Goal: Task Accomplishment & Management: Use online tool/utility

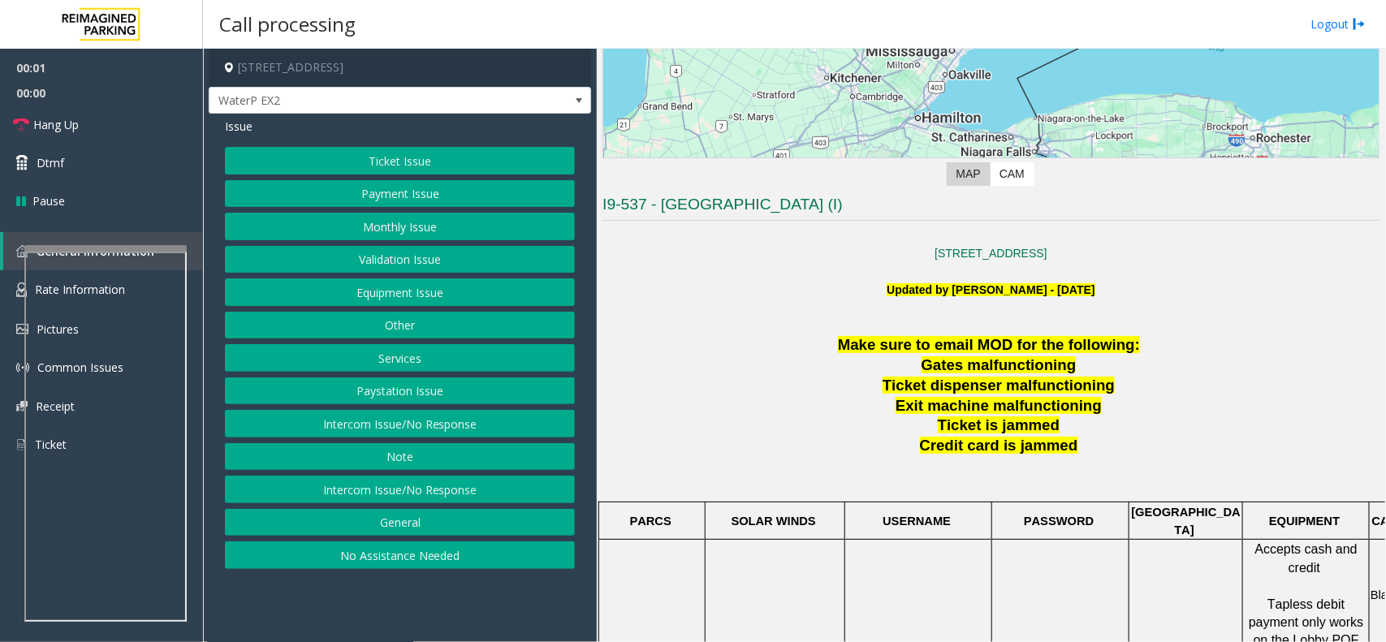
scroll to position [508, 0]
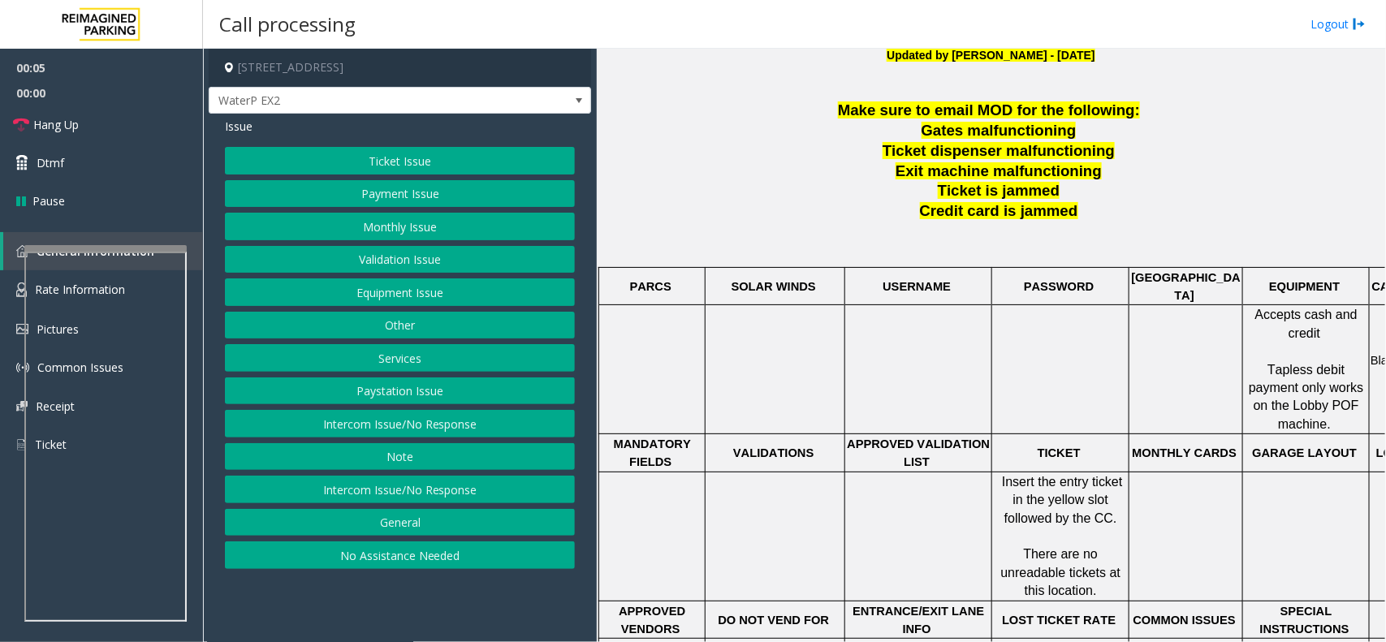
click at [409, 561] on button "No Assistance Needed" at bounding box center [400, 556] width 350 height 28
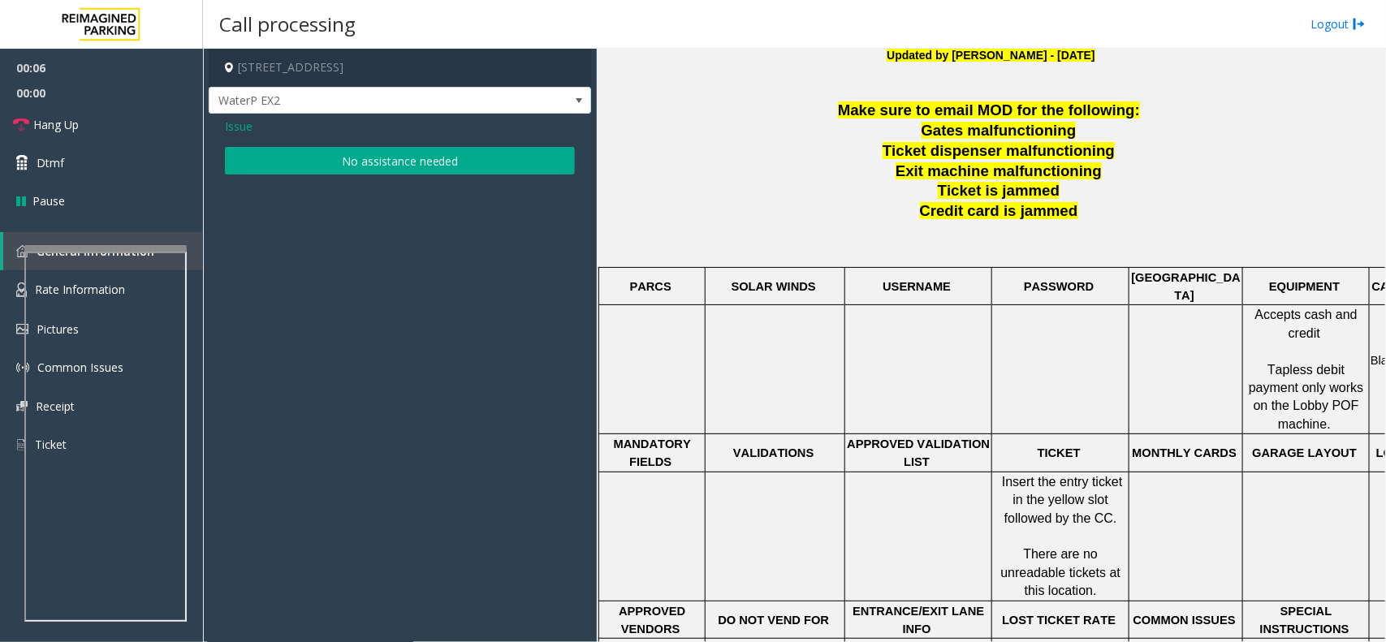
click at [351, 167] on button "No assistance needed" at bounding box center [400, 161] width 350 height 28
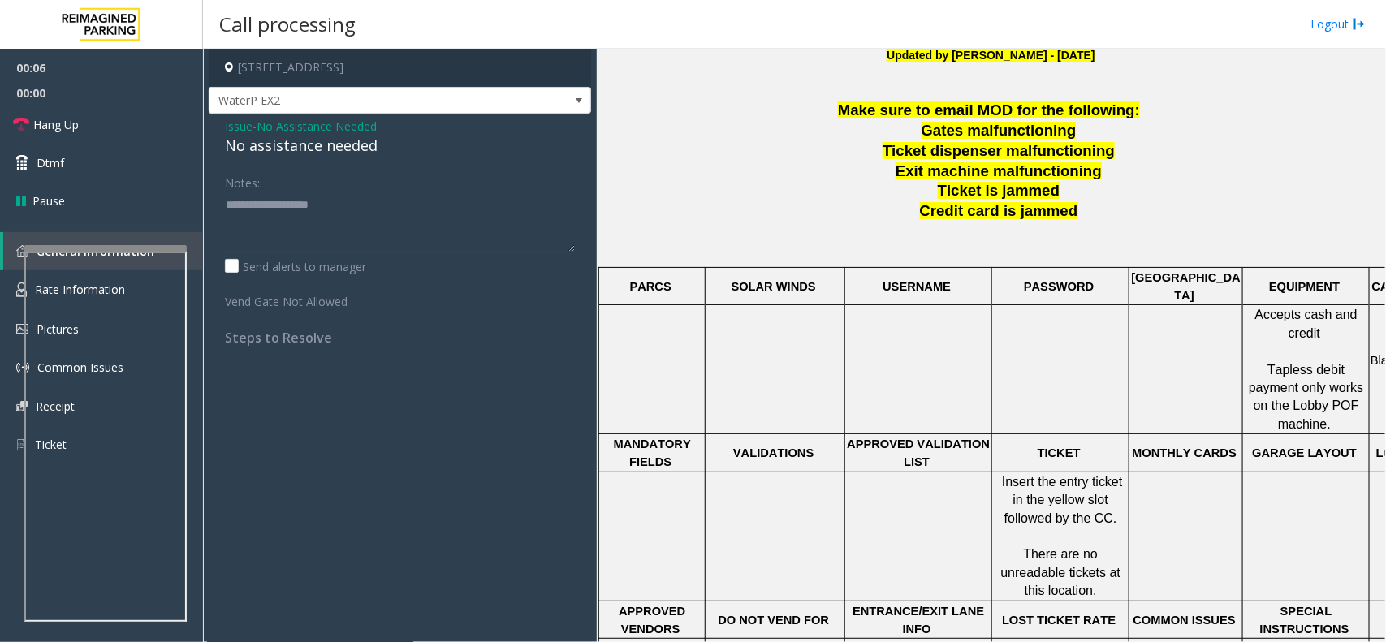
click at [337, 154] on div "No assistance needed" at bounding box center [400, 146] width 350 height 22
click at [374, 215] on textarea at bounding box center [400, 222] width 350 height 61
type textarea "**********"
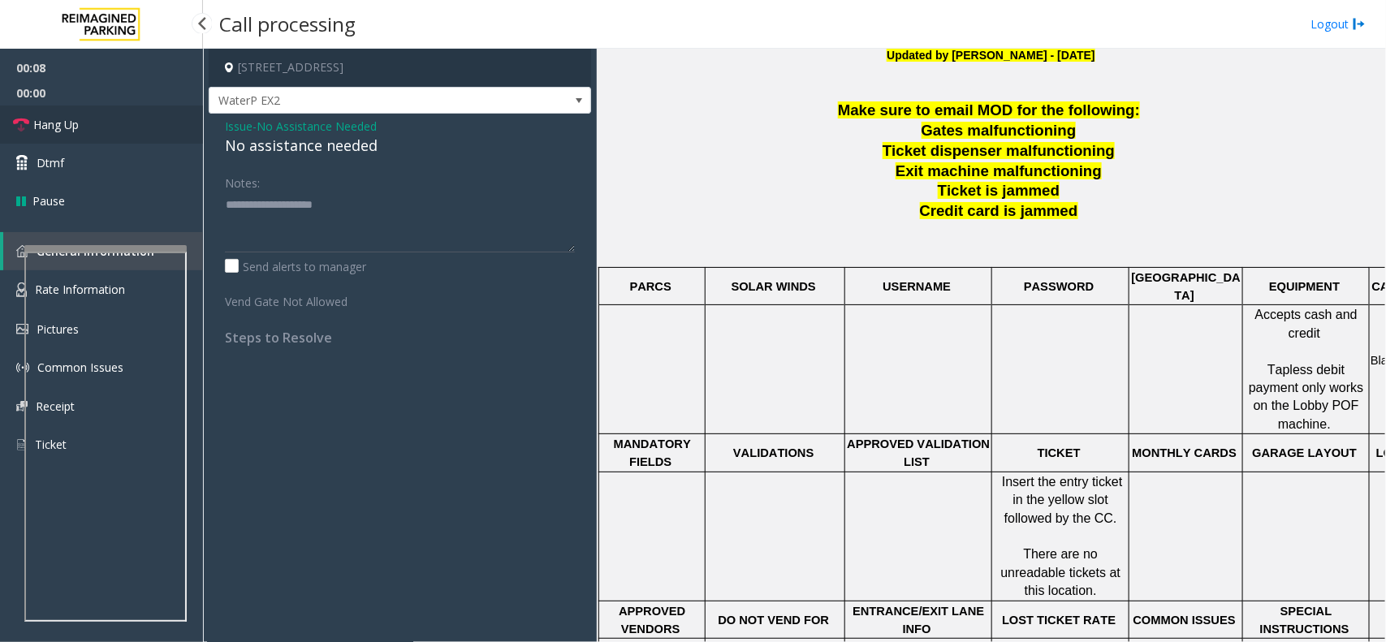
click at [124, 139] on link "Hang Up" at bounding box center [101, 125] width 203 height 38
click at [123, 138] on link "Hang Up" at bounding box center [101, 125] width 203 height 38
click at [123, 136] on link "Hang Up" at bounding box center [101, 125] width 203 height 38
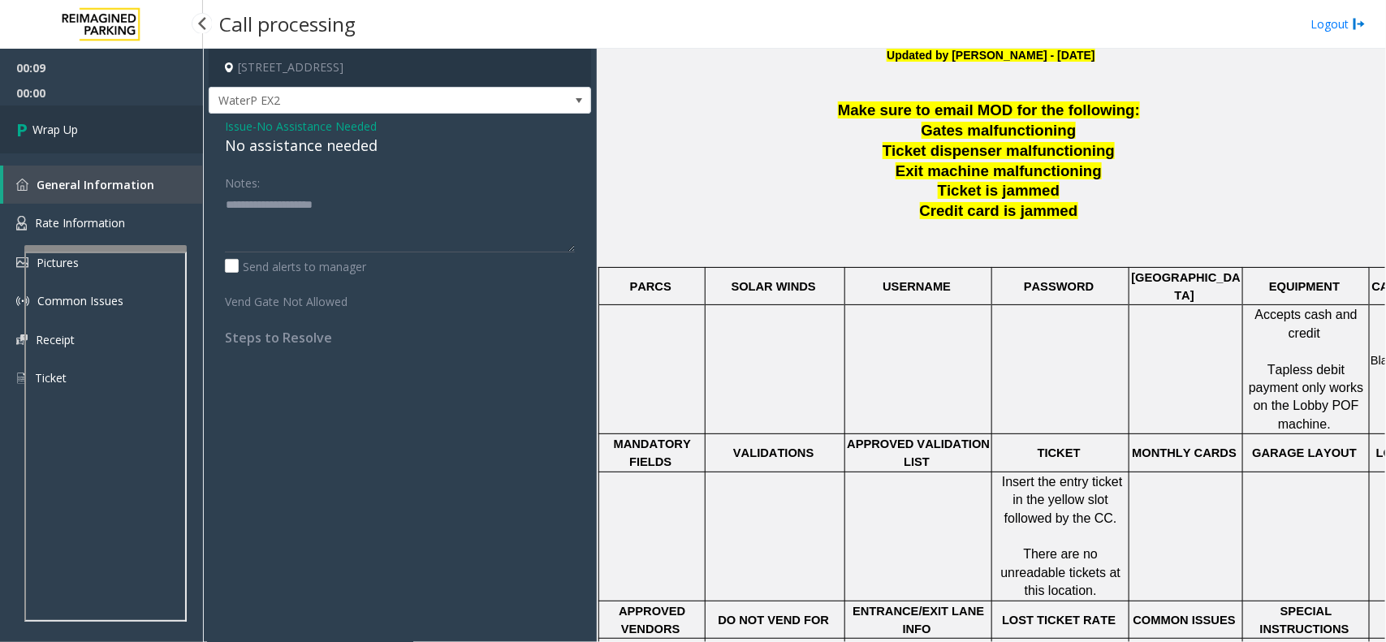
click at [123, 132] on link "Wrap Up" at bounding box center [101, 130] width 203 height 48
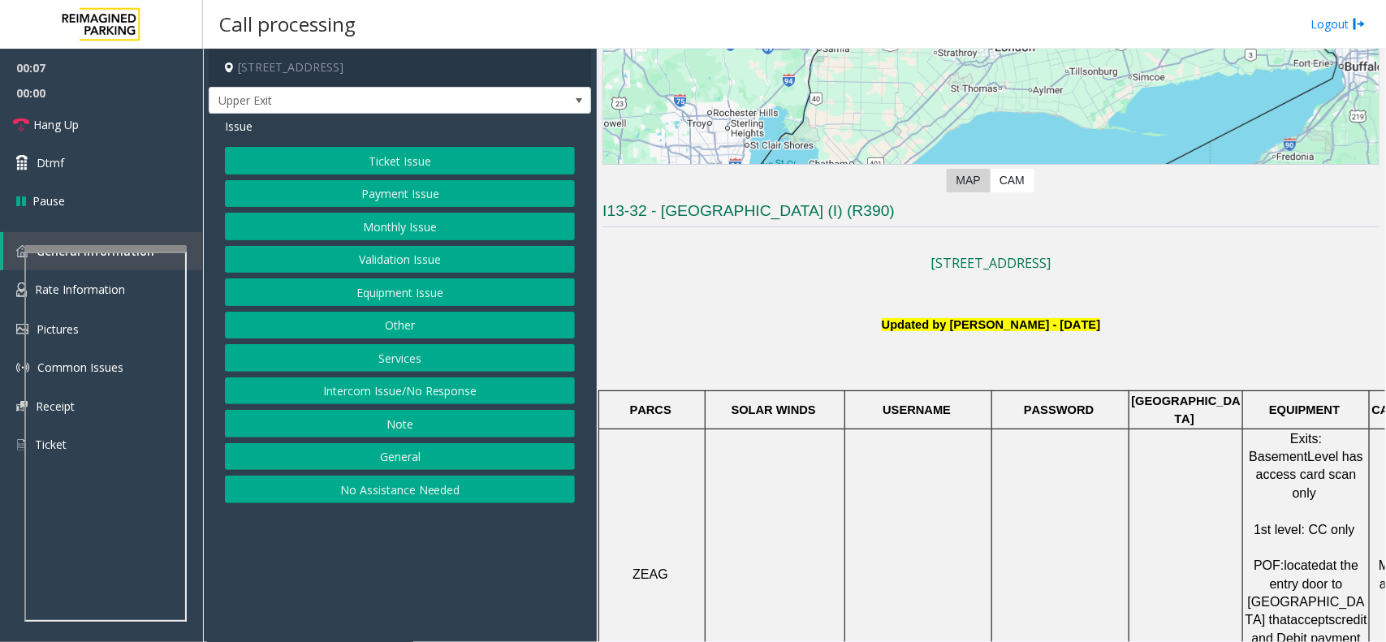
scroll to position [240, 0]
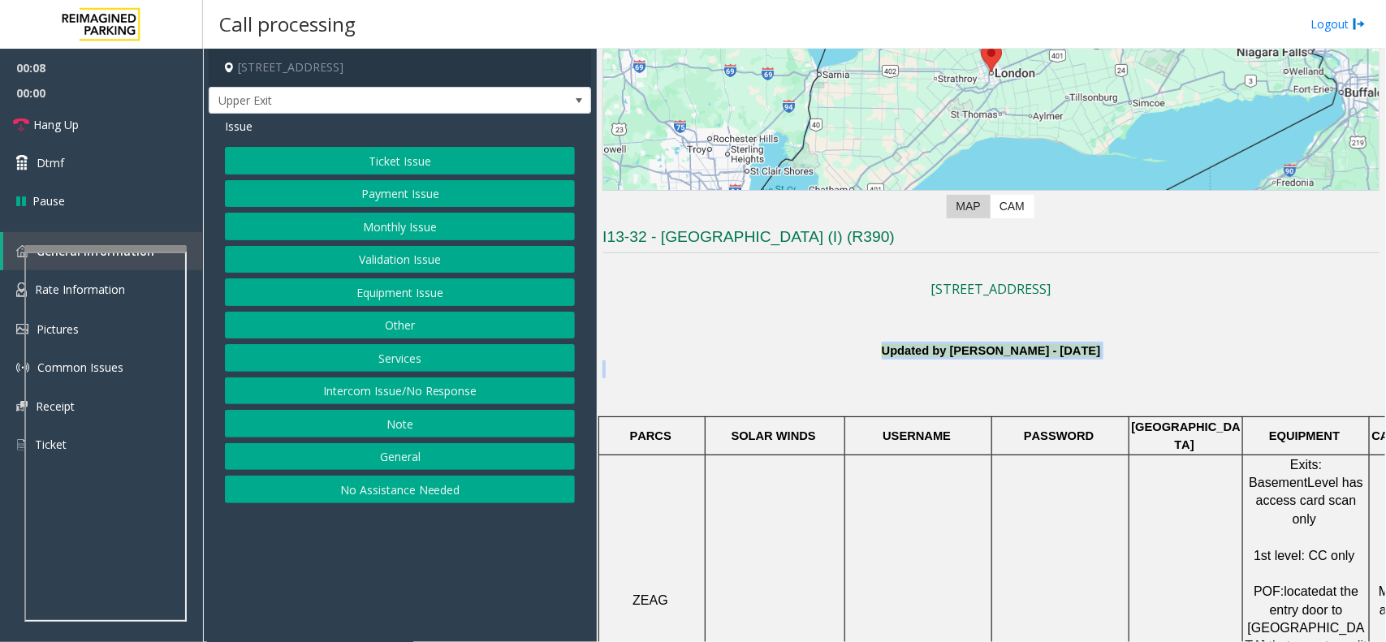
drag, startPoint x: 826, startPoint y: 348, endPoint x: 1166, endPoint y: 379, distance: 341.0
click at [1166, 374] on p at bounding box center [991, 370] width 777 height 18
drag, startPoint x: 1160, startPoint y: 352, endPoint x: 805, endPoint y: 356, distance: 355.0
click at [805, 356] on p "Updated by [PERSON_NAME] - [DATE]" at bounding box center [991, 351] width 777 height 18
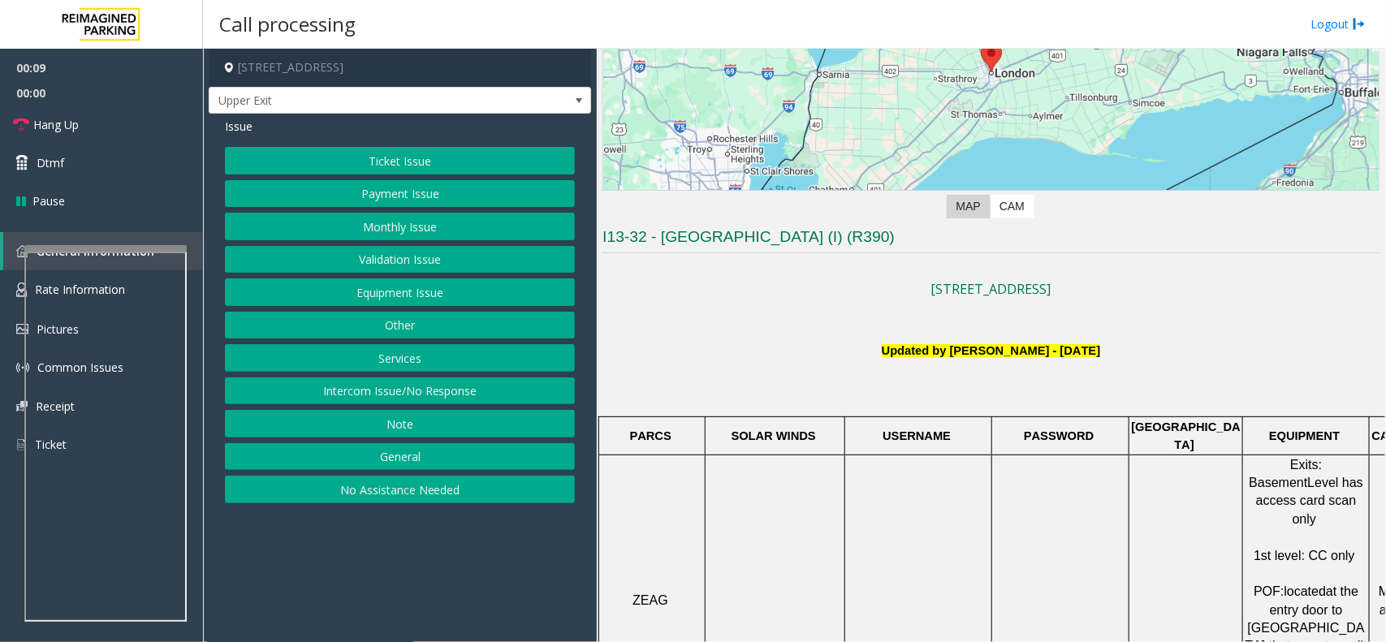
click at [805, 356] on p "Updated by [PERSON_NAME] - [DATE]" at bounding box center [991, 351] width 777 height 18
click at [460, 460] on button "General" at bounding box center [400, 457] width 350 height 28
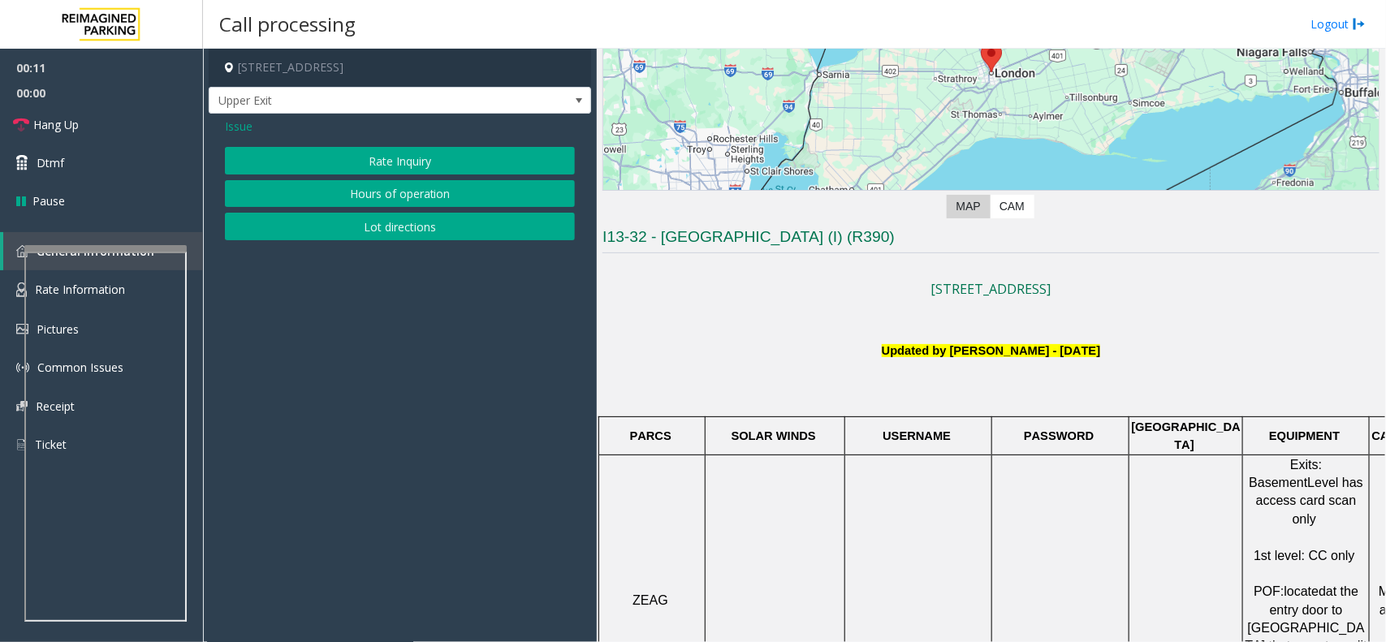
click at [227, 130] on span "Issue" at bounding box center [239, 126] width 28 height 17
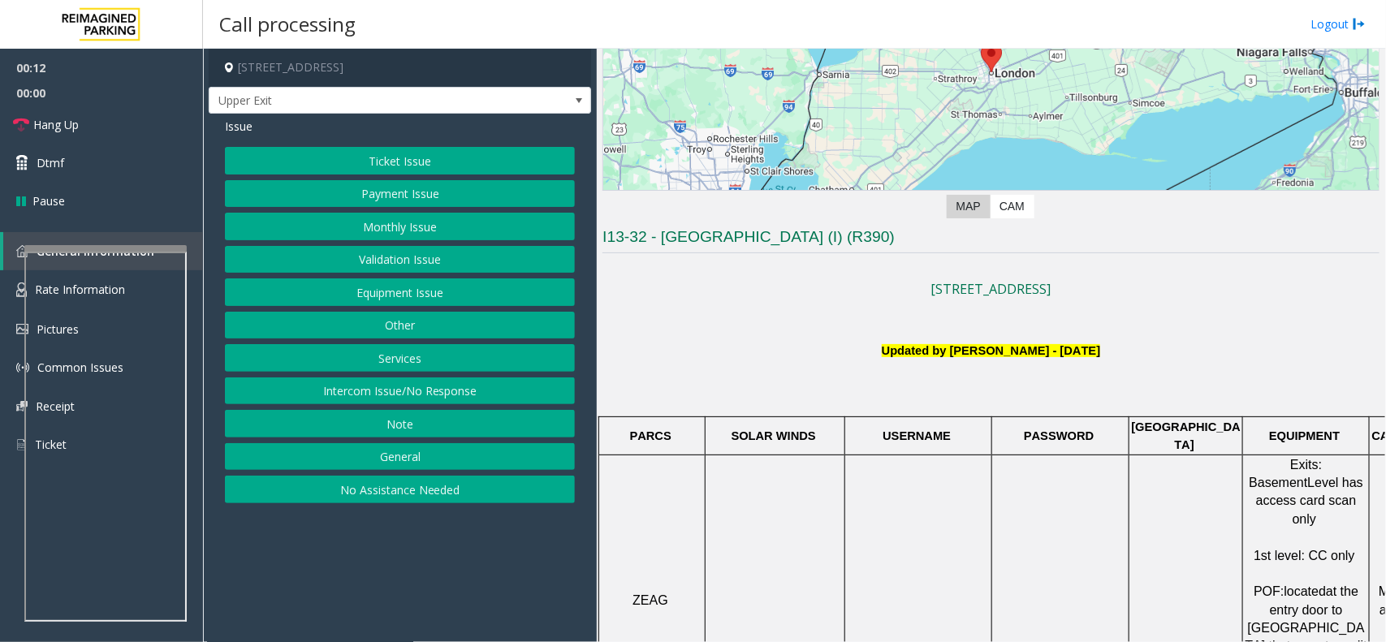
click at [418, 395] on button "Intercom Issue/No Response" at bounding box center [400, 392] width 350 height 28
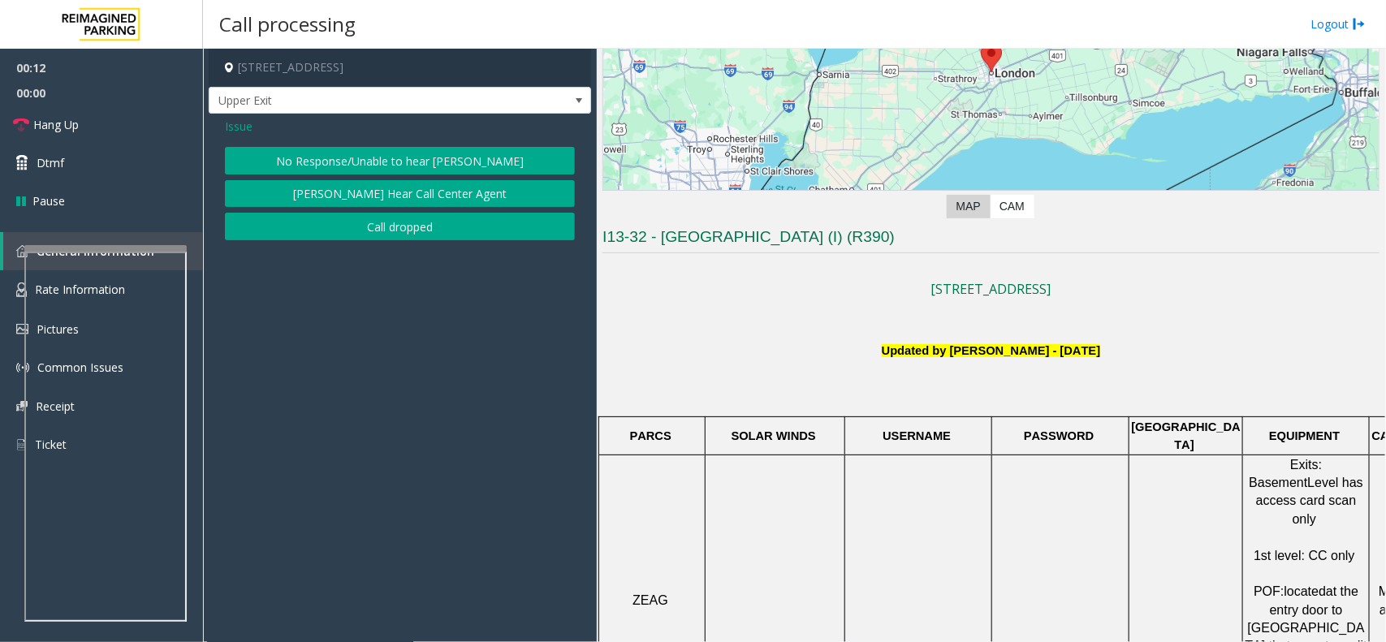
click at [379, 165] on button "No Response/Unable to hear [PERSON_NAME]" at bounding box center [400, 161] width 350 height 28
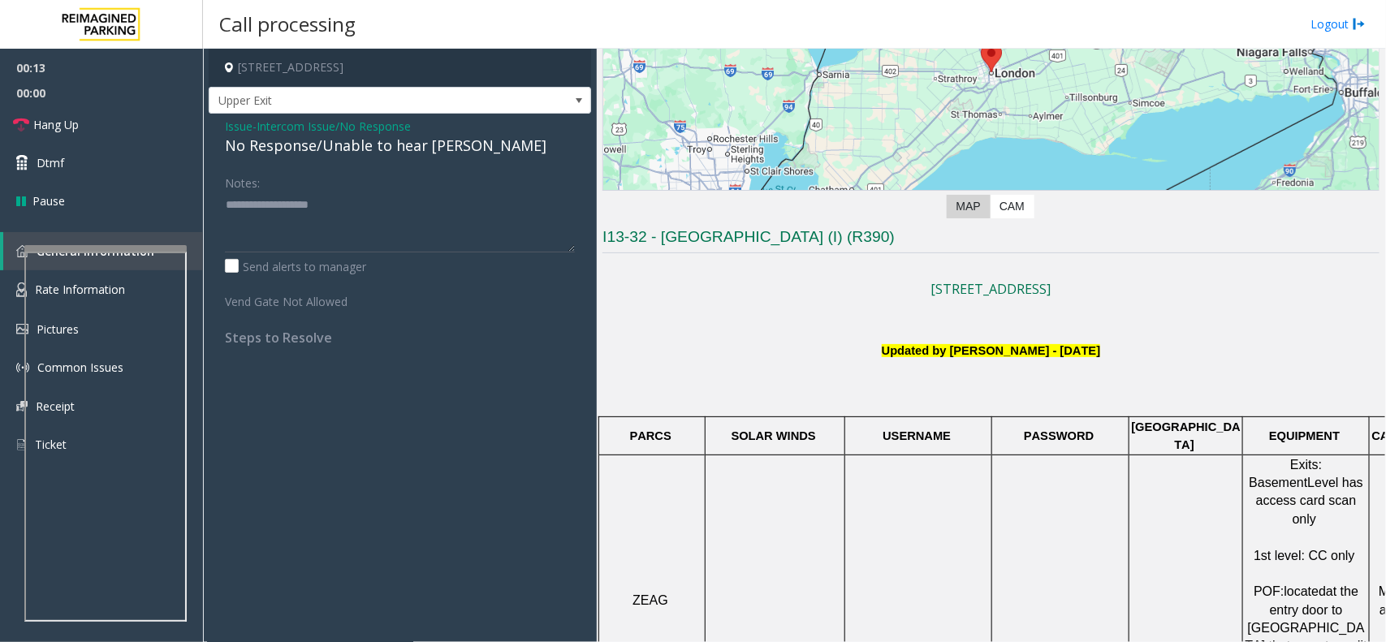
click at [379, 150] on div "No Response/Unable to hear [PERSON_NAME]" at bounding box center [400, 146] width 350 height 22
click at [529, 208] on textarea at bounding box center [400, 222] width 350 height 61
type textarea "**********"
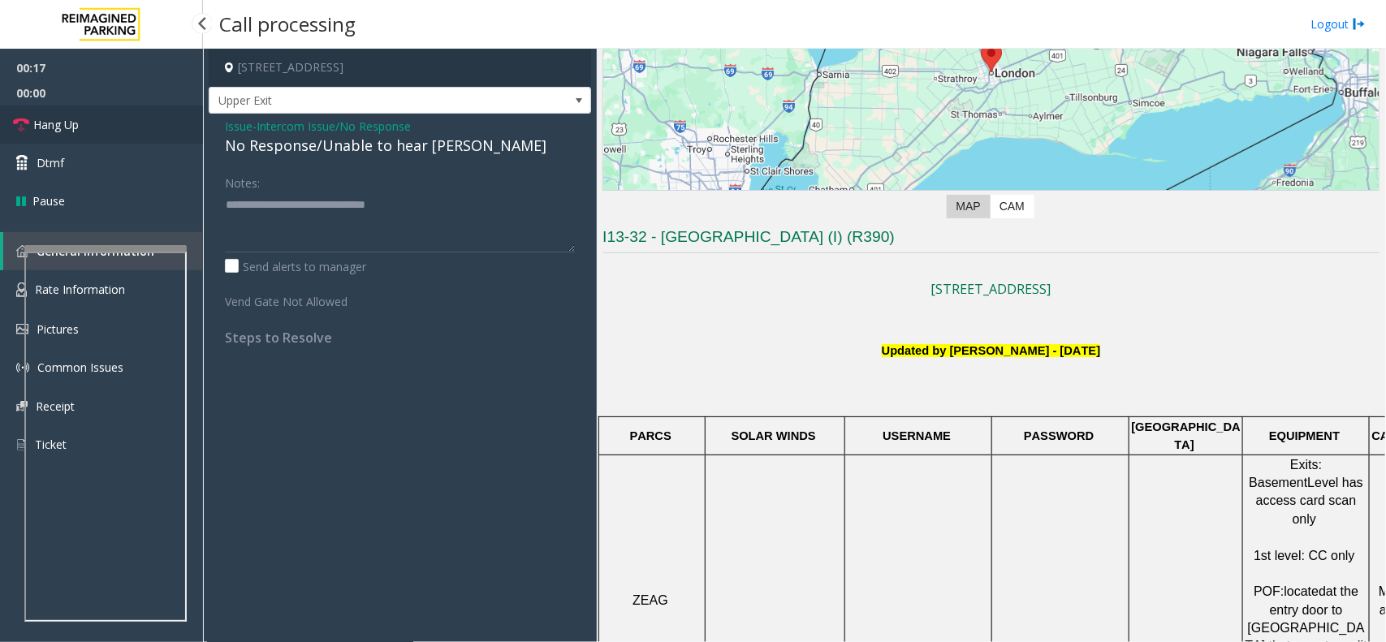
click at [123, 122] on link "Hang Up" at bounding box center [101, 125] width 203 height 38
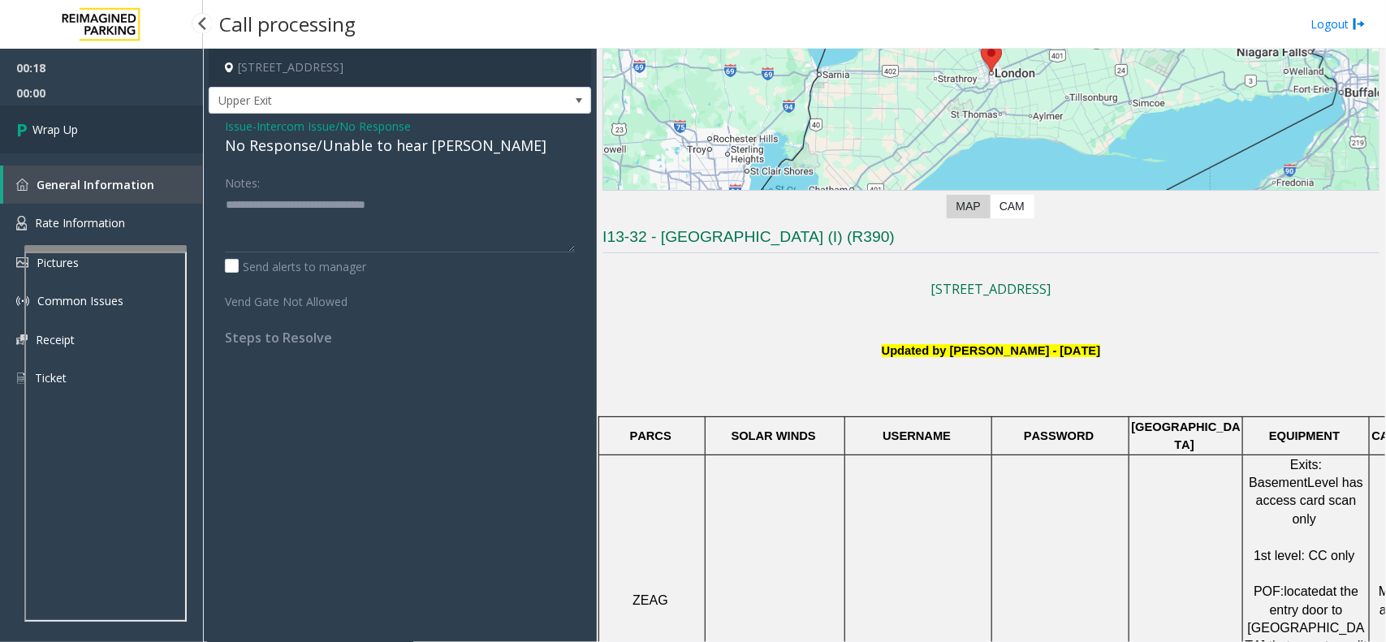
click at [123, 122] on link "Wrap Up" at bounding box center [101, 130] width 203 height 48
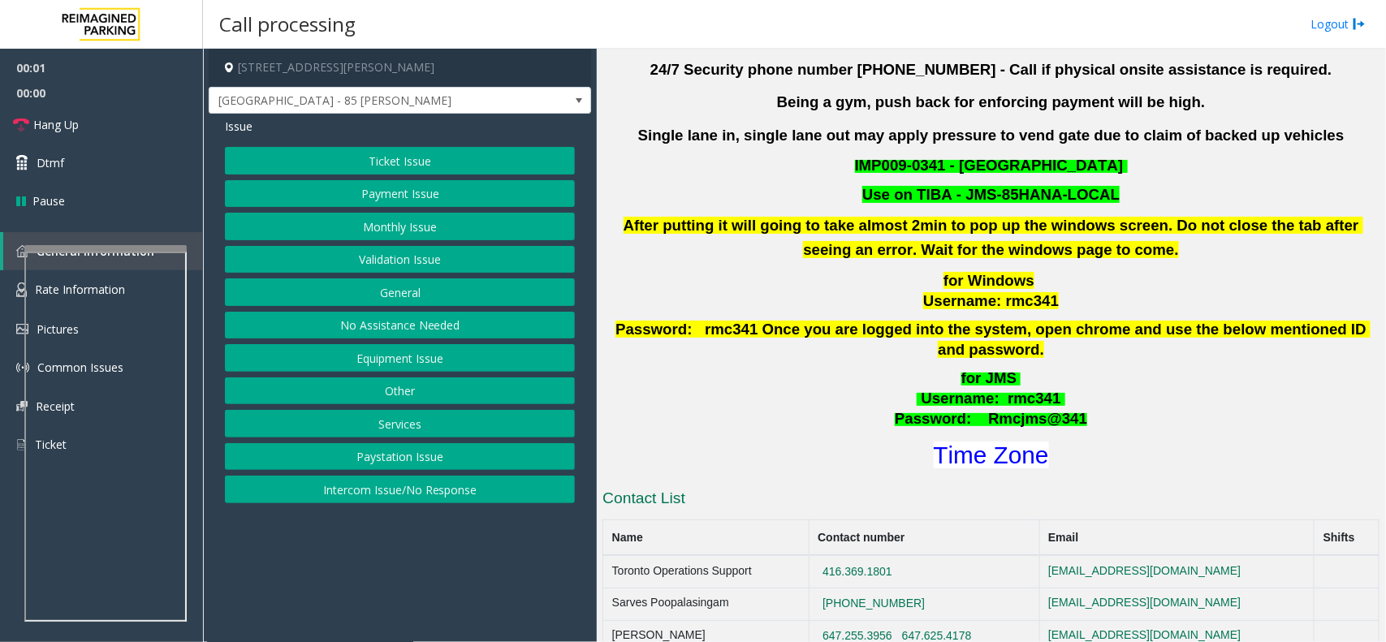
scroll to position [102, 0]
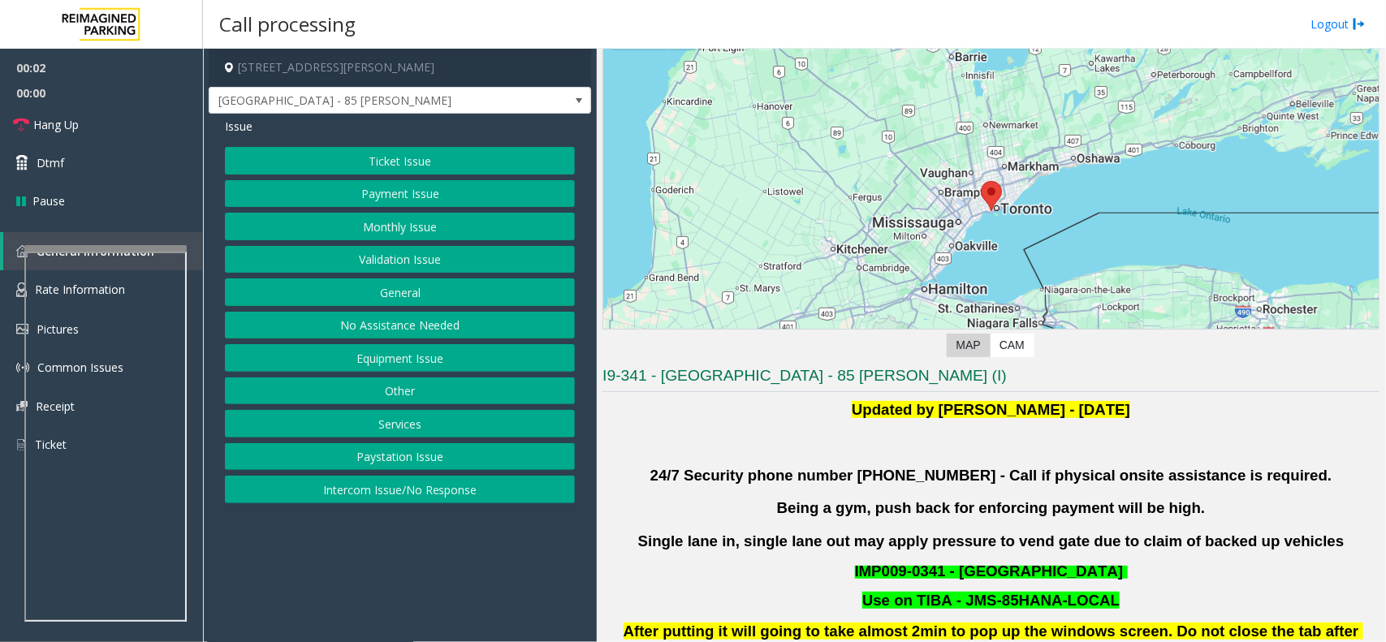
click at [400, 249] on button "Validation Issue" at bounding box center [400, 260] width 350 height 28
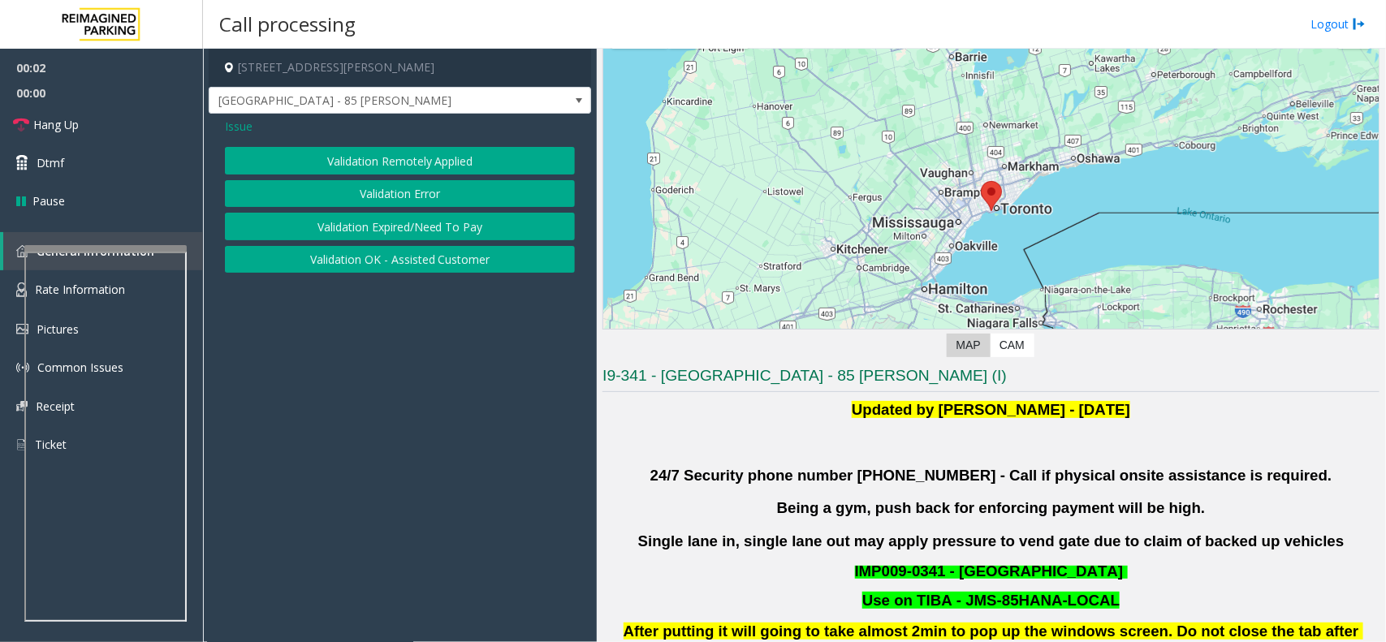
click at [390, 179] on div "Validation Remotely Applied Validation Error Validation Expired/Need To Pay Val…" at bounding box center [400, 210] width 350 height 126
click at [372, 199] on button "Validation Error" at bounding box center [400, 194] width 350 height 28
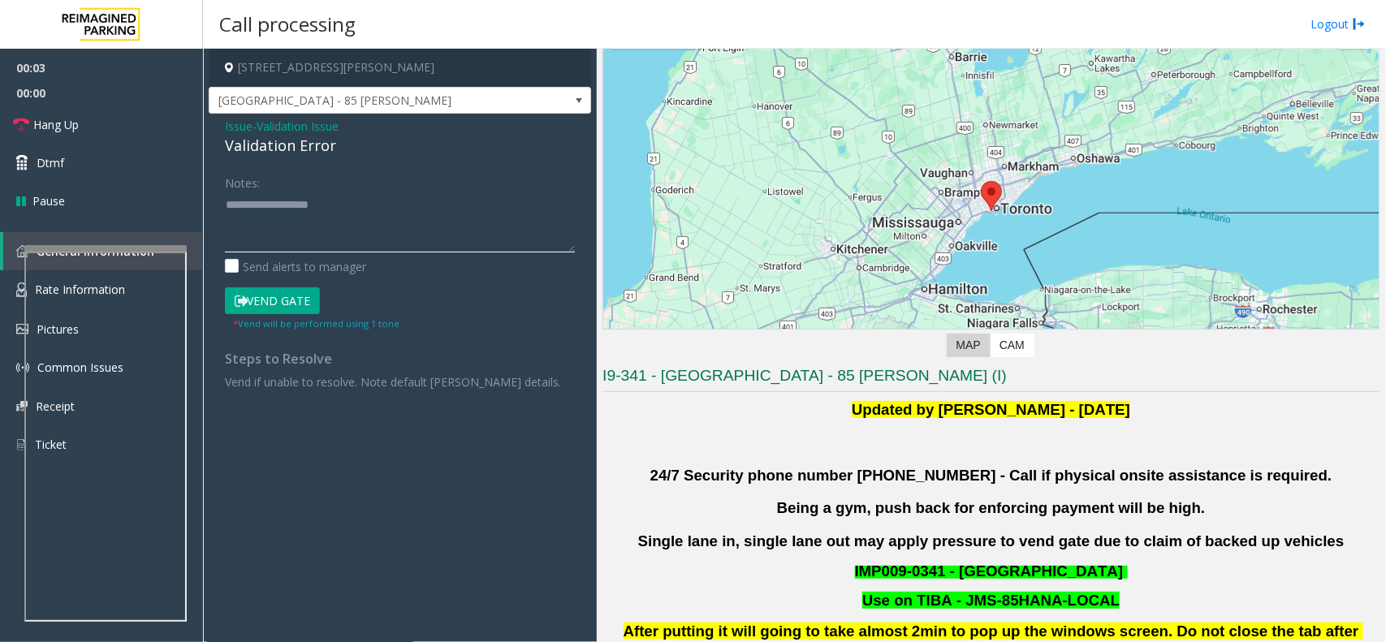
click at [334, 242] on textarea at bounding box center [400, 222] width 350 height 61
click at [292, 147] on div "Validation Error" at bounding box center [400, 146] width 350 height 22
click at [291, 147] on div "Validation Error" at bounding box center [400, 146] width 350 height 22
copy div "Validation Error"
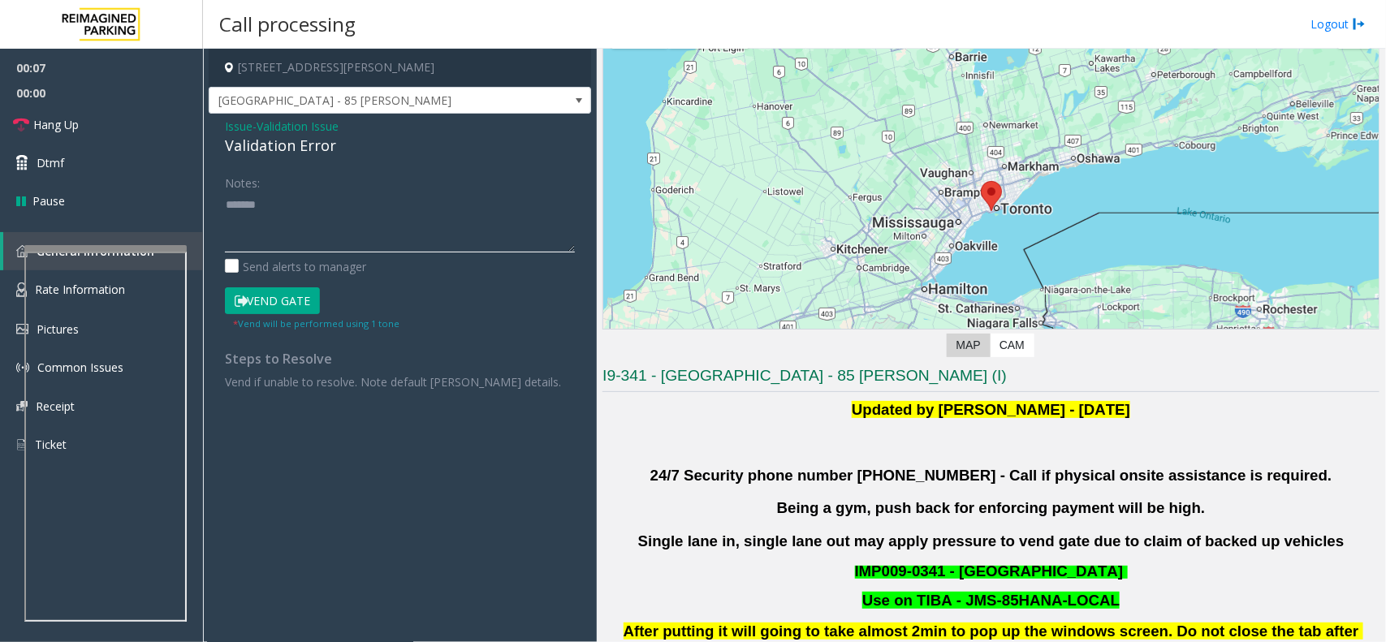
click at [334, 221] on textarea at bounding box center [400, 222] width 350 height 61
paste textarea "**********"
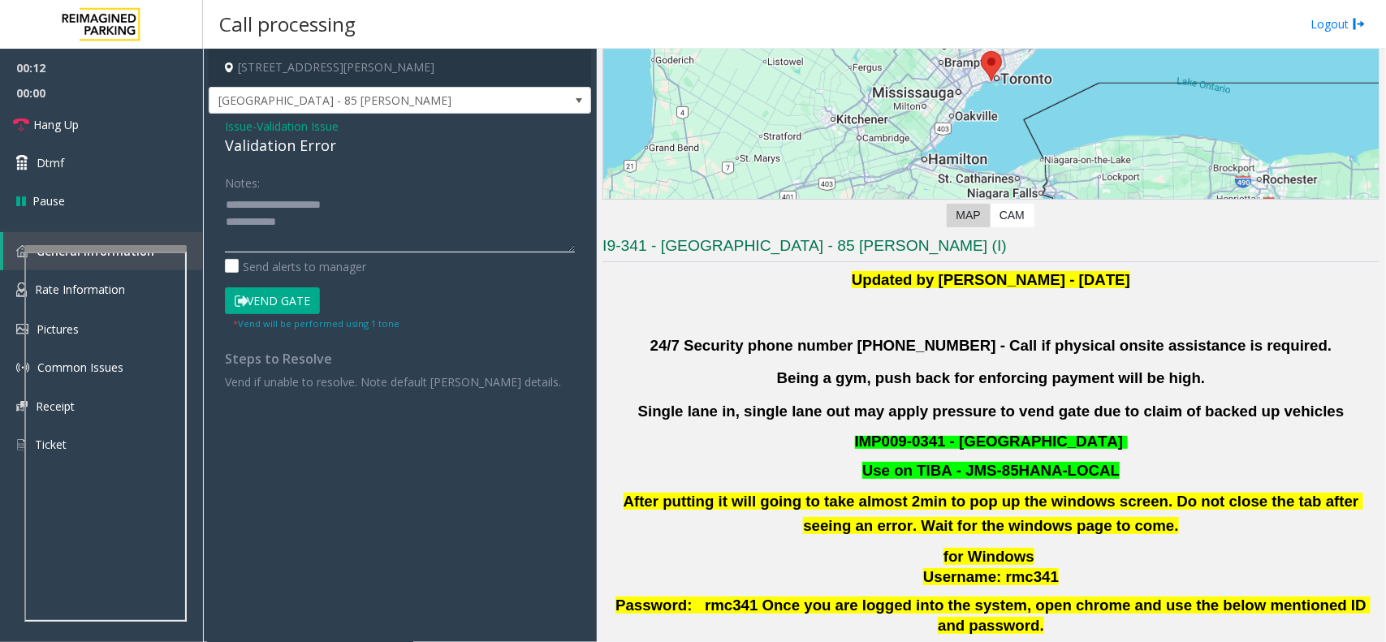
scroll to position [305, 0]
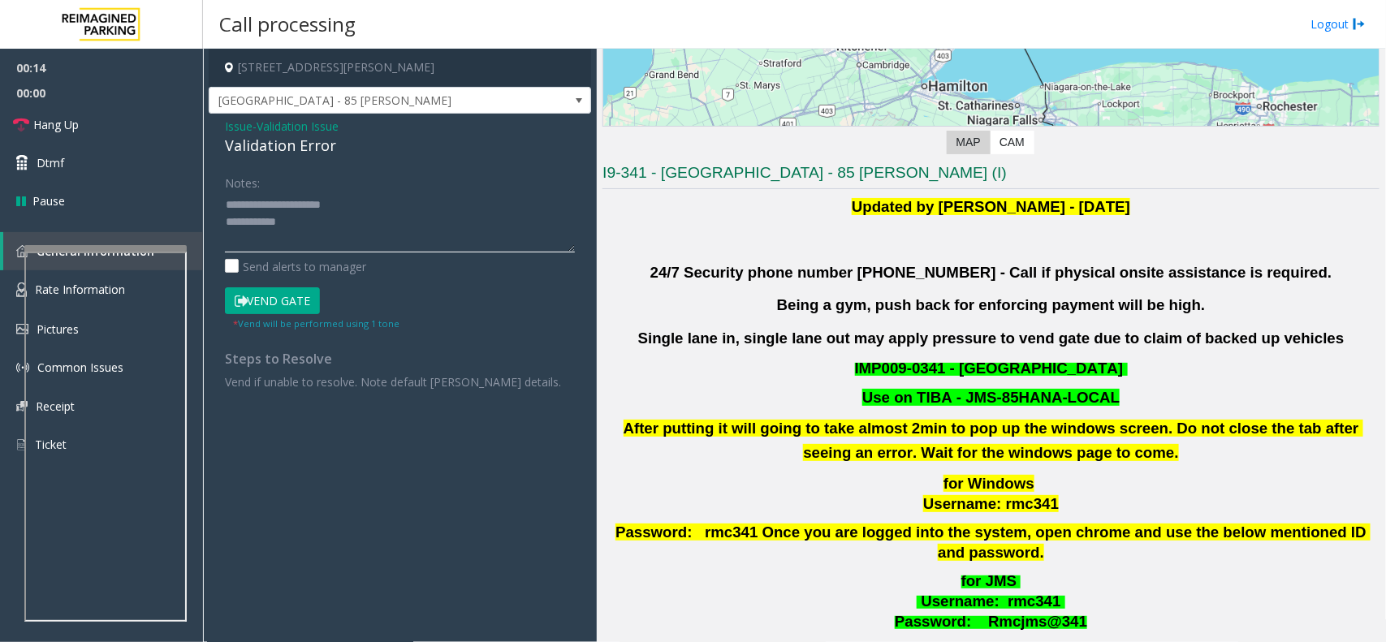
click at [343, 240] on textarea at bounding box center [400, 222] width 350 height 61
click at [403, 200] on textarea at bounding box center [400, 222] width 350 height 61
click at [284, 240] on textarea at bounding box center [400, 222] width 350 height 61
drag, startPoint x: 825, startPoint y: 374, endPoint x: 1121, endPoint y: 398, distance: 296.7
click at [1121, 398] on div "Updated by [PERSON_NAME] - [DATE] 24/7 Security phone number [PHONE_NUMBER] - C…" at bounding box center [991, 435] width 777 height 480
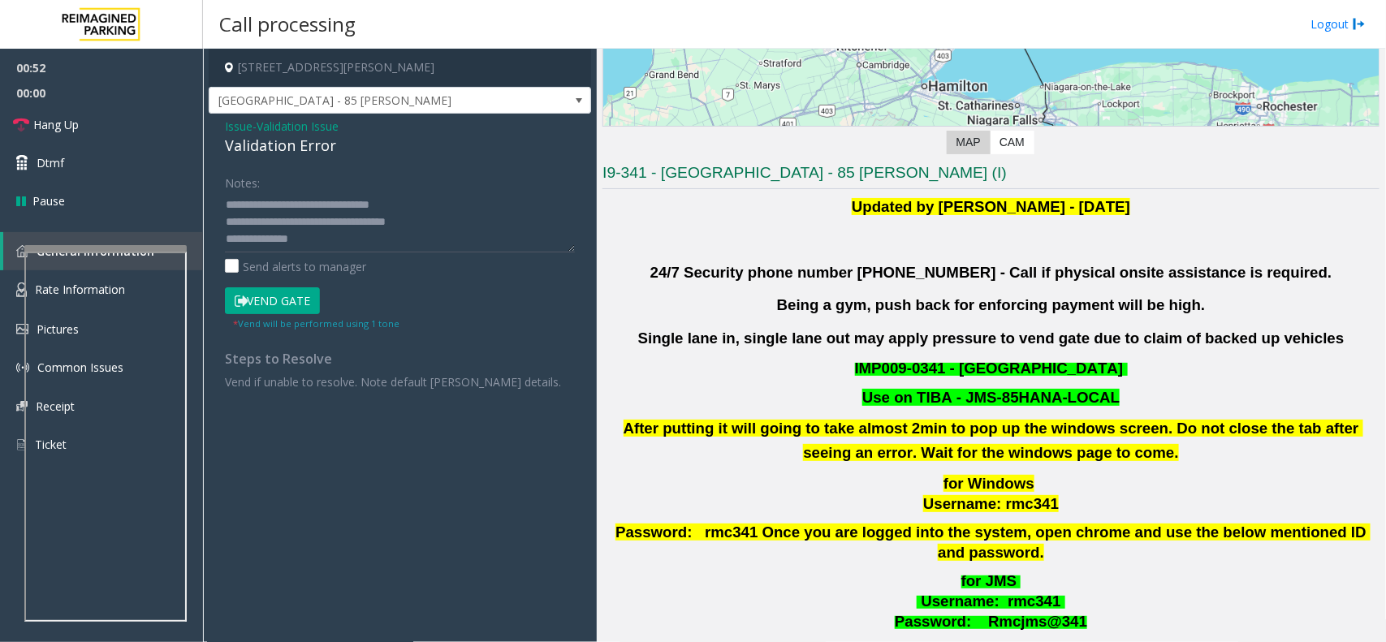
click at [1121, 398] on p "Use on TIBA - JMS-85HANA-LOCAL" at bounding box center [991, 398] width 781 height 20
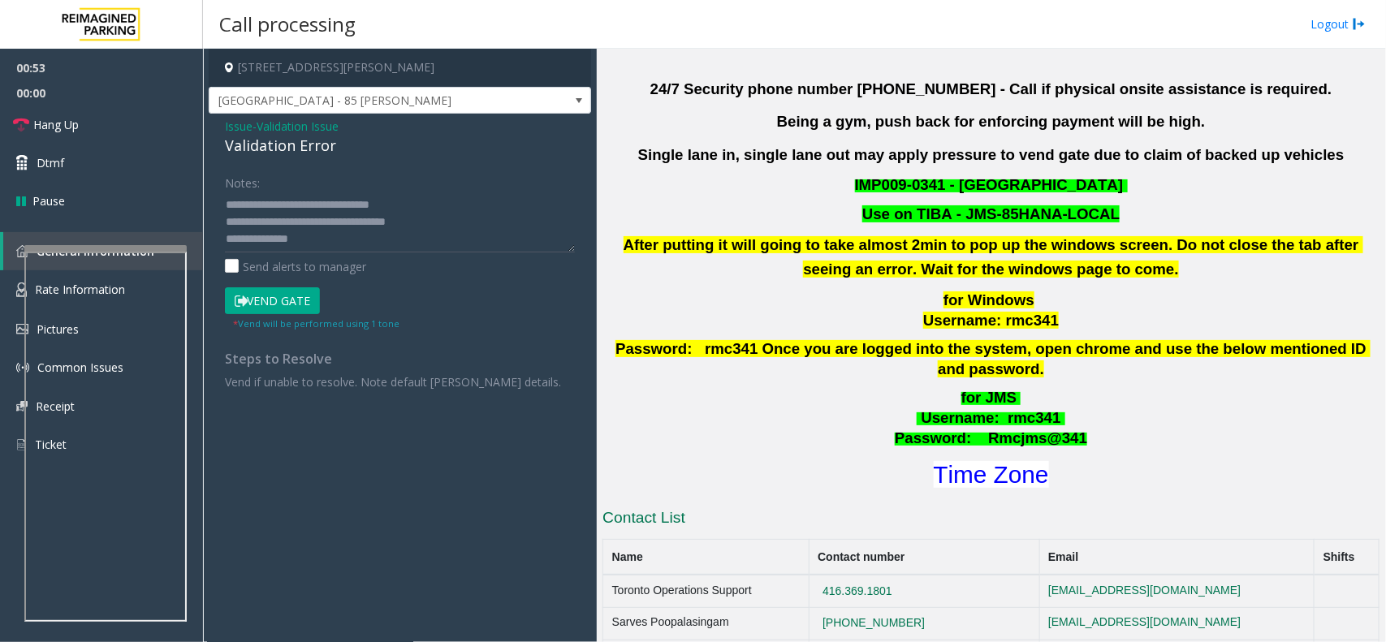
scroll to position [508, 0]
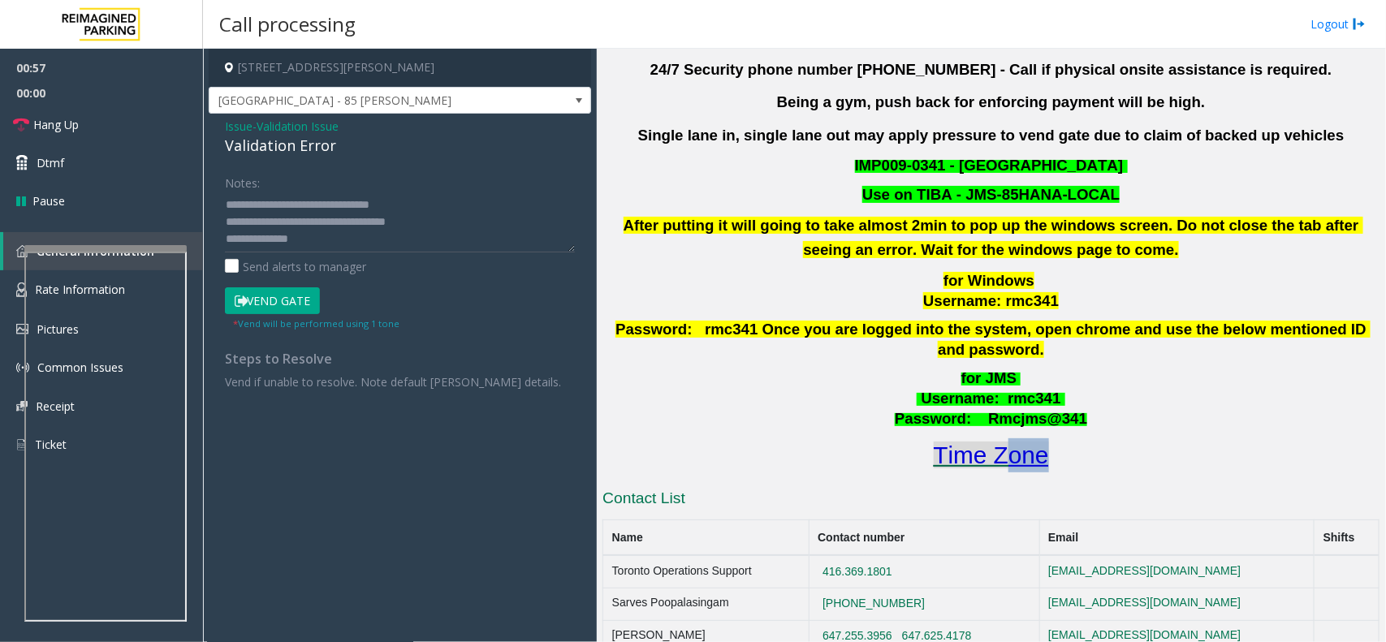
drag, startPoint x: 1069, startPoint y: 437, endPoint x: 999, endPoint y: 439, distance: 69.9
click at [999, 439] on h1 "Time Zone" at bounding box center [991, 456] width 781 height 34
click at [967, 448] on font "Time Zone" at bounding box center [991, 455] width 115 height 27
click at [371, 244] on textarea at bounding box center [400, 222] width 350 height 61
type textarea "**********"
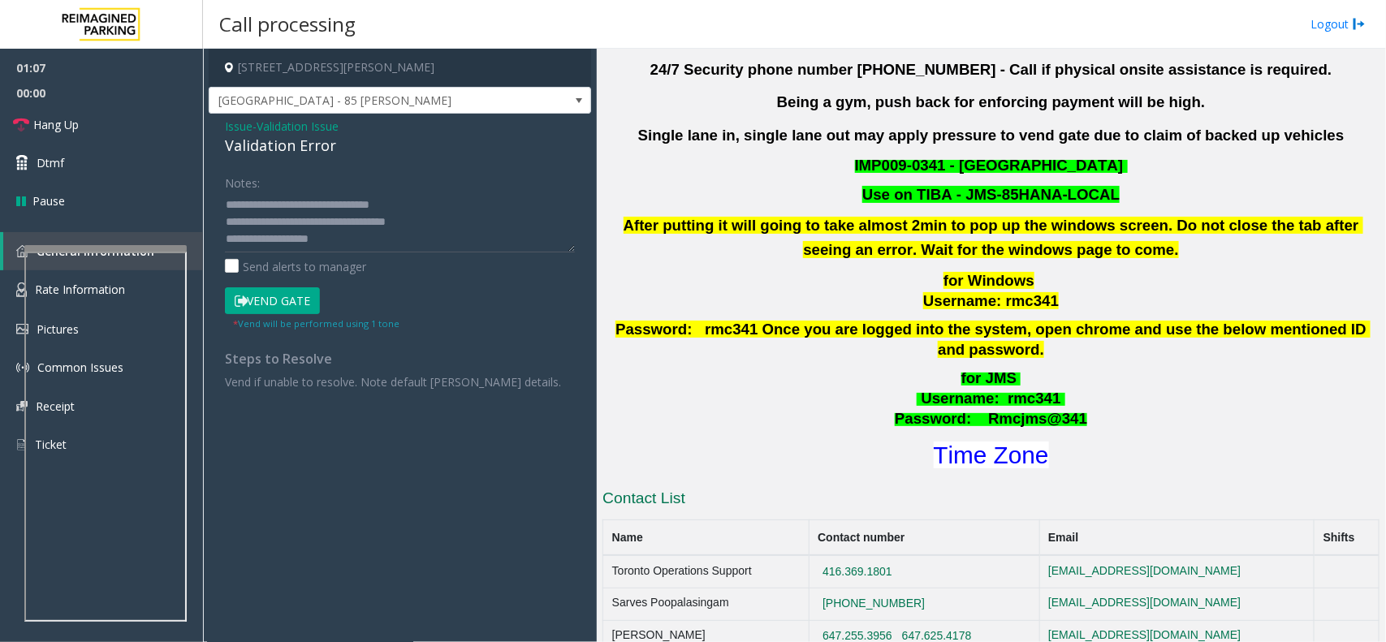
click at [257, 306] on button "Vend Gate" at bounding box center [272, 302] width 95 height 28
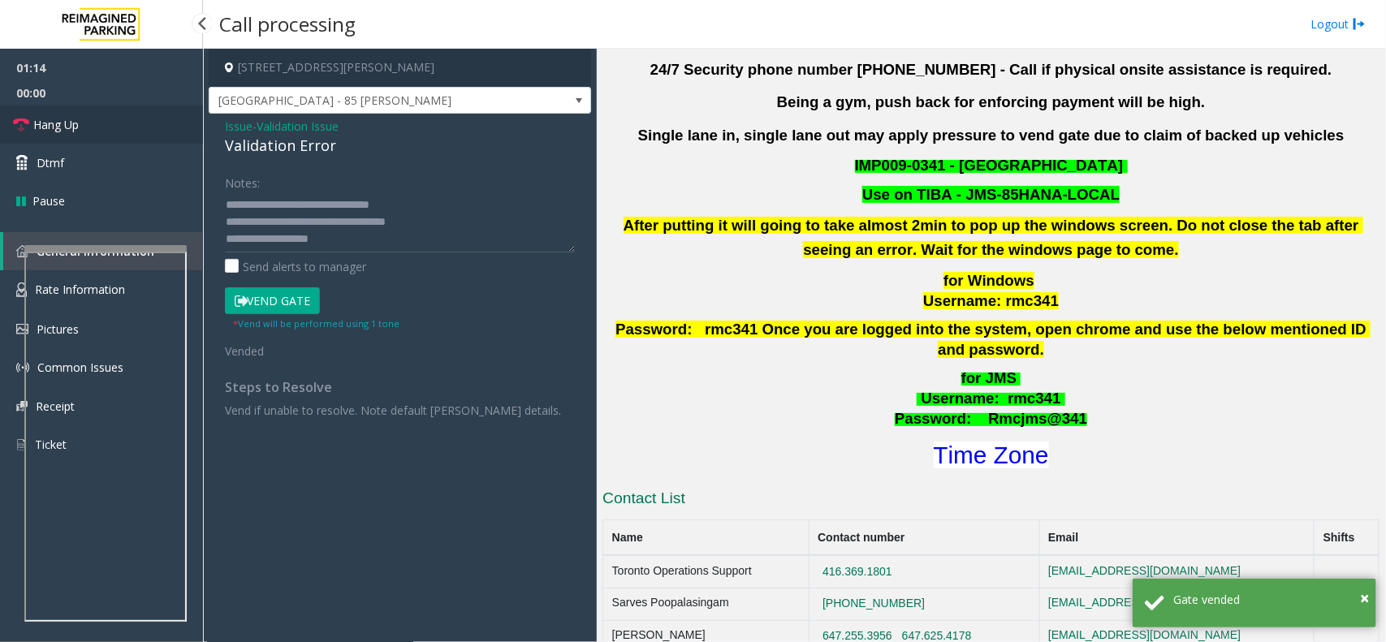
click at [128, 135] on link "Hang Up" at bounding box center [101, 125] width 203 height 38
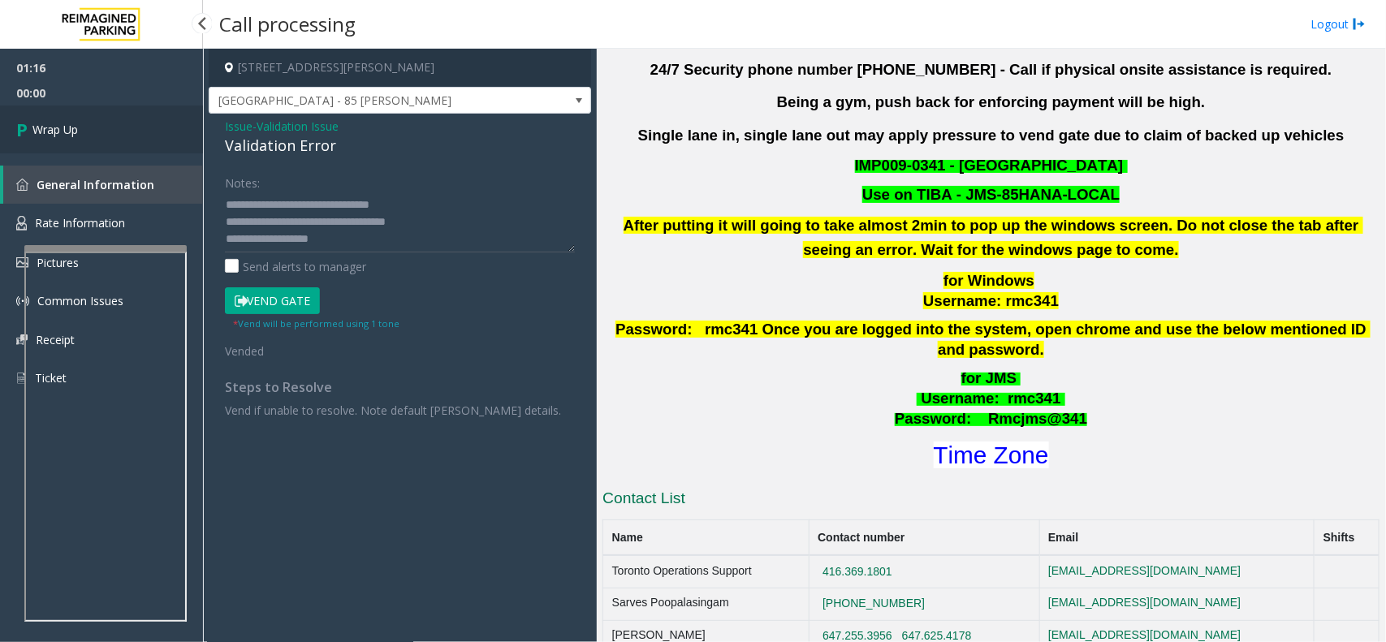
click at [128, 126] on link "Wrap Up" at bounding box center [101, 130] width 203 height 48
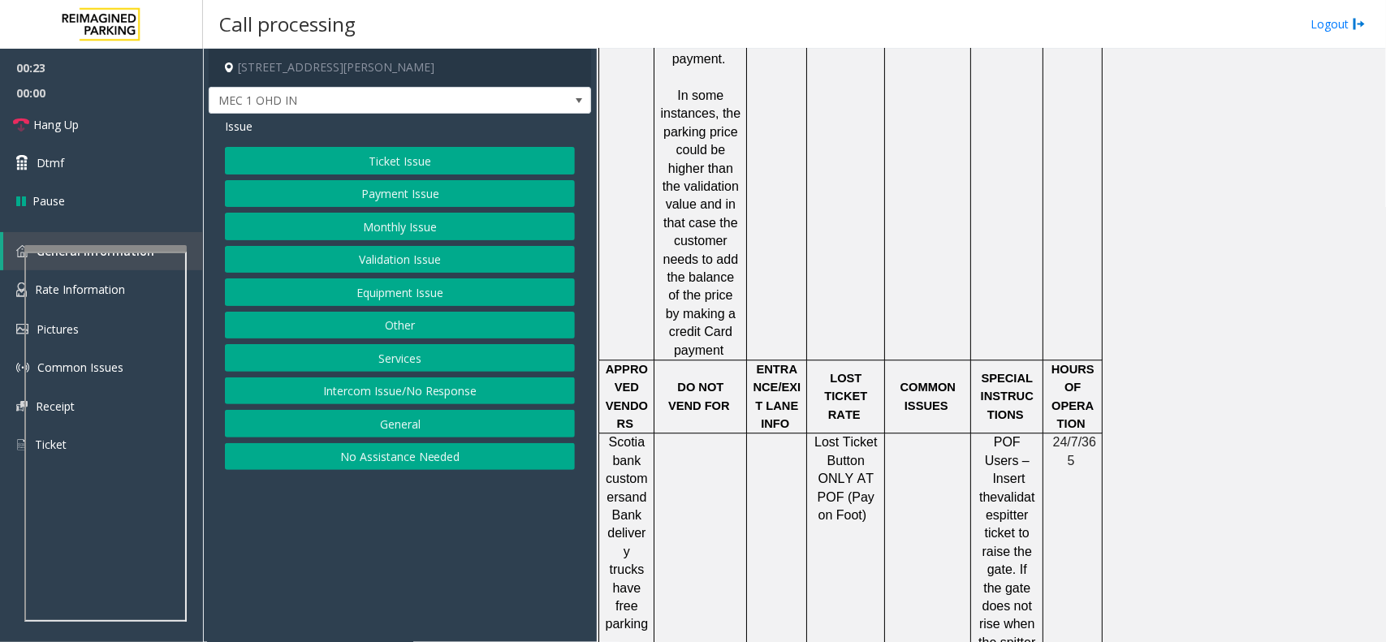
scroll to position [2031, 0]
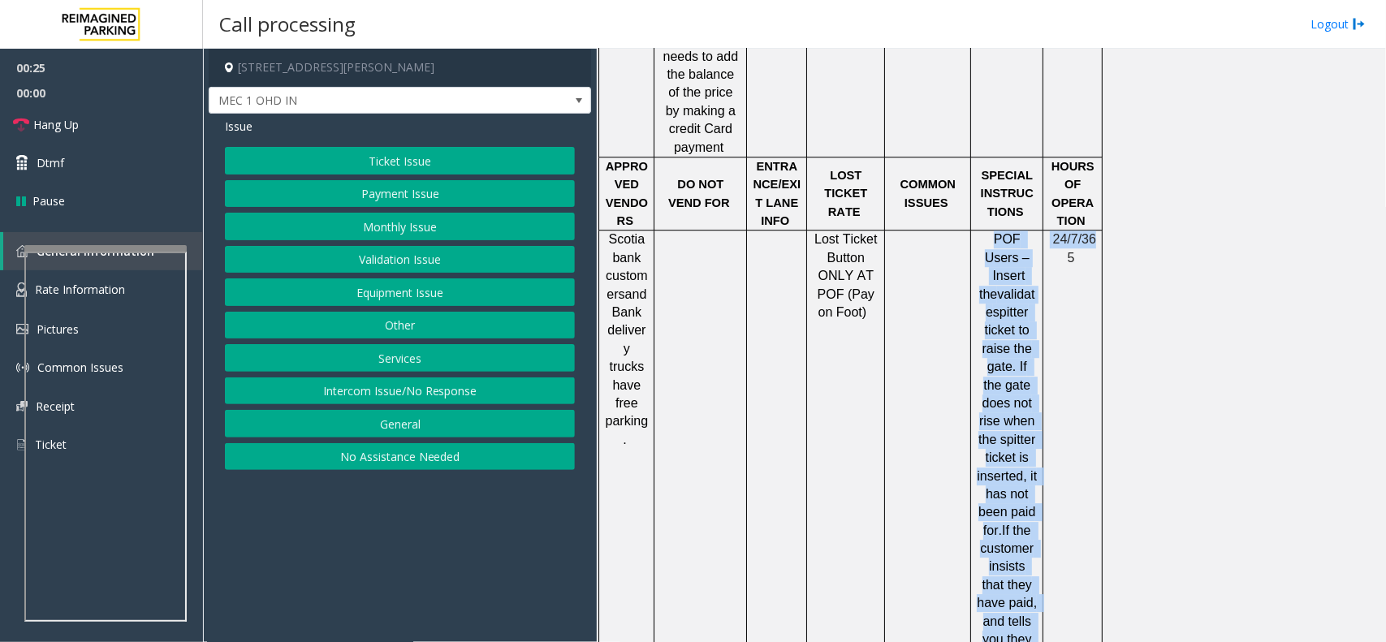
drag, startPoint x: 980, startPoint y: 171, endPoint x: 1060, endPoint y: 430, distance: 272.1
click at [1060, 430] on tr "Scotiabank customers and Bank delivery trucks have free parking. Lost Ticket Bu…" at bounding box center [851, 486] width 504 height 510
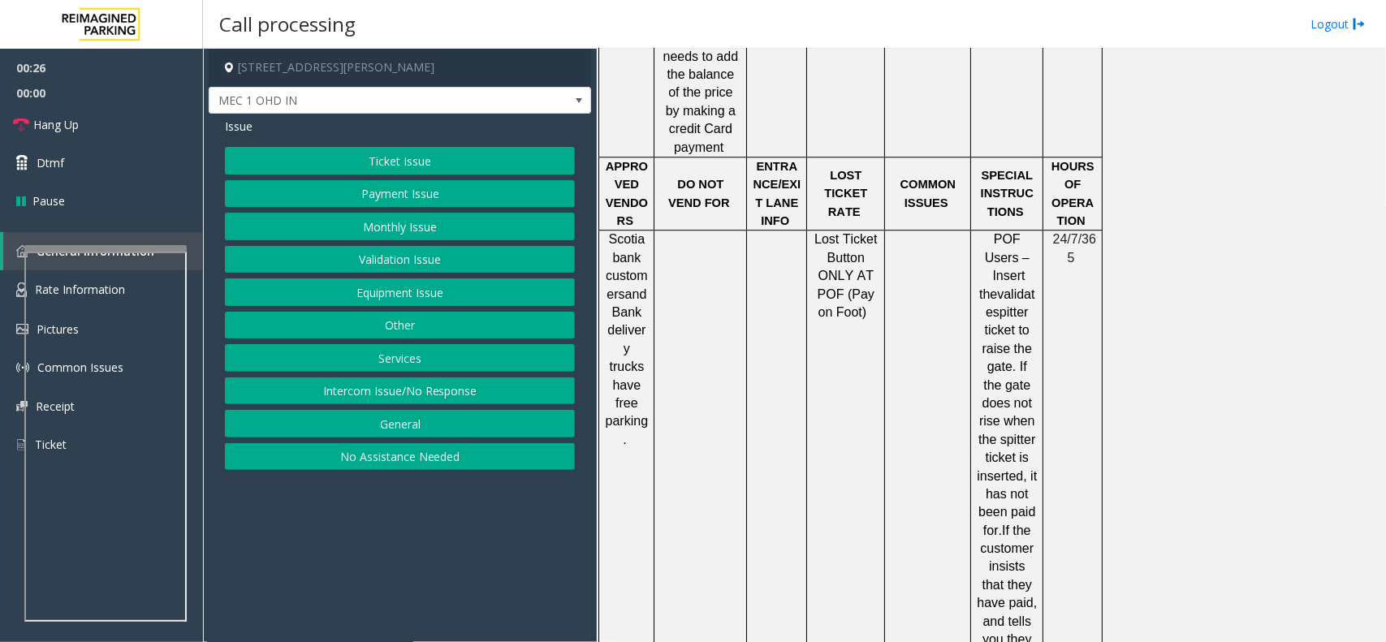
click at [963, 379] on td at bounding box center [928, 486] width 86 height 510
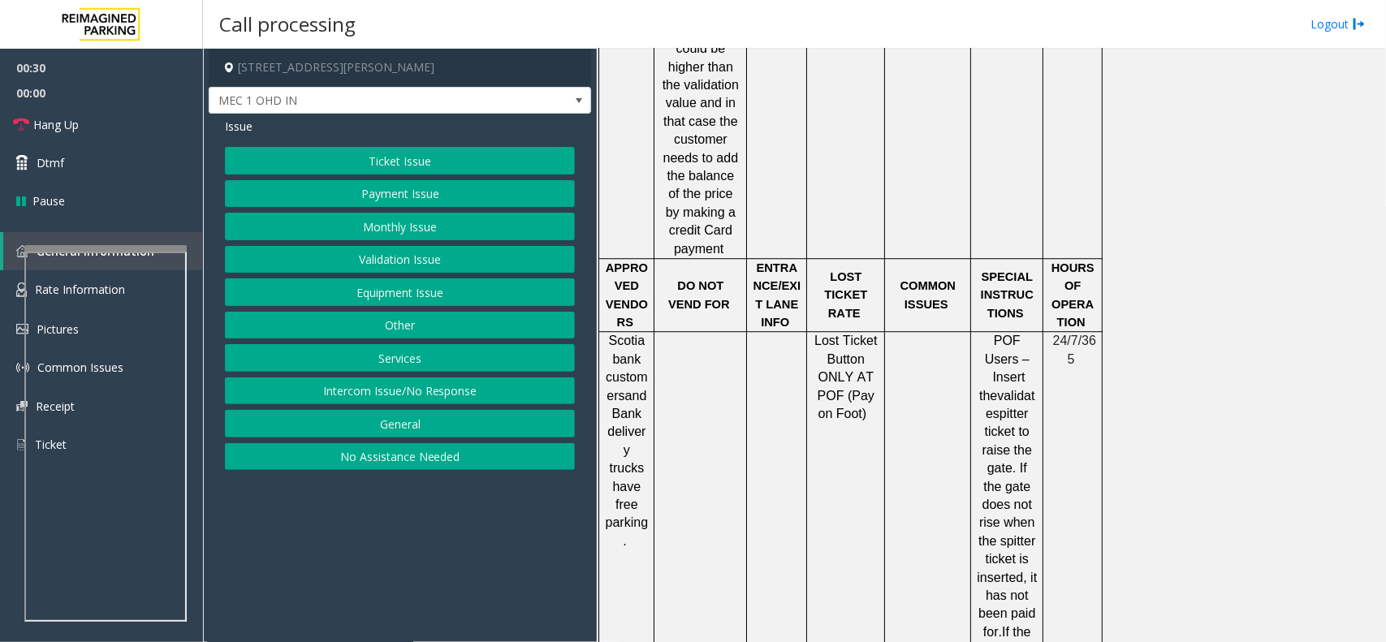
scroll to position [2538, 0]
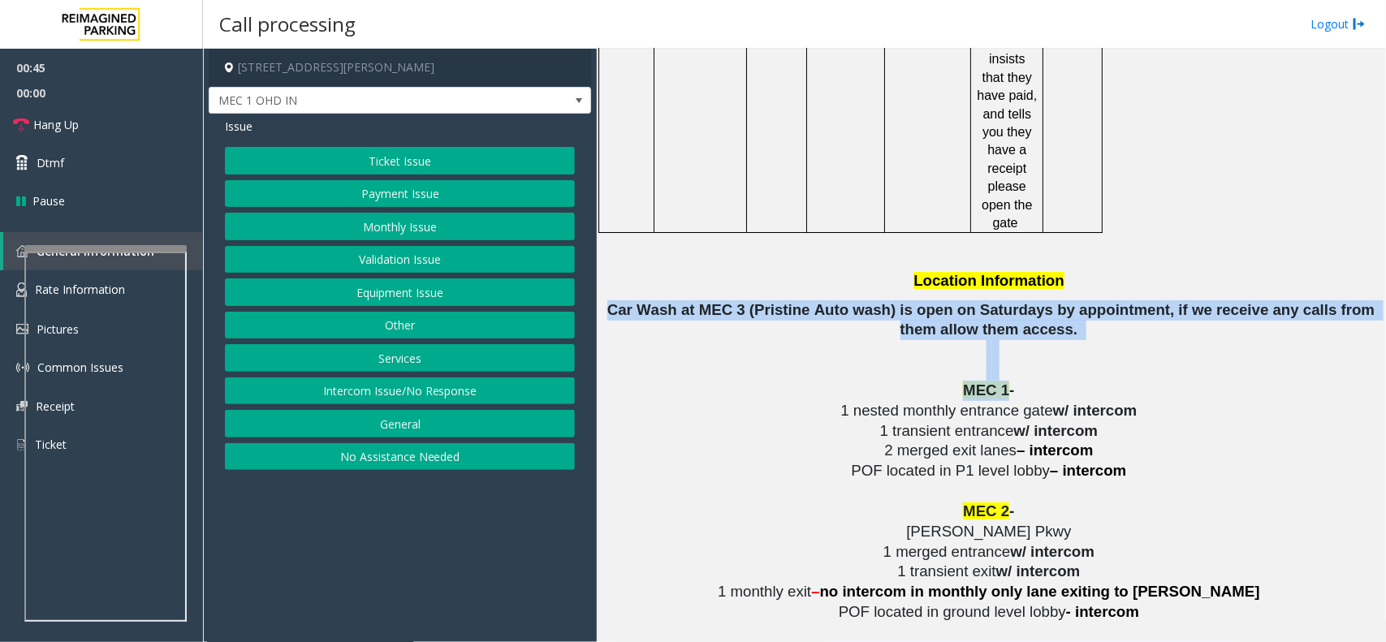
drag, startPoint x: 613, startPoint y: 221, endPoint x: 999, endPoint y: 290, distance: 391.9
click at [999, 290] on div "PRESS ## to Answer the call For receipt, take details and email at - [EMAIL_ADD…" at bounding box center [991, 137] width 777 height 4087
click at [1017, 361] on p at bounding box center [991, 371] width 777 height 20
drag, startPoint x: 1027, startPoint y: 253, endPoint x: 679, endPoint y: 191, distance: 353.9
click at [679, 191] on div "PRESS ## to Answer the call For receipt, take details and email at - [EMAIL_ADD…" at bounding box center [991, 137] width 777 height 4087
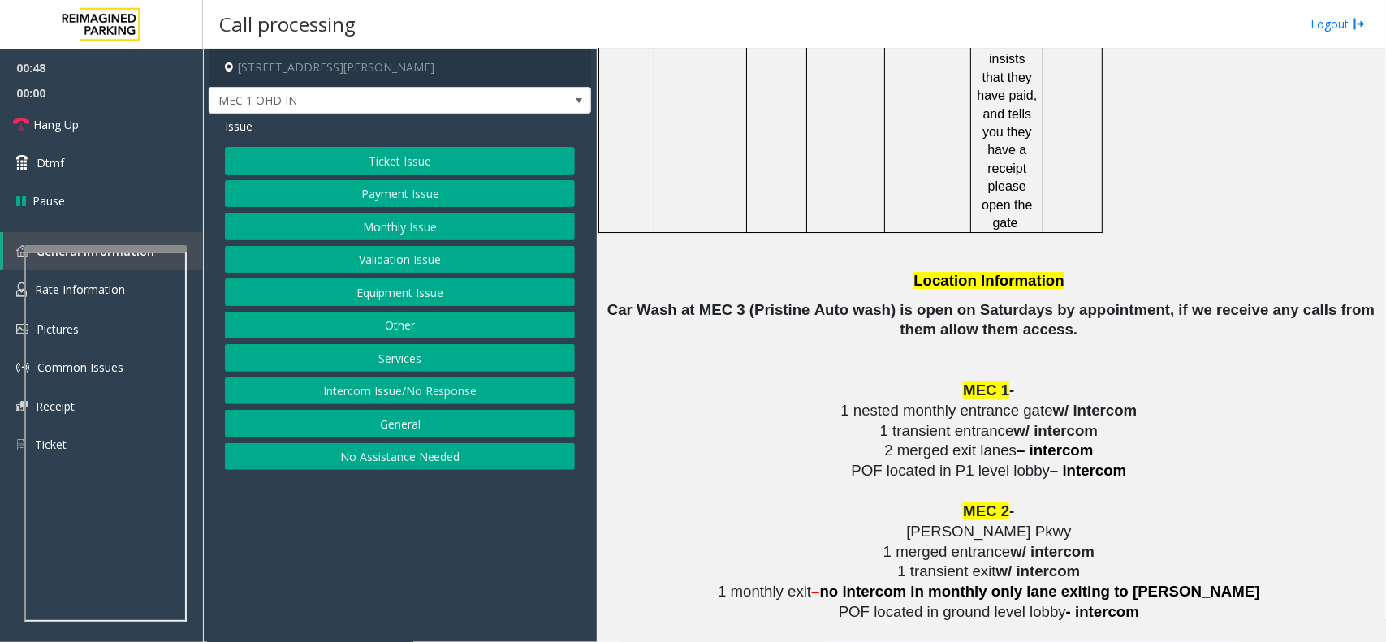
click at [704, 235] on p at bounding box center [991, 253] width 777 height 37
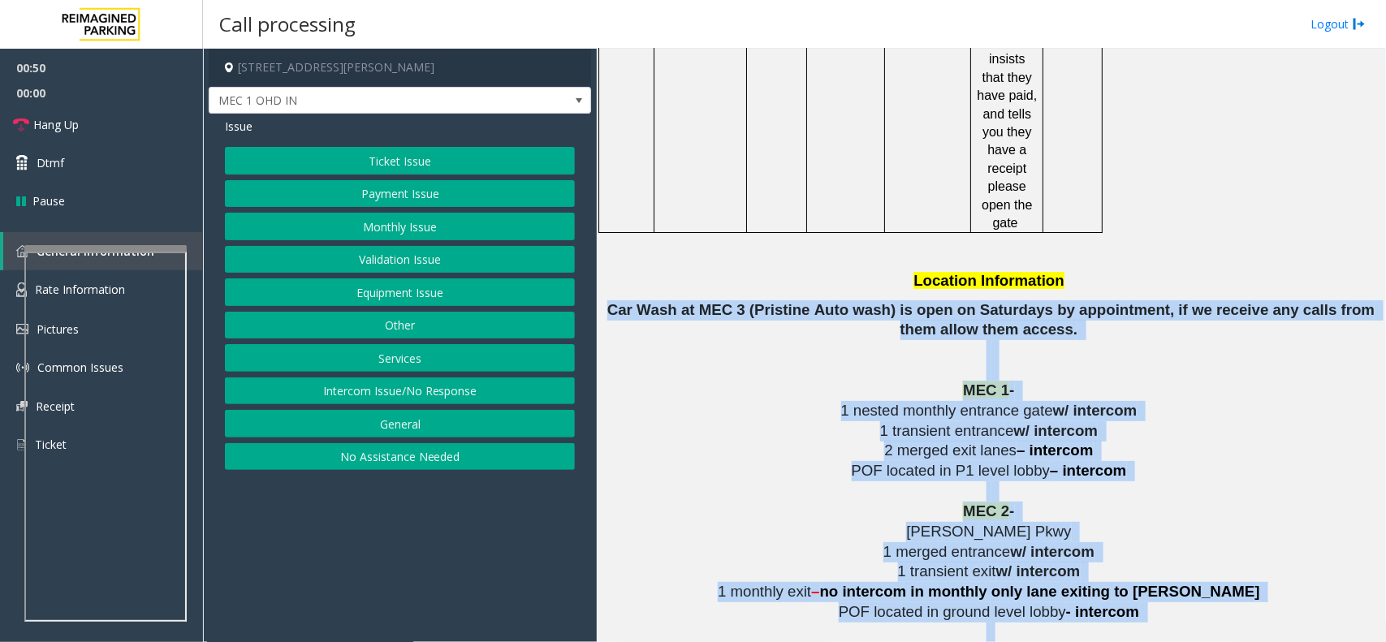
drag, startPoint x: 607, startPoint y: 214, endPoint x: 1171, endPoint y: 539, distance: 651.3
click at [1171, 539] on div "PRESS ## to Answer the call For receipt, take details and email at - [EMAIL_ADD…" at bounding box center [991, 137] width 777 height 4087
click at [1166, 623] on p at bounding box center [991, 633] width 777 height 20
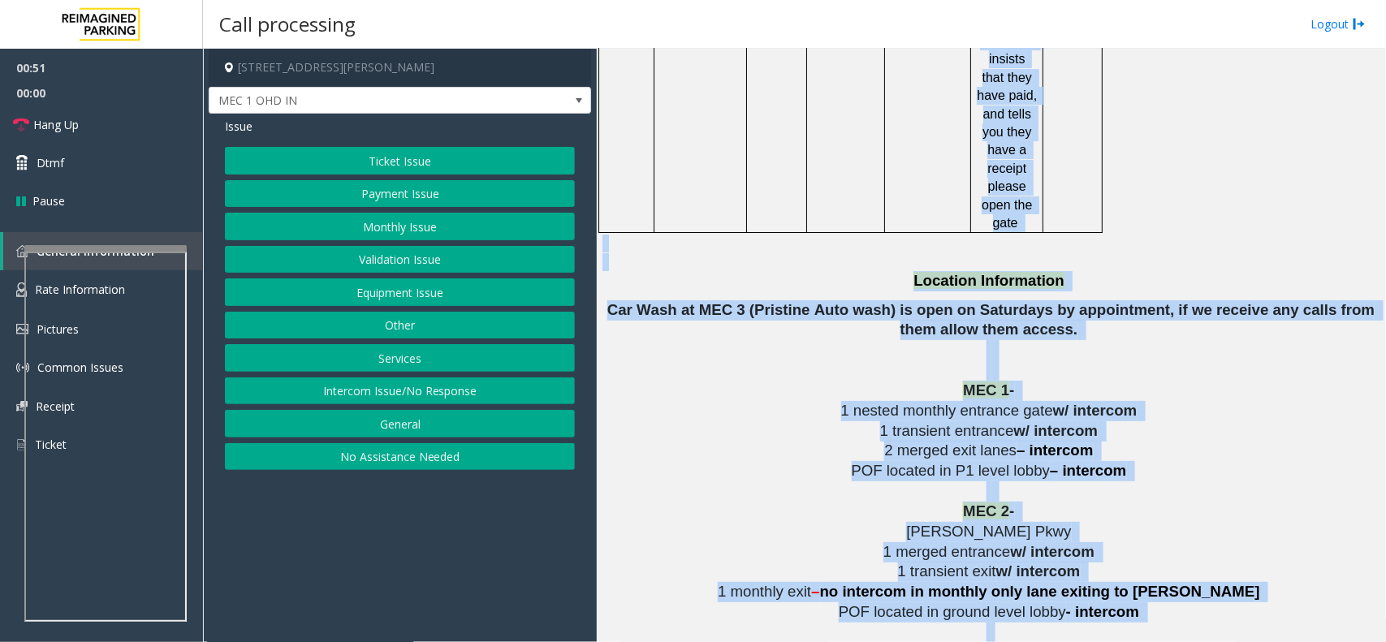
drag, startPoint x: 1164, startPoint y: 538, endPoint x: 821, endPoint y: 143, distance: 522.8
click at [821, 143] on div "PRESS ## to Answer the call For receipt, take details and email at - [EMAIL_ADD…" at bounding box center [991, 137] width 777 height 4087
click at [850, 235] on p at bounding box center [991, 253] width 777 height 37
drag, startPoint x: 946, startPoint y: 214, endPoint x: 1190, endPoint y: 521, distance: 392.0
click at [1190, 521] on div "PRESS ## to Answer the call For receipt, take details and email at - [EMAIL_ADD…" at bounding box center [991, 137] width 777 height 4087
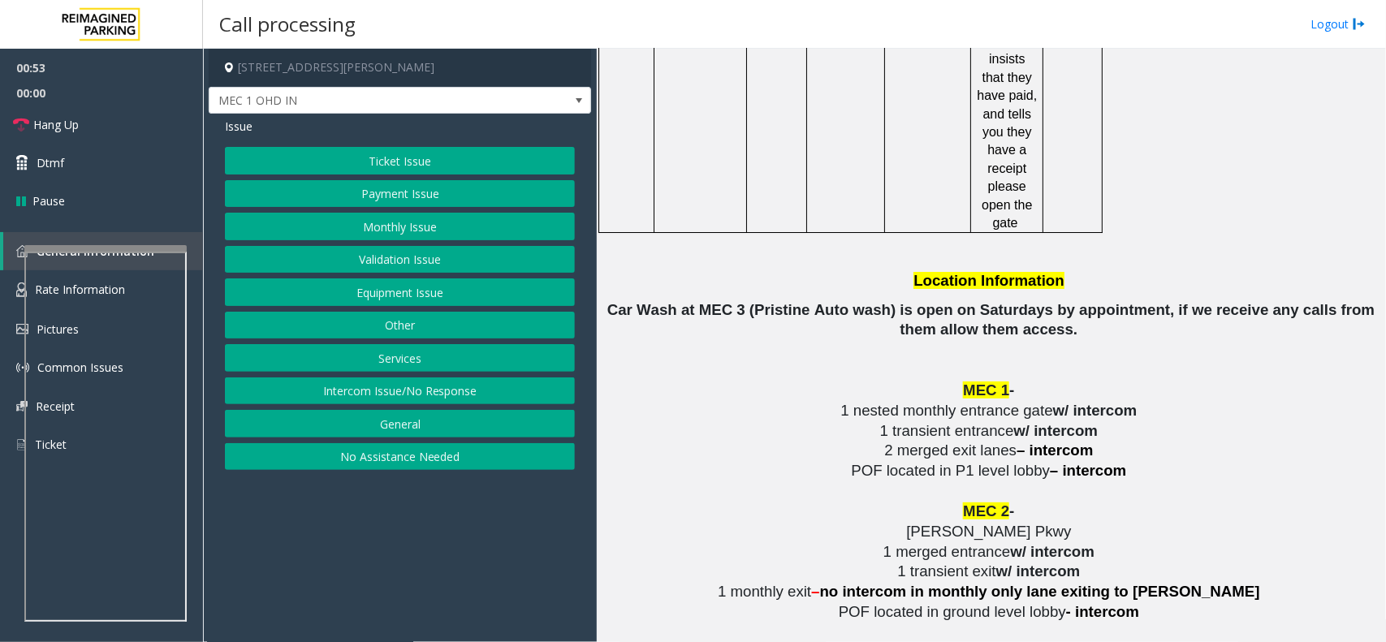
click at [1187, 642] on p "Absolute Ave" at bounding box center [991, 653] width 777 height 20
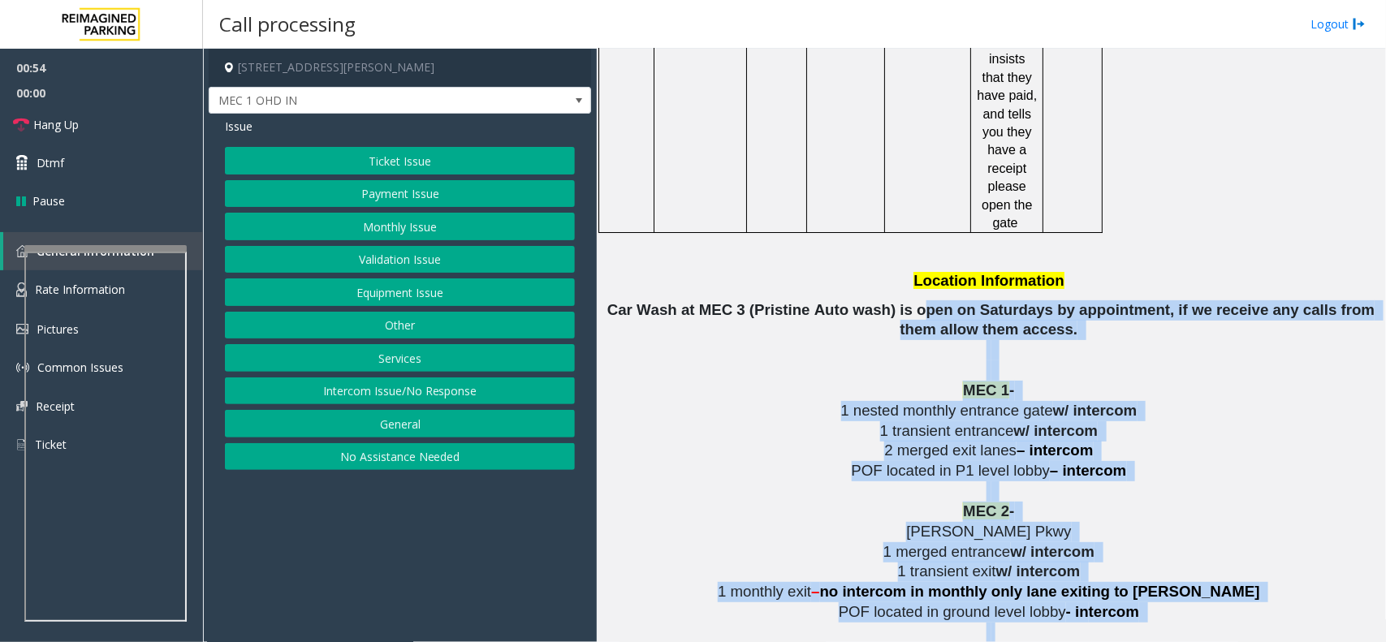
drag, startPoint x: 1176, startPoint y: 548, endPoint x: 888, endPoint y: 205, distance: 448.5
click at [888, 205] on div "PRESS ## to Answer the call For receipt, take details and email at - [EMAIL_ADD…" at bounding box center [991, 137] width 777 height 4087
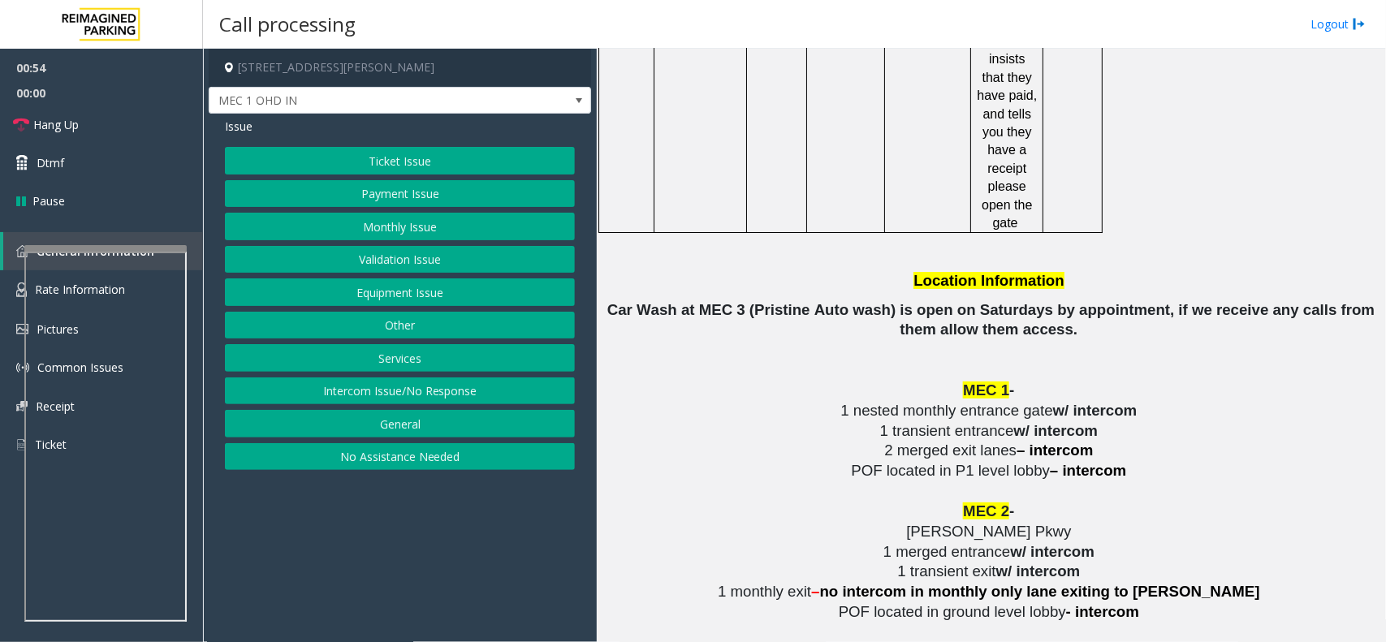
click at [874, 271] on p "Location Information" at bounding box center [991, 281] width 777 height 20
click at [465, 303] on button "Equipment Issue" at bounding box center [400, 293] width 350 height 28
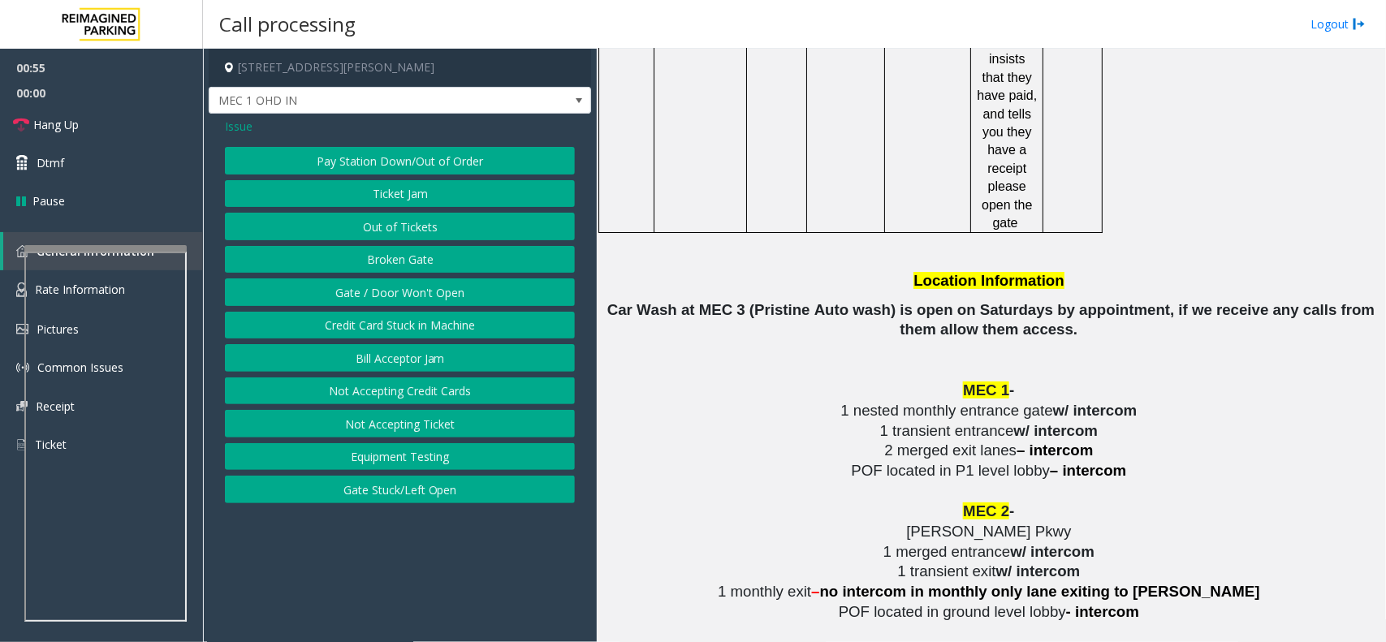
click at [465, 303] on button "Gate / Door Won't Open" at bounding box center [400, 293] width 350 height 28
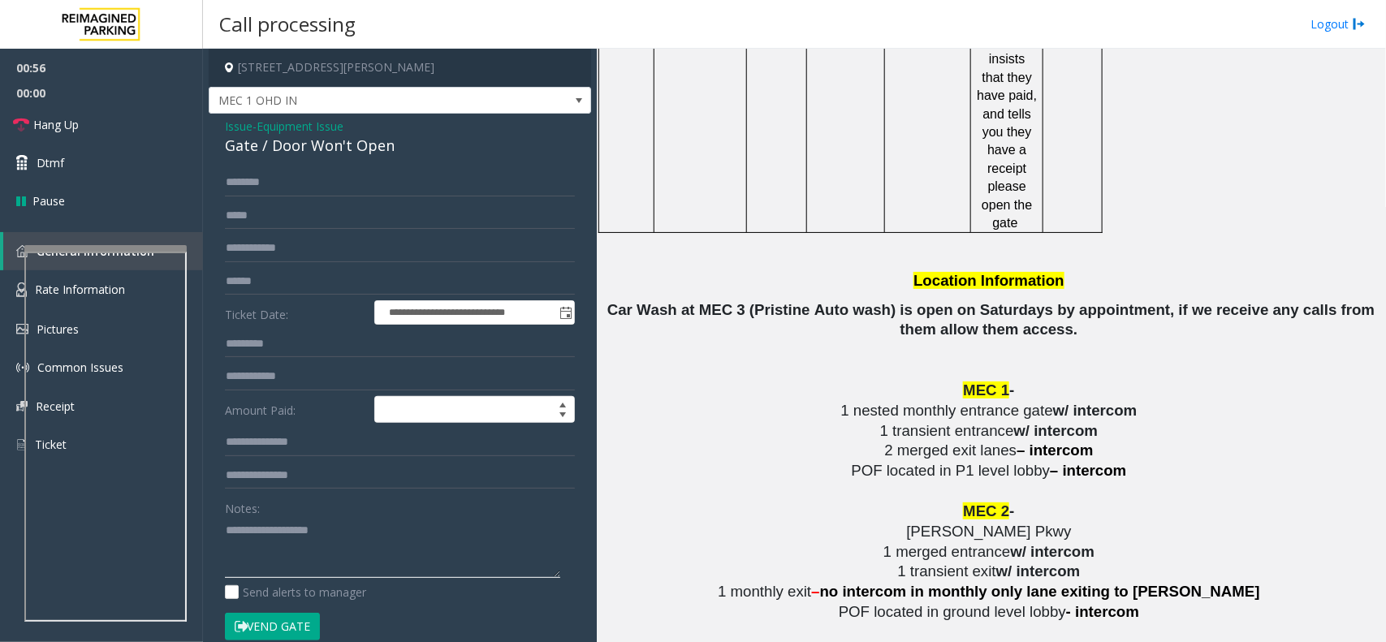
click at [319, 524] on textarea at bounding box center [392, 547] width 335 height 61
click at [379, 147] on div "Gate / Door Won't Open" at bounding box center [400, 146] width 350 height 22
copy div "Gate / Door Won't Open"
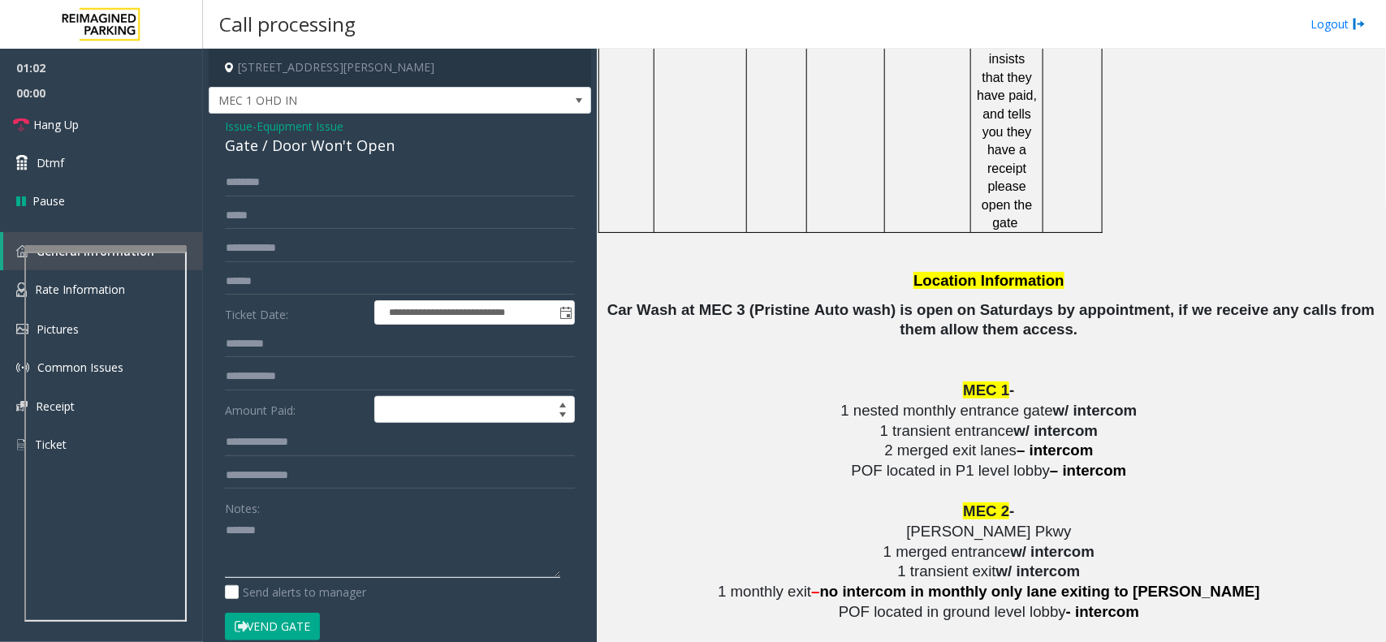
click at [368, 544] on textarea at bounding box center [392, 547] width 335 height 61
paste textarea "**********"
click at [130, 115] on link "Hang Up" at bounding box center [101, 125] width 203 height 38
click at [330, 573] on textarea at bounding box center [392, 547] width 335 height 61
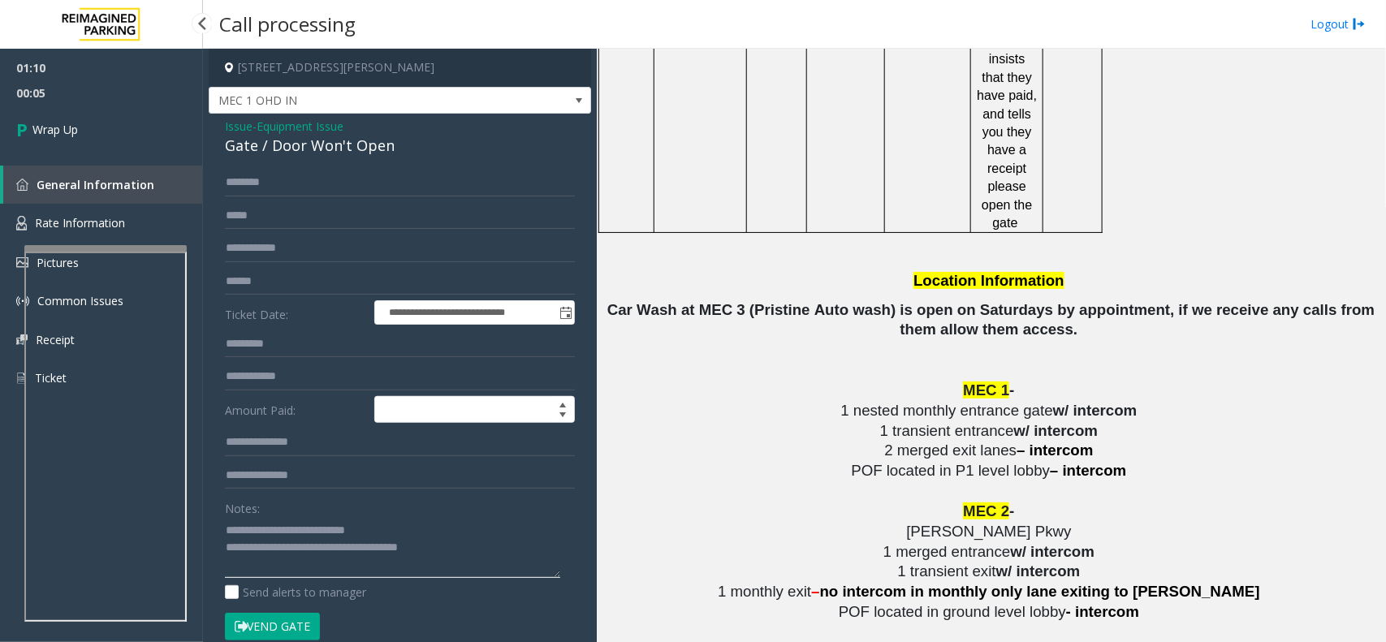
type textarea "**********"
click at [65, 74] on span "01:10" at bounding box center [101, 67] width 203 height 25
click at [77, 150] on link "Wrap Up" at bounding box center [101, 130] width 203 height 48
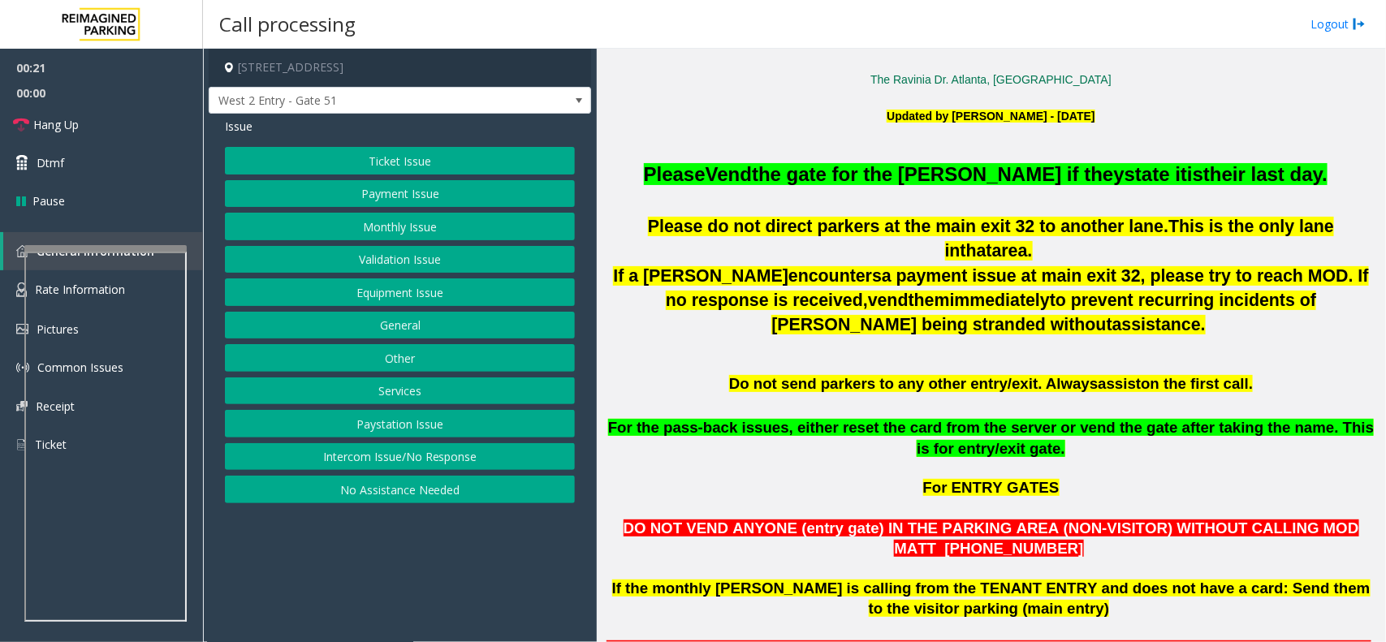
scroll to position [711, 0]
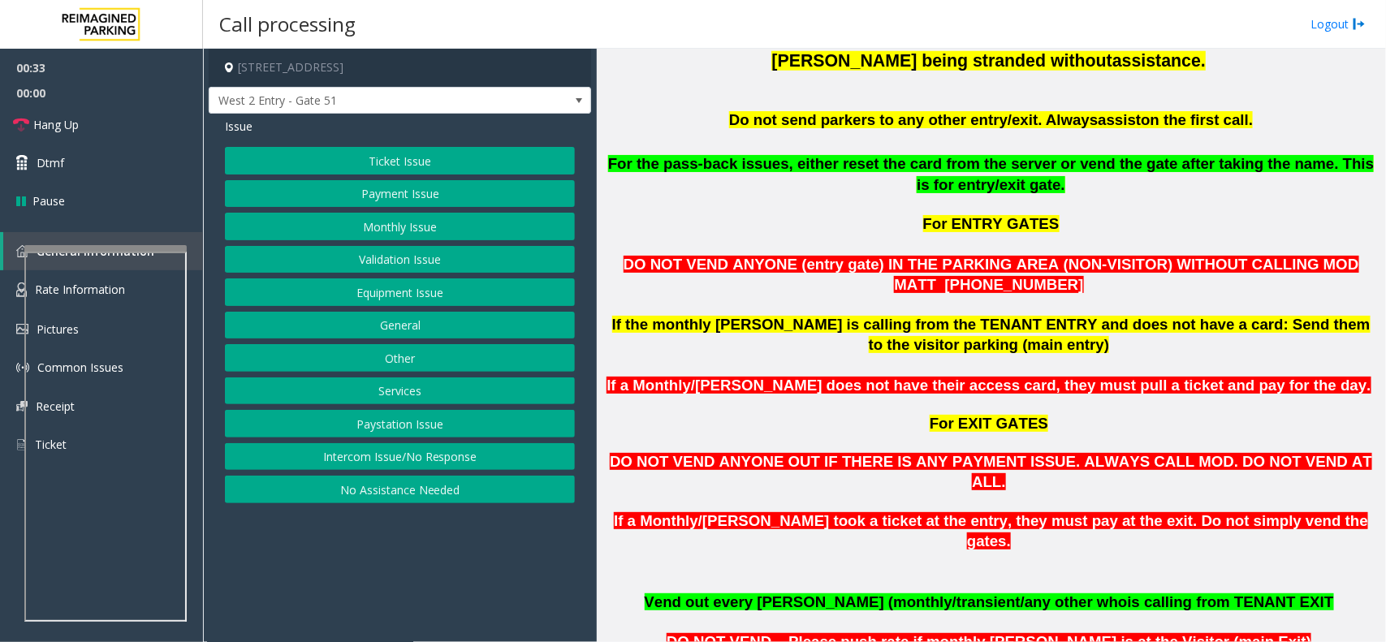
click at [424, 227] on button "Monthly Issue" at bounding box center [400, 227] width 350 height 28
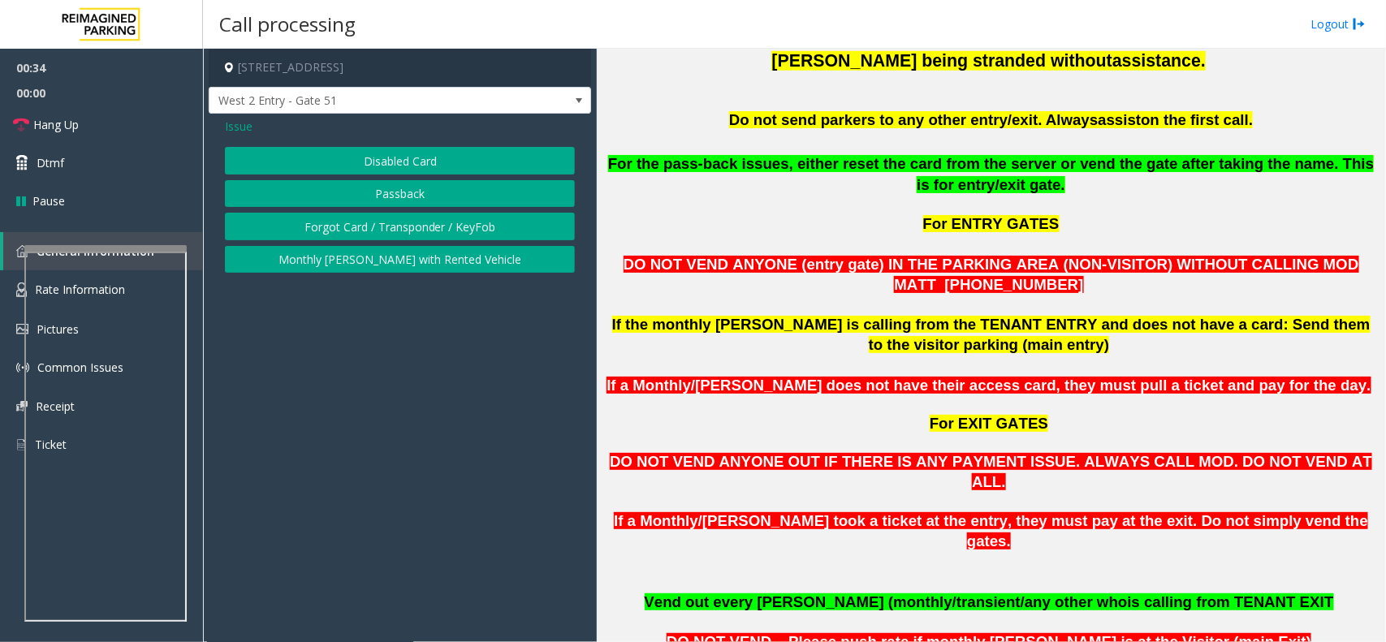
click at [422, 224] on button "Forgot Card / Transponder / KeyFob" at bounding box center [400, 227] width 350 height 28
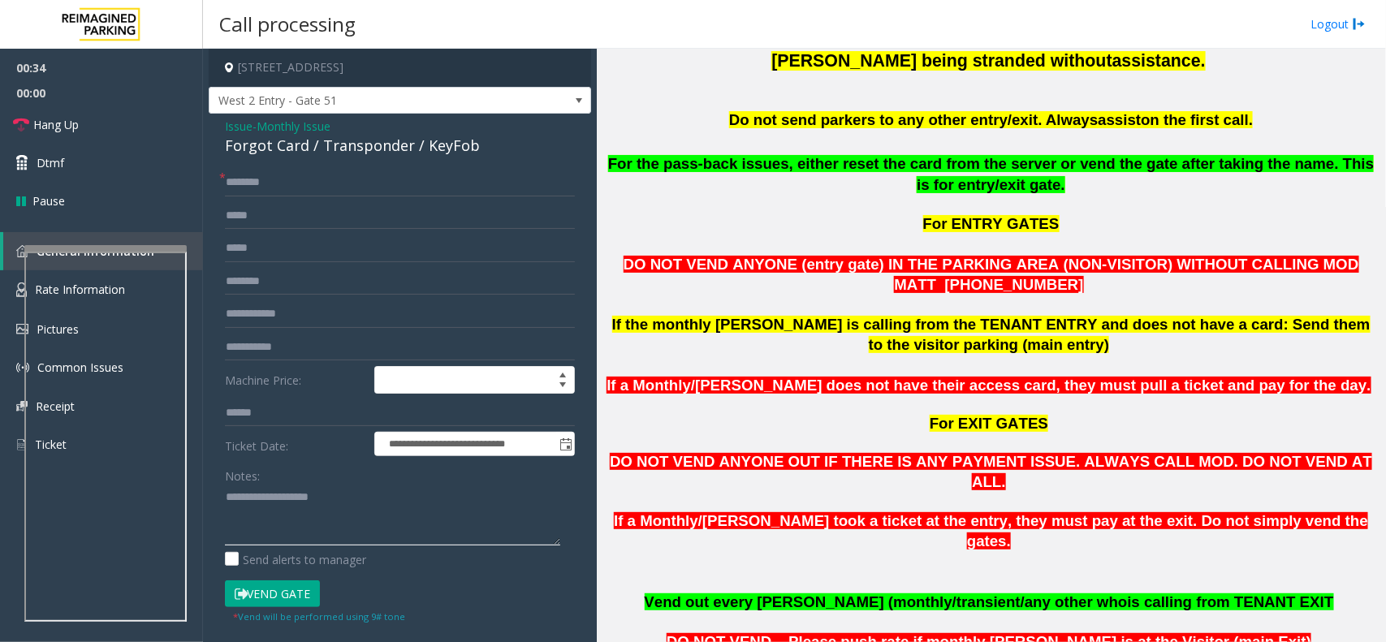
click at [330, 500] on textarea at bounding box center [392, 515] width 335 height 61
click at [331, 135] on div "Forgot Card / Transponder / KeyFob" at bounding box center [400, 146] width 350 height 22
click at [343, 135] on div "Forgot Card / Transponder / KeyFob" at bounding box center [400, 146] width 350 height 22
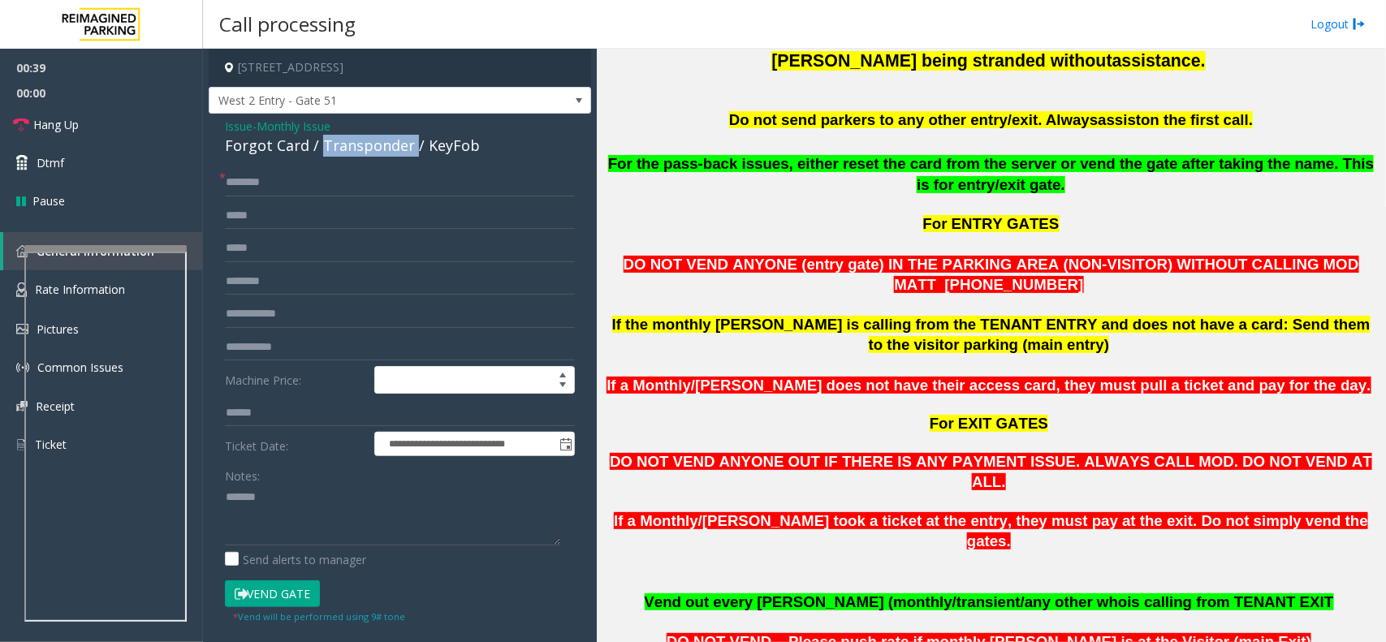
click at [345, 139] on div "Forgot Card / Transponder / KeyFob" at bounding box center [400, 146] width 350 height 22
click at [311, 156] on div "Forgot Card / Transponder / KeyFob" at bounding box center [400, 146] width 350 height 22
click at [310, 140] on div "Forgot Card / Transponder / KeyFob" at bounding box center [400, 146] width 350 height 22
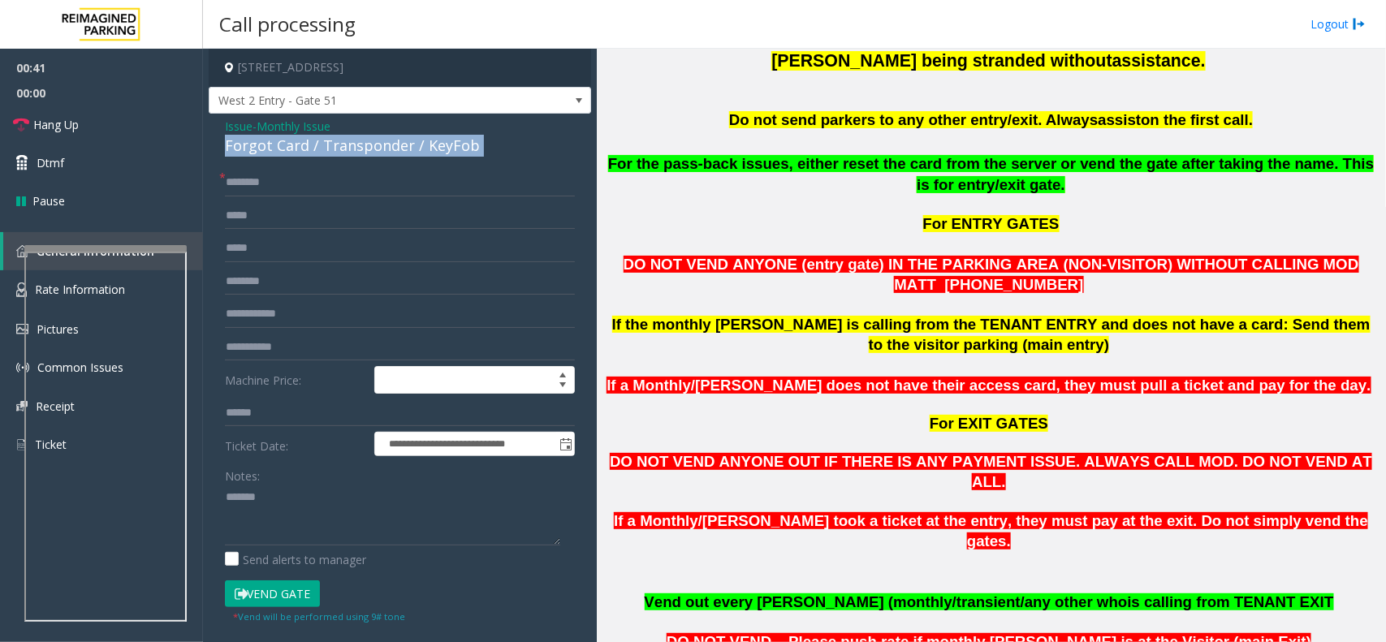
click at [310, 140] on div "Forgot Card / Transponder / KeyFob" at bounding box center [400, 146] width 350 height 22
copy div "Forgot Card / Transponder / KeyFob"
click at [314, 508] on textarea at bounding box center [392, 515] width 335 height 61
paste textarea "**********"
type textarea "**********"
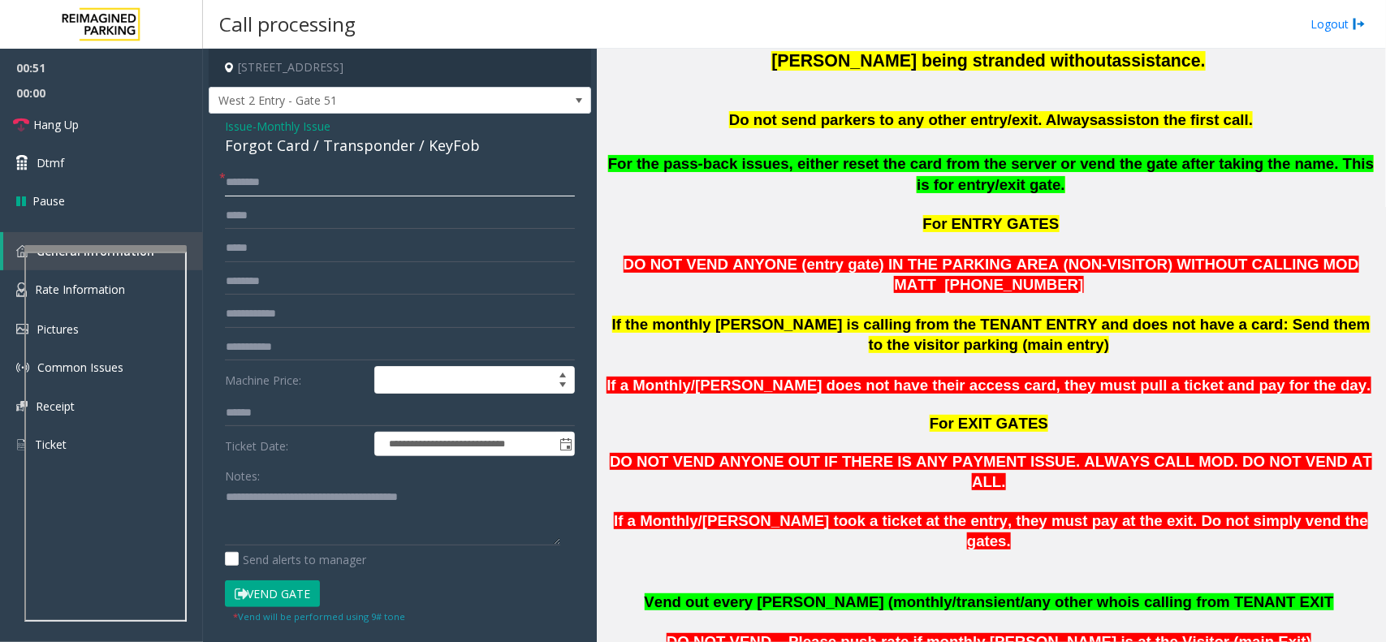
click at [285, 185] on input "text" at bounding box center [400, 183] width 350 height 28
type input "**"
click at [307, 534] on textarea at bounding box center [392, 515] width 335 height 61
click at [333, 526] on textarea at bounding box center [392, 515] width 335 height 61
type textarea "**********"
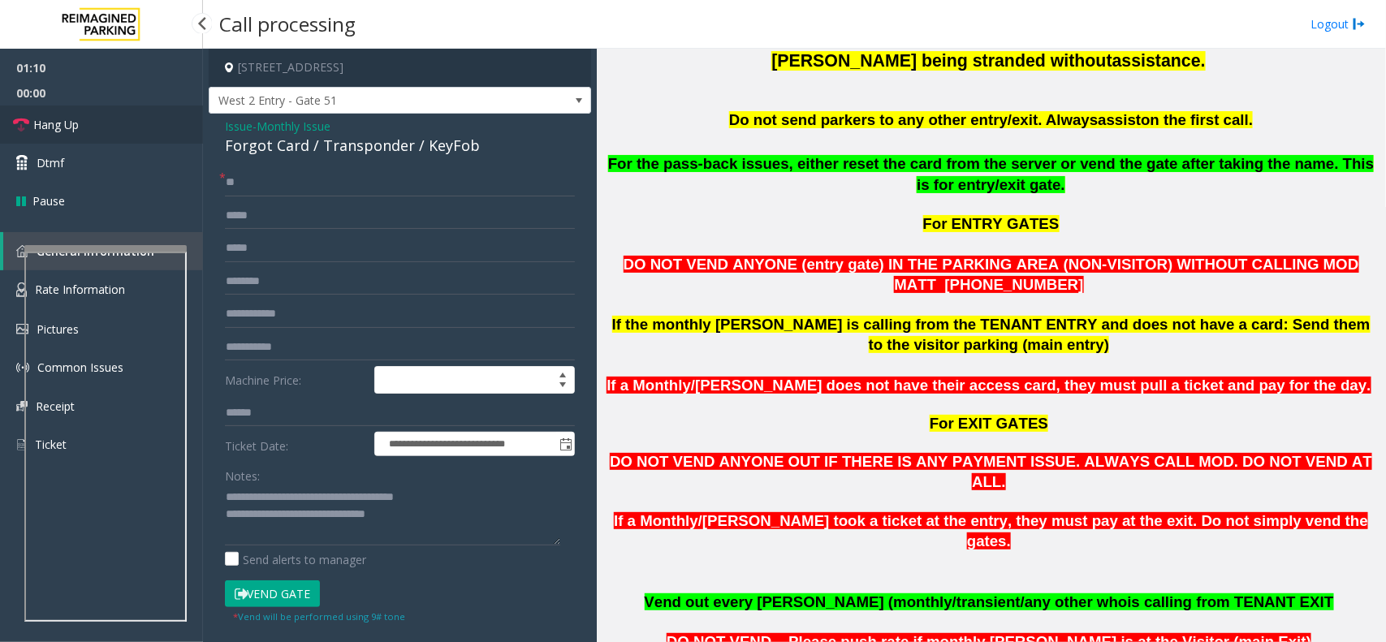
click at [140, 130] on link "Hang Up" at bounding box center [101, 125] width 203 height 38
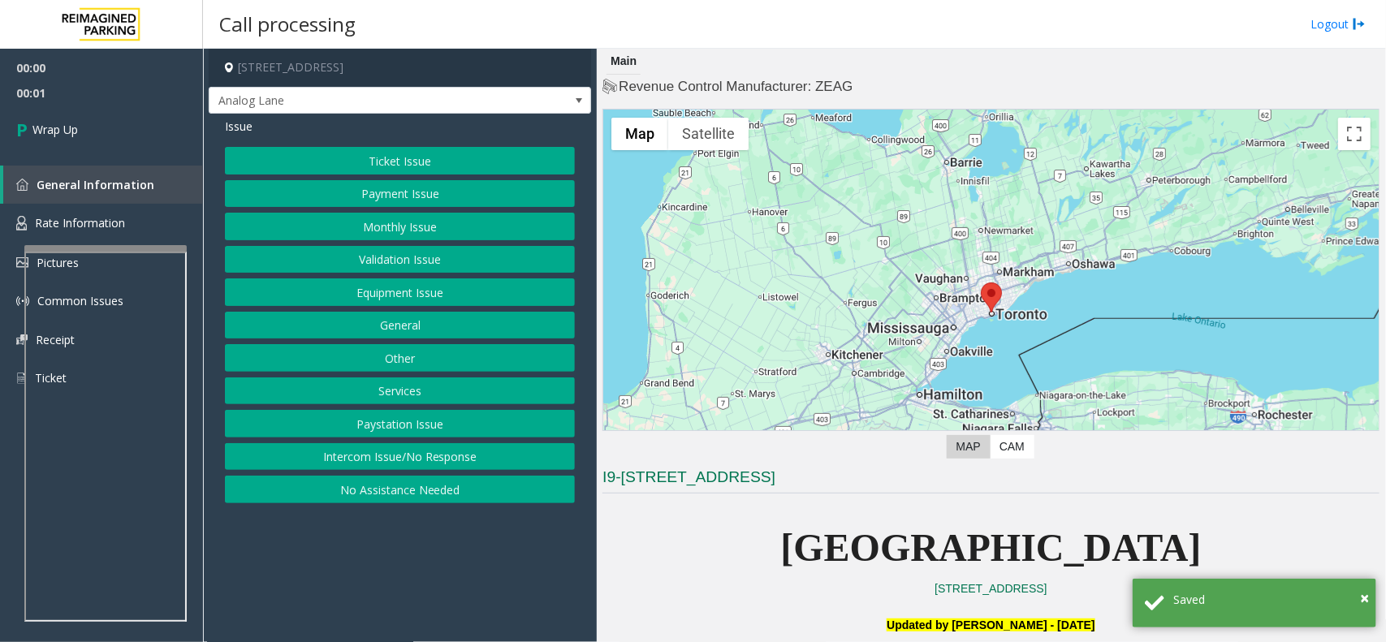
click at [366, 459] on button "Intercom Issue/No Response" at bounding box center [400, 457] width 350 height 28
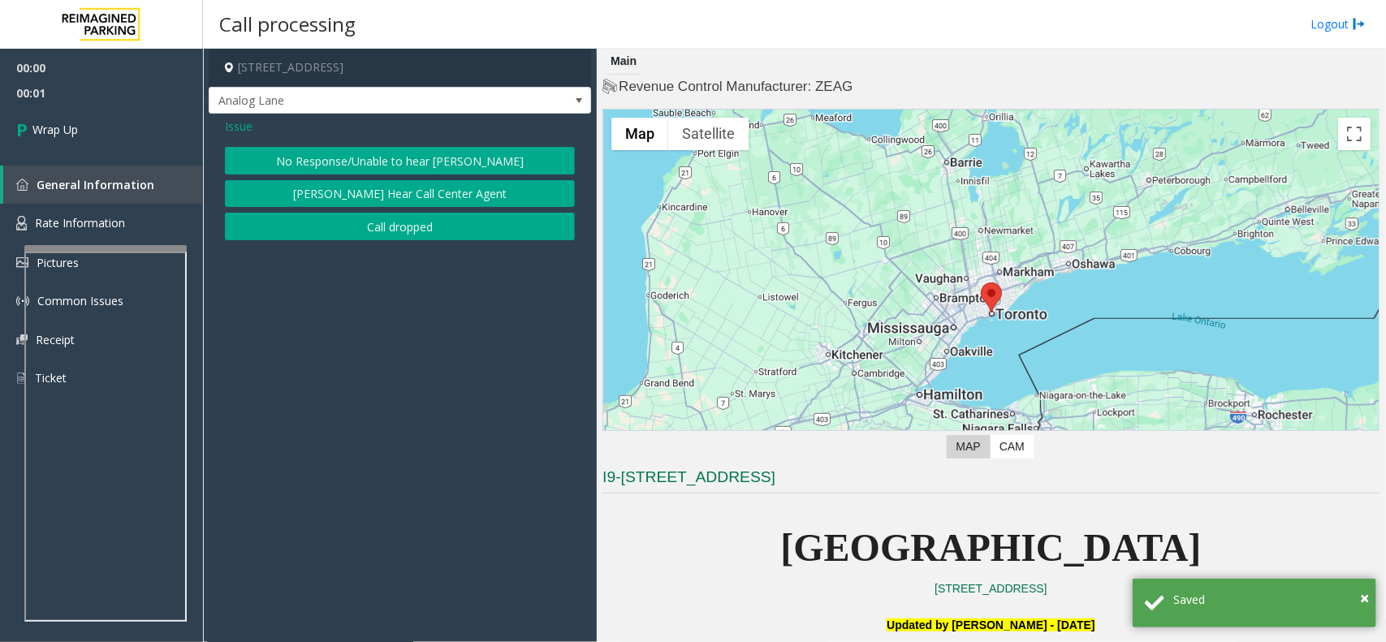
click at [372, 244] on div "Issue No Response/Unable to hear parker Parker Cannot Hear Call Center Agent Ca…" at bounding box center [400, 181] width 383 height 135
click at [368, 230] on button "Call dropped" at bounding box center [400, 227] width 350 height 28
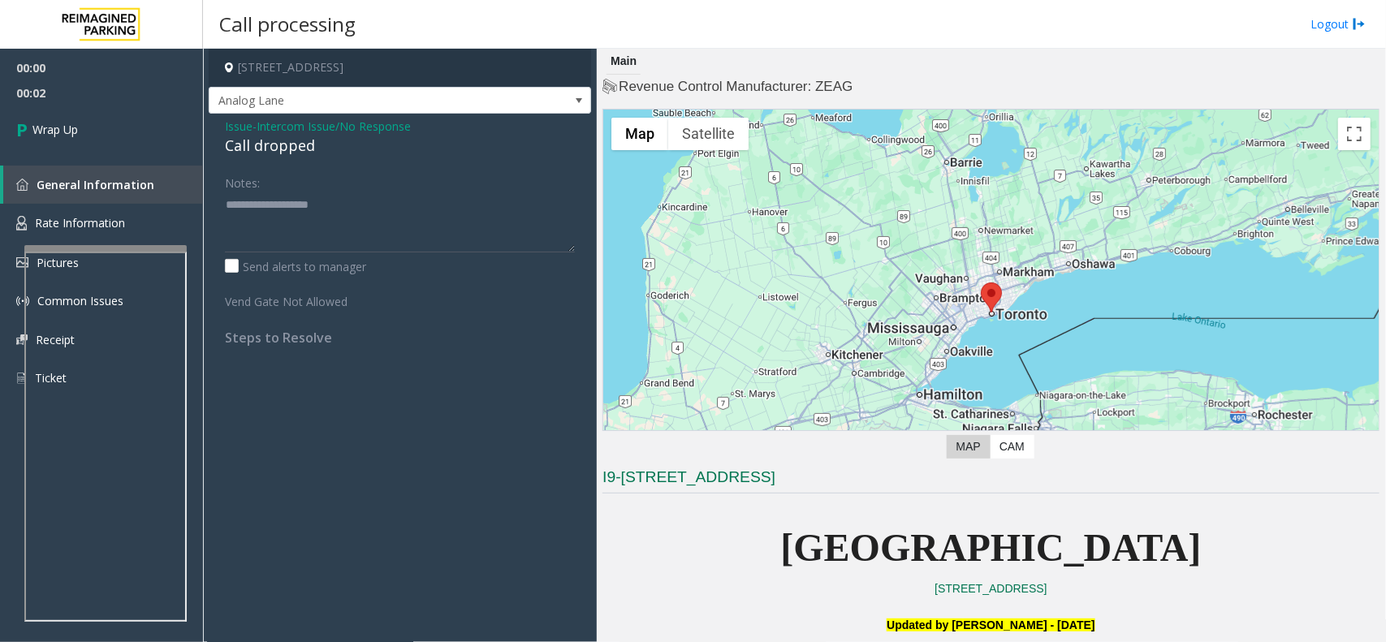
click at [266, 132] on span "Intercom Issue/No Response" at bounding box center [334, 126] width 154 height 17
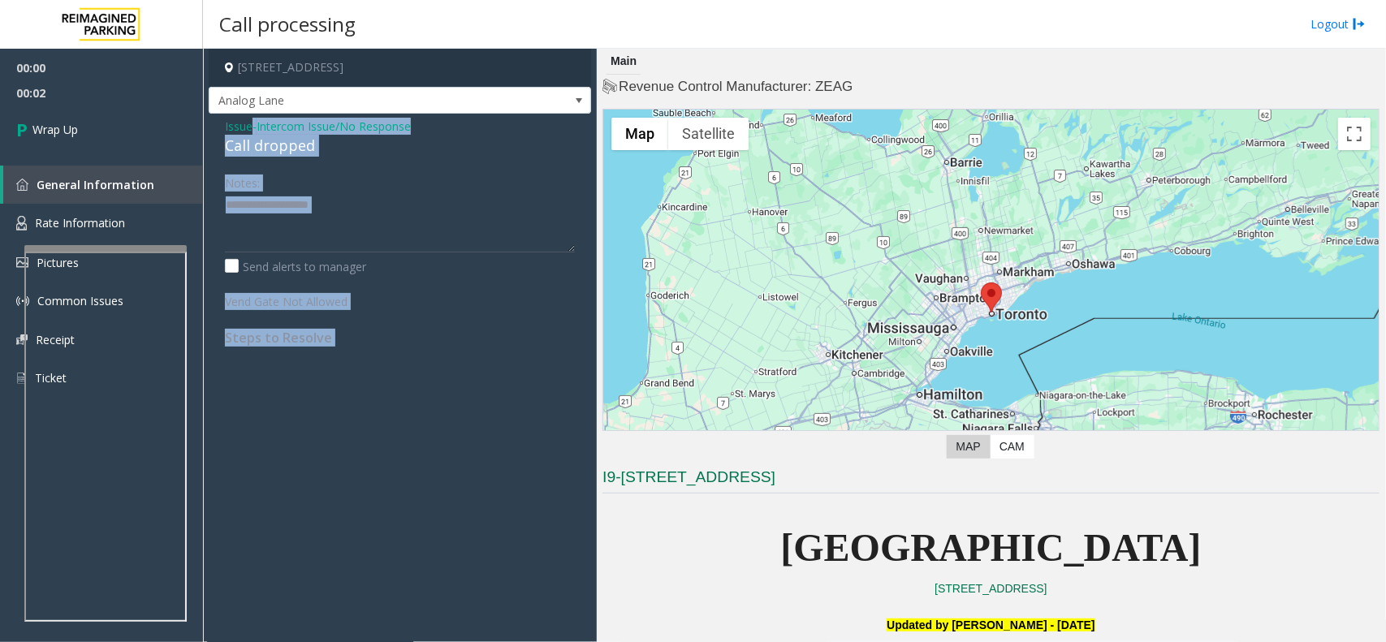
click at [266, 132] on div "Issue - Intercom Issue/No Response Call dropped" at bounding box center [400, 137] width 350 height 39
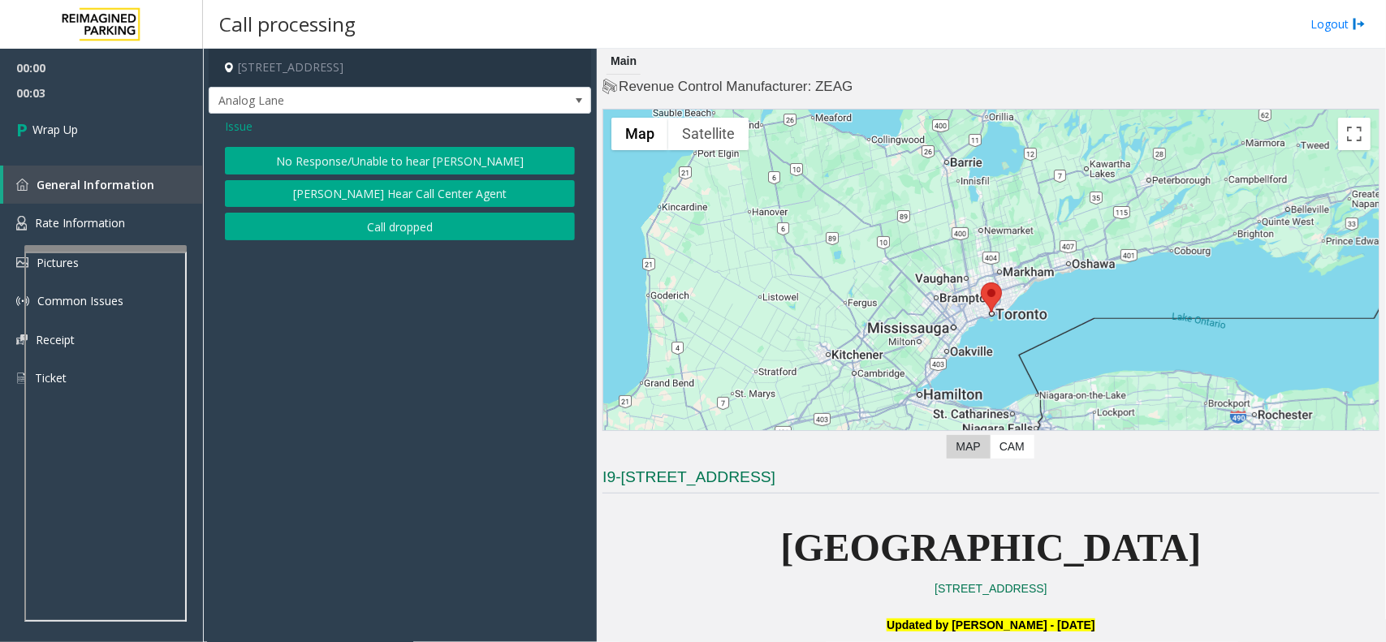
click at [310, 229] on button "Call dropped" at bounding box center [400, 227] width 350 height 28
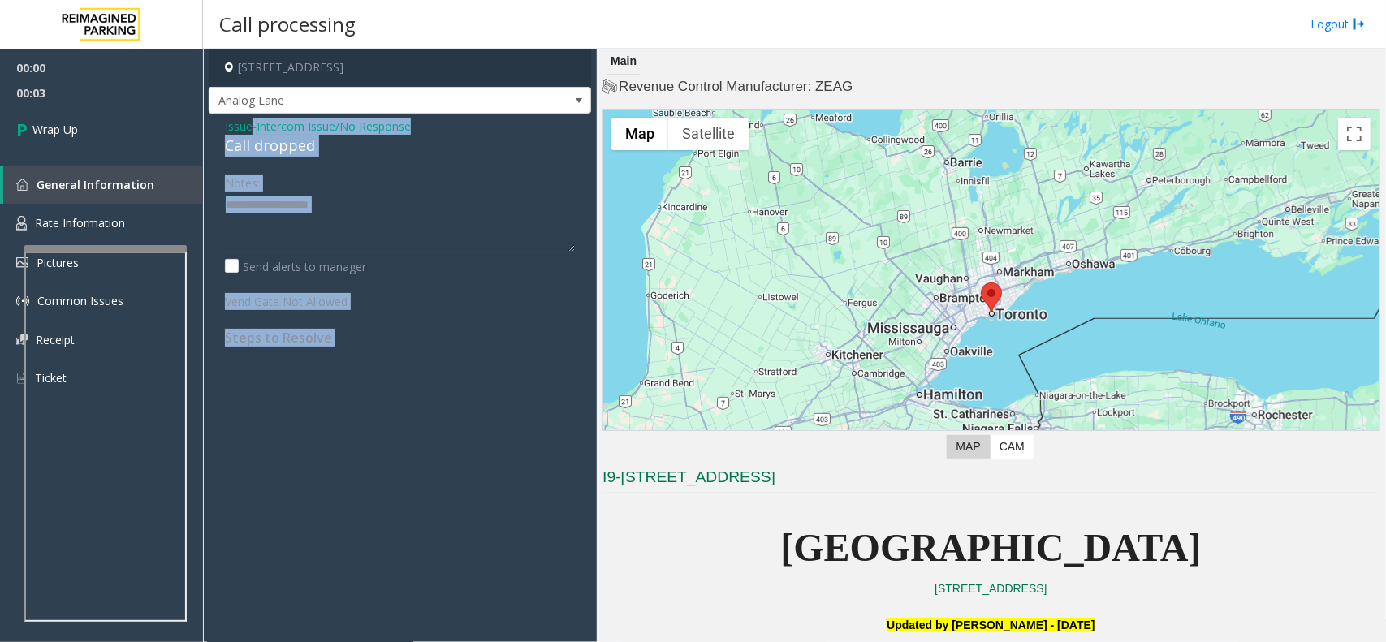
click at [274, 146] on div "Call dropped" at bounding box center [400, 146] width 350 height 22
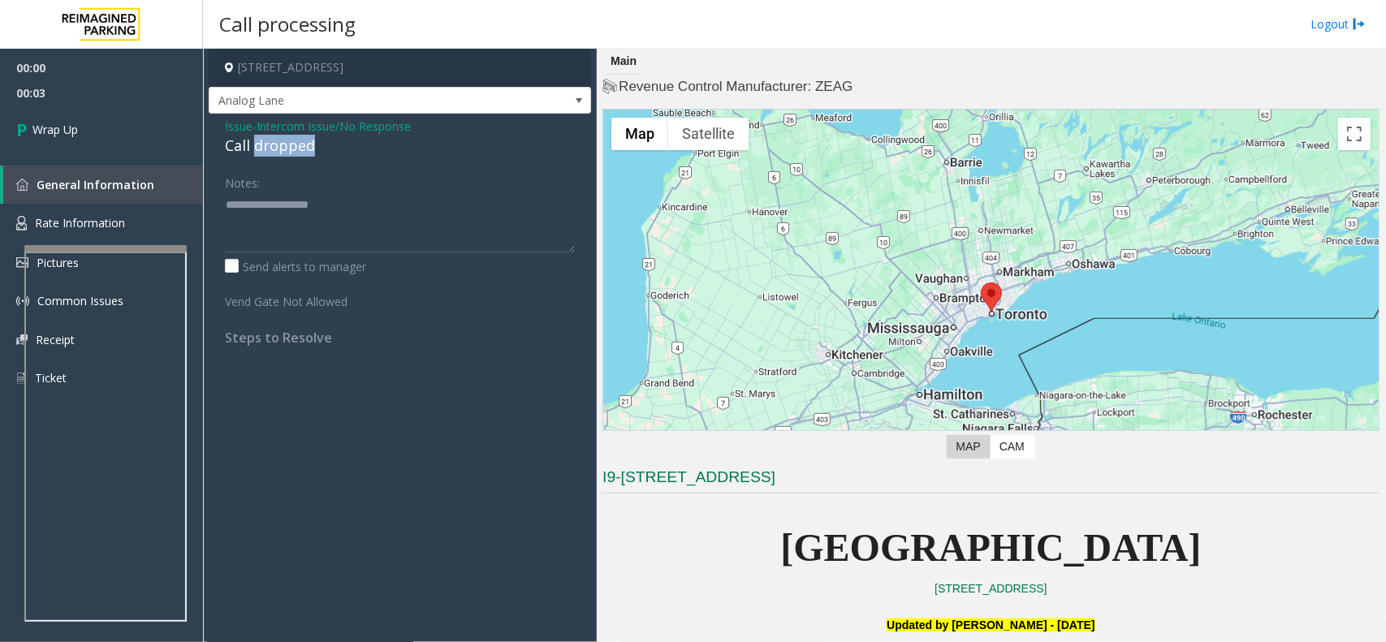
click at [274, 146] on div "Call dropped" at bounding box center [400, 146] width 350 height 22
type textarea "**********"
click at [138, 130] on link "Wrap Up" at bounding box center [101, 130] width 203 height 48
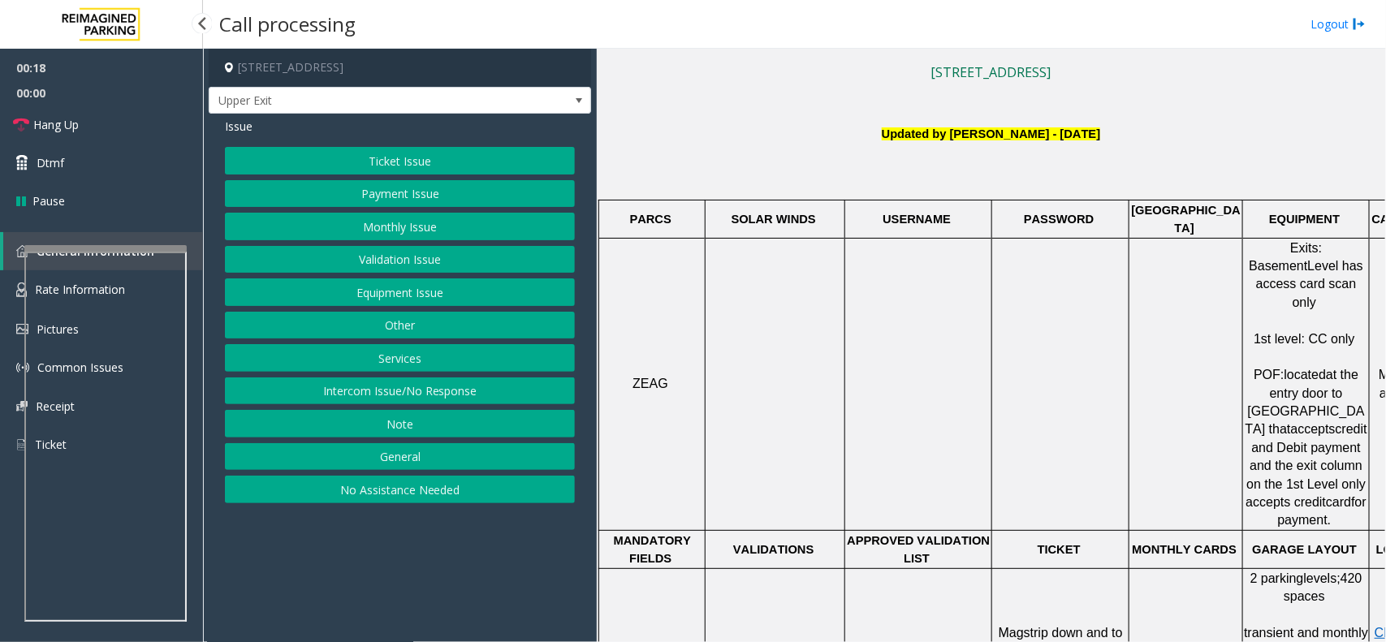
scroll to position [305, 0]
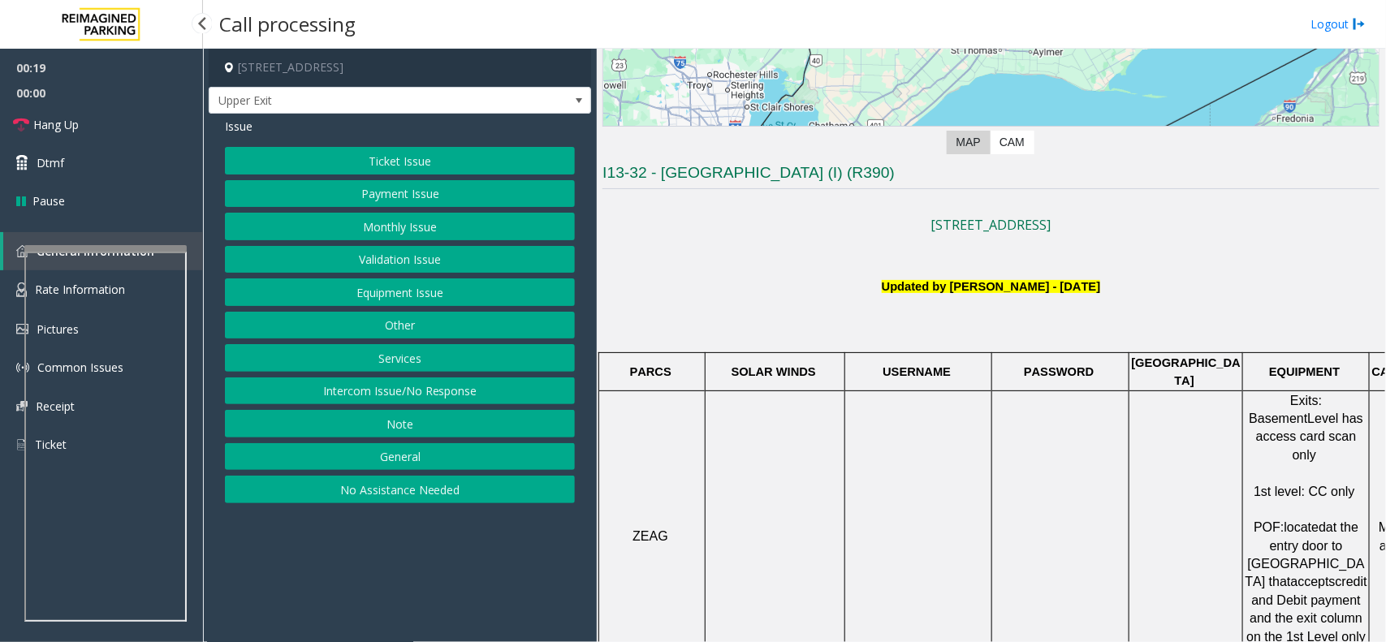
drag, startPoint x: 810, startPoint y: 309, endPoint x: 1188, endPoint y: 301, distance: 378.6
click at [1188, 301] on p at bounding box center [991, 305] width 777 height 18
drag, startPoint x: 1123, startPoint y: 287, endPoint x: 830, endPoint y: 289, distance: 292.4
click at [830, 289] on p "Updated by Pranav Babbar - 26th April 2024" at bounding box center [991, 287] width 777 height 18
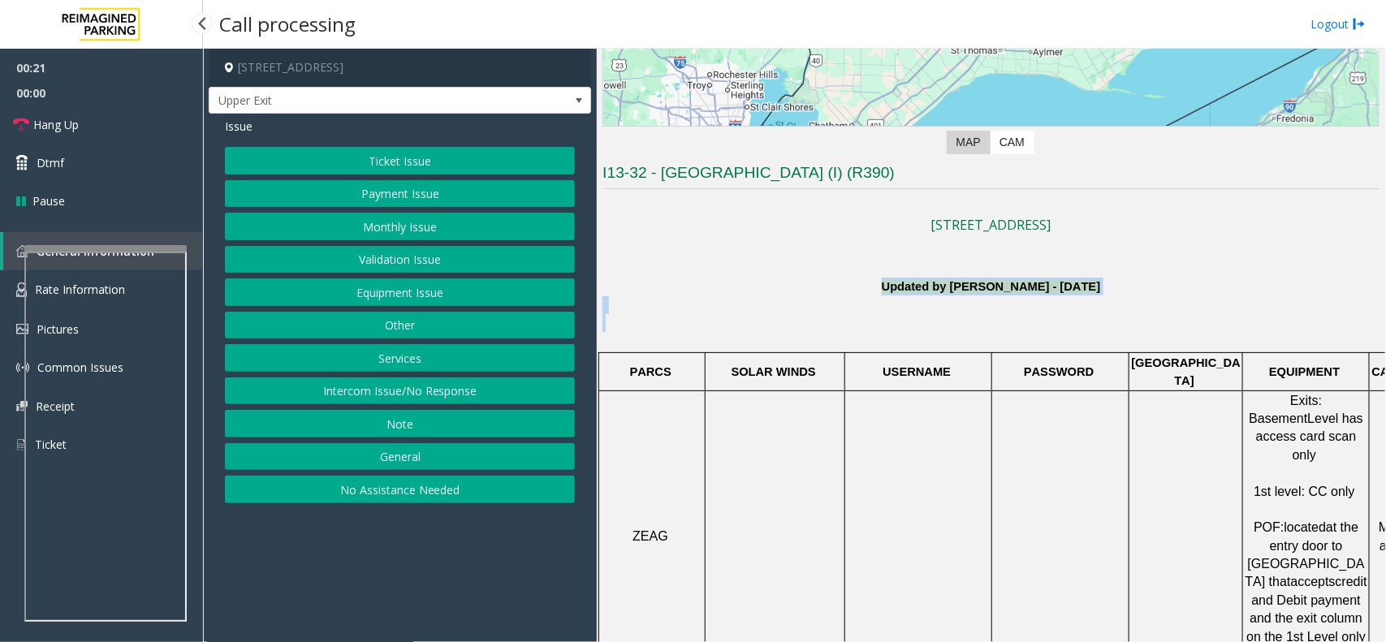
drag, startPoint x: 830, startPoint y: 289, endPoint x: 1142, endPoint y: 318, distance: 313.2
click at [1142, 318] on p at bounding box center [991, 323] width 777 height 18
drag, startPoint x: 1131, startPoint y: 301, endPoint x: 764, endPoint y: 297, distance: 367.1
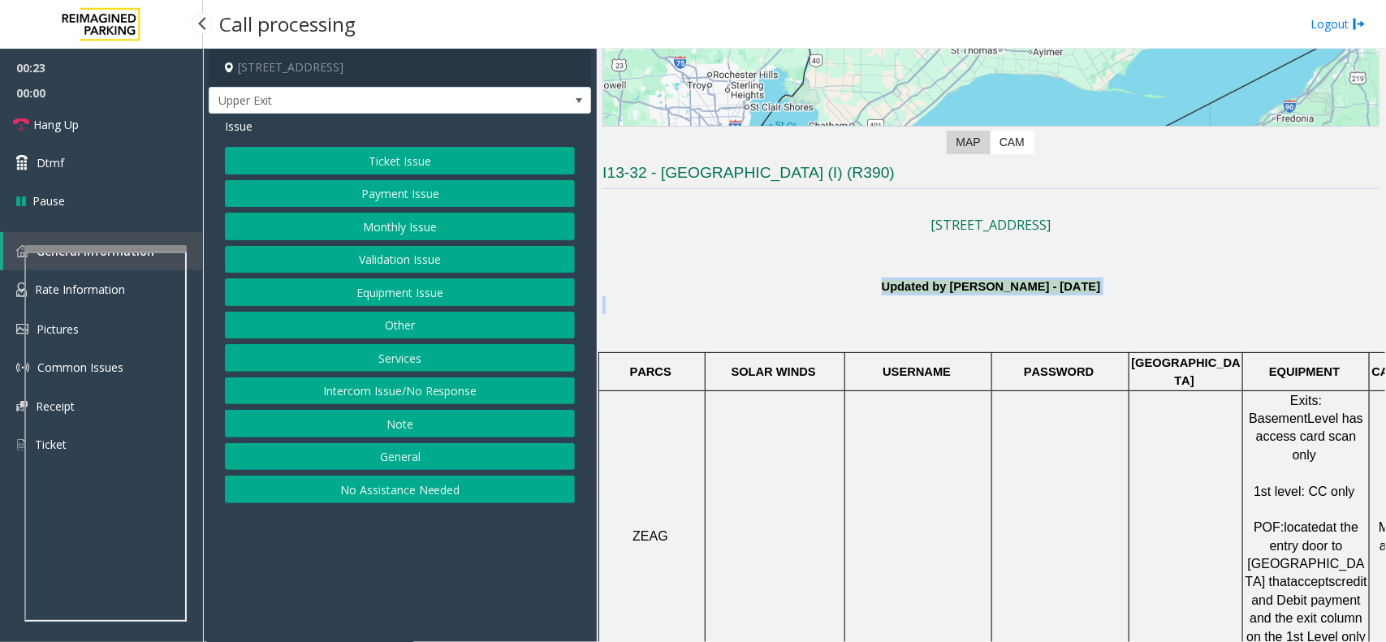
click at [807, 291] on p "Updated by Pranav Babbar - 26th April 2024" at bounding box center [991, 287] width 777 height 18
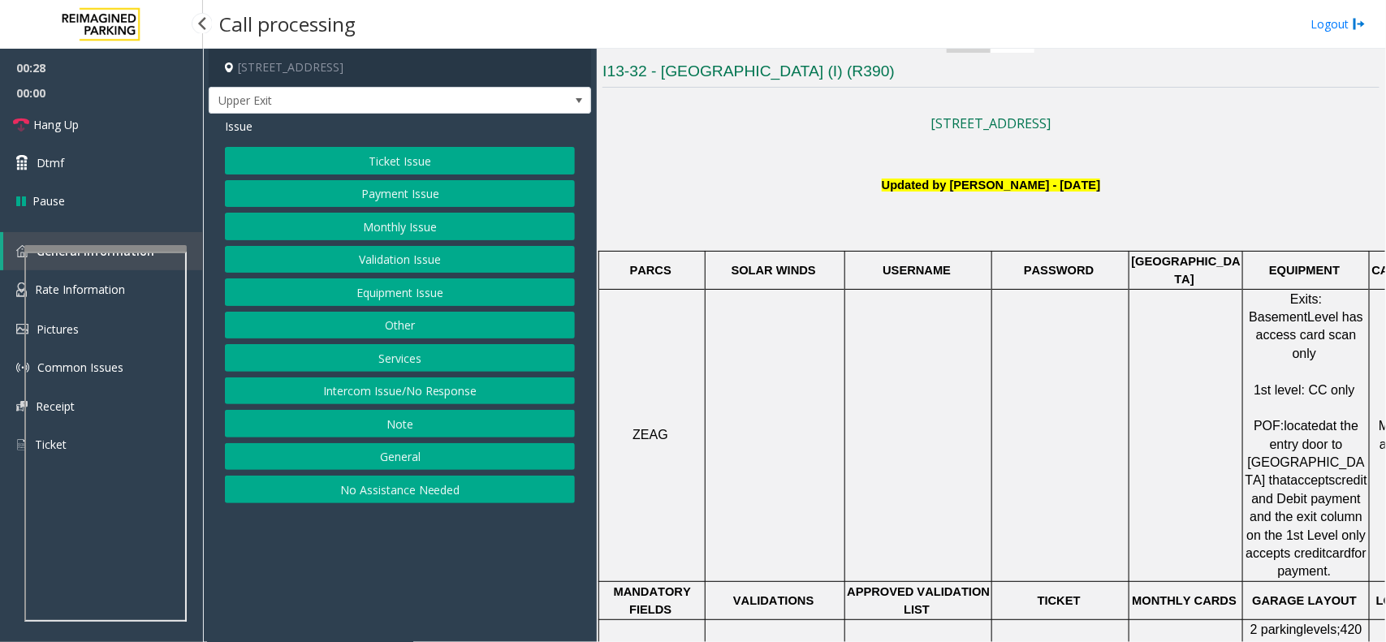
scroll to position [711, 0]
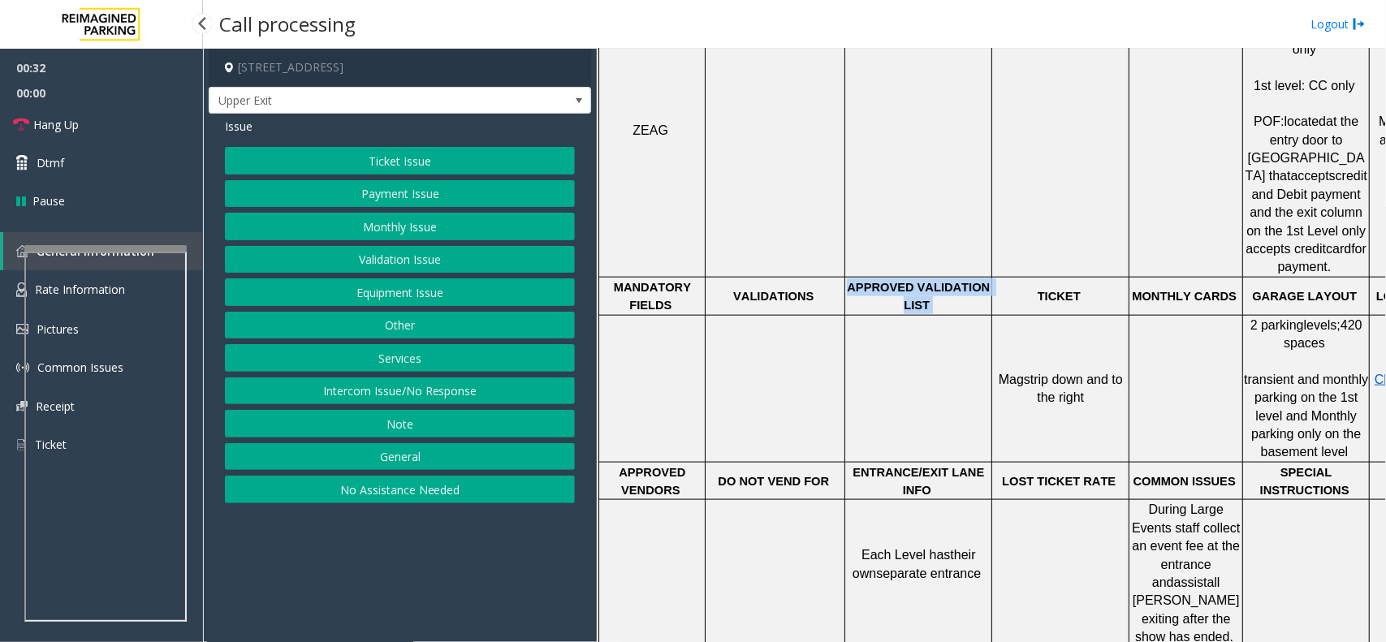
drag, startPoint x: 854, startPoint y: 234, endPoint x: 937, endPoint y: 252, distance: 84.8
click at [937, 279] on p "APPROVED VALIDATION LIST" at bounding box center [918, 297] width 145 height 37
click at [938, 279] on p "APPROVED VALIDATION LIST" at bounding box center [918, 297] width 145 height 37
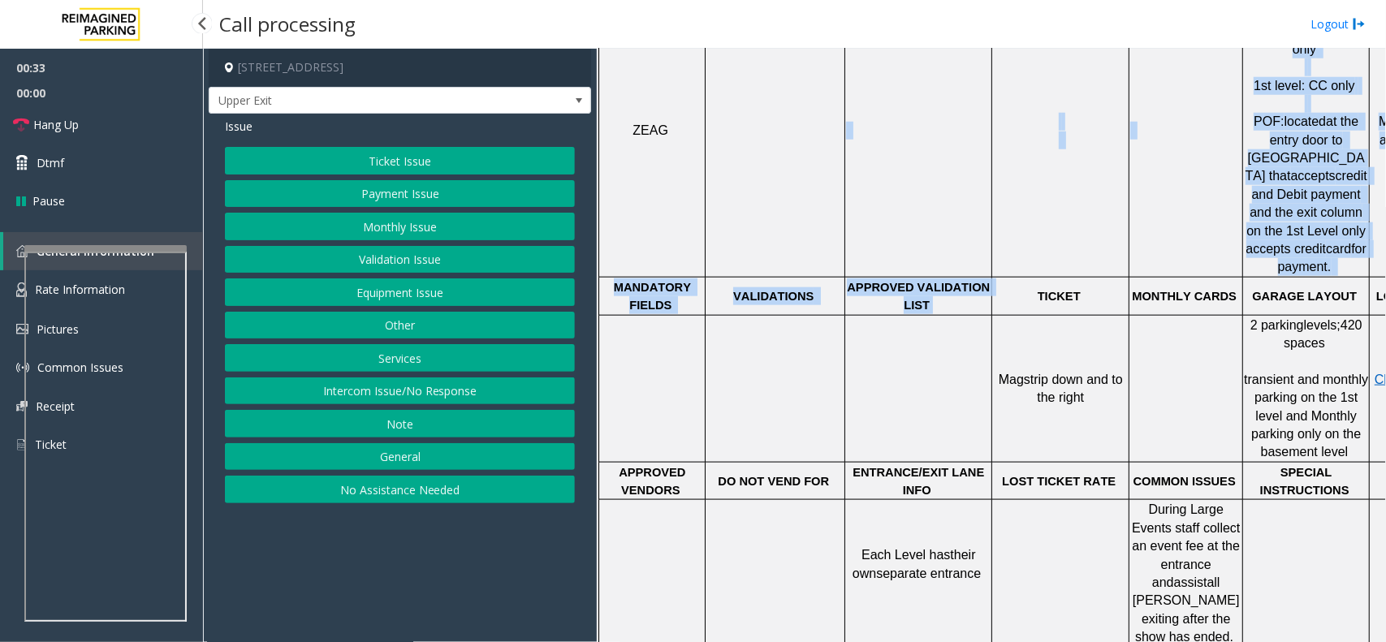
drag, startPoint x: 938, startPoint y: 257, endPoint x: 859, endPoint y: 222, distance: 86.9
click at [859, 222] on tbody "PARCS SOLAR WINDS USERNAME PASSWORD PARIS EQUIPMENT CARD INSERTION ZEAG Exits: …" at bounding box center [1039, 296] width 881 height 701
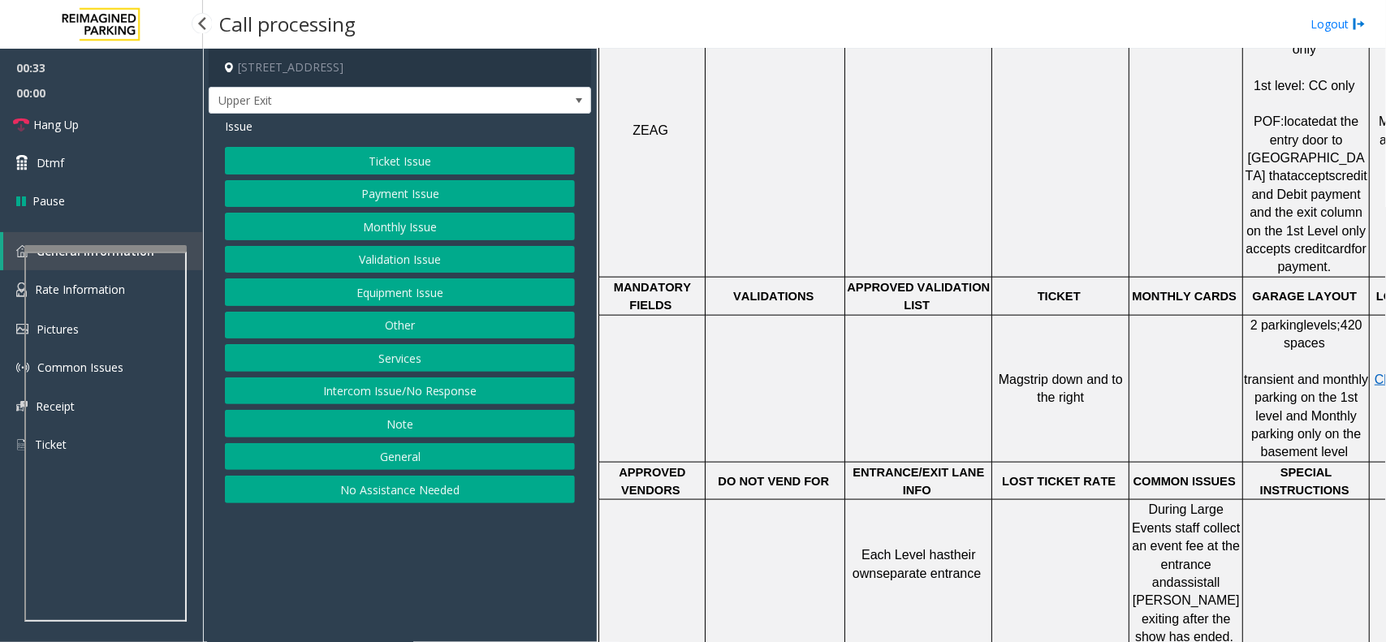
click at [915, 315] on td at bounding box center [919, 388] width 147 height 147
drag, startPoint x: 854, startPoint y: 240, endPoint x: 944, endPoint y: 246, distance: 89.6
click at [944, 279] on p "APPROVED VALIDATION LIST" at bounding box center [918, 297] width 145 height 37
click at [945, 279] on p "APPROVED VALIDATION LIST" at bounding box center [918, 297] width 145 height 37
drag, startPoint x: 938, startPoint y: 257, endPoint x: 850, endPoint y: 238, distance: 89.7
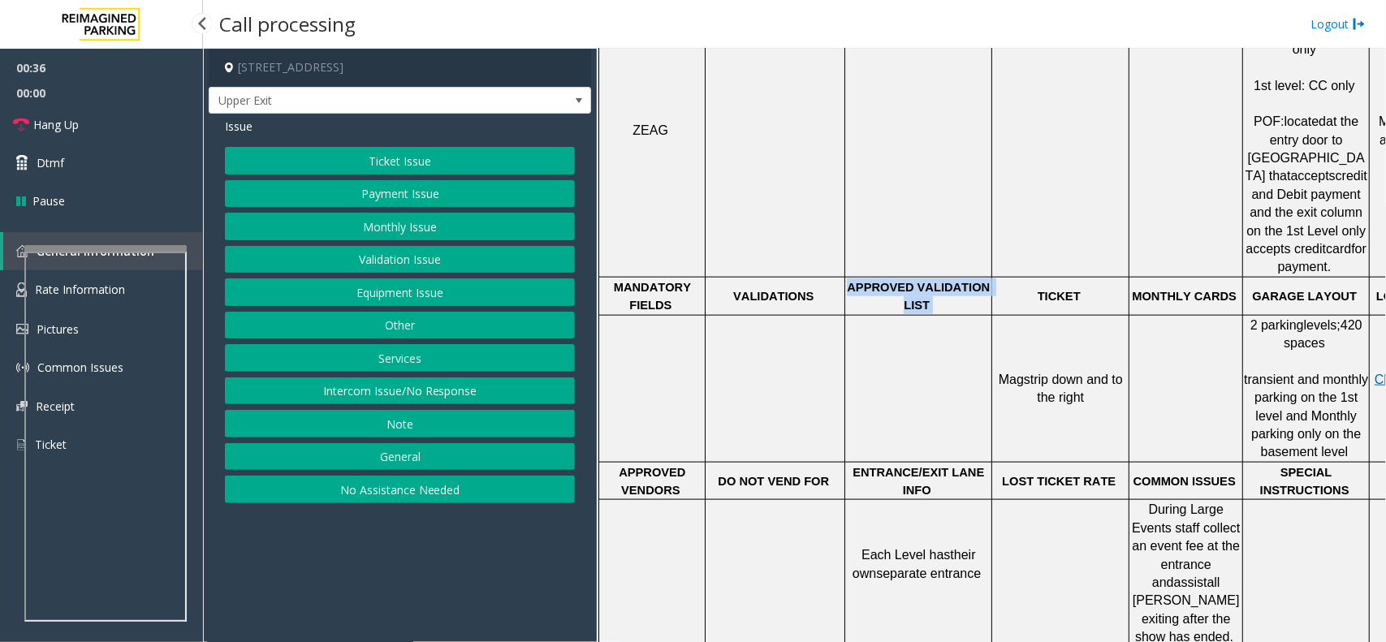
click at [850, 279] on p "APPROVED VALIDATION LIST" at bounding box center [918, 297] width 145 height 37
drag, startPoint x: 853, startPoint y: 236, endPoint x: 930, endPoint y: 244, distance: 77.6
click at [930, 279] on p "APPROVED VALIDATION LIST" at bounding box center [918, 297] width 145 height 37
click at [427, 219] on button "Monthly Issue" at bounding box center [400, 227] width 350 height 28
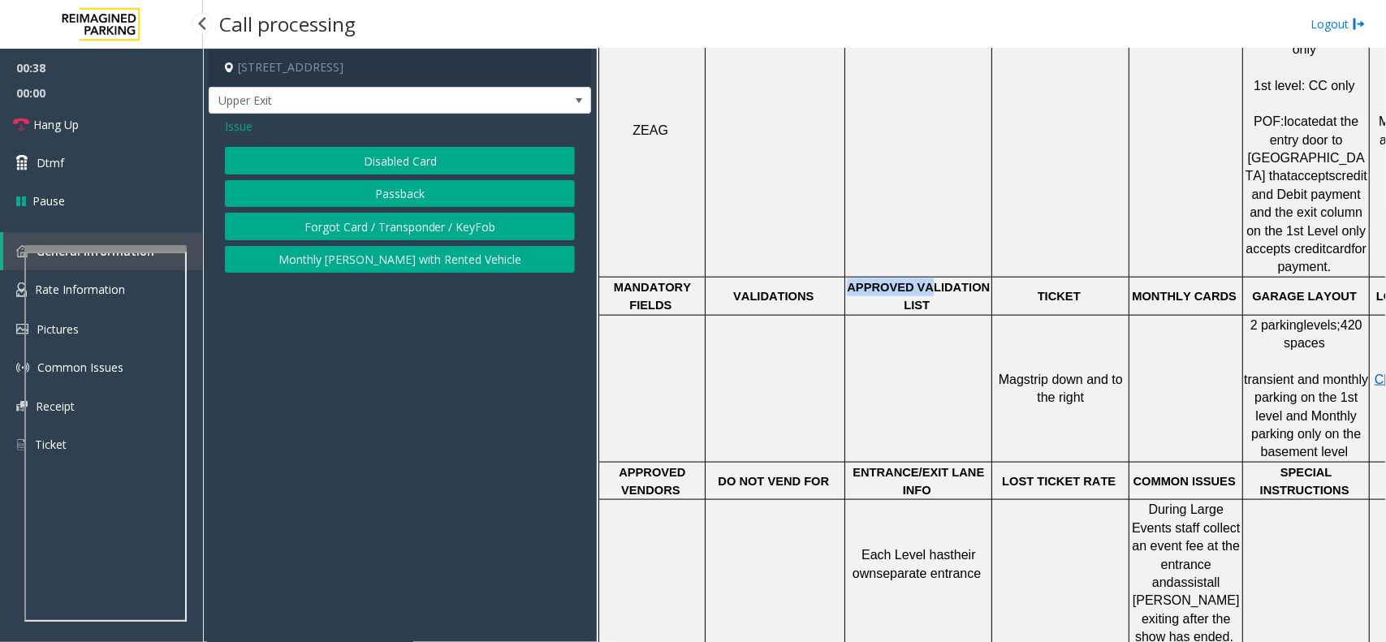
click at [421, 165] on button "Disabled Card" at bounding box center [400, 161] width 350 height 28
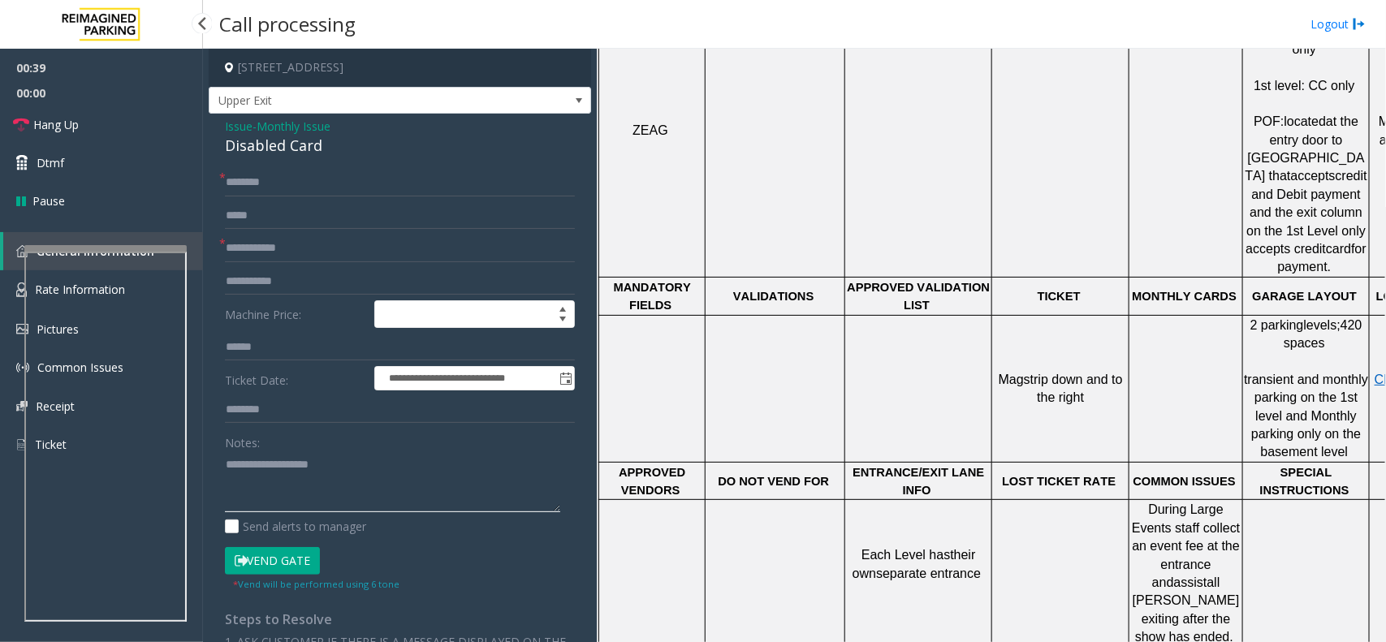
click at [305, 465] on textarea at bounding box center [392, 482] width 335 height 61
click at [250, 148] on div "Disabled Card" at bounding box center [400, 146] width 350 height 22
copy div "Disabled Card"
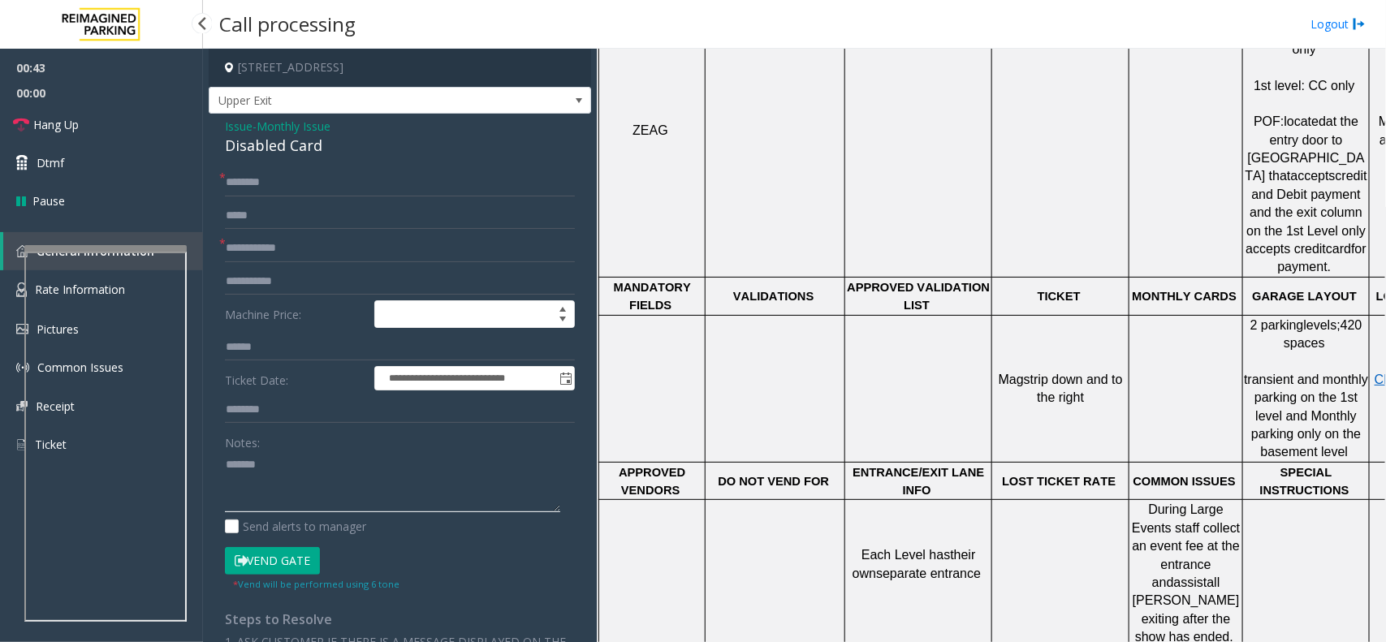
click at [314, 485] on textarea at bounding box center [392, 482] width 335 height 61
paste textarea "**********"
type textarea "**********"
click at [301, 253] on input "text" at bounding box center [400, 249] width 350 height 28
type input "*"
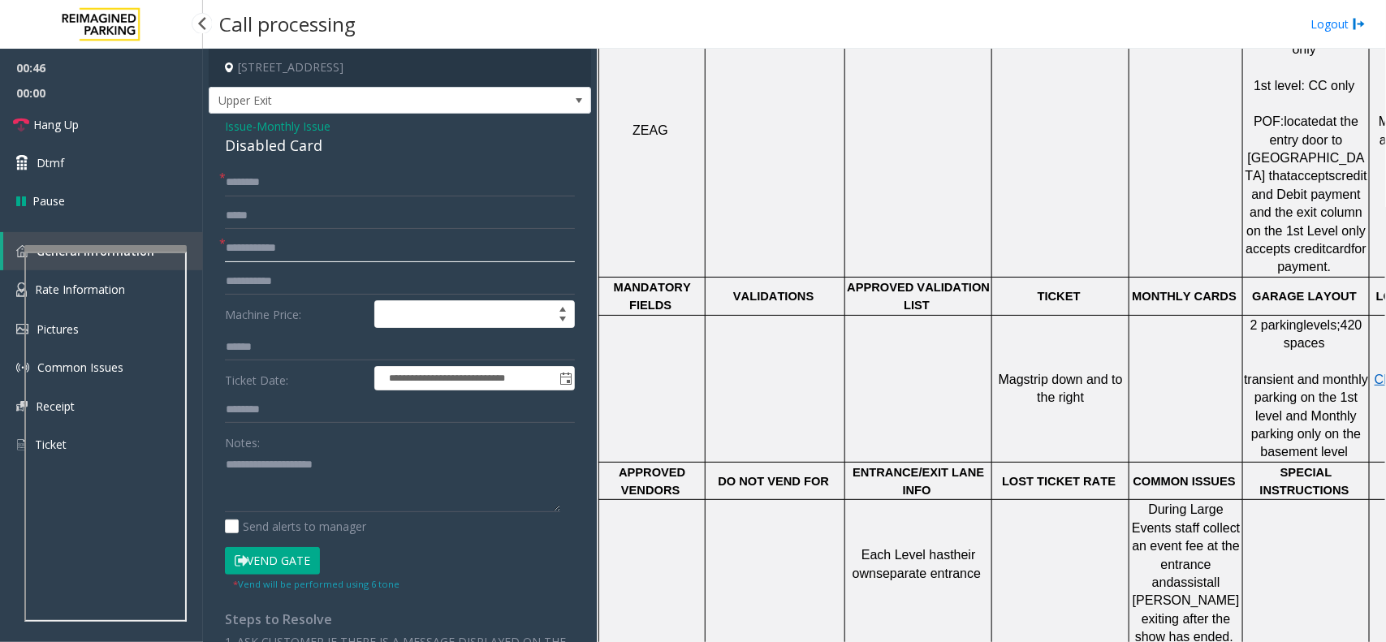
type input "*"
type input "**"
click at [282, 482] on textarea at bounding box center [392, 482] width 335 height 61
type textarea "**********"
click at [252, 252] on input "**" at bounding box center [400, 249] width 350 height 28
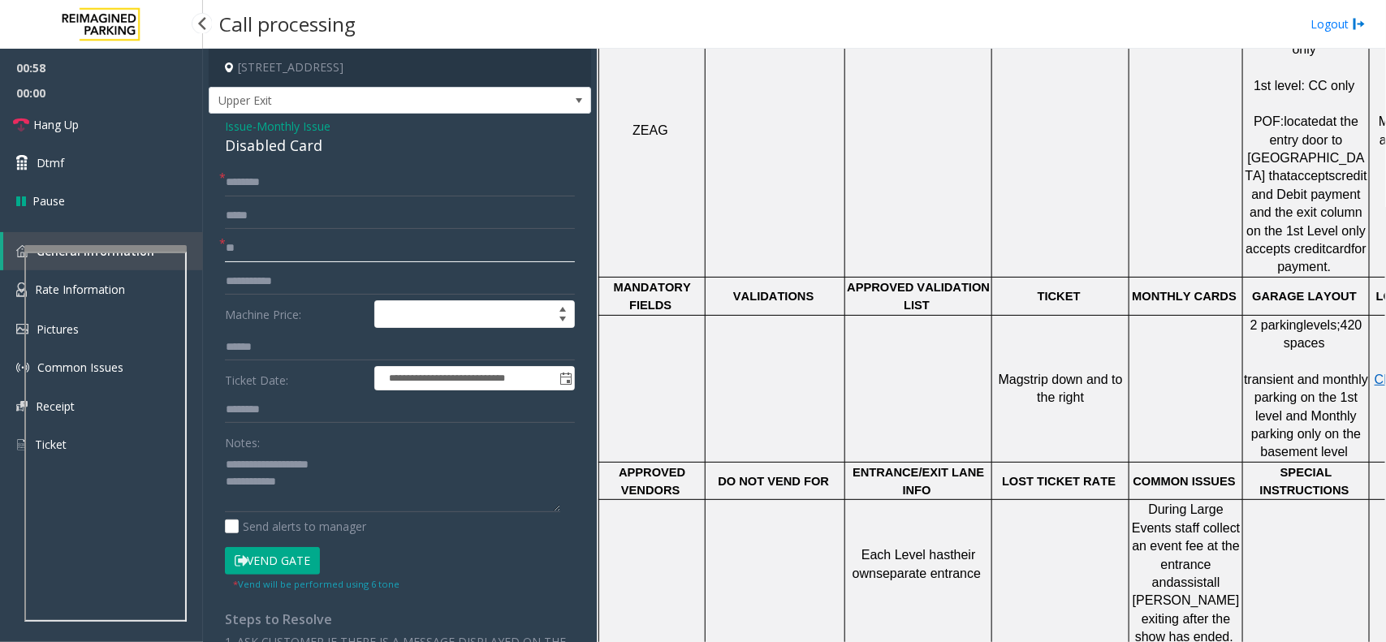
type input "*"
click at [289, 253] on input "**********" at bounding box center [400, 249] width 350 height 28
click at [295, 253] on input "**********" at bounding box center [400, 249] width 350 height 28
type input "**********"
click at [286, 184] on input "text" at bounding box center [400, 183] width 350 height 28
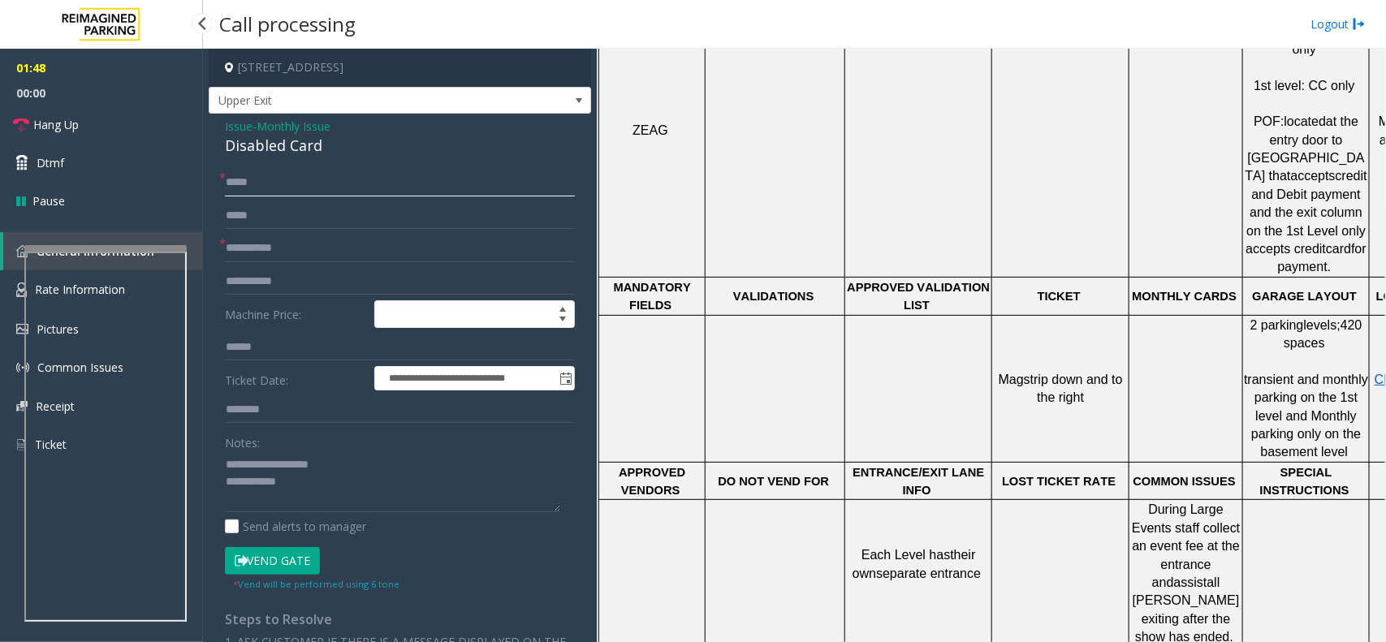
type input "*****"
click at [291, 555] on button "Vend Gate" at bounding box center [272, 561] width 95 height 28
click at [315, 488] on textarea at bounding box center [392, 482] width 335 height 61
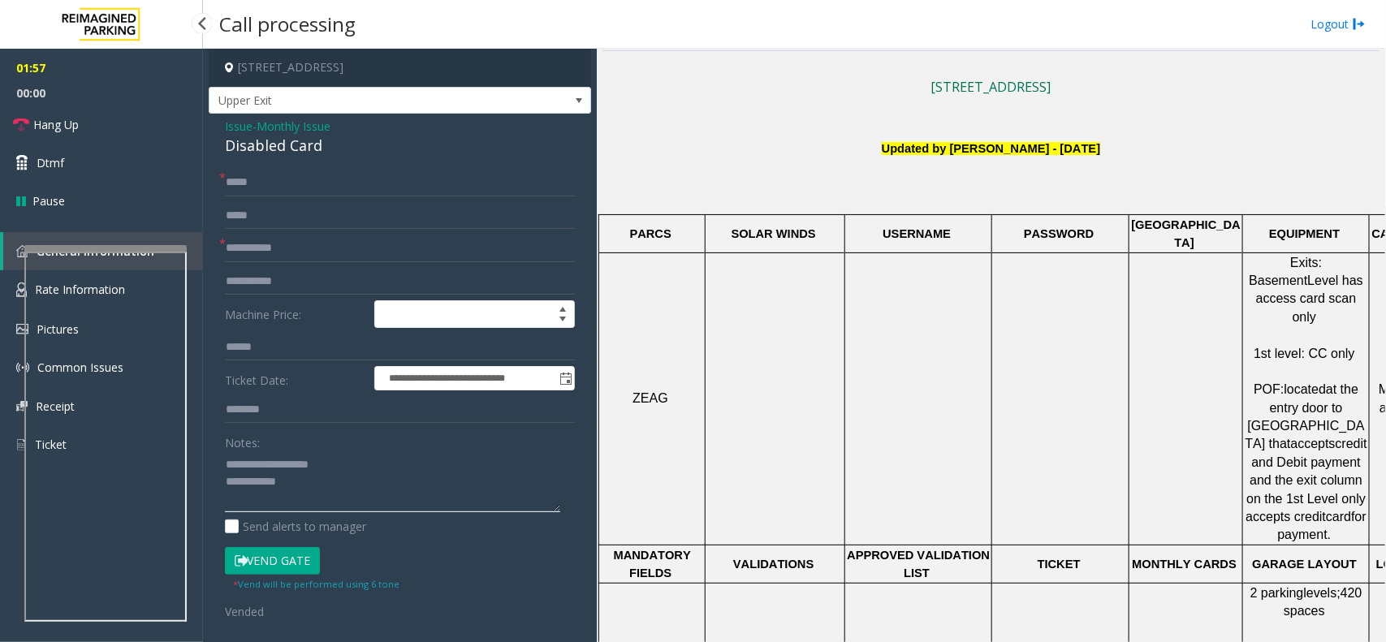
scroll to position [443, 0]
click at [108, 176] on link "Dtmf" at bounding box center [101, 163] width 203 height 38
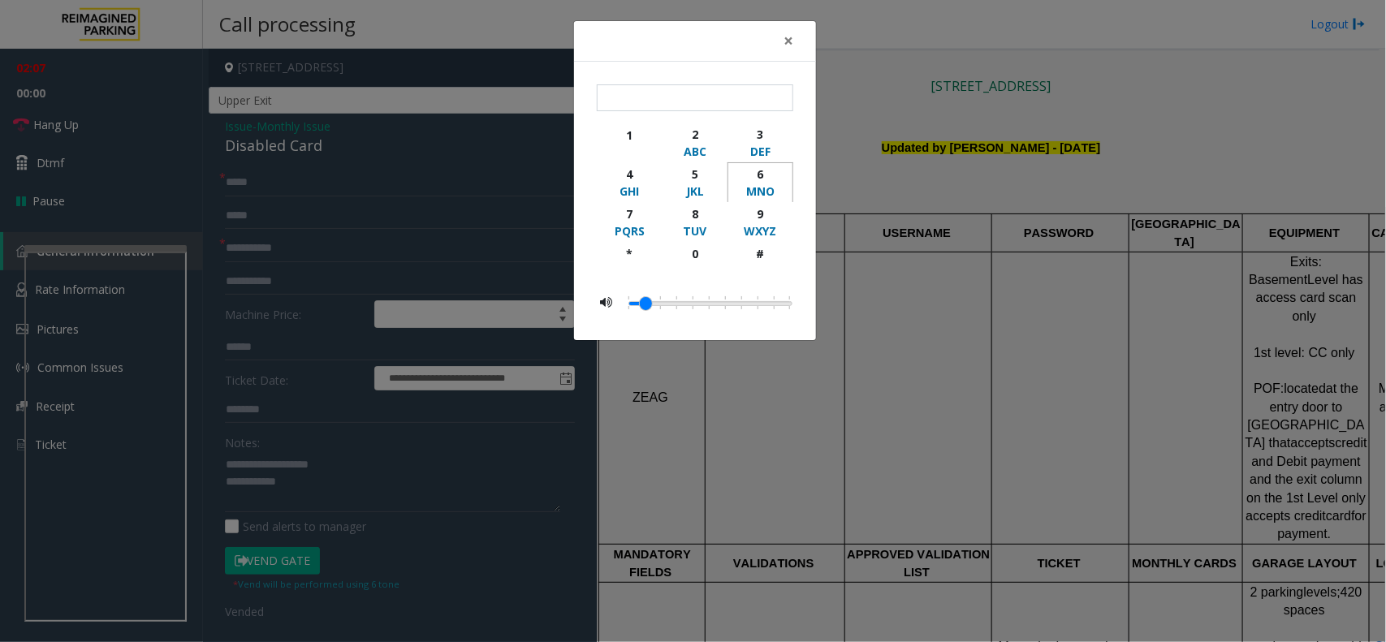
click at [756, 187] on div "MNO" at bounding box center [760, 191] width 45 height 17
type input "*"
click at [789, 37] on span "×" at bounding box center [789, 40] width 10 height 23
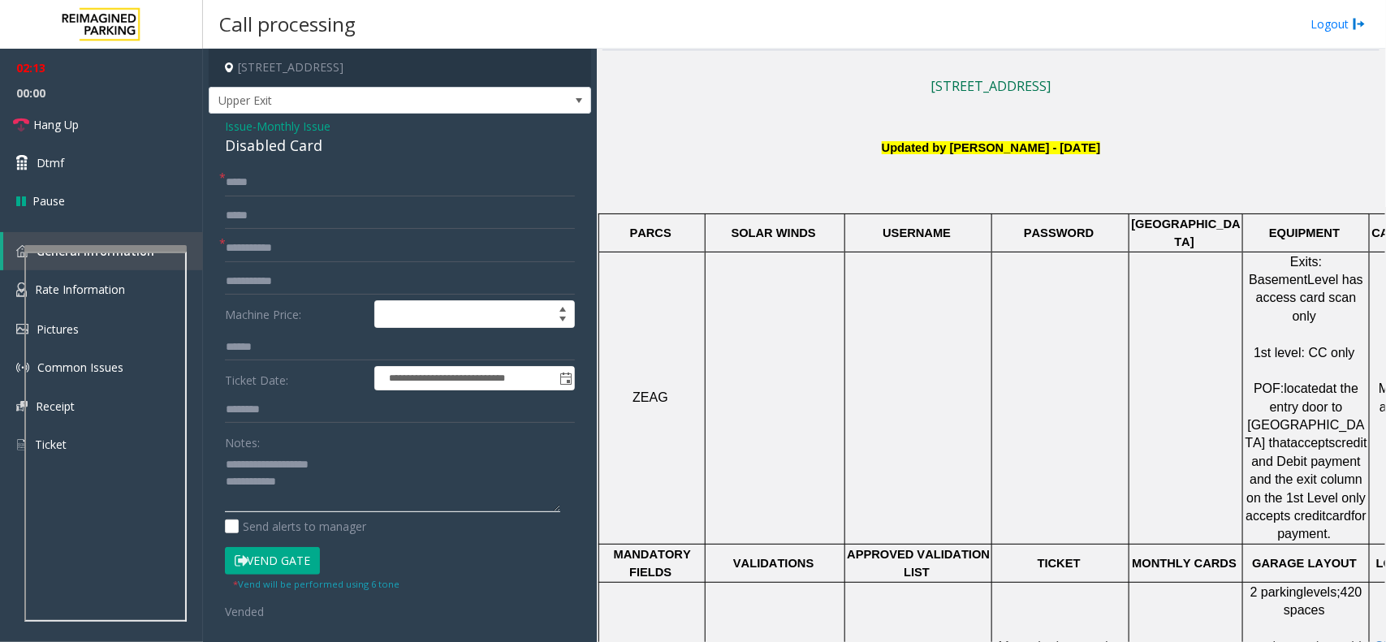
click at [358, 483] on textarea at bounding box center [392, 482] width 335 height 61
click at [573, 106] on span at bounding box center [579, 100] width 13 height 13
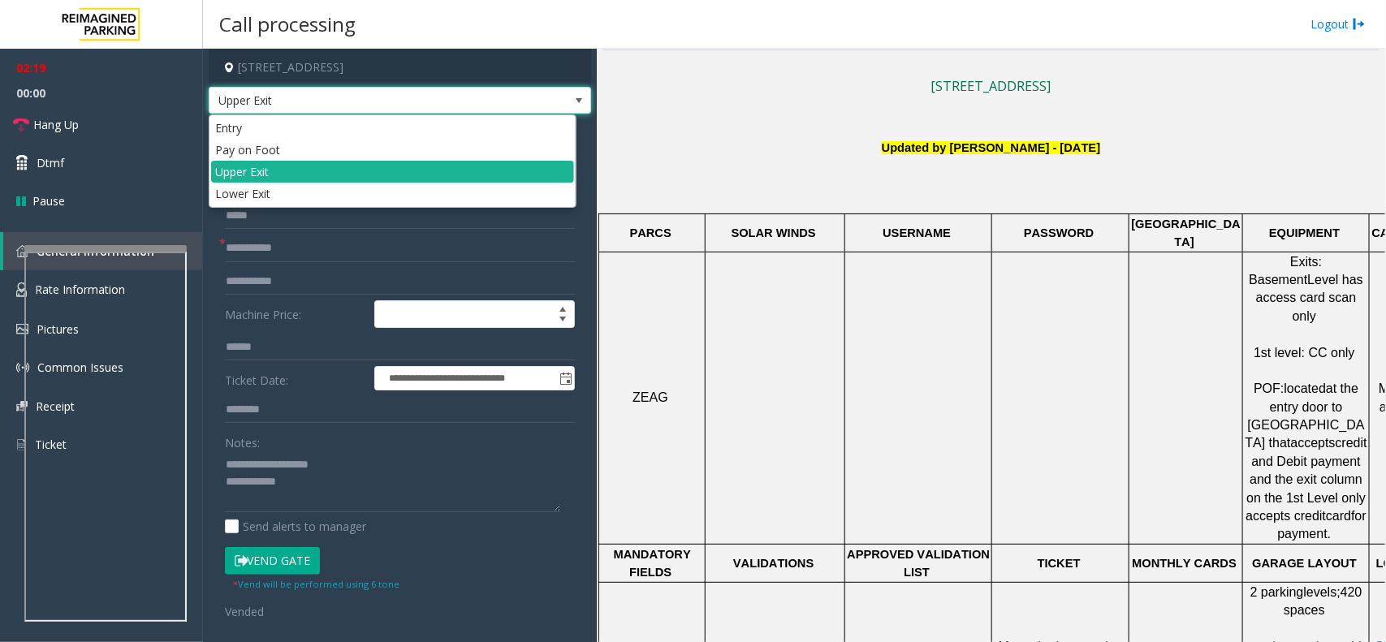
click at [573, 106] on span at bounding box center [579, 100] width 13 height 13
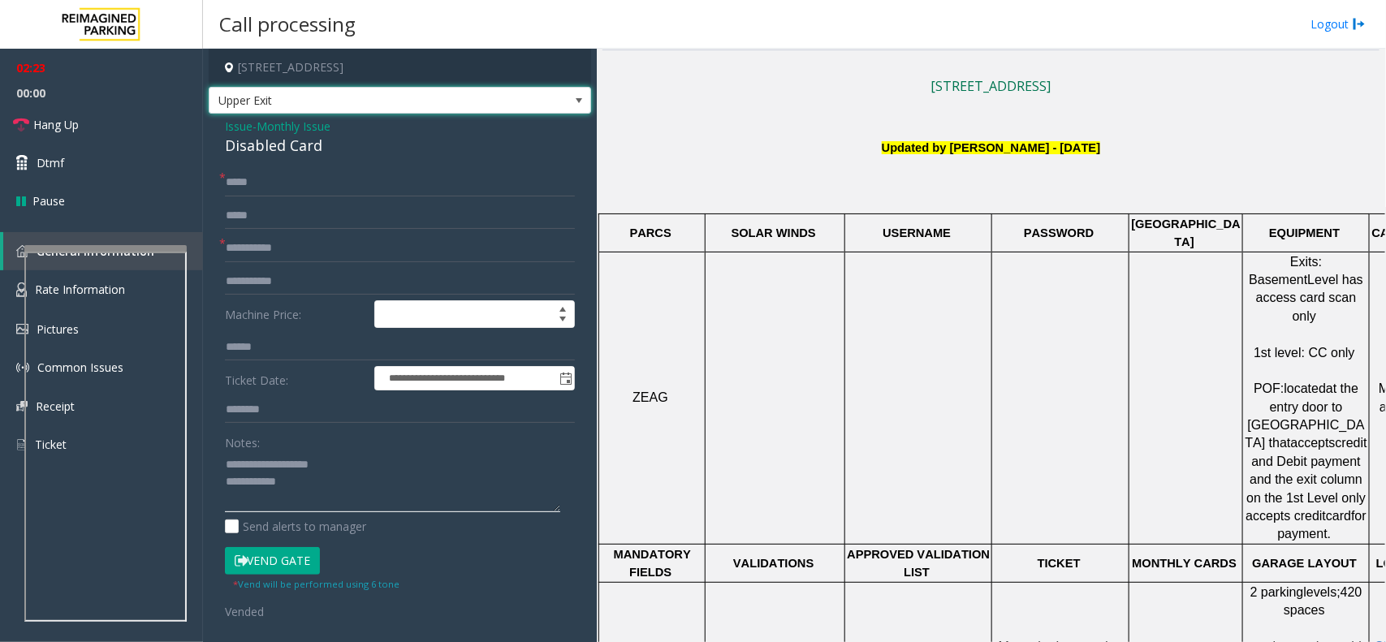
click at [359, 493] on textarea at bounding box center [392, 482] width 335 height 61
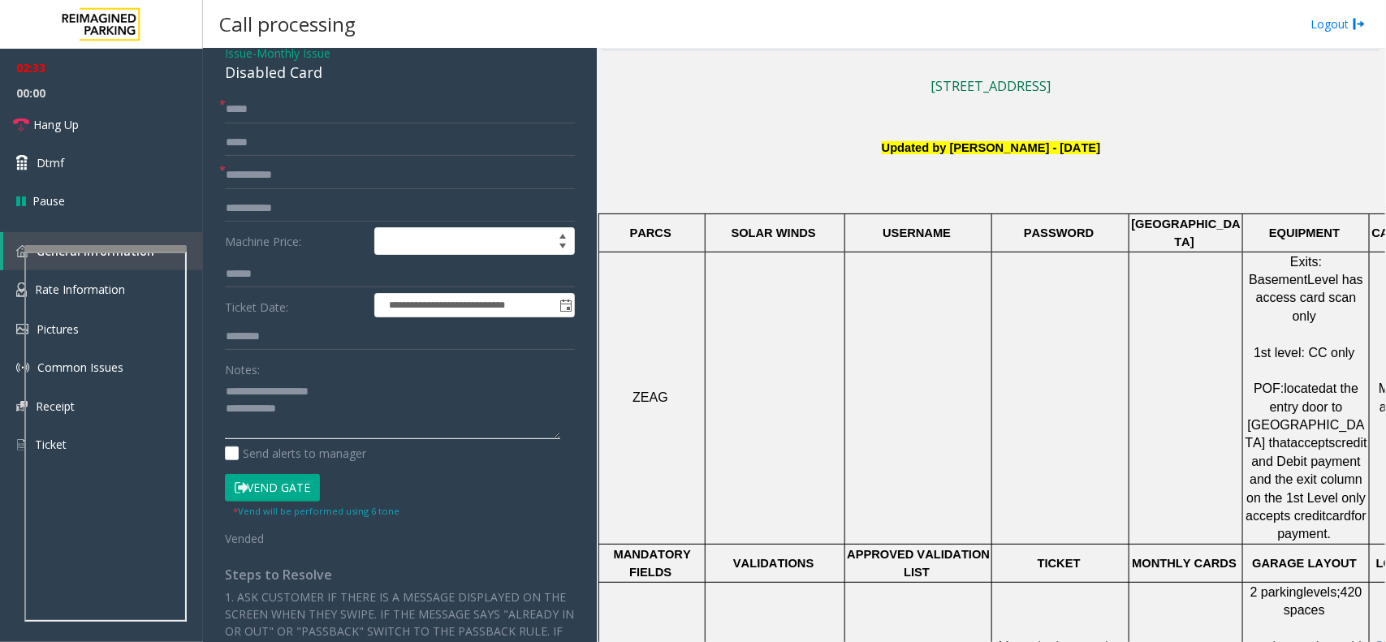
scroll to position [12, 0]
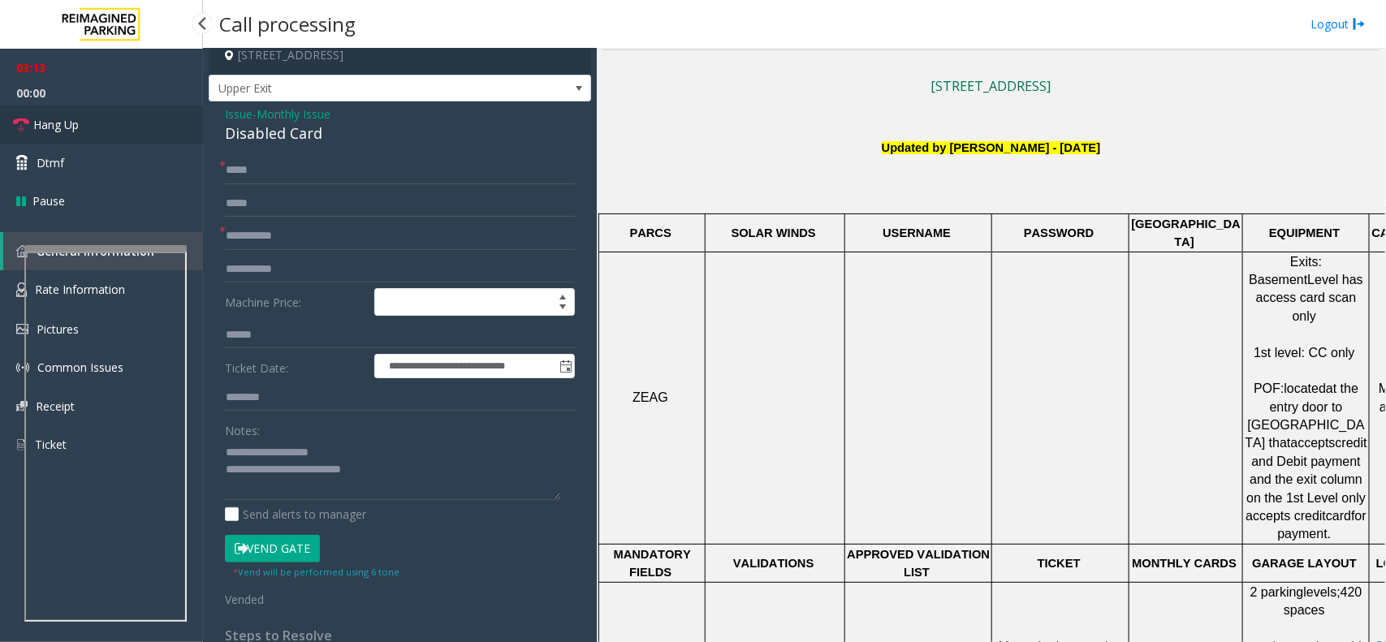
click at [146, 132] on link "Hang Up" at bounding box center [101, 125] width 203 height 38
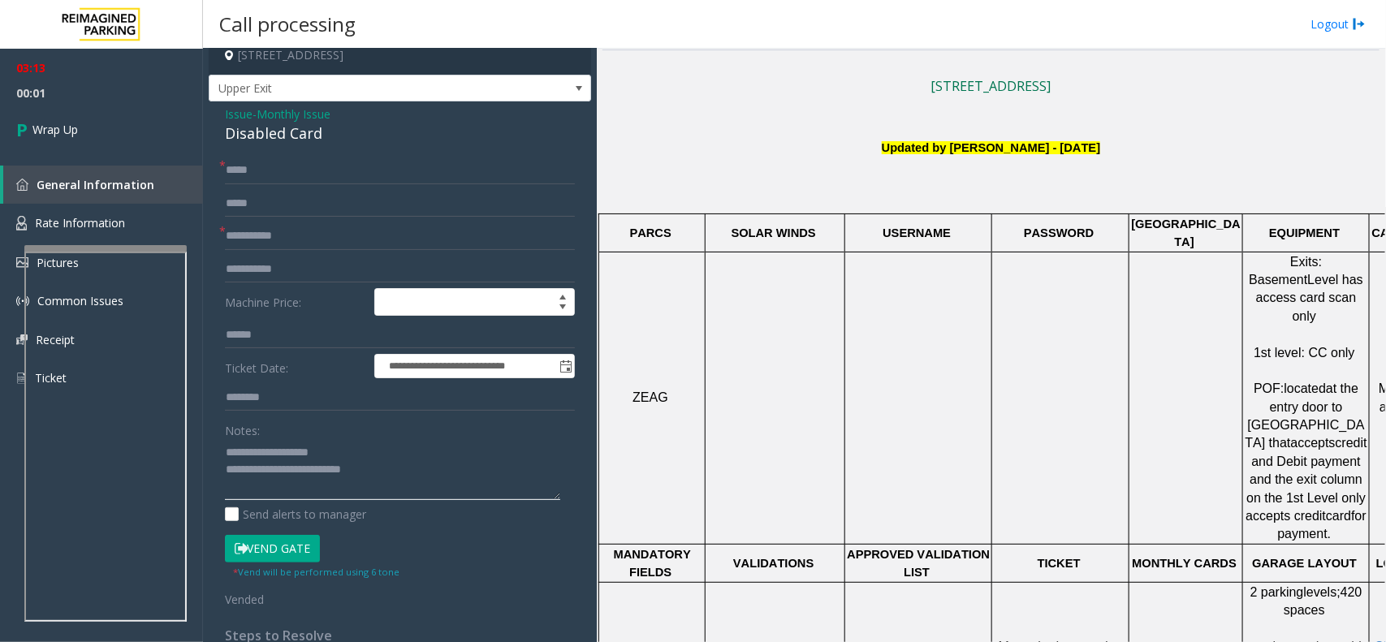
click at [407, 478] on textarea at bounding box center [392, 469] width 335 height 61
type textarea "**********"
click at [89, 141] on link "Wrap Up" at bounding box center [101, 130] width 203 height 48
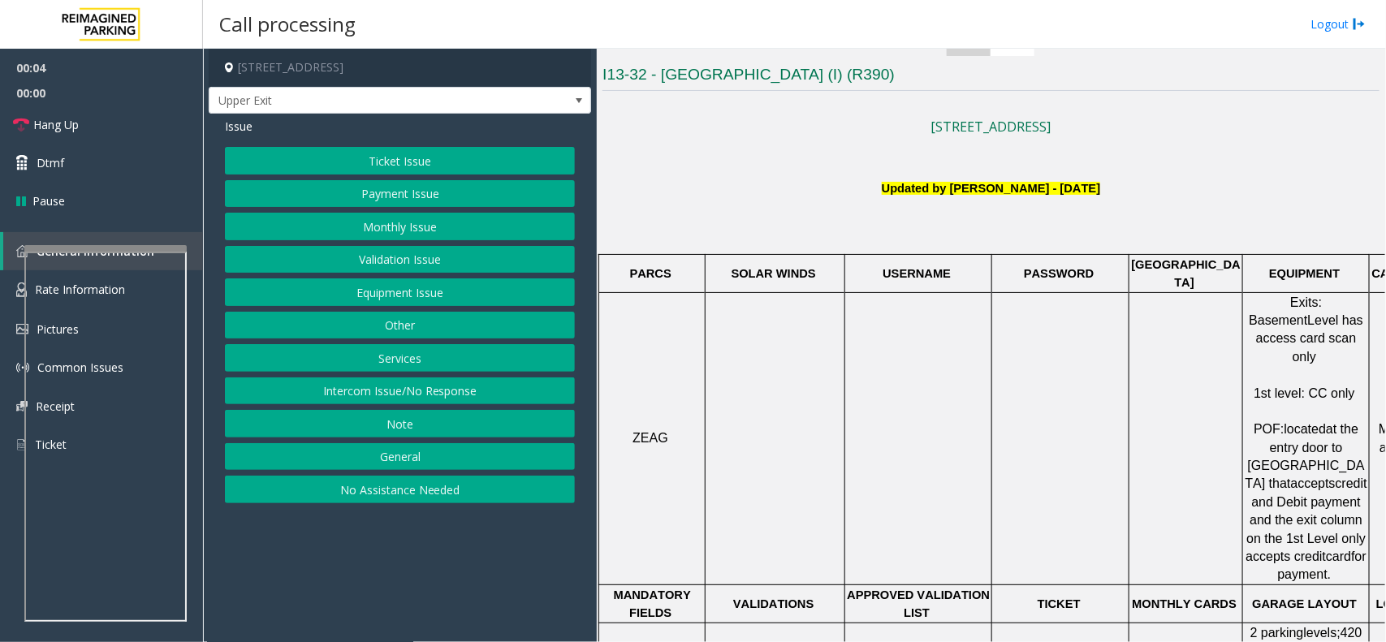
scroll to position [406, 0]
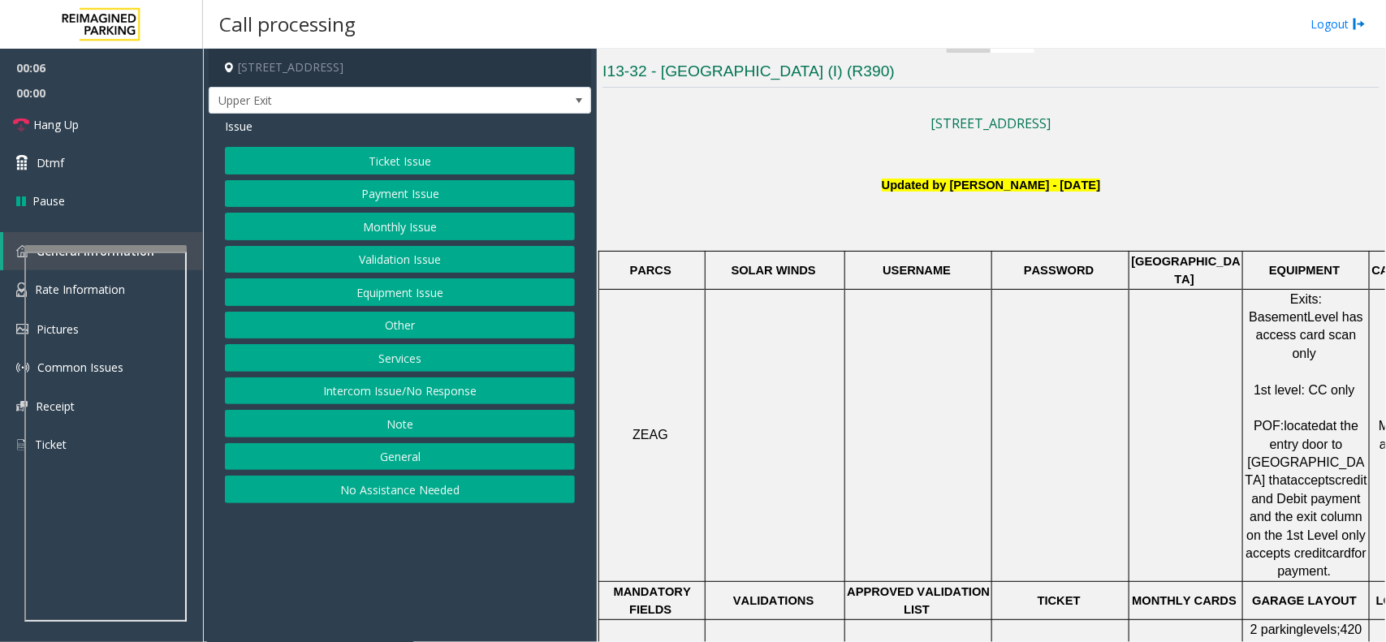
drag, startPoint x: 865, startPoint y: 187, endPoint x: 1078, endPoint y: 181, distance: 212.9
click at [1078, 181] on p "Updated by Pranav Babbar - 26th April 2024" at bounding box center [991, 185] width 777 height 18
click at [1118, 201] on p at bounding box center [991, 204] width 777 height 18
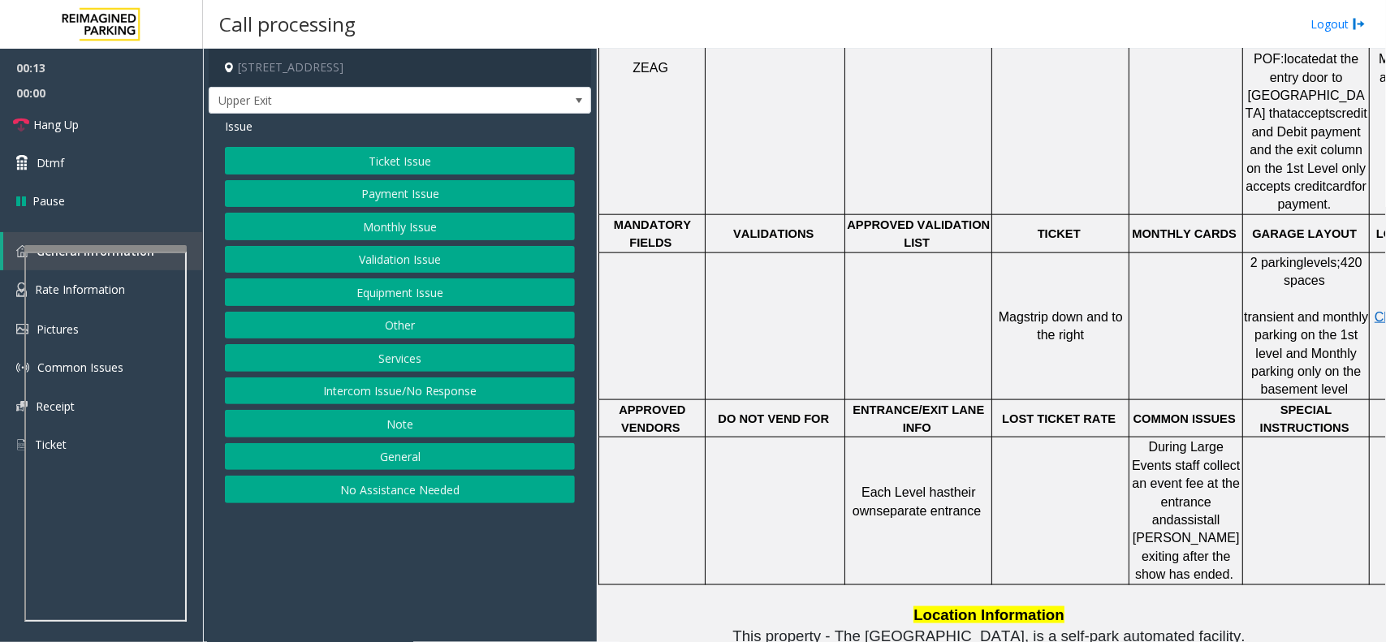
scroll to position [443, 0]
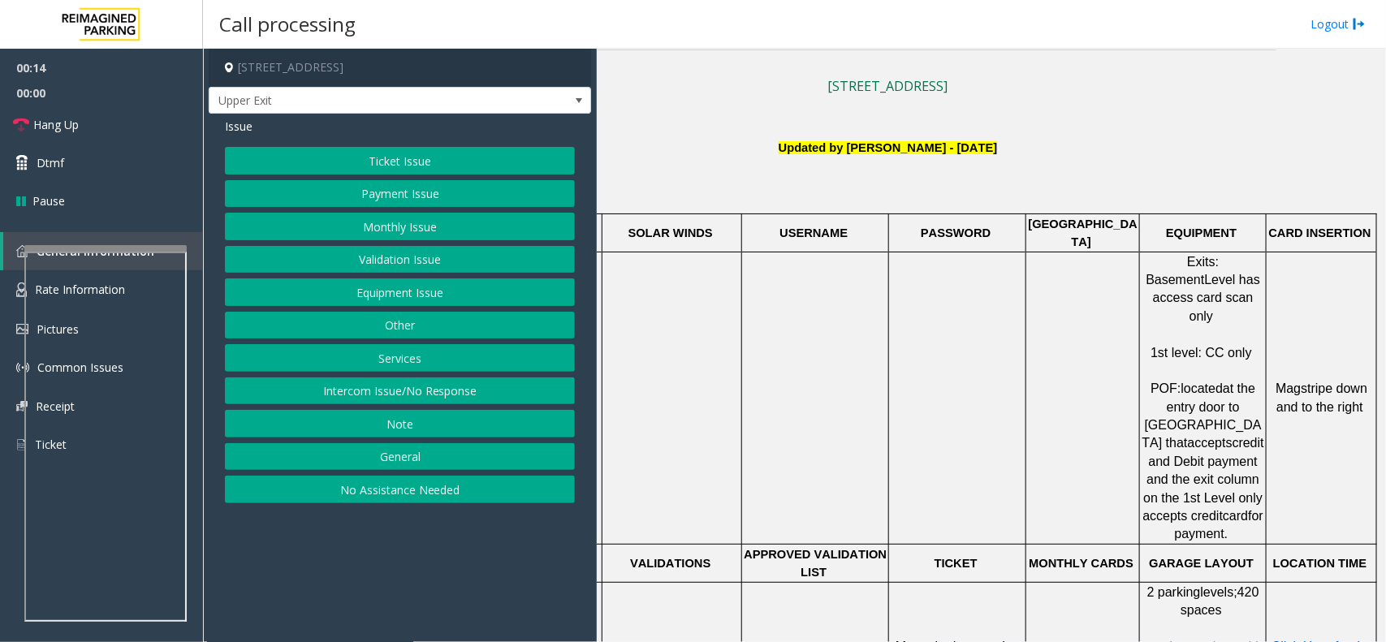
drag, startPoint x: 1005, startPoint y: 396, endPoint x: 1170, endPoint y: 398, distance: 165.7
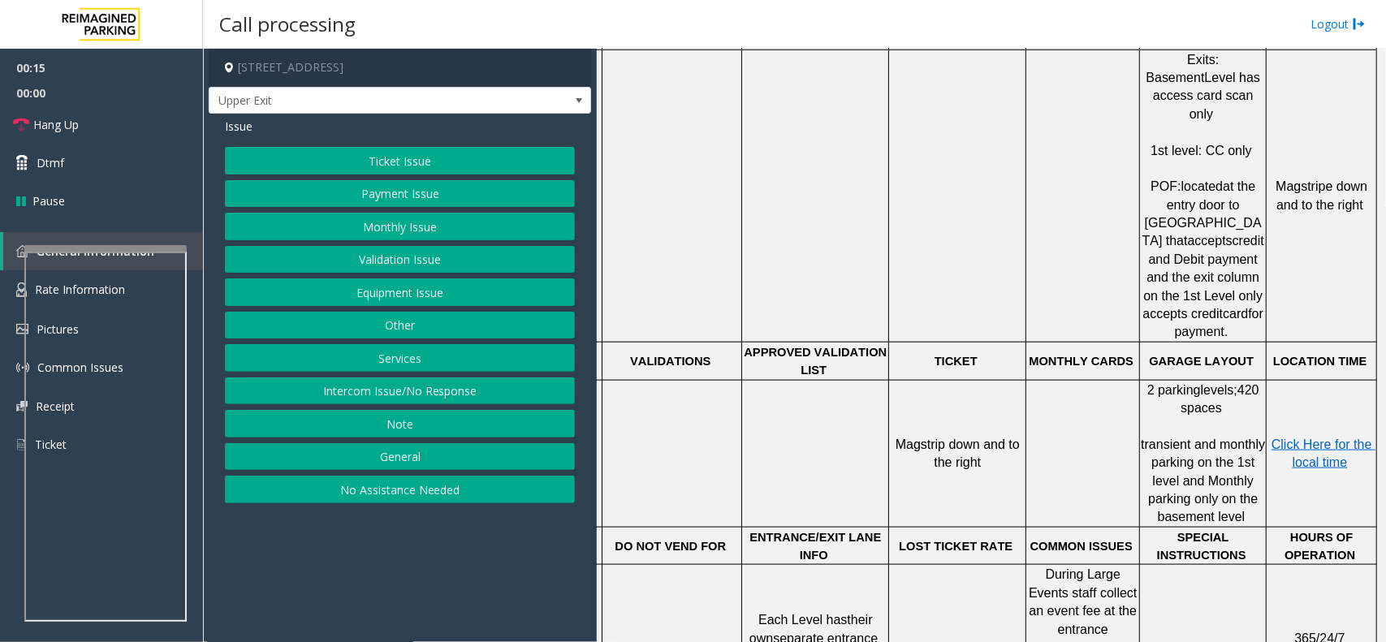
scroll to position [647, 118]
click at [1305, 379] on td "Click Here for the local time" at bounding box center [1322, 452] width 110 height 147
click at [1306, 437] on span "Click Here for the local time" at bounding box center [1324, 453] width 104 height 32
drag, startPoint x: 993, startPoint y: 414, endPoint x: 888, endPoint y: 396, distance: 107.2
click at [890, 435] on p "Magstrip down and to the right" at bounding box center [957, 453] width 135 height 37
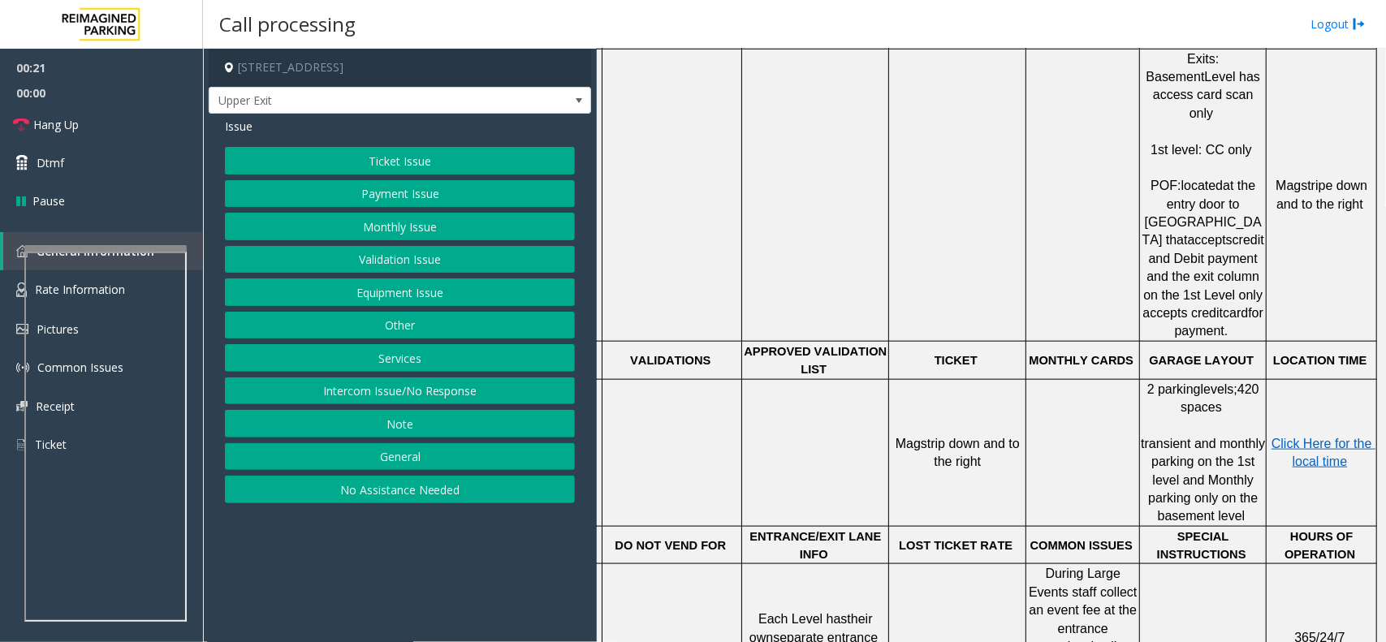
click at [941, 432] on td "Magstrip down and to the right" at bounding box center [957, 452] width 137 height 147
drag, startPoint x: 963, startPoint y: 420, endPoint x: 900, endPoint y: 403, distance: 64.8
click at [900, 435] on p "Magstrip down and to the right" at bounding box center [957, 453] width 135 height 37
click at [928, 443] on td "Magstrip down and to the right" at bounding box center [957, 452] width 137 height 147
drag, startPoint x: 975, startPoint y: 431, endPoint x: 898, endPoint y: 376, distance: 94.9
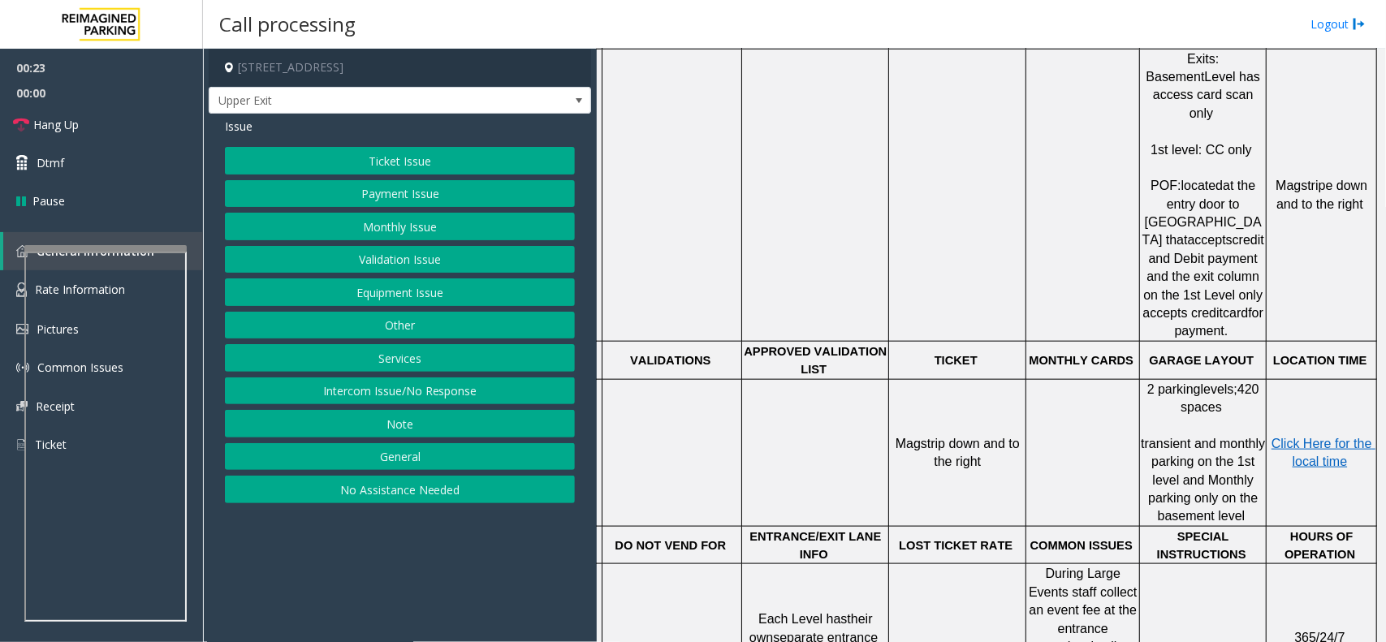
click at [898, 379] on td "Magstrip down and to the right" at bounding box center [957, 452] width 137 height 147
click at [904, 379] on td "Magstrip down and to the right" at bounding box center [957, 452] width 137 height 147
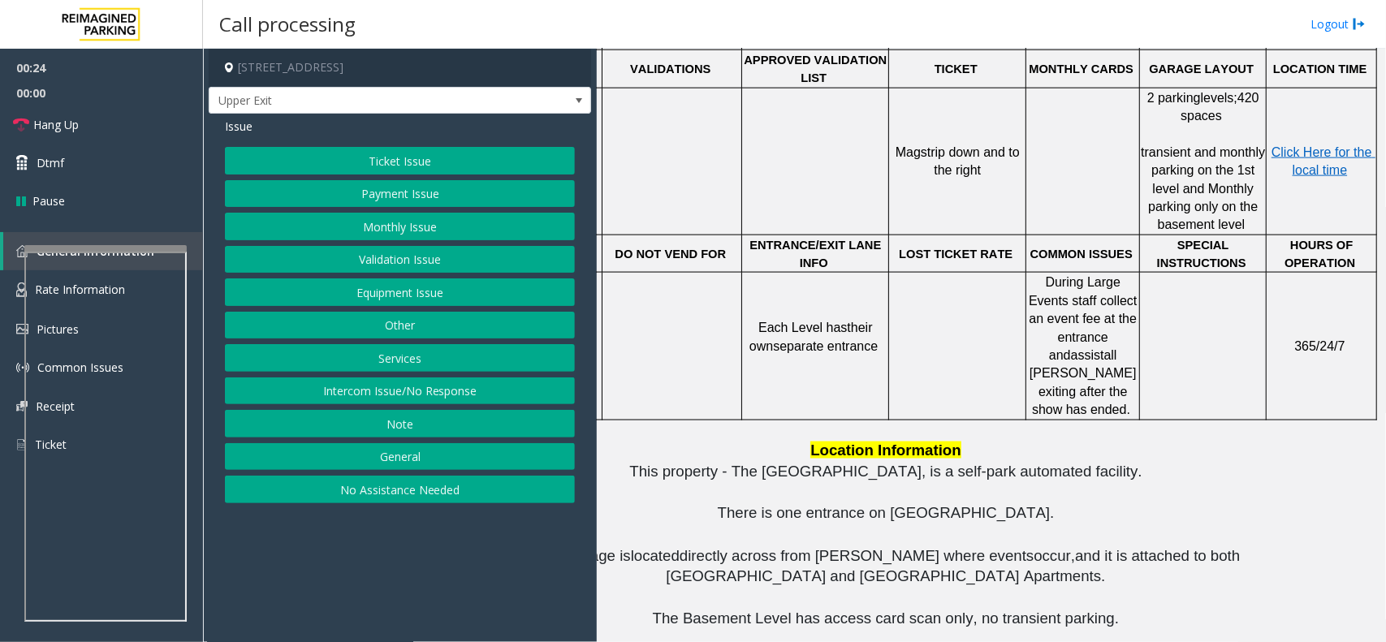
scroll to position [1256, 118]
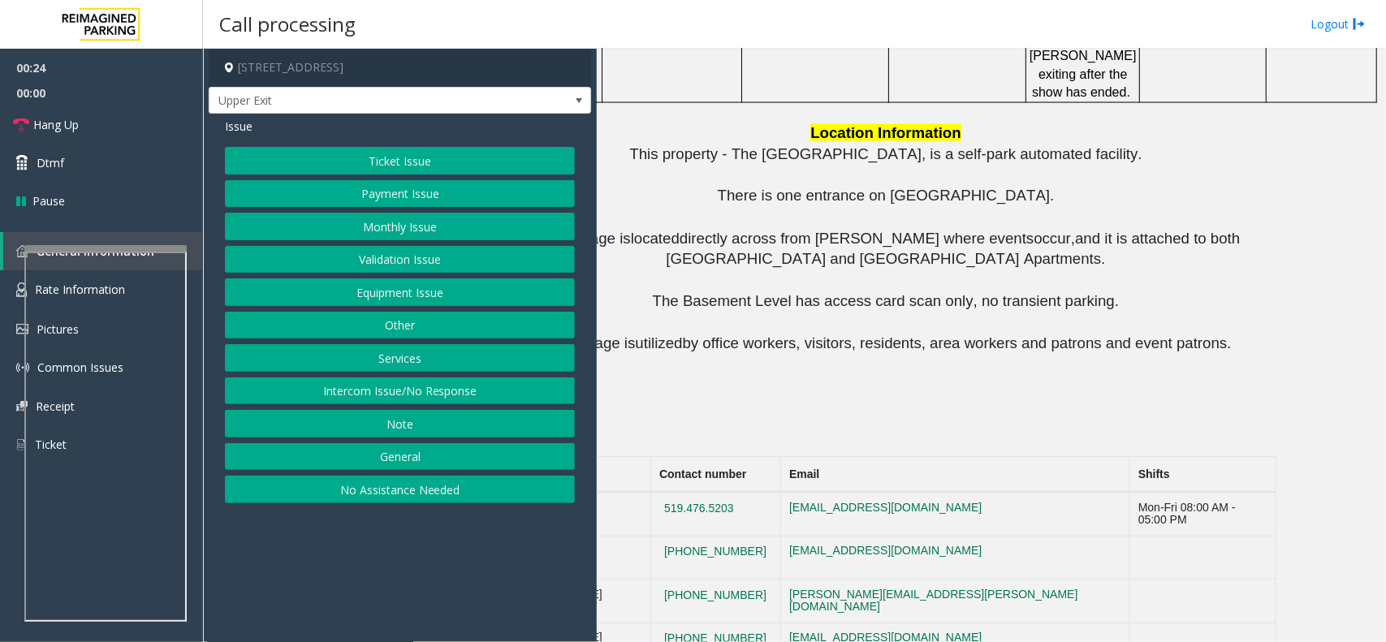
drag, startPoint x: 916, startPoint y: 469, endPoint x: 835, endPoint y: 469, distance: 81.2
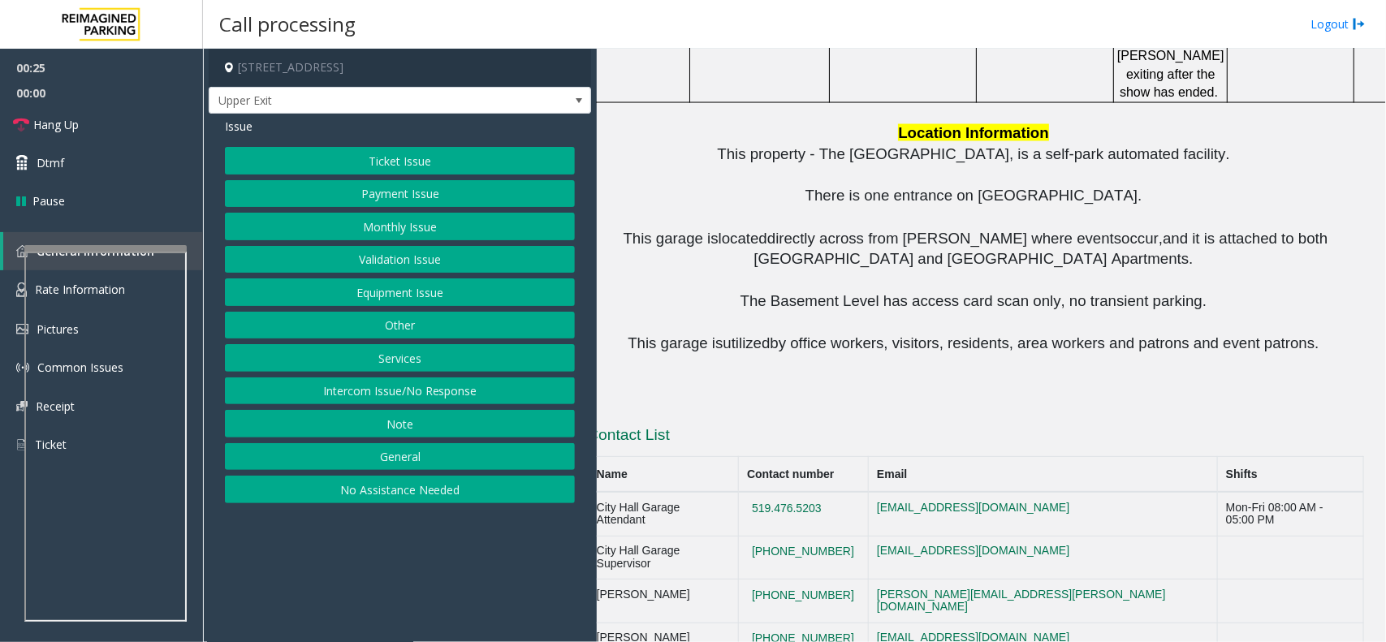
drag, startPoint x: 723, startPoint y: 453, endPoint x: 667, endPoint y: 453, distance: 56.0
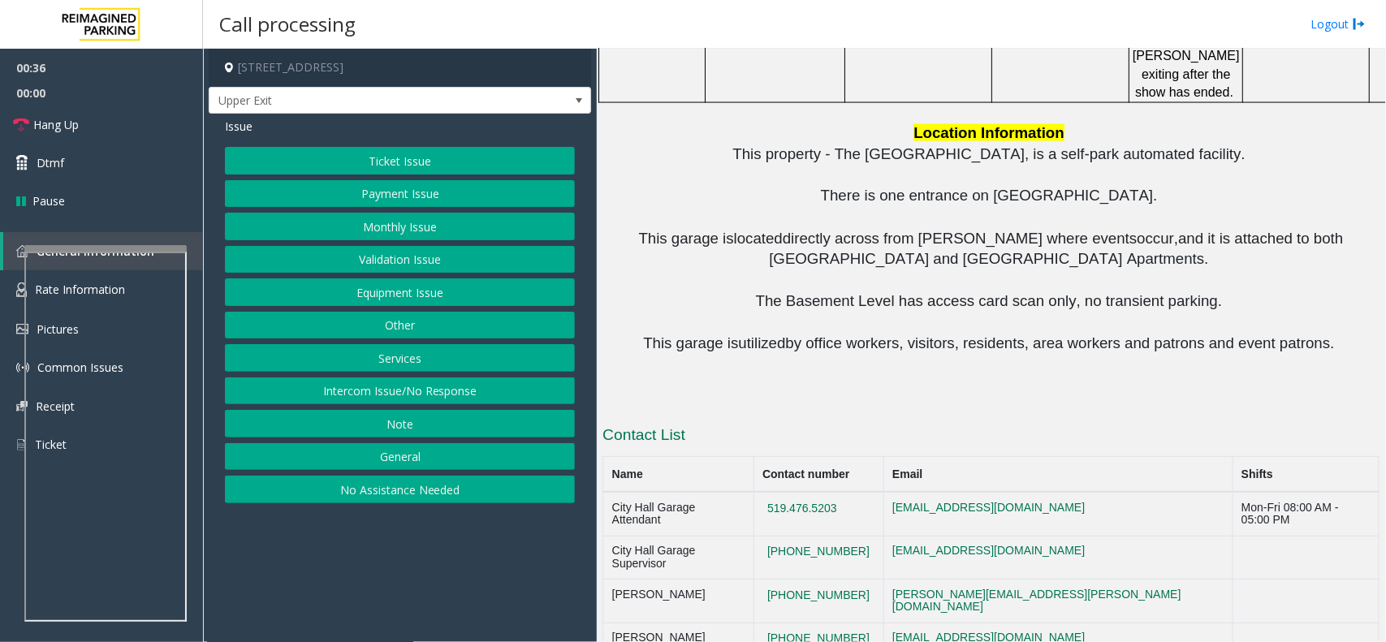
click at [399, 231] on button "Monthly Issue" at bounding box center [400, 227] width 350 height 28
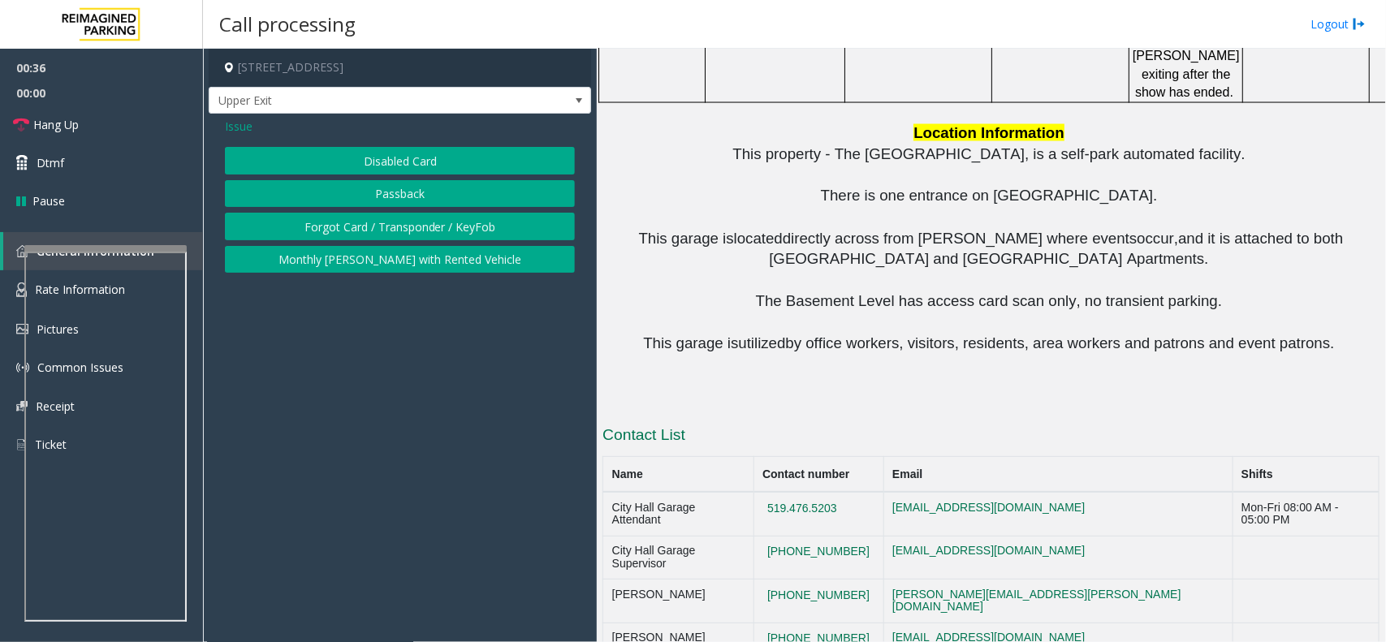
click at [409, 155] on button "Disabled Card" at bounding box center [400, 161] width 350 height 28
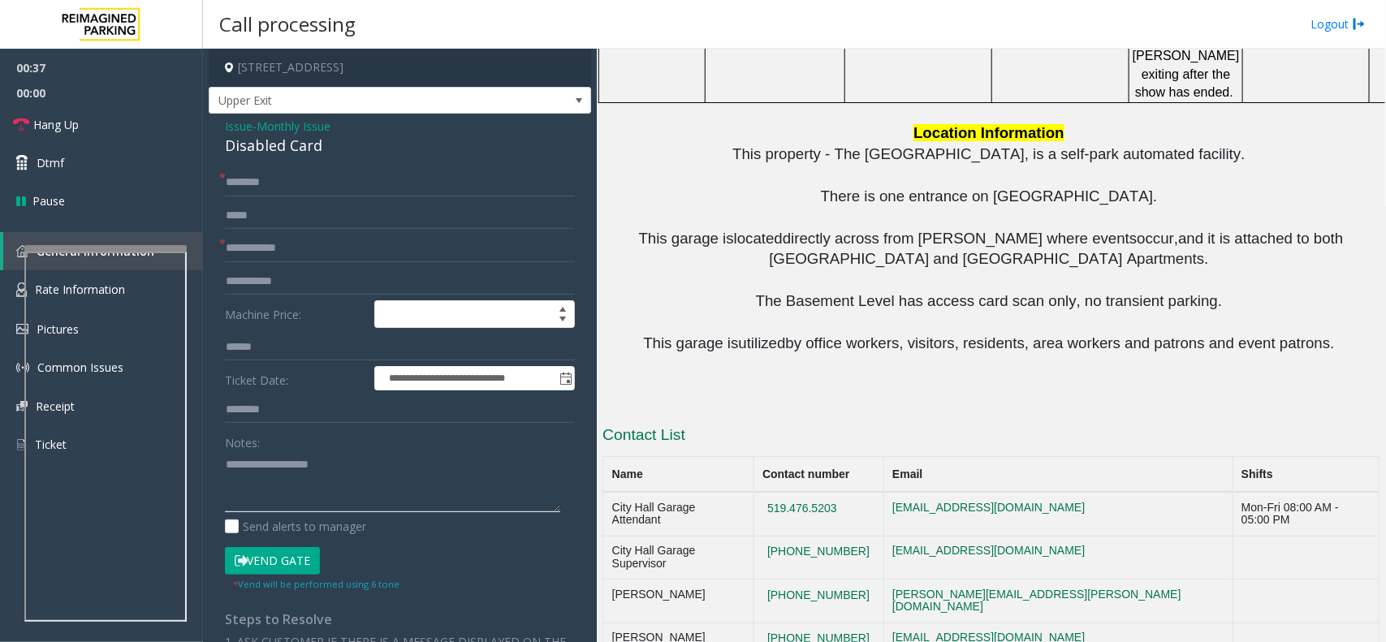
click at [294, 478] on textarea at bounding box center [392, 482] width 335 height 61
click at [289, 151] on div "Disabled Card" at bounding box center [400, 146] width 350 height 22
copy div "Disabled Card"
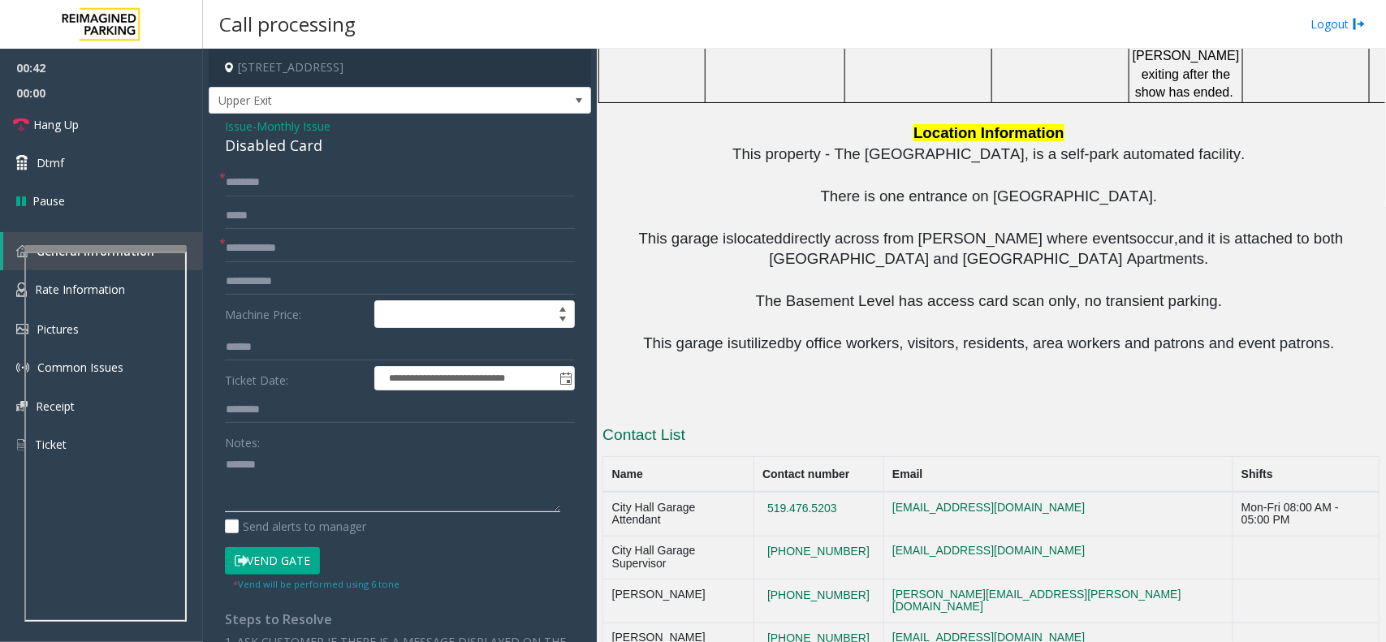
click at [339, 463] on textarea at bounding box center [392, 482] width 335 height 61
paste textarea "**********"
type textarea "**********"
click at [321, 264] on form "**********" at bounding box center [400, 380] width 350 height 422
click at [321, 260] on input "text" at bounding box center [400, 249] width 350 height 28
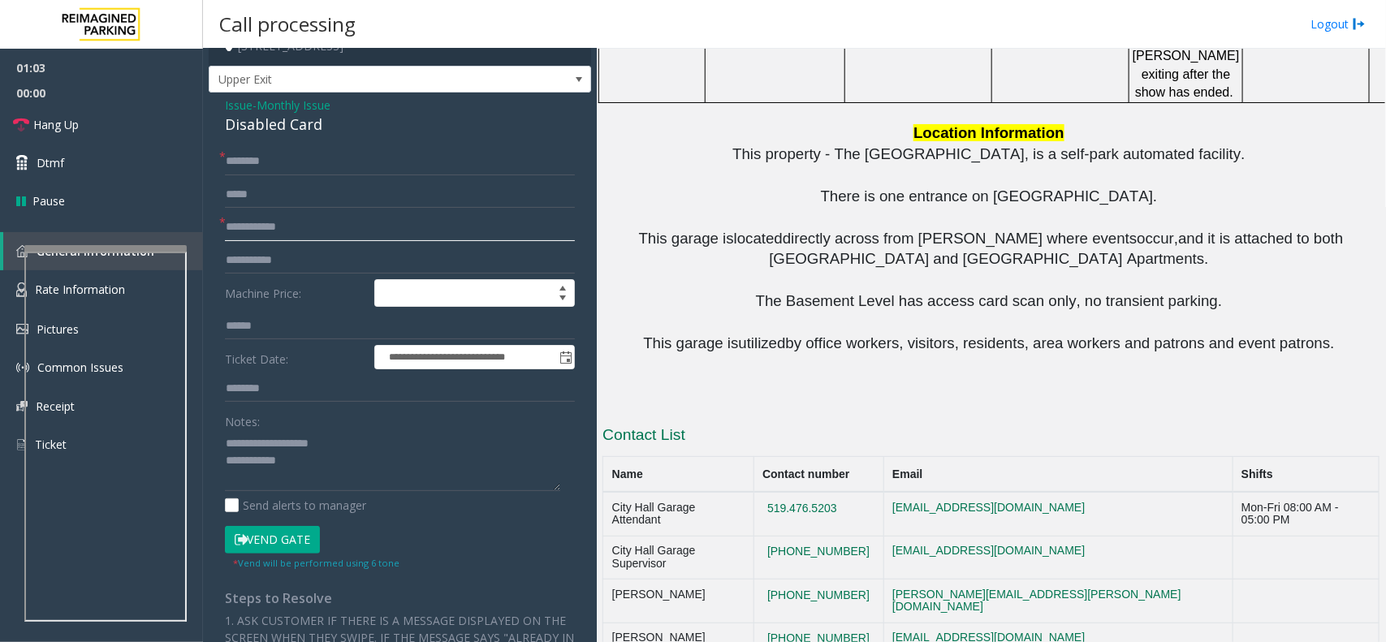
scroll to position [17, 0]
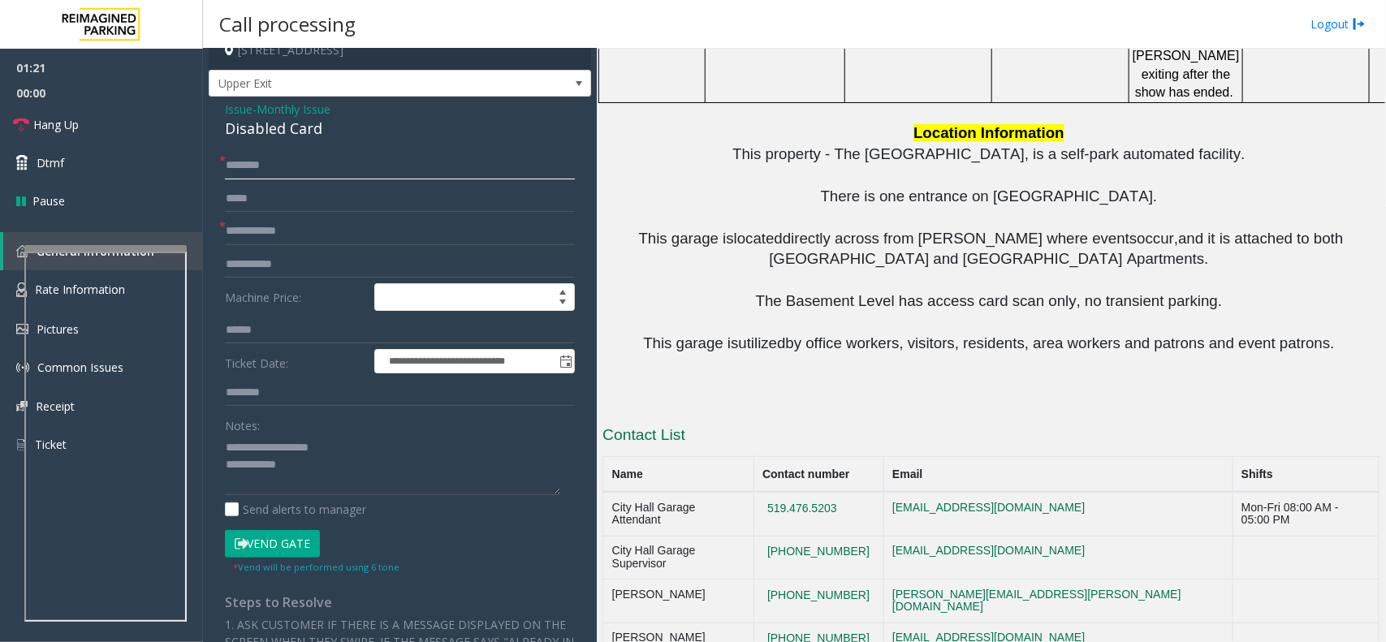
click at [268, 176] on input "text" at bounding box center [400, 166] width 350 height 28
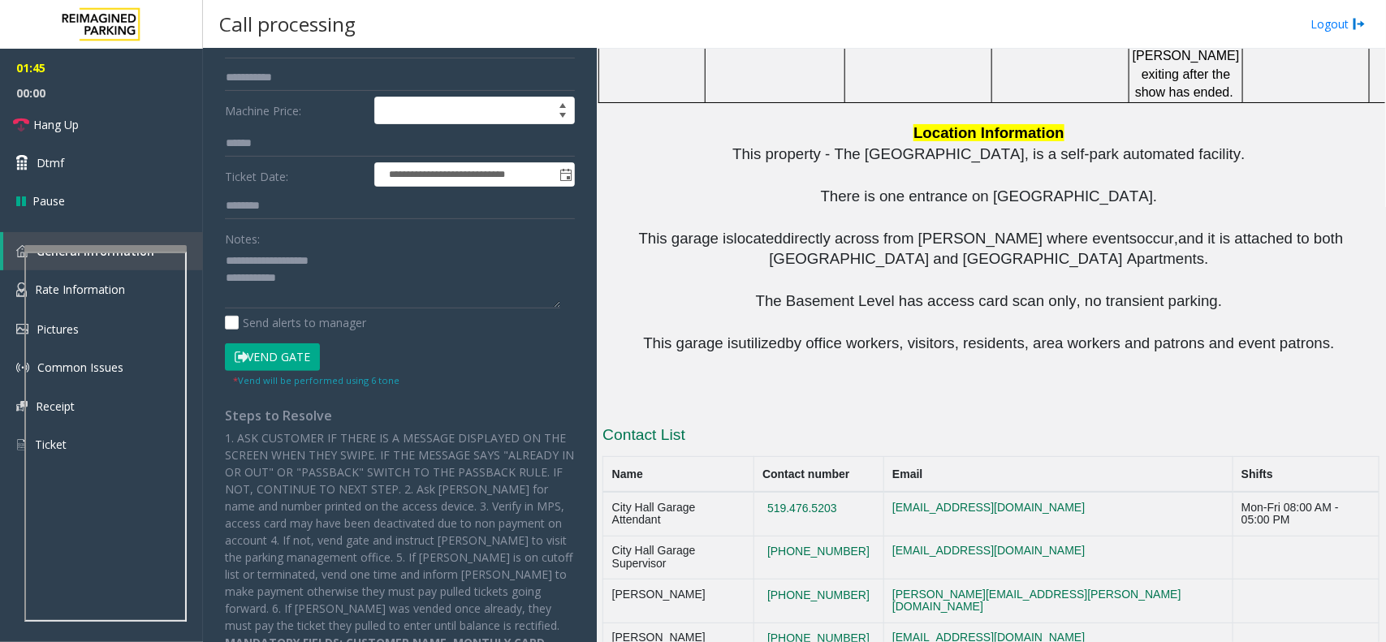
scroll to position [0, 0]
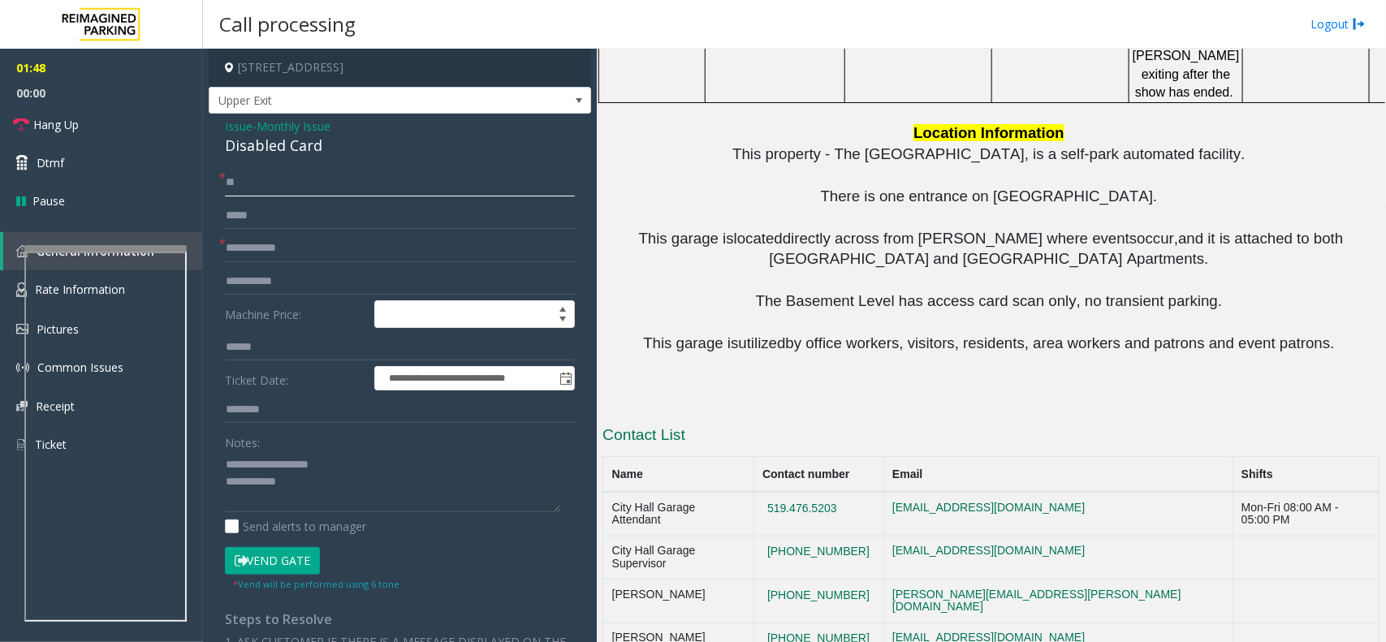
type input "**"
click at [322, 257] on input "text" at bounding box center [400, 249] width 350 height 28
type input "**"
click at [283, 554] on button "Vend Gate" at bounding box center [272, 561] width 95 height 28
click at [309, 496] on textarea at bounding box center [392, 482] width 335 height 61
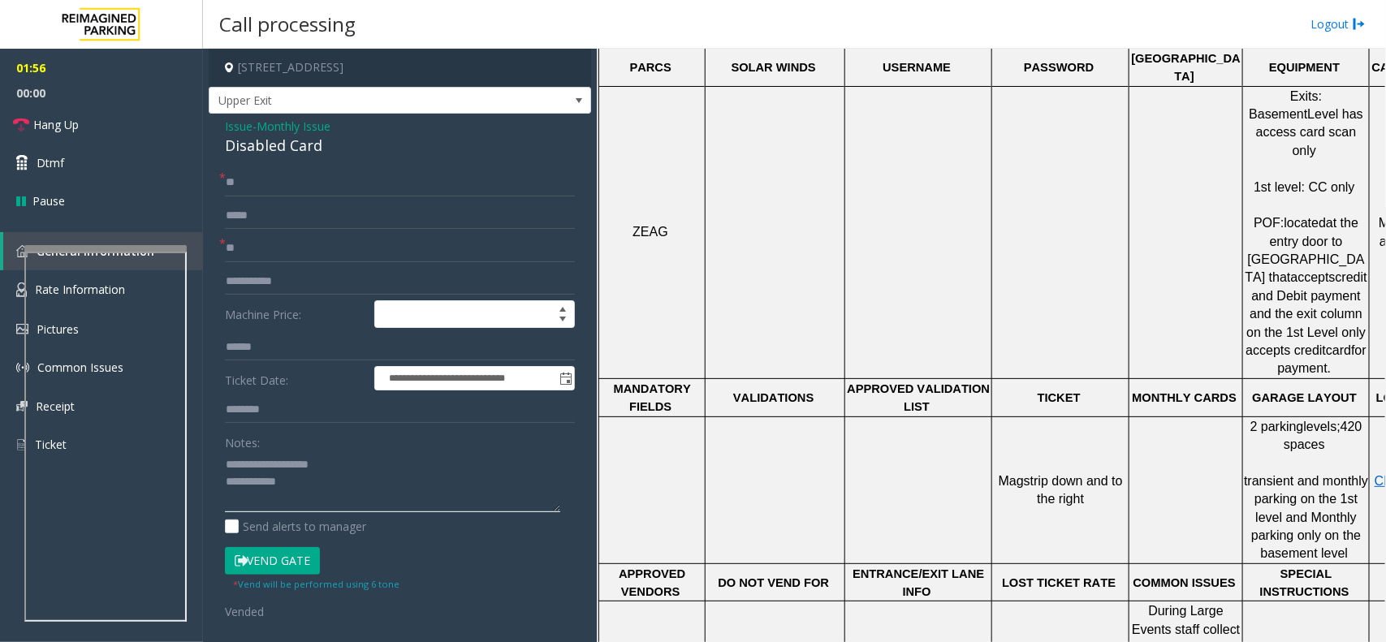
click at [335, 479] on textarea at bounding box center [392, 482] width 335 height 61
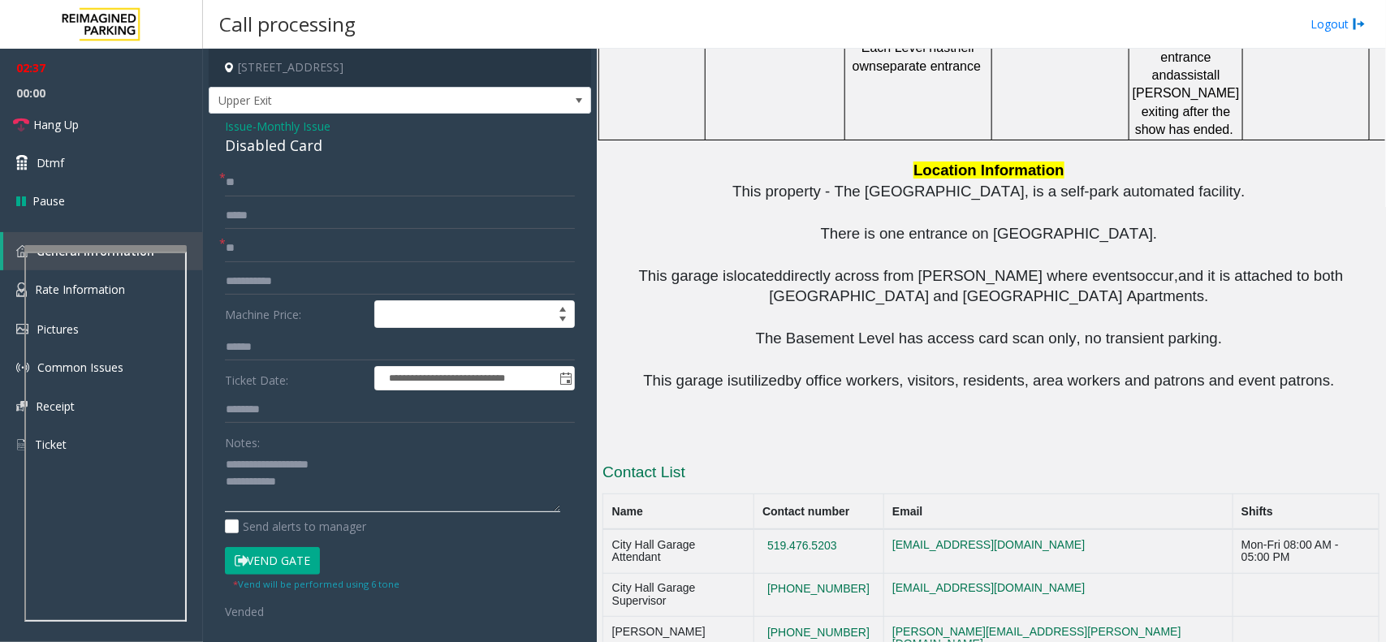
scroll to position [1560, 0]
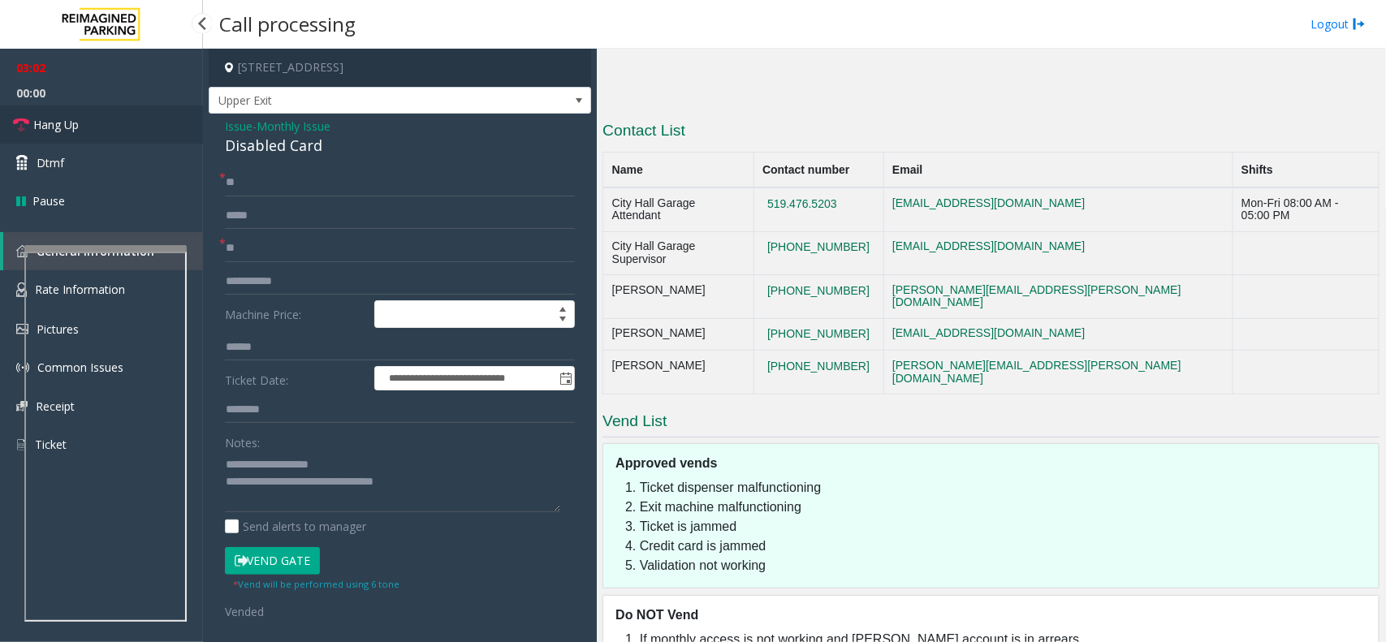
click at [128, 136] on link "Hang Up" at bounding box center [101, 125] width 203 height 38
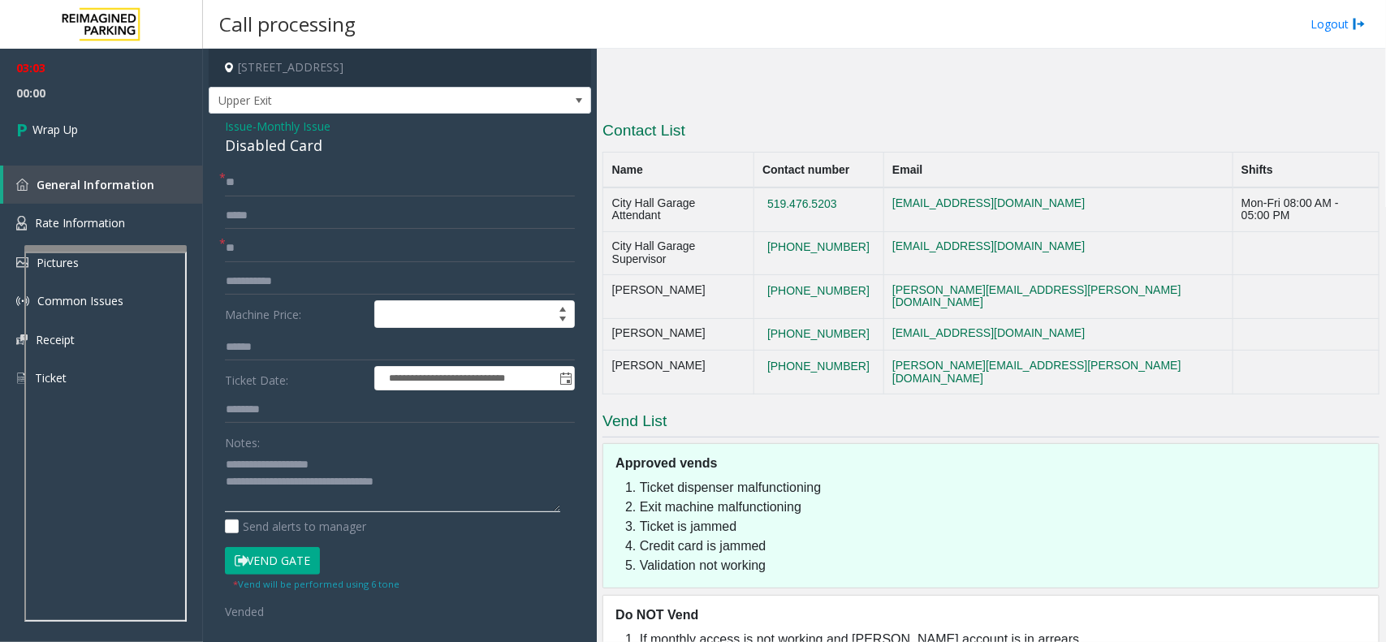
click at [432, 488] on textarea at bounding box center [392, 482] width 335 height 61
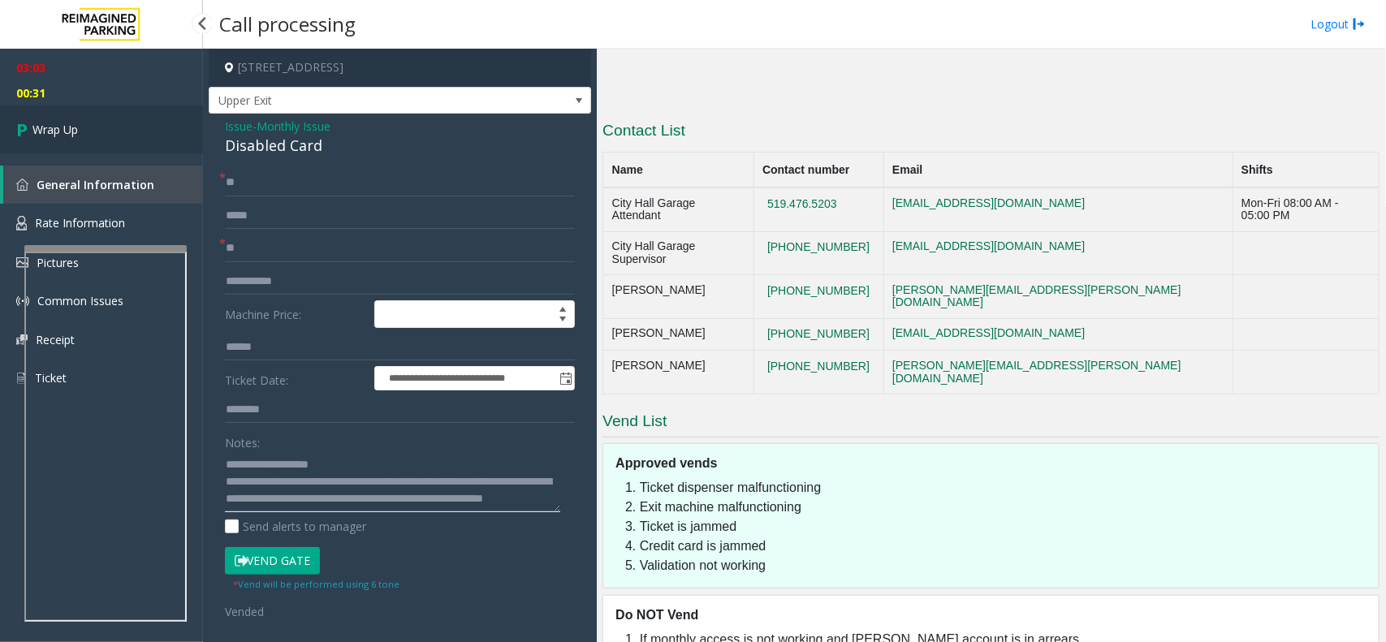
type textarea "**********"
click at [108, 111] on link "Wrap Up" at bounding box center [101, 130] width 203 height 48
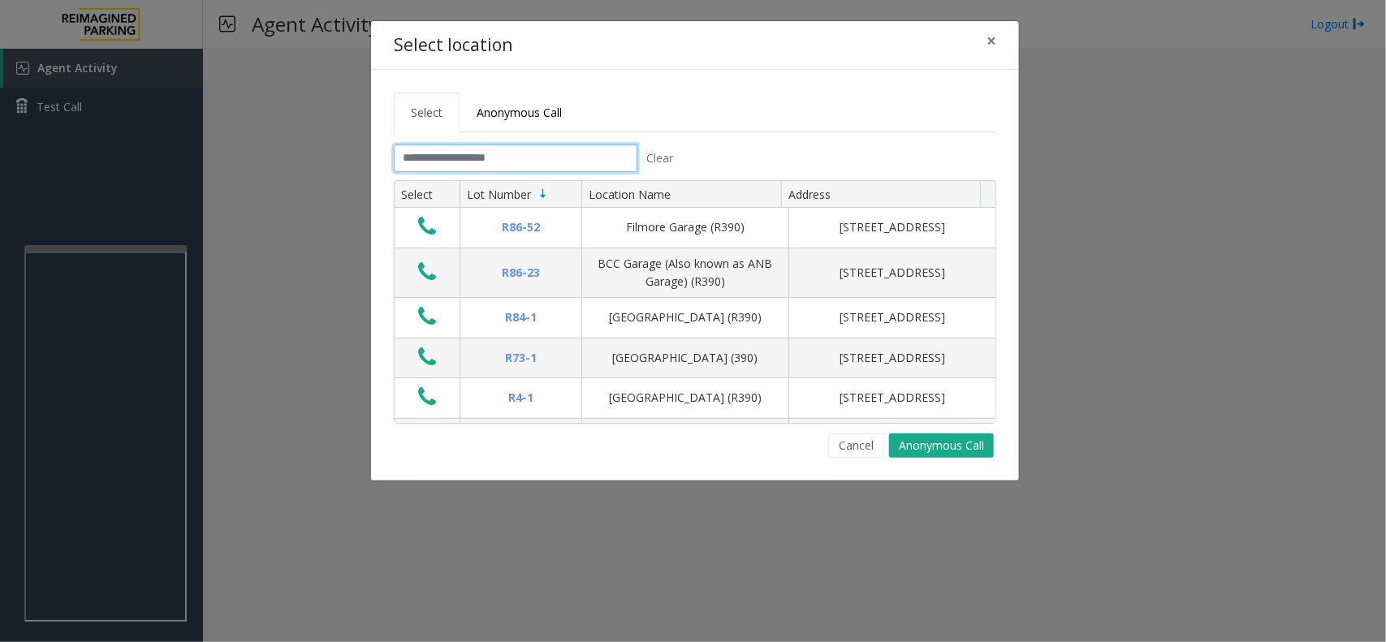
click at [453, 153] on input "text" at bounding box center [516, 159] width 244 height 28
click at [549, 105] on span "Anonymous Call" at bounding box center [519, 112] width 85 height 15
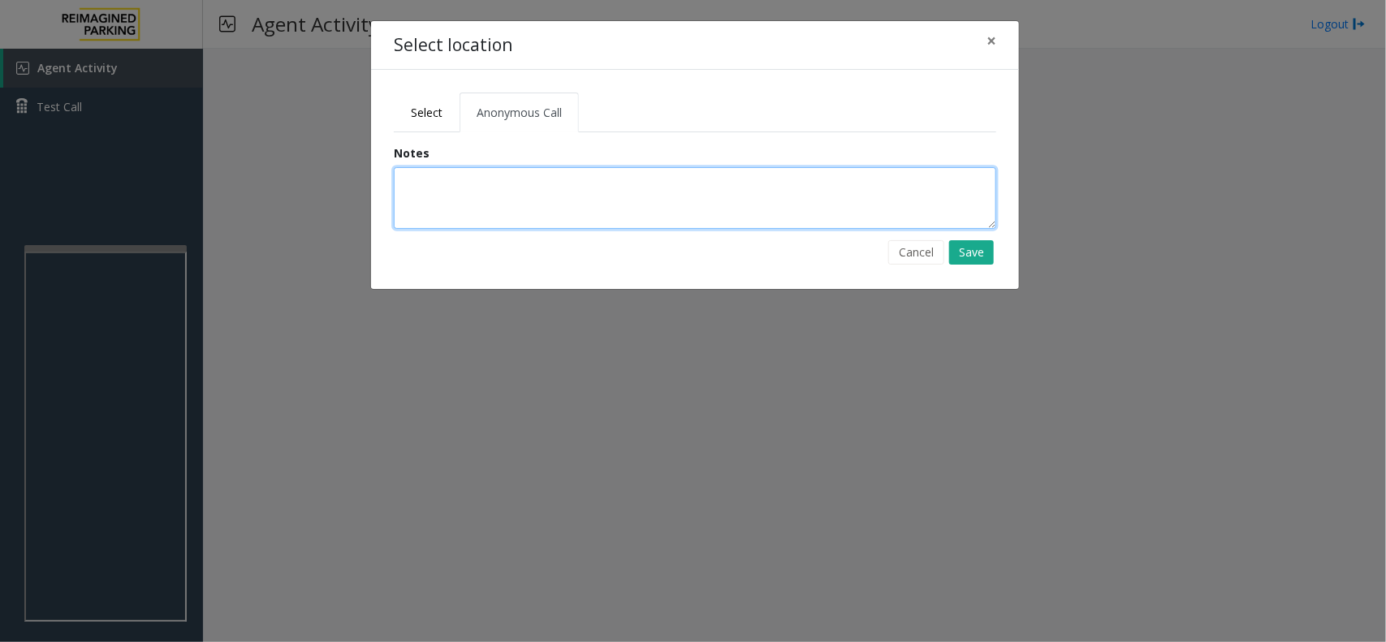
click at [518, 195] on textarea at bounding box center [695, 198] width 603 height 62
type textarea "**********"
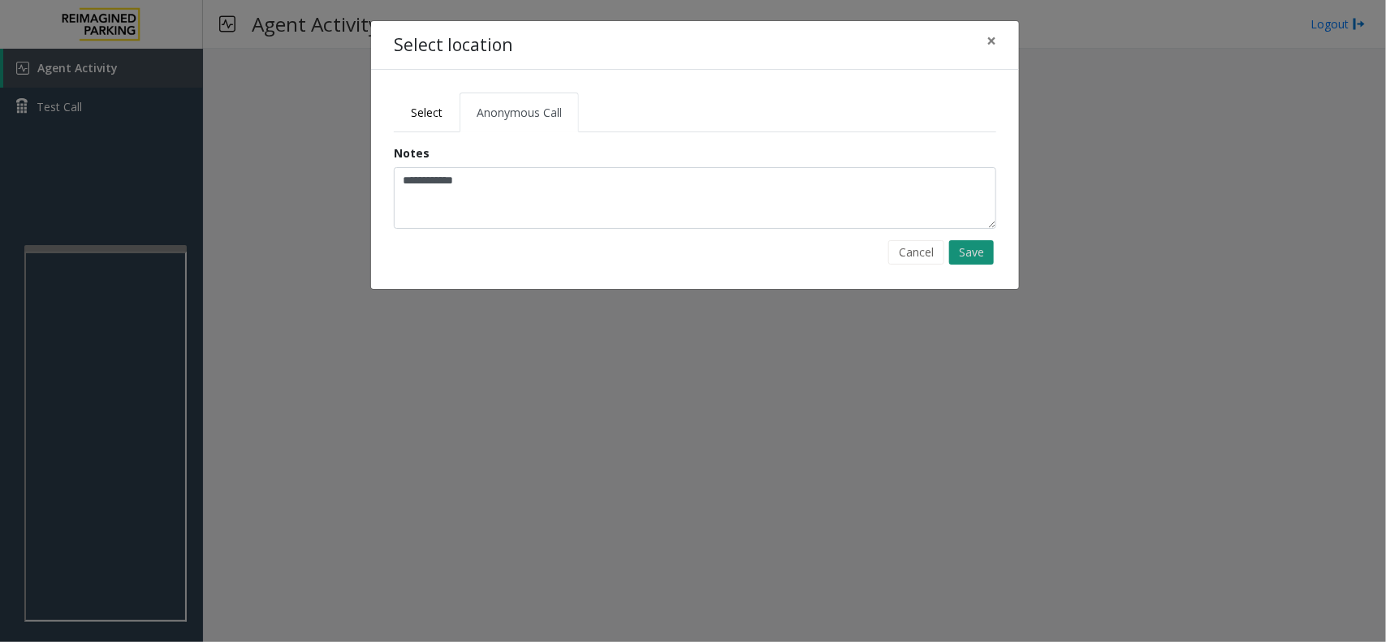
click at [956, 244] on button "Save" at bounding box center [972, 252] width 45 height 24
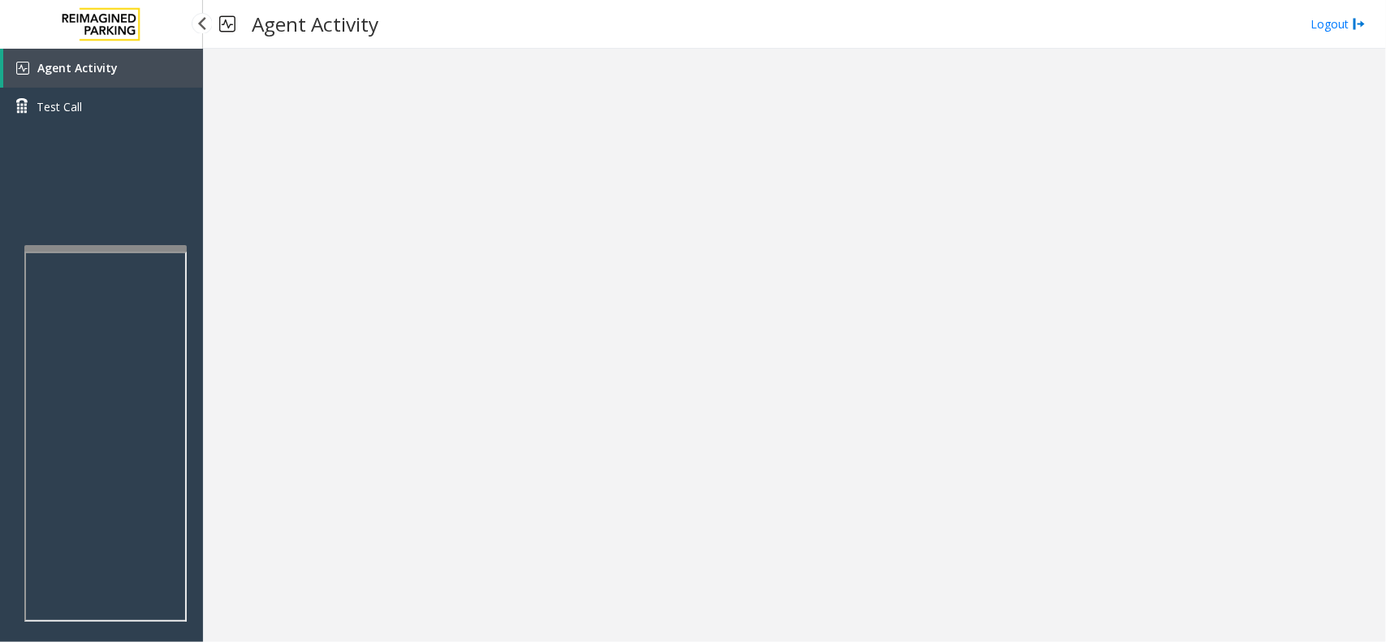
click at [106, 63] on span "Agent Activity" at bounding box center [77, 67] width 80 height 15
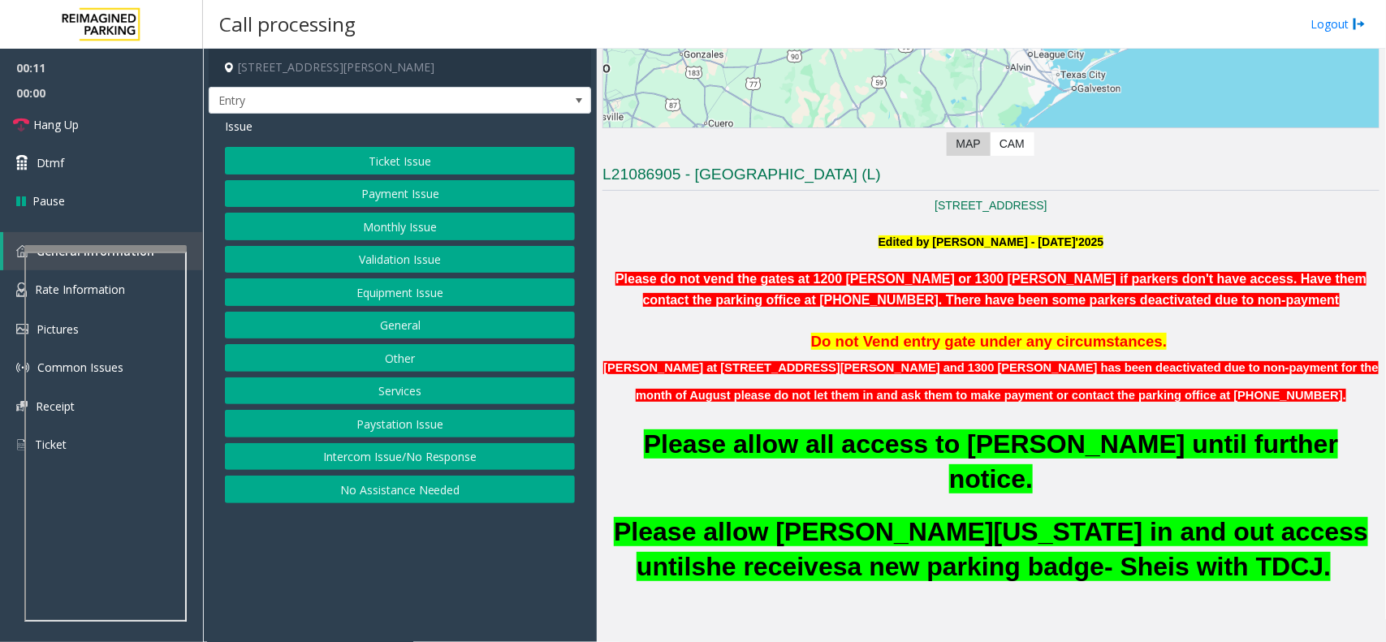
scroll to position [305, 0]
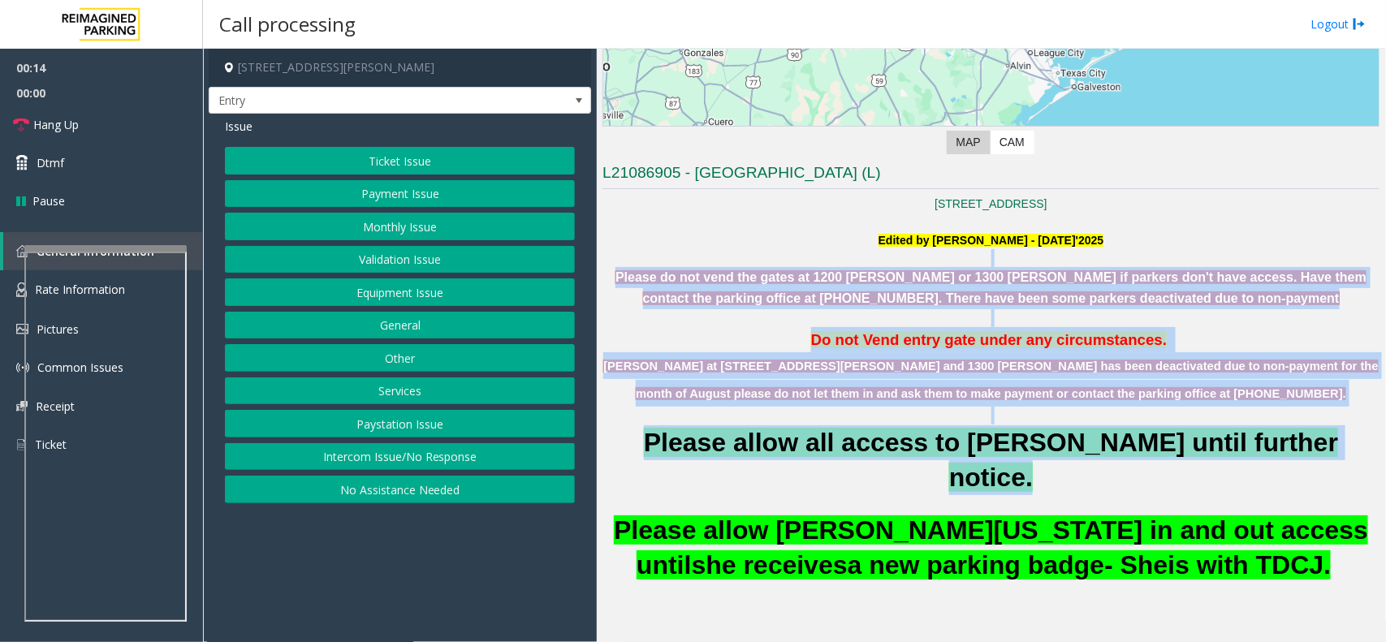
drag, startPoint x: 606, startPoint y: 265, endPoint x: 906, endPoint y: 478, distance: 368.2
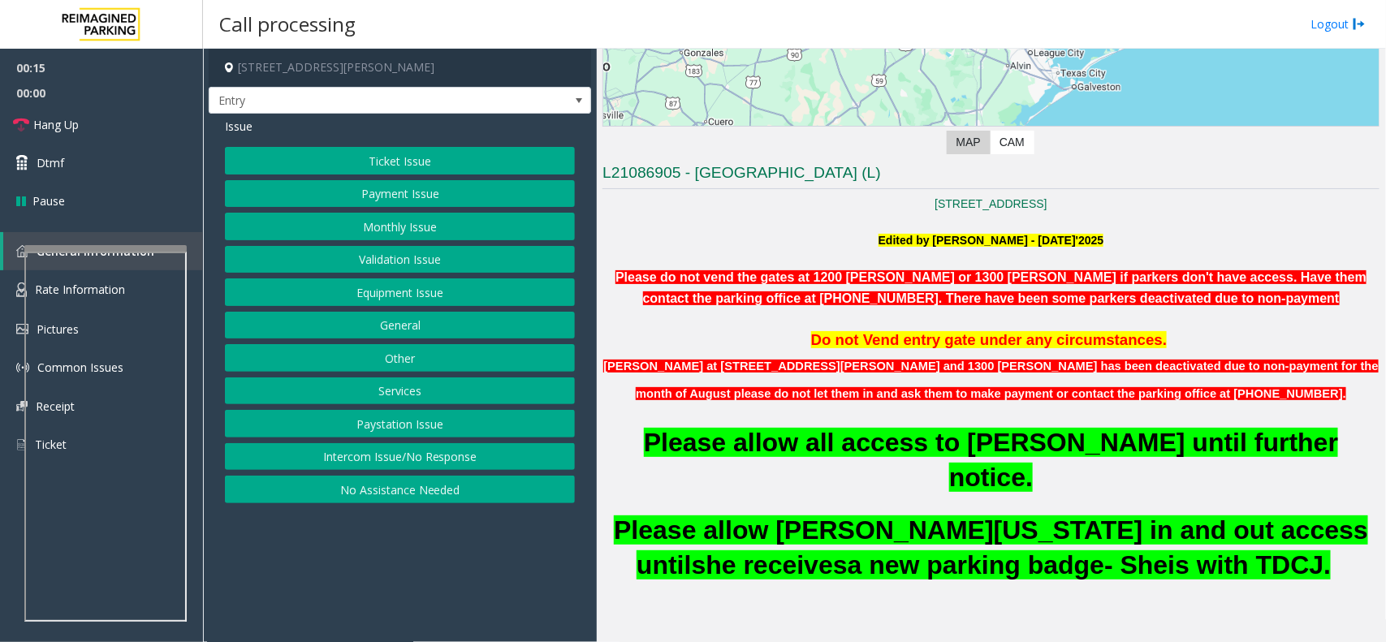
click at [947, 551] on span "a new parking badge" at bounding box center [976, 565] width 257 height 29
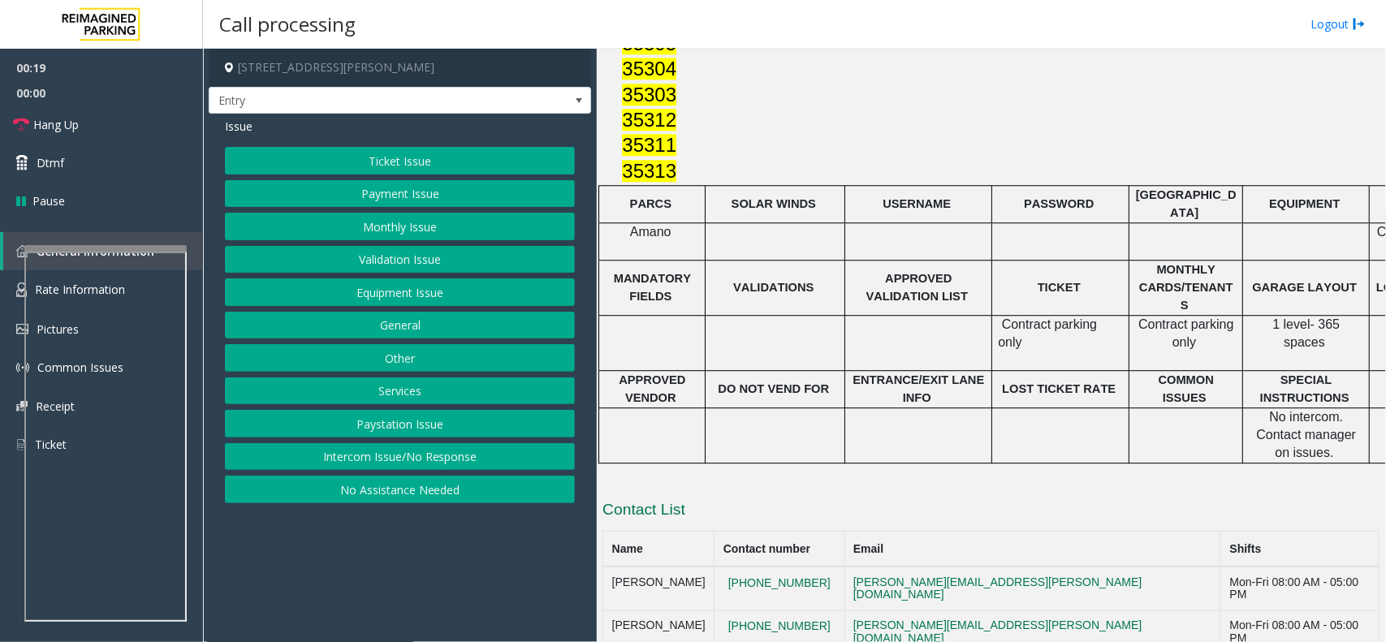
scroll to position [1915, 0]
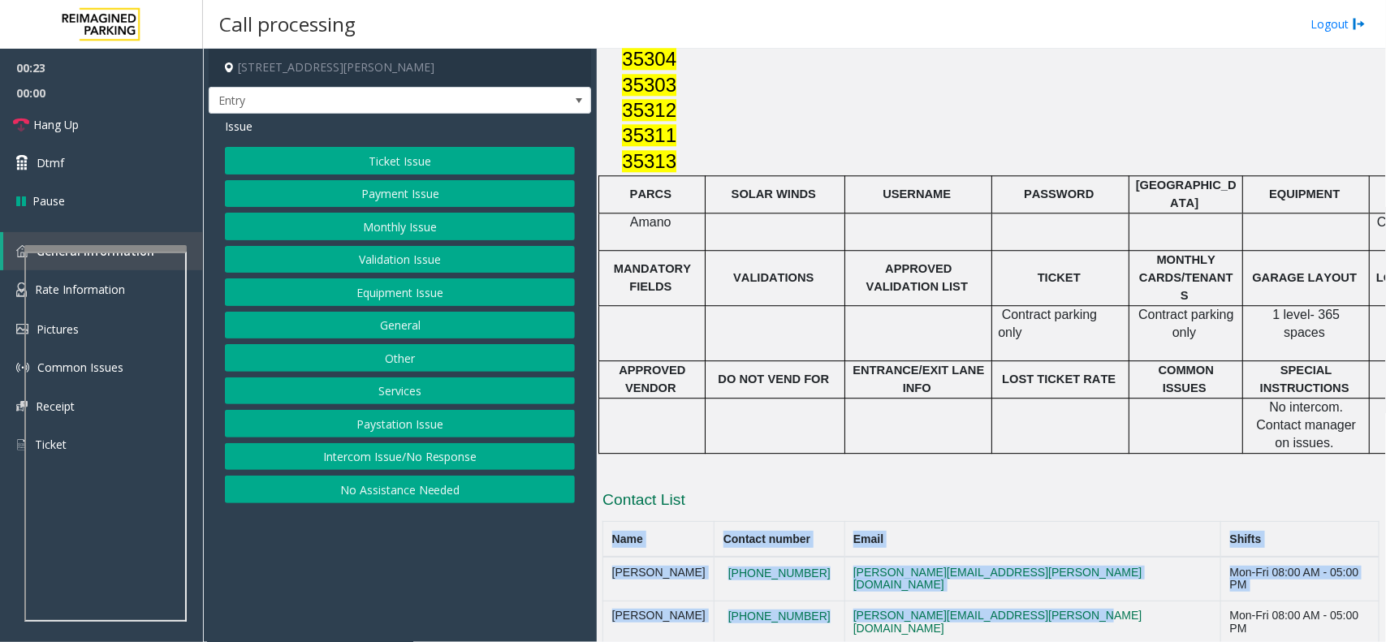
drag, startPoint x: 1088, startPoint y: 476, endPoint x: 741, endPoint y: 374, distance: 362.2
click at [741, 490] on div "Contact List Name Contact number Email Shifts Geovanni Reyes 281-381-9315 Geova…" at bounding box center [991, 567] width 777 height 155
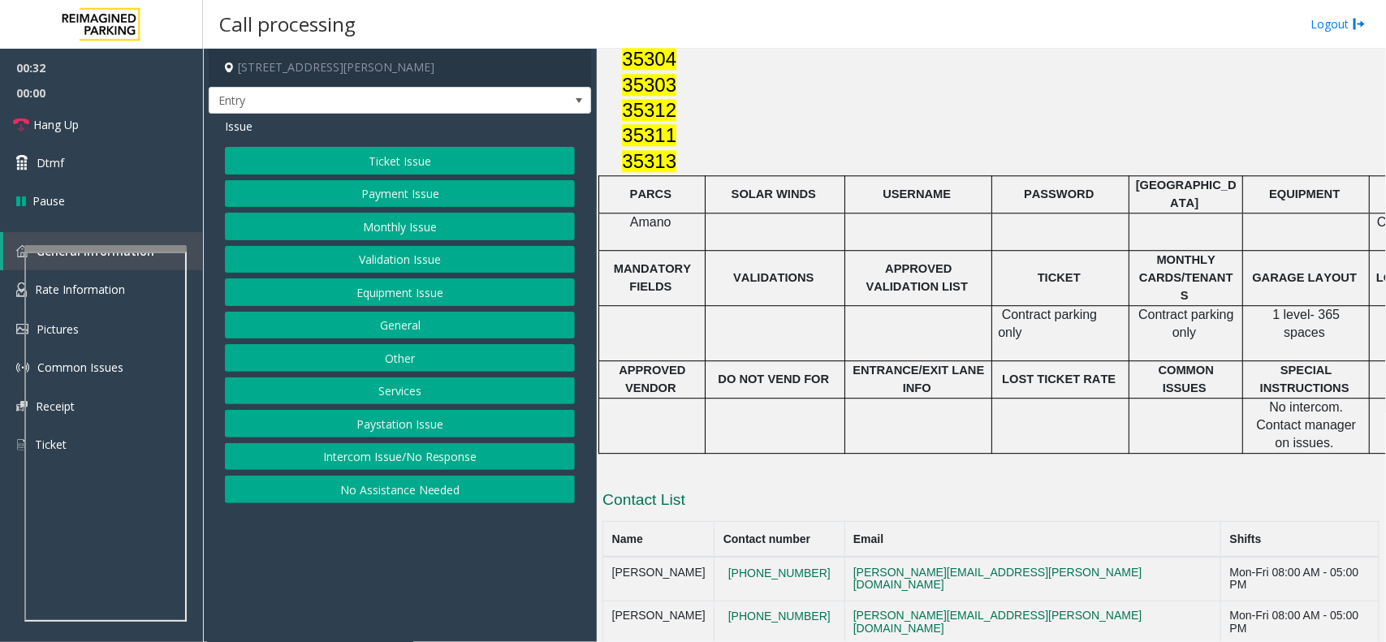
click at [412, 285] on button "Equipment Issue" at bounding box center [400, 293] width 350 height 28
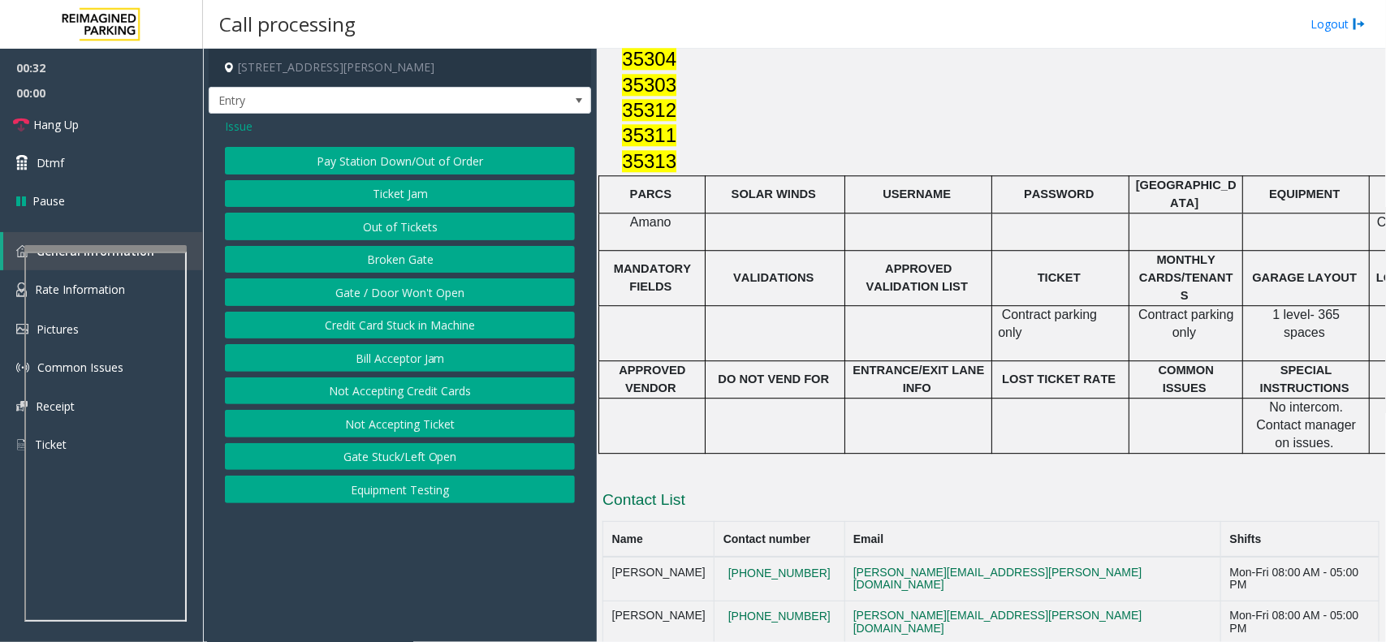
click at [412, 285] on button "Gate / Door Won't Open" at bounding box center [400, 293] width 350 height 28
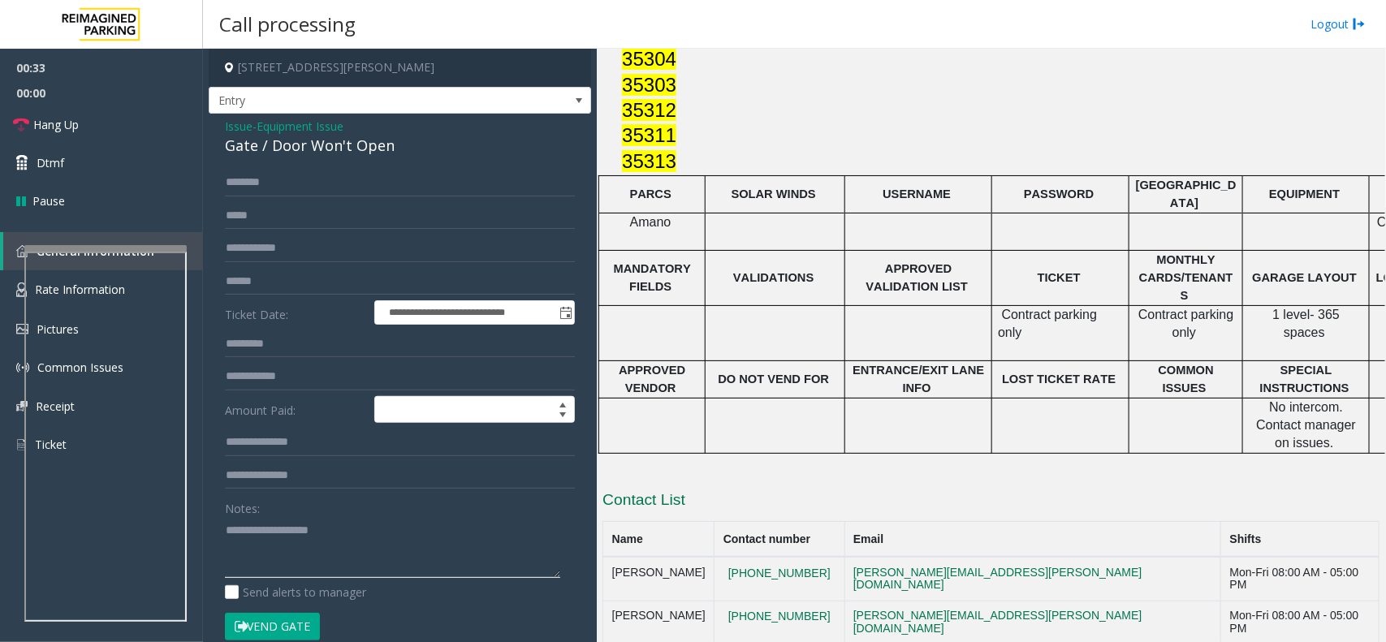
click at [322, 551] on textarea at bounding box center [392, 547] width 335 height 61
type textarea "******"
click at [155, 134] on link "Hang Up" at bounding box center [101, 125] width 203 height 38
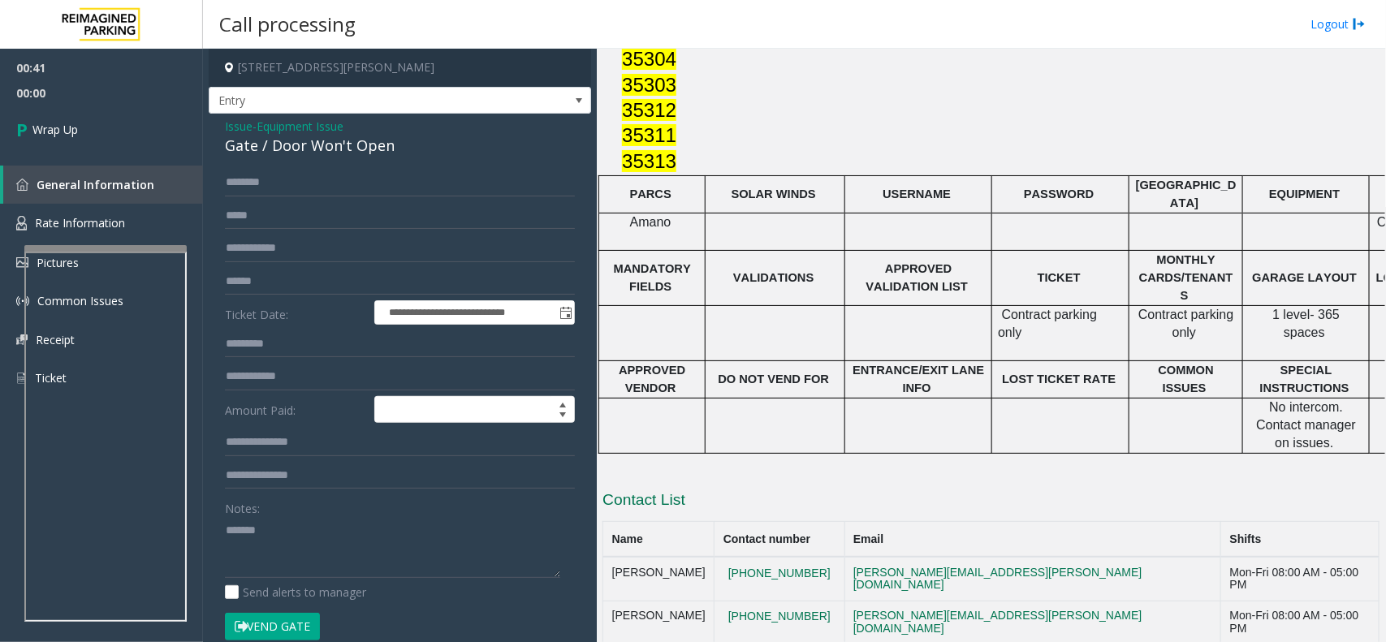
click at [236, 126] on span "Issue" at bounding box center [239, 126] width 28 height 17
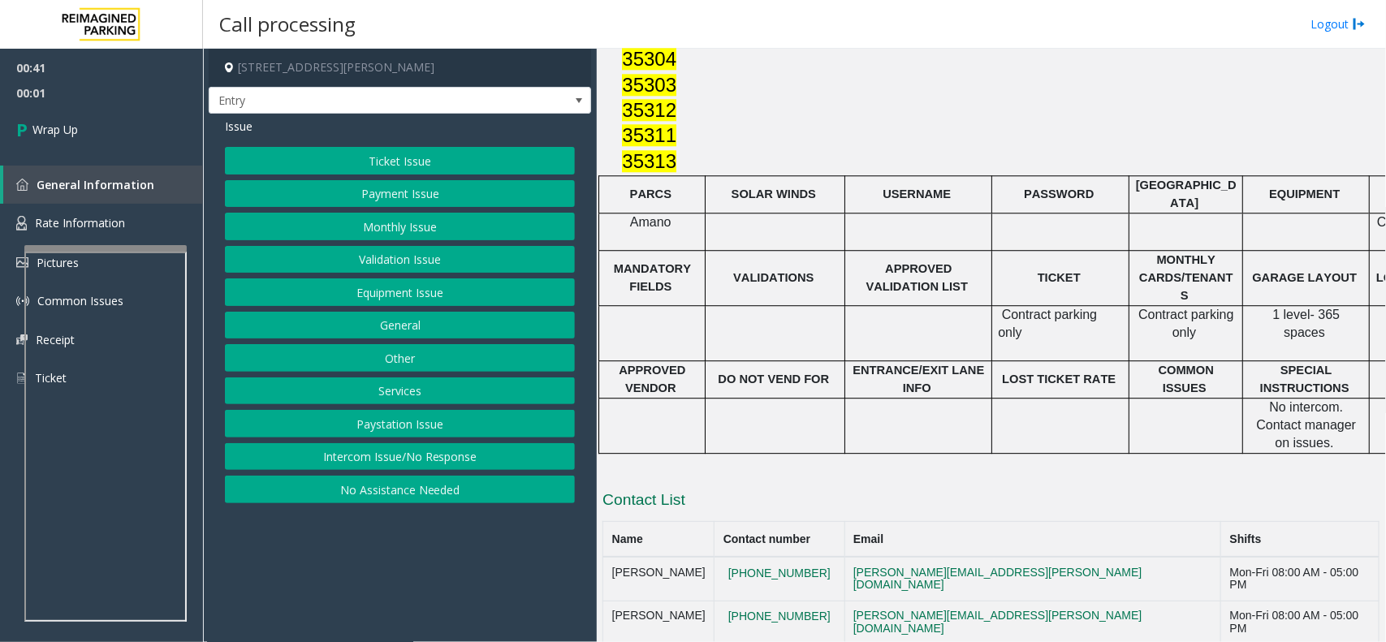
click at [374, 502] on button "No Assistance Needed" at bounding box center [400, 490] width 350 height 28
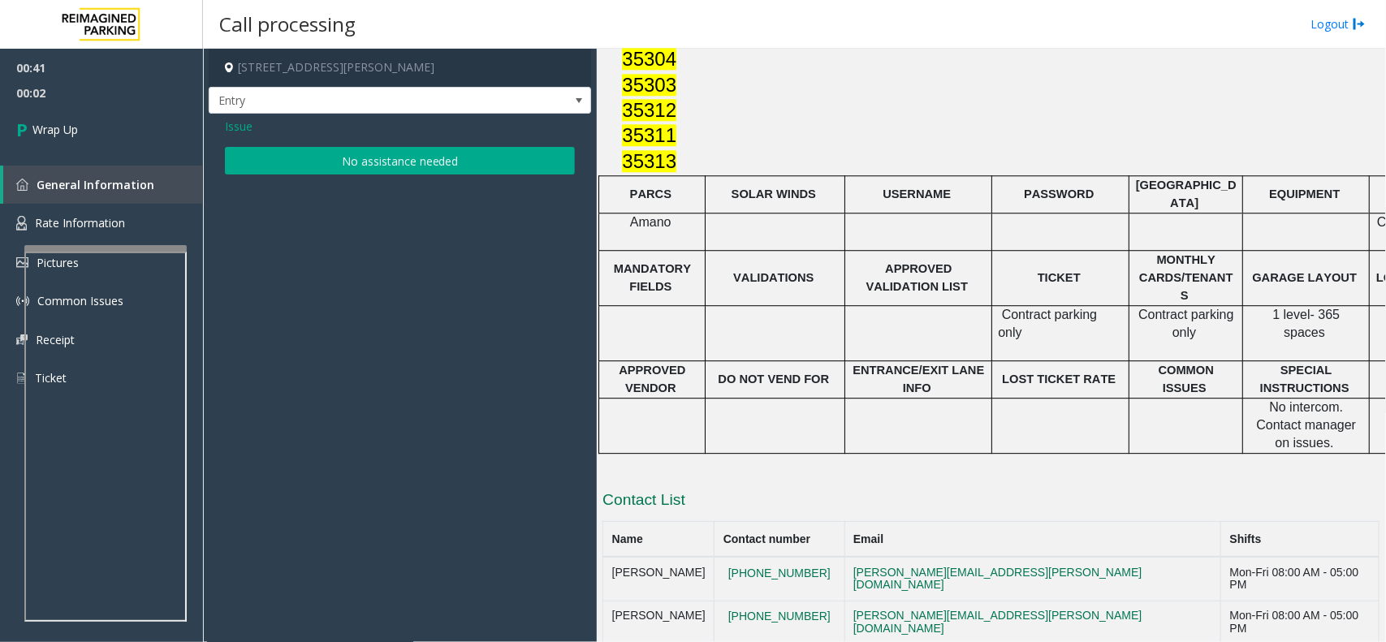
click at [305, 167] on button "No assistance needed" at bounding box center [400, 161] width 350 height 28
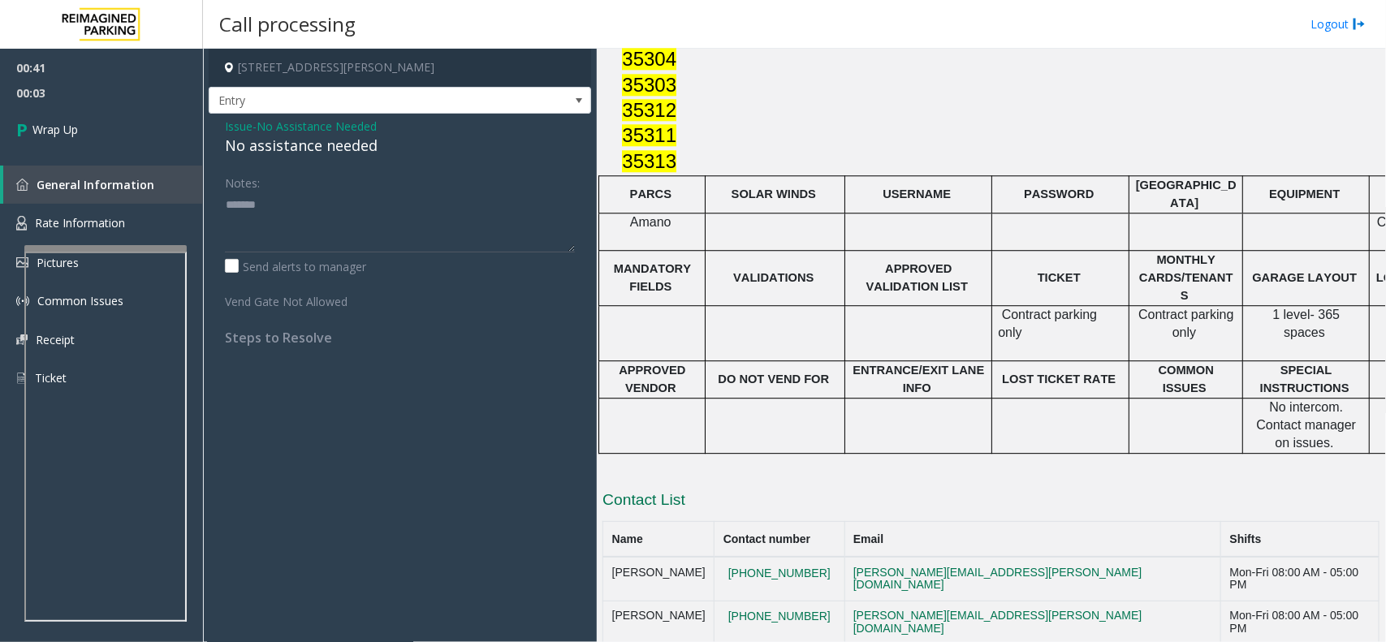
click at [295, 148] on div "No assistance needed" at bounding box center [400, 146] width 350 height 22
copy div "No assistance needed"
drag, startPoint x: 276, startPoint y: 236, endPoint x: 110, endPoint y: 219, distance: 166.5
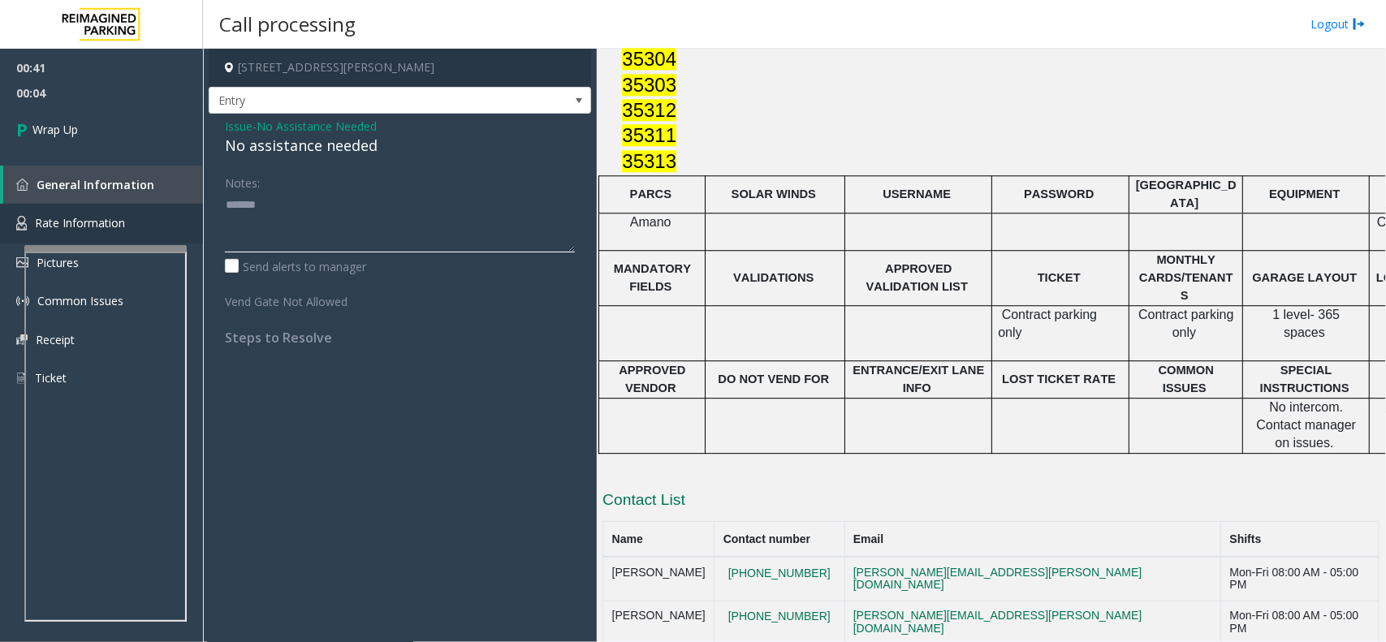
click at [110, 219] on app-root "00:41 00:04 Wrap Up General Information Rate Information Pictures Common Issues…" at bounding box center [693, 321] width 1386 height 642
paste textarea "**********"
type textarea "**********"
click at [35, 122] on span "Wrap Up" at bounding box center [54, 129] width 45 height 17
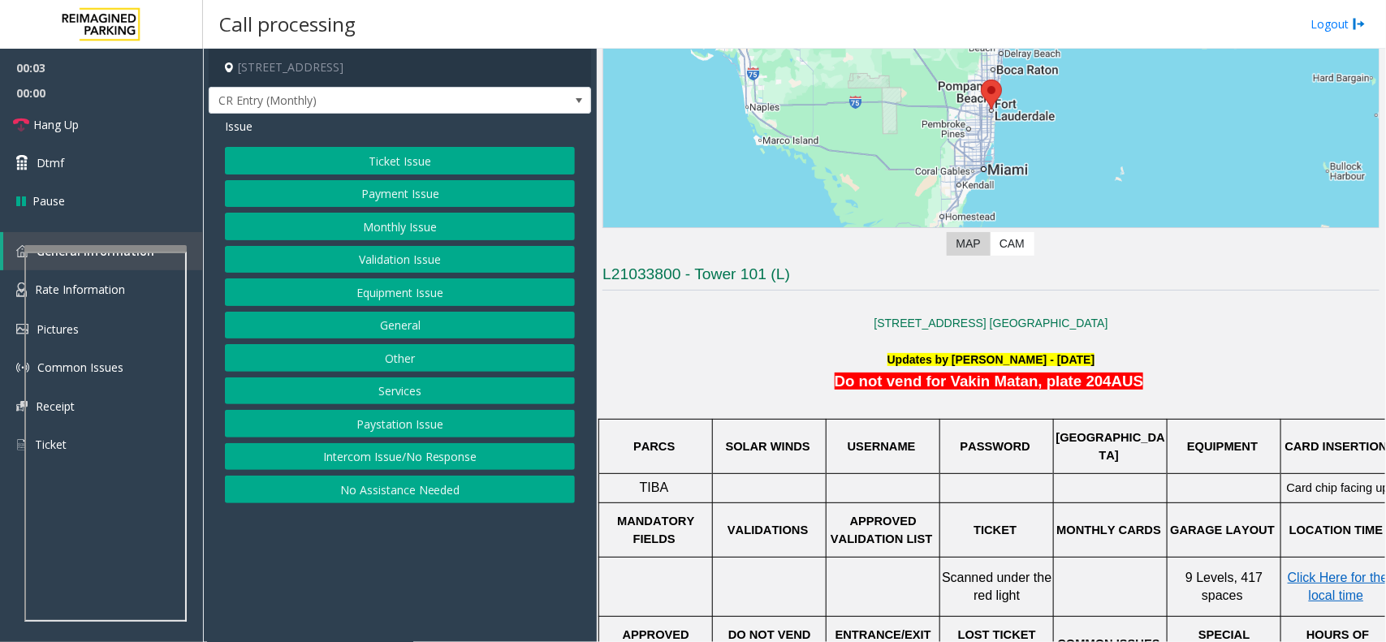
scroll to position [305, 0]
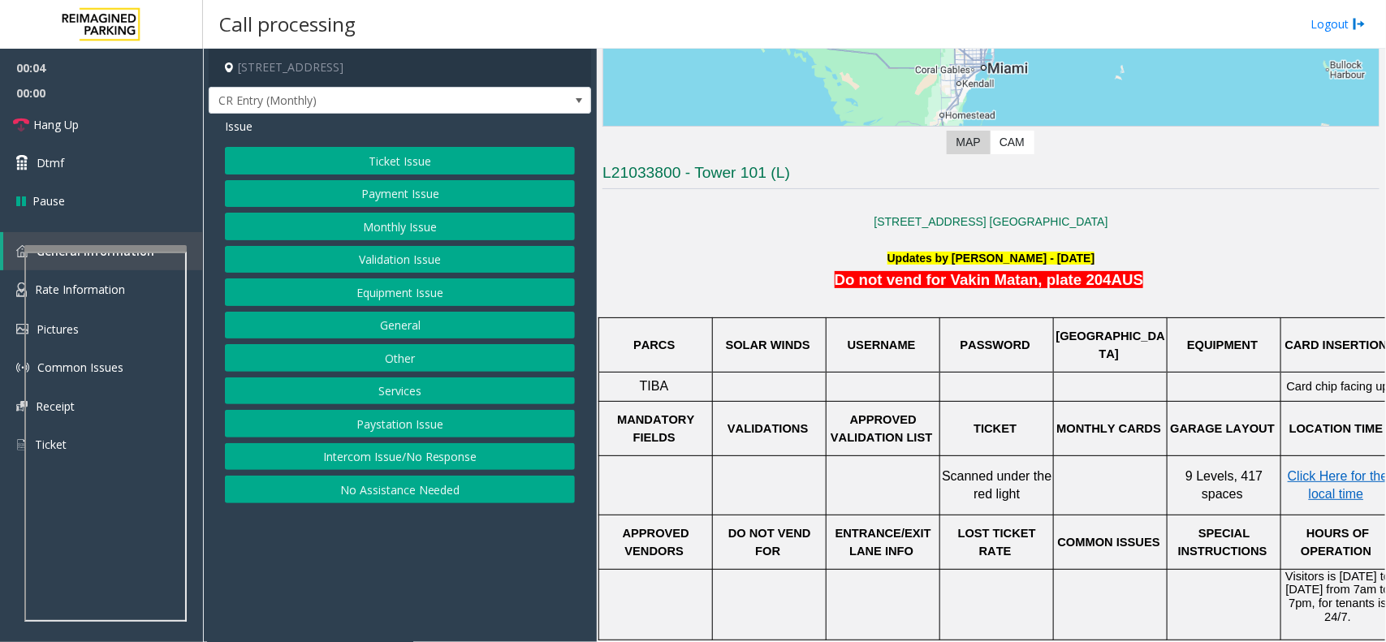
click at [423, 230] on button "Monthly Issue" at bounding box center [400, 227] width 350 height 28
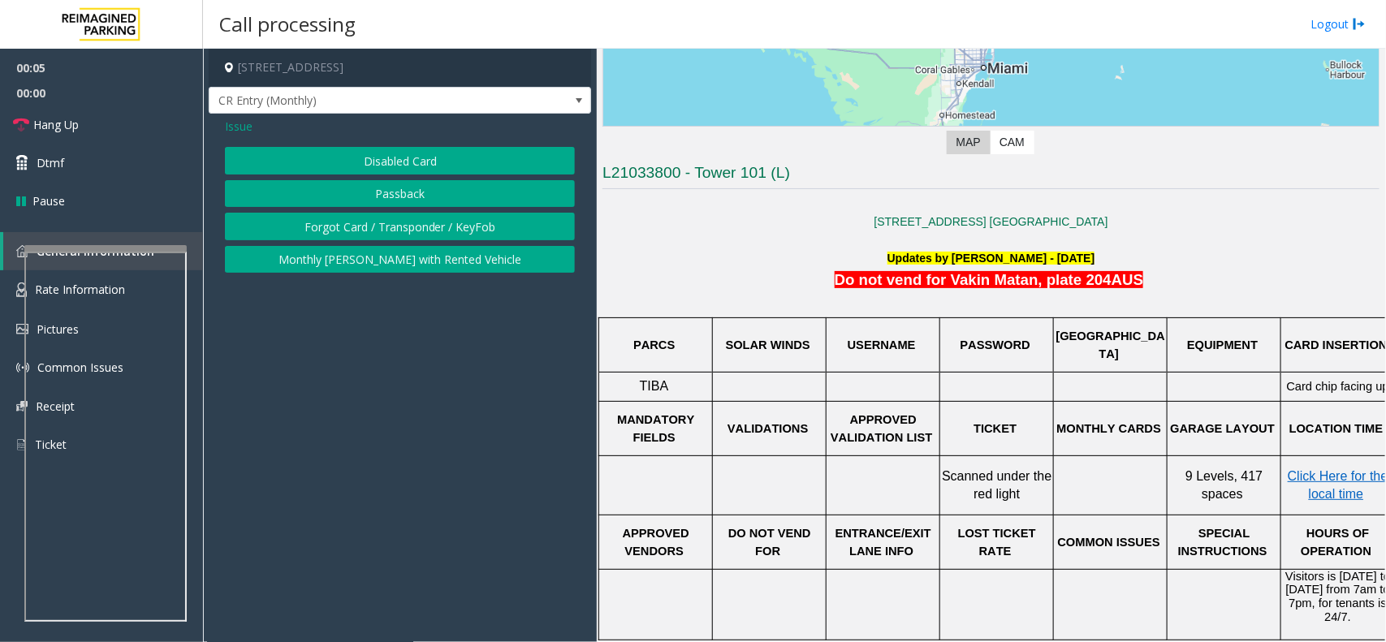
click at [422, 192] on button "Passback" at bounding box center [400, 194] width 350 height 28
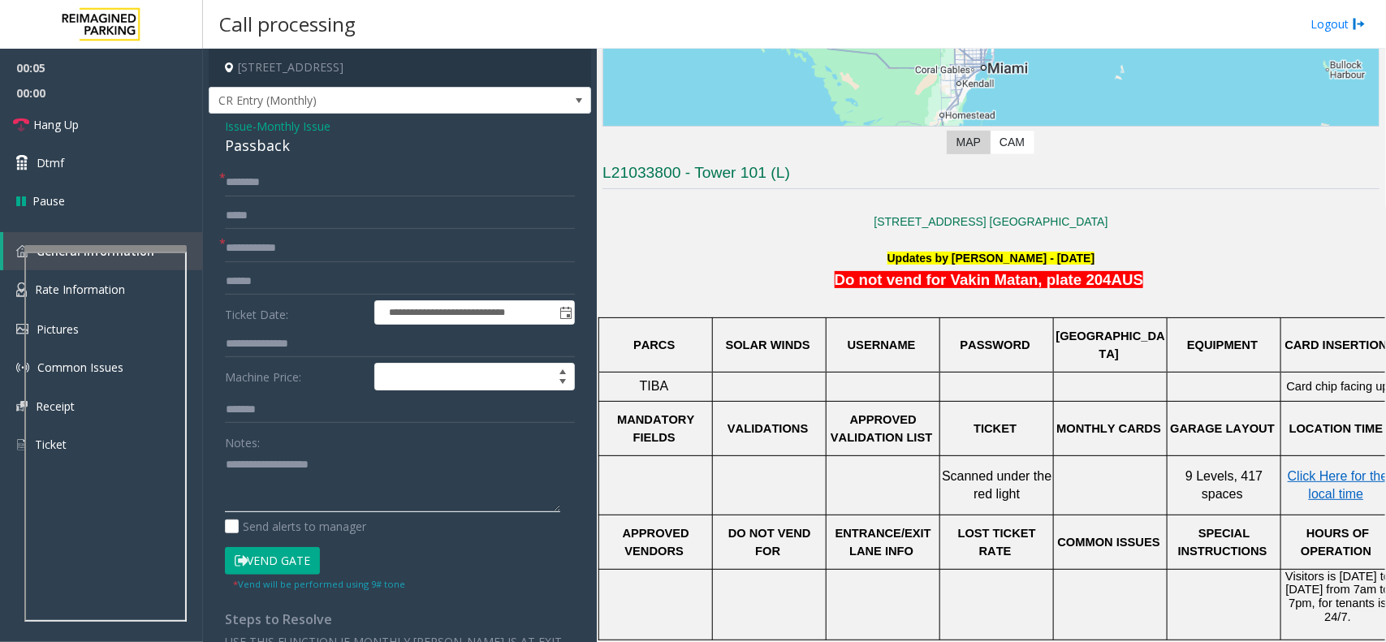
click at [301, 477] on textarea at bounding box center [392, 482] width 335 height 61
click at [270, 144] on div "Passback" at bounding box center [400, 146] width 350 height 22
copy div "Passback"
click at [314, 483] on textarea at bounding box center [392, 482] width 335 height 61
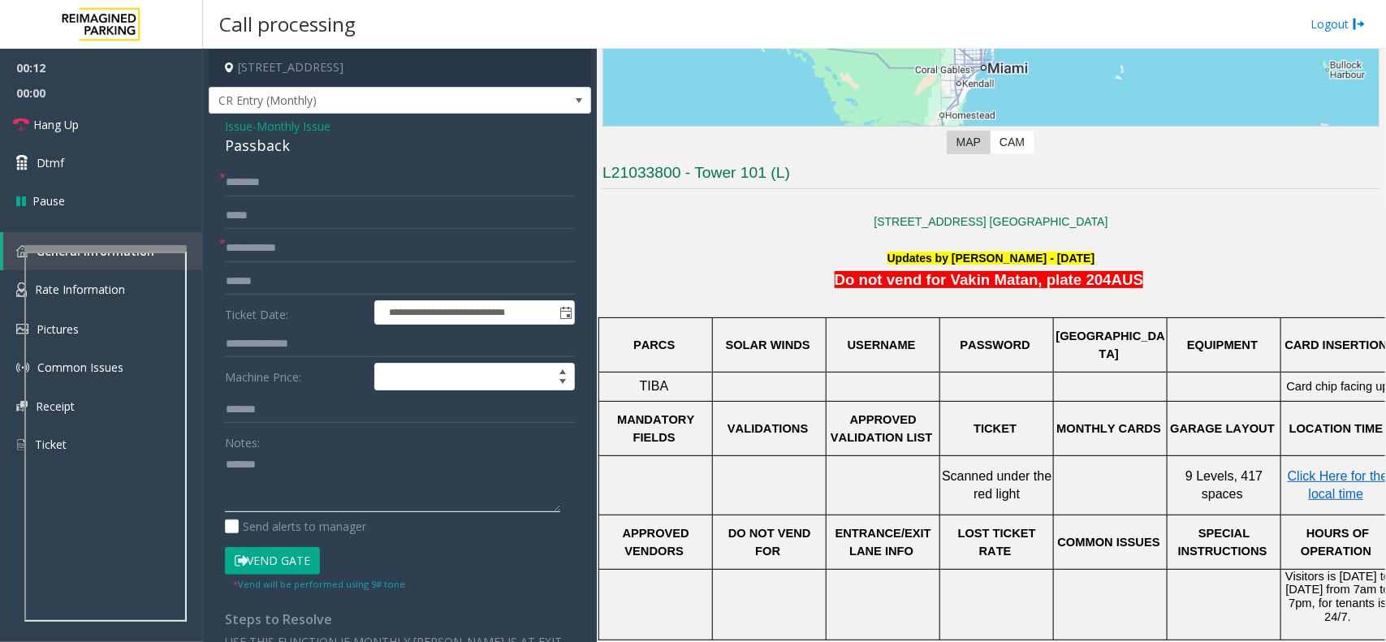
paste textarea "*********"
type textarea "**********"
click at [655, 392] on span "TIBA" at bounding box center [654, 386] width 29 height 14
drag, startPoint x: 824, startPoint y: 388, endPoint x: 957, endPoint y: 384, distance: 132.5
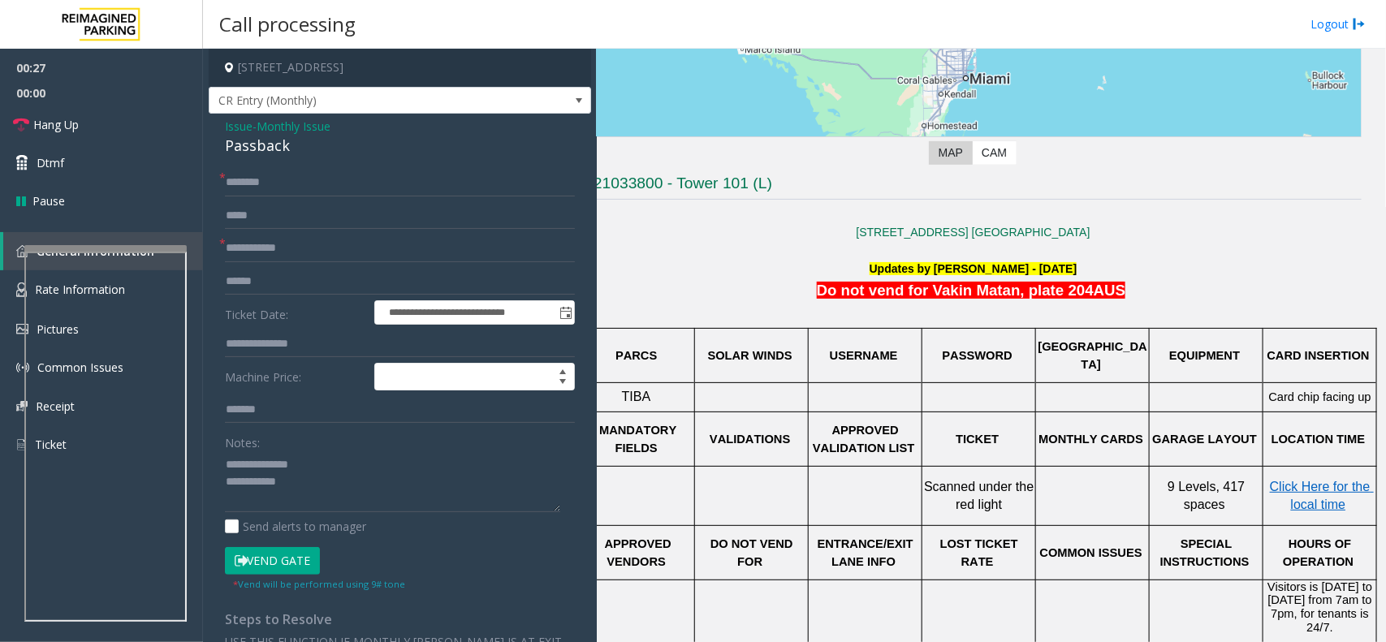
scroll to position [294, 0]
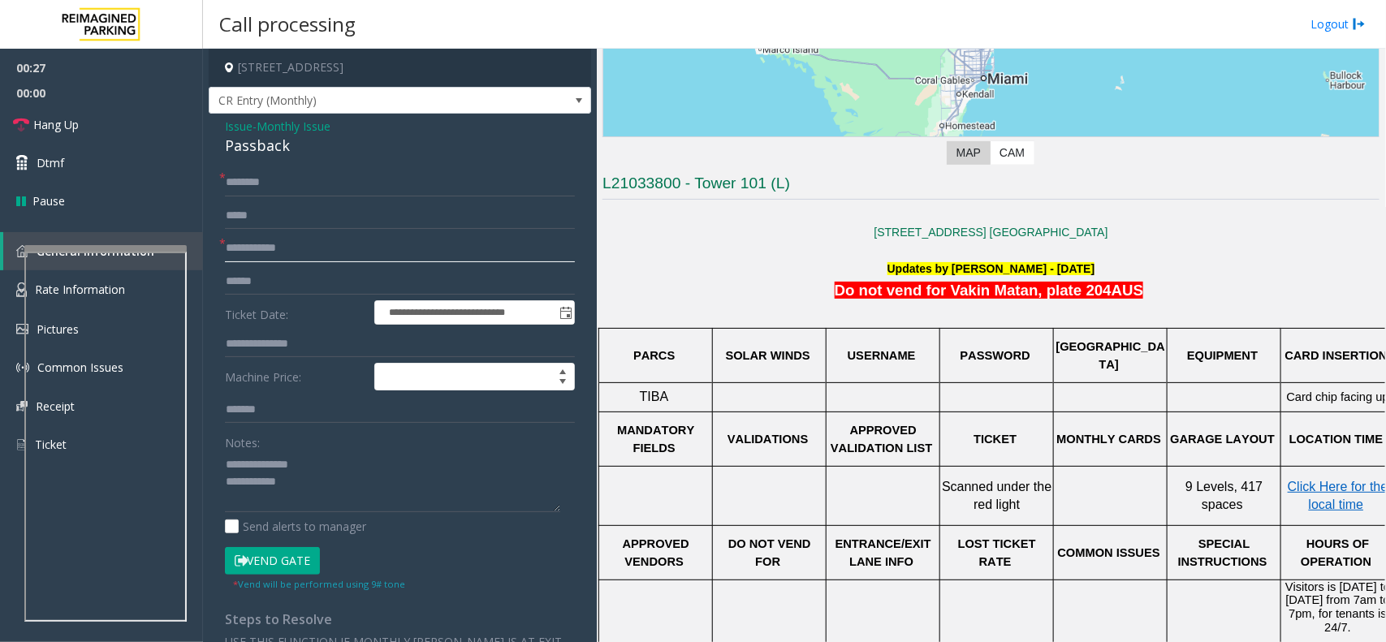
click at [295, 262] on input "text" at bounding box center [400, 249] width 350 height 28
click at [297, 188] on input "text" at bounding box center [400, 183] width 350 height 28
type input "*"
type input "**"
click at [404, 275] on input "text" at bounding box center [400, 282] width 350 height 28
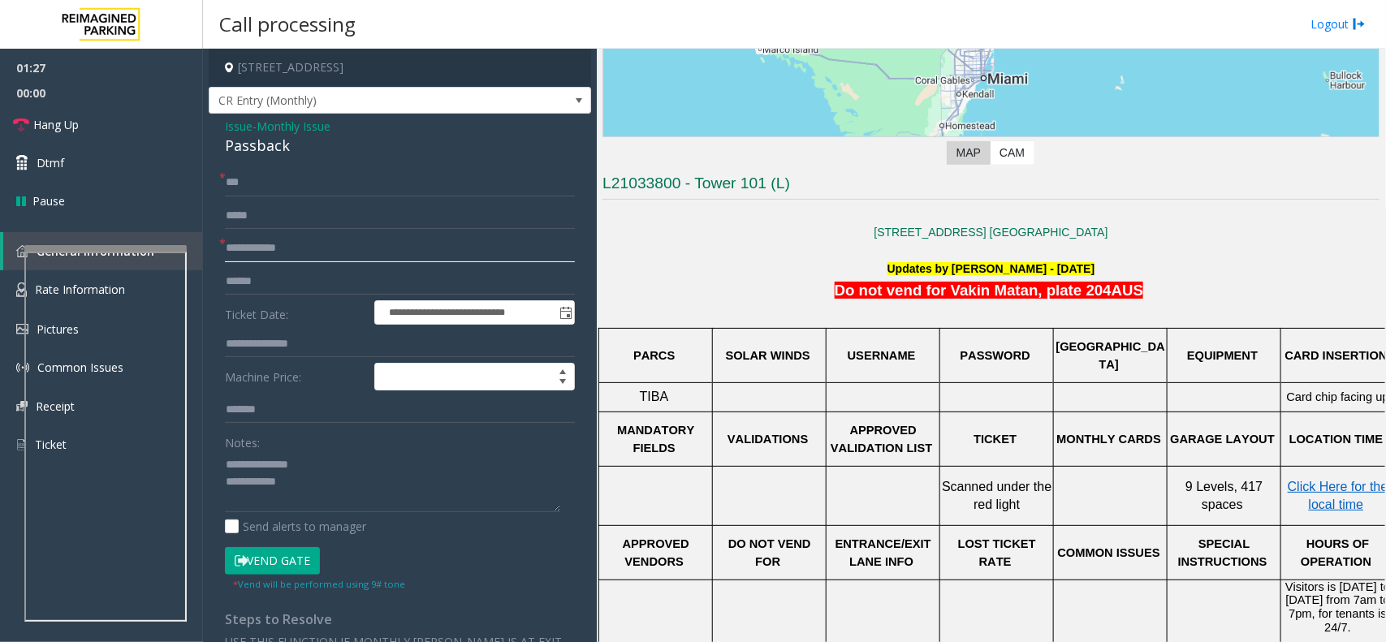
click at [339, 258] on input "text" at bounding box center [400, 249] width 350 height 28
type input "**"
click at [379, 488] on textarea at bounding box center [392, 482] width 335 height 61
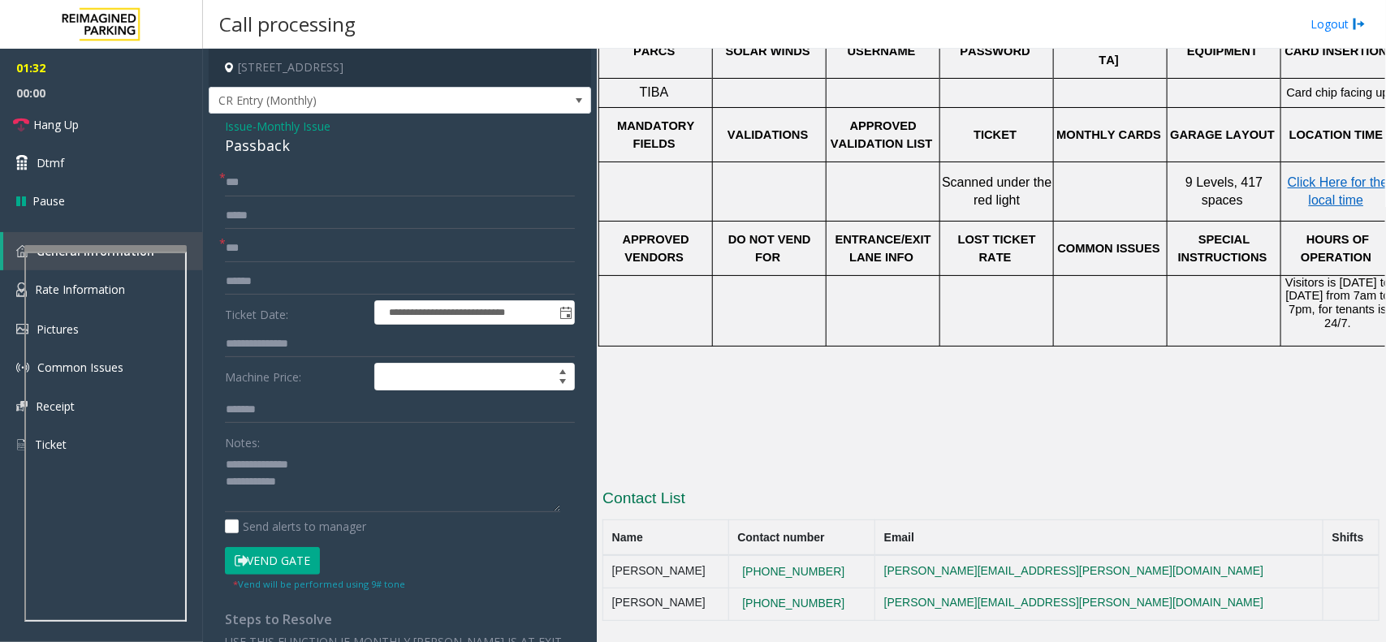
scroll to position [599, 32]
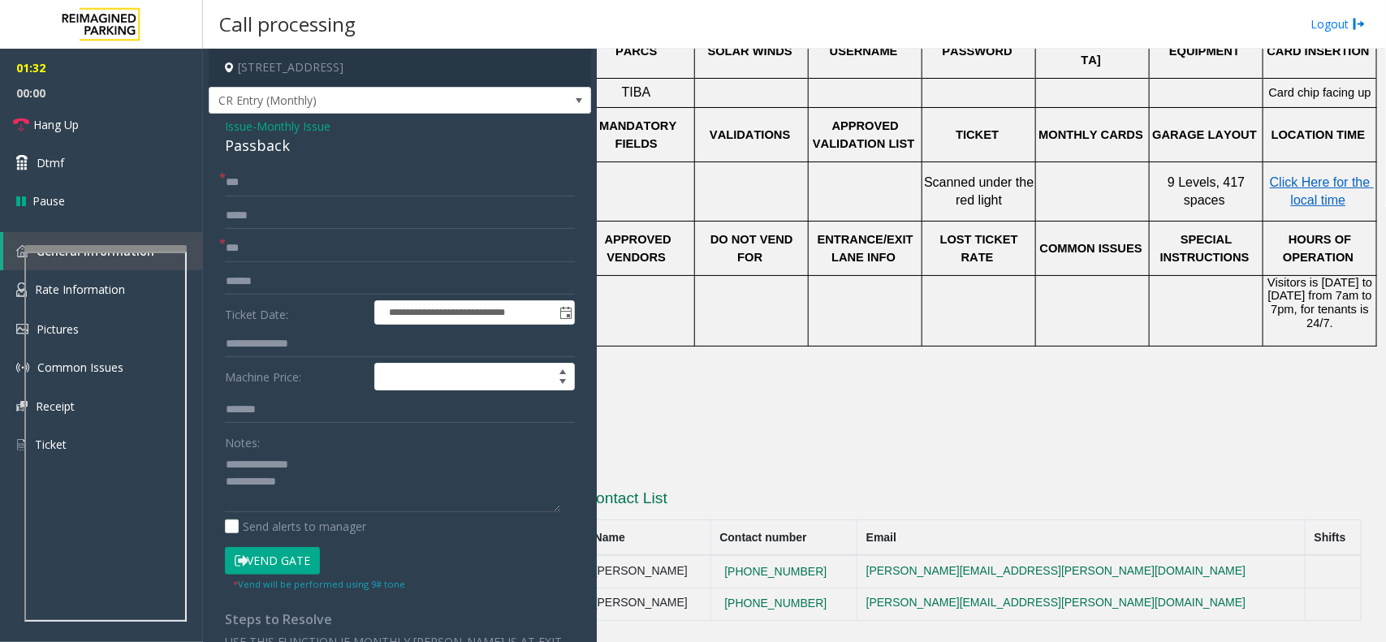
drag, startPoint x: 893, startPoint y: 284, endPoint x: 1037, endPoint y: 290, distance: 143.9
drag, startPoint x: 1176, startPoint y: 415, endPoint x: 1022, endPoint y: 440, distance: 156.4
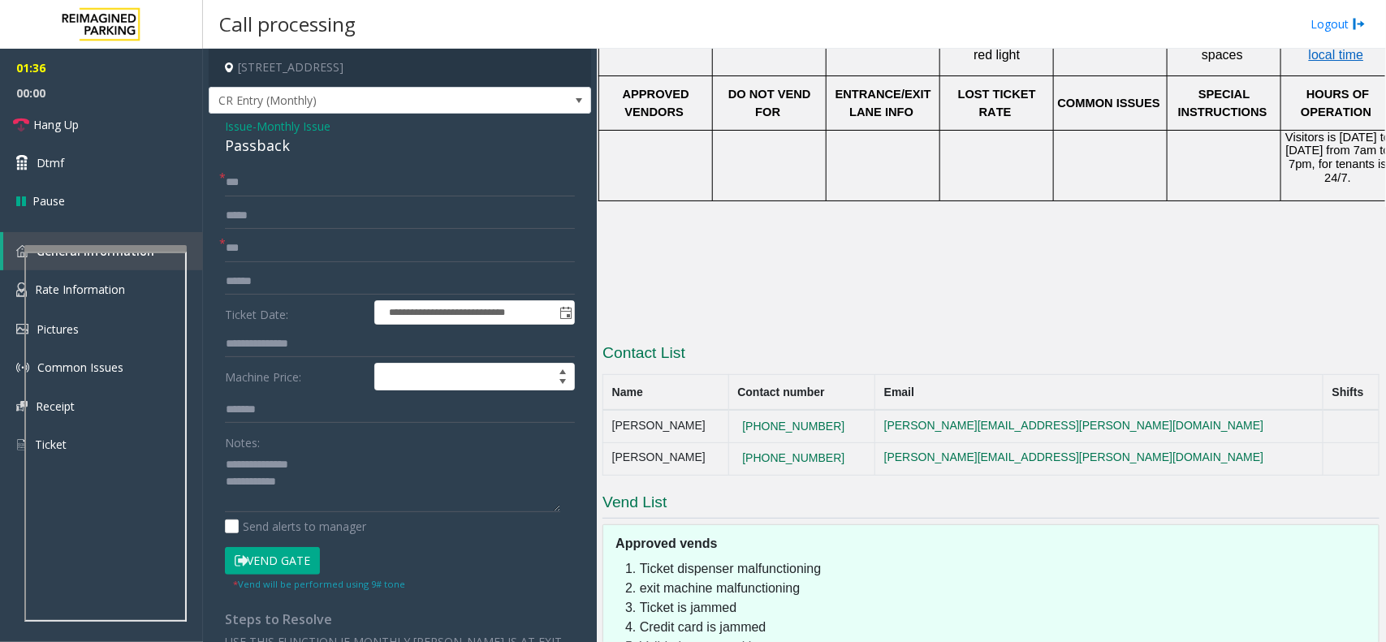
scroll to position [802, 0]
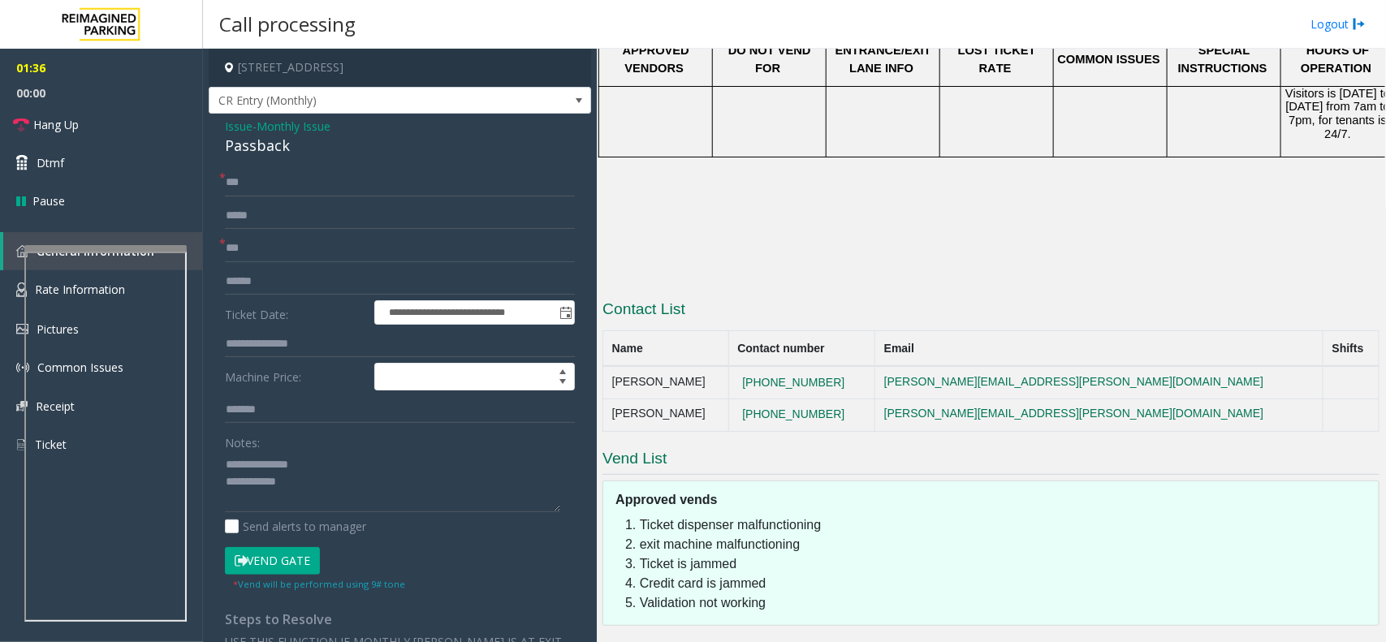
click at [279, 565] on button "Vend Gate" at bounding box center [272, 561] width 95 height 28
click at [331, 504] on textarea at bounding box center [392, 482] width 335 height 61
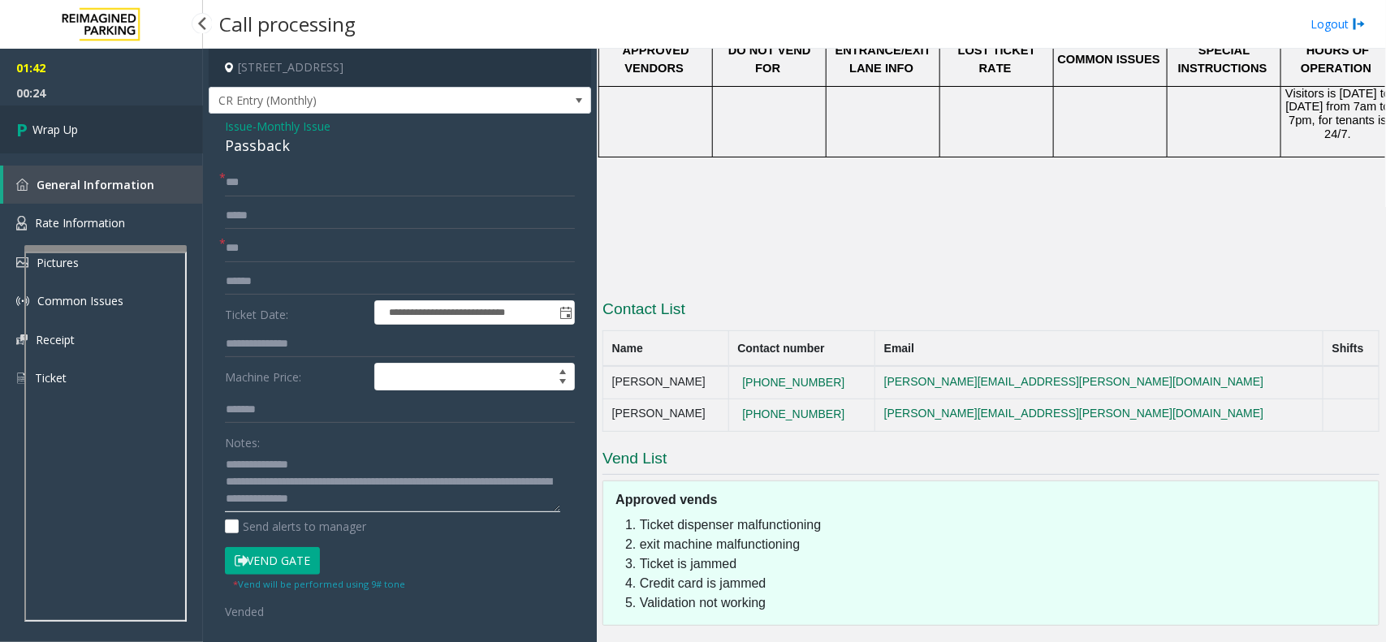
type textarea "**********"
click at [120, 141] on link "Wrap Up" at bounding box center [101, 130] width 203 height 48
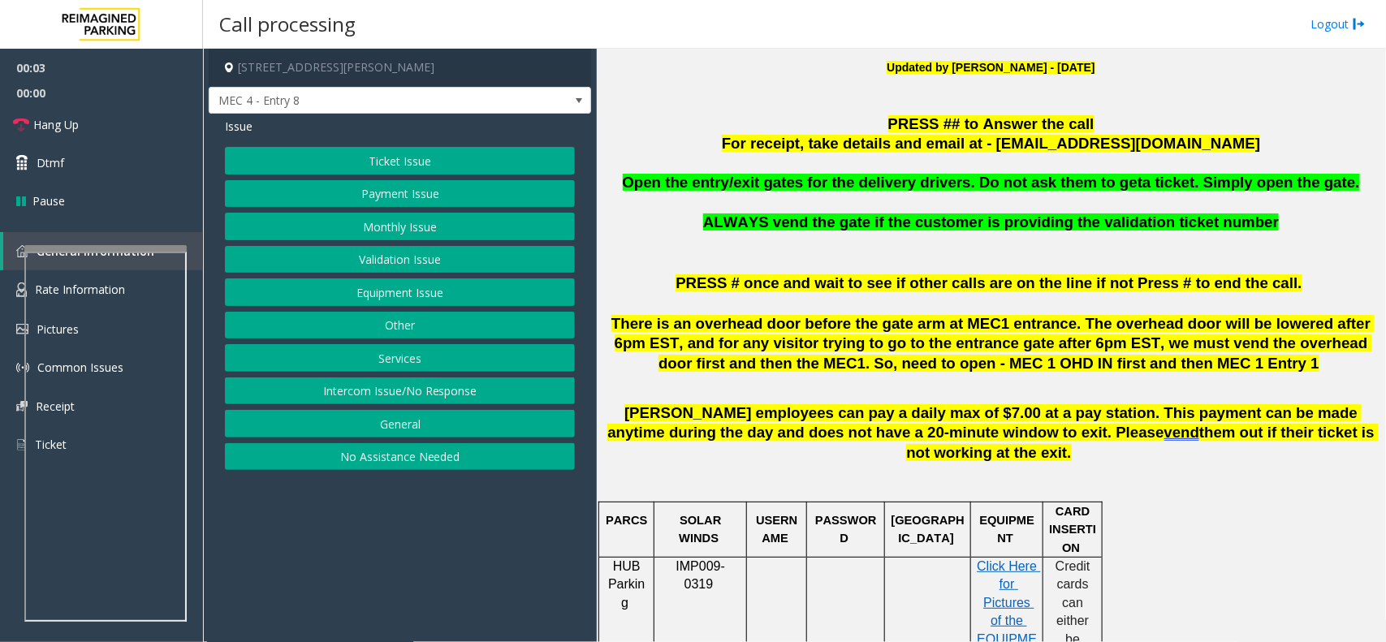
scroll to position [508, 0]
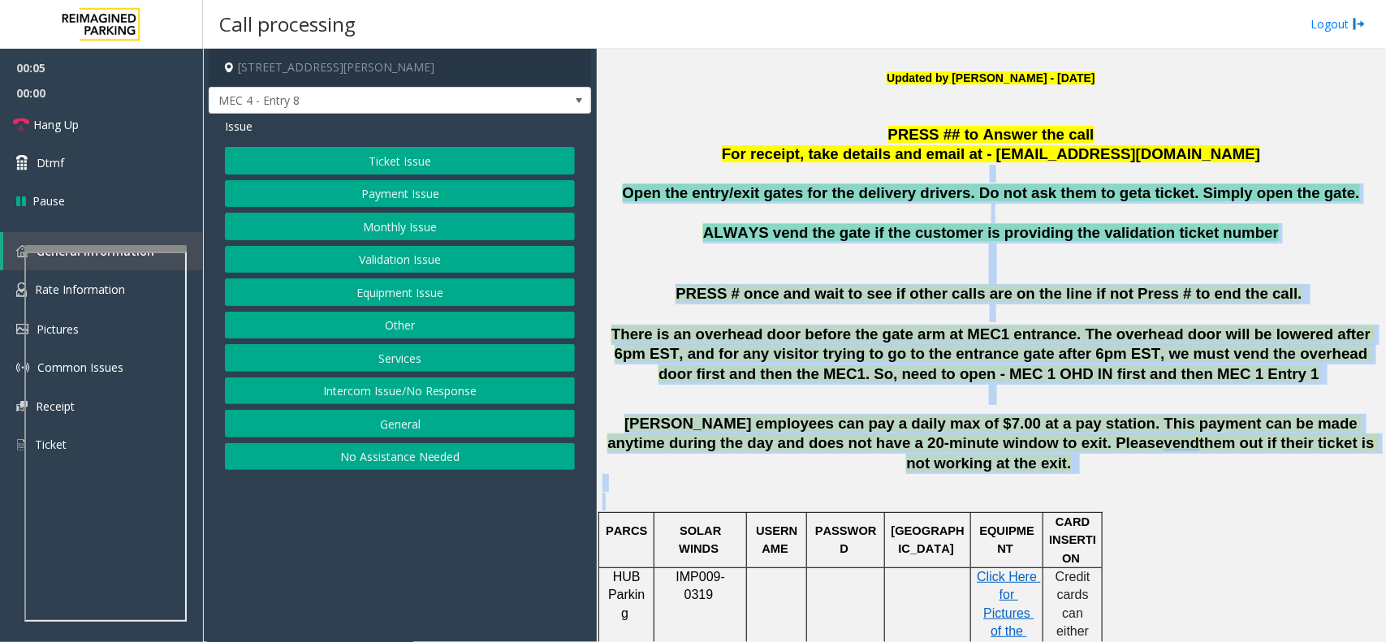
drag, startPoint x: 647, startPoint y: 180, endPoint x: 1265, endPoint y: 485, distance: 689.4
click at [1265, 485] on p at bounding box center [991, 492] width 777 height 37
drag, startPoint x: 1273, startPoint y: 480, endPoint x: 677, endPoint y: 167, distance: 673.6
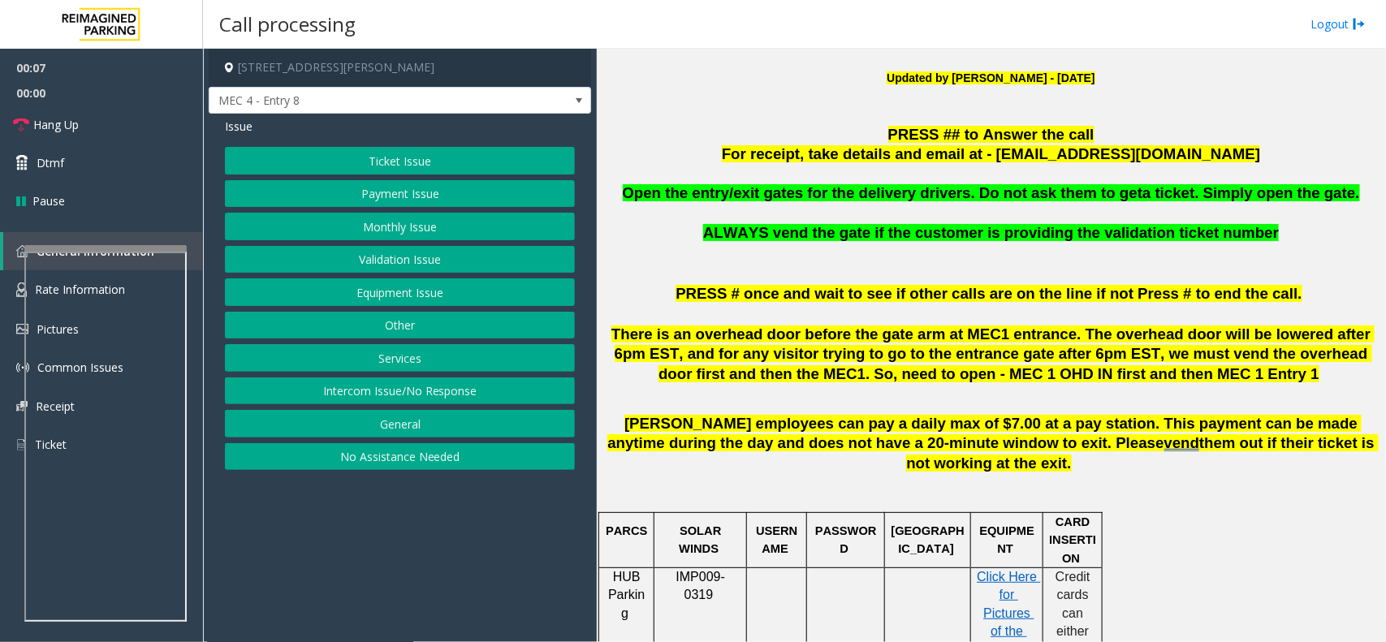
click at [699, 125] on p "PRESS ## to Answer the call" at bounding box center [991, 135] width 777 height 20
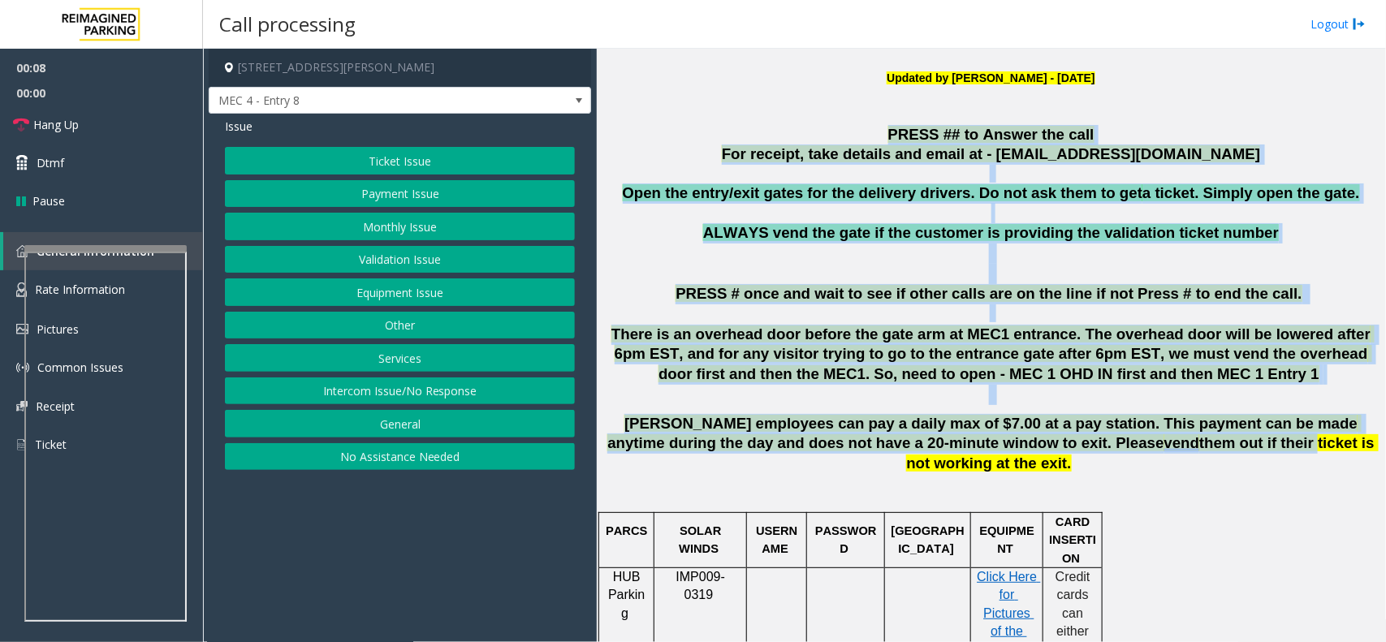
drag, startPoint x: 699, startPoint y: 124, endPoint x: 1119, endPoint y: 452, distance: 532.9
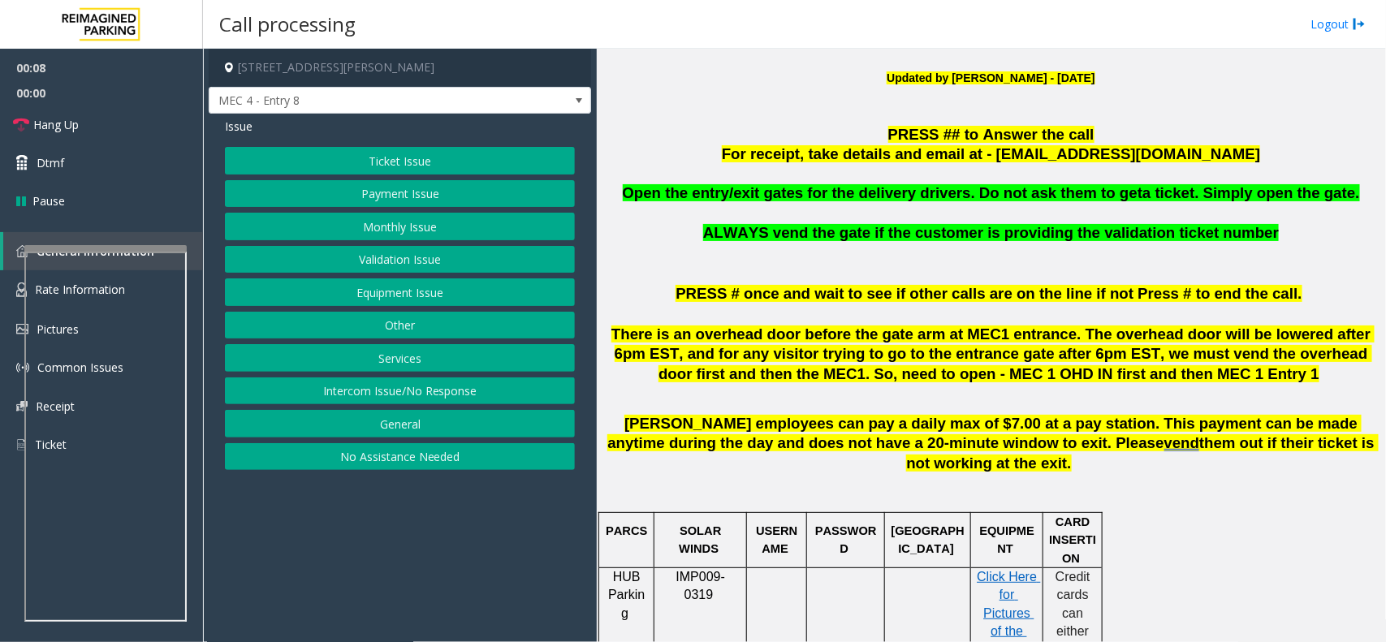
click at [1127, 474] on p at bounding box center [991, 492] width 777 height 37
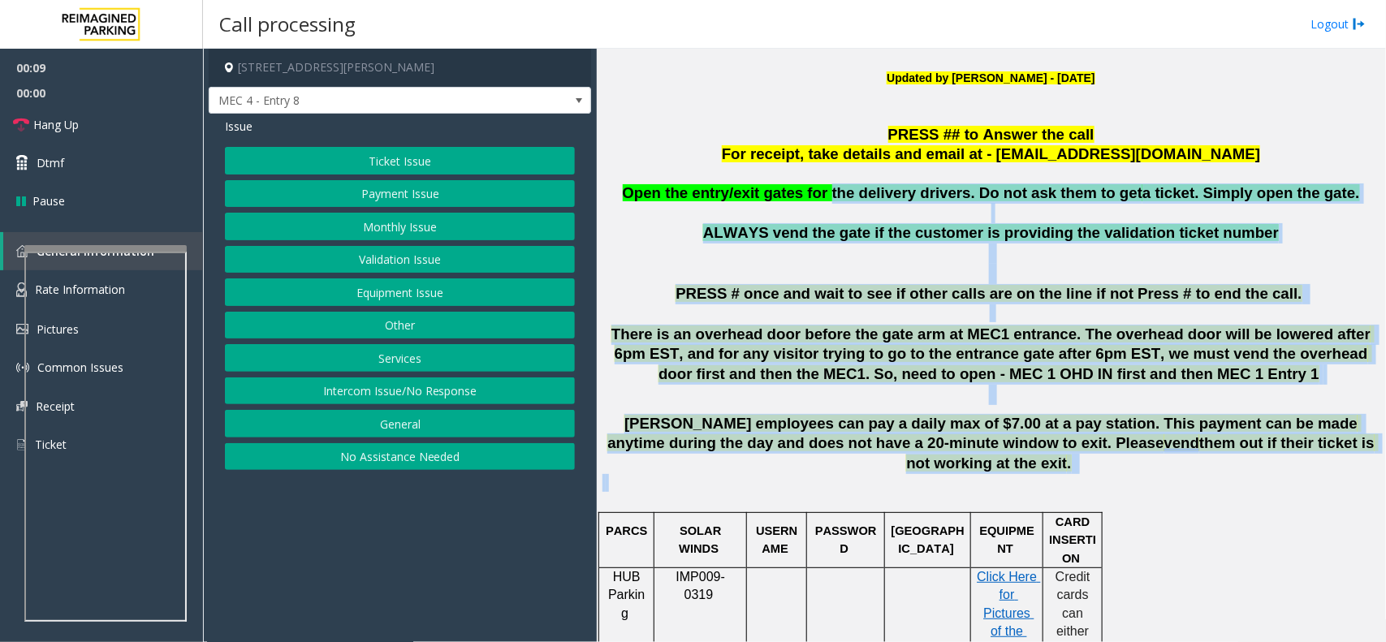
drag, startPoint x: 1127, startPoint y: 457, endPoint x: 853, endPoint y: 183, distance: 388.3
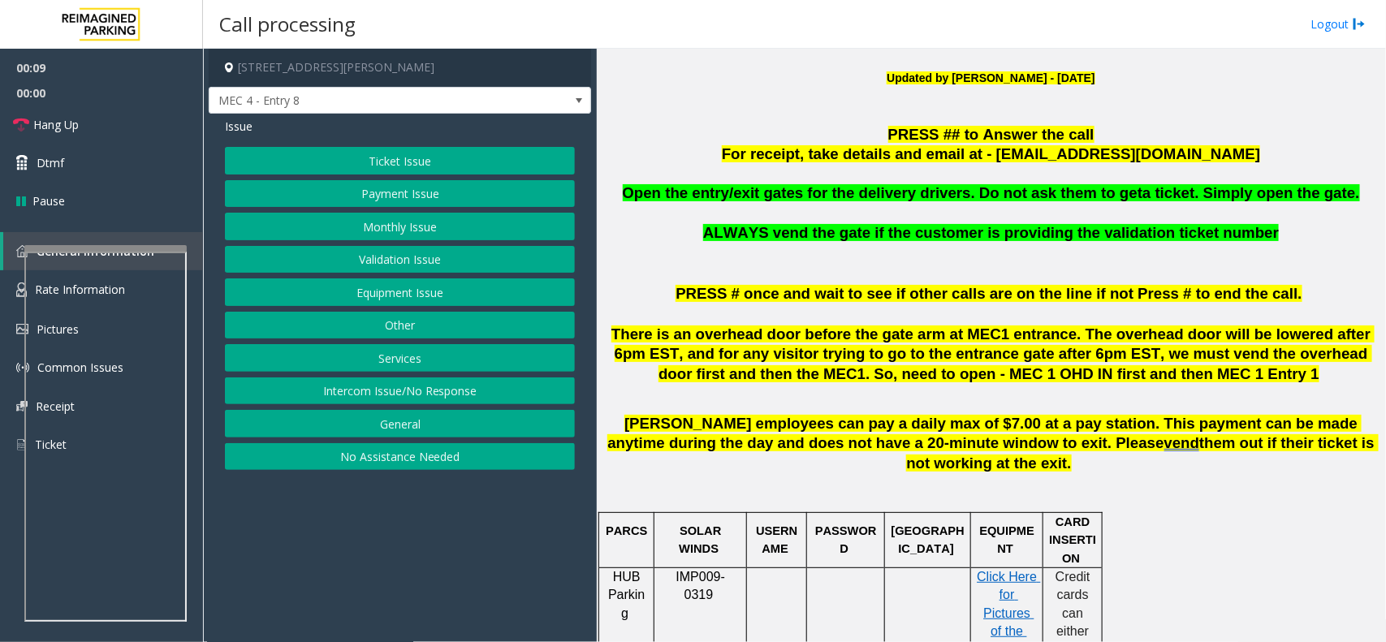
click at [813, 142] on p "PRESS ## to Answer the call" at bounding box center [991, 135] width 777 height 20
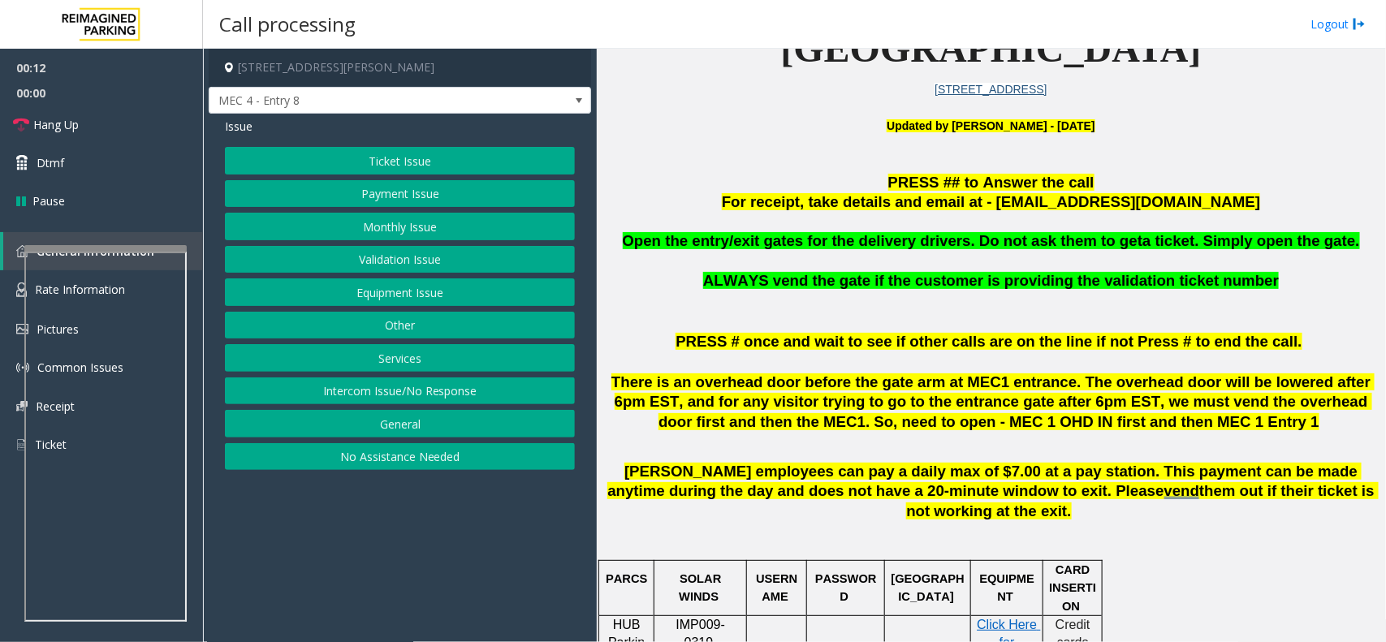
scroll to position [406, 0]
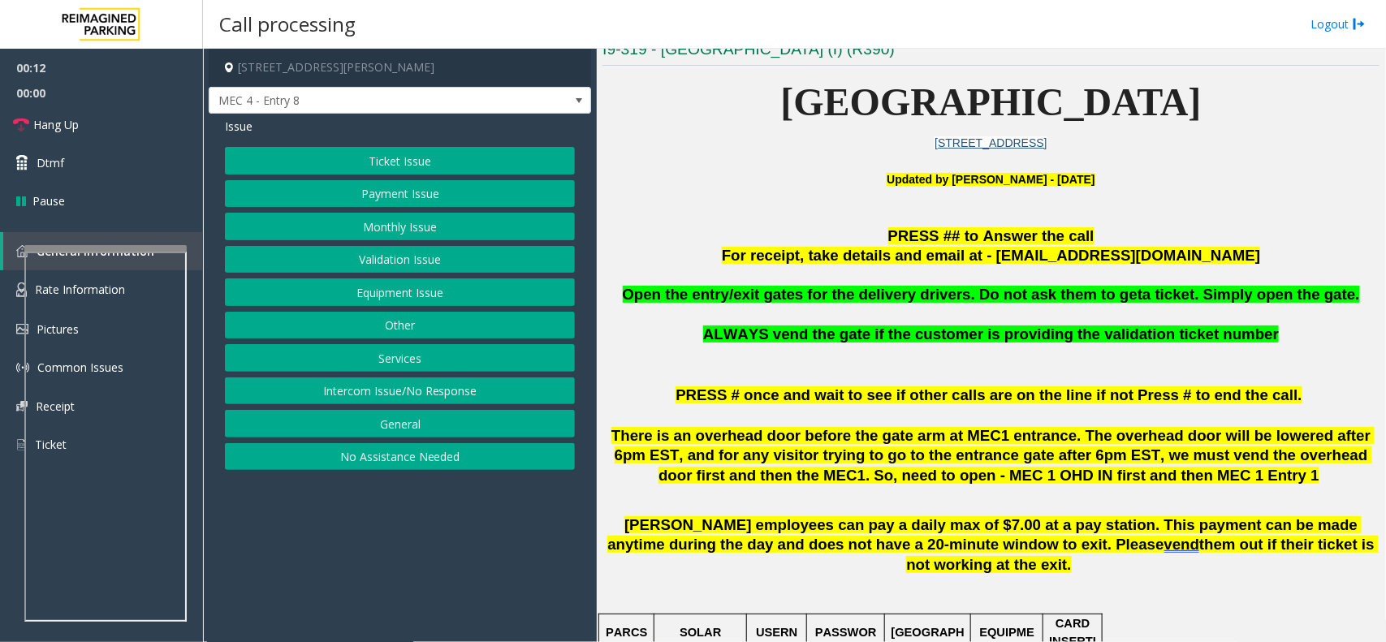
click at [461, 396] on button "Intercom Issue/No Response" at bounding box center [400, 392] width 350 height 28
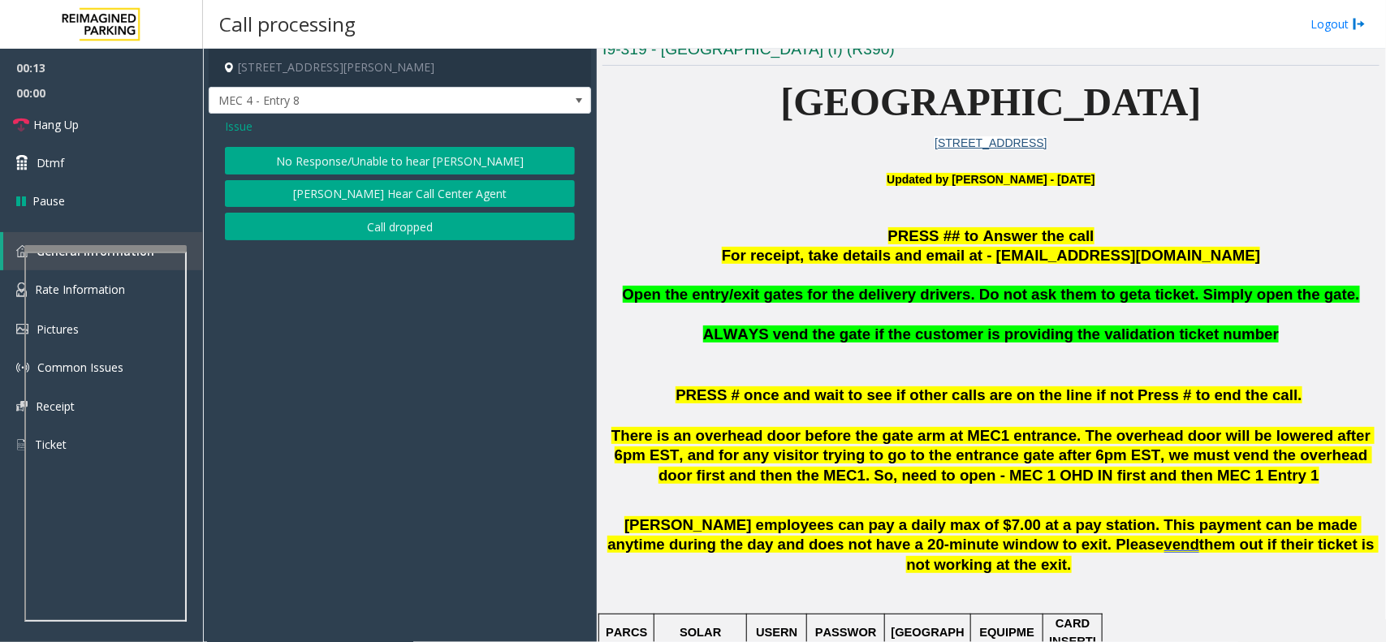
click at [395, 159] on button "No Response/Unable to hear [PERSON_NAME]" at bounding box center [400, 161] width 350 height 28
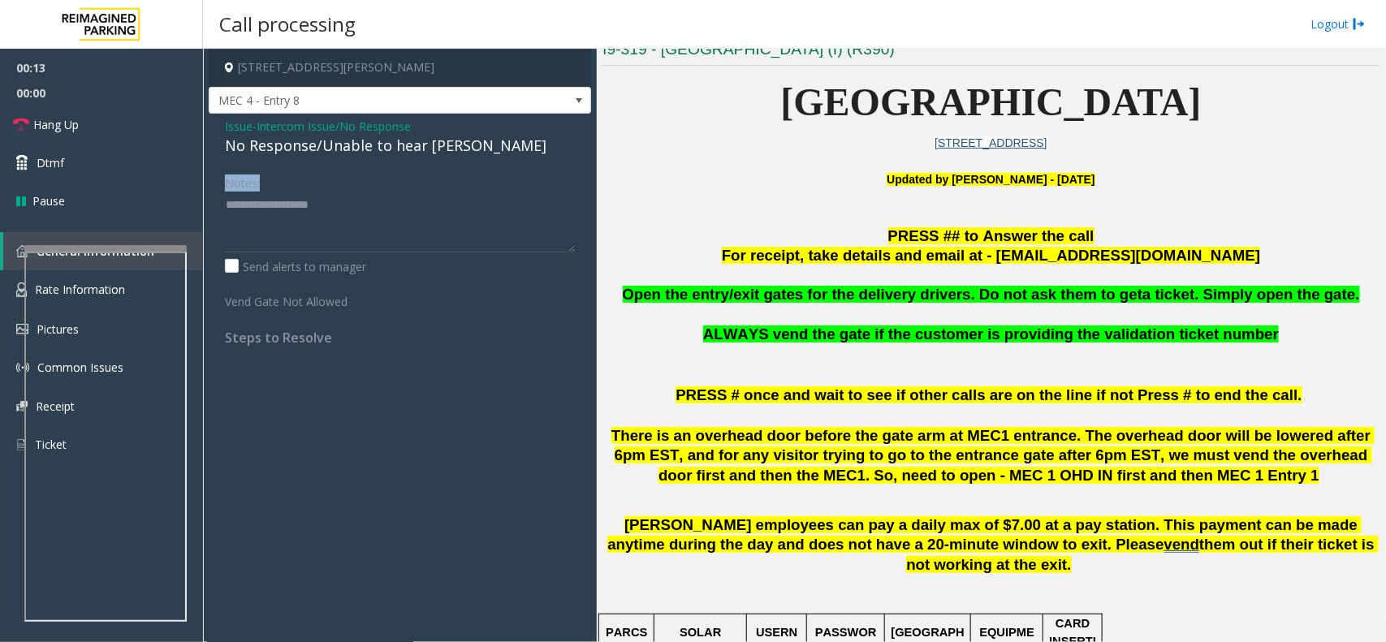
click at [395, 159] on div "Issue - Intercom Issue/No Response No Response/Unable to hear parker Notes: Sen…" at bounding box center [400, 238] width 383 height 249
click at [404, 150] on div "No Response/Unable to hear [PERSON_NAME]" at bounding box center [400, 146] width 350 height 22
click at [472, 221] on textarea at bounding box center [400, 222] width 350 height 61
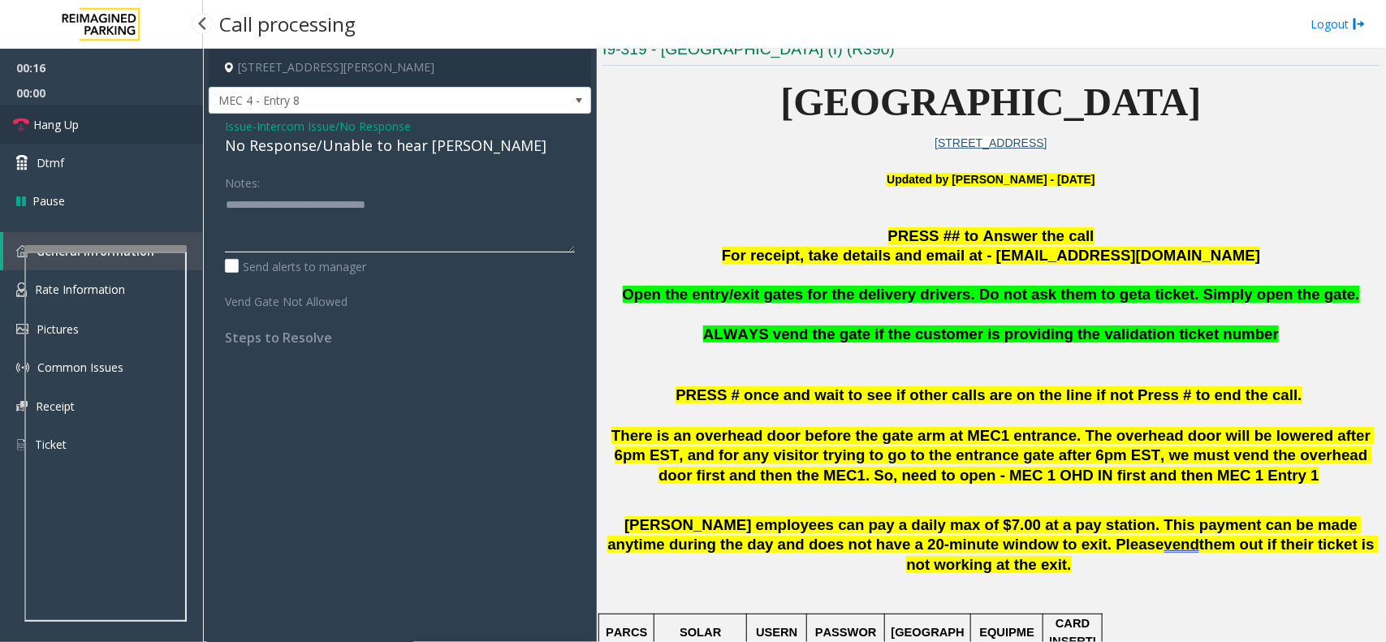
type textarea "**********"
click at [63, 135] on link "Hang Up" at bounding box center [101, 125] width 203 height 38
click at [65, 132] on span "Hang Up" at bounding box center [55, 124] width 45 height 17
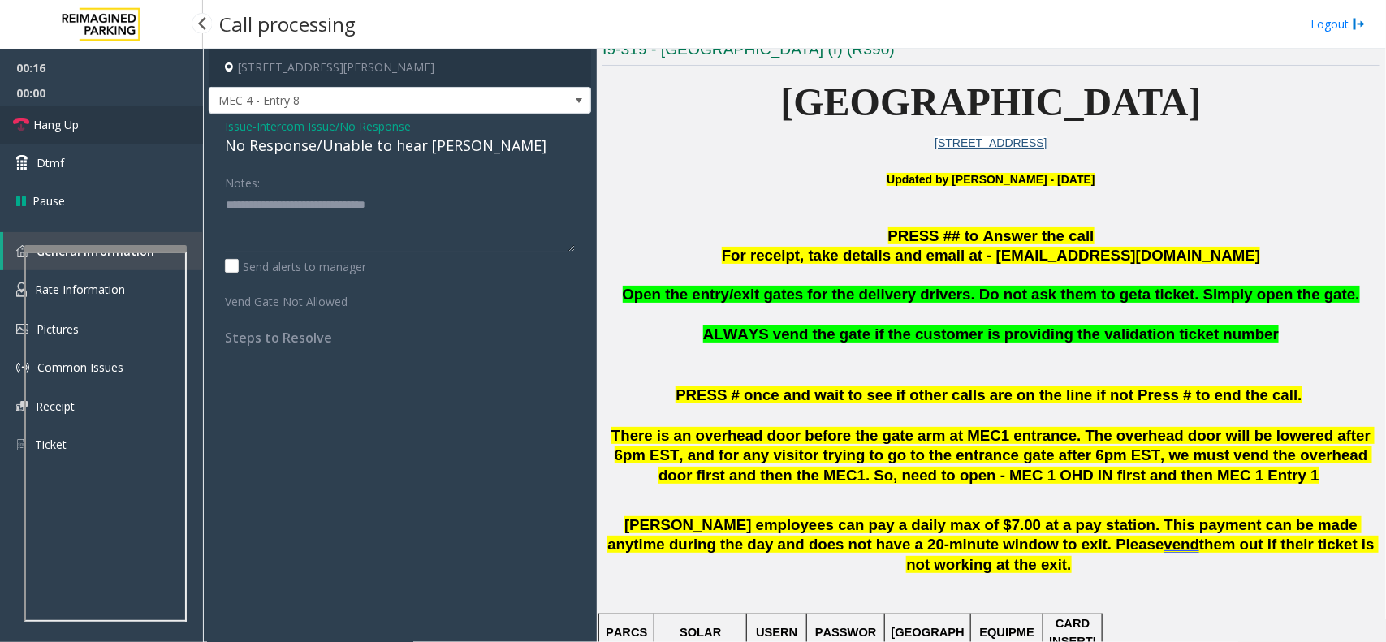
click at [65, 132] on span "Hang Up" at bounding box center [55, 124] width 45 height 17
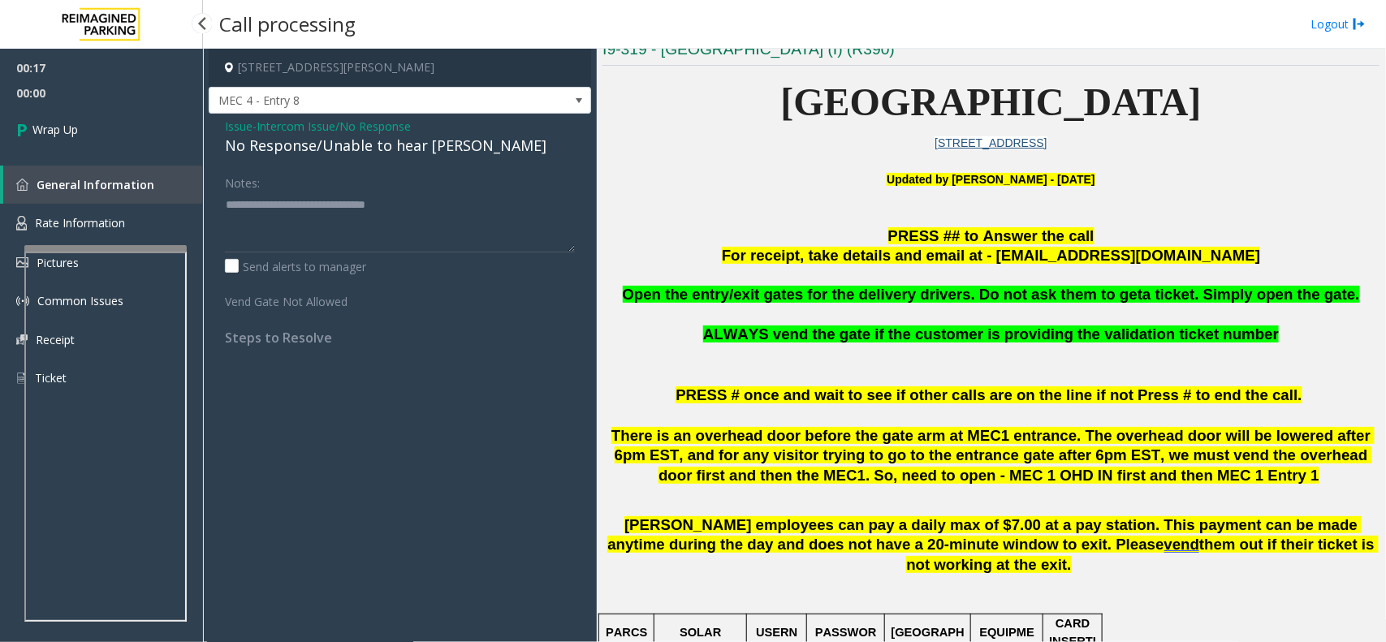
click at [65, 132] on span "Wrap Up" at bounding box center [54, 129] width 45 height 17
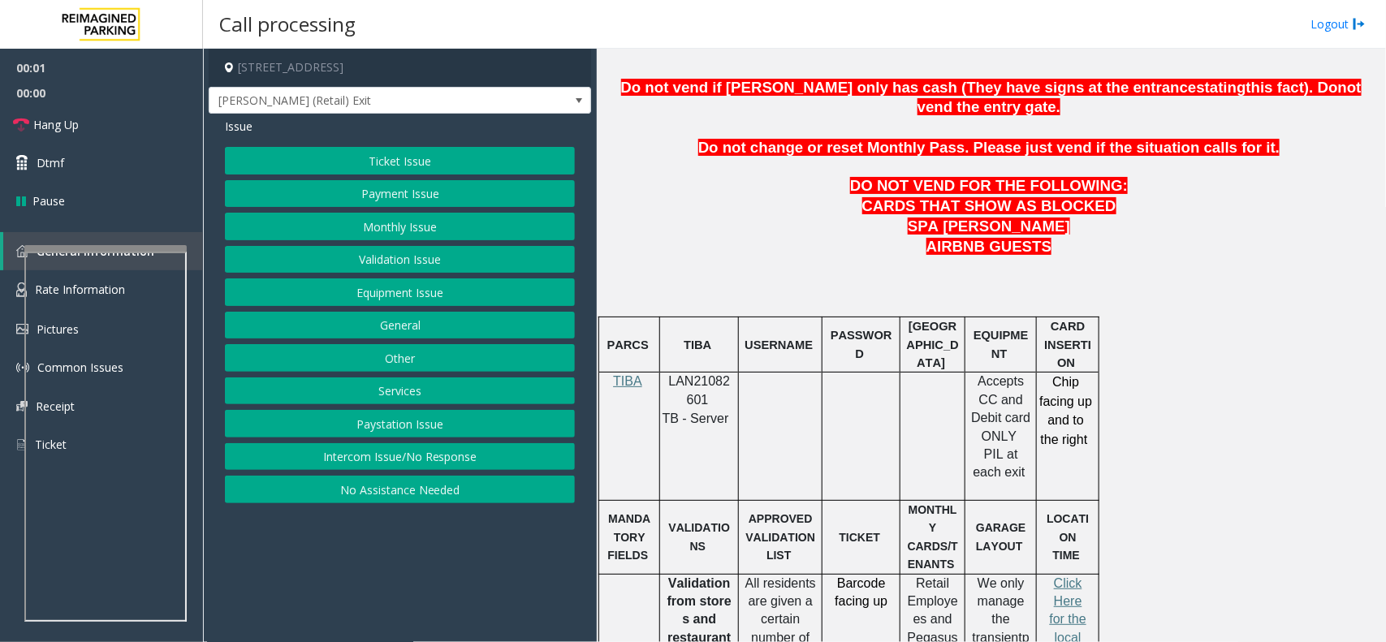
scroll to position [812, 0]
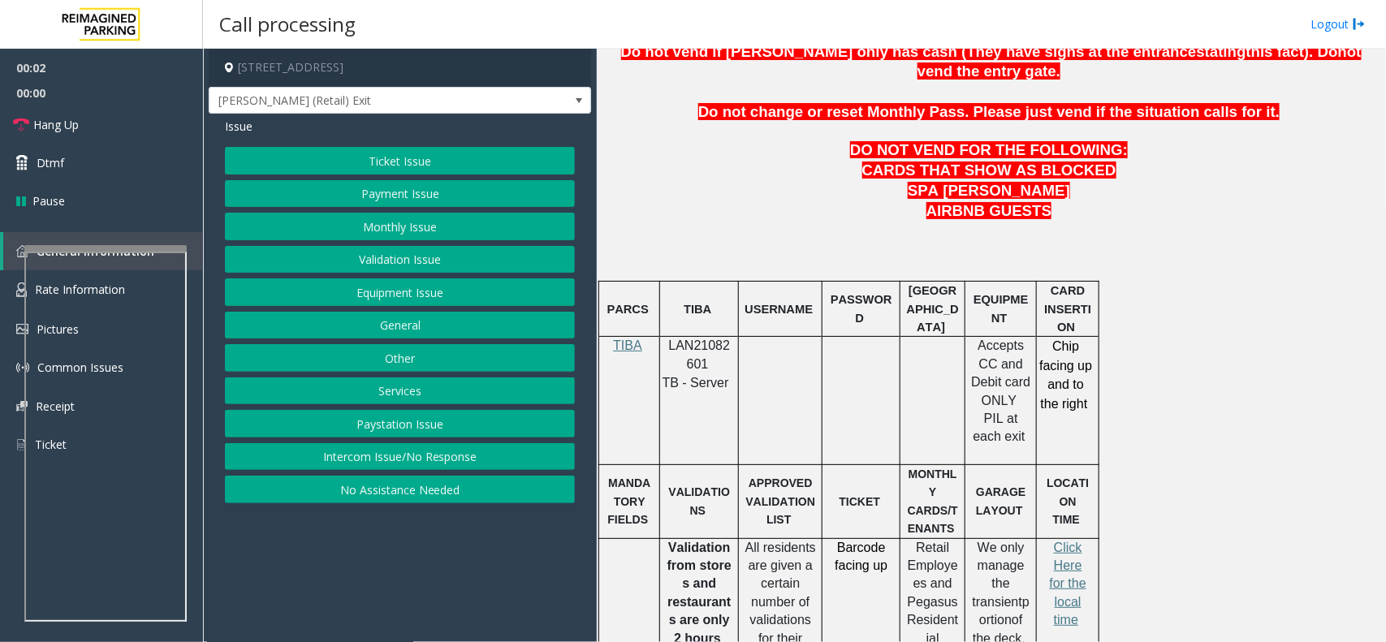
click at [694, 339] on span "LAN21082601" at bounding box center [700, 355] width 62 height 32
copy p "LAN21082601"
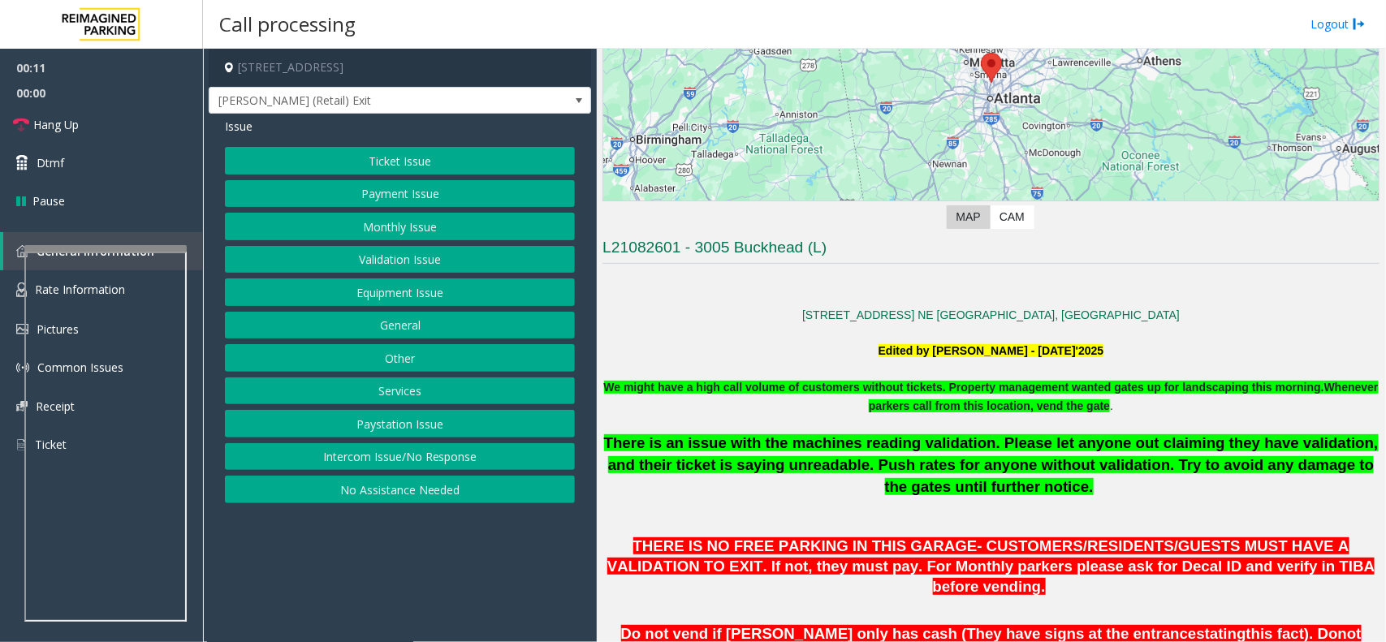
scroll to position [203, 0]
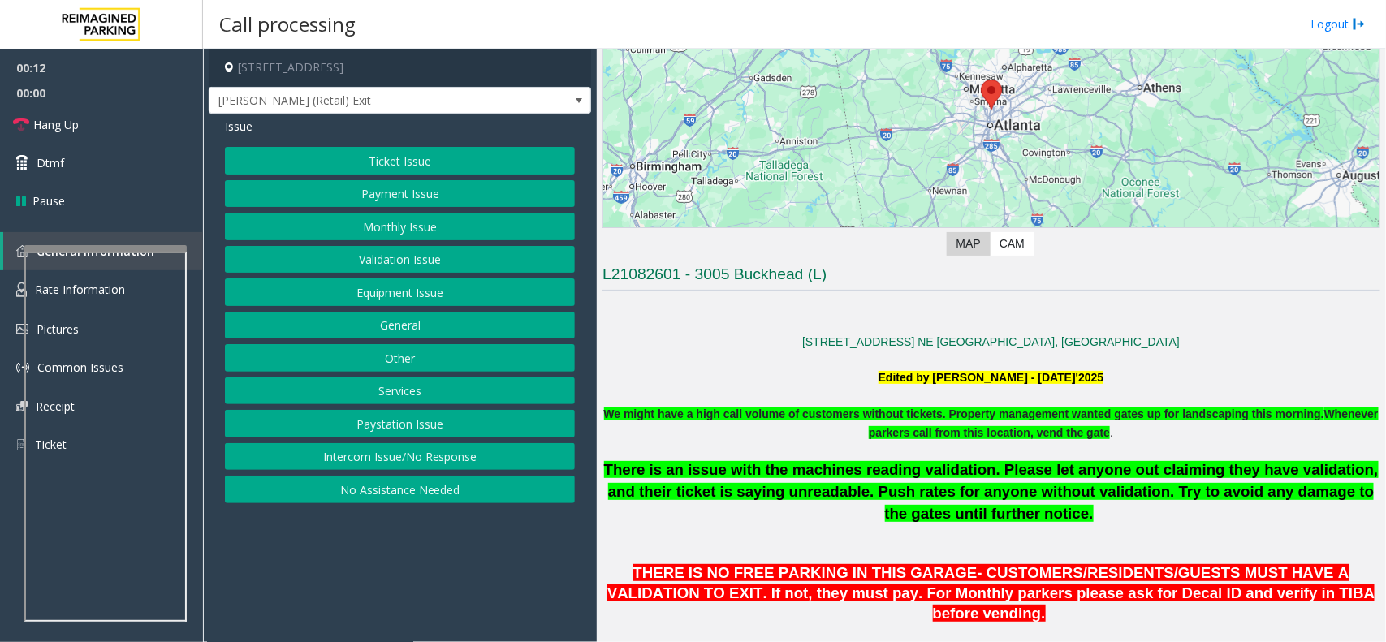
click at [439, 456] on button "Intercom Issue/No Response" at bounding box center [400, 457] width 350 height 28
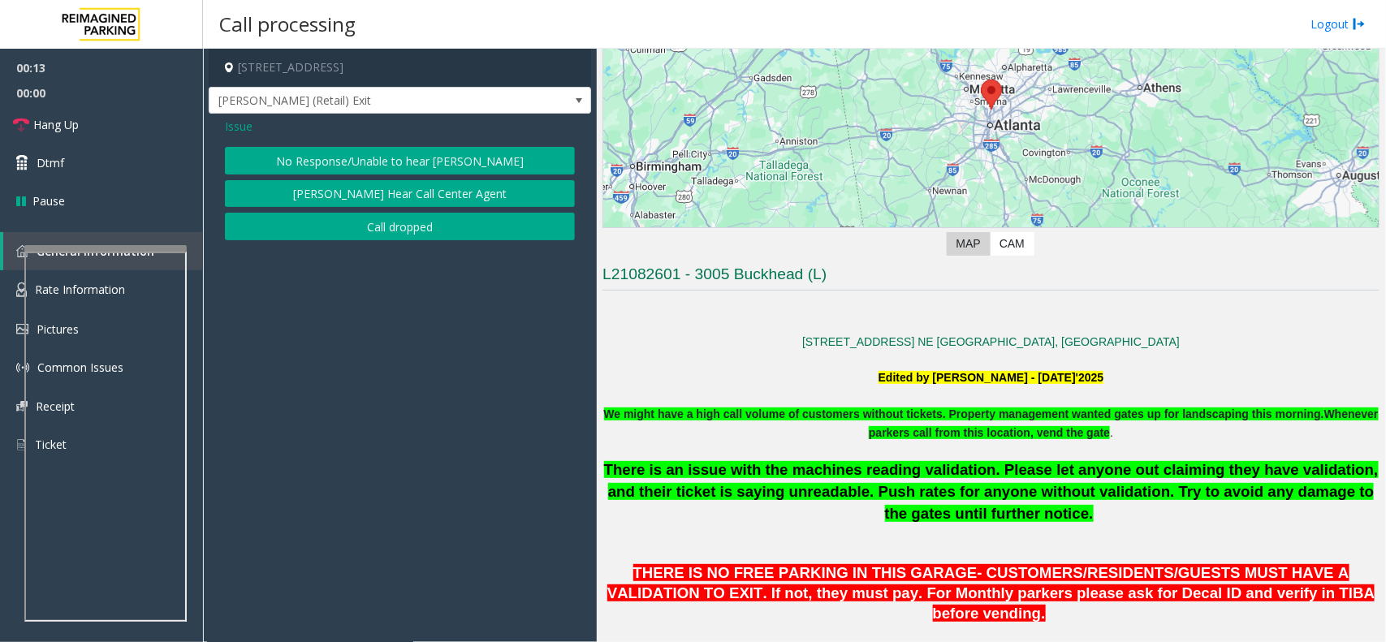
click at [396, 162] on button "No Response/Unable to hear [PERSON_NAME]" at bounding box center [400, 161] width 350 height 28
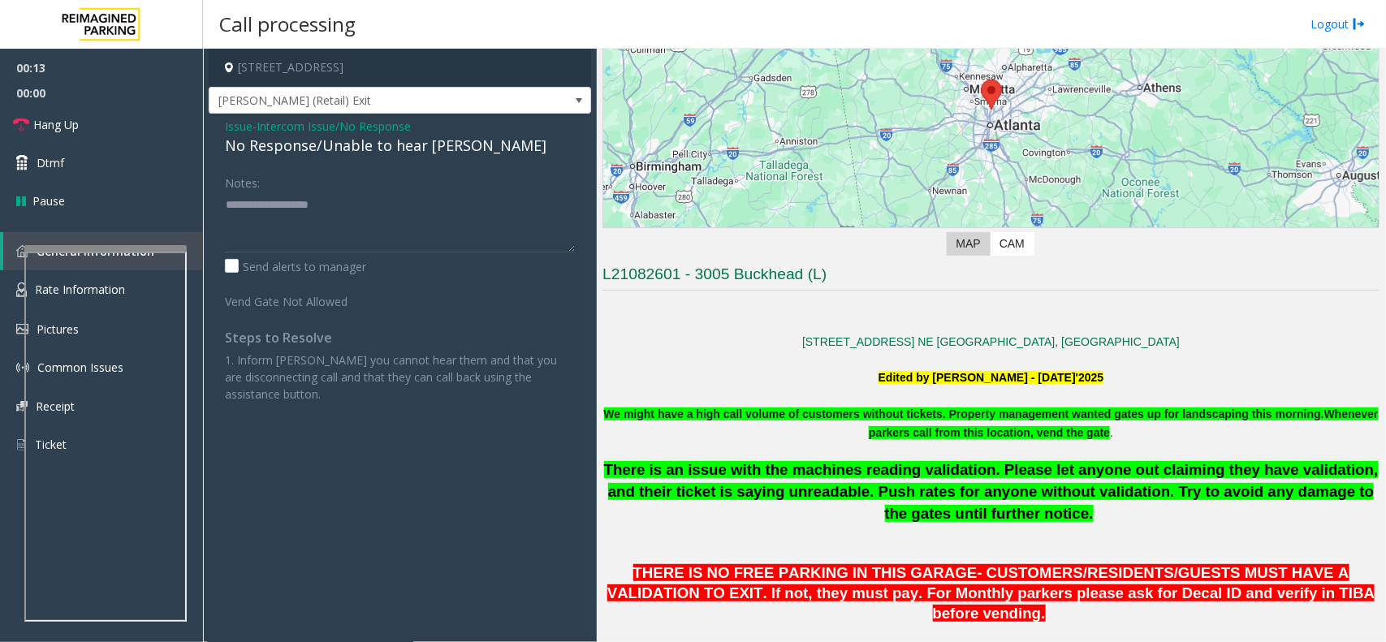
click at [402, 140] on div "No Response/Unable to hear [PERSON_NAME]" at bounding box center [400, 146] width 350 height 22
click at [417, 140] on div "No Response/Unable to hear [PERSON_NAME]" at bounding box center [400, 146] width 350 height 22
click at [417, 141] on div "No Response/Unable to hear [PERSON_NAME]" at bounding box center [400, 146] width 350 height 22
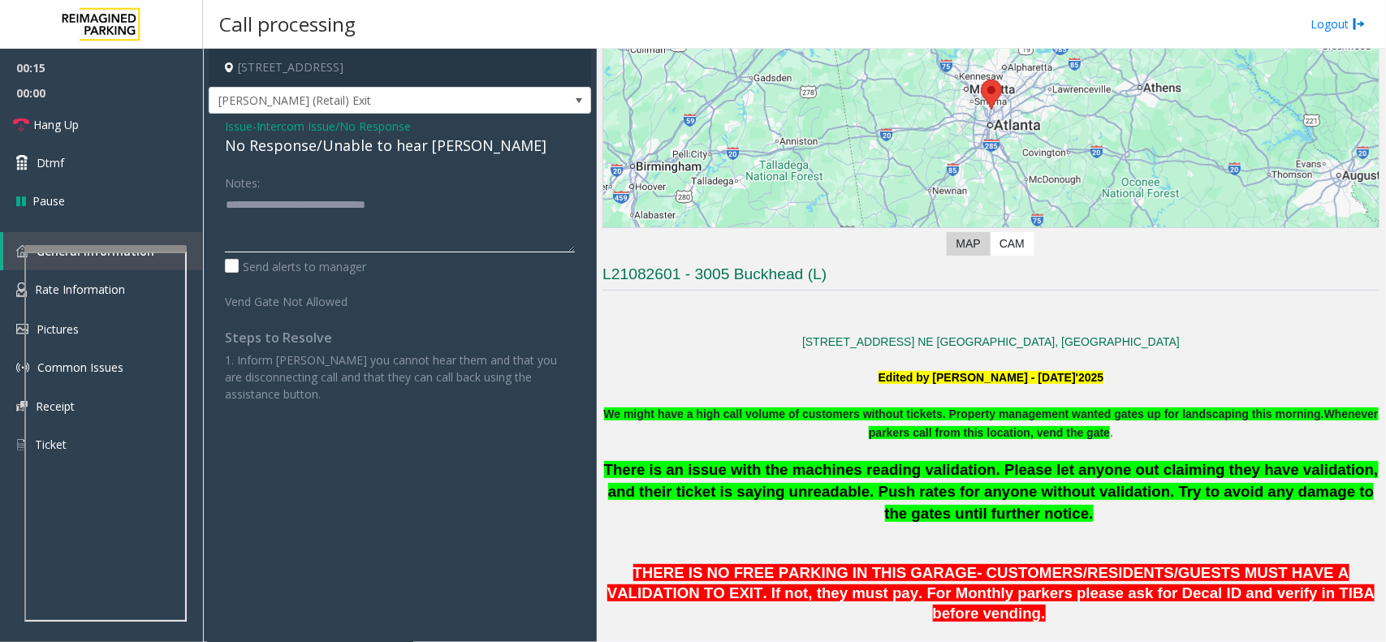
click at [436, 218] on textarea at bounding box center [400, 222] width 350 height 61
type textarea "**********"
click at [96, 128] on link "Hang Up" at bounding box center [101, 125] width 203 height 38
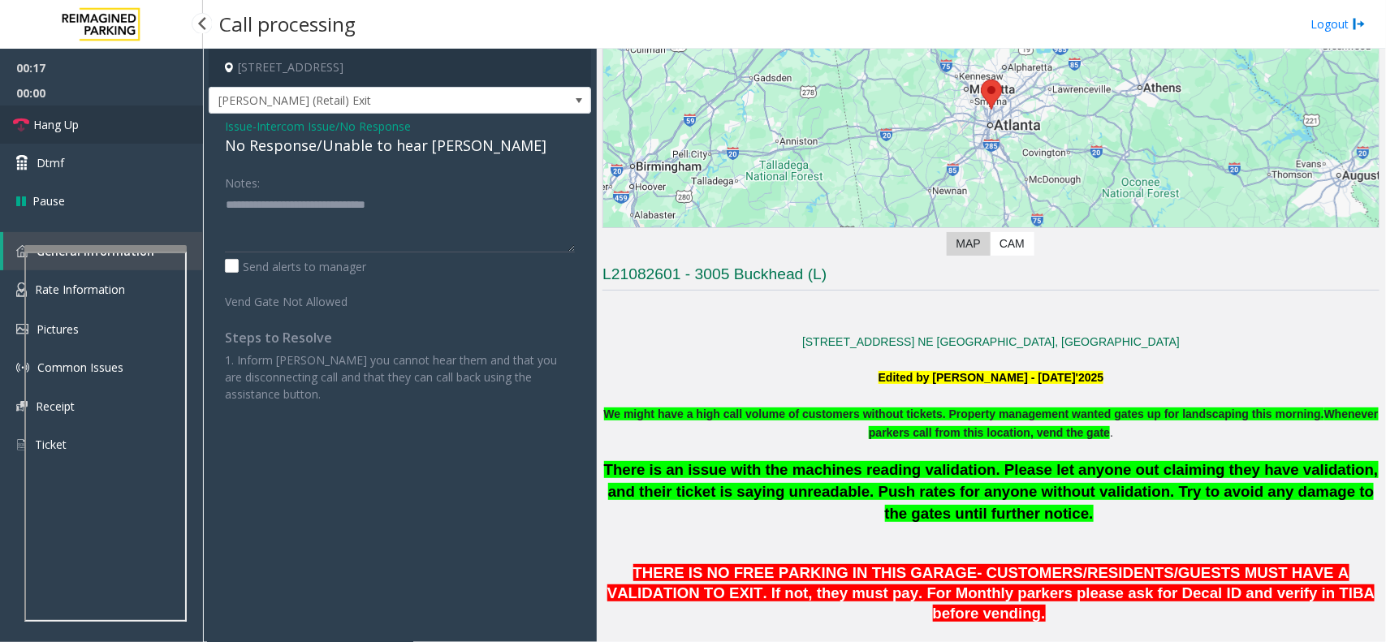
click at [96, 128] on link "Hang Up" at bounding box center [101, 125] width 203 height 38
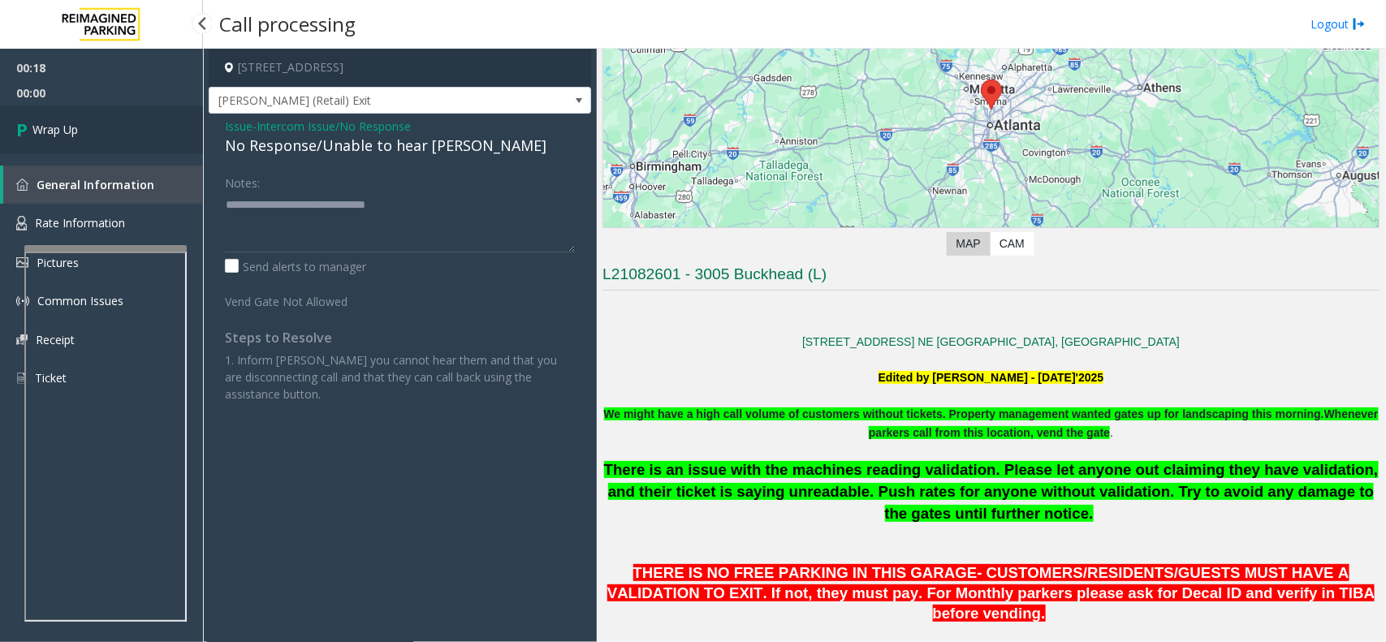
click at [96, 128] on link "Wrap Up" at bounding box center [101, 130] width 203 height 48
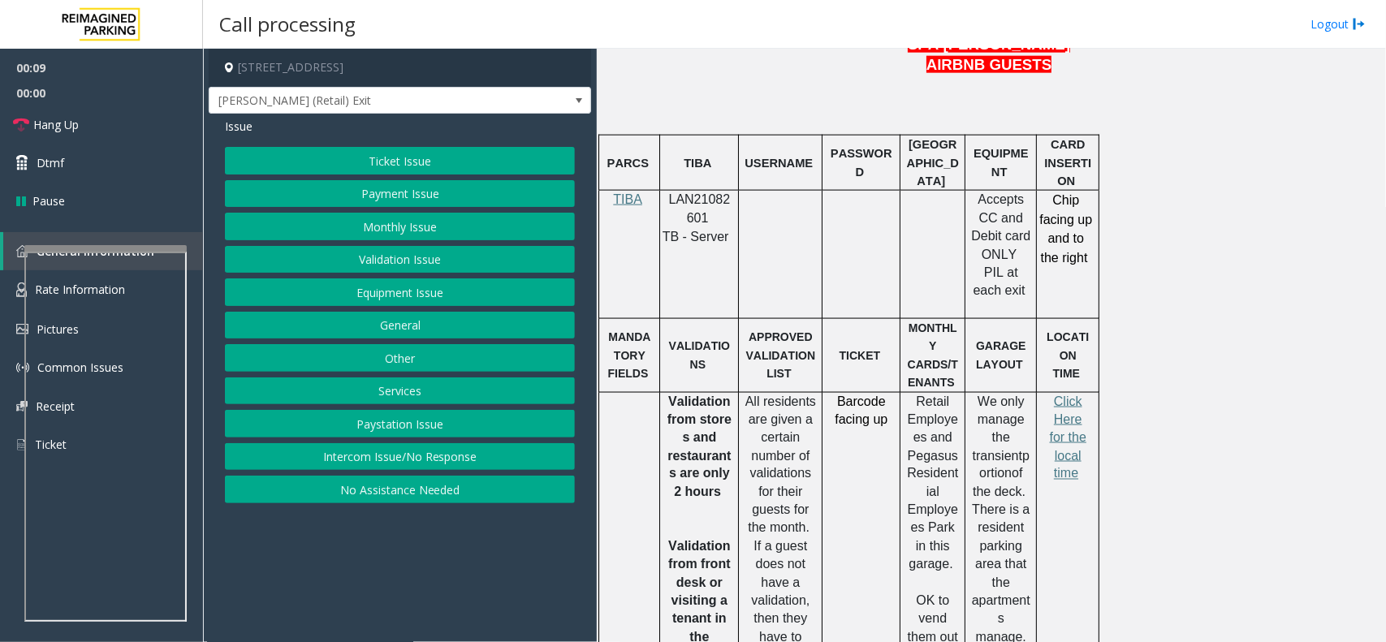
scroll to position [914, 0]
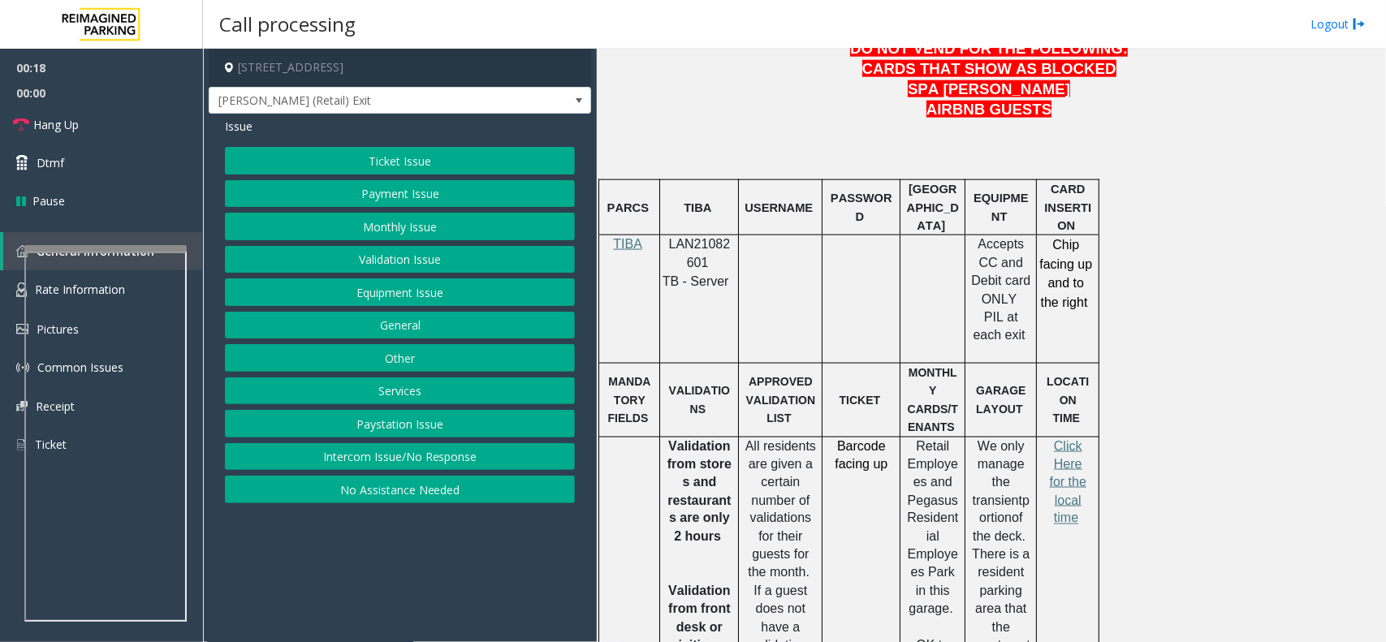
click at [400, 270] on button "Validation Issue" at bounding box center [400, 260] width 350 height 28
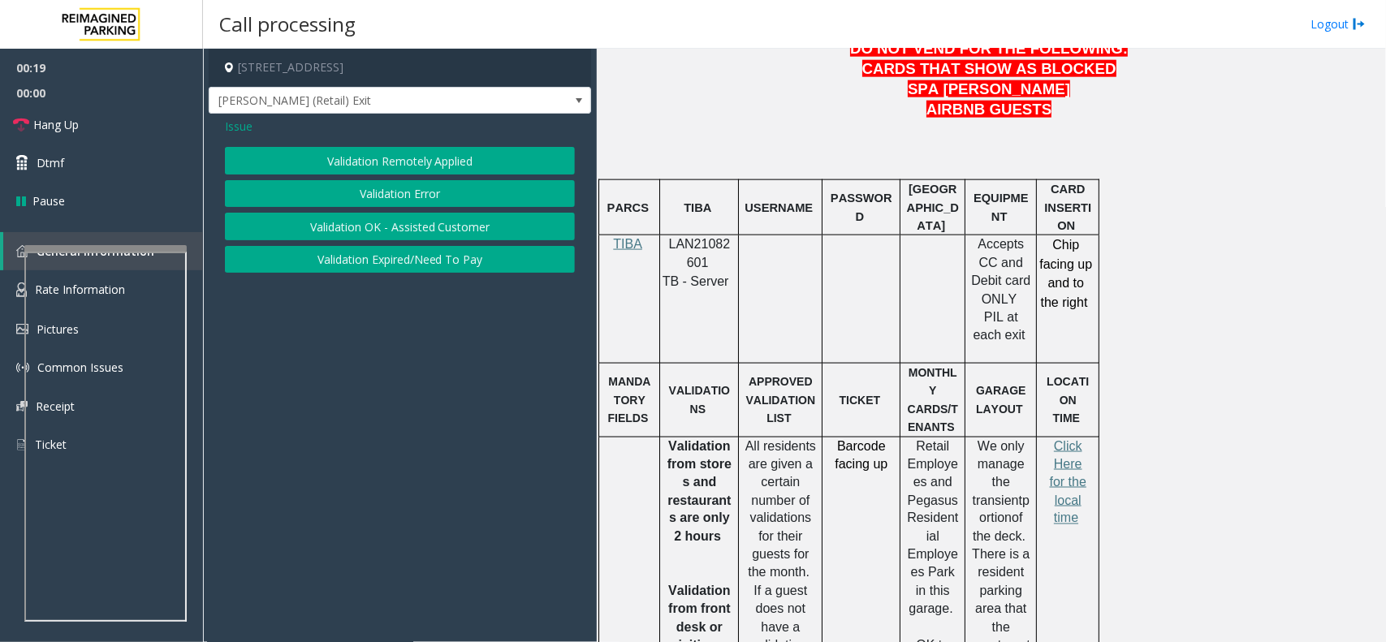
click at [411, 204] on button "Validation Error" at bounding box center [400, 194] width 350 height 28
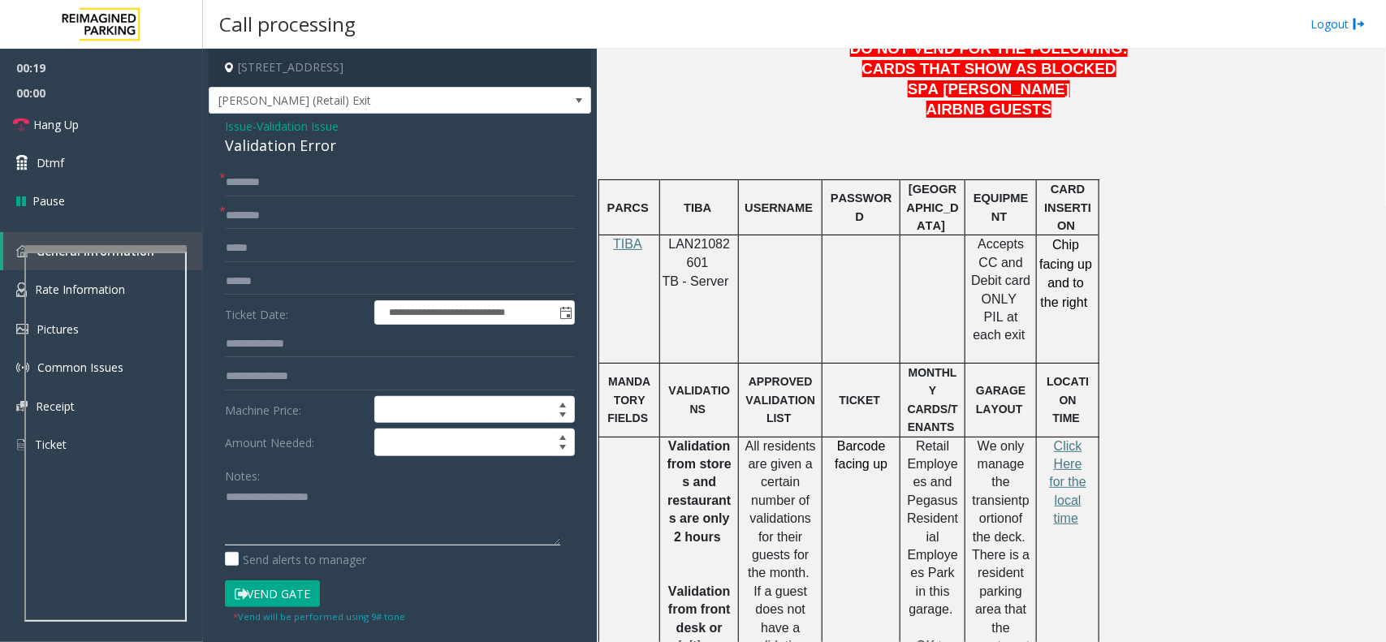
click at [331, 492] on textarea at bounding box center [392, 515] width 335 height 61
click at [309, 143] on div "Validation Error" at bounding box center [400, 146] width 350 height 22
copy div "Validation Error"
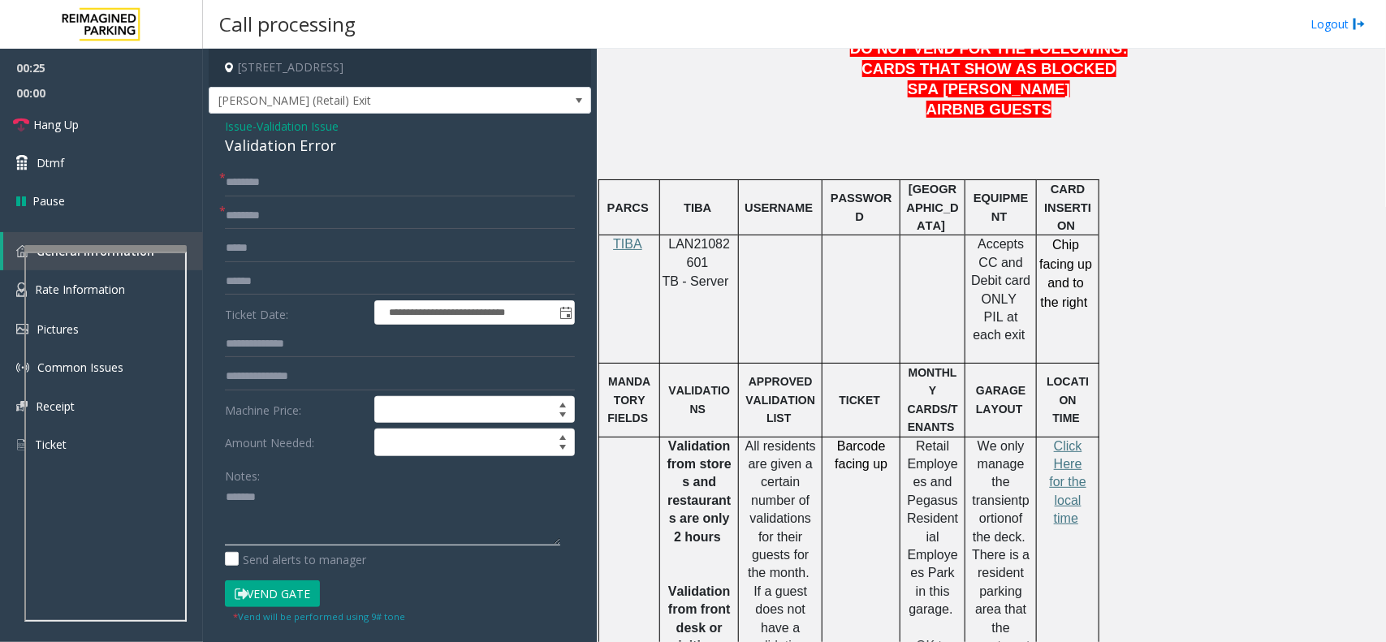
paste textarea "**********"
click at [346, 513] on textarea at bounding box center [392, 515] width 335 height 61
type textarea "**********"
click at [295, 184] on input "text" at bounding box center [400, 183] width 350 height 28
type input "**"
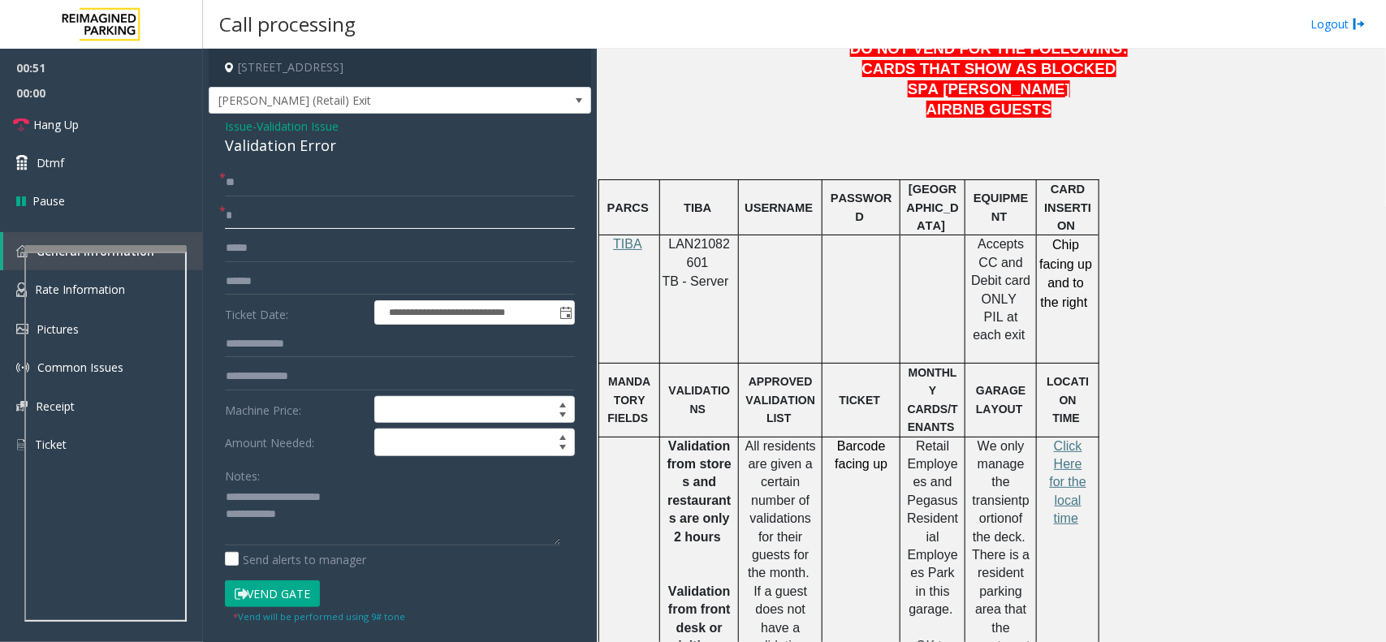
click at [292, 215] on input "*" at bounding box center [400, 216] width 350 height 28
type input "**"
click at [334, 521] on textarea at bounding box center [392, 515] width 335 height 61
click at [106, 120] on link "Hang Up" at bounding box center [101, 125] width 203 height 38
click at [315, 528] on textarea at bounding box center [392, 515] width 335 height 61
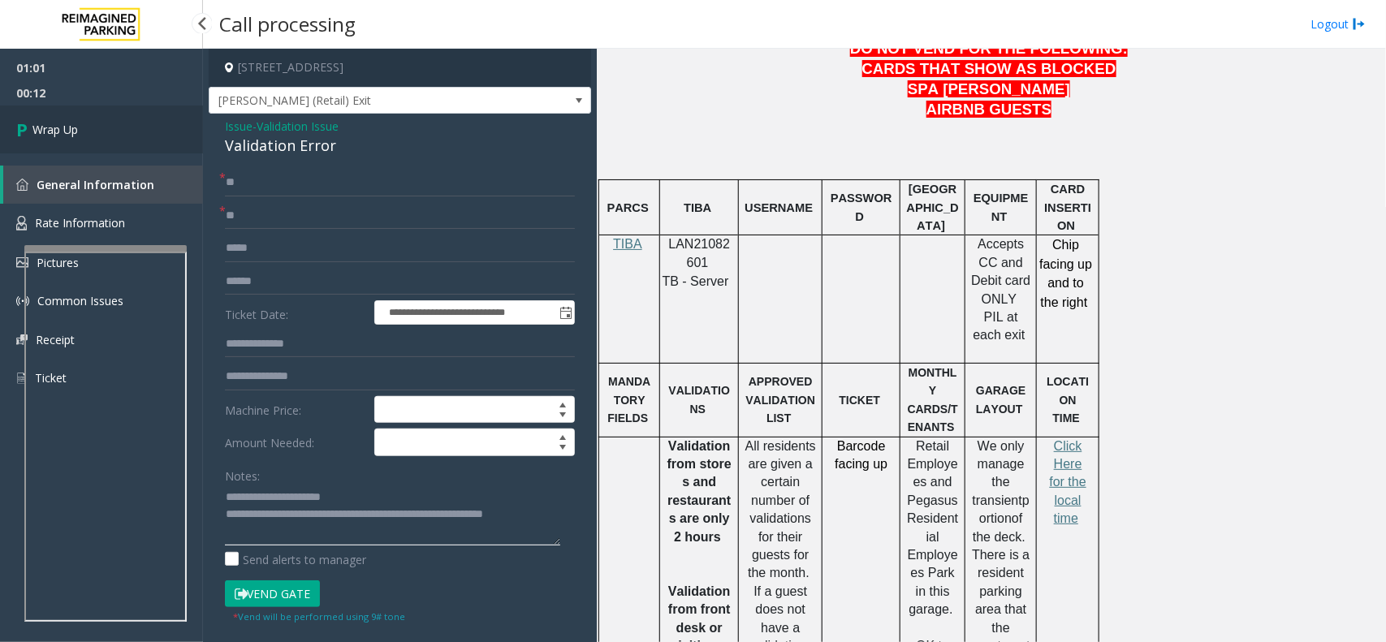
type textarea "**********"
click at [136, 145] on link "Wrap Up" at bounding box center [101, 130] width 203 height 48
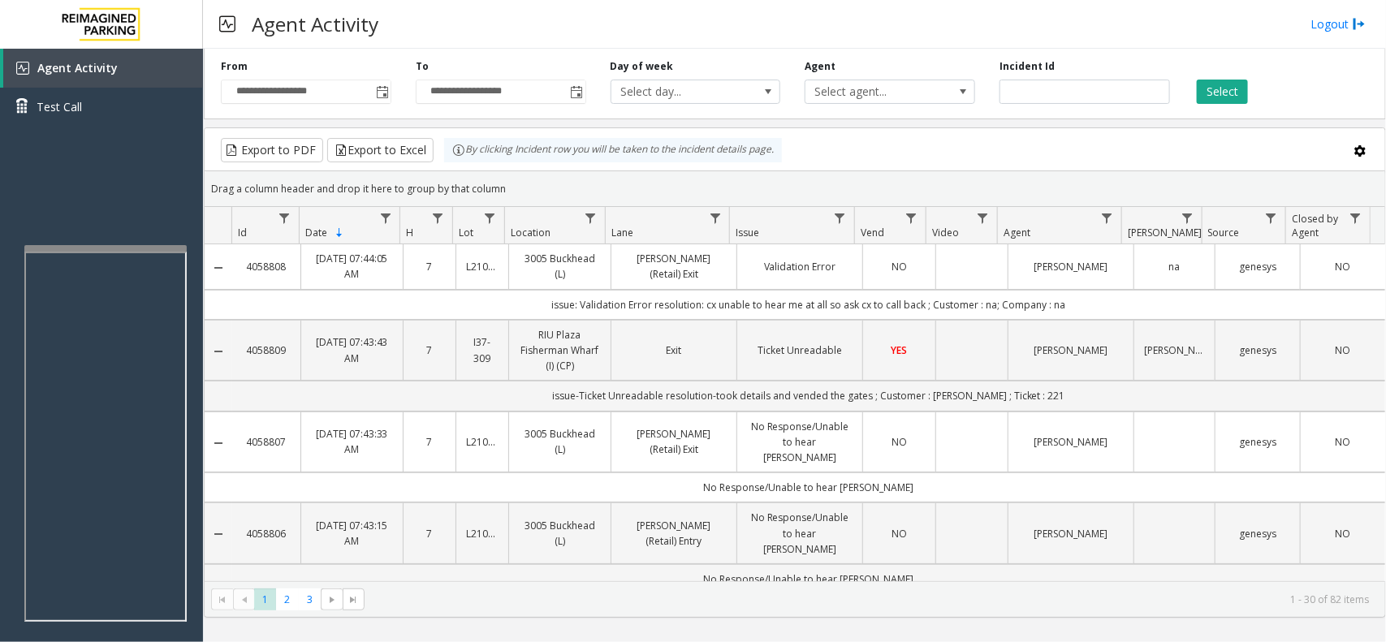
drag, startPoint x: 1064, startPoint y: 309, endPoint x: 501, endPoint y: 292, distance: 563.1
click at [501, 292] on td "issue: Validation Error resolution: cx unable to hear me at all so ask cx to ca…" at bounding box center [808, 305] width 1153 height 30
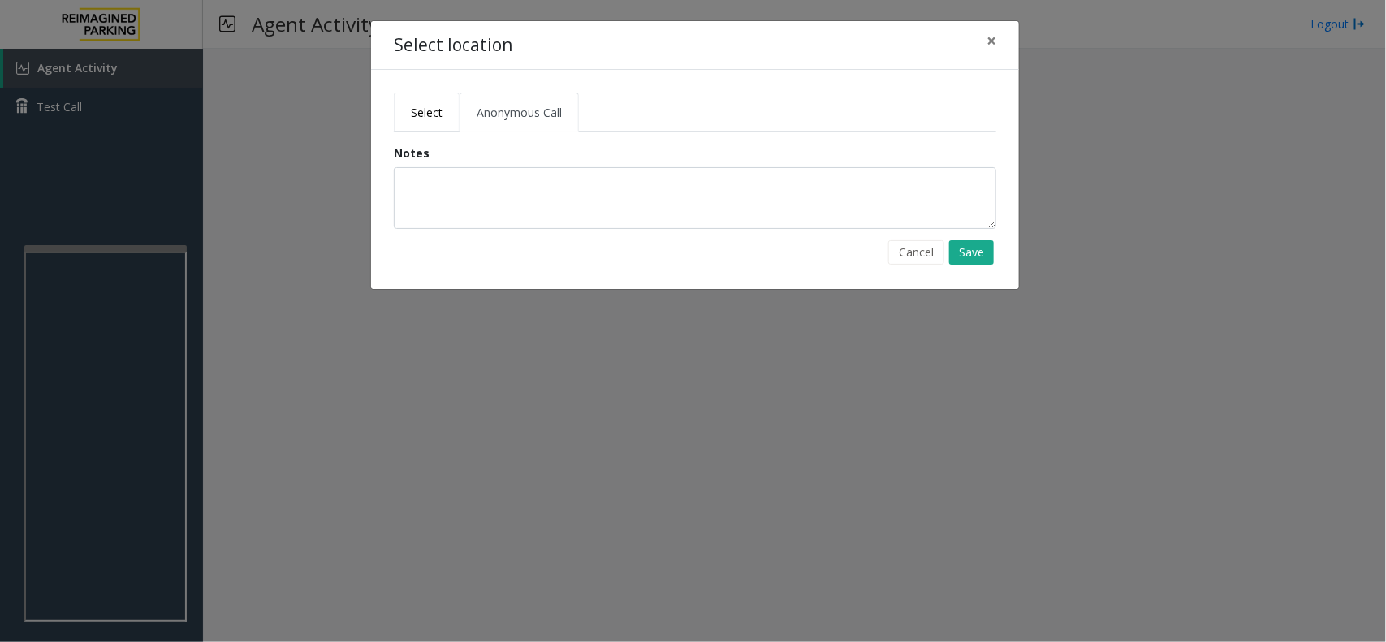
click at [423, 114] on span "Select" at bounding box center [427, 112] width 32 height 15
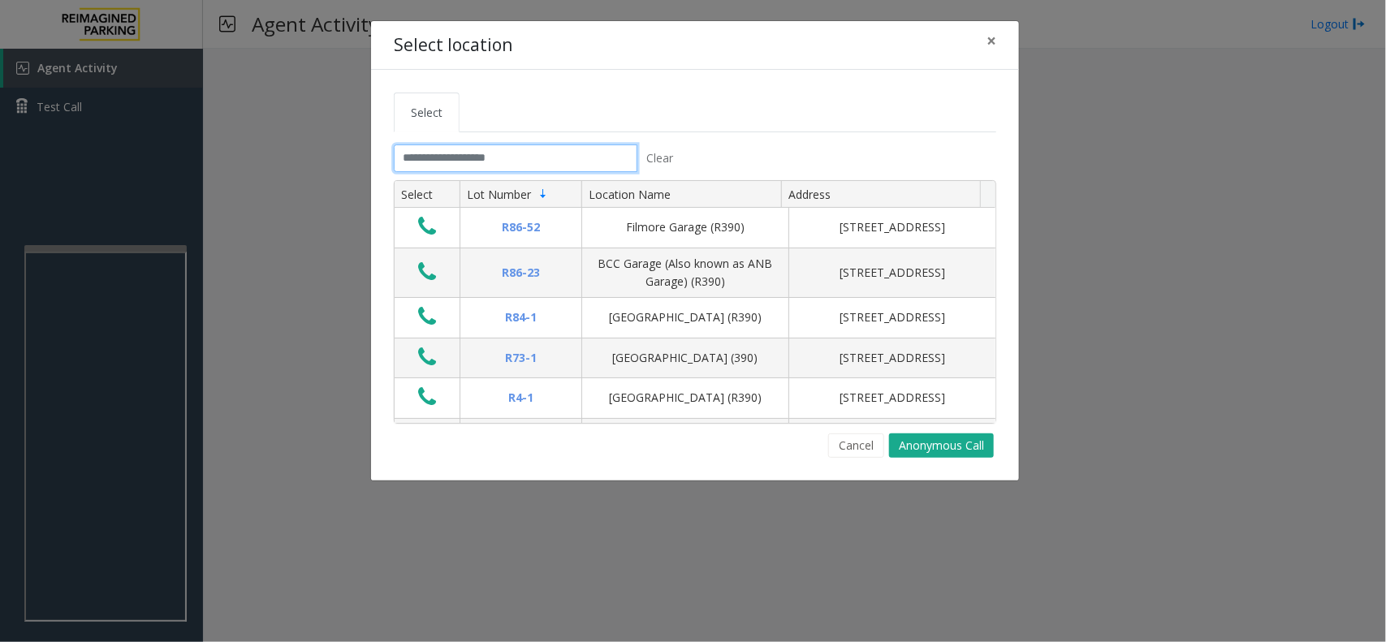
click at [448, 172] on input "text" at bounding box center [516, 159] width 244 height 28
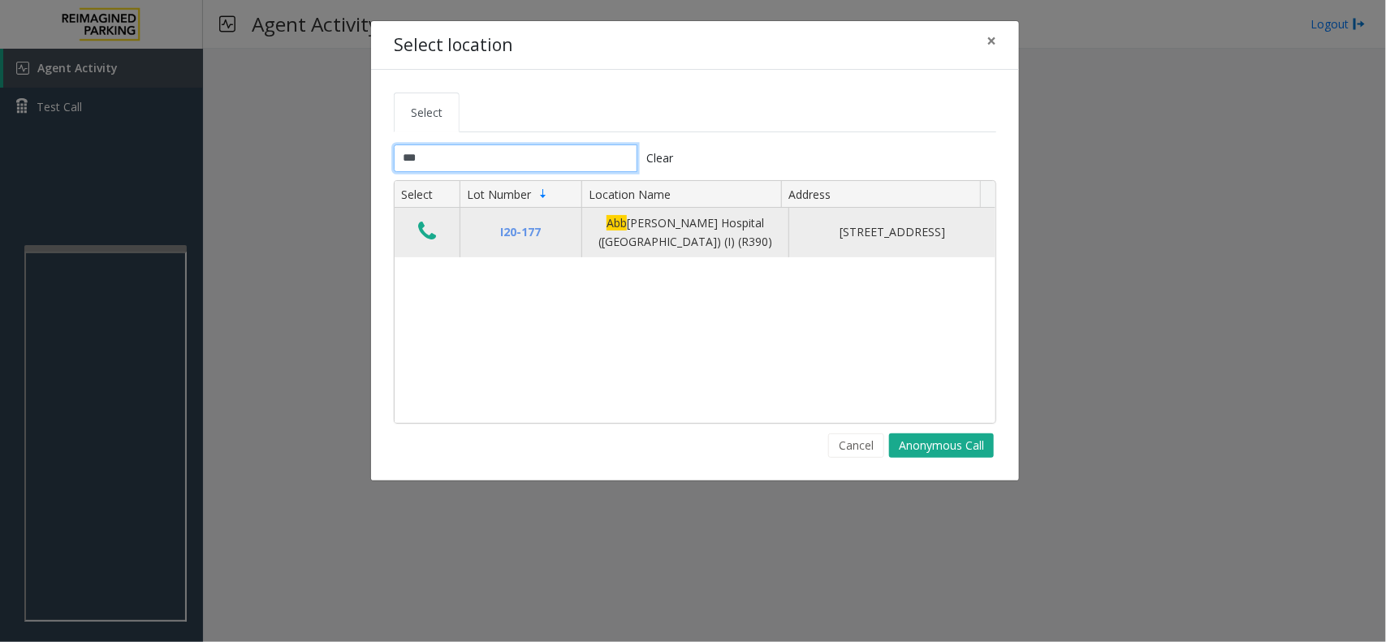
type input "***"
click at [427, 228] on icon "Data table" at bounding box center [427, 231] width 18 height 23
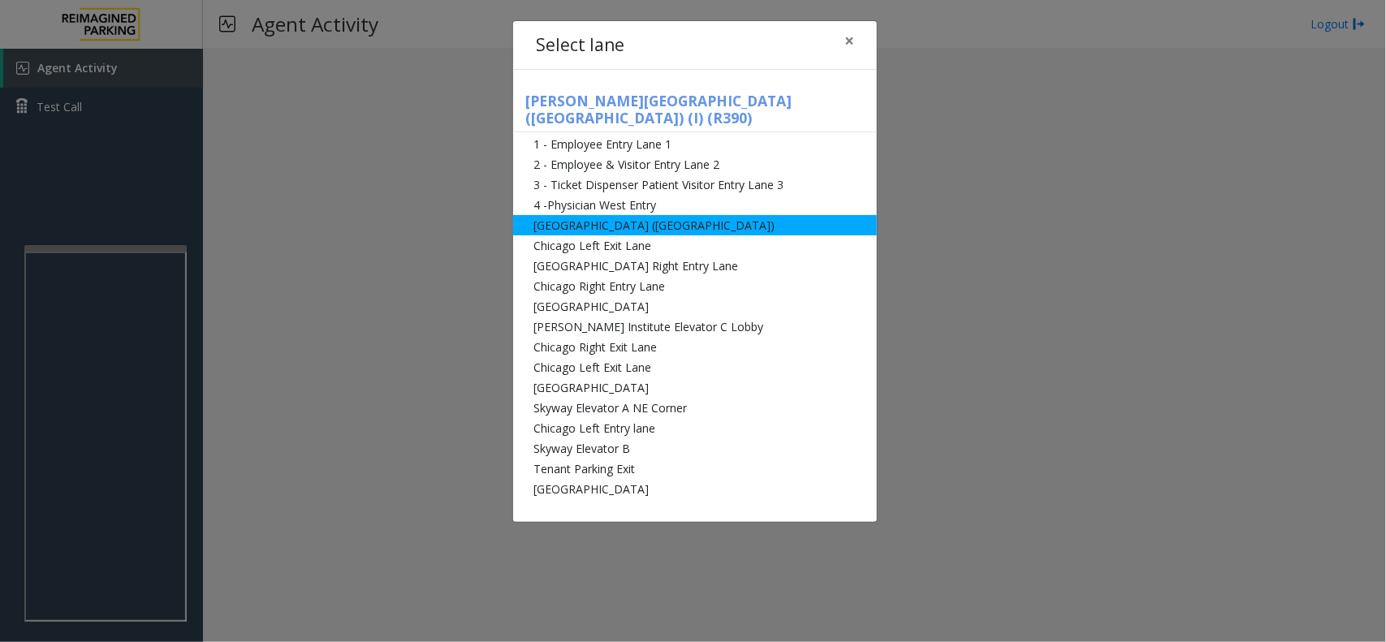
click at [591, 215] on li "[GEOGRAPHIC_DATA] ([GEOGRAPHIC_DATA])" at bounding box center [695, 225] width 364 height 20
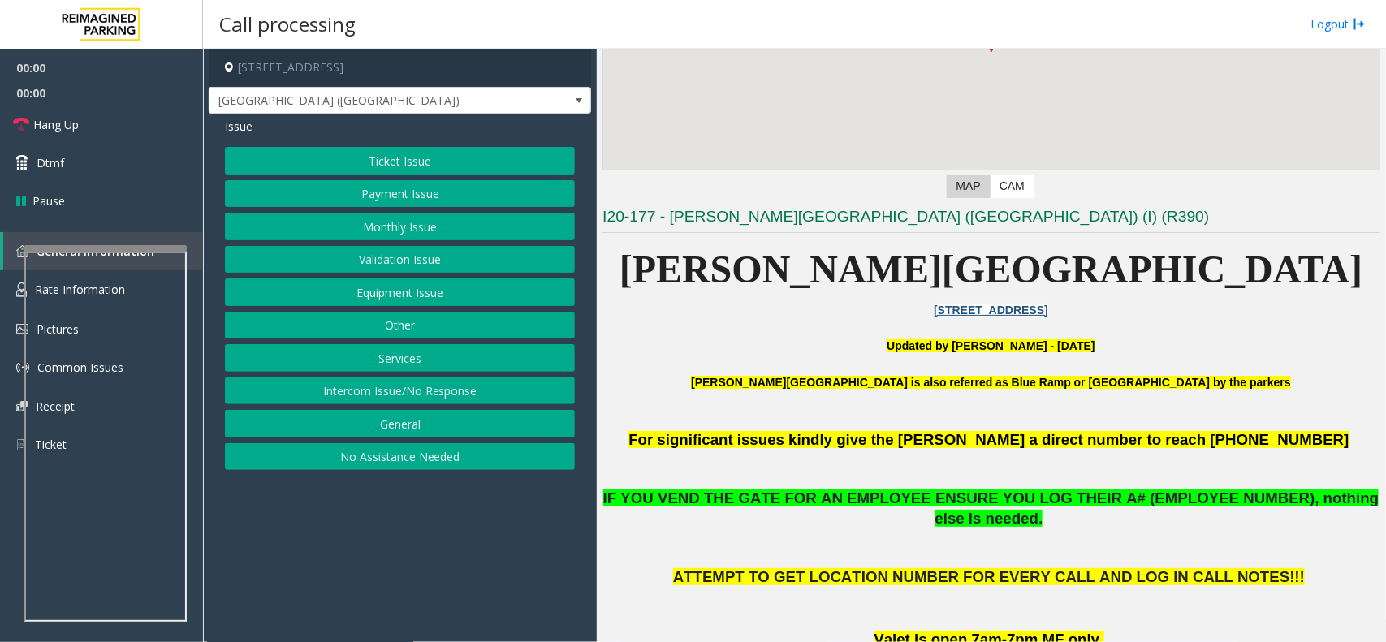
scroll to position [406, 0]
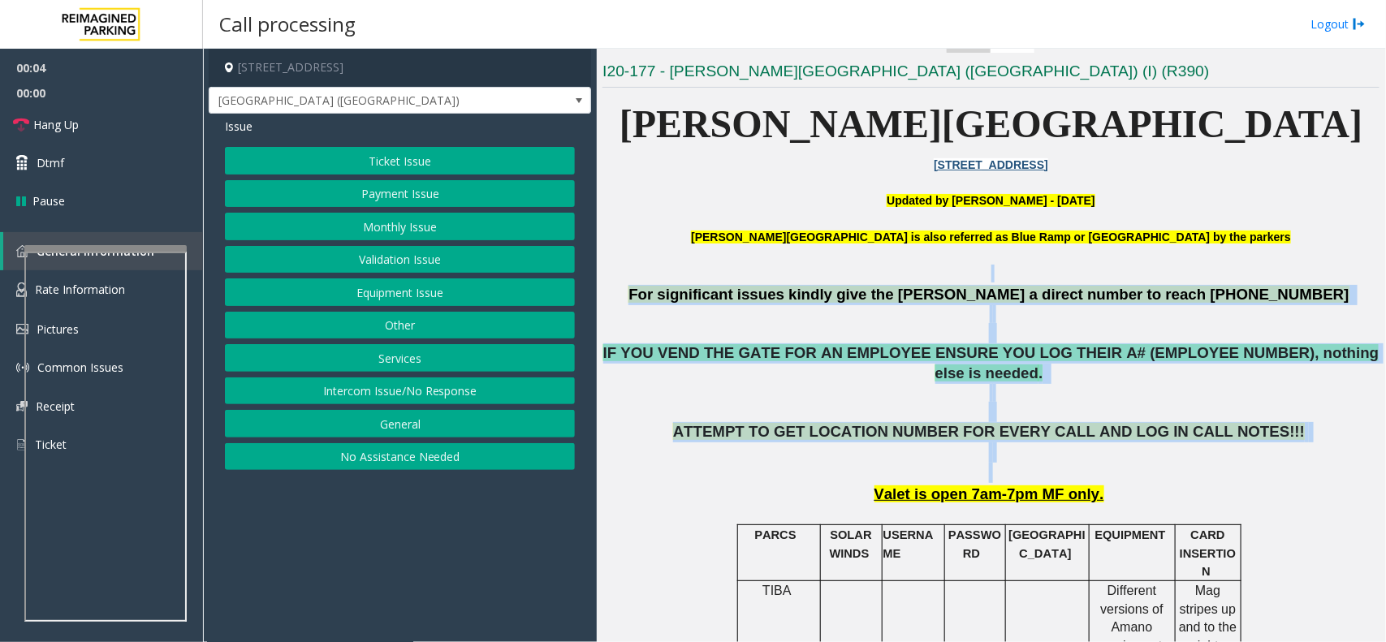
drag, startPoint x: 721, startPoint y: 283, endPoint x: 1249, endPoint y: 461, distance: 557.4
click at [1249, 461] on p "ATTEMPT TO GET LOCATION NUMBER FOR EVERY CALL AND LOG IN CALL NOTES!!!" at bounding box center [991, 452] width 777 height 60
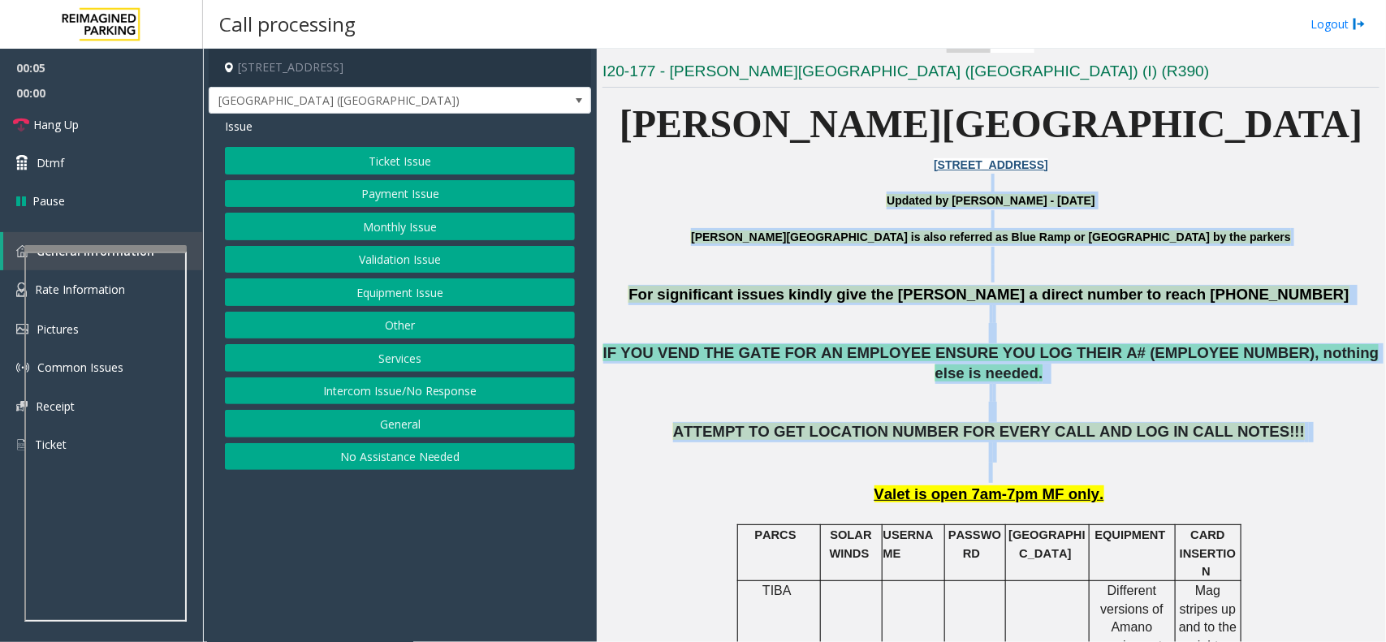
drag, startPoint x: 1253, startPoint y: 447, endPoint x: 682, endPoint y: 191, distance: 625.7
click at [728, 234] on p "Abbott Hospital is also referred as Blue Ramp or Children's Hospital by the par…" at bounding box center [991, 246] width 777 height 37
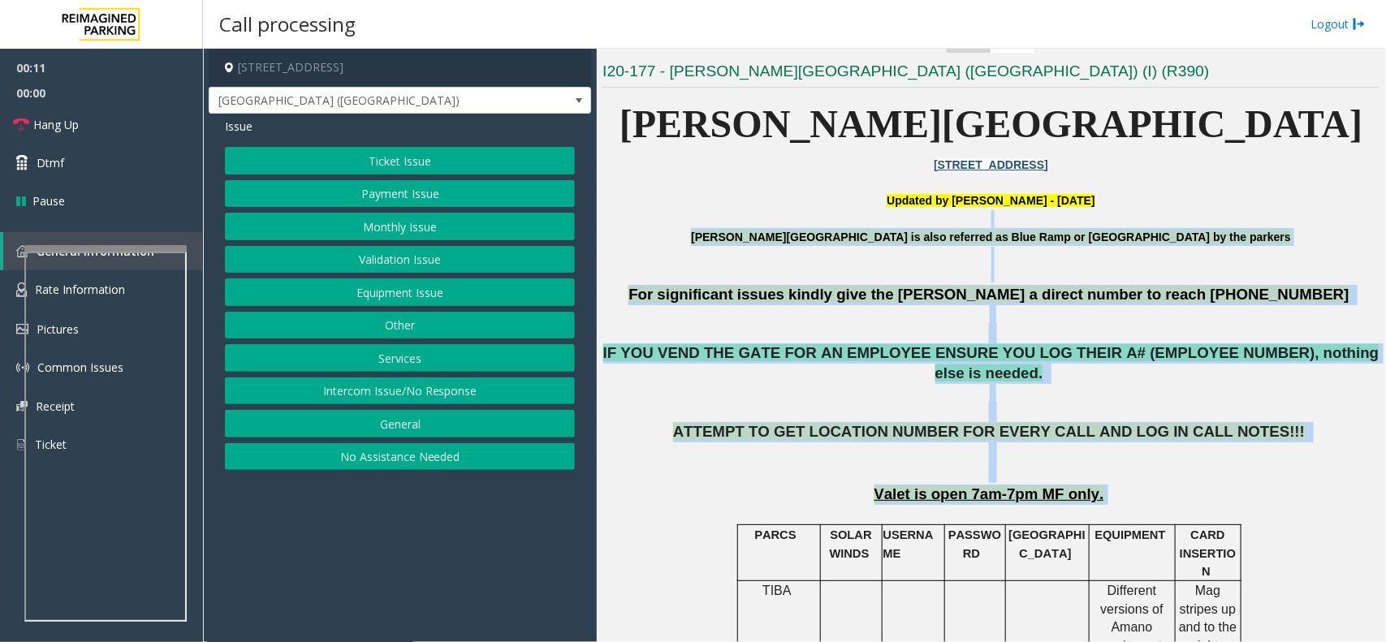
drag, startPoint x: 744, startPoint y: 222, endPoint x: 1178, endPoint y: 465, distance: 497.1
click at [1142, 485] on p "Valet is open 7am-7pm MF only." at bounding box center [991, 495] width 777 height 20
drag, startPoint x: 1097, startPoint y: 456, endPoint x: 736, endPoint y: 230, distance: 425.5
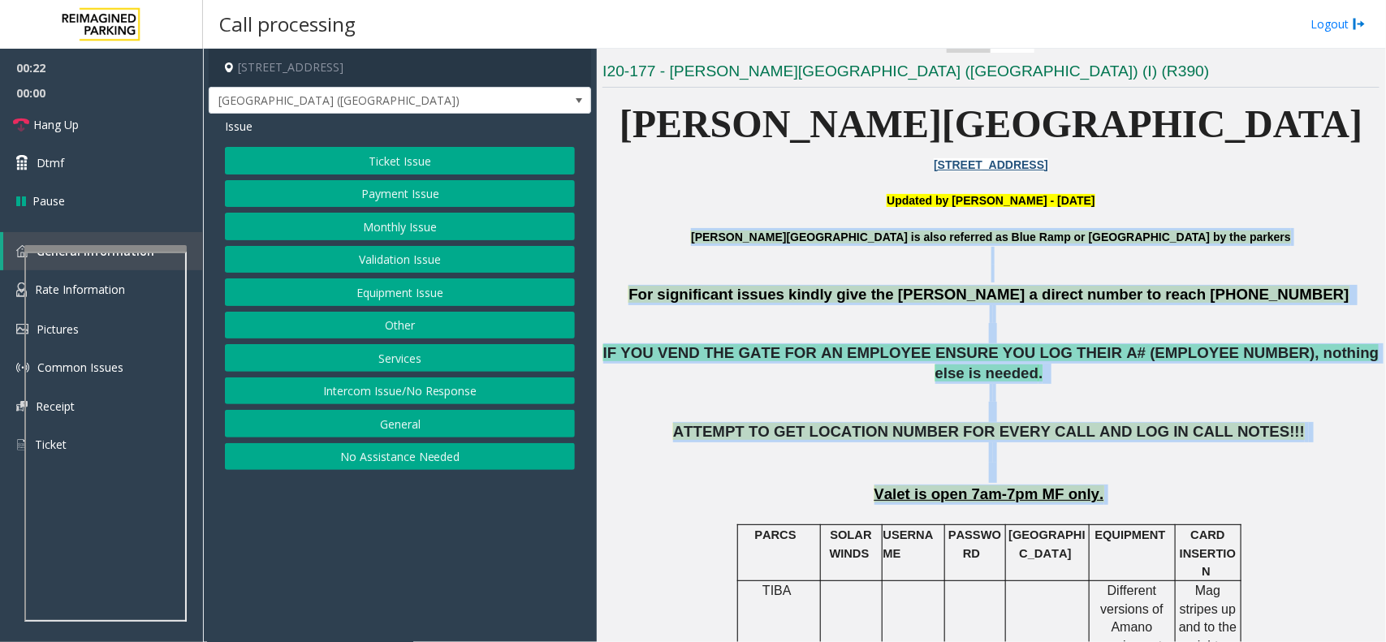
click at [736, 230] on p "Abbott Hospital is also referred as Blue Ramp or Children's Hospital by the par…" at bounding box center [991, 246] width 777 height 37
drag, startPoint x: 736, startPoint y: 230, endPoint x: 1198, endPoint y: 489, distance: 529.8
click at [1190, 505] on p at bounding box center [991, 514] width 777 height 18
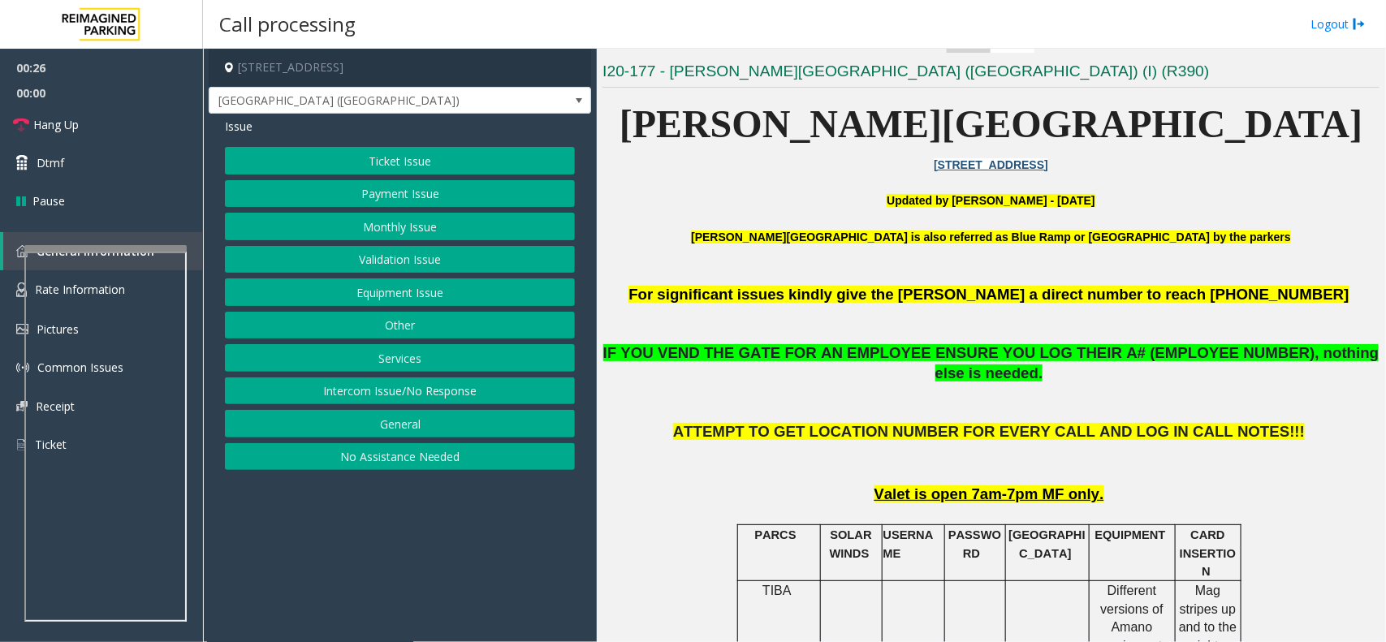
click at [432, 279] on div "Ticket Issue Payment Issue Monthly Issue Validation Issue Equipment Issue Other…" at bounding box center [400, 308] width 350 height 323
click at [424, 288] on button "Equipment Issue" at bounding box center [400, 293] width 350 height 28
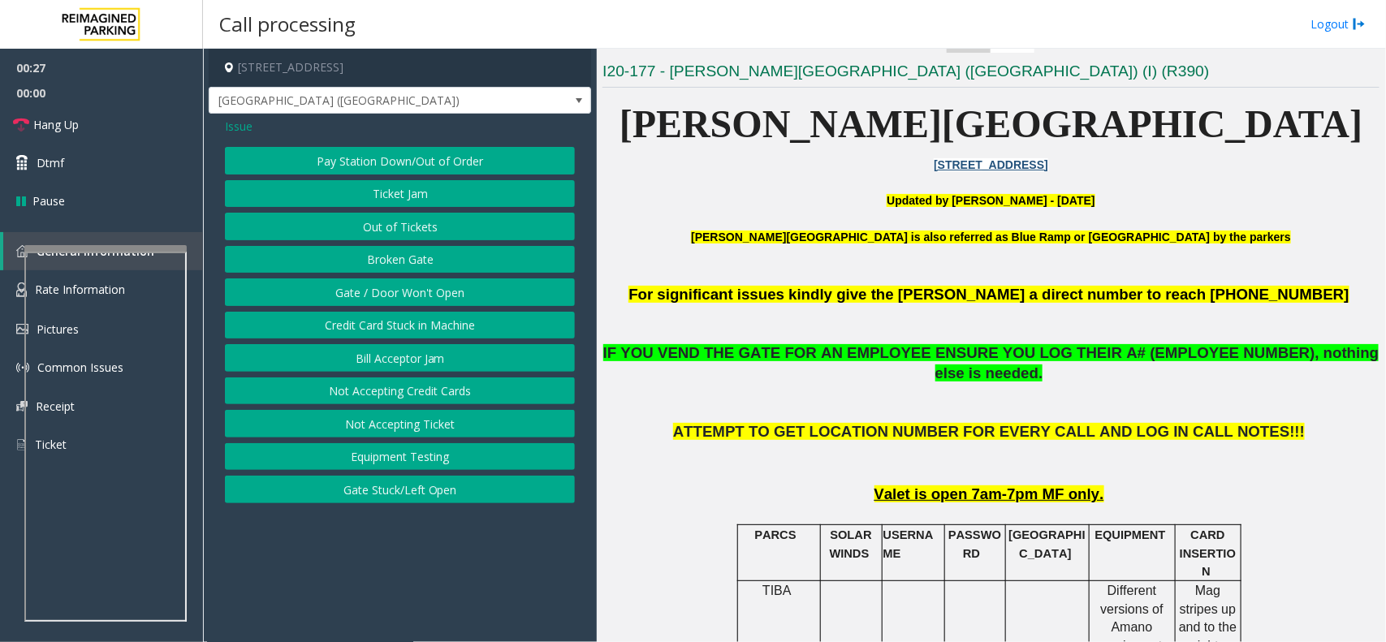
click at [424, 288] on button "Gate / Door Won't Open" at bounding box center [400, 293] width 350 height 28
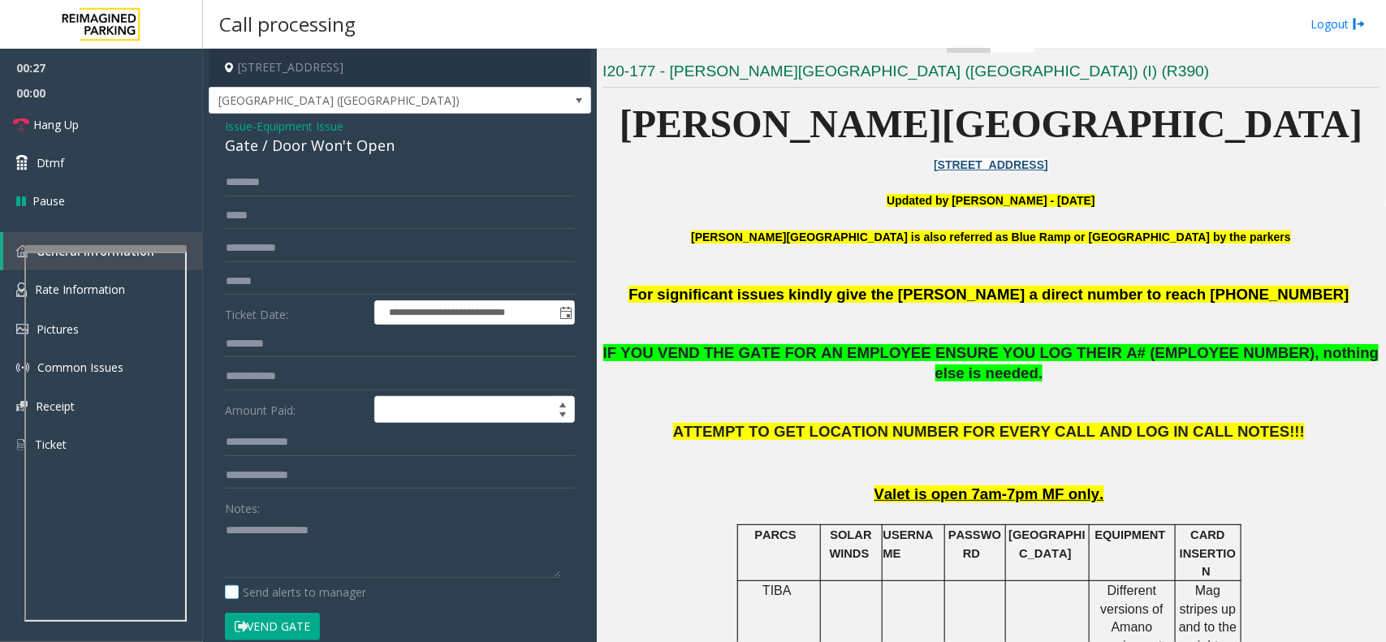
click at [344, 595] on label "Send alerts to manager" at bounding box center [295, 592] width 141 height 17
click at [342, 587] on label "Send alerts to manager" at bounding box center [295, 592] width 141 height 17
click at [349, 549] on textarea at bounding box center [392, 547] width 335 height 61
click at [75, 128] on span "Hang Up" at bounding box center [55, 124] width 45 height 17
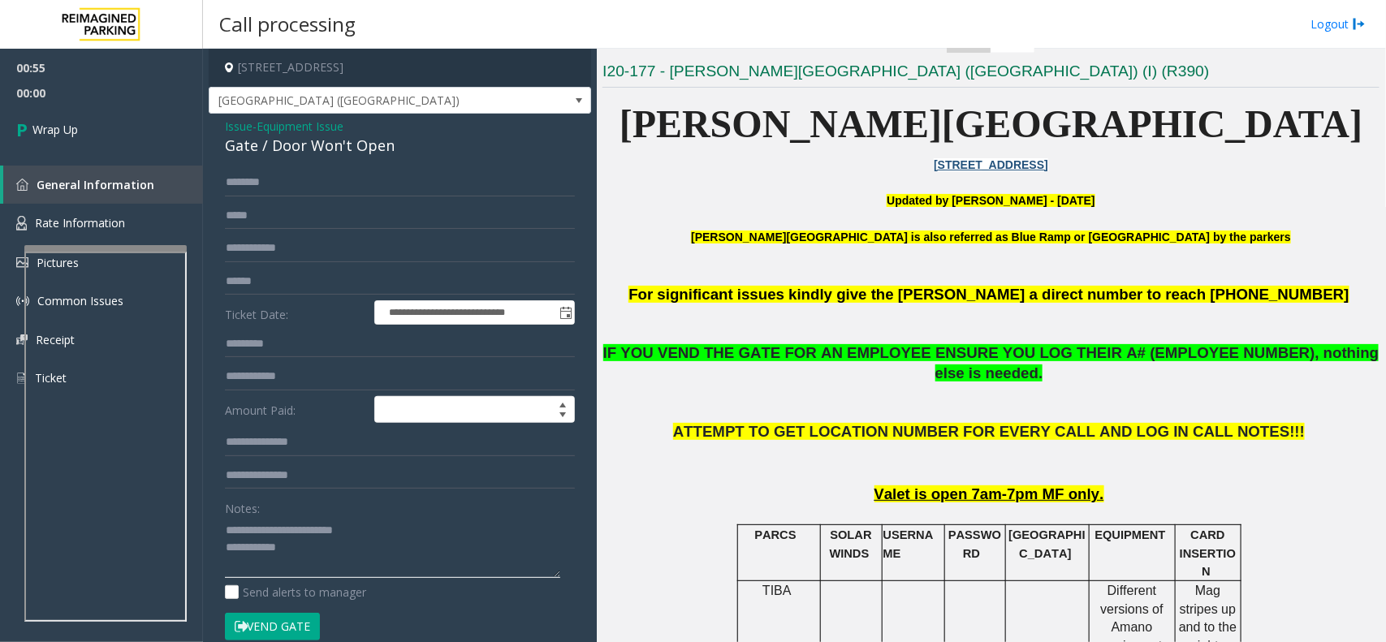
click at [297, 561] on textarea at bounding box center [392, 547] width 335 height 61
type textarea "**********"
click at [134, 120] on link "Wrap Up" at bounding box center [101, 130] width 203 height 48
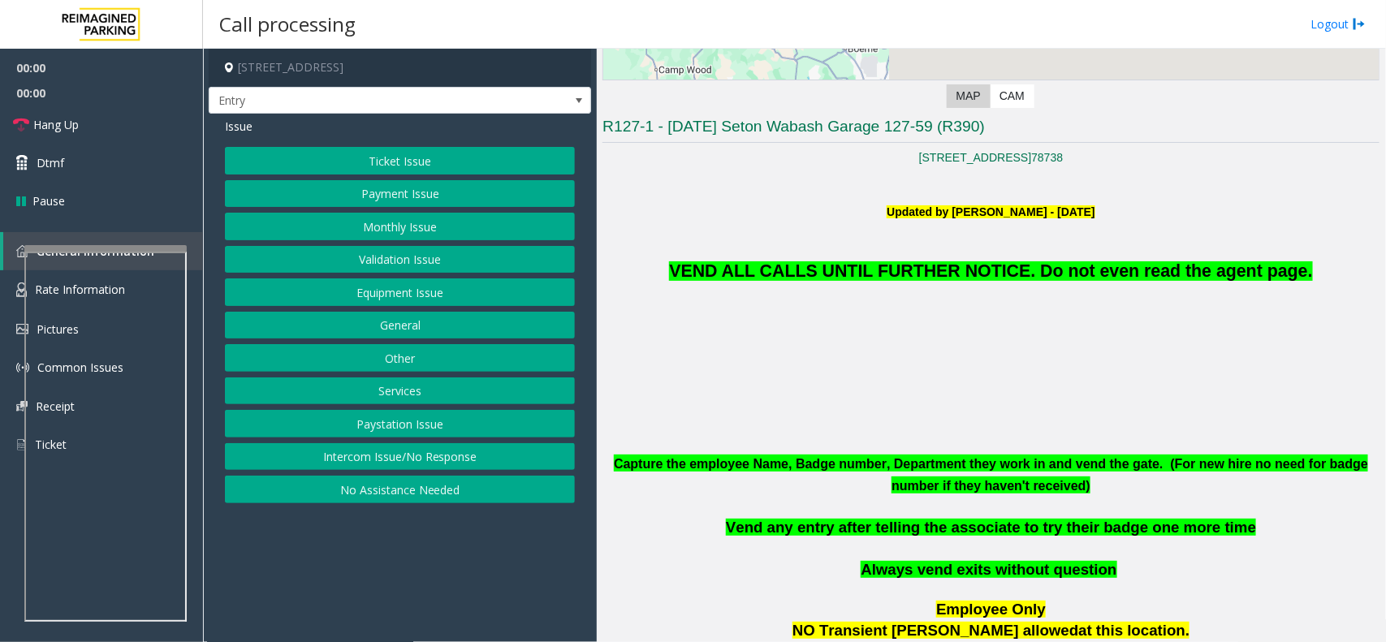
scroll to position [406, 0]
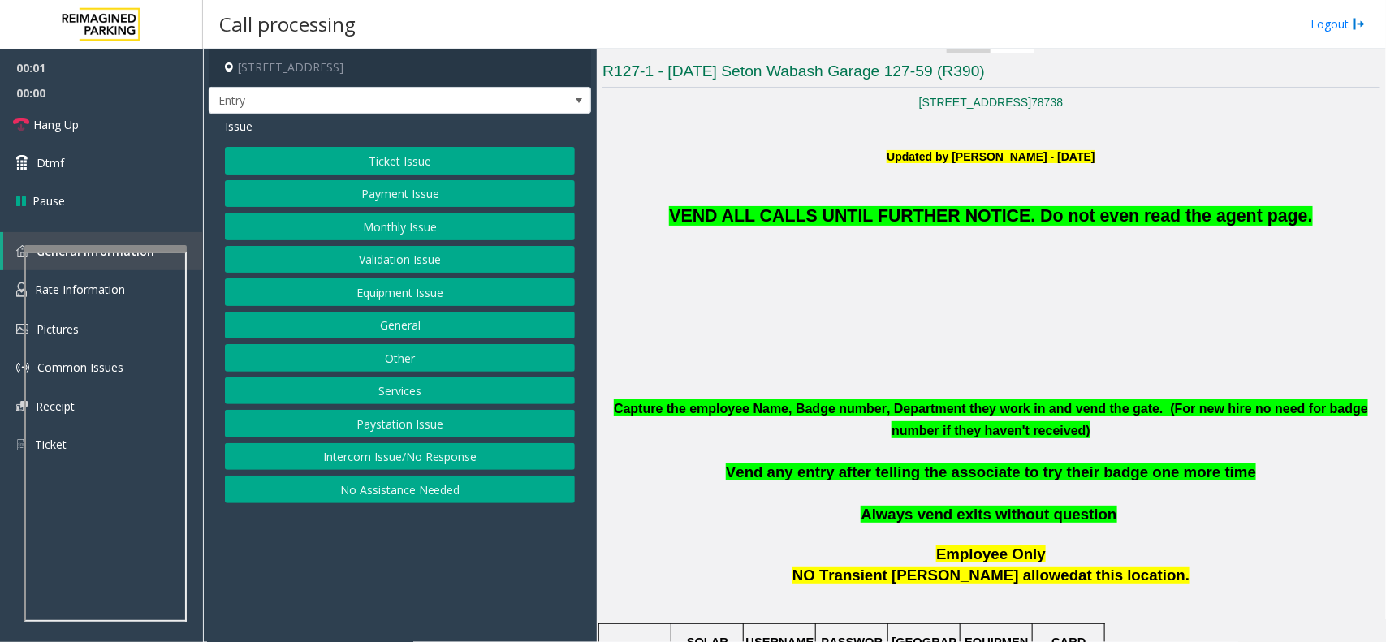
click at [961, 213] on span "VEND ALL CALLS UNTIL FURTHER NOTICE. Do not even read the agent page." at bounding box center [990, 215] width 643 height 19
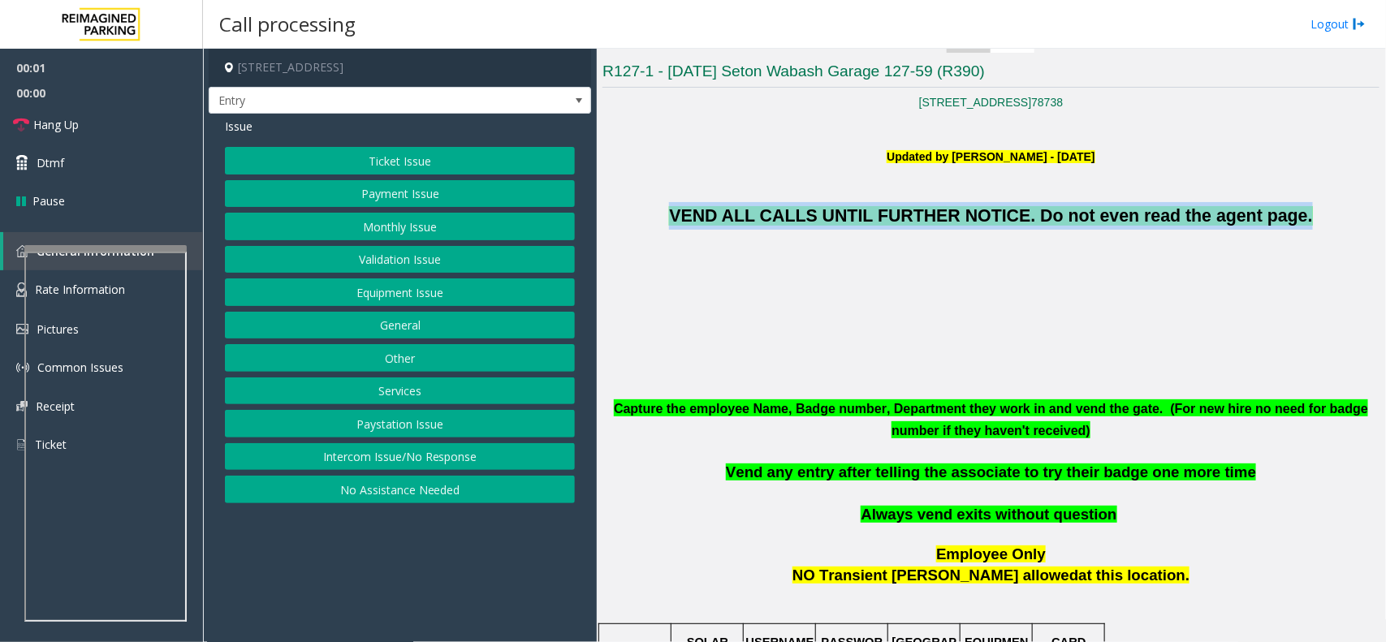
click at [961, 213] on span "VEND ALL CALLS UNTIL FURTHER NOTICE. Do not even read the agent page." at bounding box center [990, 215] width 643 height 19
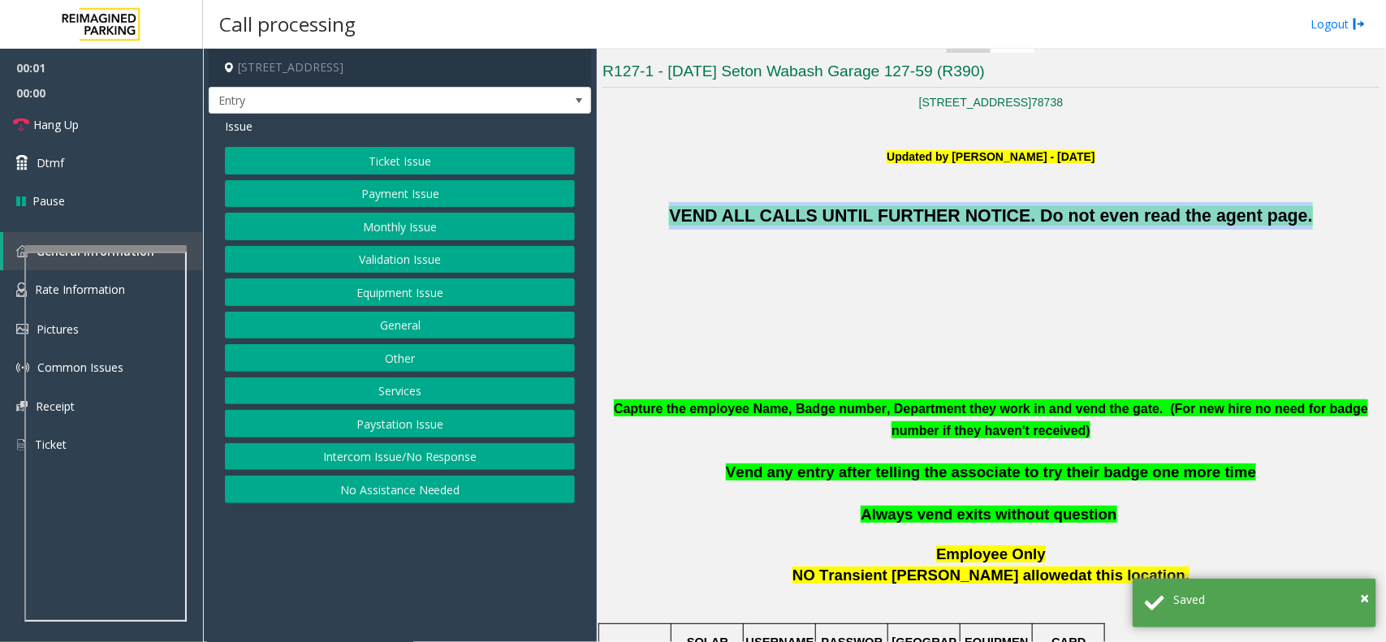
copy span "VEND ALL CALLS UNTIL FURTHER NOTICE. Do not even read the agent page."
click at [448, 305] on button "Equipment Issue" at bounding box center [400, 293] width 350 height 28
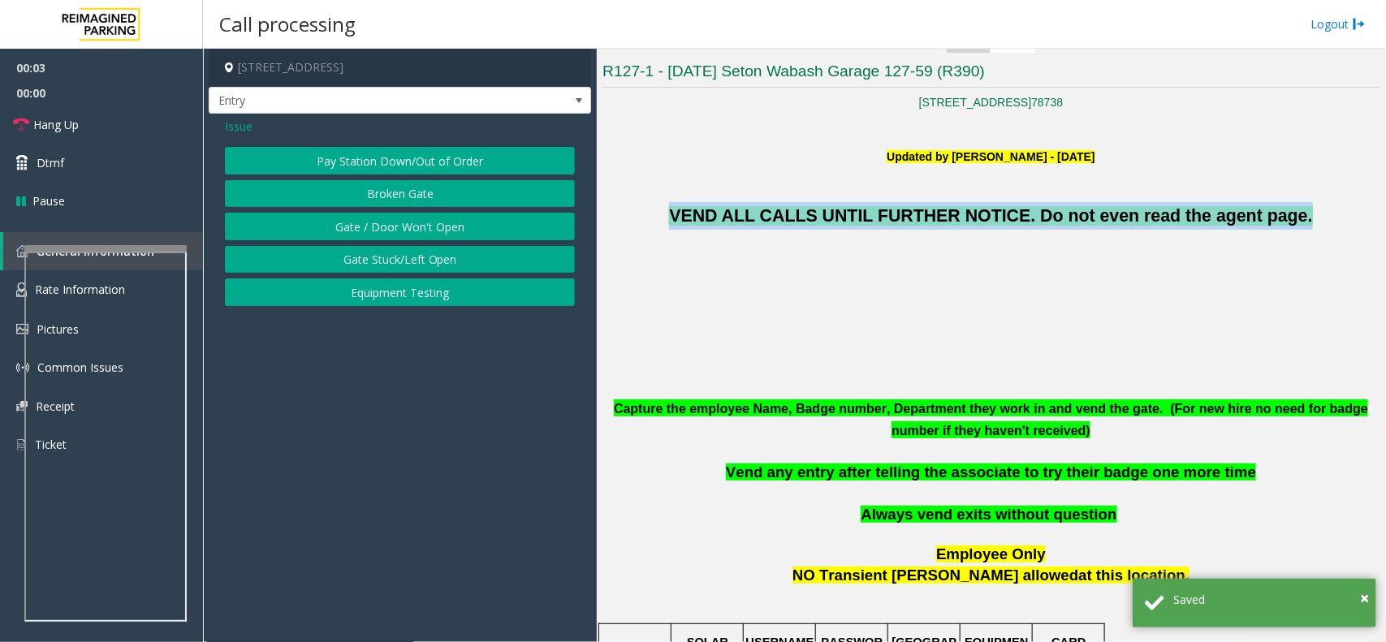
click at [448, 303] on button "Equipment Testing" at bounding box center [400, 293] width 350 height 28
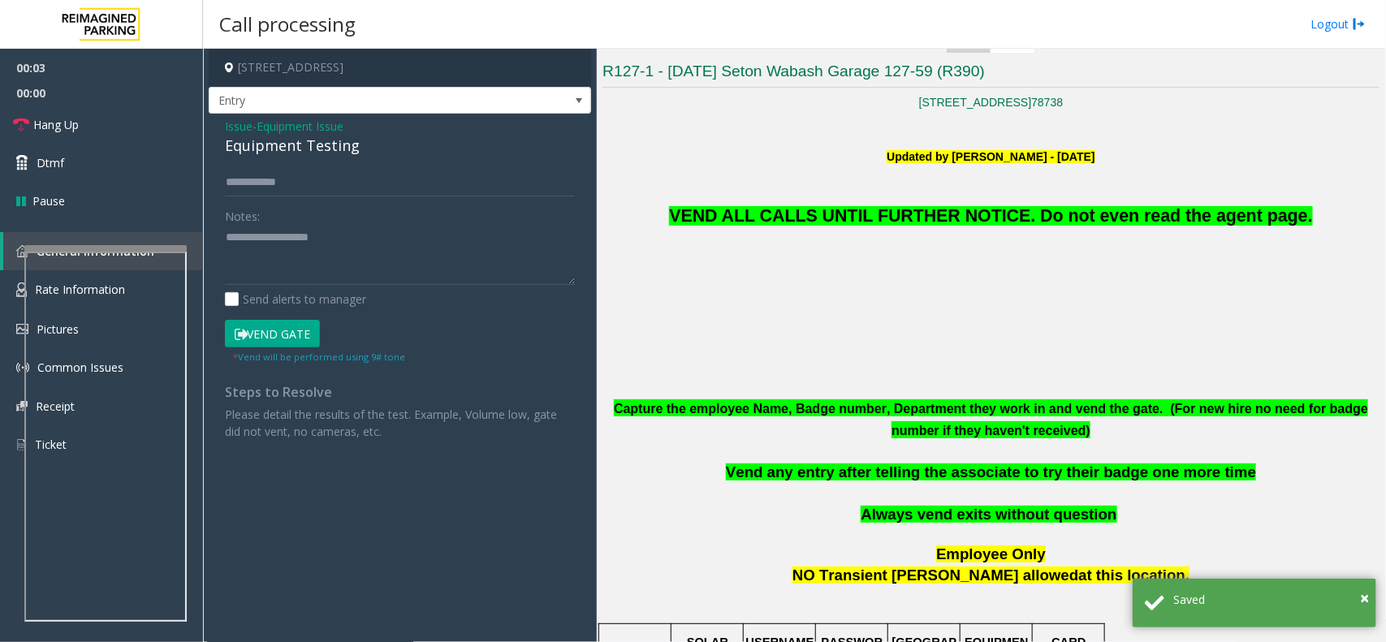
click at [249, 130] on span "Issue" at bounding box center [239, 126] width 28 height 17
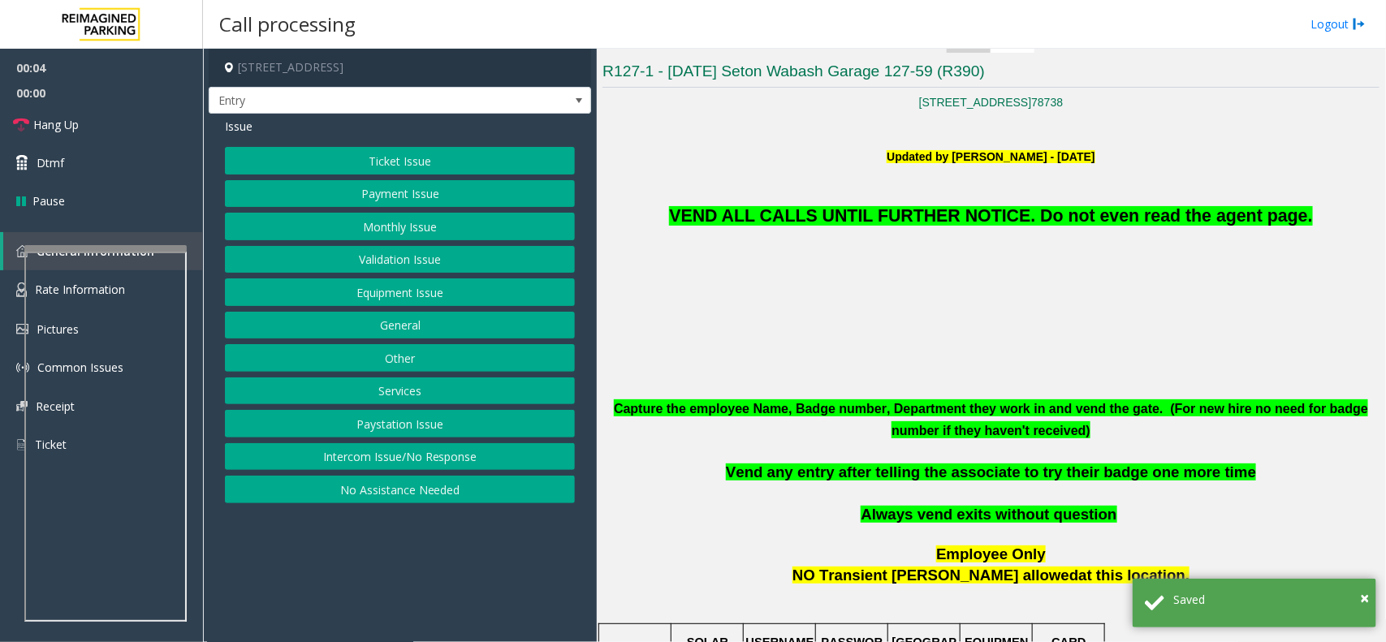
click at [395, 233] on button "Monthly Issue" at bounding box center [400, 227] width 350 height 28
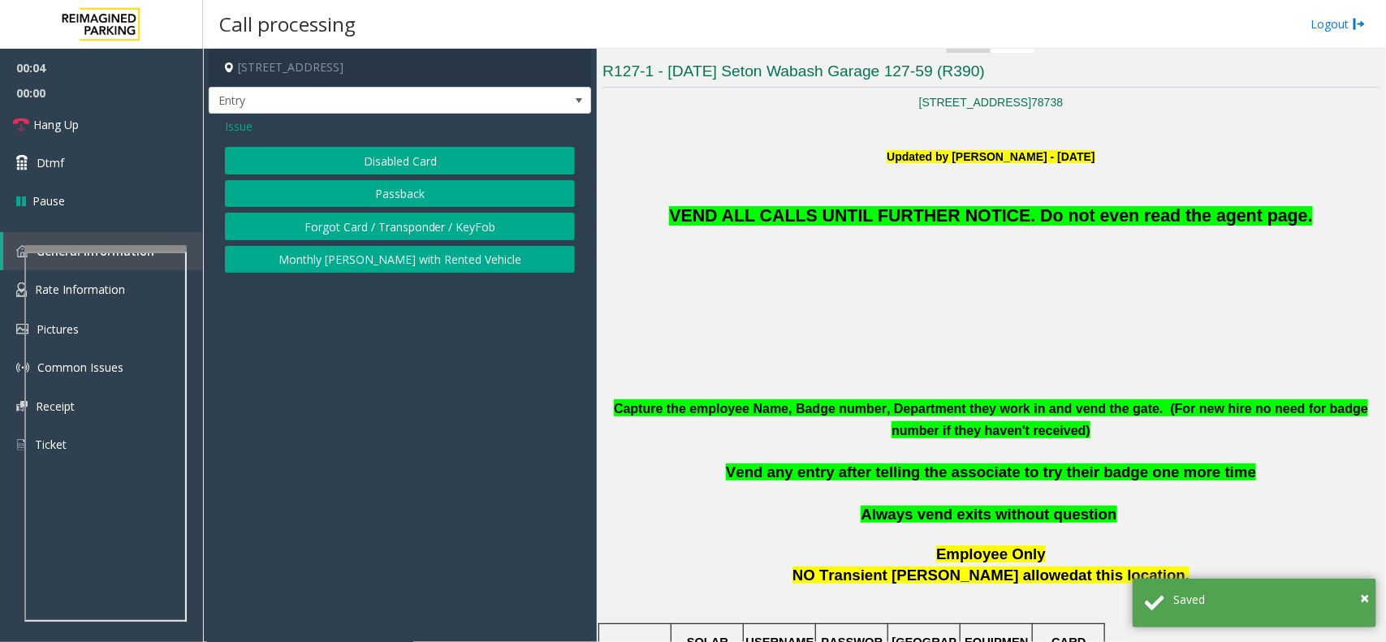
click at [399, 163] on button "Disabled Card" at bounding box center [400, 161] width 350 height 28
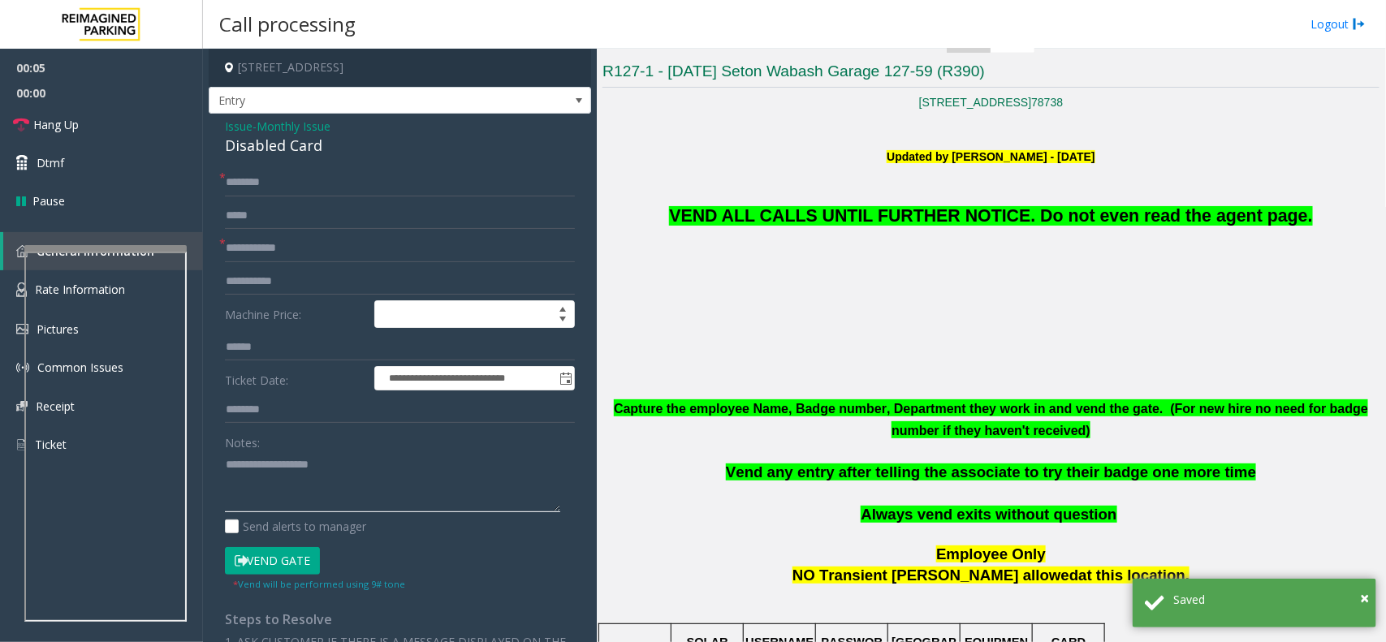
click at [305, 475] on textarea at bounding box center [392, 482] width 335 height 61
paste textarea "**********"
type textarea "**********"
click at [287, 546] on form "**********" at bounding box center [400, 380] width 350 height 422
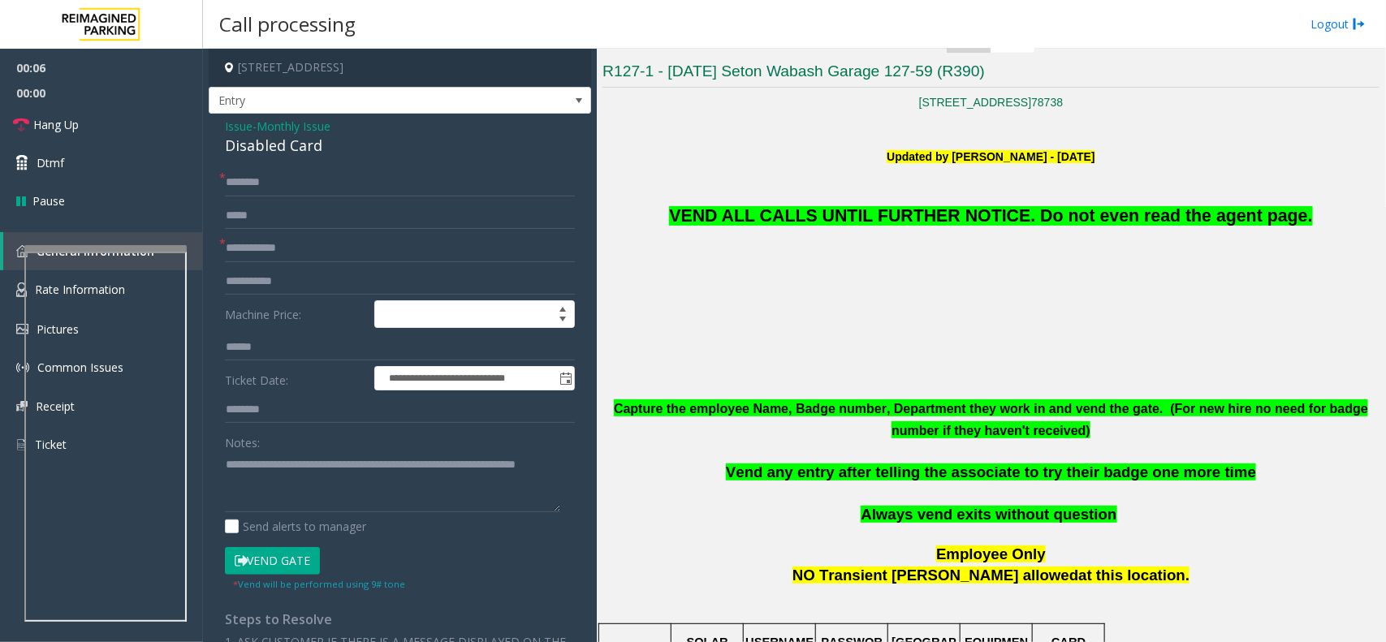
click at [283, 560] on button "Vend Gate" at bounding box center [272, 561] width 95 height 28
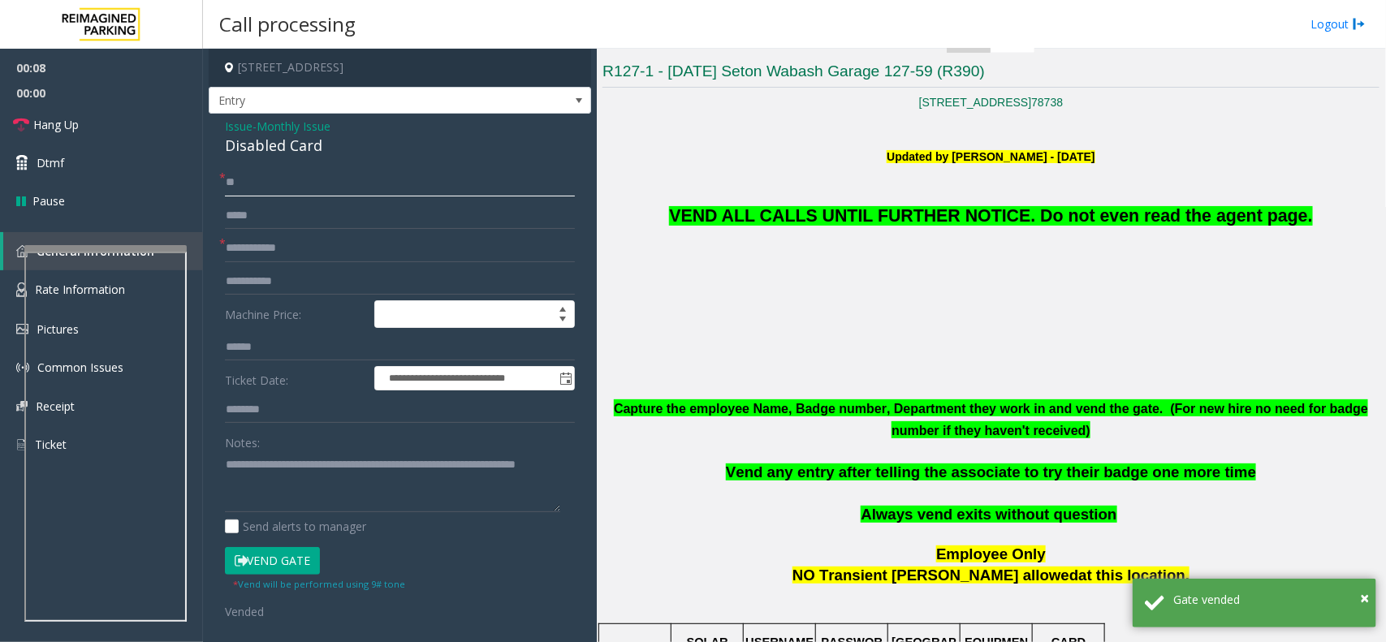
type input "**"
click at [292, 249] on input "text" at bounding box center [400, 249] width 350 height 28
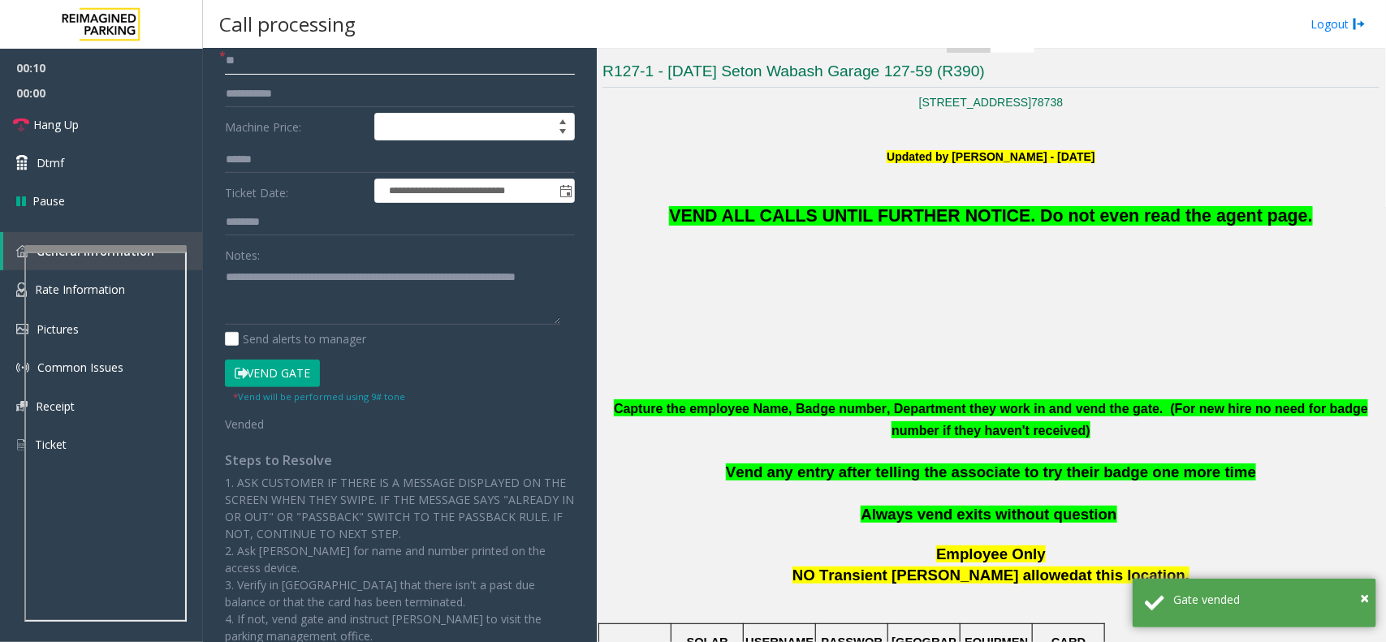
scroll to position [0, 0]
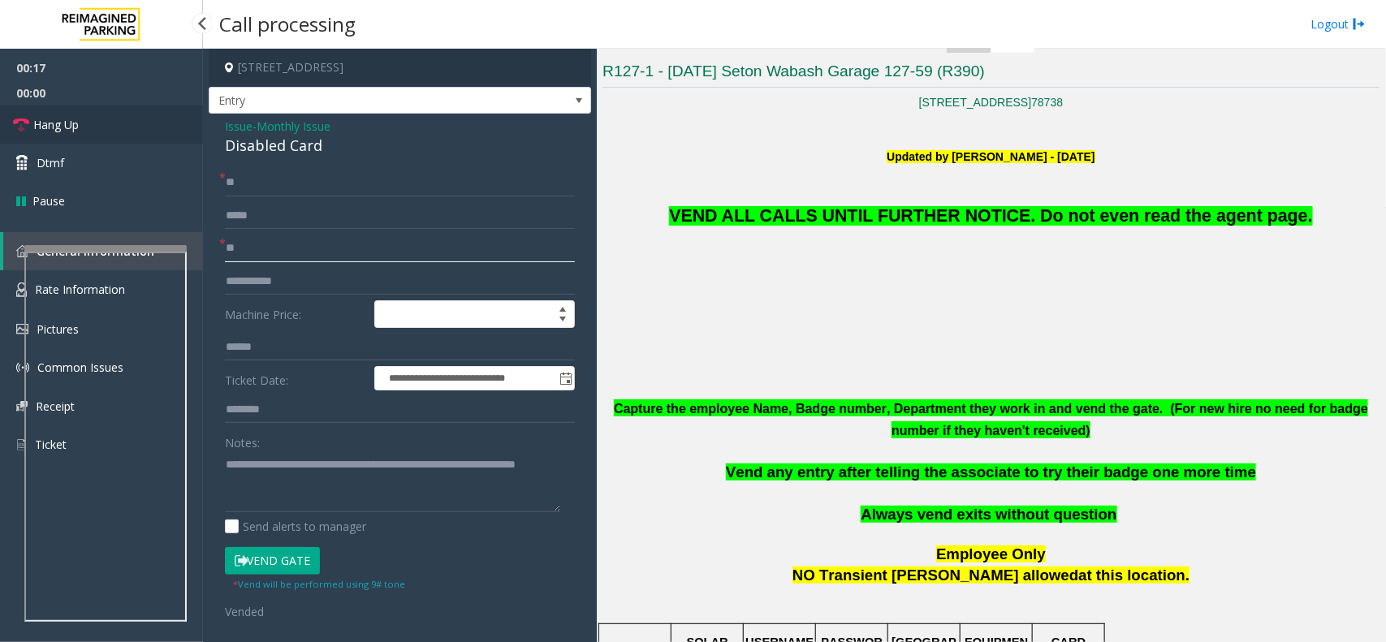
type input "**"
click at [134, 119] on link "Hang Up" at bounding box center [101, 125] width 203 height 38
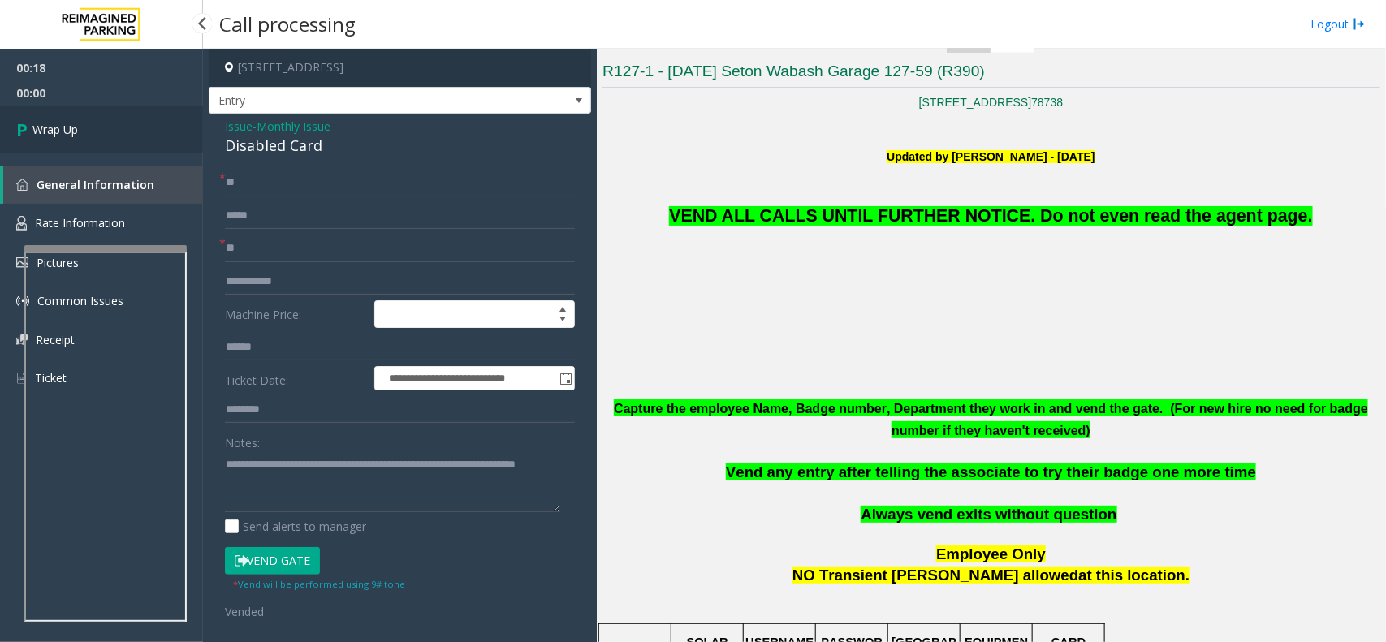
click at [134, 119] on link "Wrap Up" at bounding box center [101, 130] width 203 height 48
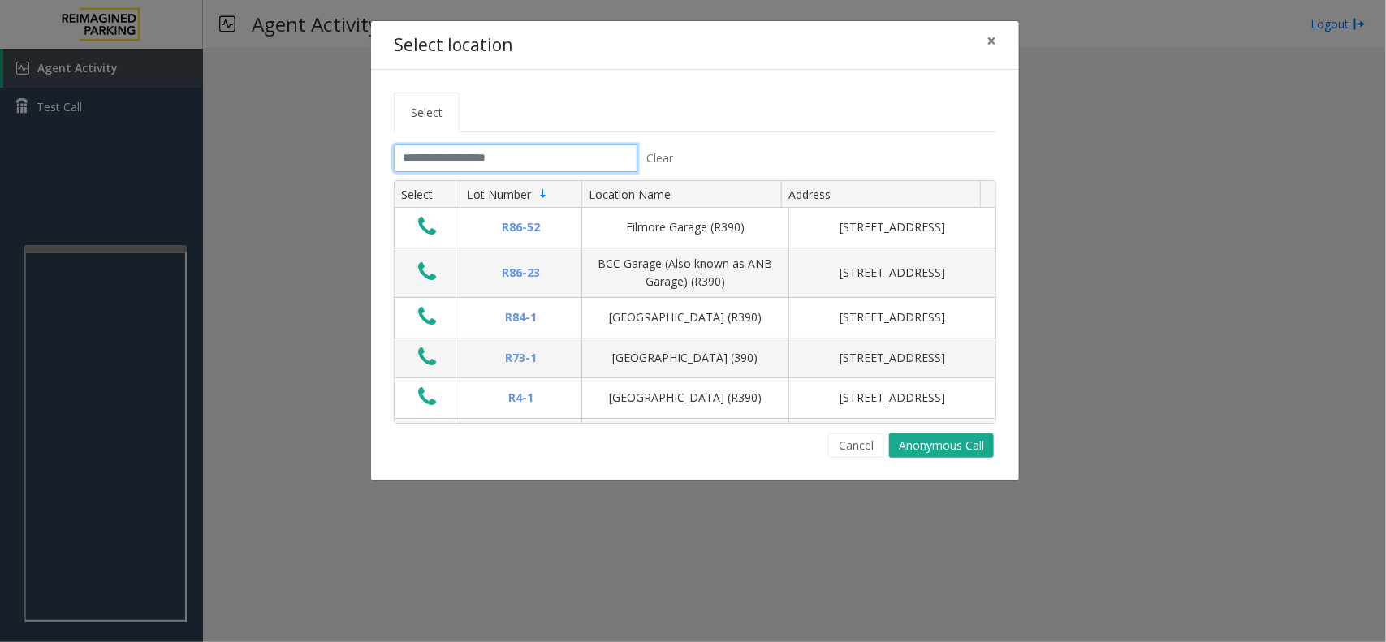
click at [484, 167] on input "text" at bounding box center [516, 159] width 244 height 28
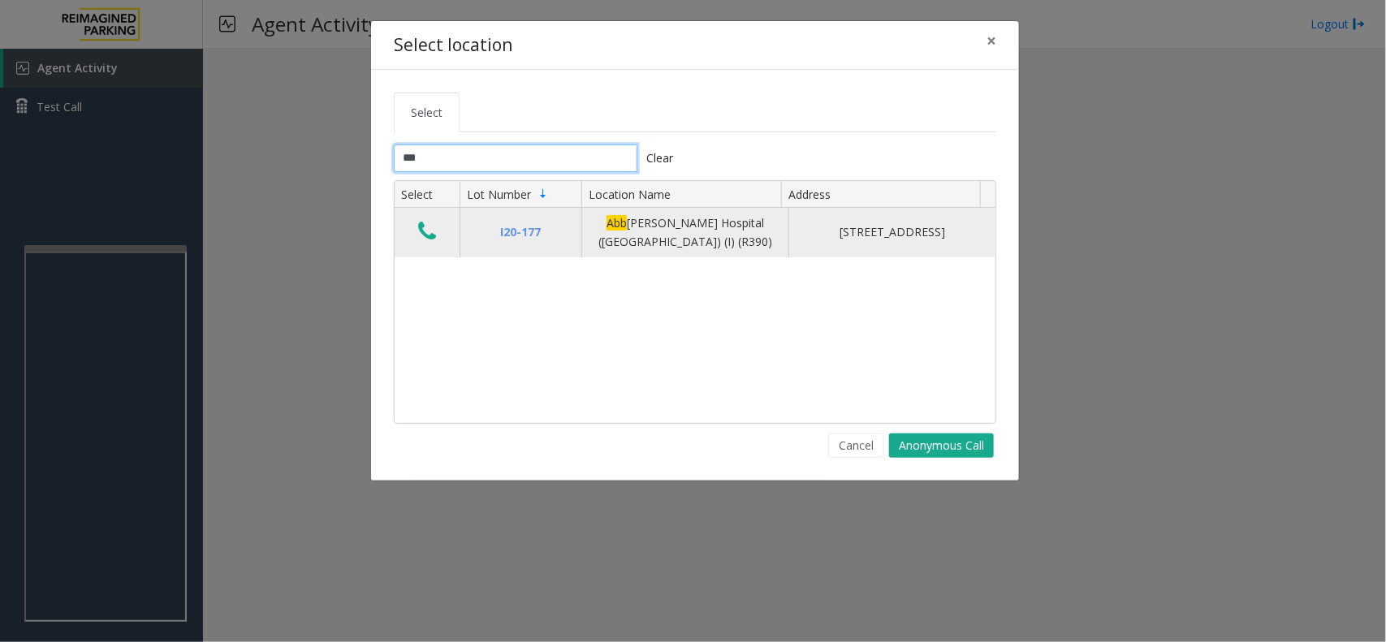
type input "***"
click at [428, 224] on icon "Data table" at bounding box center [427, 231] width 18 height 23
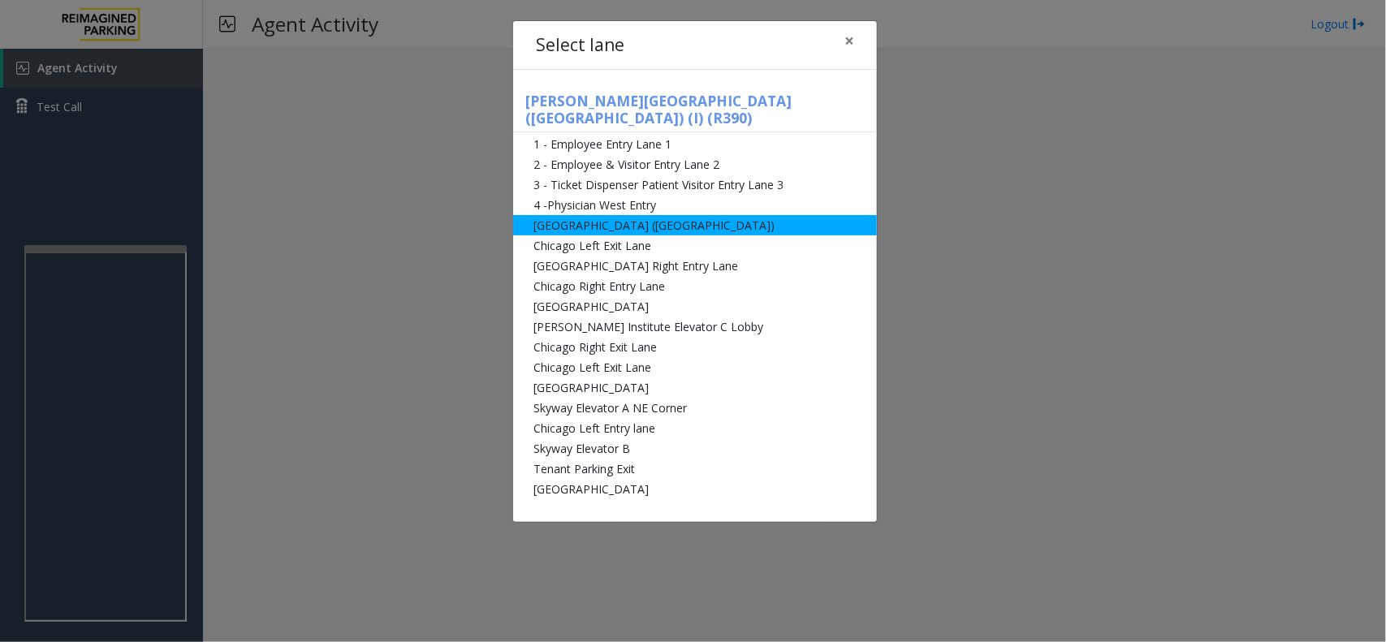
click at [655, 215] on li "[GEOGRAPHIC_DATA] ([GEOGRAPHIC_DATA])" at bounding box center [695, 225] width 364 height 20
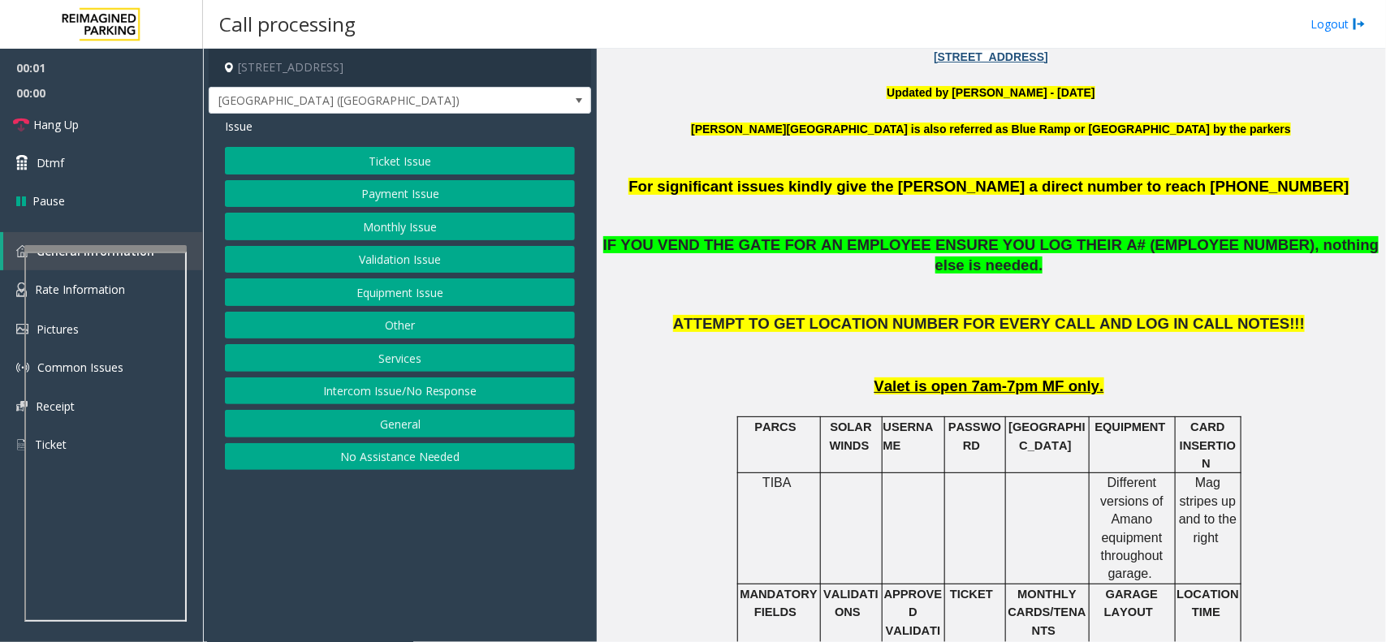
scroll to position [508, 0]
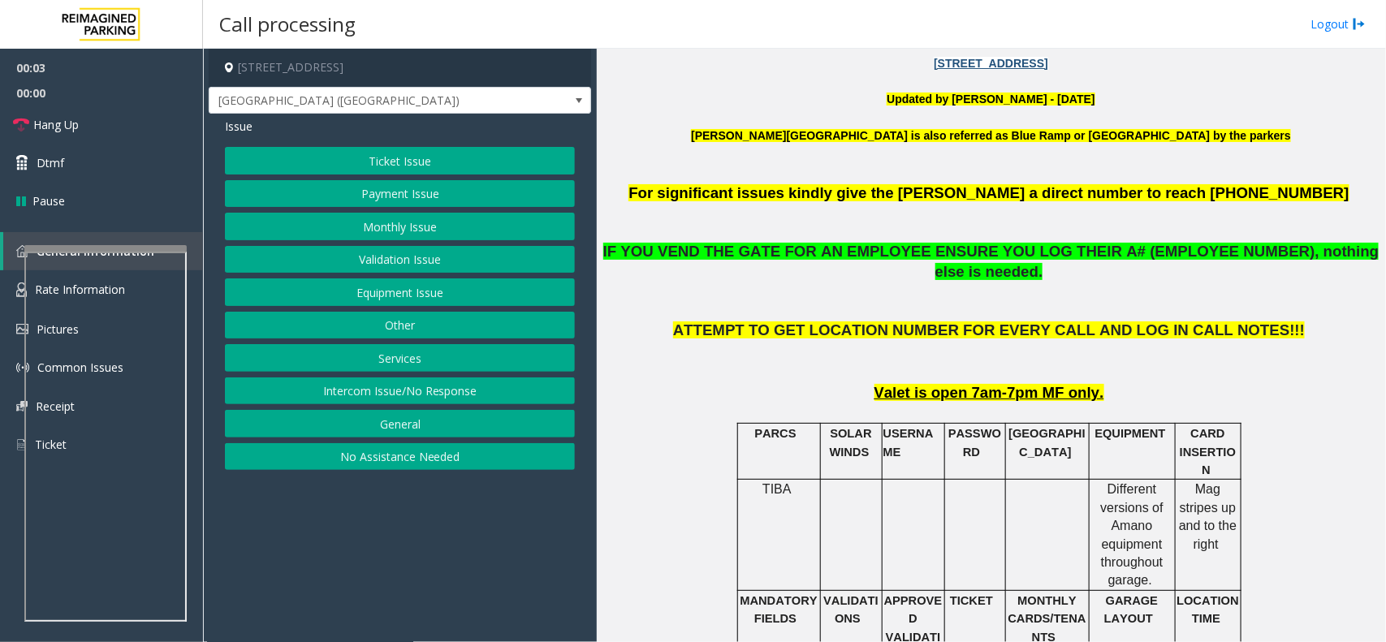
click at [403, 230] on button "Monthly Issue" at bounding box center [400, 227] width 350 height 28
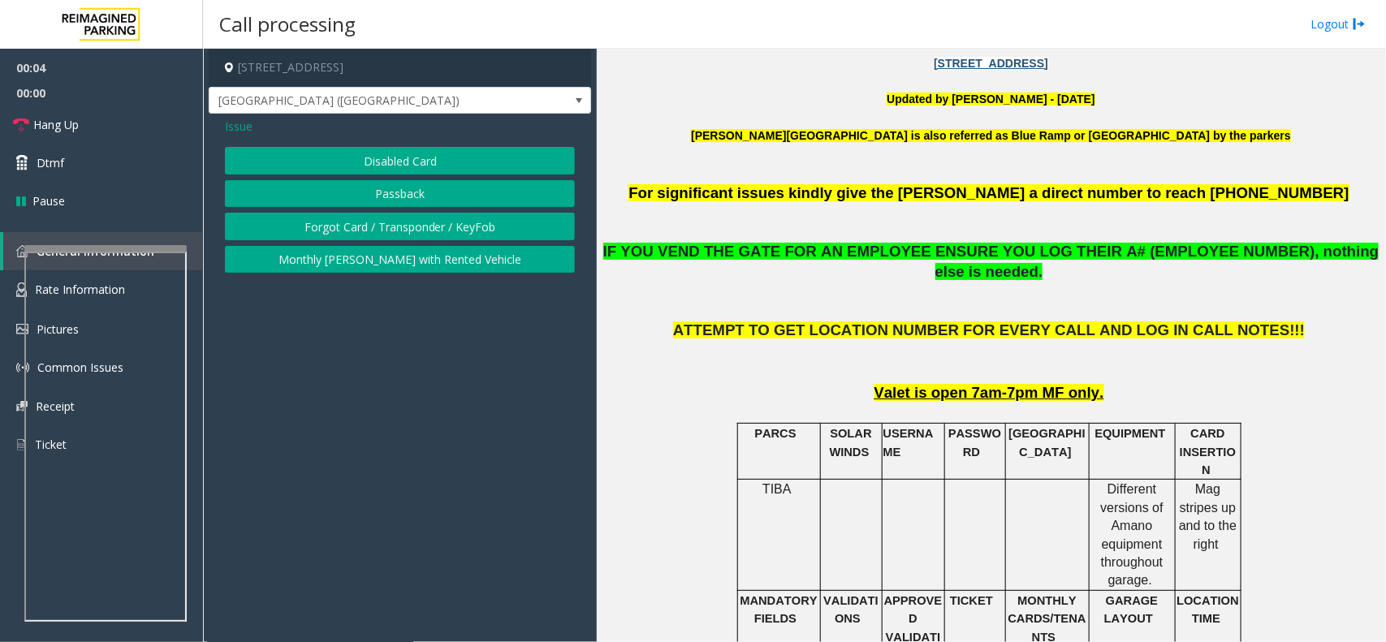
click at [409, 157] on button "Disabled Card" at bounding box center [400, 161] width 350 height 28
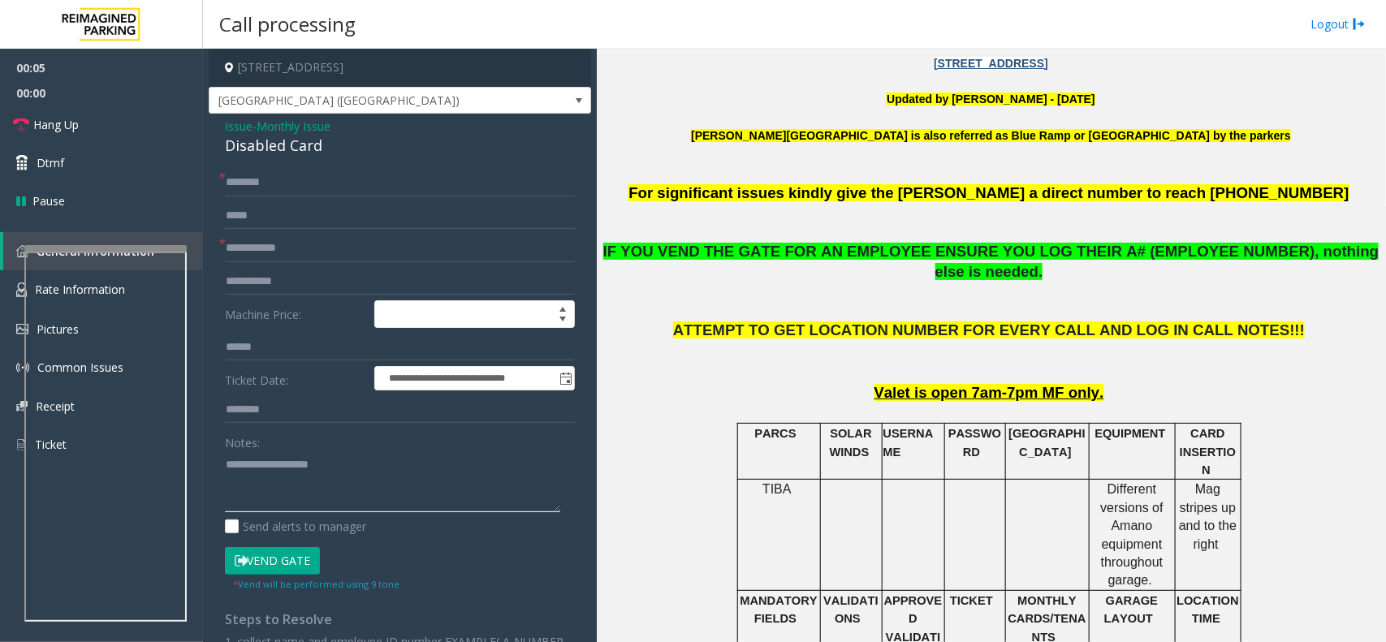
click at [334, 471] on textarea at bounding box center [392, 482] width 335 height 61
click at [297, 149] on div "Disabled Card" at bounding box center [400, 146] width 350 height 22
copy div "Disabled Card"
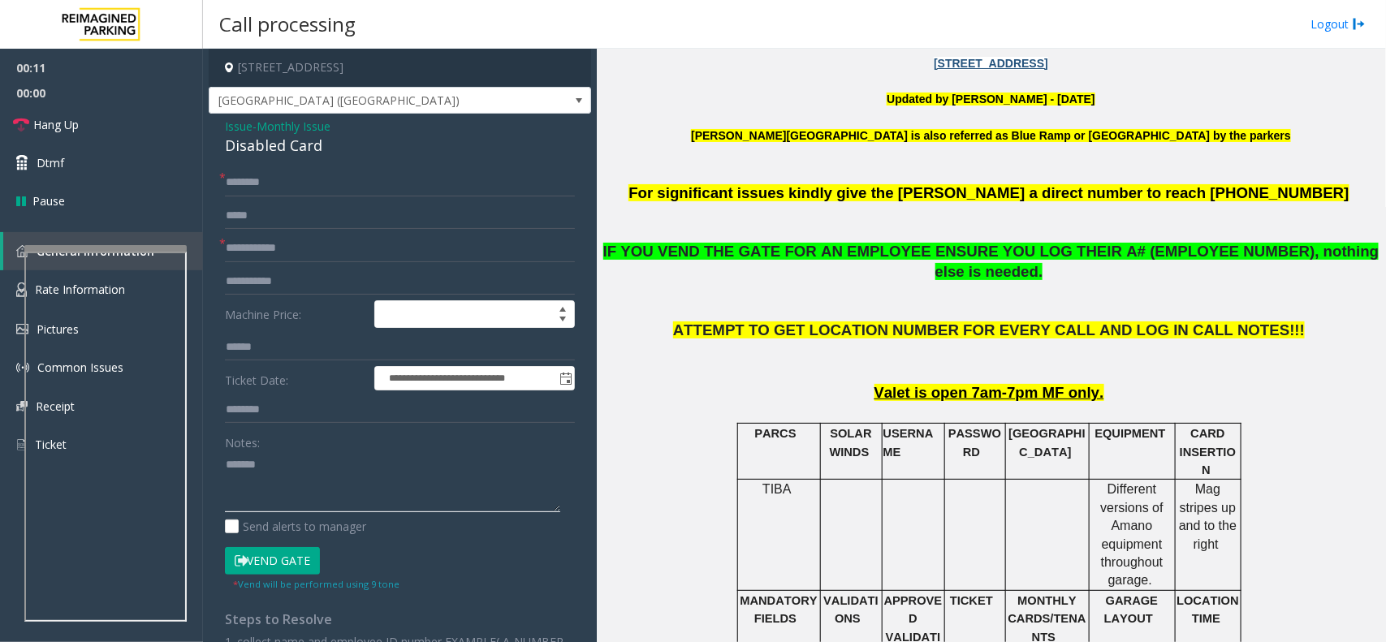
click at [327, 457] on textarea at bounding box center [392, 482] width 335 height 61
paste textarea "**********"
type textarea "**********"
drag, startPoint x: 240, startPoint y: 222, endPoint x: 272, endPoint y: 244, distance: 39.0
click at [240, 224] on input "text" at bounding box center [400, 216] width 350 height 28
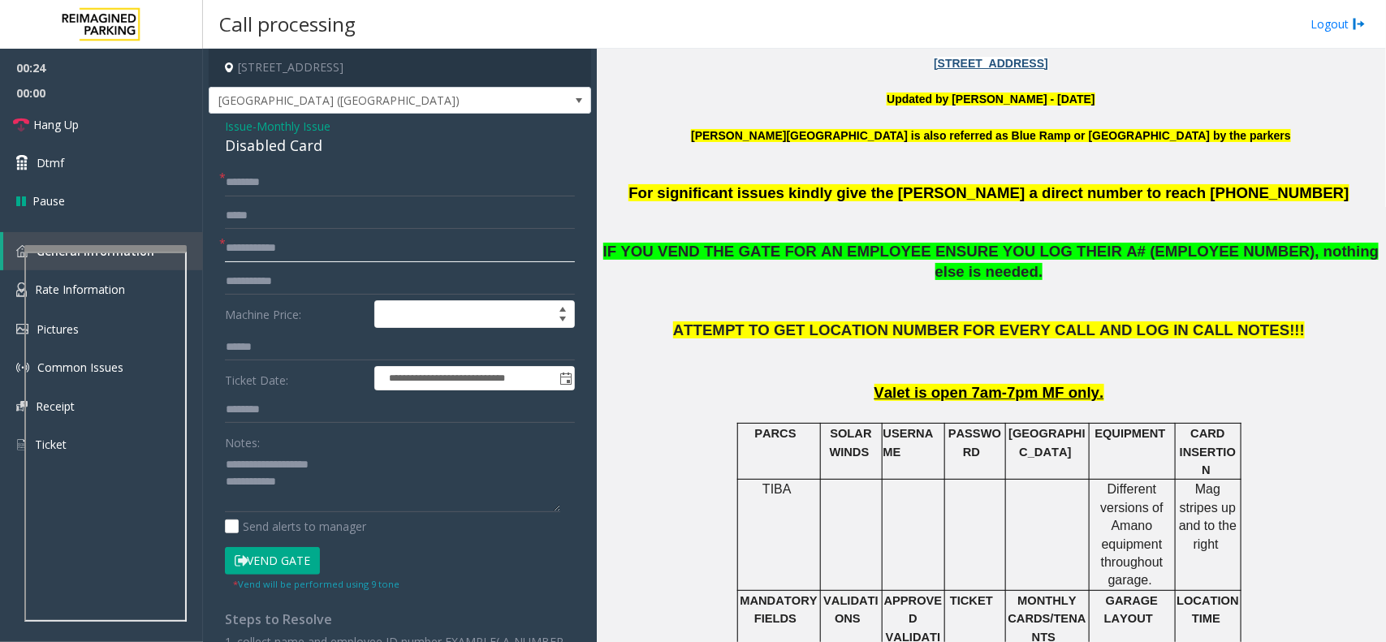
click at [275, 250] on input "text" at bounding box center [400, 249] width 350 height 28
click at [280, 193] on input "text" at bounding box center [400, 183] width 350 height 28
click at [260, 249] on input "**" at bounding box center [400, 249] width 350 height 28
type input "*"
type input "******"
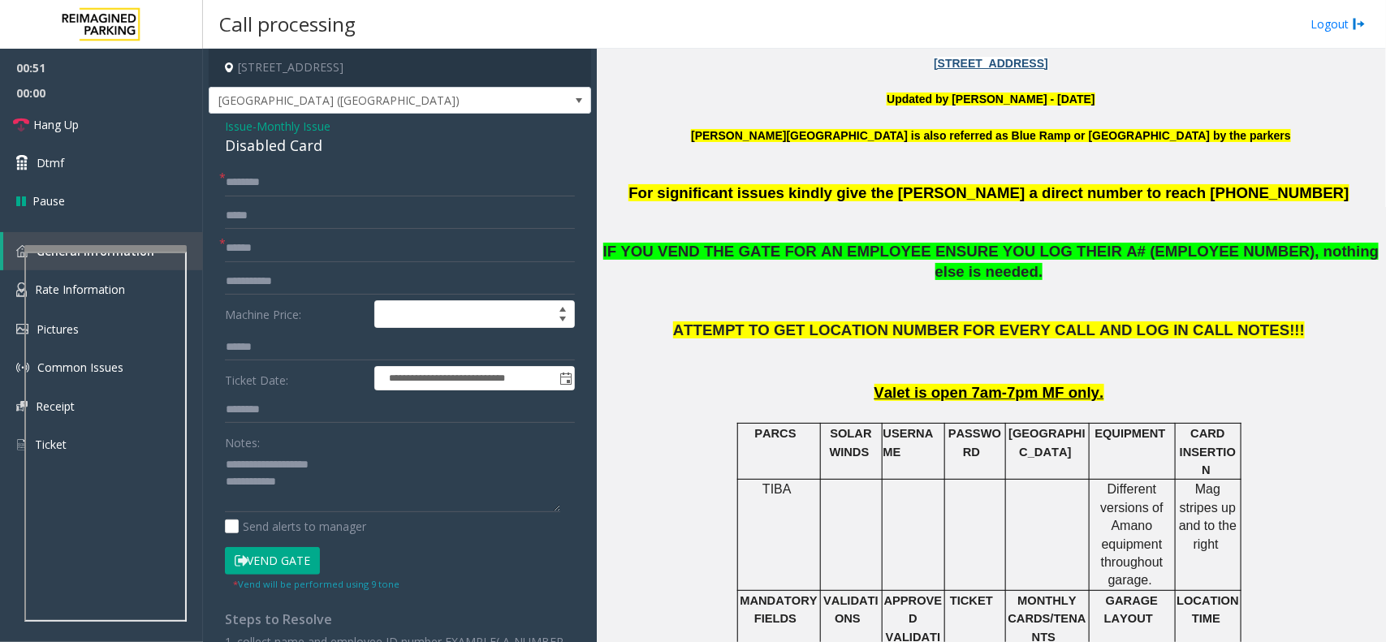
click at [288, 569] on button "Vend Gate" at bounding box center [272, 561] width 95 height 28
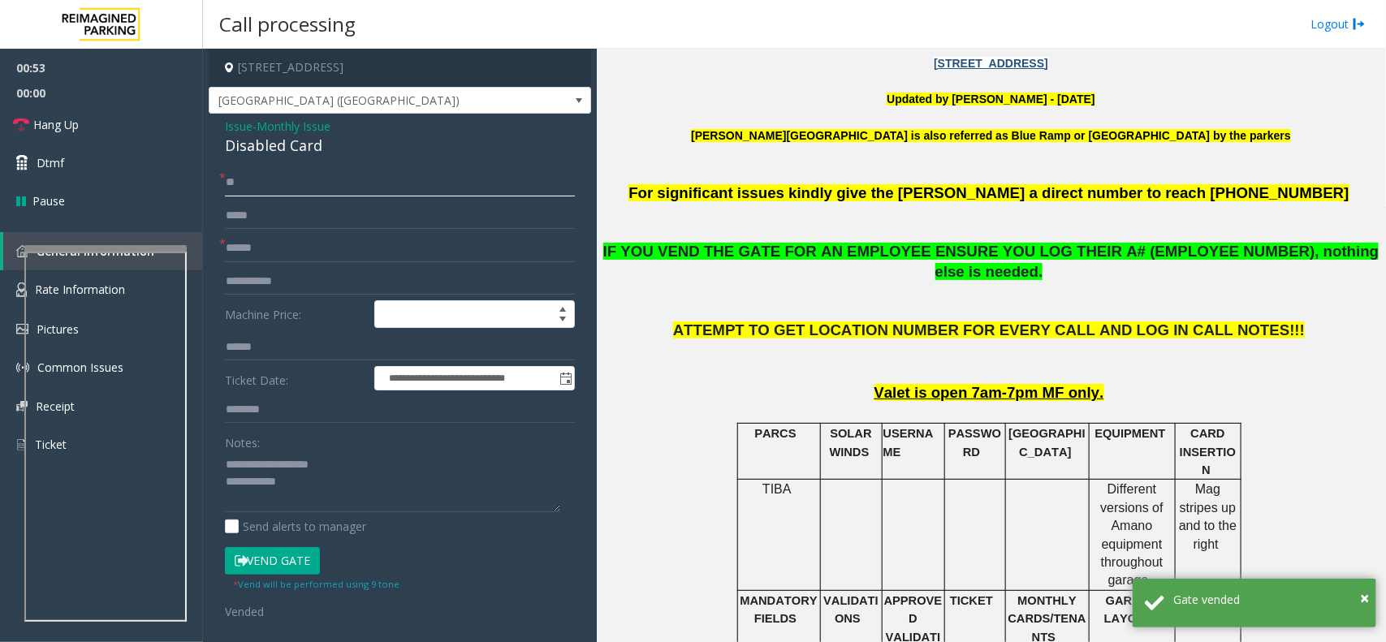
type input "**"
click at [322, 508] on textarea at bounding box center [392, 482] width 335 height 61
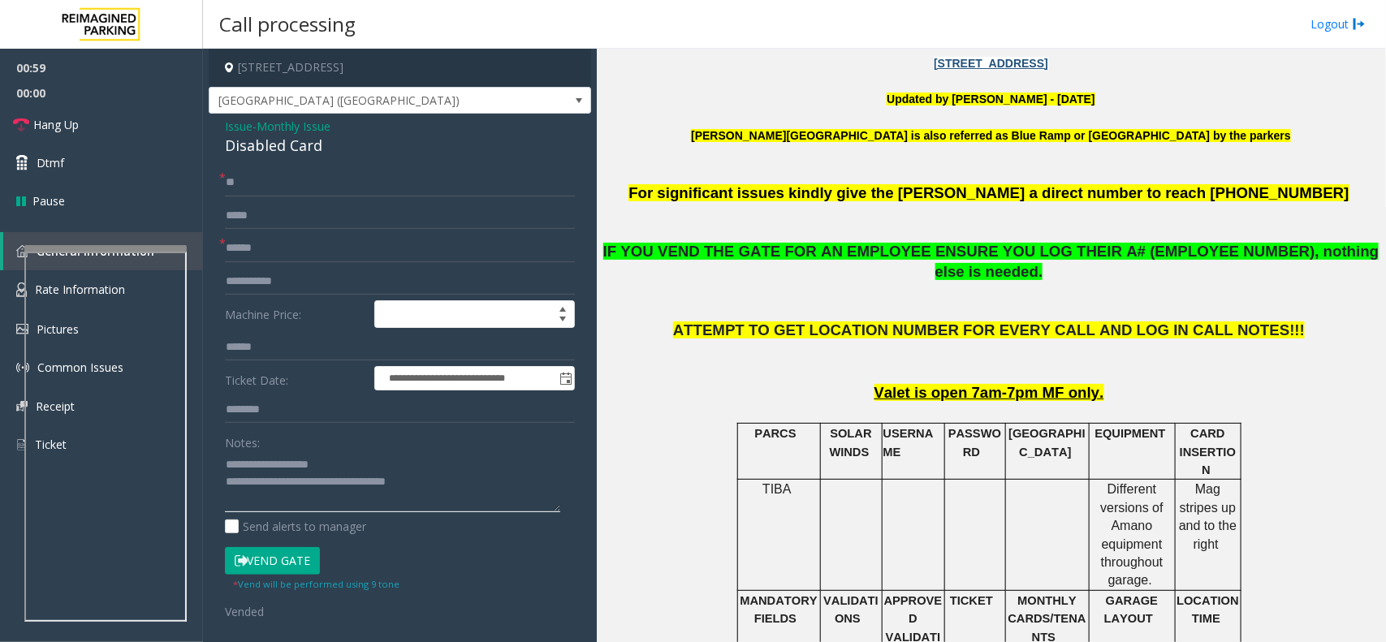
type textarea "**********"
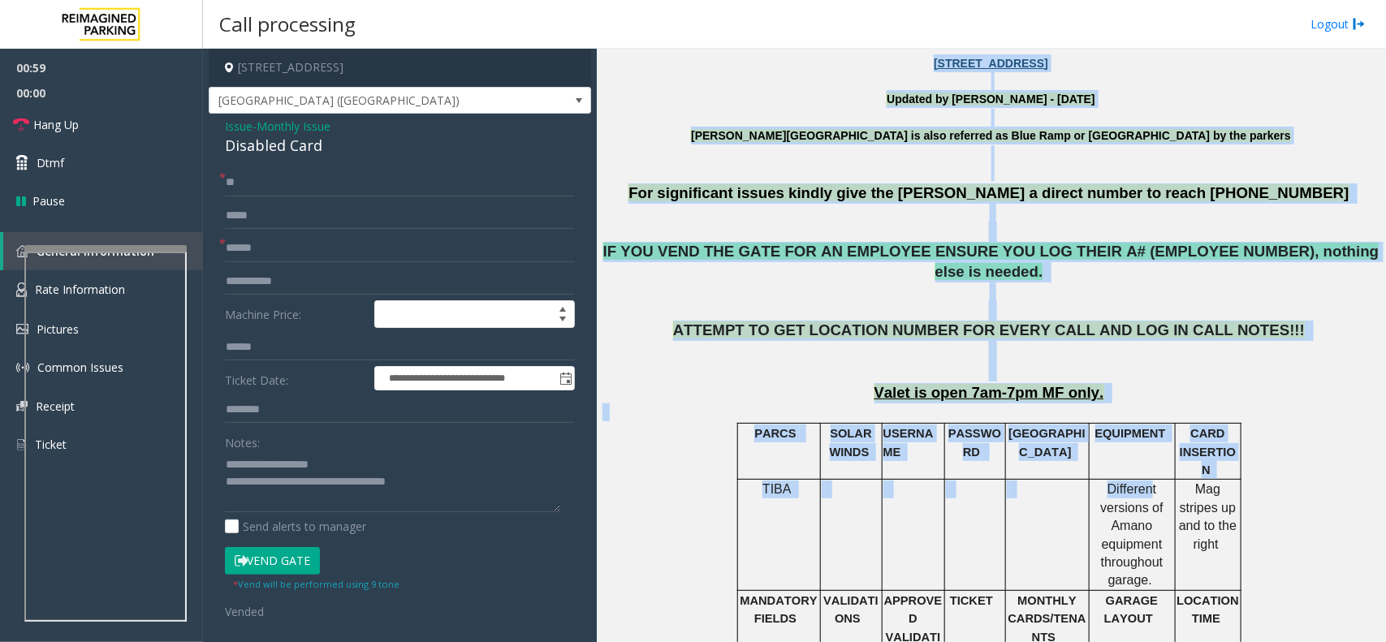
drag, startPoint x: 683, startPoint y: 69, endPoint x: 1146, endPoint y: 452, distance: 601.1
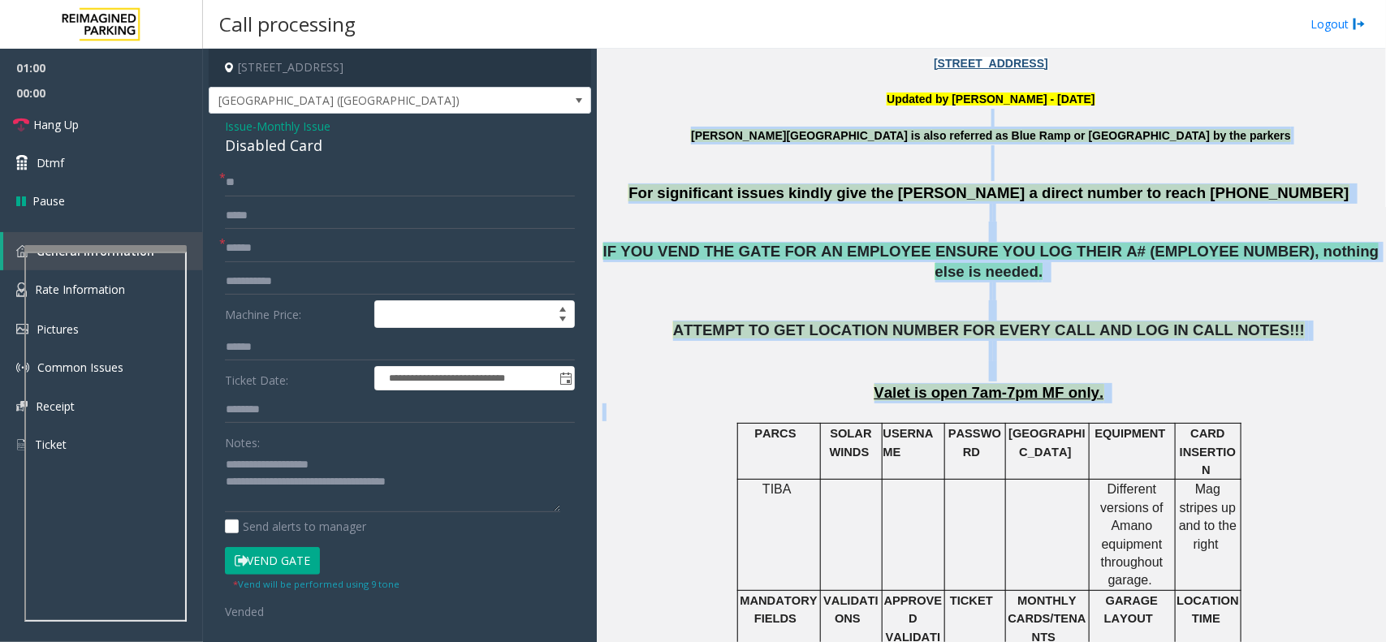
drag, startPoint x: 1265, startPoint y: 404, endPoint x: 824, endPoint y: 124, distance: 521.4
click at [683, 128] on p "[PERSON_NAME][GEOGRAPHIC_DATA] is also referred as Blue Ramp or [GEOGRAPHIC_DAT…" at bounding box center [991, 145] width 777 height 37
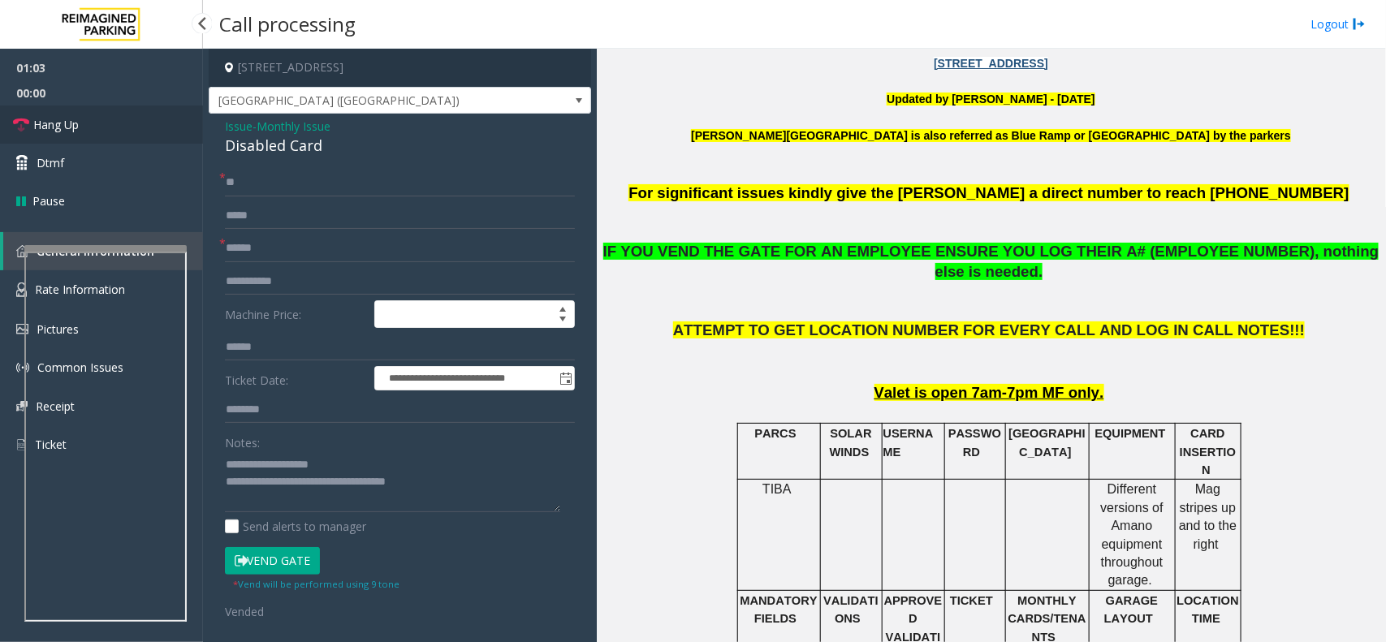
click at [136, 126] on link "Hang Up" at bounding box center [101, 125] width 203 height 38
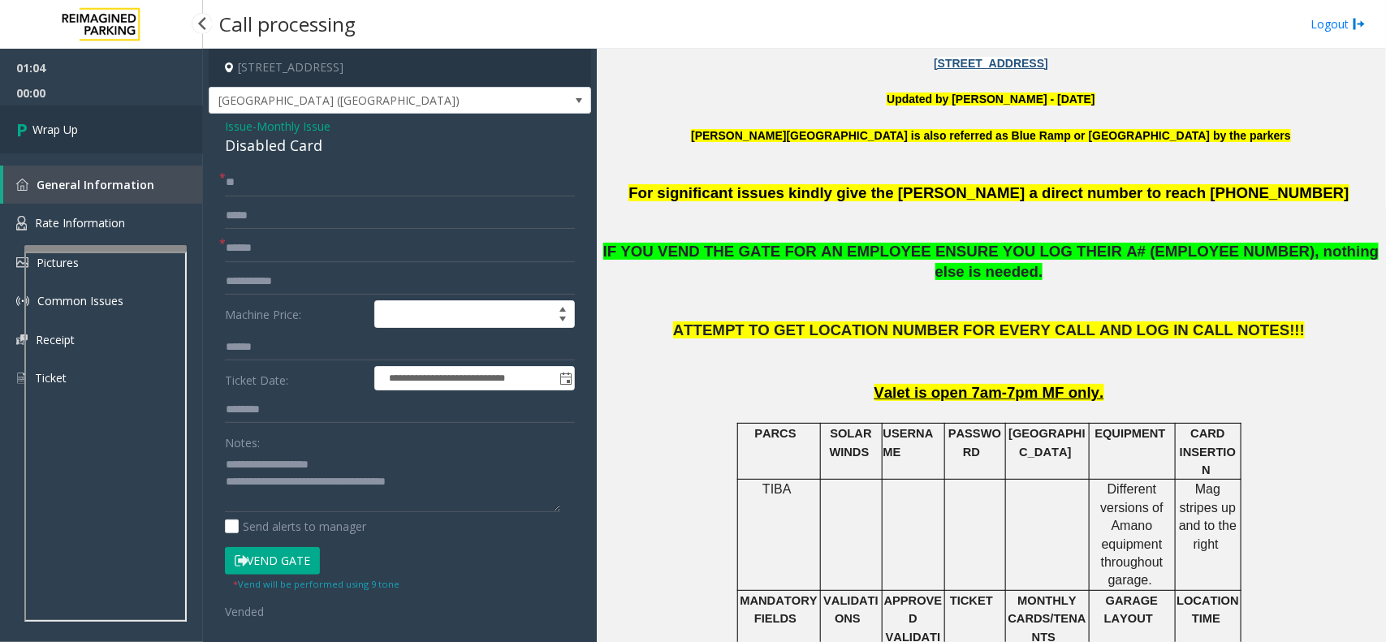
click at [136, 126] on link "Wrap Up" at bounding box center [101, 130] width 203 height 48
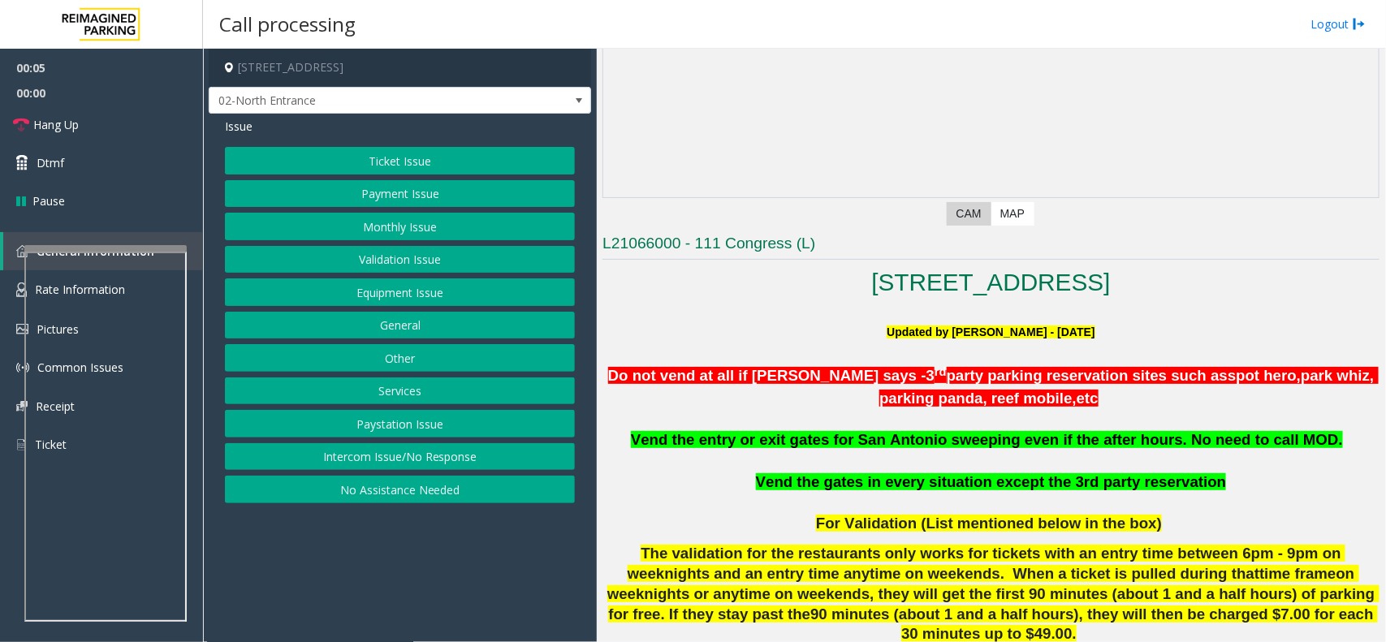
scroll to position [508, 0]
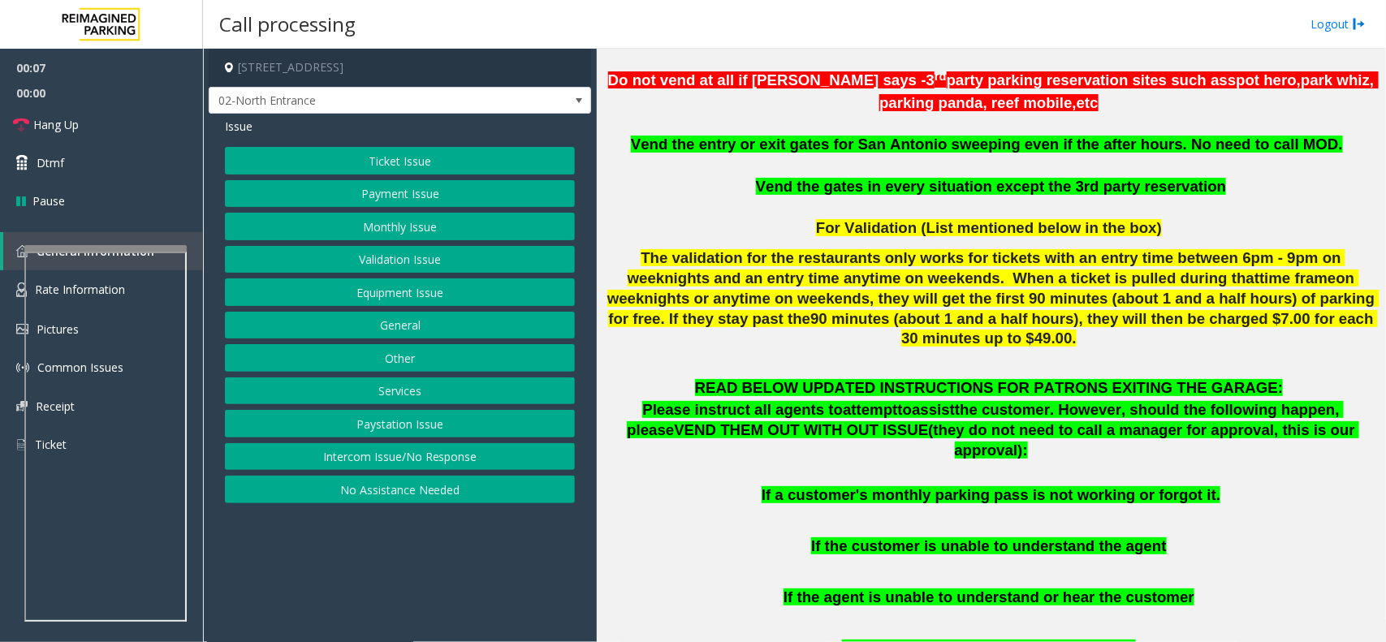
click at [415, 229] on button "Monthly Issue" at bounding box center [400, 227] width 350 height 28
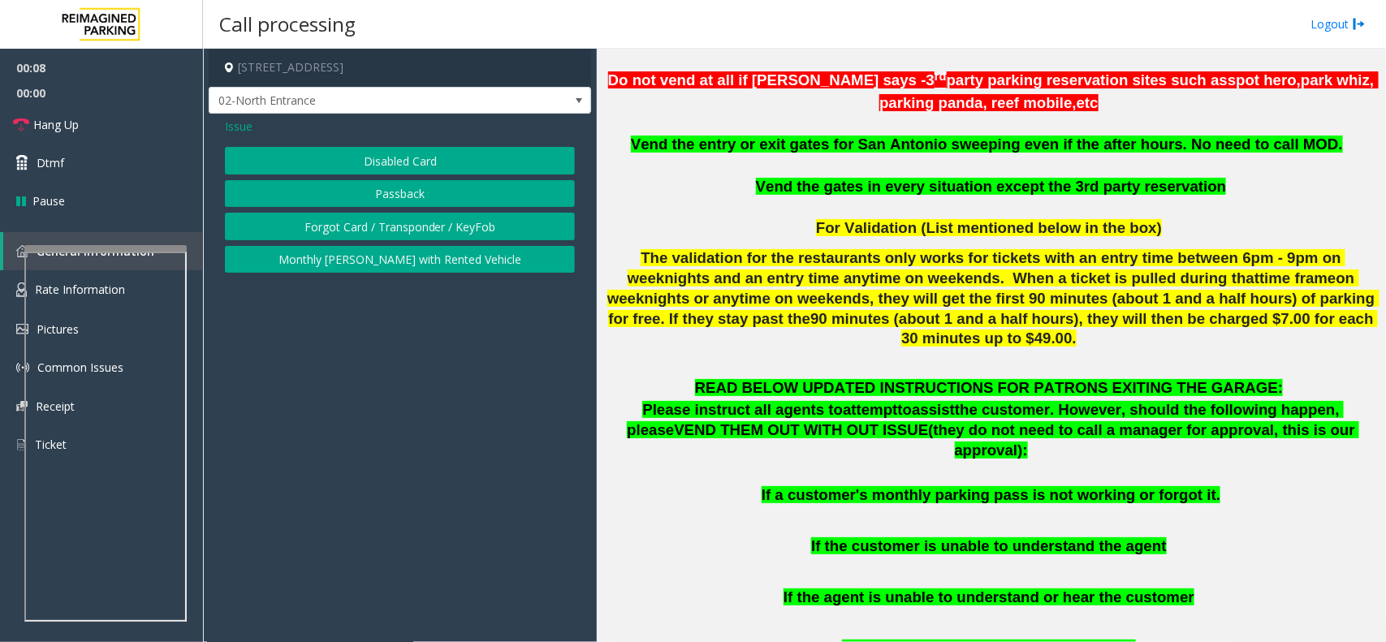
click at [411, 261] on button "Monthly [PERSON_NAME] with Rented Vehicle" at bounding box center [400, 260] width 350 height 28
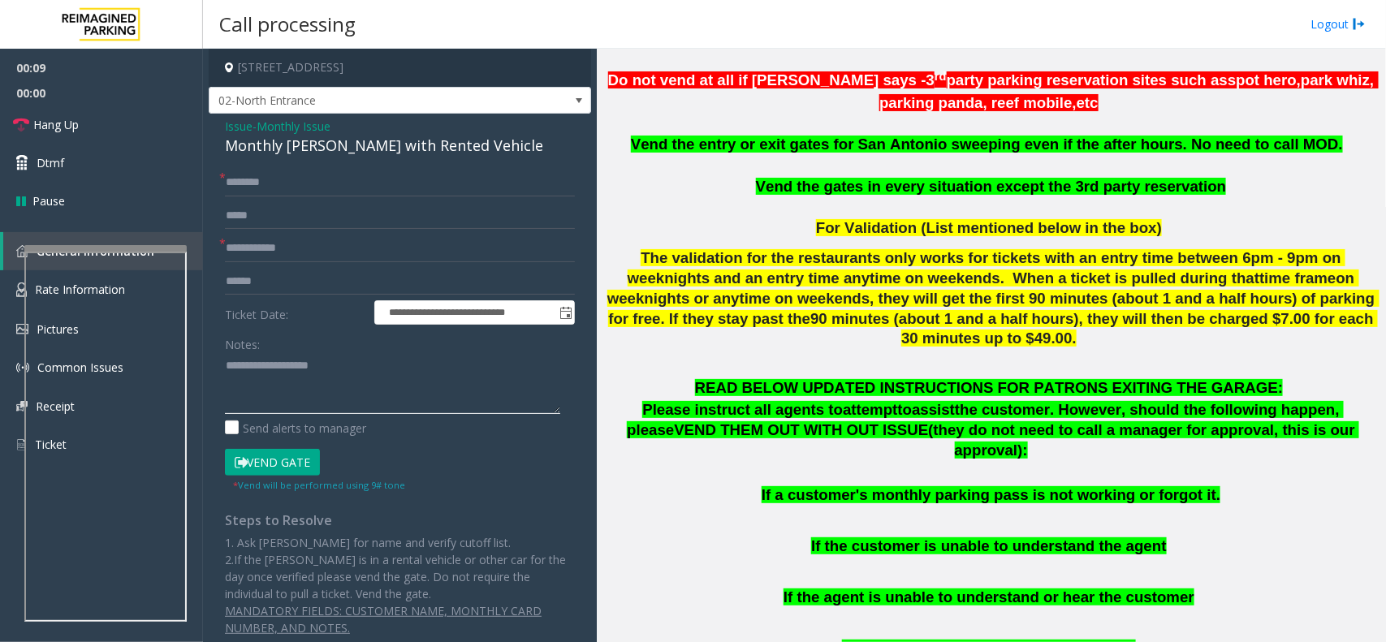
click at [302, 403] on textarea at bounding box center [392, 383] width 335 height 61
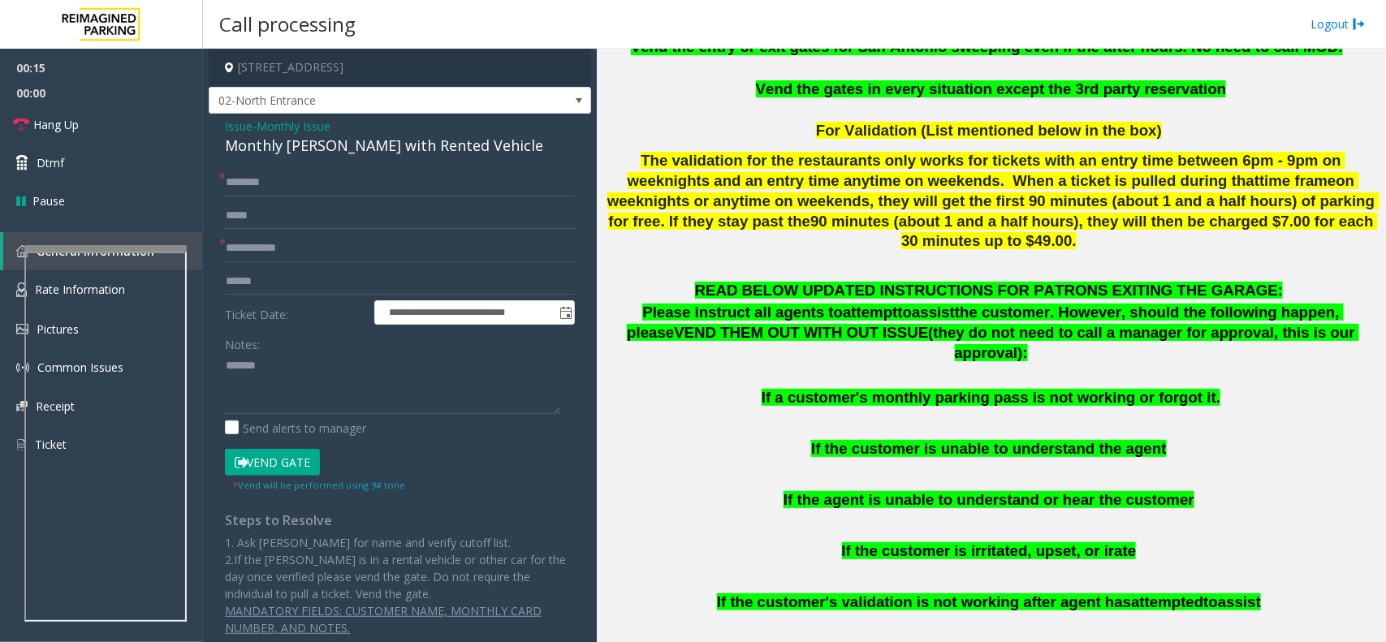
scroll to position [609, 0]
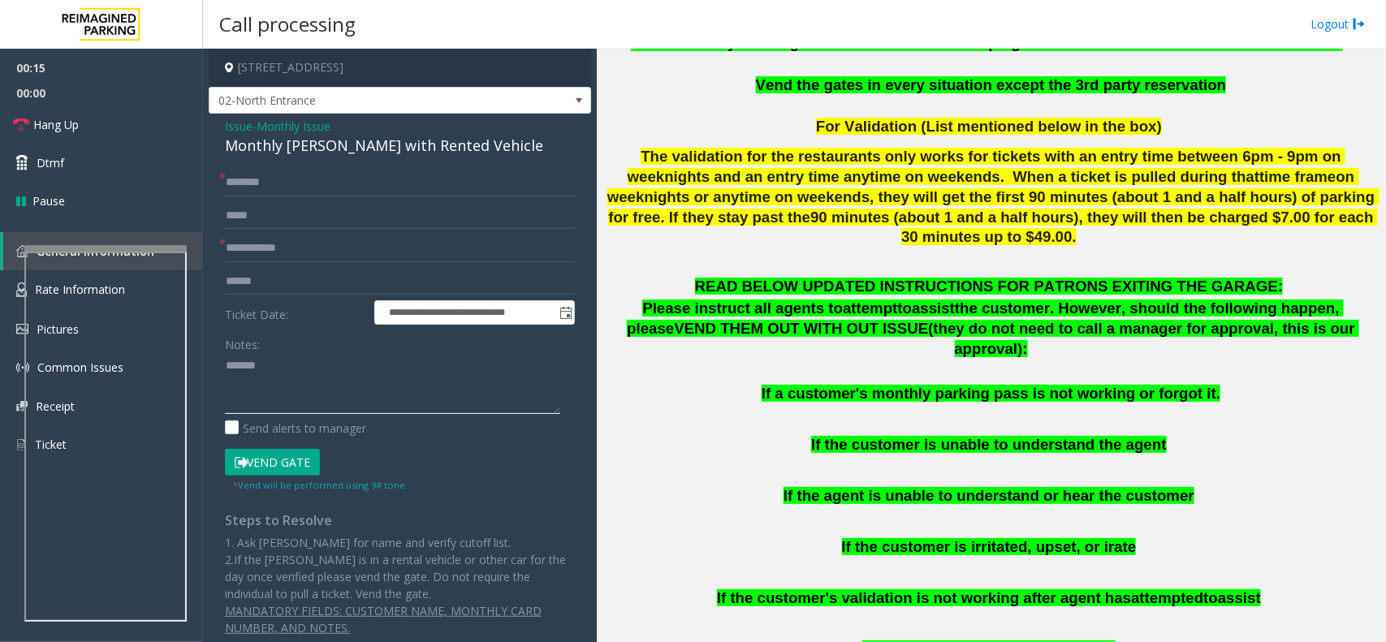
click at [354, 363] on textarea at bounding box center [392, 383] width 335 height 61
click at [380, 144] on div "Monthly [PERSON_NAME] with Rented Vehicle" at bounding box center [400, 146] width 350 height 22
copy div "Monthly [PERSON_NAME] with Rented Vehicle"
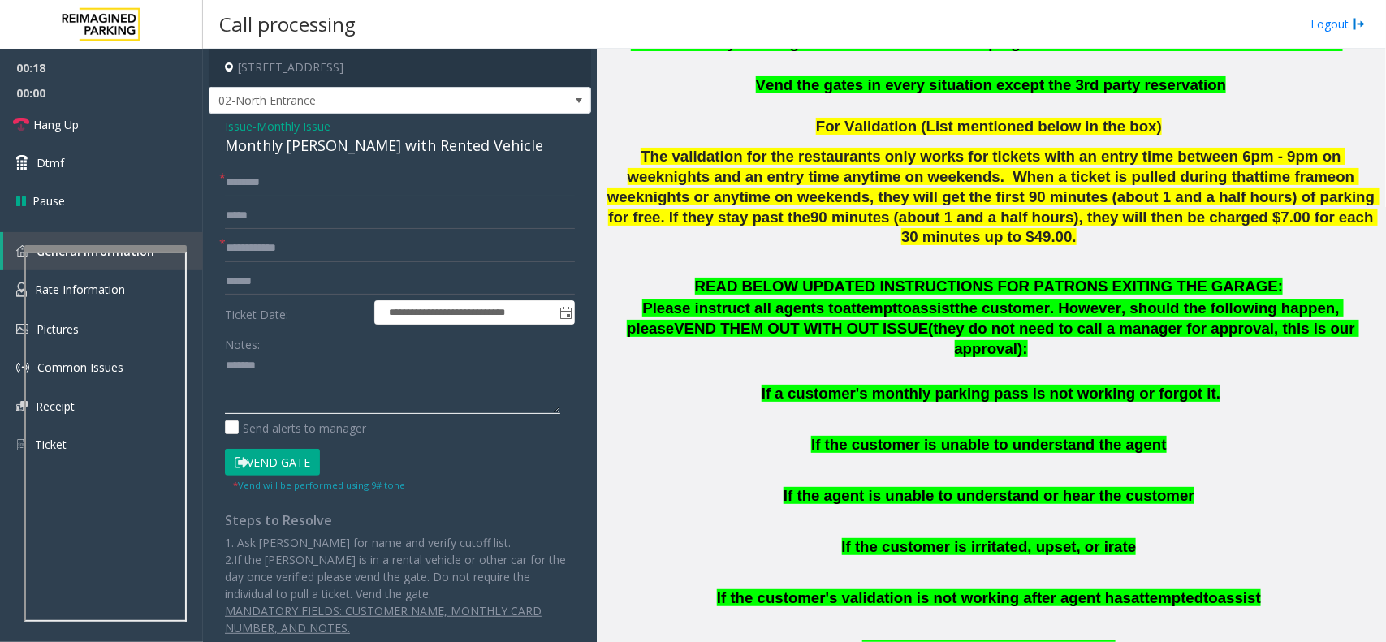
click at [379, 386] on textarea at bounding box center [392, 383] width 335 height 61
paste textarea "**********"
type textarea "**********"
click at [283, 244] on input "text" at bounding box center [400, 249] width 350 height 28
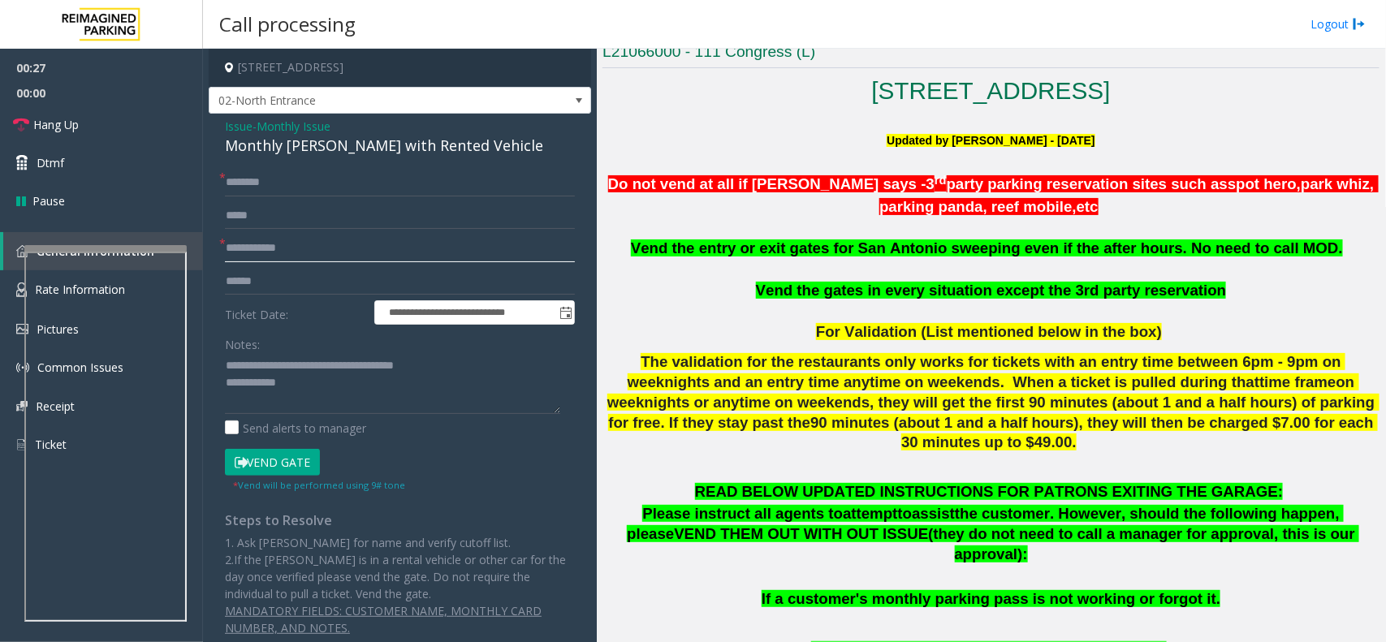
scroll to position [406, 0]
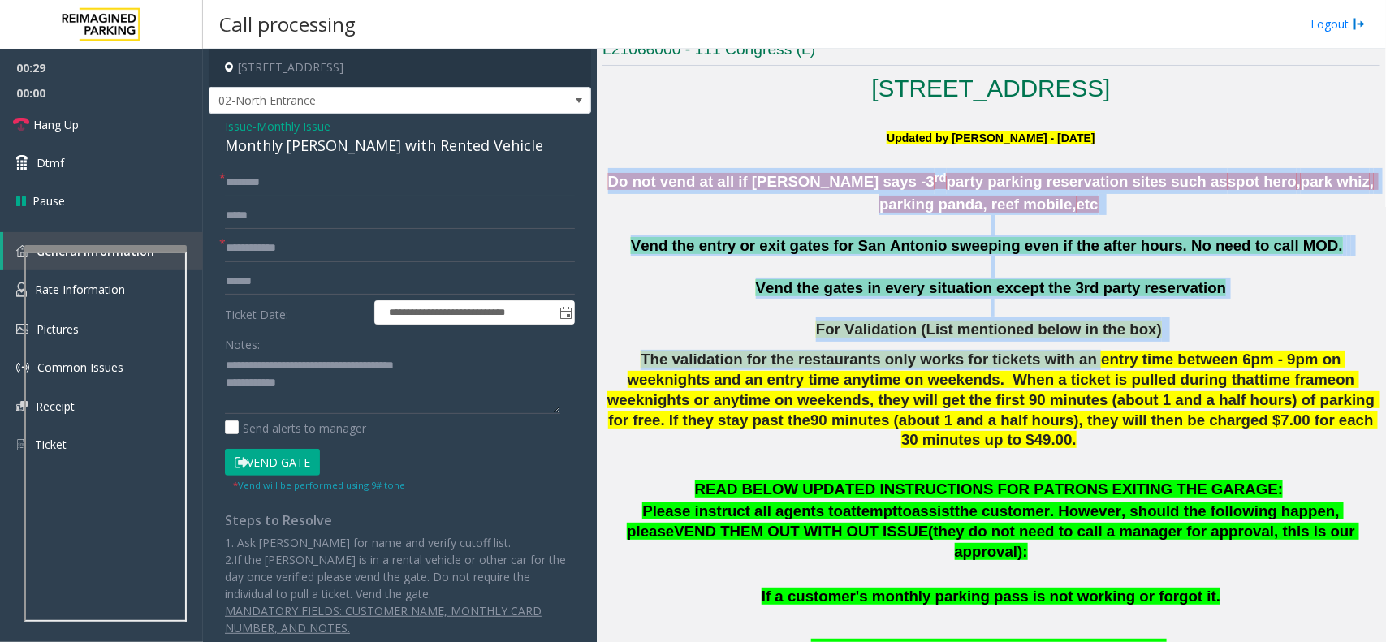
drag, startPoint x: 615, startPoint y: 171, endPoint x: 988, endPoint y: 343, distance: 411.4
click at [1016, 343] on div "Do not vend at all if parker says - 3 rd party parking reservation sites such a…" at bounding box center [991, 322] width 777 height 309
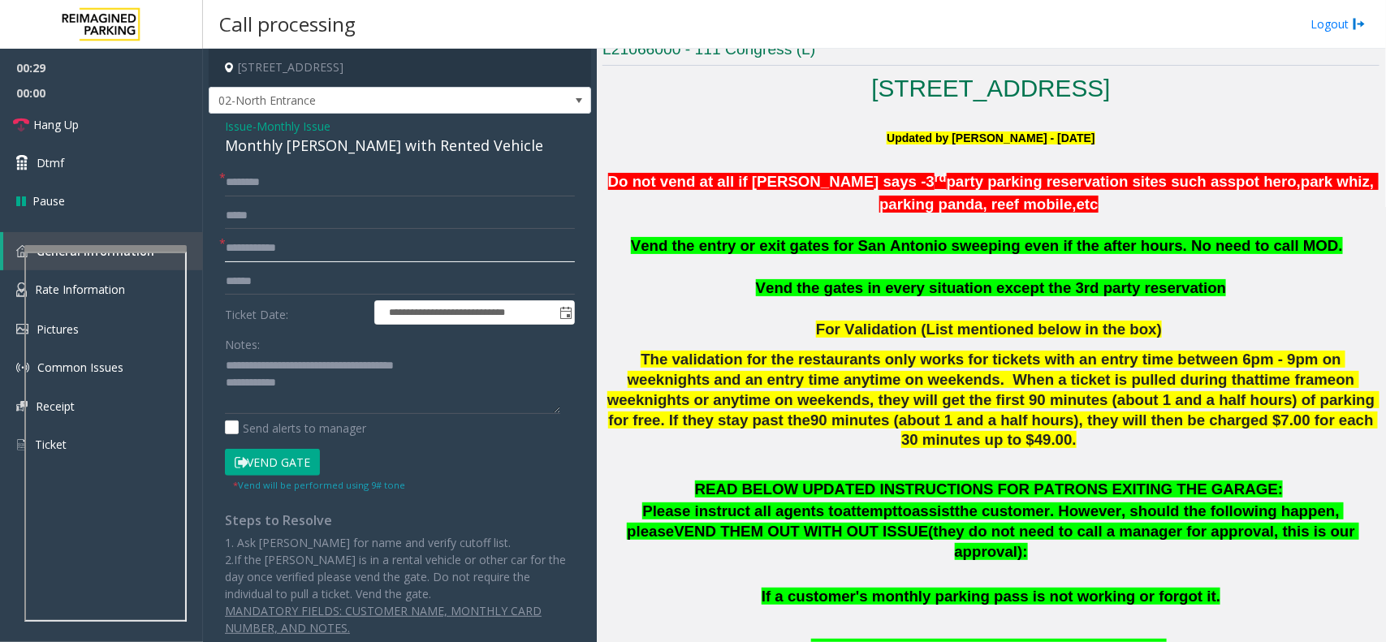
click at [362, 252] on input "text" at bounding box center [400, 249] width 350 height 28
type input "*"
click at [329, 396] on textarea at bounding box center [392, 383] width 335 height 61
click at [288, 253] on input "**********" at bounding box center [400, 249] width 350 height 28
click at [295, 256] on input "**********" at bounding box center [400, 249] width 350 height 28
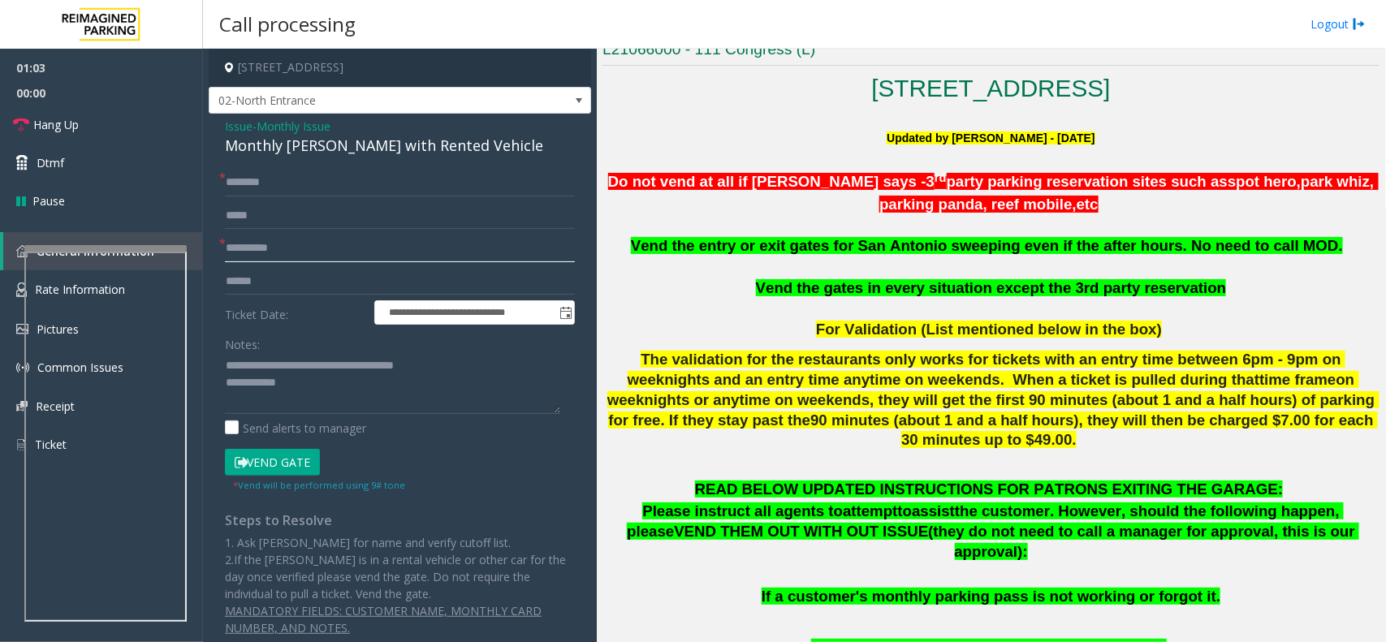
type input "**********"
click at [286, 191] on input "text" at bounding box center [400, 183] width 350 height 28
type input "********"
drag, startPoint x: 257, startPoint y: 187, endPoint x: 526, endPoint y: 172, distance: 270.1
click at [526, 172] on input "********" at bounding box center [400, 183] width 350 height 28
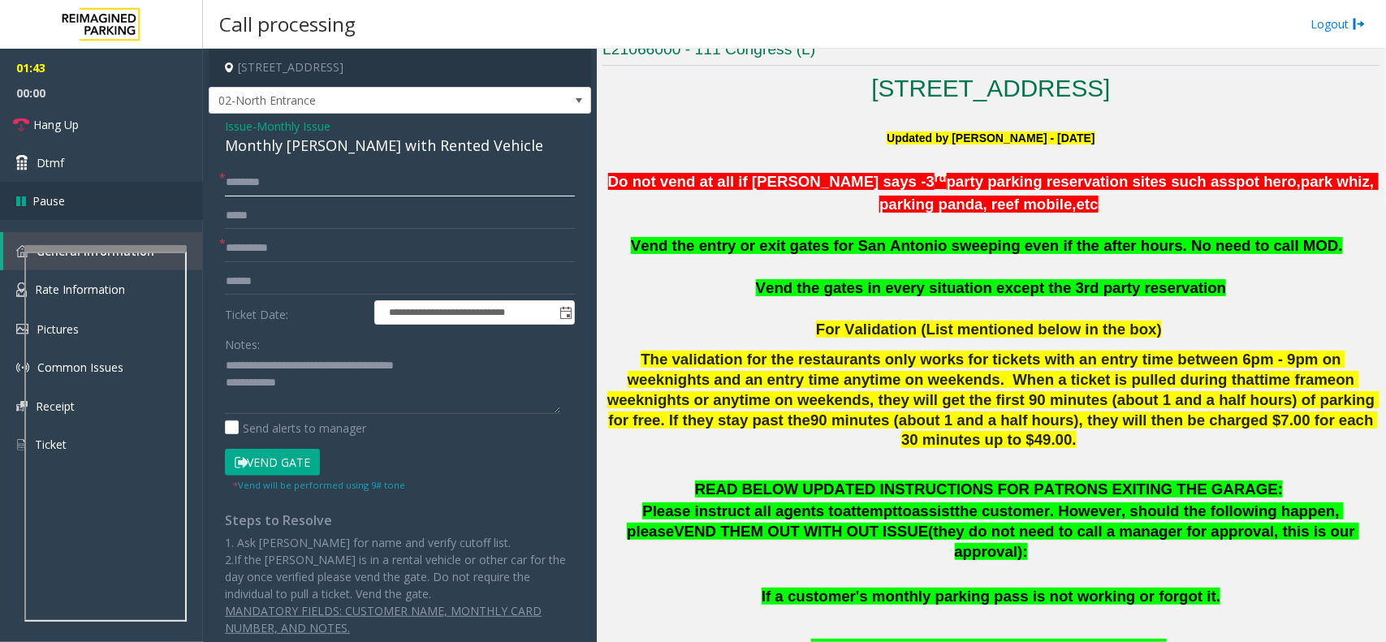
drag, startPoint x: 215, startPoint y: 197, endPoint x: 199, endPoint y: 201, distance: 16.7
click at [199, 201] on app-root "**********" at bounding box center [693, 321] width 1386 height 642
type input "*******"
click at [335, 407] on textarea at bounding box center [392, 383] width 335 height 61
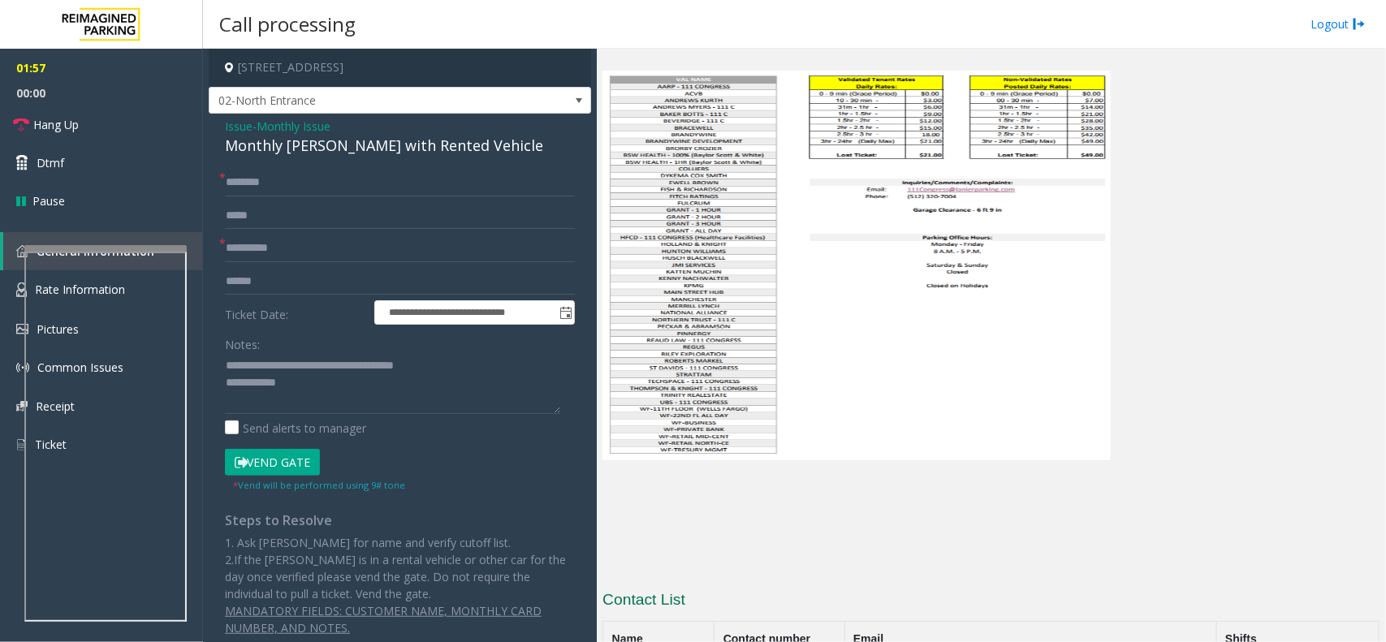
scroll to position [976, 0]
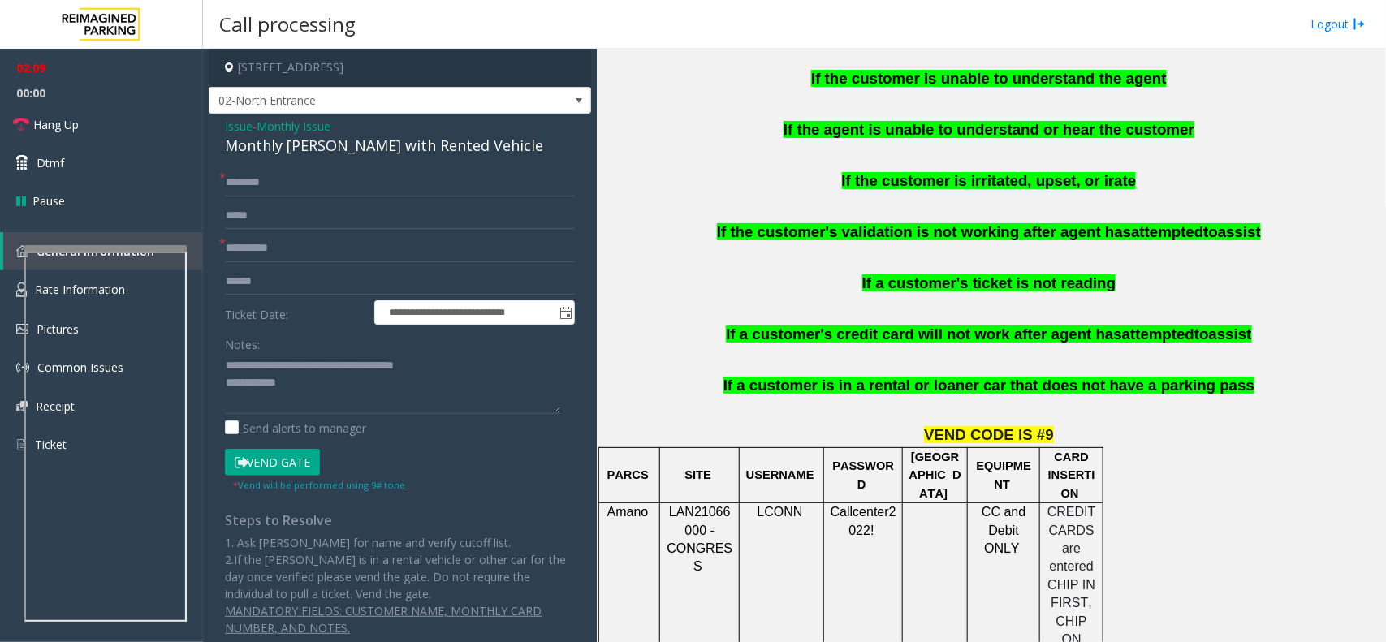
click at [305, 461] on button "Vend Gate" at bounding box center [272, 463] width 95 height 28
click at [325, 374] on textarea at bounding box center [392, 383] width 335 height 61
click at [325, 390] on textarea at bounding box center [392, 383] width 335 height 61
type textarea "**********"
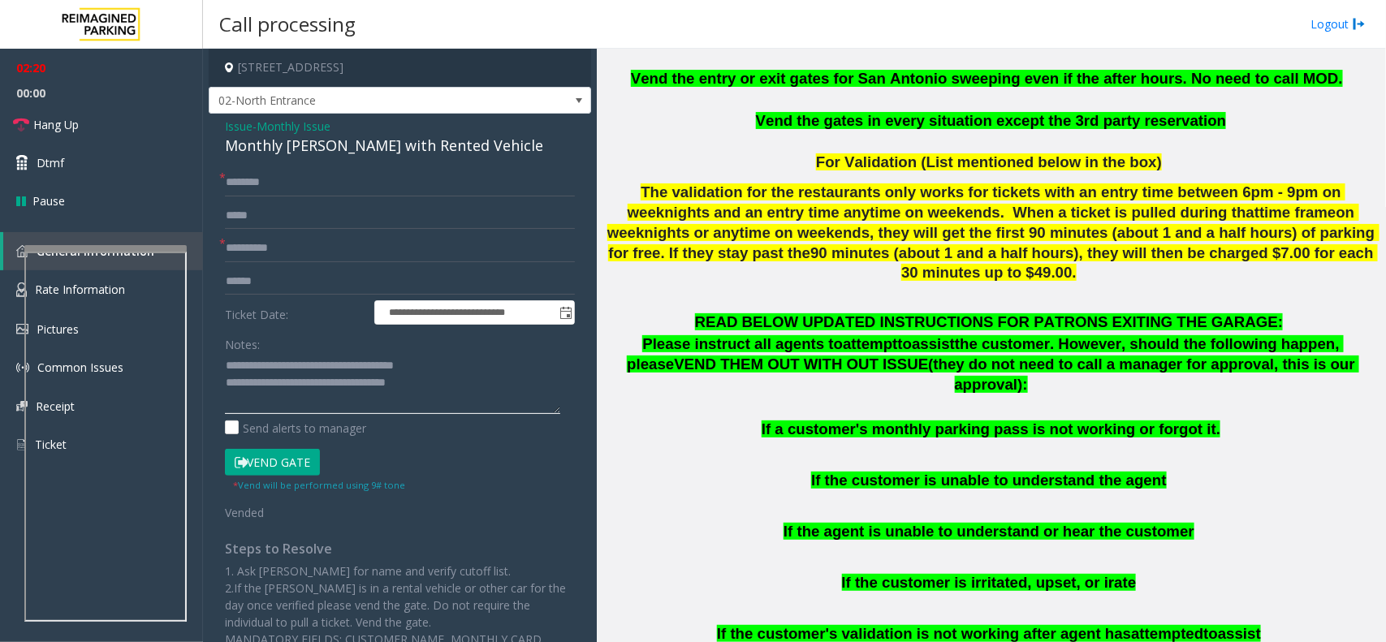
scroll to position [569, 0]
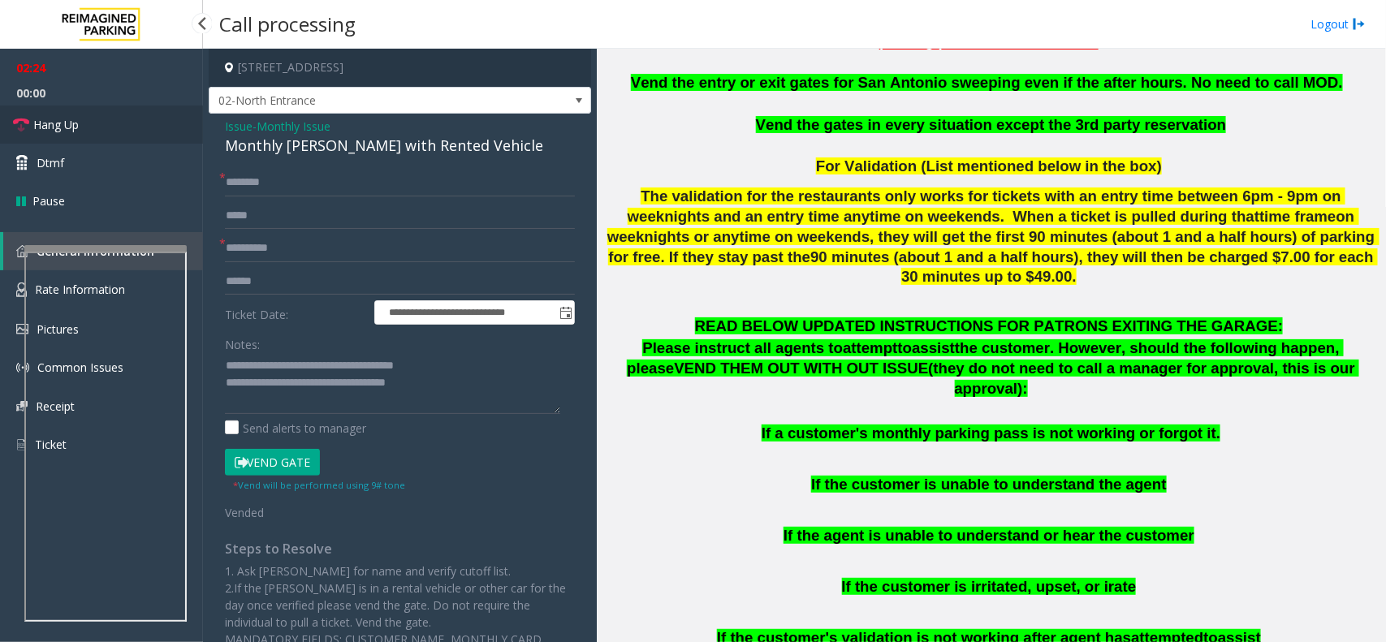
click at [136, 116] on link "Hang Up" at bounding box center [101, 125] width 203 height 38
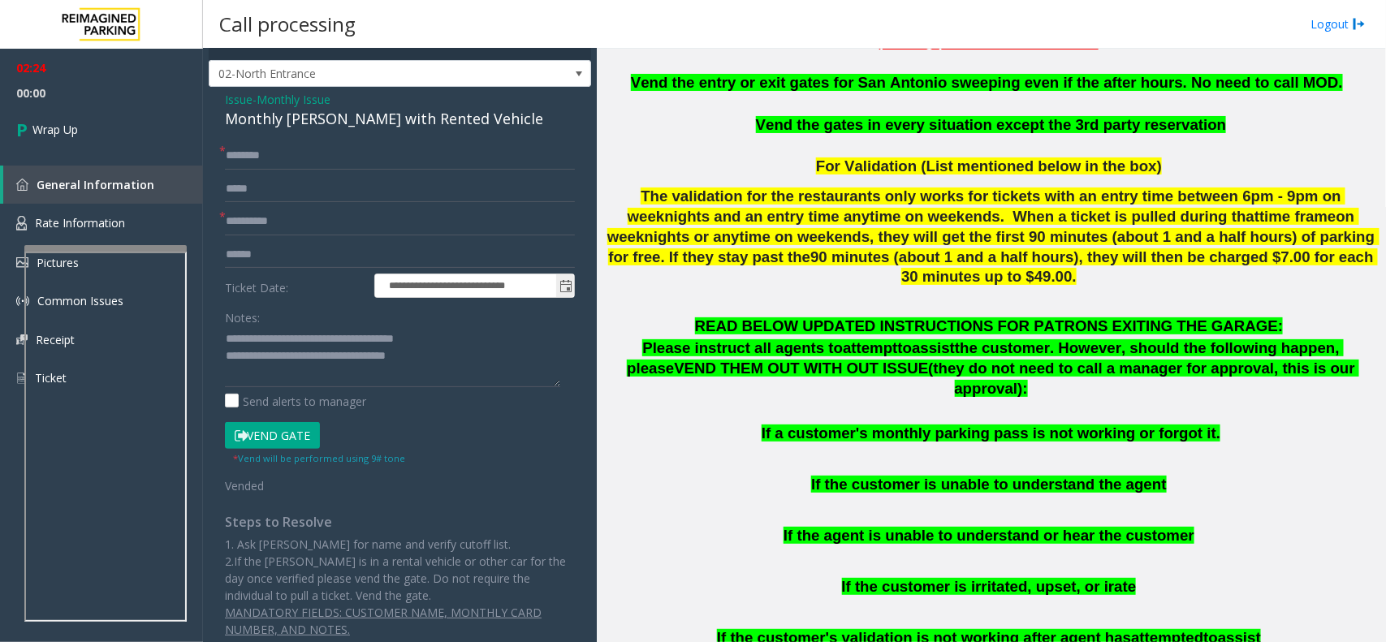
scroll to position [39, 0]
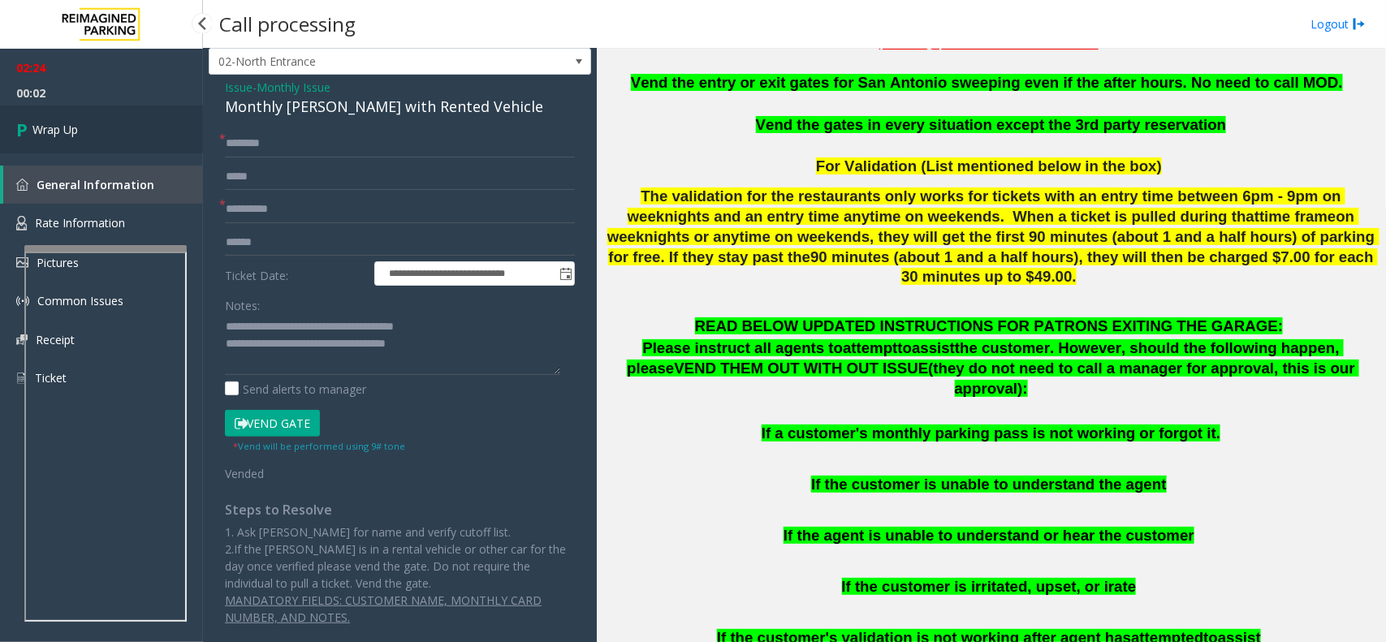
click at [120, 131] on link "Wrap Up" at bounding box center [101, 130] width 203 height 48
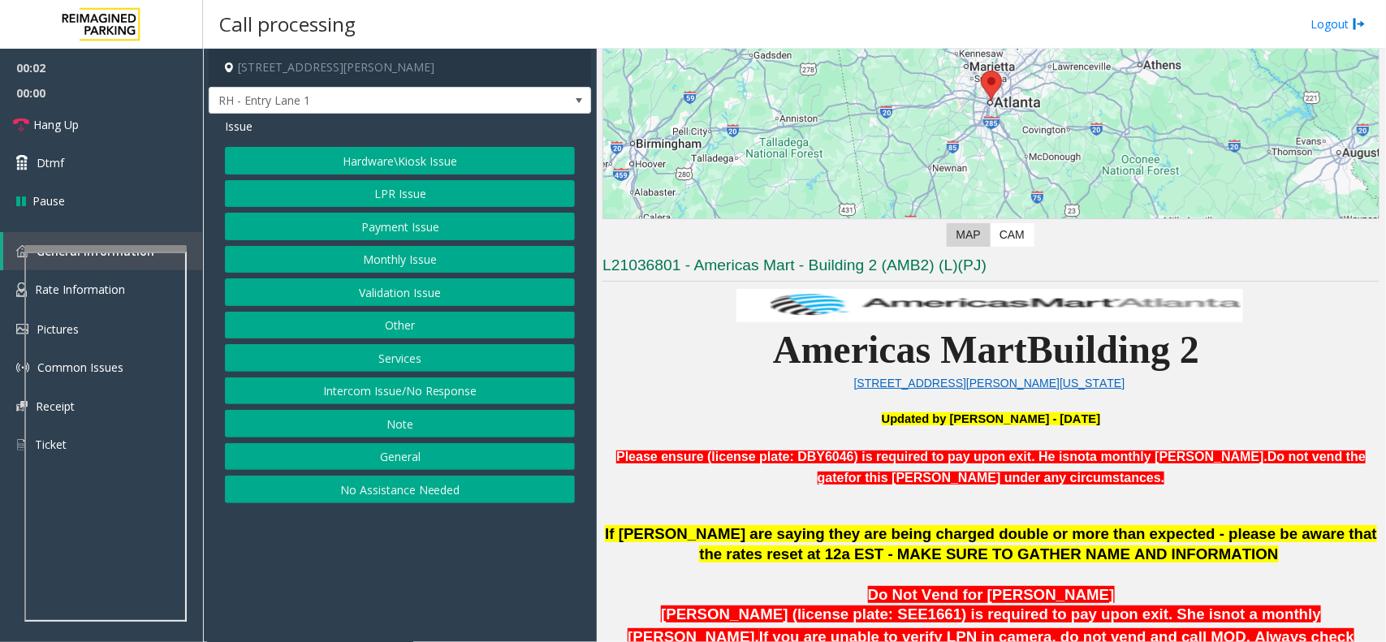
scroll to position [508, 0]
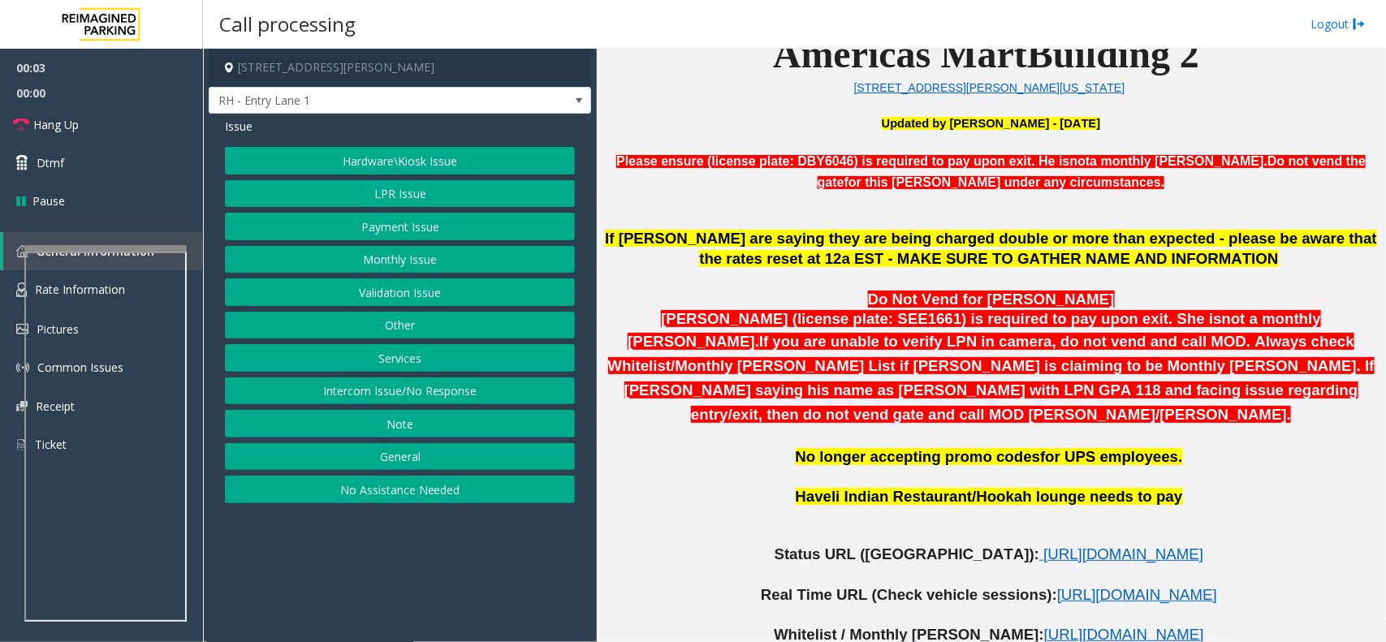
click at [1017, 565] on p at bounding box center [991, 575] width 777 height 20
click at [1052, 546] on span "https://www.parkjockey.com/en-us/manage/1633/status" at bounding box center [1124, 554] width 160 height 17
drag, startPoint x: 427, startPoint y: 392, endPoint x: 423, endPoint y: 370, distance: 23.1
click at [427, 392] on button "Intercom Issue/No Response" at bounding box center [400, 392] width 350 height 28
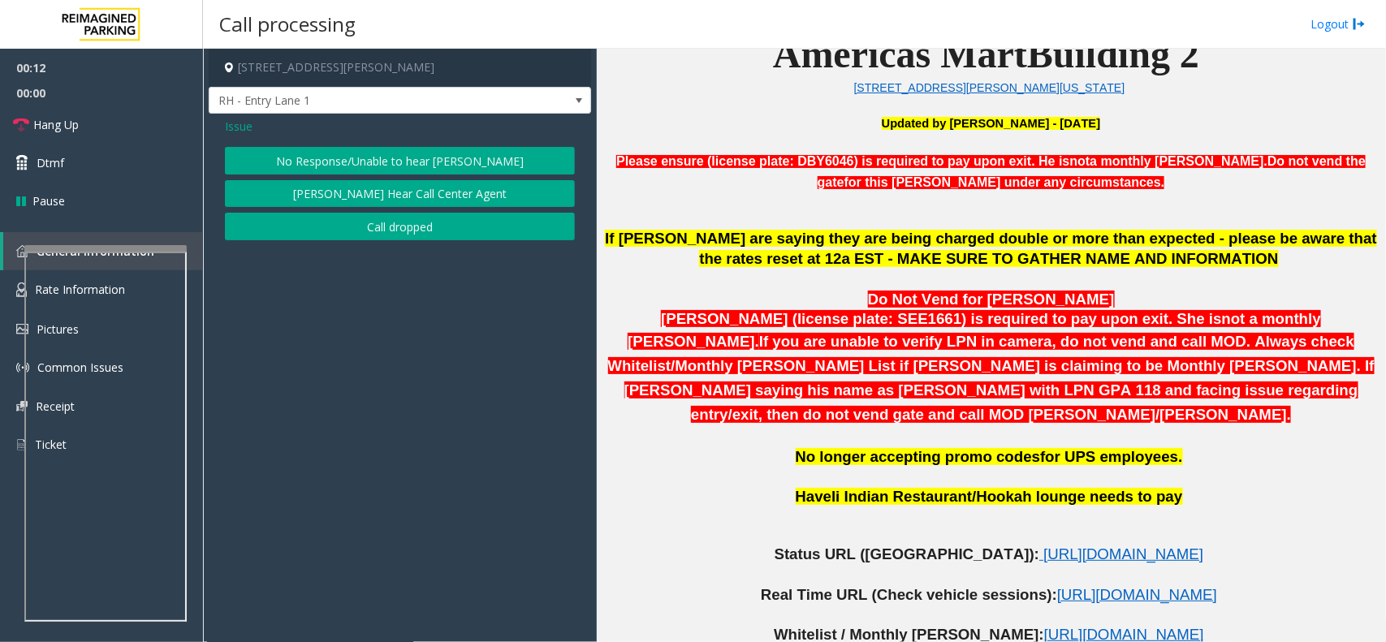
click at [395, 160] on button "No Response/Unable to hear [PERSON_NAME]" at bounding box center [400, 161] width 350 height 28
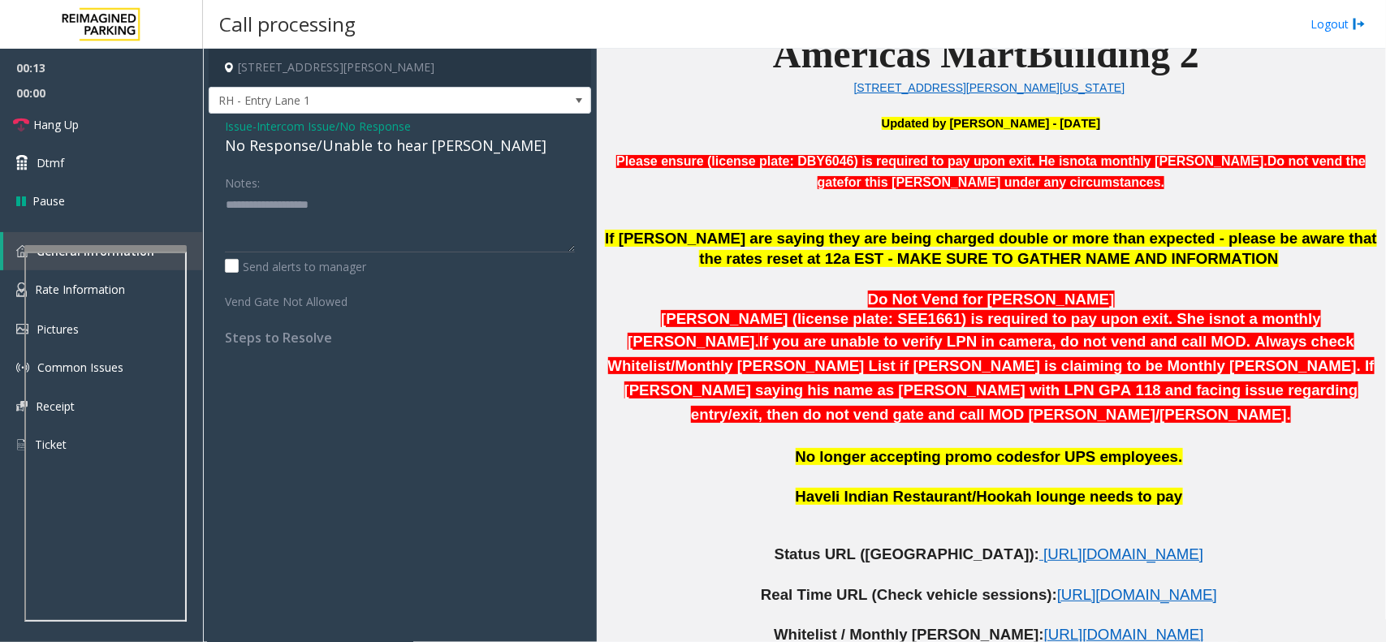
click at [395, 152] on div "No Response/Unable to hear [PERSON_NAME]" at bounding box center [400, 146] width 350 height 22
click at [475, 213] on textarea at bounding box center [400, 222] width 350 height 61
type textarea "**********"
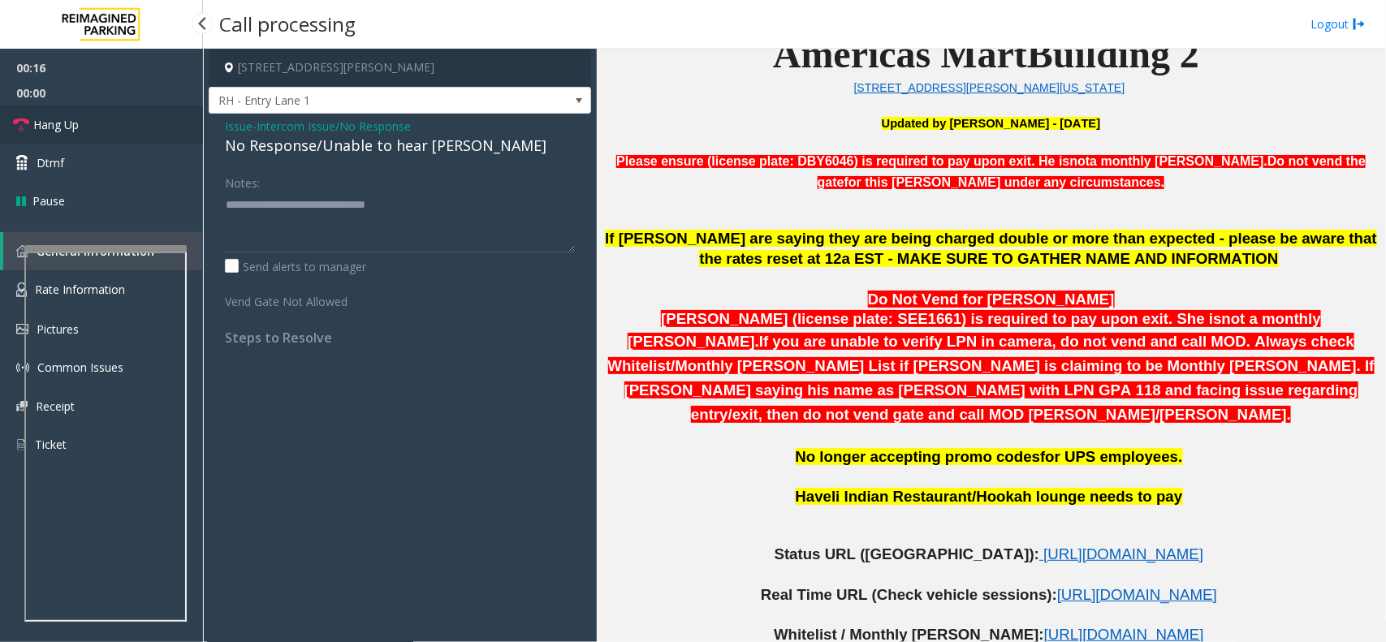
click at [110, 120] on link "Hang Up" at bounding box center [101, 125] width 203 height 38
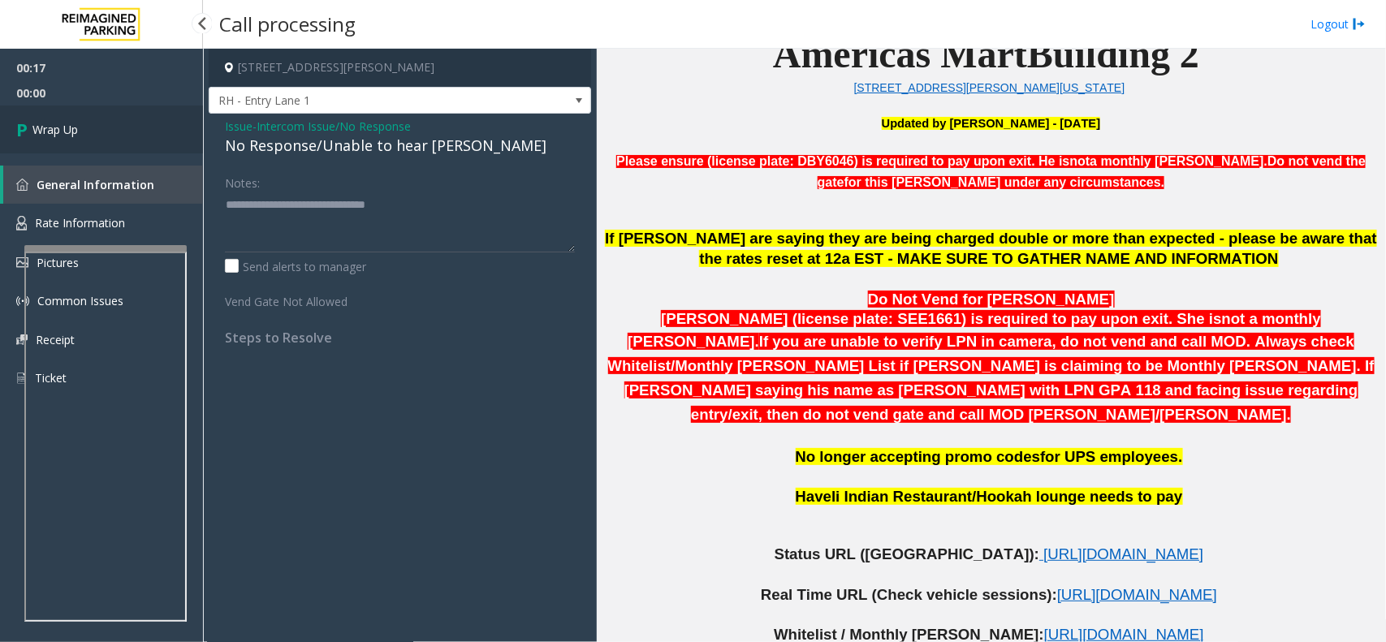
click at [110, 120] on link "Wrap Up" at bounding box center [101, 130] width 203 height 48
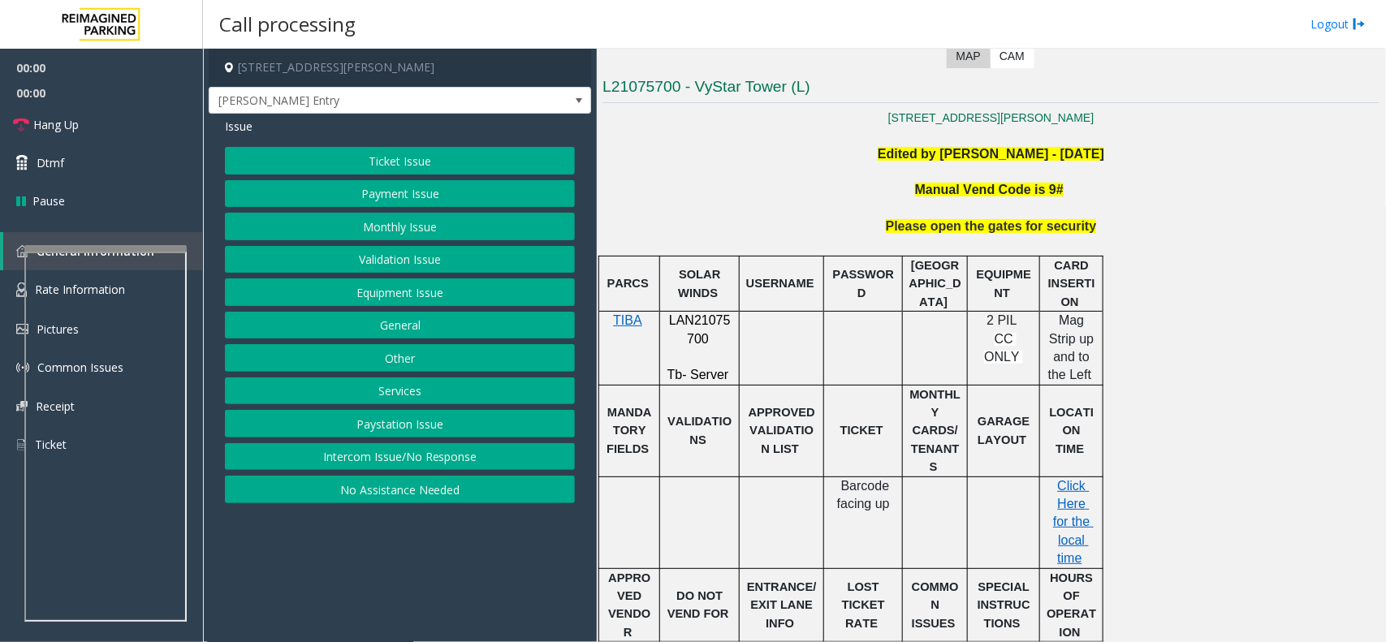
scroll to position [406, 0]
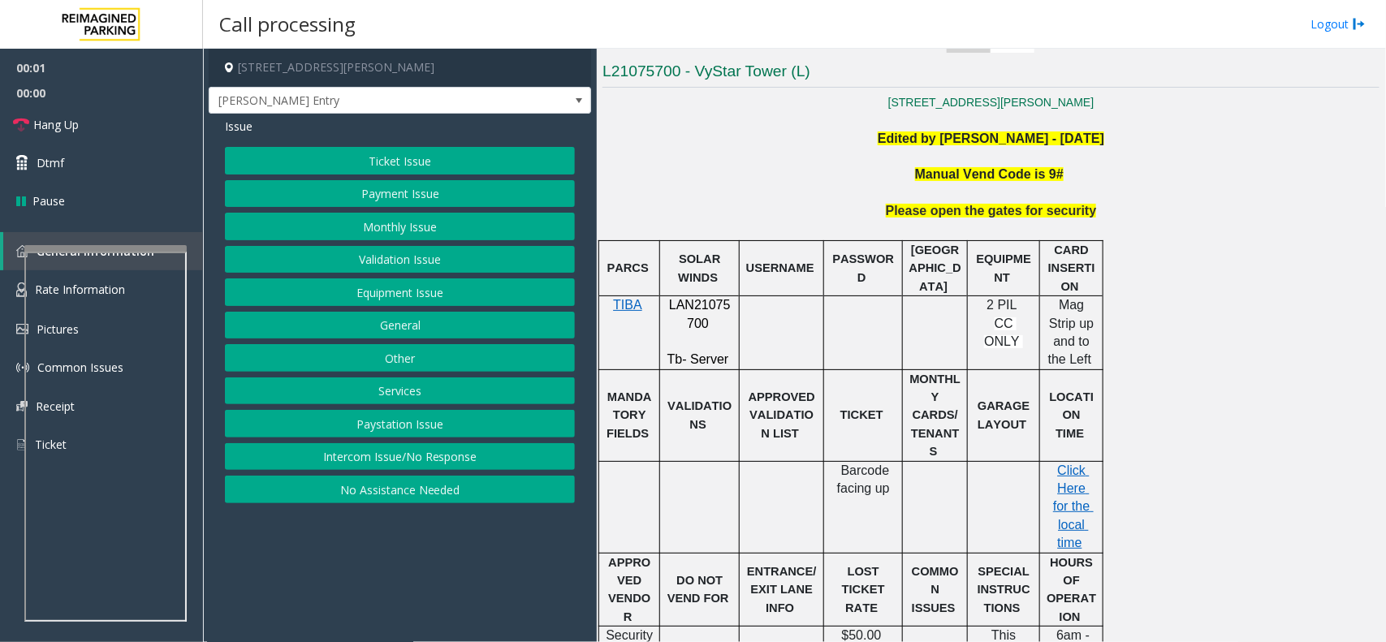
click at [681, 302] on span "LAN21075700" at bounding box center [700, 314] width 62 height 32
copy p "LAN21075700"
click at [720, 145] on p "Edited by Pranav Babbar - 6th March 2024" at bounding box center [991, 139] width 777 height 18
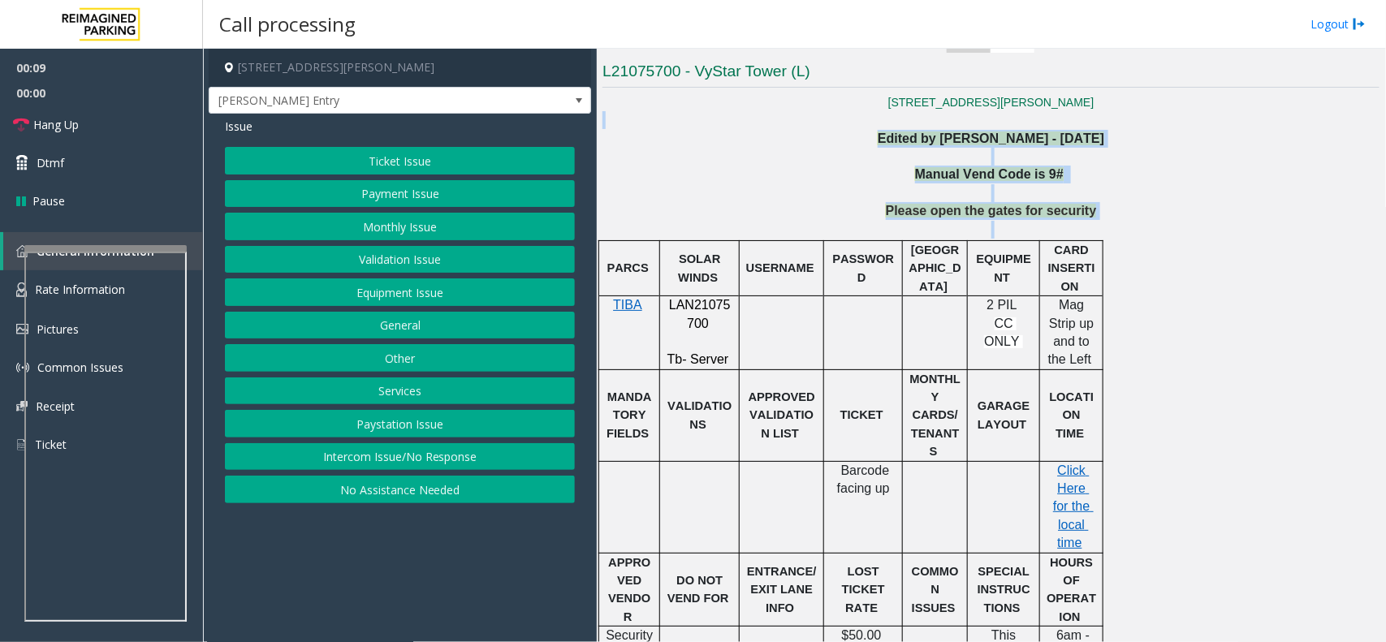
drag, startPoint x: 861, startPoint y: 126, endPoint x: 1192, endPoint y: 344, distance: 396.5
click at [1192, 344] on div "37 N. Hogan Jacksonville, FL Edited by Pranav Babbar - 6th March 2024 Manual Ve…" at bounding box center [991, 562] width 777 height 938
click at [1160, 314] on div "PARCS SOLAR WINDS USERNAME PASSWORD PARIS EQUIPMENT CARD INSERTION TIBA LAN2107…" at bounding box center [989, 579] width 781 height 678
drag, startPoint x: 1095, startPoint y: 224, endPoint x: 776, endPoint y: 146, distance: 328.6
click at [776, 146] on div "37 N. Hogan Jacksonville, FL Edited by Pranav Babbar - 6th March 2024 Manual Ve…" at bounding box center [991, 562] width 777 height 938
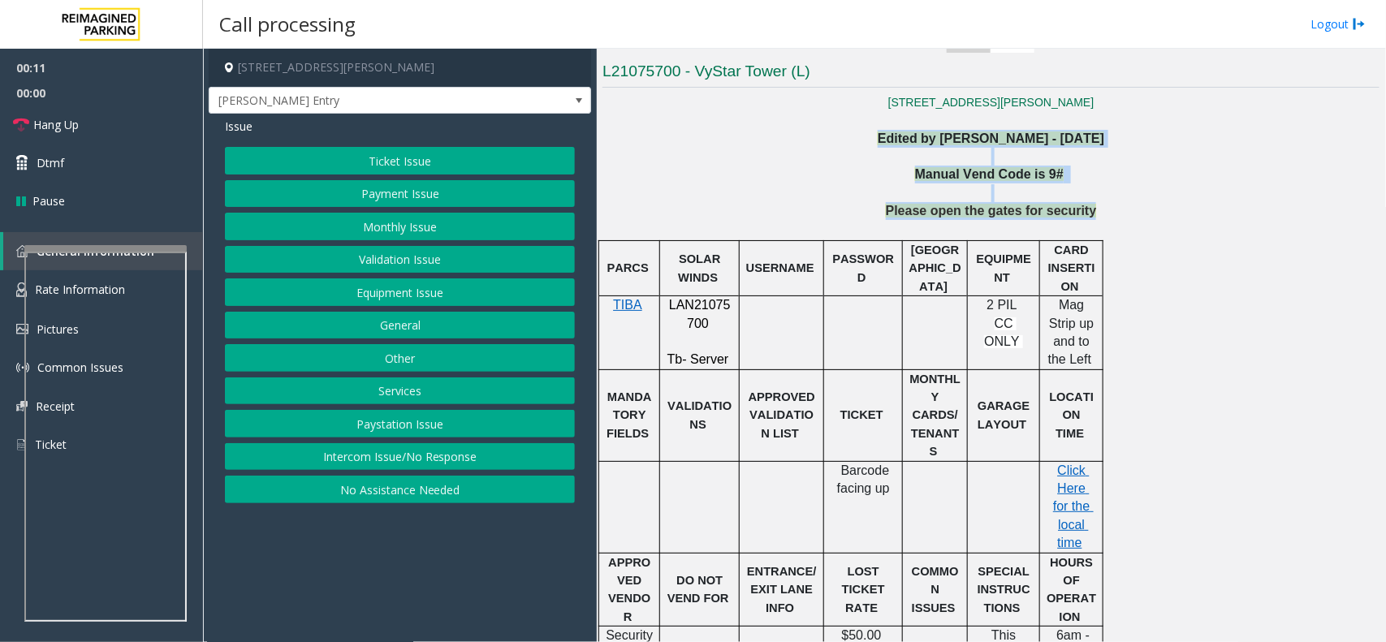
click at [776, 146] on p "Edited by Pranav Babbar - 6th March 2024" at bounding box center [991, 139] width 777 height 18
drag, startPoint x: 801, startPoint y: 124, endPoint x: 1135, endPoint y: 233, distance: 351.1
click at [1135, 233] on div "37 N. Hogan Jacksonville, FL Edited by Pranav Babbar - 6th March 2024 Manual Ve…" at bounding box center [991, 562] width 777 height 938
click at [1135, 233] on p at bounding box center [991, 230] width 777 height 18
drag, startPoint x: 1131, startPoint y: 233, endPoint x: 769, endPoint y: 134, distance: 374.8
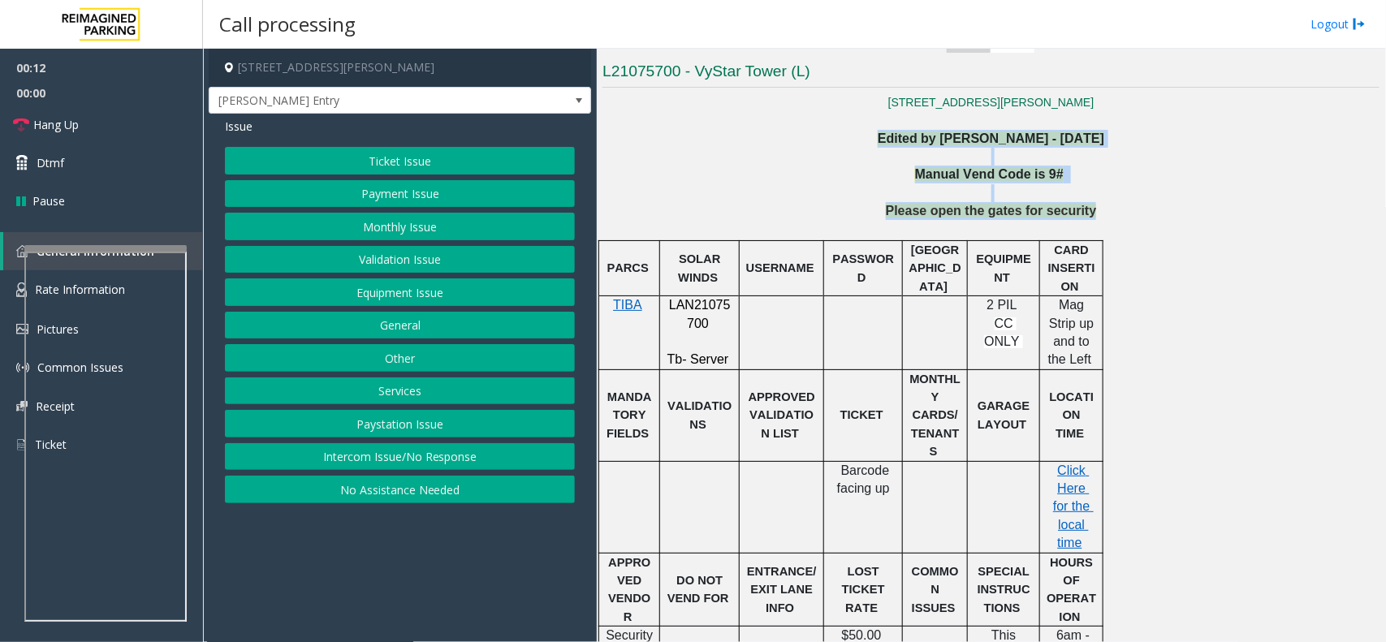
click at [769, 134] on div "37 N. Hogan Jacksonville, FL Edited by Pranav Babbar - 6th March 2024 Manual Ve…" at bounding box center [991, 562] width 777 height 938
click at [769, 134] on p "Edited by Pranav Babbar - 6th March 2024" at bounding box center [991, 139] width 777 height 18
drag, startPoint x: 788, startPoint y: 119, endPoint x: 1190, endPoint y: 249, distance: 422.5
click at [1190, 249] on div "37 N. Hogan Jacksonville, FL Edited by Pranav Babbar - 6th March 2024 Manual Ve…" at bounding box center [991, 562] width 777 height 938
click at [1097, 228] on p at bounding box center [991, 230] width 777 height 18
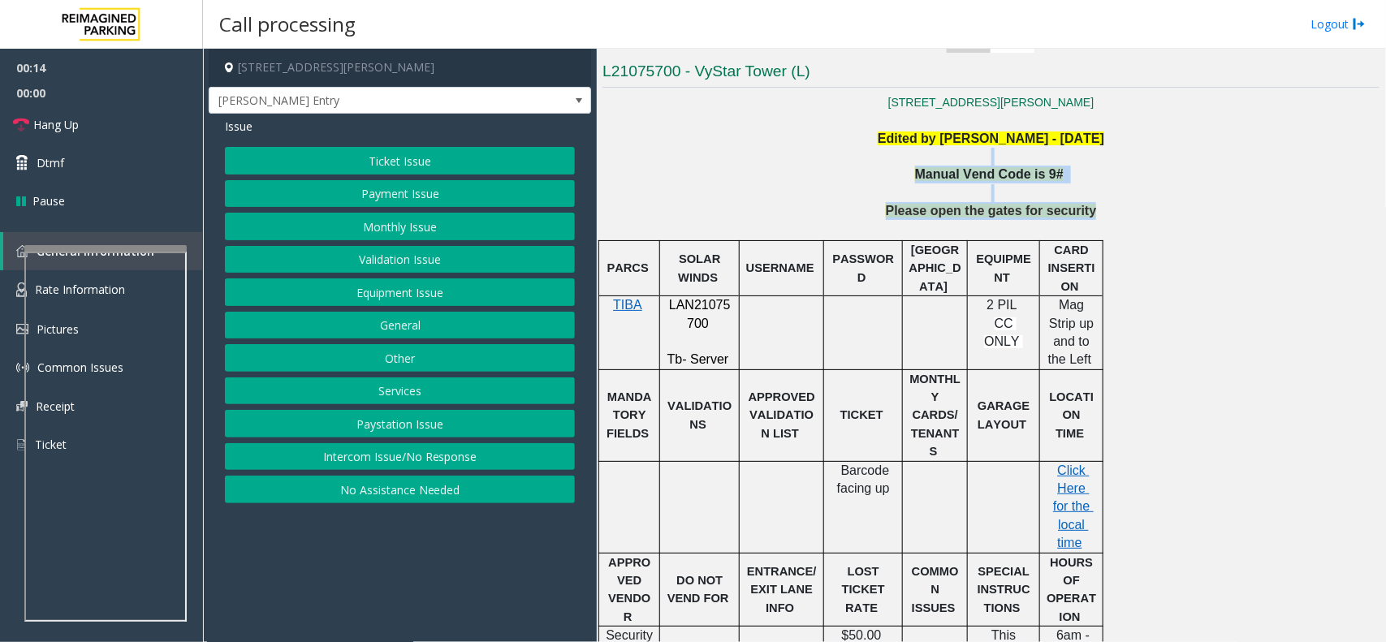
drag, startPoint x: 1097, startPoint y: 225, endPoint x: 815, endPoint y: 153, distance: 291.8
click at [815, 153] on div "37 N. Hogan Jacksonville, FL Edited by Pranav Babbar - 6th March 2024 Manual Ve…" at bounding box center [991, 562] width 777 height 938
click at [817, 150] on p at bounding box center [991, 157] width 777 height 18
drag, startPoint x: 830, startPoint y: 134, endPoint x: 1131, endPoint y: 230, distance: 315.4
click at [1131, 230] on div "37 N. Hogan Jacksonville, FL Edited by Pranav Babbar - 6th March 2024 Manual Ve…" at bounding box center [991, 562] width 777 height 938
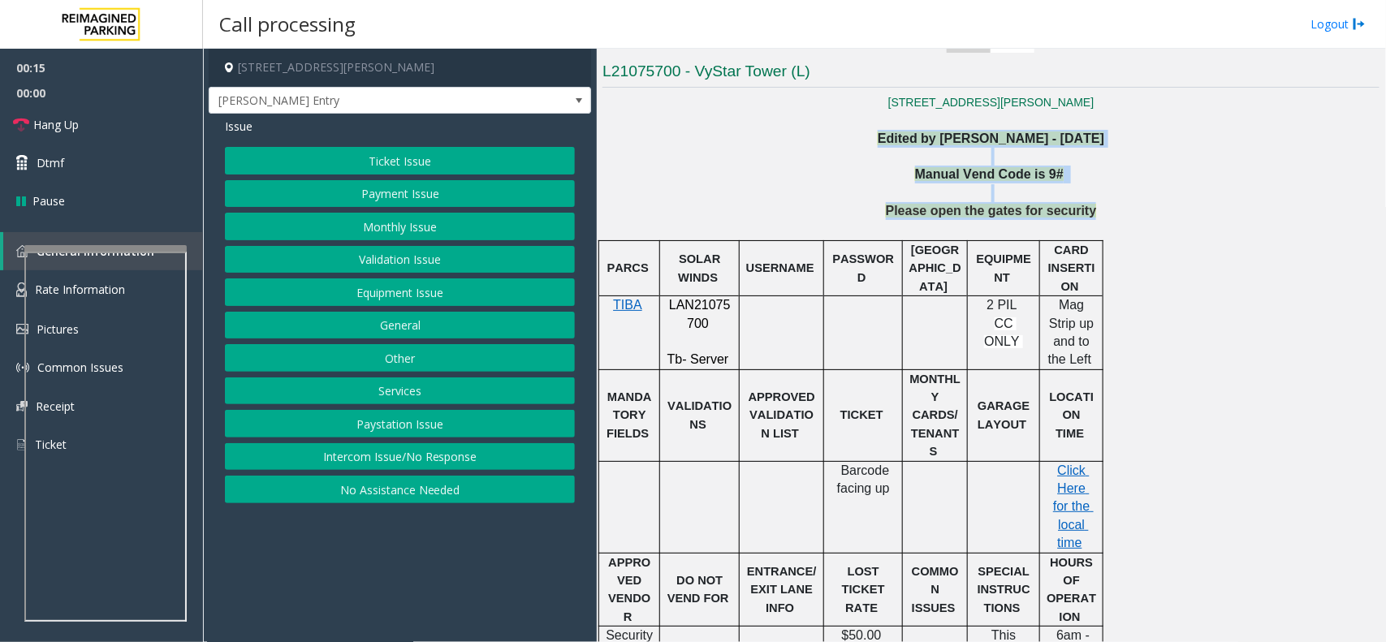
click at [1131, 230] on p at bounding box center [991, 230] width 777 height 18
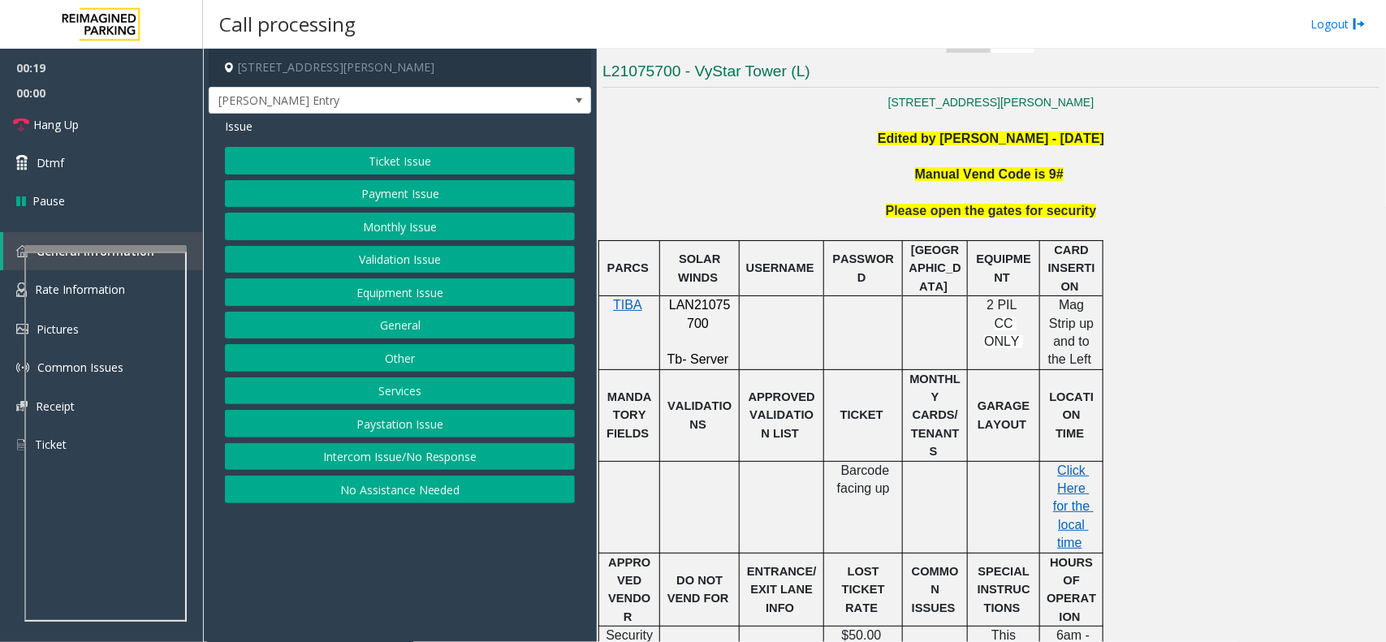
click at [390, 456] on button "Intercom Issue/No Response" at bounding box center [400, 457] width 350 height 28
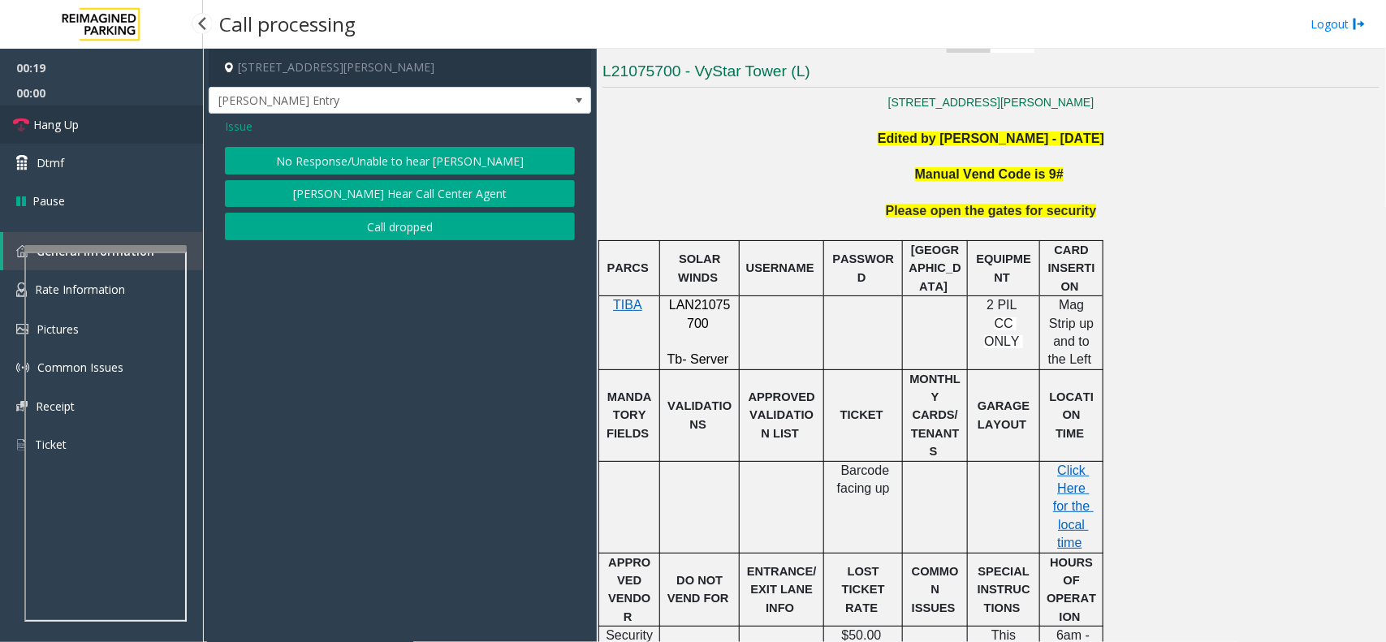
click at [85, 122] on link "Hang Up" at bounding box center [101, 125] width 203 height 38
click at [404, 158] on button "No Response/Unable to hear [PERSON_NAME]" at bounding box center [400, 161] width 350 height 28
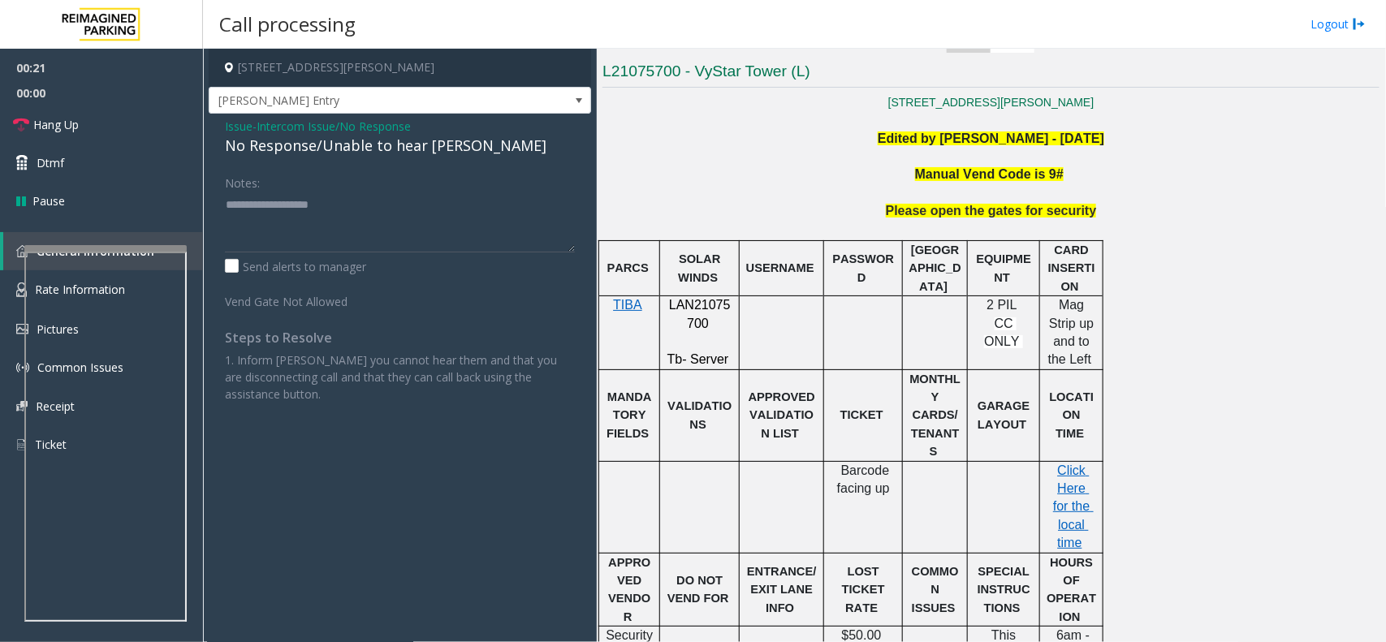
click at [403, 153] on div "No Response/Unable to hear [PERSON_NAME]" at bounding box center [400, 146] width 350 height 22
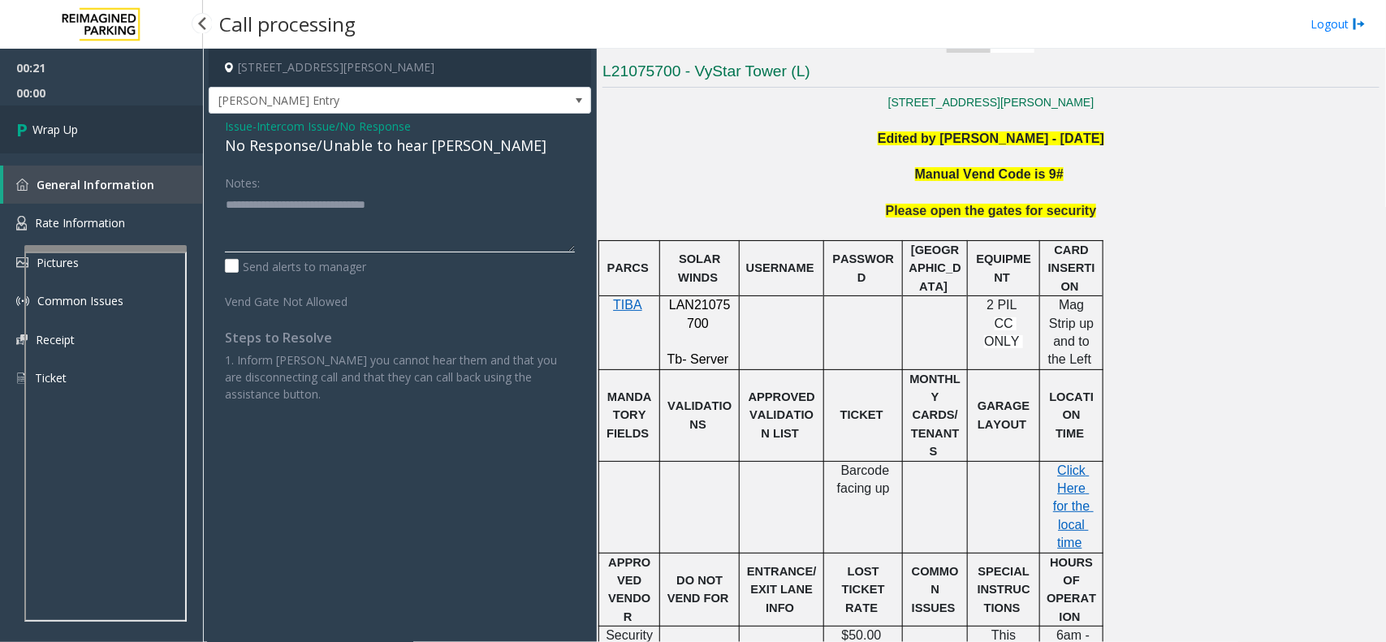
type textarea "**********"
click at [82, 110] on link "Wrap Up" at bounding box center [101, 130] width 203 height 48
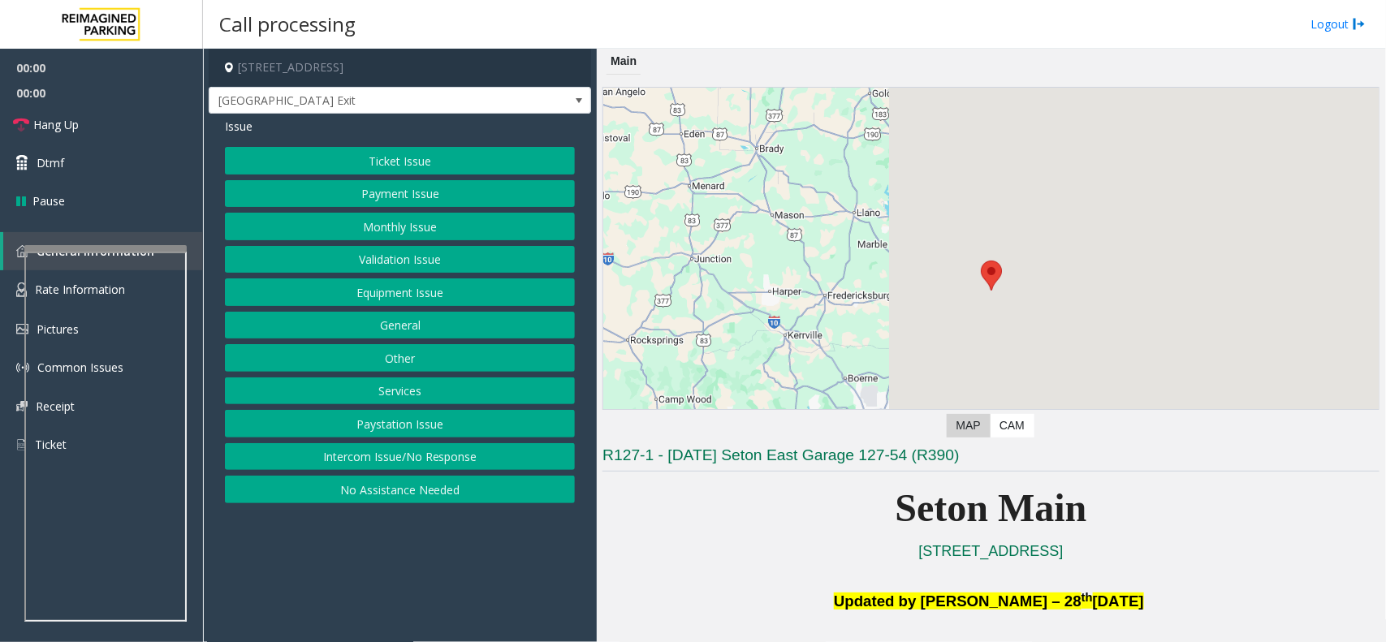
scroll to position [609, 0]
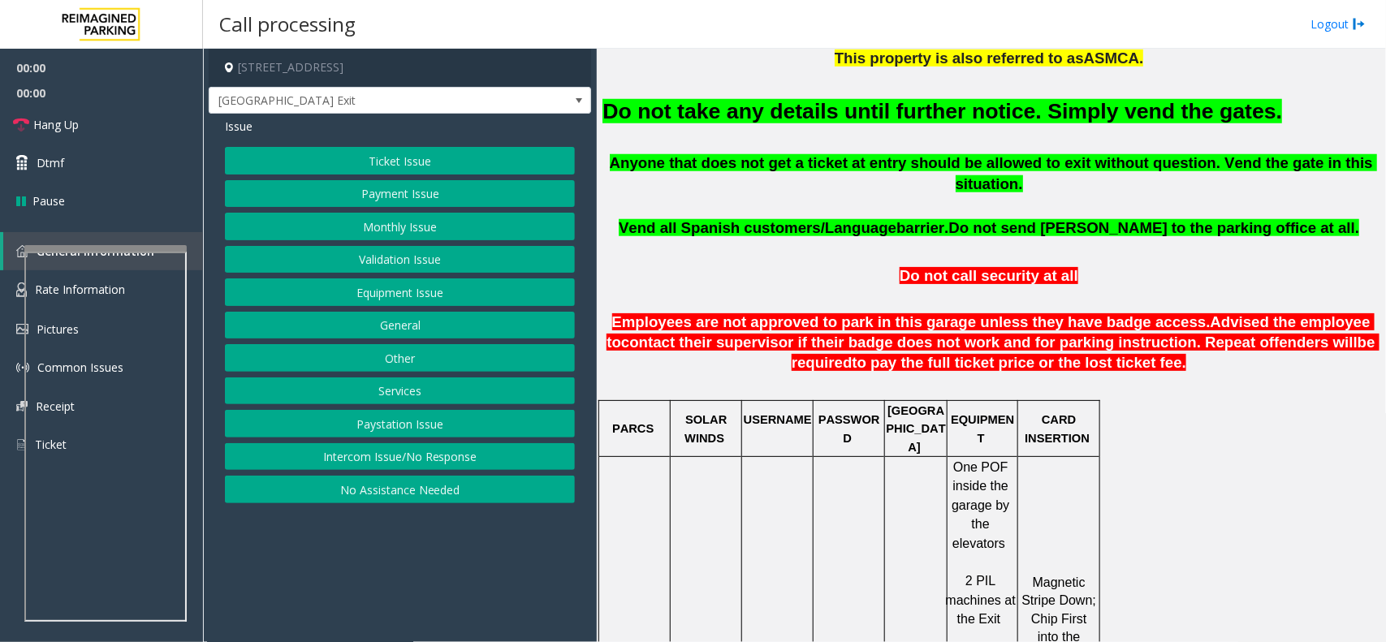
click at [902, 108] on font "Do not take any details until further notice. Simply vend the gates." at bounding box center [943, 111] width 680 height 24
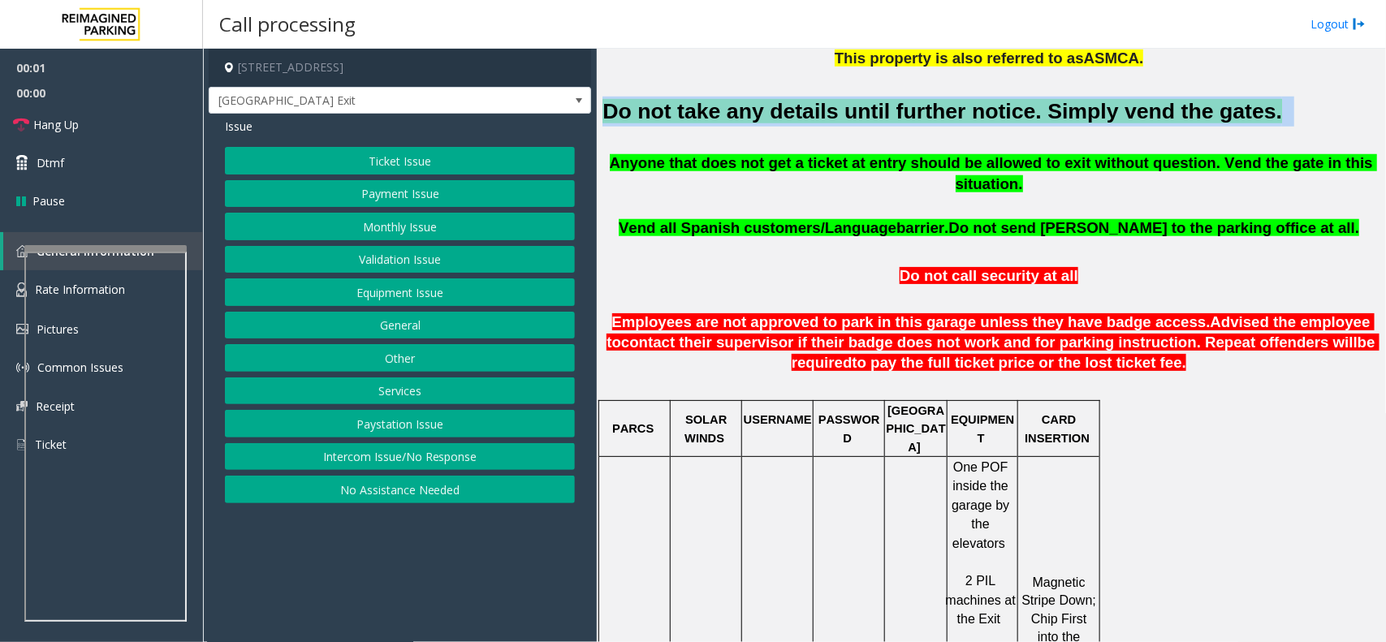
click at [902, 108] on font "Do not take any details until further notice. Simply vend the gates." at bounding box center [943, 111] width 680 height 24
copy h2 "Do not take any details until further notice. Simply vend the gates."
click at [421, 291] on button "Equipment Issue" at bounding box center [400, 293] width 350 height 28
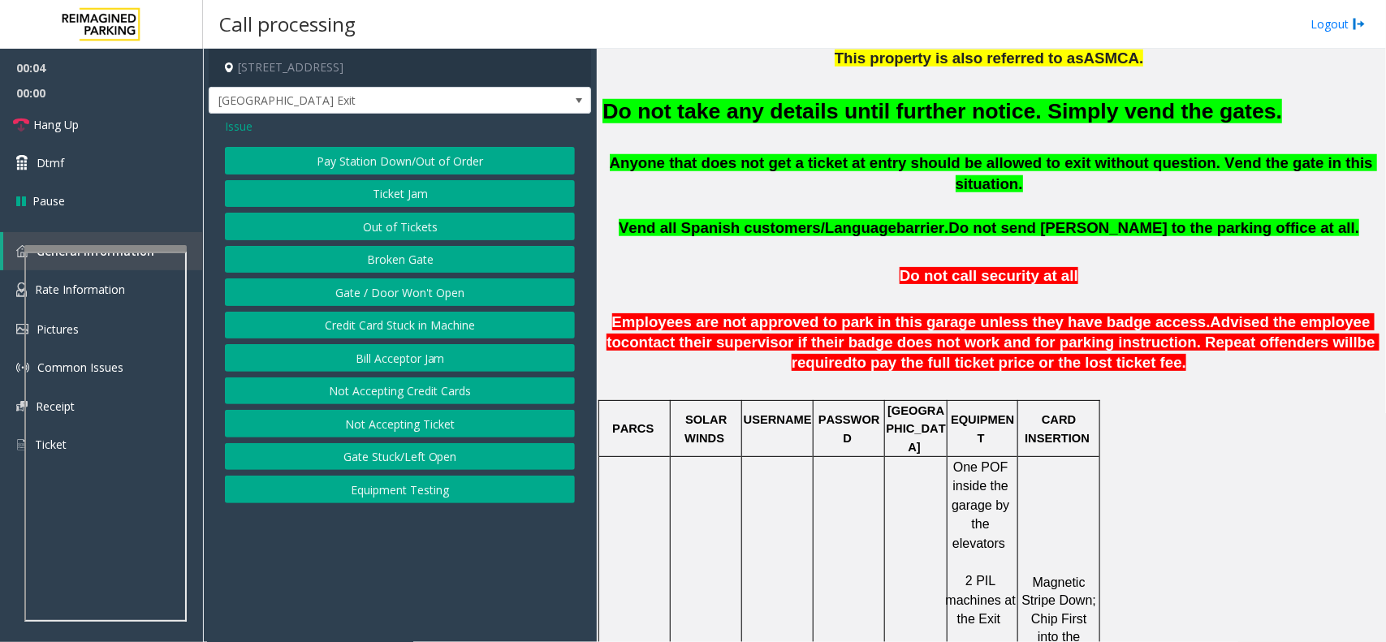
click at [245, 130] on span "Issue" at bounding box center [239, 126] width 28 height 17
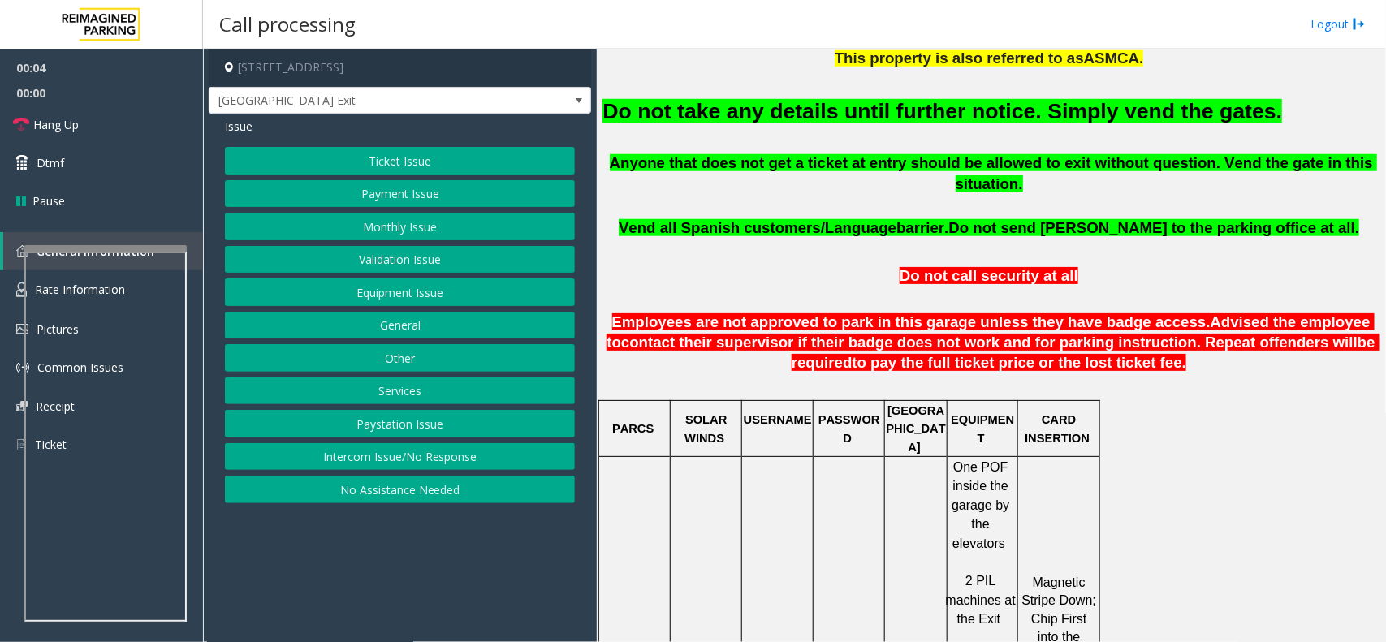
click at [439, 220] on button "Monthly Issue" at bounding box center [400, 227] width 350 height 28
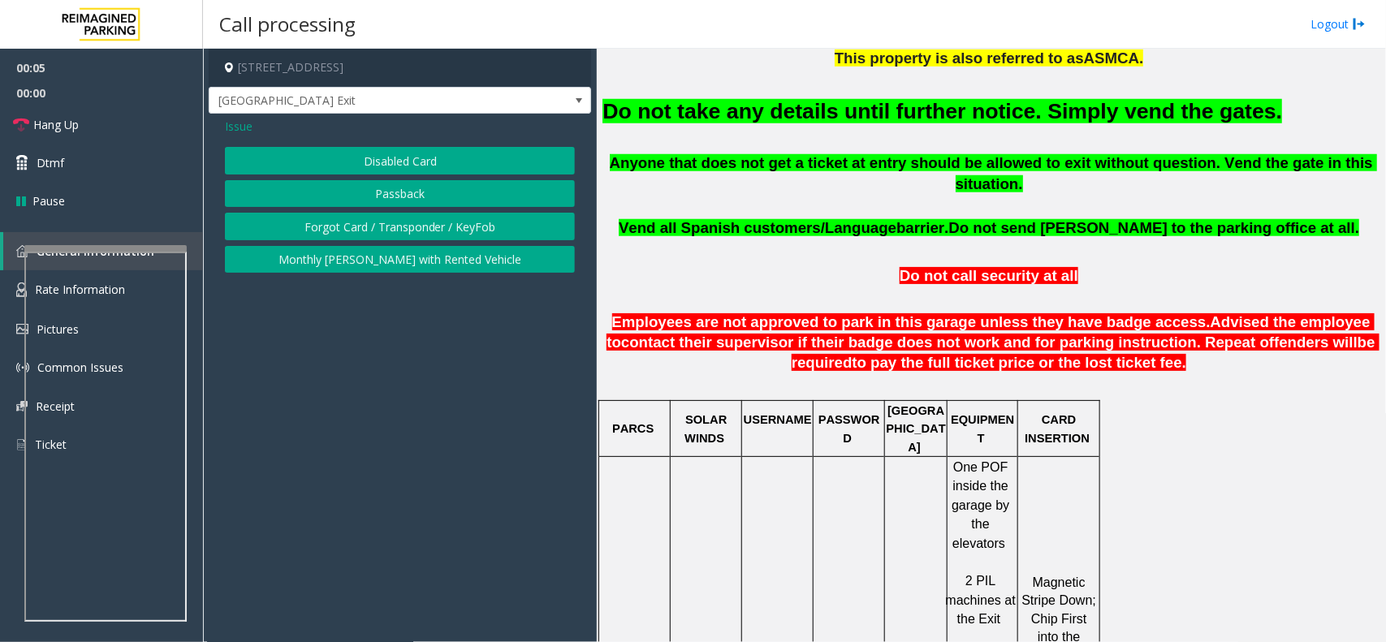
click at [422, 175] on button "Disabled Card" at bounding box center [400, 161] width 350 height 28
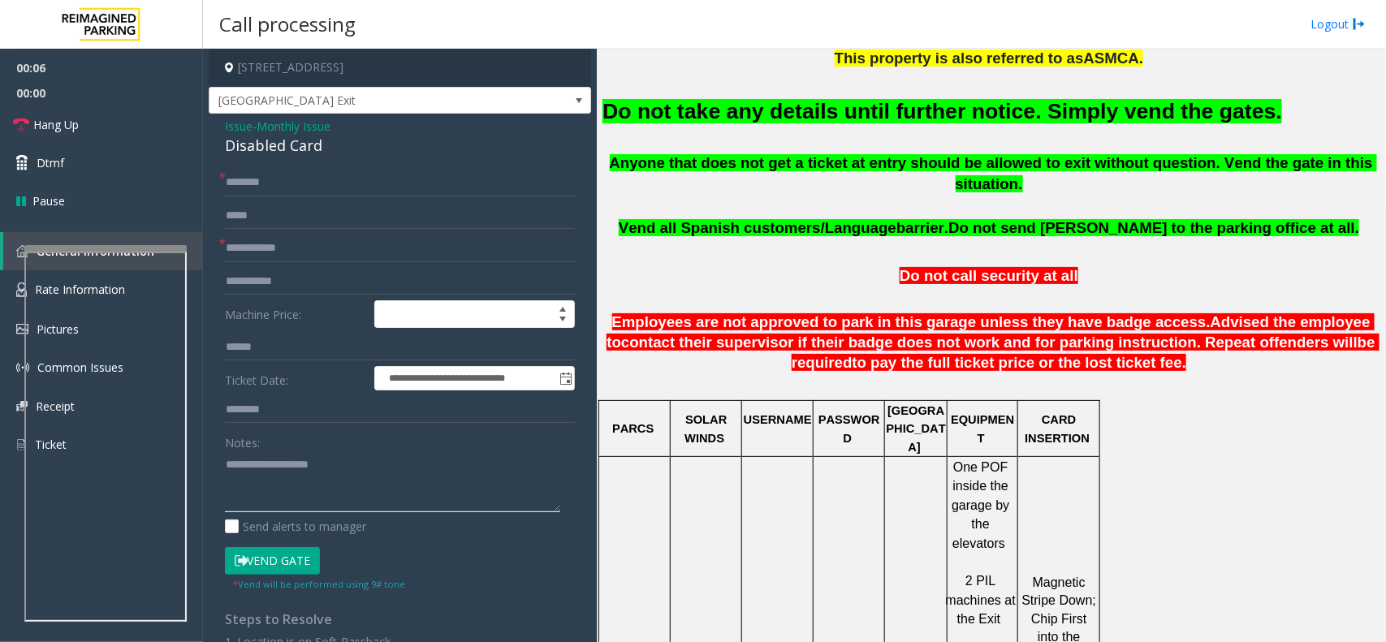
click at [338, 478] on textarea at bounding box center [392, 482] width 335 height 61
paste textarea "**********"
type textarea "**********"
click at [276, 562] on button "Vend Gate" at bounding box center [272, 561] width 95 height 28
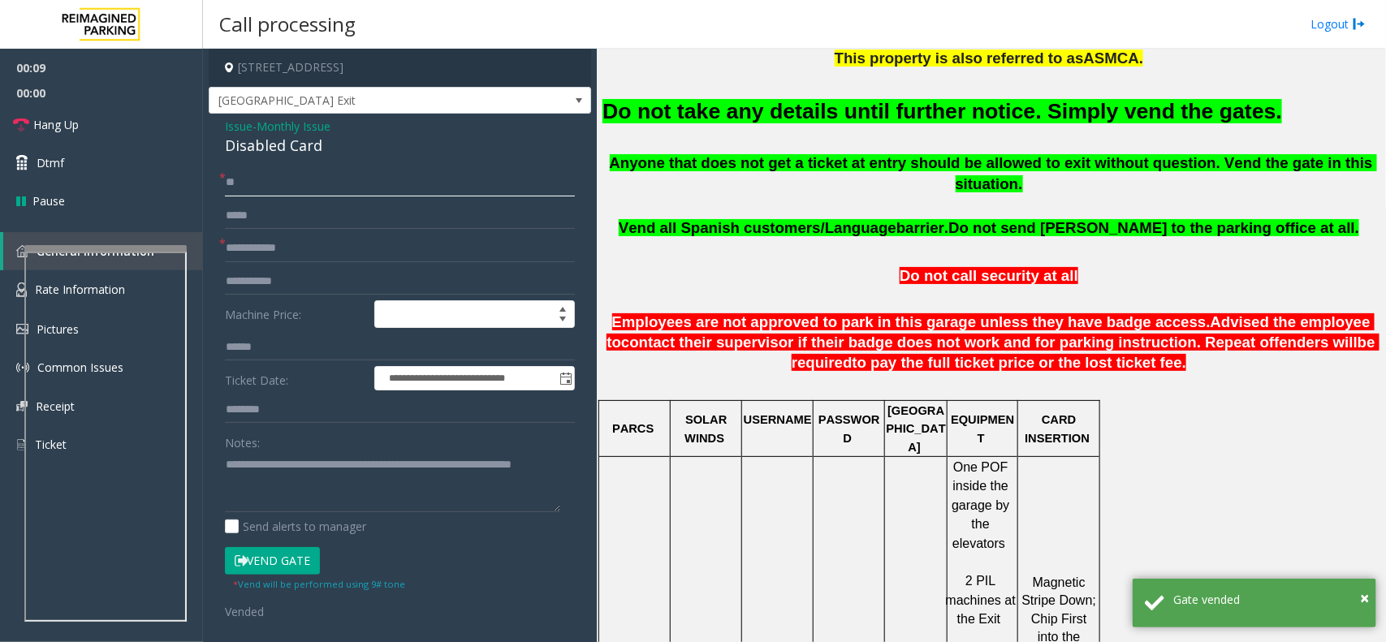
type input "**"
click at [280, 241] on input "*" at bounding box center [400, 249] width 350 height 28
type input "**"
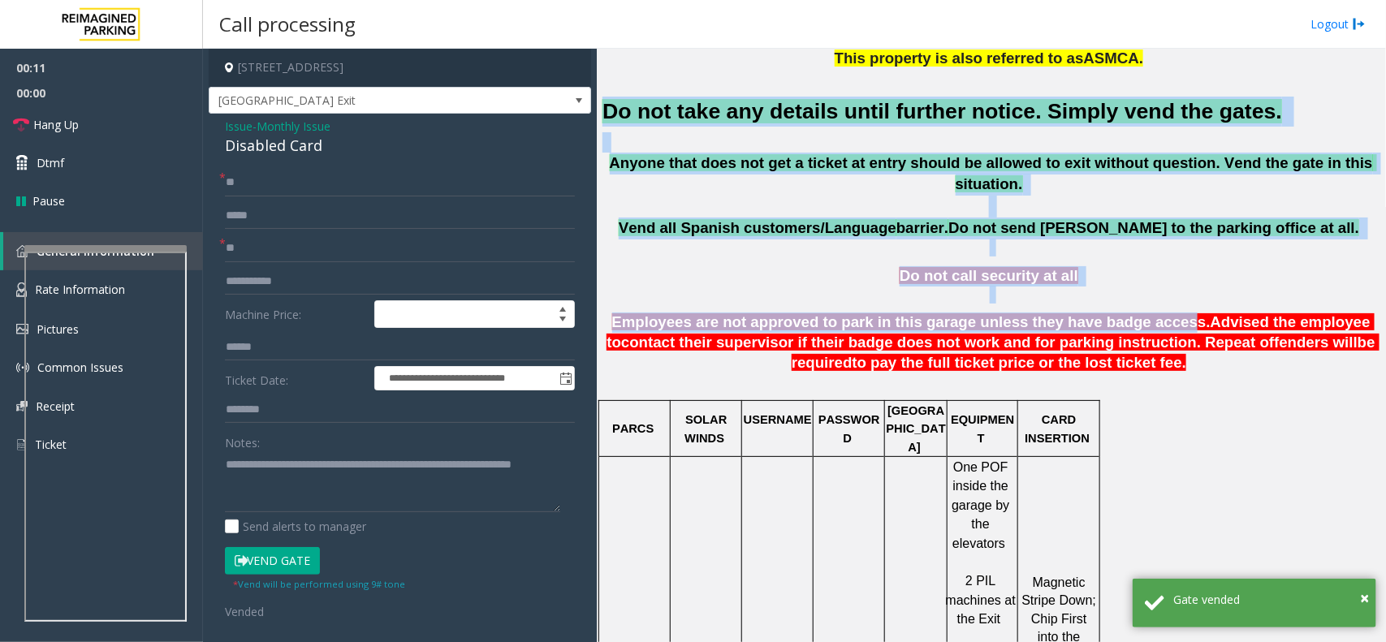
drag, startPoint x: 603, startPoint y: 106, endPoint x: 1109, endPoint y: 303, distance: 542.4
click at [1109, 314] on span "Employees are not approved to park in this garage unless they have badge access." at bounding box center [911, 322] width 599 height 17
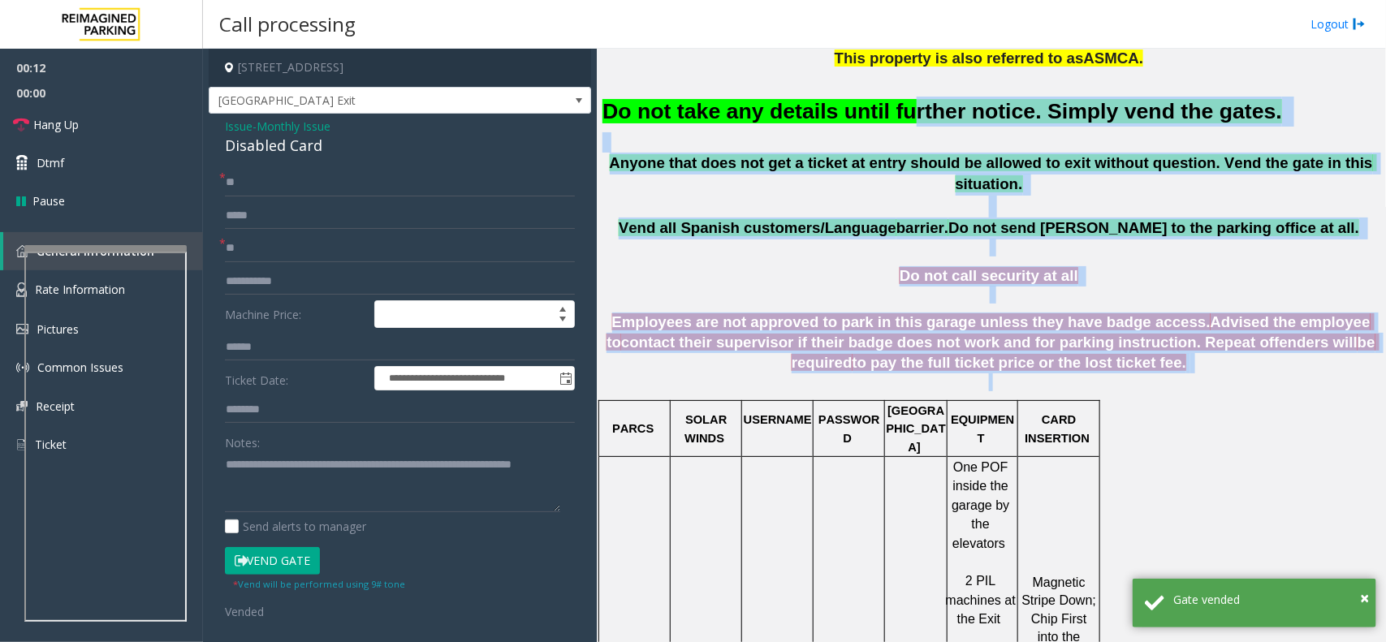
drag, startPoint x: 1111, startPoint y: 356, endPoint x: 874, endPoint y: 123, distance: 332.0
click at [798, 219] on span "Vend all Spanish customers/Language" at bounding box center [758, 227] width 278 height 17
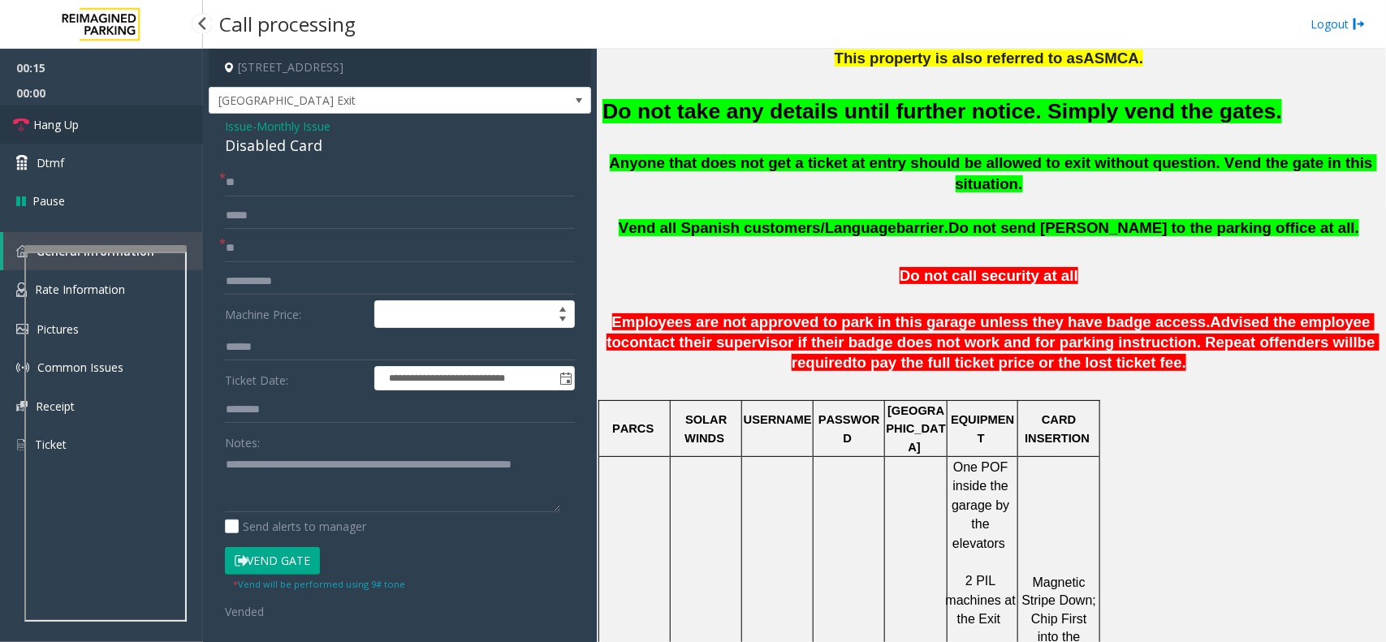
click at [93, 122] on link "Hang Up" at bounding box center [101, 125] width 203 height 38
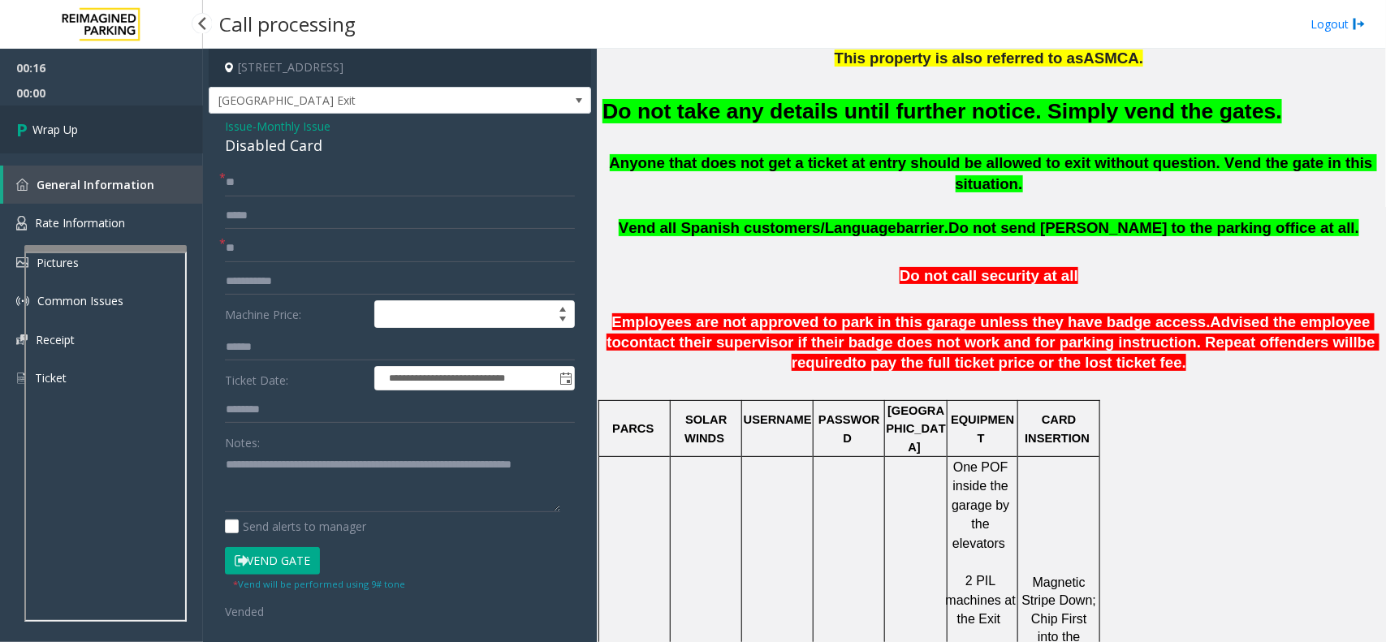
click at [93, 122] on link "Wrap Up" at bounding box center [101, 130] width 203 height 48
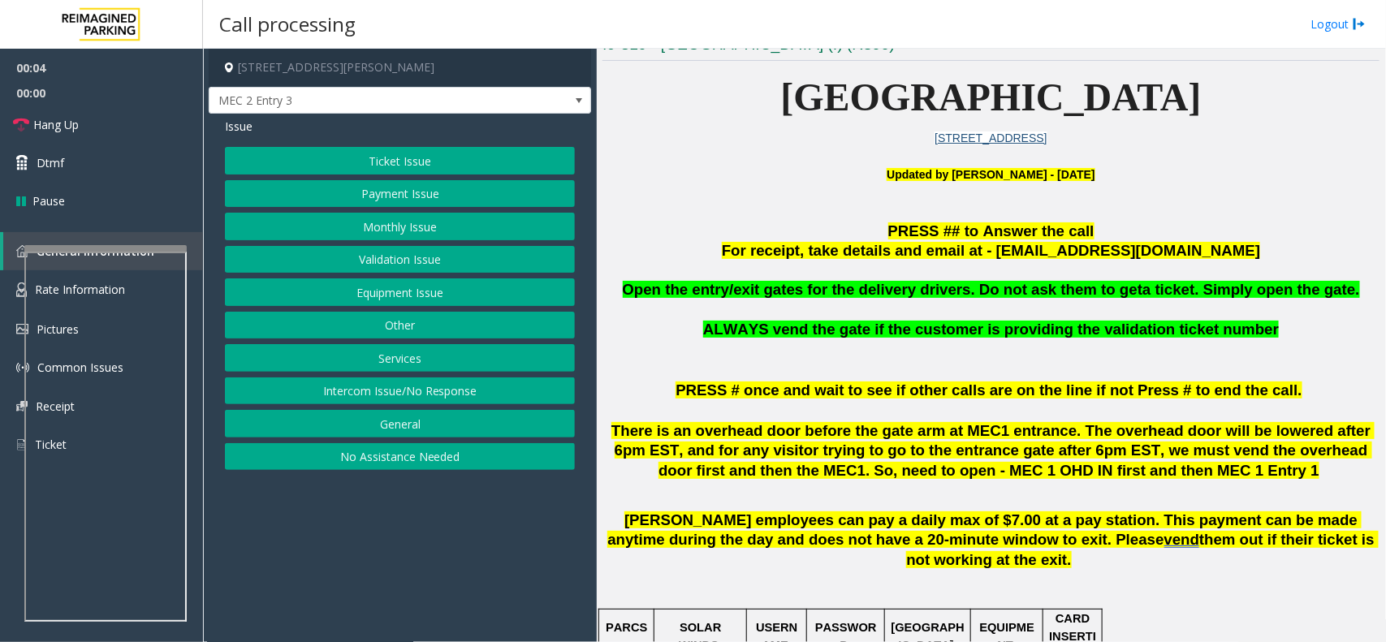
scroll to position [406, 0]
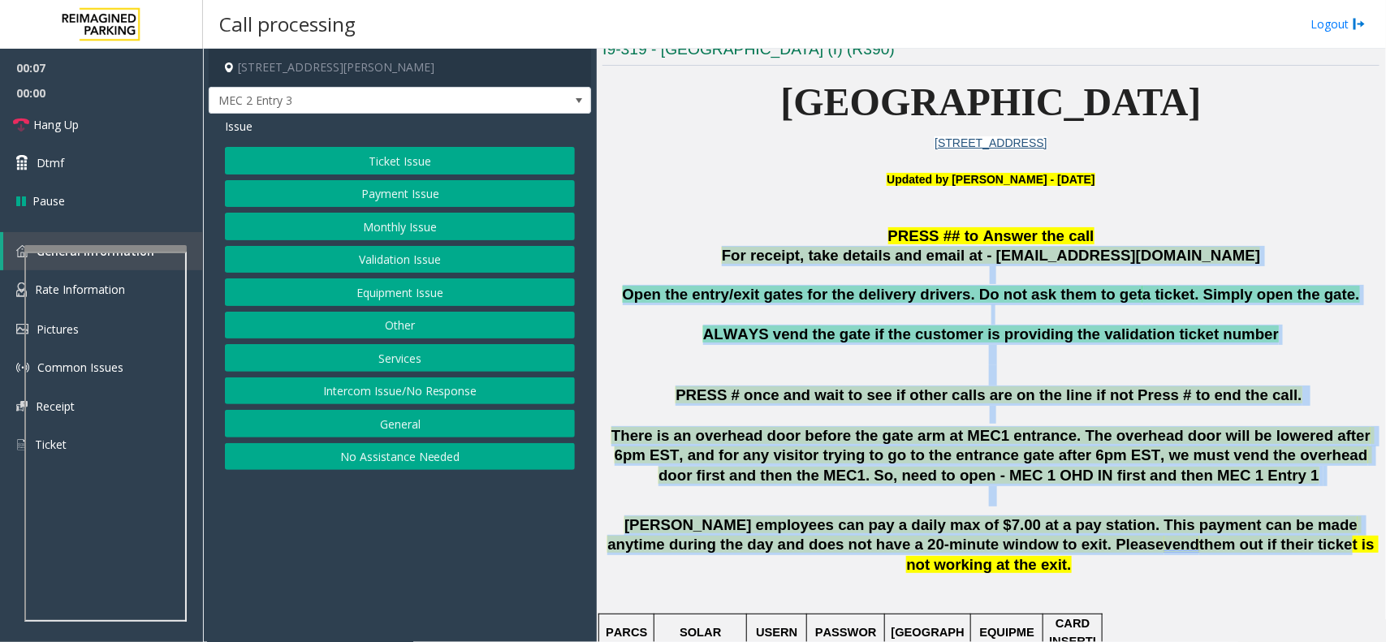
drag, startPoint x: 692, startPoint y: 249, endPoint x: 1146, endPoint y: 538, distance: 538.3
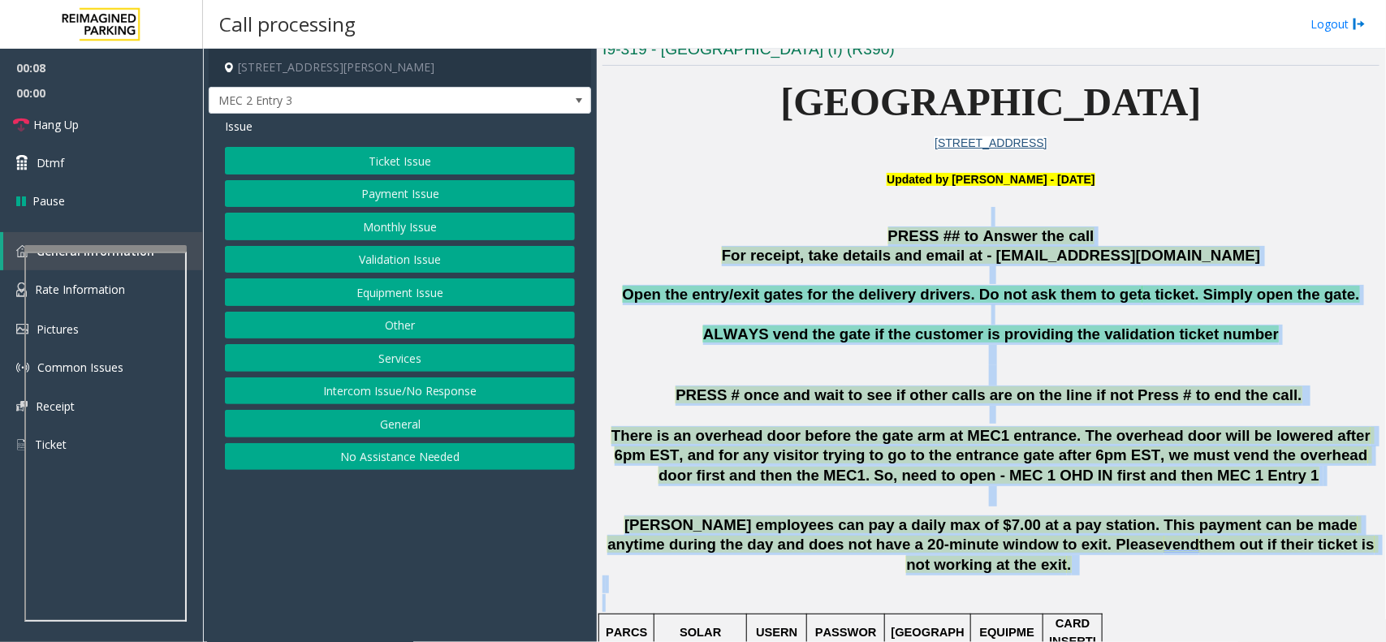
drag, startPoint x: 1226, startPoint y: 575, endPoint x: 709, endPoint y: 212, distance: 632.1
click at [708, 212] on p at bounding box center [991, 216] width 777 height 19
drag, startPoint x: 708, startPoint y: 212, endPoint x: 1240, endPoint y: 571, distance: 641.8
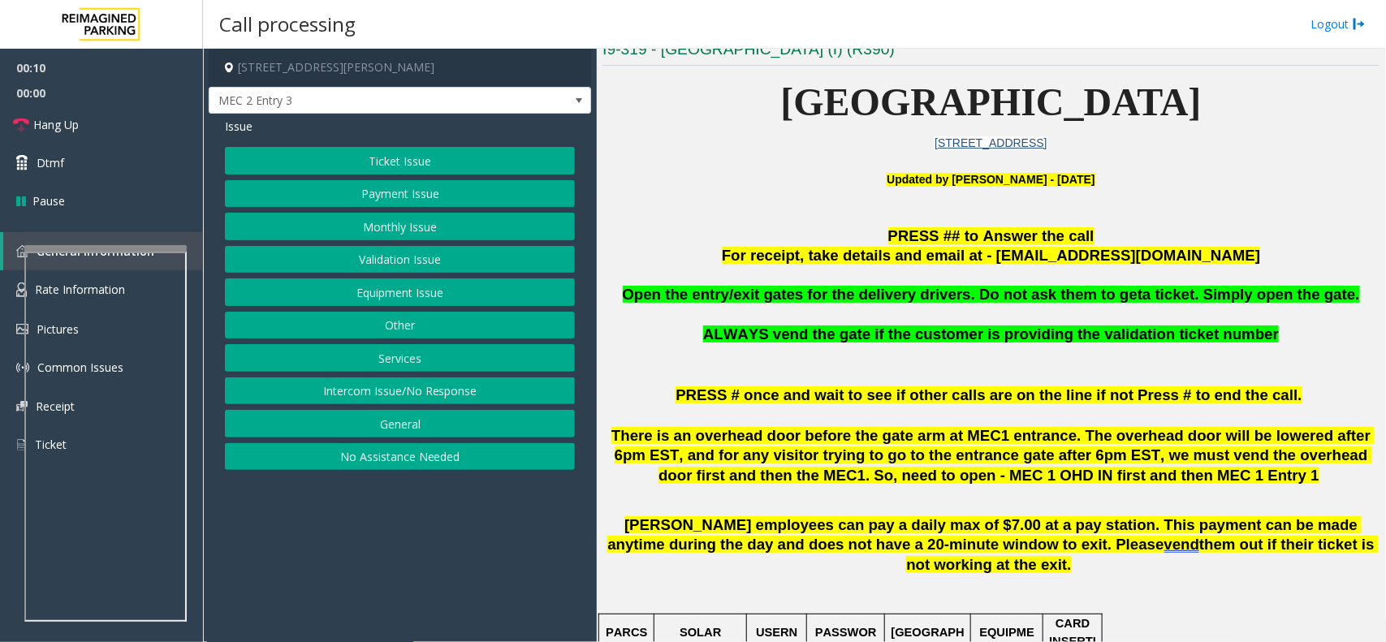
click at [1232, 578] on p at bounding box center [991, 594] width 777 height 37
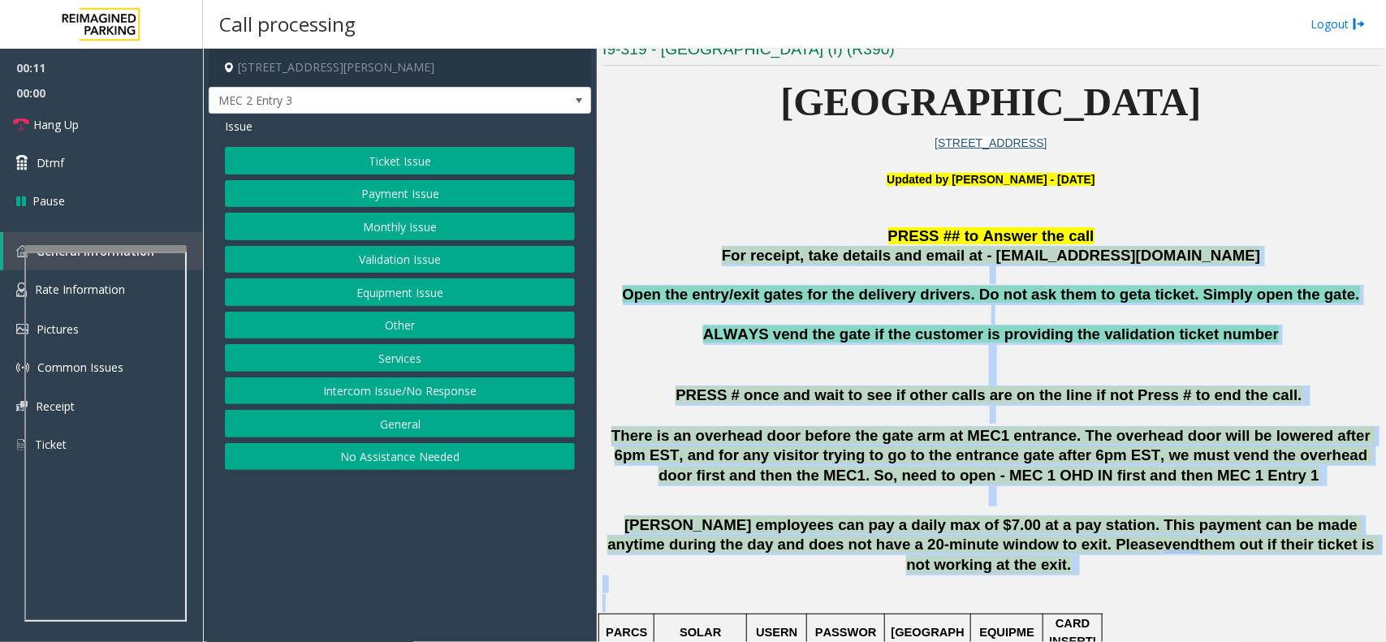
drag, startPoint x: 1194, startPoint y: 575, endPoint x: 664, endPoint y: 244, distance: 625.4
click at [664, 244] on p "PRESS ## to Answer the call" at bounding box center [991, 237] width 777 height 20
drag, startPoint x: 705, startPoint y: 220, endPoint x: 1324, endPoint y: 582, distance: 717.1
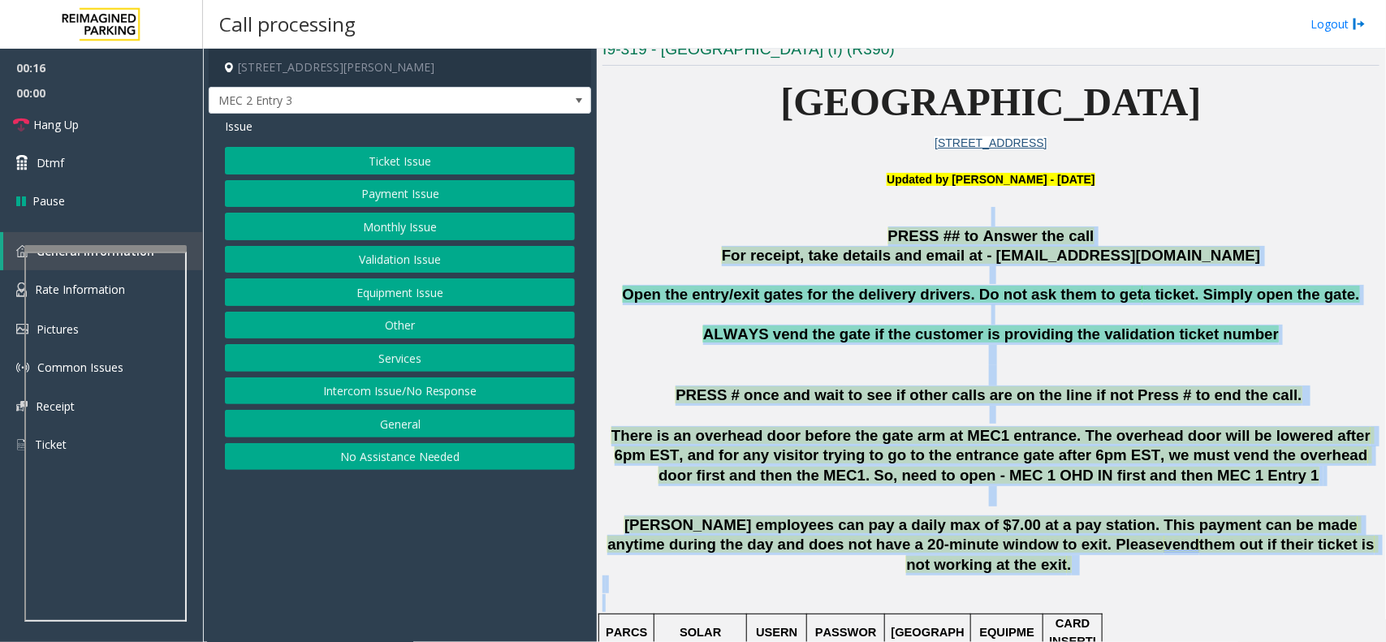
click at [1194, 586] on p at bounding box center [991, 594] width 777 height 37
drag, startPoint x: 1318, startPoint y: 562, endPoint x: 780, endPoint y: 234, distance: 630.6
click at [780, 234] on p "PRESS ## to Answer the call" at bounding box center [991, 237] width 777 height 20
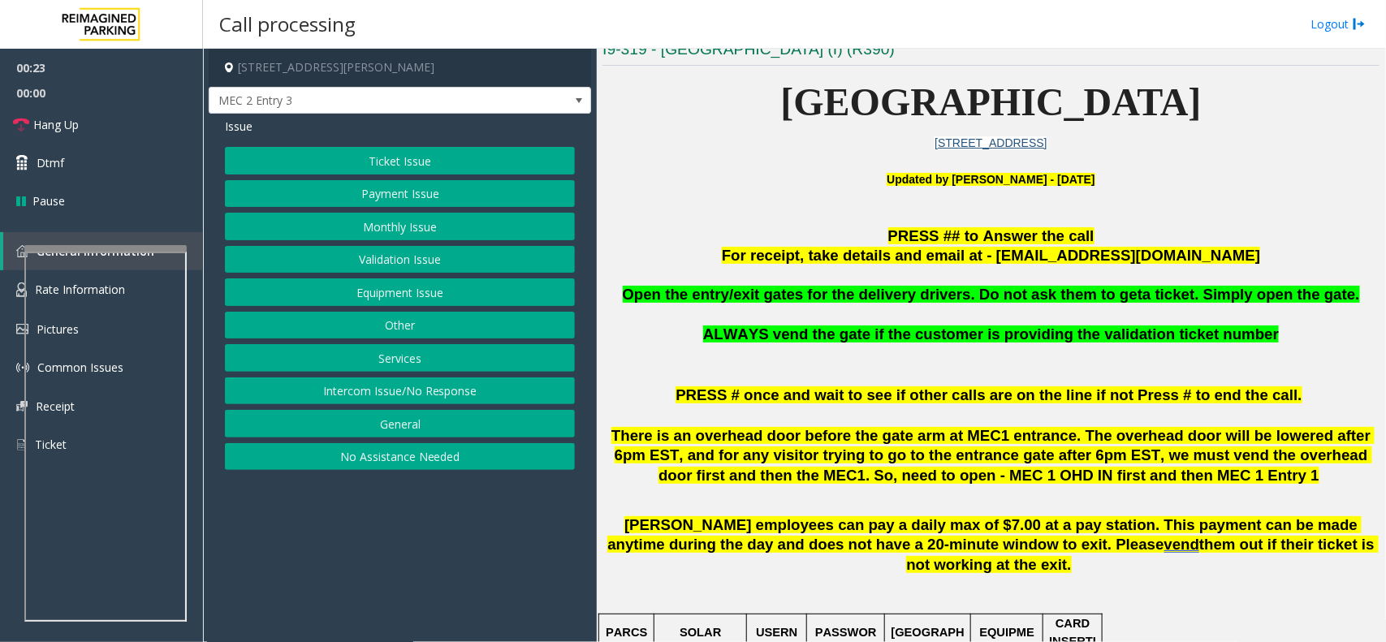
click at [469, 301] on button "Equipment Issue" at bounding box center [400, 293] width 350 height 28
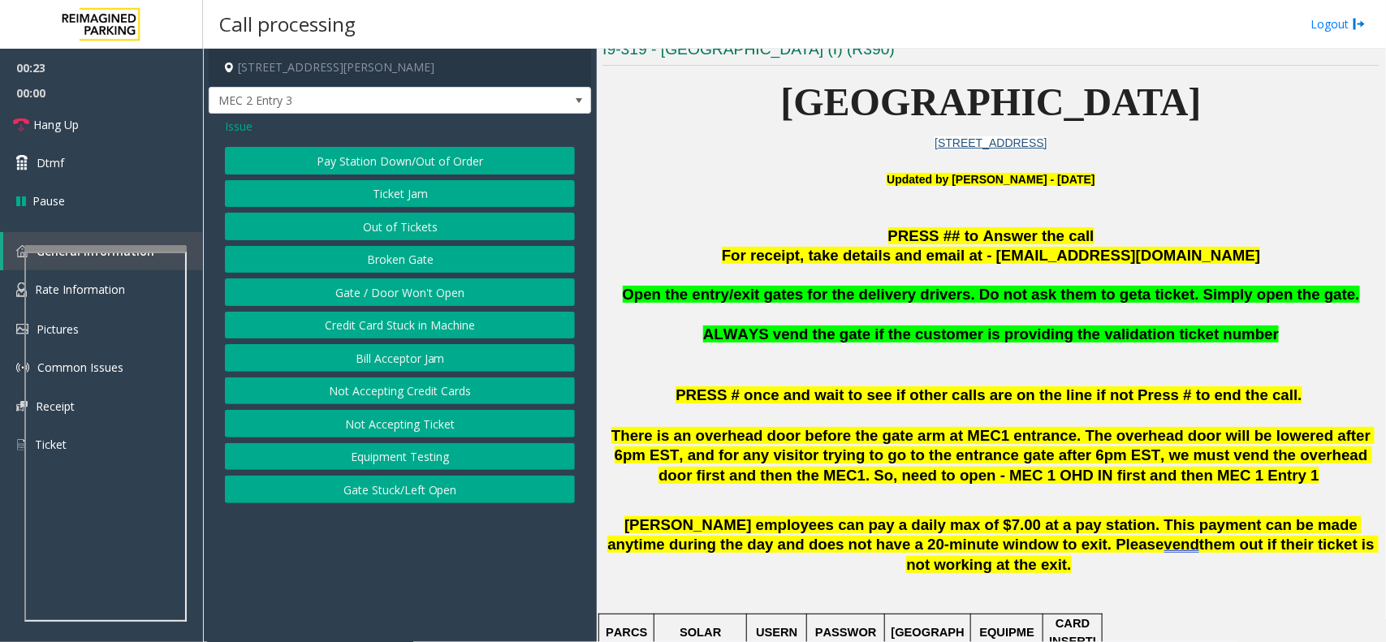
click at [412, 217] on button "Out of Tickets" at bounding box center [400, 227] width 350 height 28
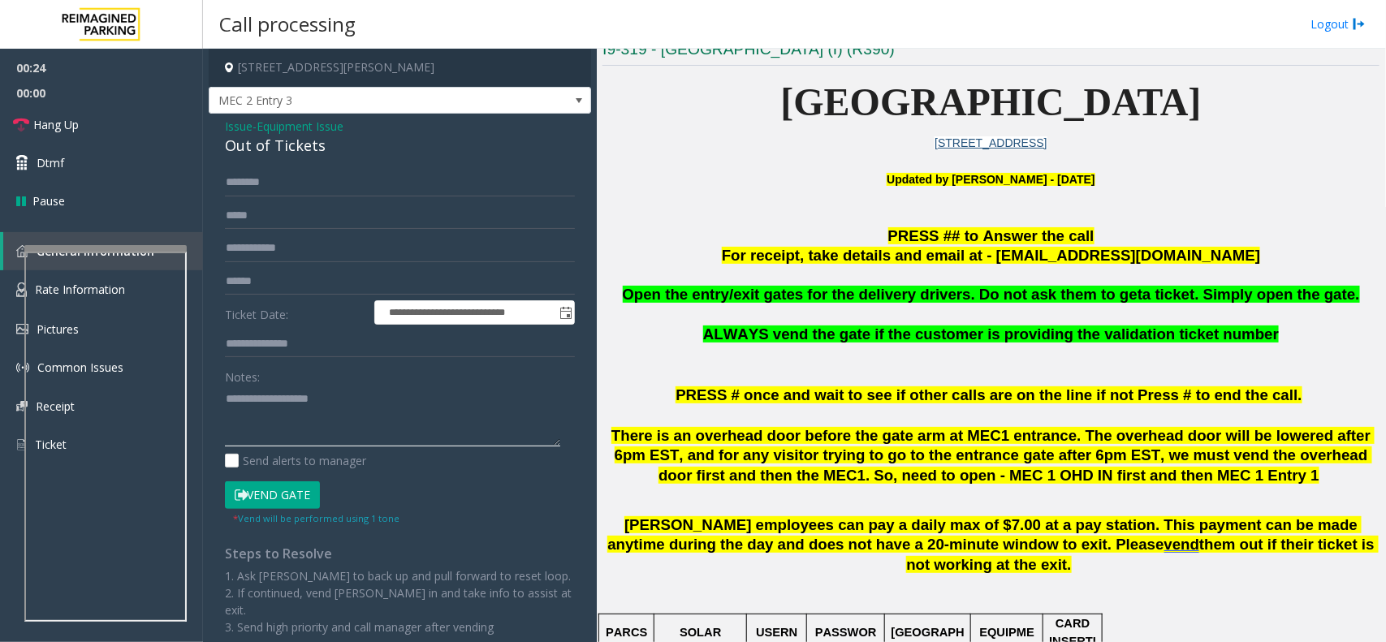
click at [335, 391] on textarea at bounding box center [392, 416] width 335 height 61
click at [299, 150] on div "Out of Tickets" at bounding box center [400, 146] width 350 height 22
copy div "Out of Tickets"
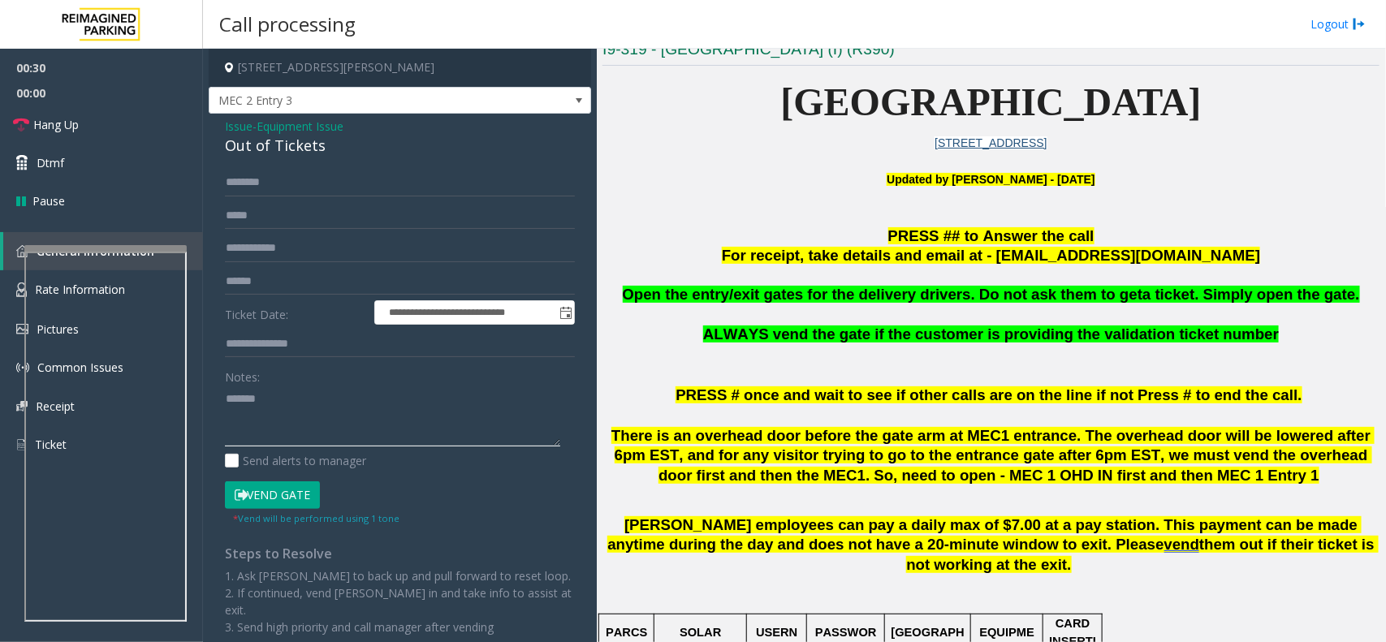
click at [310, 413] on textarea at bounding box center [392, 416] width 335 height 61
paste textarea "**********"
click at [126, 116] on link "Hang Up" at bounding box center [101, 125] width 203 height 38
click at [287, 430] on textarea at bounding box center [392, 416] width 335 height 61
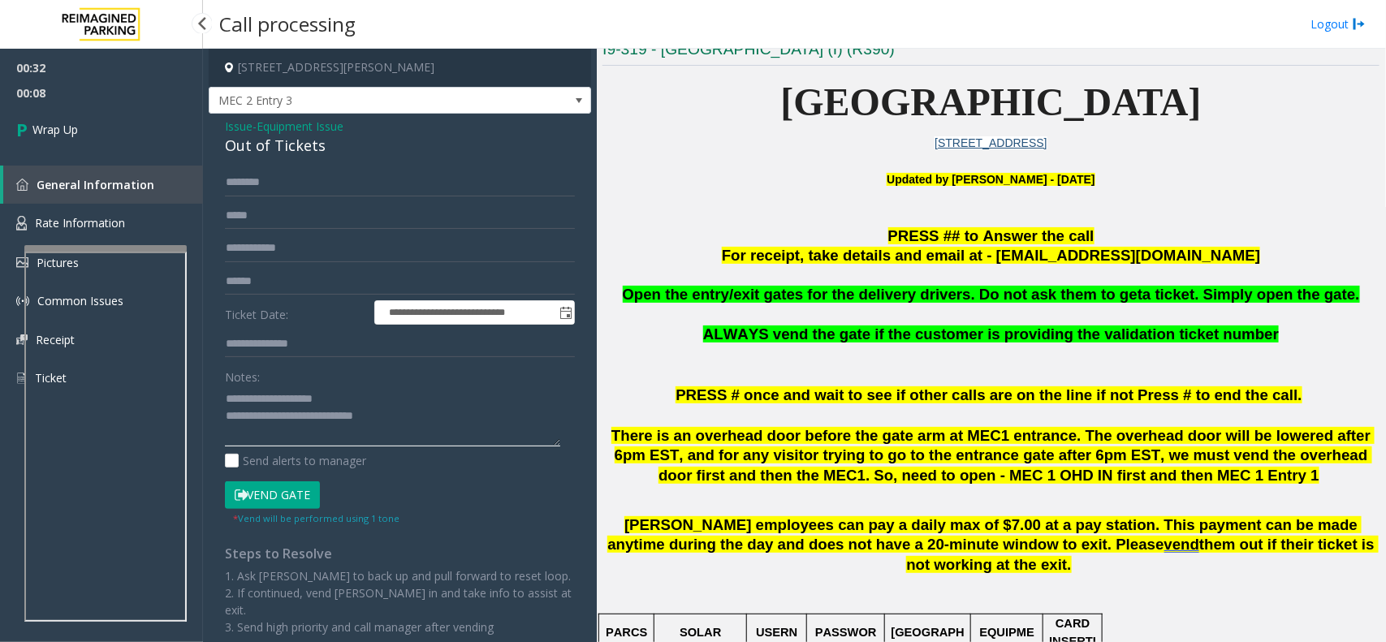
type textarea "**********"
click at [138, 156] on div "00:32 00:08 Wrap Up General Information Rate Information Pictures Common Issues…" at bounding box center [101, 230] width 203 height 362
click at [119, 128] on link "Wrap Up" at bounding box center [101, 130] width 203 height 48
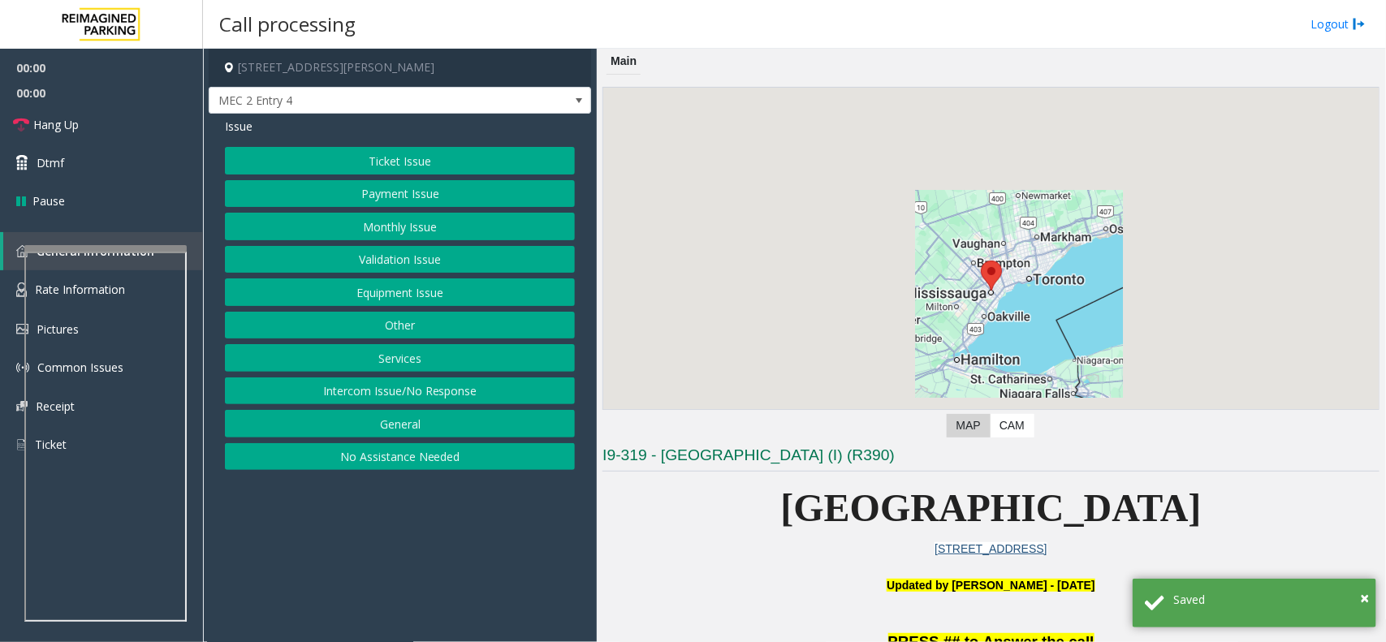
scroll to position [406, 0]
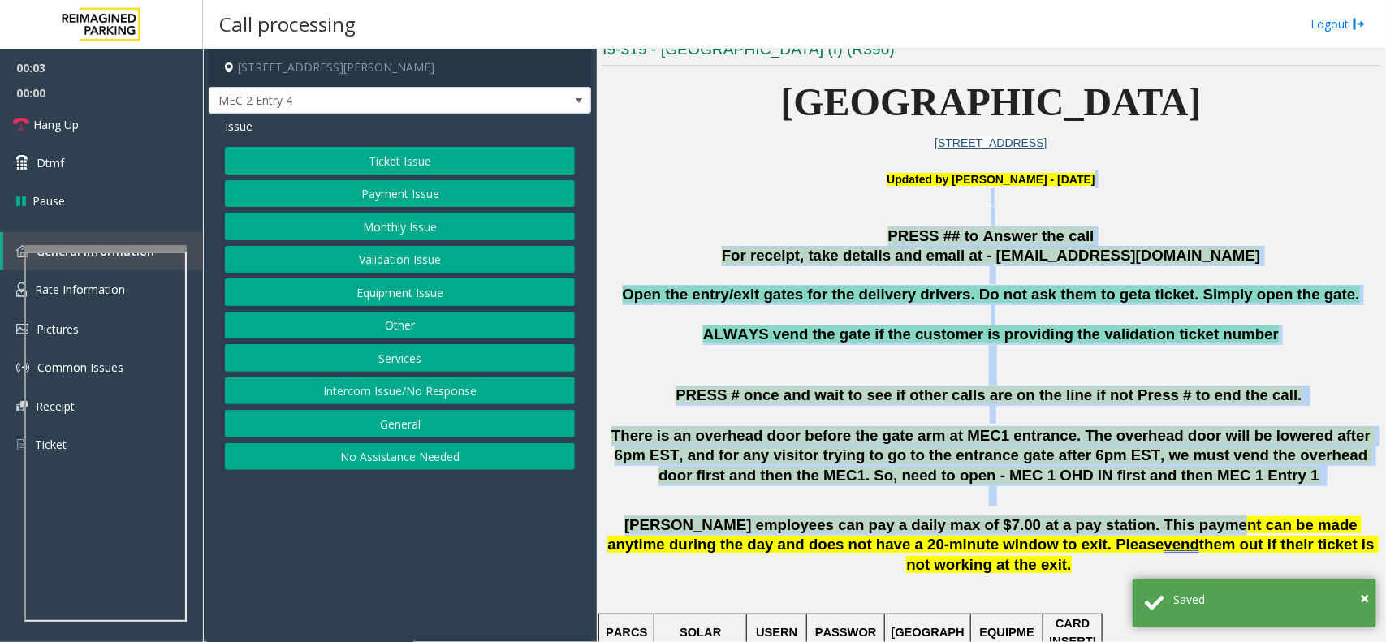
drag, startPoint x: 737, startPoint y: 201, endPoint x: 1129, endPoint y: 530, distance: 512.5
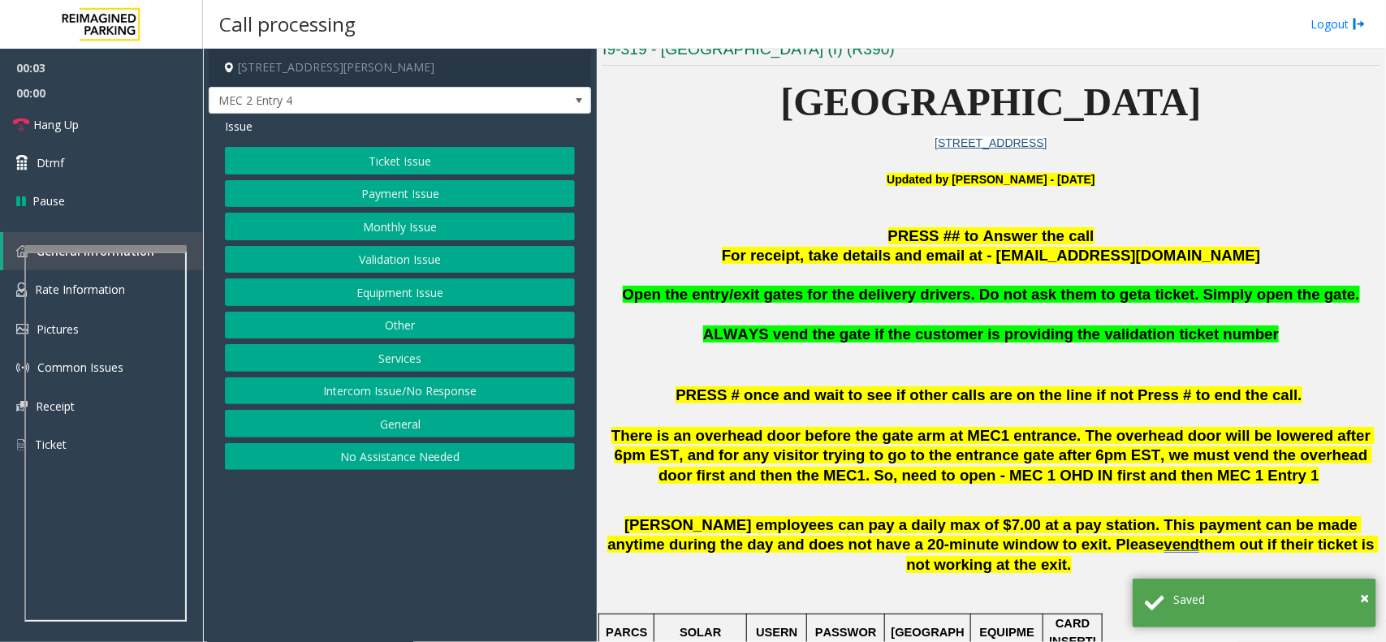
click at [1247, 576] on p at bounding box center [991, 594] width 777 height 37
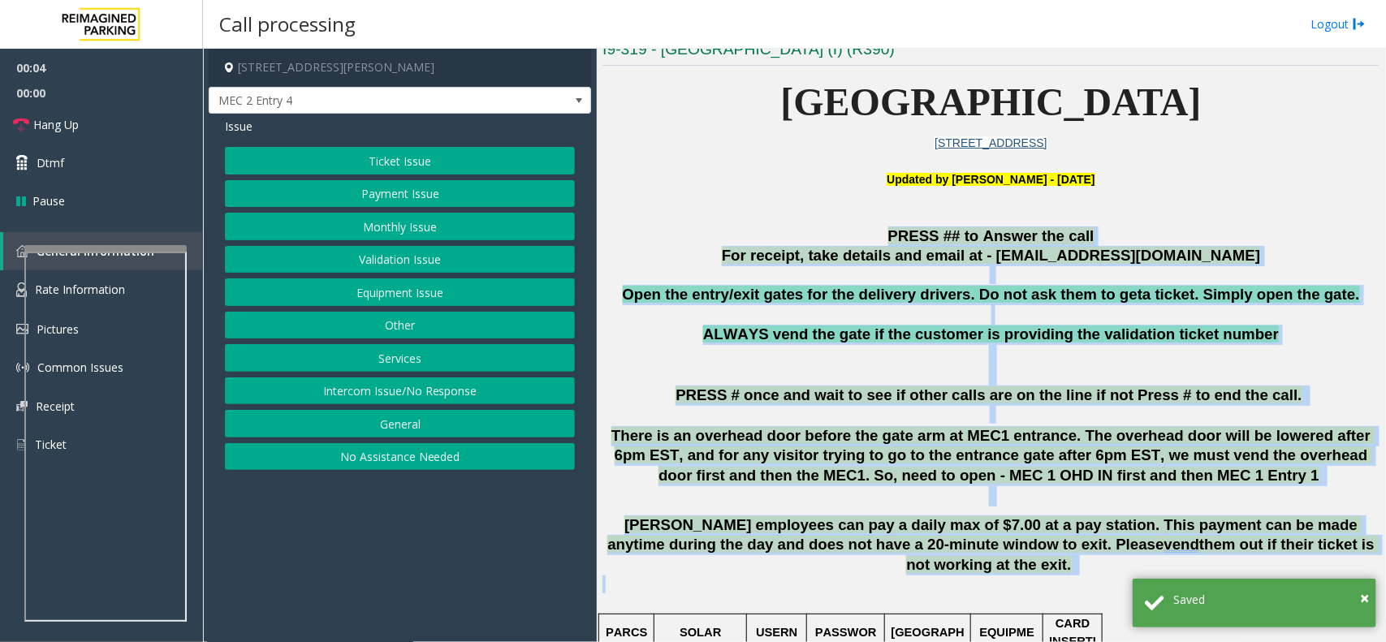
drag, startPoint x: 1244, startPoint y: 563, endPoint x: 834, endPoint y: 242, distance: 520.1
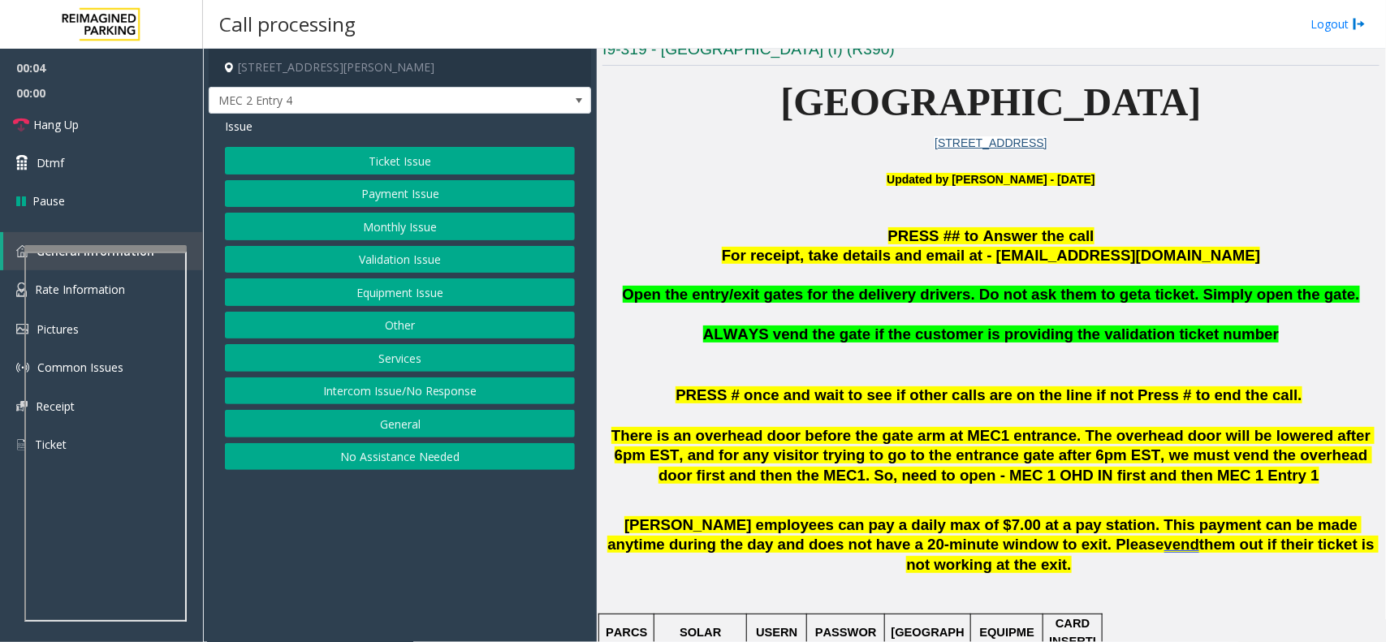
click at [759, 196] on p "Updated by [PERSON_NAME] - [DATE]" at bounding box center [991, 189] width 777 height 37
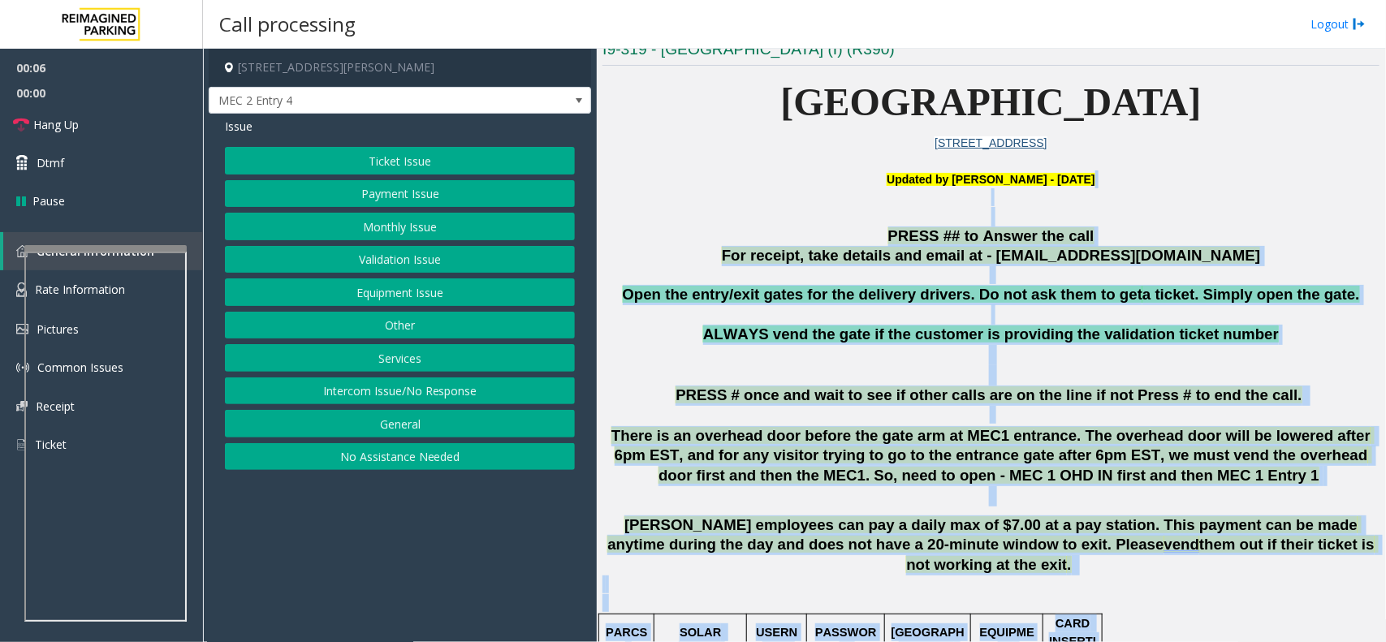
drag, startPoint x: 759, startPoint y: 195, endPoint x: 1342, endPoint y: 625, distance: 724.2
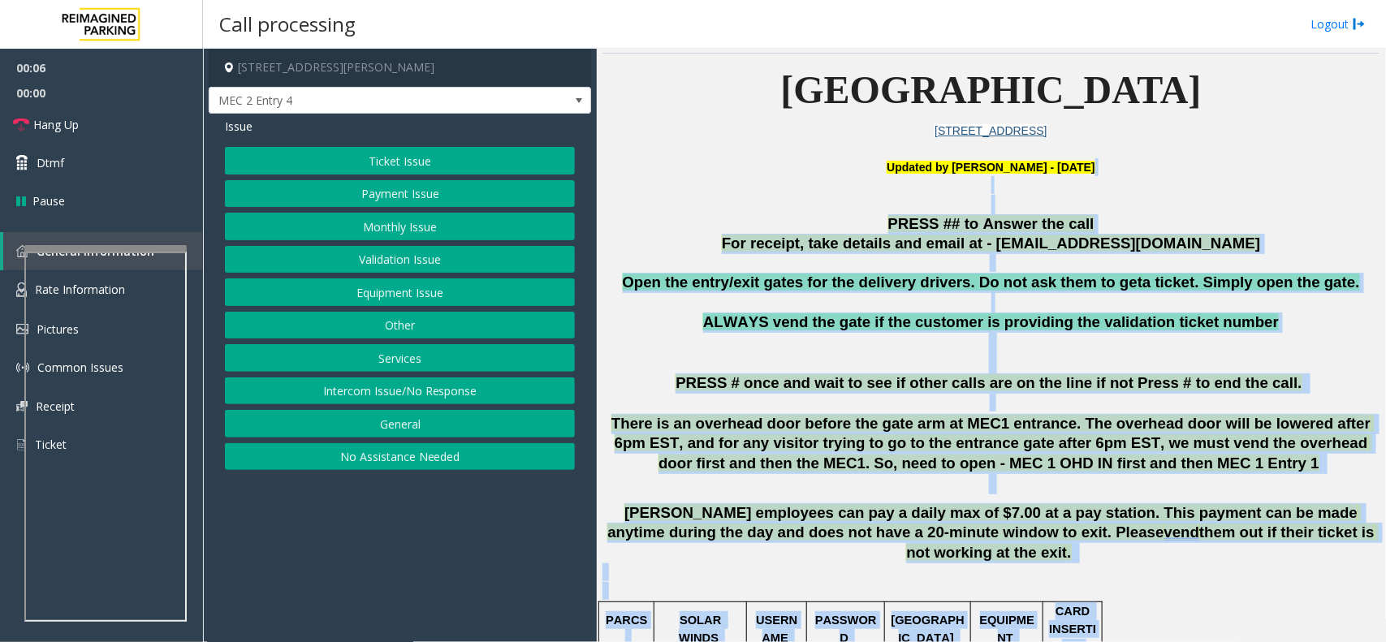
click at [1171, 564] on p at bounding box center [991, 582] width 777 height 37
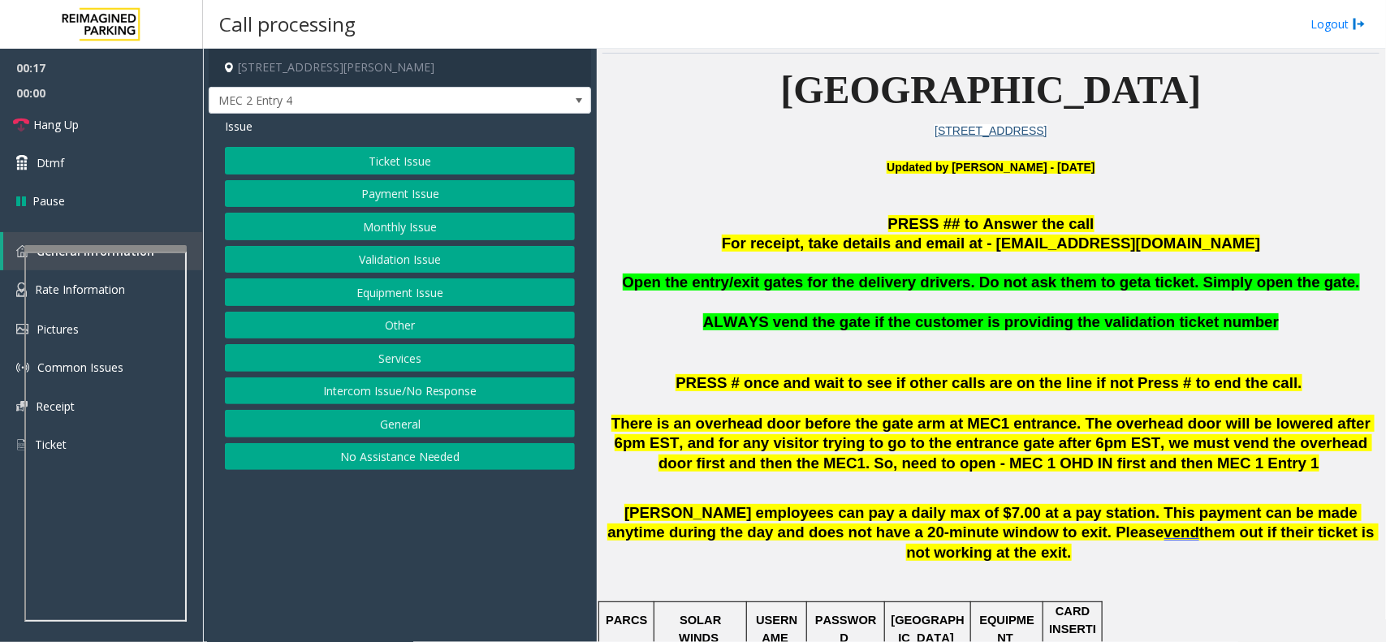
click at [431, 386] on button "Intercom Issue/No Response" at bounding box center [400, 392] width 350 height 28
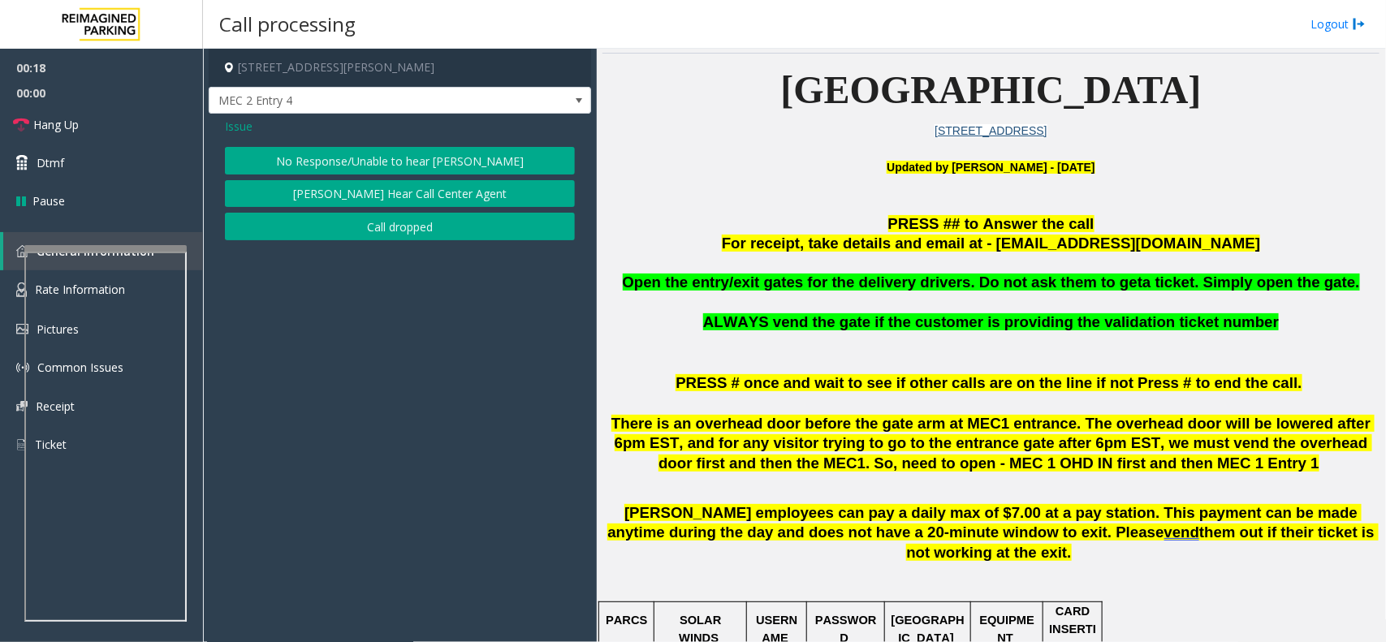
click at [383, 160] on button "No Response/Unable to hear [PERSON_NAME]" at bounding box center [400, 161] width 350 height 28
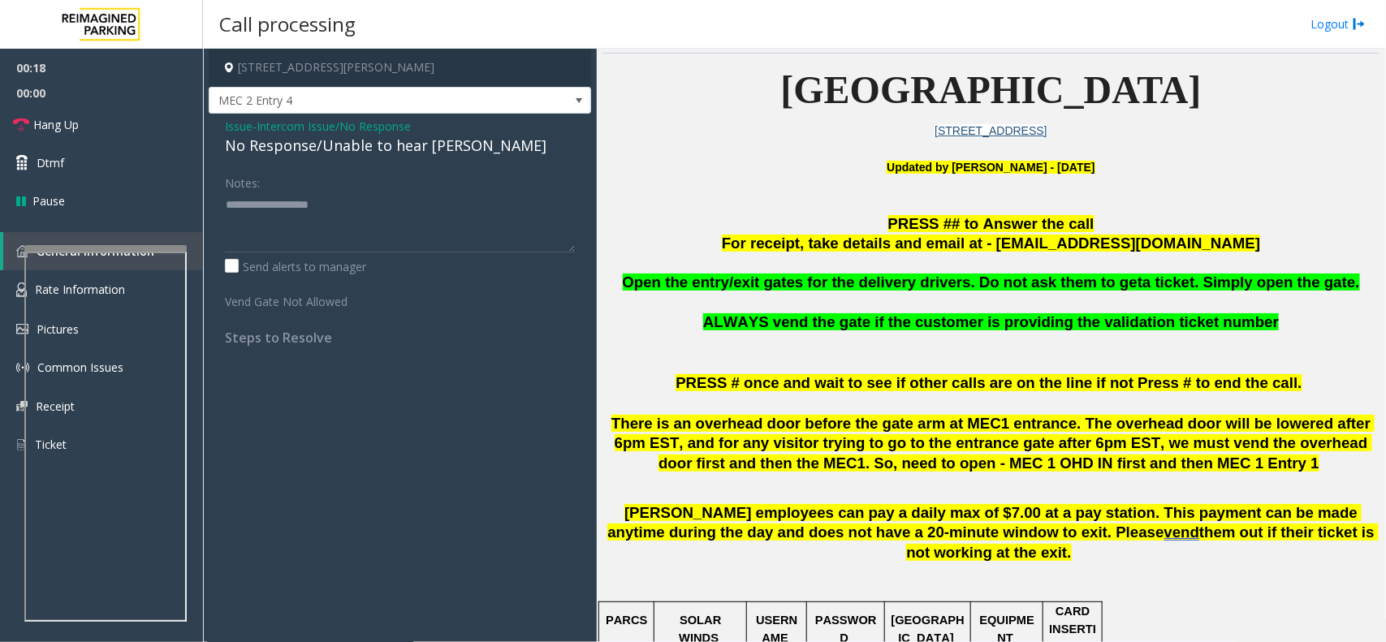
click at [391, 151] on div "No Response/Unable to hear [PERSON_NAME]" at bounding box center [400, 146] width 350 height 22
type textarea "**********"
click at [50, 110] on link "Hang Up" at bounding box center [101, 125] width 203 height 38
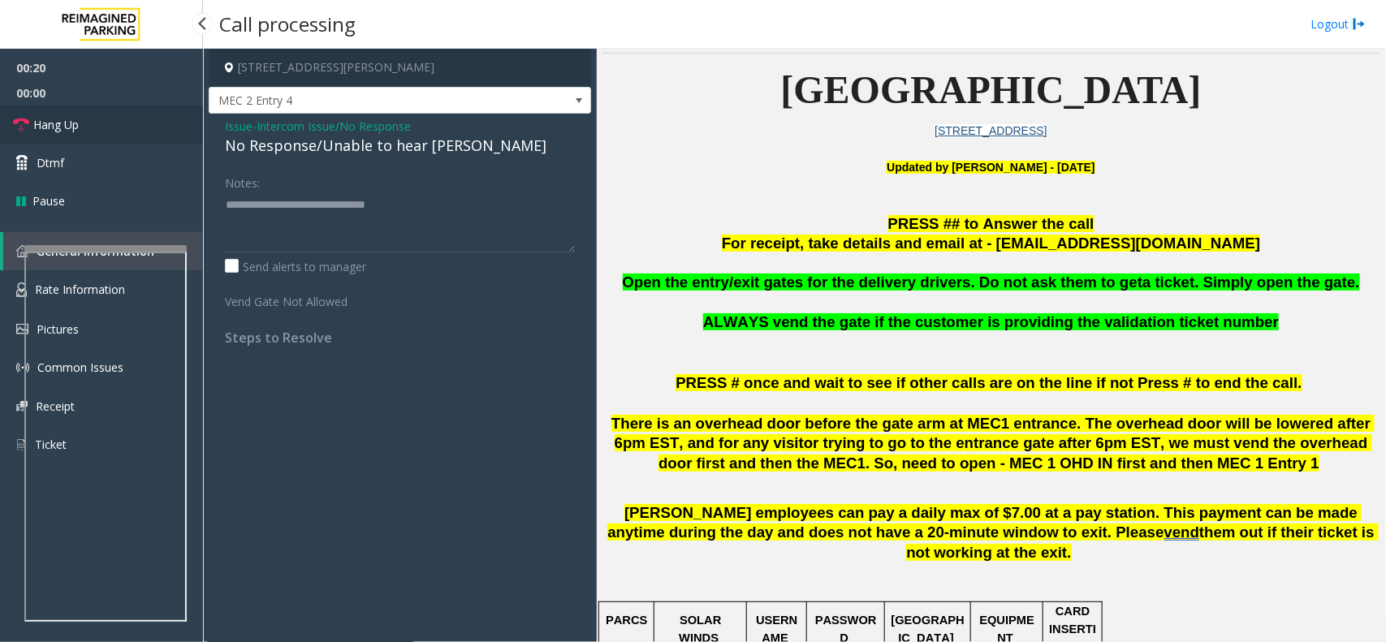
click at [50, 110] on link "Hang Up" at bounding box center [101, 125] width 203 height 38
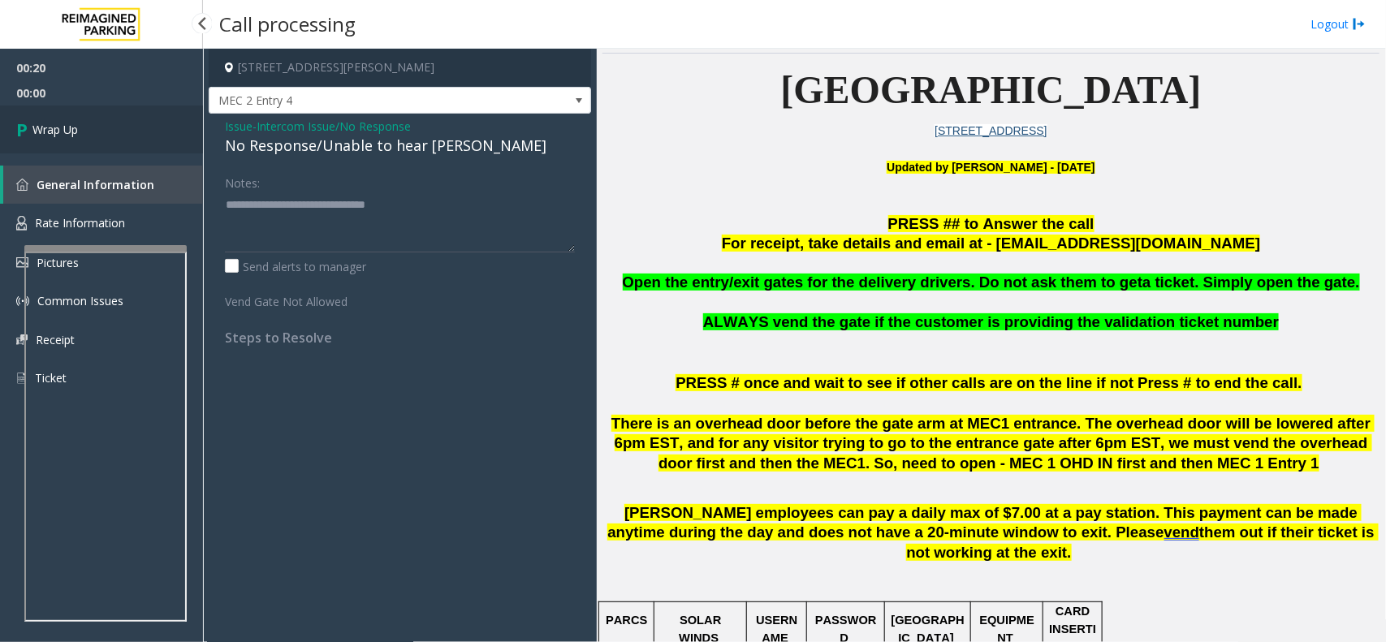
click at [58, 122] on span "Wrap Up" at bounding box center [54, 129] width 45 height 17
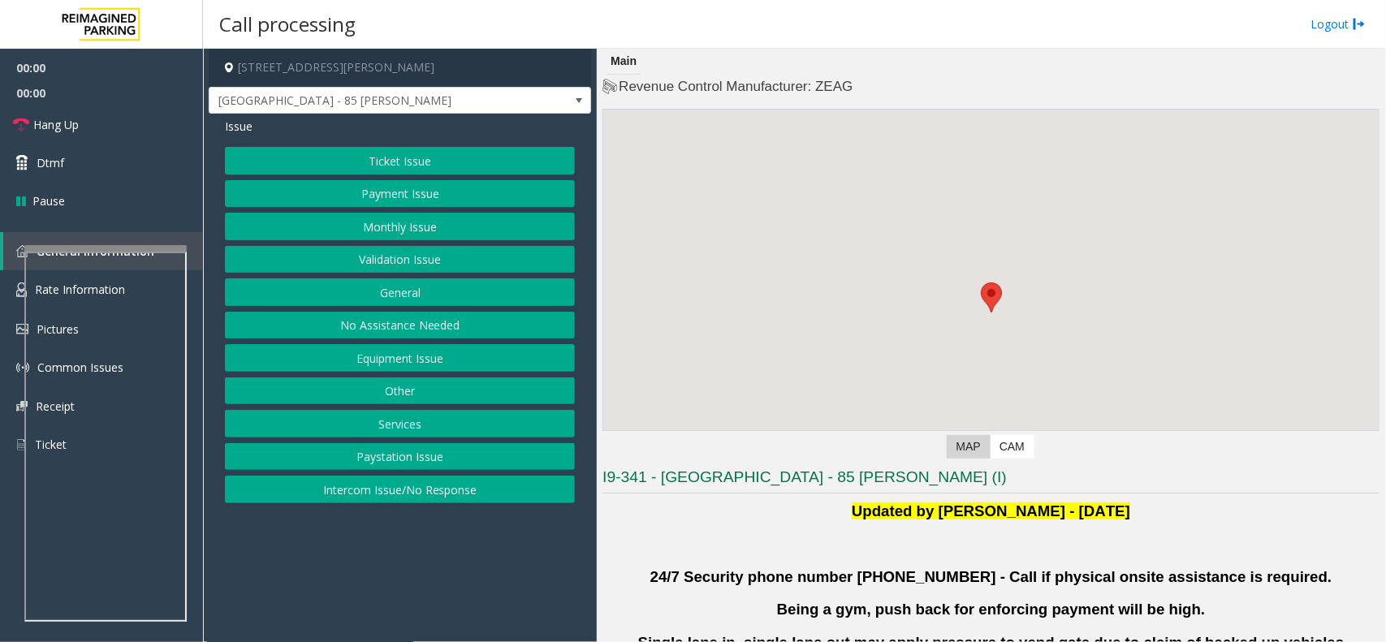
scroll to position [406, 0]
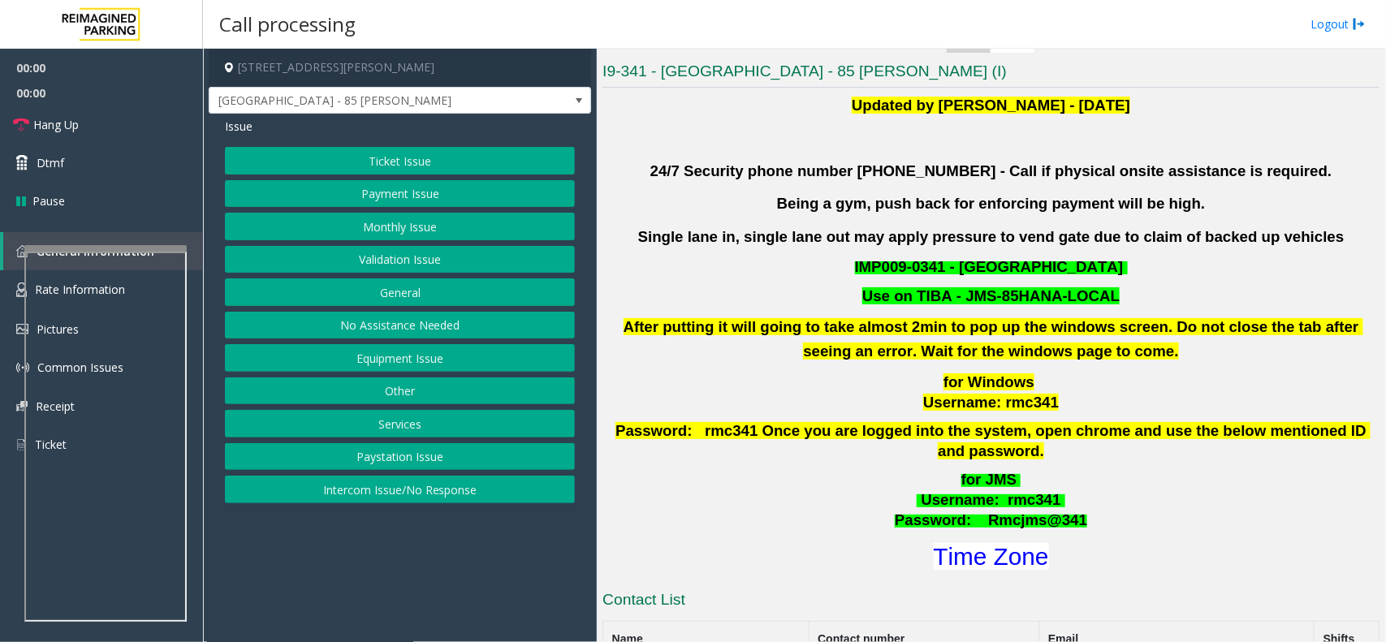
click at [427, 254] on button "Validation Issue" at bounding box center [400, 260] width 350 height 28
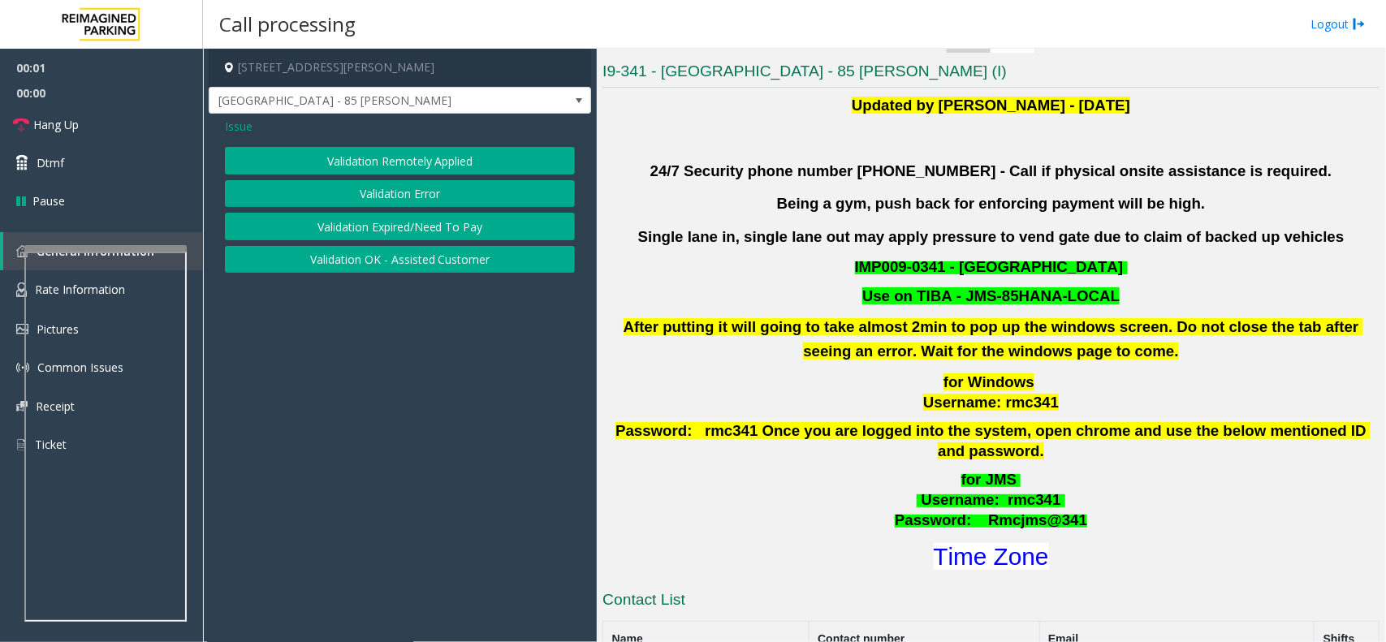
click at [415, 193] on button "Validation Error" at bounding box center [400, 194] width 350 height 28
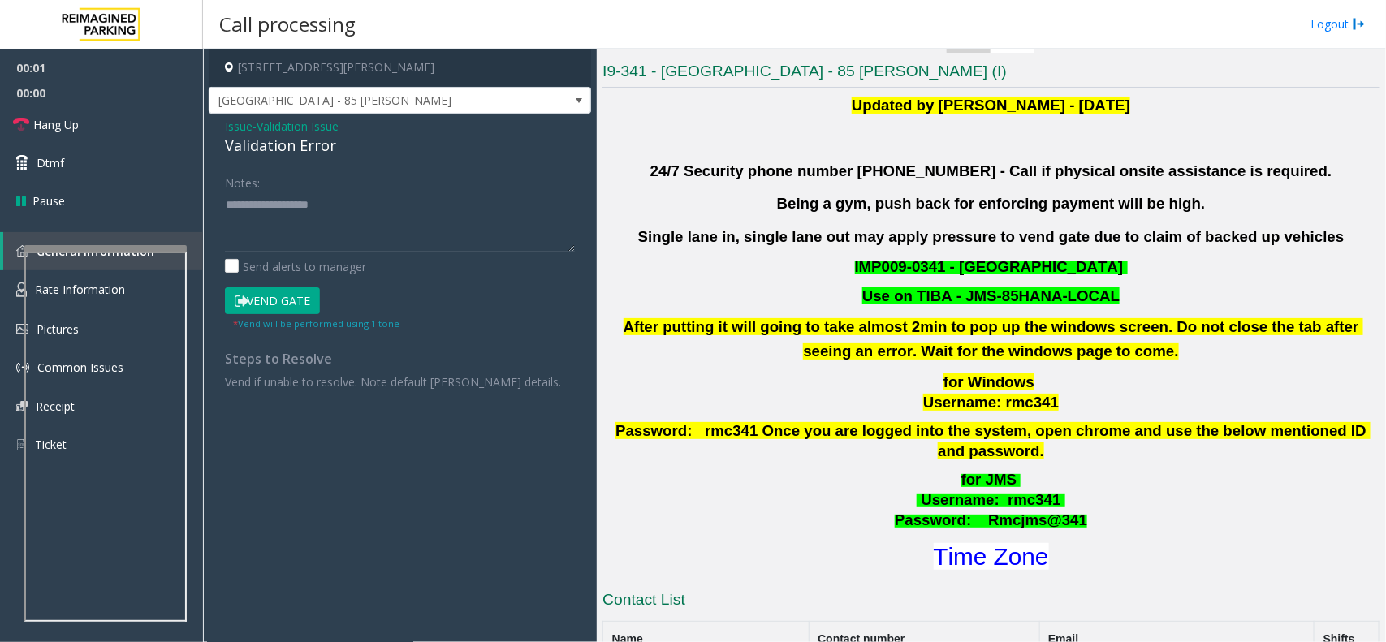
click at [404, 230] on textarea at bounding box center [400, 222] width 350 height 61
click at [299, 150] on div "Validation Error" at bounding box center [400, 146] width 350 height 22
copy div "Validation Error"
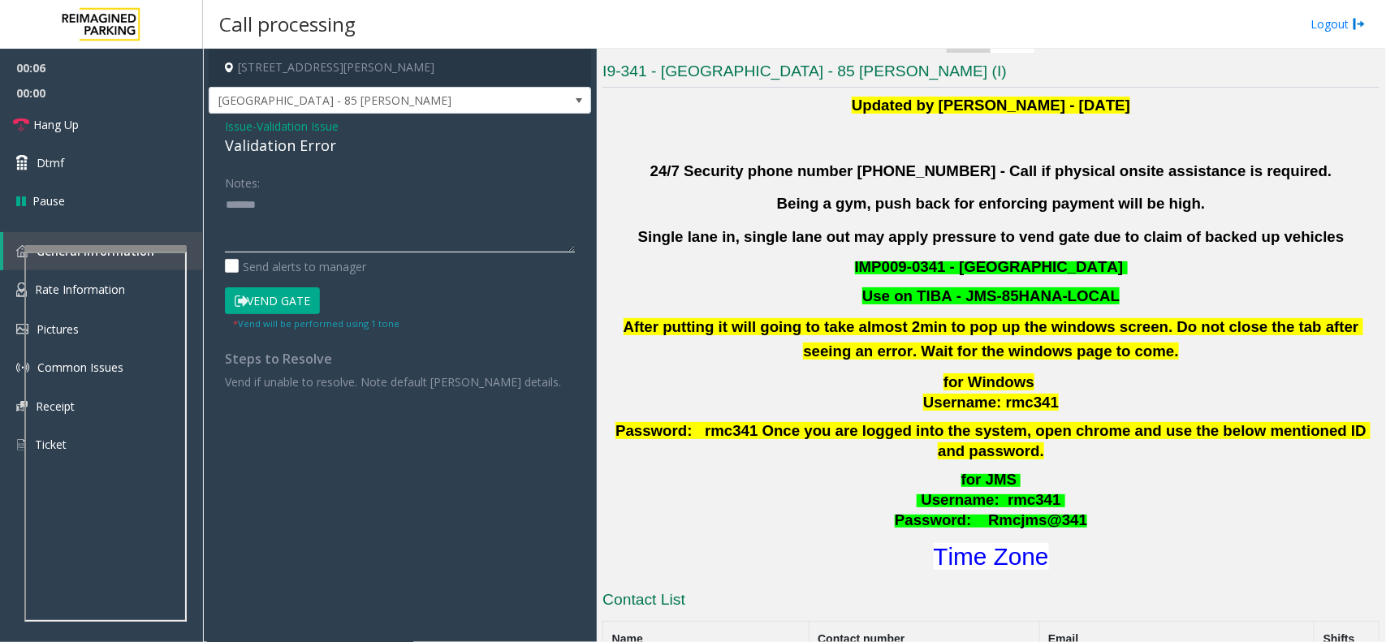
click at [310, 234] on textarea at bounding box center [400, 222] width 350 height 61
paste textarea "**********"
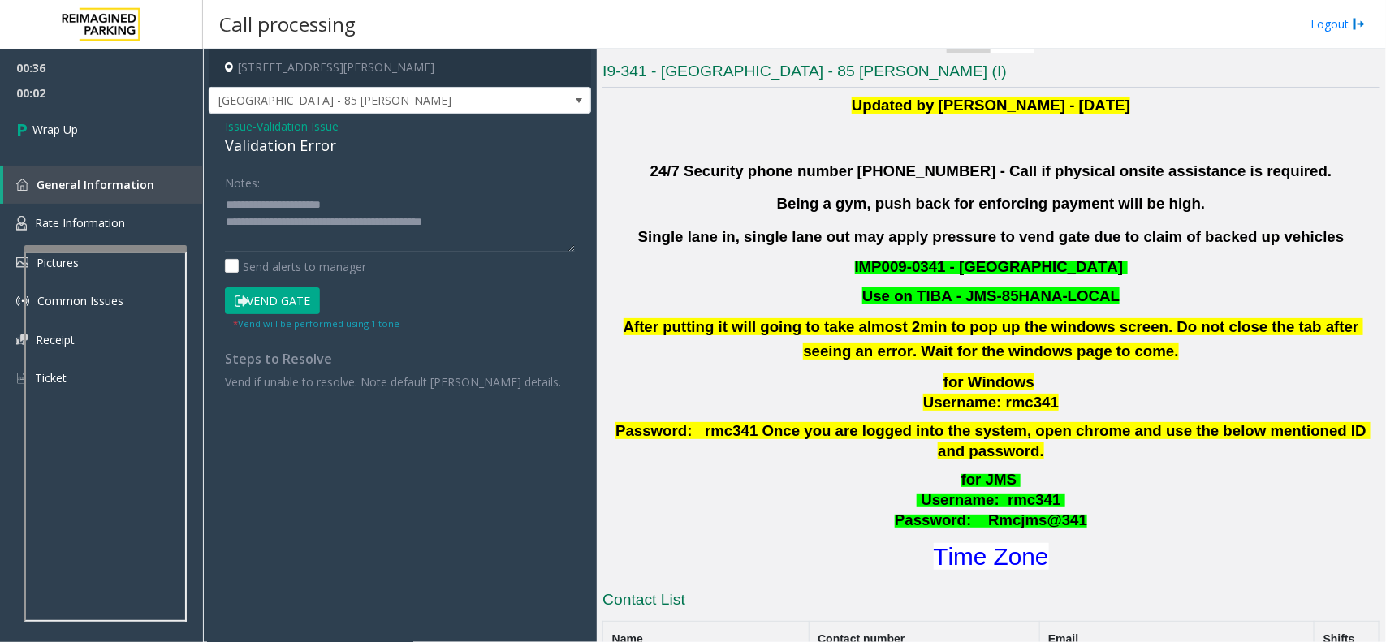
drag, startPoint x: 482, startPoint y: 221, endPoint x: 356, endPoint y: 225, distance: 126.0
click at [356, 225] on textarea at bounding box center [400, 222] width 350 height 61
type textarea "**********"
click at [58, 128] on span "Wrap Up" at bounding box center [54, 129] width 45 height 17
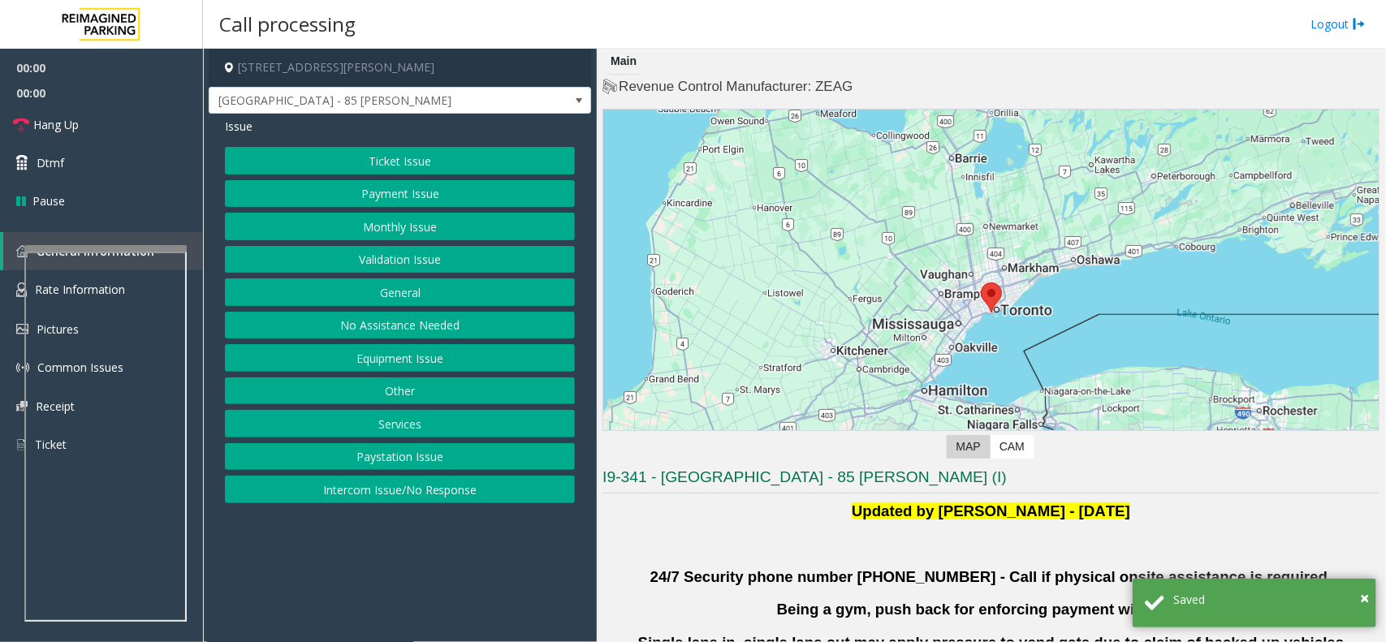
click at [421, 258] on button "Validation Issue" at bounding box center [400, 260] width 350 height 28
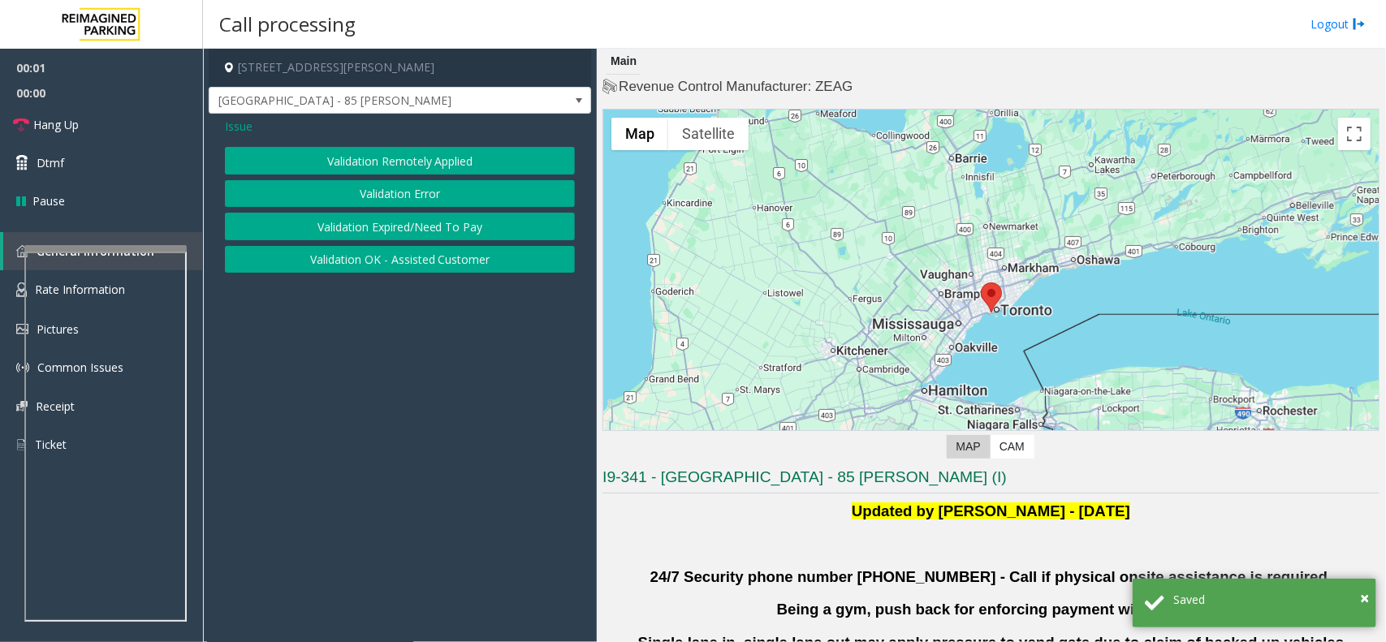
click at [435, 193] on button "Validation Error" at bounding box center [400, 194] width 350 height 28
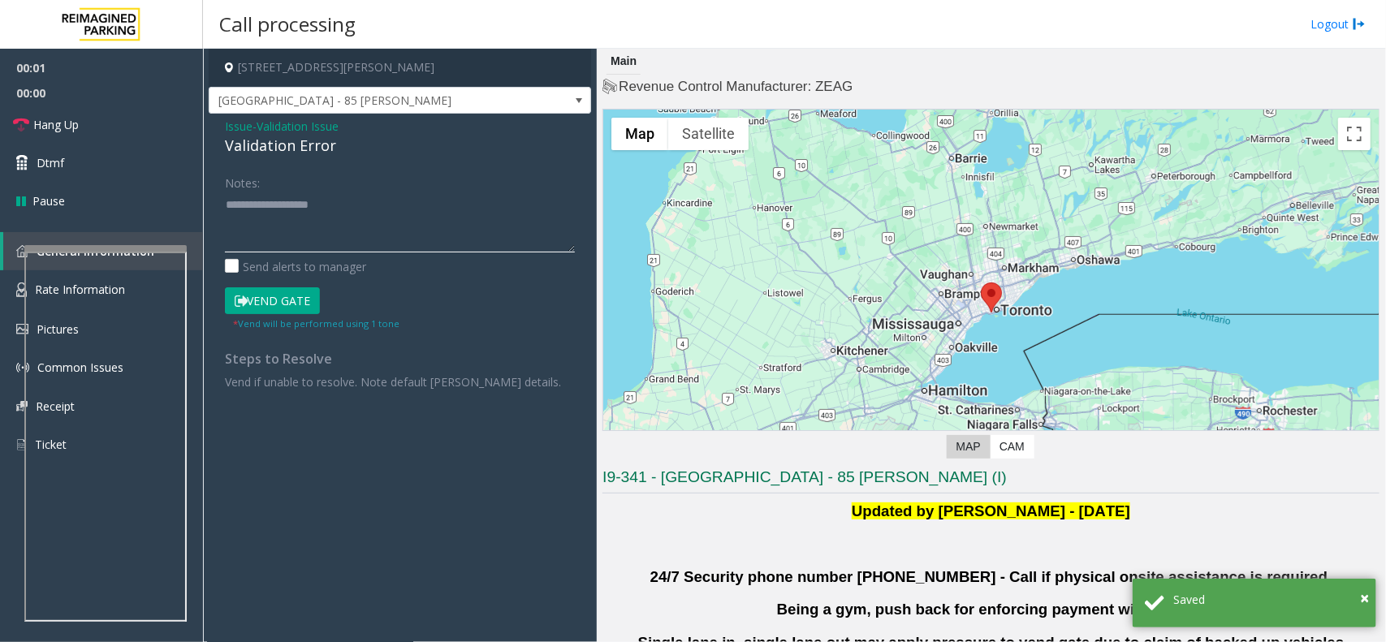
click at [400, 225] on textarea at bounding box center [400, 222] width 350 height 61
click at [290, 140] on div "Validation Error" at bounding box center [400, 146] width 350 height 22
copy div "Validation Error"
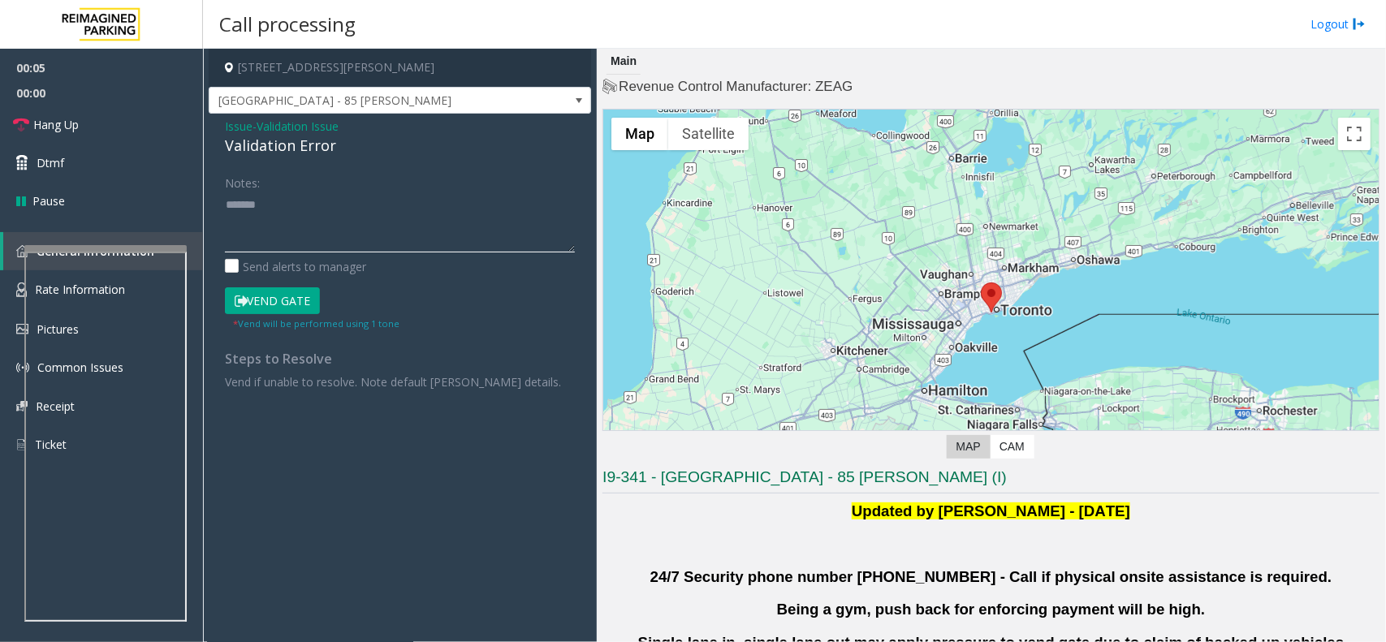
click at [333, 245] on textarea at bounding box center [400, 222] width 350 height 61
paste textarea "**********"
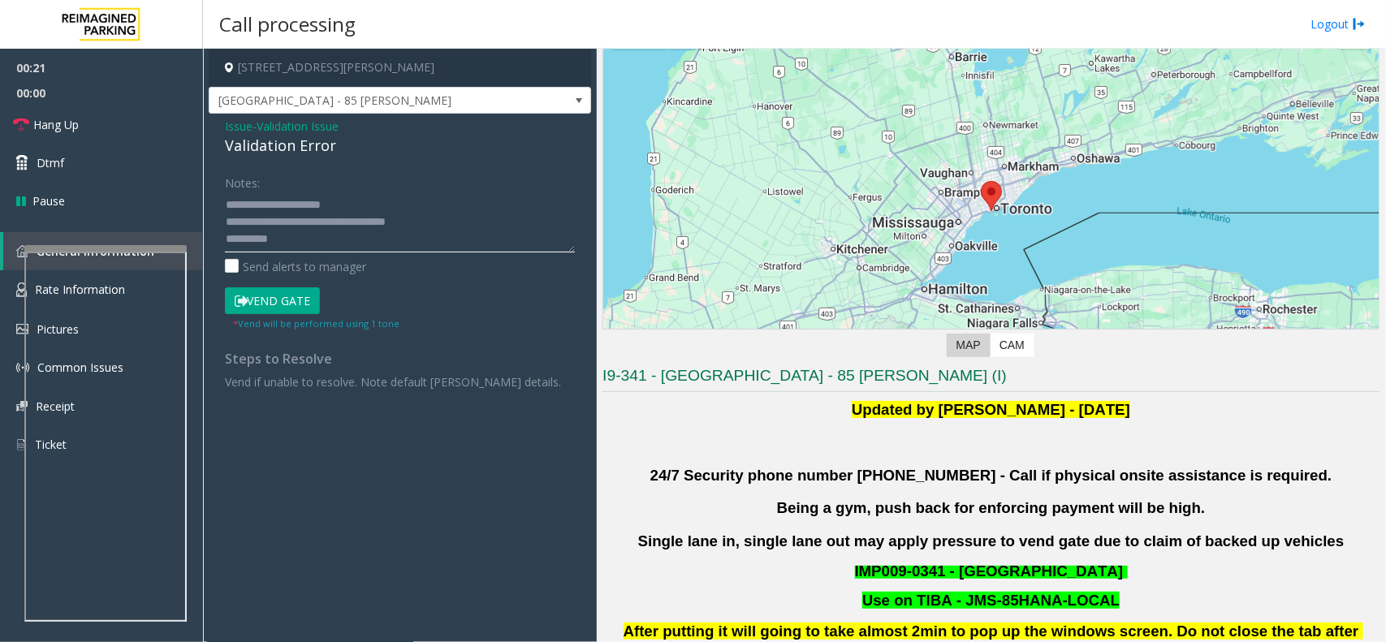
scroll to position [305, 0]
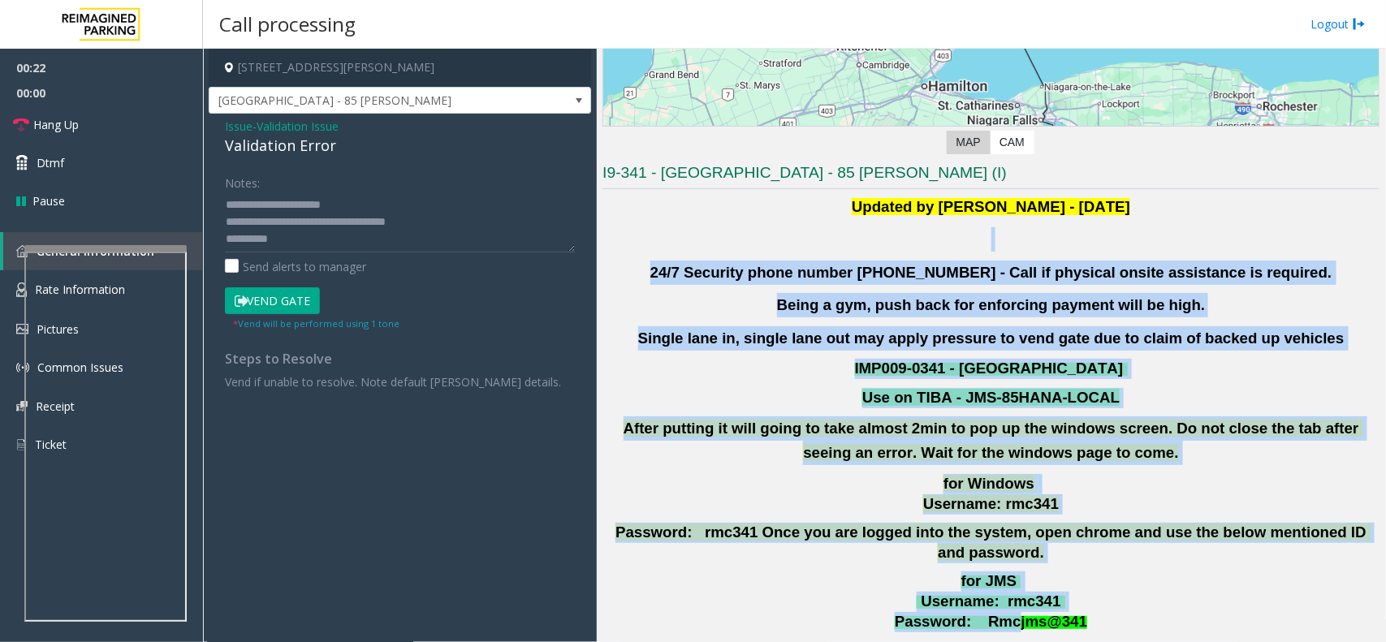
drag, startPoint x: 712, startPoint y: 229, endPoint x: 1007, endPoint y: 595, distance: 470.7
click at [1007, 595] on div "Updated by [PERSON_NAME] - [DATE] 24/7 Security phone number [PHONE_NUMBER] - C…" at bounding box center [991, 435] width 777 height 480
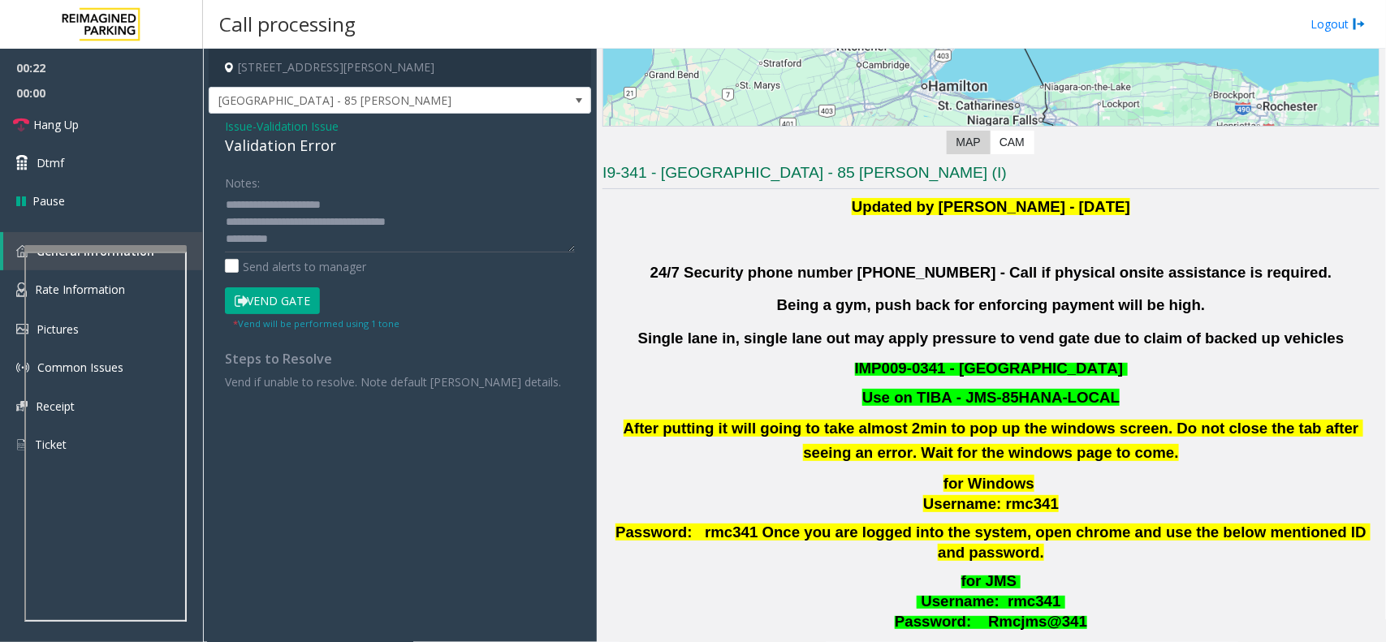
click at [1093, 614] on div "for JMS Username : rmc341 Password: Rmcjms@341 Time Zone" at bounding box center [991, 623] width 777 height 103
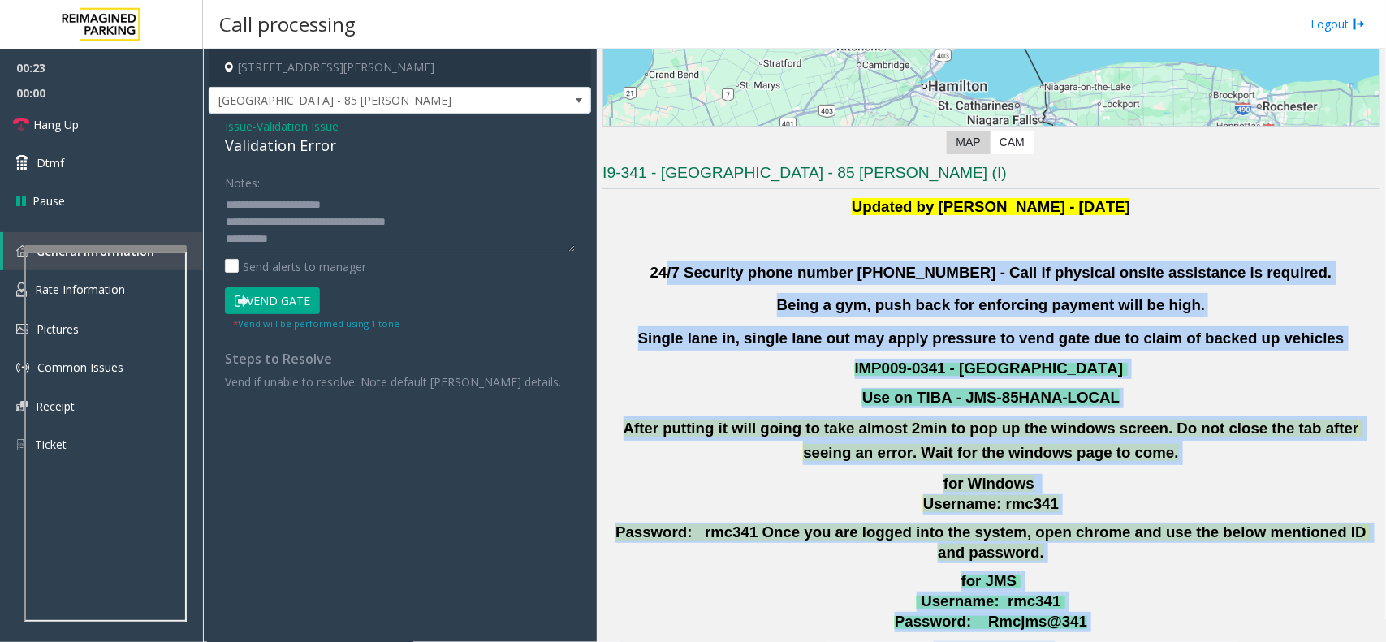
drag, startPoint x: 1093, startPoint y: 614, endPoint x: 720, endPoint y: 258, distance: 515.9
click at [720, 258] on div "Updated by [PERSON_NAME] - [DATE] 24/7 Security phone number [PHONE_NUMBER] - C…" at bounding box center [991, 435] width 777 height 480
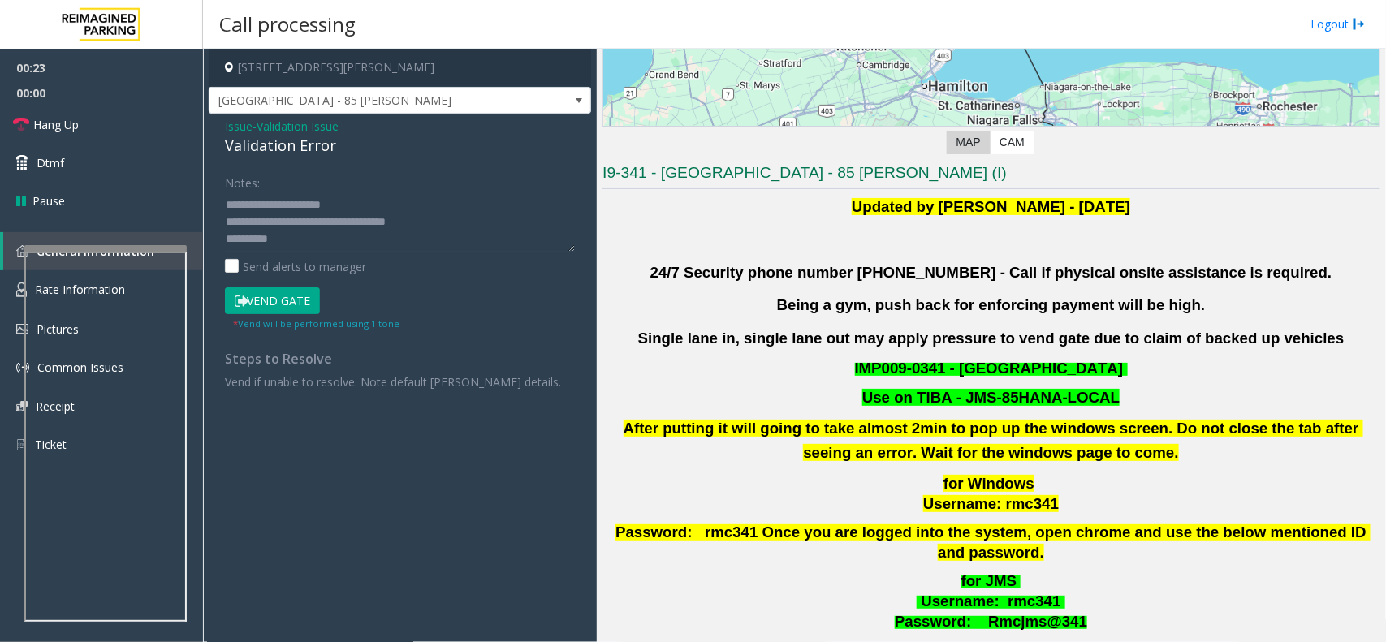
click at [691, 257] on div "Updated by [PERSON_NAME] - [DATE] 24/7 Security phone number [PHONE_NUMBER] - C…" at bounding box center [991, 435] width 777 height 480
click at [447, 240] on textarea at bounding box center [400, 222] width 350 height 61
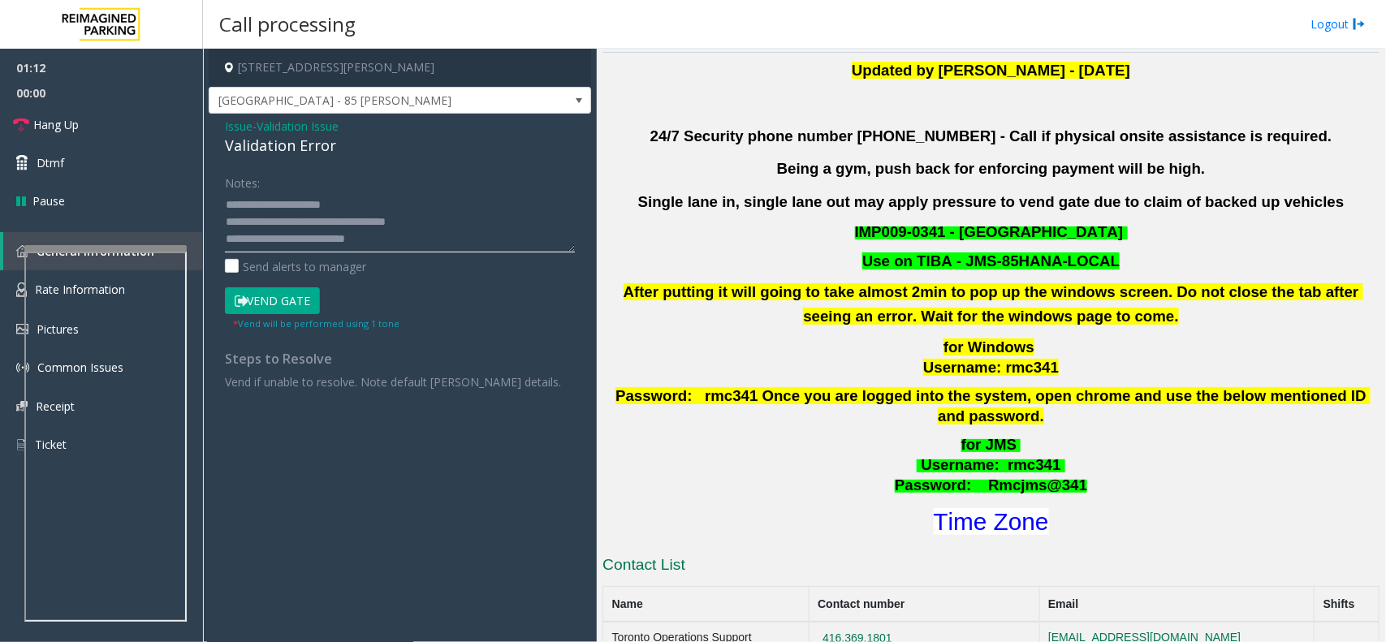
scroll to position [609, 0]
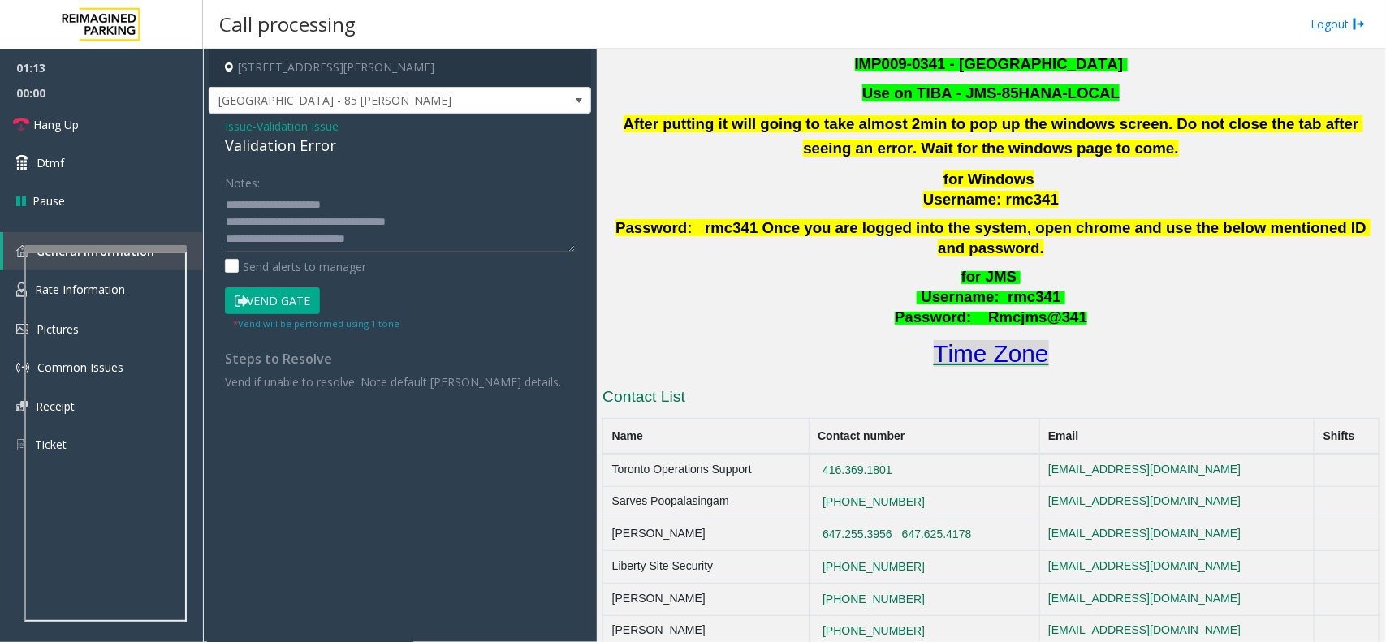
type textarea "**********"
click at [1009, 340] on font "Time Zone" at bounding box center [991, 353] width 115 height 27
click at [276, 299] on button "Vend Gate" at bounding box center [272, 302] width 95 height 28
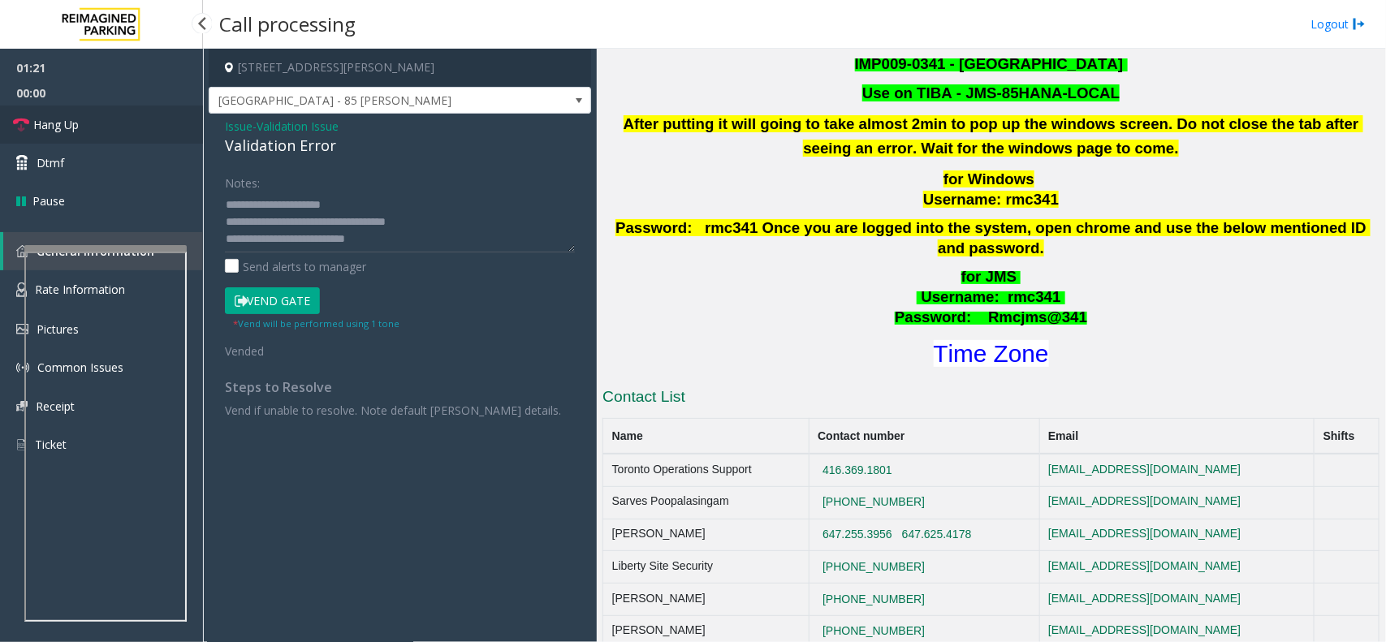
click at [62, 112] on link "Hang Up" at bounding box center [101, 125] width 203 height 38
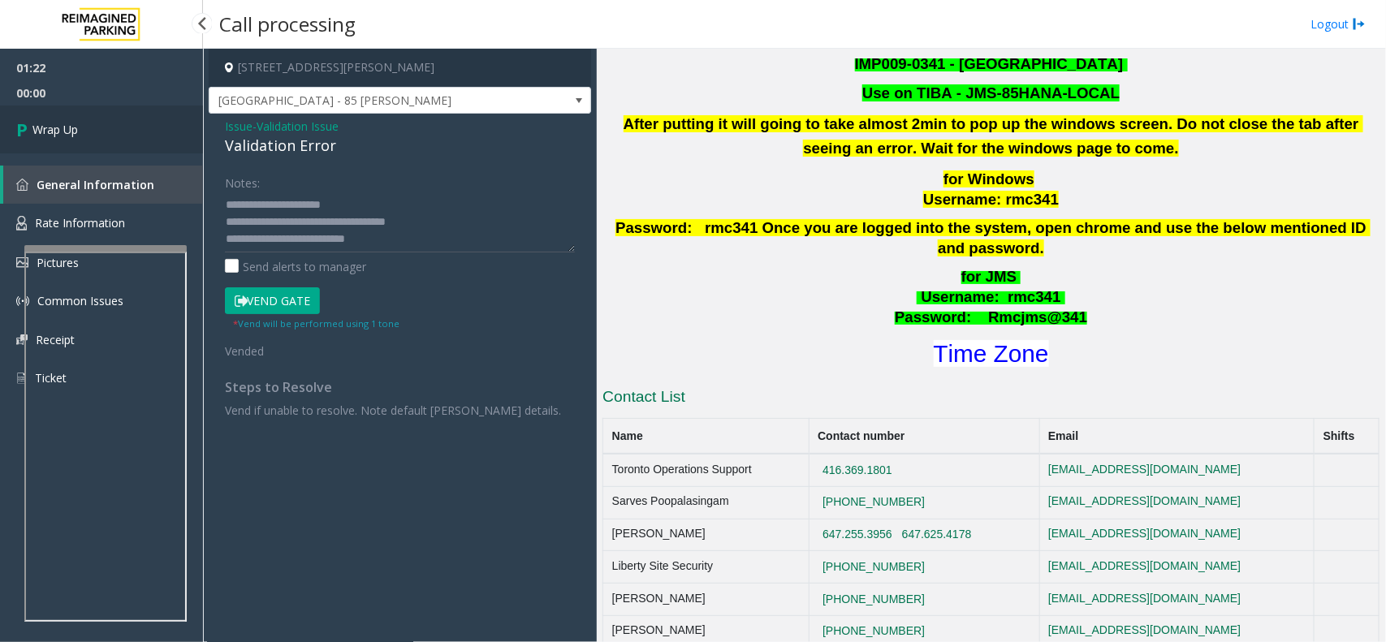
click at [62, 112] on link "Wrap Up" at bounding box center [101, 130] width 203 height 48
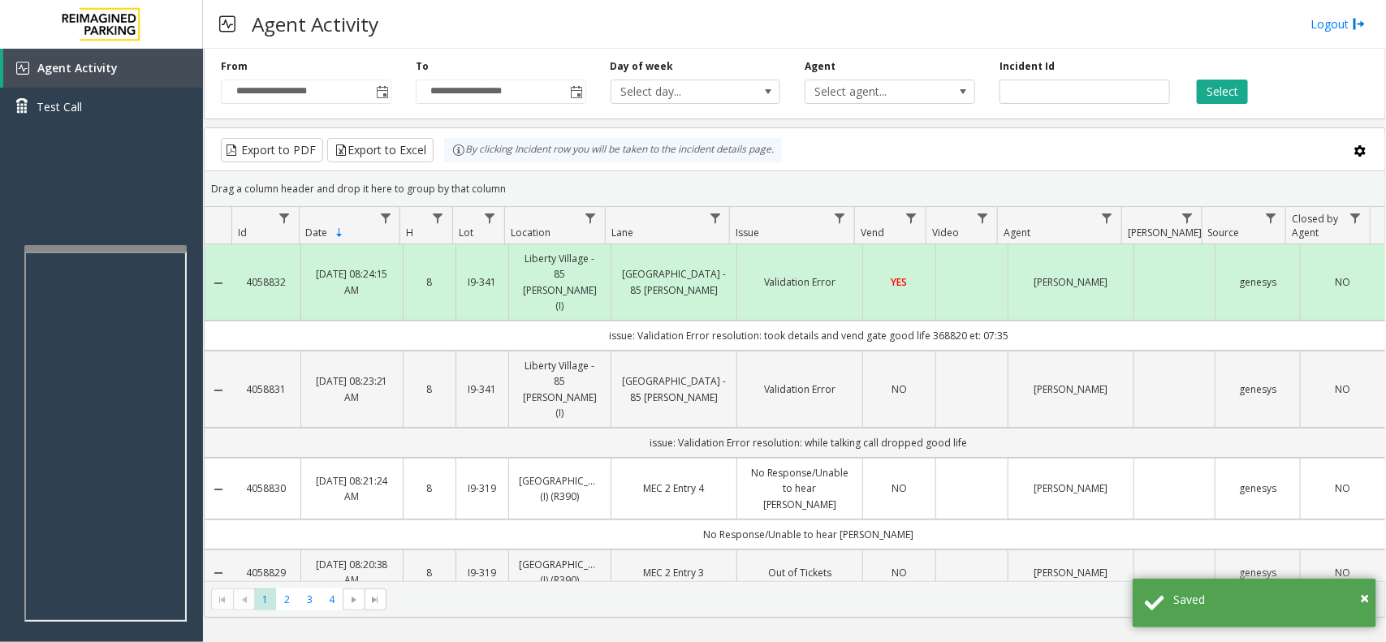
drag, startPoint x: 504, startPoint y: 193, endPoint x: 453, endPoint y: 165, distance: 58.5
click at [453, 165] on kendo-grid "Export to PDF Export to Excel By clicking Incident row you will be taken to the…" at bounding box center [795, 373] width 1183 height 491
click at [502, 187] on div "Drag a column header and drop it here to group by that column" at bounding box center [795, 189] width 1181 height 28
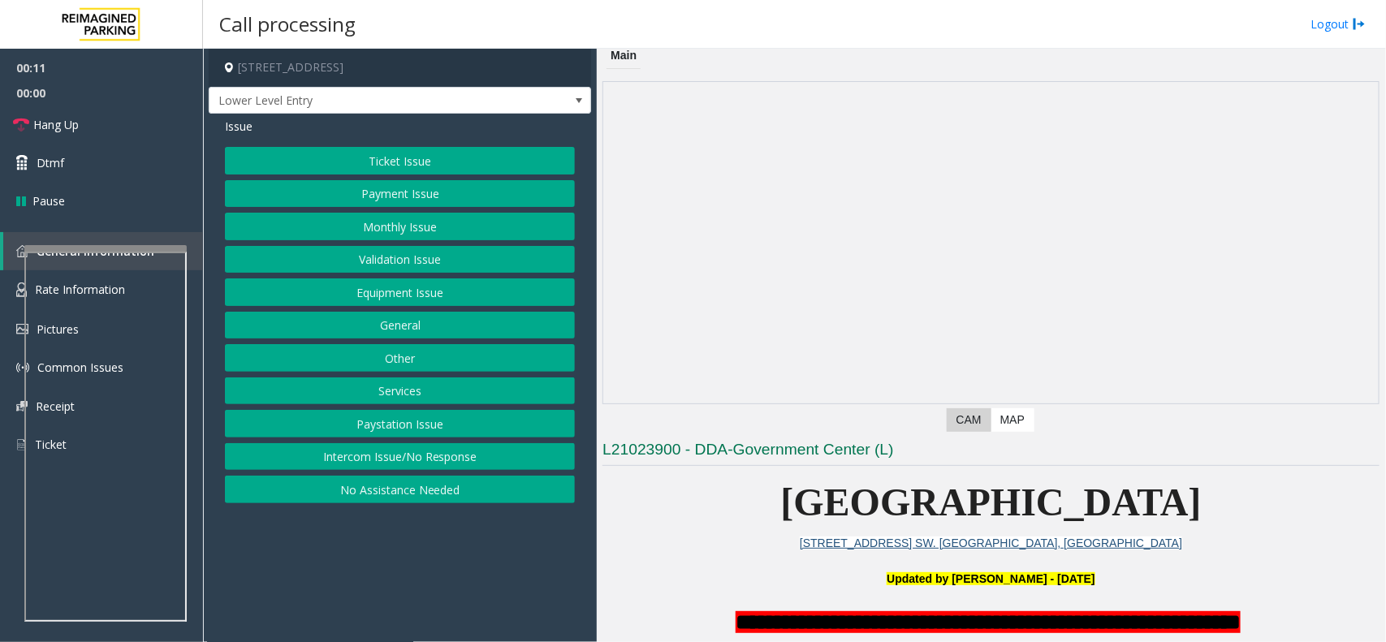
scroll to position [4, 0]
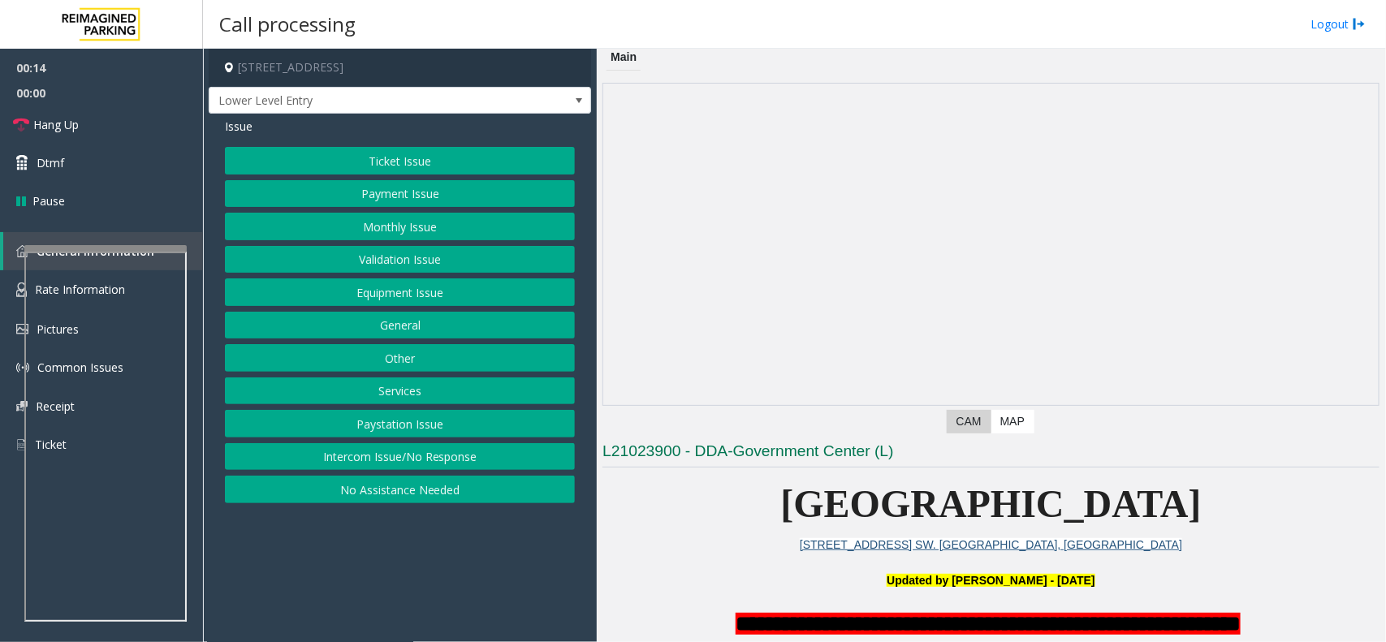
click at [400, 443] on div "Ticket Issue Payment Issue Monthly Issue Validation Issue Equipment Issue Gener…" at bounding box center [400, 325] width 350 height 357
click at [400, 452] on button "Intercom Issue/No Response" at bounding box center [400, 457] width 350 height 28
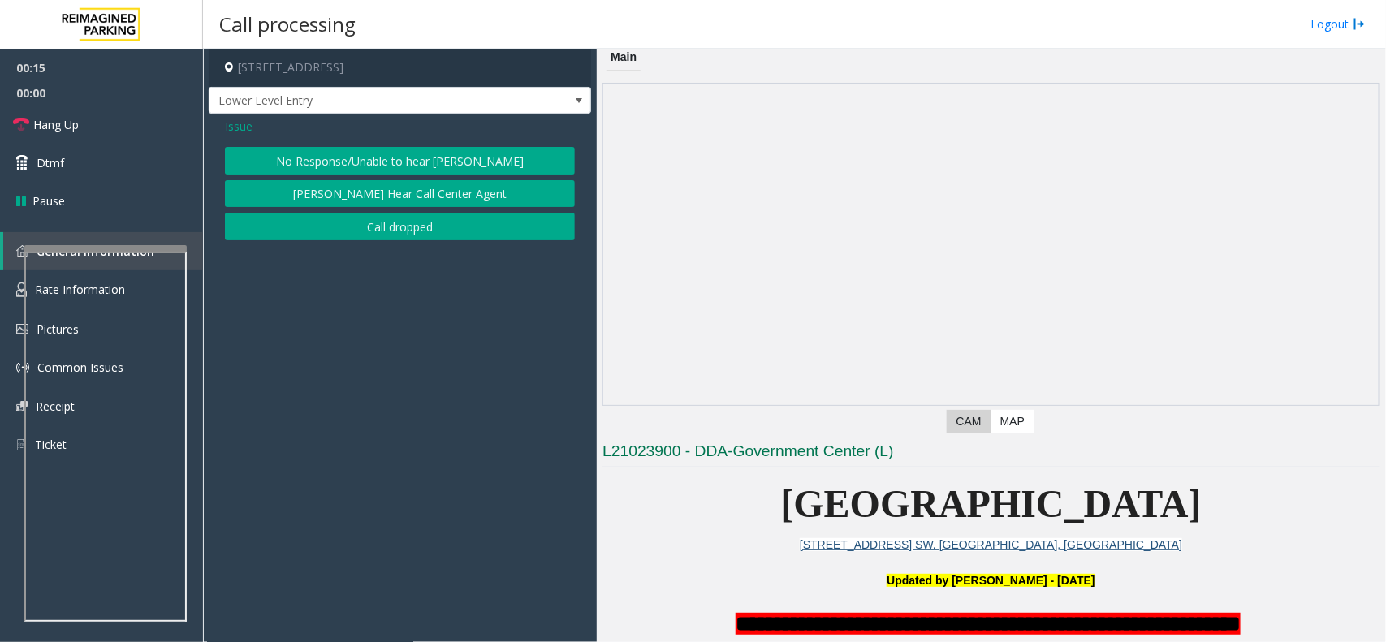
click at [379, 150] on button "No Response/Unable to hear [PERSON_NAME]" at bounding box center [400, 161] width 350 height 28
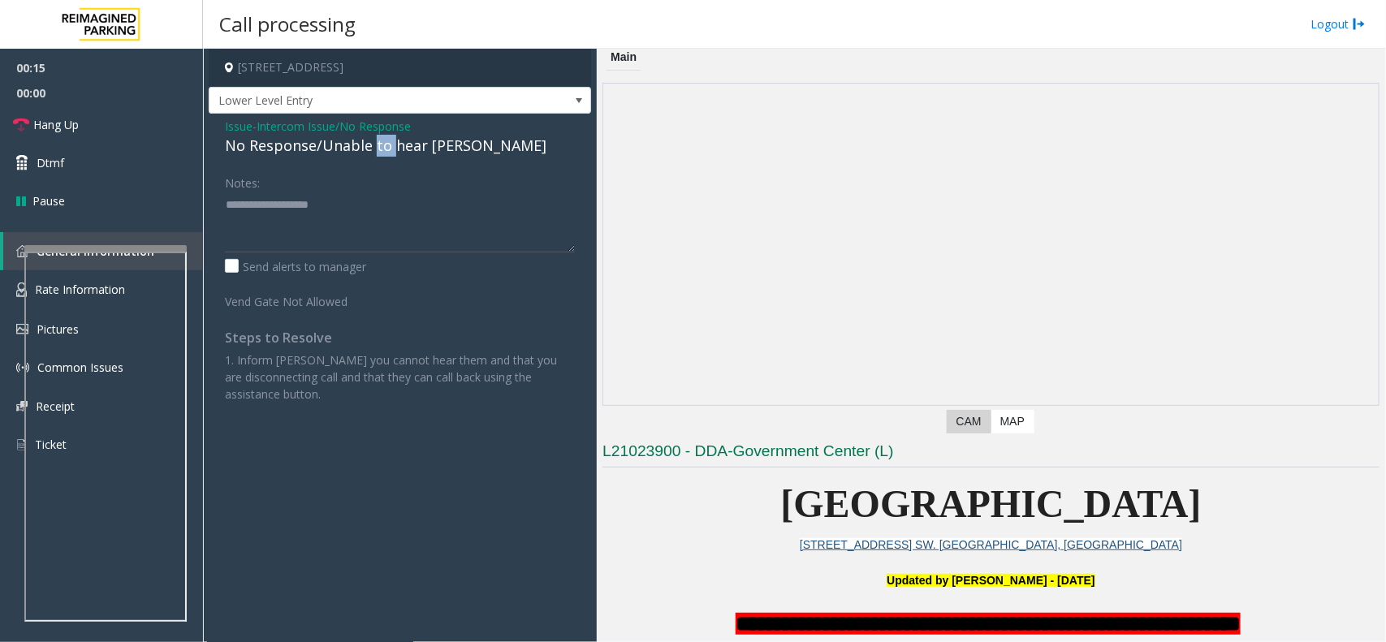
click at [379, 150] on div "No Response/Unable to hear [PERSON_NAME]" at bounding box center [400, 146] width 350 height 22
click at [461, 225] on textarea at bounding box center [400, 222] width 350 height 61
type textarea "**********"
click at [132, 126] on link "Hang Up" at bounding box center [101, 125] width 203 height 38
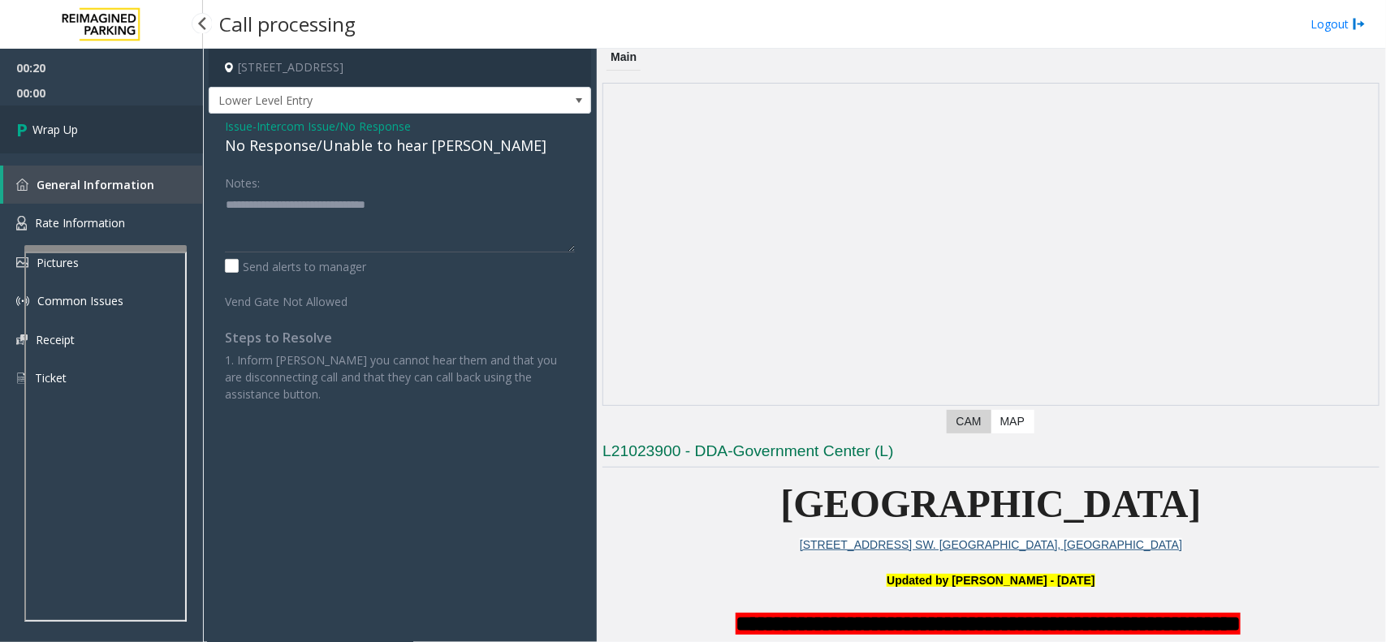
click at [132, 126] on link "Wrap Up" at bounding box center [101, 130] width 203 height 48
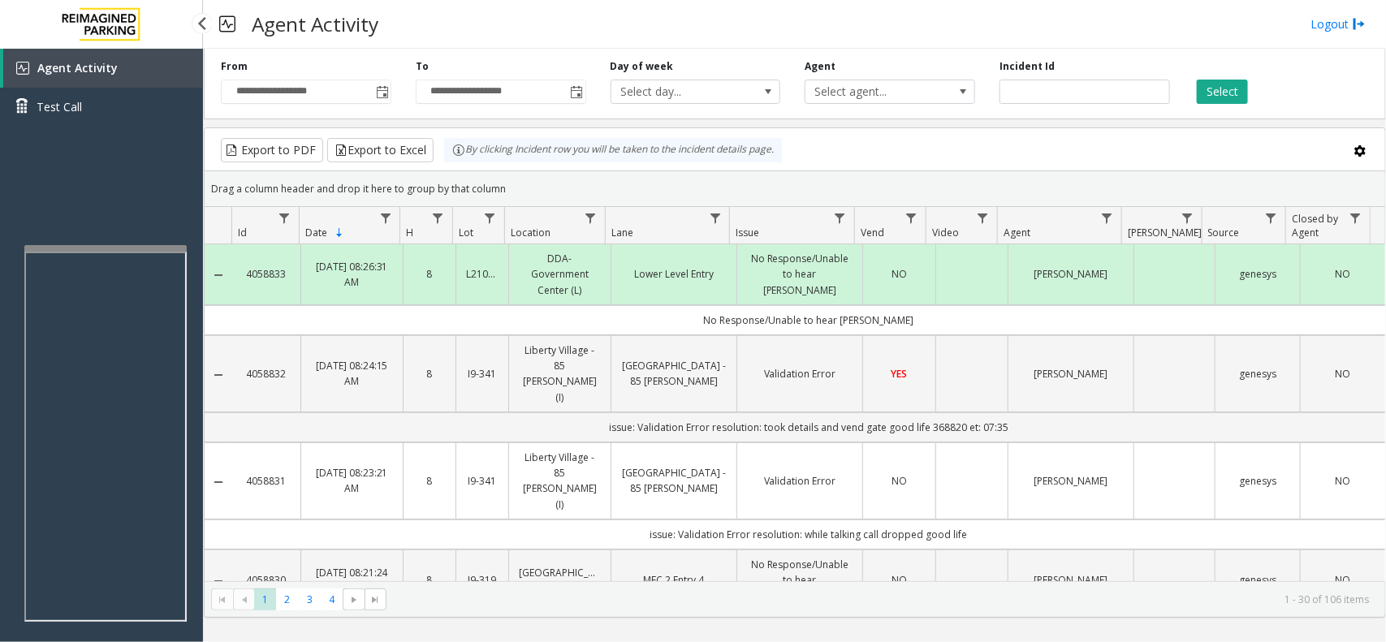
click at [130, 213] on div "Agent Activity Test Call" at bounding box center [101, 370] width 203 height 642
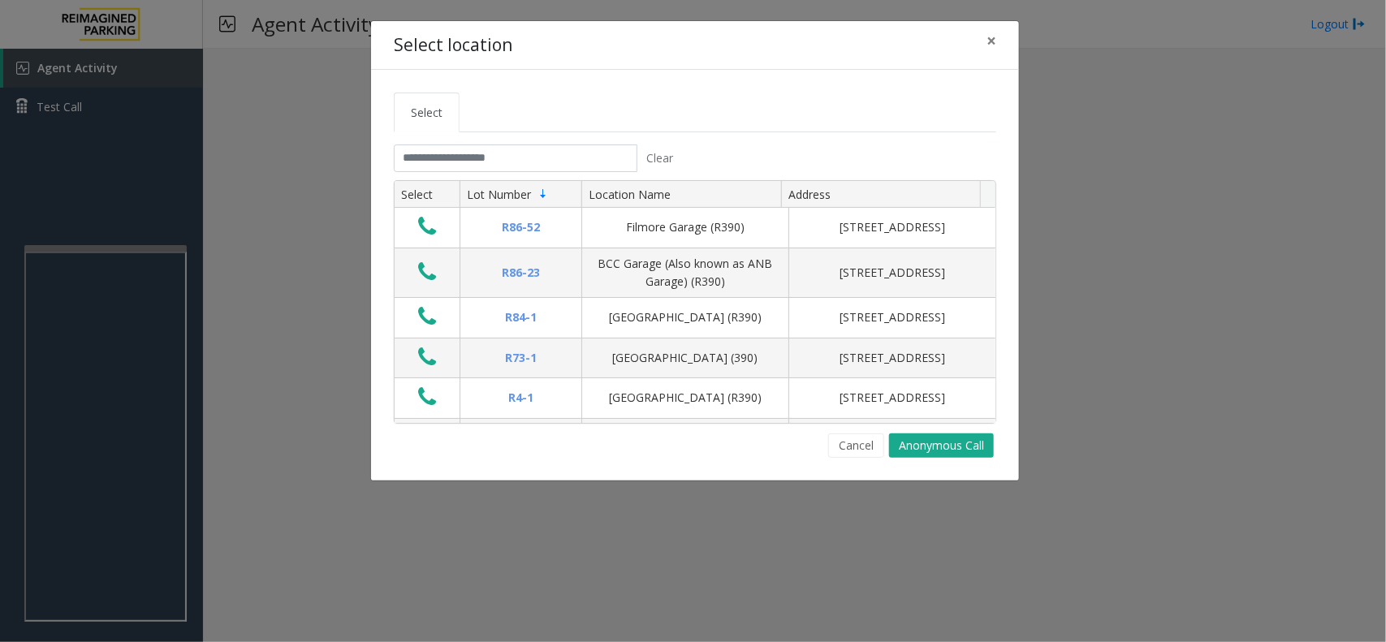
click at [502, 140] on tabset "Select Clear Select Lot Number Location Name Address R86-52 Filmore Garage (R39…" at bounding box center [695, 276] width 603 height 366
click at [460, 171] on input "text" at bounding box center [516, 159] width 244 height 28
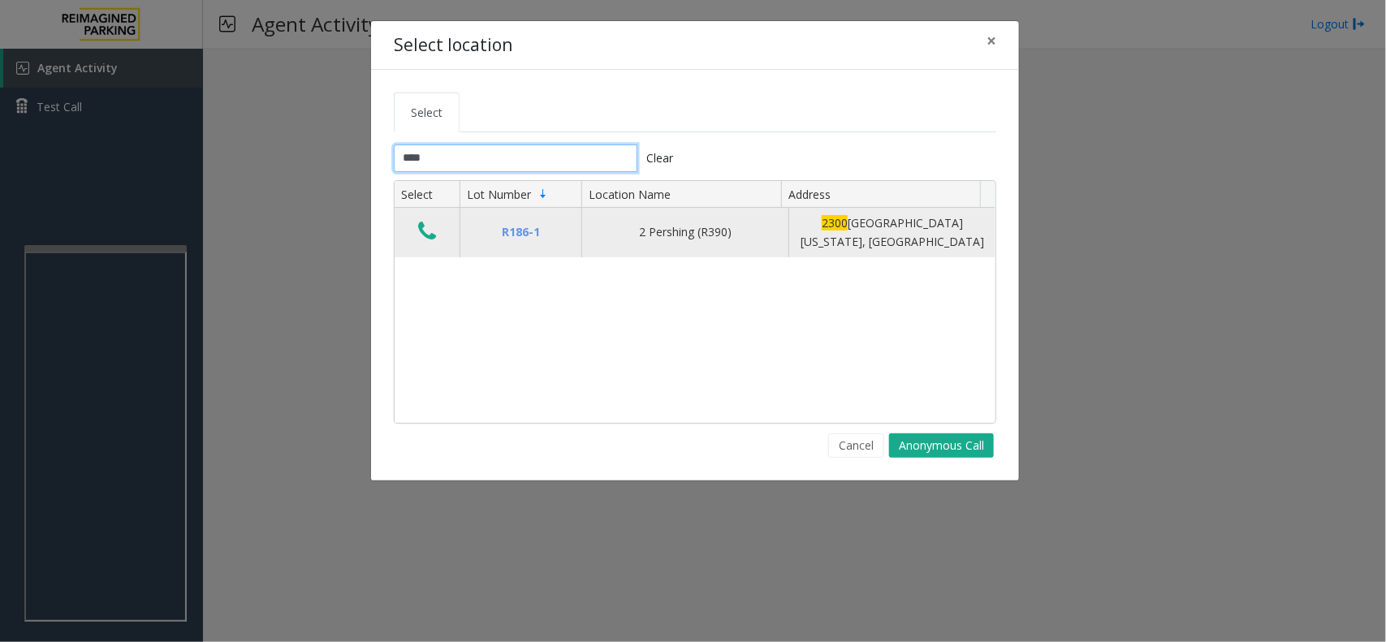
type input "****"
click at [426, 230] on icon "Data table" at bounding box center [427, 231] width 18 height 23
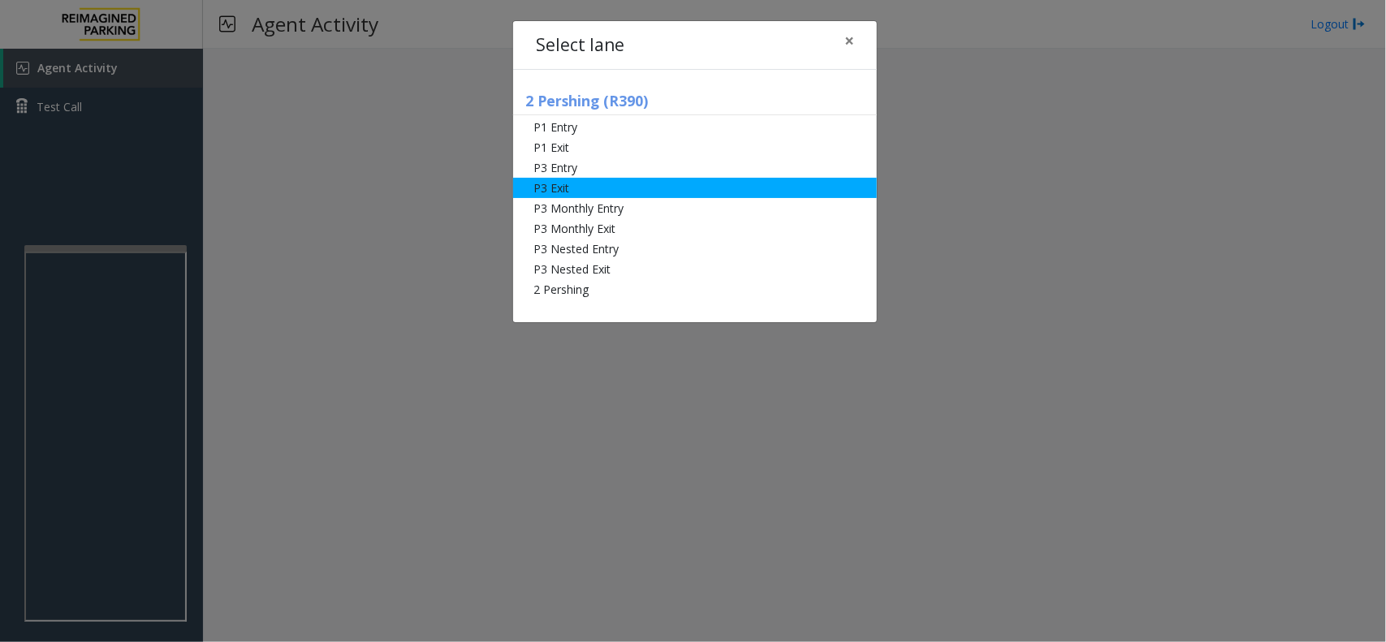
click at [674, 188] on li "P3 Exit" at bounding box center [695, 188] width 364 height 20
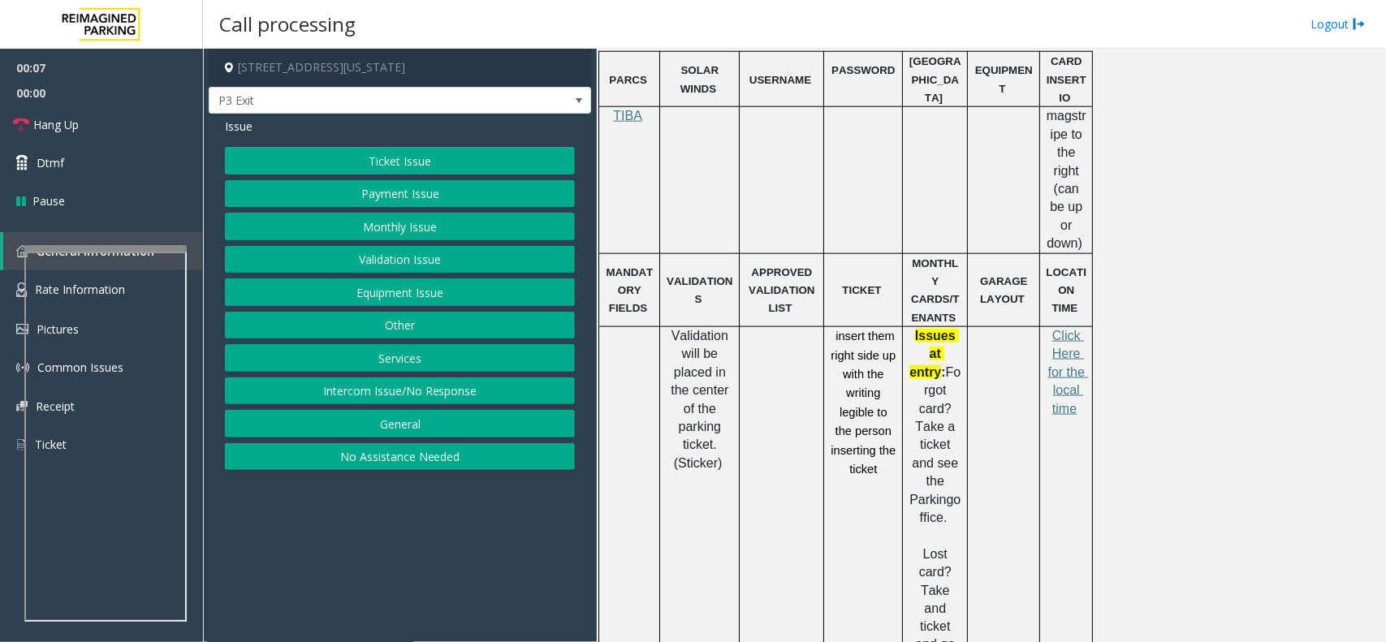
scroll to position [812, 0]
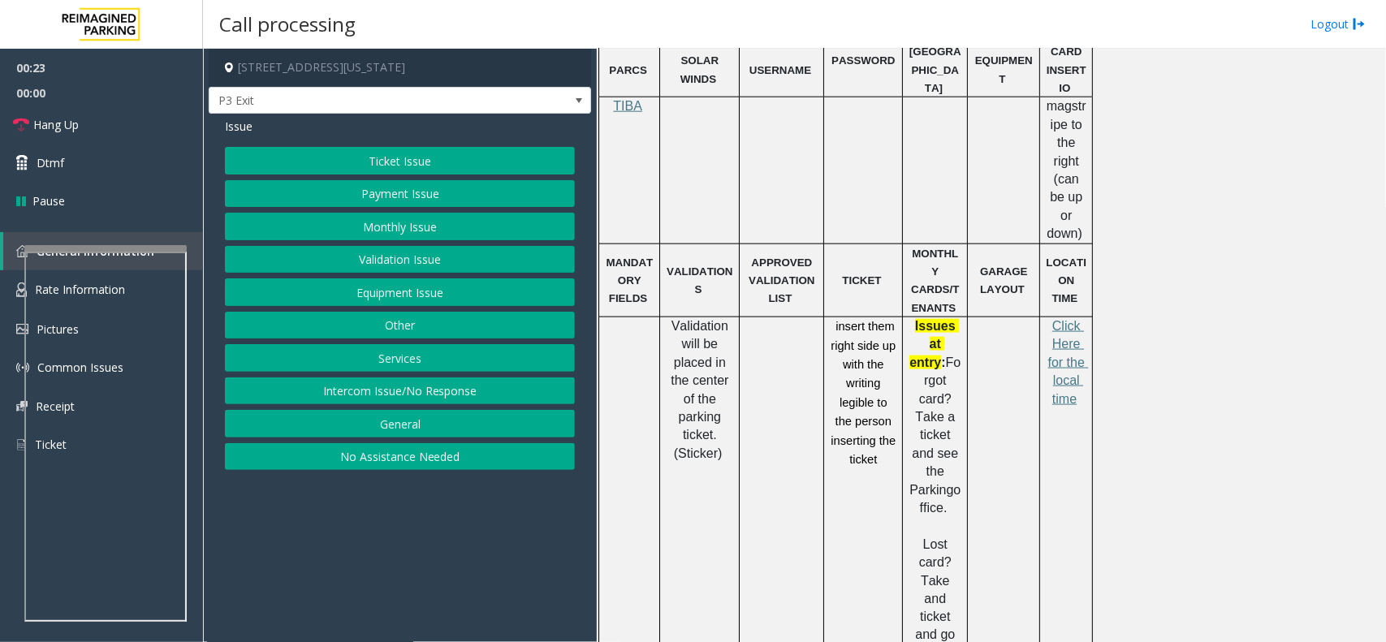
click at [392, 159] on button "Ticket Issue" at bounding box center [400, 161] width 350 height 28
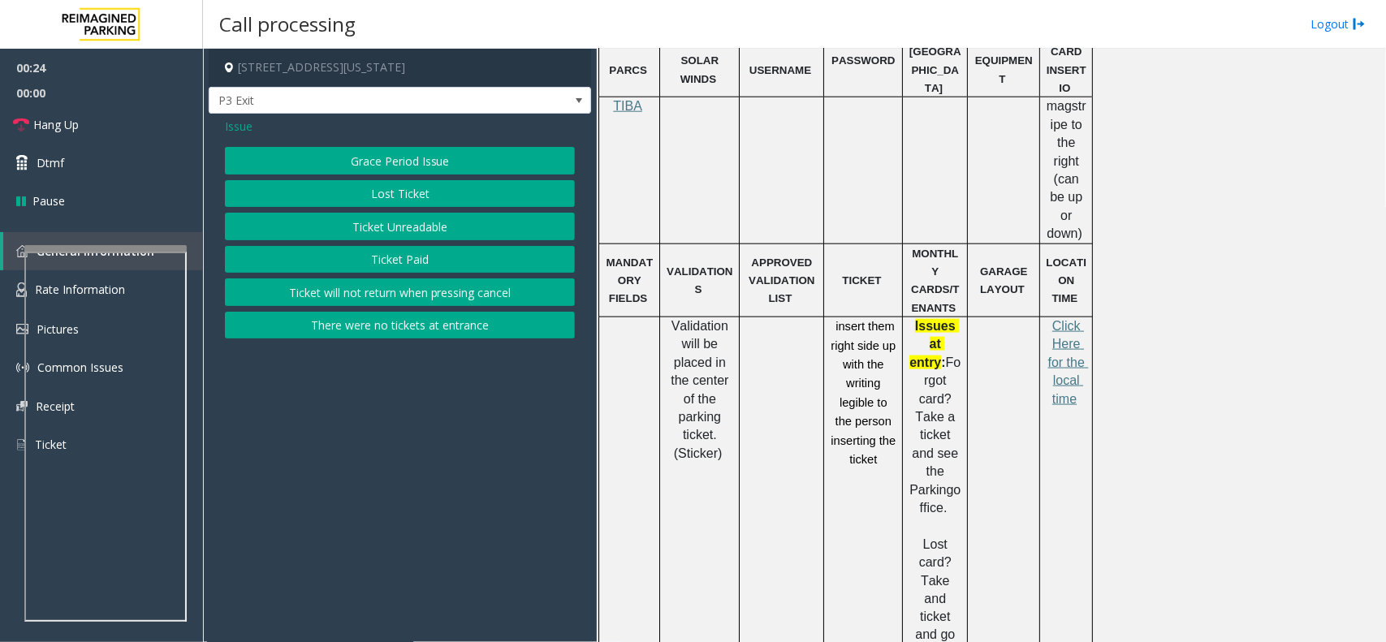
click at [392, 228] on button "Ticket Unreadable" at bounding box center [400, 227] width 350 height 28
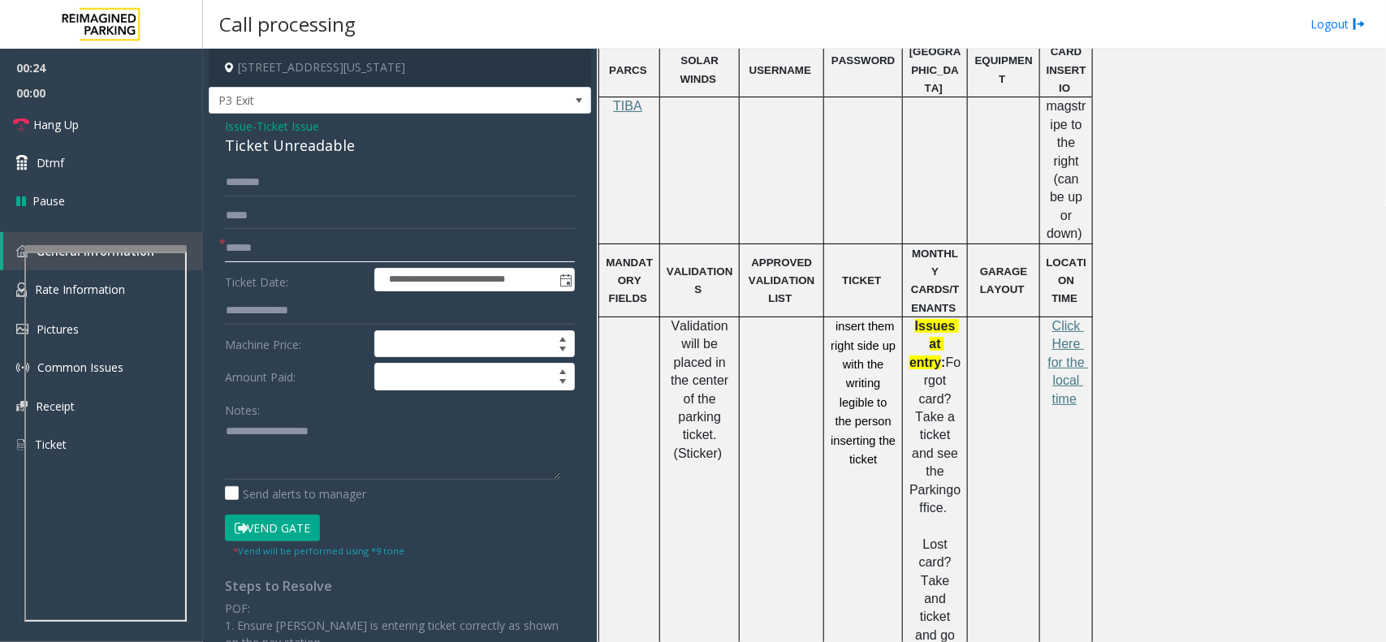
click at [347, 261] on input "text" at bounding box center [400, 249] width 350 height 28
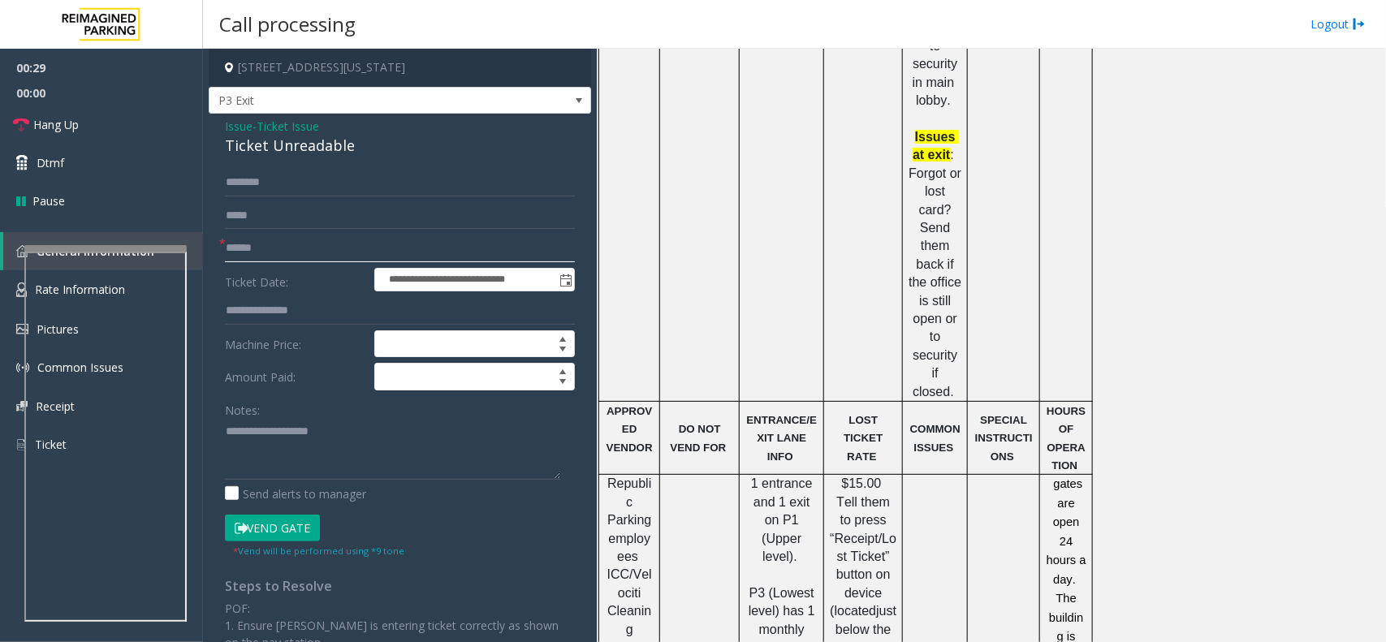
scroll to position [1421, 0]
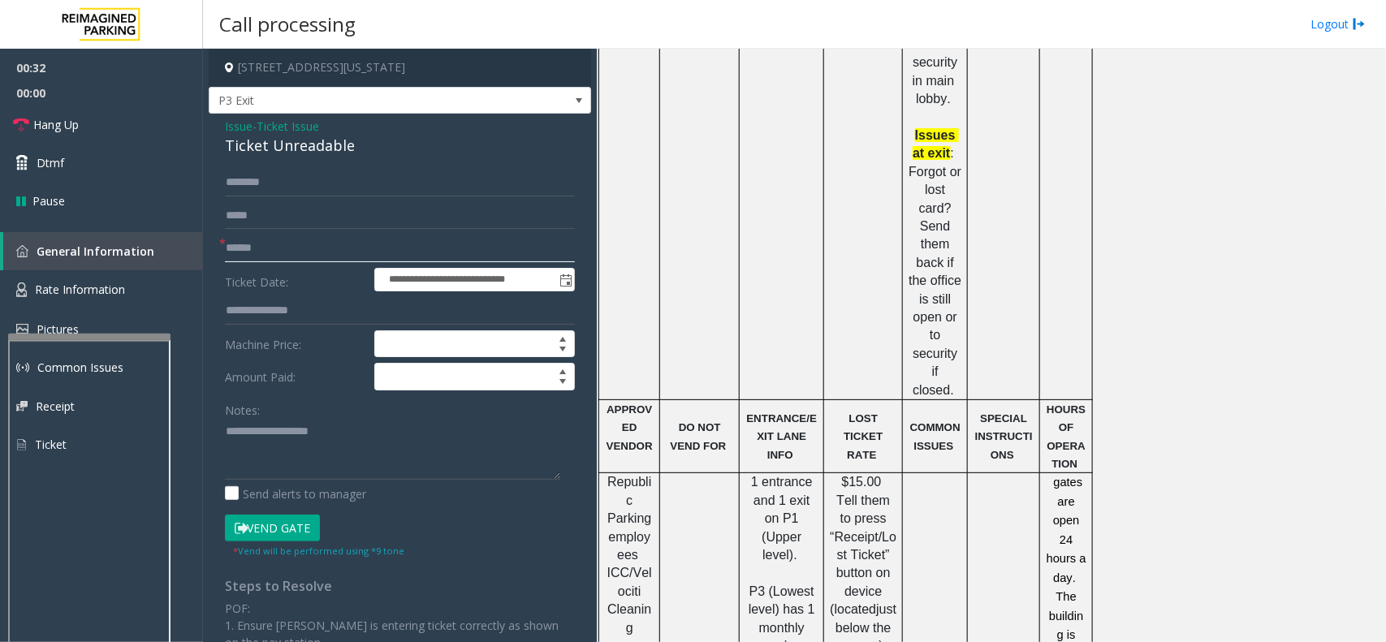
click at [135, 340] on div at bounding box center [89, 337] width 162 height 6
click at [136, 310] on link "Pictures" at bounding box center [101, 329] width 203 height 38
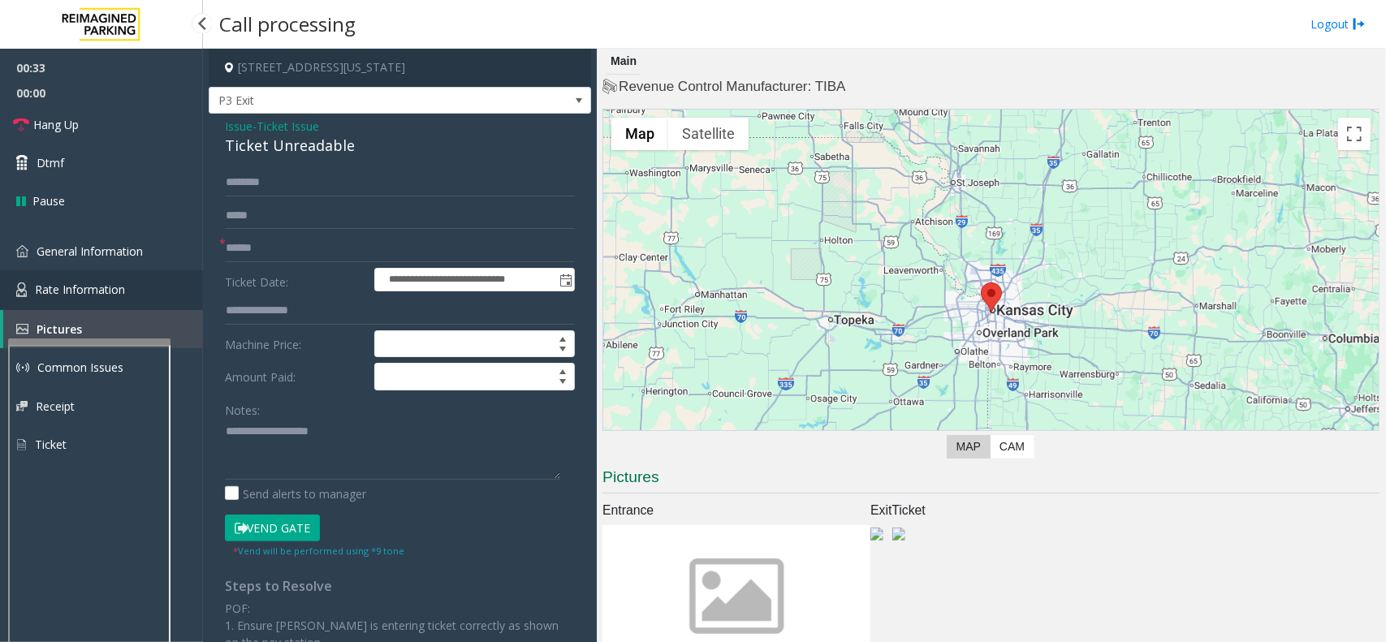
click at [141, 273] on link "Rate Information" at bounding box center [101, 290] width 203 height 40
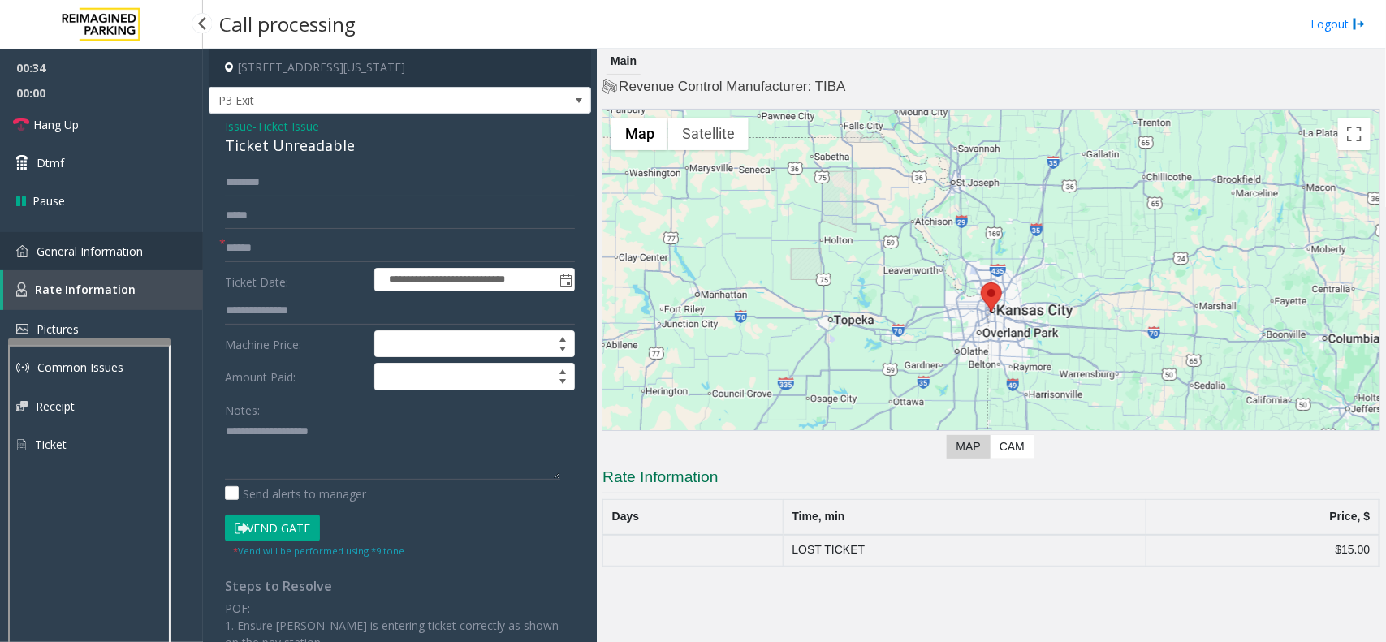
click at [142, 262] on link "General Information" at bounding box center [101, 251] width 203 height 38
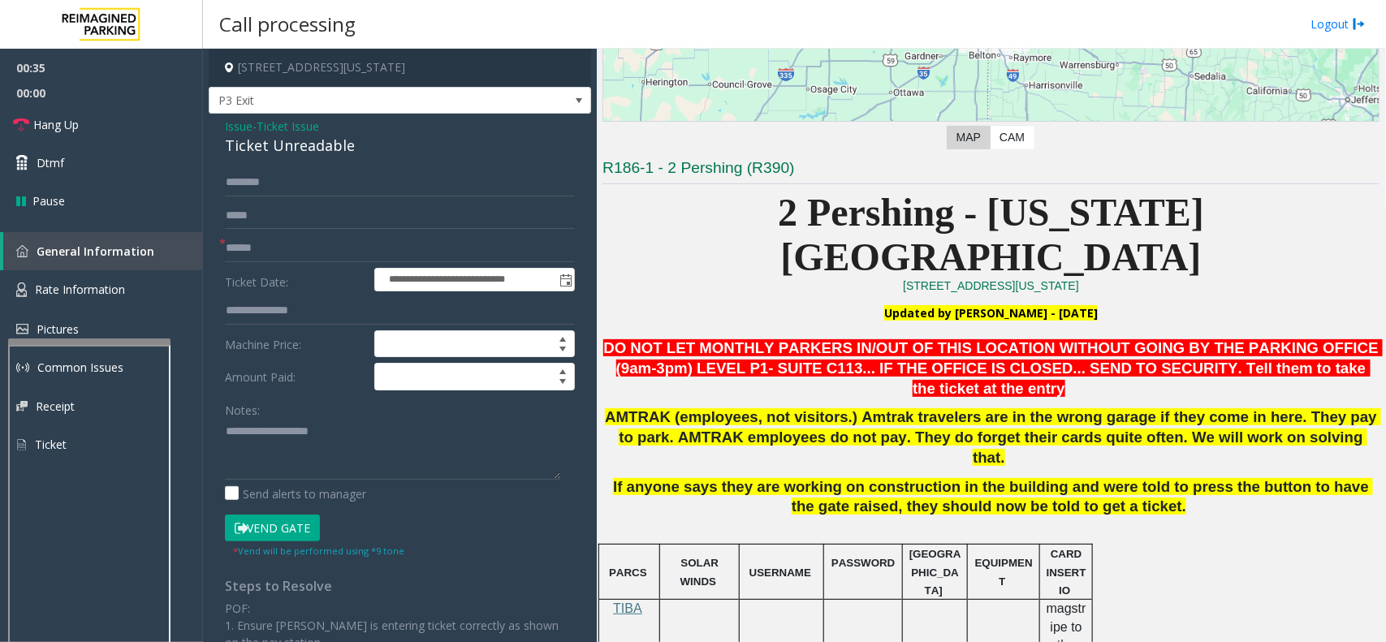
scroll to position [508, 0]
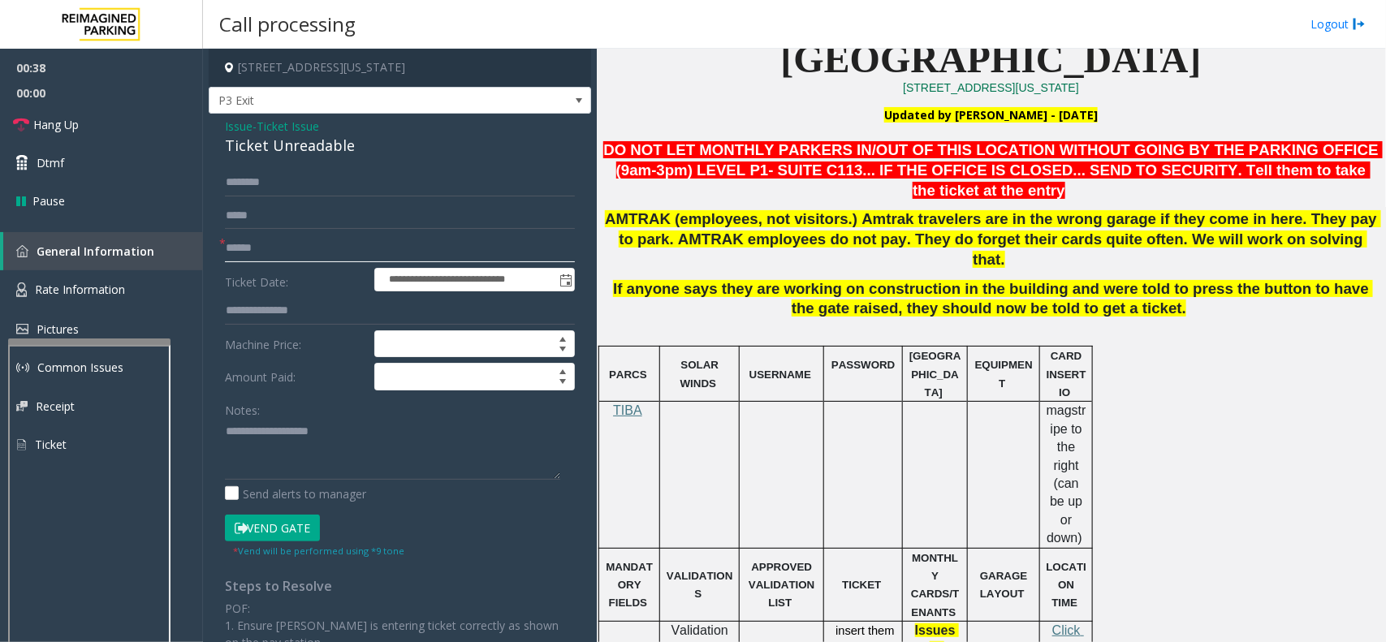
click at [270, 245] on input "text" at bounding box center [400, 249] width 350 height 28
type input "*******"
click at [270, 451] on textarea at bounding box center [392, 449] width 335 height 61
click at [326, 152] on div "Ticket Unreadable" at bounding box center [400, 146] width 350 height 22
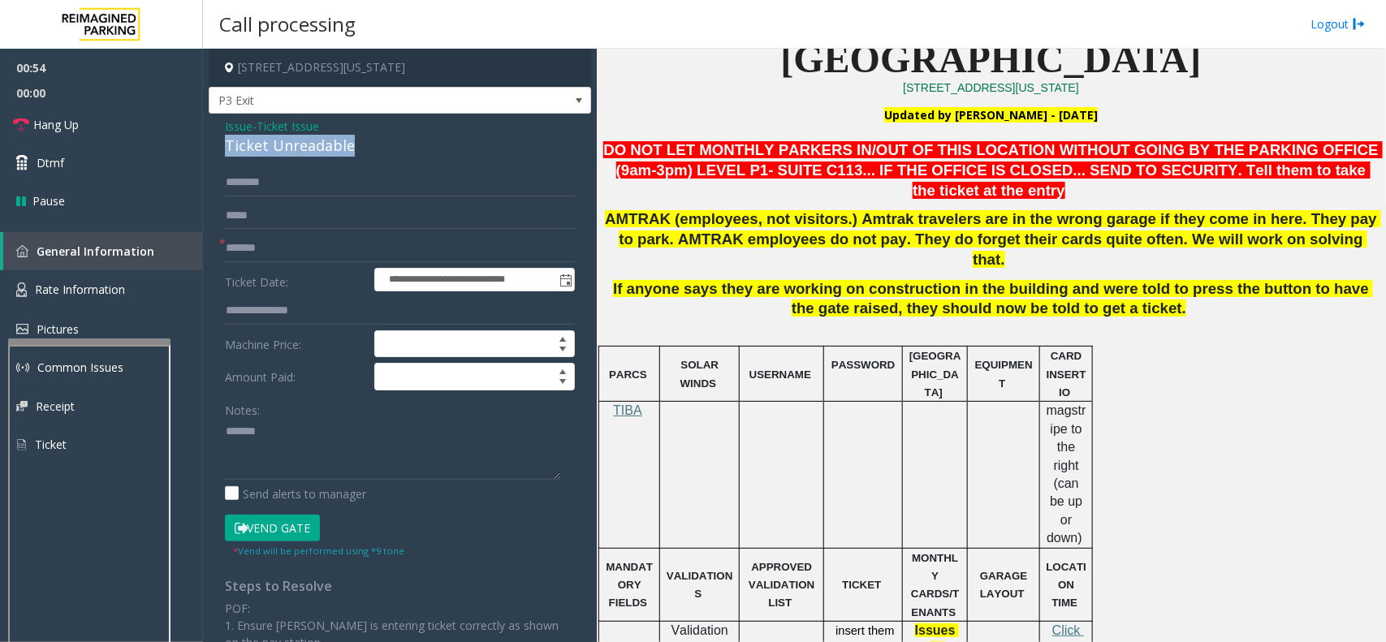
click at [326, 152] on div "Ticket Unreadable" at bounding box center [400, 146] width 350 height 22
copy div "Ticket Unreadable"
paste textarea "**********"
click at [315, 425] on textarea at bounding box center [392, 449] width 335 height 61
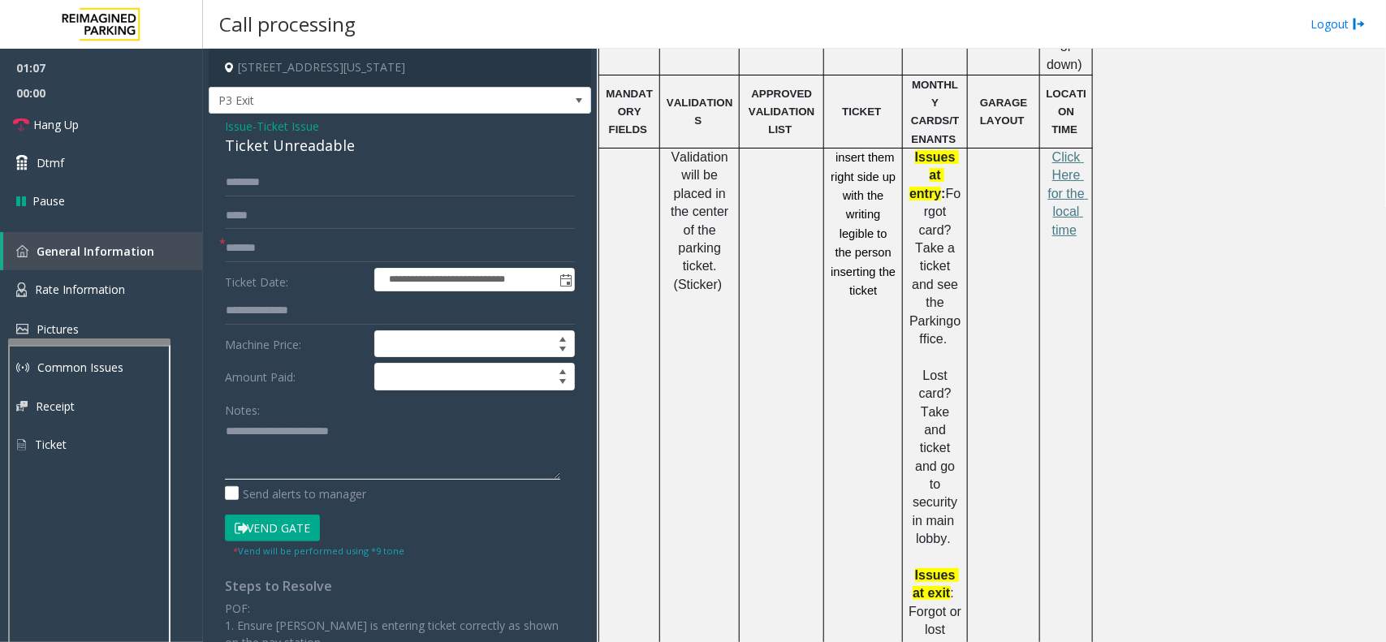
scroll to position [521, 0]
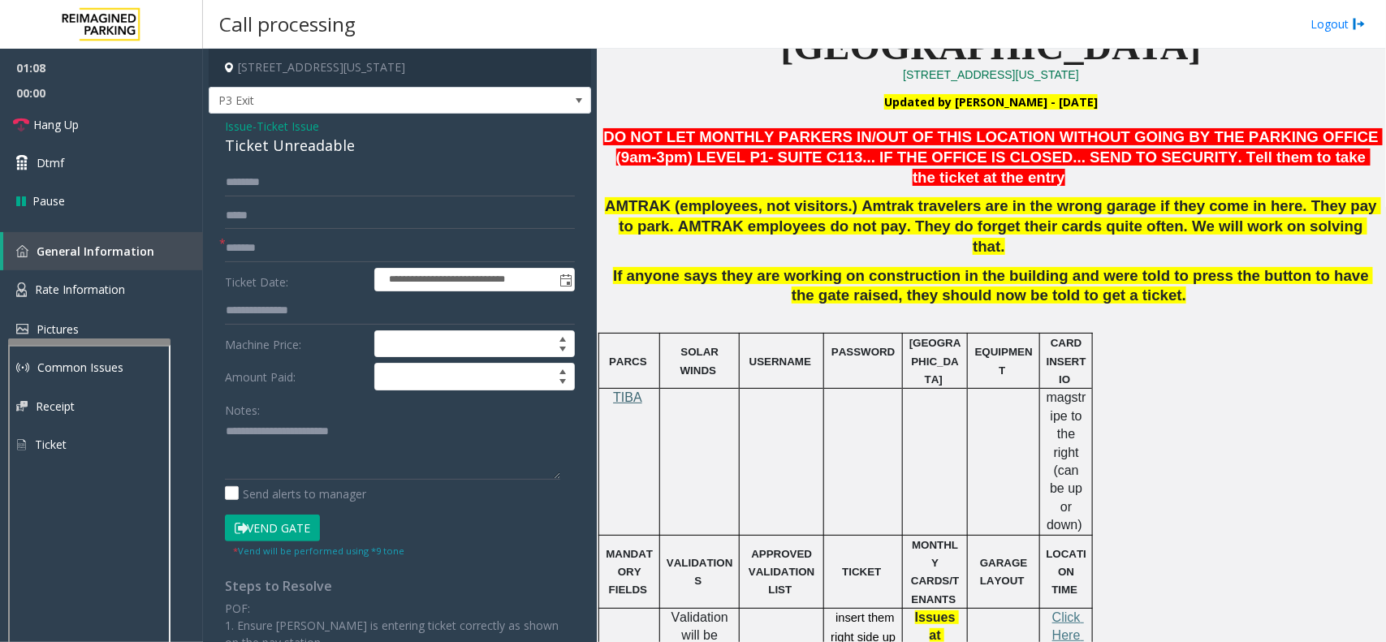
click at [632, 391] on span "TIBA" at bounding box center [627, 398] width 29 height 14
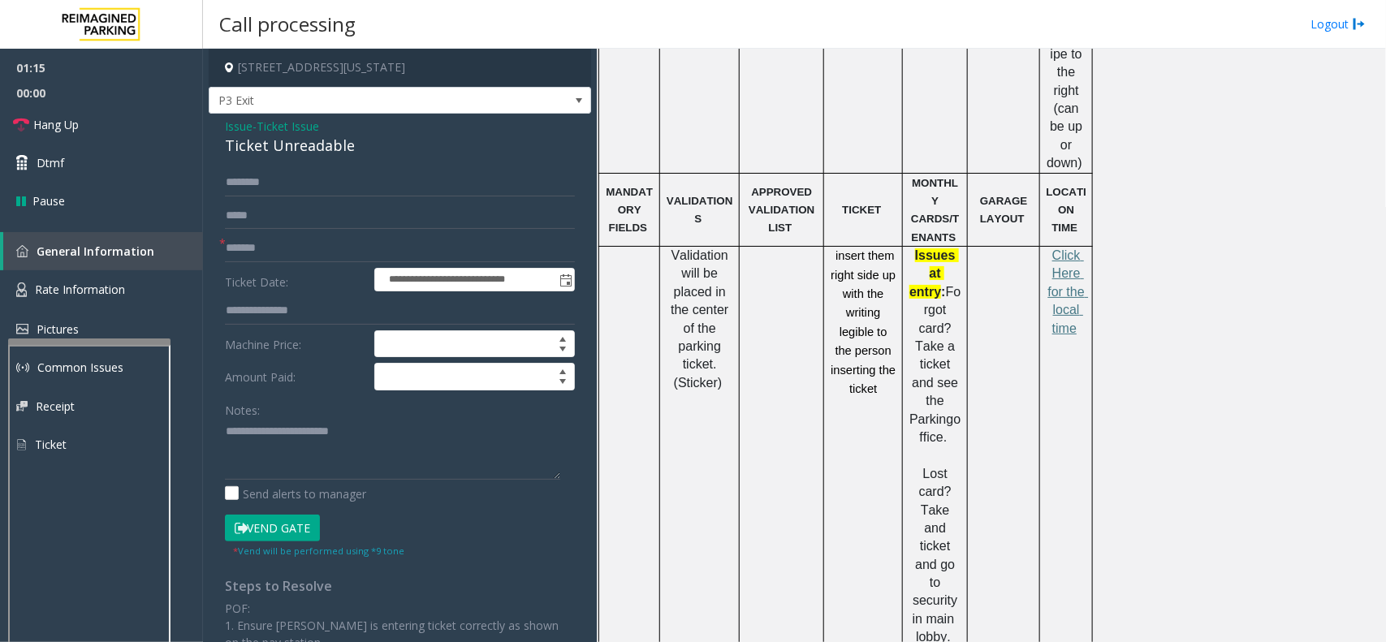
scroll to position [1130, 0]
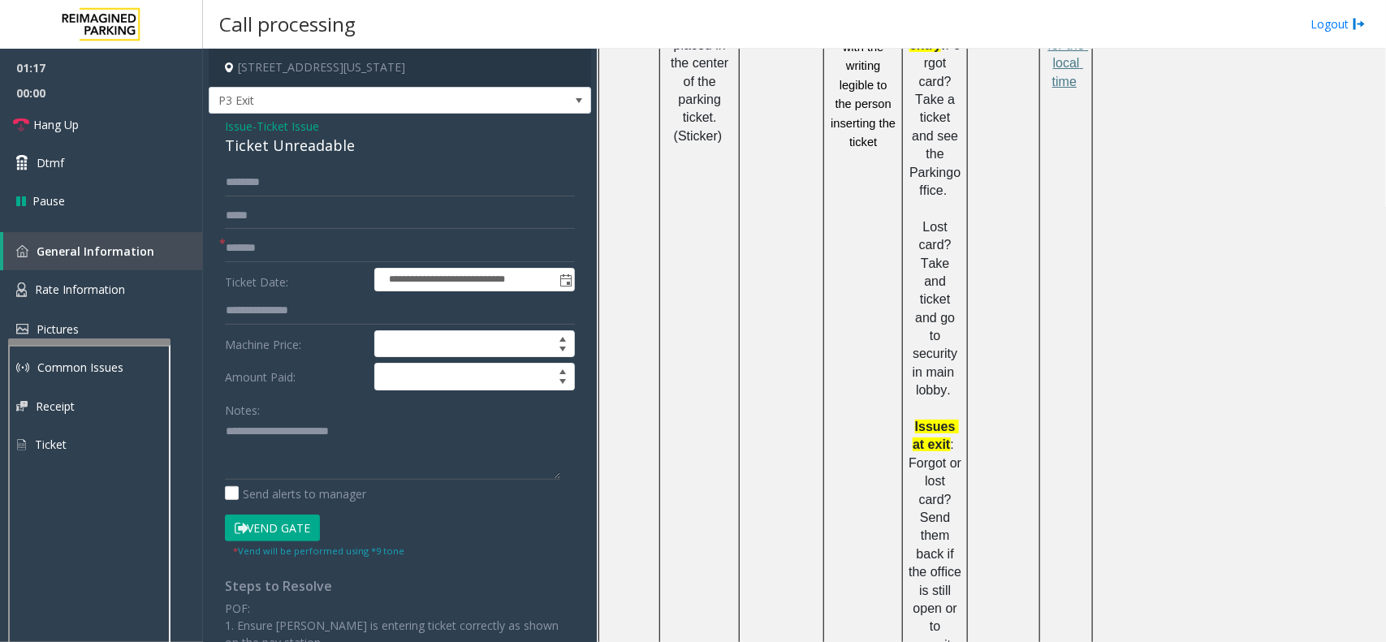
click at [264, 524] on button "Vend Gate" at bounding box center [272, 529] width 95 height 28
click at [291, 465] on textarea at bounding box center [392, 449] width 335 height 61
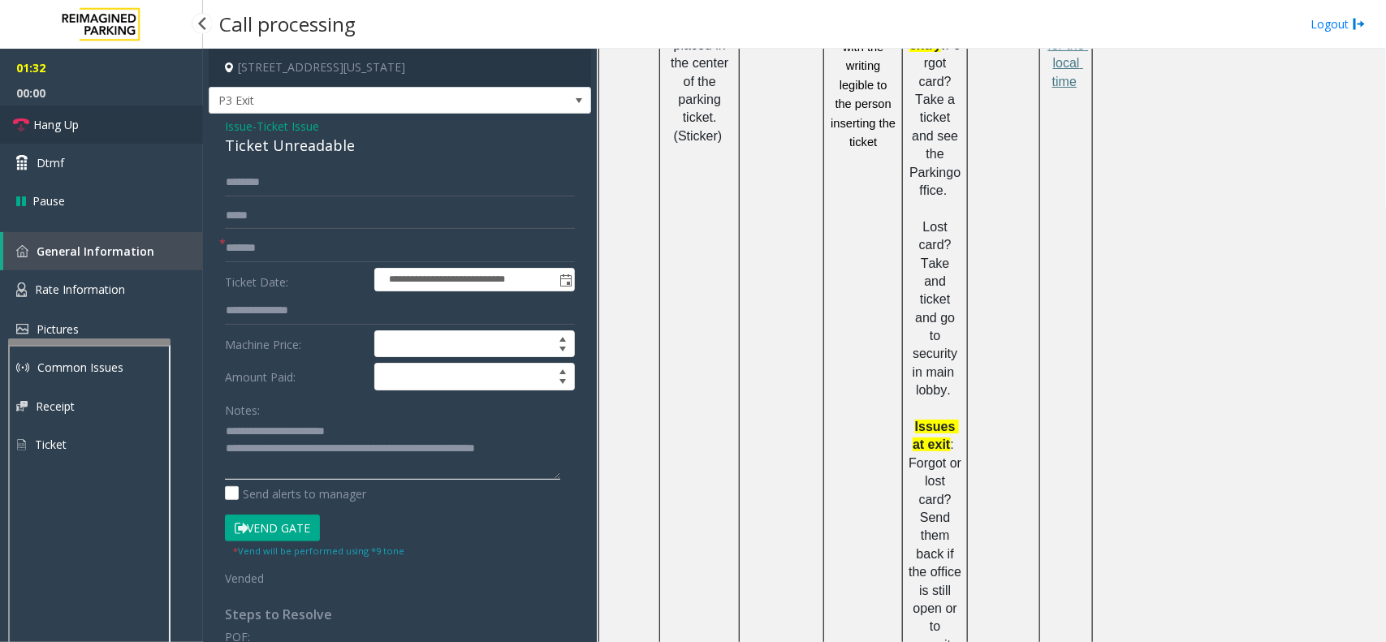
type textarea "**********"
click at [120, 132] on link "Hang Up" at bounding box center [101, 125] width 203 height 38
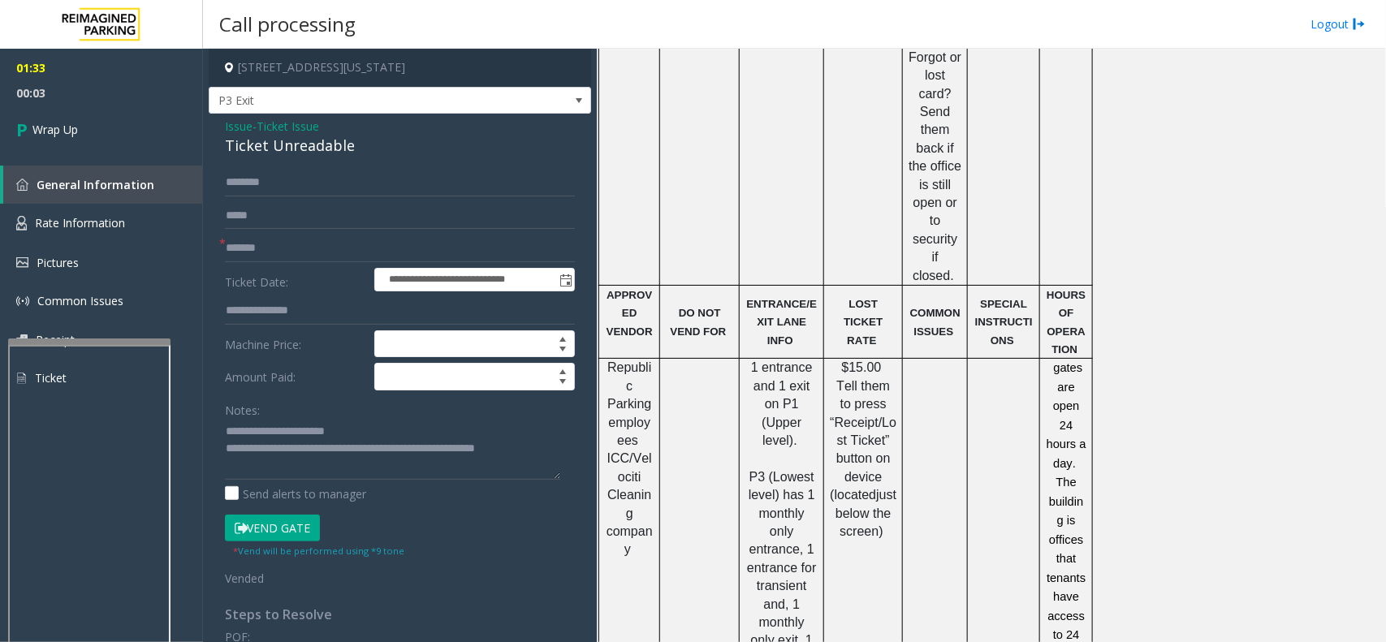
scroll to position [2044, 0]
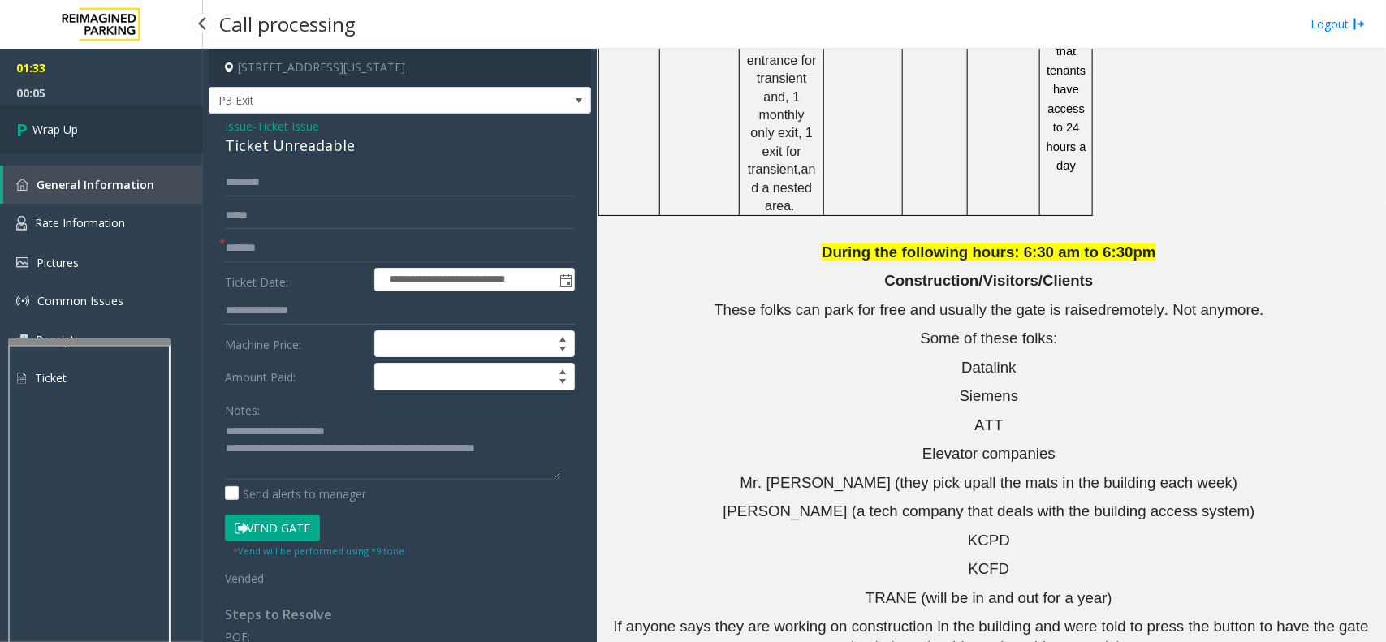
click at [71, 136] on span "Wrap Up" at bounding box center [54, 129] width 45 height 17
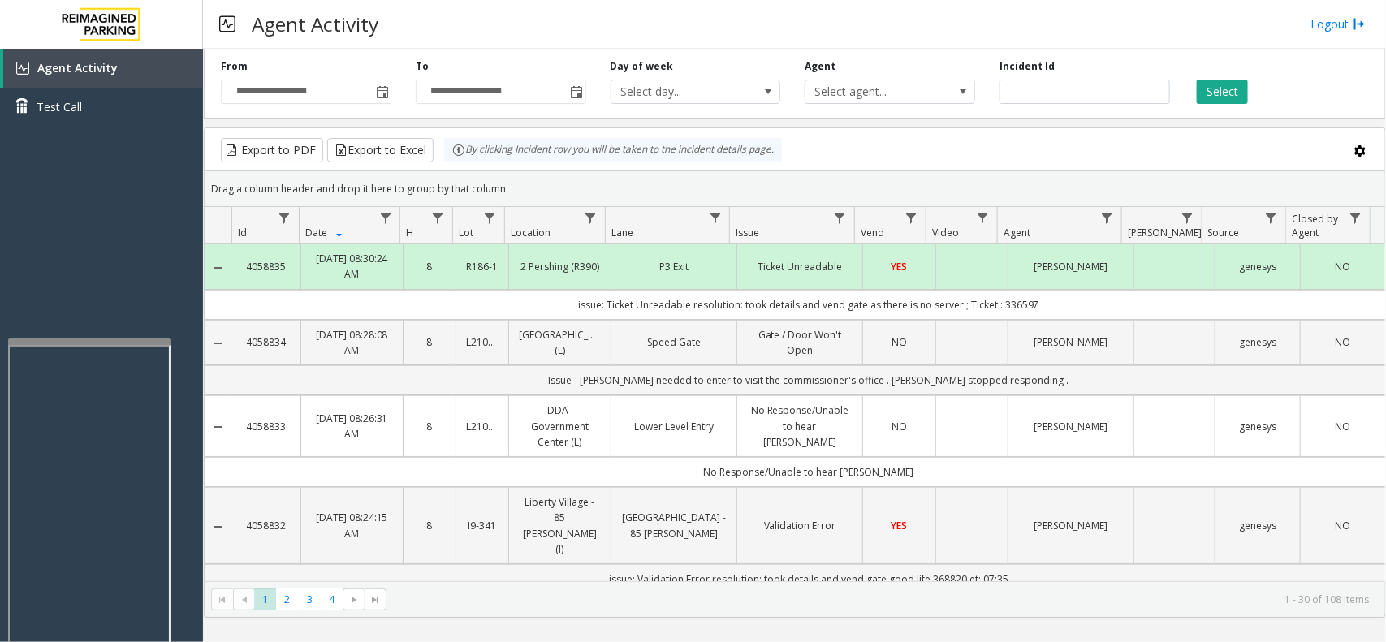
drag, startPoint x: 1060, startPoint y: 305, endPoint x: 561, endPoint y: 303, distance: 498.7
click at [561, 303] on td "issue: Ticket Unreadable resolution: took details and vend gate as there is no …" at bounding box center [808, 305] width 1153 height 30
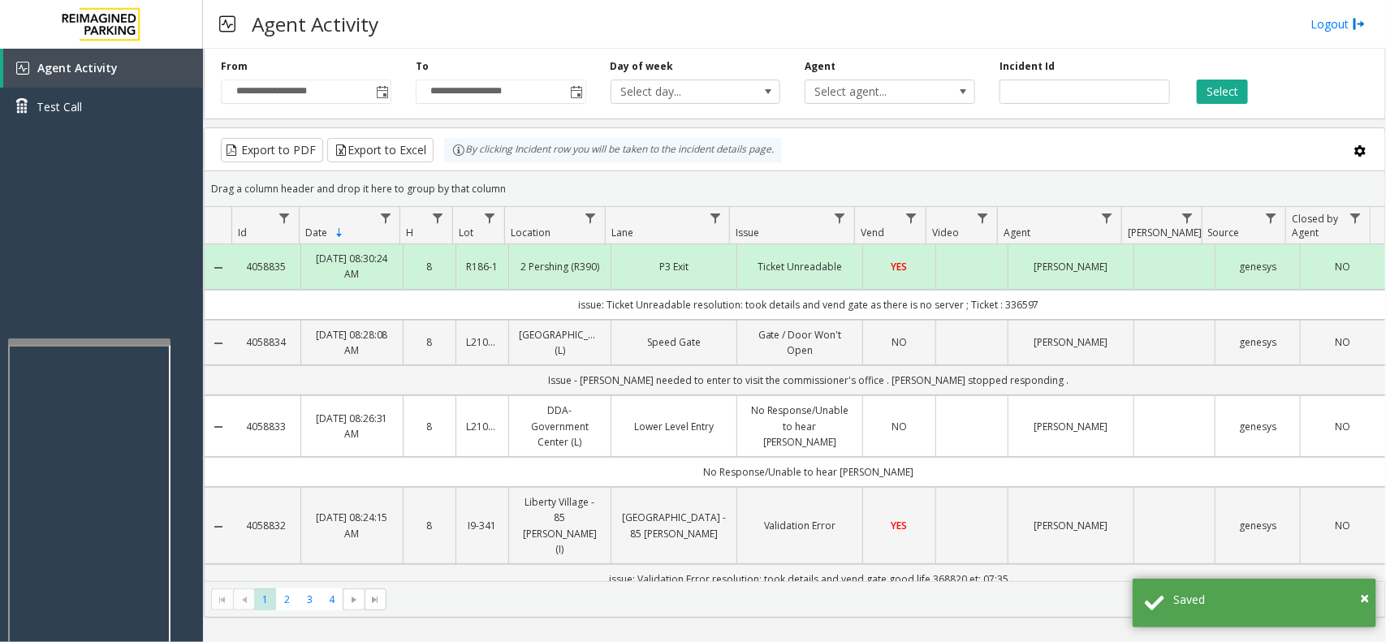
drag, startPoint x: 533, startPoint y: 306, endPoint x: 1095, endPoint y: 309, distance: 562.1
click at [1095, 309] on td "issue: Ticket Unreadable resolution: took details and vend gate as there is no …" at bounding box center [808, 305] width 1153 height 30
drag, startPoint x: 1082, startPoint y: 309, endPoint x: 517, endPoint y: 314, distance: 565.3
click at [517, 314] on td "issue: Ticket Unreadable resolution: took details and vend gate as there is no …" at bounding box center [808, 305] width 1153 height 30
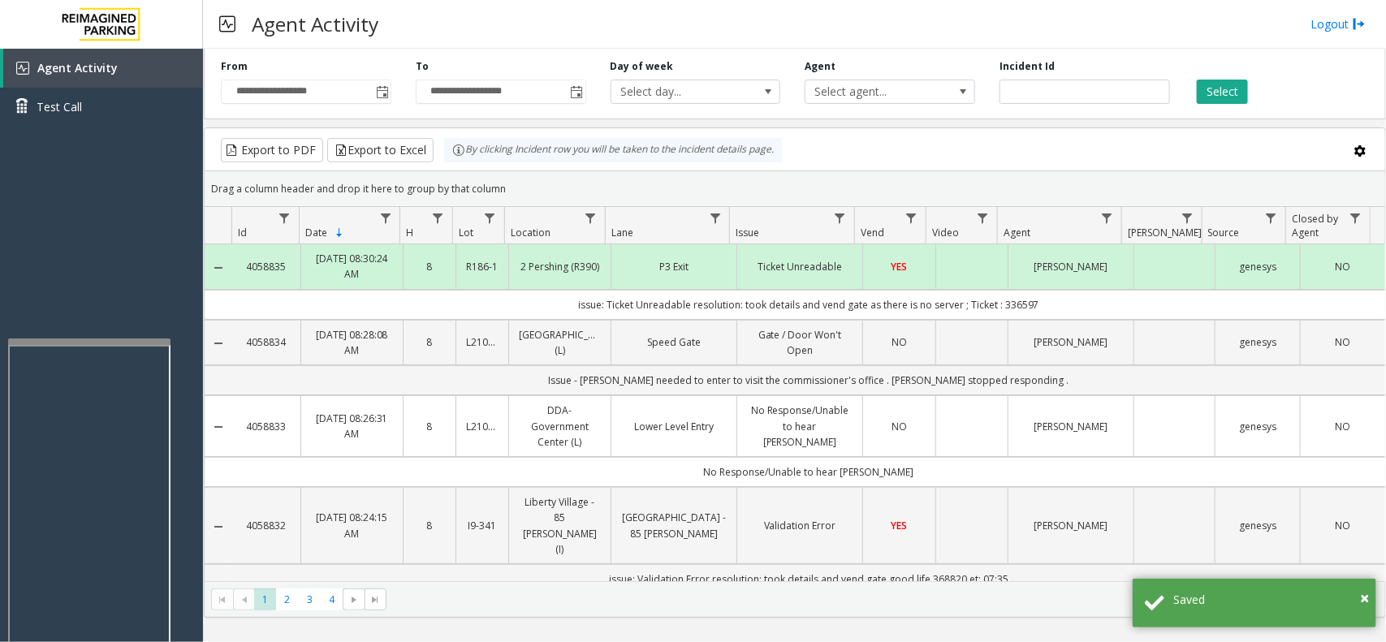
click at [517, 314] on td "issue: Ticket Unreadable resolution: took details and vend gate as there is no …" at bounding box center [808, 305] width 1153 height 30
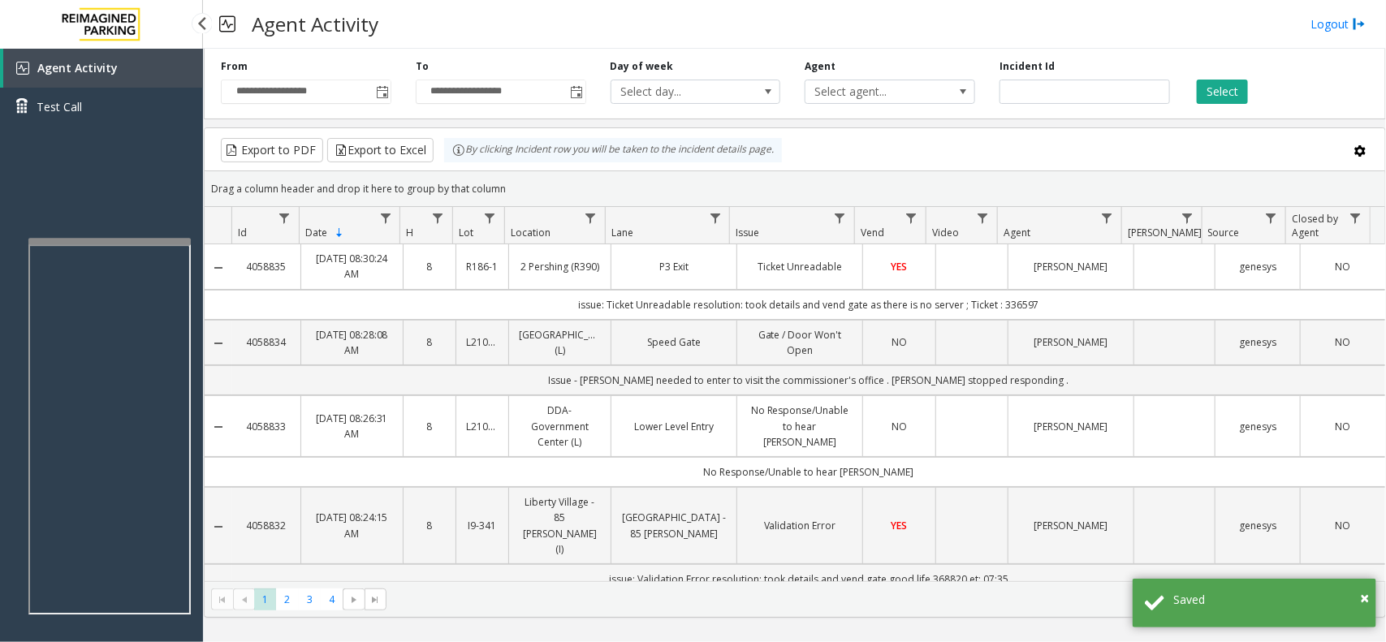
click at [132, 233] on app-root "**********" at bounding box center [693, 321] width 1386 height 642
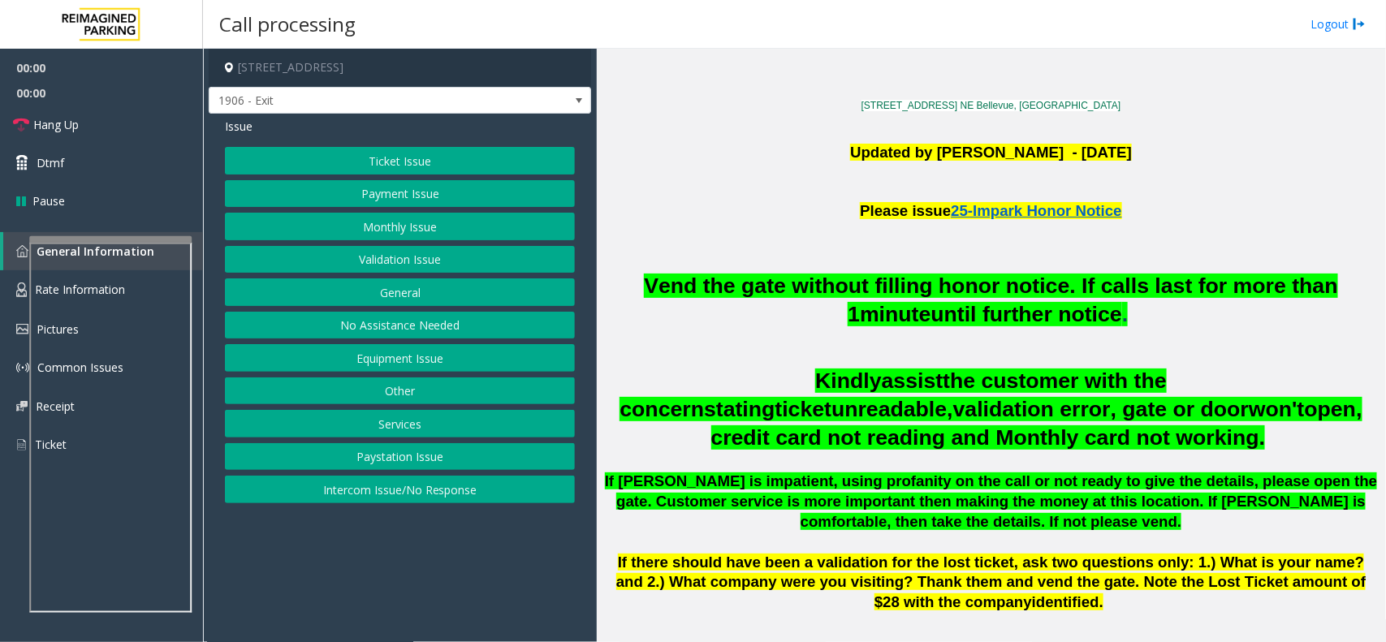
scroll to position [508, 0]
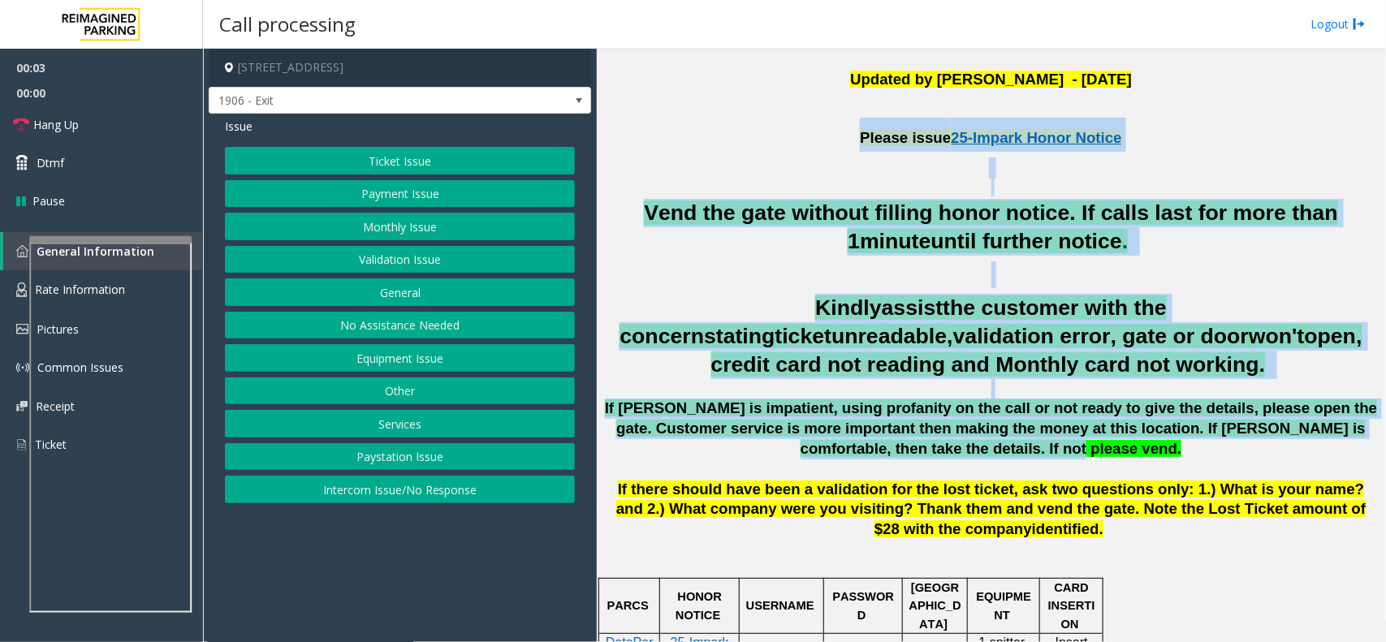
drag, startPoint x: 705, startPoint y: 145, endPoint x: 1179, endPoint y: 445, distance: 561.5
click at [1020, 456] on p "If parker is impatient, using profanity on the call or not ready to give the de…" at bounding box center [991, 429] width 777 height 60
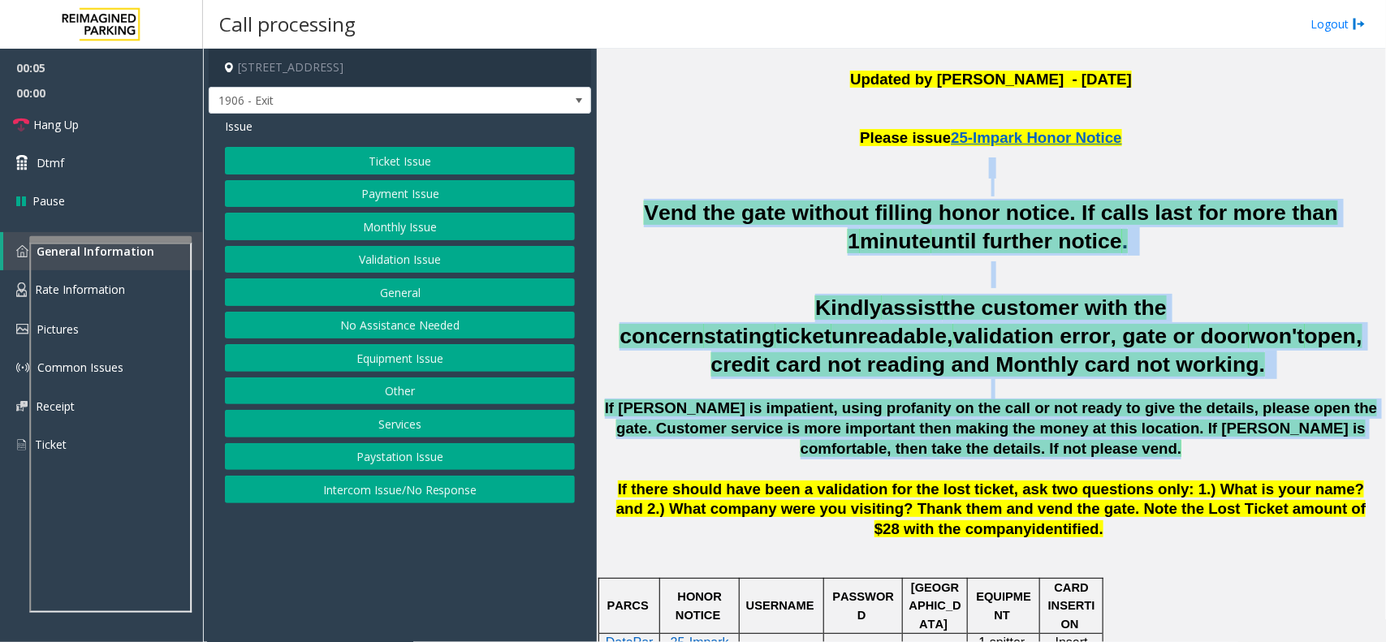
drag, startPoint x: 1018, startPoint y: 456, endPoint x: 792, endPoint y: 154, distance: 376.6
click at [790, 154] on div "Please issue 25-Impark Honor Notice" at bounding box center [991, 148] width 777 height 60
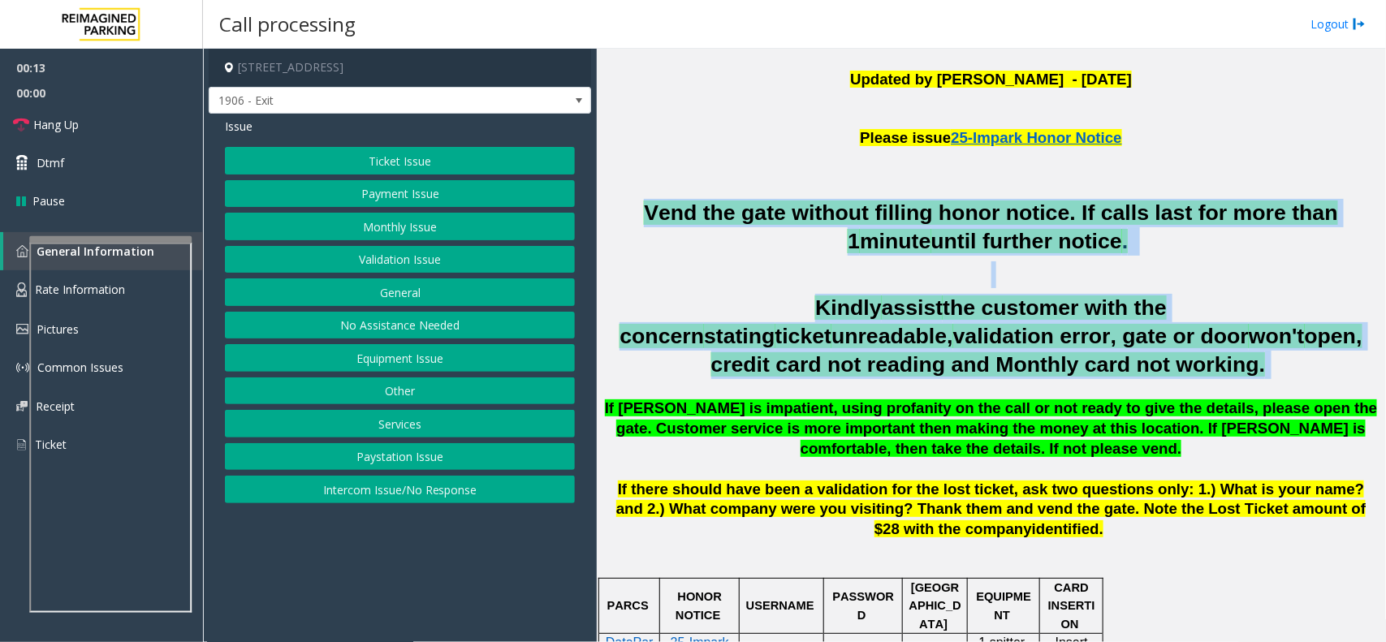
drag, startPoint x: 626, startPoint y: 208, endPoint x: 1092, endPoint y: 384, distance: 498.4
click at [1092, 384] on div "Vend the gate without filling honor notice. If calls last for more than 1 minut…" at bounding box center [991, 369] width 777 height 341
click at [973, 380] on p at bounding box center [991, 389] width 777 height 20
drag, startPoint x: 1121, startPoint y: 374, endPoint x: 658, endPoint y: 161, distance: 509.9
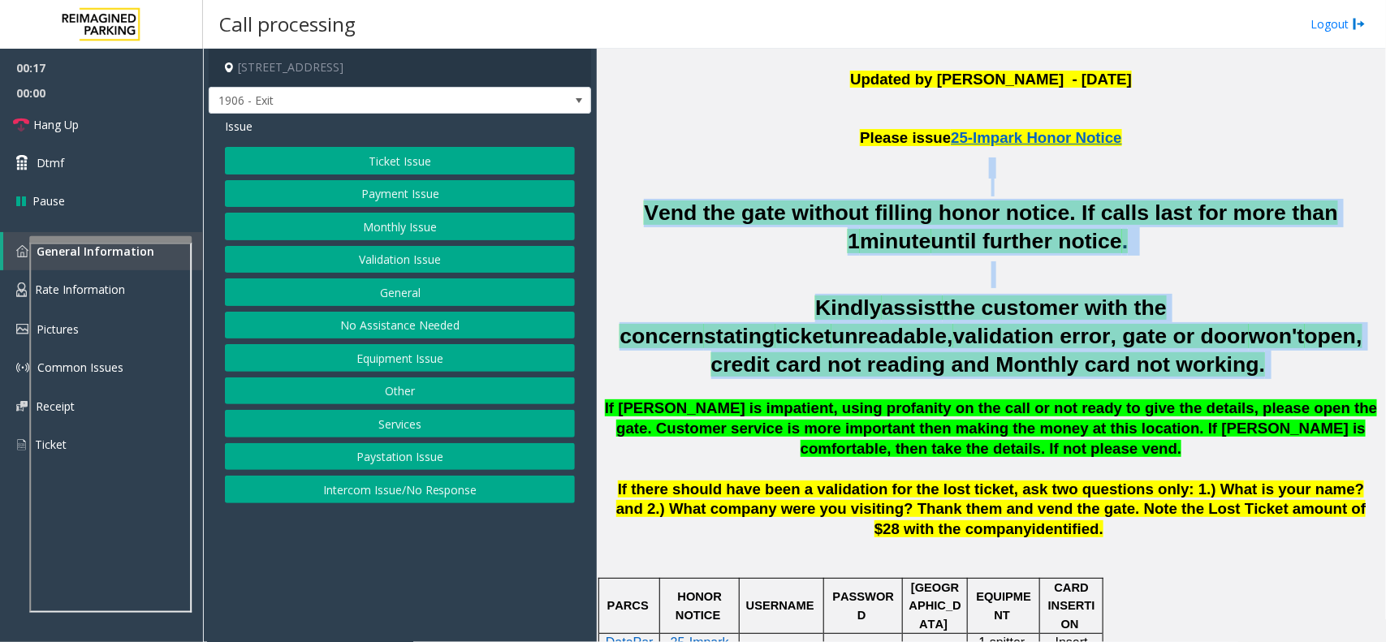
click at [689, 214] on span "Vend the gate without filling honor notice. If calls last for more than 1" at bounding box center [991, 227] width 694 height 53
drag, startPoint x: 628, startPoint y: 200, endPoint x: 1137, endPoint y: 370, distance: 536.8
click at [1137, 370] on div "Vend the gate without filling honor notice. If calls last for more than 1 minut…" at bounding box center [991, 369] width 777 height 341
click at [967, 374] on span "open, credit card not reading and Monthly card not working." at bounding box center [1037, 350] width 651 height 53
drag, startPoint x: 1146, startPoint y: 368, endPoint x: 693, endPoint y: 183, distance: 489.6
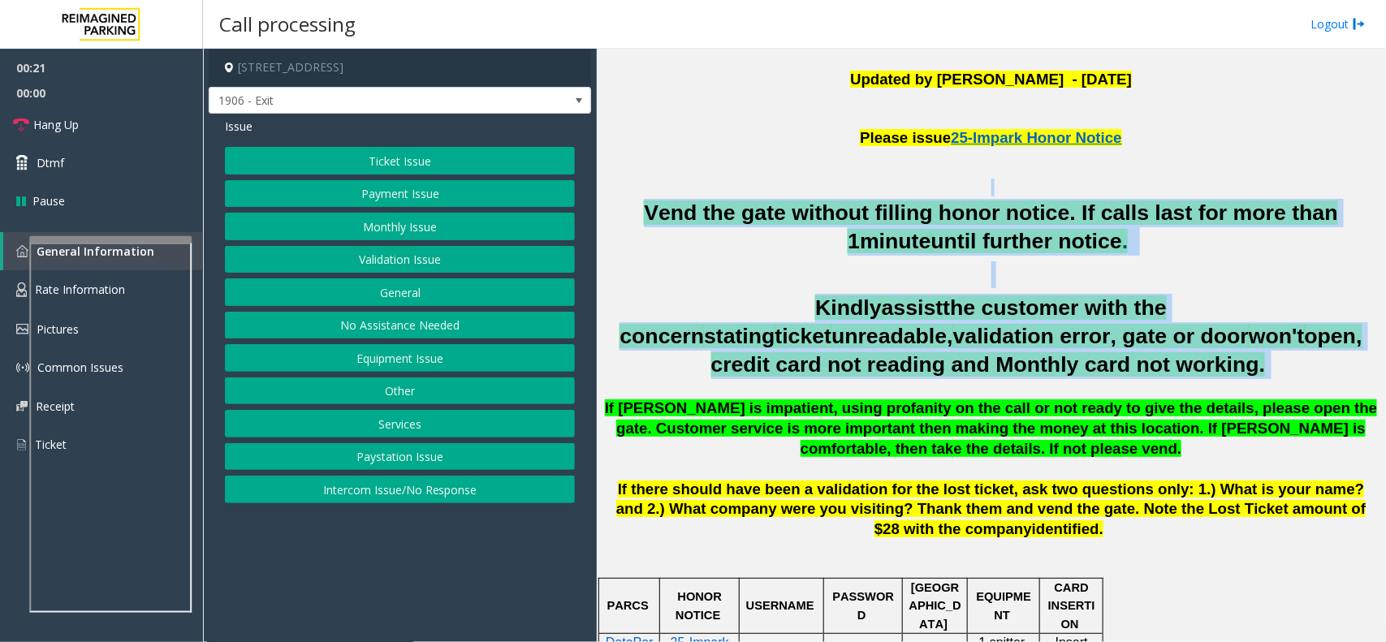
click at [662, 184] on p at bounding box center [991, 188] width 777 height 18
drag, startPoint x: 622, startPoint y: 201, endPoint x: 1032, endPoint y: 394, distance: 453.5
click at [1032, 394] on div "Vend the gate without filling honor notice. If calls last for more than 1 minut…" at bounding box center [991, 369] width 777 height 341
click at [1026, 388] on p at bounding box center [991, 389] width 777 height 20
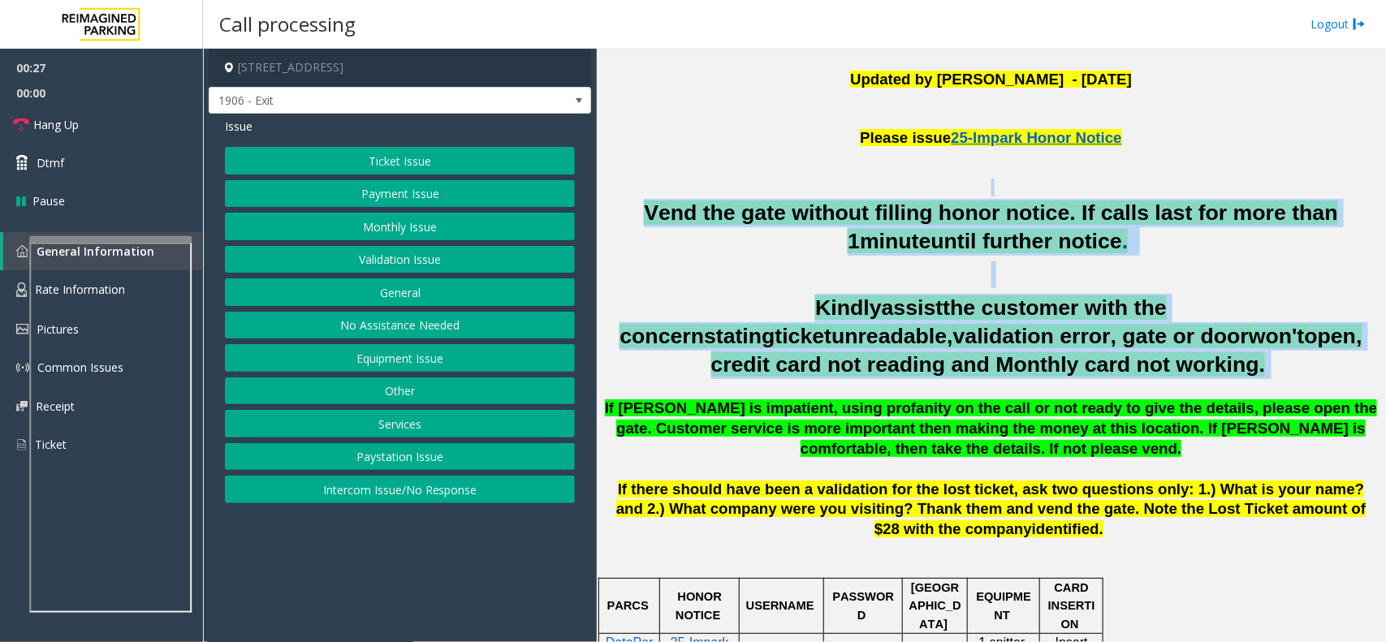
drag, startPoint x: 1123, startPoint y: 376, endPoint x: 651, endPoint y: 191, distance: 506.9
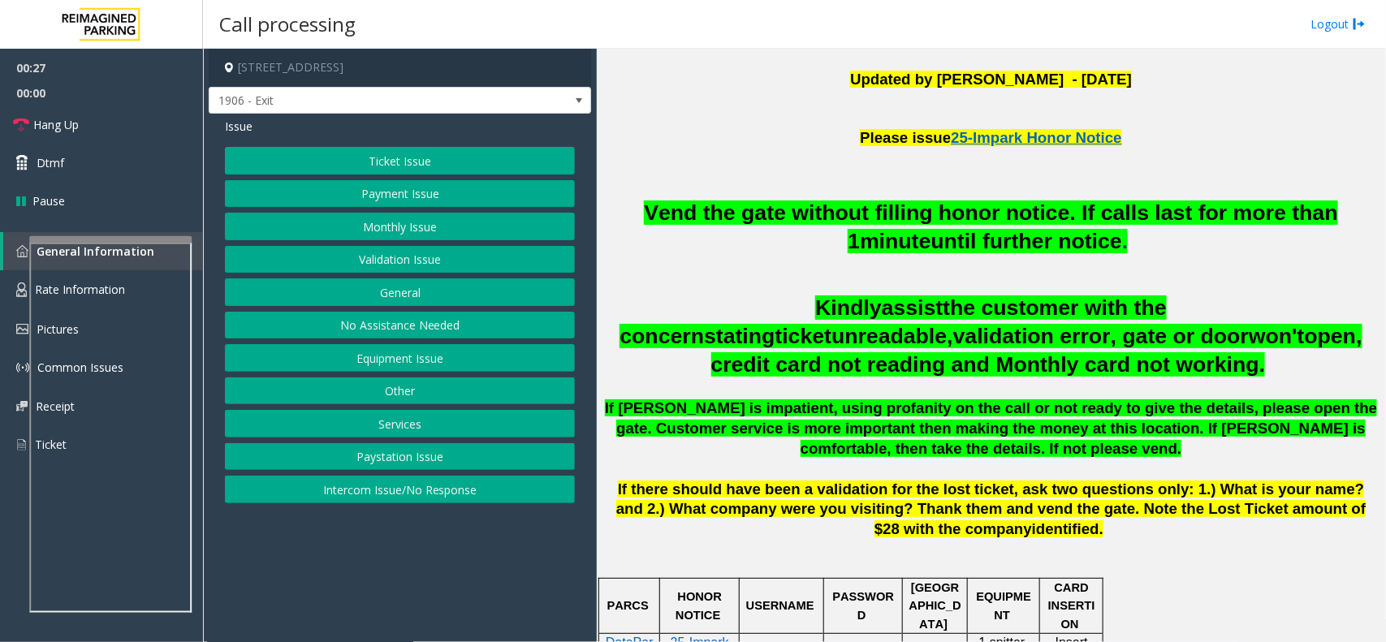
click at [690, 171] on p at bounding box center [991, 168] width 777 height 21
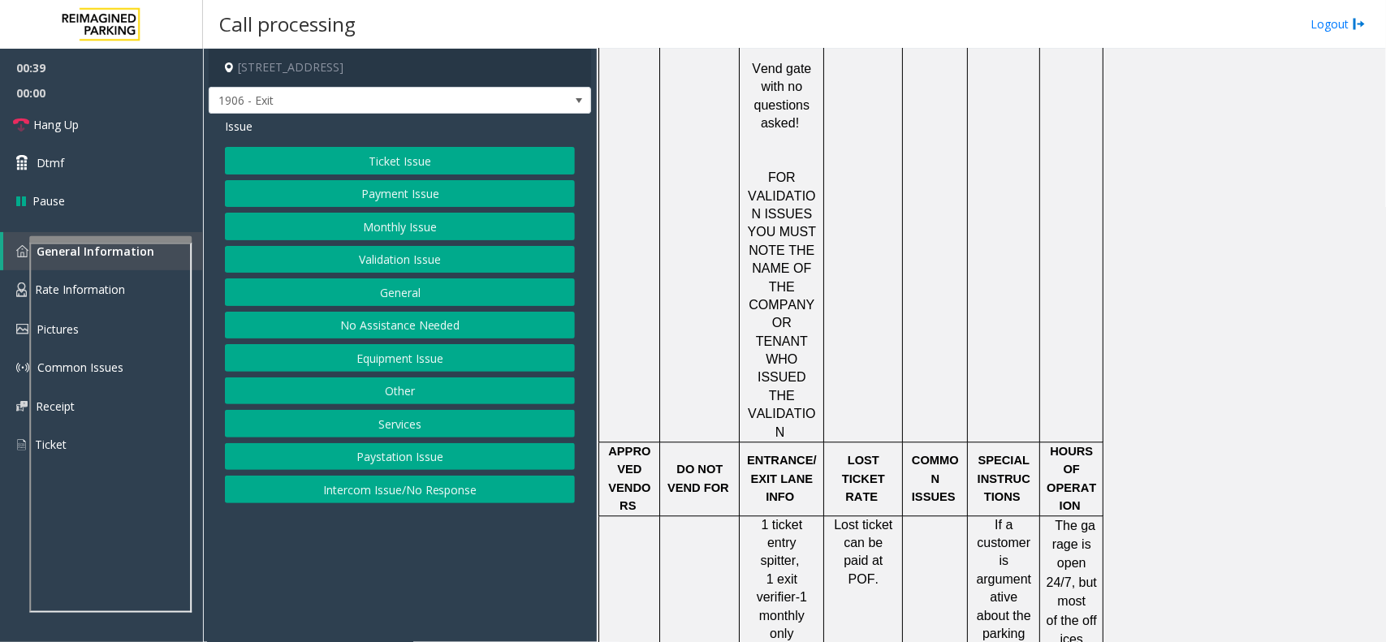
scroll to position [919, 0]
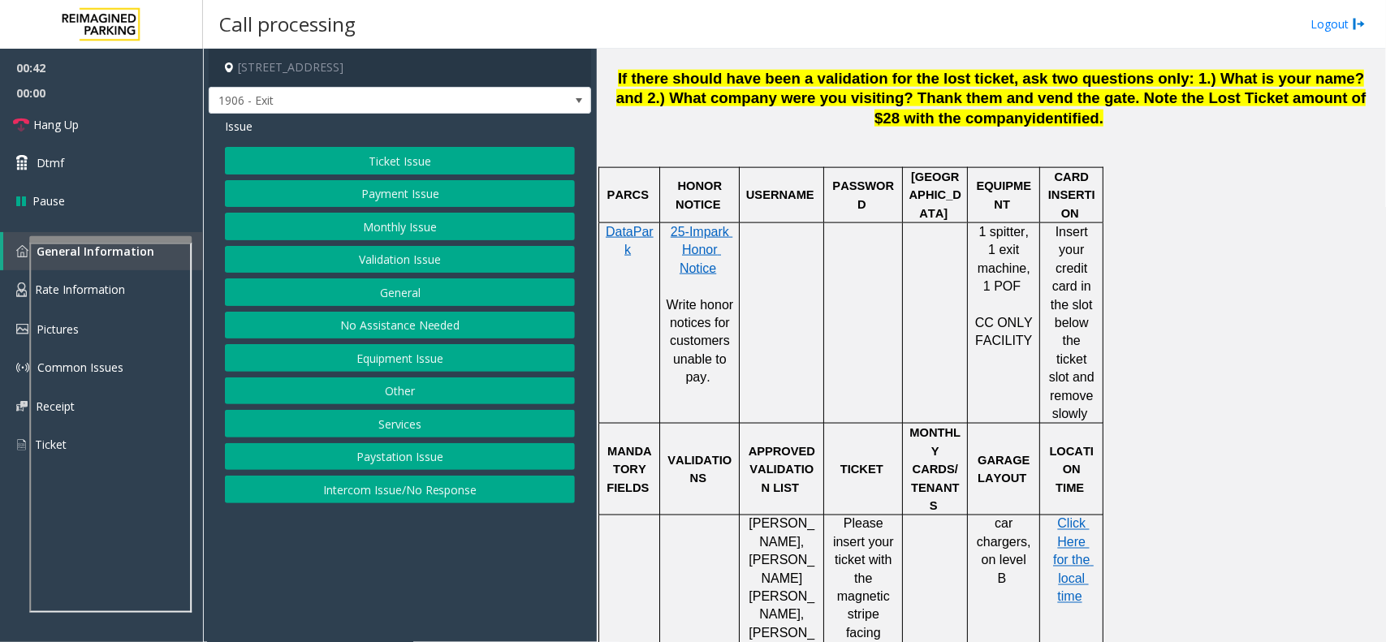
click at [412, 354] on button "Equipment Issue" at bounding box center [400, 358] width 350 height 28
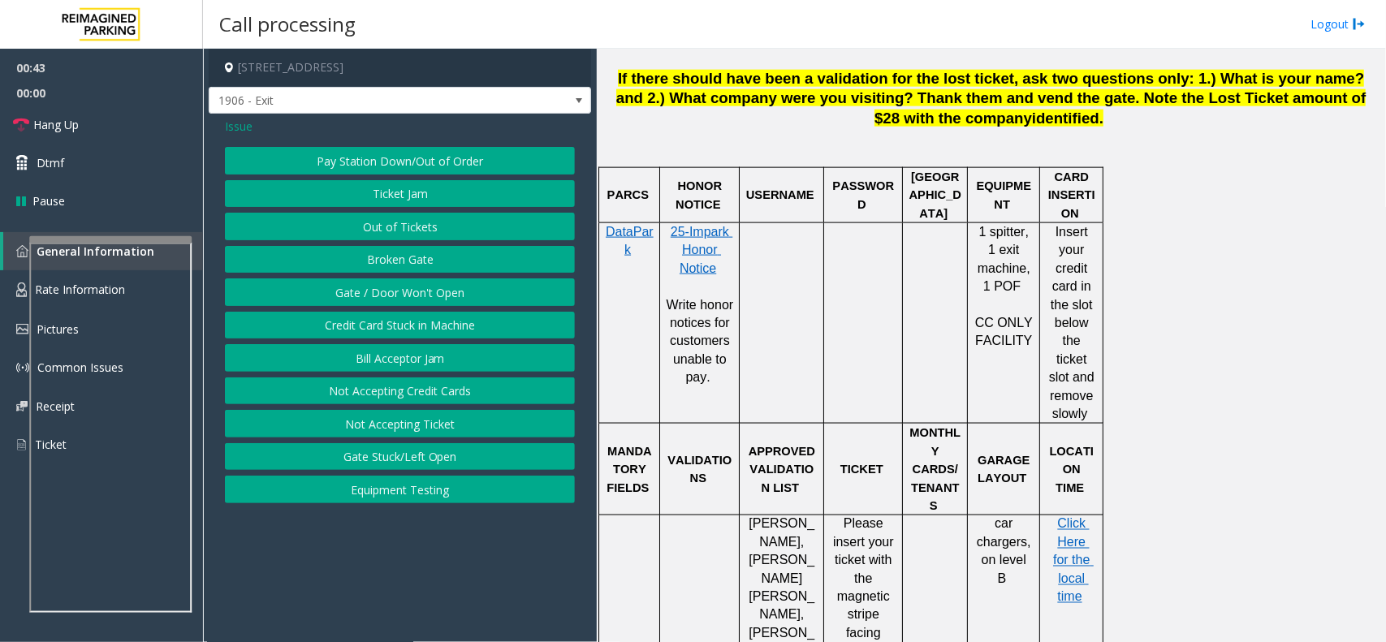
click at [424, 296] on button "Gate / Door Won't Open" at bounding box center [400, 293] width 350 height 28
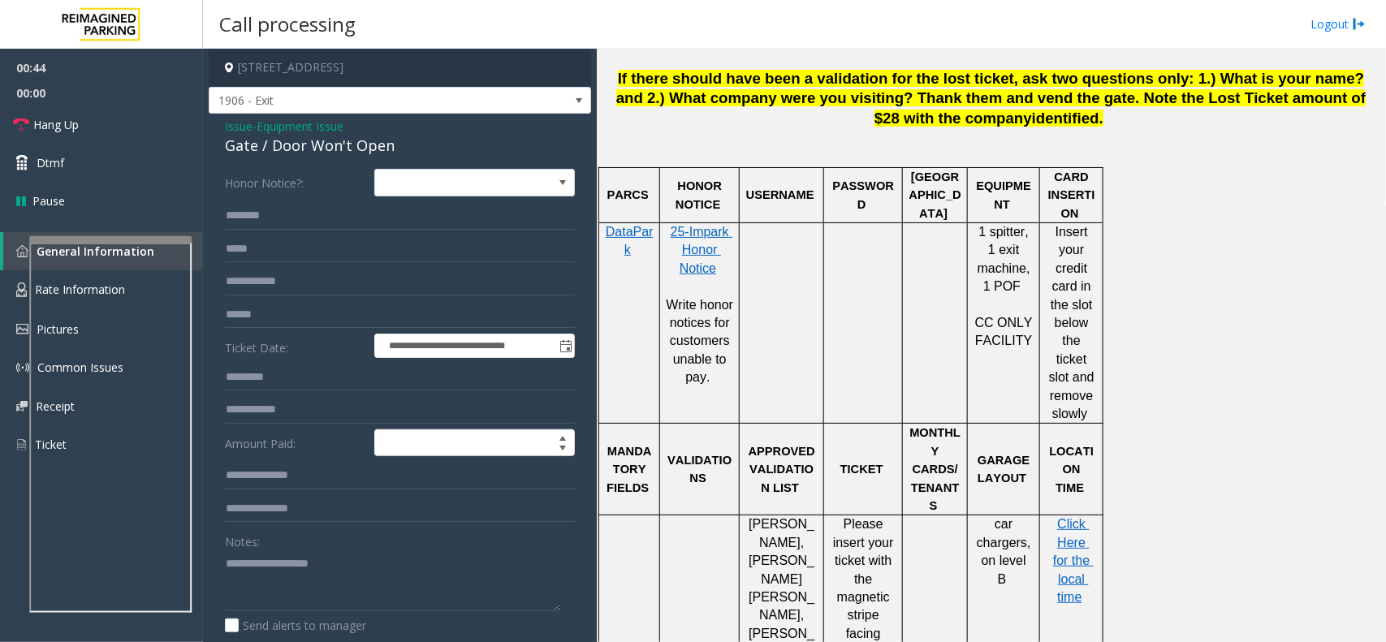
click at [375, 545] on div "Notes:" at bounding box center [400, 570] width 350 height 84
click at [375, 595] on textarea at bounding box center [392, 581] width 335 height 61
click at [334, 141] on div "Gate / Door Won't Open" at bounding box center [400, 146] width 350 height 22
click at [333, 140] on div "Gate / Door Won't Open" at bounding box center [400, 146] width 350 height 22
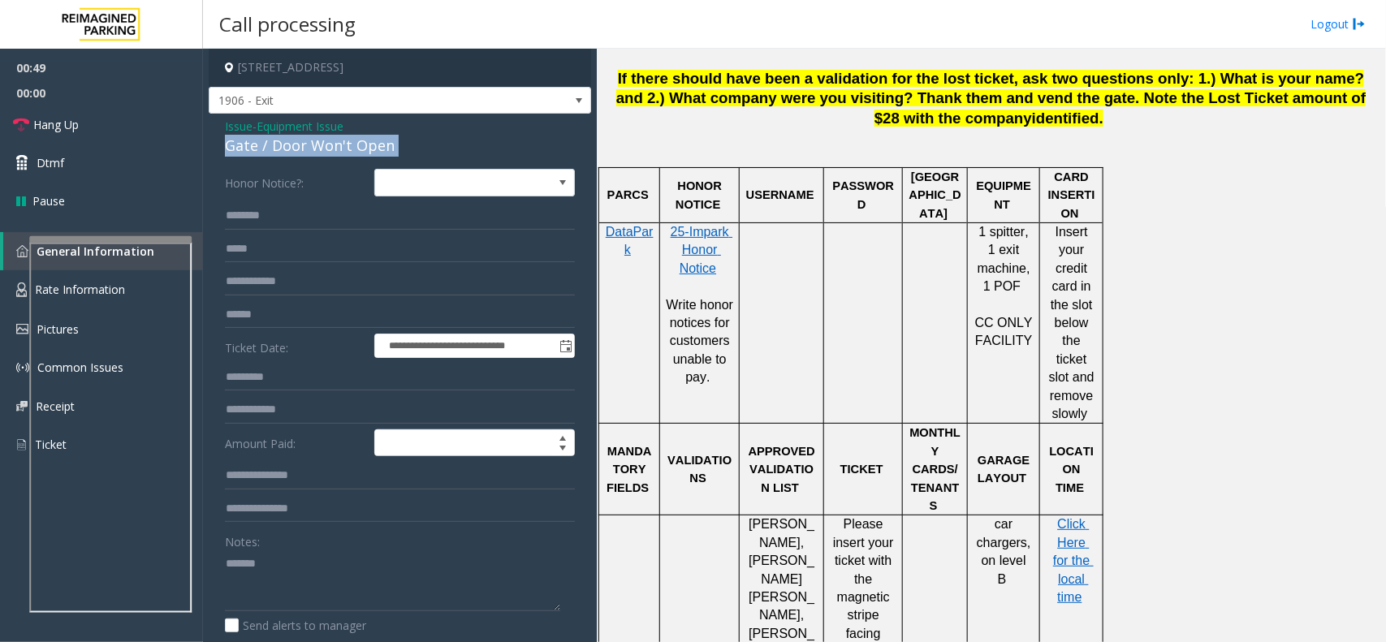
copy div "Gate / Door Won't Open"
click at [333, 558] on textarea at bounding box center [392, 581] width 335 height 61
paste textarea "**********"
click at [115, 132] on link "Hang Up" at bounding box center [101, 125] width 203 height 38
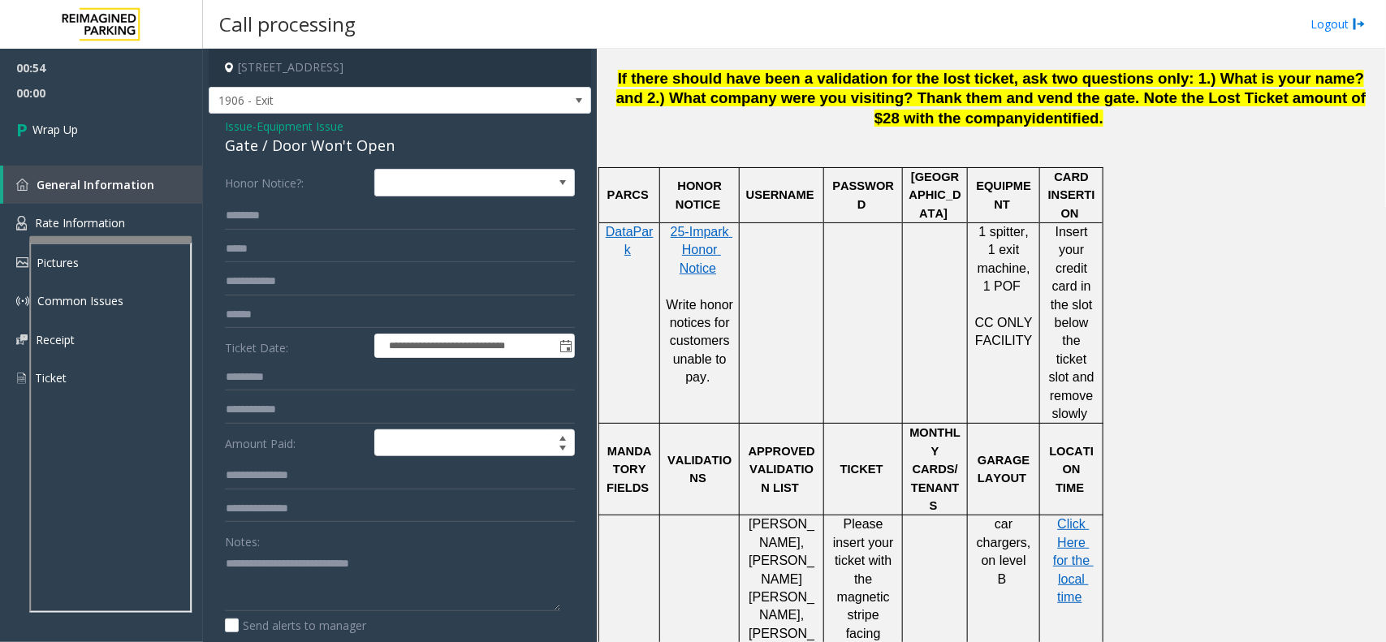
click at [344, 614] on div "Notes: Send alerts to manager" at bounding box center [400, 581] width 350 height 106
click at [344, 611] on textarea at bounding box center [392, 581] width 335 height 61
type textarea "**********"
click at [128, 126] on link "Wrap Up" at bounding box center [101, 130] width 203 height 48
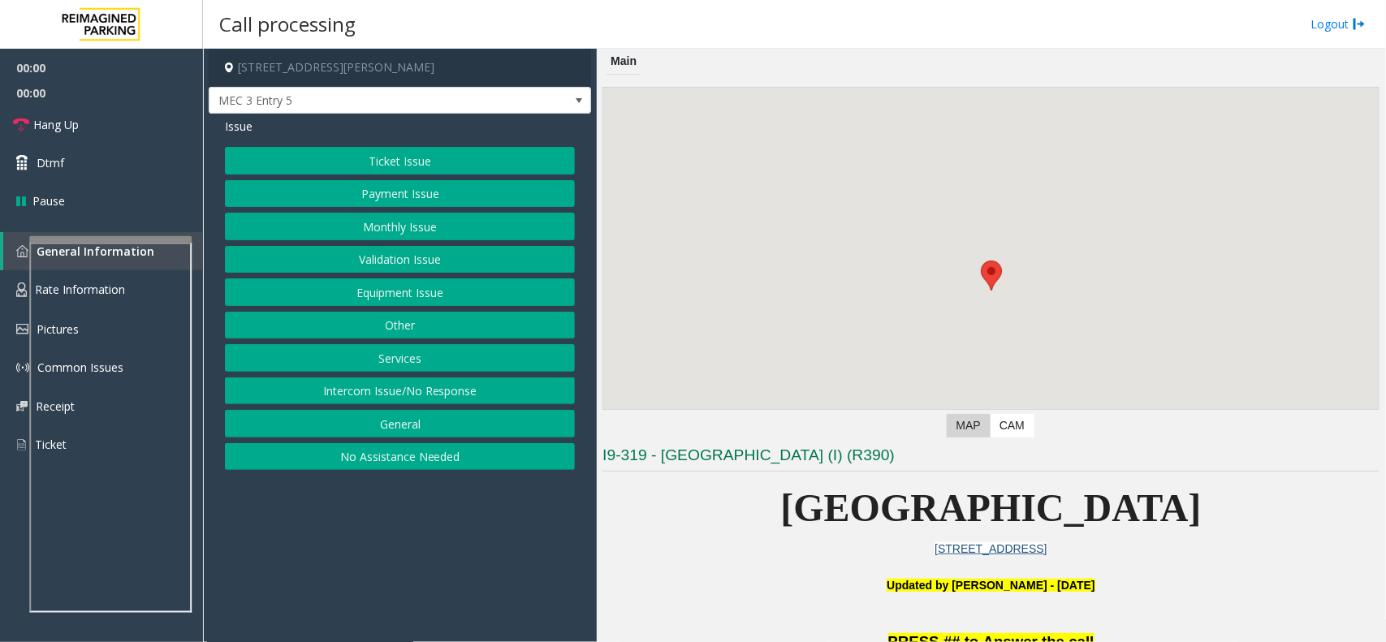
scroll to position [406, 0]
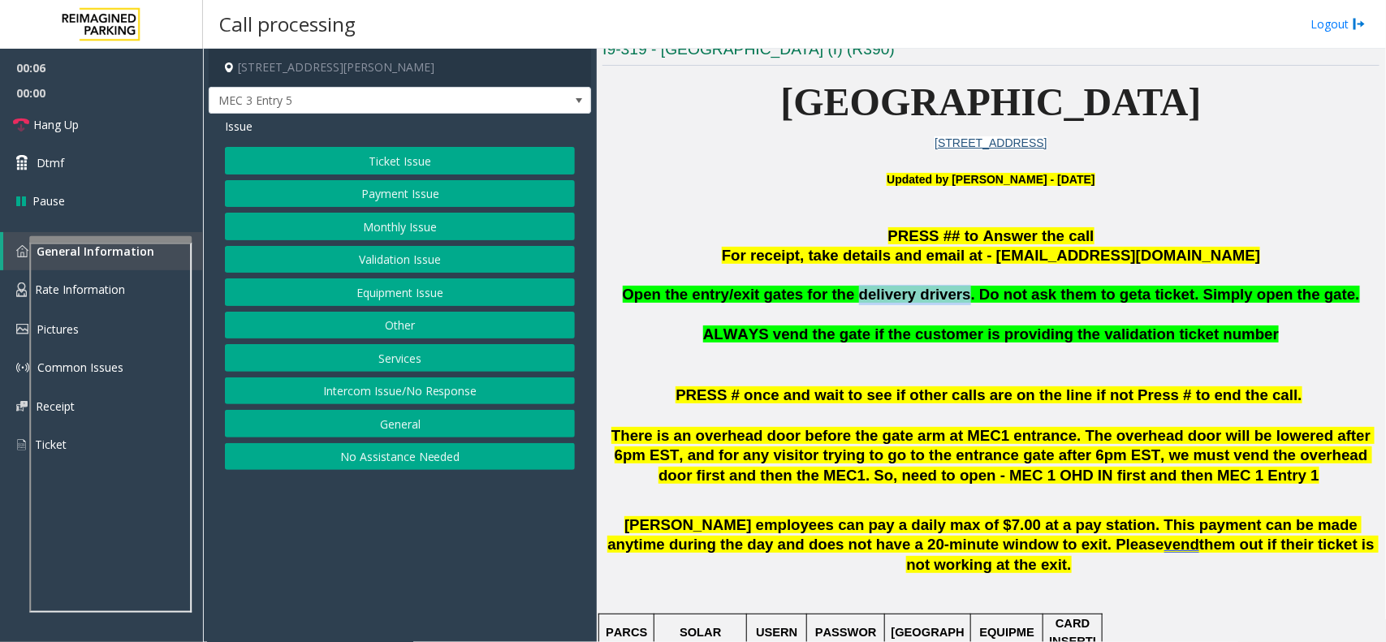
copy span "delivery drivers"
drag, startPoint x: 963, startPoint y: 296, endPoint x: 871, endPoint y: 297, distance: 92.6
click at [871, 297] on span "Open the entry/exit gates for the delivery drivers. Do not ask them to get" at bounding box center [883, 294] width 521 height 17
click at [444, 294] on button "Equipment Issue" at bounding box center [400, 293] width 350 height 28
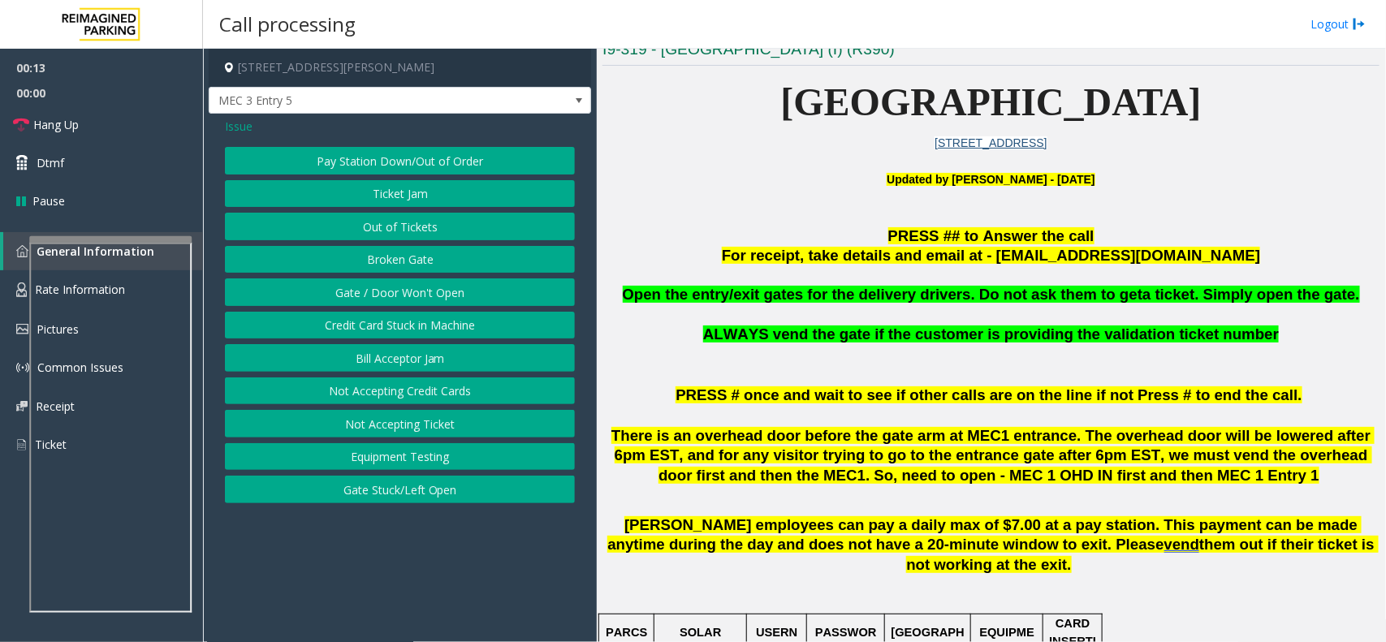
click at [245, 131] on span "Issue" at bounding box center [239, 126] width 28 height 17
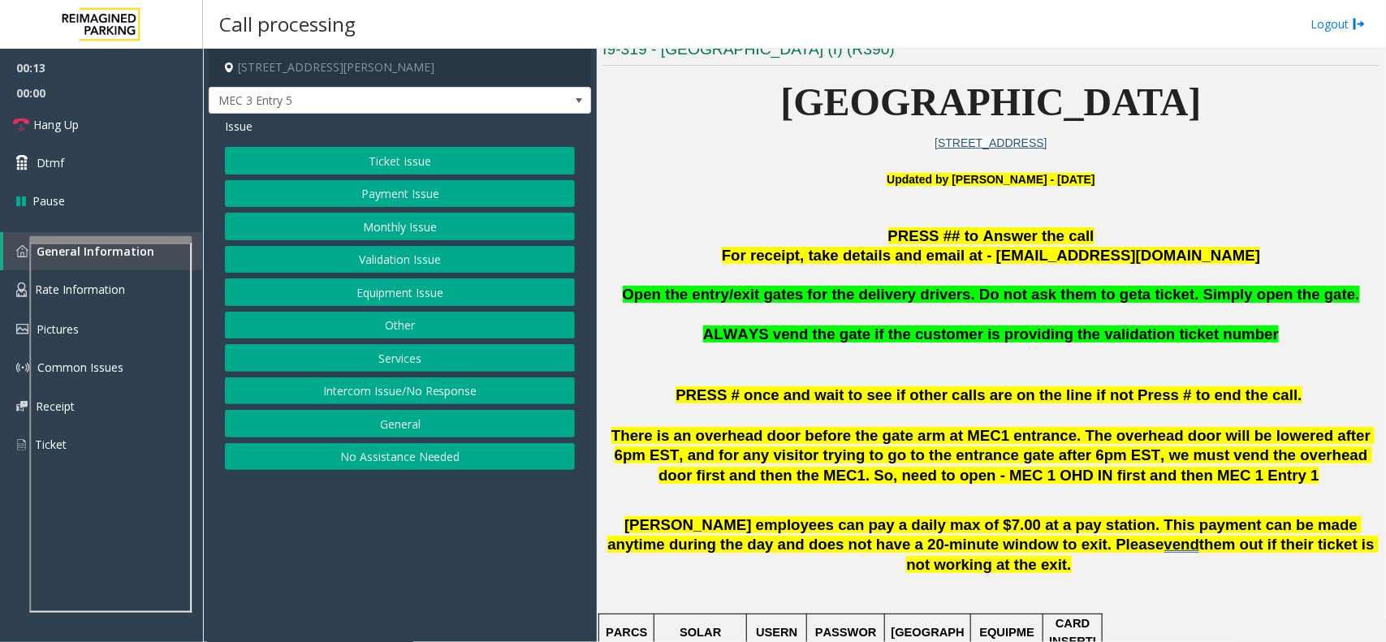
drag, startPoint x: 420, startPoint y: 367, endPoint x: 415, endPoint y: 342, distance: 25.6
click at [419, 366] on button "Services" at bounding box center [400, 358] width 350 height 28
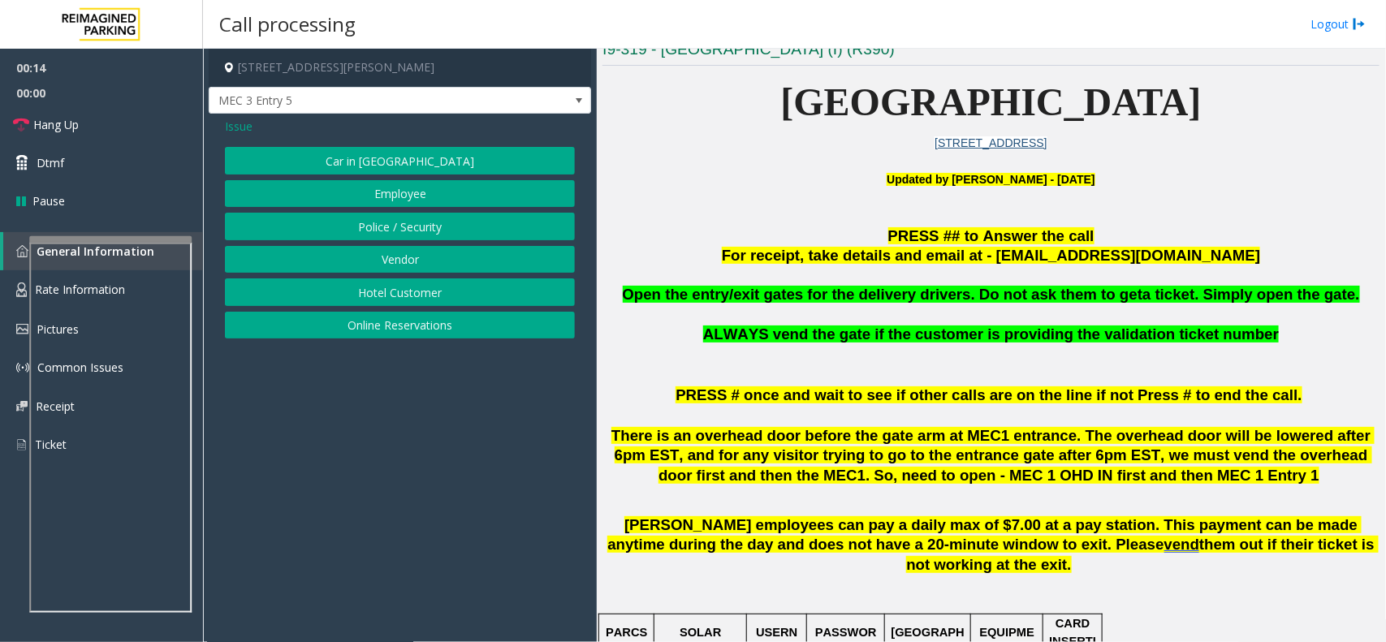
click at [392, 253] on button "Vendor" at bounding box center [400, 260] width 350 height 28
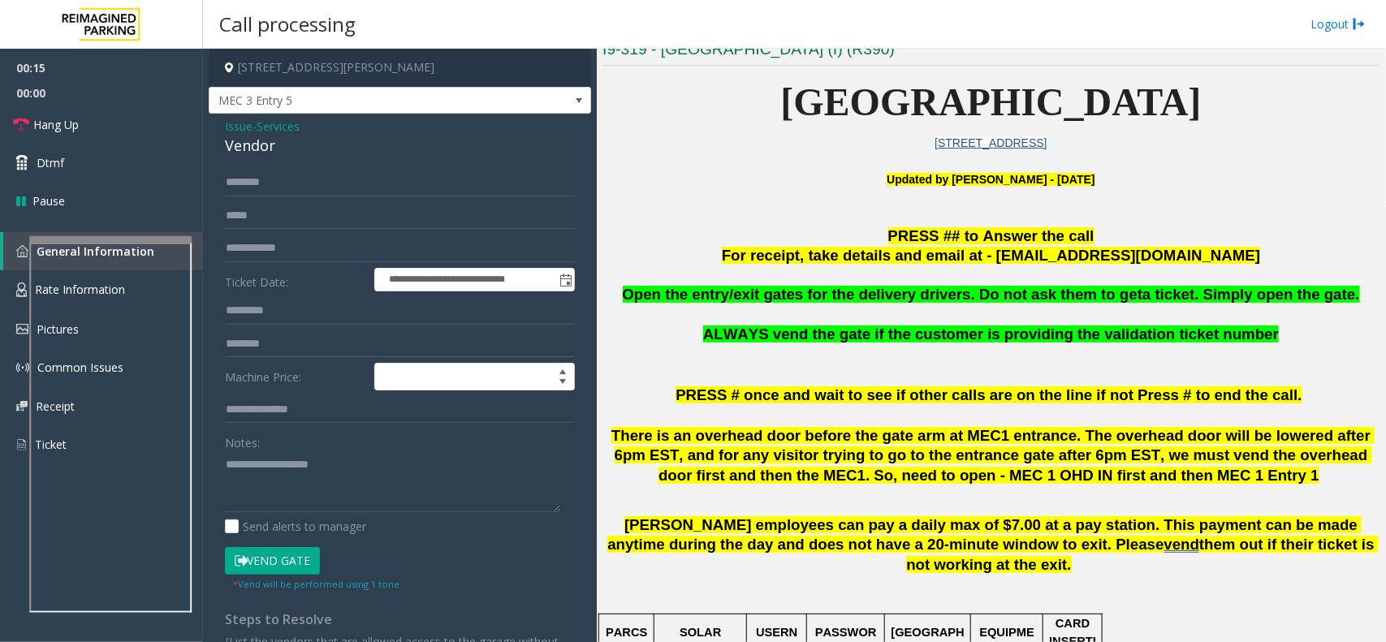
click at [284, 569] on button "Vend Gate" at bounding box center [272, 561] width 95 height 28
click at [306, 487] on textarea at bounding box center [392, 482] width 335 height 61
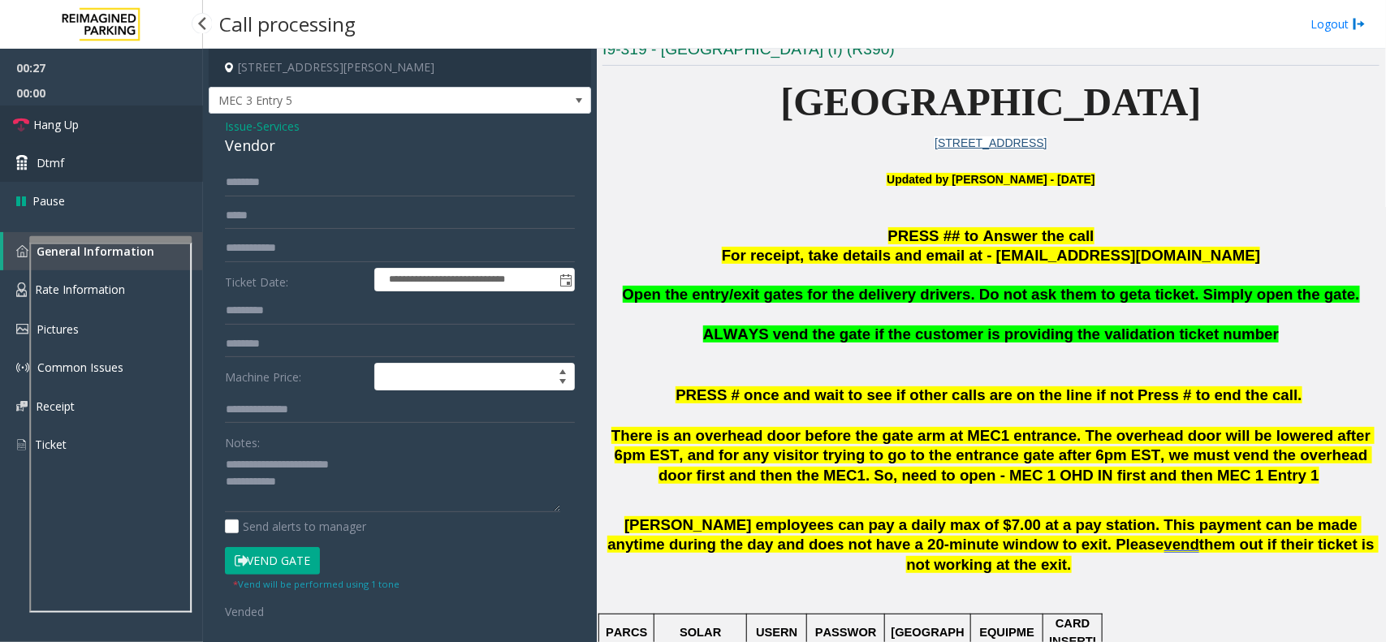
drag, startPoint x: 29, startPoint y: 123, endPoint x: 96, endPoint y: 163, distance: 78.0
click at [29, 123] on link "Hang Up" at bounding box center [101, 125] width 203 height 38
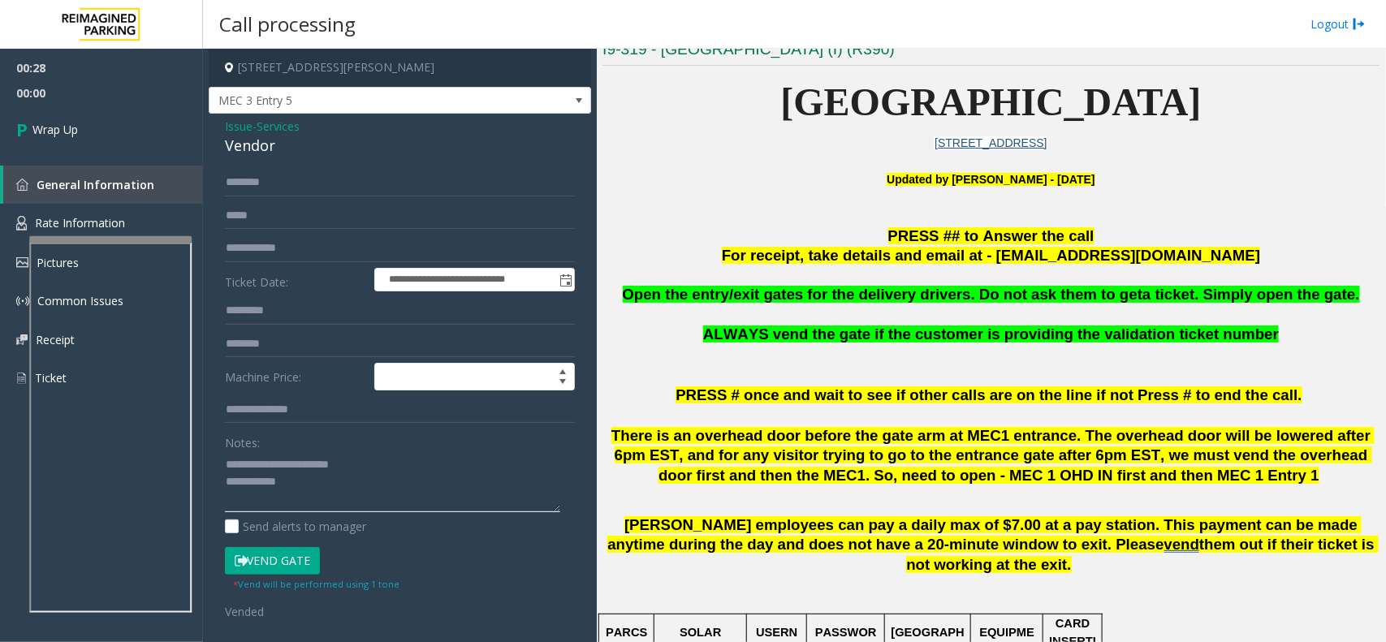
click at [309, 496] on textarea at bounding box center [392, 482] width 335 height 61
type textarea "**********"
click at [141, 124] on link "Wrap Up" at bounding box center [101, 130] width 203 height 48
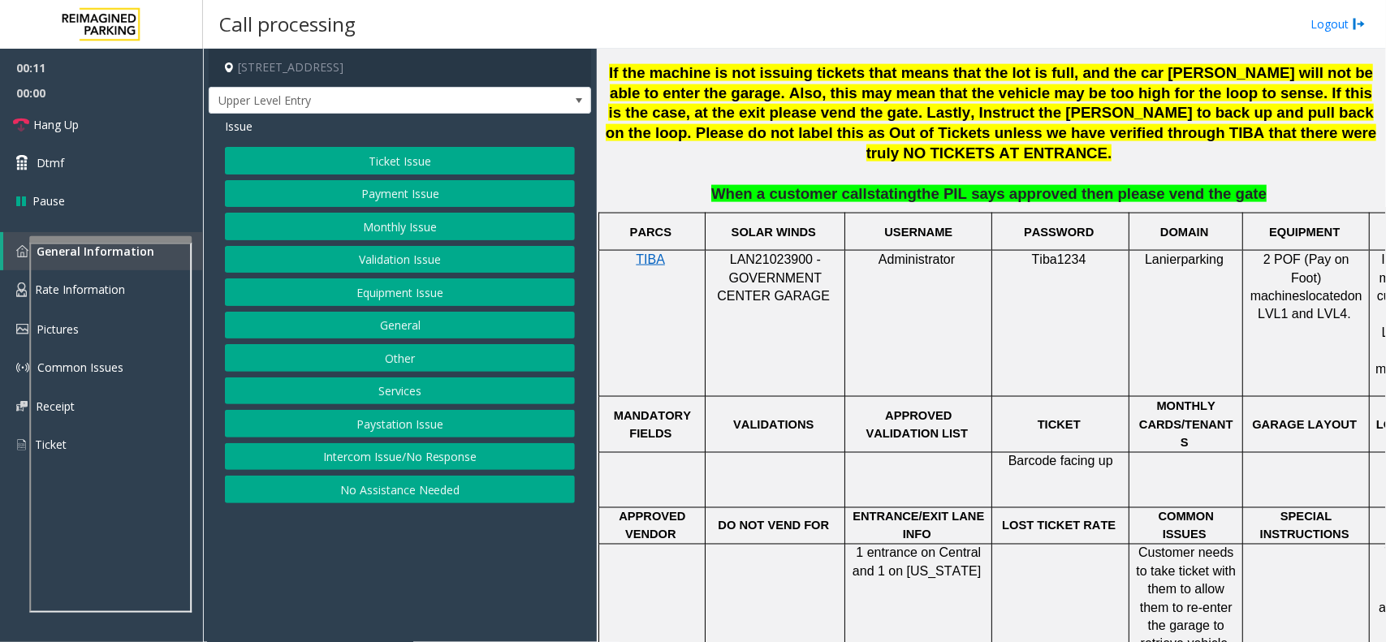
scroll to position [1320, 0]
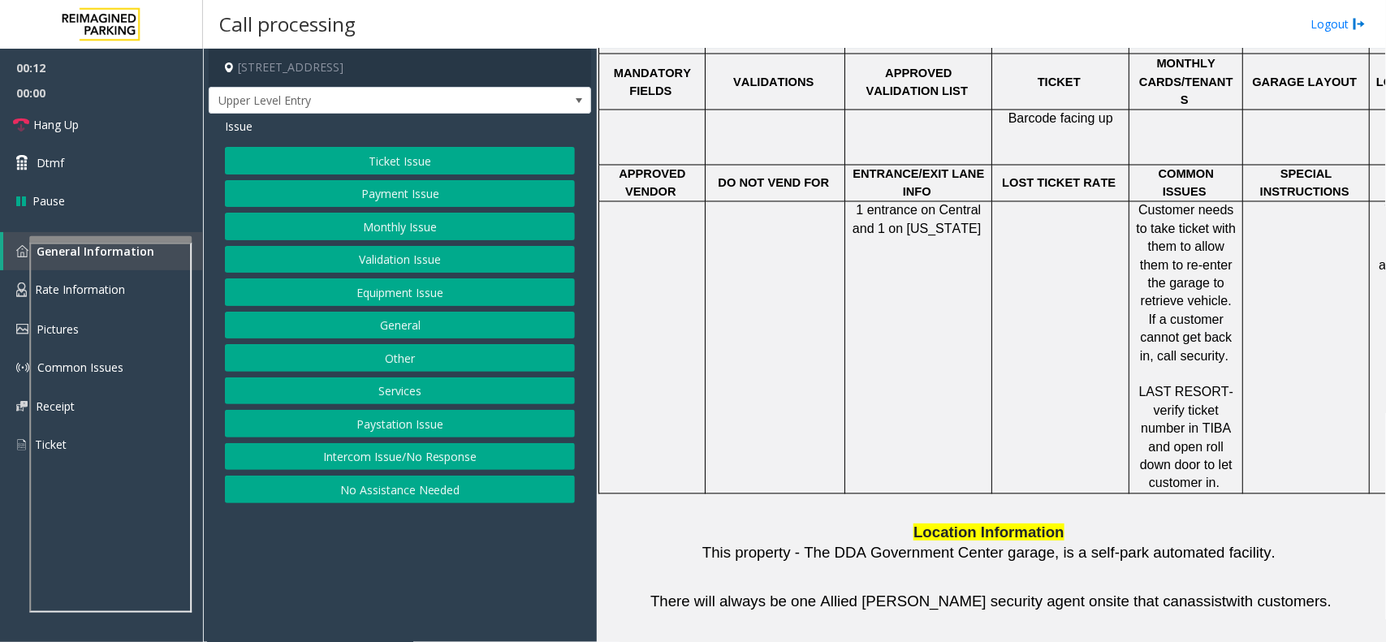
click at [440, 459] on button "Intercom Issue/No Response" at bounding box center [400, 457] width 350 height 28
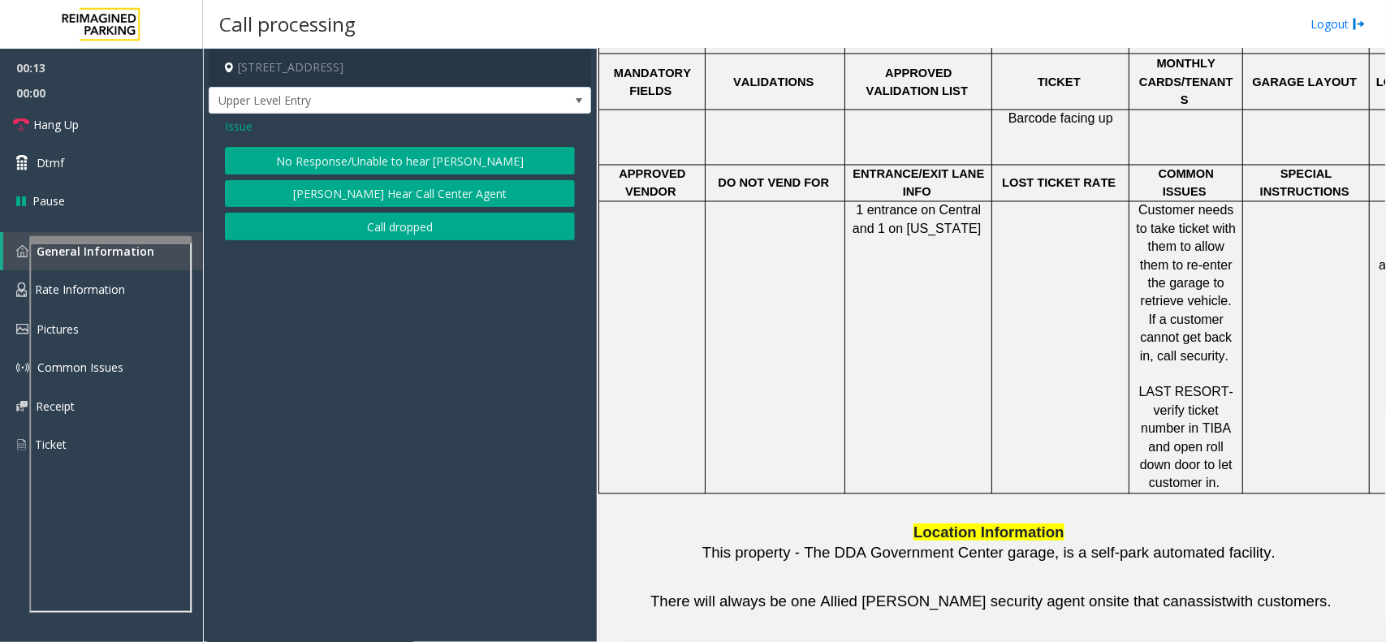
click at [417, 144] on div "Issue No Response/Unable to hear parker Parker Cannot Hear Call Center Agent Ca…" at bounding box center [400, 181] width 383 height 135
click at [408, 156] on button "No Response/Unable to hear [PERSON_NAME]" at bounding box center [400, 161] width 350 height 28
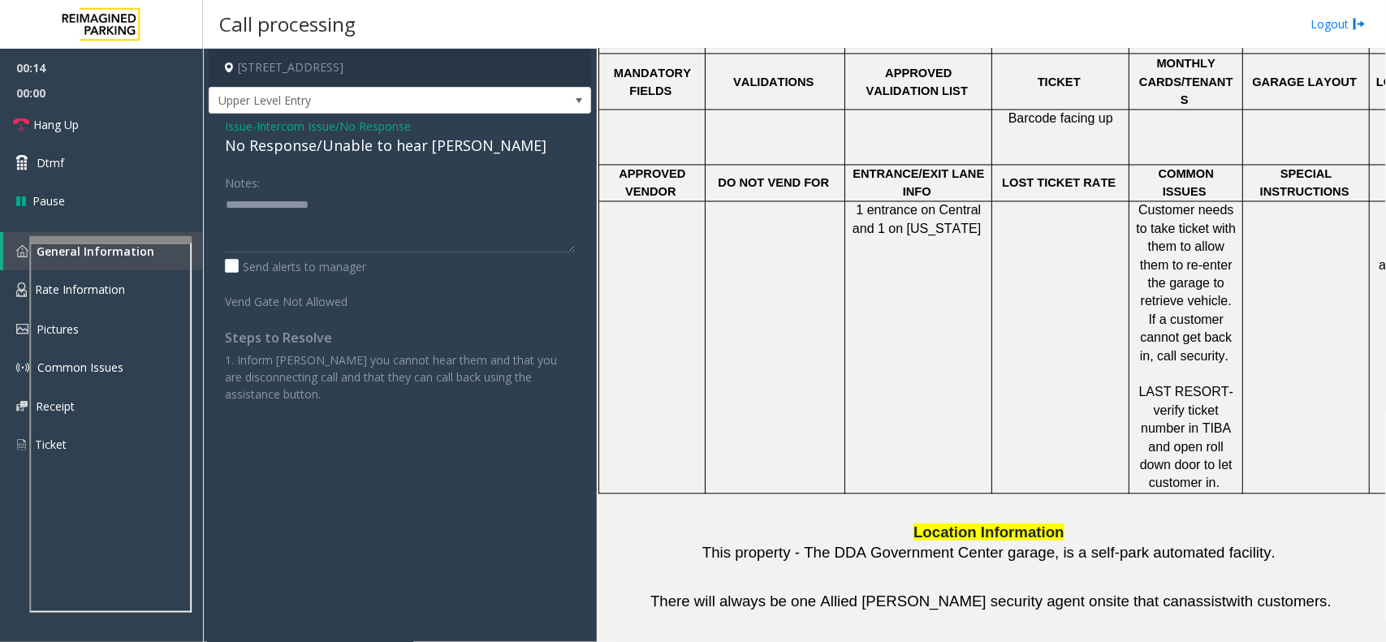
click at [395, 152] on div "No Response/Unable to hear [PERSON_NAME]" at bounding box center [400, 146] width 350 height 22
click at [464, 210] on textarea at bounding box center [400, 222] width 350 height 61
type textarea "**********"
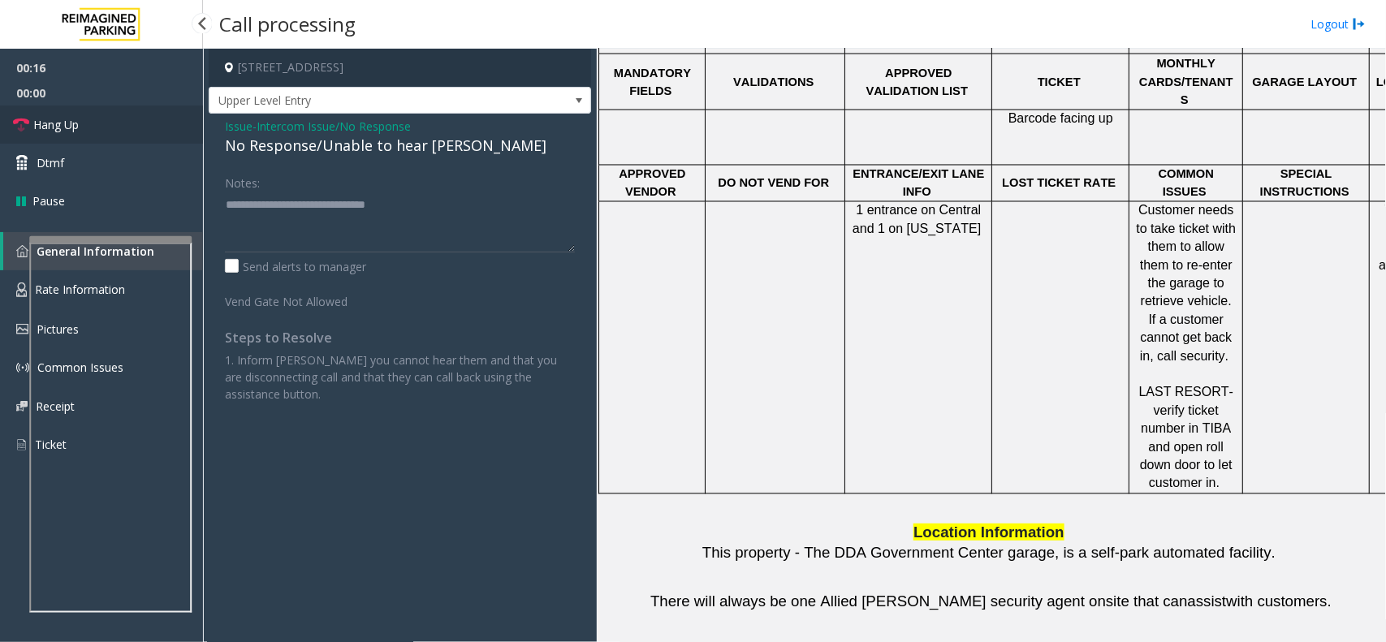
click at [102, 135] on link "Hang Up" at bounding box center [101, 125] width 203 height 38
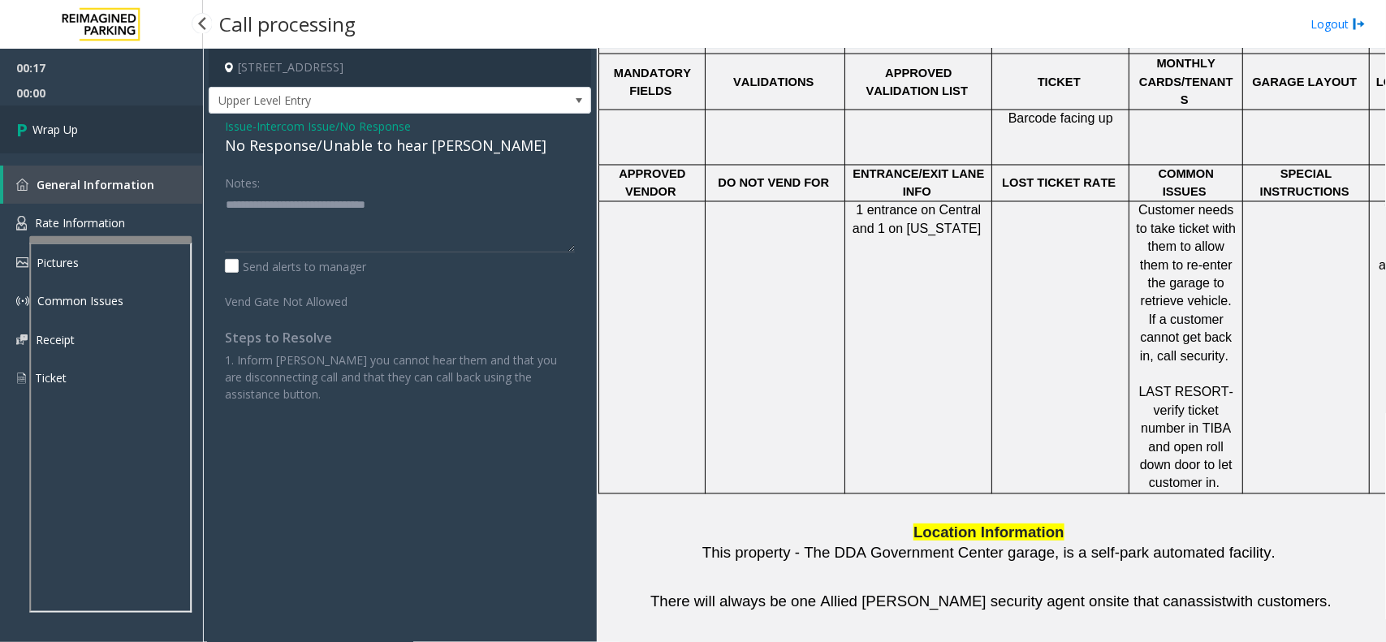
click at [102, 135] on link "Wrap Up" at bounding box center [101, 130] width 203 height 48
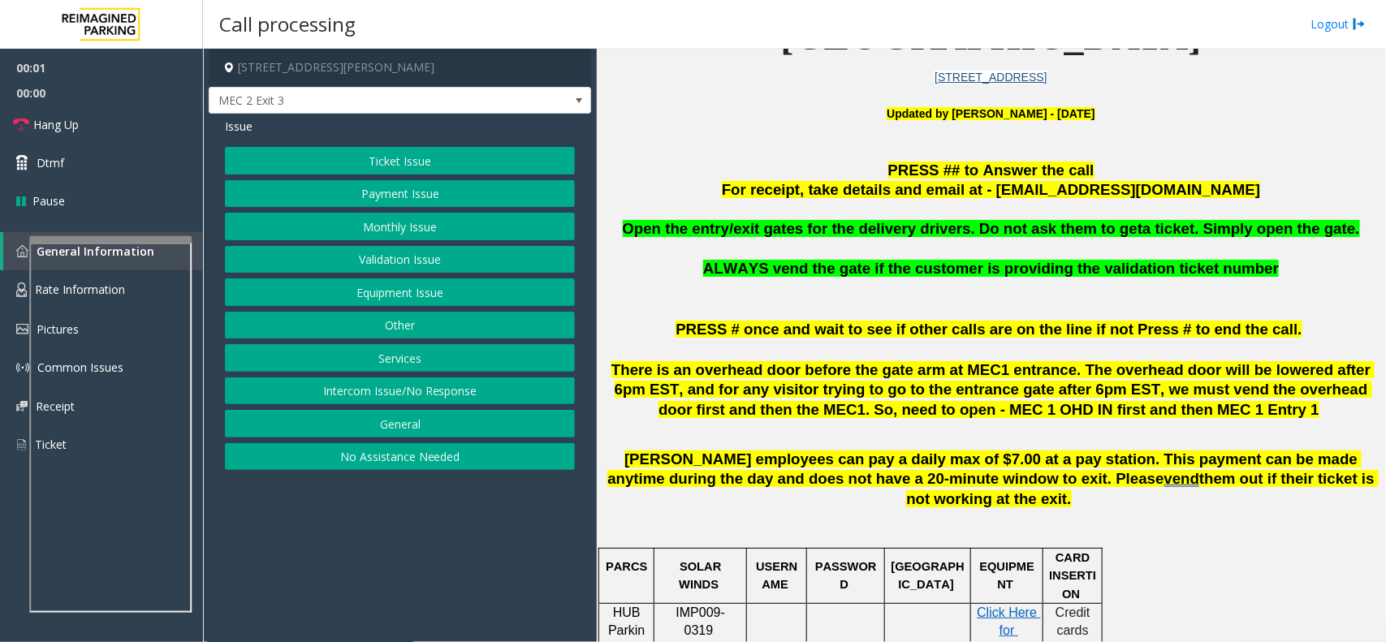
scroll to position [508, 0]
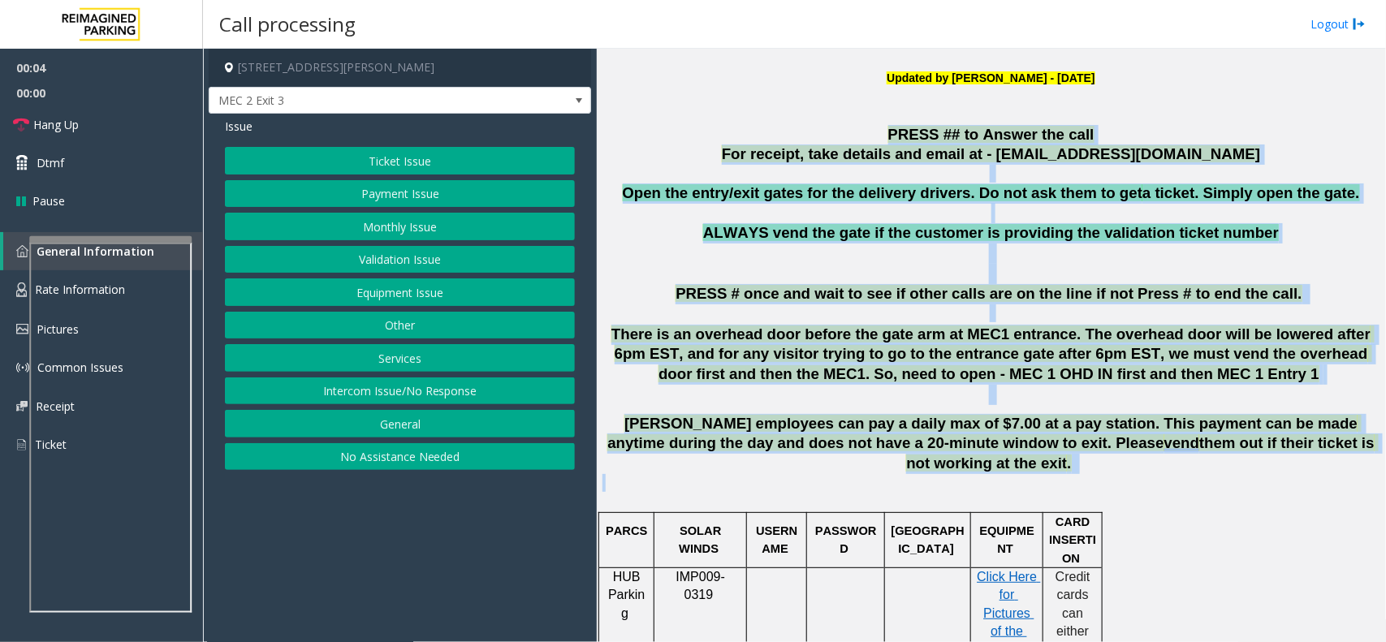
drag, startPoint x: 753, startPoint y: 136, endPoint x: 1253, endPoint y: 463, distance: 597.5
click at [1253, 474] on p at bounding box center [991, 492] width 777 height 37
drag, startPoint x: 1253, startPoint y: 465, endPoint x: 759, endPoint y: 159, distance: 581.1
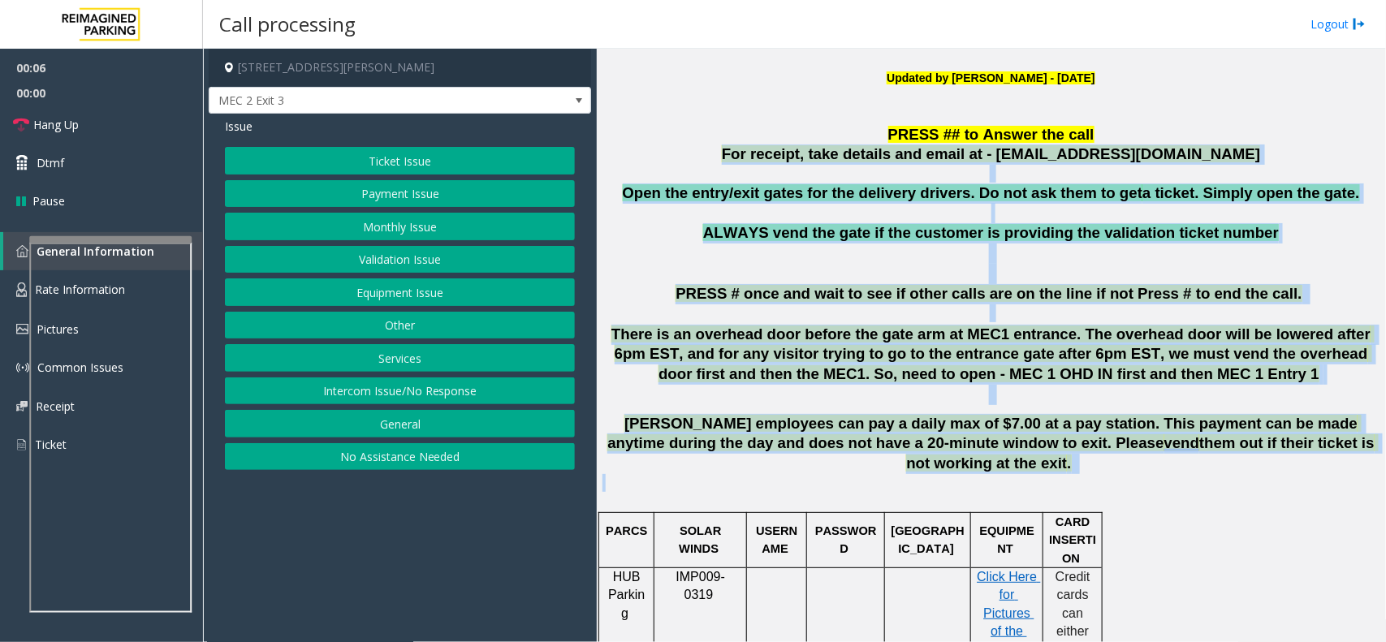
click at [759, 159] on p "For receipt, take details and email at - mecparking@impark.com" at bounding box center [991, 155] width 777 height 20
drag, startPoint x: 758, startPoint y: 144, endPoint x: 1170, endPoint y: 472, distance: 527.2
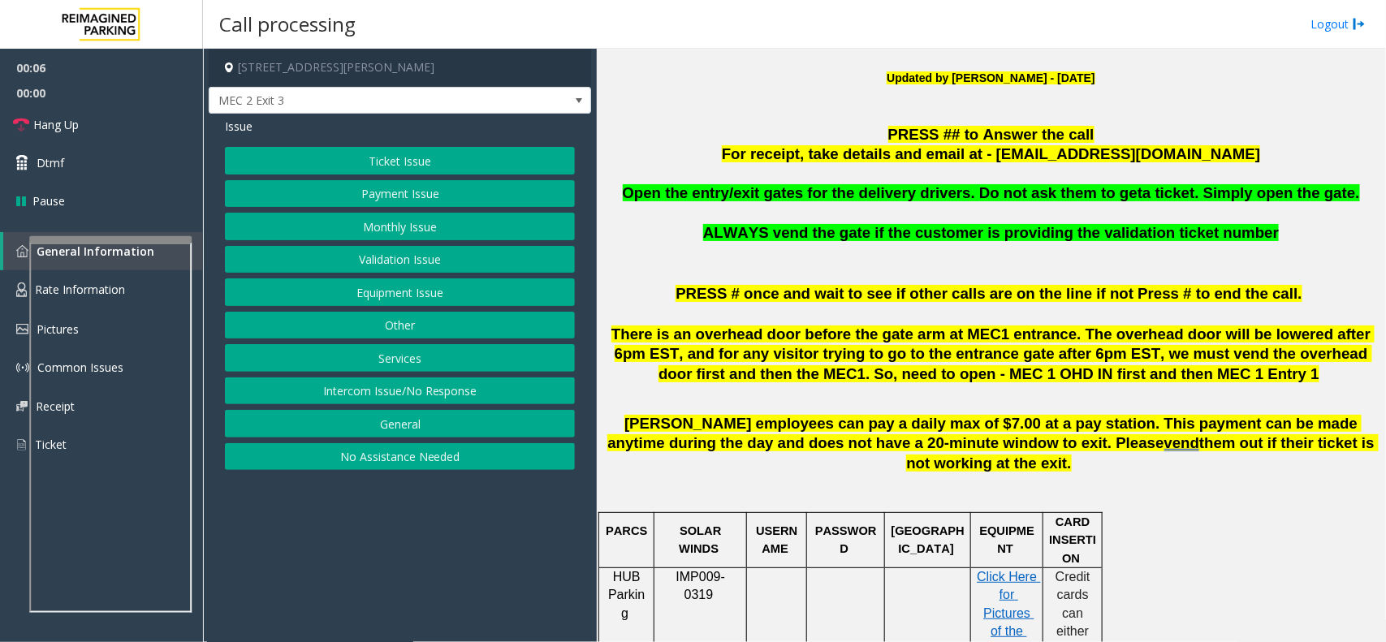
click at [1213, 478] on p at bounding box center [991, 492] width 777 height 37
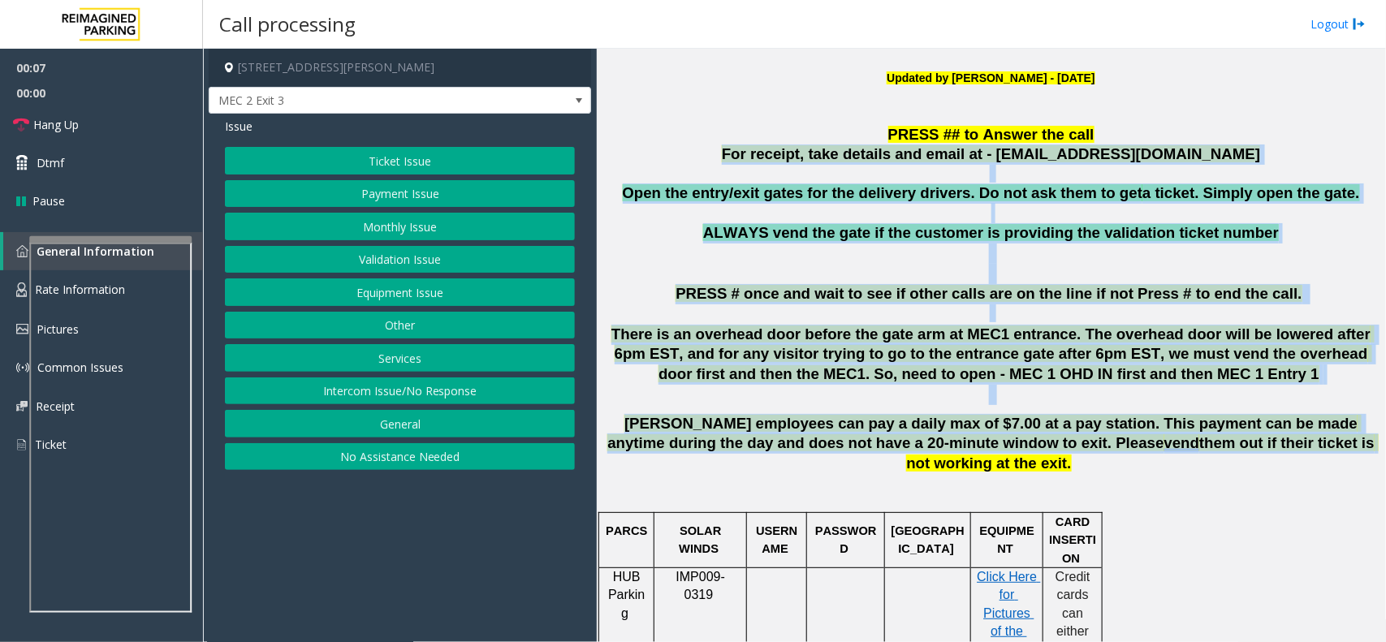
drag, startPoint x: 941, startPoint y: 261, endPoint x: 758, endPoint y: 152, distance: 212.7
click at [746, 151] on p "For receipt, take details and email at - mecparking@impark.com" at bounding box center [991, 155] width 777 height 20
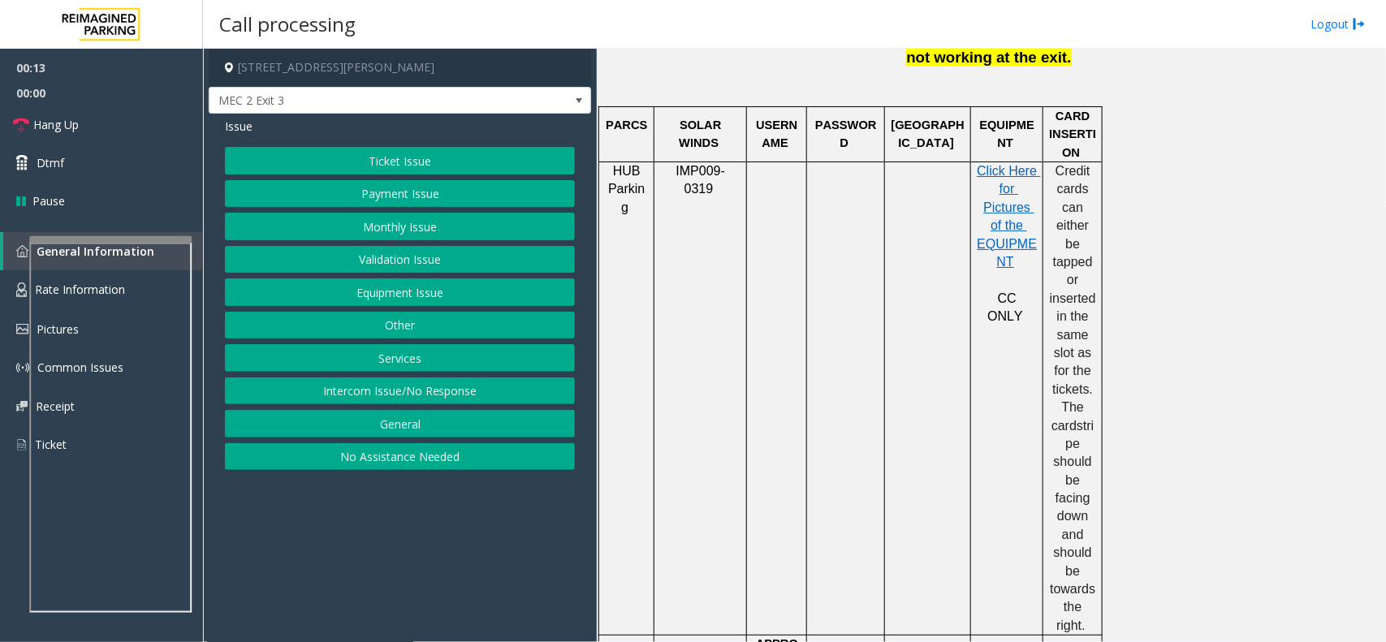
scroll to position [1218, 0]
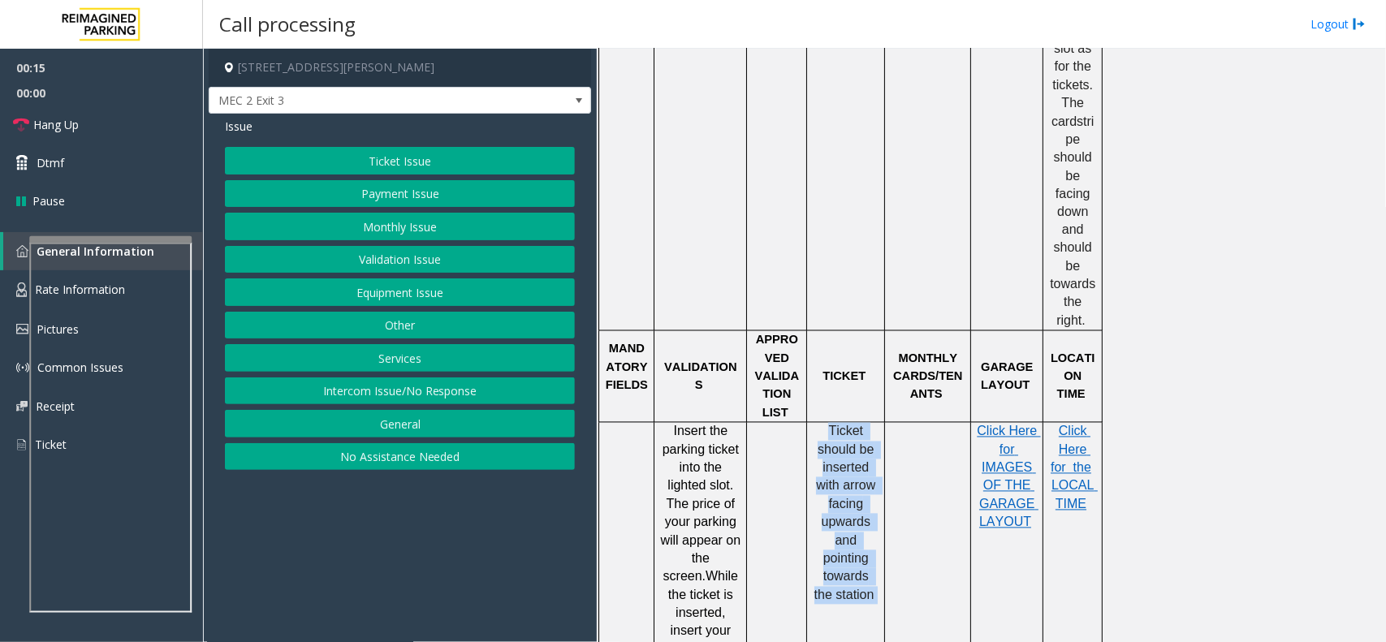
drag, startPoint x: 830, startPoint y: 374, endPoint x: 875, endPoint y: 549, distance: 181.0
click at [878, 549] on p "Ticket should be inserted with arrow facing upwards and pointing towards the st…" at bounding box center [846, 514] width 66 height 182
click at [874, 488] on p "Ticket should be inserted with arrow facing upwards and pointing towards the st…" at bounding box center [846, 514] width 66 height 182
click at [402, 165] on button "Ticket Issue" at bounding box center [400, 161] width 350 height 28
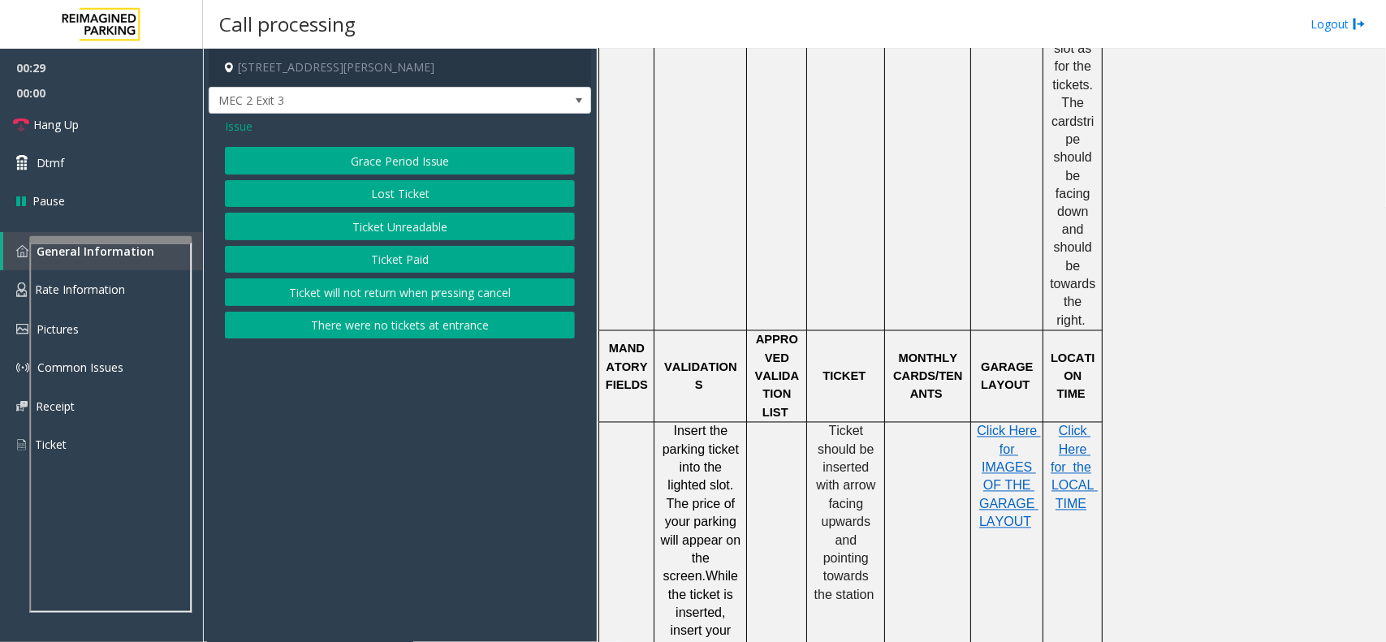
click at [403, 232] on button "Ticket Unreadable" at bounding box center [400, 227] width 350 height 28
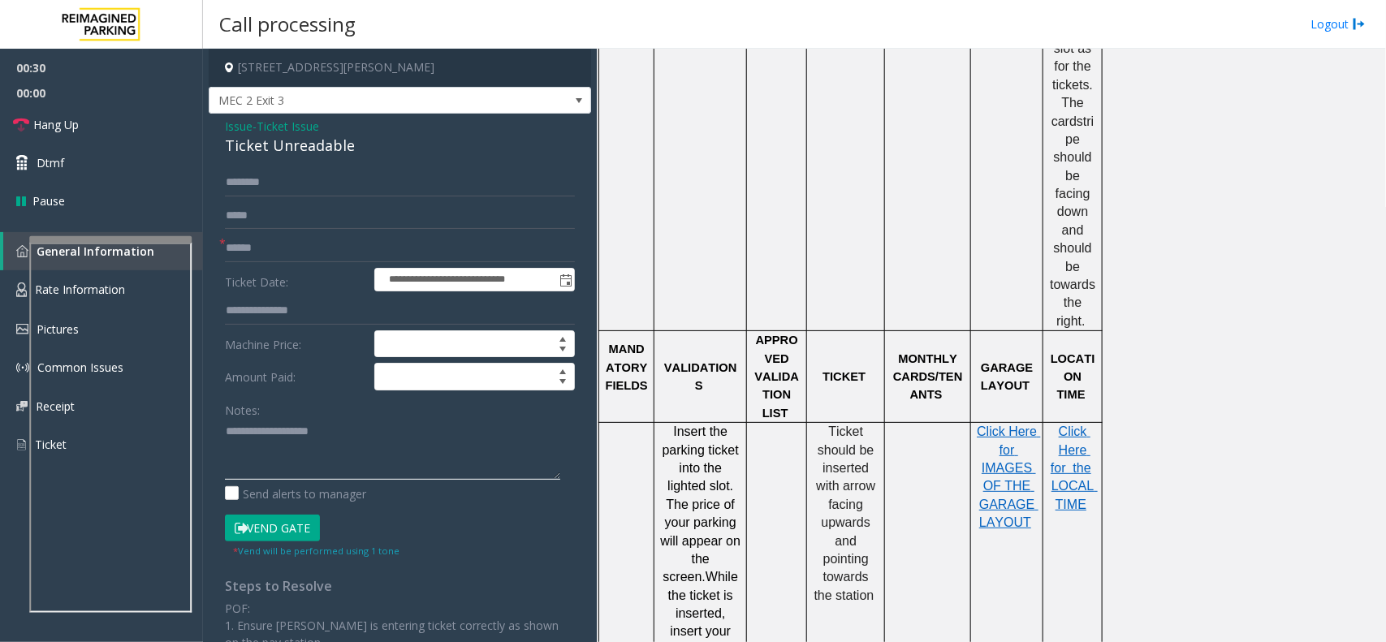
click at [353, 465] on textarea at bounding box center [392, 449] width 335 height 61
click at [309, 154] on div "Ticket Unreadable" at bounding box center [400, 146] width 350 height 22
click at [370, 419] on div "Notes:" at bounding box center [400, 438] width 350 height 84
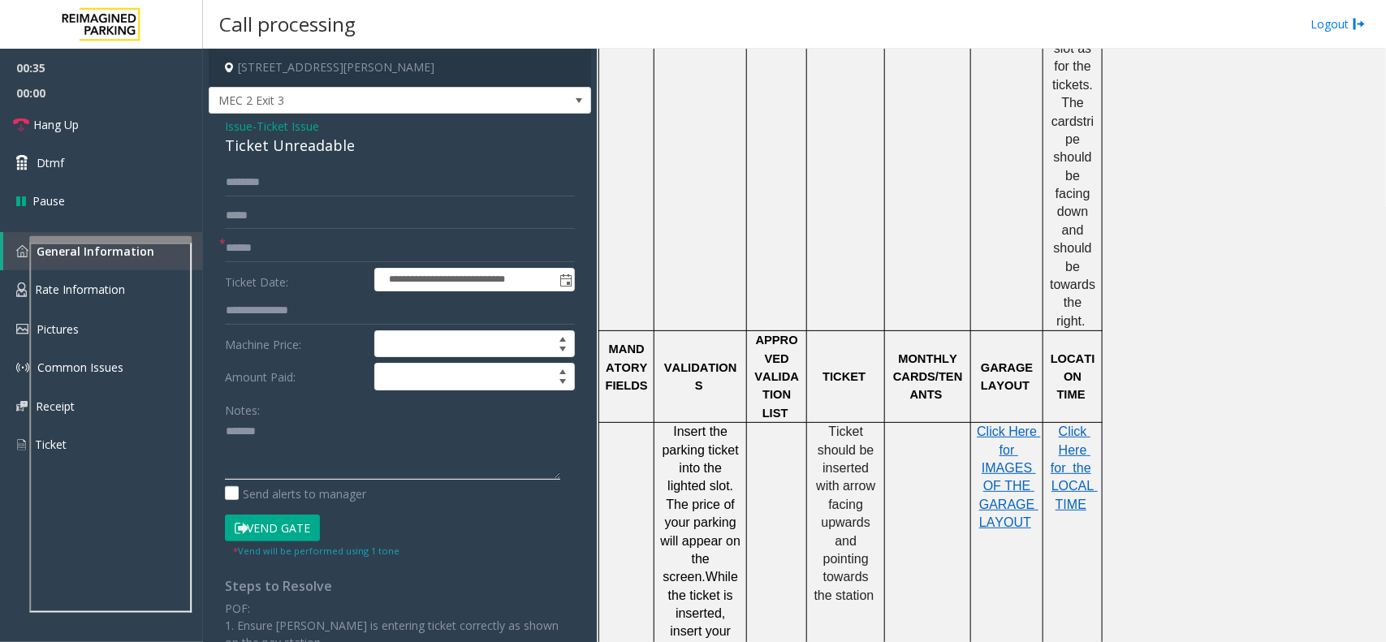
click at [366, 429] on textarea at bounding box center [392, 449] width 335 height 61
paste textarea "**********"
type textarea "**********"
click at [301, 242] on input "text" at bounding box center [400, 249] width 350 height 28
type input "********"
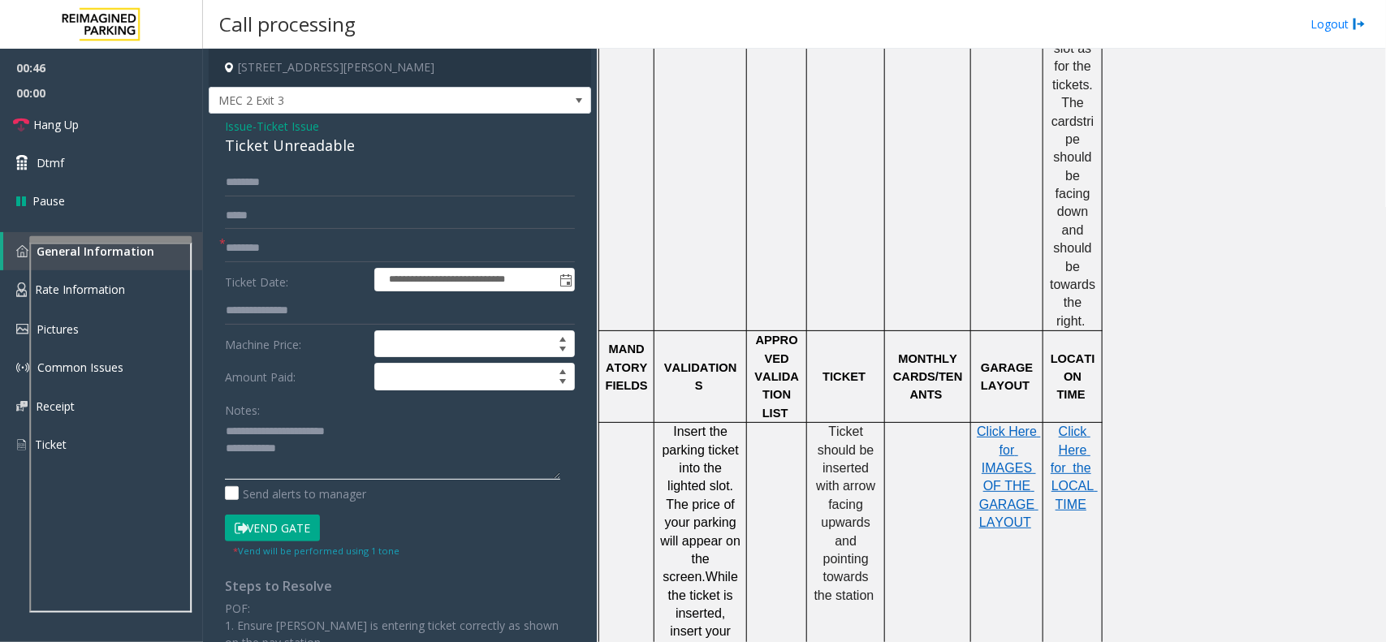
click at [341, 456] on textarea at bounding box center [392, 449] width 335 height 61
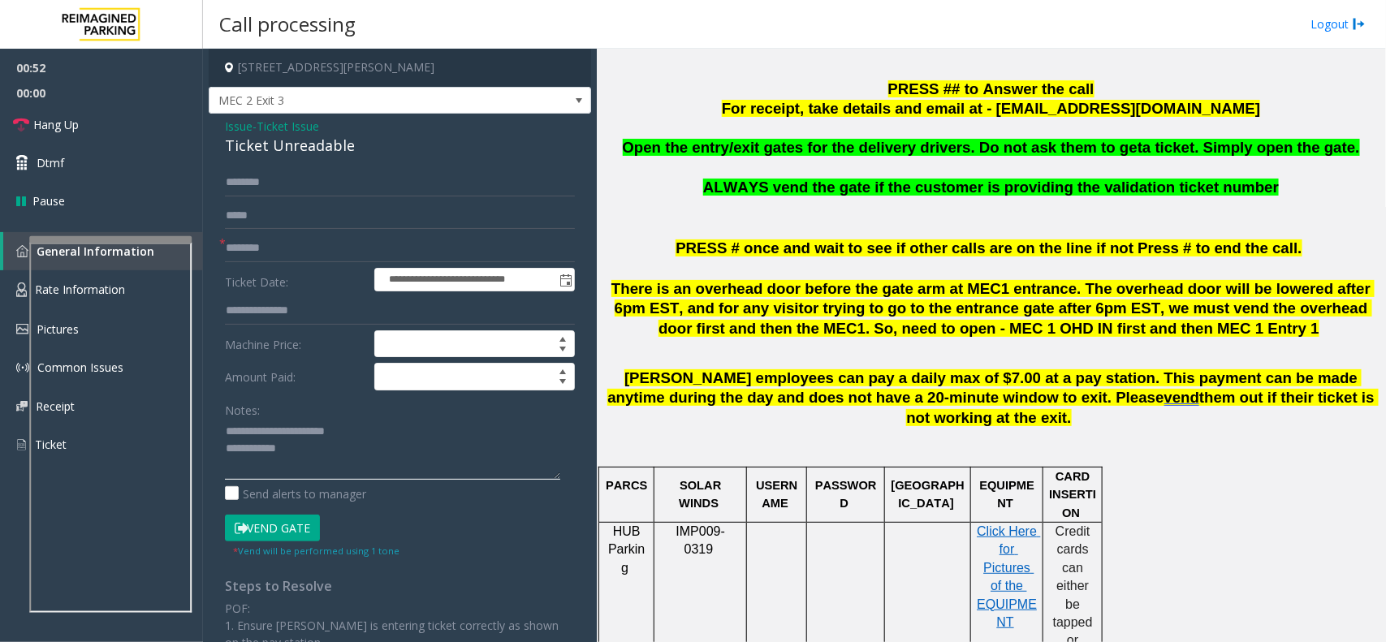
scroll to position [508, 0]
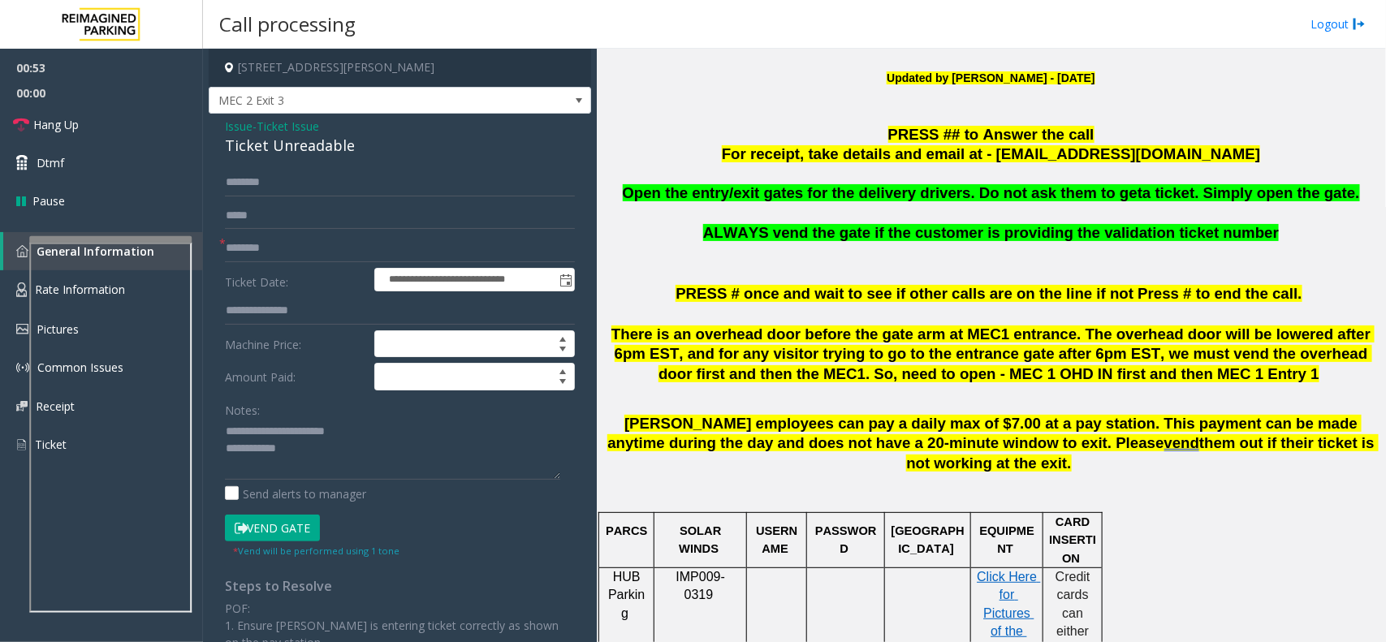
click at [291, 526] on button "Vend Gate" at bounding box center [272, 529] width 95 height 28
click at [318, 465] on textarea at bounding box center [392, 449] width 335 height 61
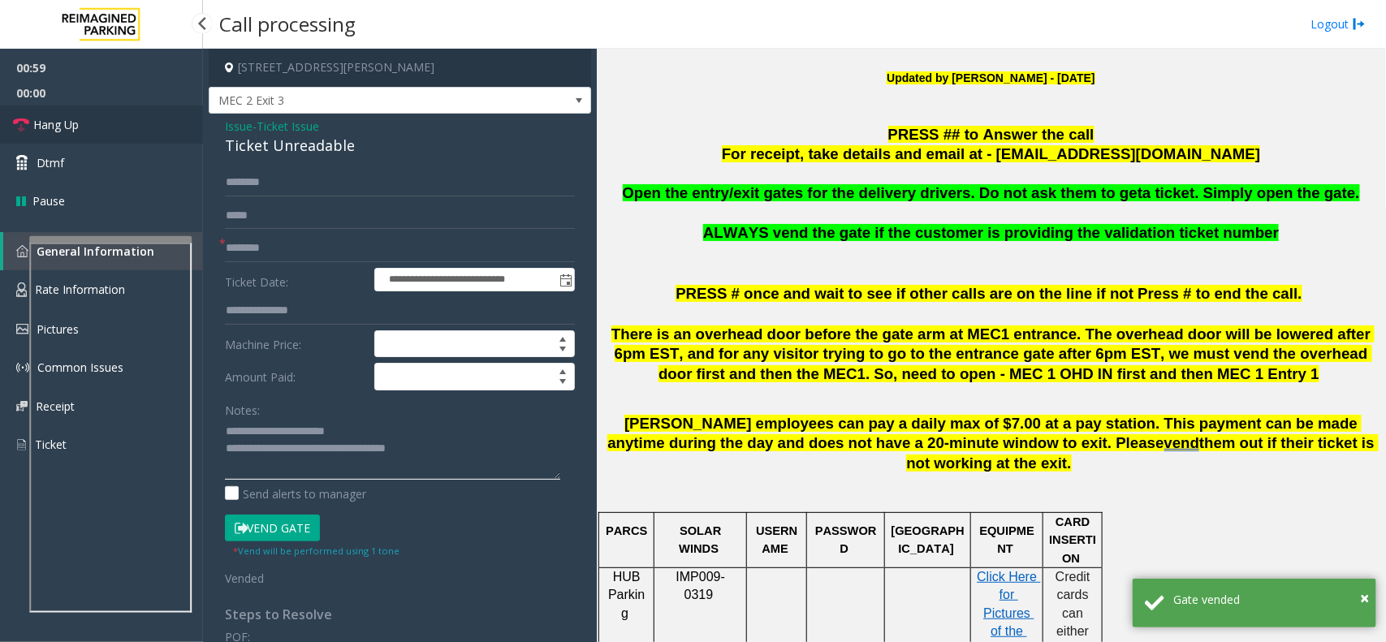
type textarea "**********"
click at [128, 124] on link "Hang Up" at bounding box center [101, 125] width 203 height 38
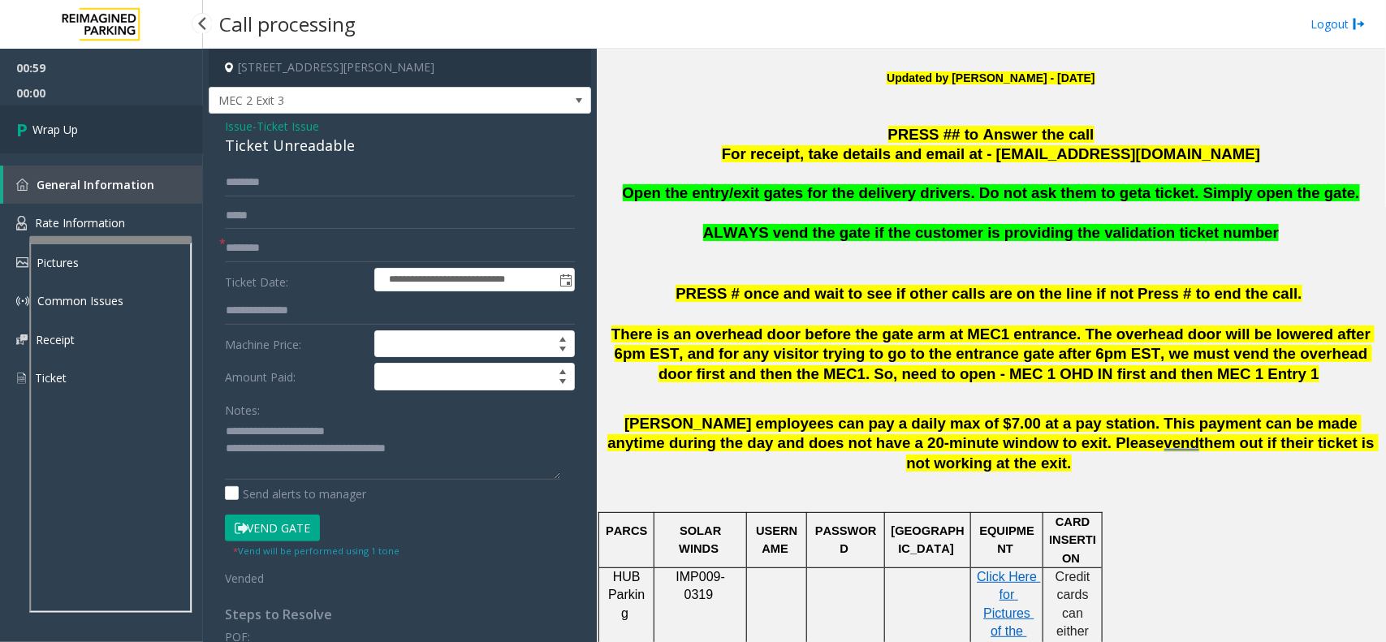
click at [128, 124] on link "Wrap Up" at bounding box center [101, 130] width 203 height 48
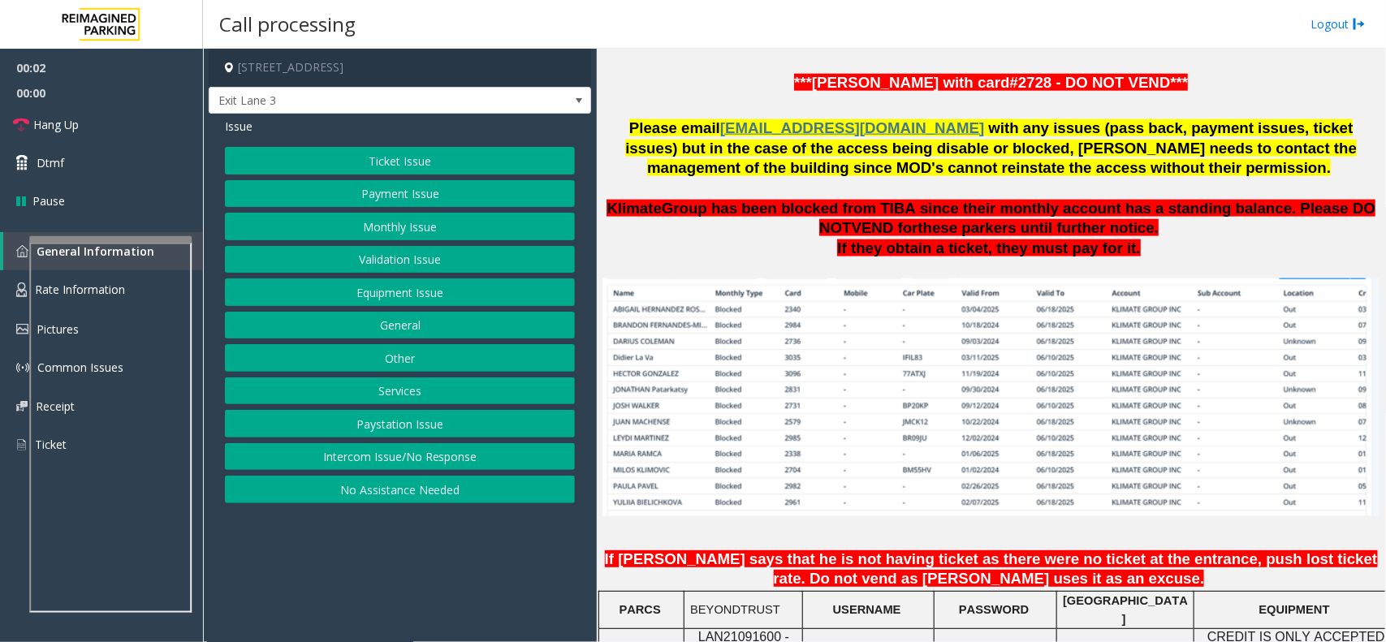
scroll to position [1218, 0]
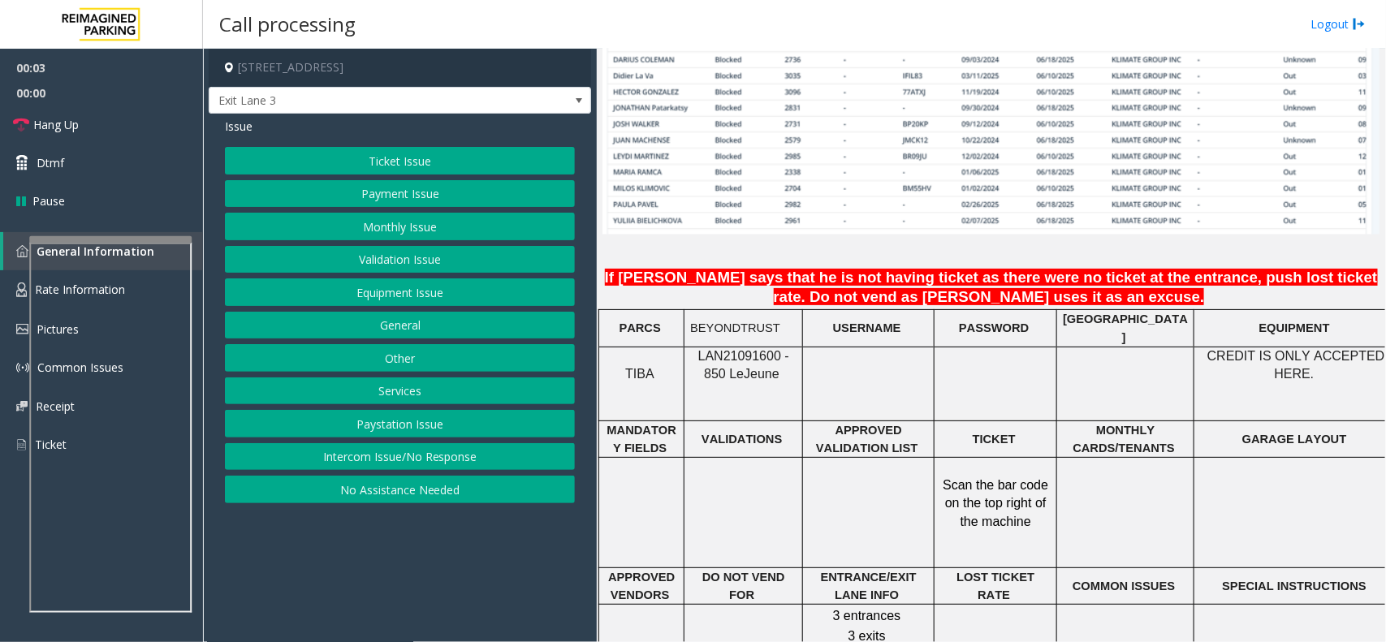
click at [754, 349] on span "LAN21091600 - 850 Le" at bounding box center [744, 365] width 91 height 32
click at [374, 220] on button "Monthly Issue" at bounding box center [400, 227] width 350 height 28
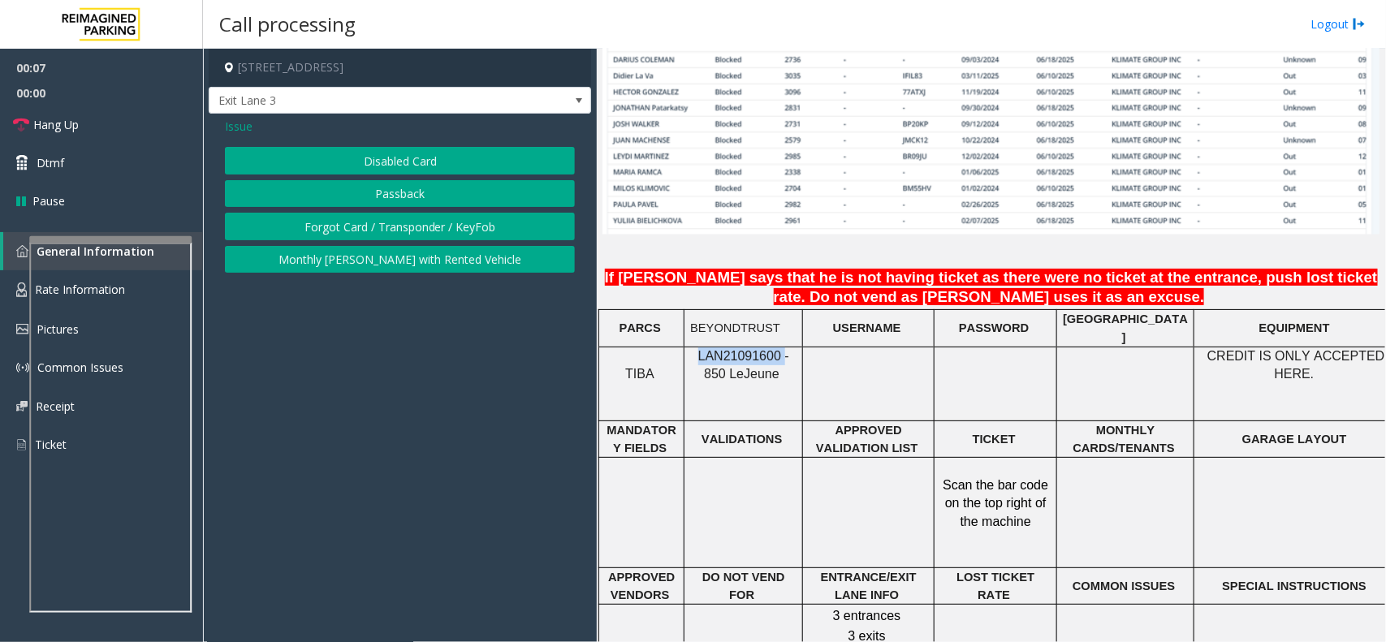
click at [386, 199] on button "Passback" at bounding box center [400, 194] width 350 height 28
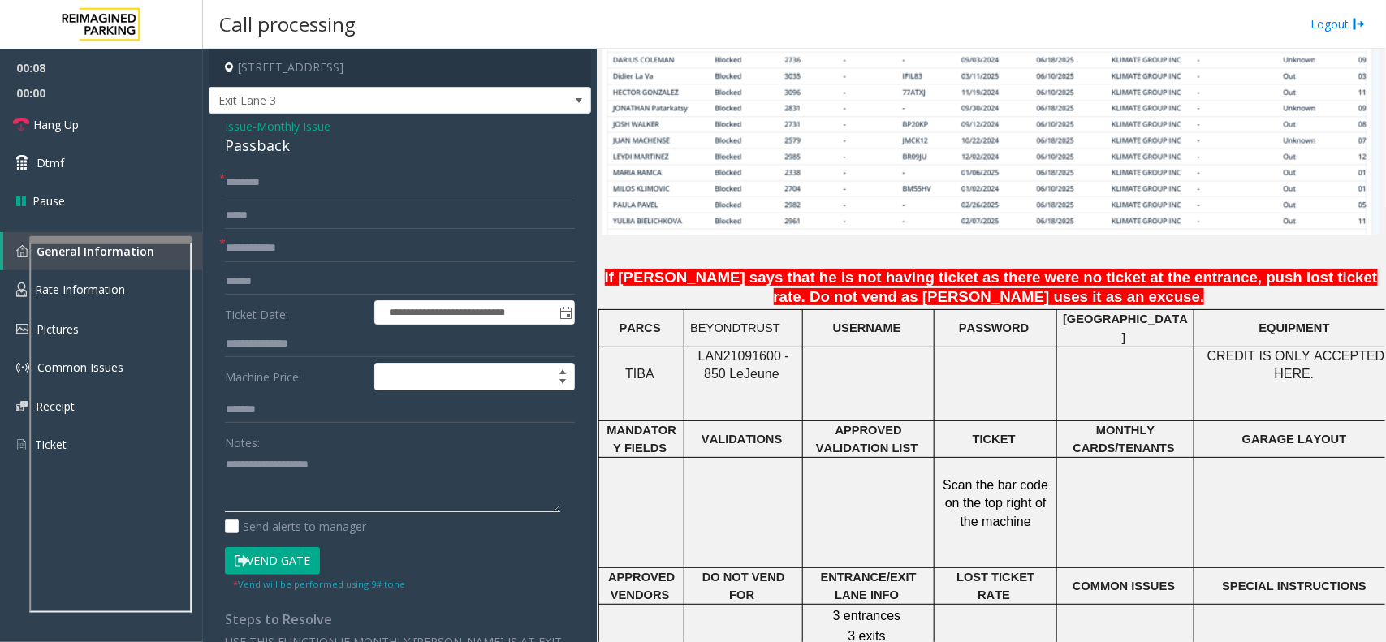
click at [301, 471] on textarea at bounding box center [392, 482] width 335 height 61
click at [260, 156] on div "Passback" at bounding box center [400, 146] width 350 height 22
click at [262, 148] on div "Passback" at bounding box center [400, 146] width 350 height 22
click at [318, 491] on textarea at bounding box center [392, 482] width 335 height 61
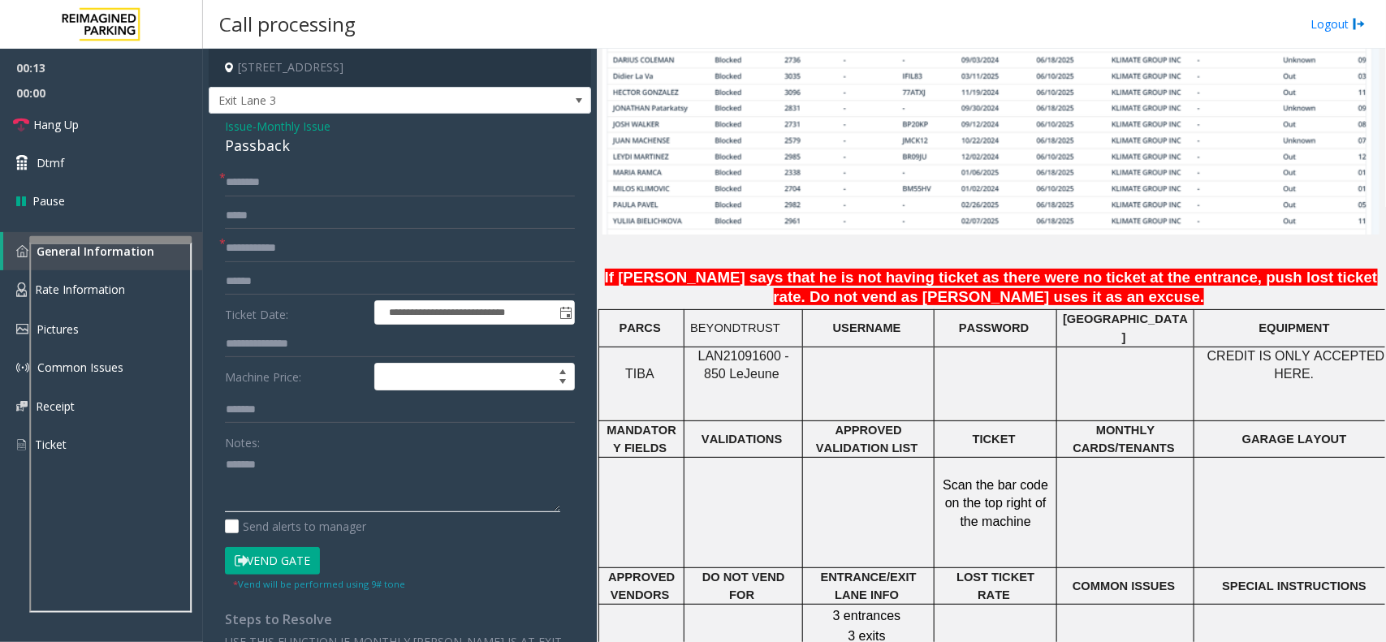
paste textarea "*********"
click at [753, 339] on td "BEYONDTRUST" at bounding box center [744, 328] width 119 height 37
click at [750, 353] on span "LAN21091600 - 850 Le" at bounding box center [744, 365] width 91 height 32
click at [344, 490] on textarea at bounding box center [392, 482] width 335 height 61
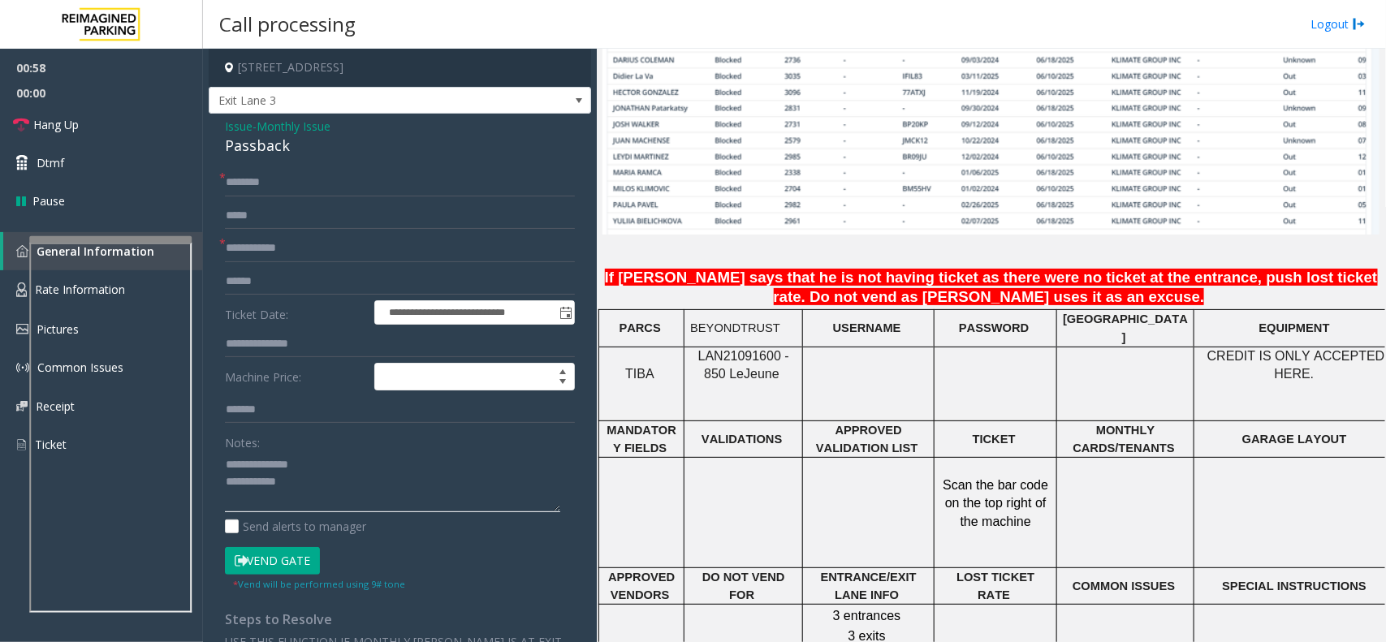
click at [310, 486] on textarea at bounding box center [392, 482] width 335 height 61
type textarea "**********"
click at [314, 253] on input "text" at bounding box center [400, 249] width 350 height 28
type input "****"
click at [277, 188] on input "text" at bounding box center [400, 183] width 350 height 28
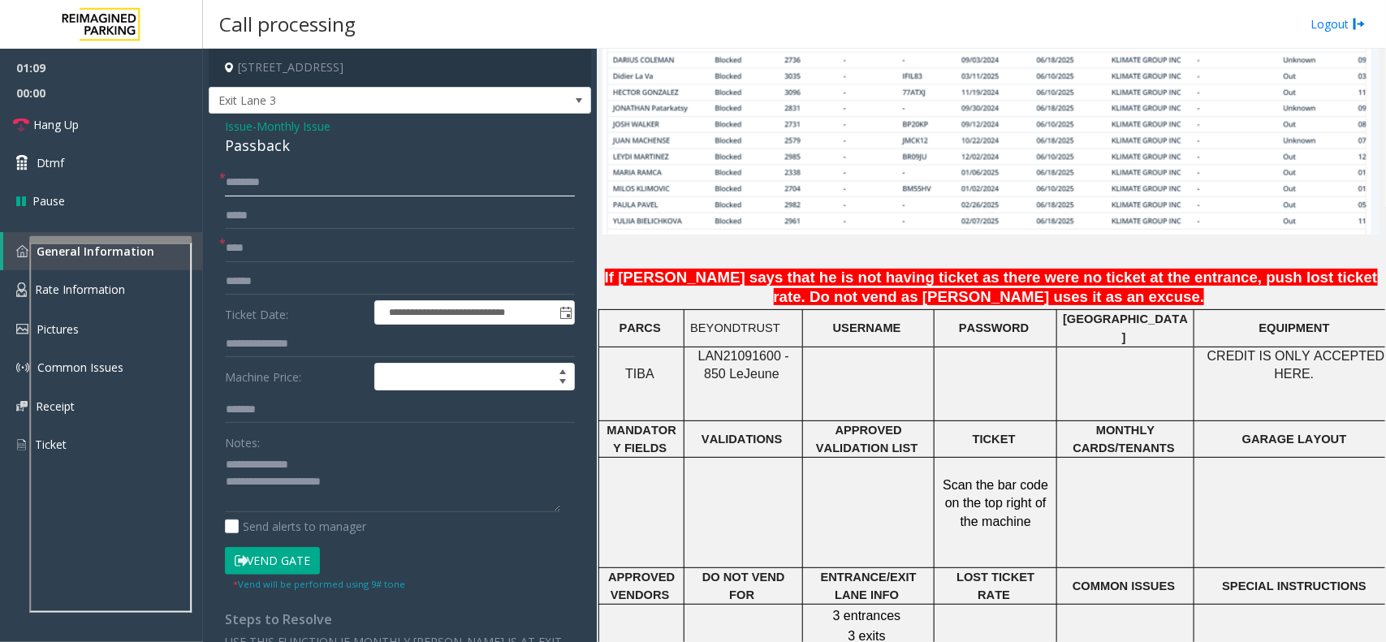
click at [282, 184] on input "text" at bounding box center [400, 183] width 350 height 28
paste input "*******"
click at [307, 173] on input "*******" at bounding box center [400, 183] width 350 height 28
paste input "******"
type input "**********"
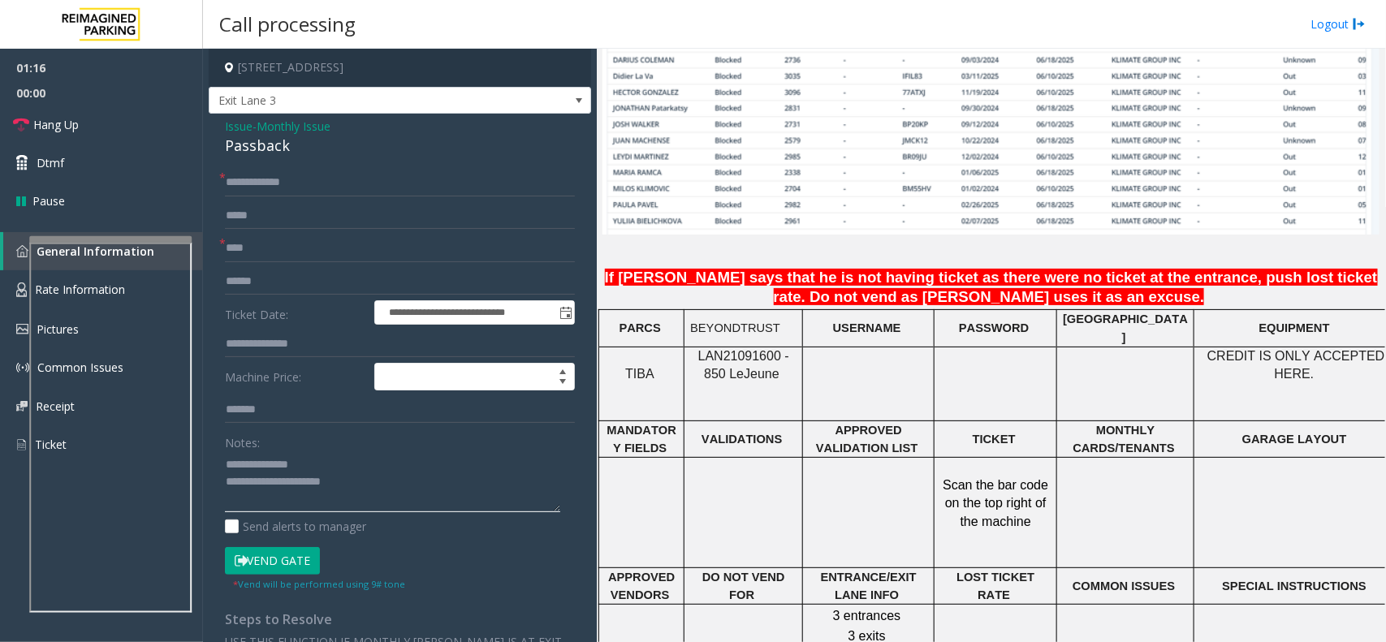
click at [384, 483] on textarea at bounding box center [392, 482] width 335 height 61
click at [383, 484] on textarea at bounding box center [392, 482] width 335 height 61
click at [96, 124] on link "Hang Up" at bounding box center [101, 125] width 203 height 38
click at [383, 492] on textarea at bounding box center [392, 482] width 335 height 61
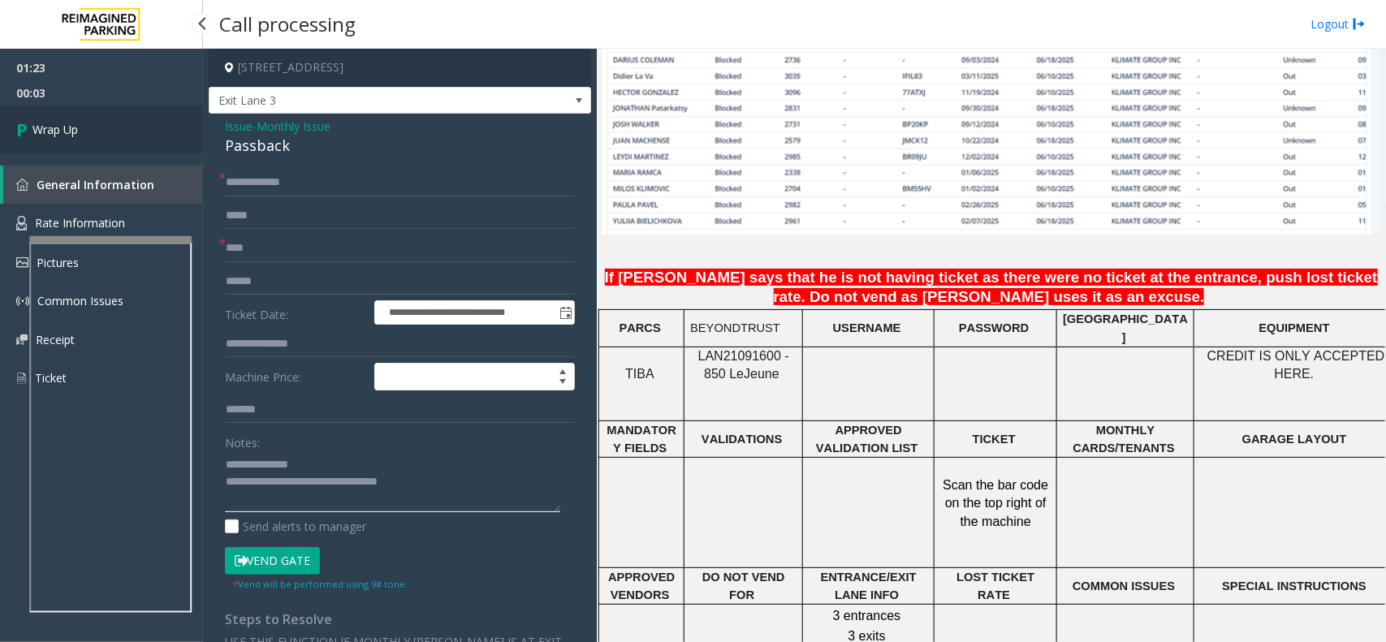
type textarea "**********"
click at [119, 132] on link "Wrap Up" at bounding box center [101, 130] width 203 height 48
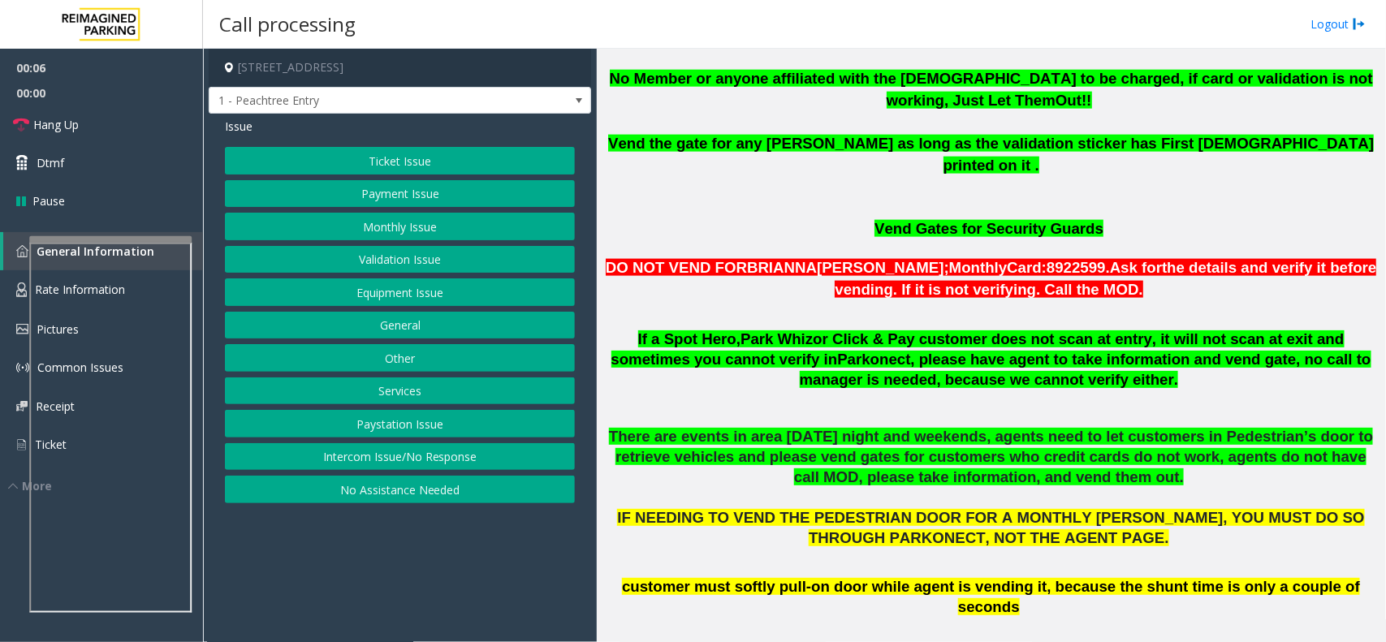
scroll to position [1117, 0]
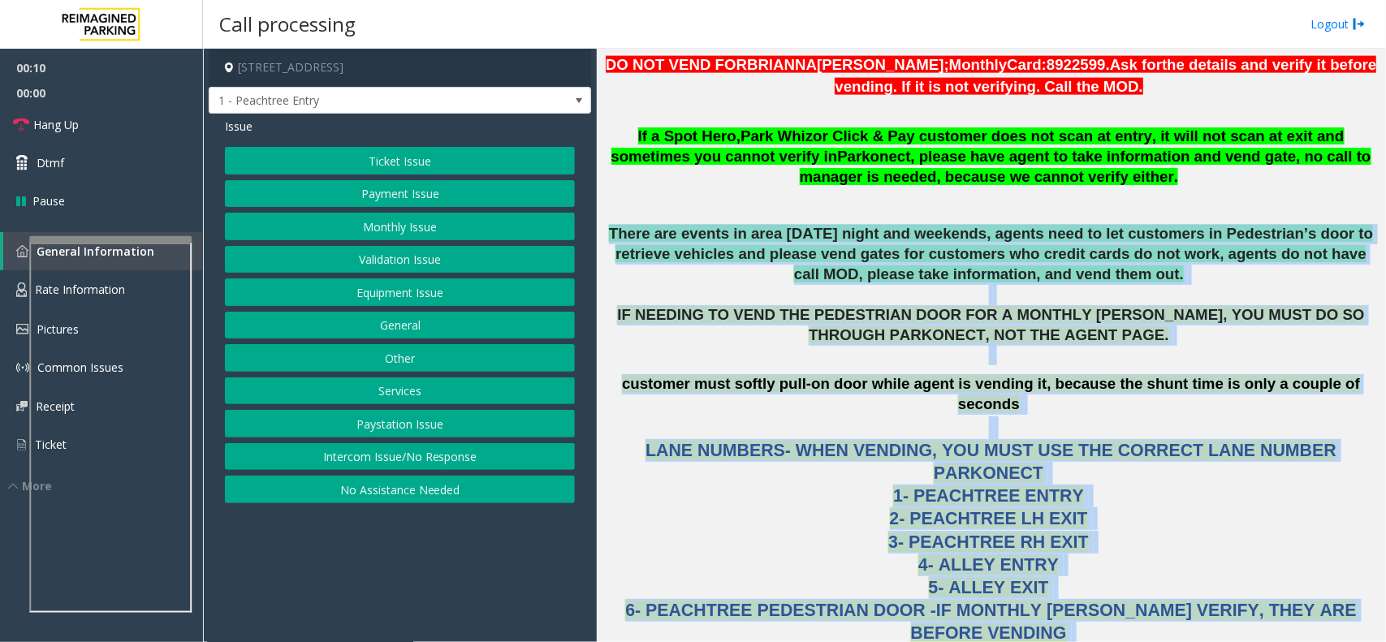
drag, startPoint x: 618, startPoint y: 184, endPoint x: 1180, endPoint y: 557, distance: 674.9
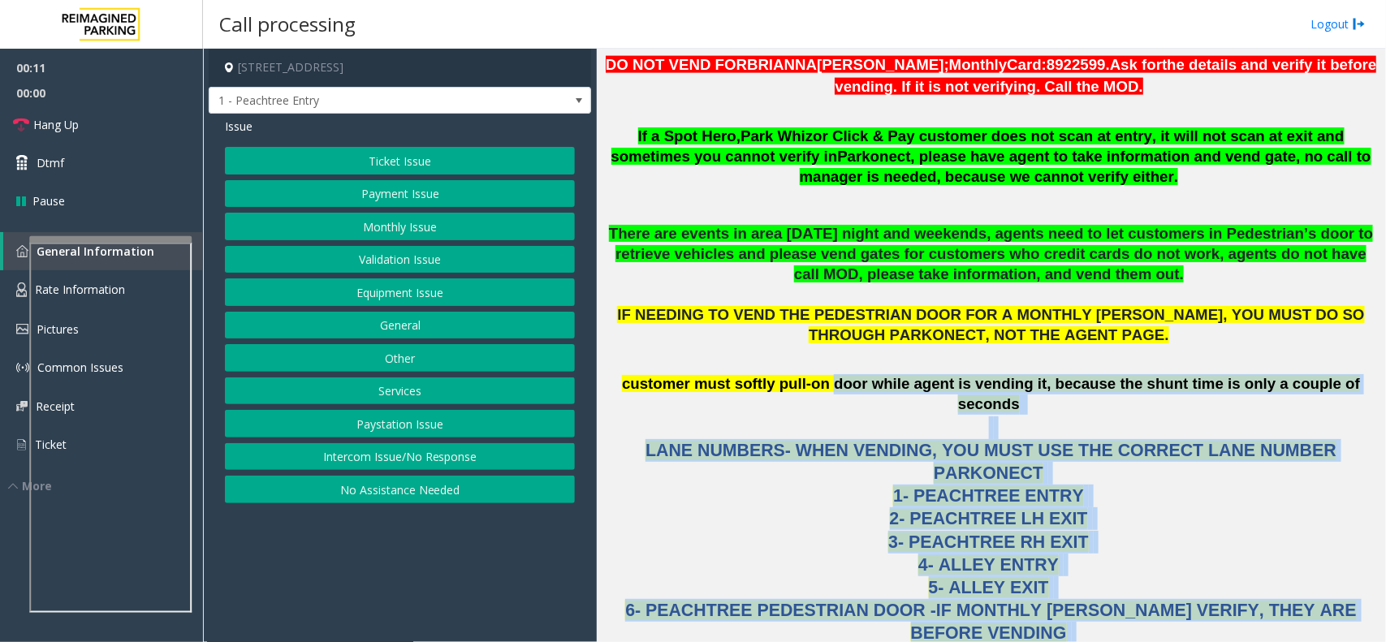
drag, startPoint x: 1216, startPoint y: 582, endPoint x: 819, endPoint y: 343, distance: 463.9
click at [819, 375] on span "customer must softly pull-on door while agent is vending it, because the shunt …" at bounding box center [991, 393] width 738 height 37
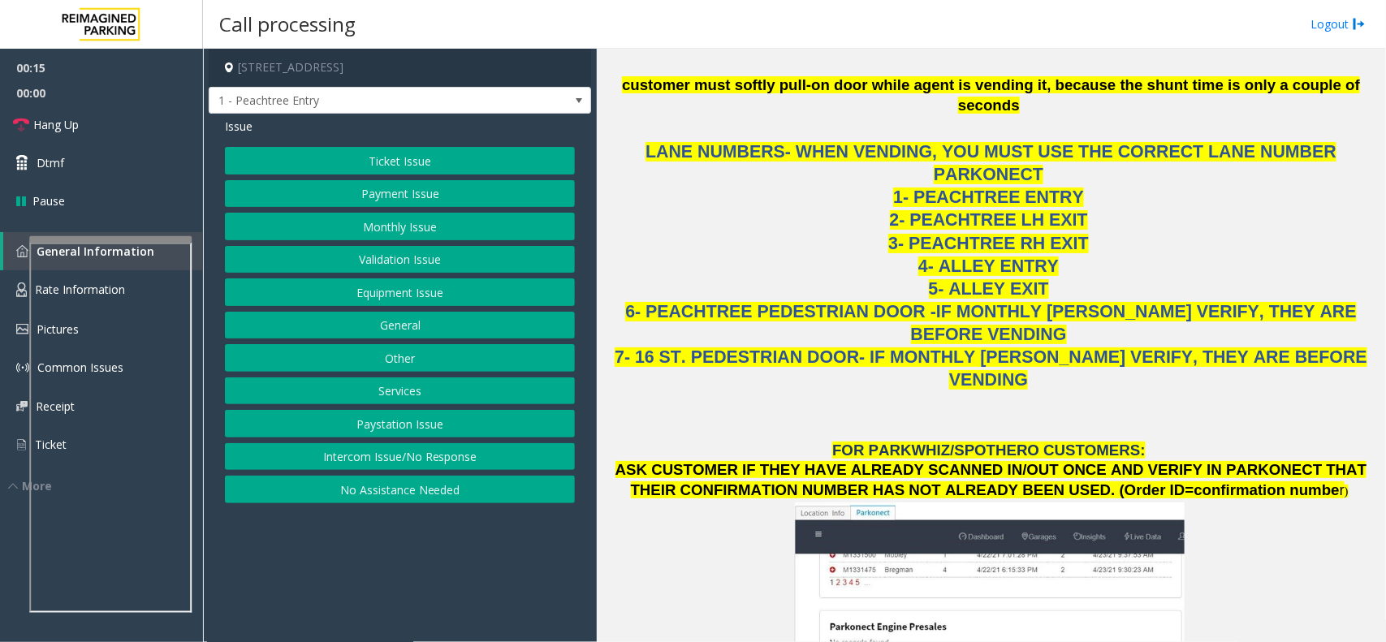
scroll to position [1421, 0]
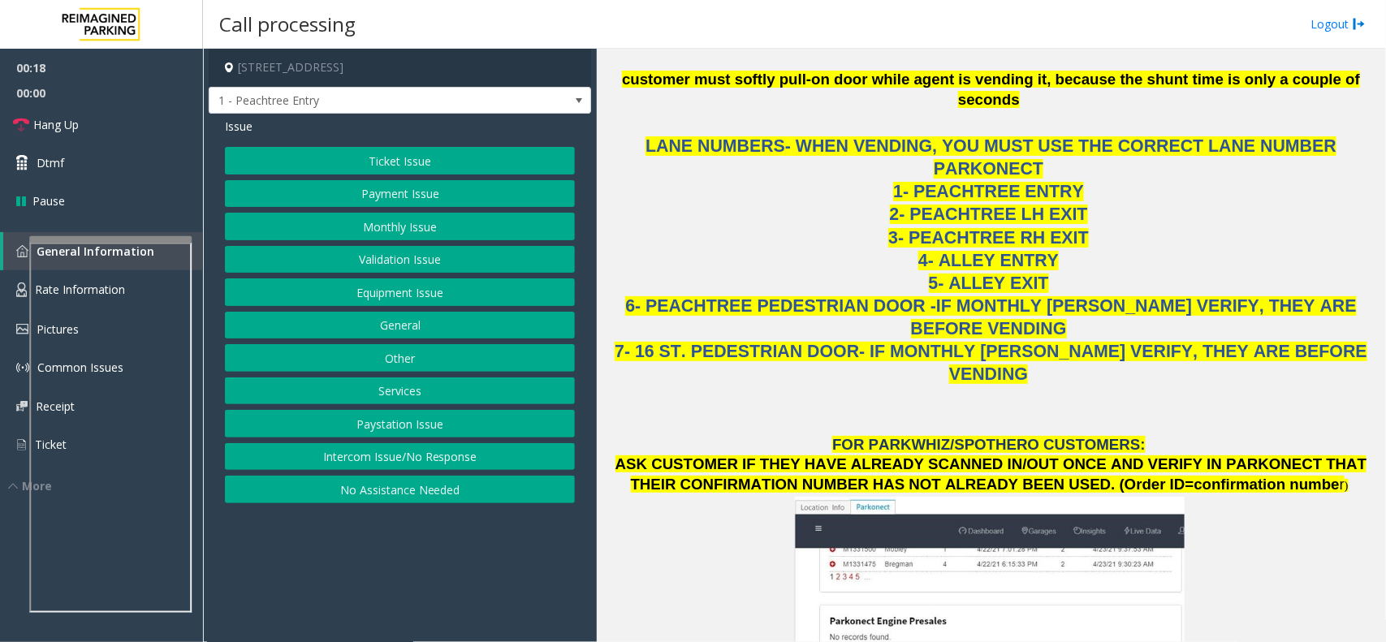
click at [430, 456] on button "Intercom Issue/No Response" at bounding box center [400, 457] width 350 height 28
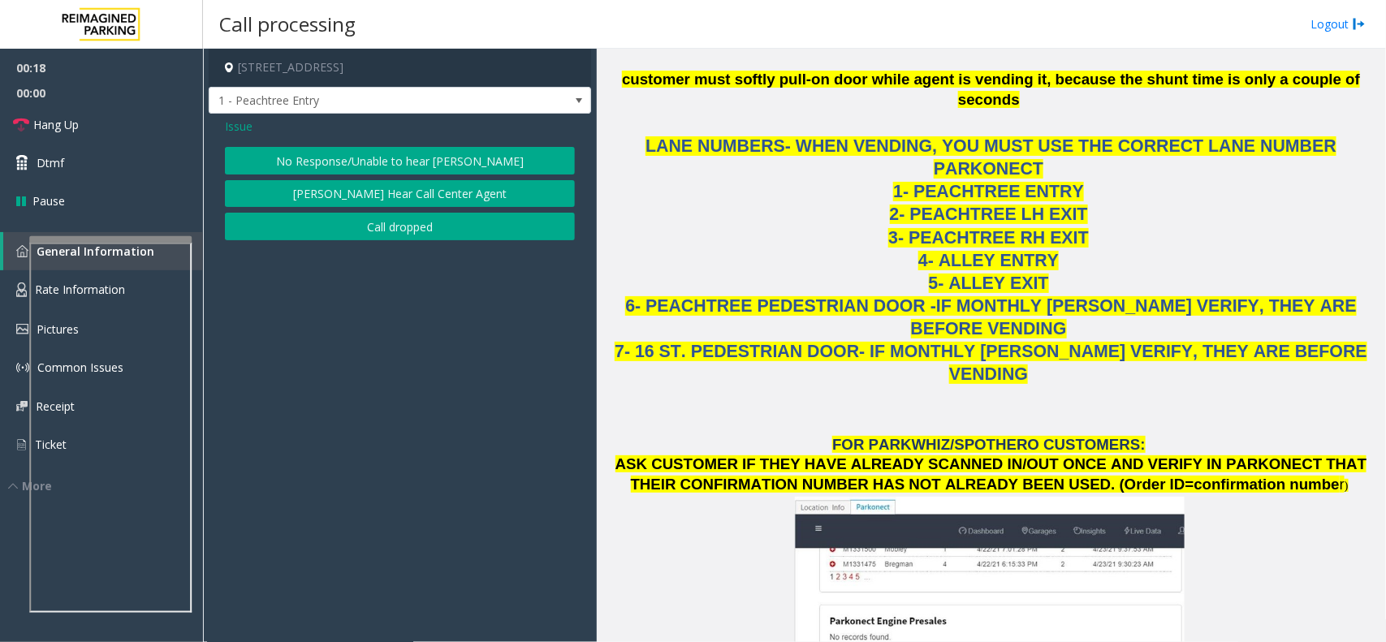
click at [402, 167] on button "No Response/Unable to hear [PERSON_NAME]" at bounding box center [400, 161] width 350 height 28
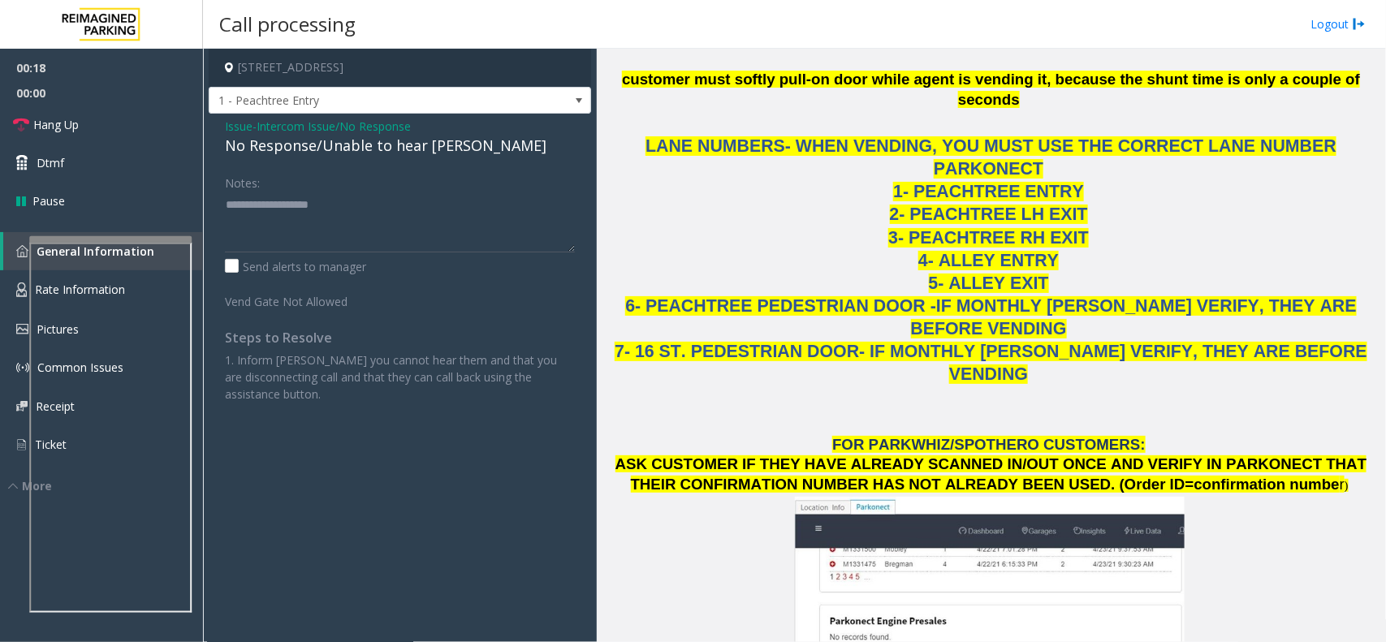
click at [408, 146] on div "No Response/Unable to hear [PERSON_NAME]" at bounding box center [400, 146] width 350 height 22
click at [476, 199] on textarea at bounding box center [400, 222] width 350 height 61
type textarea "**********"
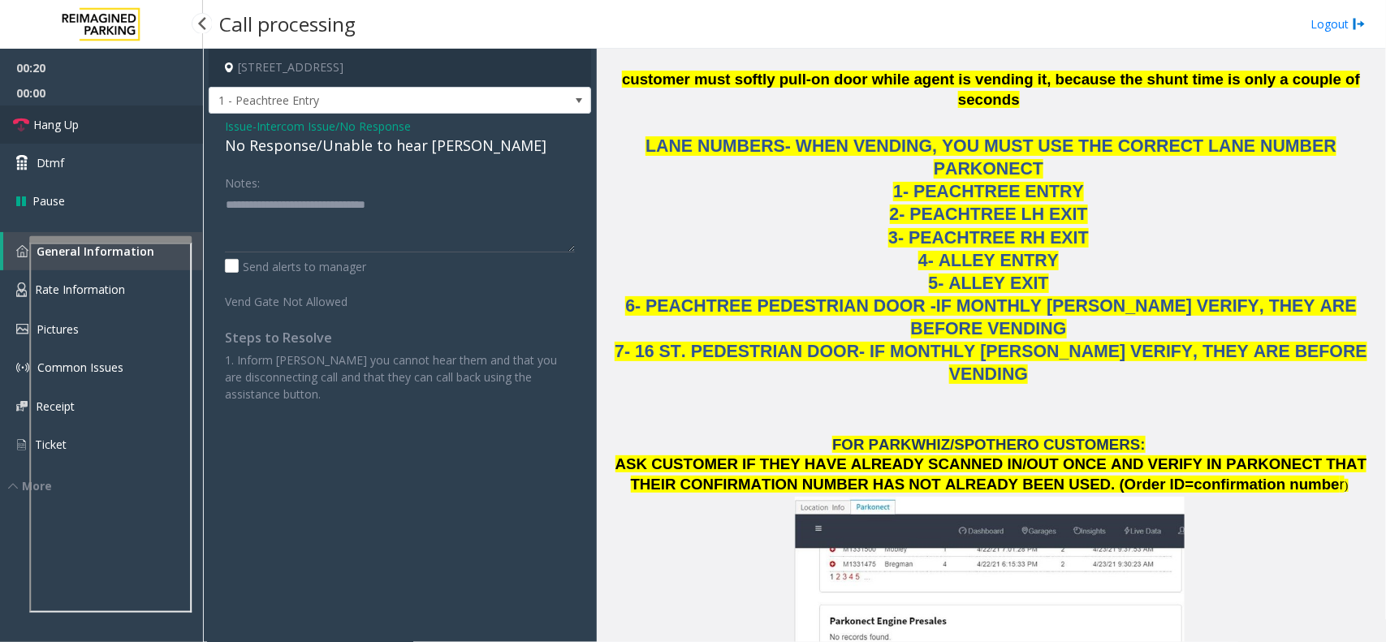
click at [128, 128] on link "Hang Up" at bounding box center [101, 125] width 203 height 38
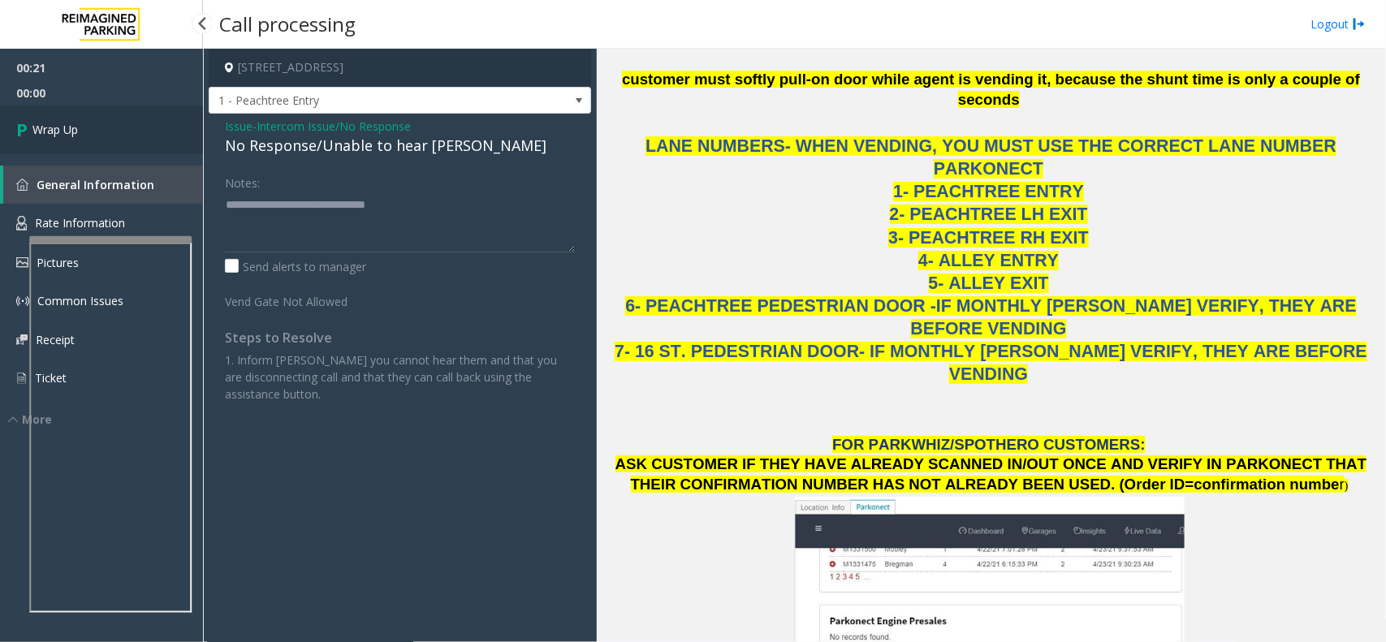
click at [128, 128] on link "Wrap Up" at bounding box center [101, 130] width 203 height 48
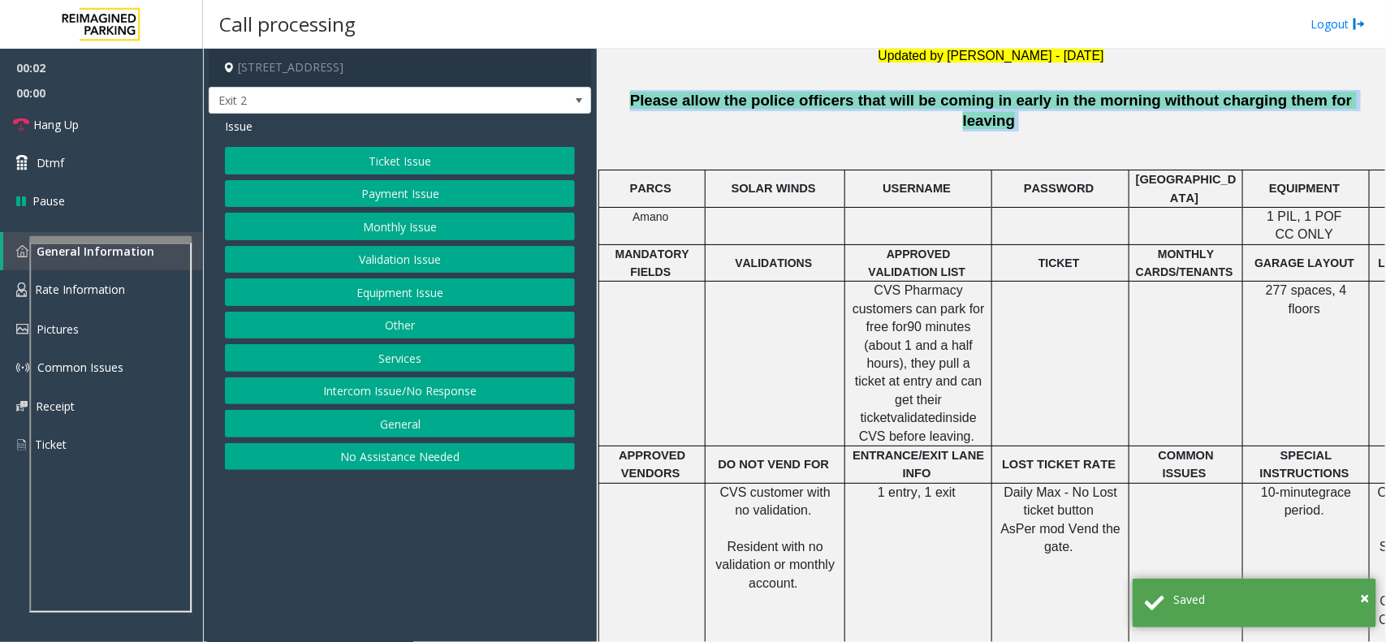
scroll to position [508, 118]
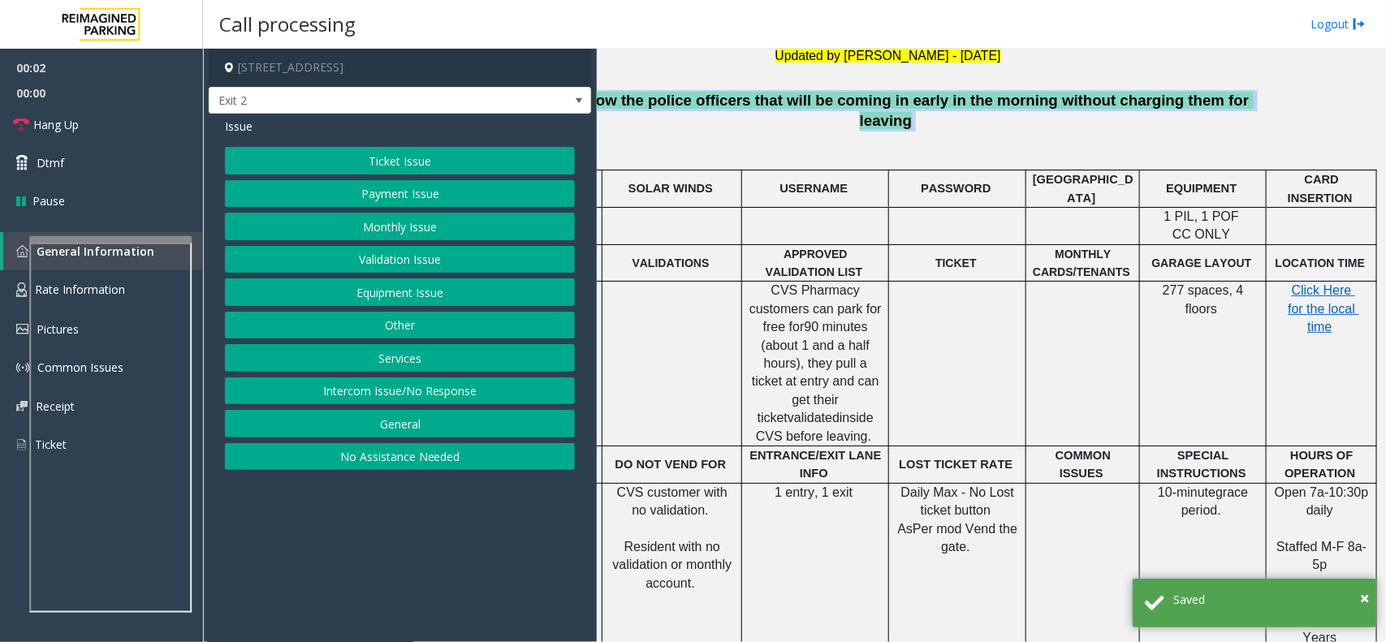
drag, startPoint x: 638, startPoint y: 102, endPoint x: 1373, endPoint y: 102, distance: 734.3
click at [1373, 102] on div "Main Revenue Control Manufacturer: ZEAG ← Move left → Move right ↑ Move up ↓ Mo…" at bounding box center [991, 346] width 789 height 594
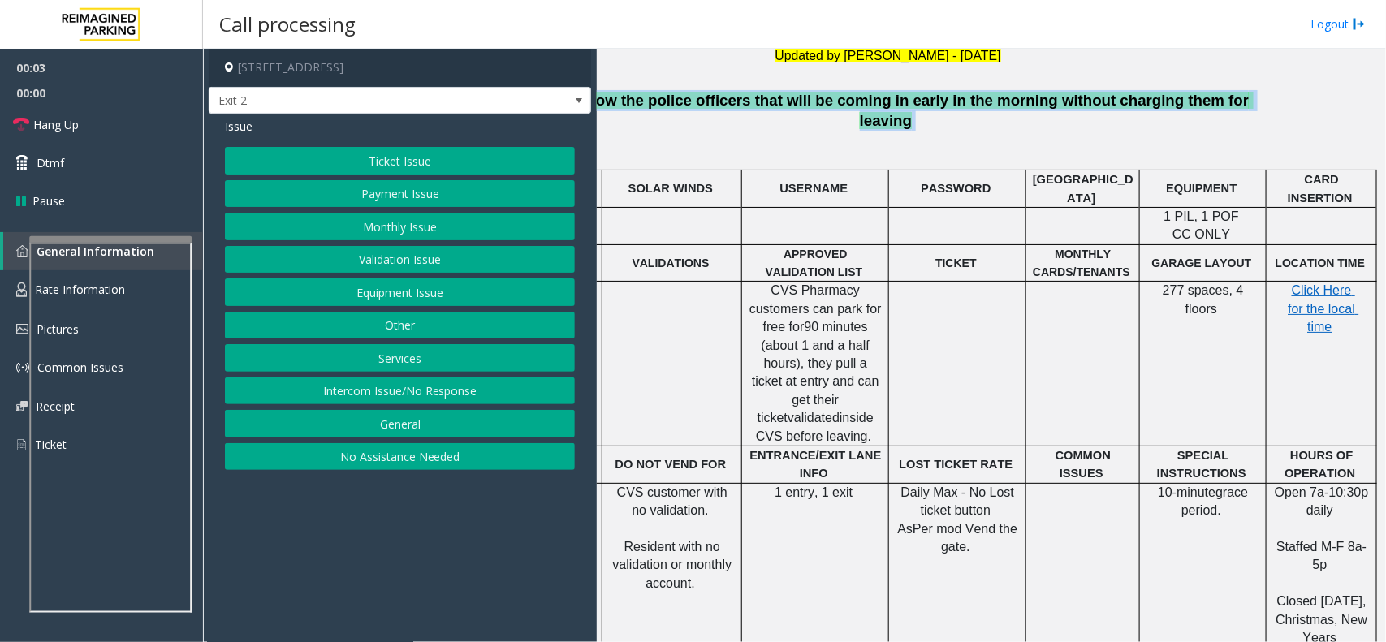
scroll to position [508, 0]
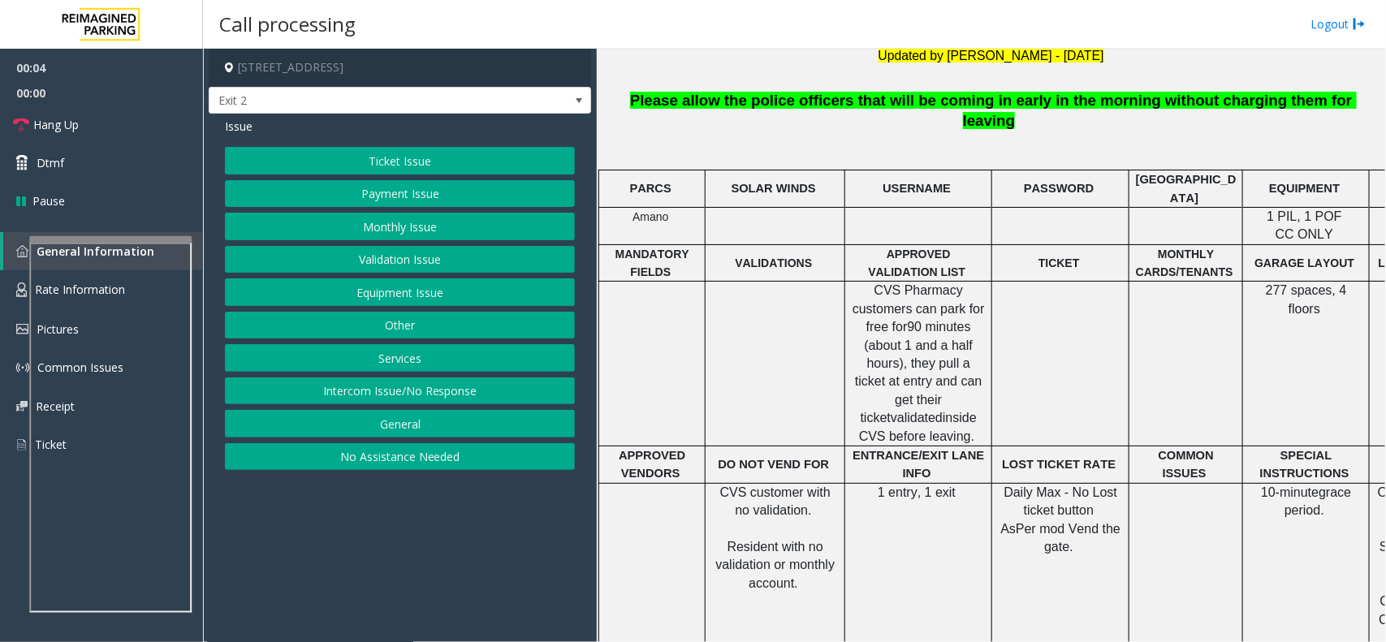
click at [1029, 353] on td at bounding box center [1061, 364] width 137 height 165
click at [443, 227] on button "Monthly Issue" at bounding box center [400, 227] width 350 height 28
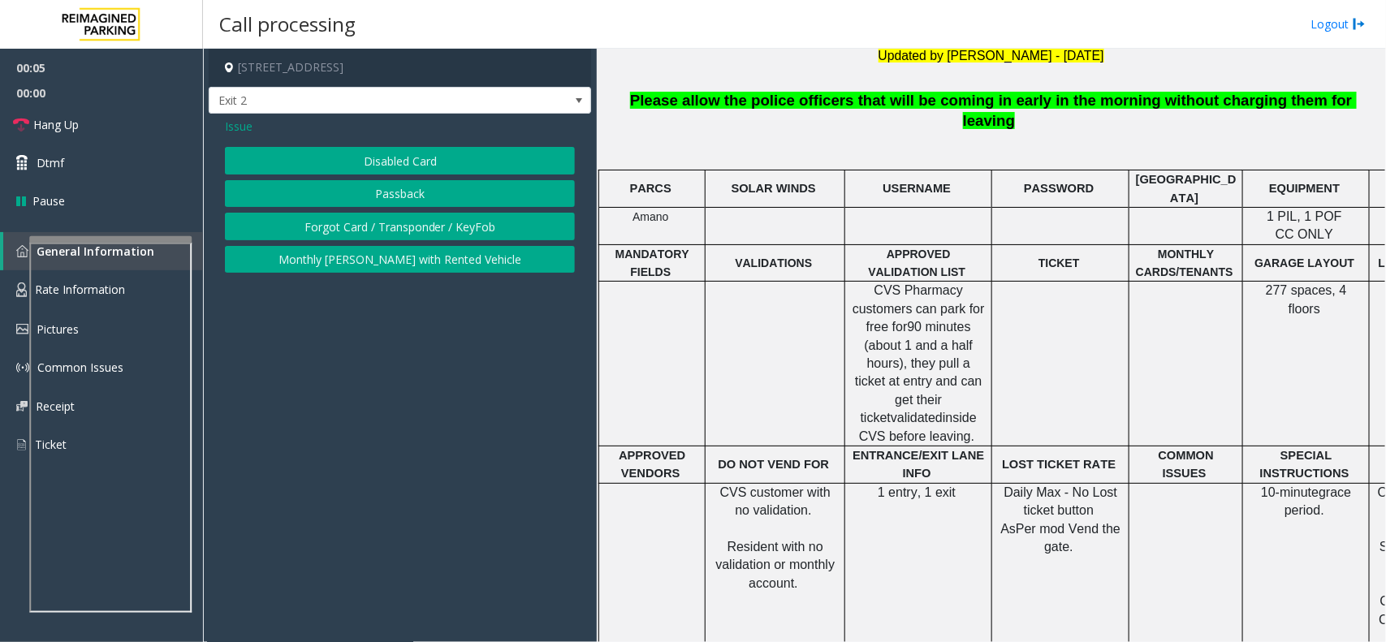
click at [414, 159] on button "Disabled Card" at bounding box center [400, 161] width 350 height 28
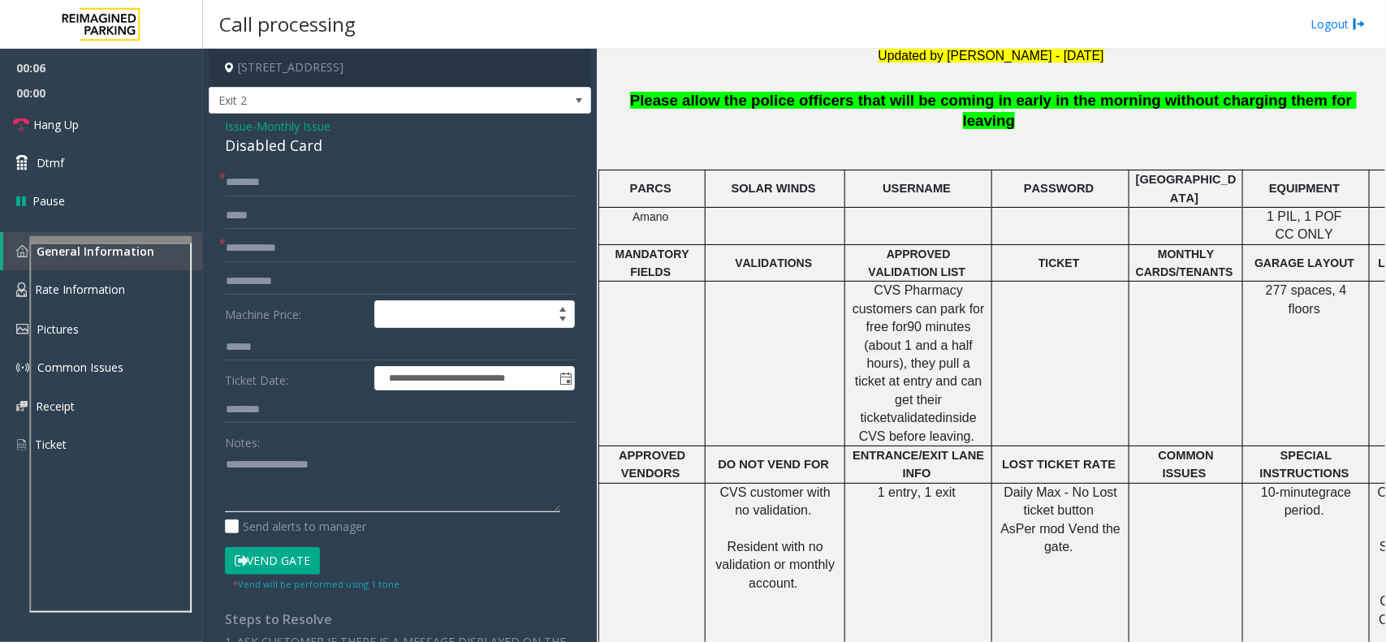
click at [301, 493] on textarea at bounding box center [392, 482] width 335 height 61
click at [284, 150] on div "Disabled Card" at bounding box center [400, 146] width 350 height 22
click at [301, 469] on textarea at bounding box center [392, 482] width 335 height 61
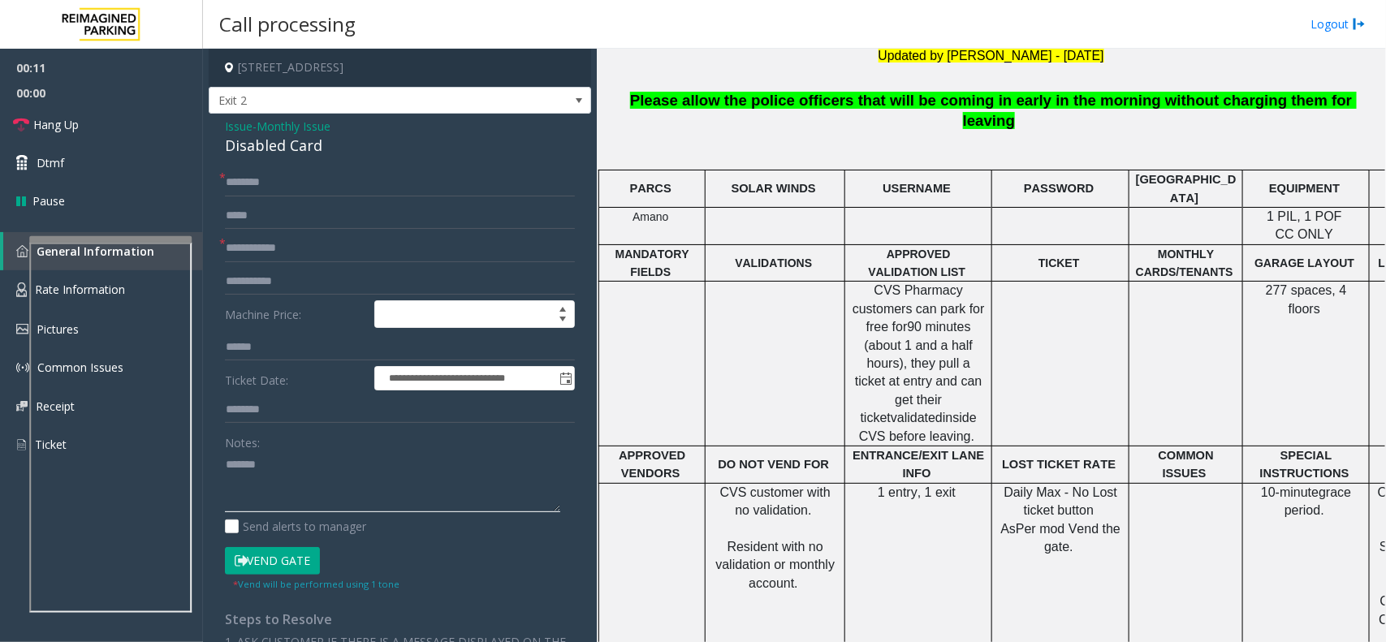
paste textarea "**********"
type textarea "**********"
click at [252, 215] on input "text" at bounding box center [400, 216] width 350 height 28
click at [262, 240] on input "text" at bounding box center [400, 249] width 350 height 28
type input "******"
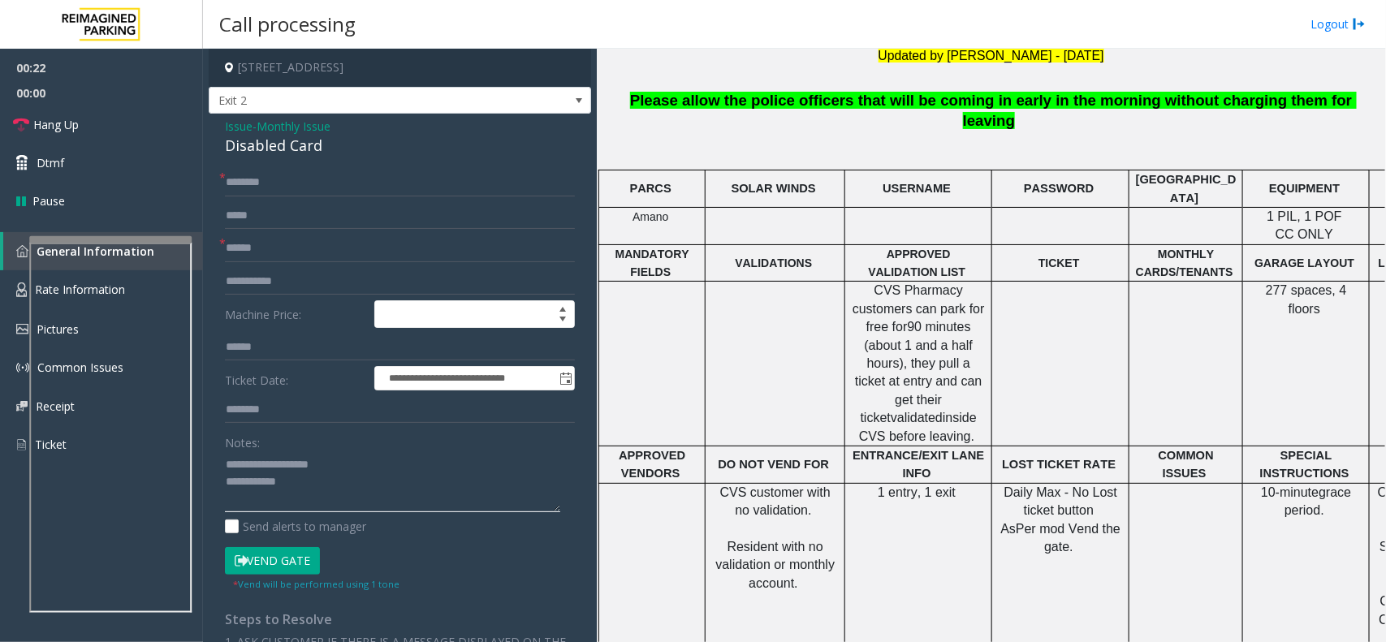
click at [327, 497] on textarea at bounding box center [392, 482] width 335 height 61
click at [270, 183] on input "text" at bounding box center [400, 183] width 350 height 28
type input "*******"
click at [330, 497] on textarea at bounding box center [392, 482] width 335 height 61
type textarea "**********"
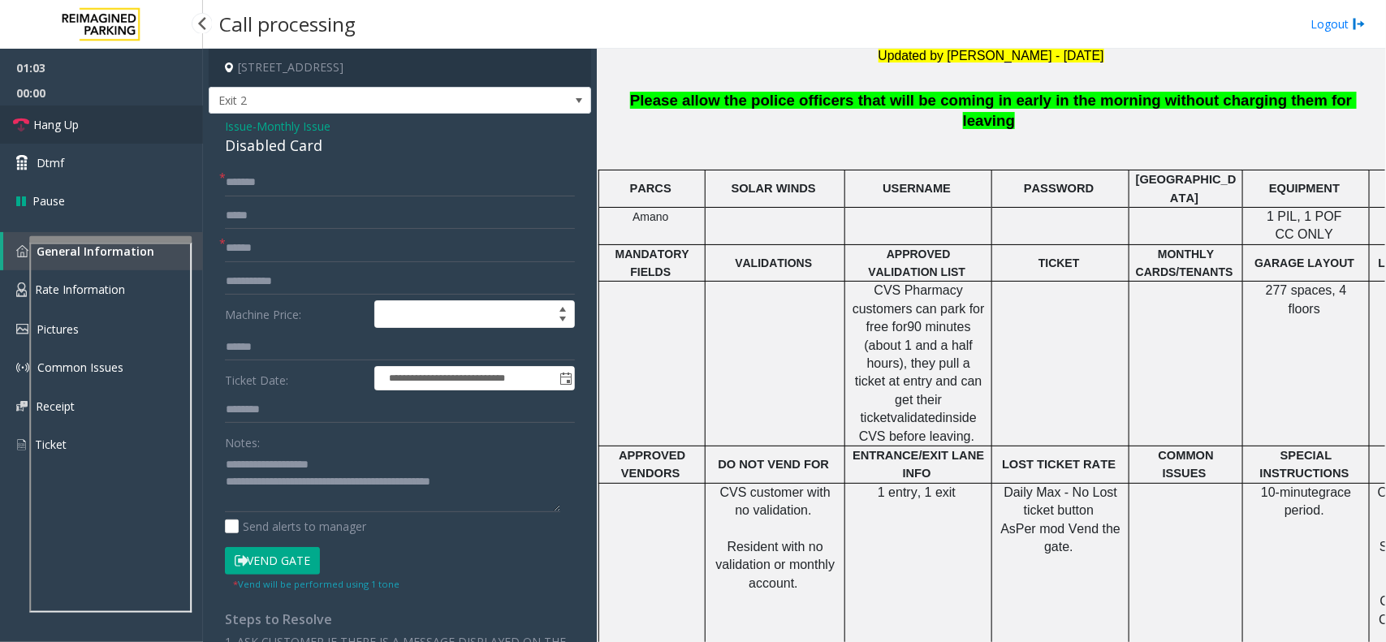
click at [132, 140] on link "Hang Up" at bounding box center [101, 125] width 203 height 38
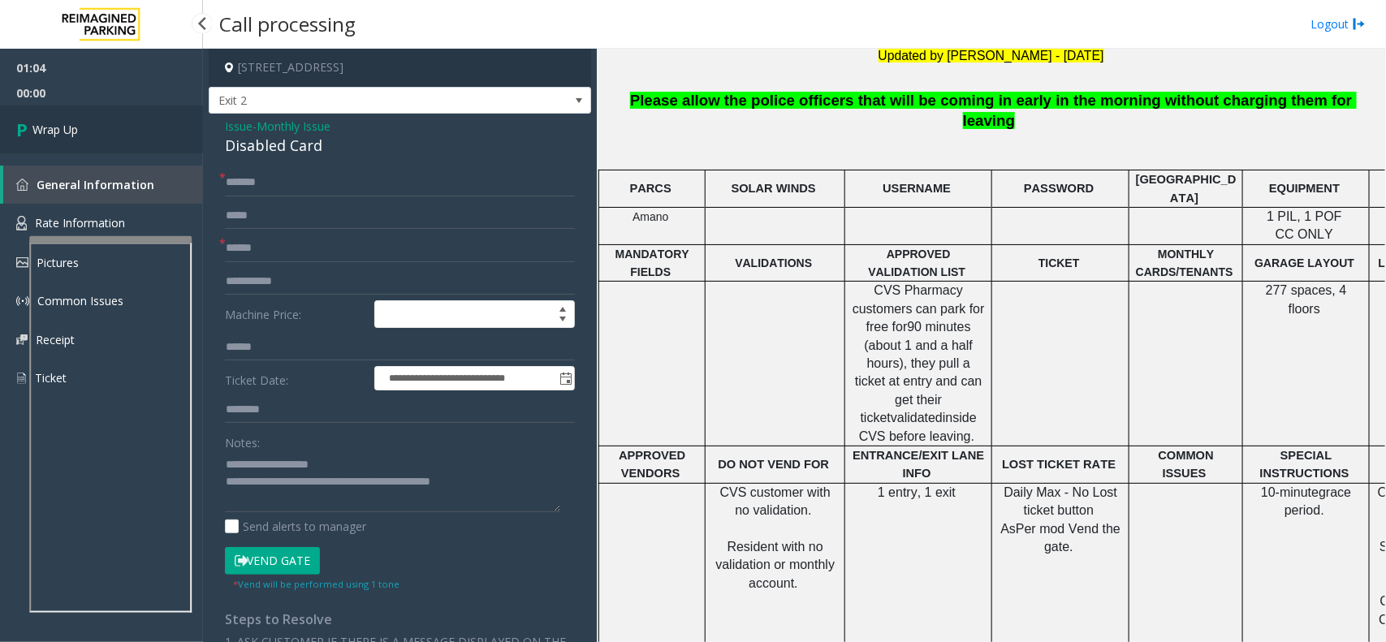
click at [132, 140] on link "Wrap Up" at bounding box center [101, 130] width 203 height 48
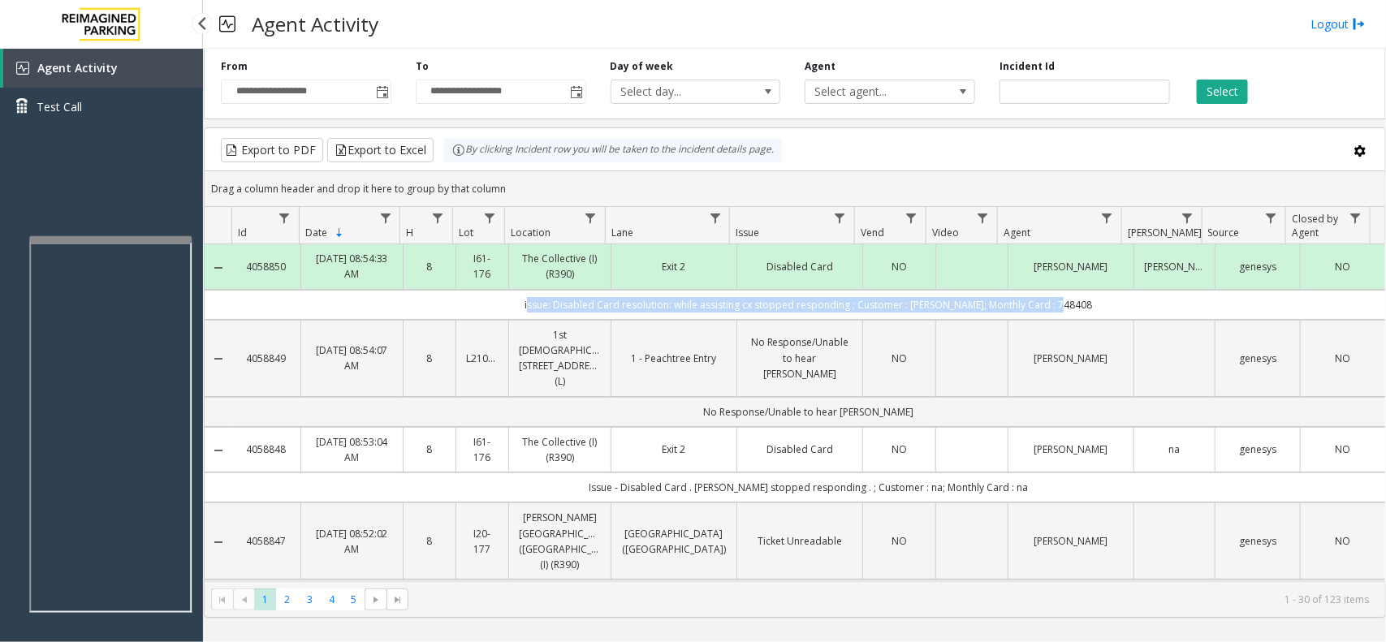
drag, startPoint x: 526, startPoint y: 303, endPoint x: 1093, endPoint y: 293, distance: 567.8
click at [1093, 293] on td "issue: Disabled Card resolution: while assisting cx stopped responding ; Custom…" at bounding box center [808, 305] width 1153 height 30
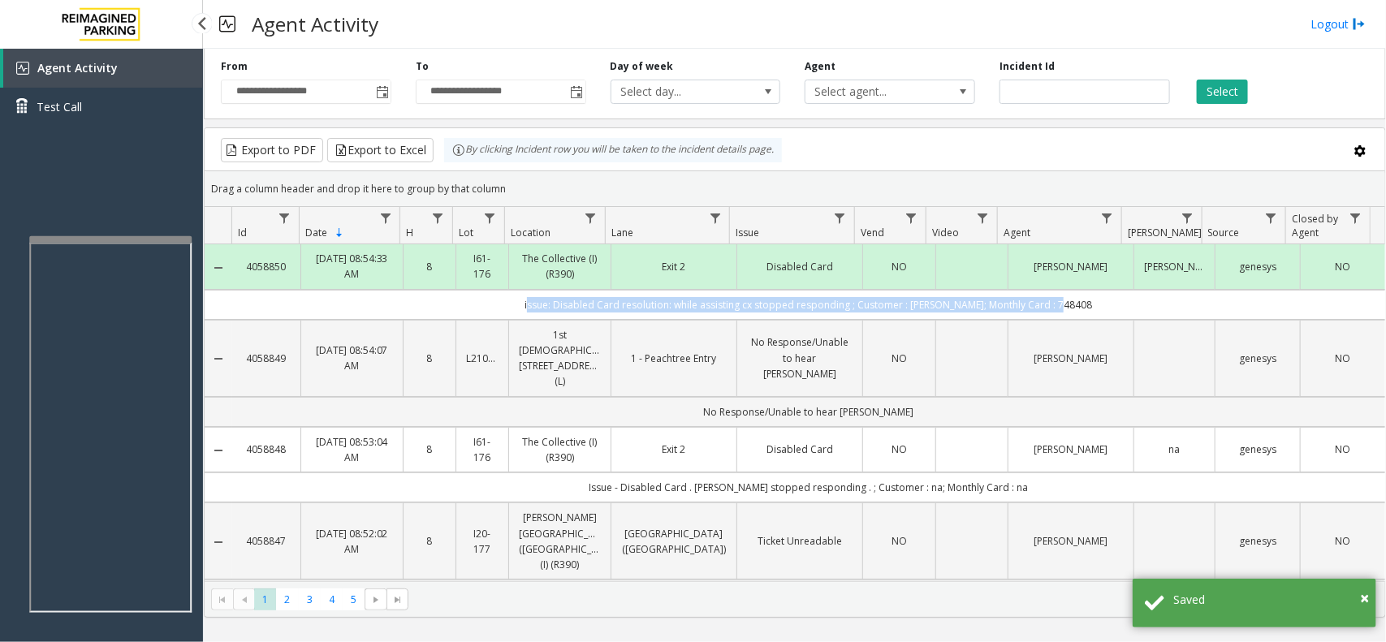
click at [1093, 293] on td "issue: Disabled Card resolution: while assisting cx stopped responding ; Custom…" at bounding box center [808, 305] width 1153 height 30
drag, startPoint x: 1097, startPoint y: 303, endPoint x: 398, endPoint y: 321, distance: 698.8
click at [398, 320] on td "issue: Disabled Card resolution: while assisting cx stopped responding ; Custom…" at bounding box center [808, 305] width 1153 height 30
click at [455, 305] on td "issue: Disabled Card resolution: while assisting cx stopped responding ; Custom…" at bounding box center [808, 305] width 1153 height 30
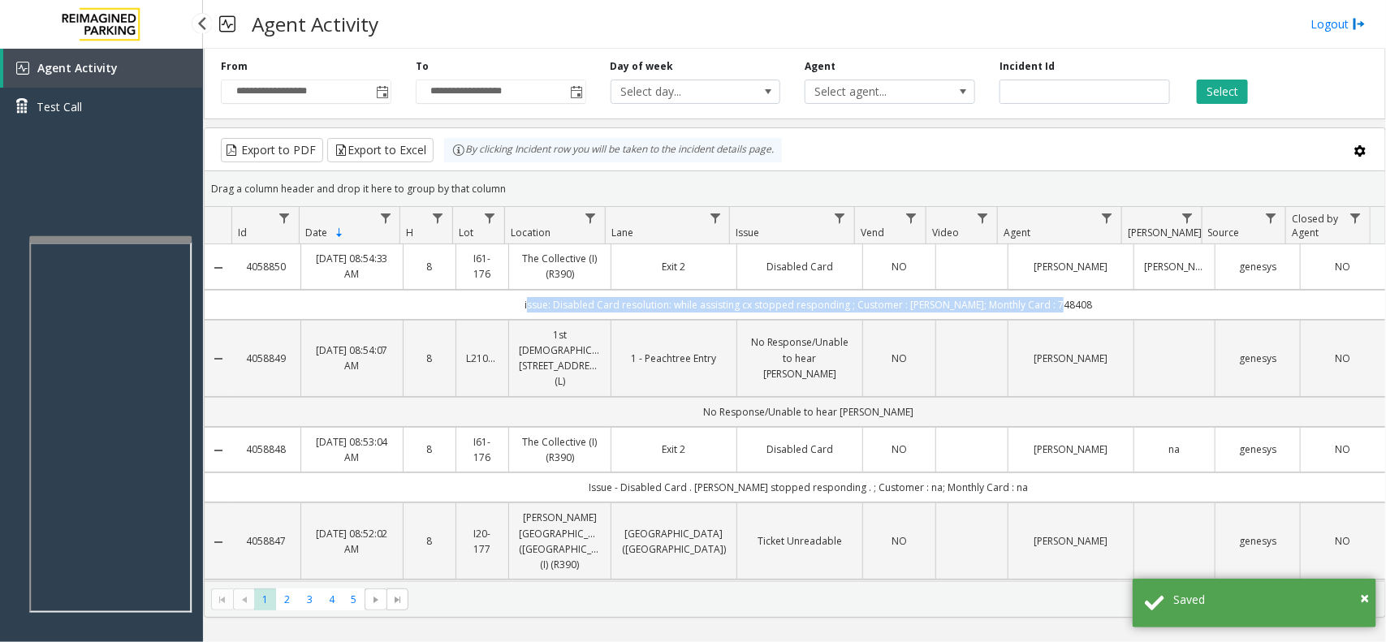
drag, startPoint x: 525, startPoint y: 310, endPoint x: 1101, endPoint y: 315, distance: 576.7
click at [1101, 315] on td "issue: Disabled Card resolution: while assisting cx stopped responding ; Custom…" at bounding box center [808, 305] width 1153 height 30
click at [1101, 295] on td "issue: Disabled Card resolution: while assisting cx stopped responding ; Custom…" at bounding box center [808, 305] width 1153 height 30
drag, startPoint x: 1101, startPoint y: 302, endPoint x: 443, endPoint y: 306, distance: 657.9
click at [443, 306] on td "issue: Disabled Card resolution: while assisting cx stopped responding ; Custom…" at bounding box center [808, 305] width 1153 height 30
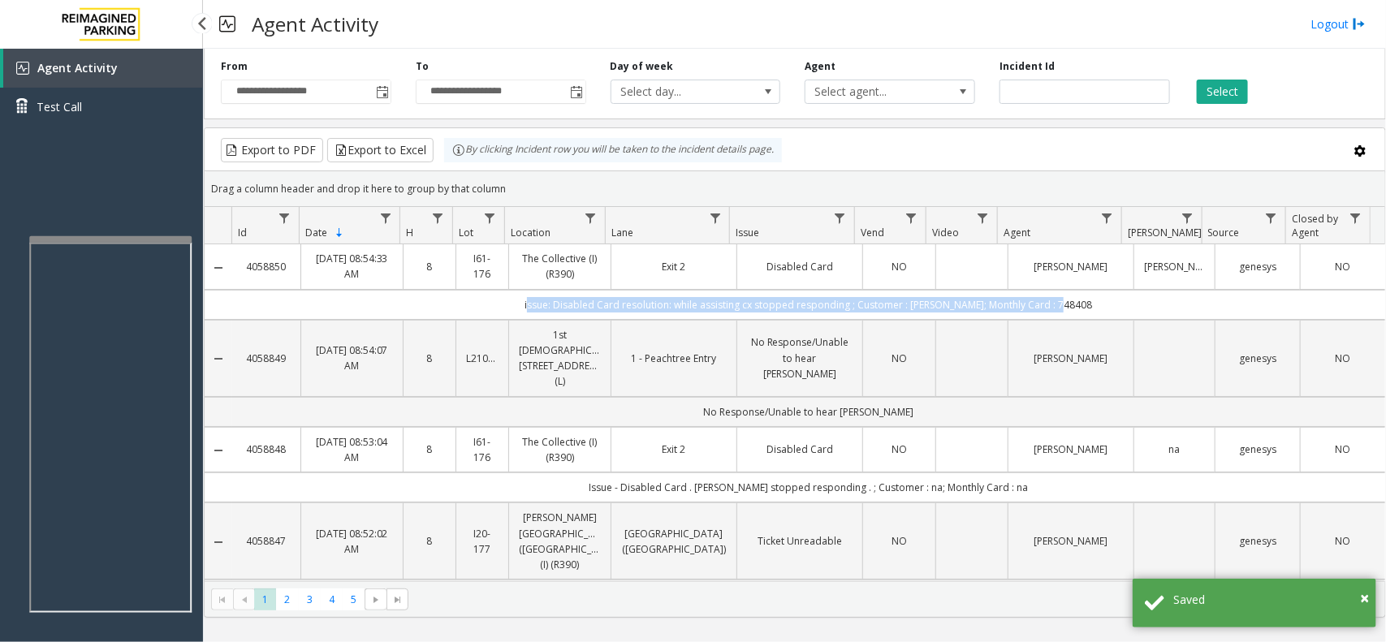
click at [443, 306] on td "issue: Disabled Card resolution: while assisting cx stopped responding ; Custom…" at bounding box center [808, 305] width 1153 height 30
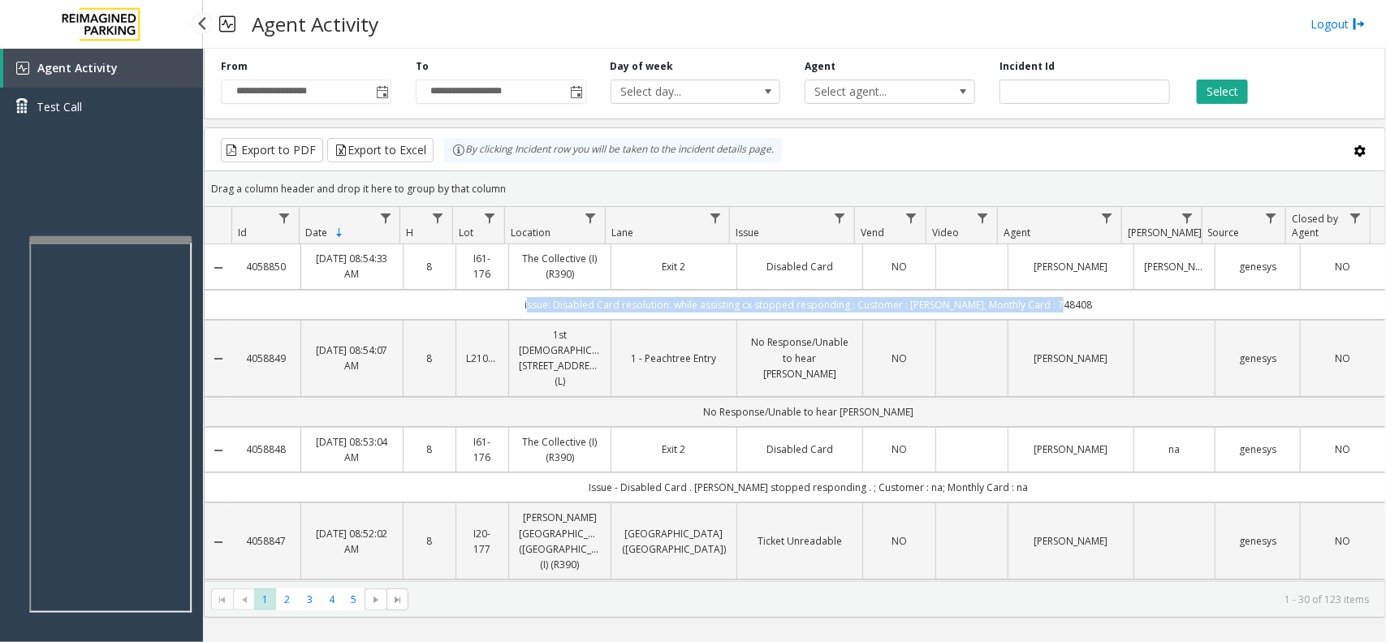
drag, startPoint x: 443, startPoint y: 306, endPoint x: 1123, endPoint y: 306, distance: 679.0
click at [1123, 306] on td "issue: Disabled Card resolution: while assisting cx stopped responding ; Custom…" at bounding box center [808, 305] width 1153 height 30
click at [1119, 310] on td "issue: Disabled Card resolution: while assisting cx stopped responding ; Custom…" at bounding box center [808, 305] width 1153 height 30
drag, startPoint x: 777, startPoint y: 310, endPoint x: 526, endPoint y: 310, distance: 251.0
click at [526, 310] on td "issue: Disabled Card resolution: while assisting cx stopped responding ; Custom…" at bounding box center [808, 305] width 1153 height 30
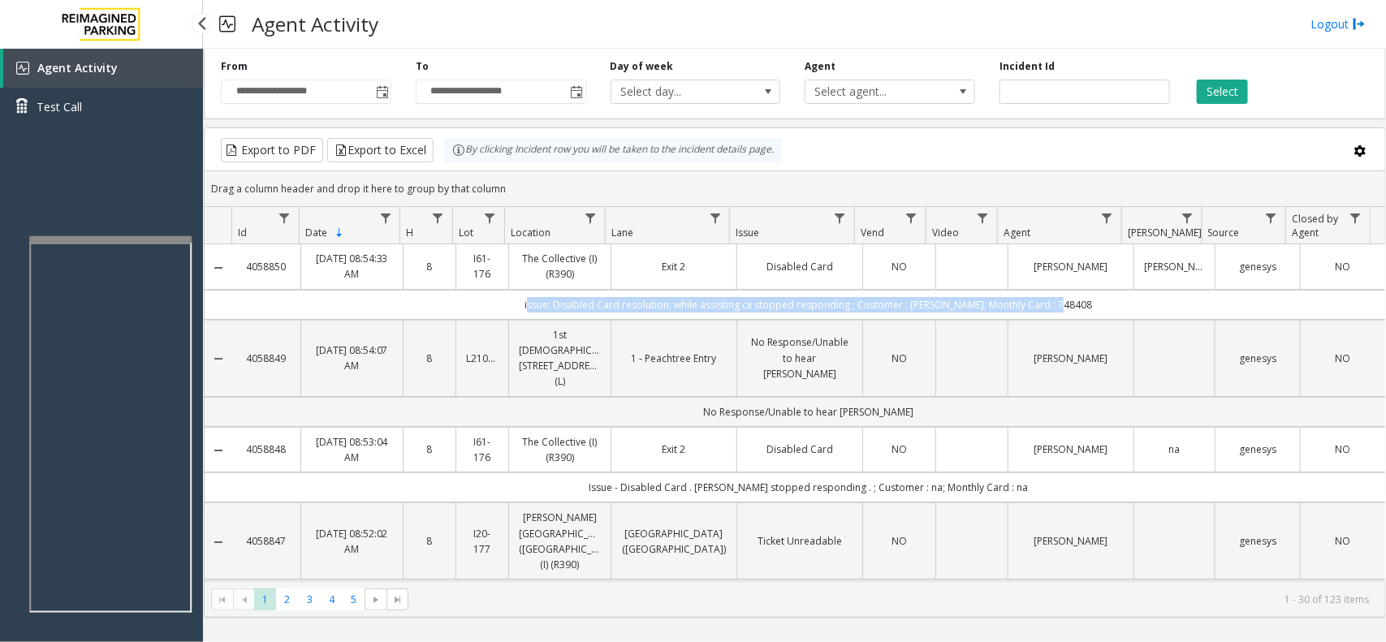
click at [526, 310] on td "issue: Disabled Card resolution: while assisting cx stopped responding ; Custom…" at bounding box center [808, 305] width 1153 height 30
drag, startPoint x: 497, startPoint y: 306, endPoint x: 1079, endPoint y: 295, distance: 581.7
click at [1079, 295] on td "issue: Disabled Card resolution: while assisting cx stopped responding ; Custom…" at bounding box center [808, 305] width 1153 height 30
click at [1080, 295] on td "issue: Disabled Card resolution: while assisting cx stopped responding ; Custom…" at bounding box center [808, 305] width 1153 height 30
drag, startPoint x: 1082, startPoint y: 298, endPoint x: 521, endPoint y: 307, distance: 560.5
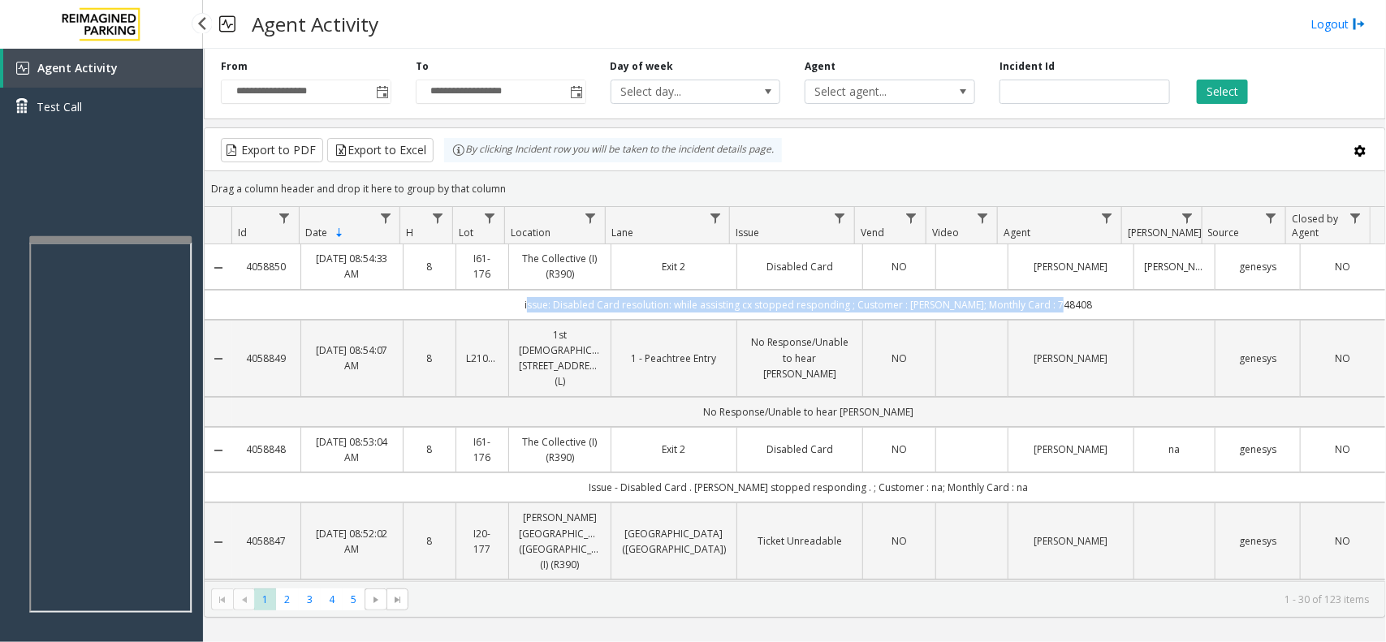
click at [521, 307] on td "issue: Disabled Card resolution: while assisting cx stopped responding ; Custom…" at bounding box center [808, 305] width 1153 height 30
drag, startPoint x: 521, startPoint y: 307, endPoint x: 1084, endPoint y: 306, distance: 562.9
click at [1084, 306] on td "issue: Disabled Card resolution: while assisting cx stopped responding ; Custom…" at bounding box center [808, 305] width 1153 height 30
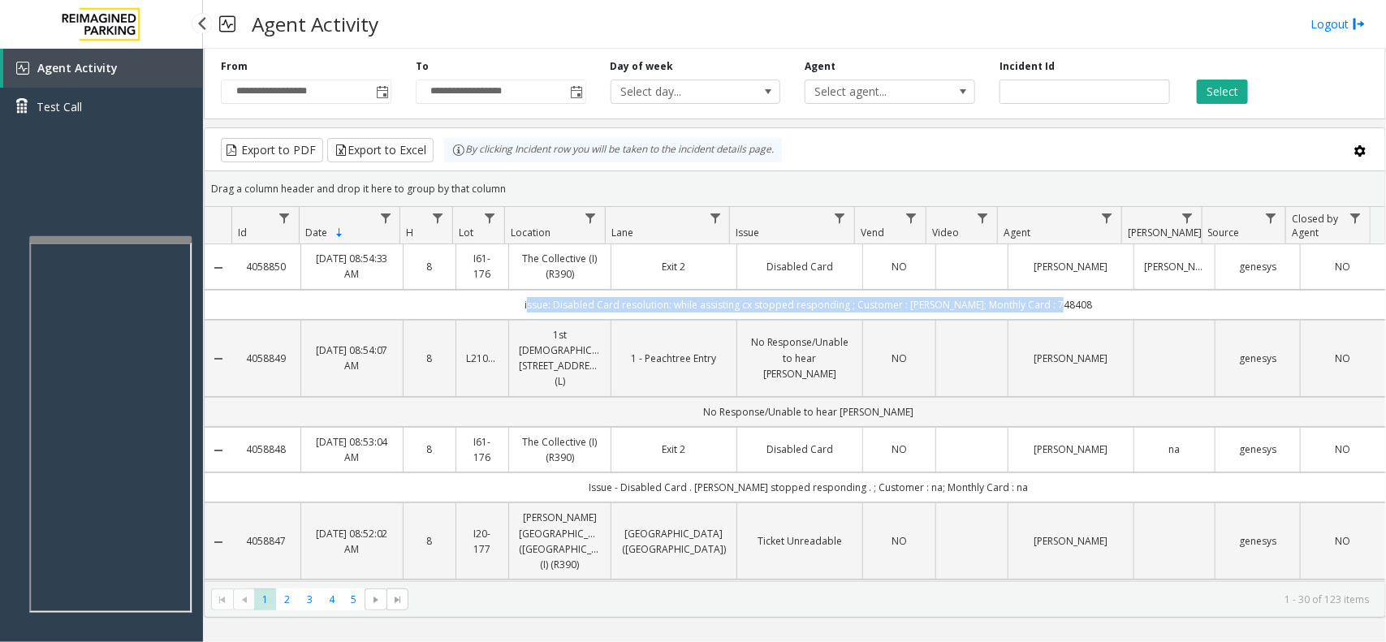
drag, startPoint x: 1077, startPoint y: 305, endPoint x: 518, endPoint y: 315, distance: 558.9
click at [518, 315] on td "issue: Disabled Card resolution: while assisting cx stopped responding ; Custom…" at bounding box center [808, 305] width 1153 height 30
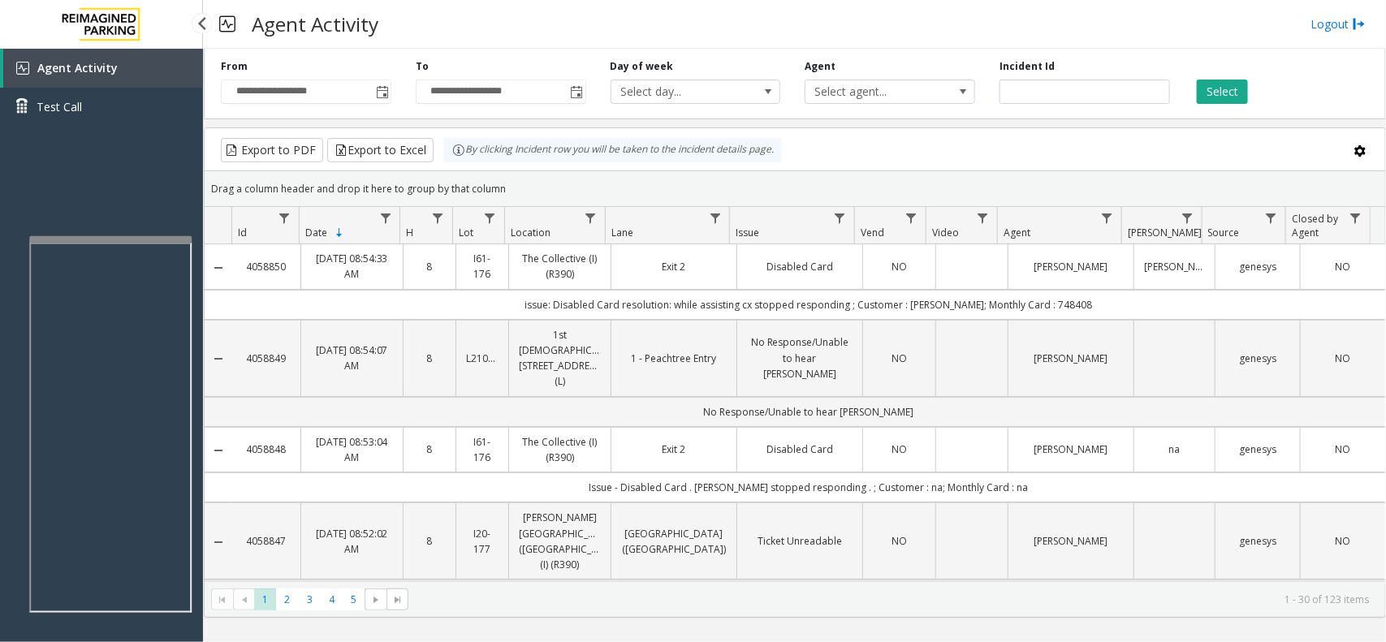
drag, startPoint x: 508, startPoint y: 180, endPoint x: 463, endPoint y: 160, distance: 49.8
click at [463, 160] on kendo-grid "Export to PDF Export to Excel By clicking Incident row you will be taken to the…" at bounding box center [795, 373] width 1183 height 491
click at [529, 177] on div "Drag a column header and drop it here to group by that column" at bounding box center [795, 189] width 1181 height 28
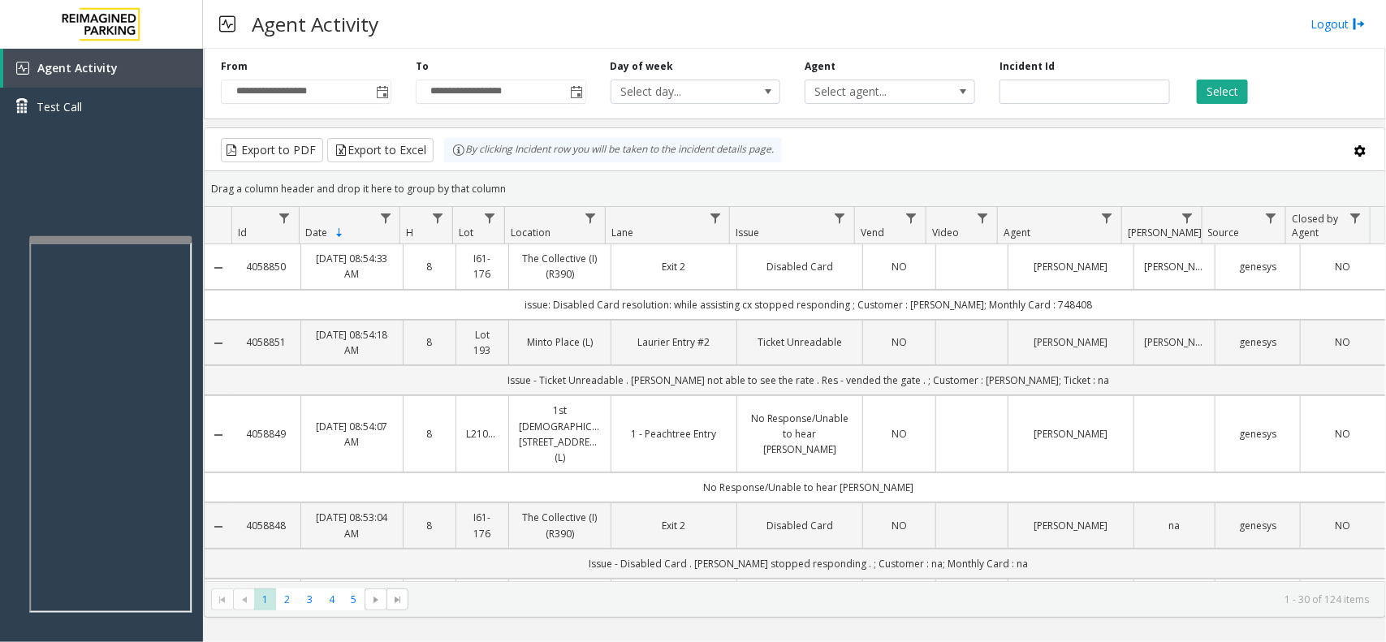
drag, startPoint x: 510, startPoint y: 195, endPoint x: 441, endPoint y: 150, distance: 82.2
click at [441, 150] on kendo-grid "Export to PDF Export to Excel By clicking Incident row you will be taken to the…" at bounding box center [795, 373] width 1183 height 491
click at [521, 183] on div "Drag a column header and drop it here to group by that column" at bounding box center [795, 189] width 1181 height 28
drag, startPoint x: 512, startPoint y: 193, endPoint x: 447, endPoint y: 162, distance: 71.9
click at [447, 162] on kendo-grid "Export to PDF Export to Excel By clicking Incident row you will be taken to the…" at bounding box center [795, 373] width 1183 height 491
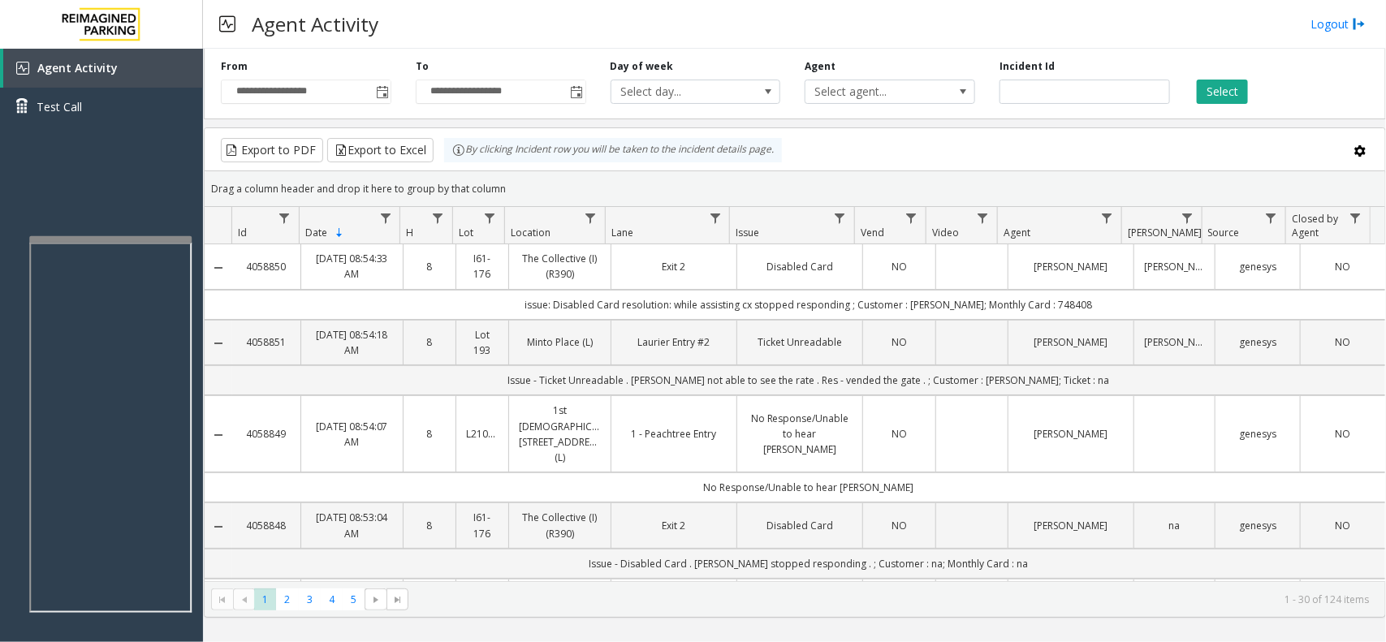
click at [578, 188] on div "Drag a column header and drop it here to group by that column" at bounding box center [795, 189] width 1181 height 28
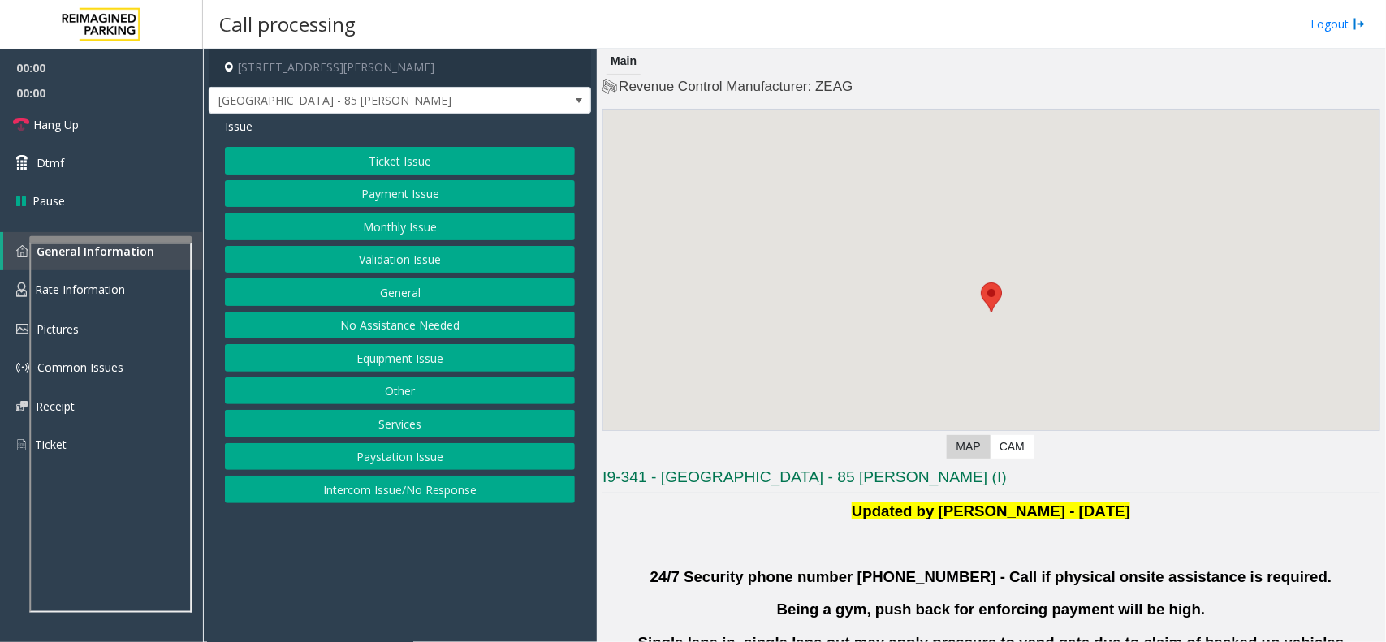
click at [428, 258] on button "Validation Issue" at bounding box center [400, 260] width 350 height 28
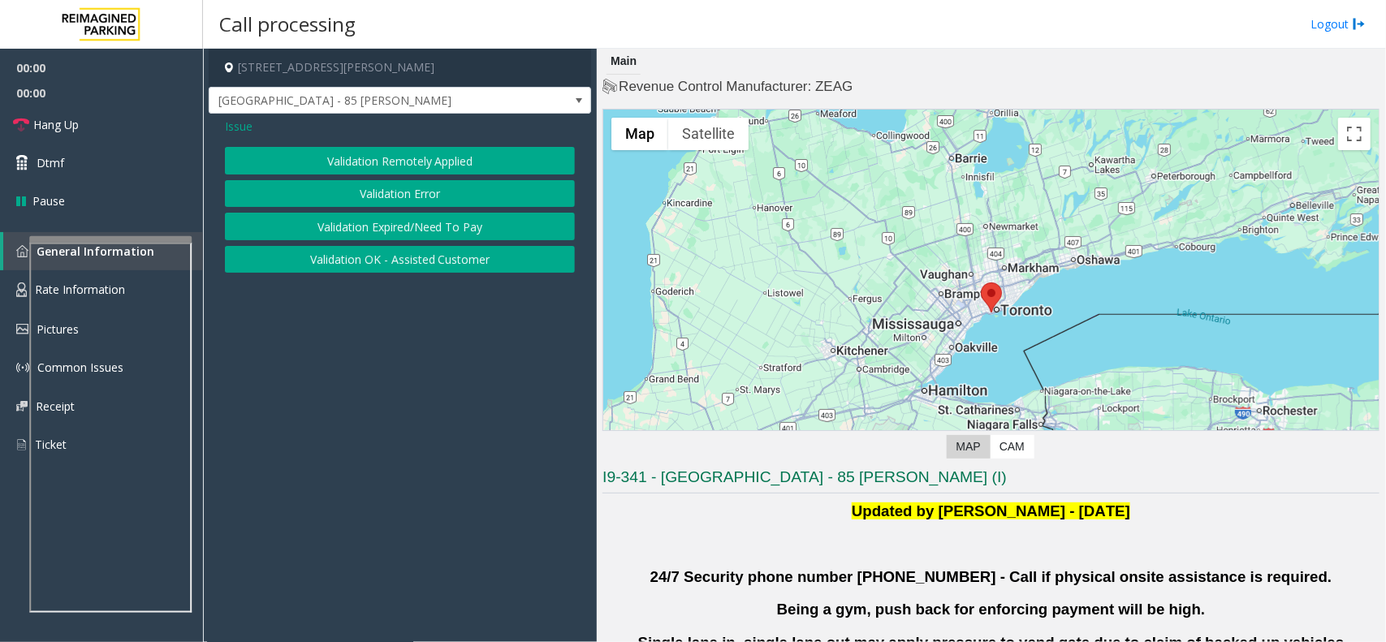
click at [426, 201] on button "Validation Error" at bounding box center [400, 194] width 350 height 28
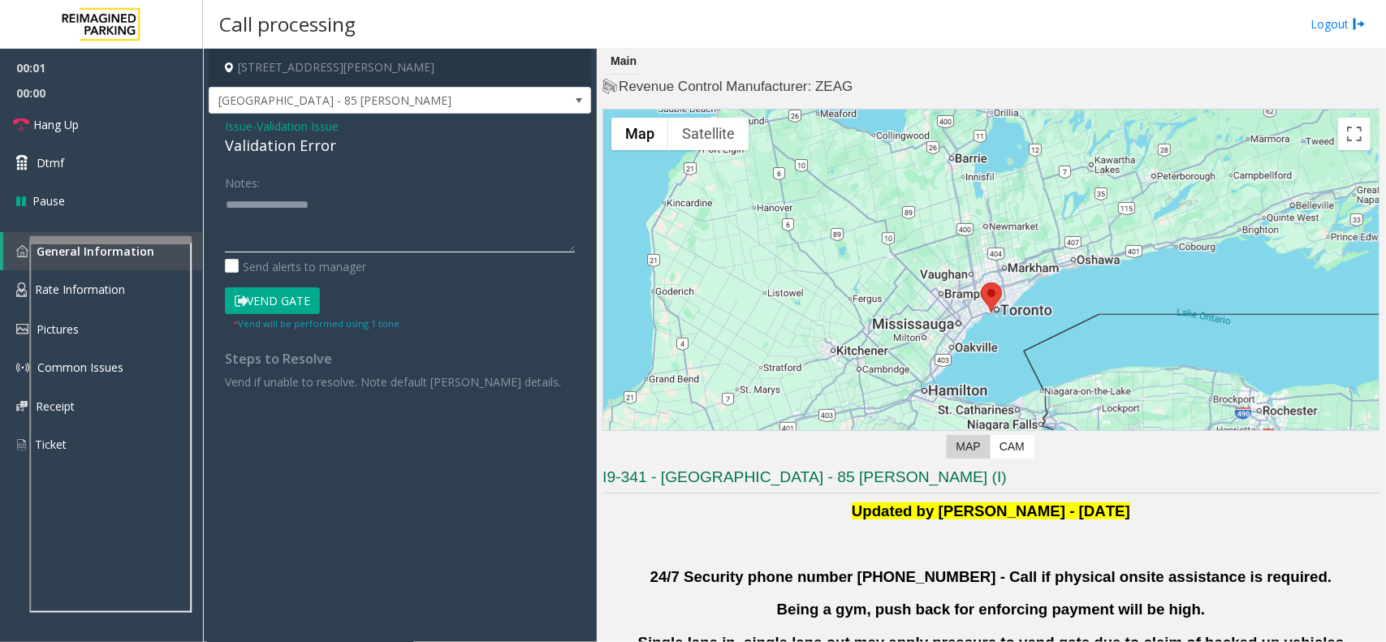
click at [388, 244] on textarea at bounding box center [400, 222] width 350 height 61
click at [309, 156] on div "Validation Error" at bounding box center [400, 146] width 350 height 22
click at [327, 230] on textarea at bounding box center [400, 222] width 350 height 61
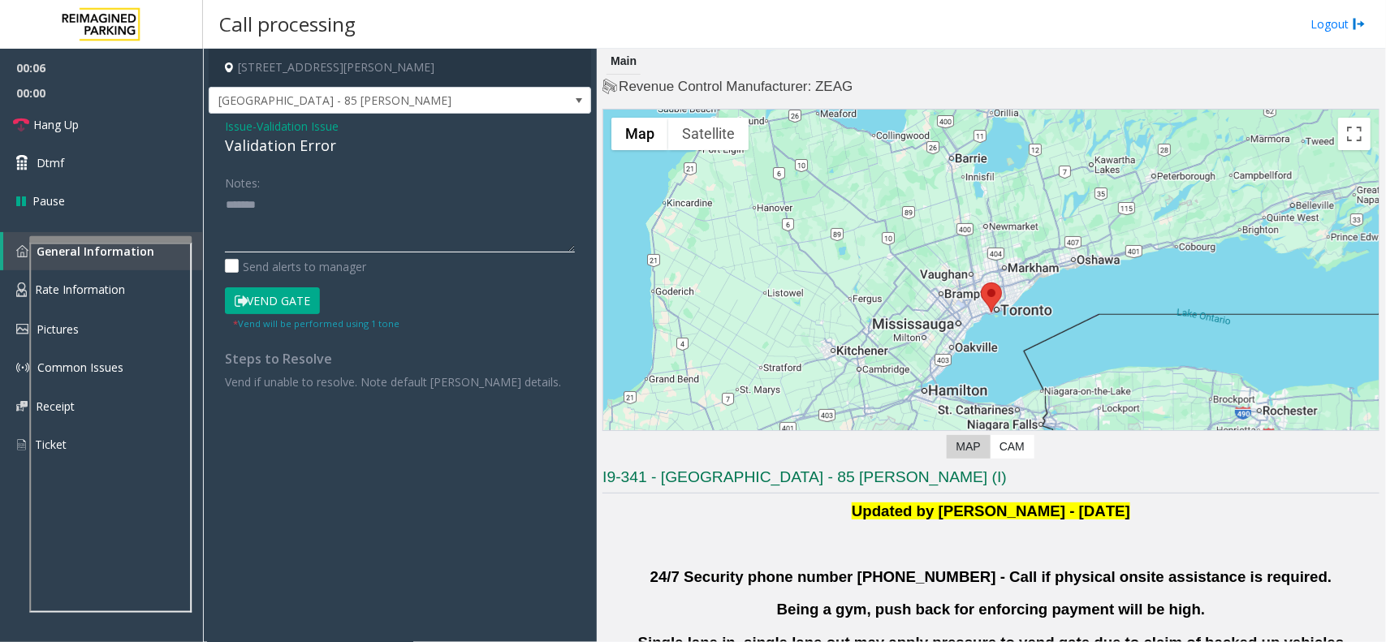
paste textarea "**********"
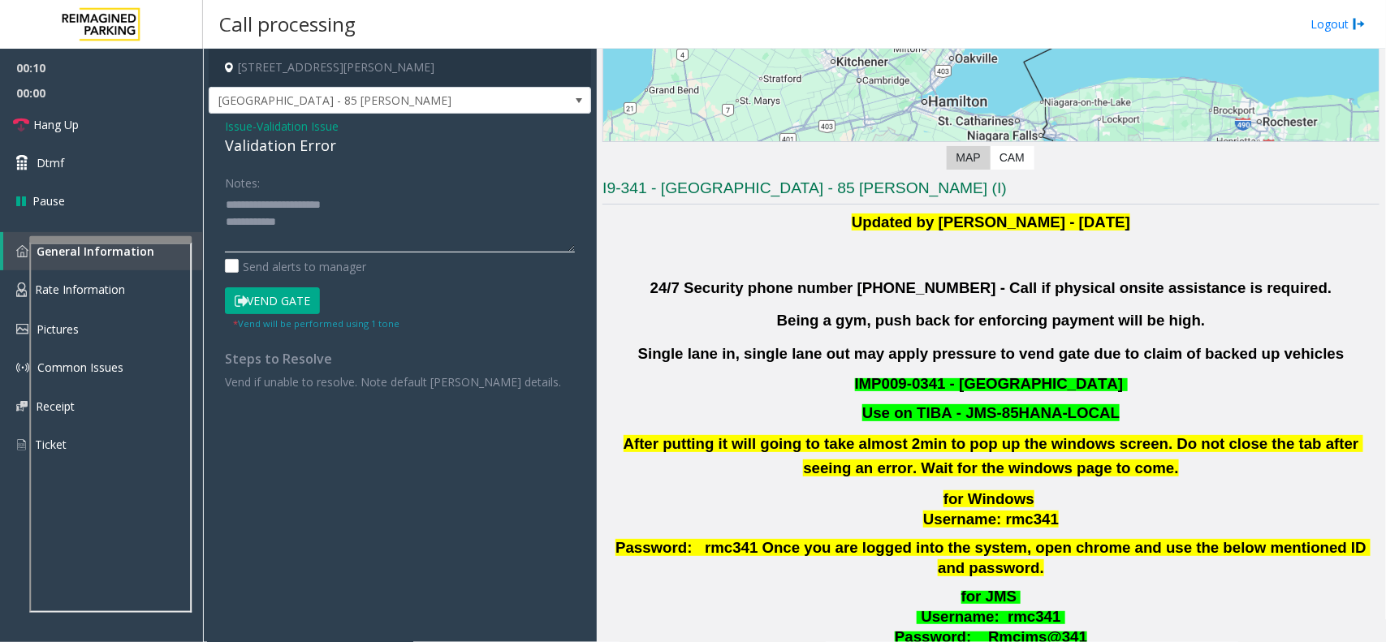
scroll to position [508, 0]
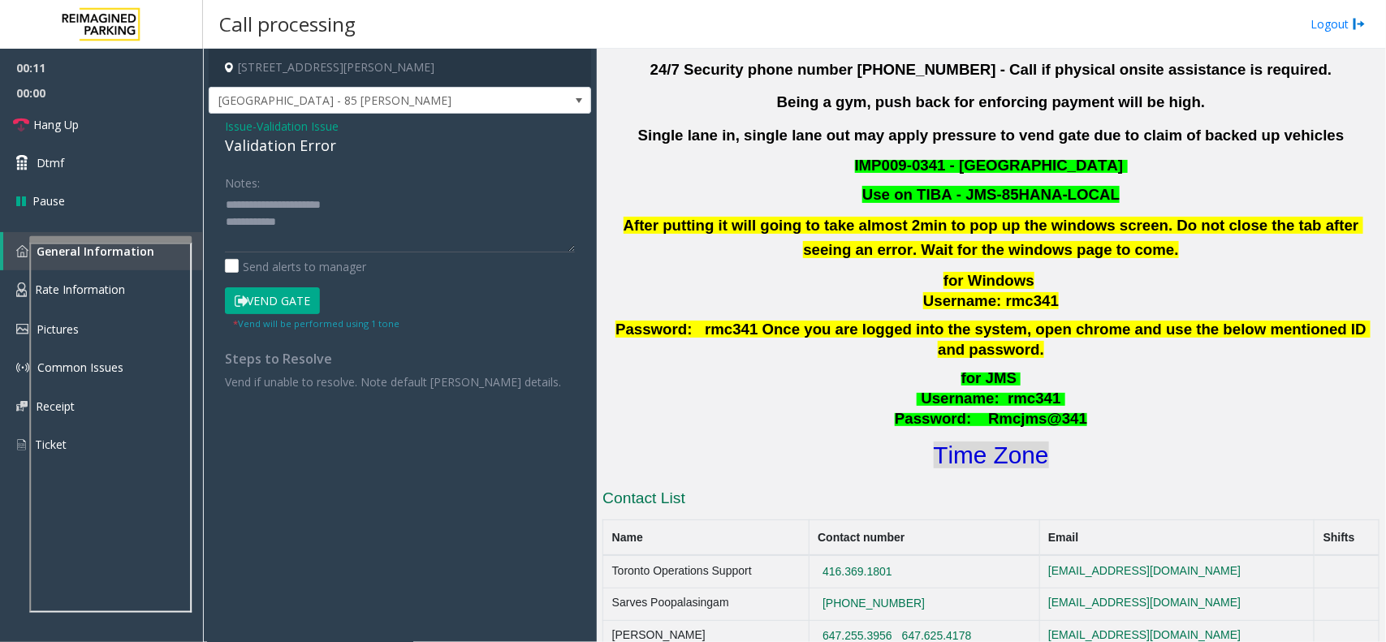
click at [999, 442] on font "Time Zone" at bounding box center [991, 455] width 115 height 27
click at [334, 240] on textarea at bounding box center [400, 222] width 350 height 61
click at [380, 214] on textarea at bounding box center [400, 222] width 350 height 61
drag, startPoint x: 610, startPoint y: 326, endPoint x: 1366, endPoint y: 325, distance: 756.2
click at [1366, 325] on p "Password: rmc341 Once you are logged into the system, open chrome and use the b…" at bounding box center [991, 340] width 781 height 41
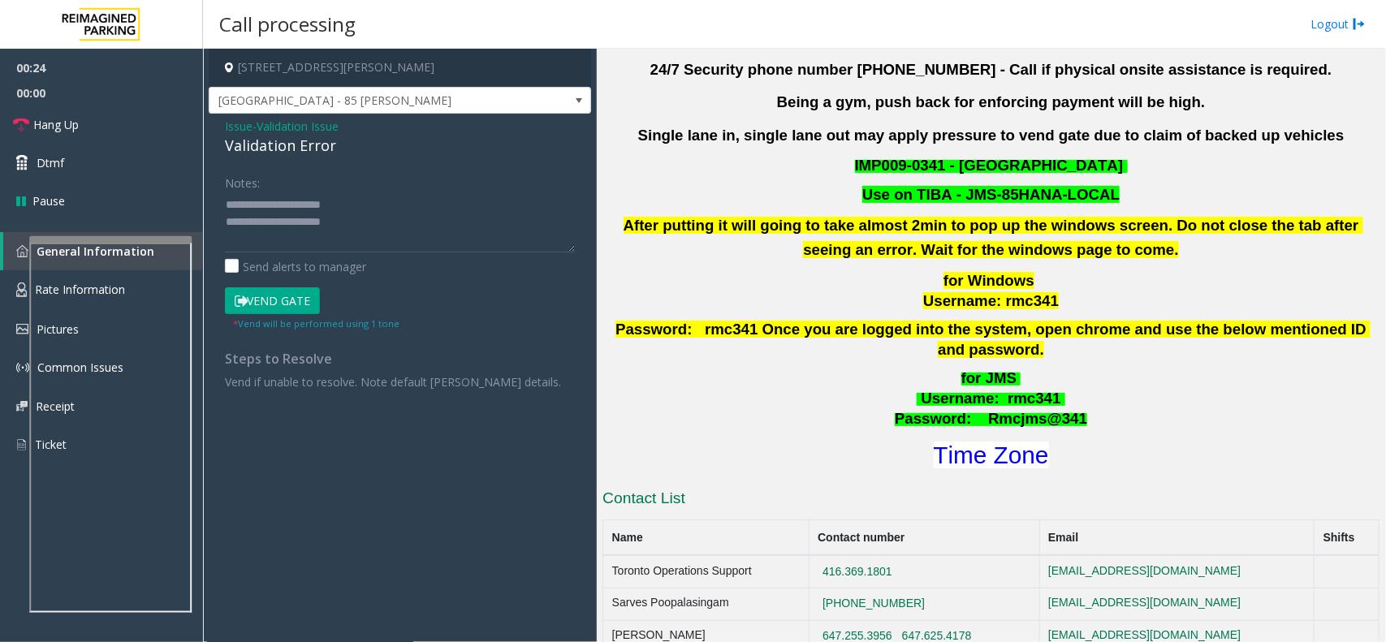
click at [1203, 388] on p "for JMS Username : rmc341 Password: Rmcjms@341" at bounding box center [991, 399] width 781 height 60
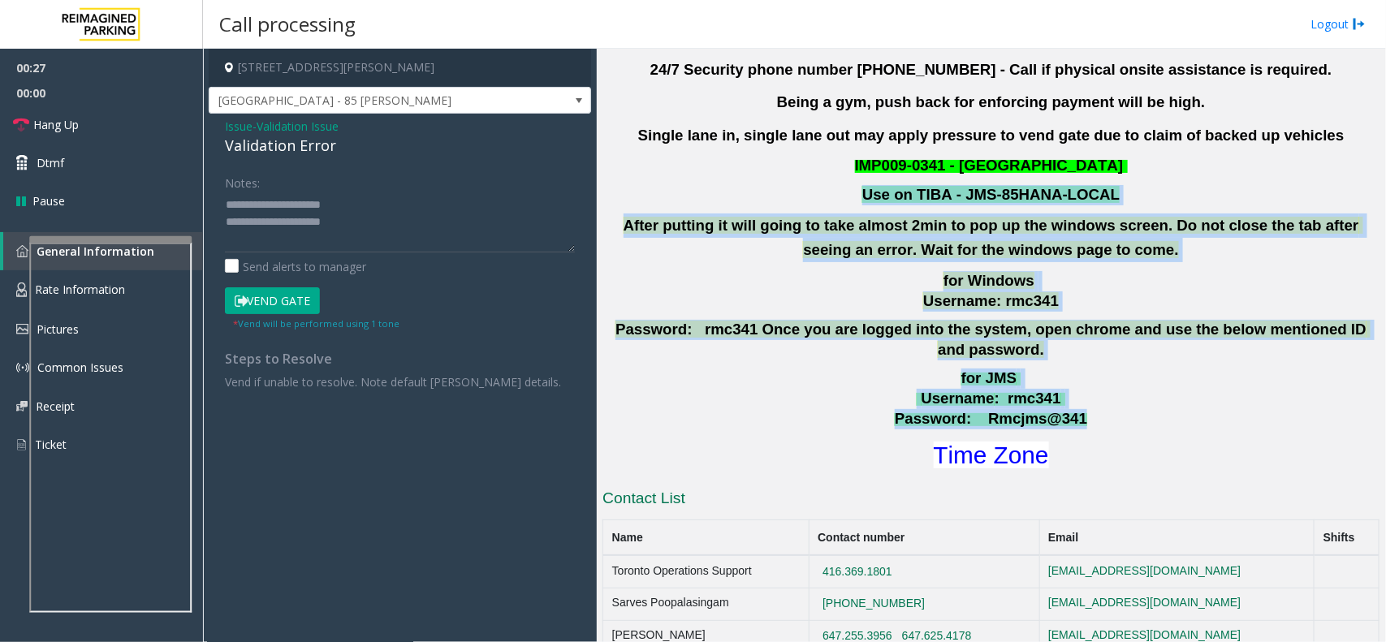
drag, startPoint x: 1093, startPoint y: 407, endPoint x: 841, endPoint y: 188, distance: 333.4
click at [841, 188] on div "Updated by Pranav Babbar - 28th Jan 2025 24/7 Security phone number 416.534.343…" at bounding box center [991, 232] width 777 height 480
click at [883, 207] on div "Use on TIBA - JMS-85HANA-LOCAL After putting it will going to take almost 2min …" at bounding box center [991, 223] width 777 height 77
drag, startPoint x: 851, startPoint y: 167, endPoint x: 1153, endPoint y: 200, distance: 304.0
click at [1153, 200] on div "Updated by Pranav Babbar - 28th Jan 2025 24/7 Security phone number 416.534.343…" at bounding box center [991, 232] width 777 height 480
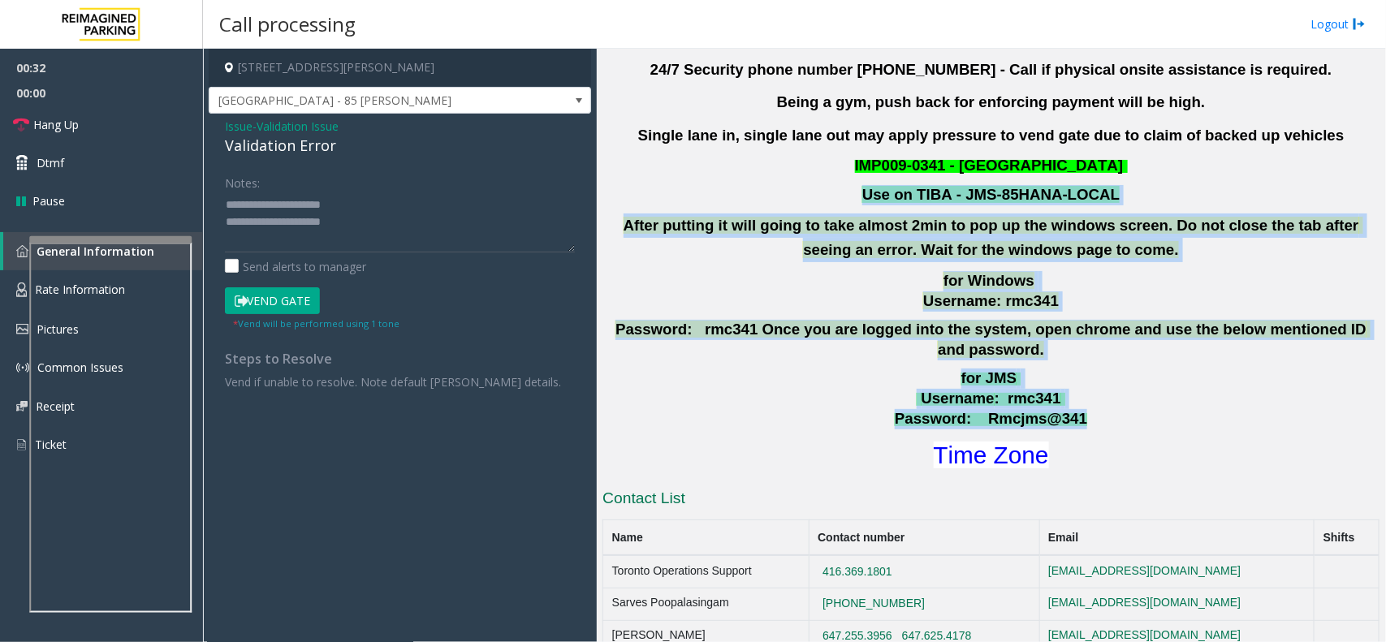
click at [1153, 200] on p "Use on TIBA - JMS-85HANA-LOCAL" at bounding box center [991, 195] width 781 height 20
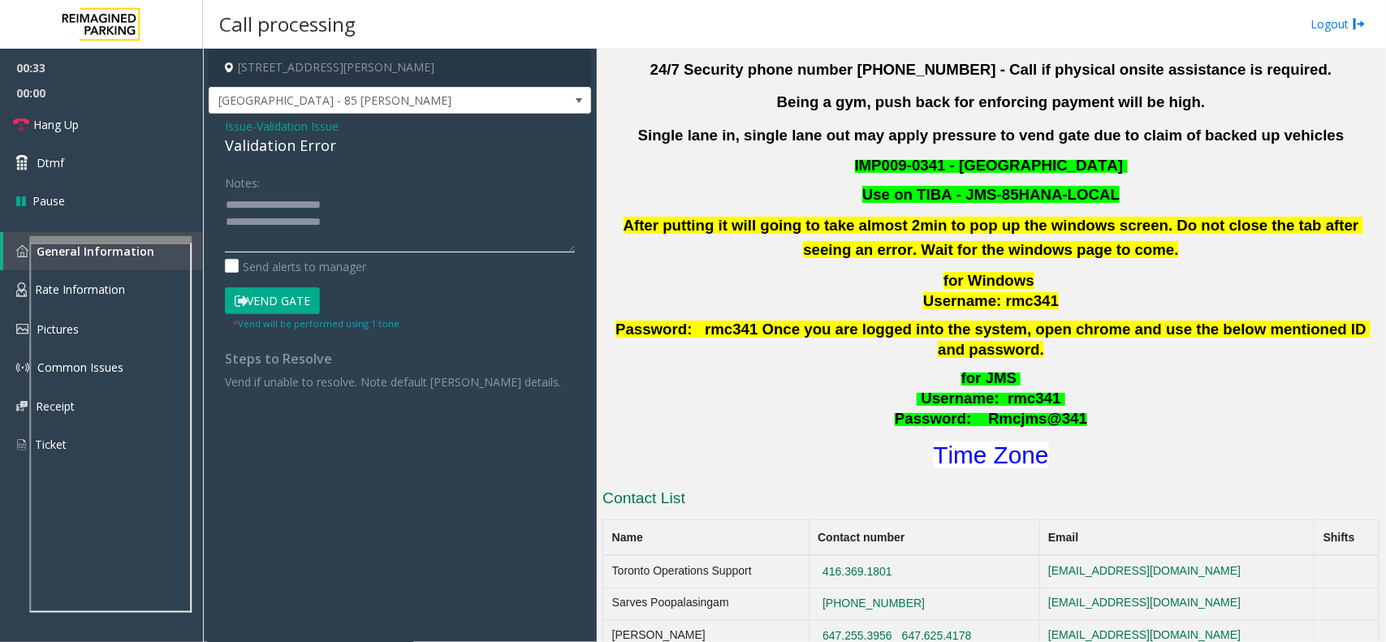
click at [404, 234] on textarea at bounding box center [400, 222] width 350 height 61
click at [448, 229] on textarea at bounding box center [400, 222] width 350 height 61
click at [280, 299] on button "Vend Gate" at bounding box center [272, 302] width 95 height 28
click at [504, 226] on textarea at bounding box center [400, 222] width 350 height 61
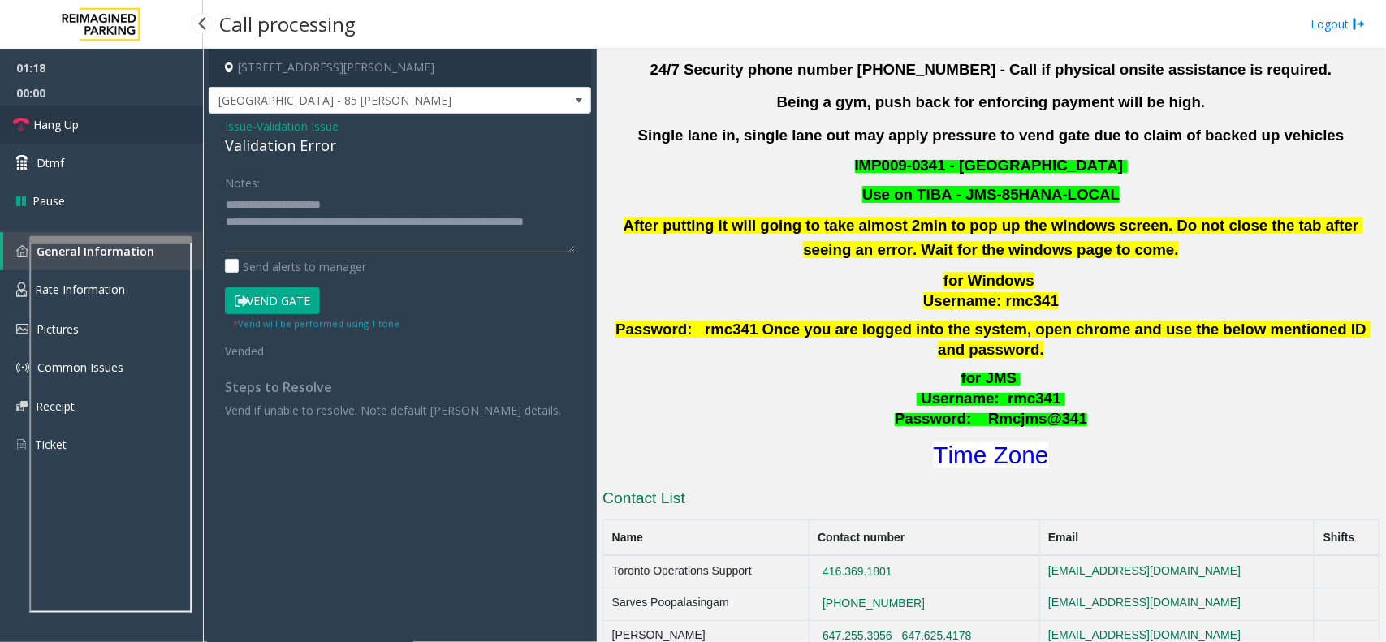
type textarea "**********"
click at [67, 112] on link "Hang Up" at bounding box center [101, 125] width 203 height 38
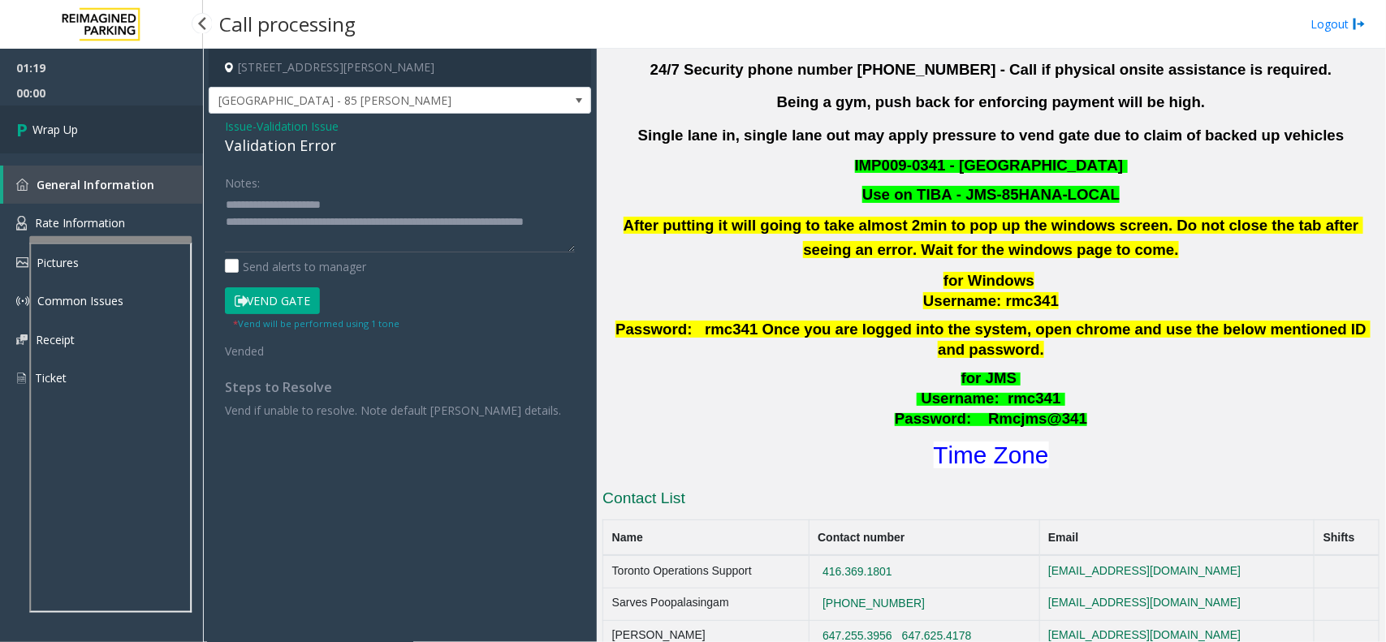
click at [74, 121] on span "Wrap Up" at bounding box center [54, 129] width 45 height 17
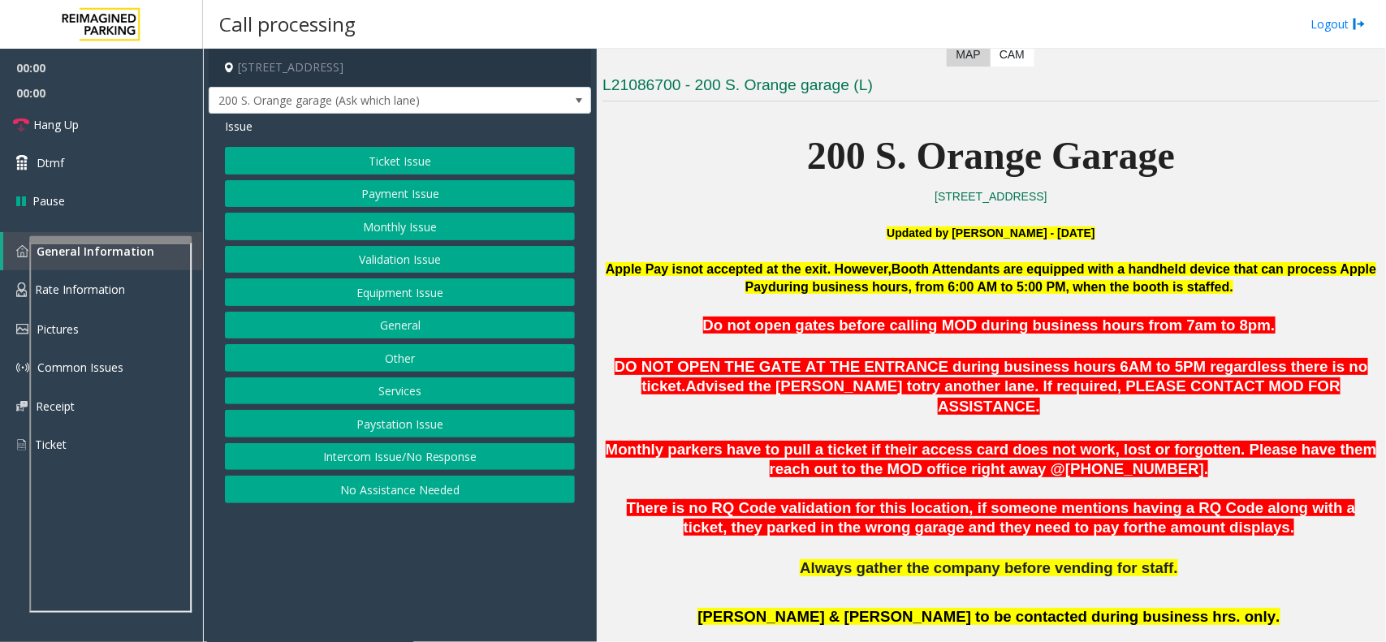
scroll to position [406, 0]
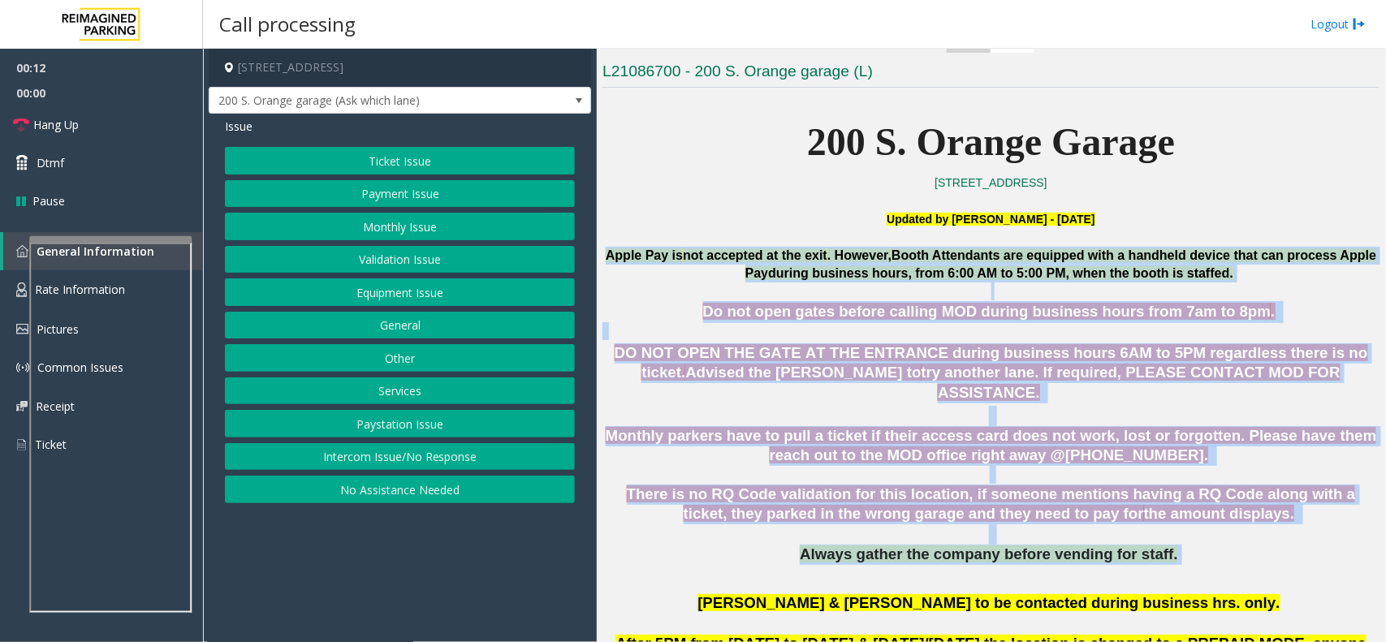
drag, startPoint x: 610, startPoint y: 253, endPoint x: 1170, endPoint y: 544, distance: 630.7
click at [1190, 545] on p "Always gather the company before vending for staff." at bounding box center [991, 555] width 777 height 20
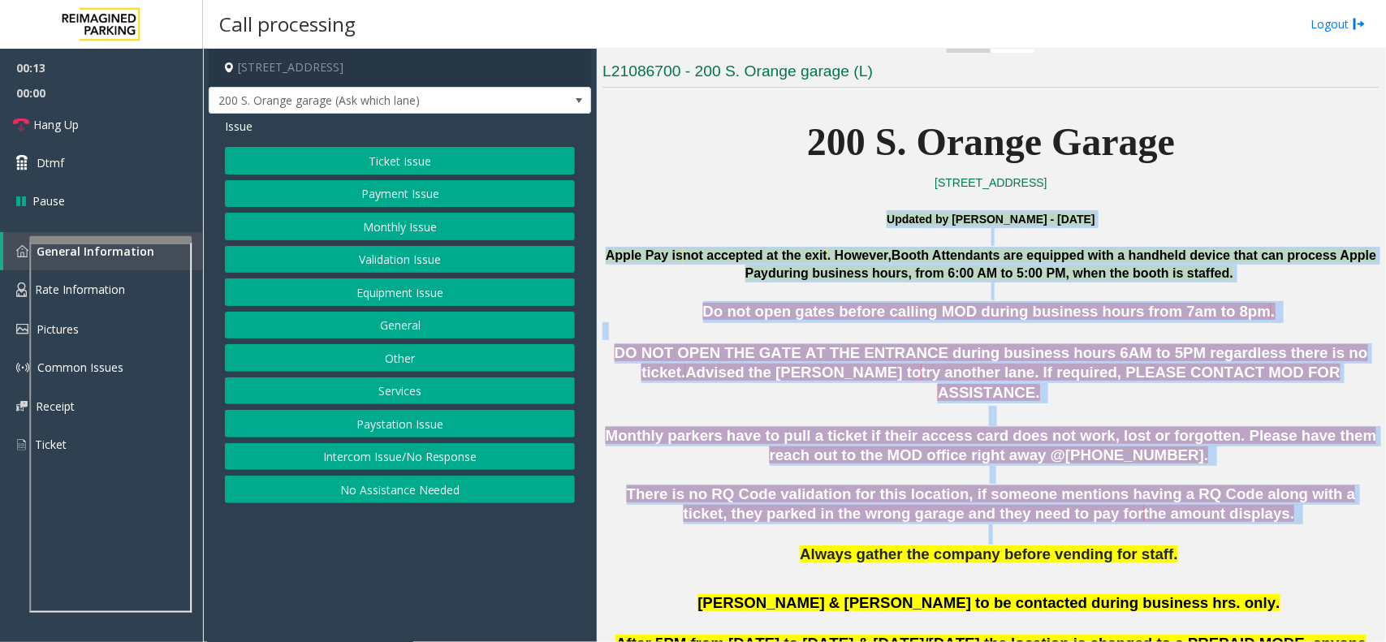
drag, startPoint x: 1204, startPoint y: 524, endPoint x: 770, endPoint y: 221, distance: 529.1
click at [747, 224] on p "Updated by Sunil Dhyani - 24th June 2025" at bounding box center [991, 219] width 777 height 18
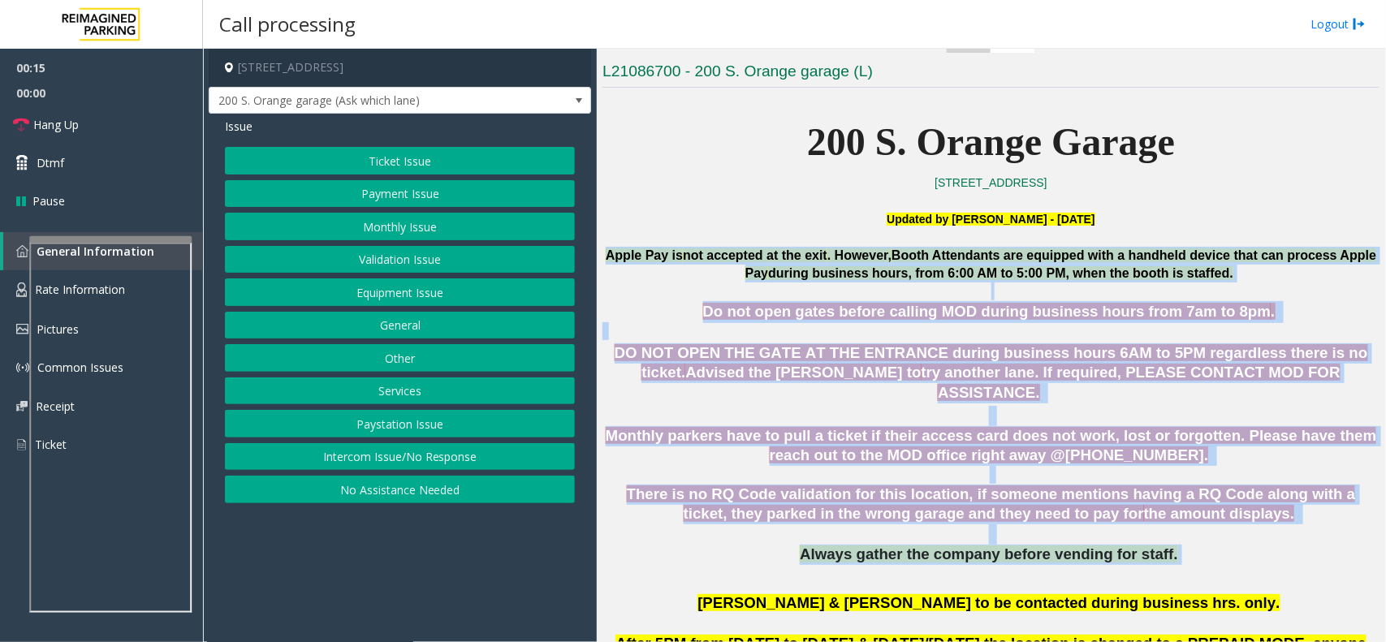
drag, startPoint x: 609, startPoint y: 246, endPoint x: 1244, endPoint y: 533, distance: 696.1
click at [1217, 525] on p at bounding box center [991, 535] width 777 height 20
click at [1218, 525] on p at bounding box center [991, 535] width 777 height 20
click at [1222, 525] on p at bounding box center [991, 535] width 777 height 20
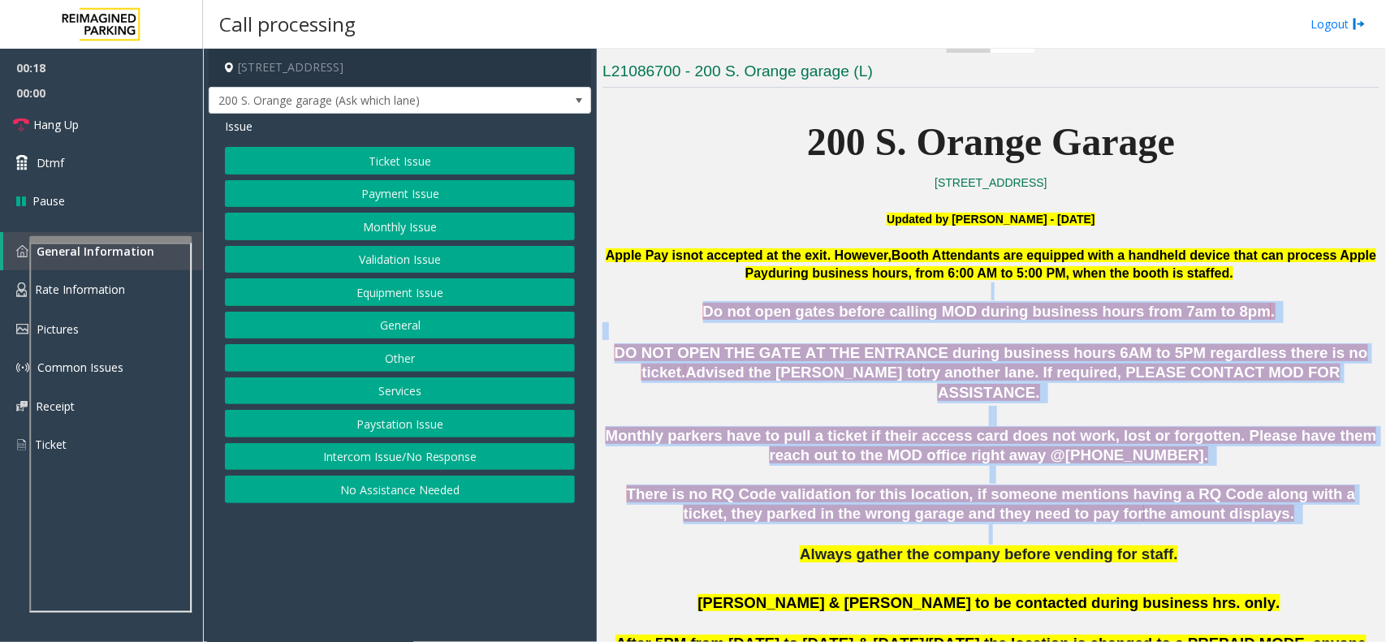
drag, startPoint x: 1199, startPoint y: 506, endPoint x: 721, endPoint y: 305, distance: 518.3
click at [721, 305] on p "Do not open gates before calling MOD during business hours from 7am to 8pm ." at bounding box center [991, 312] width 777 height 22
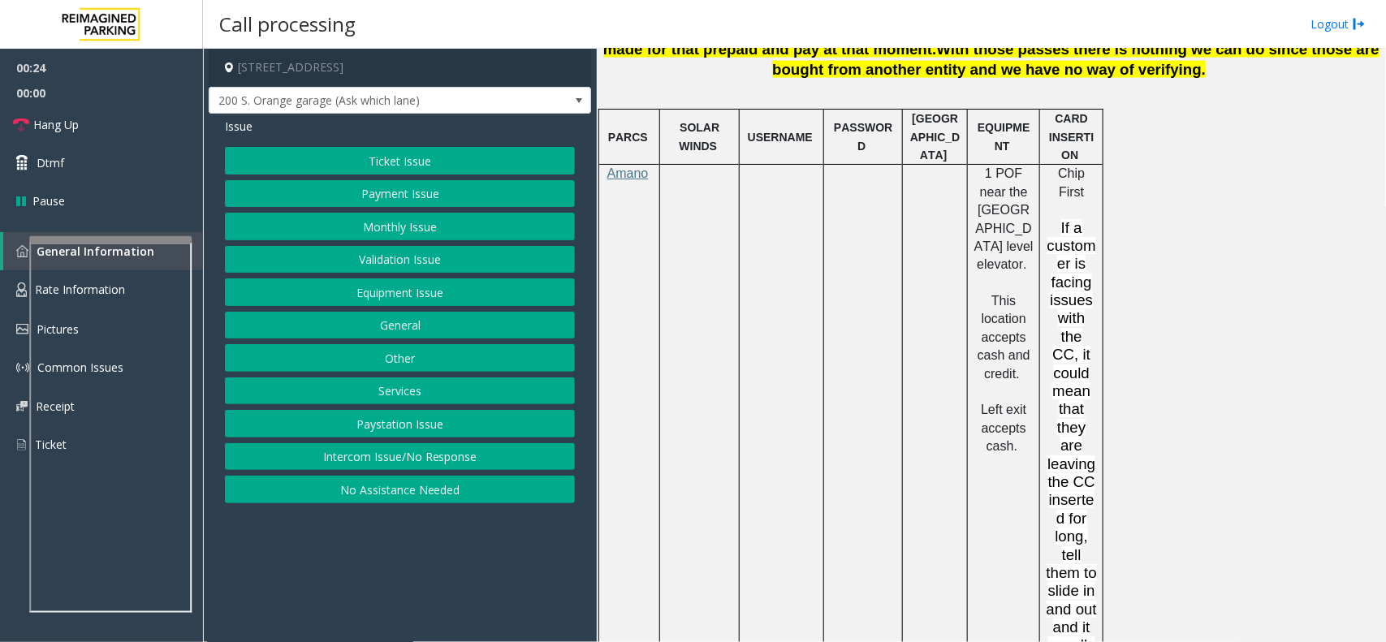
scroll to position [711, 0]
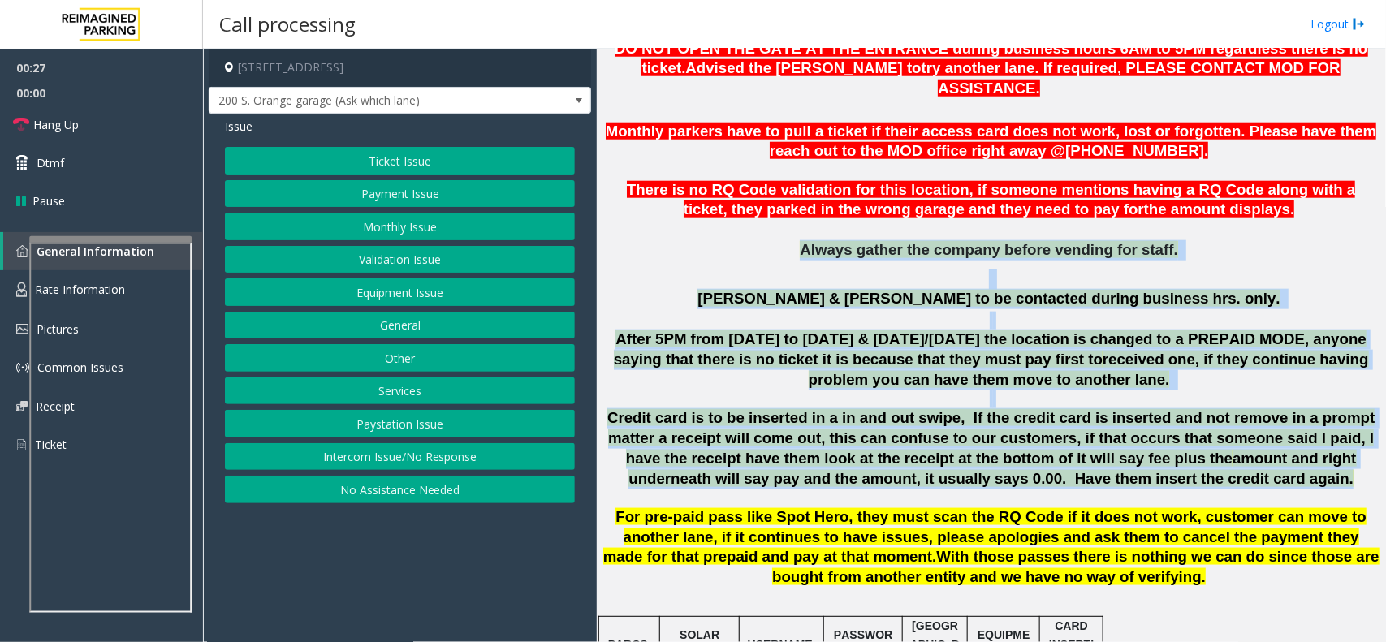
drag, startPoint x: 805, startPoint y: 232, endPoint x: 1240, endPoint y: 455, distance: 488.9
click at [1231, 467] on p "Credit card is to be inserted in a in and out swipe, If the credit card is inse…" at bounding box center [991, 449] width 777 height 80
drag, startPoint x: 1226, startPoint y: 467, endPoint x: 808, endPoint y: 286, distance: 455.8
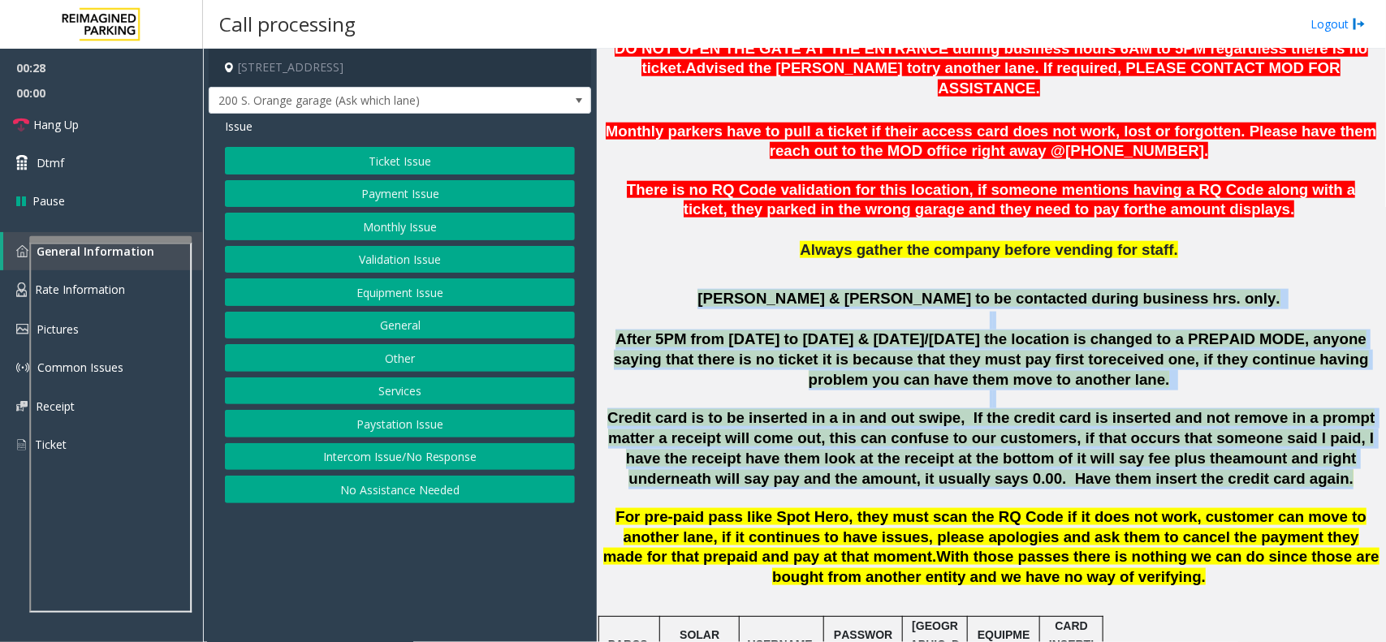
click at [784, 289] on p "Marissa & Gil to be contacted during business hrs. only." at bounding box center [991, 299] width 777 height 20
drag, startPoint x: 789, startPoint y: 260, endPoint x: 1207, endPoint y: 482, distance: 472.7
click at [1212, 489] on p at bounding box center [991, 498] width 777 height 18
drag, startPoint x: 1218, startPoint y: 469, endPoint x: 781, endPoint y: 276, distance: 477.8
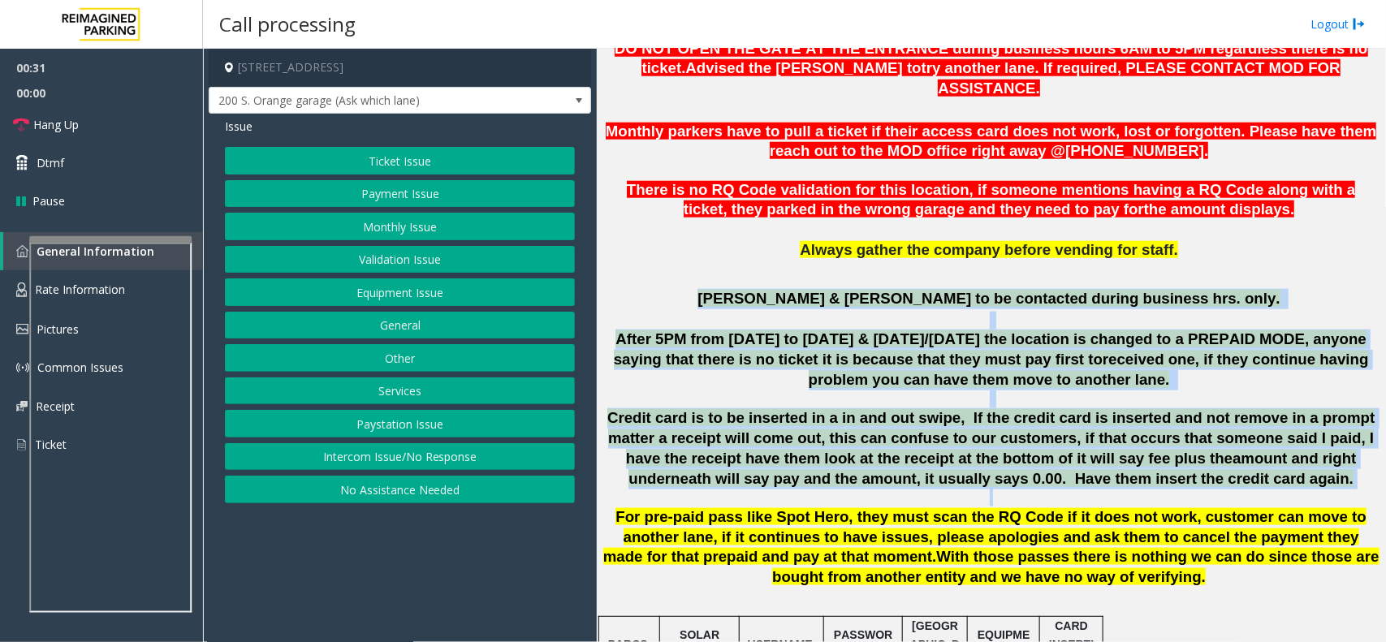
click at [781, 289] on p "Marissa & Gil to be contacted during business hrs. only." at bounding box center [991, 299] width 777 height 20
drag, startPoint x: 785, startPoint y: 273, endPoint x: 1200, endPoint y: 468, distance: 459.3
click at [1225, 468] on p "Credit card is to be inserted in a in and out swipe, If the credit card is inse…" at bounding box center [991, 449] width 777 height 80
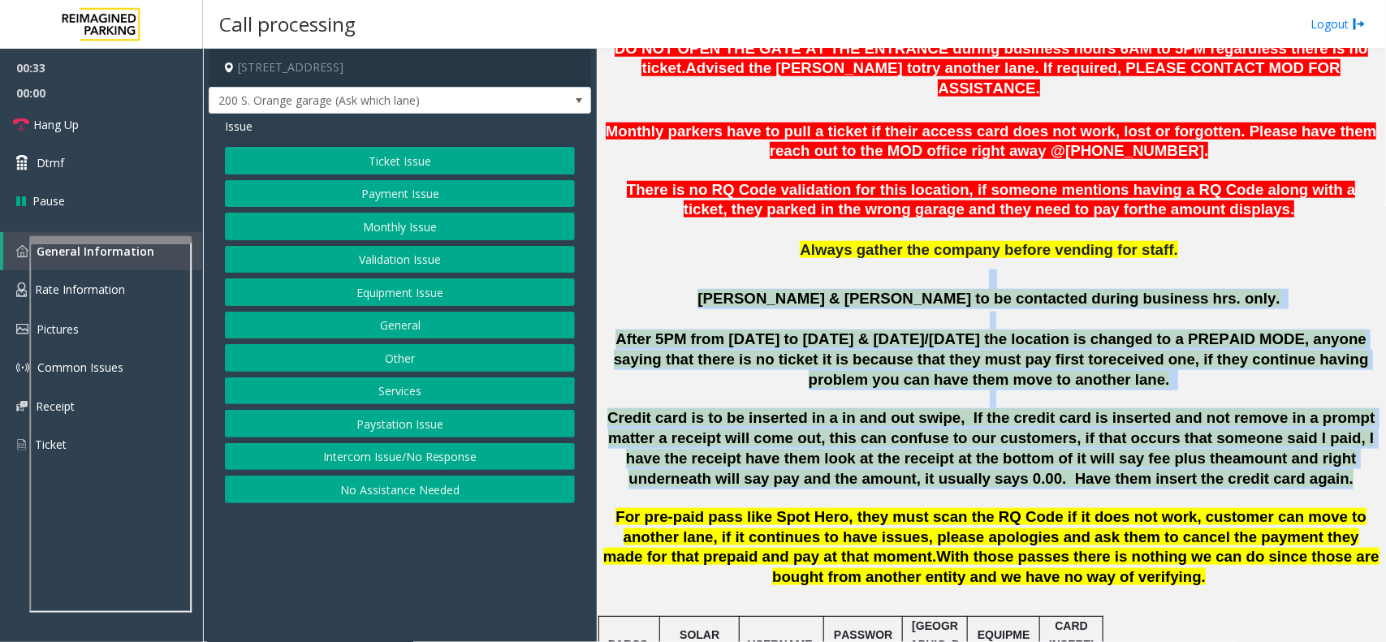
drag, startPoint x: 1225, startPoint y: 468, endPoint x: 875, endPoint y: 262, distance: 405.9
click at [802, 270] on p at bounding box center [991, 280] width 777 height 20
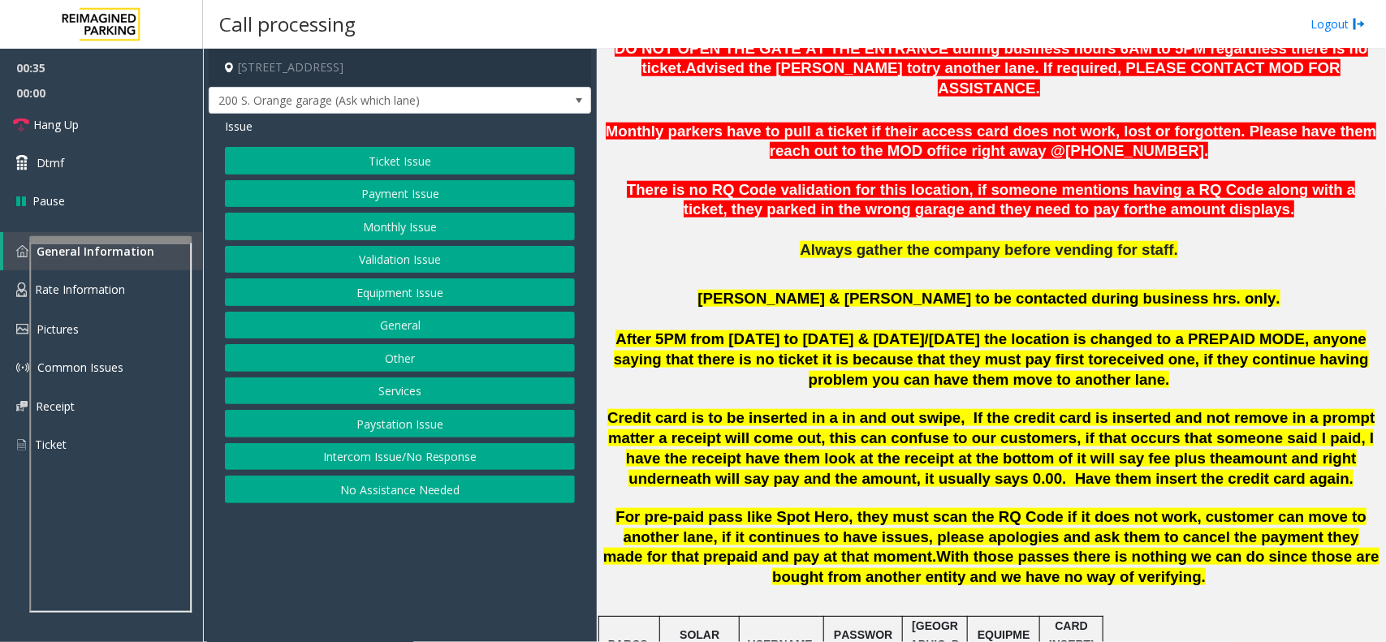
click at [380, 156] on button "Ticket Issue" at bounding box center [400, 161] width 350 height 28
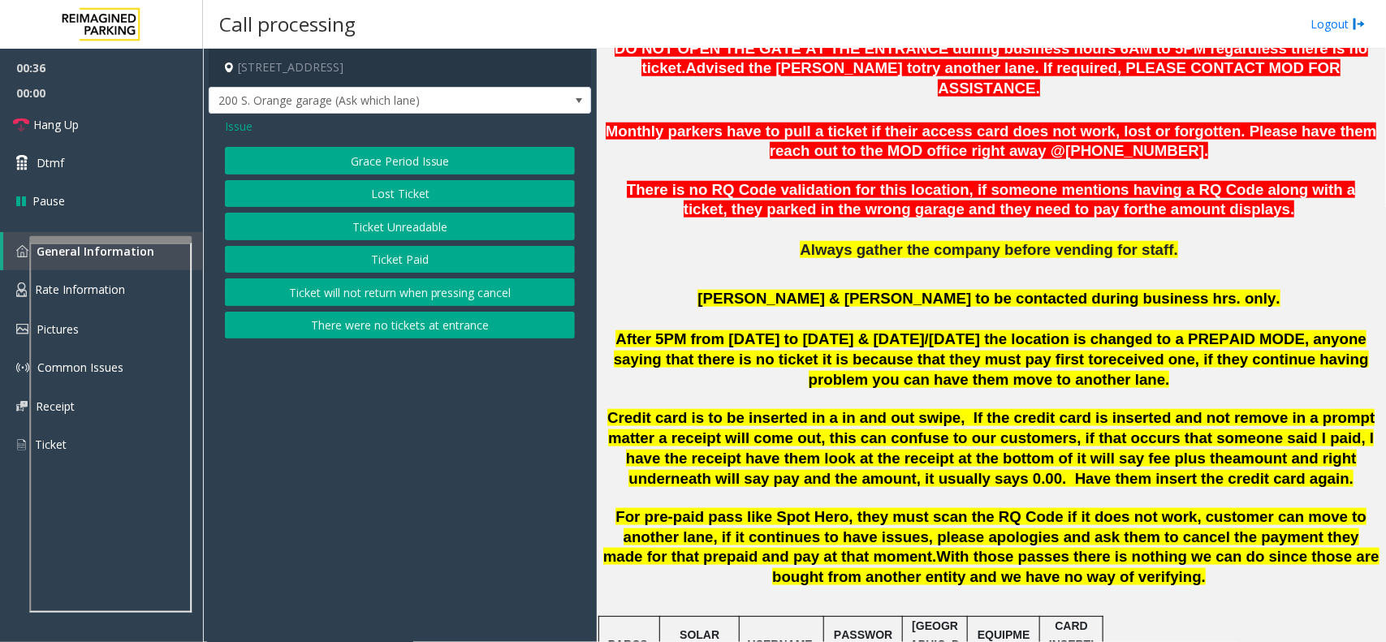
click at [383, 261] on button "Ticket Paid" at bounding box center [400, 260] width 350 height 28
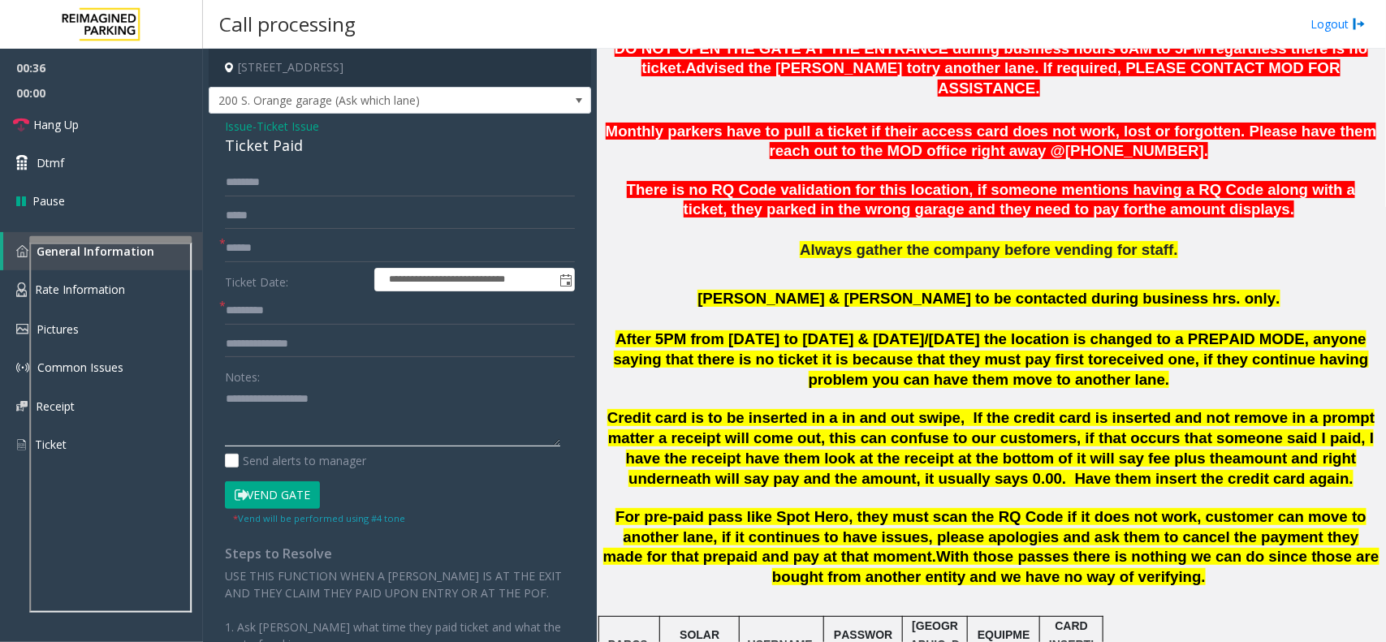
click at [272, 419] on textarea at bounding box center [392, 416] width 335 height 61
click at [285, 151] on div "Ticket Paid" at bounding box center [400, 146] width 350 height 22
copy div "Ticket Paid"
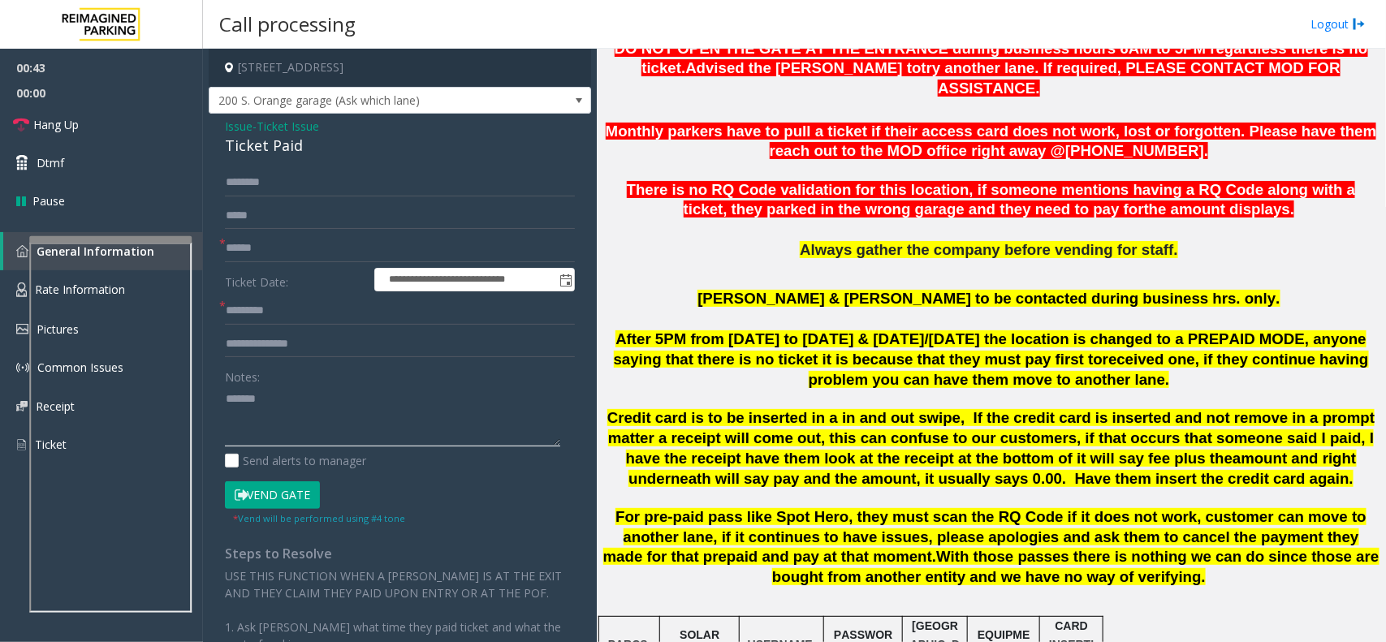
click at [305, 396] on textarea at bounding box center [392, 416] width 335 height 61
paste textarea "**********"
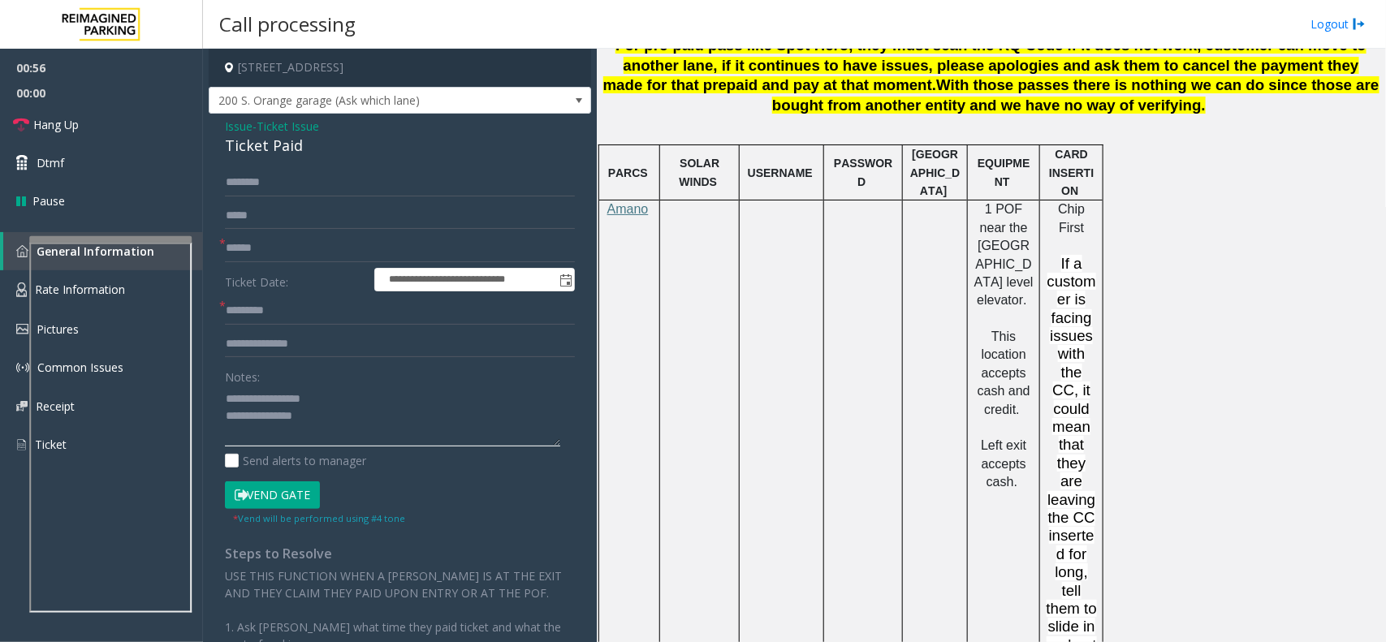
scroll to position [1218, 0]
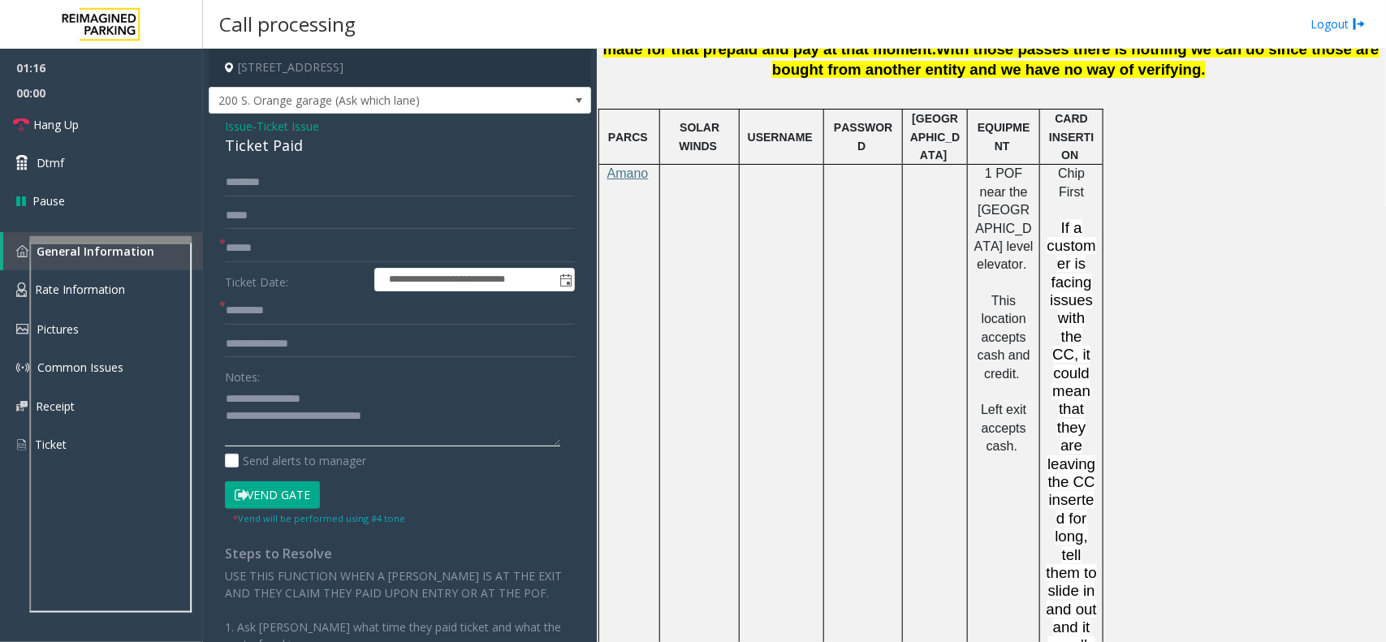
type textarea "**********"
click at [233, 253] on input "text" at bounding box center [400, 249] width 350 height 28
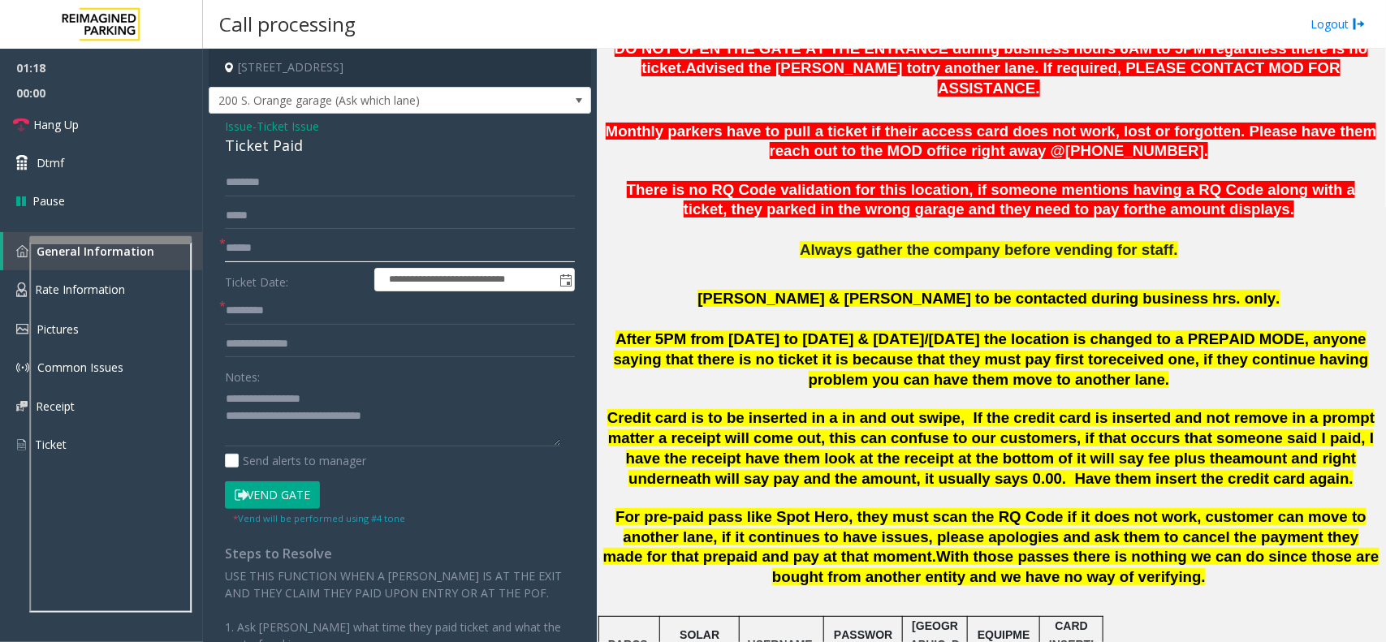
scroll to position [609, 0]
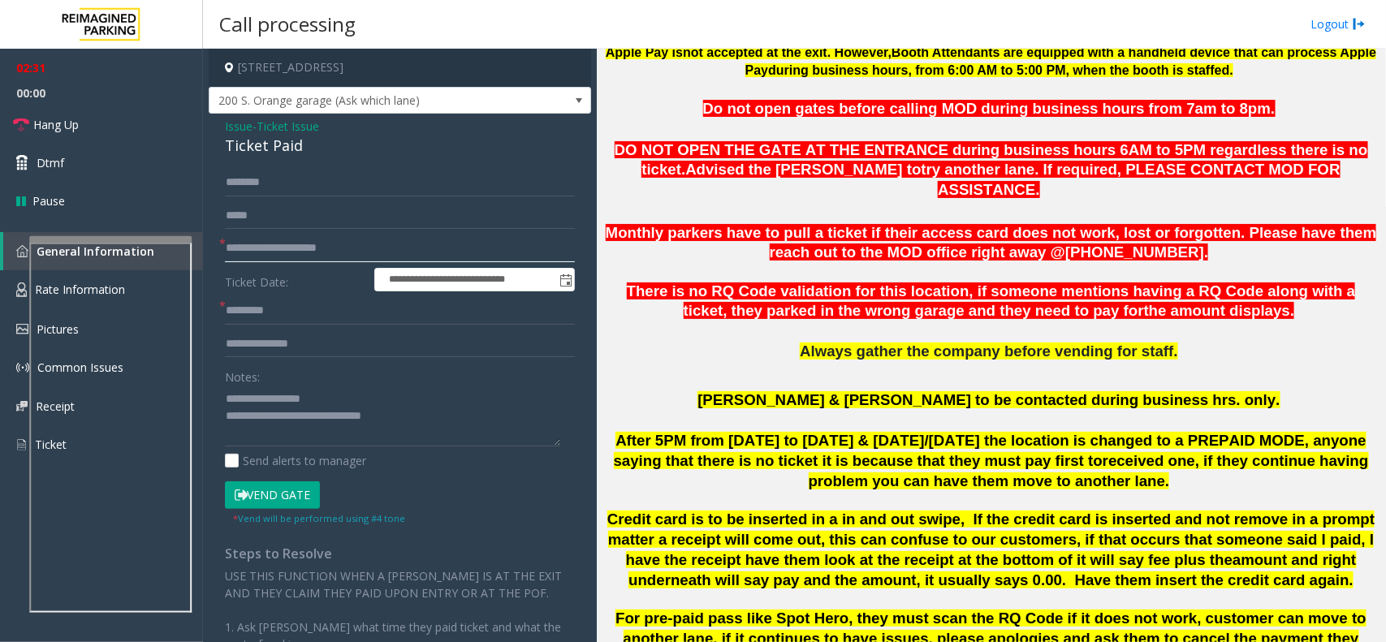
drag, startPoint x: 289, startPoint y: 250, endPoint x: 214, endPoint y: 238, distance: 76.5
click at [214, 238] on div "**********" at bounding box center [400, 496] width 374 height 654
click at [260, 249] on input "*********" at bounding box center [400, 249] width 350 height 28
type input "*********"
click at [270, 318] on input "text" at bounding box center [400, 311] width 350 height 28
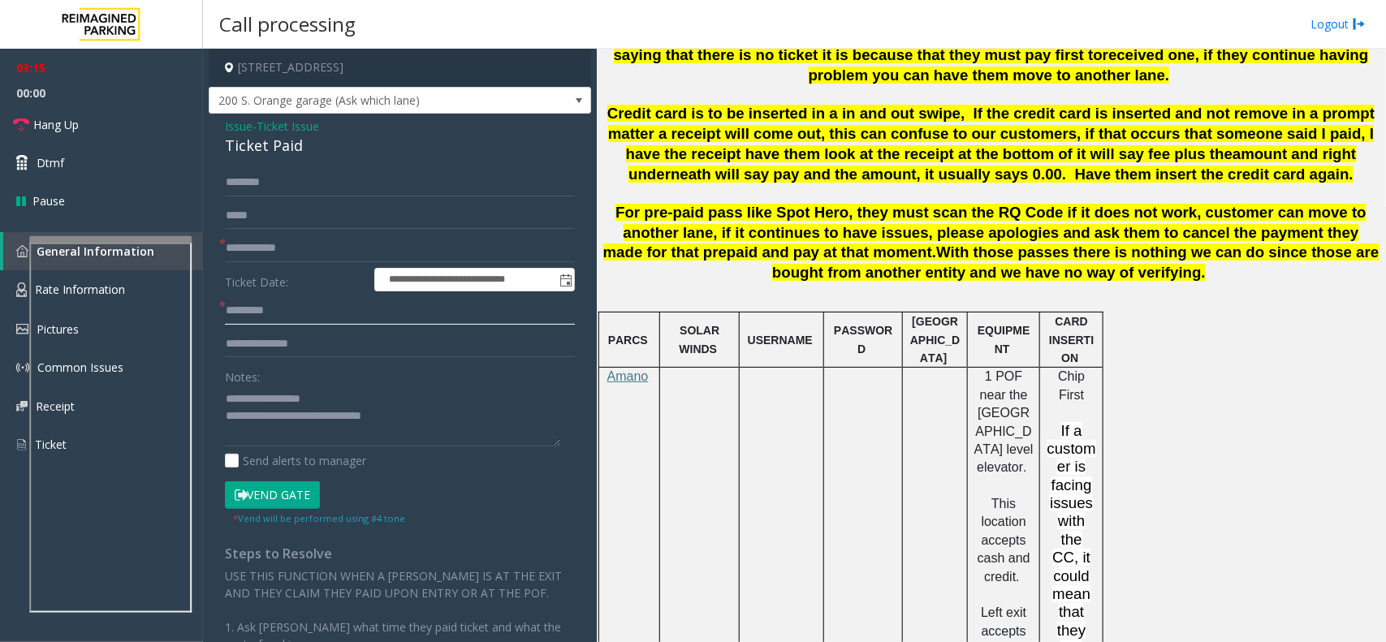
scroll to position [1523, 0]
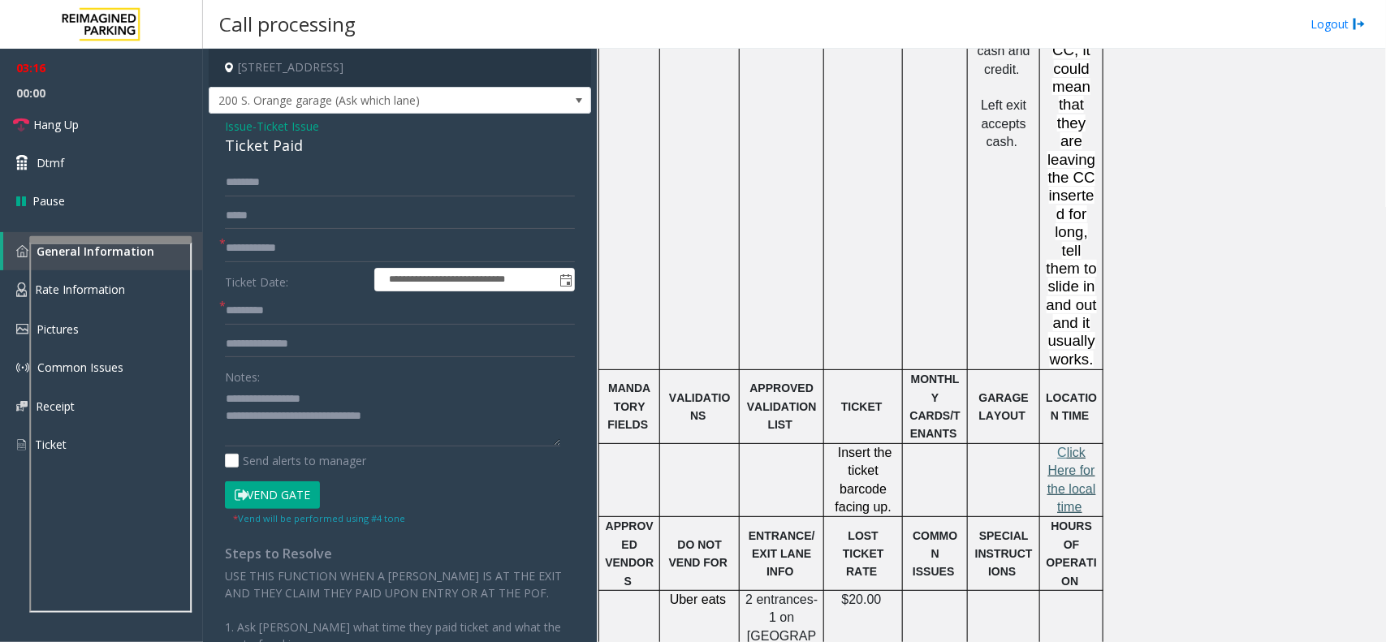
click at [1090, 444] on p "C lick Here for the local time" at bounding box center [1071, 480] width 51 height 73
click at [1083, 446] on span "lick Here for the local time" at bounding box center [1072, 480] width 49 height 68
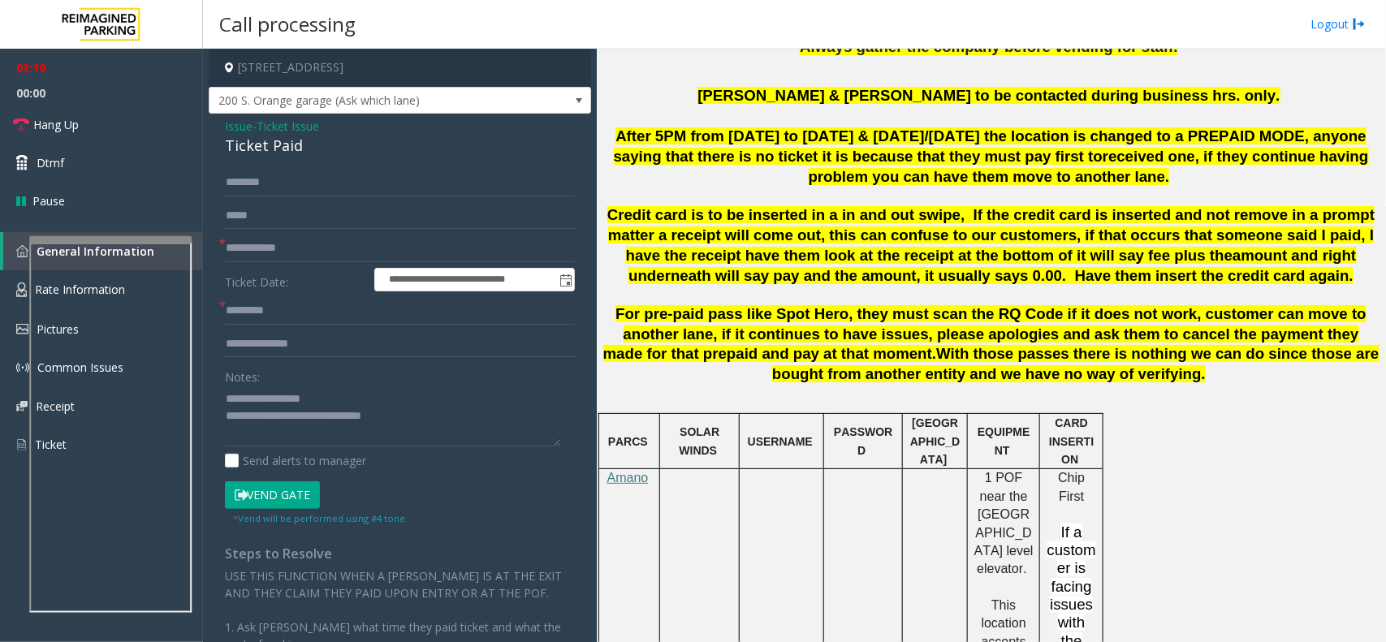
scroll to position [609, 0]
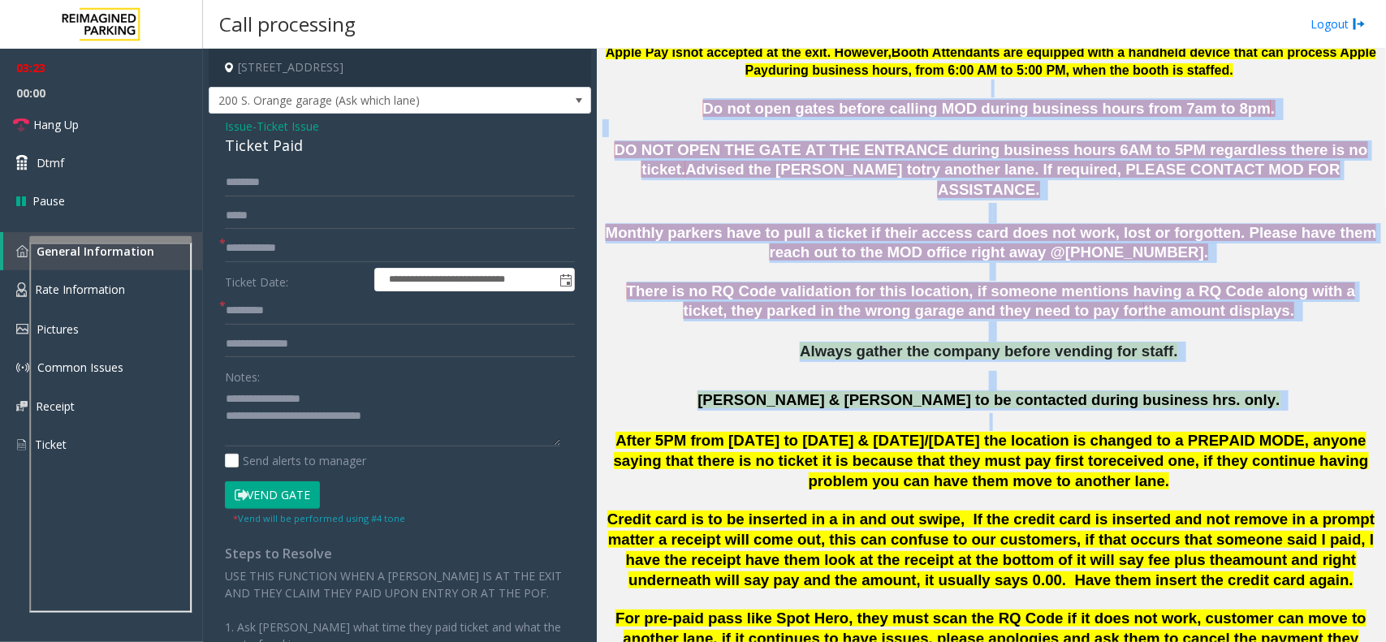
drag, startPoint x: 725, startPoint y: 96, endPoint x: 1175, endPoint y: 395, distance: 540.9
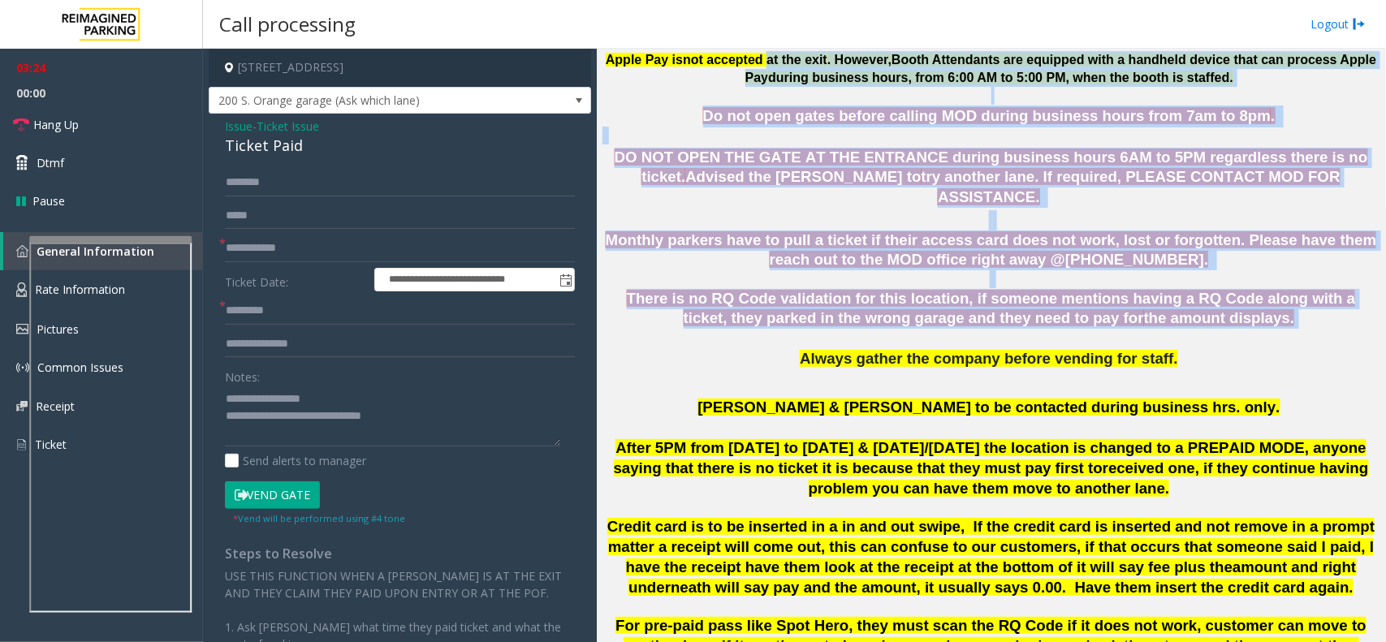
drag, startPoint x: 1223, startPoint y: 296, endPoint x: 715, endPoint y: 90, distance: 548.7
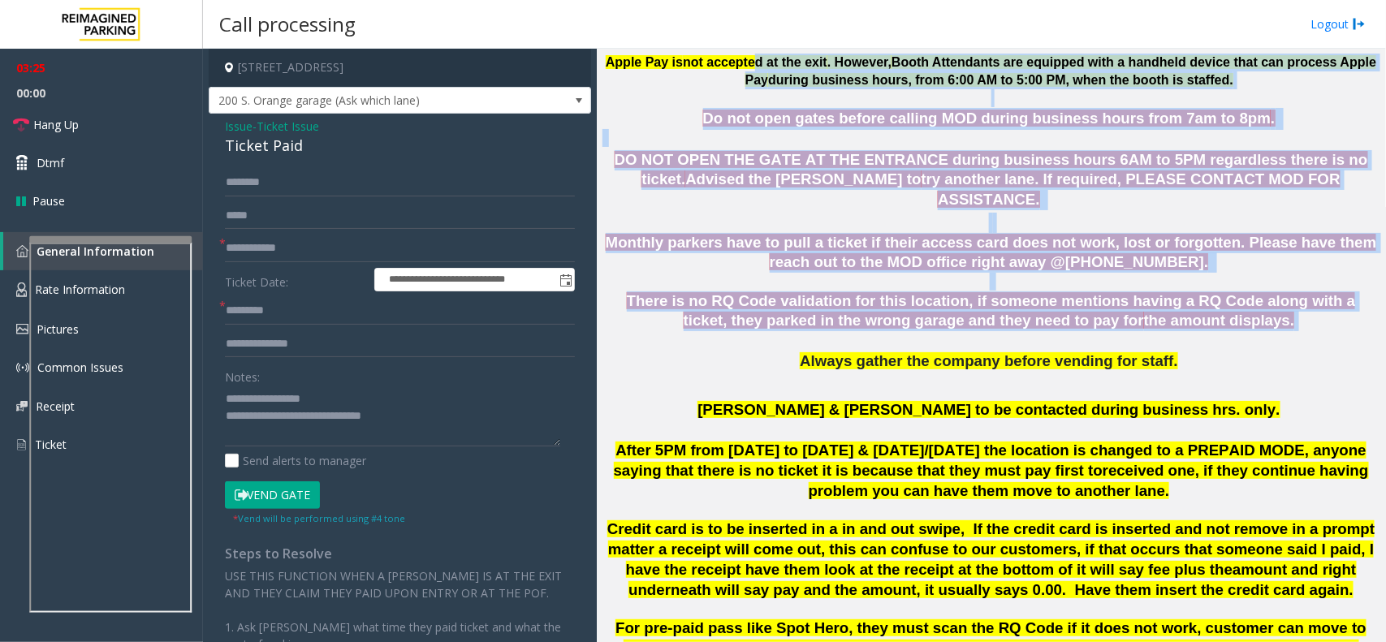
click at [683, 138] on p at bounding box center [991, 138] width 777 height 18
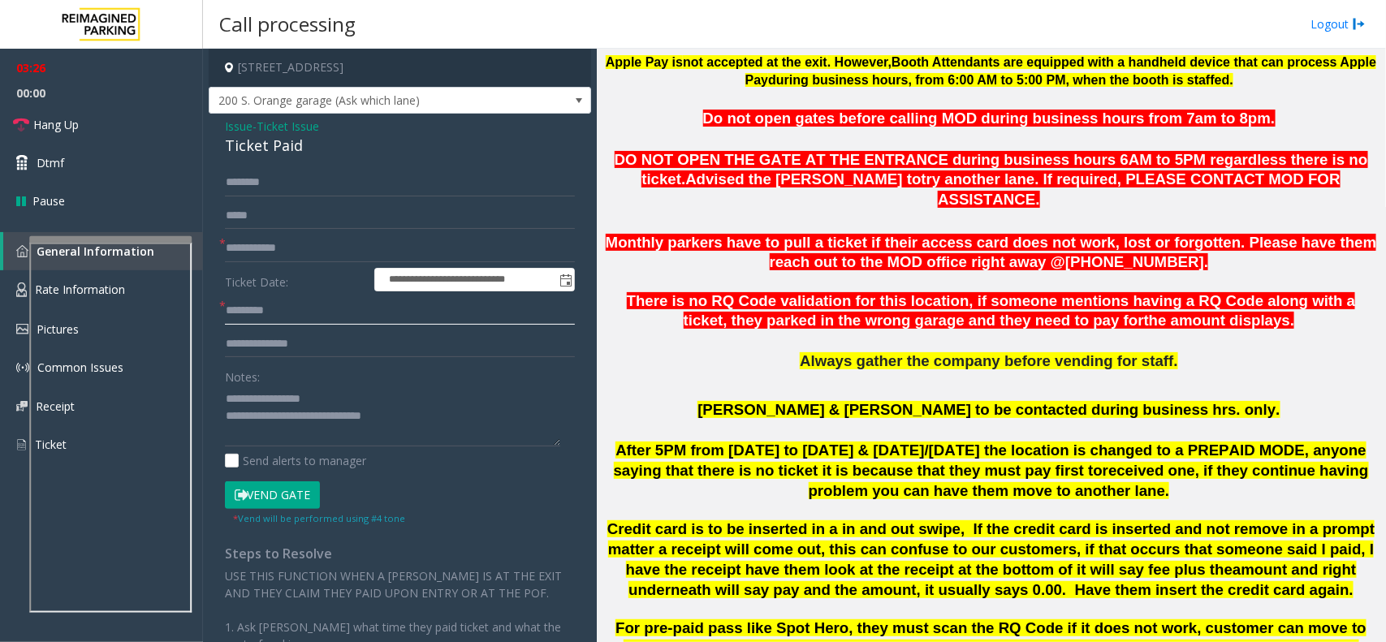
click at [276, 317] on input "text" at bounding box center [400, 311] width 350 height 28
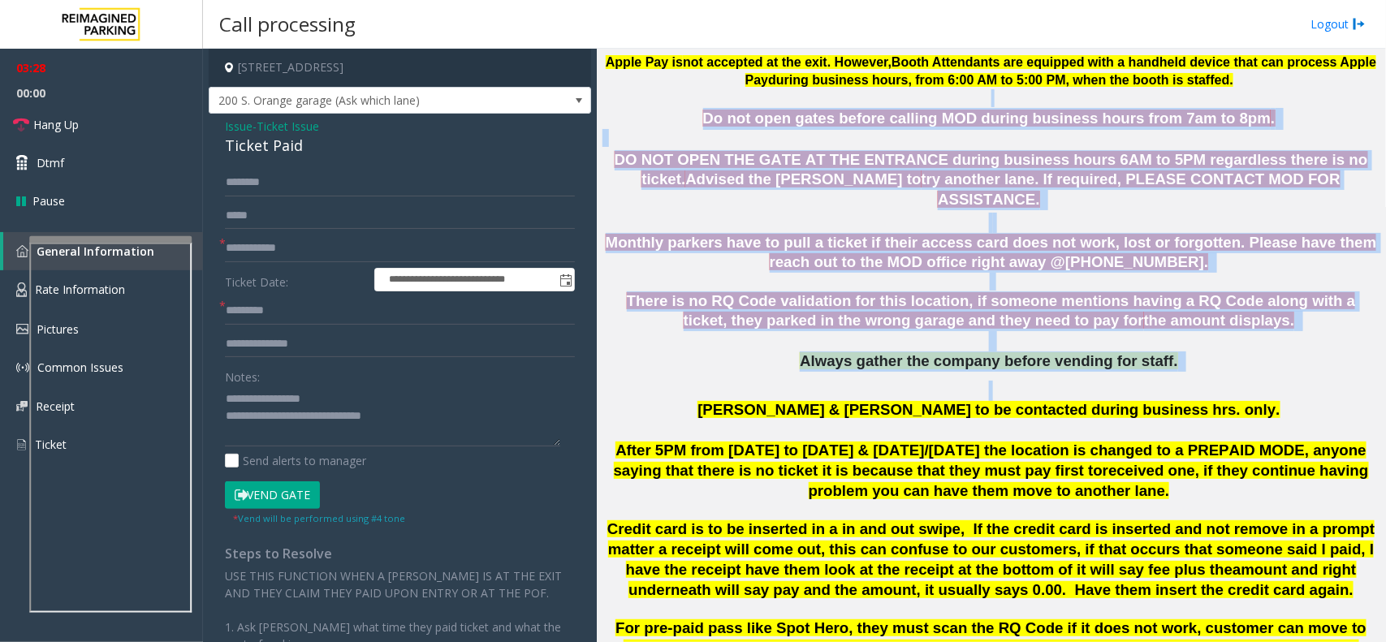
drag, startPoint x: 724, startPoint y: 103, endPoint x: 1226, endPoint y: 360, distance: 564.5
click at [1226, 352] on p "Always gather the company before vending for staff." at bounding box center [991, 362] width 777 height 20
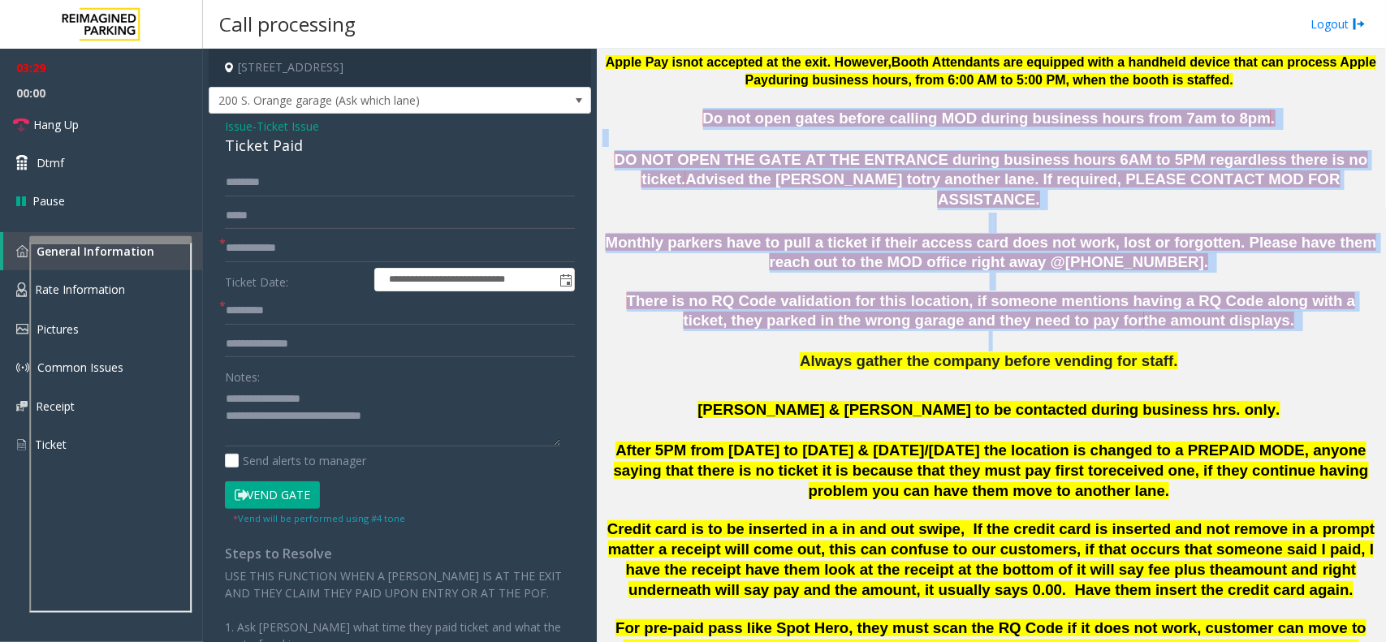
drag, startPoint x: 1226, startPoint y: 318, endPoint x: 658, endPoint y: 107, distance: 606.2
click at [707, 118] on p "Do not open gates before calling MOD during business hours from 7am to 8pm ." at bounding box center [991, 119] width 777 height 22
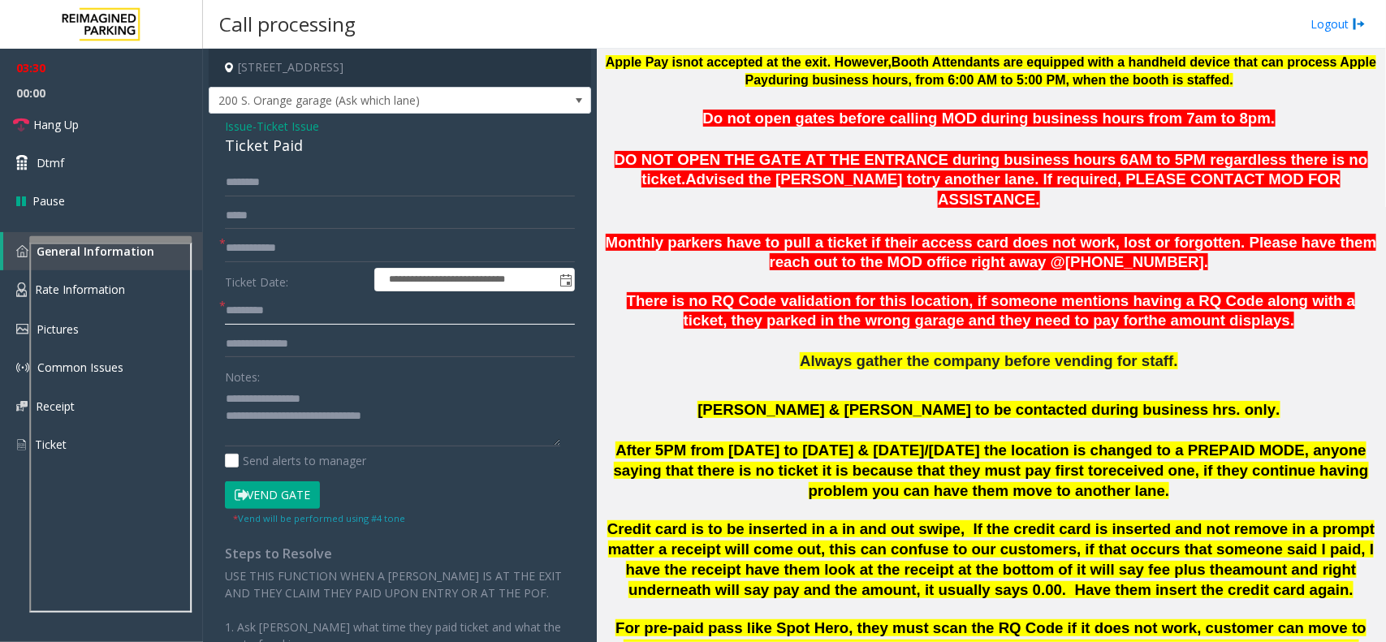
click at [276, 309] on input "text" at bounding box center [400, 311] width 350 height 28
type input "**"
click at [409, 414] on textarea at bounding box center [392, 416] width 335 height 61
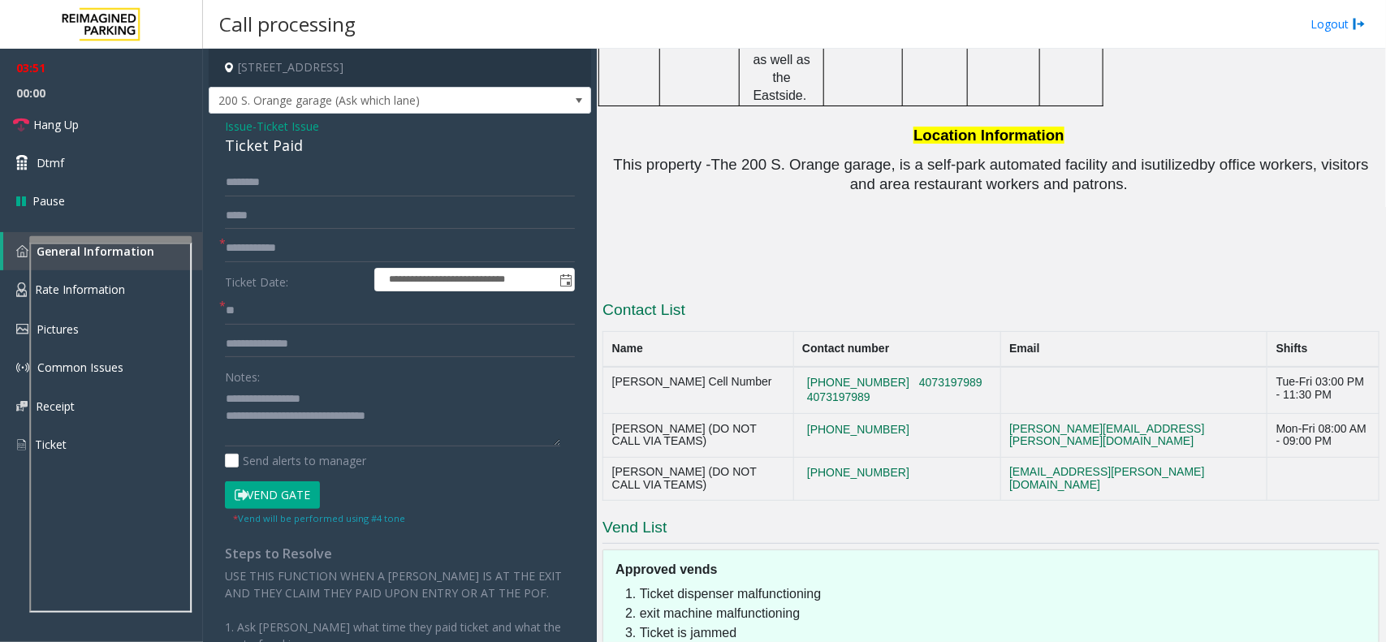
scroll to position [2465, 0]
copy td "Marisol Quinones"
drag, startPoint x: 699, startPoint y: 244, endPoint x: 610, endPoint y: 240, distance: 88.7
click at [610, 413] on td "Marisol Quinones (DO NOT CALL VIA TEAMS)" at bounding box center [698, 435] width 190 height 44
click at [756, 413] on td "Marisol Quinones (DO NOT CALL VIA TEAMS)" at bounding box center [698, 435] width 190 height 44
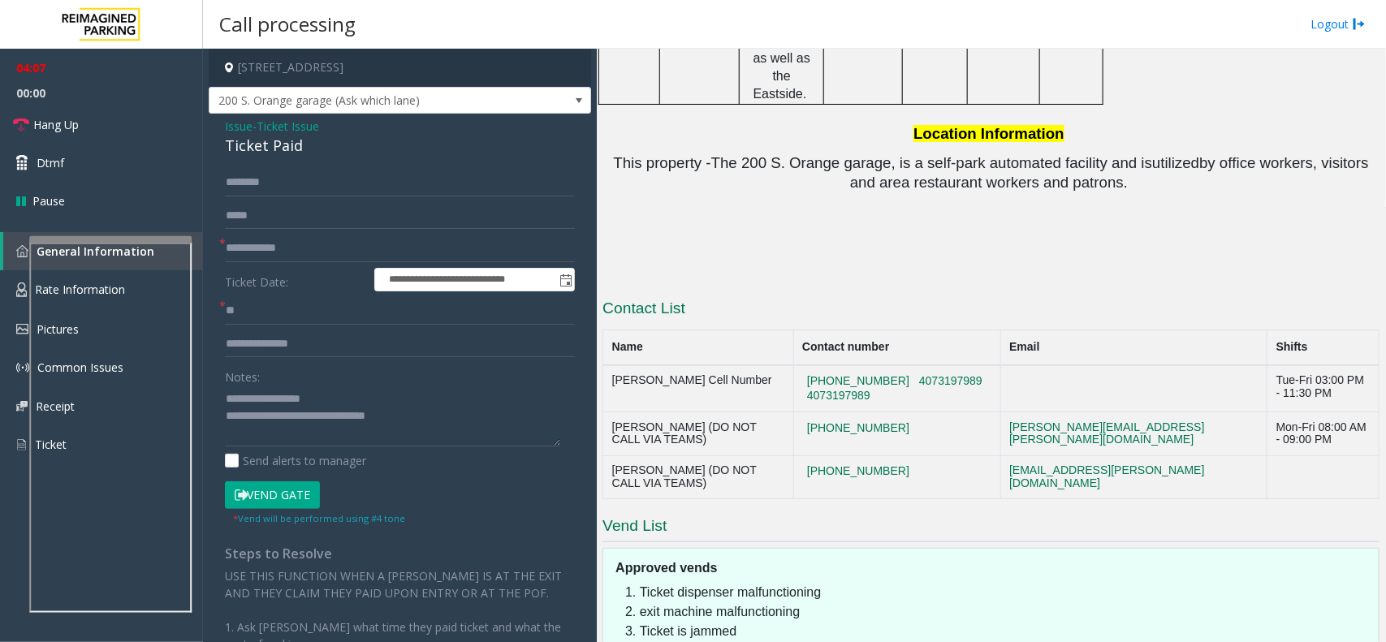
copy tr "407-423-4927"
drag, startPoint x: 915, startPoint y: 246, endPoint x: 792, endPoint y: 253, distance: 122.8
click at [792, 413] on tr "Marisol Quinones (DO NOT CALL VIA TEAMS) 407-423-4927 marisol.quinones@reimagin…" at bounding box center [991, 435] width 777 height 44
click at [430, 424] on textarea at bounding box center [392, 416] width 335 height 61
copy tr "Marisol Quinones (DO NOT CALL VIA TEAMS) 407-423-4927"
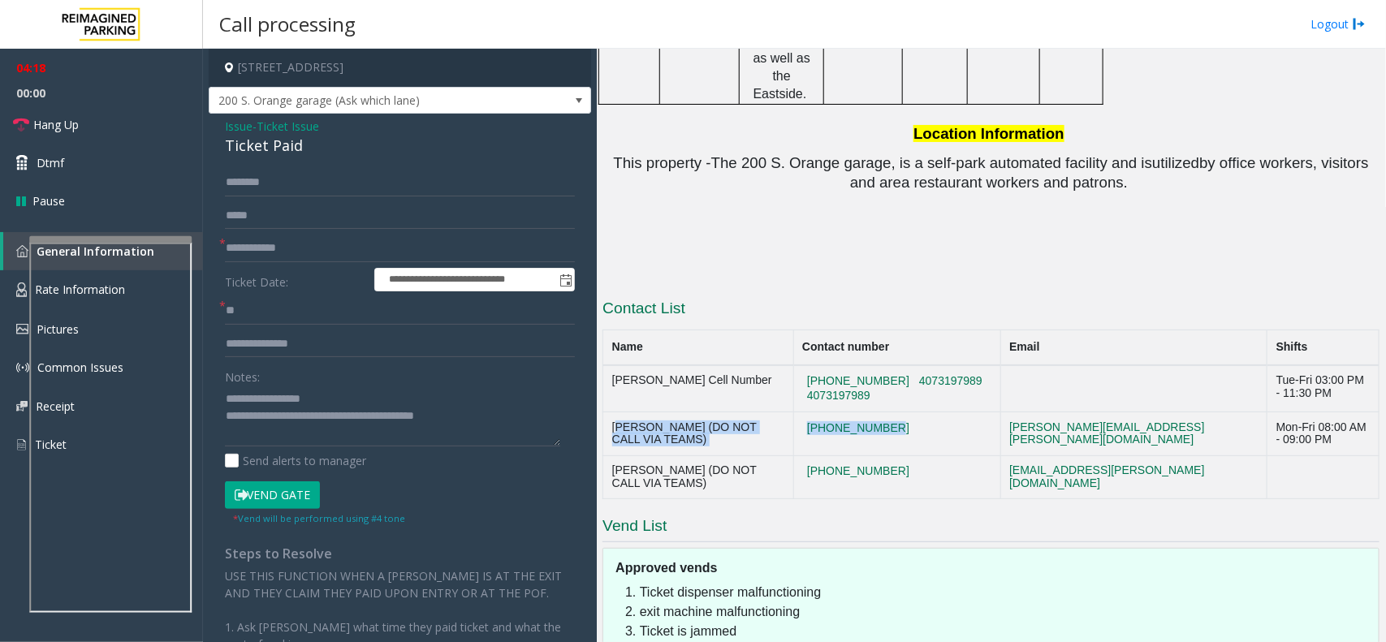
drag, startPoint x: 902, startPoint y: 249, endPoint x: 608, endPoint y: 248, distance: 294.0
click at [608, 413] on tr "Marisol Quinones (DO NOT CALL VIA TEAMS) 407-423-4927 marisol.quinones@reimagin…" at bounding box center [991, 435] width 777 height 44
click at [468, 423] on textarea at bounding box center [392, 416] width 335 height 61
paste textarea "**********"
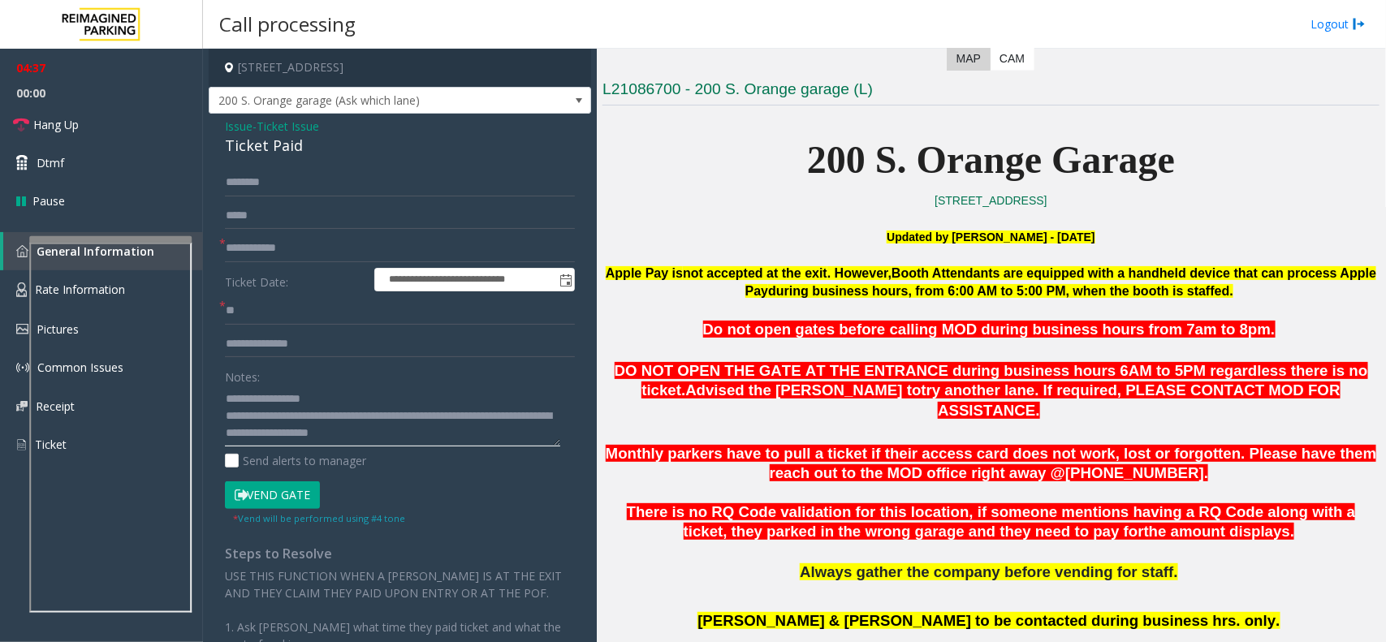
scroll to position [435, 0]
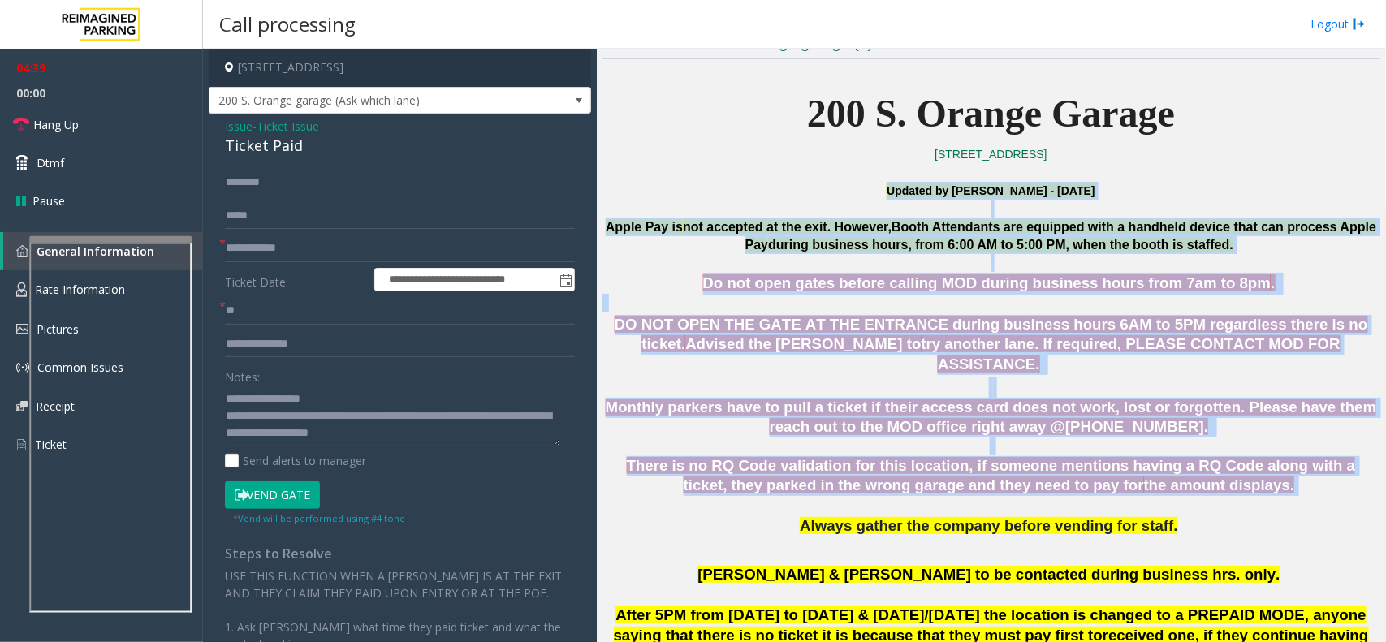
drag, startPoint x: 753, startPoint y: 197, endPoint x: 1194, endPoint y: 475, distance: 521.7
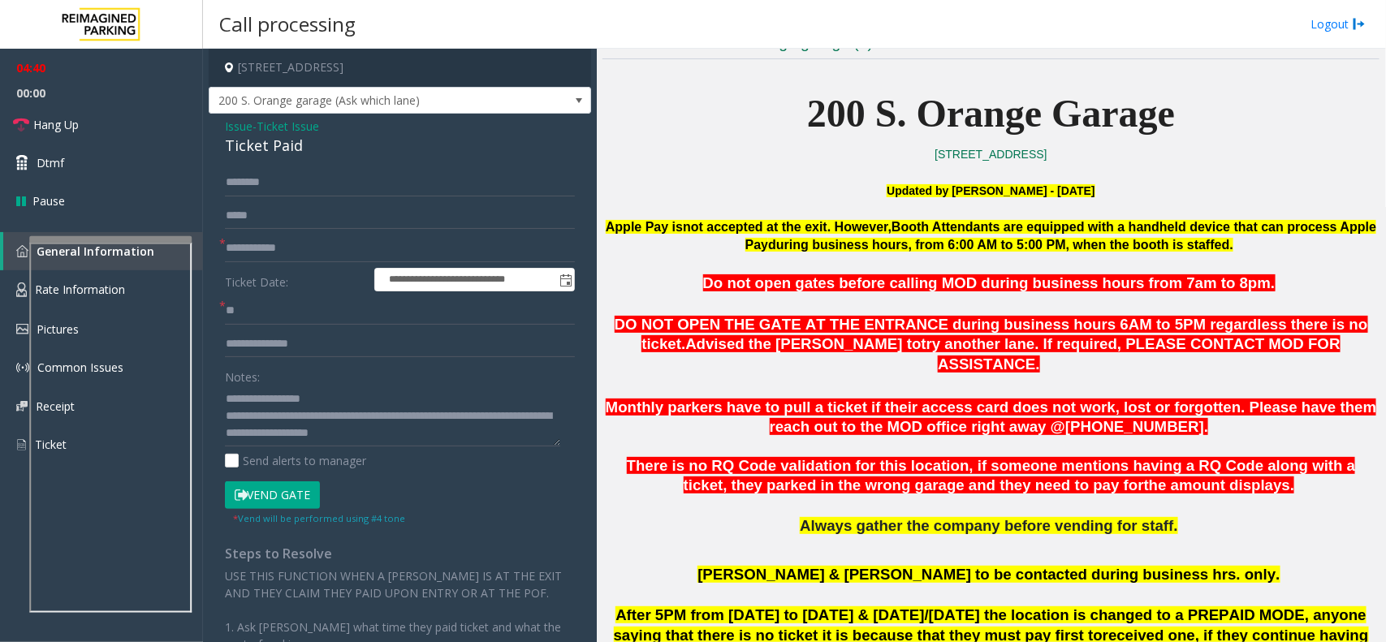
click at [1216, 496] on p at bounding box center [991, 506] width 777 height 20
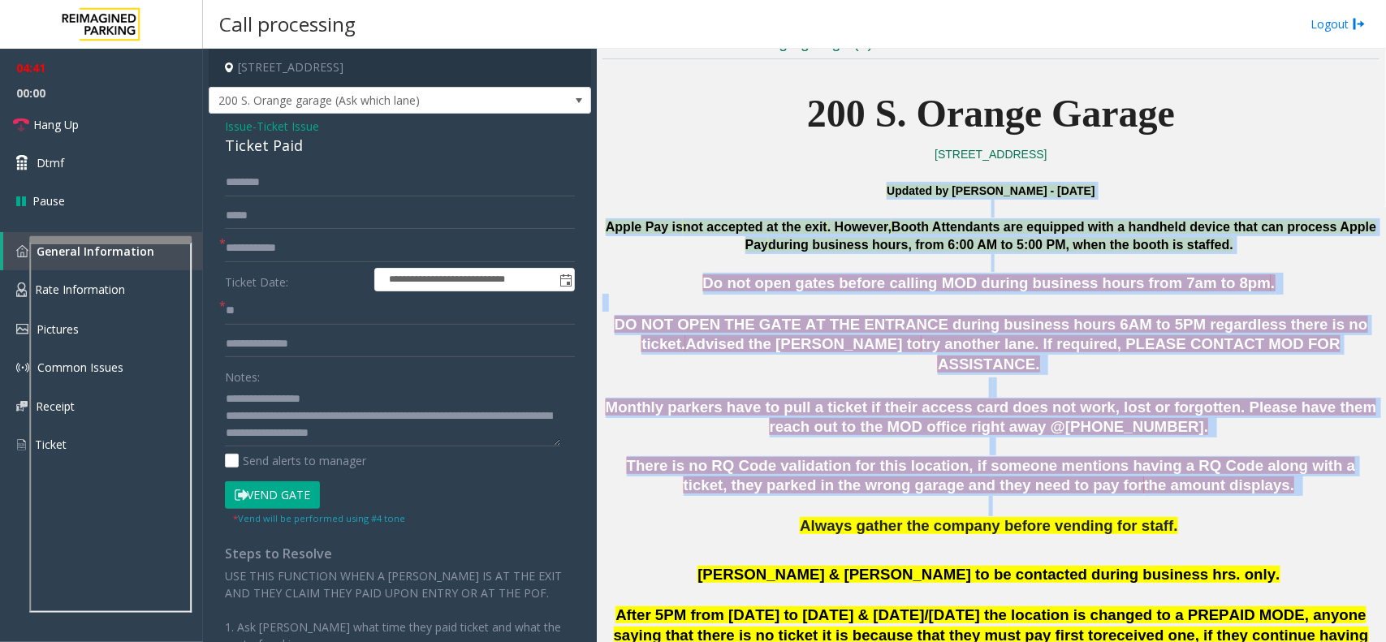
drag, startPoint x: 1216, startPoint y: 478, endPoint x: 748, endPoint y: 188, distance: 550.4
click at [748, 188] on p "Updated by Sunil Dhyani - 24th June 2025" at bounding box center [991, 191] width 777 height 18
drag, startPoint x: 610, startPoint y: 216, endPoint x: 1210, endPoint y: 457, distance: 646.9
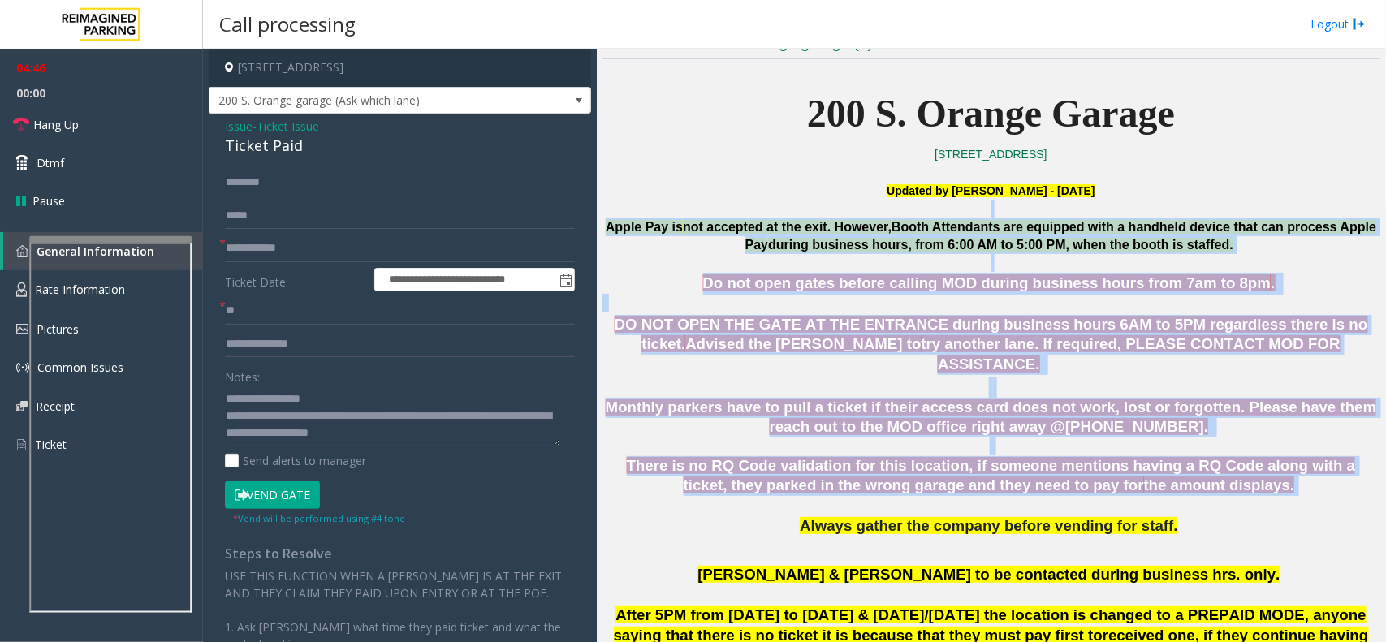
click at [1210, 471] on p "There is no RQ Code validation for this location, if someone mentions having a …" at bounding box center [991, 476] width 777 height 41
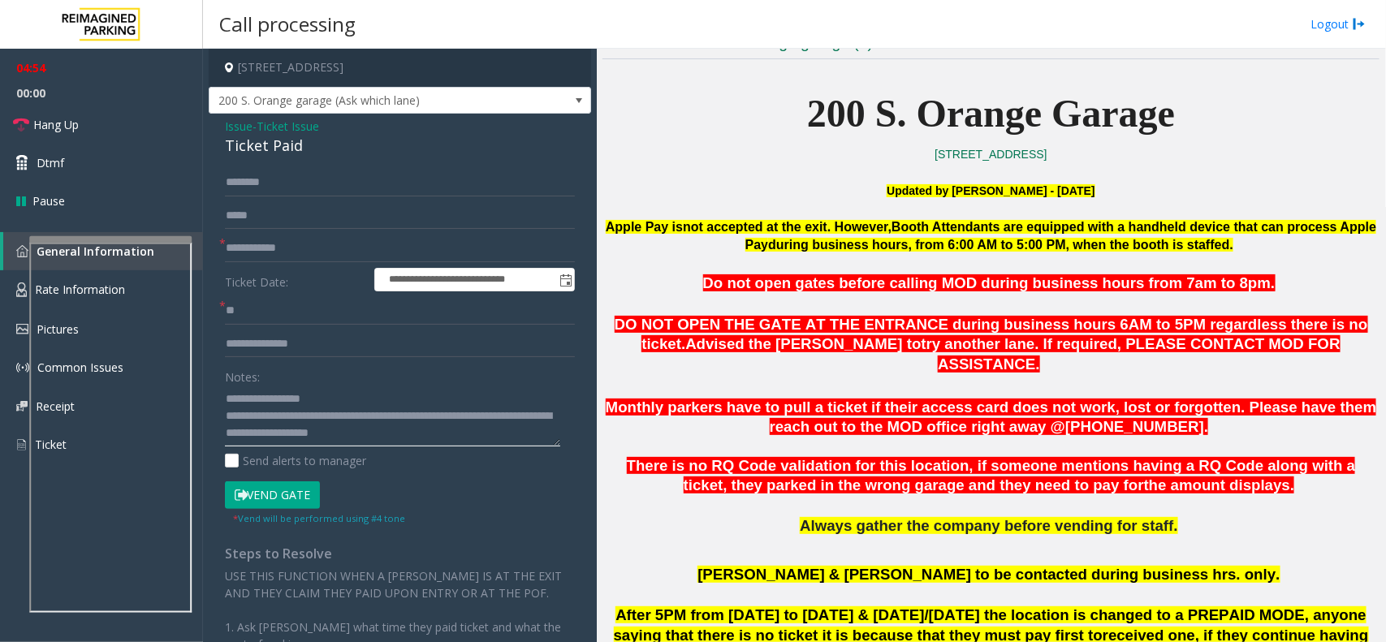
click at [479, 435] on textarea at bounding box center [392, 416] width 335 height 61
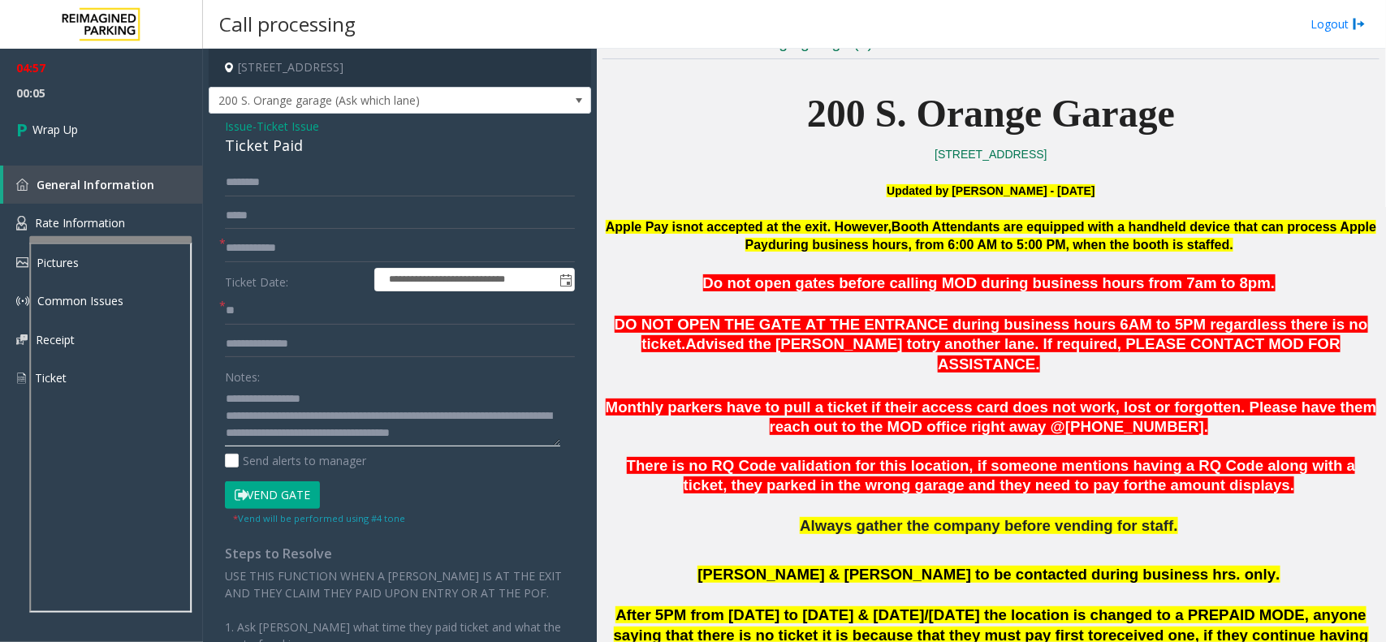
scroll to position [11, 0]
type textarea "**********"
click at [103, 138] on link "Wrap Up" at bounding box center [101, 130] width 203 height 48
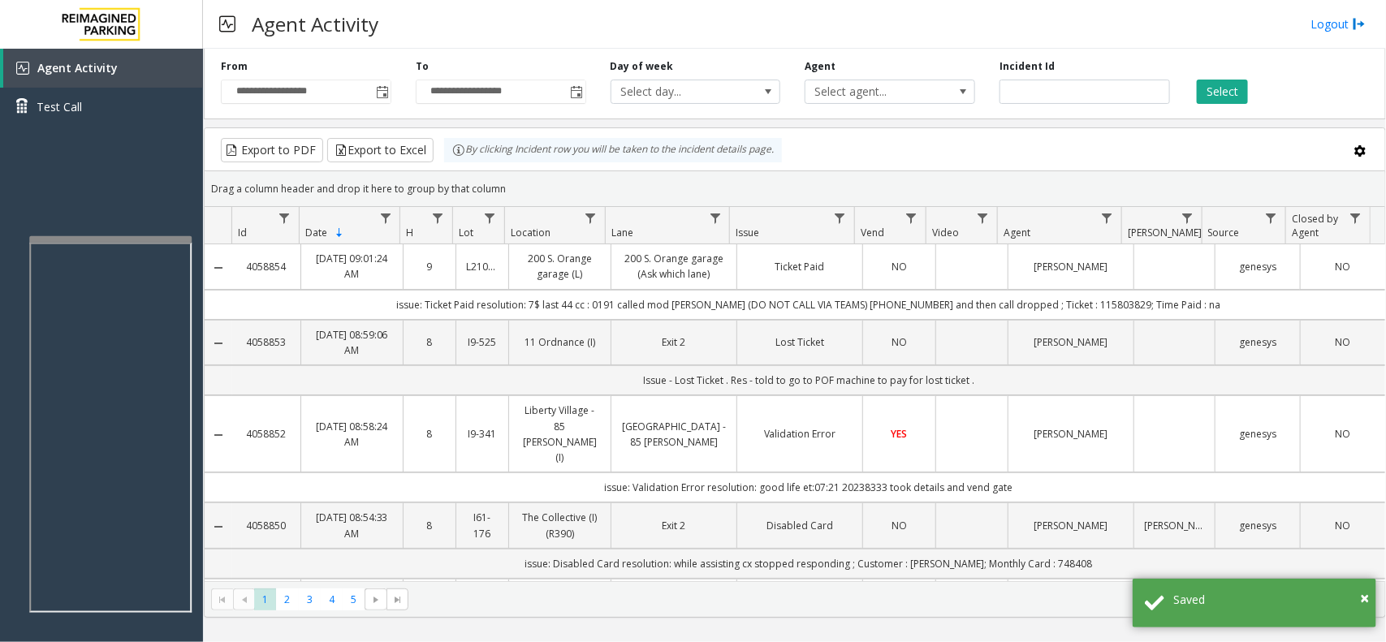
drag, startPoint x: 1244, startPoint y: 305, endPoint x: 311, endPoint y: 290, distance: 932.6
click at [311, 290] on td "issue: Ticket Paid resolution: 7$ last 44 cc : 0191 called mod Marisol Quinones…" at bounding box center [808, 305] width 1153 height 30
click at [335, 305] on td "issue: Ticket Paid resolution: 7$ last 44 cc : 0191 called mod Marisol Quinones…" at bounding box center [808, 305] width 1153 height 30
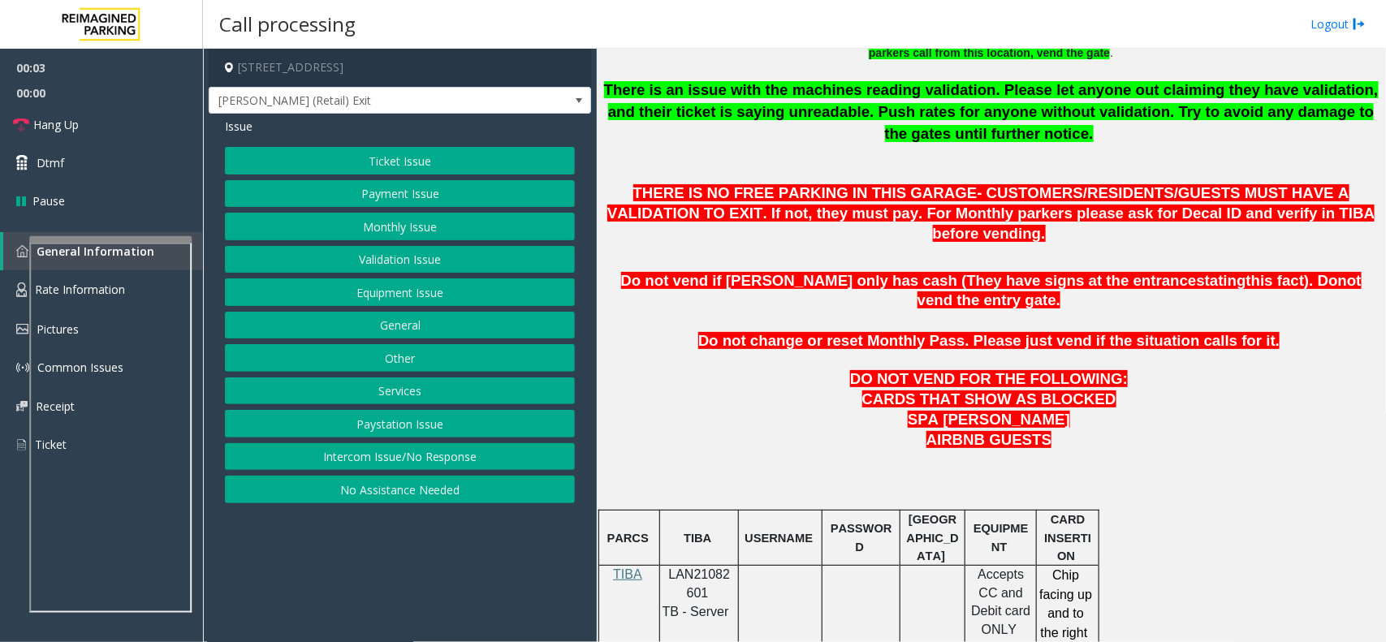
scroll to position [711, 0]
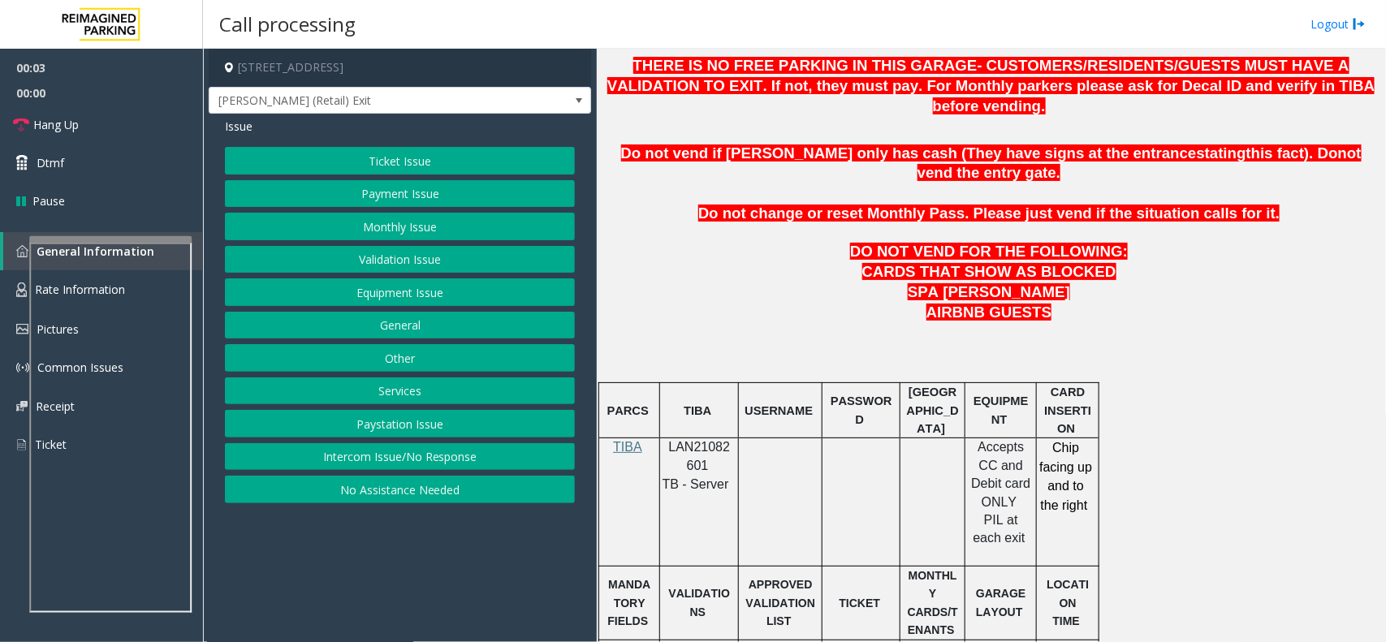
click at [707, 440] on span "LAN21082601" at bounding box center [700, 456] width 62 height 32
copy p "LAN21082601"
click at [364, 153] on button "Ticket Issue" at bounding box center [400, 161] width 350 height 28
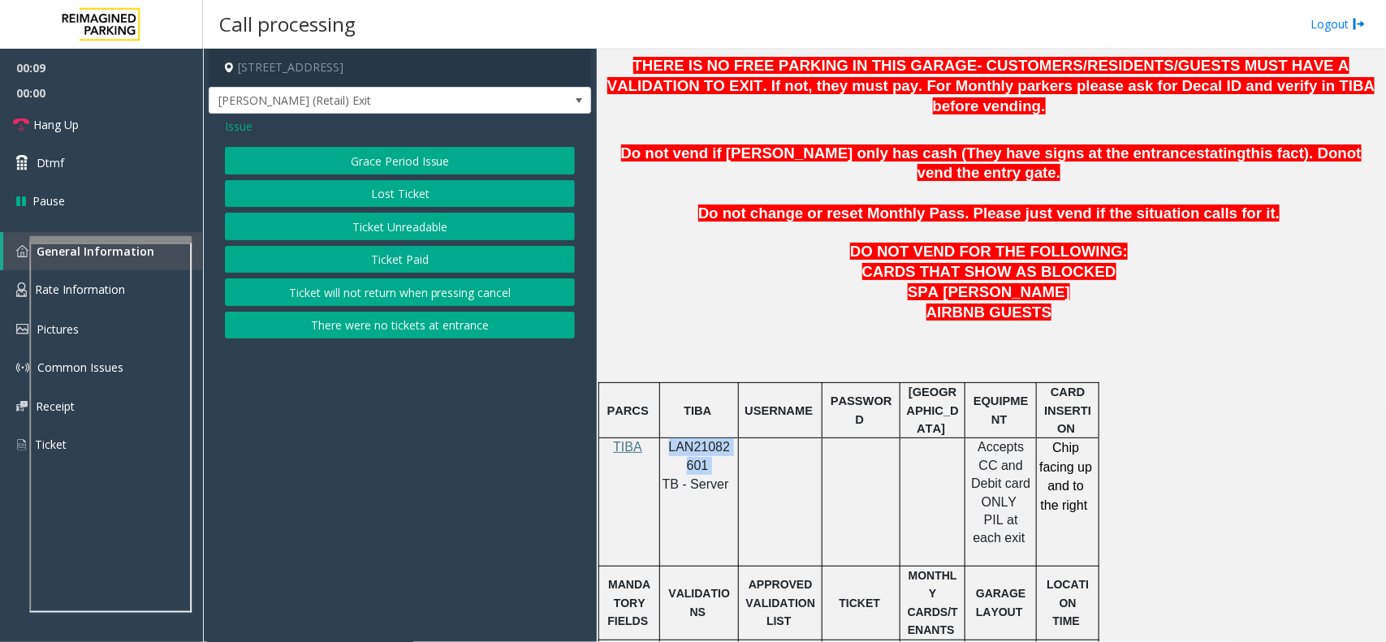
click at [379, 326] on button "There were no tickets at entrance" at bounding box center [400, 326] width 350 height 28
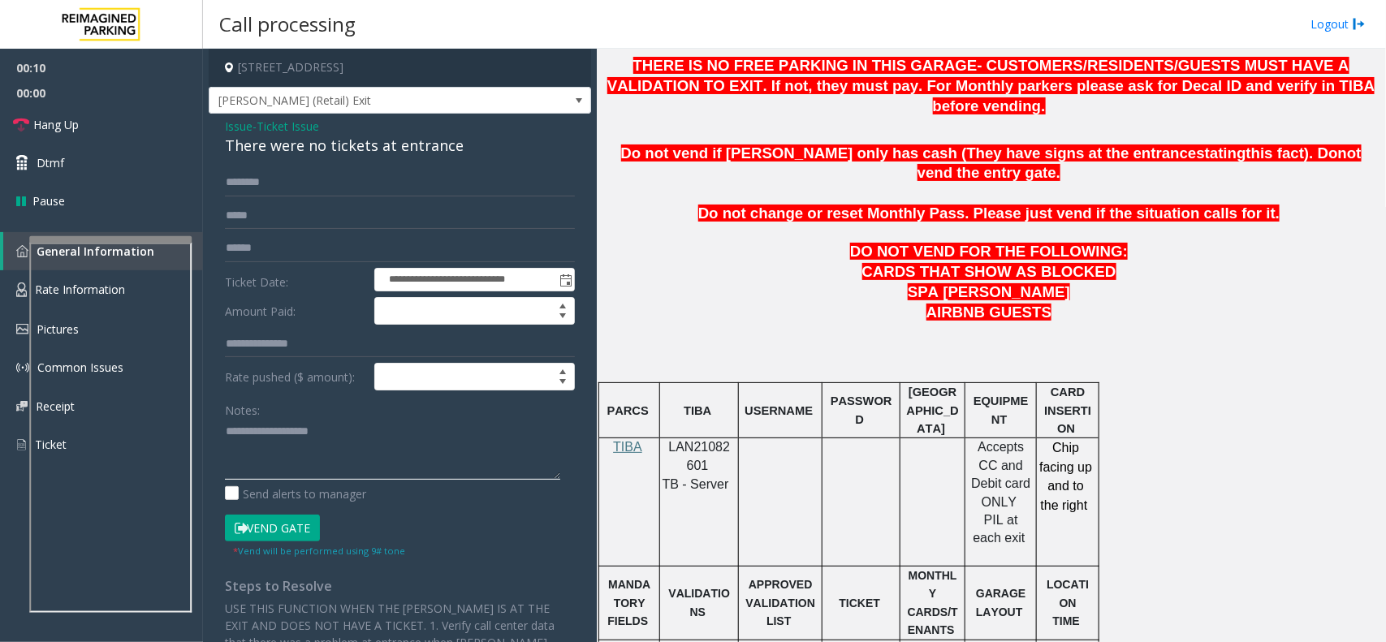
click at [305, 461] on textarea at bounding box center [392, 449] width 335 height 61
click at [337, 436] on textarea at bounding box center [392, 449] width 335 height 61
click at [412, 145] on div "There were no tickets at entrance" at bounding box center [400, 146] width 350 height 22
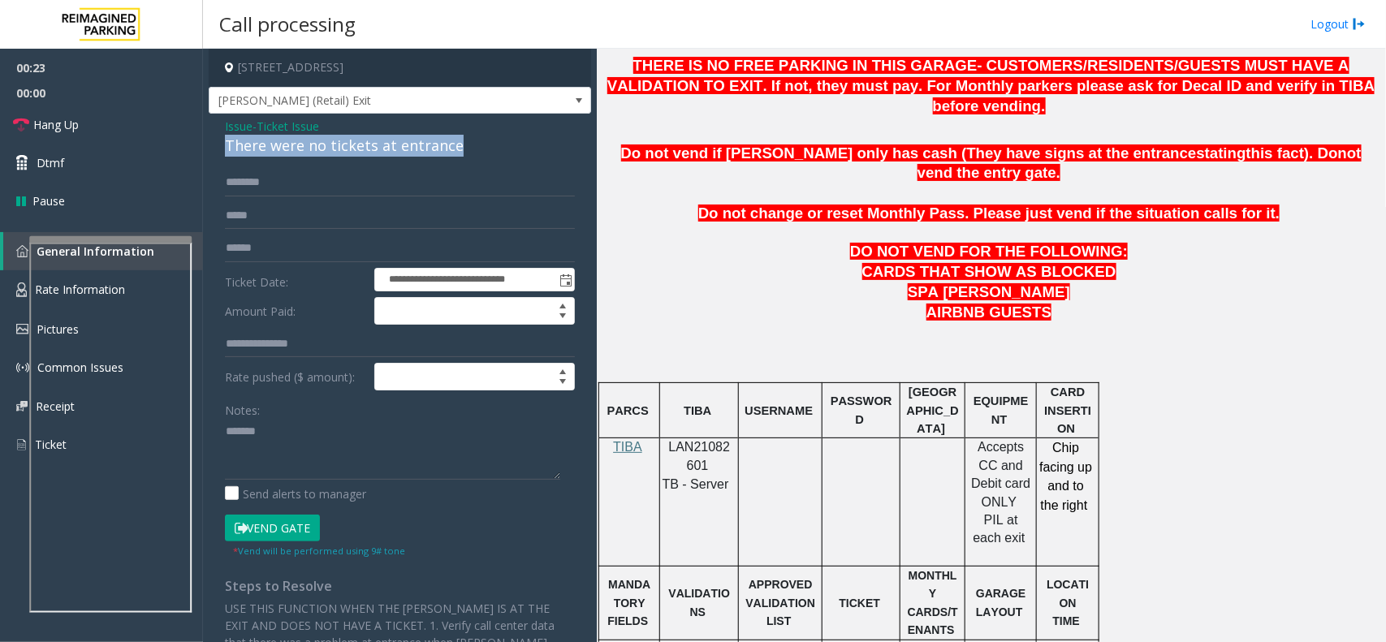
copy div "There were no tickets at entrance"
click at [366, 441] on textarea at bounding box center [392, 449] width 335 height 61
paste textarea "**********"
type textarea "**********"
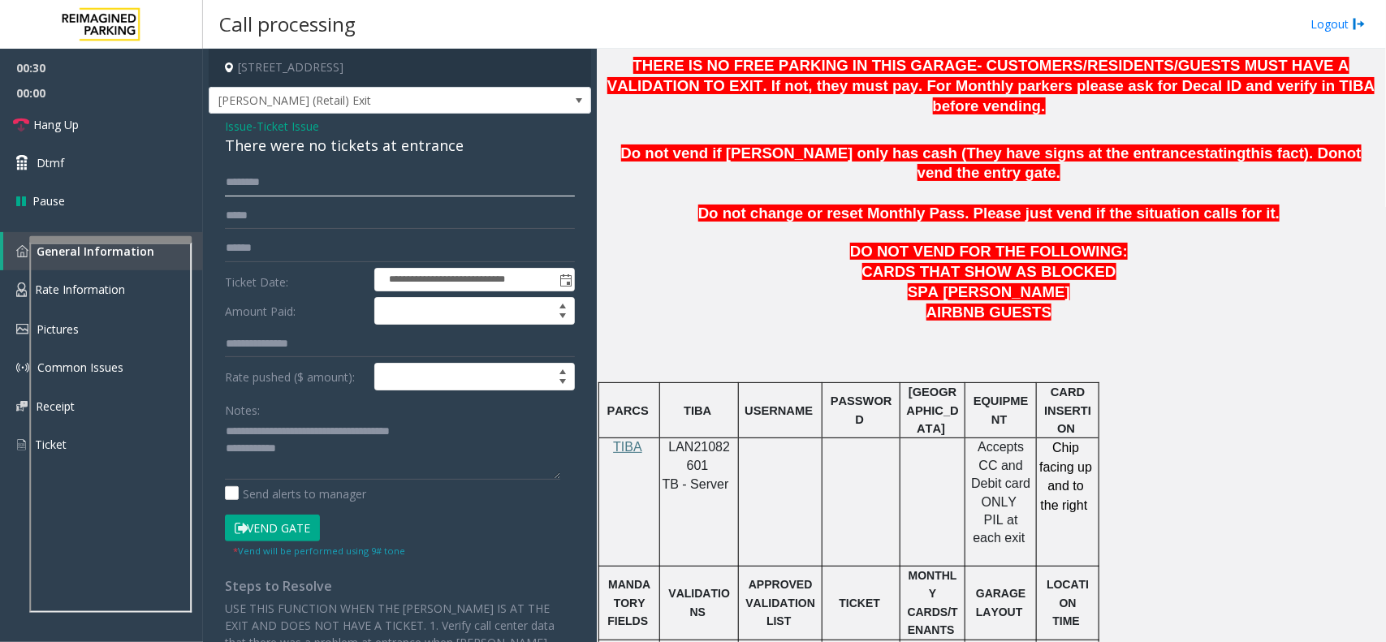
click at [248, 192] on input "text" at bounding box center [400, 183] width 350 height 28
type input "*****"
click at [338, 452] on textarea at bounding box center [392, 449] width 335 height 61
click at [290, 542] on button "Vend Gate" at bounding box center [272, 529] width 95 height 28
click at [288, 532] on button "Vend Gate" at bounding box center [272, 529] width 95 height 28
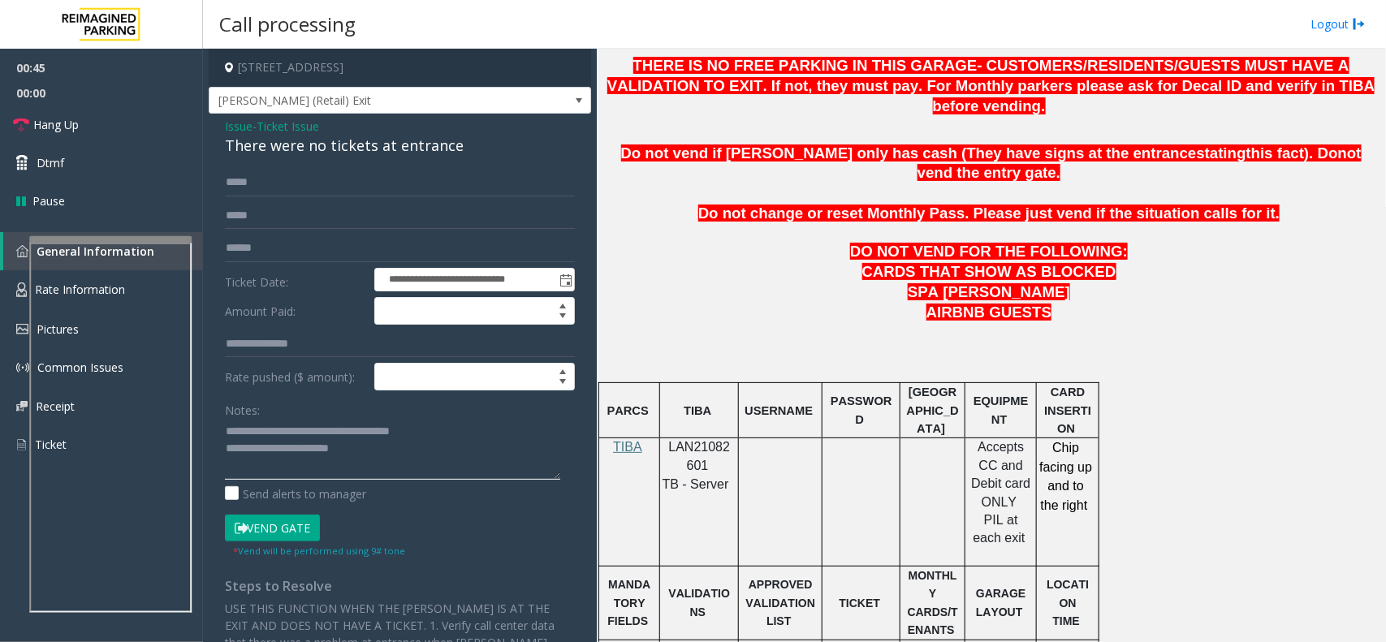
click at [370, 453] on textarea at bounding box center [392, 449] width 335 height 61
type textarea "**********"
click at [91, 115] on link "Hang Up" at bounding box center [101, 125] width 203 height 38
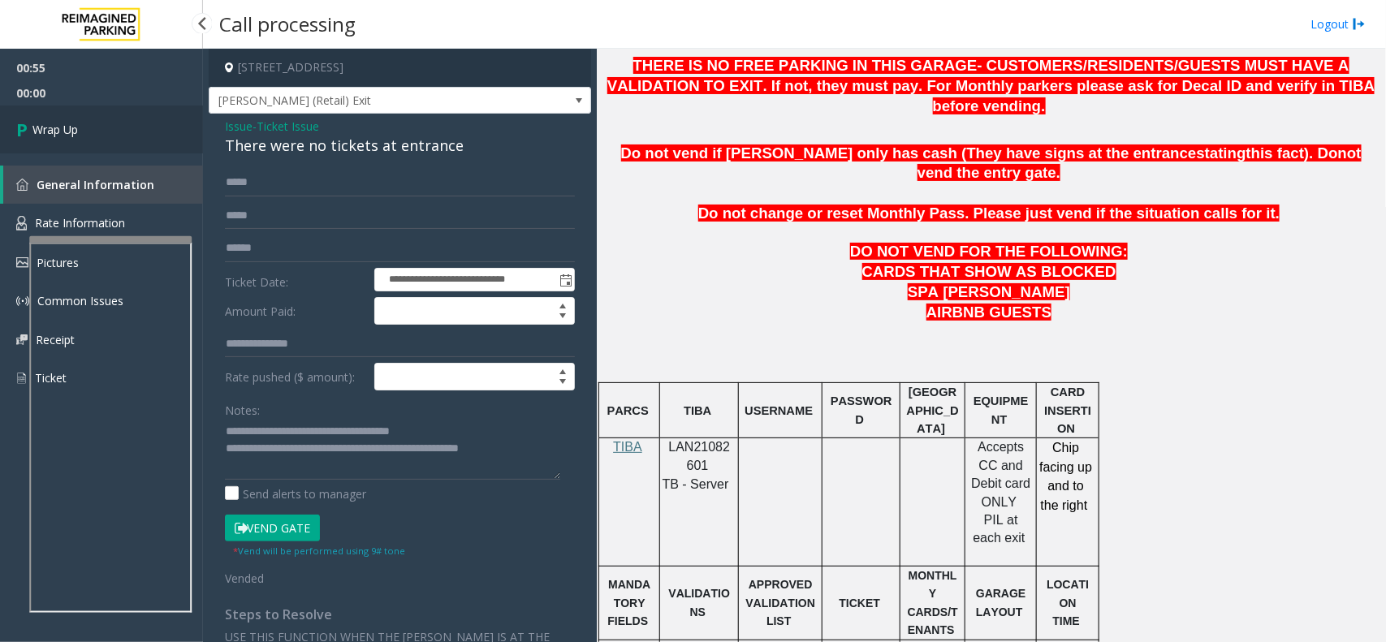
click at [91, 115] on link "Wrap Up" at bounding box center [101, 130] width 203 height 48
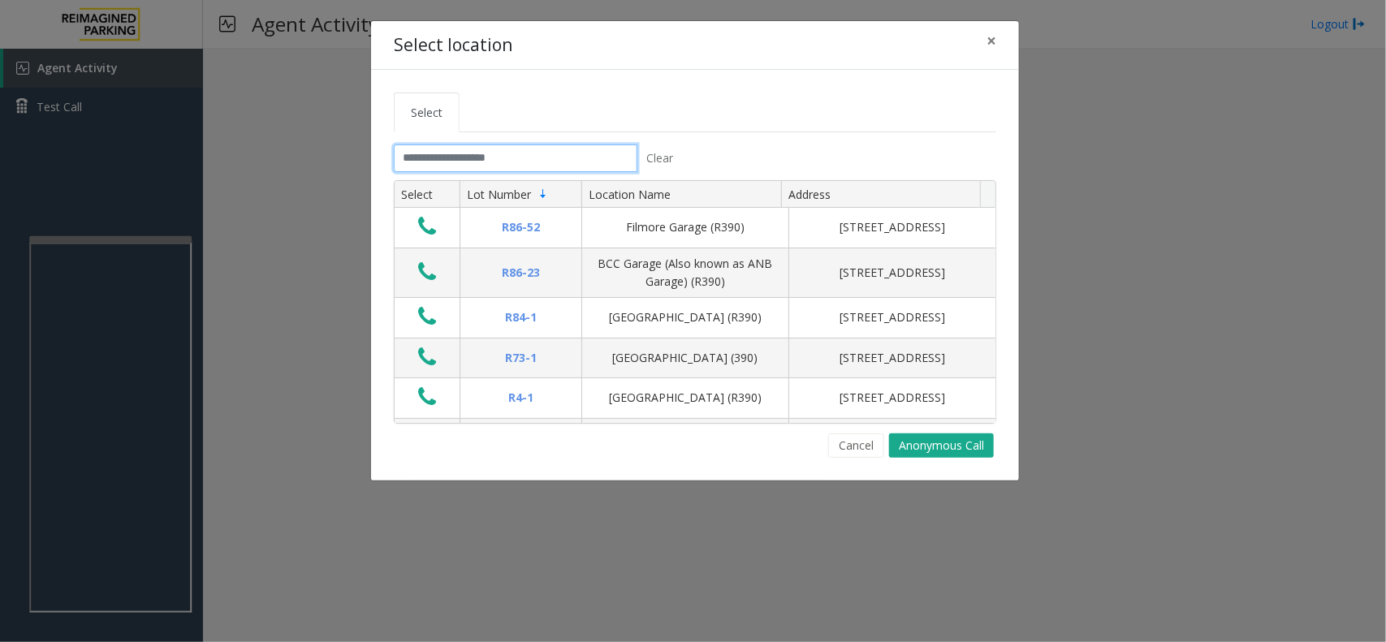
click at [548, 156] on input "text" at bounding box center [516, 159] width 244 height 28
drag, startPoint x: 989, startPoint y: 37, endPoint x: 975, endPoint y: 42, distance: 15.4
click at [989, 37] on span "×" at bounding box center [992, 40] width 10 height 23
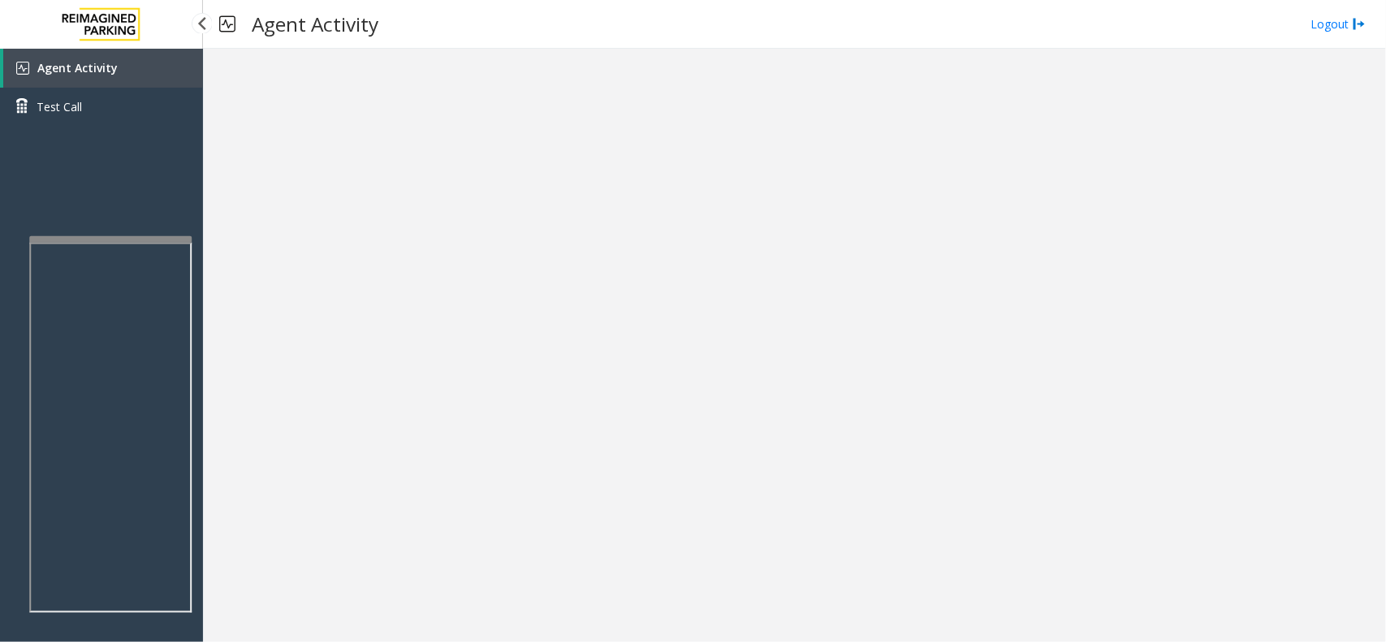
click at [131, 63] on link "Agent Activity" at bounding box center [103, 68] width 200 height 39
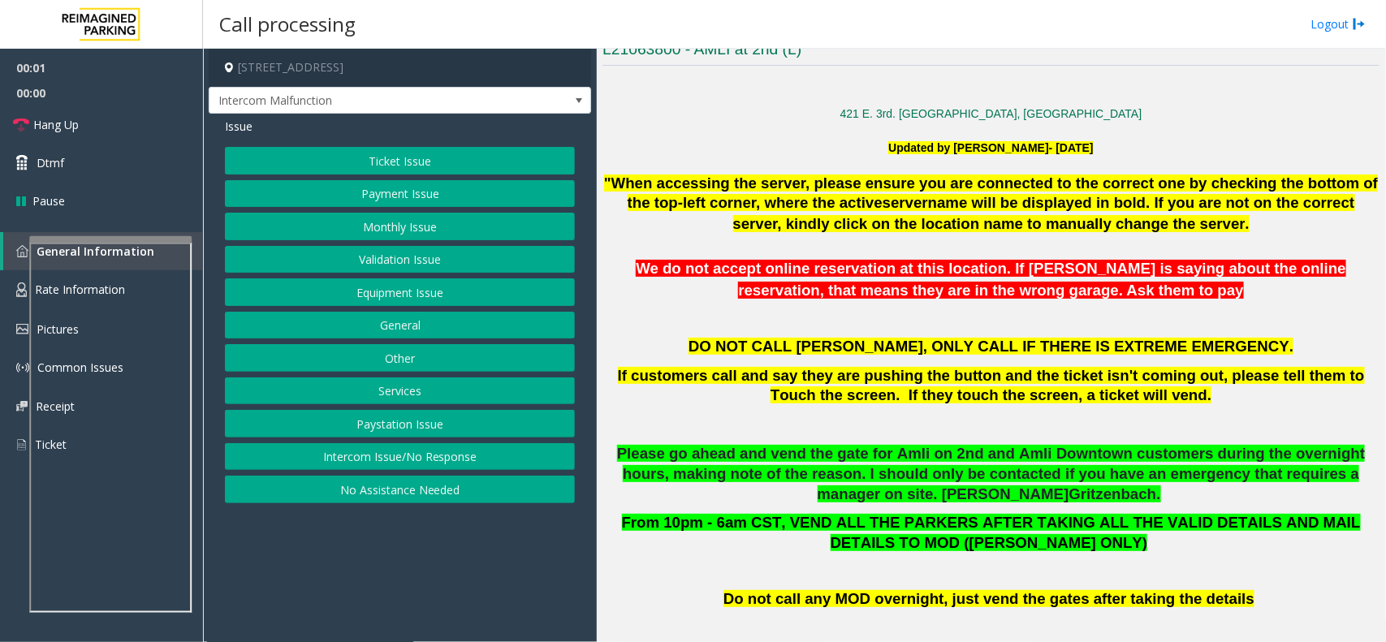
scroll to position [914, 0]
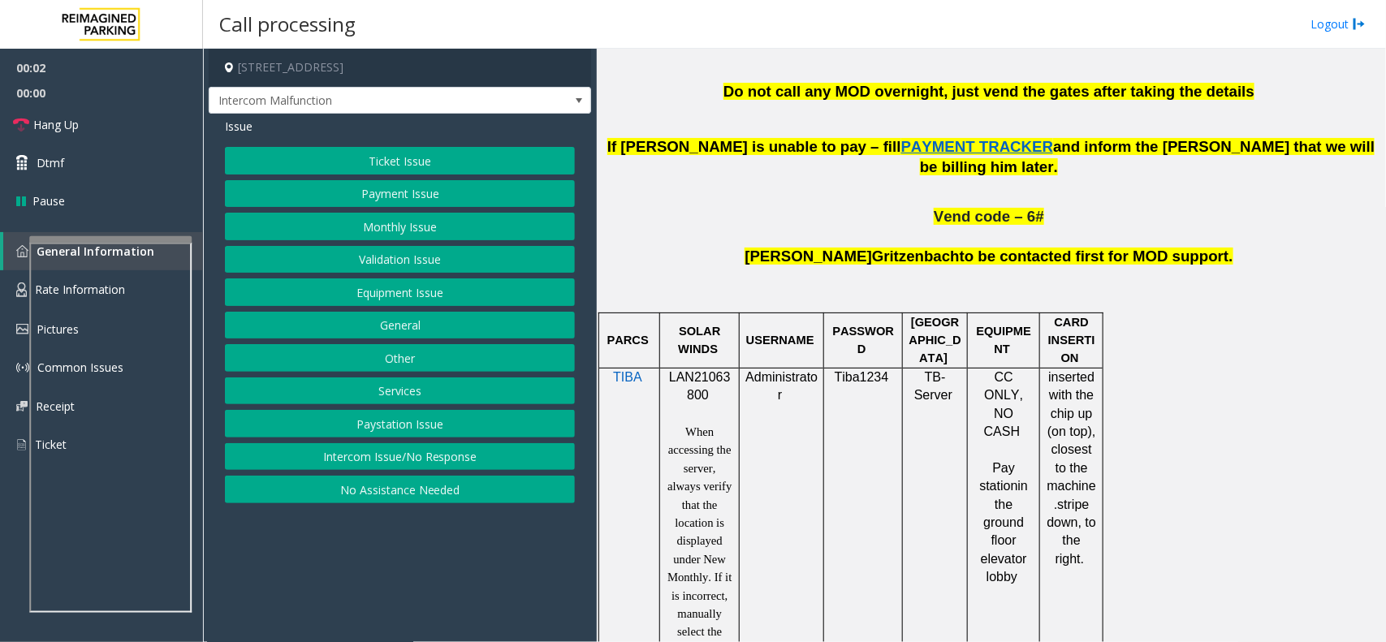
click at [693, 370] on span "LAN21063800" at bounding box center [700, 386] width 62 height 32
copy p "LAN21063800"
click at [703, 365] on div at bounding box center [700, 368] width 80 height 6
click at [705, 370] on span "LAN21063800" at bounding box center [700, 386] width 62 height 32
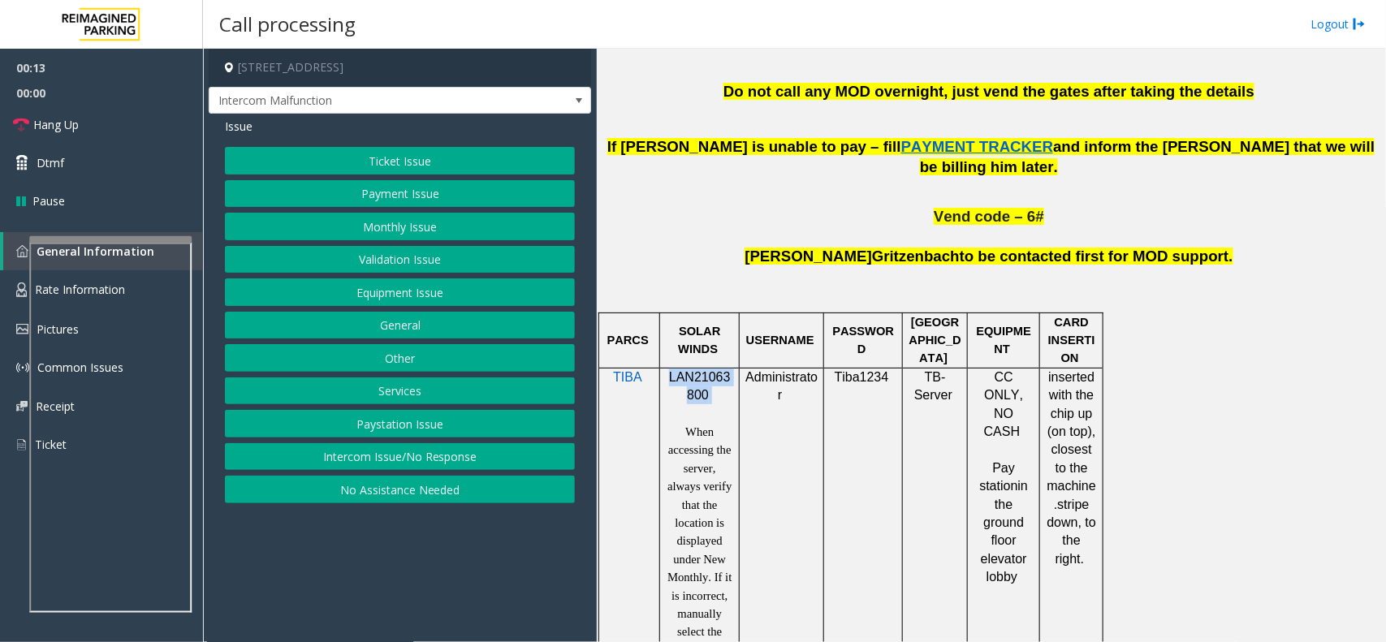
click at [705, 370] on span "LAN21063800" at bounding box center [700, 386] width 62 height 32
copy p "LAN21063800"
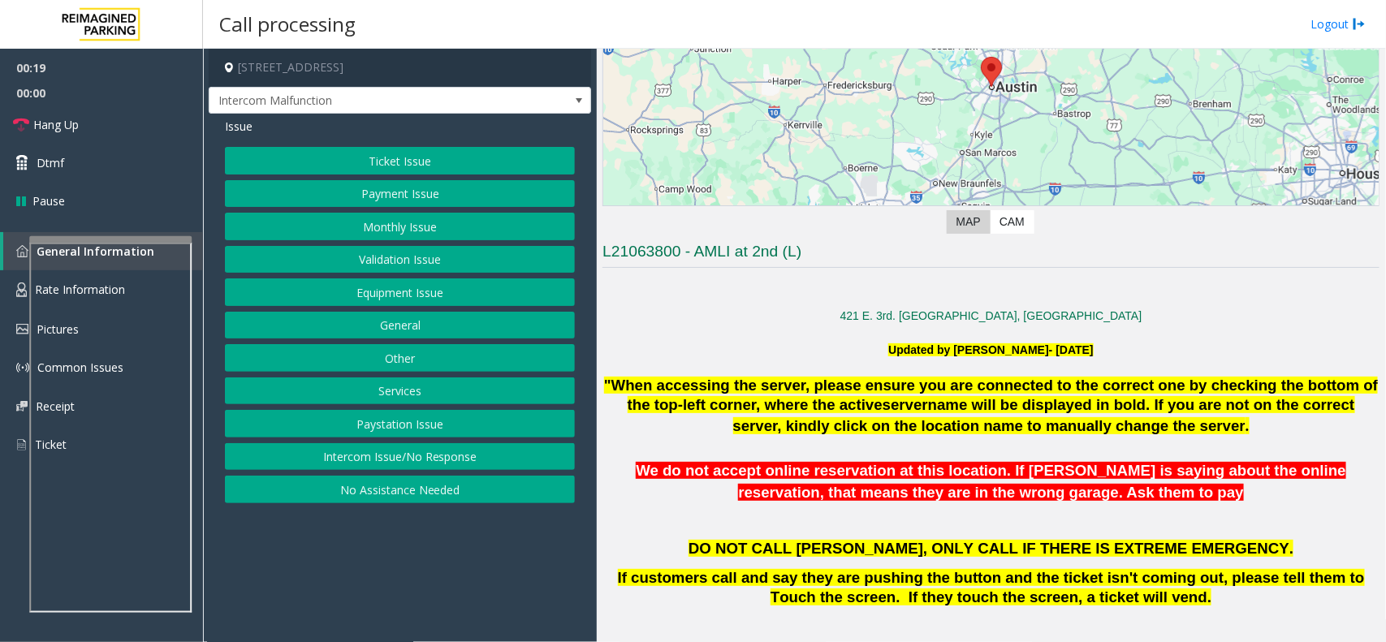
scroll to position [203, 0]
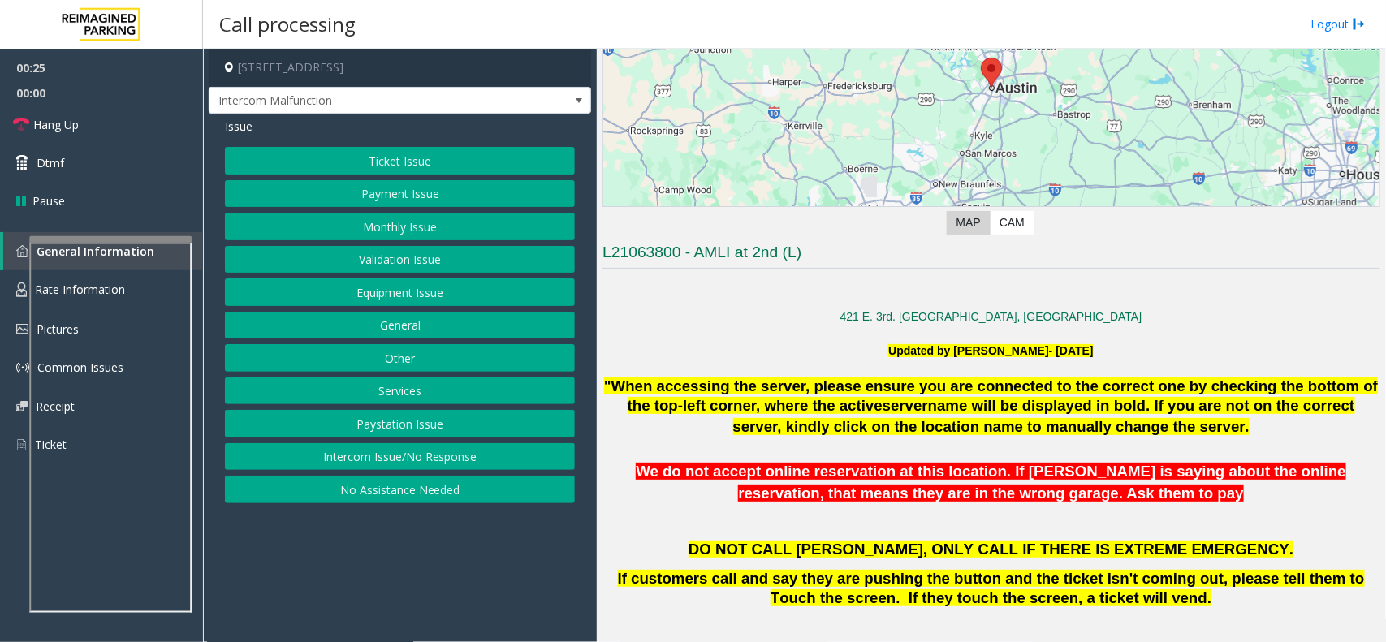
click at [448, 249] on button "Validation Issue" at bounding box center [400, 260] width 350 height 28
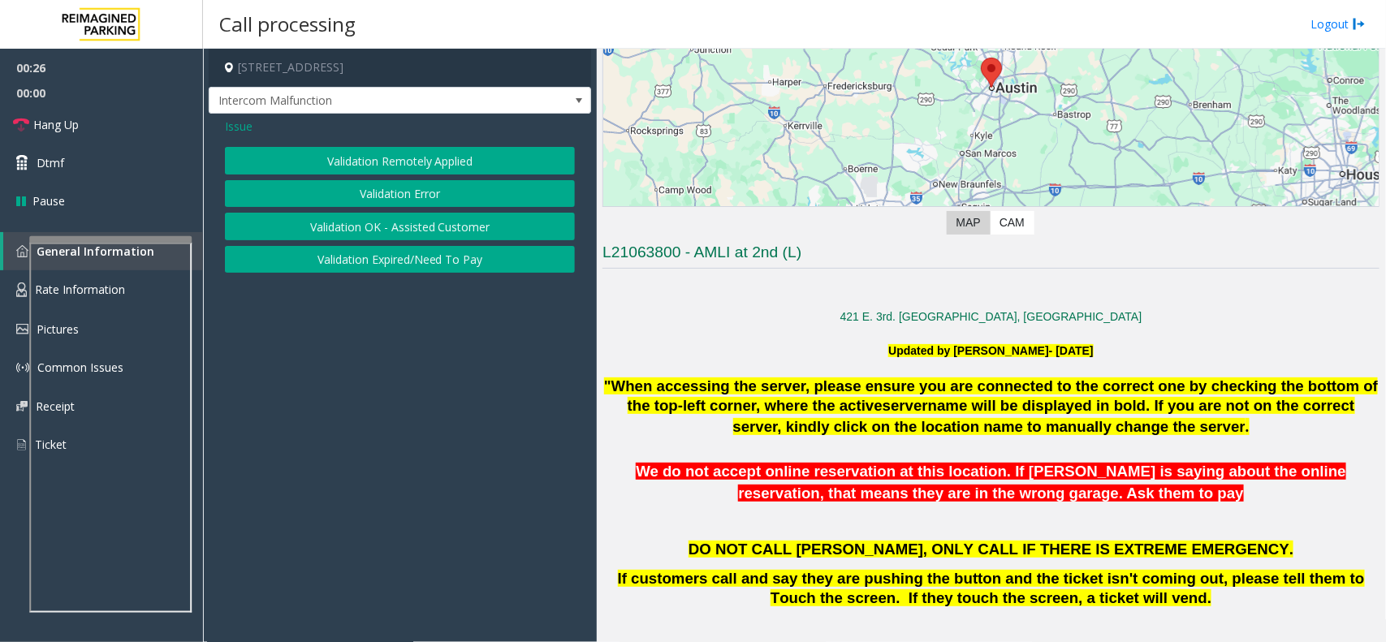
click at [443, 188] on button "Validation Error" at bounding box center [400, 194] width 350 height 28
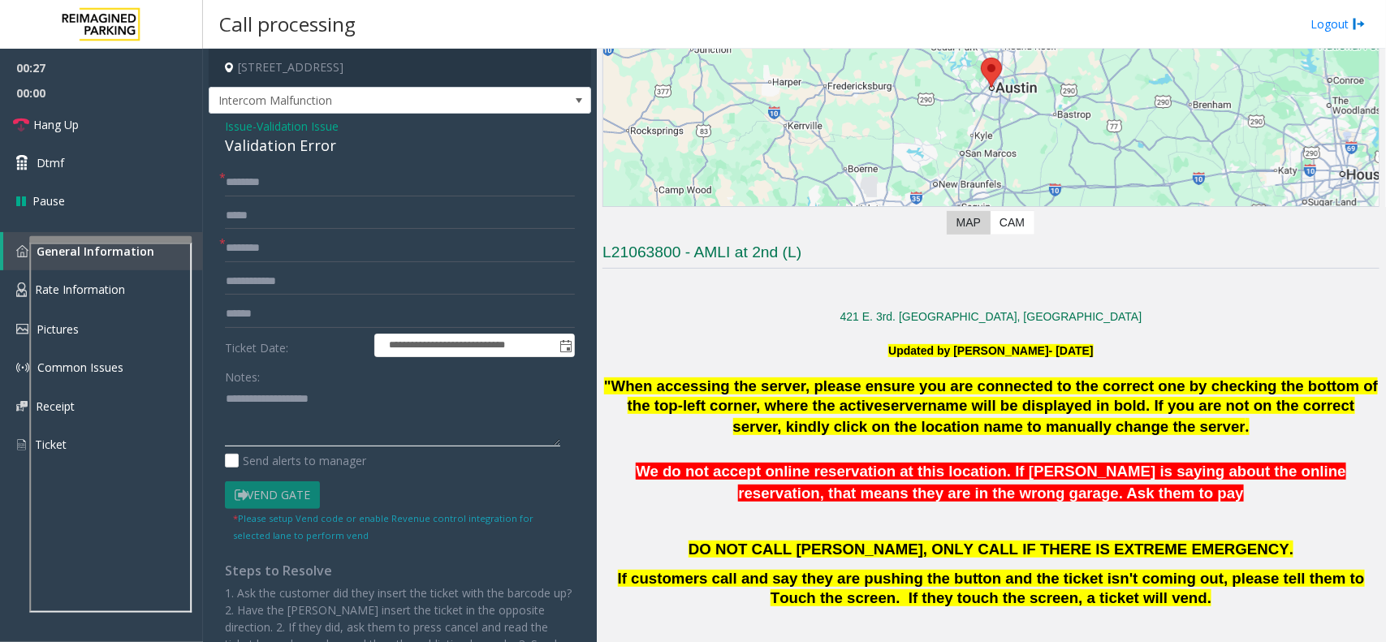
click at [318, 416] on textarea at bounding box center [392, 416] width 335 height 61
click at [286, 148] on div "Validation Error" at bounding box center [400, 146] width 350 height 22
copy div "Validation Error"
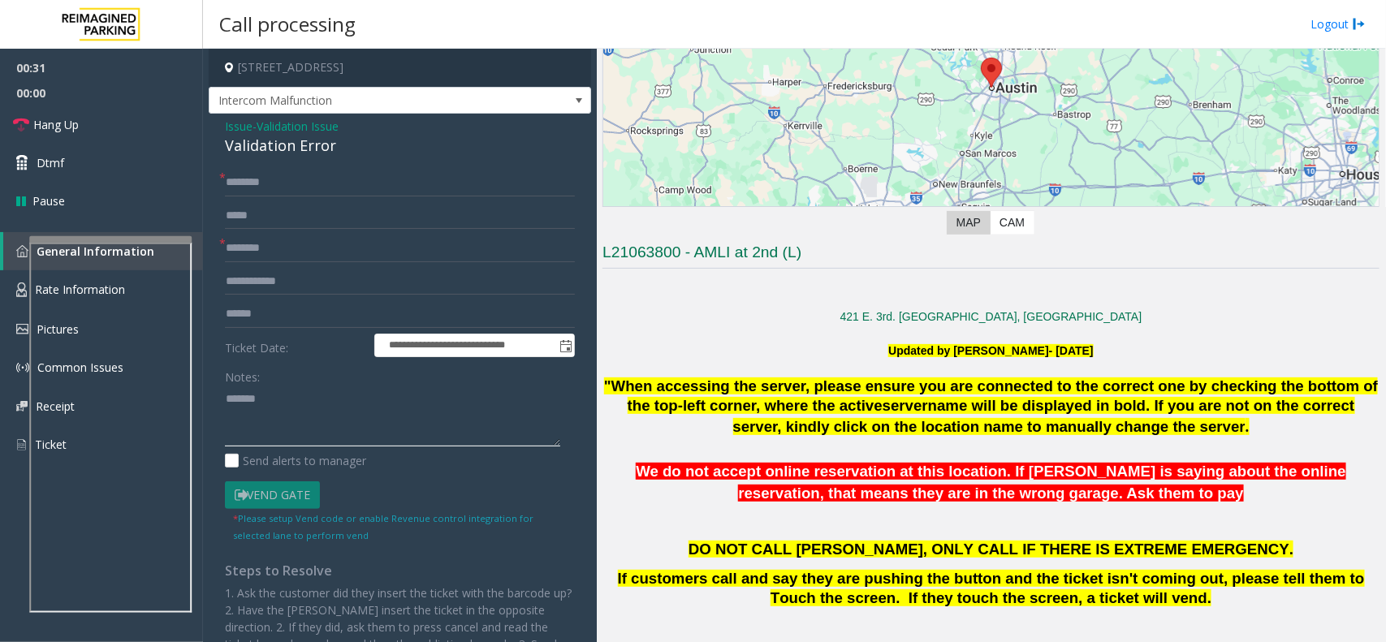
paste textarea "**********"
click at [334, 396] on textarea at bounding box center [392, 416] width 335 height 61
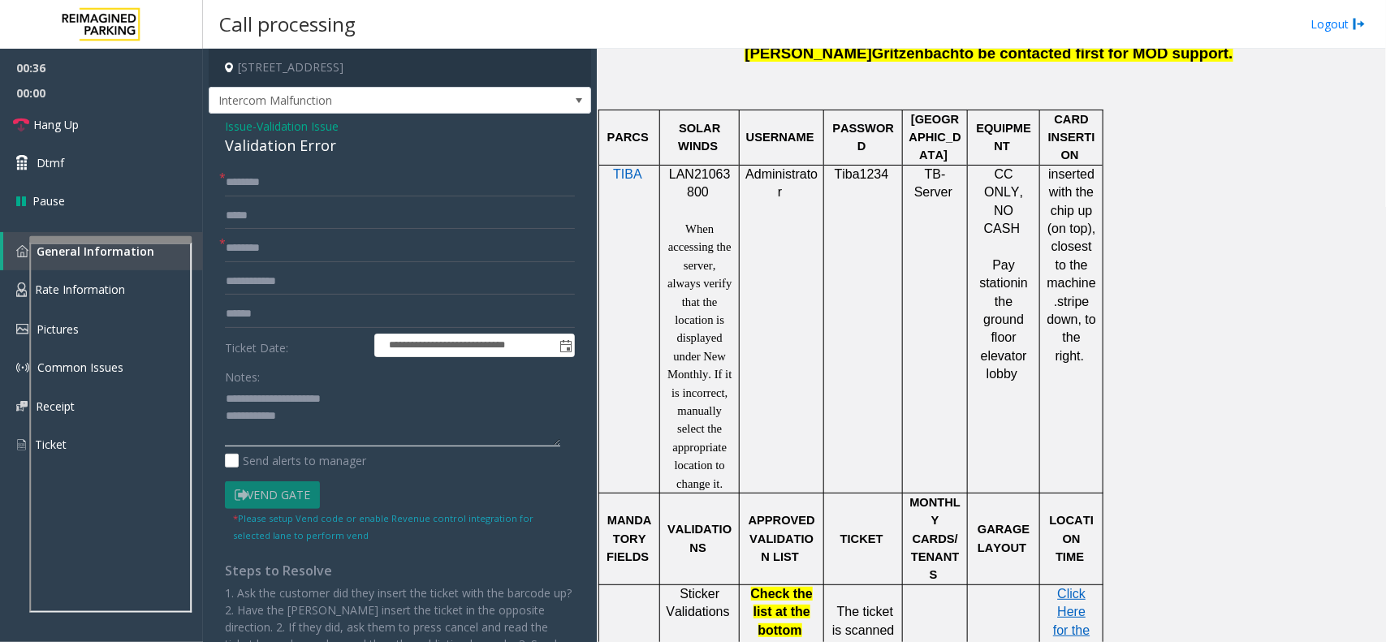
scroll to position [1624, 0]
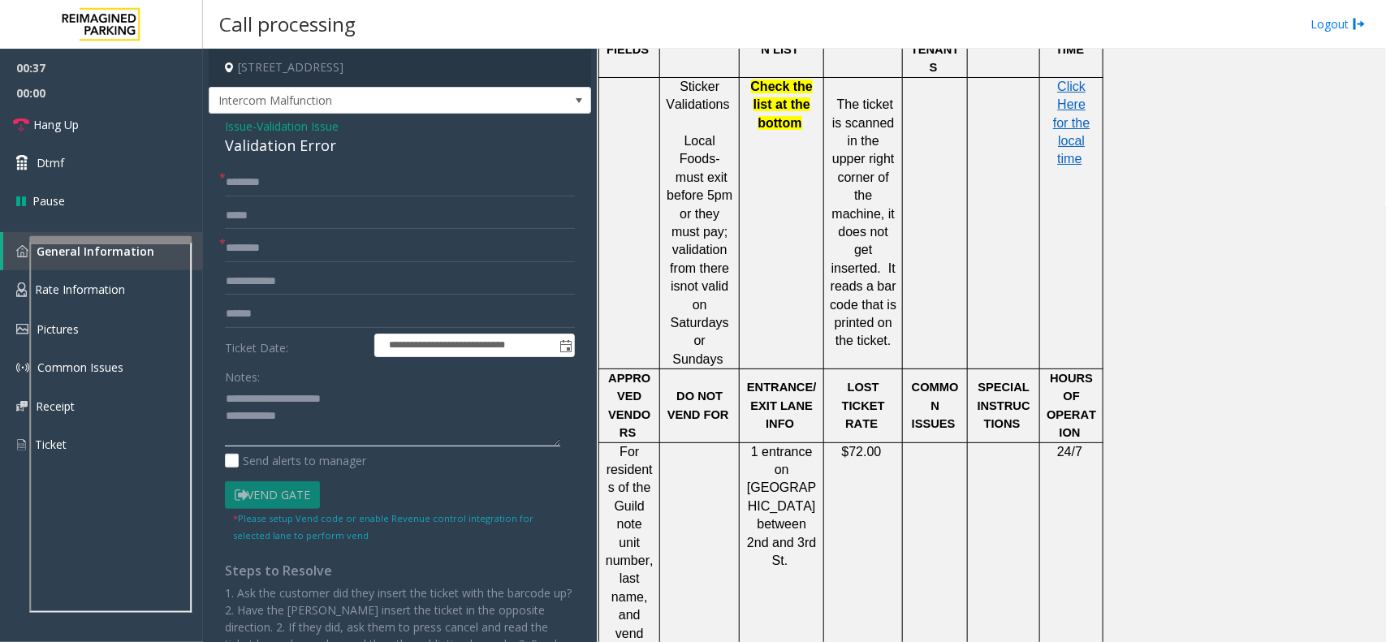
type textarea "**********"
click at [287, 253] on input "text" at bounding box center [400, 249] width 350 height 28
type input "*******"
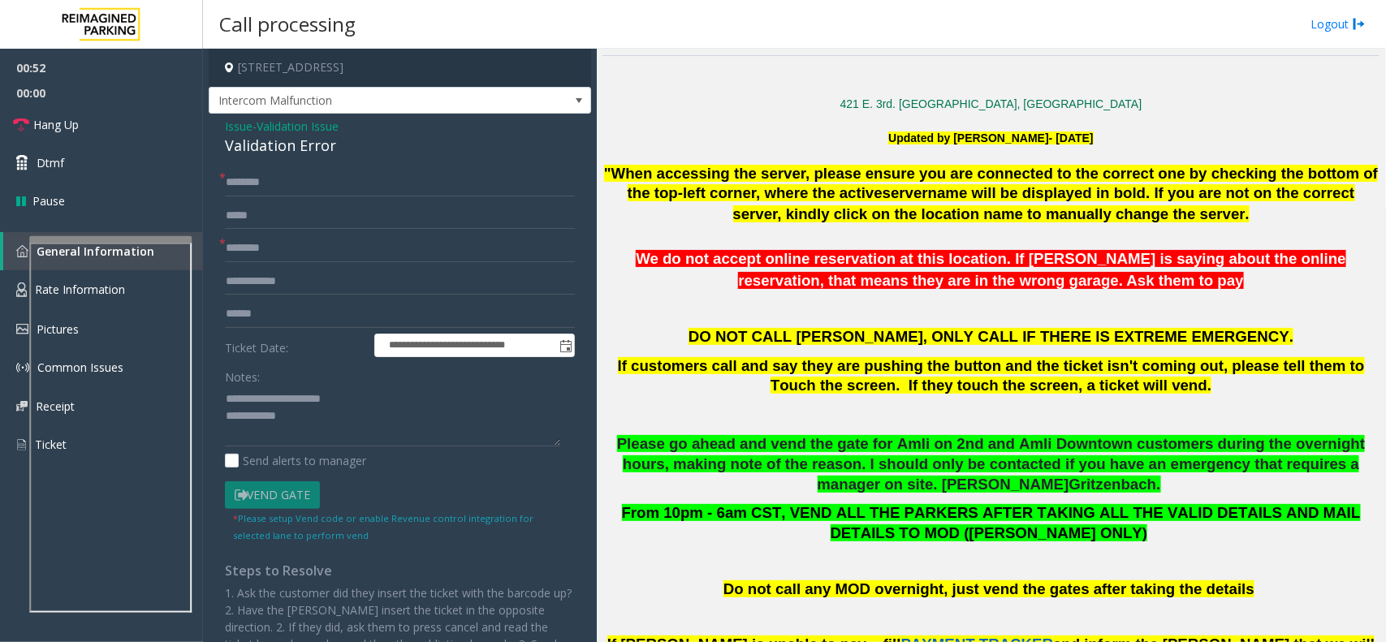
scroll to position [305, 0]
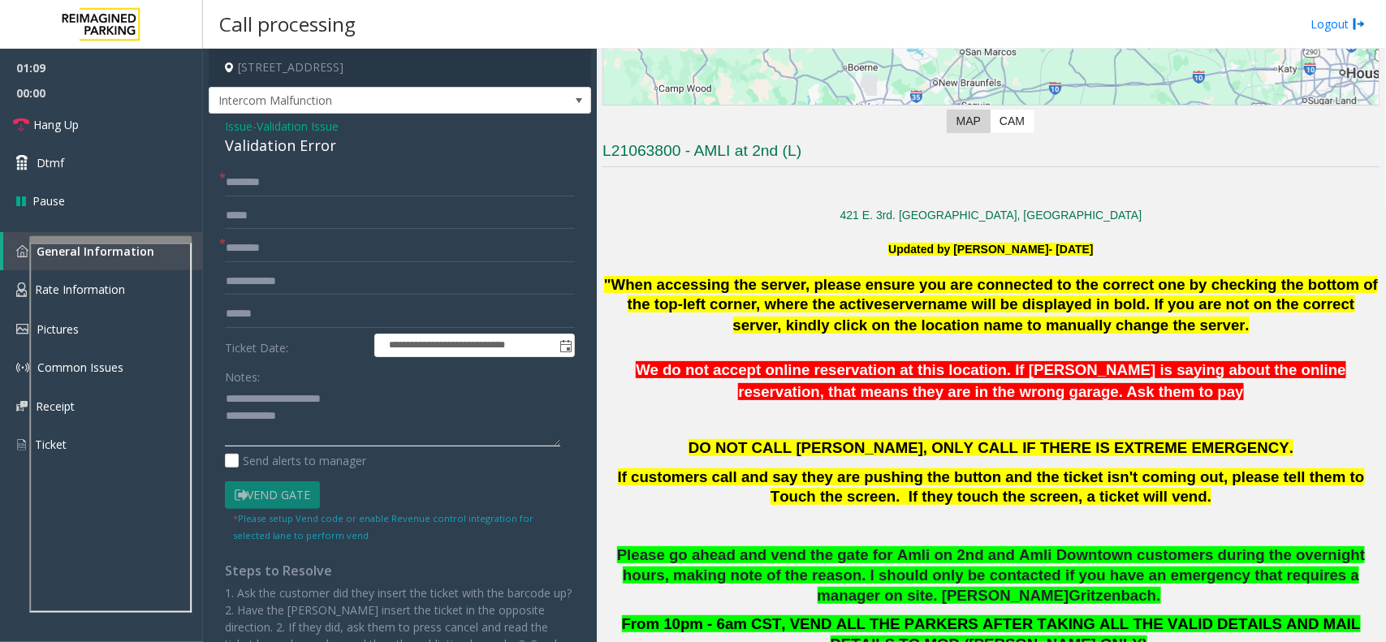
click at [402, 421] on textarea at bounding box center [392, 416] width 335 height 61
click at [257, 188] on input "text" at bounding box center [400, 183] width 350 height 28
type input "**"
click at [347, 439] on textarea at bounding box center [392, 416] width 335 height 61
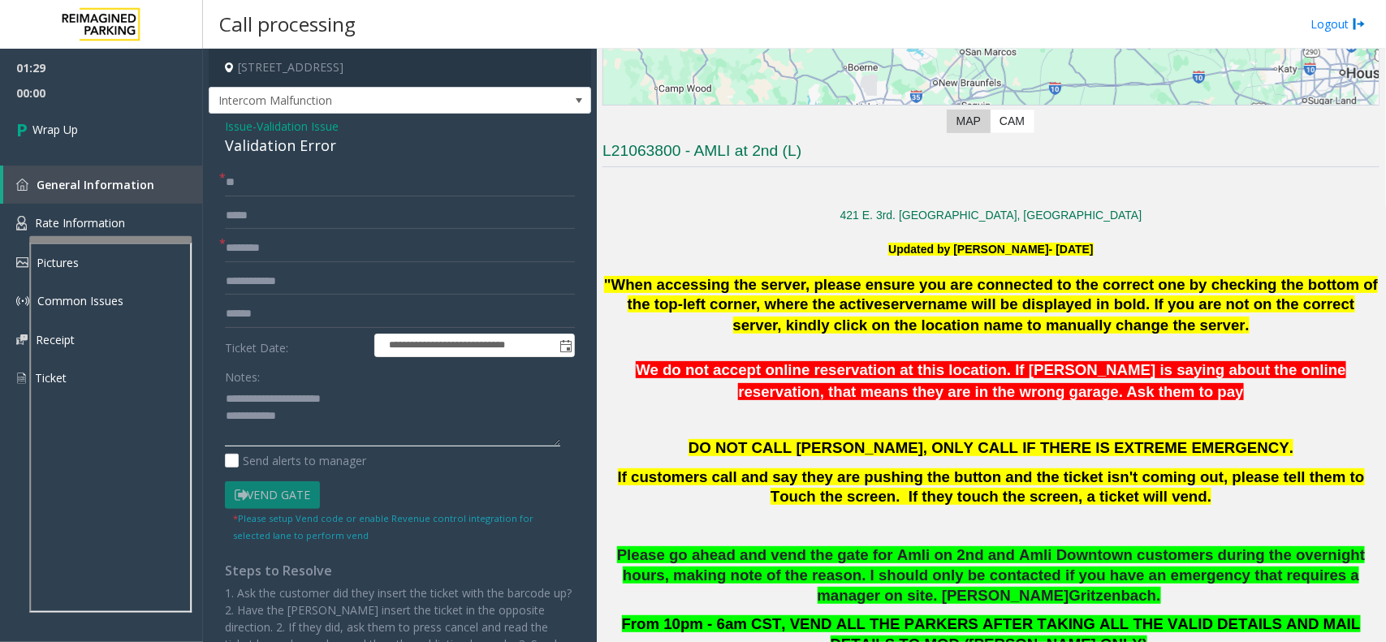
click at [366, 439] on textarea at bounding box center [392, 416] width 335 height 61
type textarea "**********"
click at [150, 155] on div "01:29 00:15 Wrap Up General Information Rate Information Pictures Common Issues…" at bounding box center [101, 230] width 203 height 362
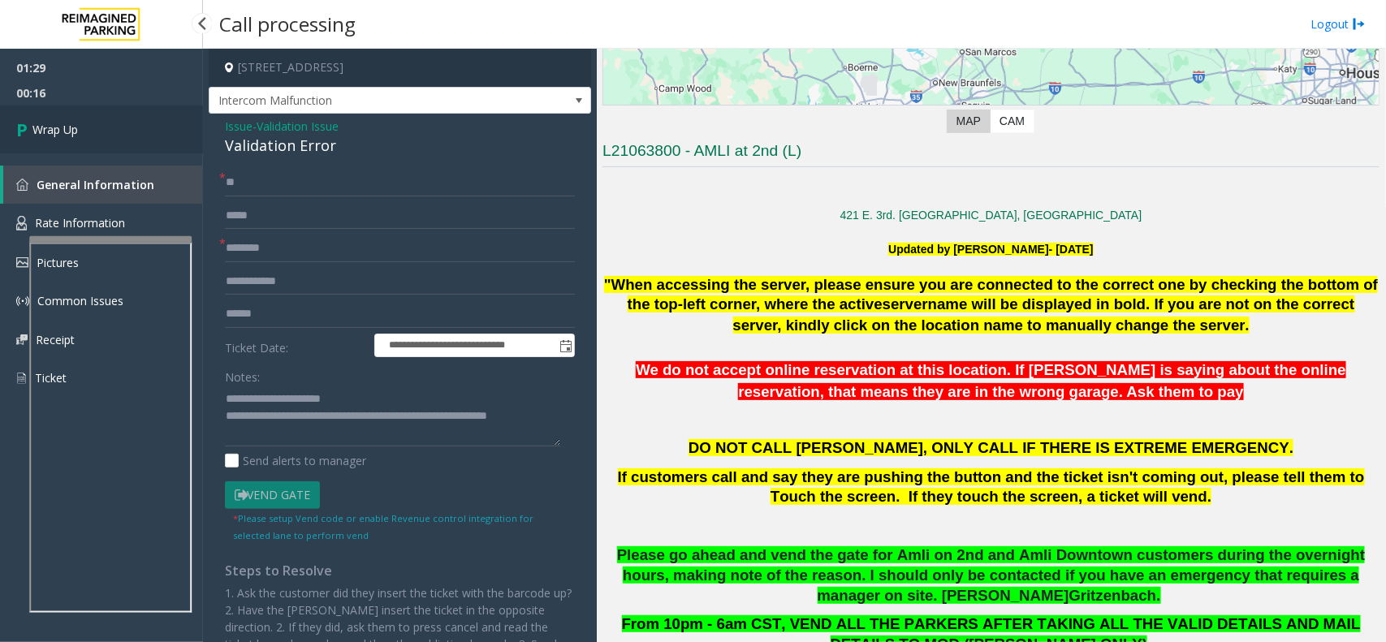
click at [147, 124] on link "Wrap Up" at bounding box center [101, 130] width 203 height 48
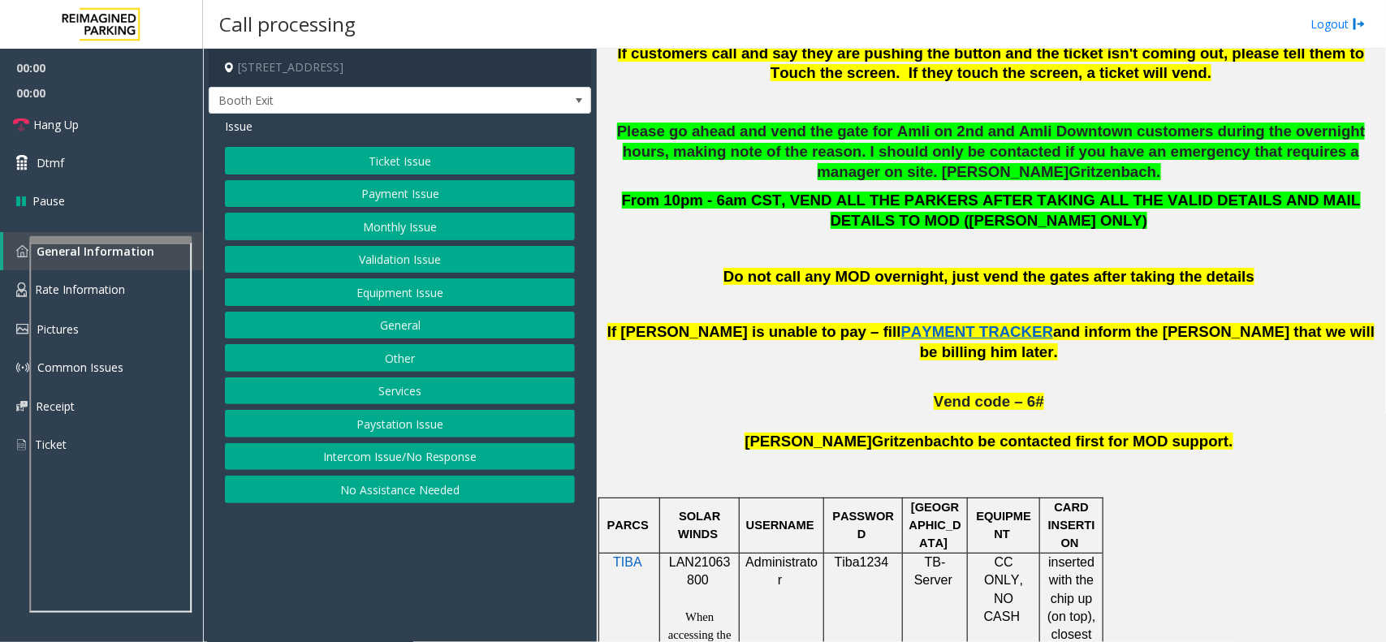
scroll to position [1015, 0]
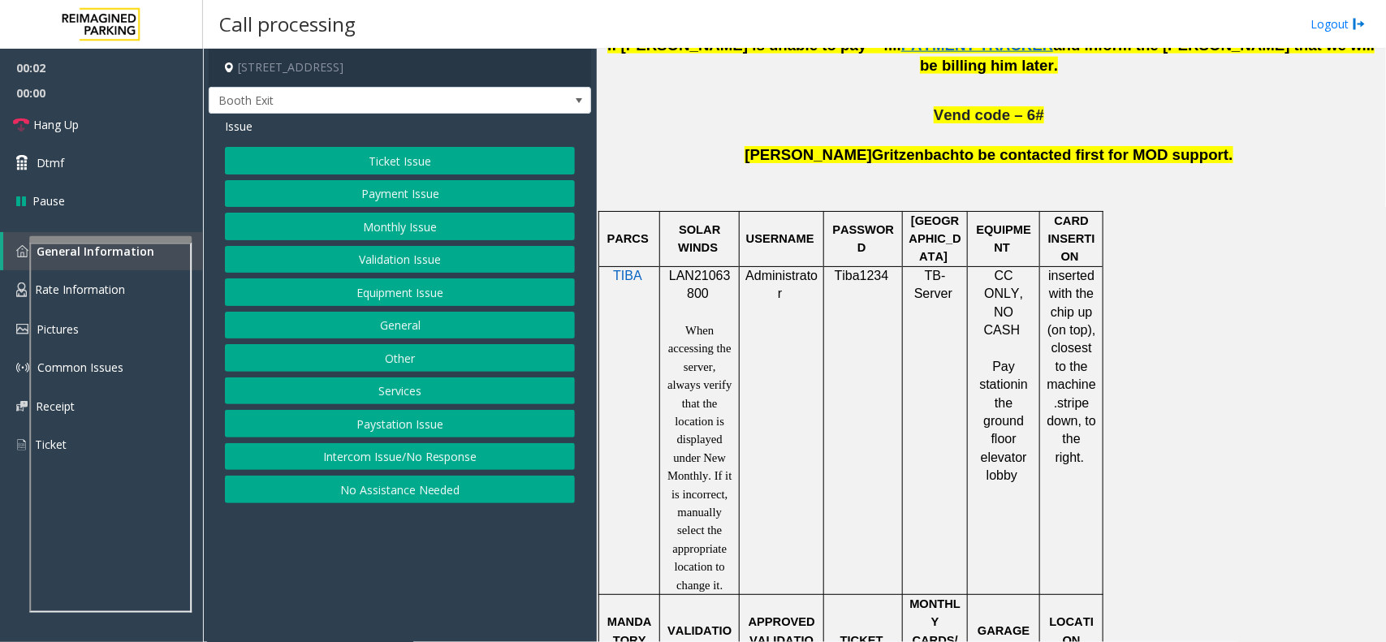
click at [716, 263] on div at bounding box center [700, 266] width 80 height 6
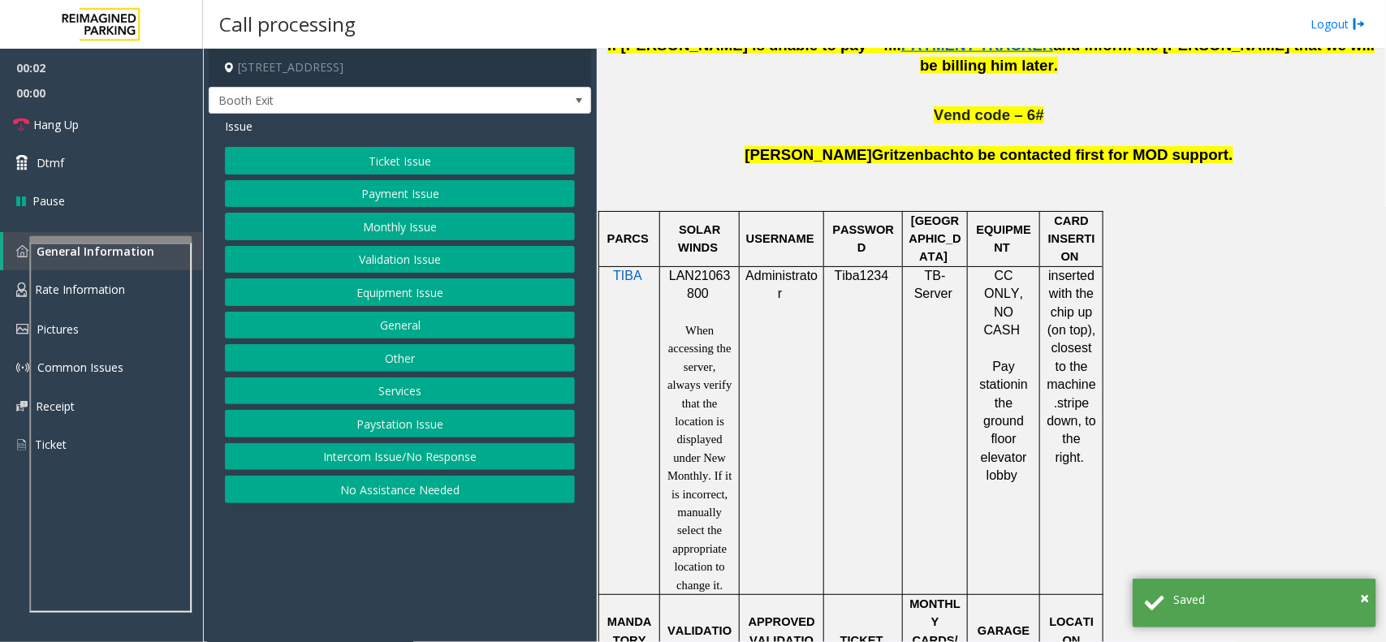
click at [716, 269] on span "LAN21063800" at bounding box center [700, 285] width 62 height 32
copy p "LAN21063800"
click at [411, 265] on button "Validation Issue" at bounding box center [400, 260] width 350 height 28
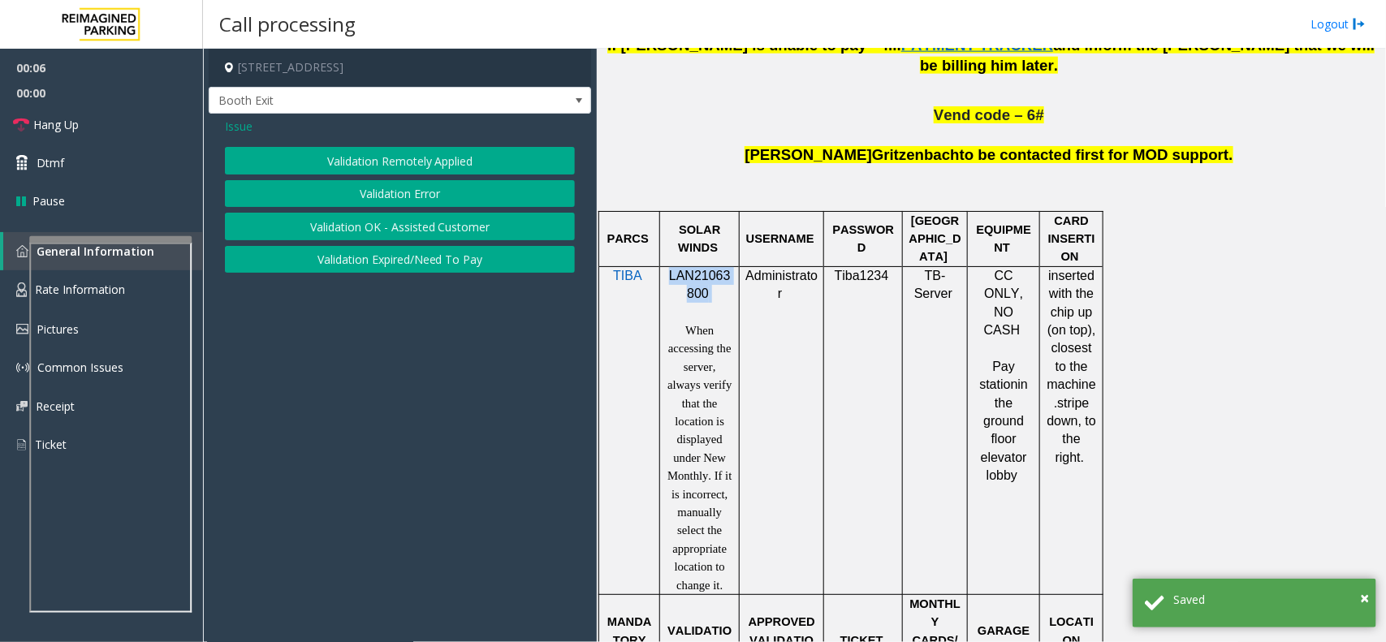
click at [425, 192] on button "Validation Error" at bounding box center [400, 194] width 350 height 28
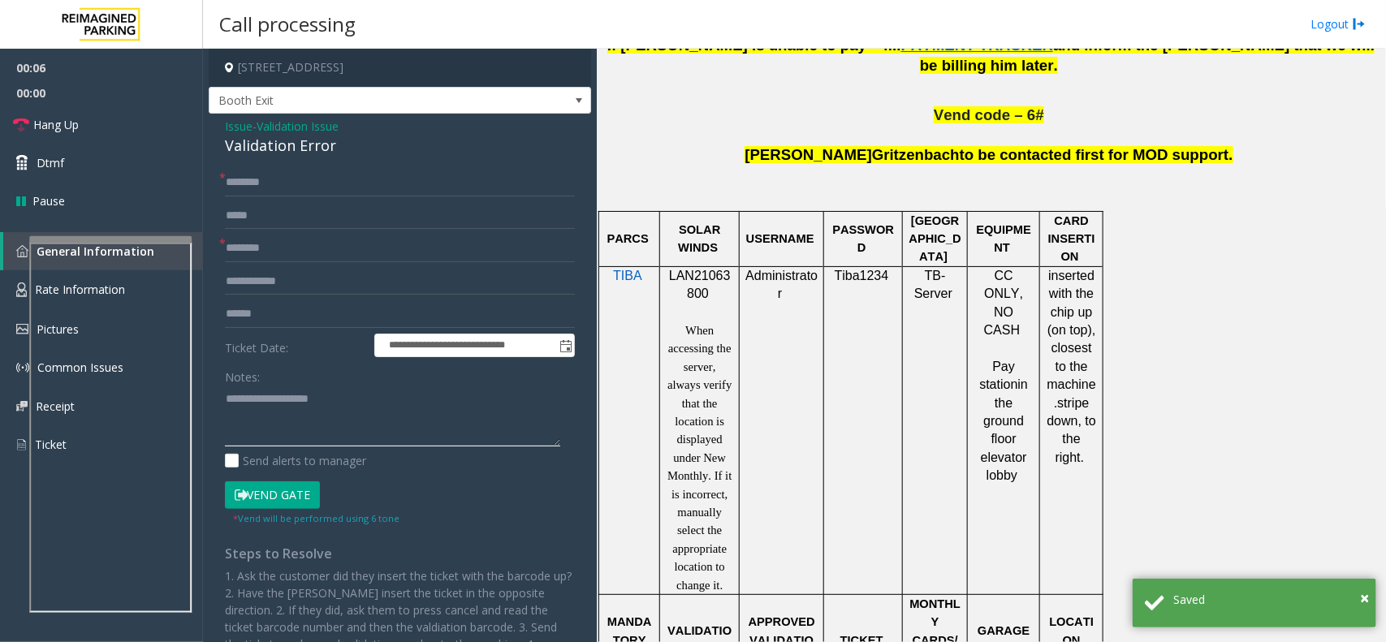
click at [298, 396] on textarea at bounding box center [392, 416] width 335 height 61
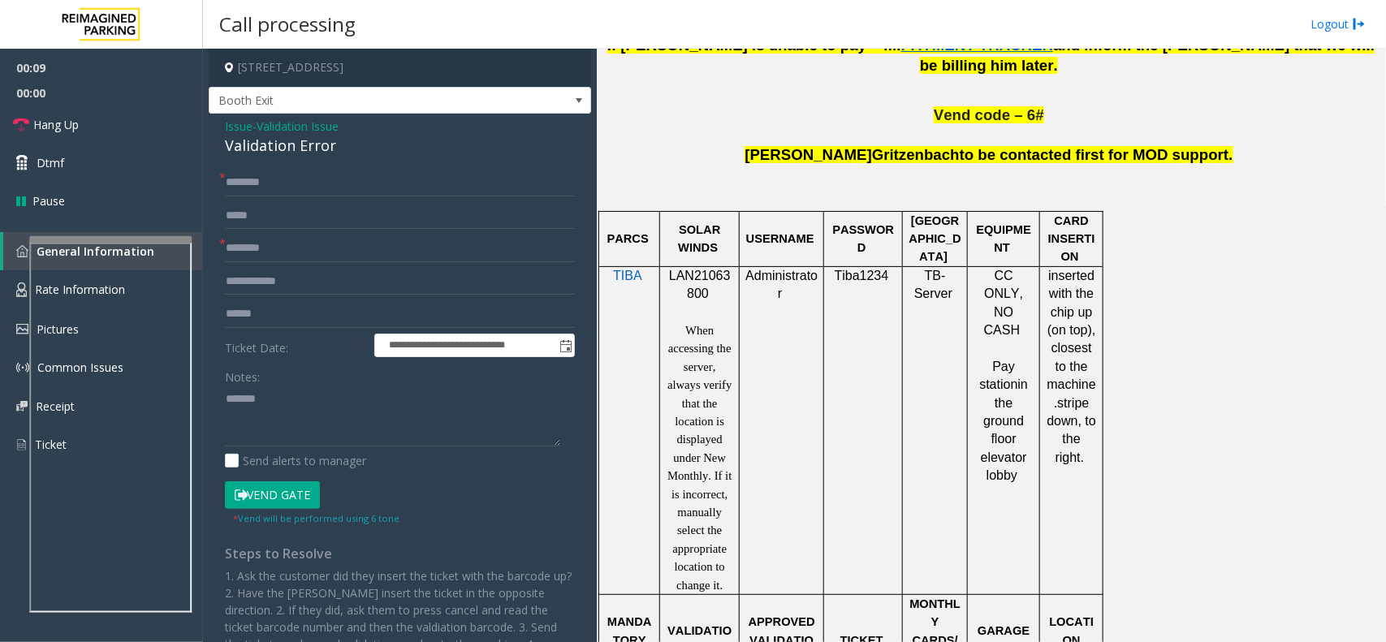
click at [305, 154] on div "Validation Error" at bounding box center [400, 146] width 350 height 22
paste textarea "**********"
click at [309, 392] on textarea at bounding box center [392, 416] width 335 height 61
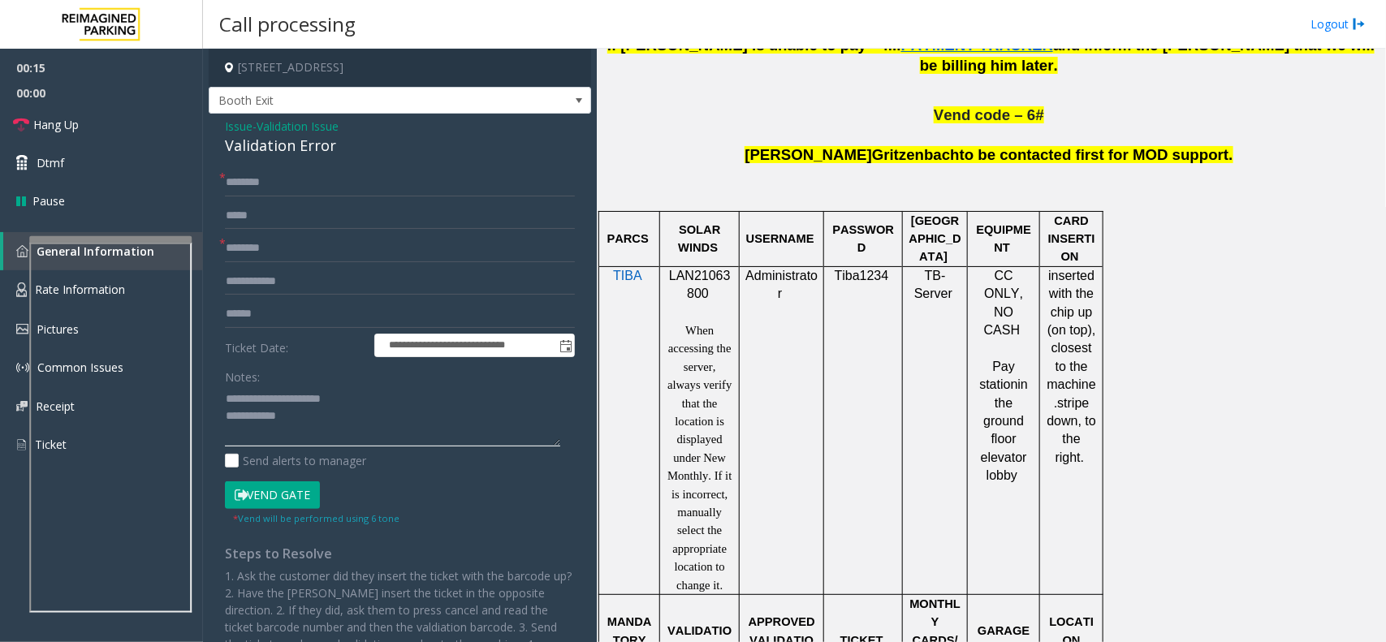
type textarea "**********"
click at [298, 273] on input "text" at bounding box center [400, 282] width 350 height 28
click at [322, 242] on input "text" at bounding box center [400, 249] width 350 height 28
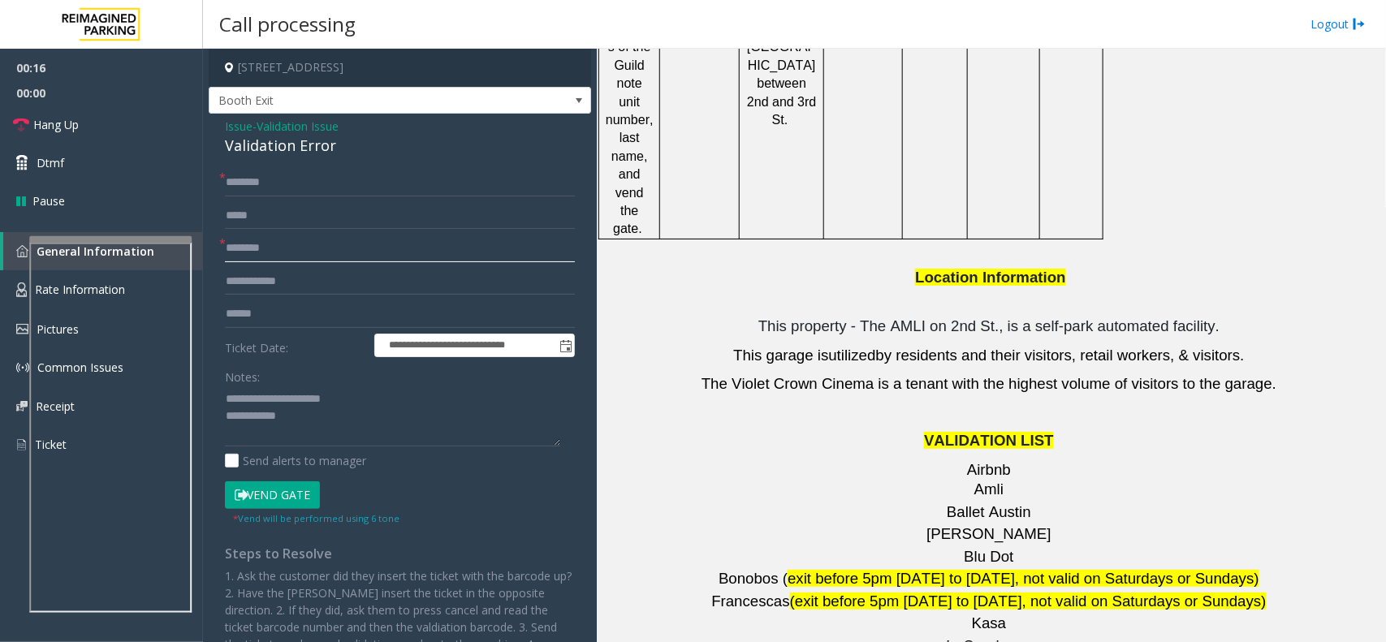
scroll to position [2335, 0]
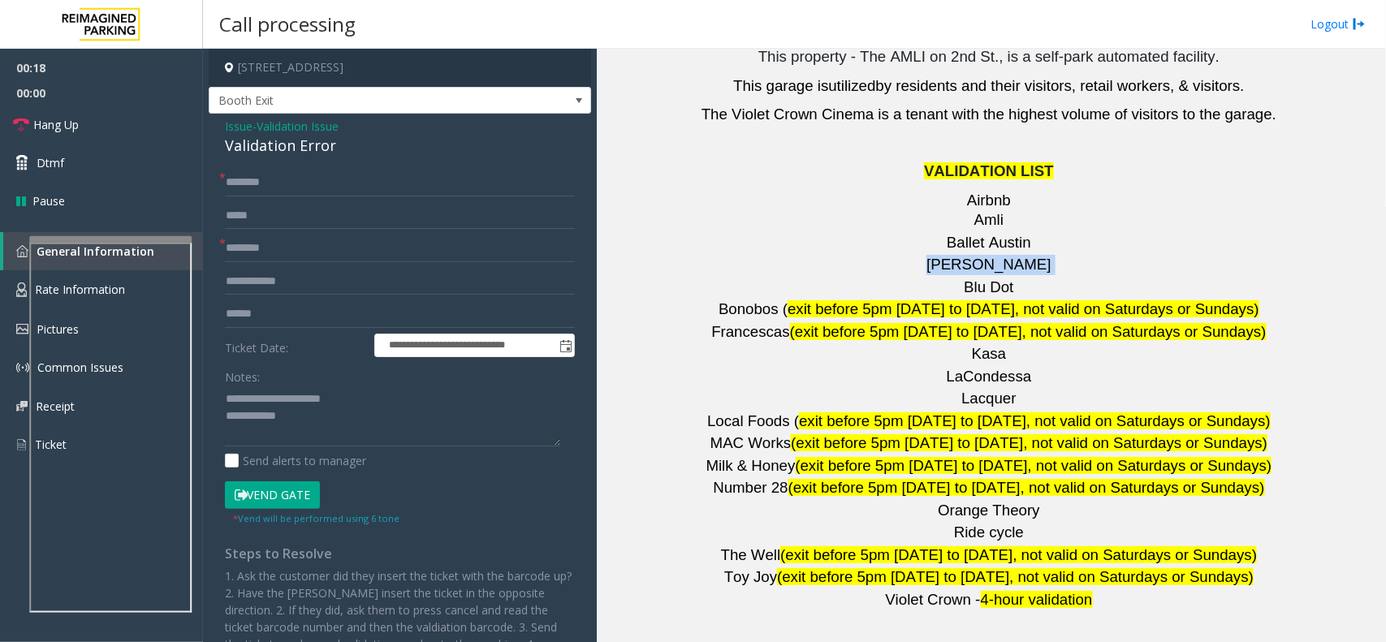
drag, startPoint x: 1019, startPoint y: 152, endPoint x: 920, endPoint y: 152, distance: 99.1
click at [920, 255] on p "Barry's" at bounding box center [991, 265] width 777 height 20
click at [299, 257] on input "text" at bounding box center [400, 249] width 350 height 28
paste input "*******"
type input "*******"
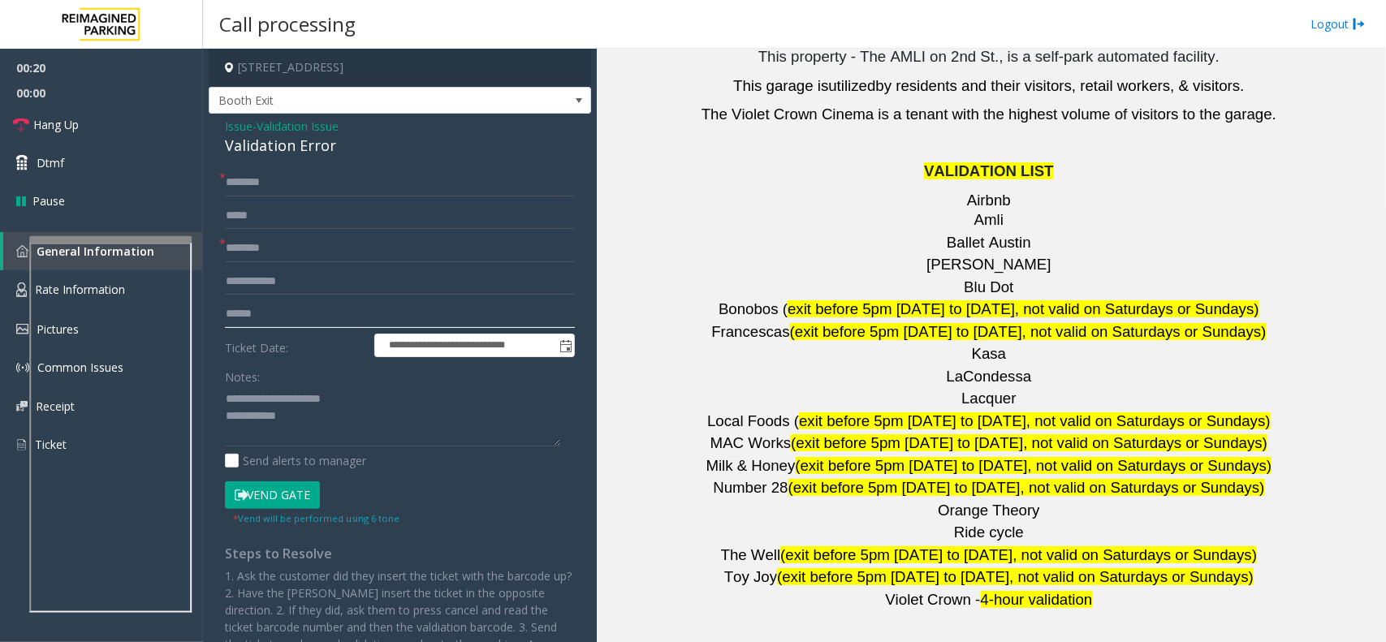
click at [286, 309] on input "text" at bounding box center [400, 315] width 350 height 28
click at [264, 310] on input "text" at bounding box center [400, 315] width 350 height 28
type input "*******"
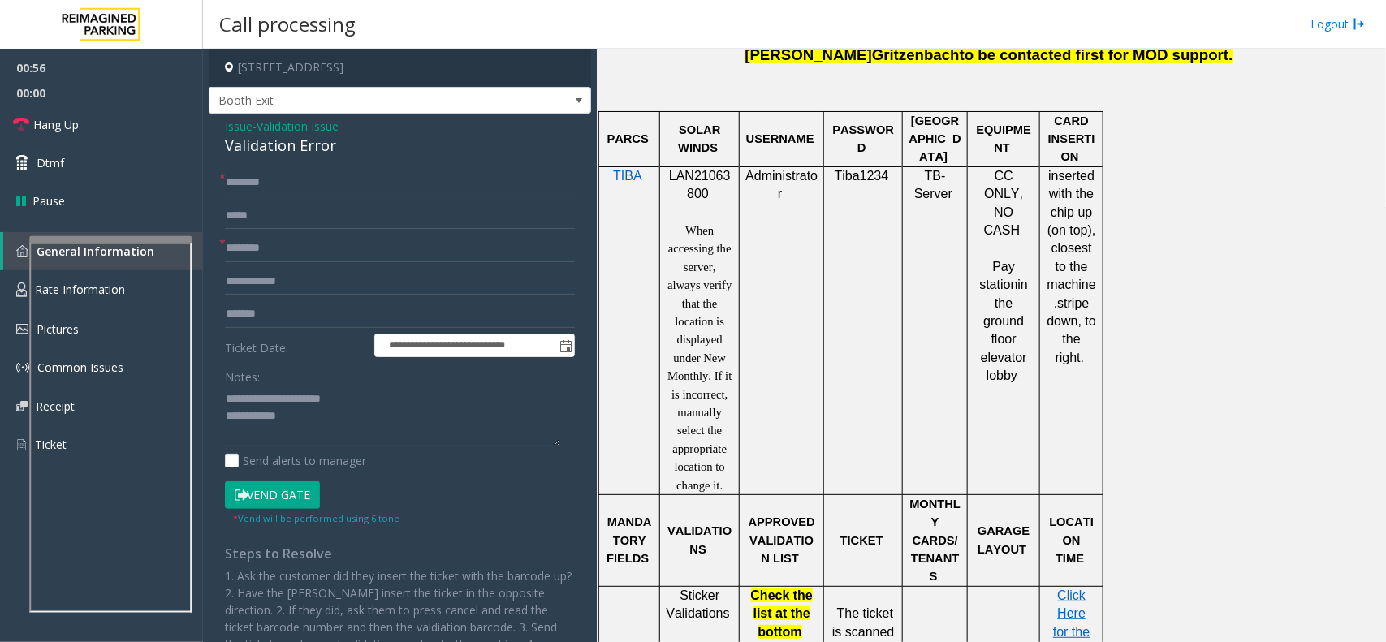
scroll to position [1320, 0]
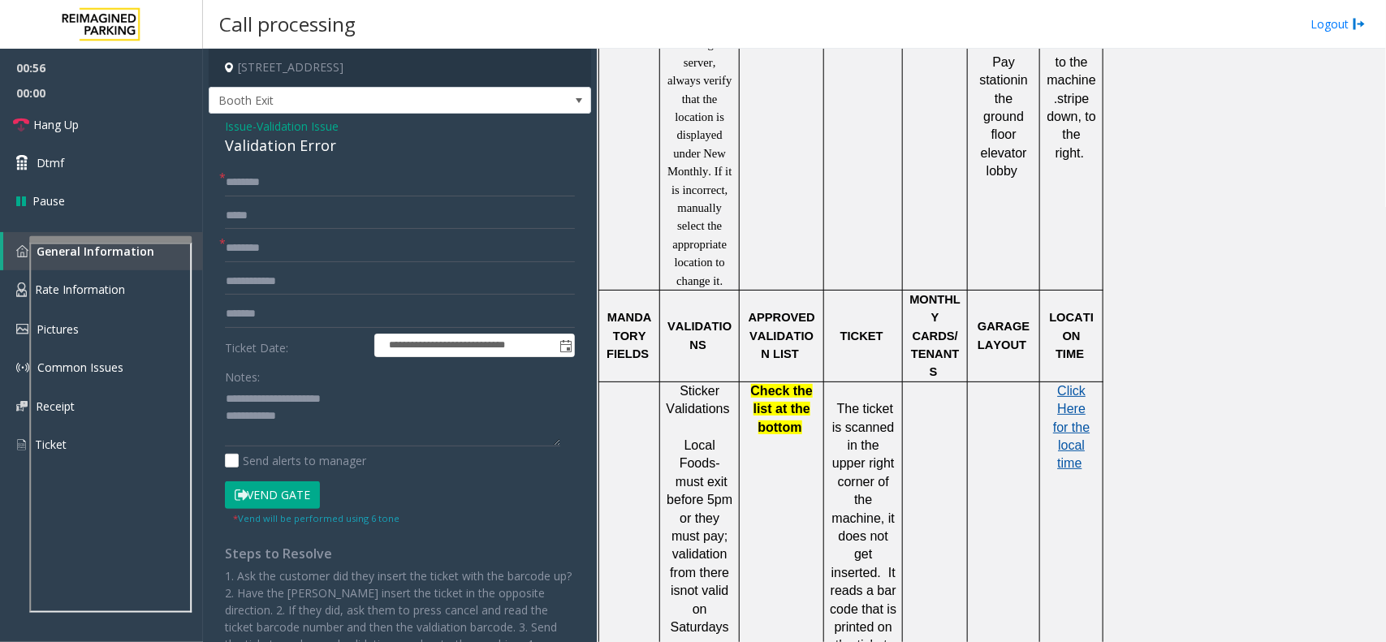
click at [1066, 384] on span "Click Here for the local time" at bounding box center [1071, 427] width 37 height 87
click at [305, 419] on textarea at bounding box center [392, 416] width 335 height 61
click at [301, 191] on input "text" at bounding box center [400, 183] width 350 height 28
click at [249, 195] on input "text" at bounding box center [400, 183] width 350 height 28
type input "*"
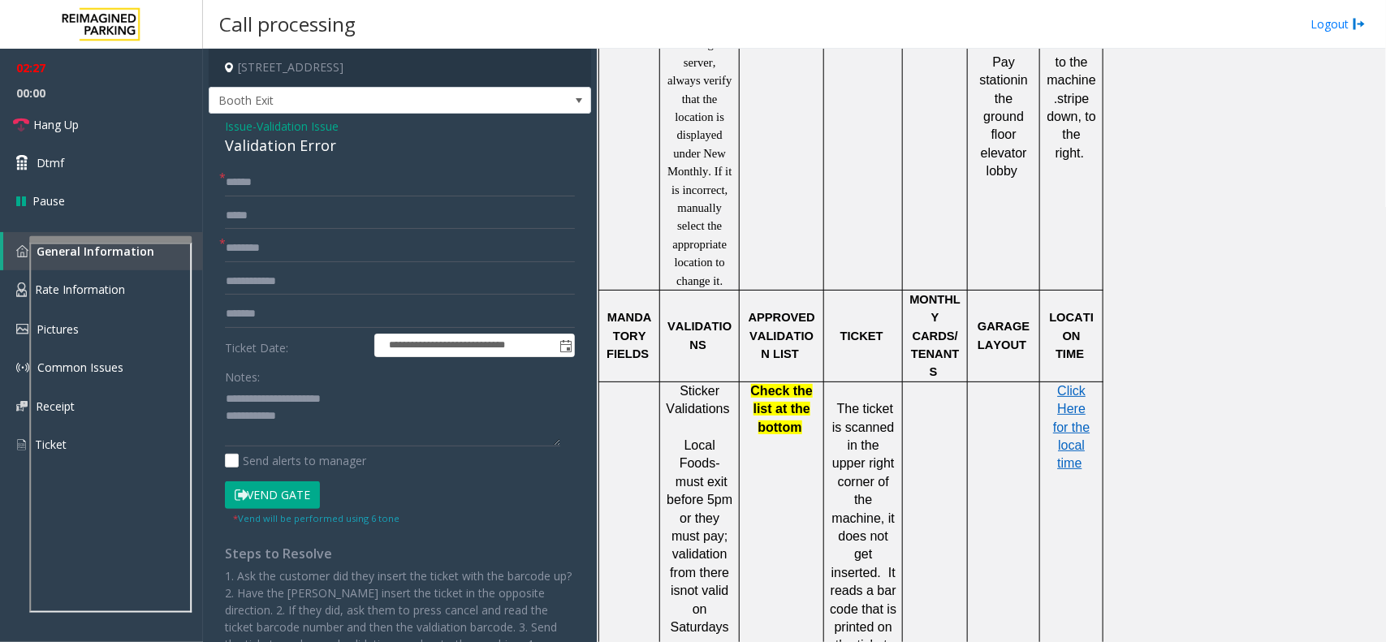
drag, startPoint x: 260, startPoint y: 185, endPoint x: 440, endPoint y: 144, distance: 185.0
click at [440, 144] on div "Validation Error" at bounding box center [400, 146] width 350 height 22
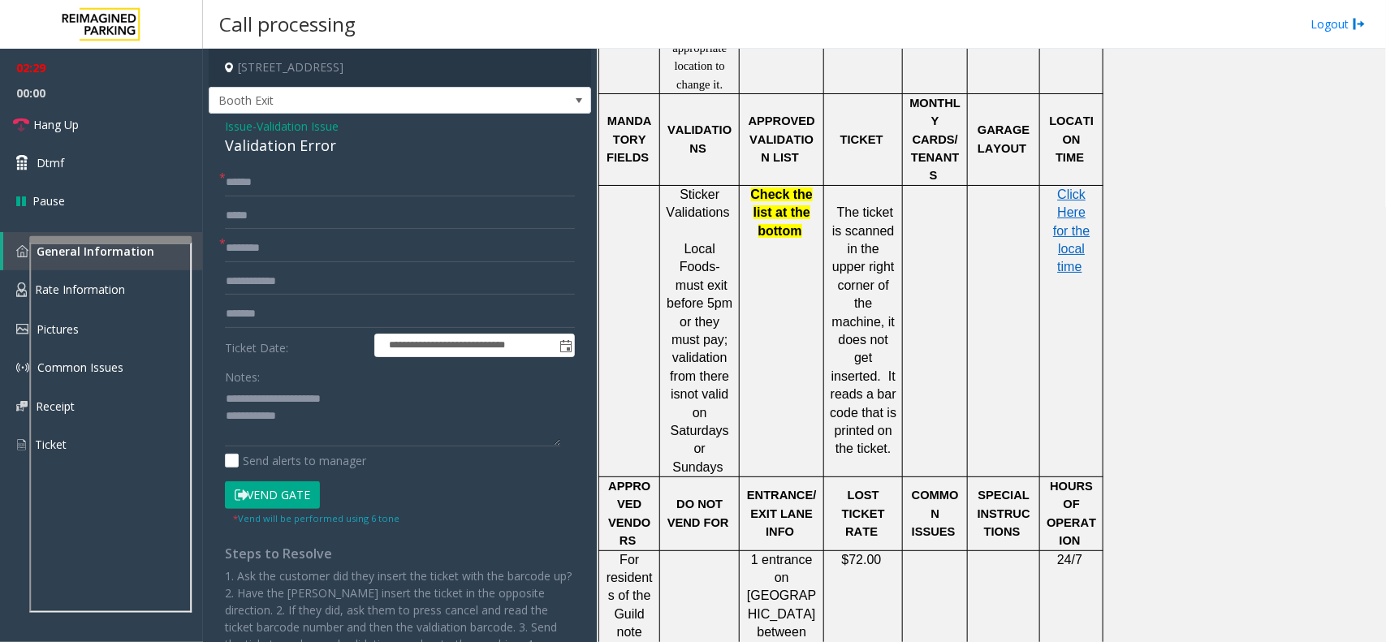
scroll to position [1624, 0]
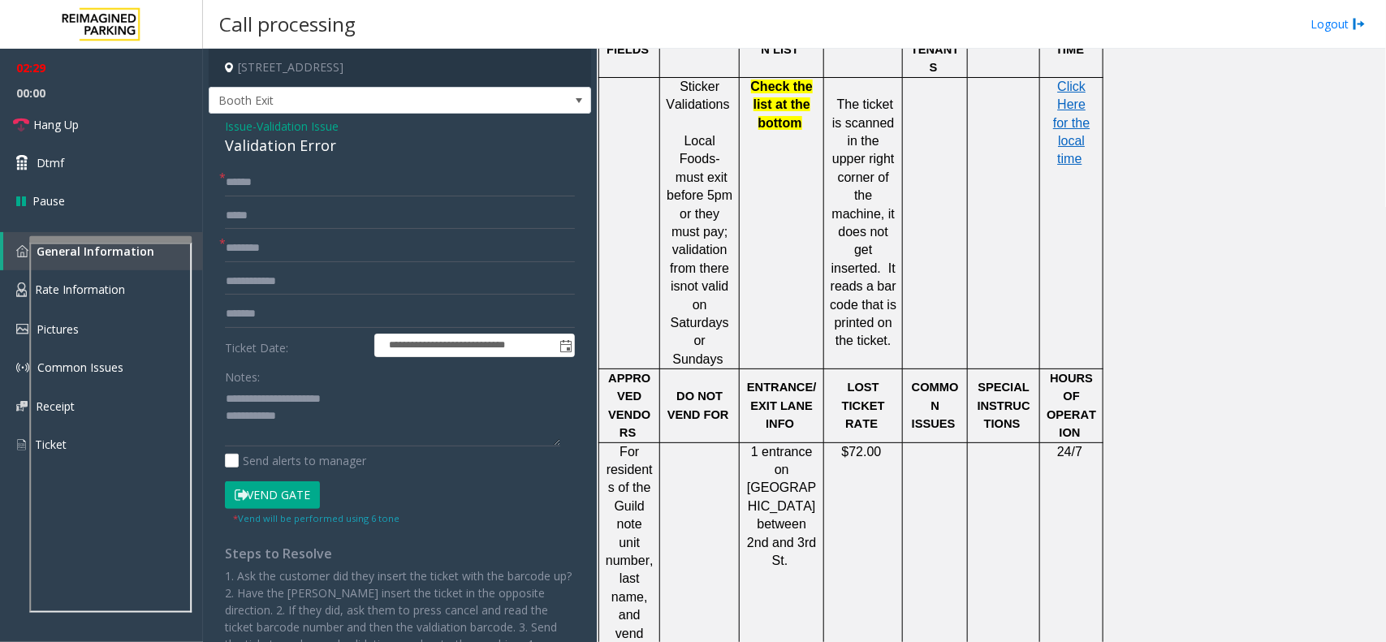
click at [303, 490] on button "Vend Gate" at bounding box center [272, 496] width 95 height 28
click at [305, 432] on textarea at bounding box center [392, 416] width 335 height 61
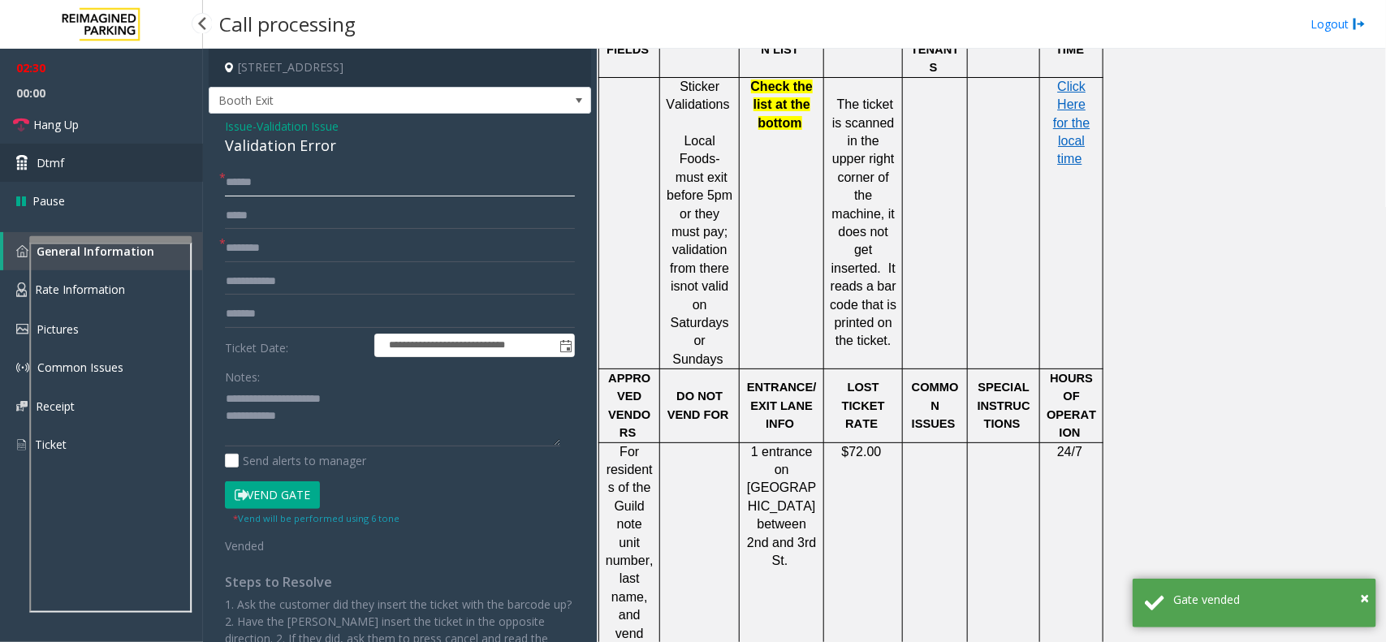
drag, startPoint x: 264, startPoint y: 179, endPoint x: 185, endPoint y: 180, distance: 78.8
click at [185, 180] on app-root "**********" at bounding box center [693, 321] width 1386 height 642
type input "**"
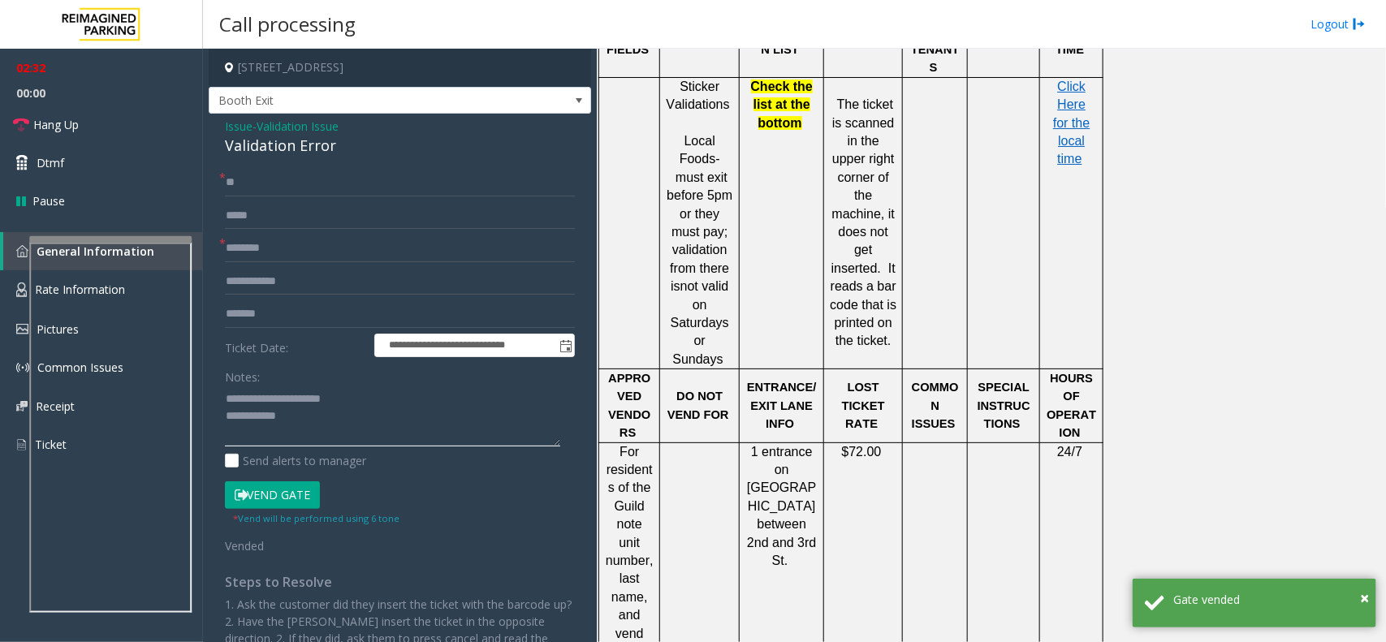
click at [346, 432] on textarea at bounding box center [392, 416] width 335 height 61
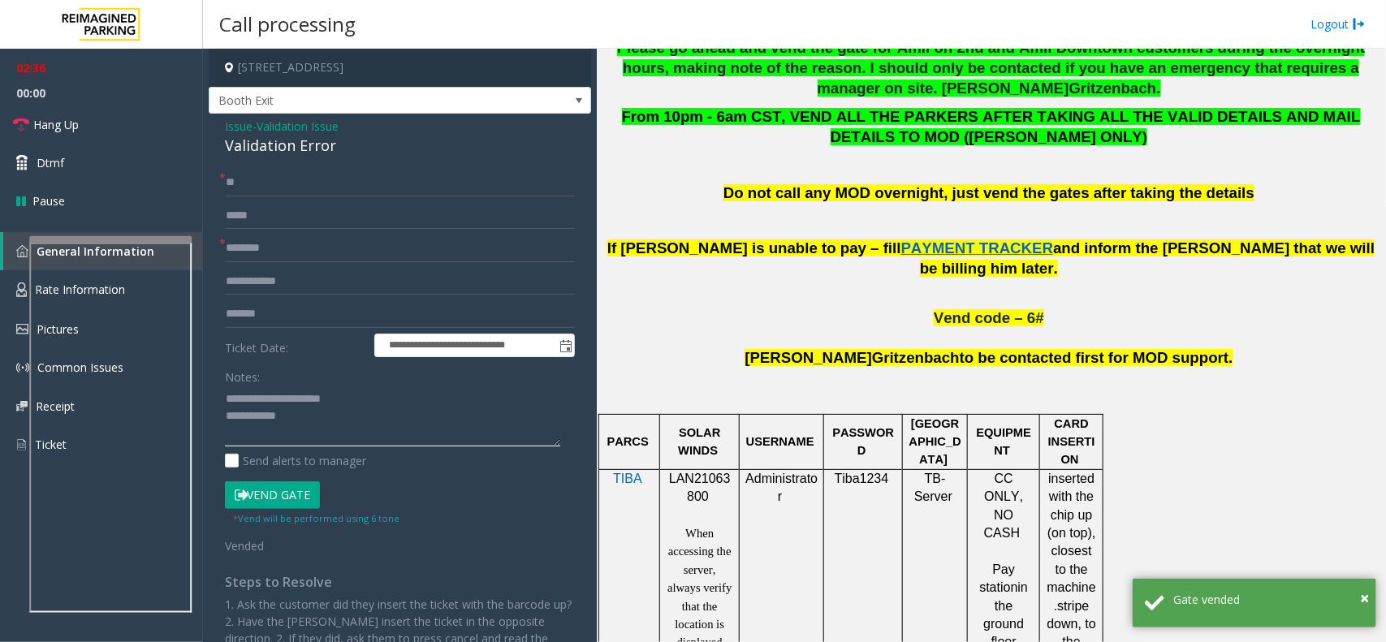
scroll to position [406, 0]
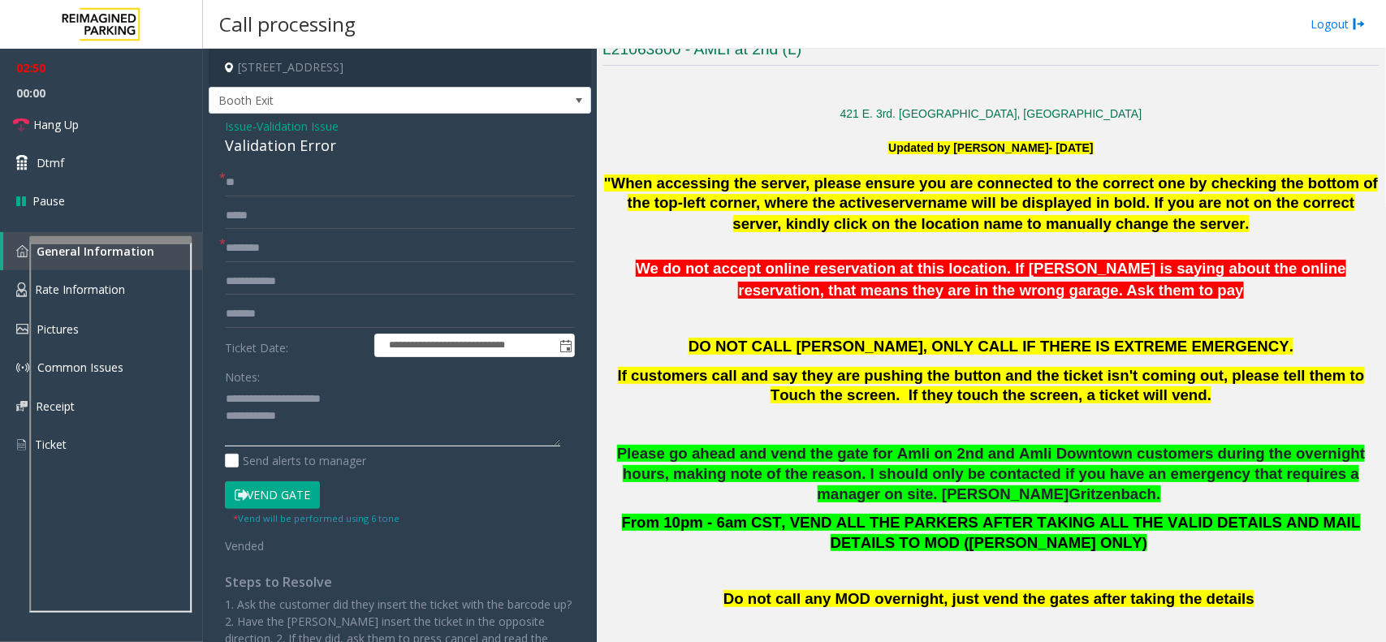
click at [343, 435] on textarea at bounding box center [392, 416] width 335 height 61
click at [97, 110] on link "Hang Up" at bounding box center [101, 125] width 203 height 38
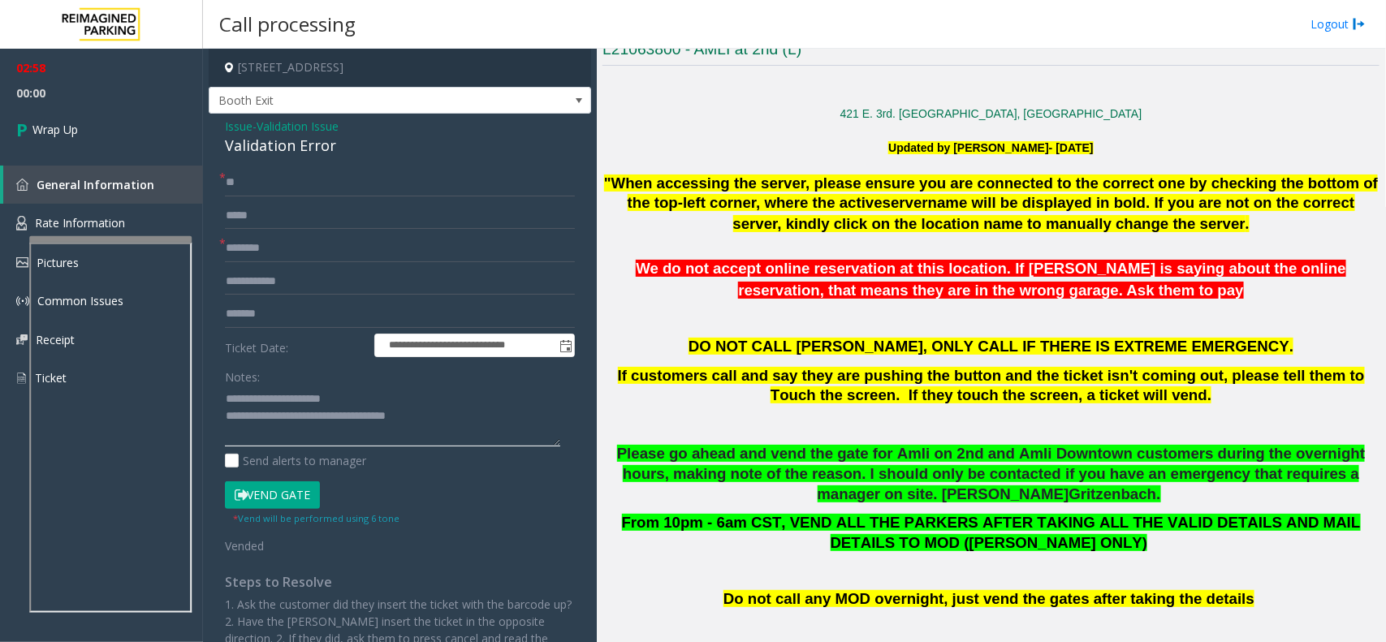
click at [445, 424] on textarea at bounding box center [392, 416] width 335 height 61
type textarea "**********"
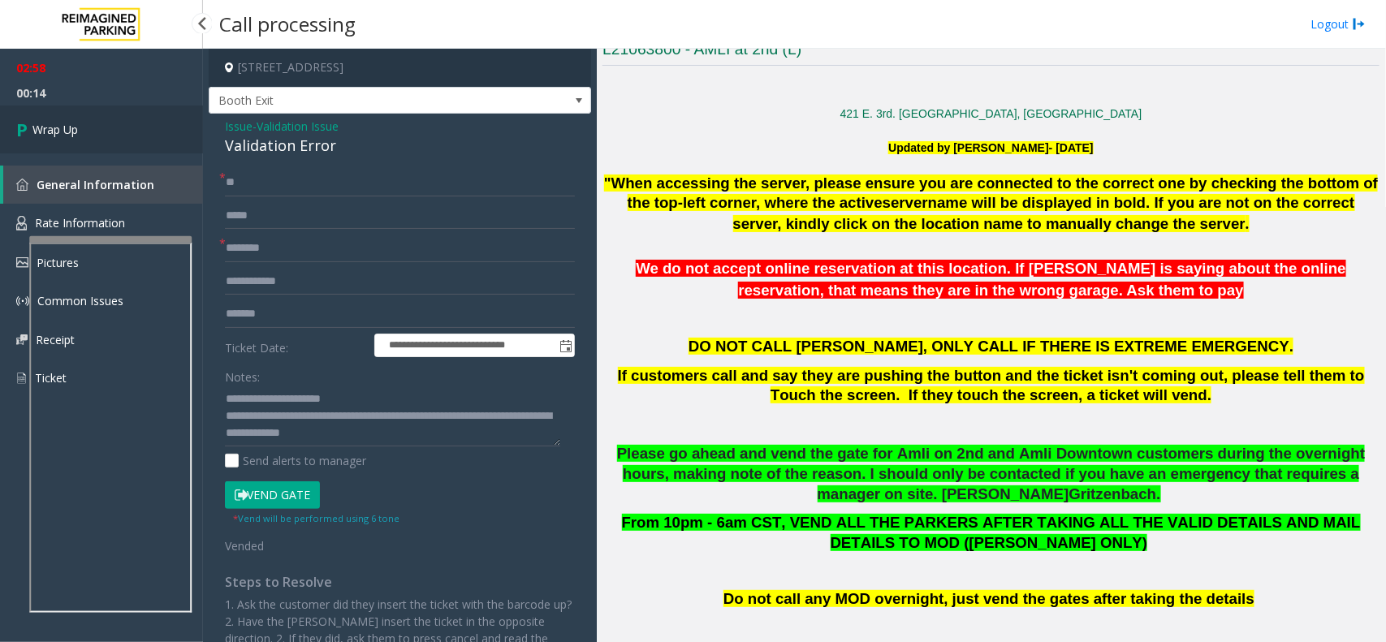
click at [132, 150] on link "Wrap Up" at bounding box center [101, 130] width 203 height 48
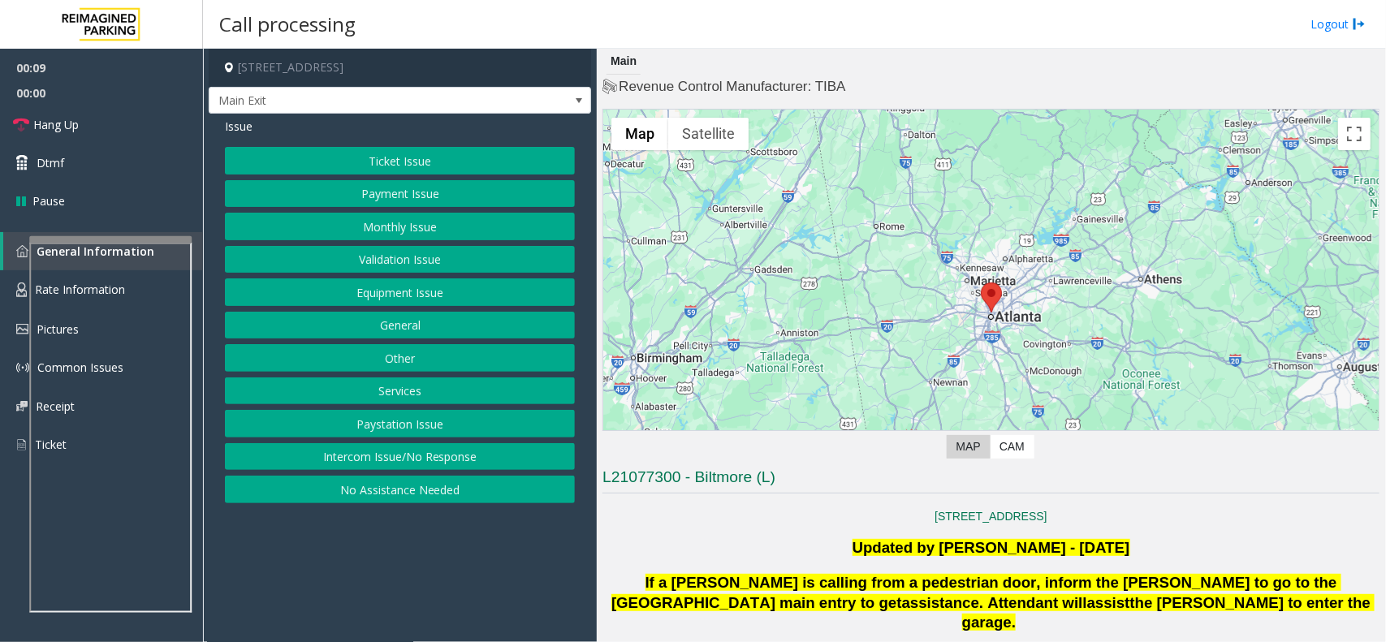
click at [422, 219] on button "Monthly Issue" at bounding box center [400, 227] width 350 height 28
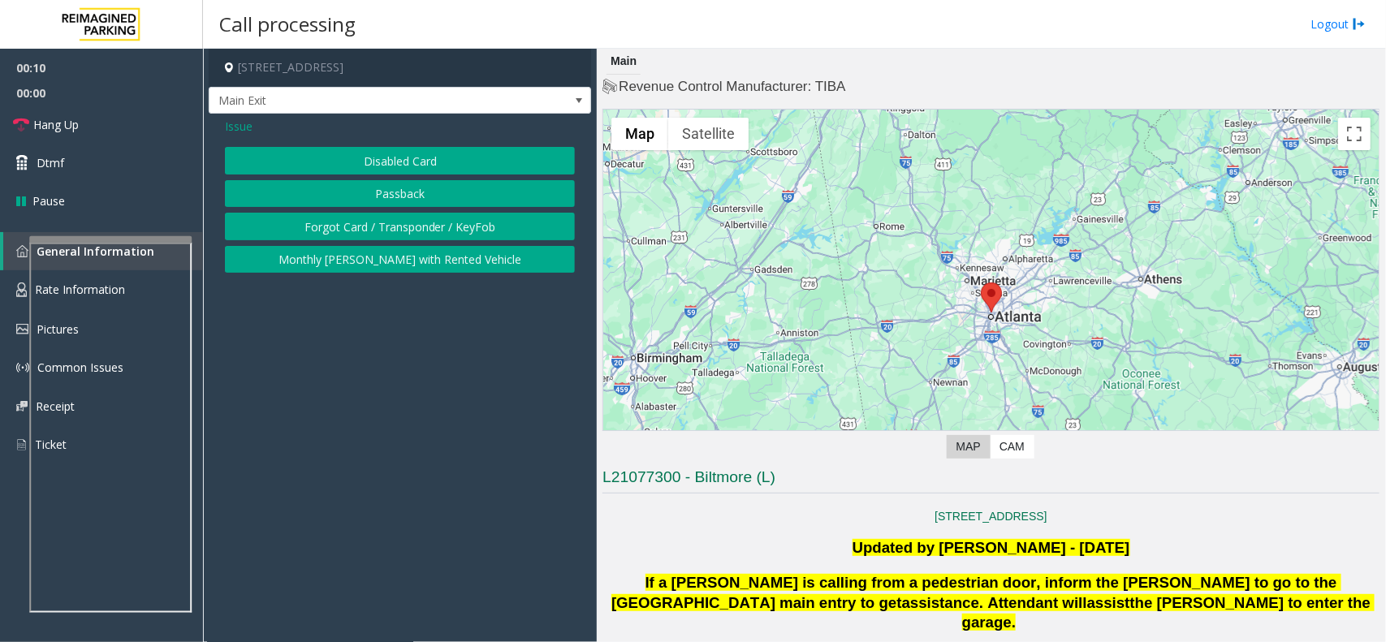
click at [392, 155] on button "Disabled Card" at bounding box center [400, 161] width 350 height 28
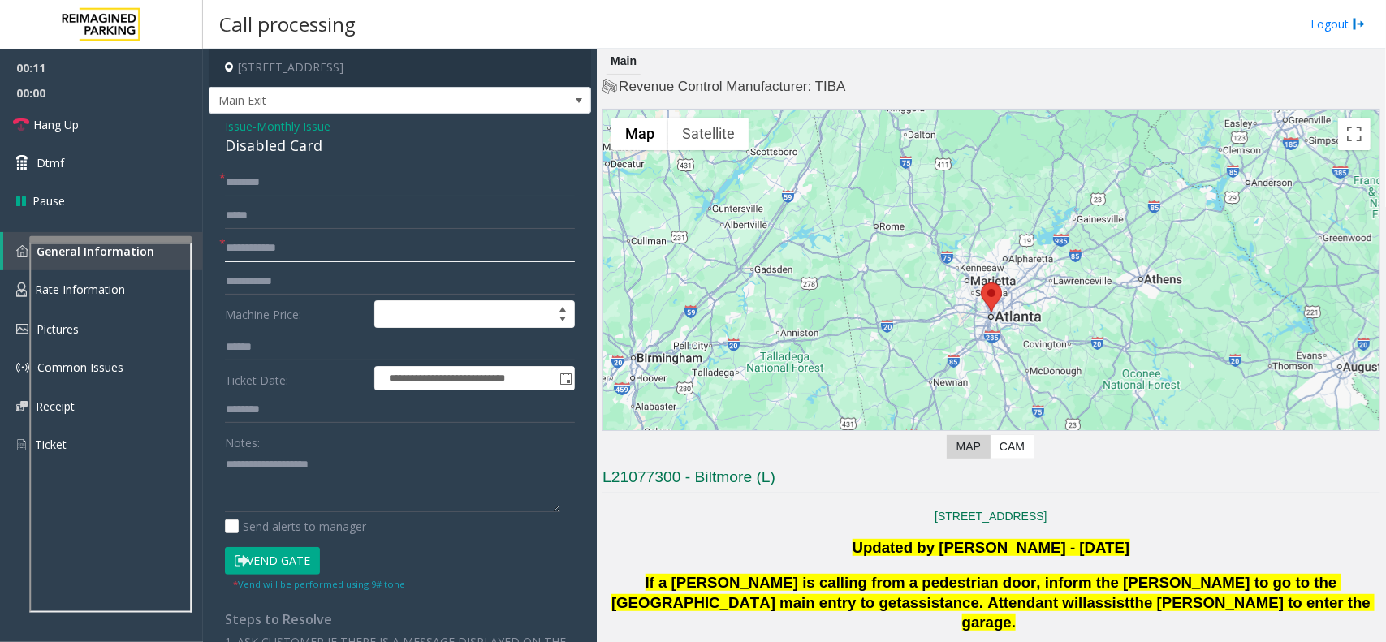
click at [303, 254] on input "text" at bounding box center [400, 249] width 350 height 28
type input "****"
click at [253, 463] on textarea at bounding box center [392, 482] width 335 height 61
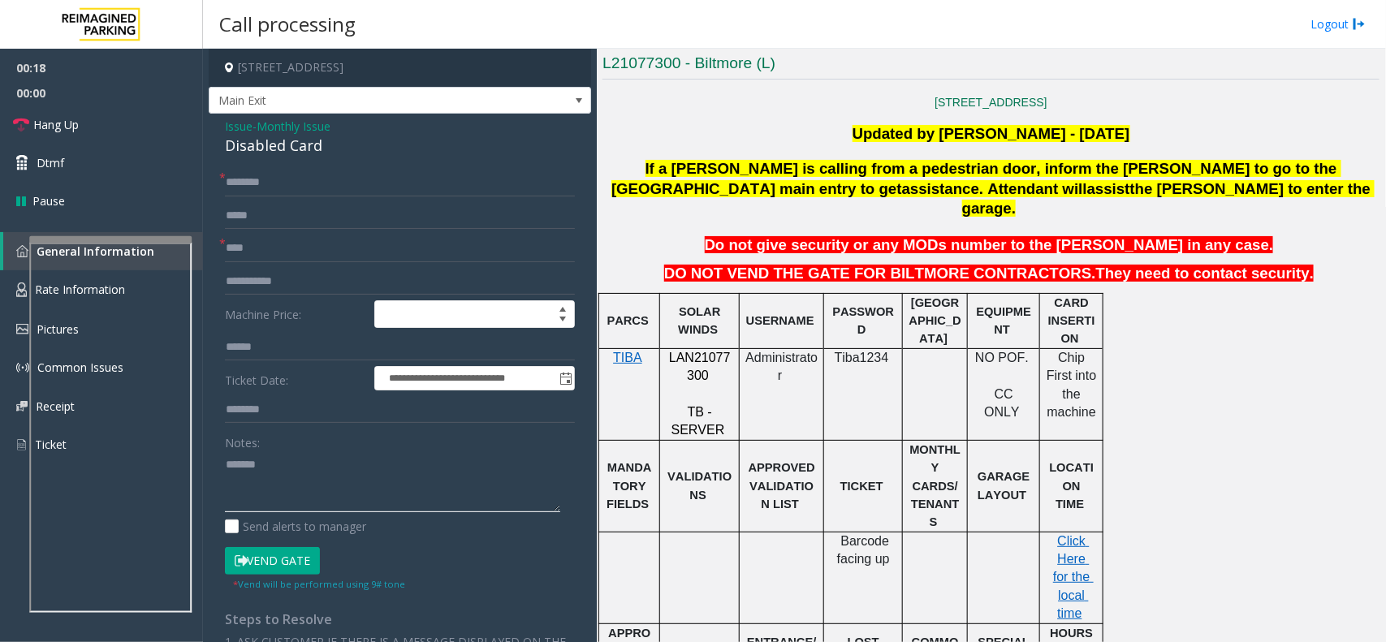
scroll to position [406, 0]
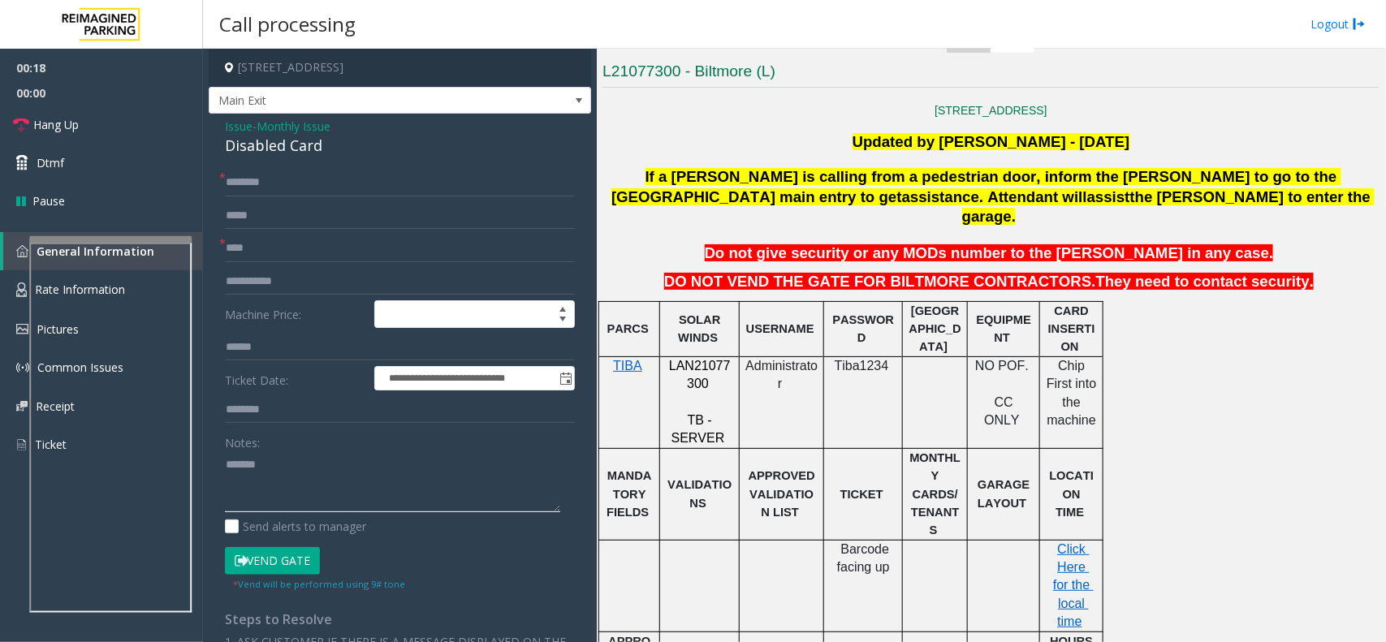
type textarea "******"
click at [686, 359] on span "LAN21077300" at bounding box center [700, 375] width 62 height 32
click at [295, 195] on input "text" at bounding box center [400, 183] width 350 height 28
click at [352, 187] on input "*******" at bounding box center [400, 183] width 350 height 28
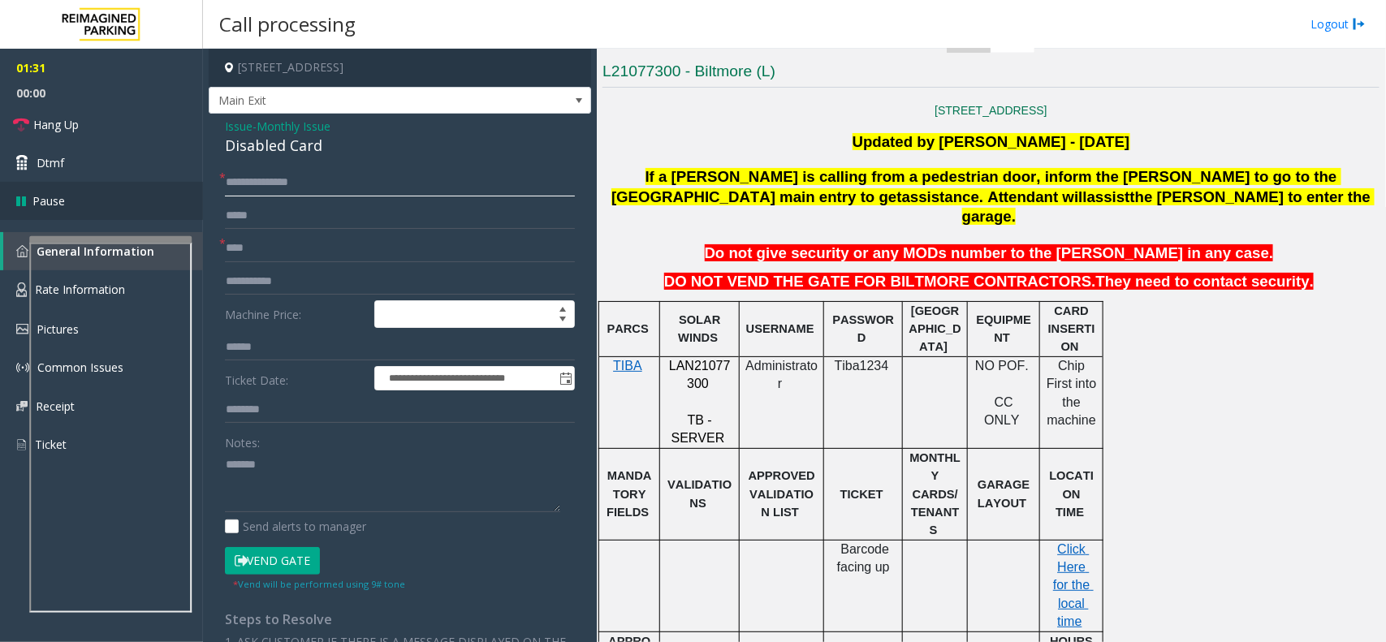
type input "**********"
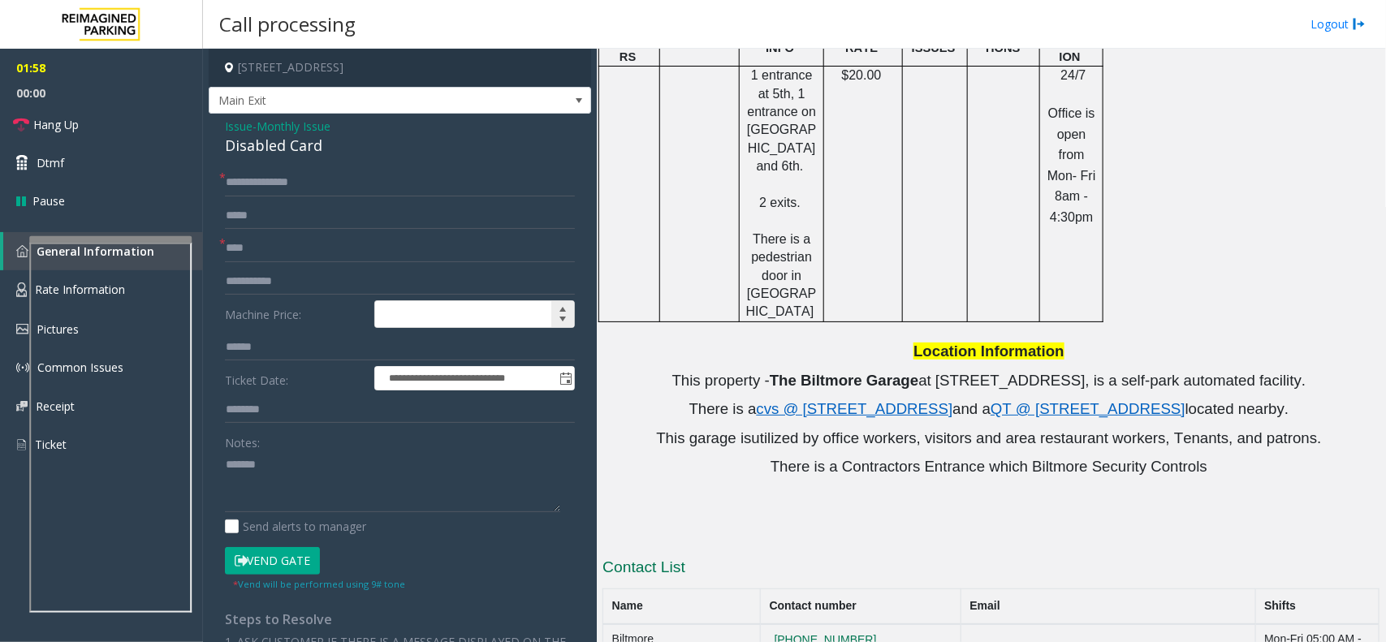
scroll to position [1065, 0]
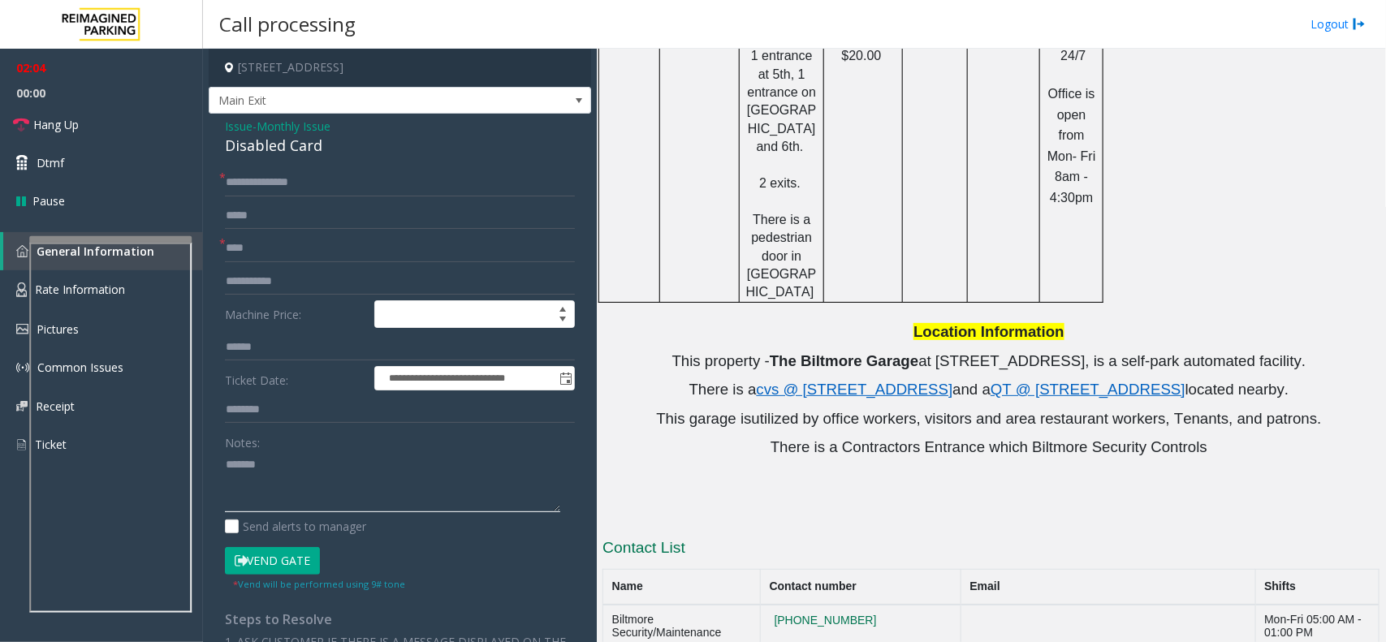
click at [366, 461] on textarea at bounding box center [392, 482] width 335 height 61
click at [303, 145] on div "Disabled Card" at bounding box center [400, 146] width 350 height 22
click at [330, 473] on textarea at bounding box center [392, 482] width 335 height 61
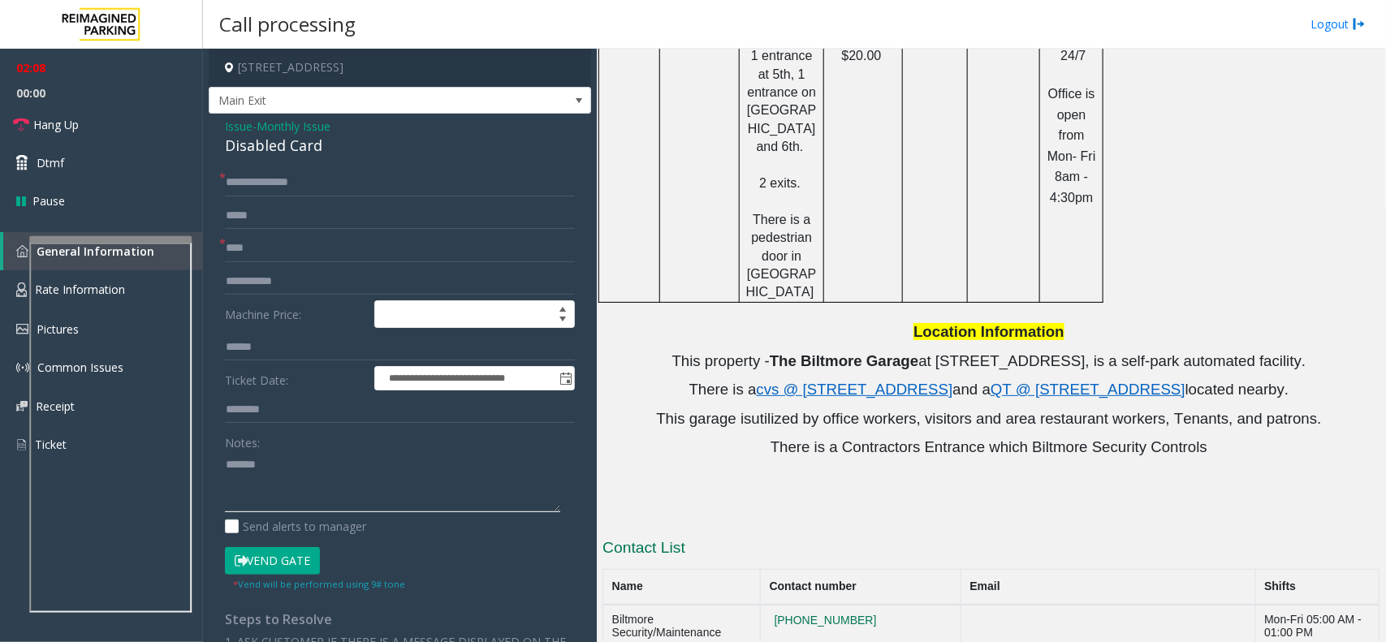
paste textarea "**********"
type textarea "**********"
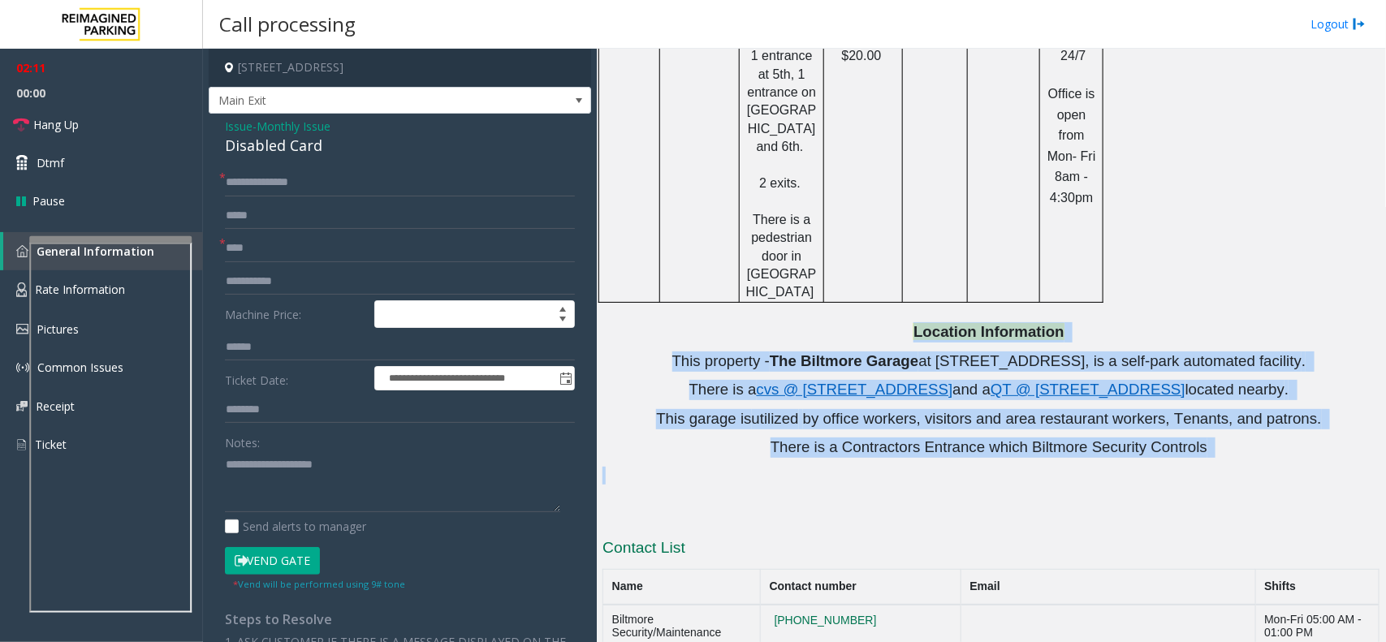
drag, startPoint x: 1209, startPoint y: 362, endPoint x: 697, endPoint y: 236, distance: 527.0
click at [639, 322] on div "Location Information This property - The Biltmore Garage at 817 West Peachtree …" at bounding box center [991, 390] width 777 height 136
drag, startPoint x: 667, startPoint y: 253, endPoint x: 1218, endPoint y: 376, distance: 565.0
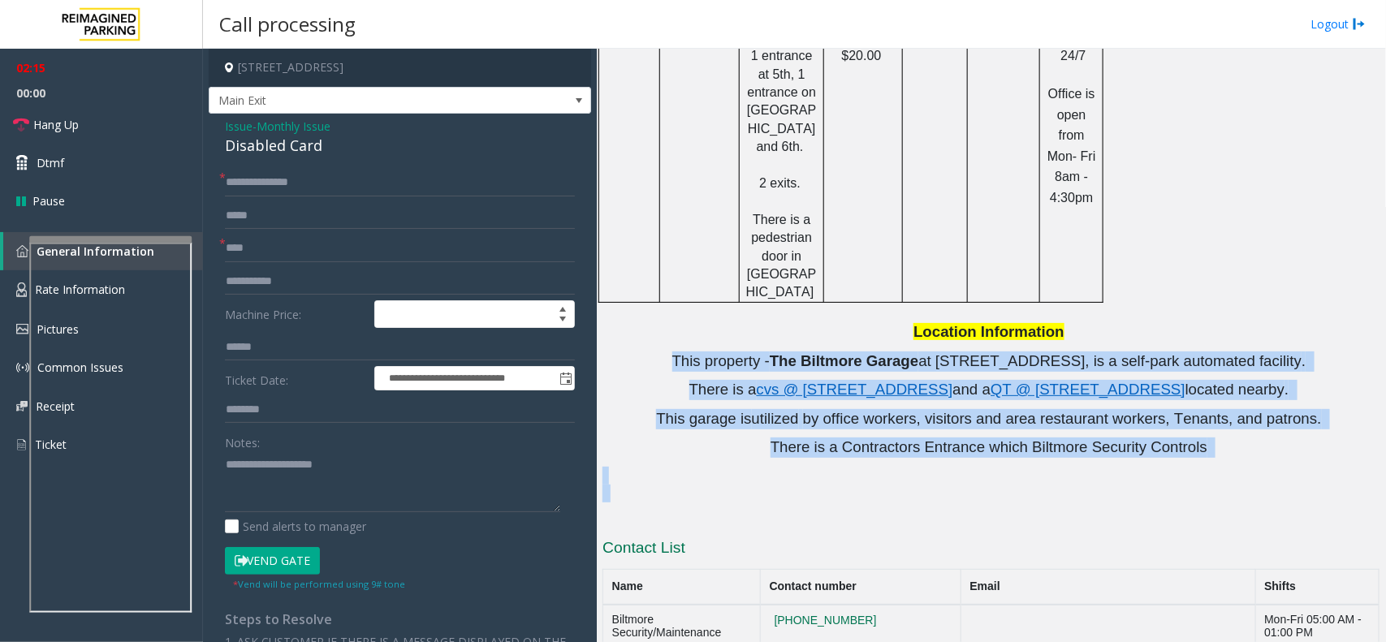
click at [997, 467] on p at bounding box center [991, 476] width 777 height 18
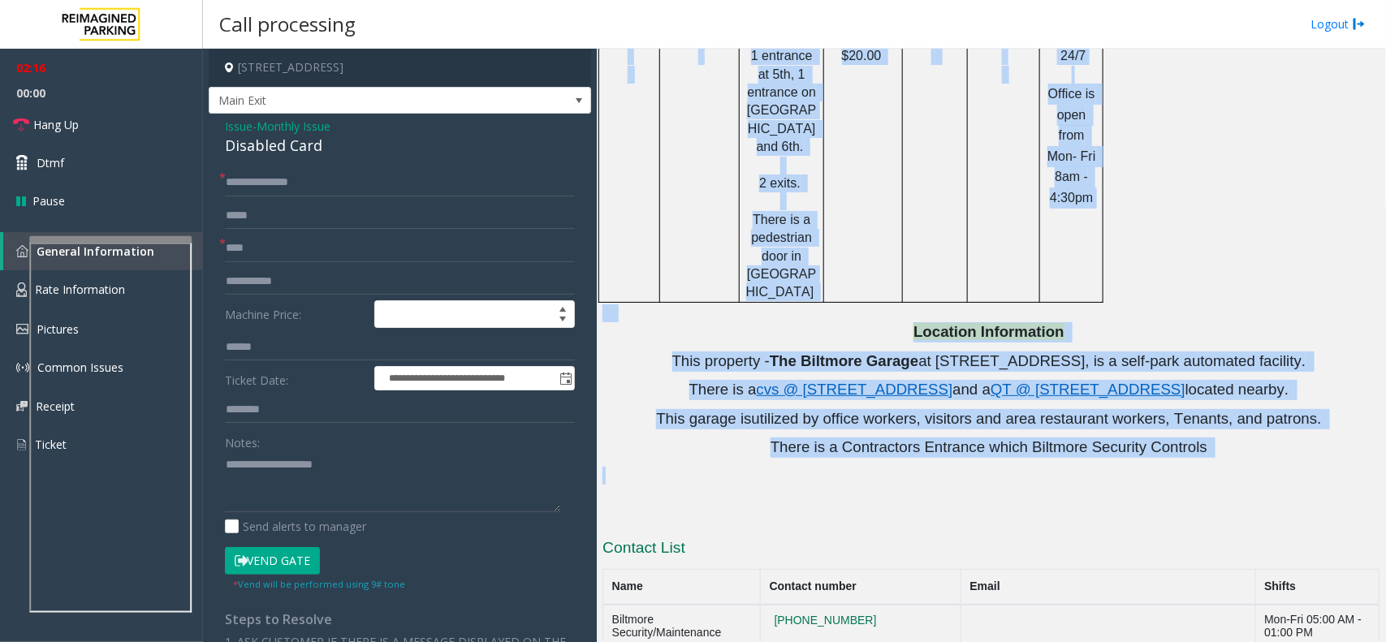
drag, startPoint x: 1252, startPoint y: 360, endPoint x: 662, endPoint y: 169, distance: 620.6
click at [670, 322] on p "Location Information" at bounding box center [991, 332] width 777 height 20
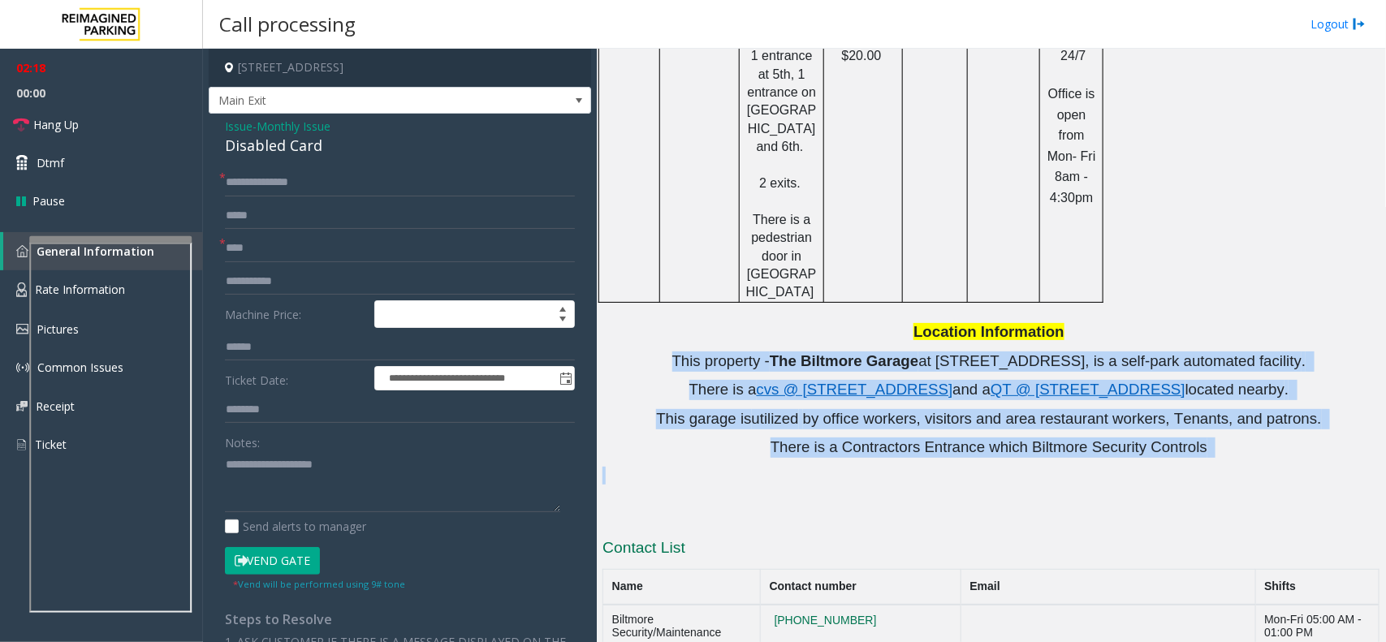
drag, startPoint x: 672, startPoint y: 249, endPoint x: 1265, endPoint y: 366, distance: 604.5
drag, startPoint x: 1106, startPoint y: 314, endPoint x: 630, endPoint y: 223, distance: 484.6
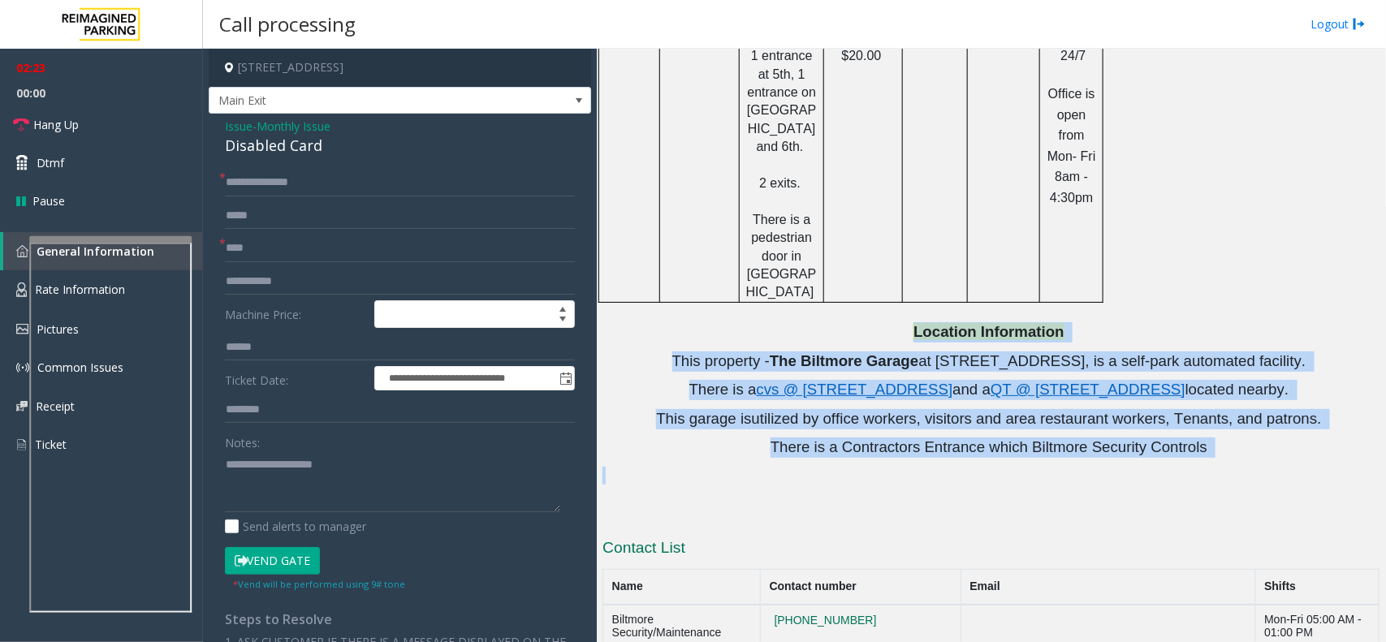
click at [667, 322] on div "Location Information This property - The Biltmore Garage at 817 West Peachtree …" at bounding box center [991, 390] width 777 height 136
drag, startPoint x: 678, startPoint y: 249, endPoint x: 1152, endPoint y: 379, distance: 491.3
click at [999, 467] on p at bounding box center [991, 476] width 777 height 18
drag, startPoint x: 1213, startPoint y: 360, endPoint x: 764, endPoint y: 228, distance: 467.3
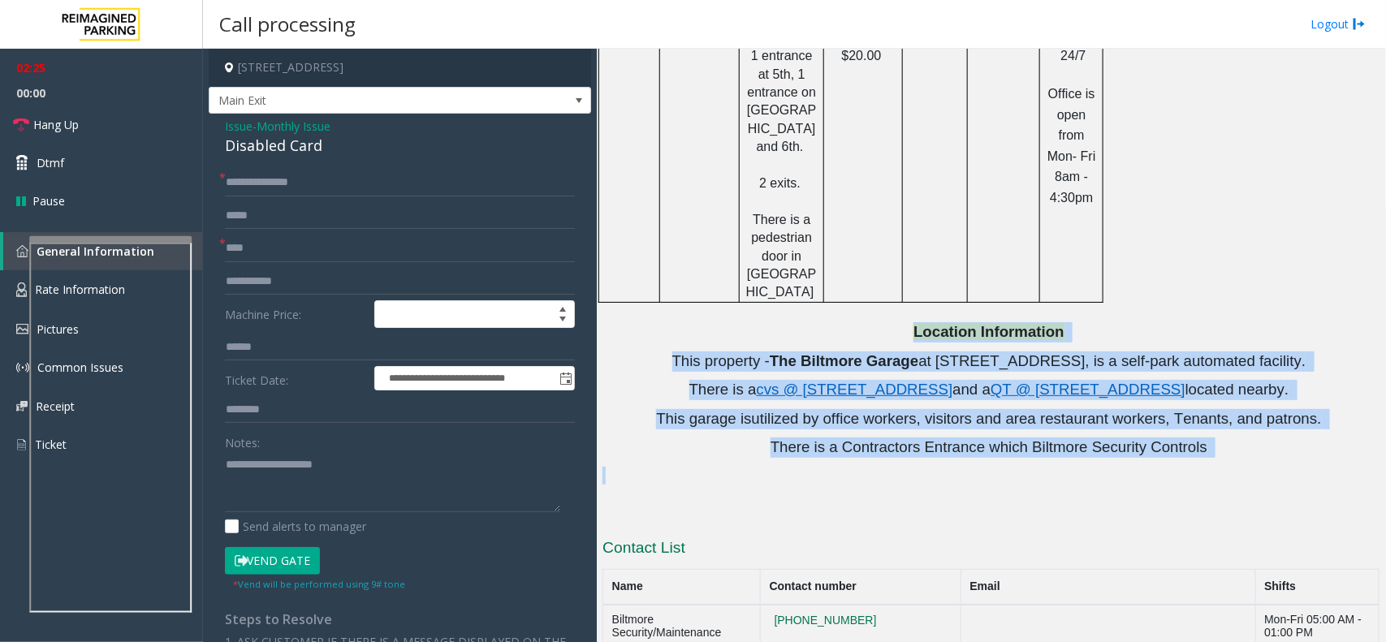
click at [668, 322] on div "Location Information This property - The Biltmore Garage at 817 West Peachtree …" at bounding box center [991, 390] width 777 height 136
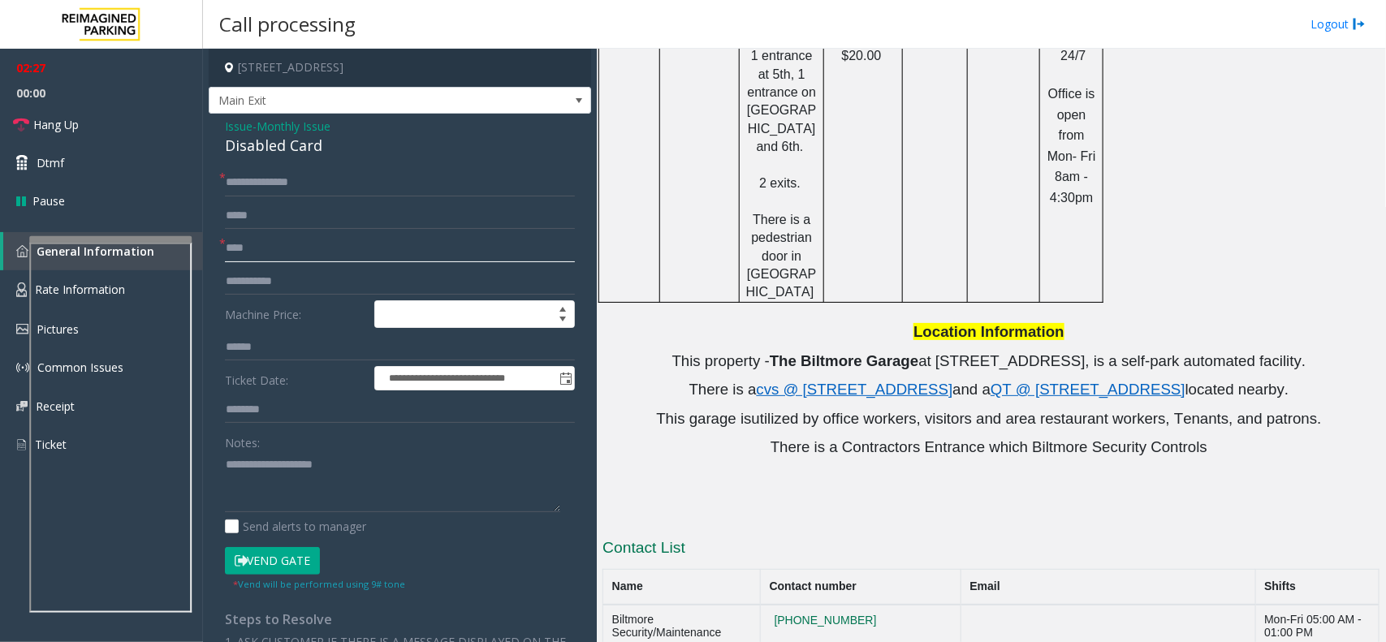
click at [274, 246] on input "****" at bounding box center [400, 249] width 350 height 28
click at [241, 253] on input "****" at bounding box center [400, 249] width 350 height 28
type input "*****"
click at [274, 559] on button "Vend Gate" at bounding box center [272, 561] width 95 height 28
click at [287, 494] on textarea at bounding box center [392, 482] width 335 height 61
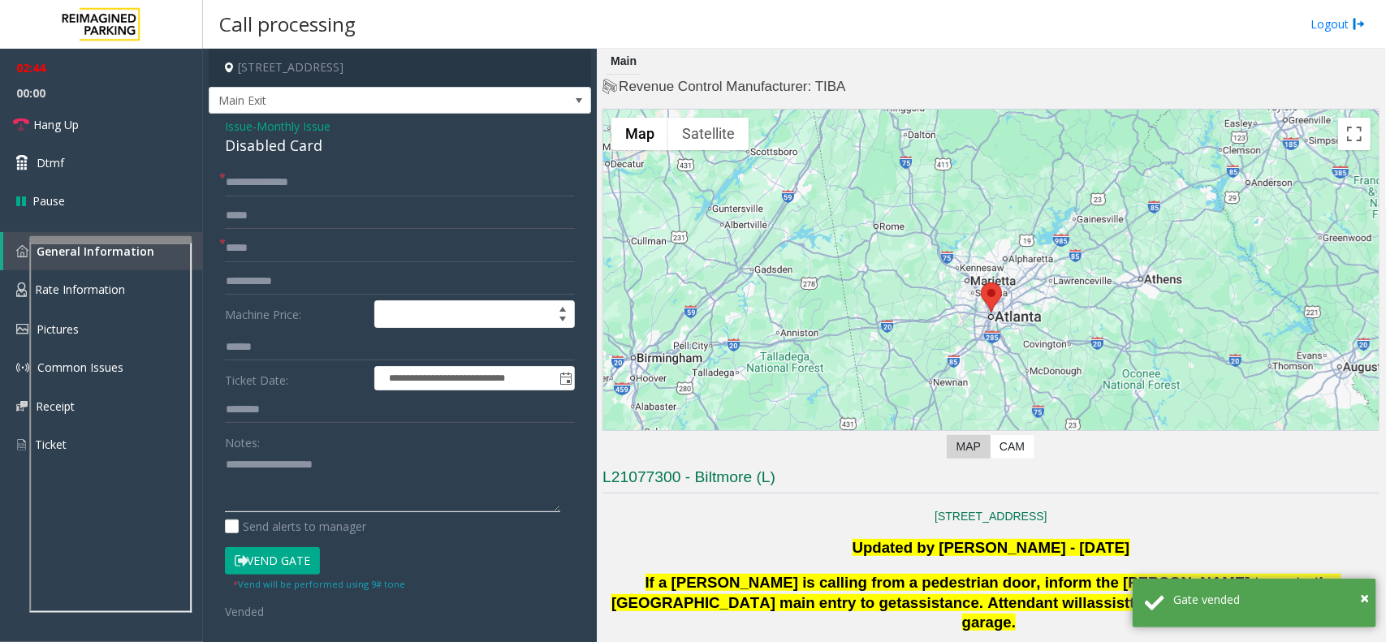
scroll to position [406, 0]
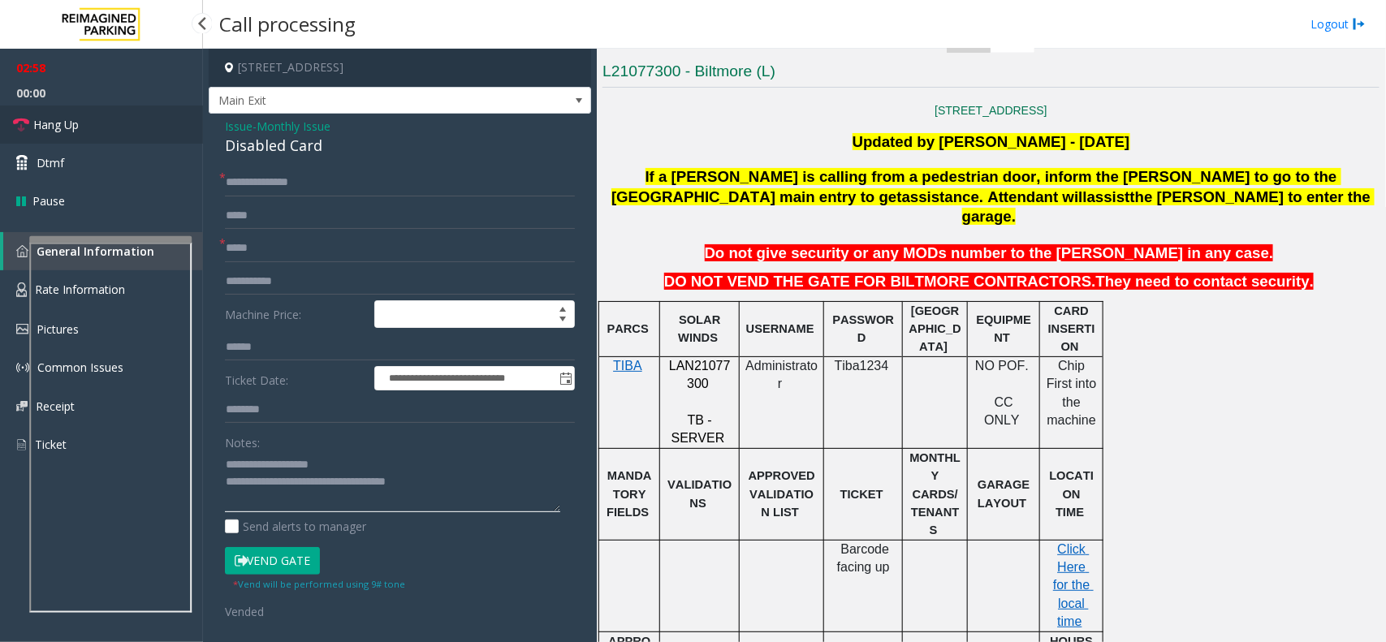
type textarea "**********"
click at [135, 134] on link "Hang Up" at bounding box center [101, 125] width 203 height 38
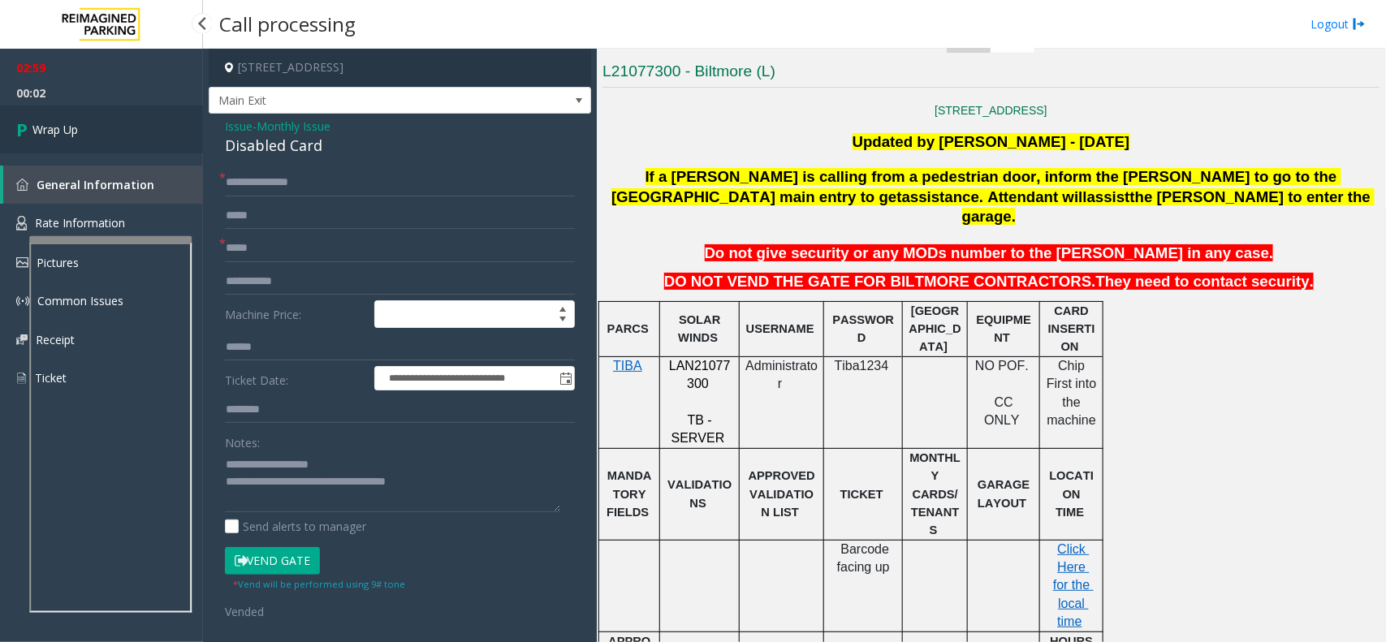
click at [112, 153] on link "Wrap Up" at bounding box center [101, 130] width 203 height 48
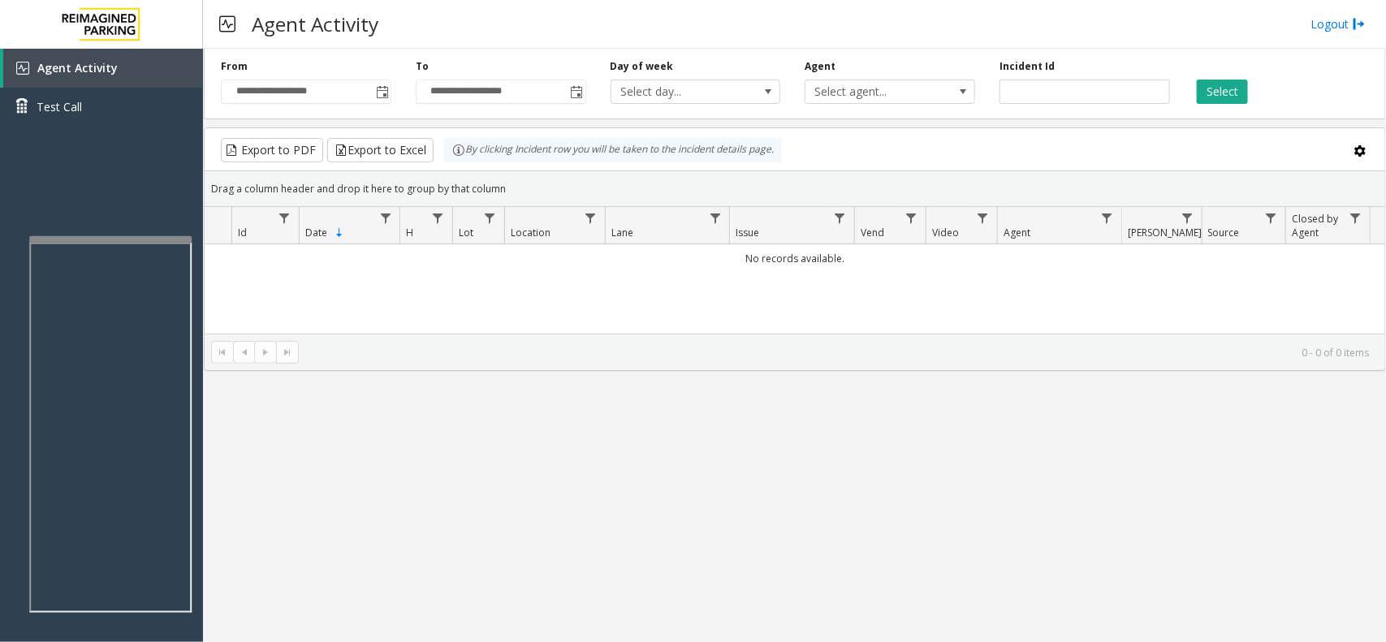
click at [557, 33] on div "Agent Activity Logout" at bounding box center [794, 24] width 1183 height 49
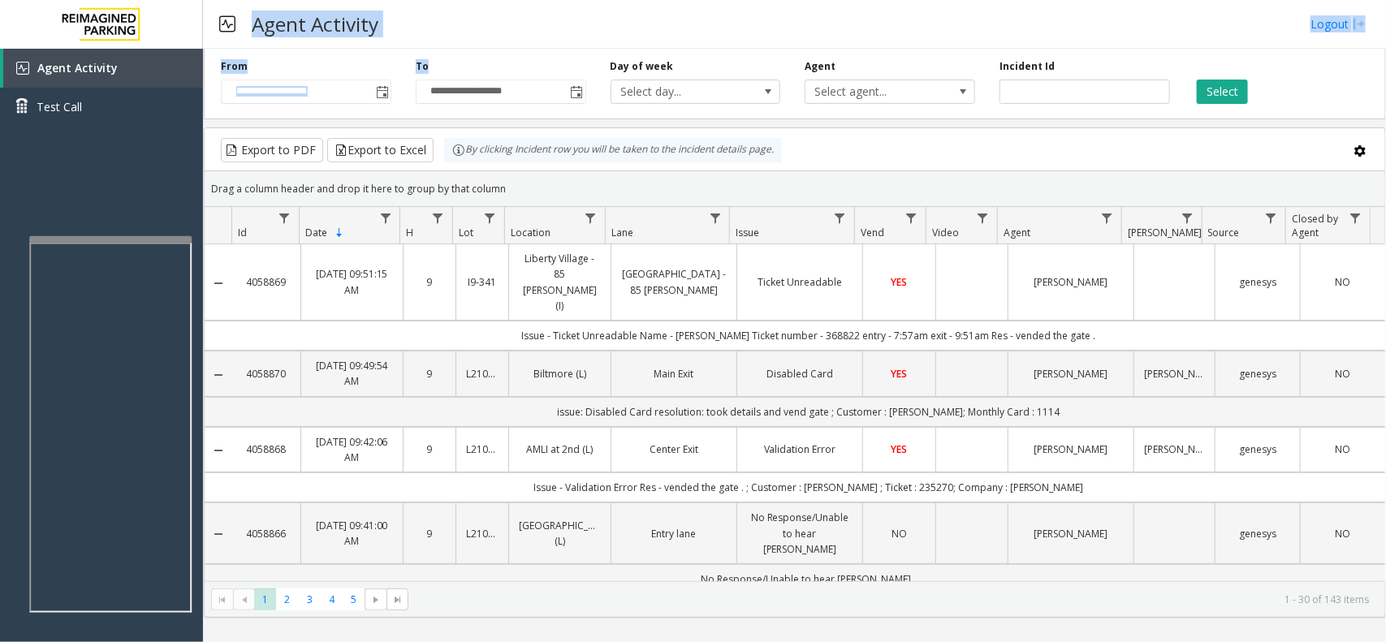
drag, startPoint x: 252, startPoint y: 25, endPoint x: 543, endPoint y: 50, distance: 291.8
click at [543, 50] on div "**********" at bounding box center [794, 321] width 1183 height 642
click at [509, 37] on div "Agent Activity Logout" at bounding box center [794, 24] width 1183 height 49
drag, startPoint x: 1107, startPoint y: 382, endPoint x: 518, endPoint y: 380, distance: 588.9
click at [518, 397] on td "issue: Disabled Card resolution: took details and vend gate ; Customer : brando…" at bounding box center [808, 412] width 1153 height 30
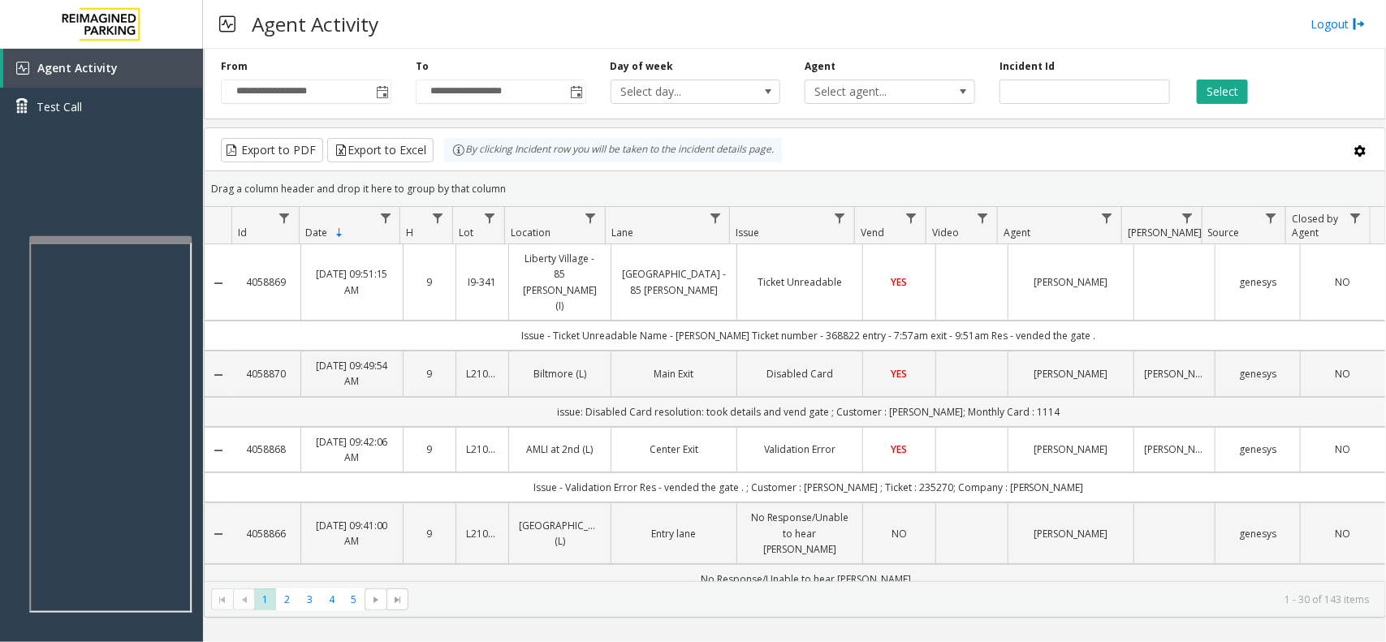
click at [518, 397] on td "issue: Disabled Card resolution: took details and vend gate ; Customer : brando…" at bounding box center [808, 412] width 1153 height 30
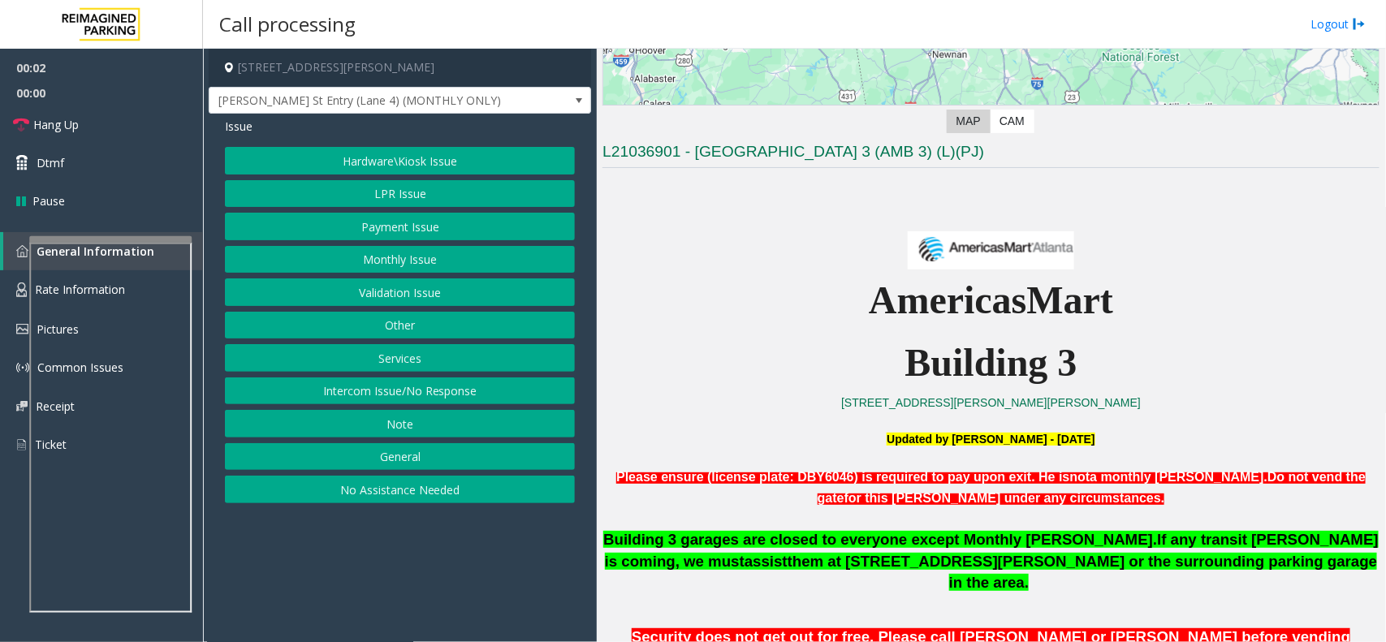
scroll to position [508, 0]
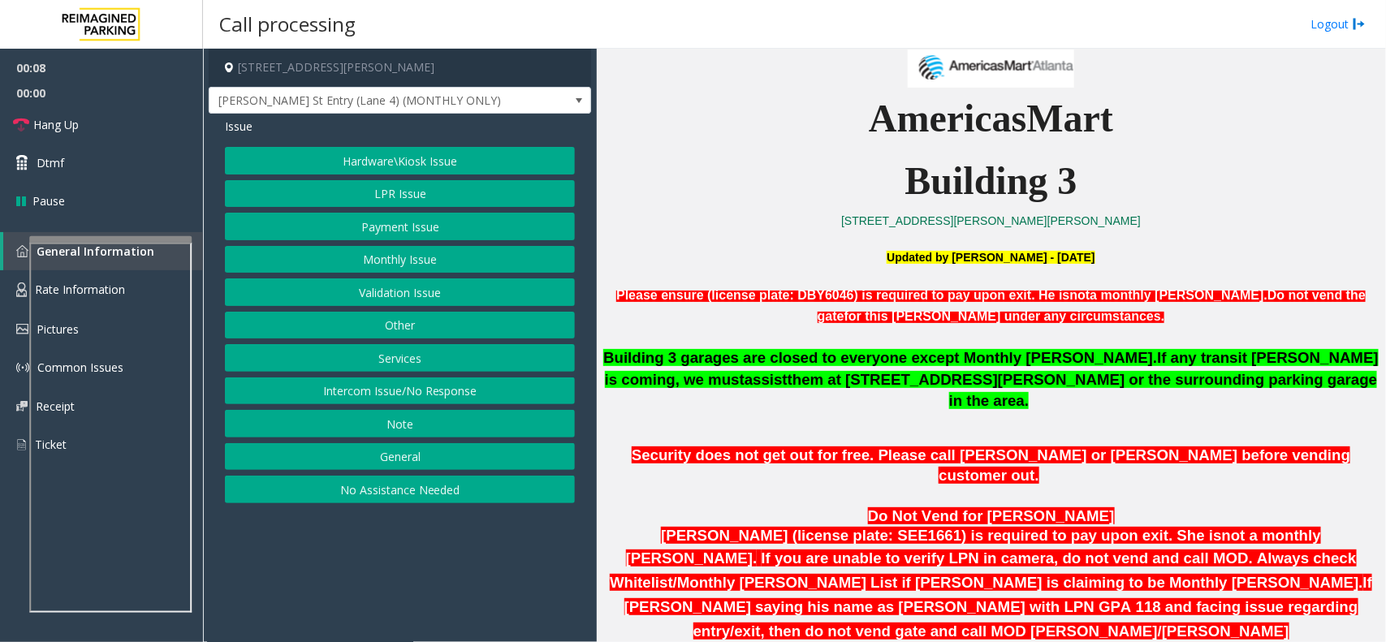
click at [395, 330] on button "Other" at bounding box center [400, 326] width 350 height 28
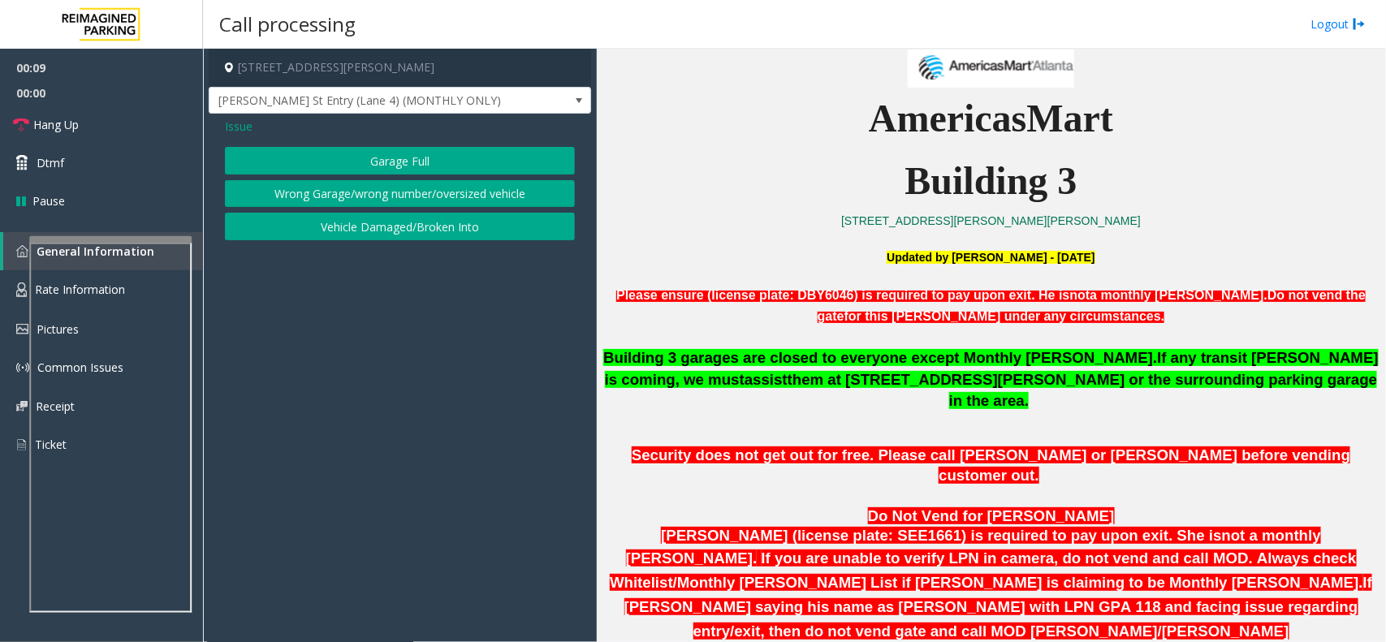
click at [404, 192] on button "Wrong Garage/wrong number/oversized vehicle" at bounding box center [400, 194] width 350 height 28
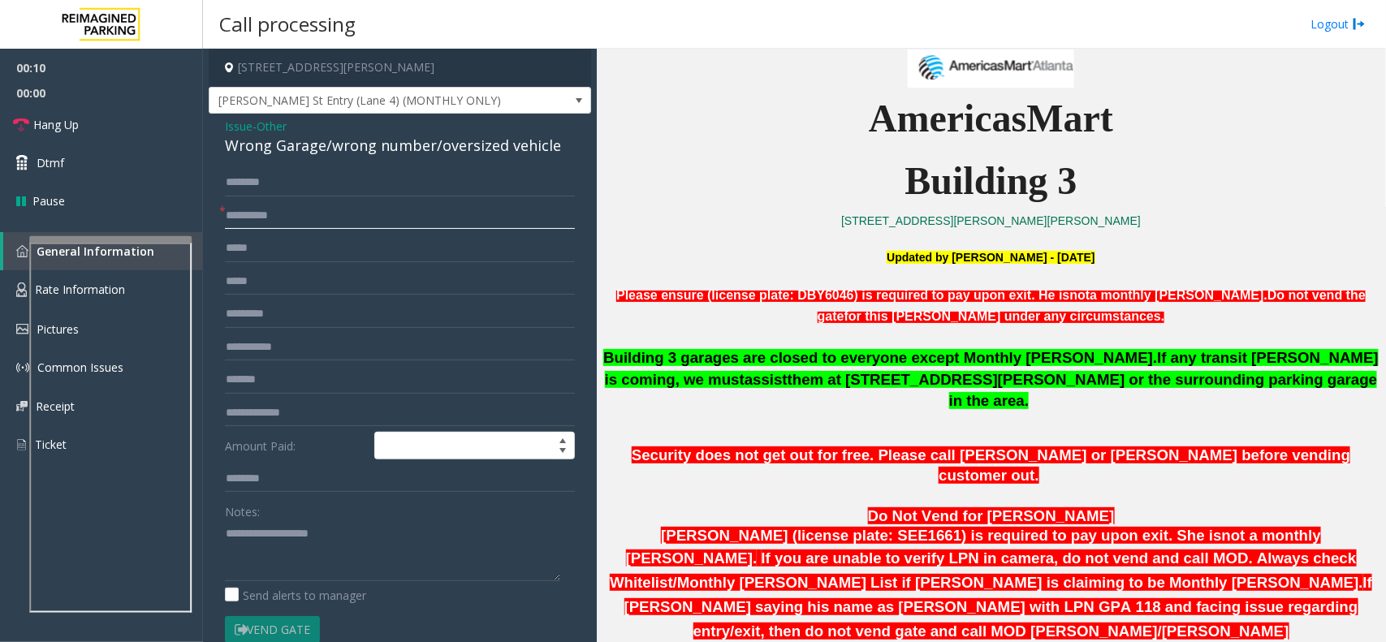
click at [289, 218] on input "text" at bounding box center [400, 216] width 350 height 28
type input "**"
click at [283, 554] on textarea at bounding box center [392, 551] width 335 height 61
click at [374, 149] on div "Wrong Garage/wrong number/oversized vehicle" at bounding box center [400, 146] width 350 height 22
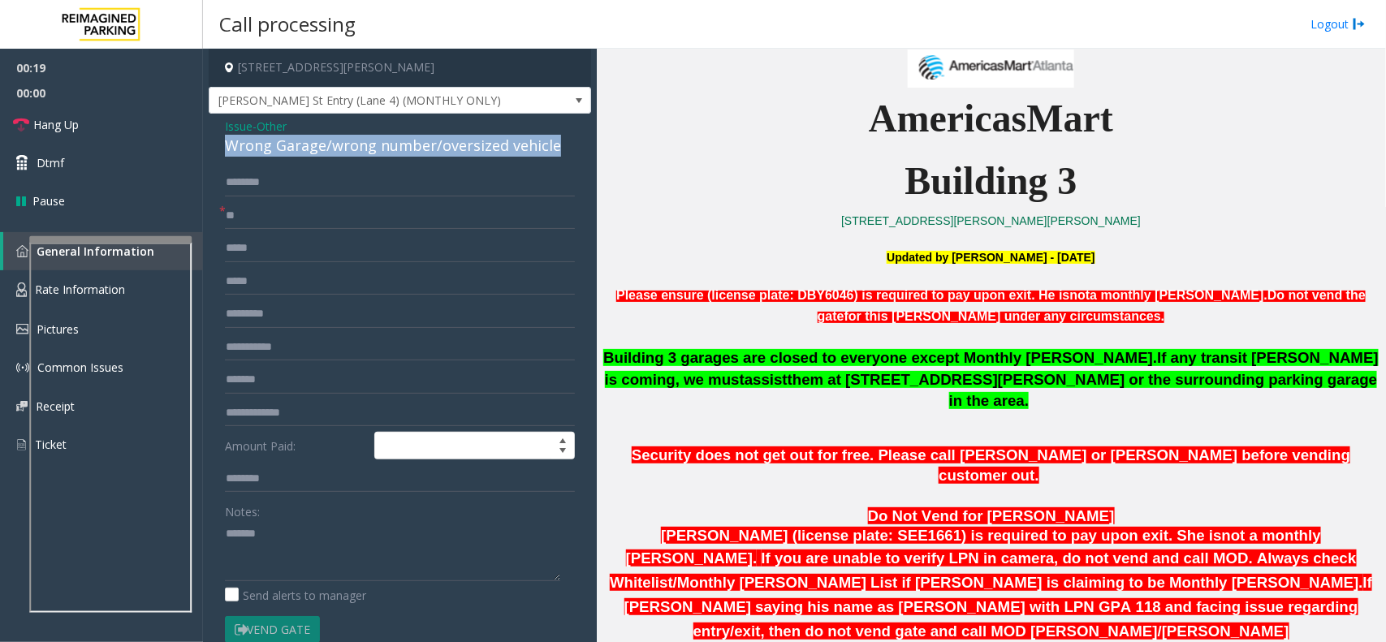
click at [374, 149] on div "Wrong Garage/wrong number/oversized vehicle" at bounding box center [400, 146] width 350 height 22
click at [341, 548] on textarea at bounding box center [392, 551] width 335 height 61
paste textarea "**********"
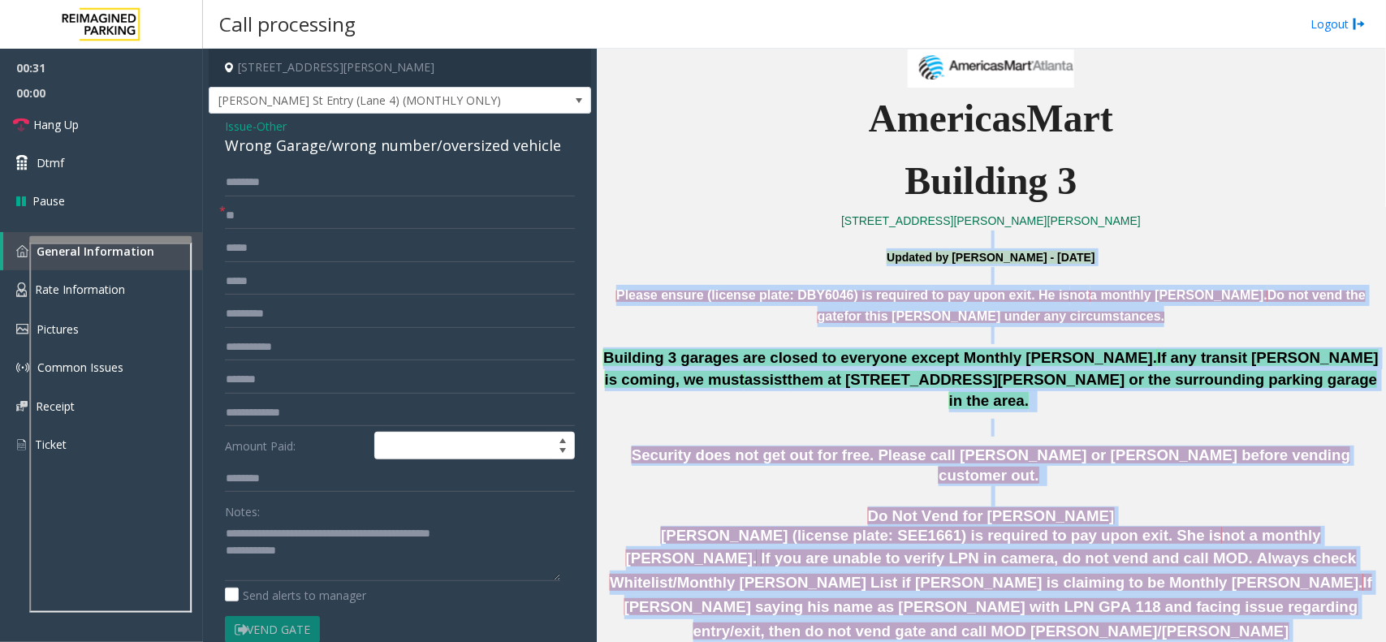
drag, startPoint x: 681, startPoint y: 248, endPoint x: 1160, endPoint y: 603, distance: 596.8
click at [1179, 573] on p "Namisha Gilani (license plate: SEE1661) is required to pay upon exit. She is no…" at bounding box center [991, 584] width 777 height 117
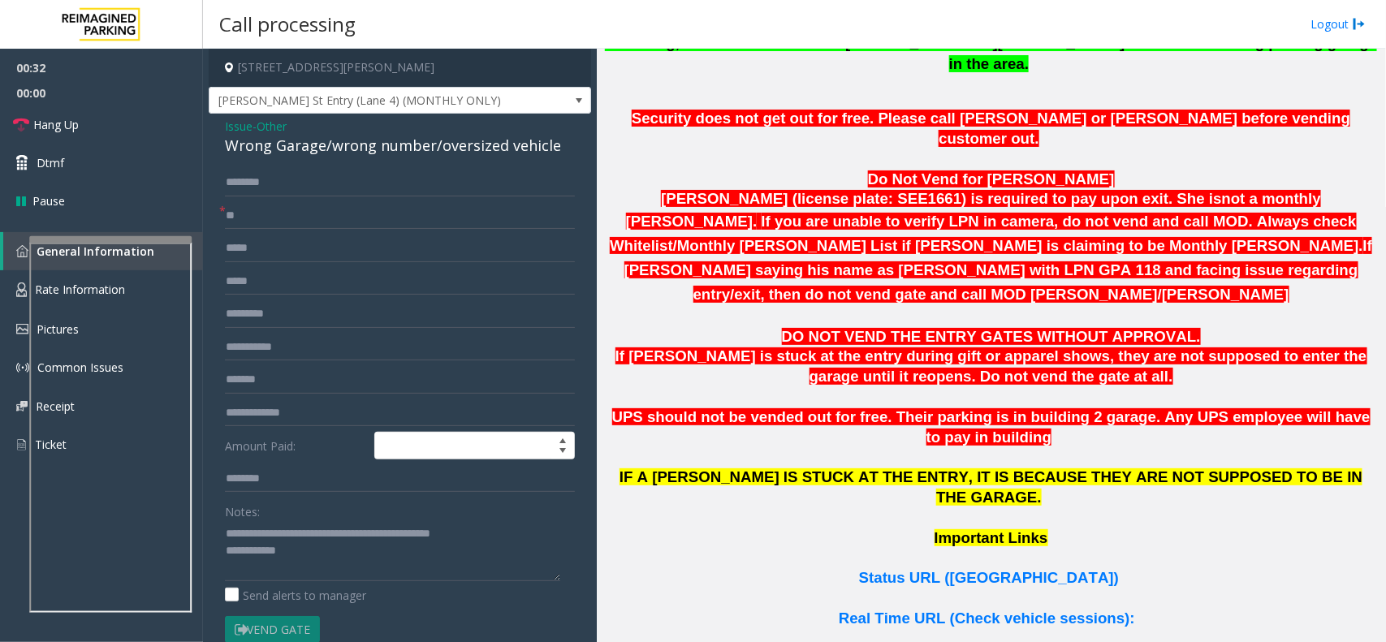
scroll to position [914, 0]
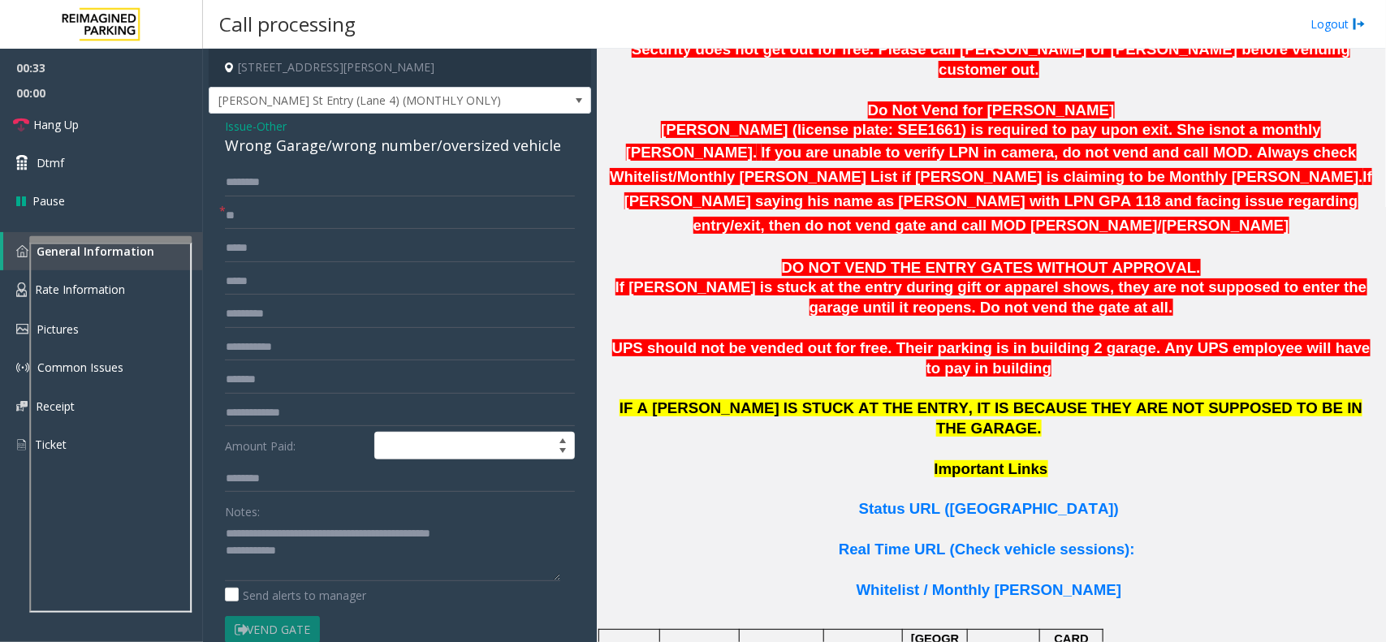
click at [785, 258] on p "DO NOT VEND THE ENTRY GATES WITHOUT APPROVAL." at bounding box center [991, 268] width 777 height 20
click at [361, 566] on textarea at bounding box center [392, 551] width 335 height 61
type textarea "**********"
click at [156, 128] on link "Hang Up" at bounding box center [101, 125] width 203 height 38
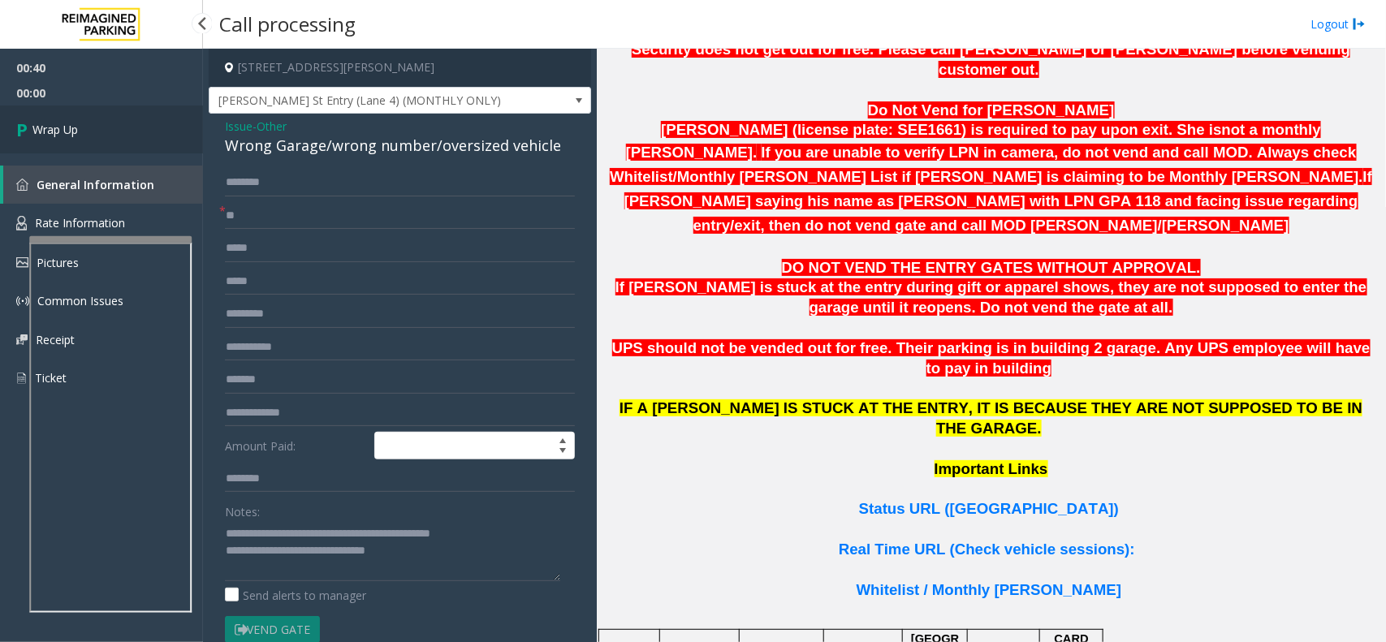
click at [156, 128] on link "Wrap Up" at bounding box center [101, 130] width 203 height 48
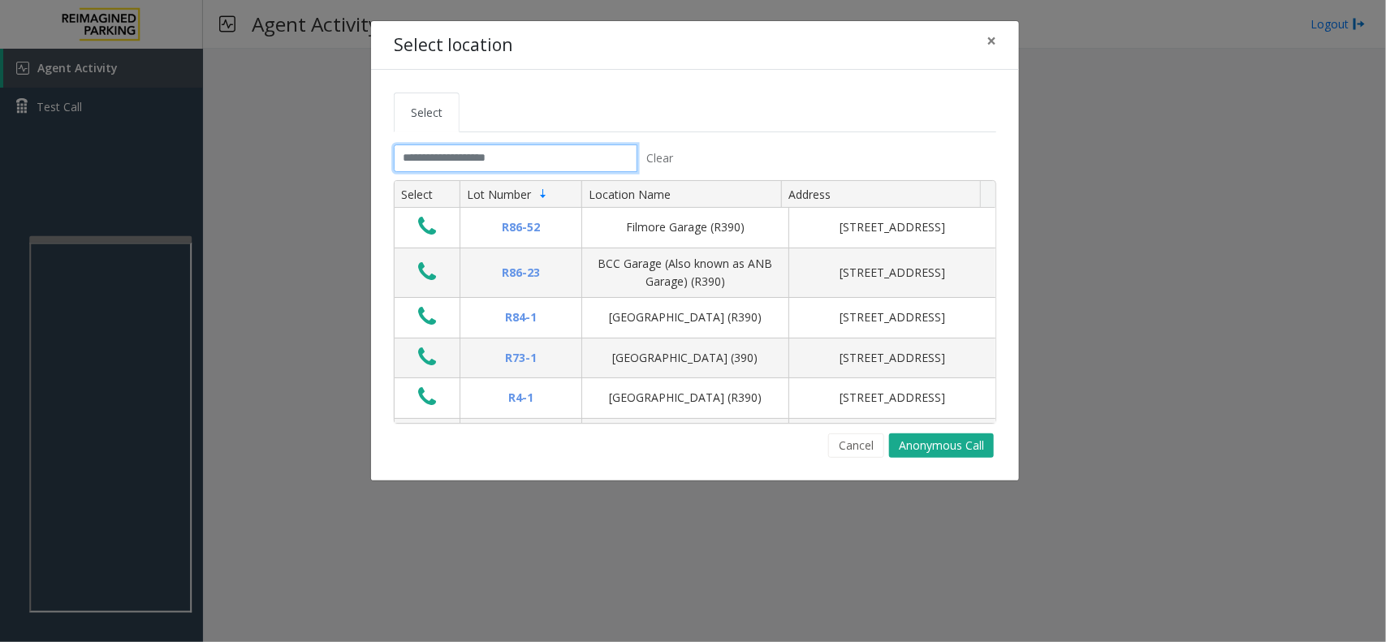
click at [597, 145] on input "text" at bounding box center [516, 159] width 244 height 28
click at [542, 163] on div "Clear" at bounding box center [538, 159] width 289 height 28
click at [542, 163] on input "text" at bounding box center [516, 159] width 244 height 28
click at [991, 46] on span "×" at bounding box center [992, 40] width 10 height 23
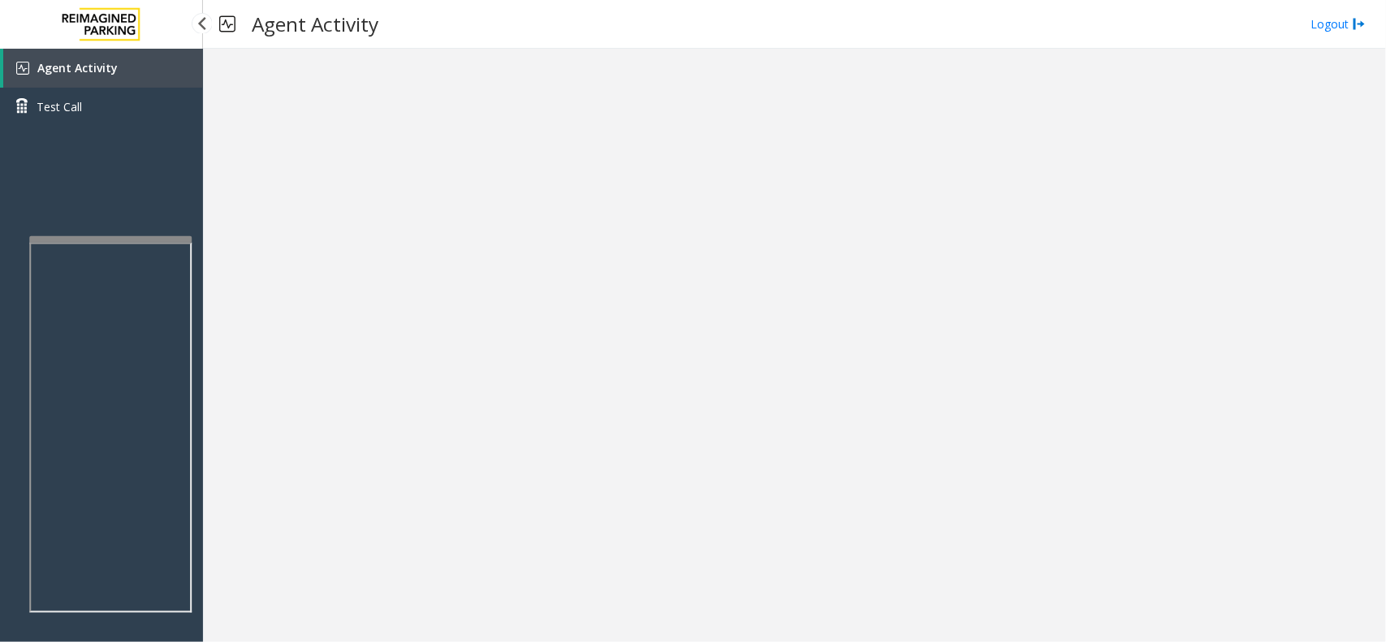
click at [128, 67] on link "Agent Activity" at bounding box center [103, 68] width 200 height 39
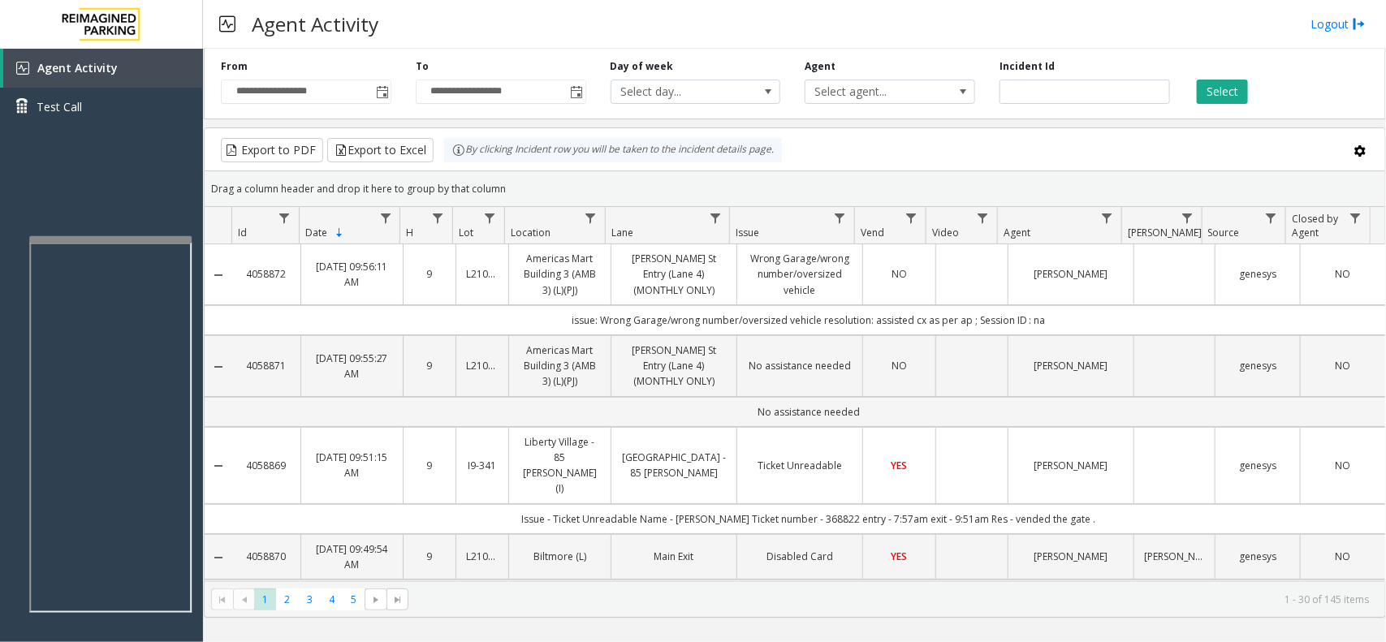
drag, startPoint x: 514, startPoint y: 193, endPoint x: 453, endPoint y: 167, distance: 66.2
click at [453, 167] on kendo-grid "Export to PDF Export to Excel By clicking Incident row you will be taken to the…" at bounding box center [795, 373] width 1183 height 491
click at [521, 183] on div "Drag a column header and drop it here to group by that column" at bounding box center [795, 189] width 1181 height 28
drag, startPoint x: 518, startPoint y: 191, endPoint x: 480, endPoint y: 163, distance: 47.1
click at [480, 163] on kendo-grid "Export to PDF Export to Excel By clicking Incident row you will be taken to the…" at bounding box center [795, 373] width 1183 height 491
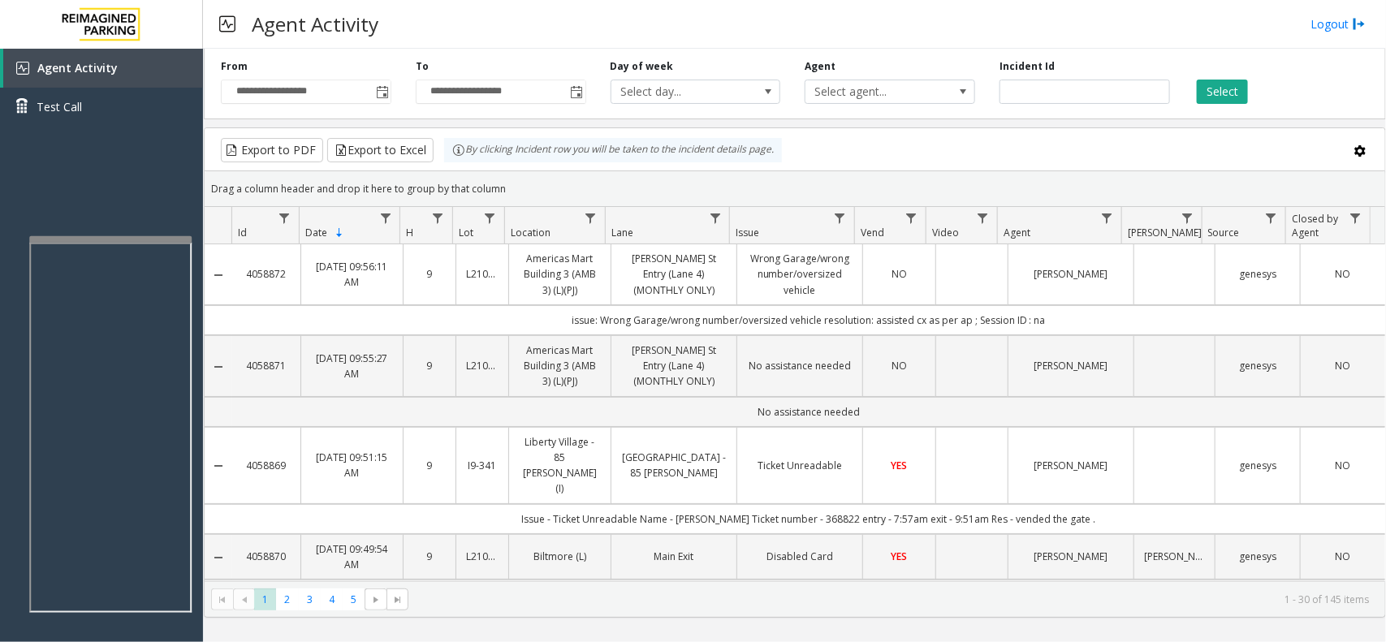
click at [547, 177] on div "Drag a column header and drop it here to group by that column" at bounding box center [795, 189] width 1181 height 28
drag, startPoint x: 517, startPoint y: 183, endPoint x: 461, endPoint y: 164, distance: 59.1
click at [461, 164] on kendo-grid "Export to PDF Export to Excel By clicking Incident row you will be taken to the…" at bounding box center [795, 373] width 1183 height 491
click at [558, 187] on div "Drag a column header and drop it here to group by that column" at bounding box center [795, 189] width 1181 height 28
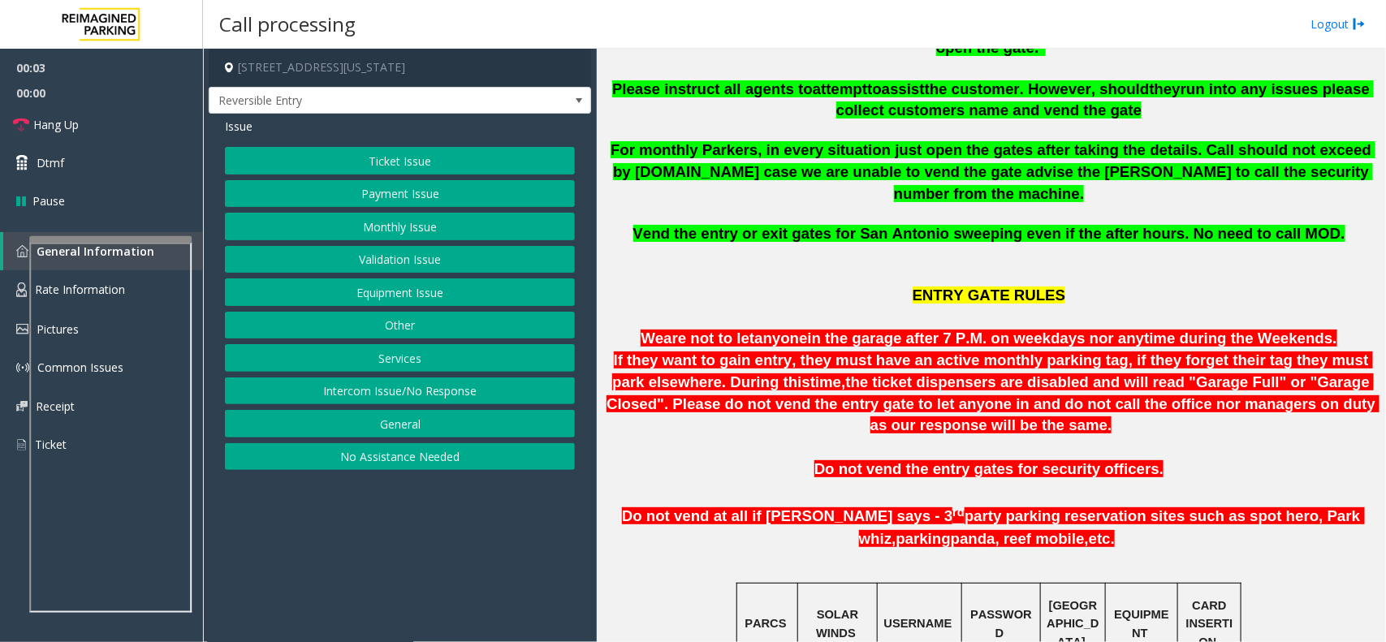
scroll to position [508, 0]
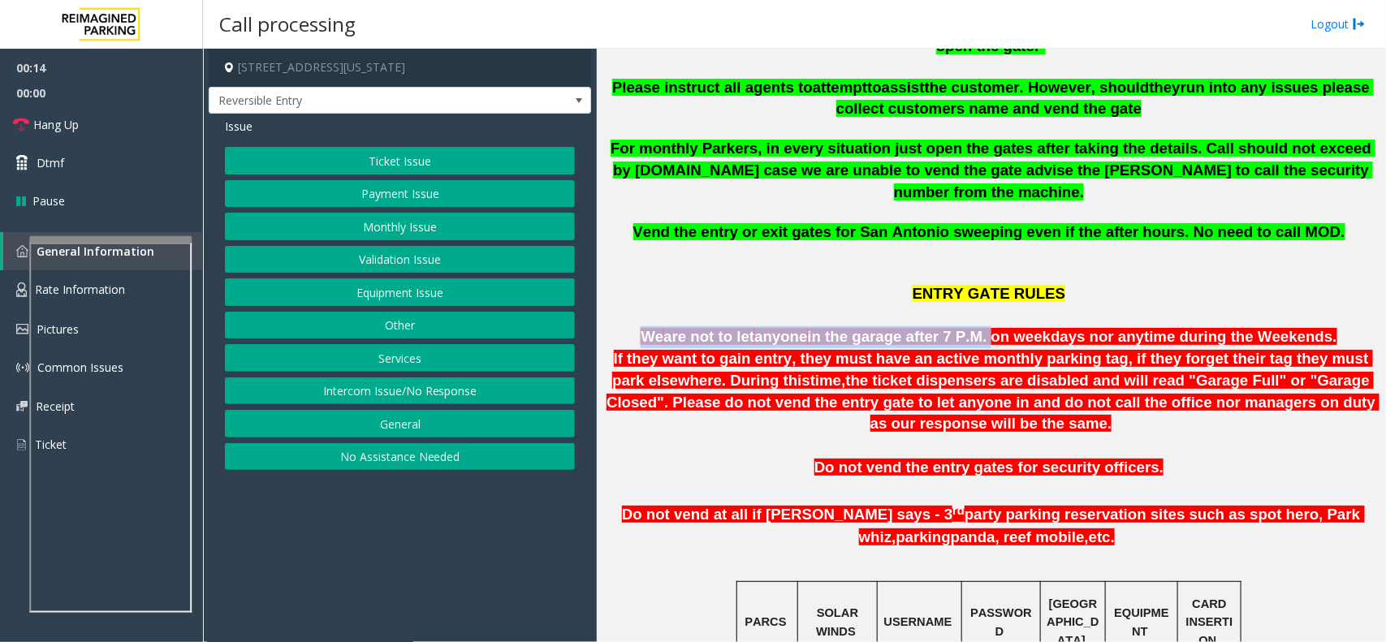
drag, startPoint x: 658, startPoint y: 289, endPoint x: 985, endPoint y: 298, distance: 327.5
click at [985, 327] on p "We are not to let anyone in the garage after 7 P.M. on weekdays nor anytime dur…" at bounding box center [991, 338] width 777 height 22
click at [1097, 273] on p "ENTRY GATE RULES" at bounding box center [991, 296] width 777 height 62
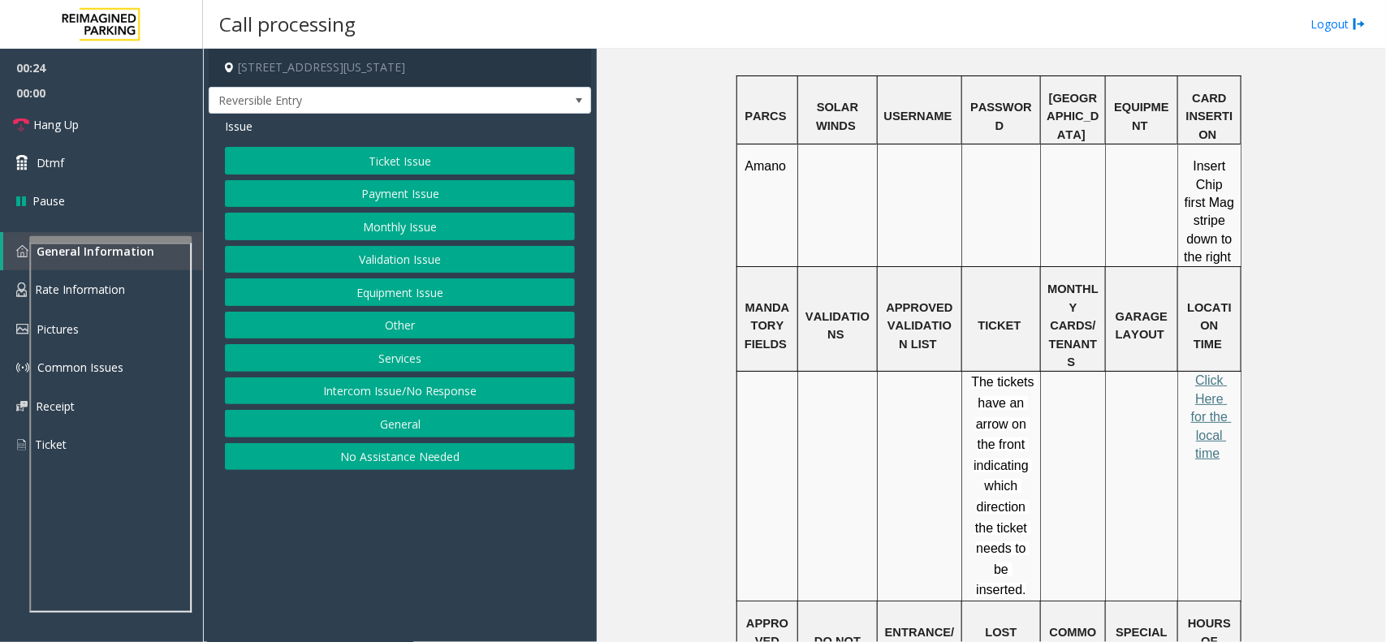
scroll to position [1015, 0]
click at [1195, 372] on span "Click Here for the local time" at bounding box center [1212, 415] width 41 height 87
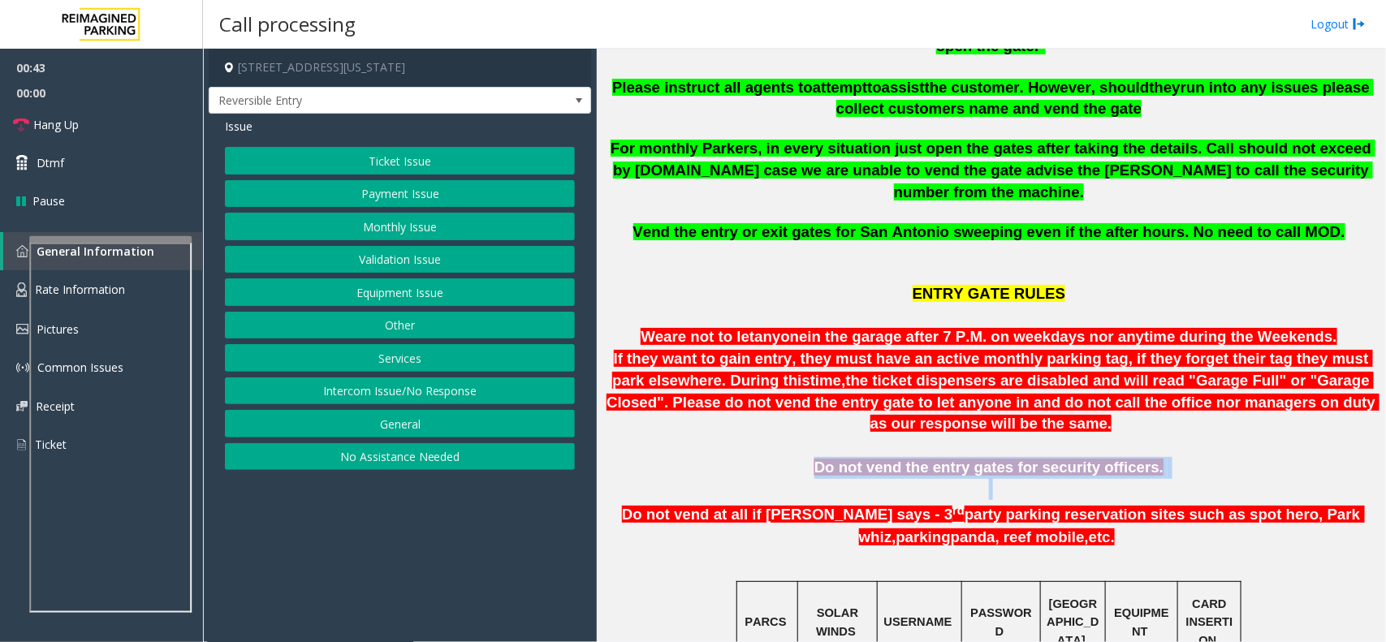
drag, startPoint x: 826, startPoint y: 421, endPoint x: 1192, endPoint y: 444, distance: 366.3
click at [1192, 457] on p "Do not vend the entry gates for security officers." at bounding box center [991, 478] width 777 height 43
click at [1164, 457] on p "Do not vend the entry gates for security officers." at bounding box center [991, 478] width 777 height 43
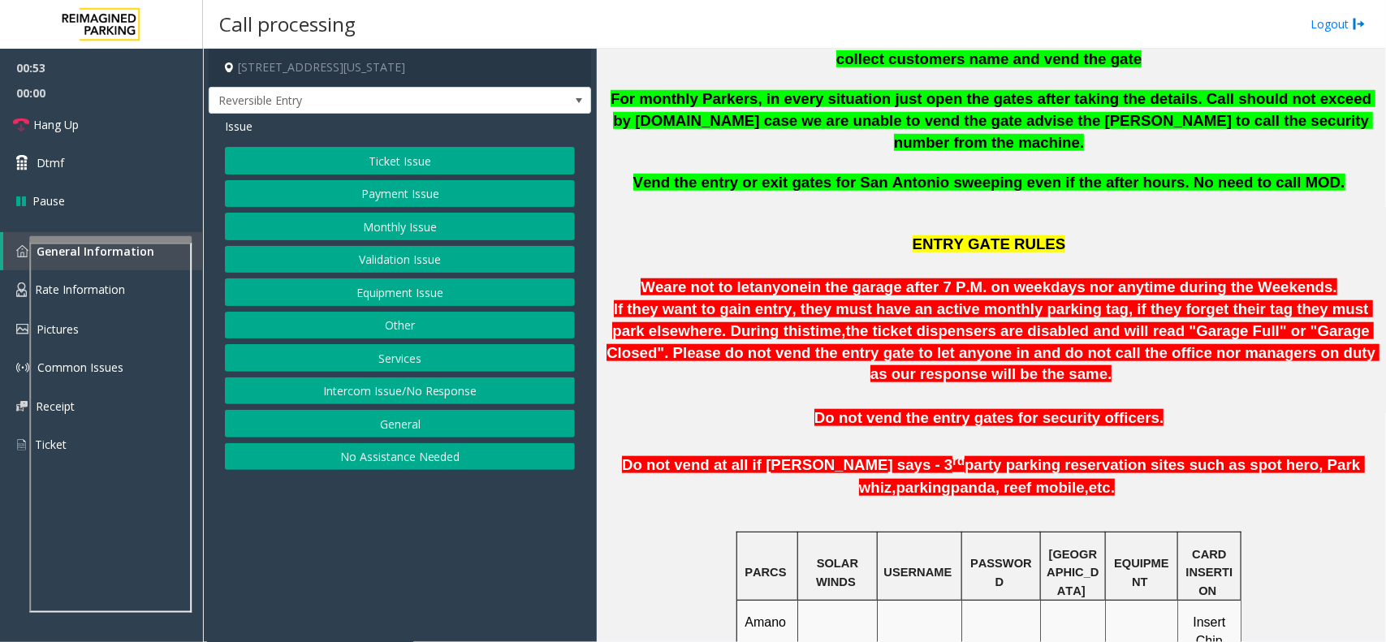
scroll to position [532, 0]
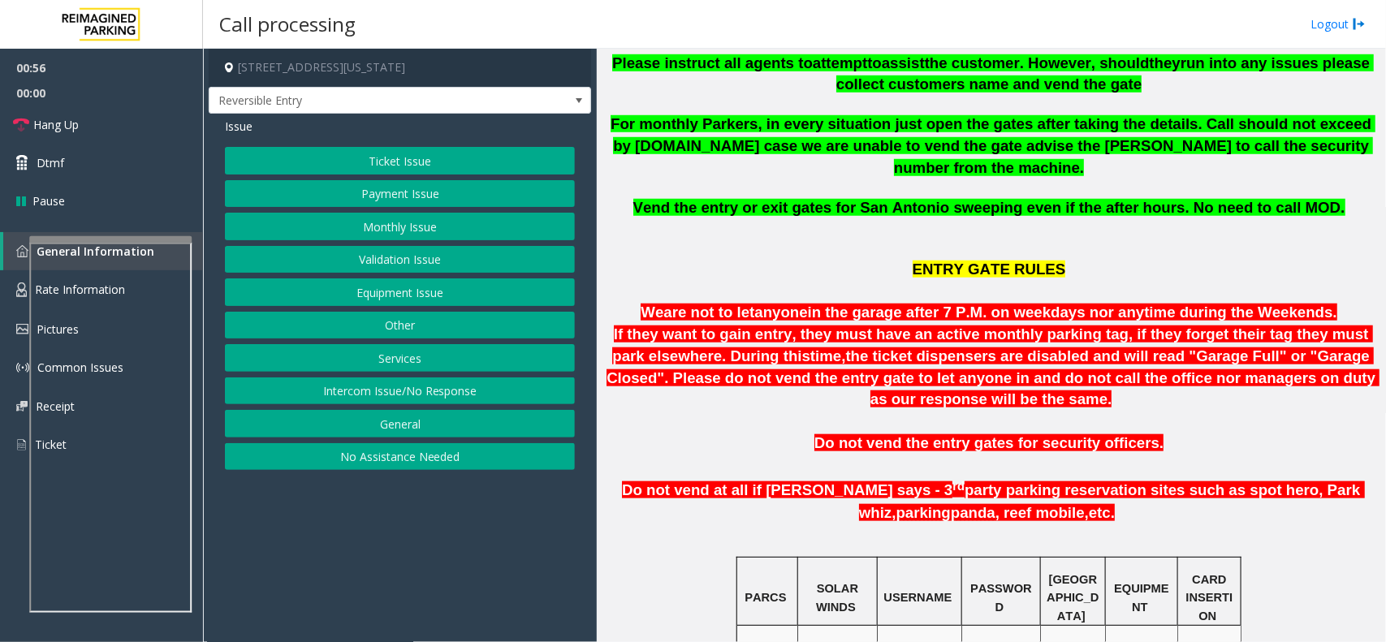
click at [403, 296] on button "Equipment Issue" at bounding box center [400, 293] width 350 height 28
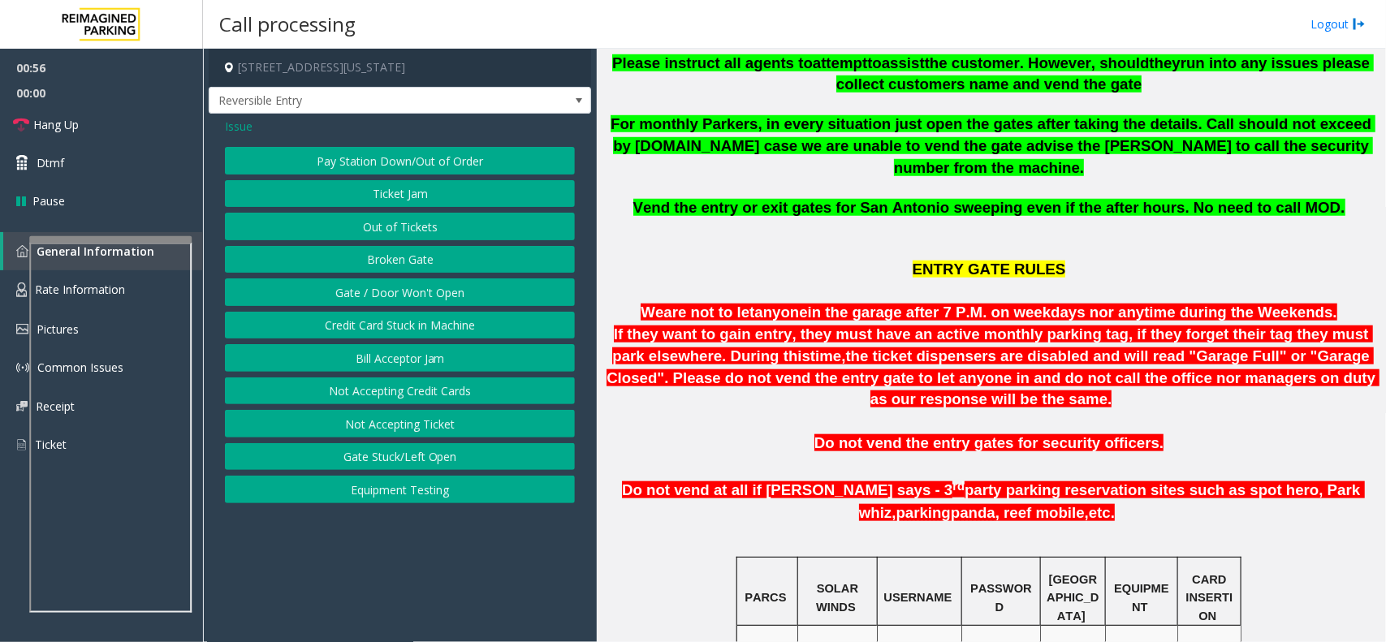
click at [403, 296] on button "Gate / Door Won't Open" at bounding box center [400, 293] width 350 height 28
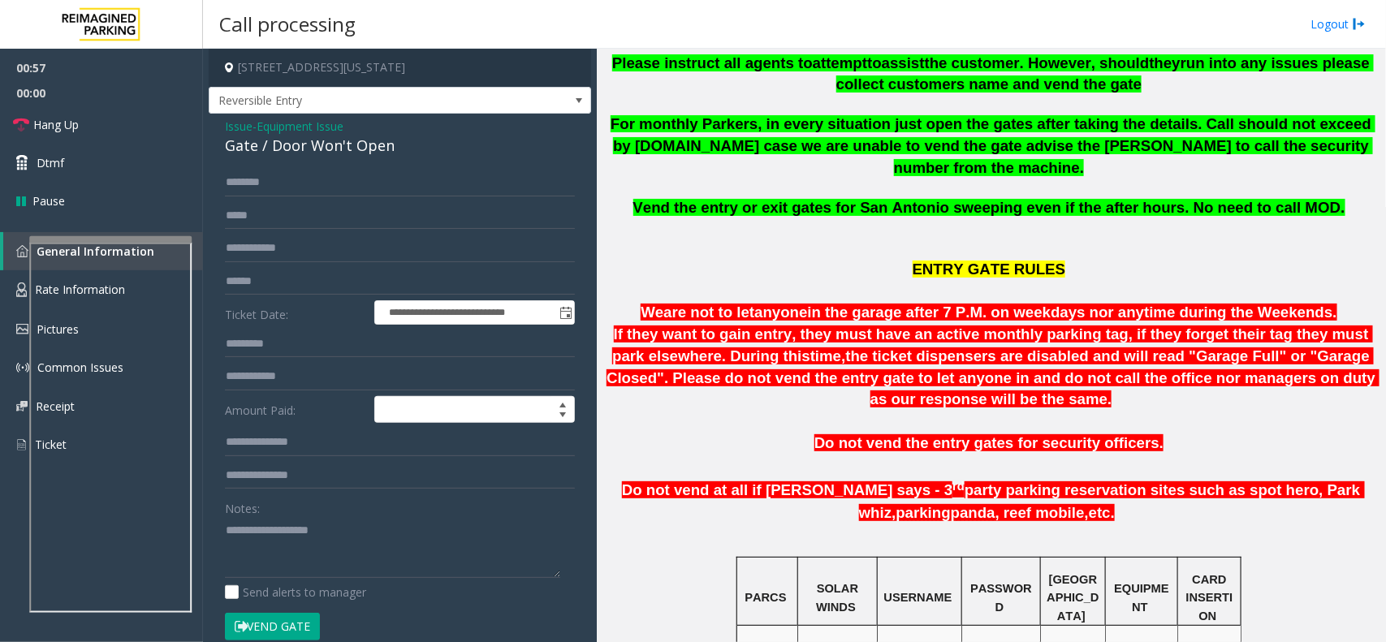
click at [238, 118] on span "Issue" at bounding box center [239, 126] width 28 height 17
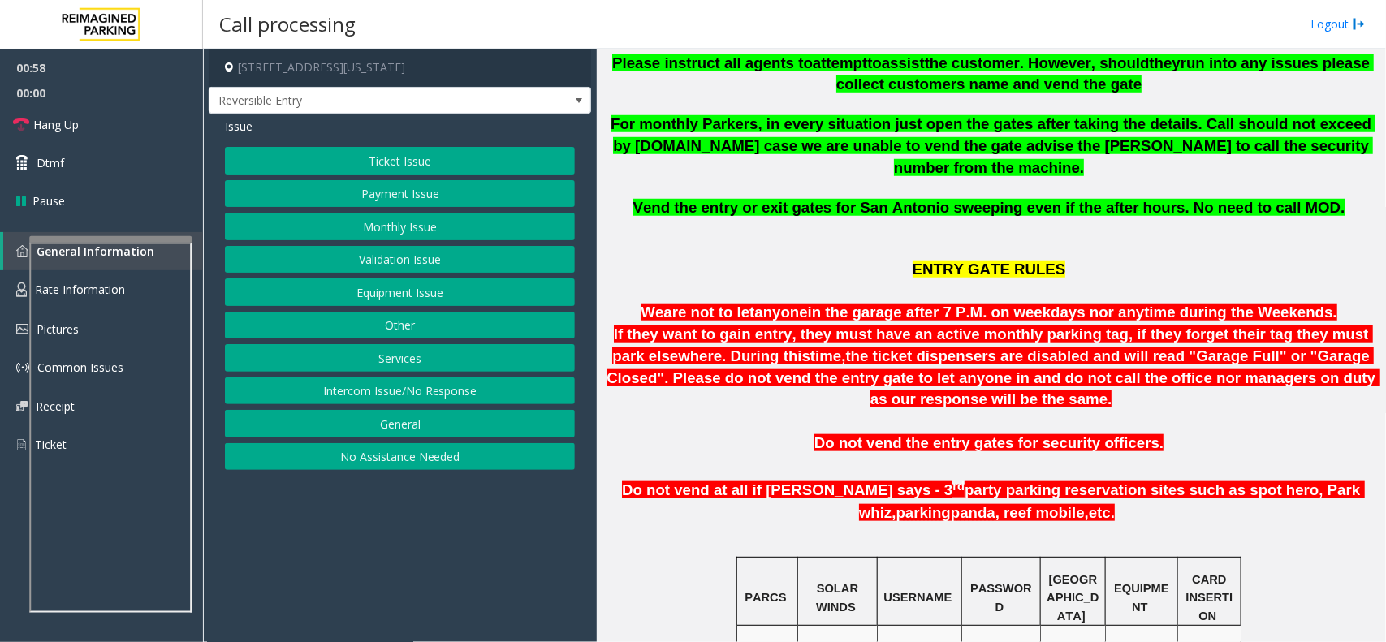
click at [407, 284] on button "Equipment Issue" at bounding box center [400, 293] width 350 height 28
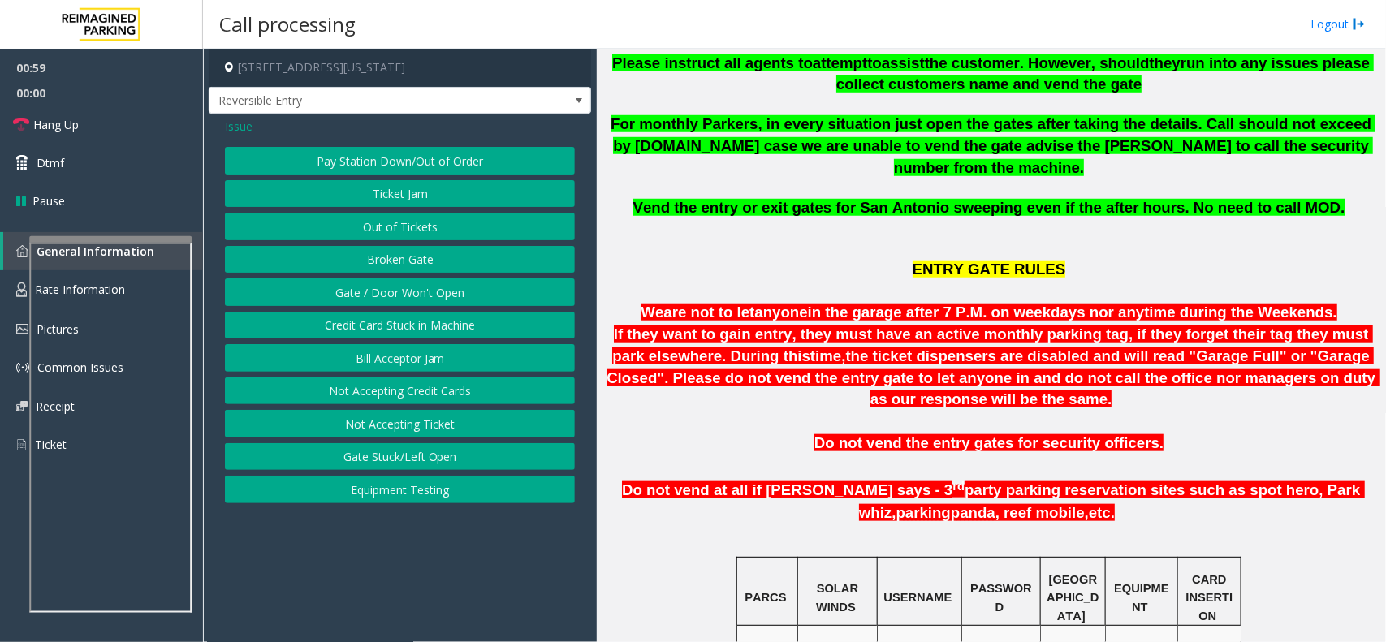
click at [411, 224] on button "Out of Tickets" at bounding box center [400, 227] width 350 height 28
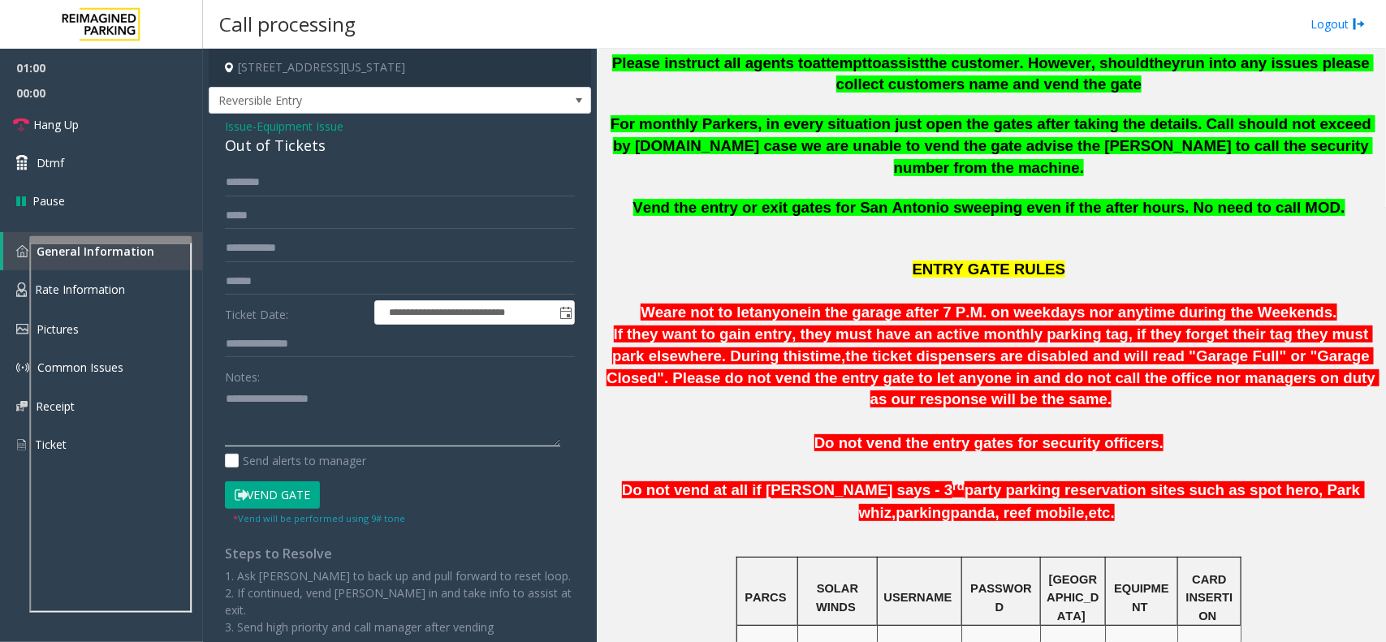
click at [329, 407] on textarea at bounding box center [392, 416] width 335 height 61
click at [241, 148] on div "Out of Tickets" at bounding box center [400, 146] width 350 height 22
click at [326, 415] on textarea at bounding box center [392, 416] width 335 height 61
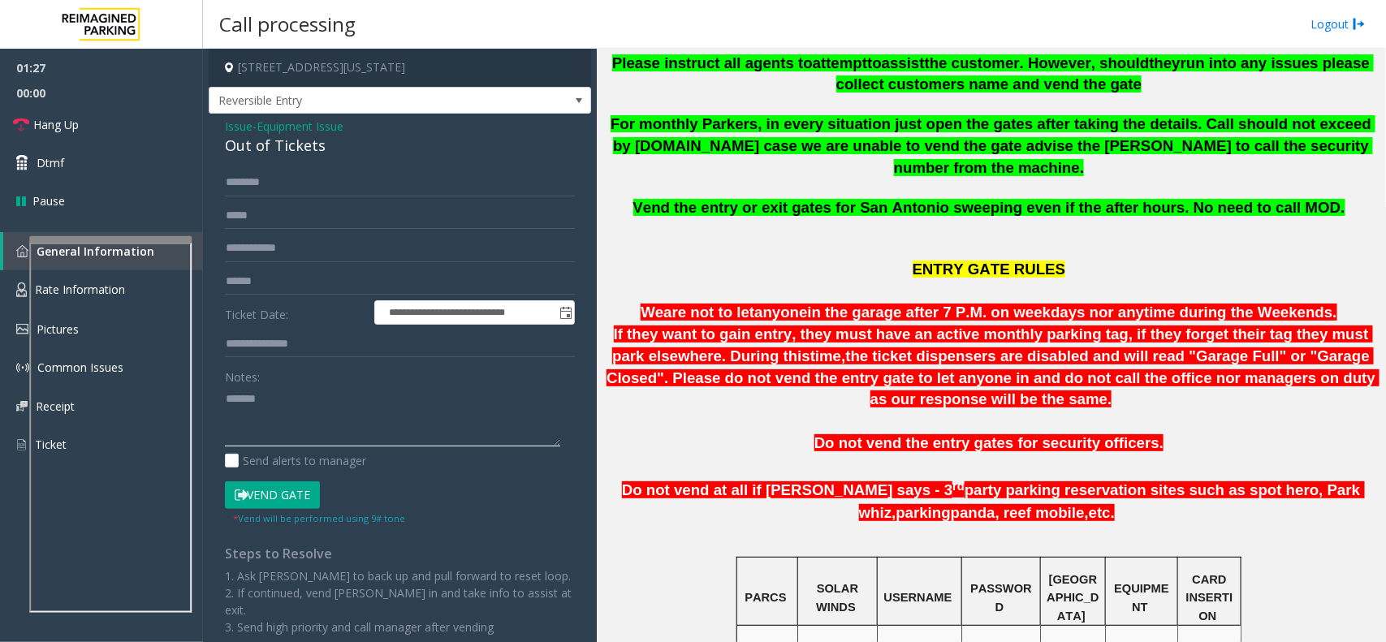
paste textarea "**********"
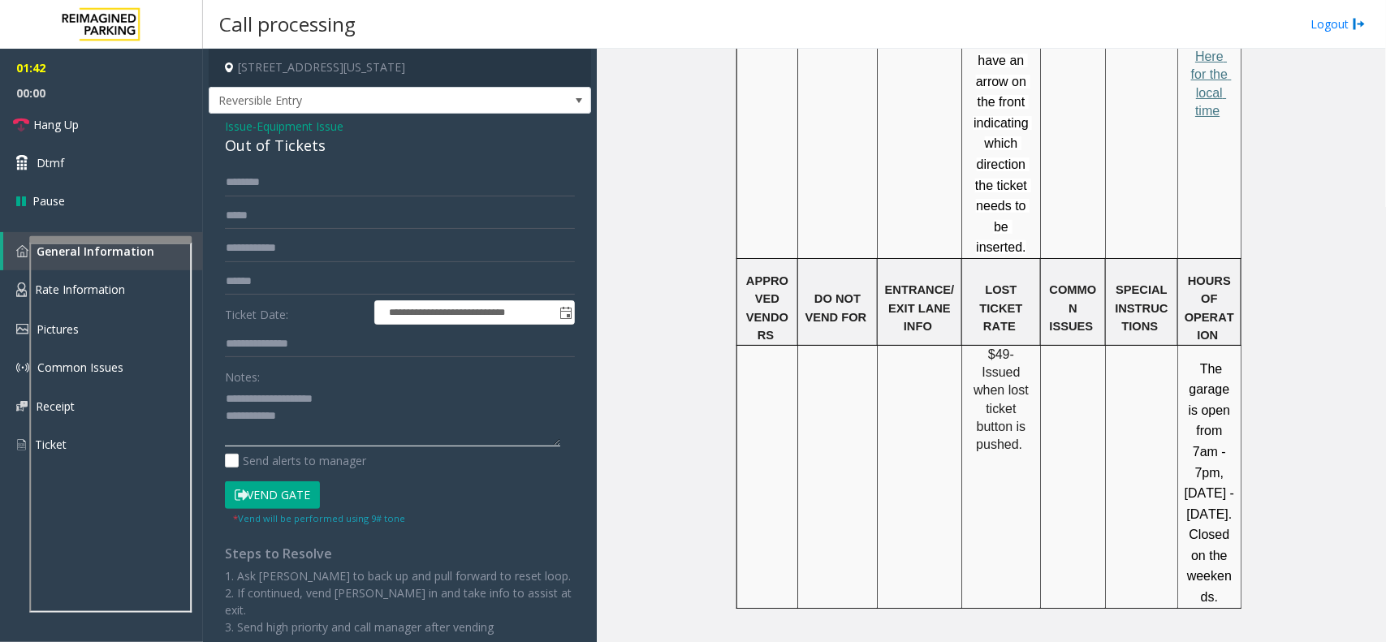
scroll to position [1763, 0]
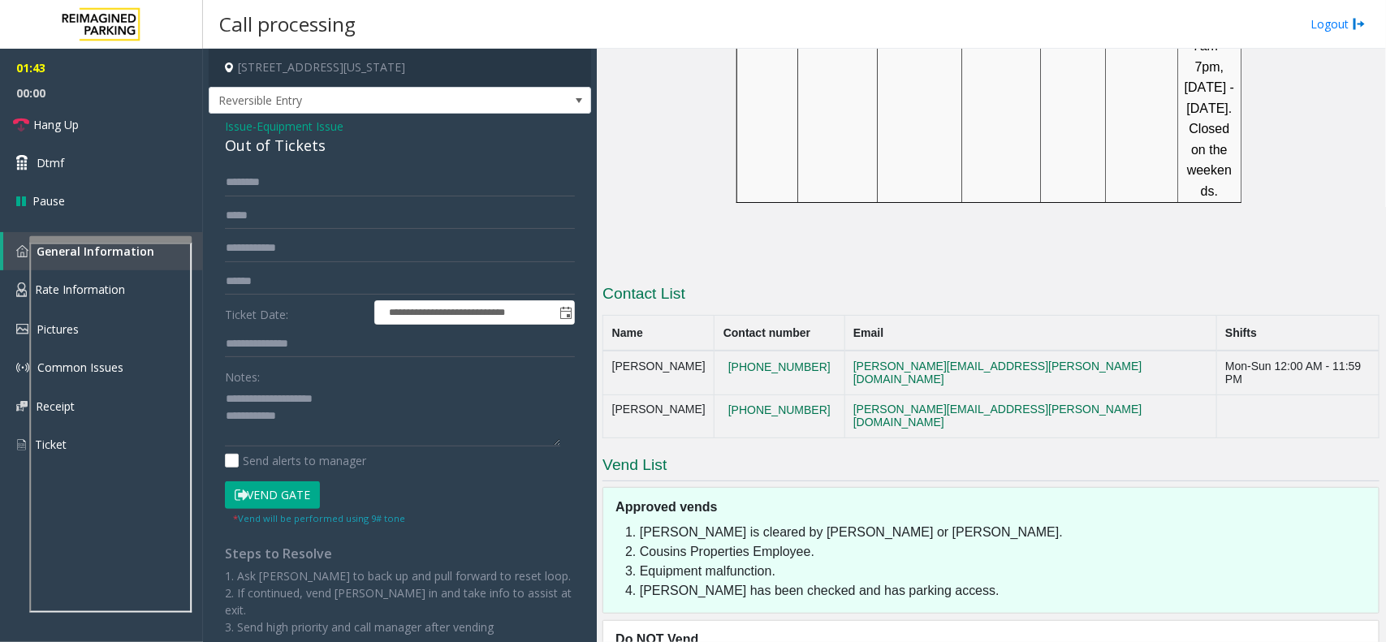
drag, startPoint x: 827, startPoint y: 298, endPoint x: 694, endPoint y: 292, distance: 132.5
click at [694, 395] on tr "Juan Montalvo 512-298-8324 juan.montalvo@reimaginedparking.com" at bounding box center [991, 417] width 777 height 44
click at [1064, 249] on p at bounding box center [991, 258] width 777 height 18
click at [409, 426] on textarea at bounding box center [392, 416] width 335 height 61
click at [82, 115] on link "Hang Up" at bounding box center [101, 125] width 203 height 38
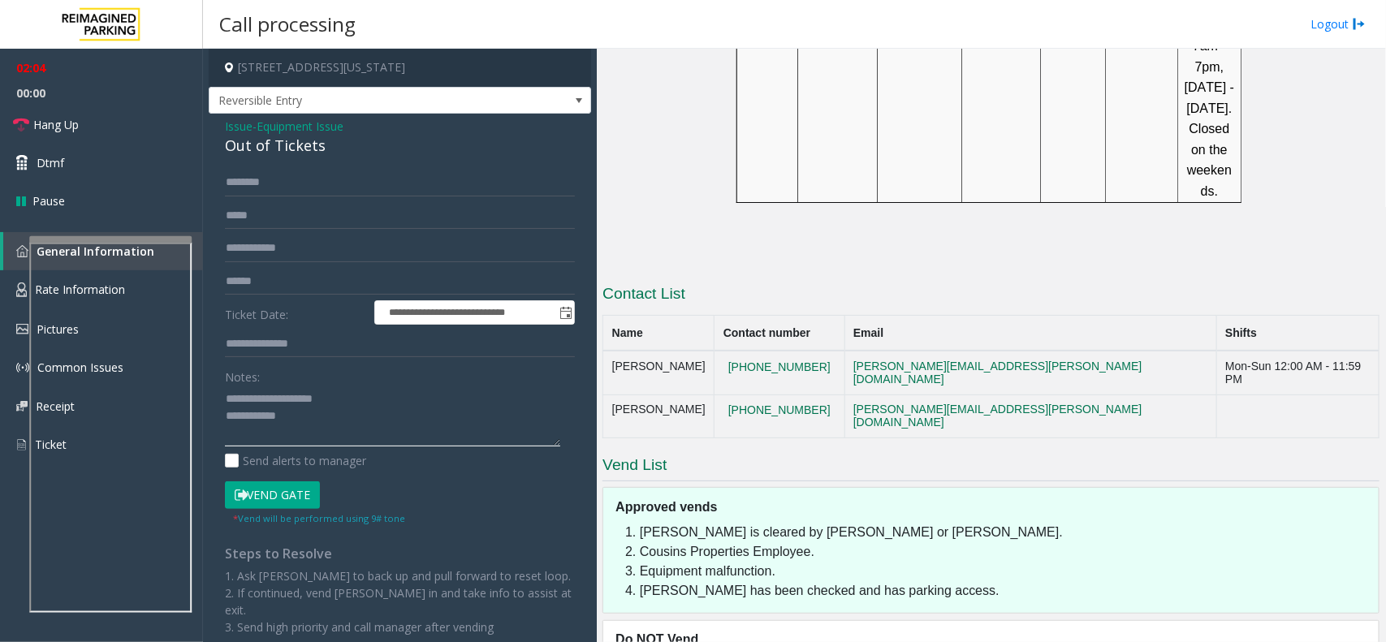
click at [366, 427] on textarea at bounding box center [392, 416] width 335 height 61
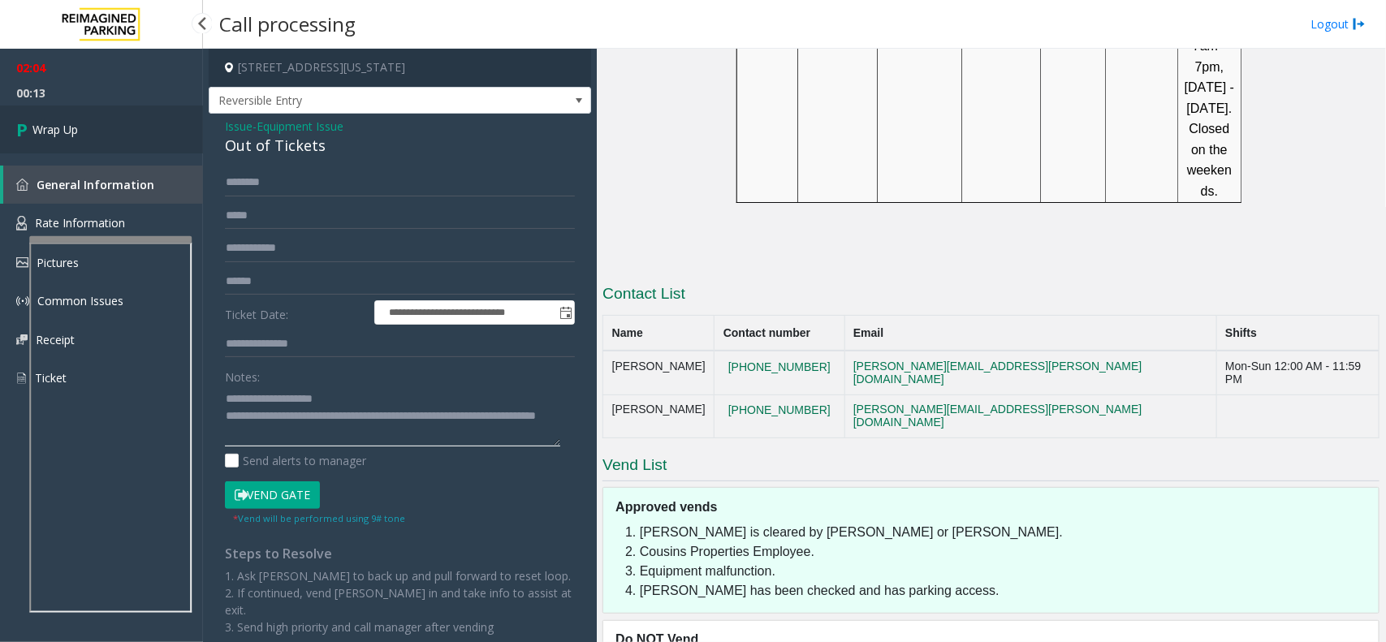
type textarea "**********"
click at [95, 110] on link "Wrap Up" at bounding box center [101, 130] width 203 height 48
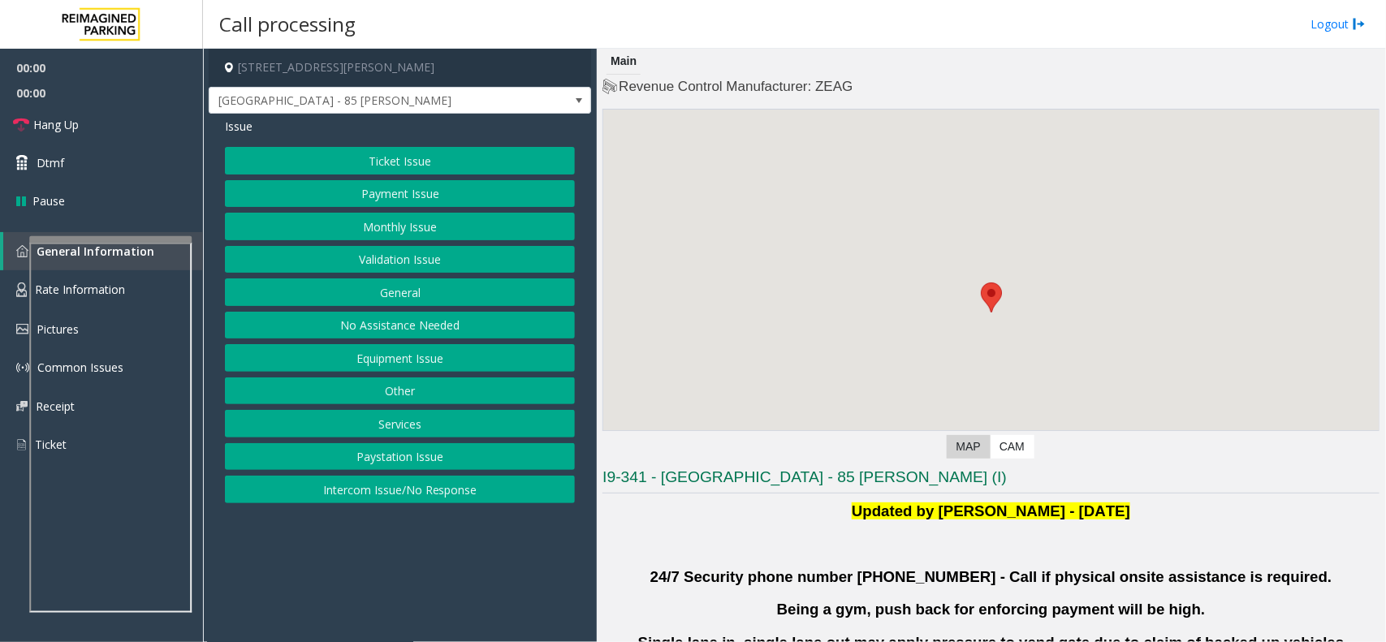
click at [423, 224] on button "Monthly Issue" at bounding box center [400, 227] width 350 height 28
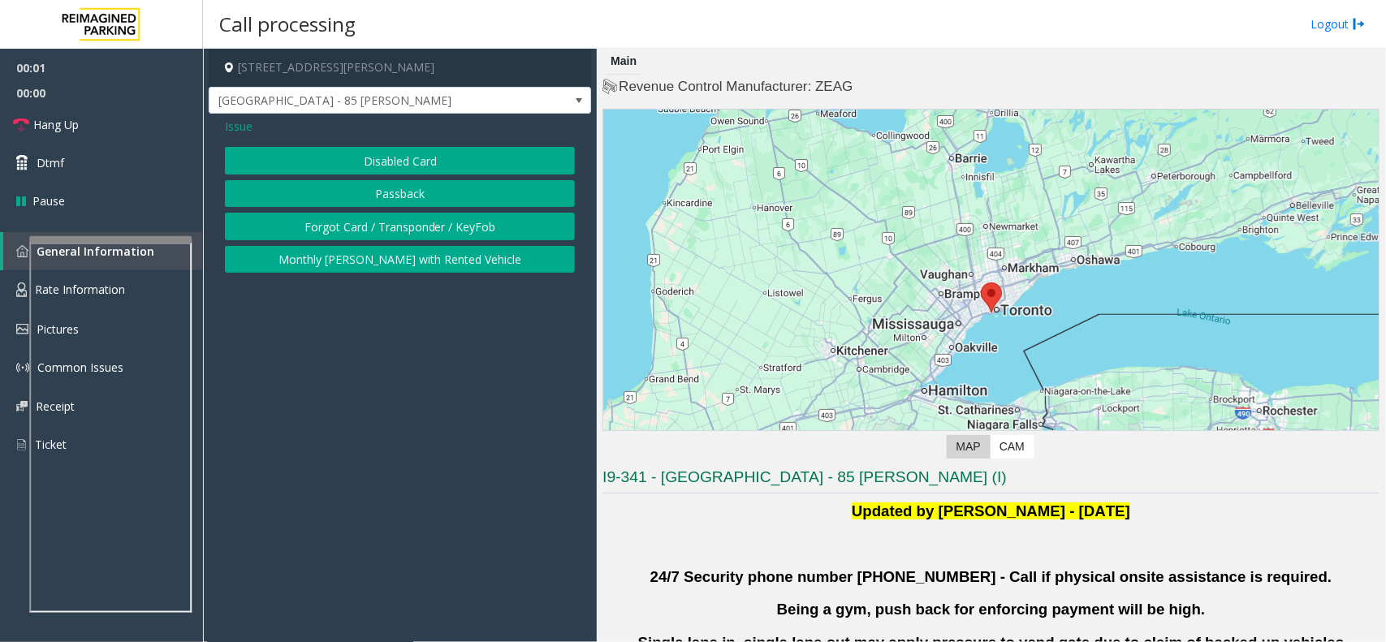
click at [248, 127] on span "Issue" at bounding box center [239, 126] width 28 height 17
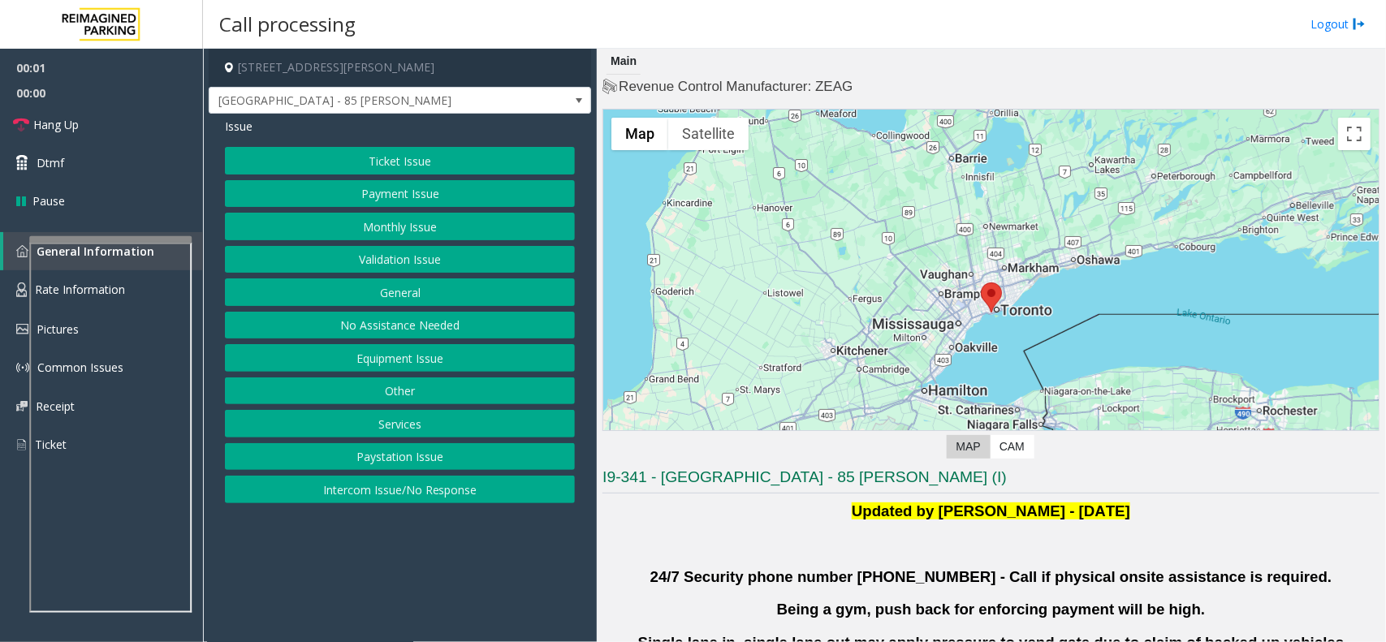
click at [452, 262] on button "Validation Issue" at bounding box center [400, 260] width 350 height 28
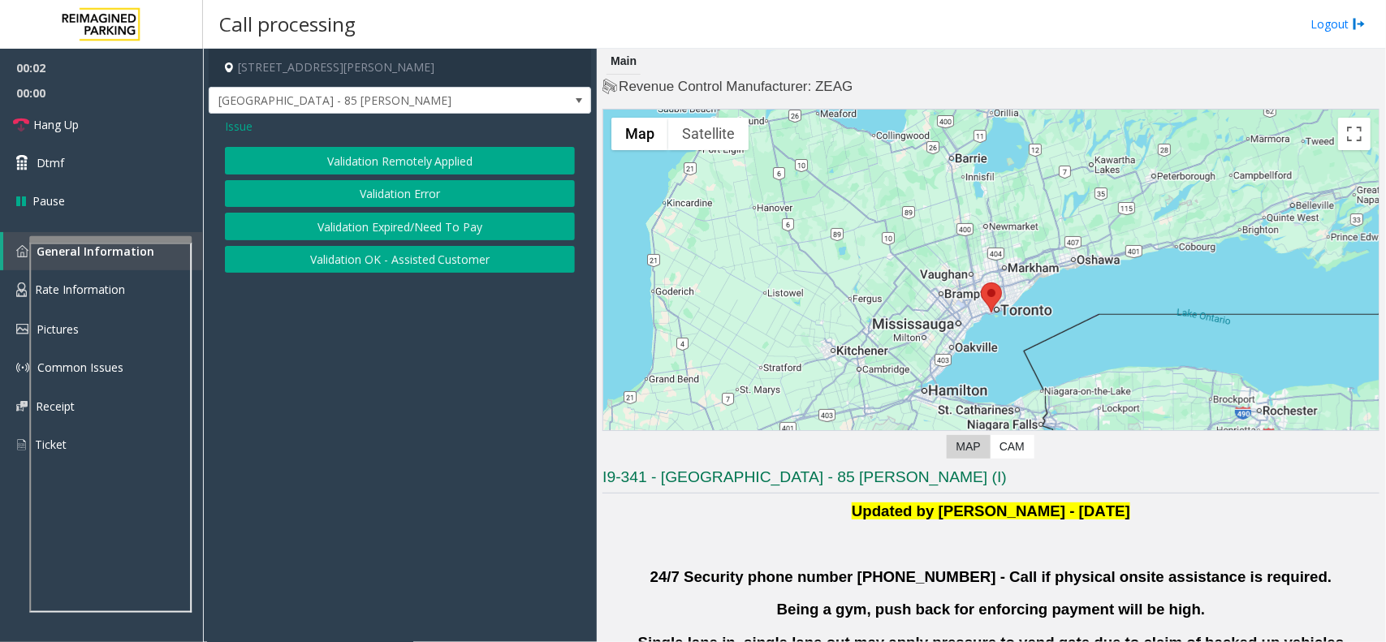
click at [420, 200] on button "Validation Error" at bounding box center [400, 194] width 350 height 28
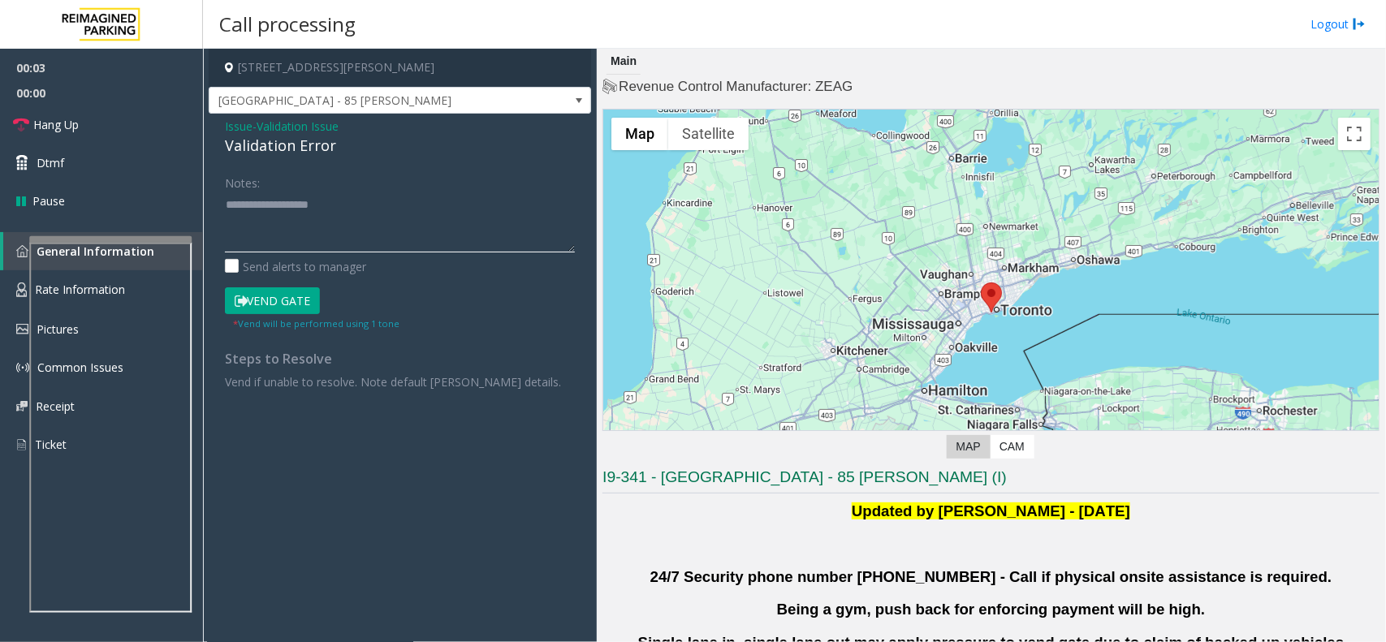
click at [375, 248] on textarea at bounding box center [400, 222] width 350 height 61
click at [310, 153] on div "Validation Error" at bounding box center [400, 146] width 350 height 22
drag, startPoint x: 322, startPoint y: 241, endPoint x: 321, endPoint y: 224, distance: 17.1
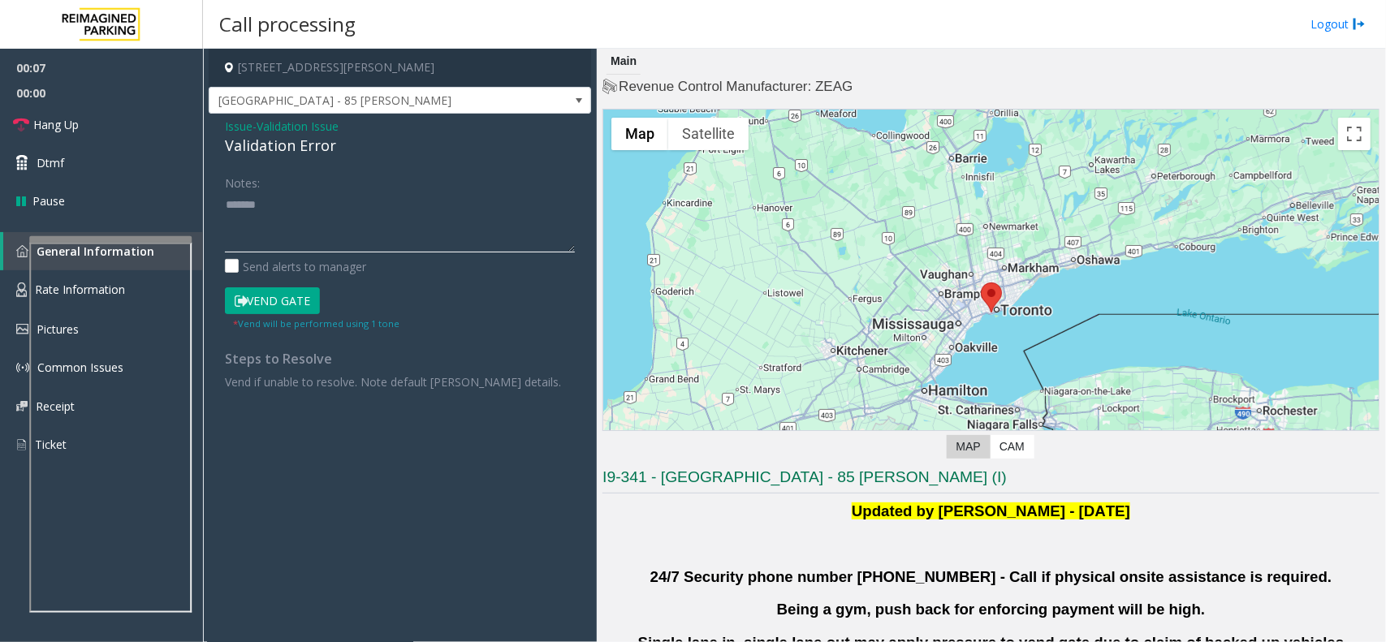
click at [322, 236] on textarea at bounding box center [400, 222] width 350 height 61
paste textarea "**********"
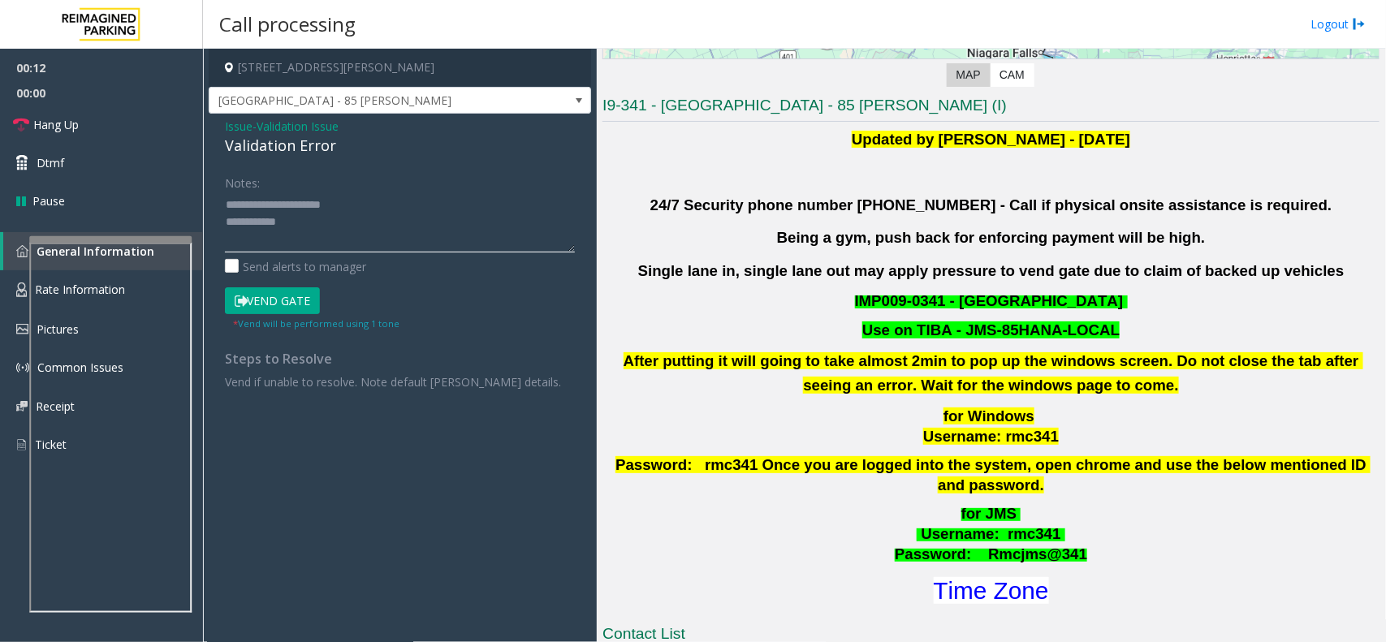
scroll to position [508, 0]
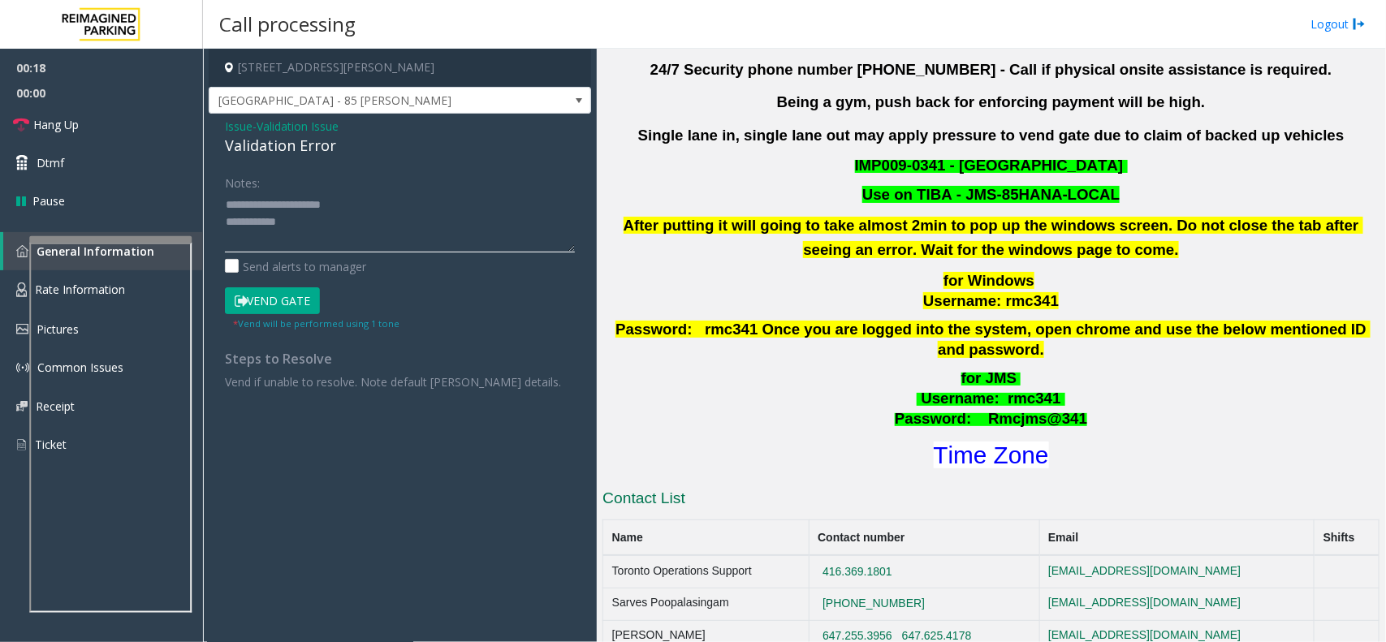
click at [359, 232] on textarea at bounding box center [400, 222] width 350 height 61
type textarea "**********"
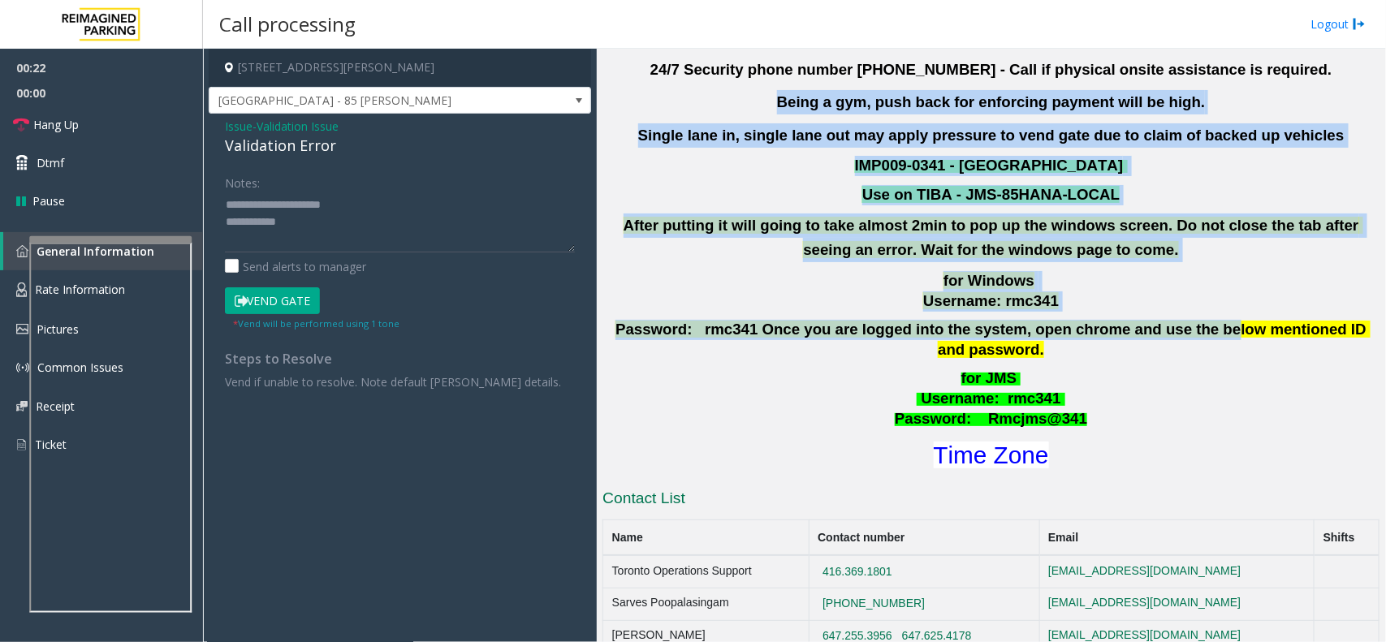
drag, startPoint x: 652, startPoint y: 110, endPoint x: 1148, endPoint y: 314, distance: 535.8
click at [1148, 314] on div "Updated by Pranav Babbar - 28th Jan 2025 24/7 Security phone number 416.534.343…" at bounding box center [991, 232] width 777 height 480
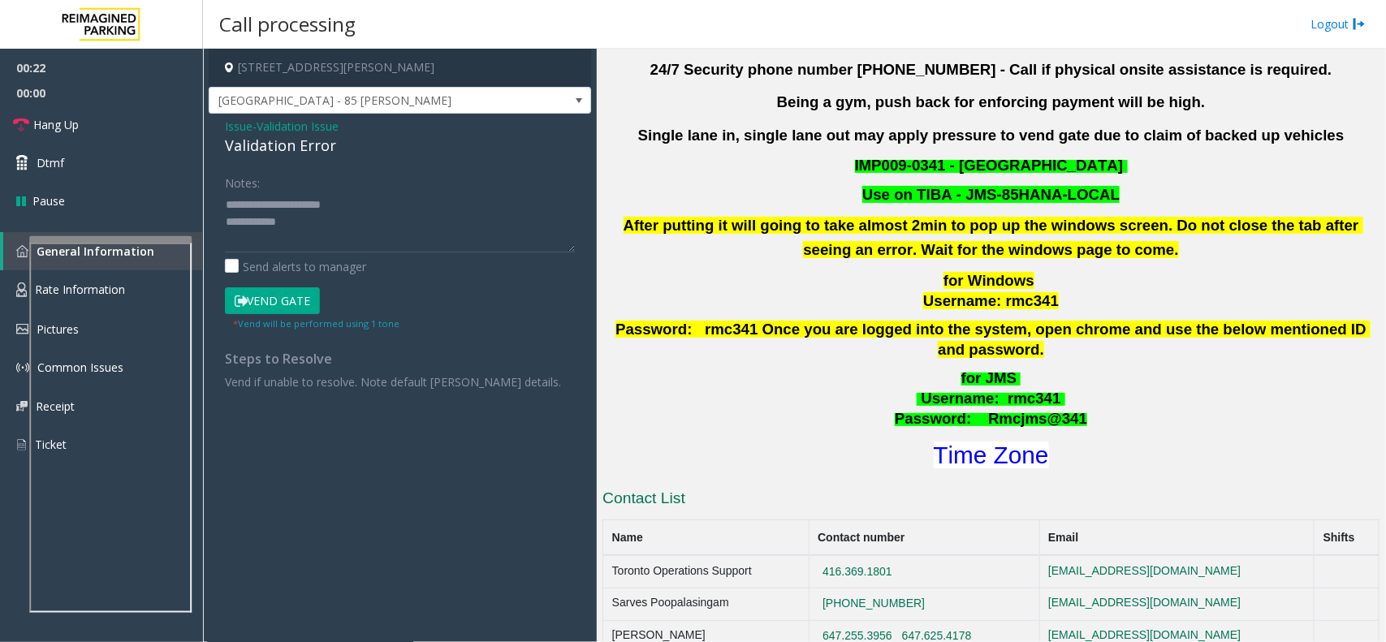
click at [1183, 347] on div "Updated by Pranav Babbar - 28th Jan 2025 24/7 Security phone number 416.534.343…" at bounding box center [991, 232] width 777 height 480
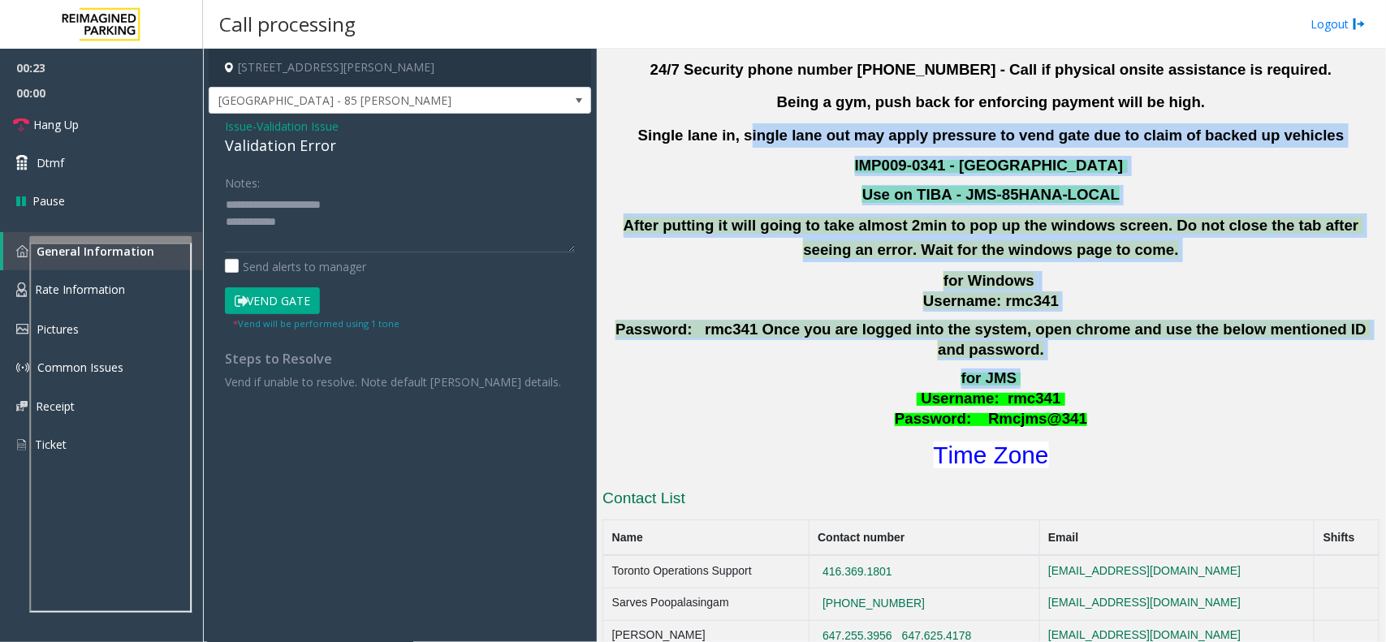
drag, startPoint x: 1179, startPoint y: 354, endPoint x: 776, endPoint y: 122, distance: 465.0
click at [776, 122] on div "Updated by Pranav Babbar - 28th Jan 2025 24/7 Security phone number 416.534.343…" at bounding box center [991, 232] width 777 height 480
click at [733, 177] on div "Updated by Pranav Babbar - 28th Jan 2025 24/7 Security phone number 416.534.343…" at bounding box center [991, 232] width 777 height 480
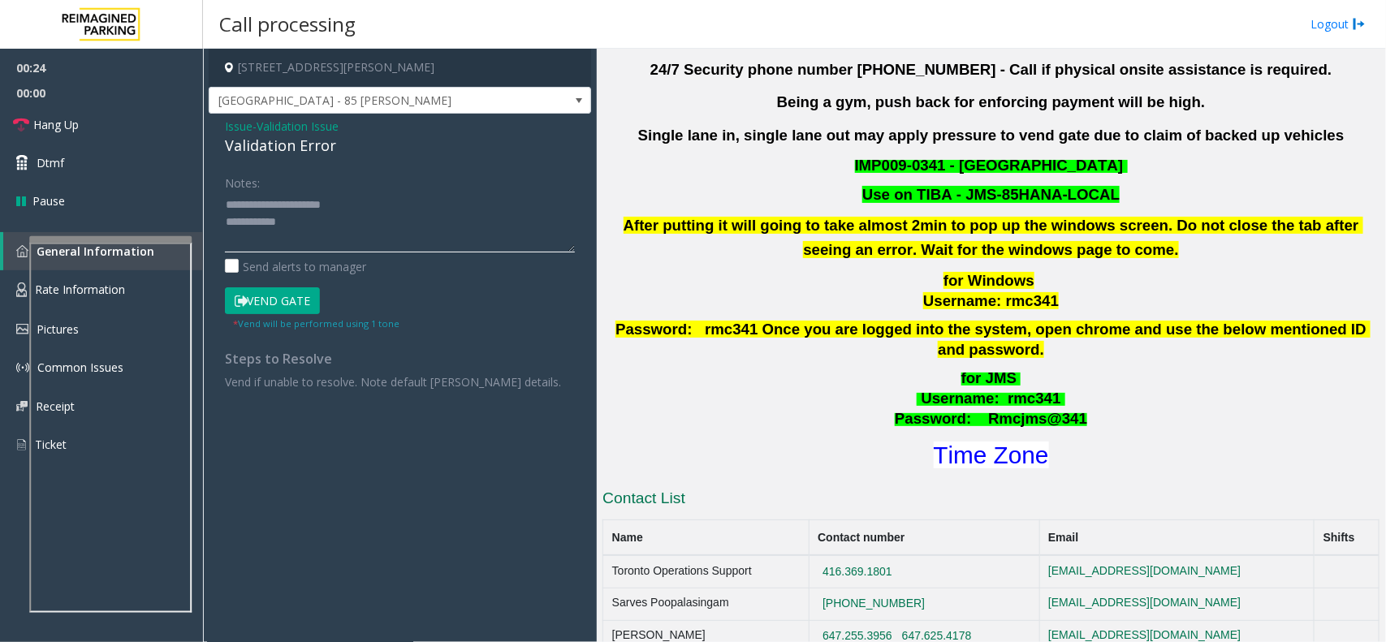
click at [413, 220] on textarea at bounding box center [400, 222] width 350 height 61
click at [241, 127] on span "Issue" at bounding box center [239, 126] width 28 height 17
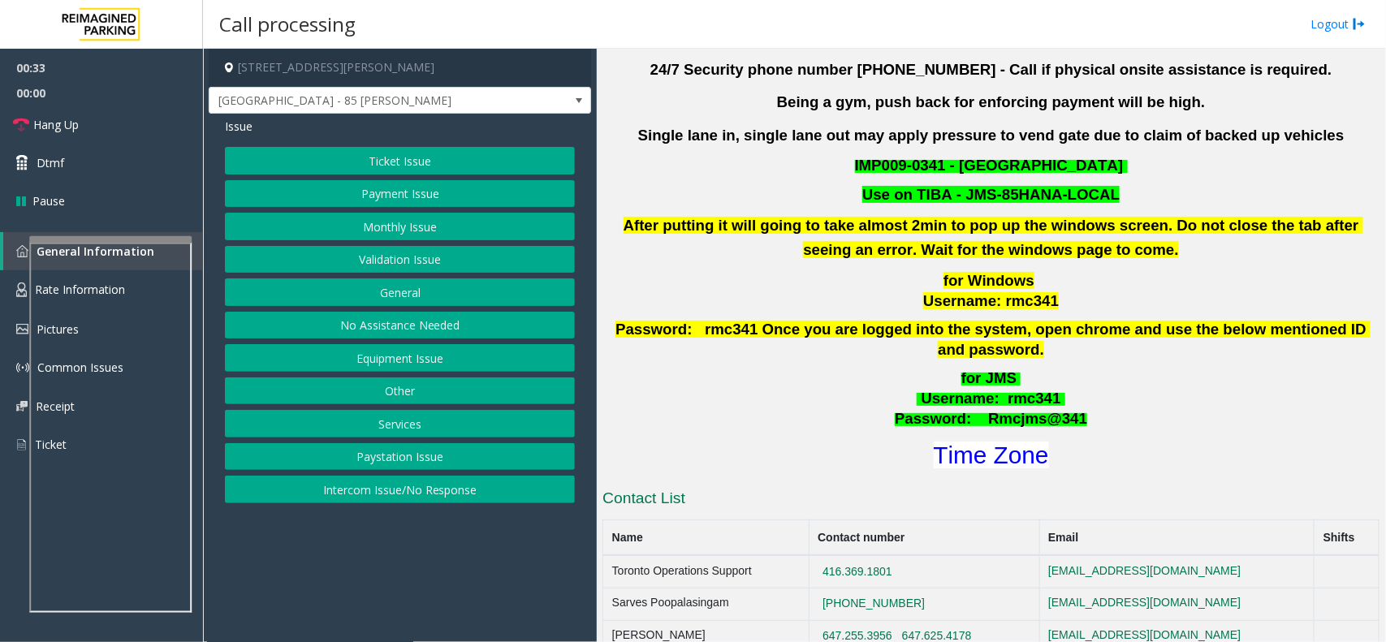
click at [435, 246] on button "Validation Issue" at bounding box center [400, 260] width 350 height 28
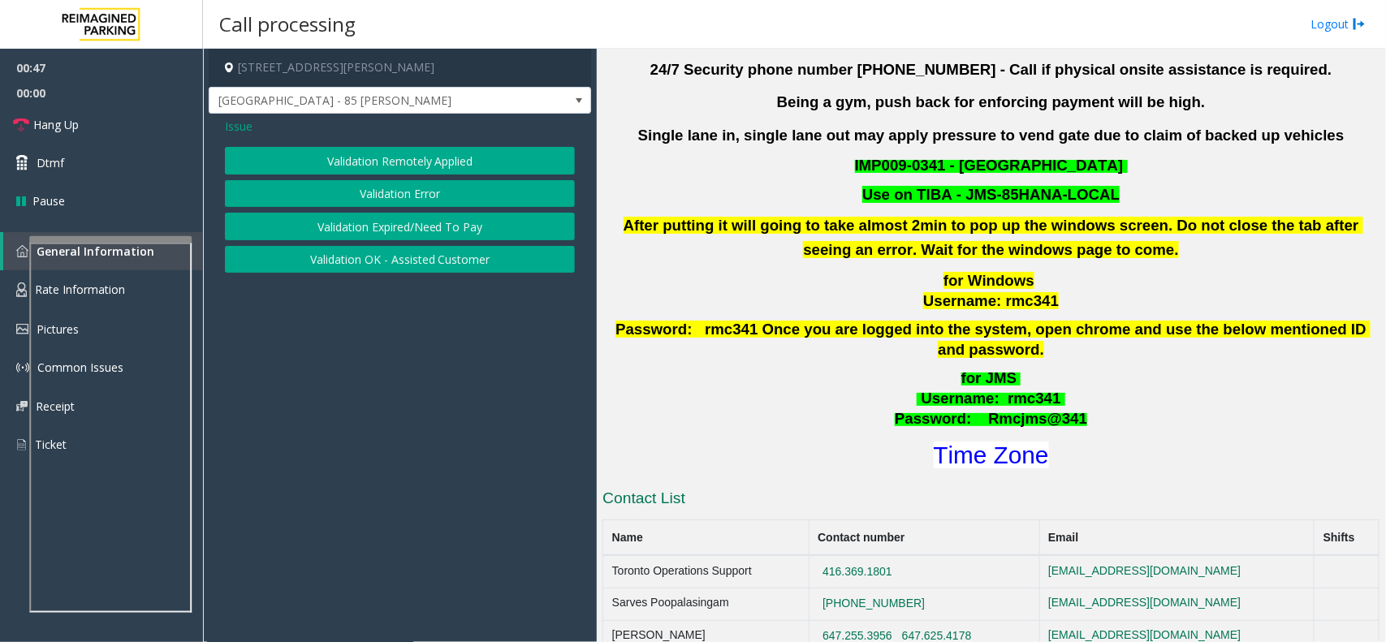
click at [376, 193] on button "Validation Error" at bounding box center [400, 194] width 350 height 28
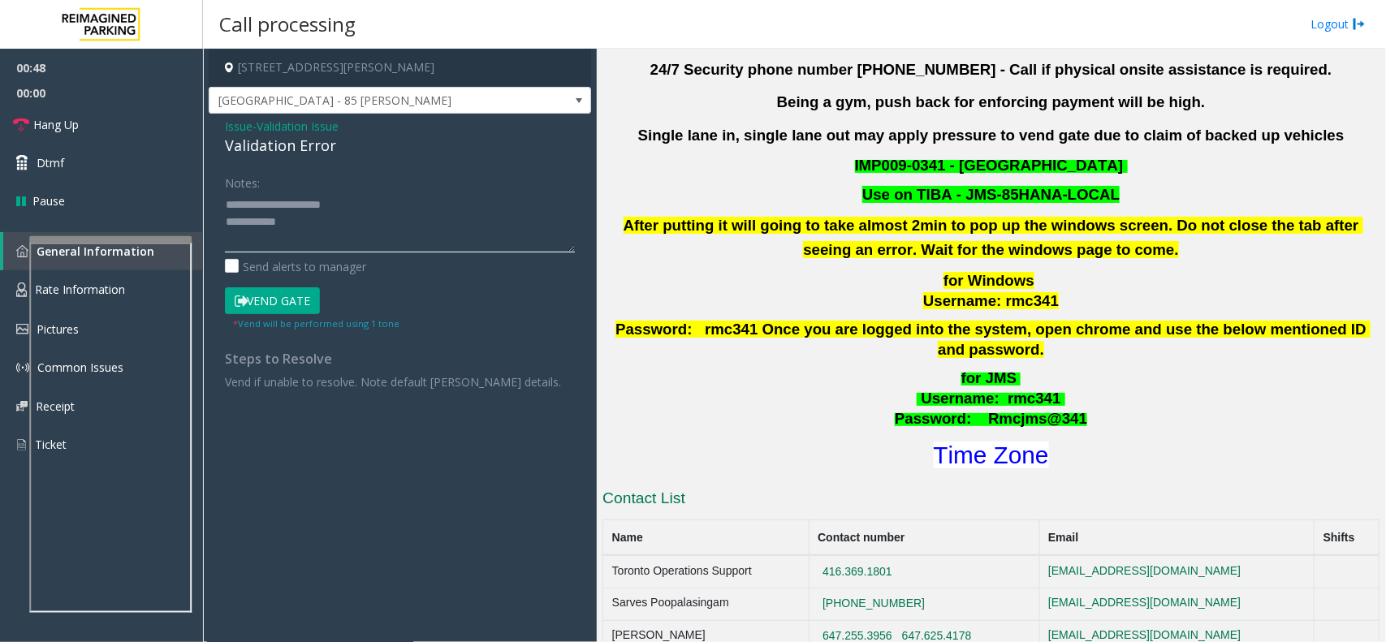
click at [323, 236] on textarea at bounding box center [400, 222] width 350 height 61
click at [985, 442] on font "Time Zone" at bounding box center [991, 455] width 115 height 27
click at [395, 240] on textarea at bounding box center [400, 222] width 350 height 61
click at [291, 293] on button "Vend Gate" at bounding box center [272, 302] width 95 height 28
click at [449, 217] on textarea at bounding box center [400, 222] width 350 height 61
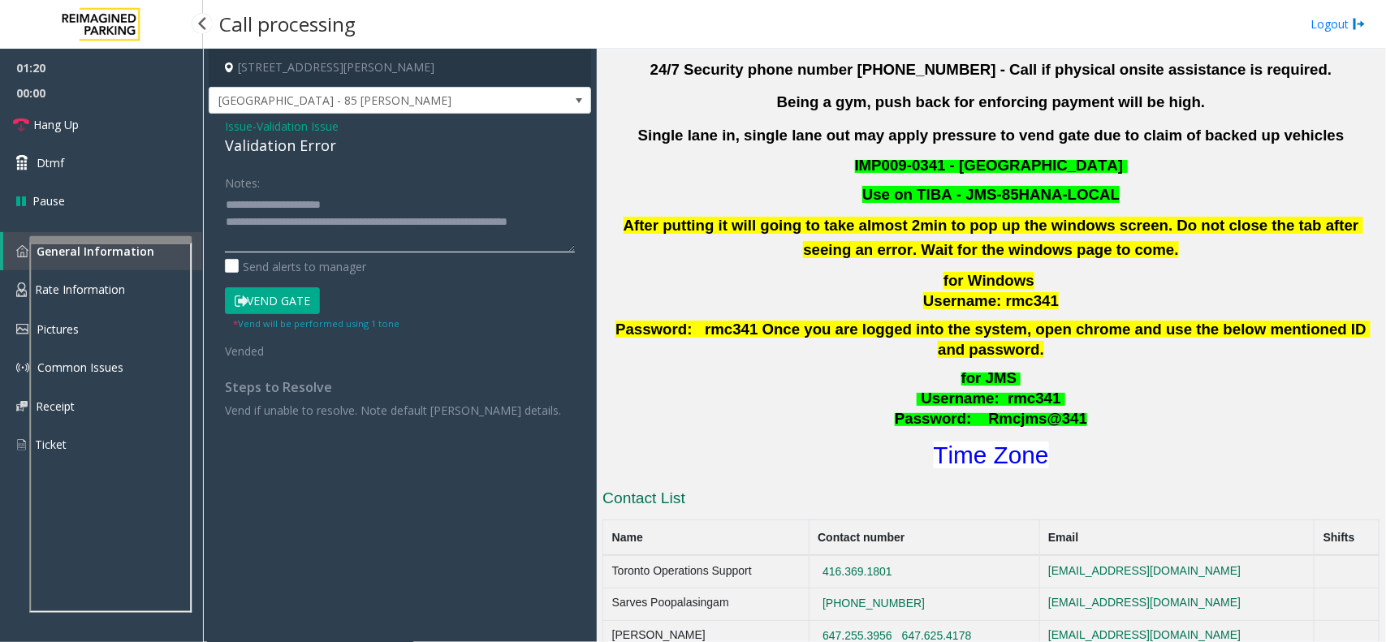
type textarea "**********"
click at [2, 100] on span "00:00" at bounding box center [101, 92] width 203 height 25
click at [41, 106] on link "Hang Up" at bounding box center [101, 125] width 203 height 38
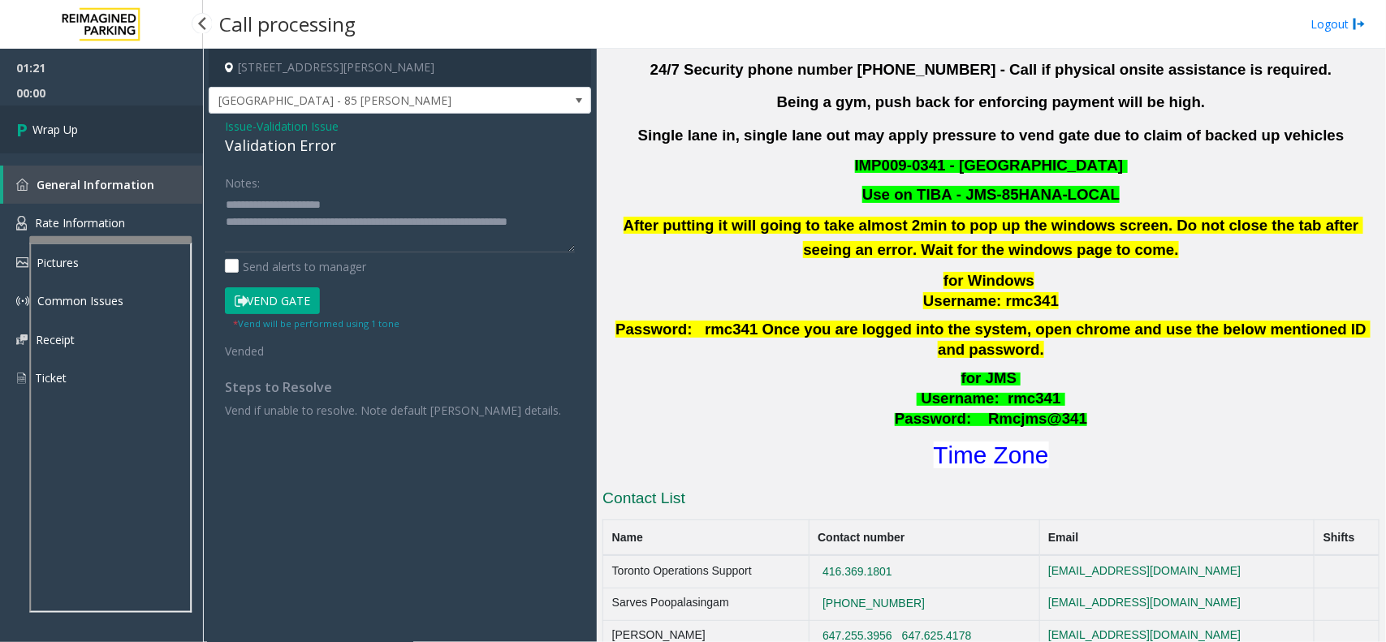
click at [42, 106] on link "Wrap Up" at bounding box center [101, 130] width 203 height 48
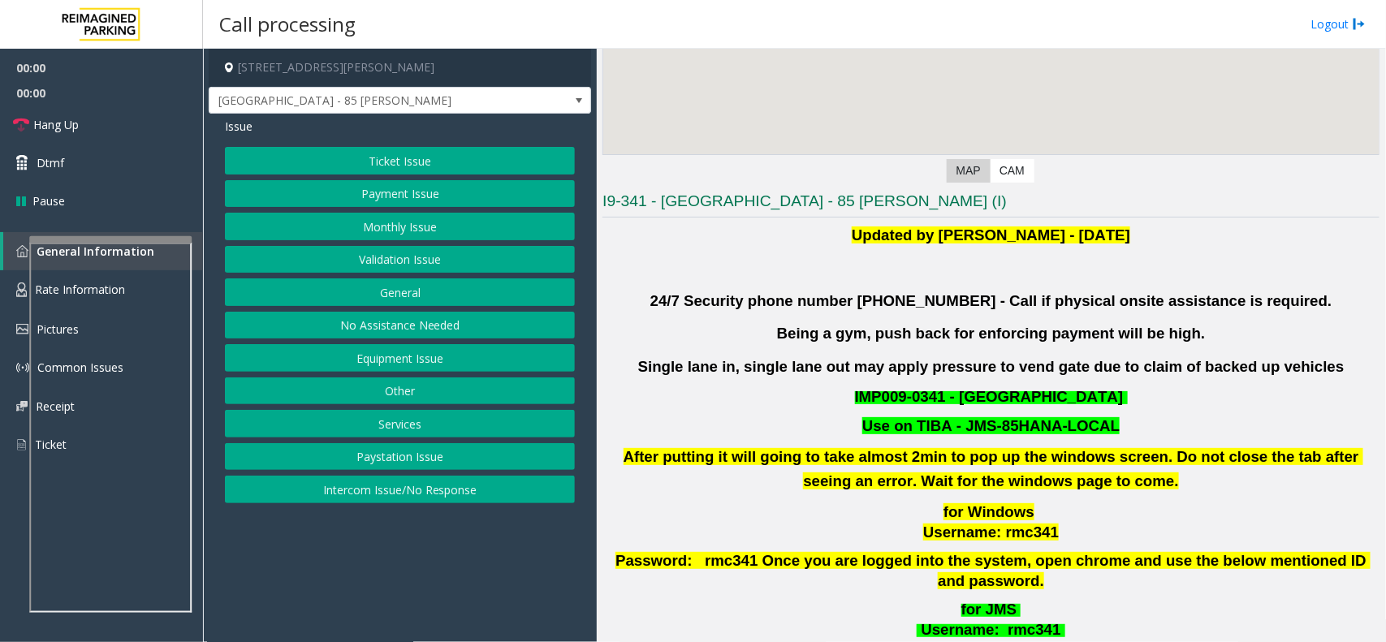
scroll to position [305, 0]
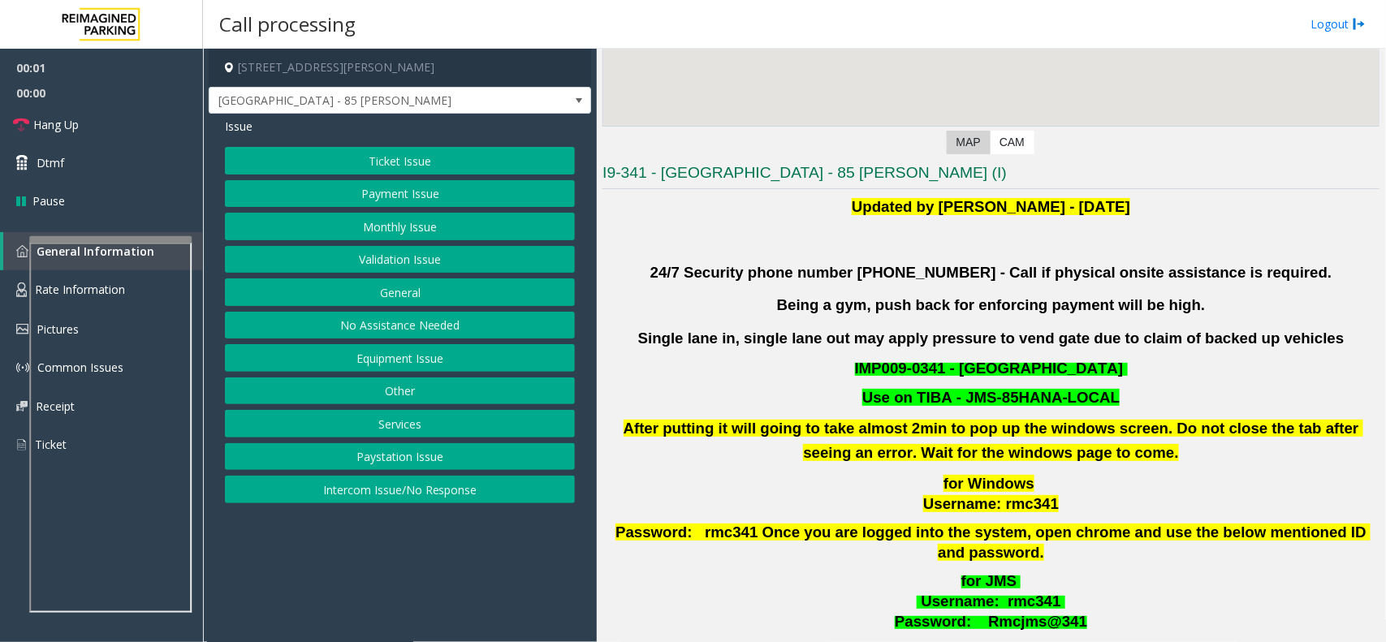
click at [391, 261] on button "Validation Issue" at bounding box center [400, 260] width 350 height 28
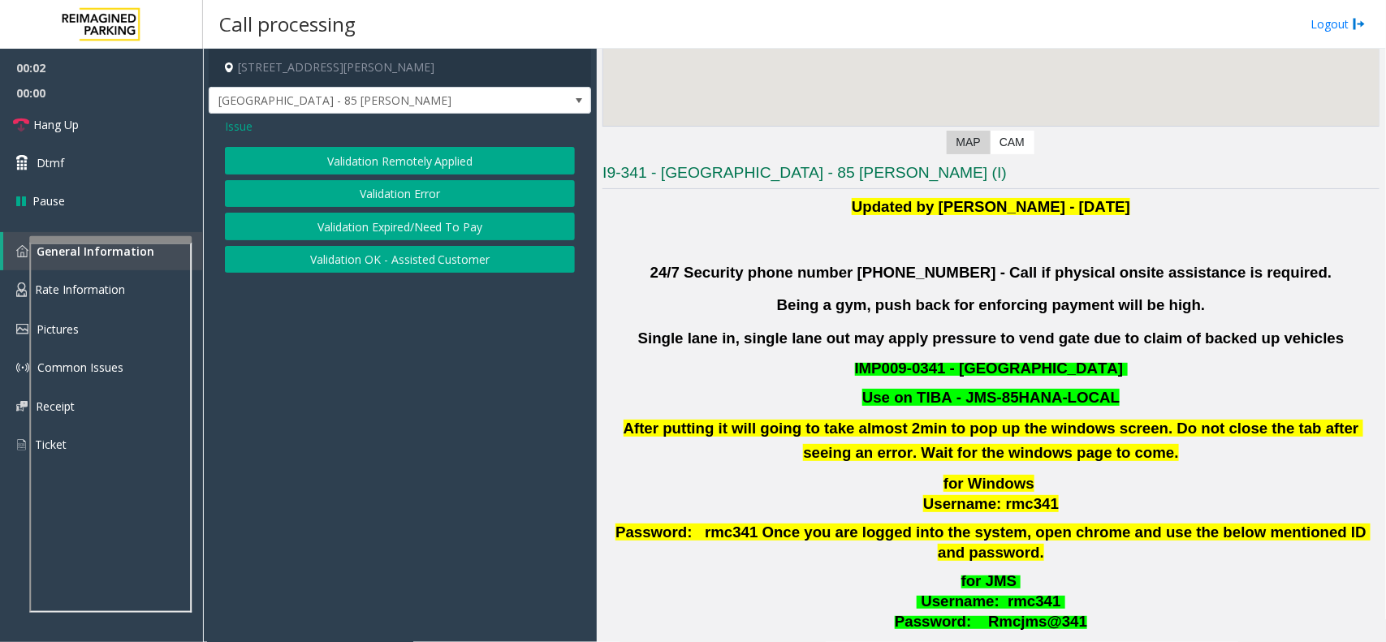
click at [384, 199] on button "Validation Error" at bounding box center [400, 194] width 350 height 28
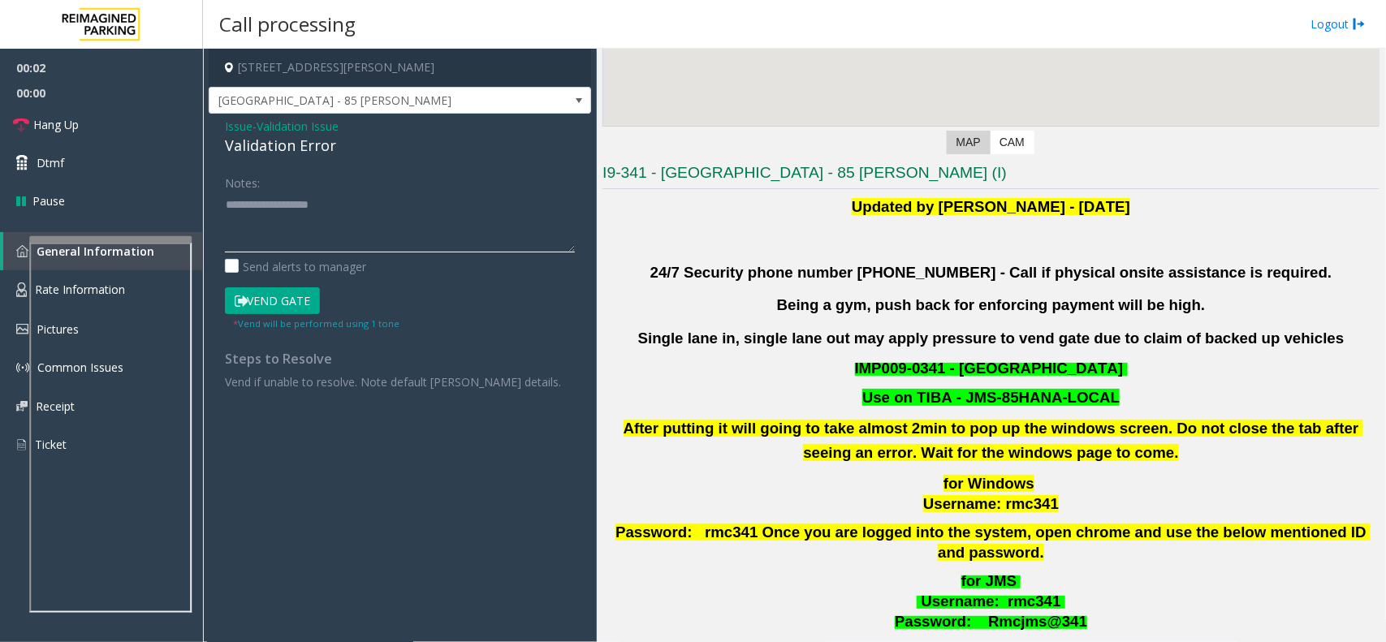
click at [370, 249] on textarea at bounding box center [400, 222] width 350 height 61
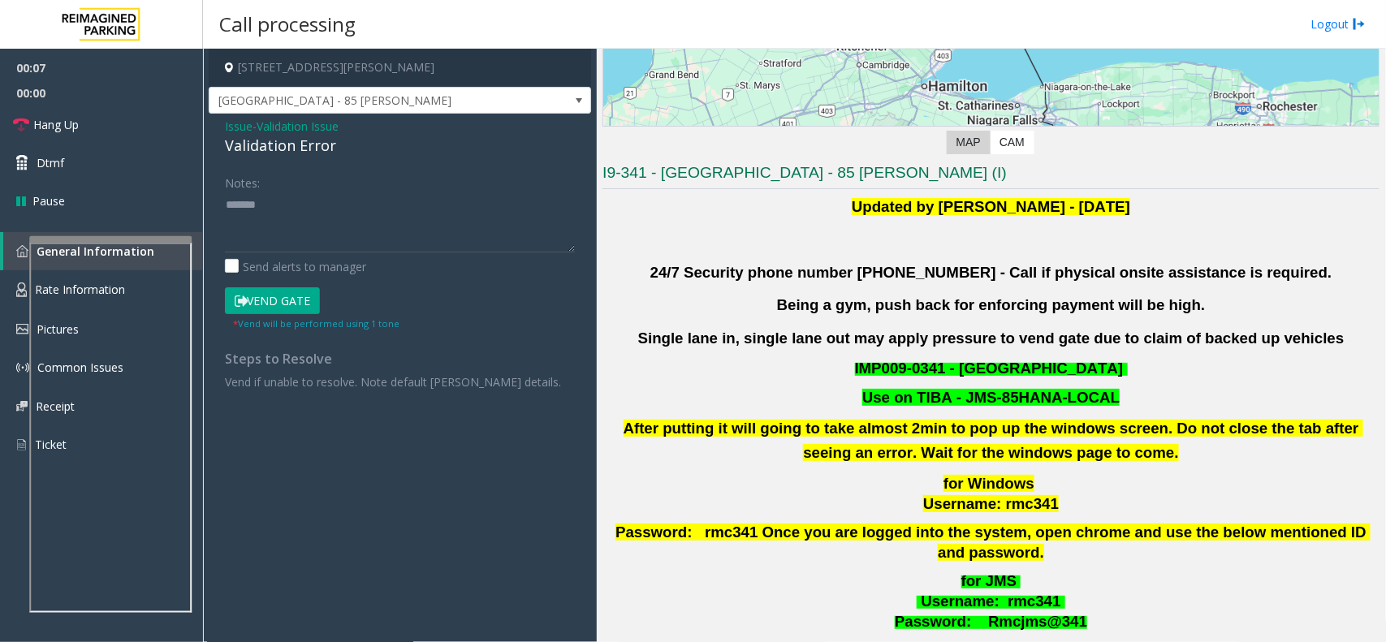
click at [318, 153] on div "Validation Error" at bounding box center [400, 146] width 350 height 22
drag, startPoint x: 334, startPoint y: 197, endPoint x: 338, endPoint y: 216, distance: 19.9
click at [334, 205] on textarea at bounding box center [400, 222] width 350 height 61
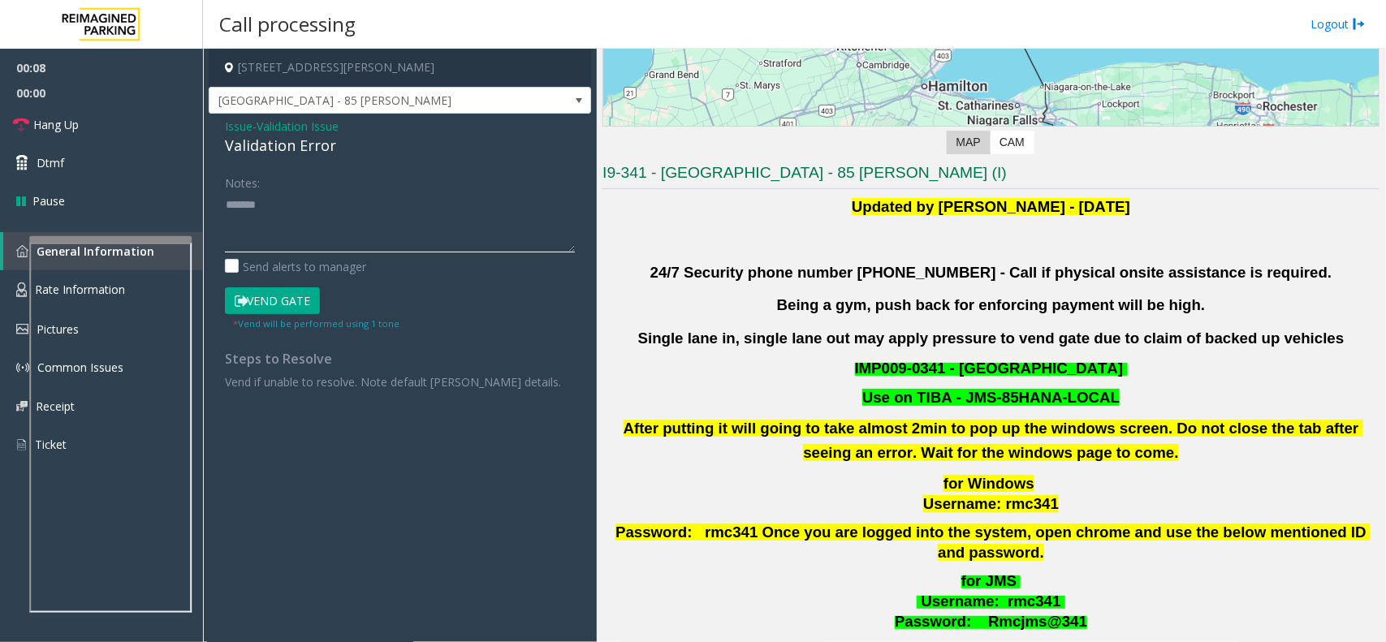
paste textarea "**********"
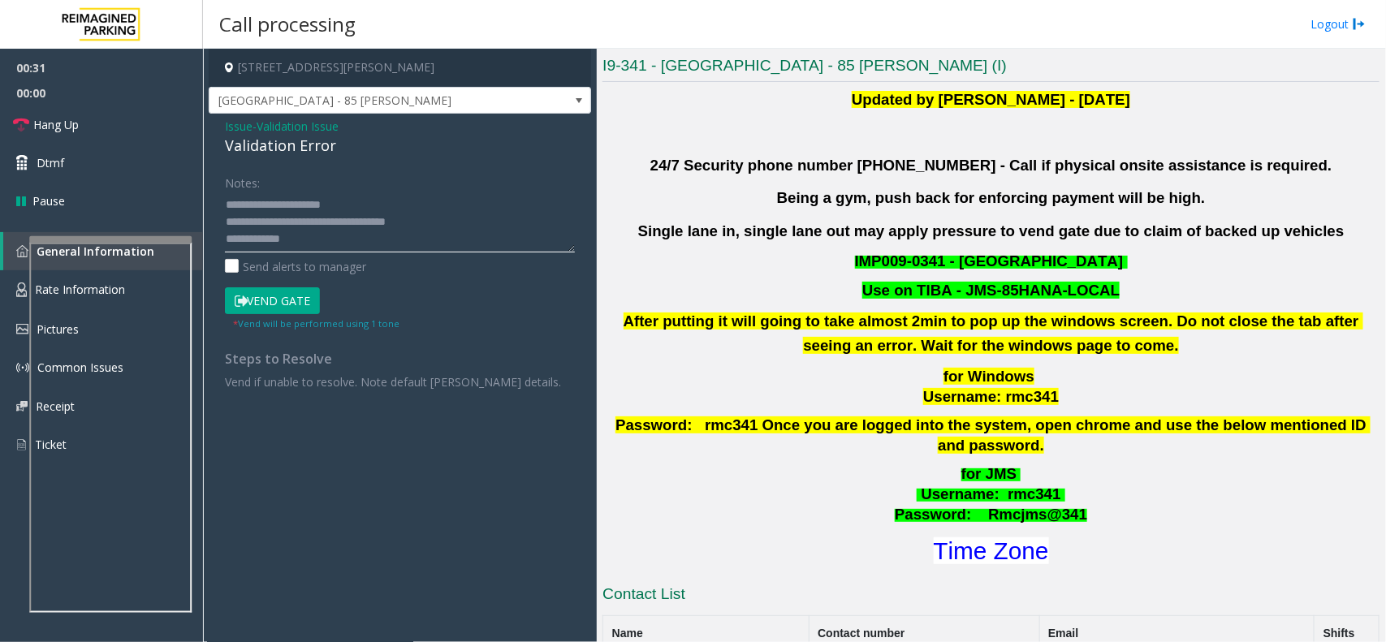
scroll to position [711, 0]
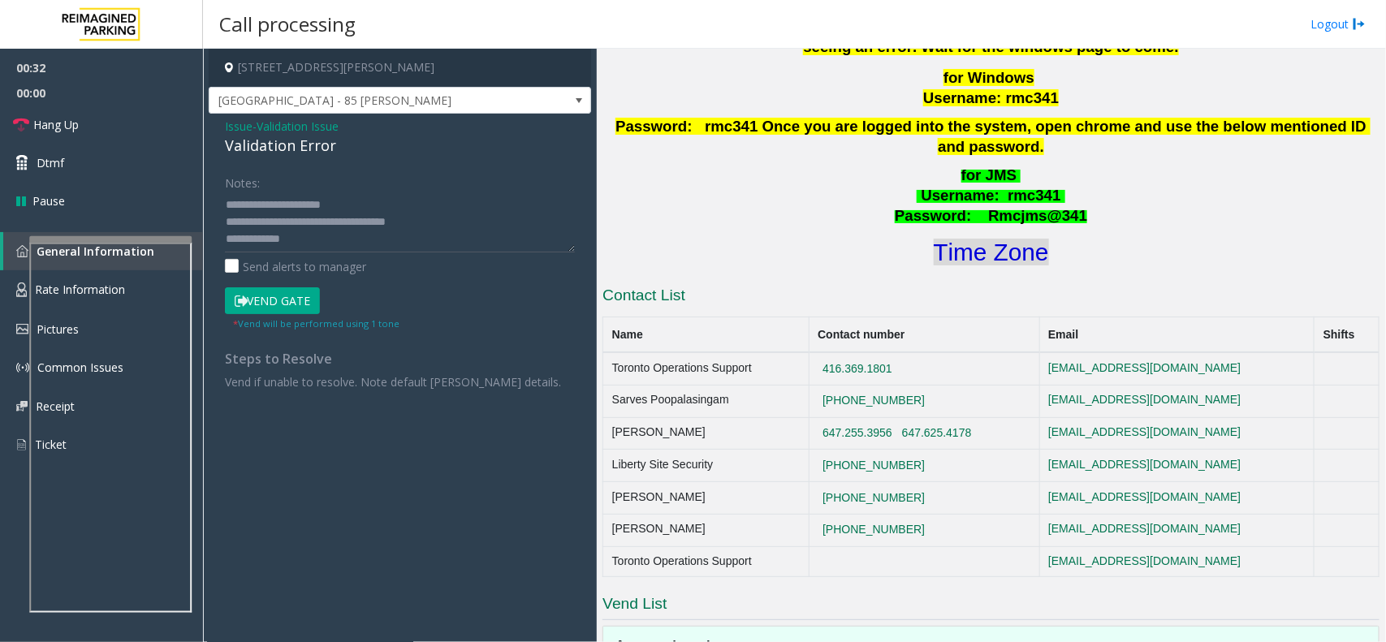
click at [1000, 240] on font "Time Zone" at bounding box center [991, 252] width 115 height 27
click at [343, 249] on textarea at bounding box center [400, 222] width 350 height 61
click at [274, 297] on button "Vend Gate" at bounding box center [272, 302] width 95 height 28
click at [383, 231] on textarea at bounding box center [400, 222] width 350 height 61
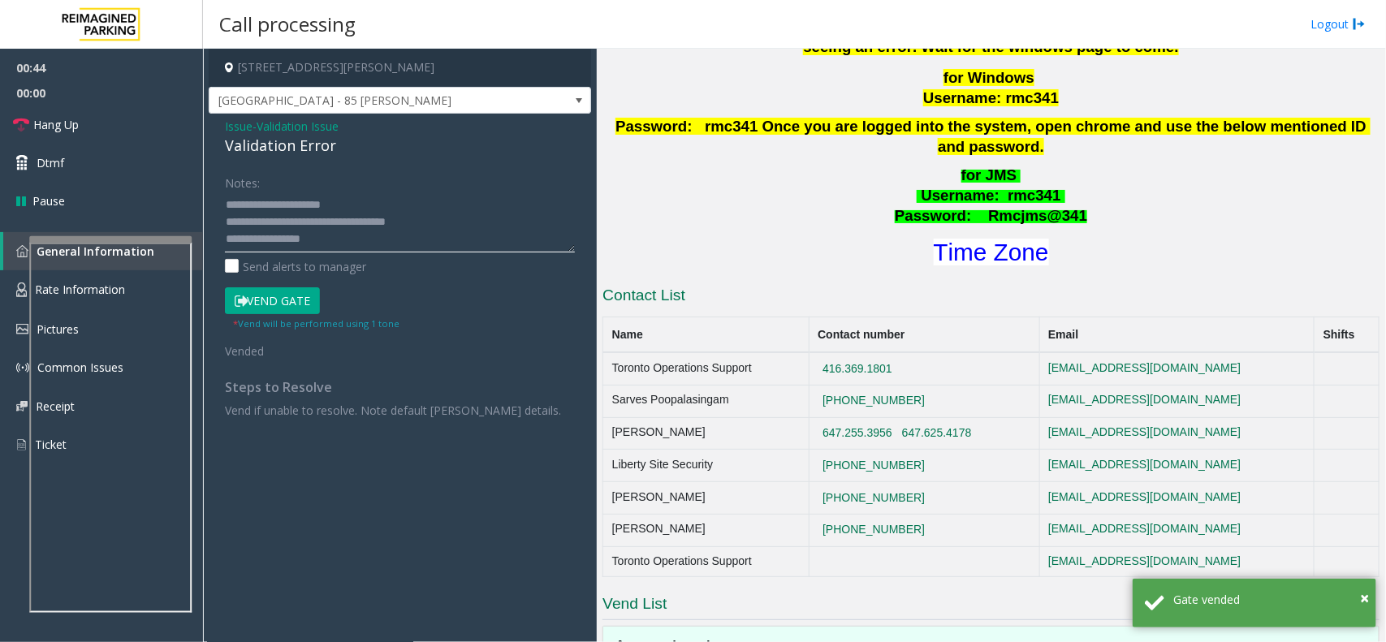
click at [453, 208] on textarea at bounding box center [400, 222] width 350 height 61
type textarea "**********"
click at [140, 106] on link "Hang Up" at bounding box center [101, 125] width 203 height 38
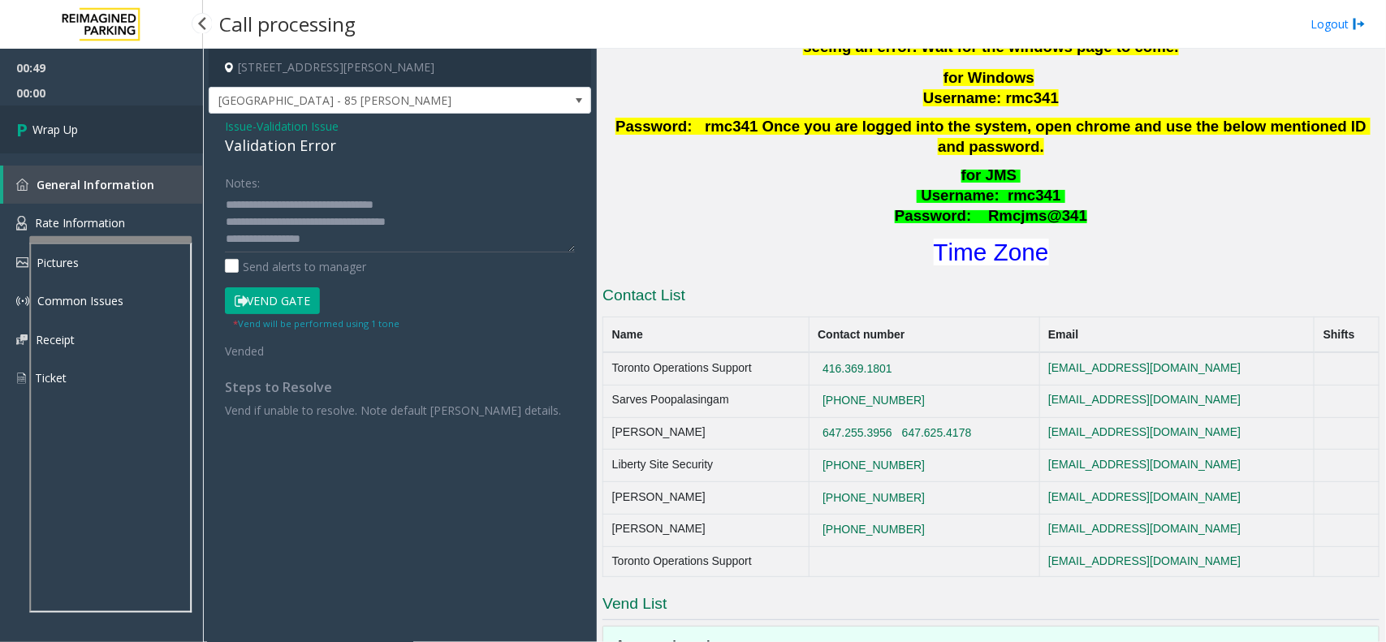
click at [123, 128] on link "Wrap Up" at bounding box center [101, 130] width 203 height 48
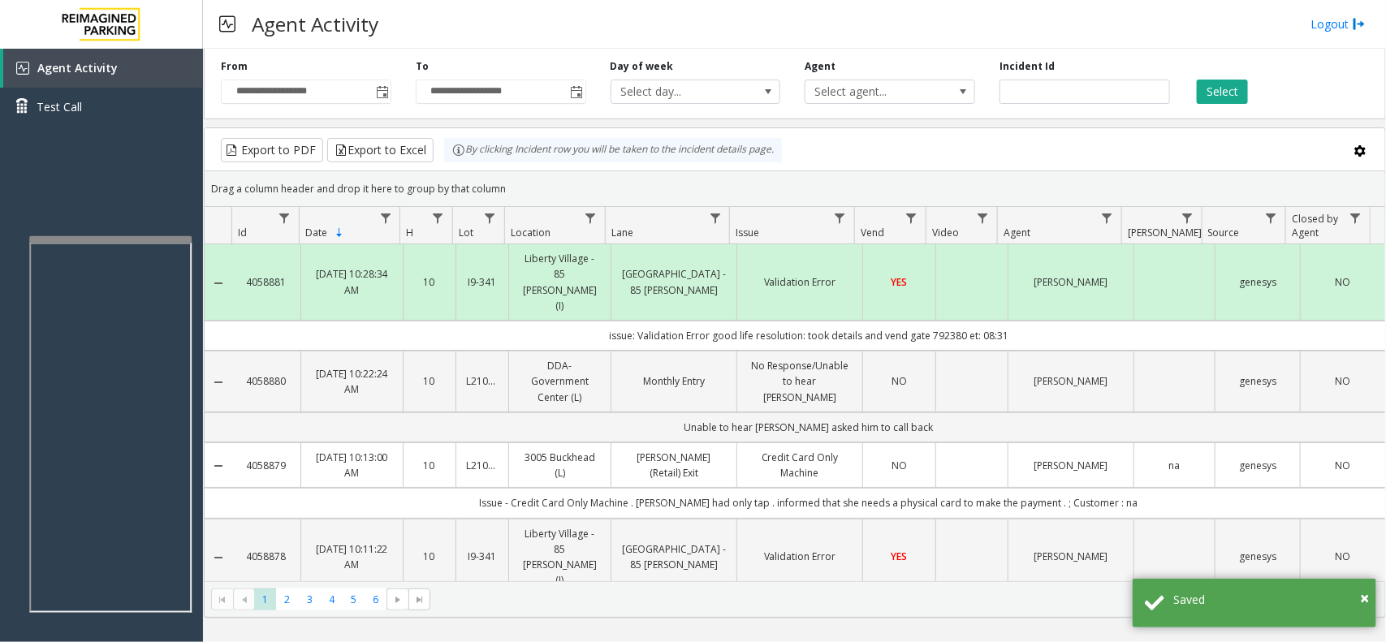
drag, startPoint x: 1029, startPoint y: 306, endPoint x: 578, endPoint y: 313, distance: 450.8
click at [578, 321] on td "issue: Validation Error good life resolution: took details and vend gate 792380…" at bounding box center [808, 336] width 1153 height 30
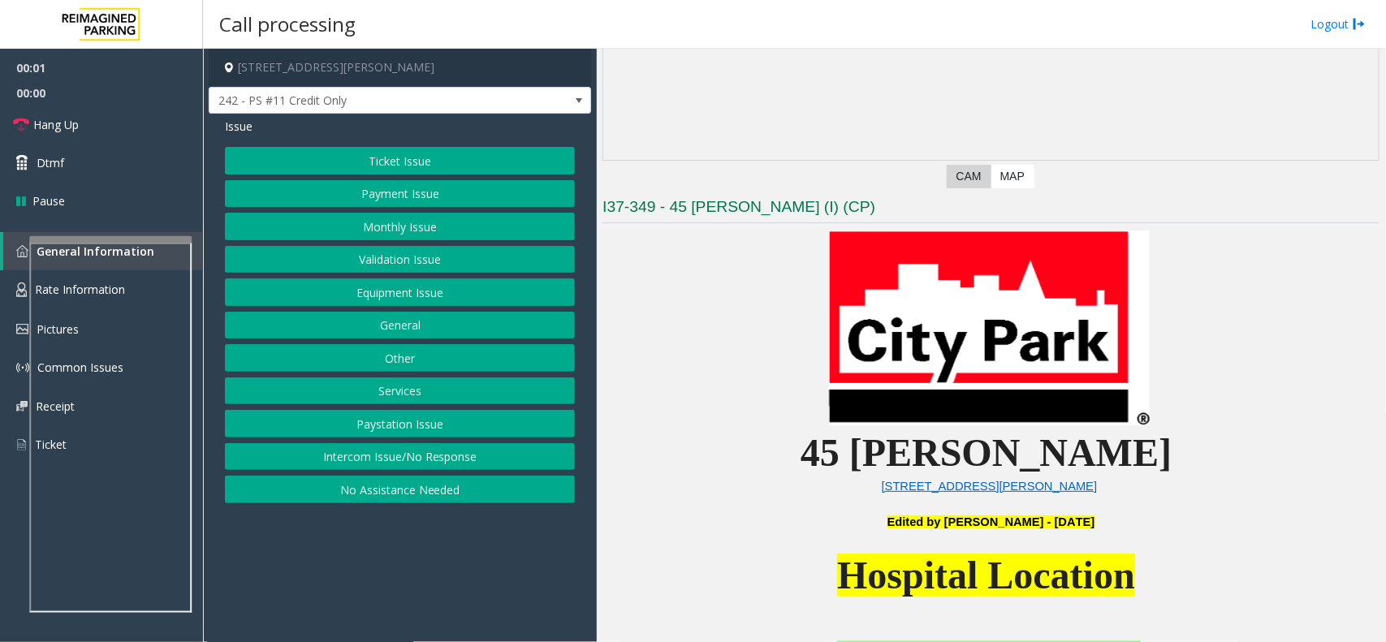
scroll to position [609, 0]
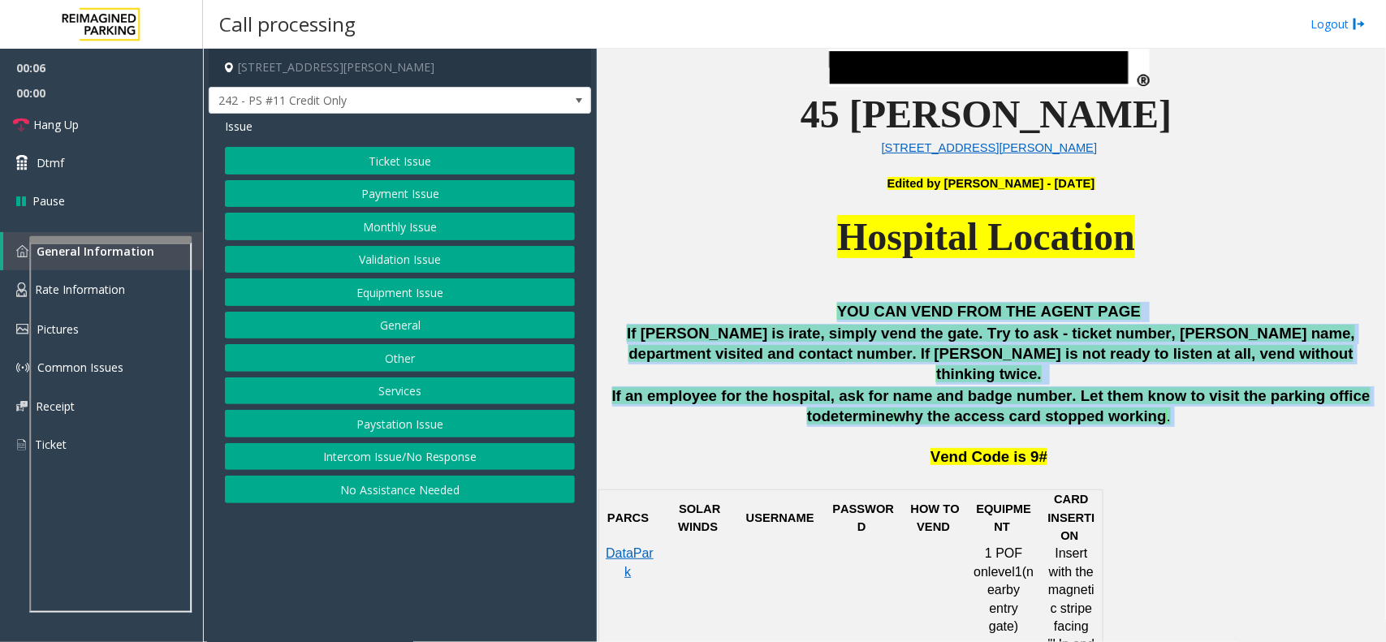
drag, startPoint x: 809, startPoint y: 302, endPoint x: 1142, endPoint y: 394, distance: 345.4
click at [1142, 394] on div "YOU CAN VEND FROM THE AGENT PAGE If parker is irate, simply vend the gate. Try …" at bounding box center [991, 385] width 777 height 167
click at [360, 265] on button "Validation Issue" at bounding box center [400, 260] width 350 height 28
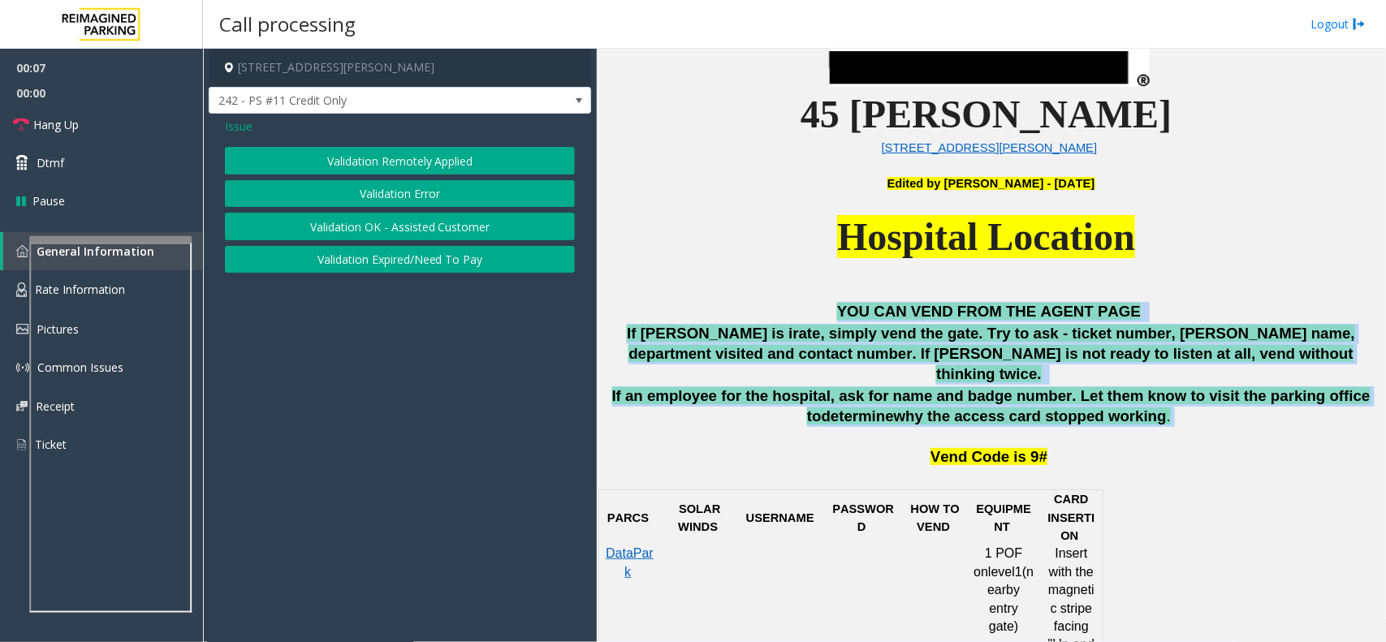
click at [384, 203] on button "Validation Error" at bounding box center [400, 194] width 350 height 28
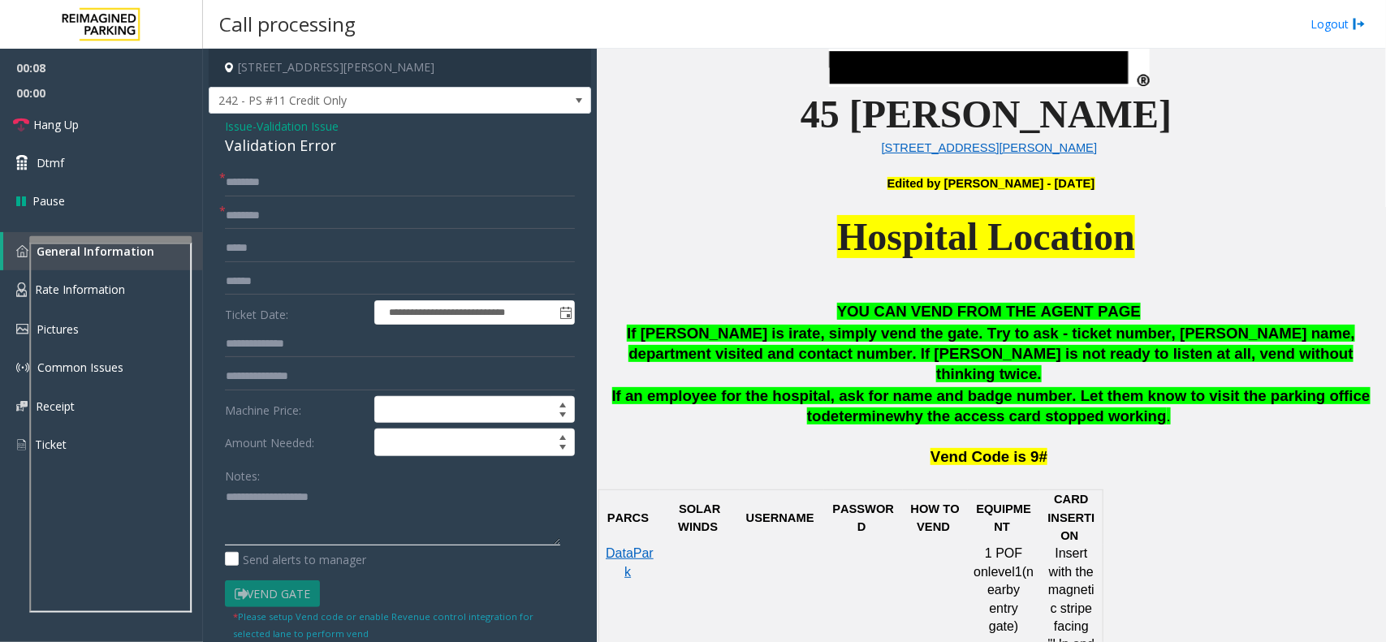
click at [305, 513] on textarea at bounding box center [392, 515] width 335 height 61
click at [306, 143] on div "Validation Error" at bounding box center [400, 146] width 350 height 22
paste textarea "**********"
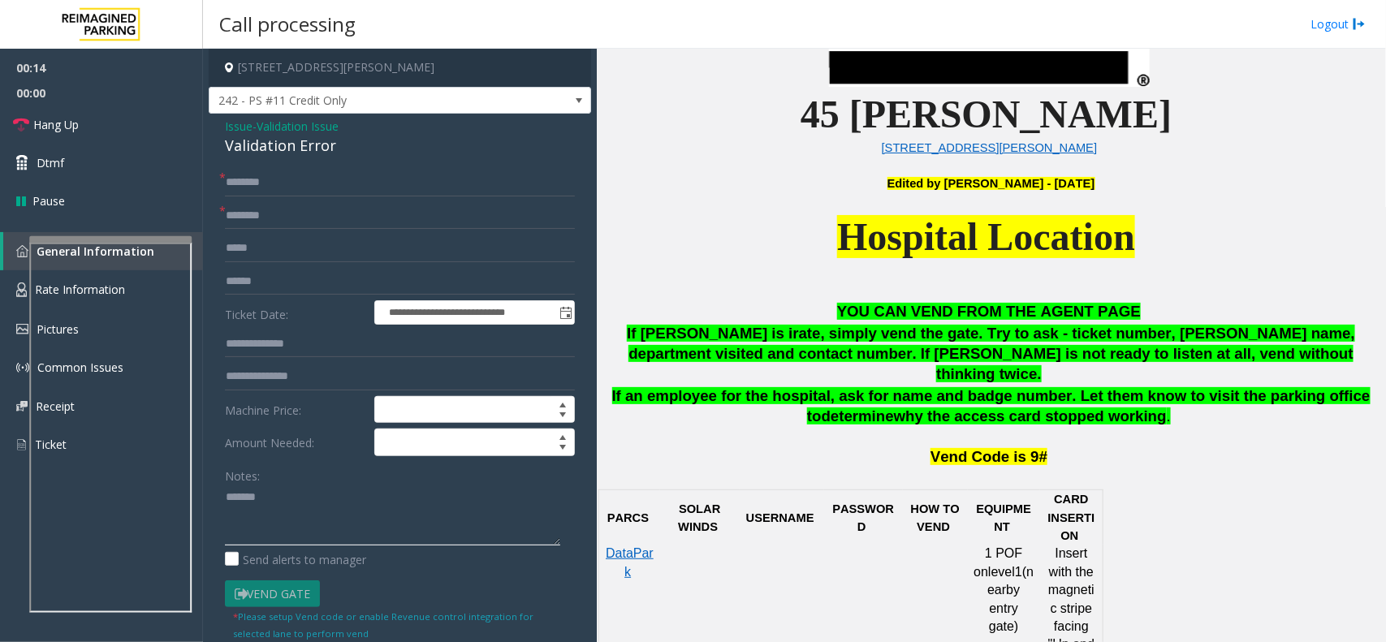
click at [310, 504] on textarea at bounding box center [392, 515] width 335 height 61
type textarea "**********"
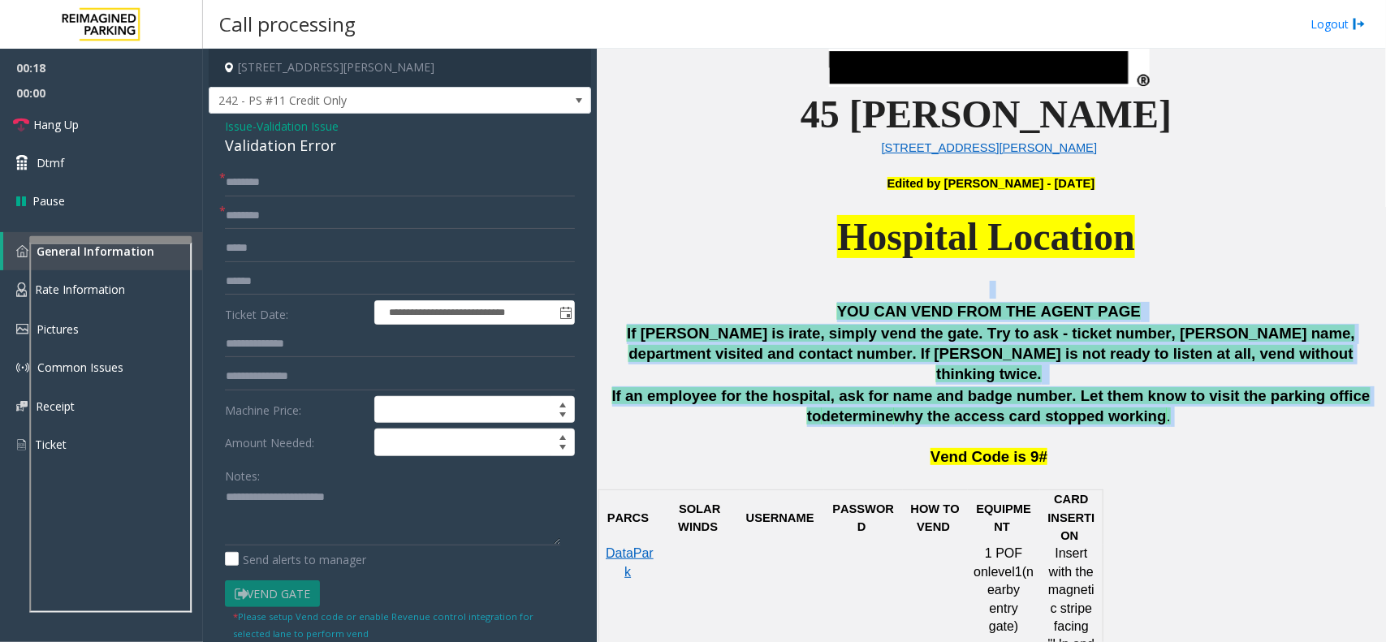
drag, startPoint x: 810, startPoint y: 294, endPoint x: 1158, endPoint y: 400, distance: 364.3
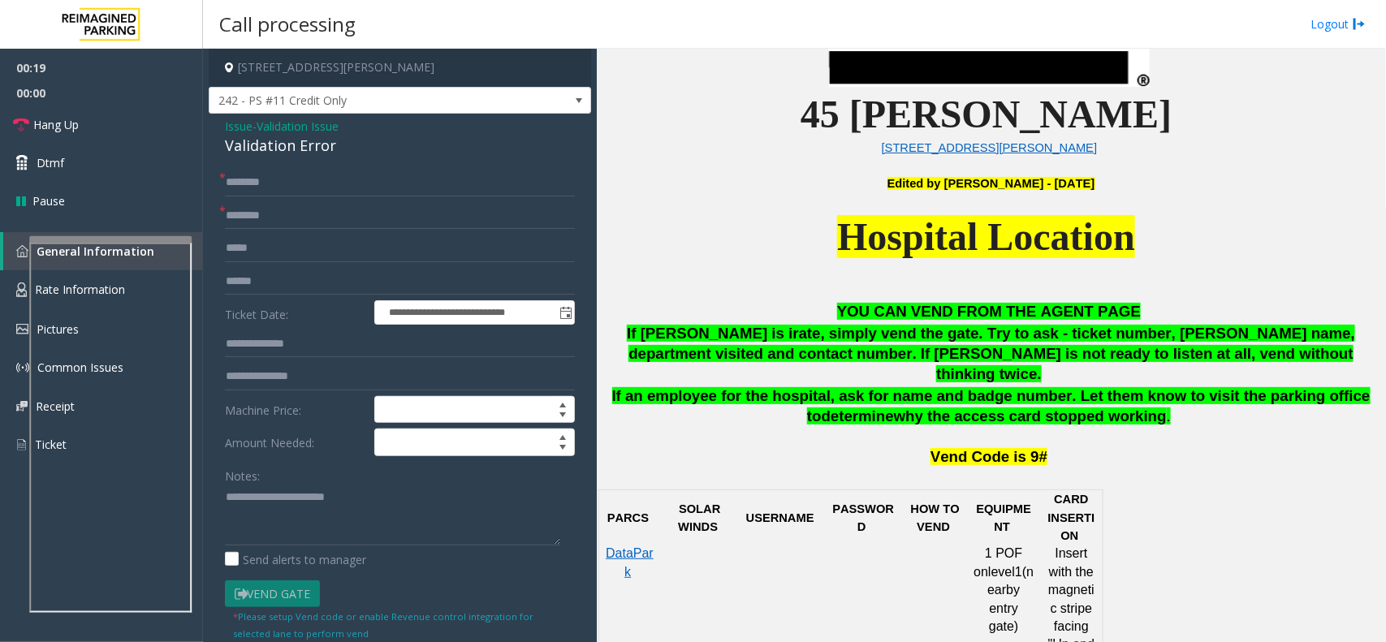
click at [1147, 429] on p "Vend Code is 9#" at bounding box center [989, 449] width 781 height 40
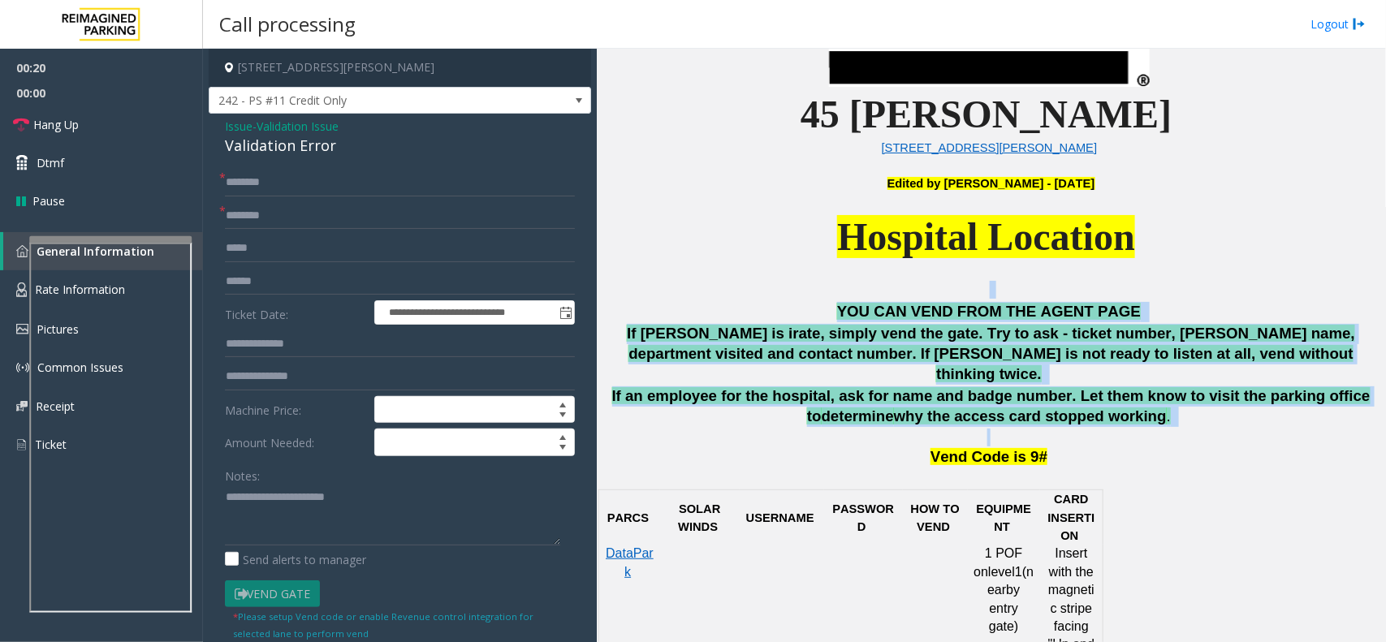
drag, startPoint x: 1144, startPoint y: 418, endPoint x: 833, endPoint y: 297, distance: 333.0
click at [833, 297] on p "Hospital Location" at bounding box center [991, 255] width 777 height 89
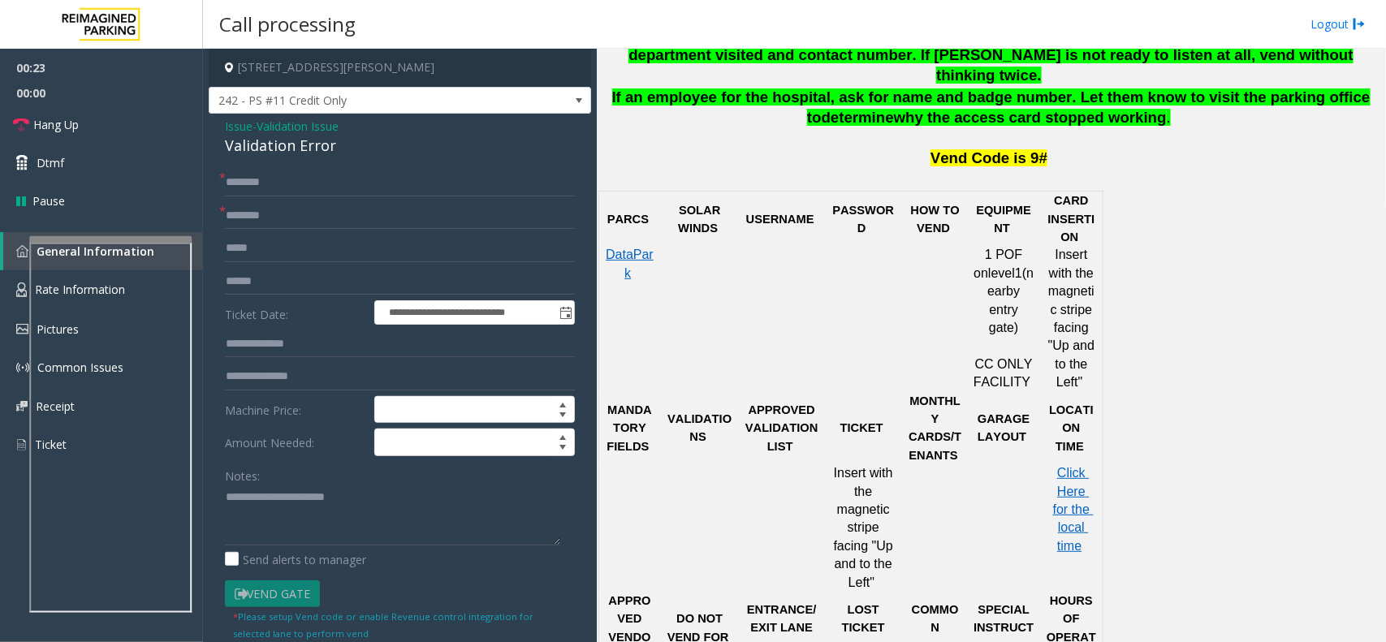
scroll to position [914, 0]
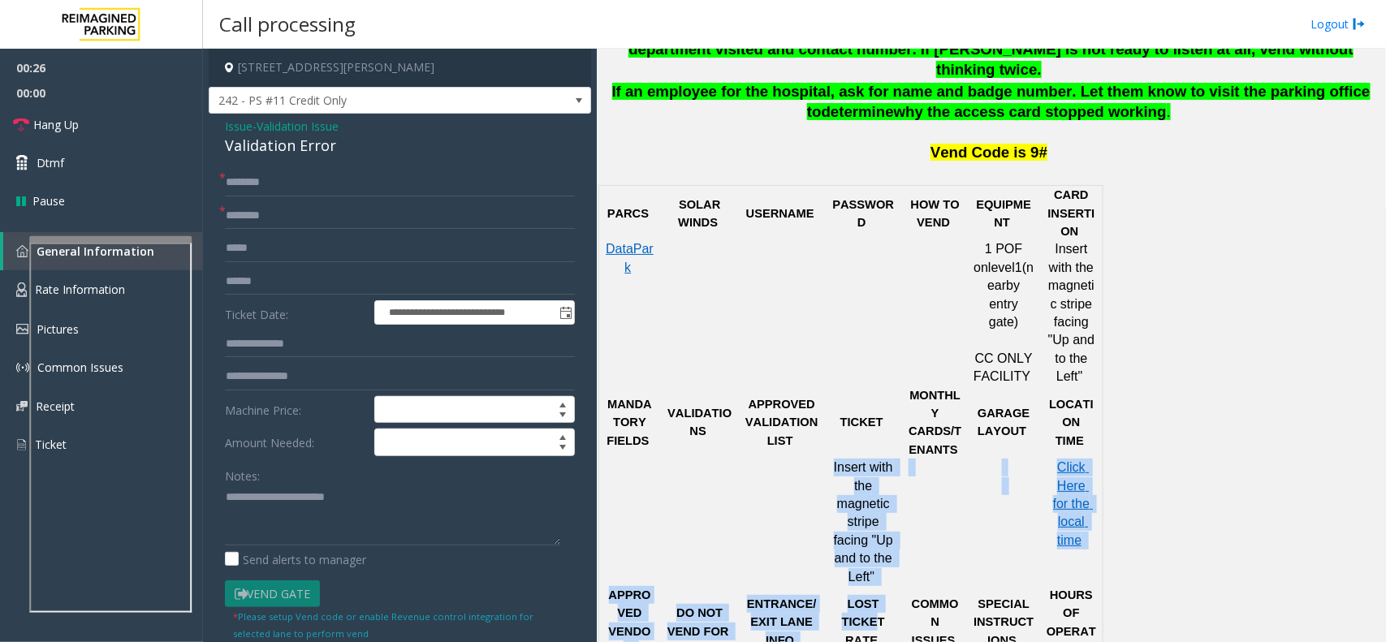
drag, startPoint x: 833, startPoint y: 428, endPoint x: 890, endPoint y: 534, distance: 120.6
click at [890, 534] on tbody "PARCS SOLAR WINDS USERNAME PASSWORD HOW TO VEND EQUIPMENT CARD INSERTION DataPa…" at bounding box center [851, 522] width 504 height 673
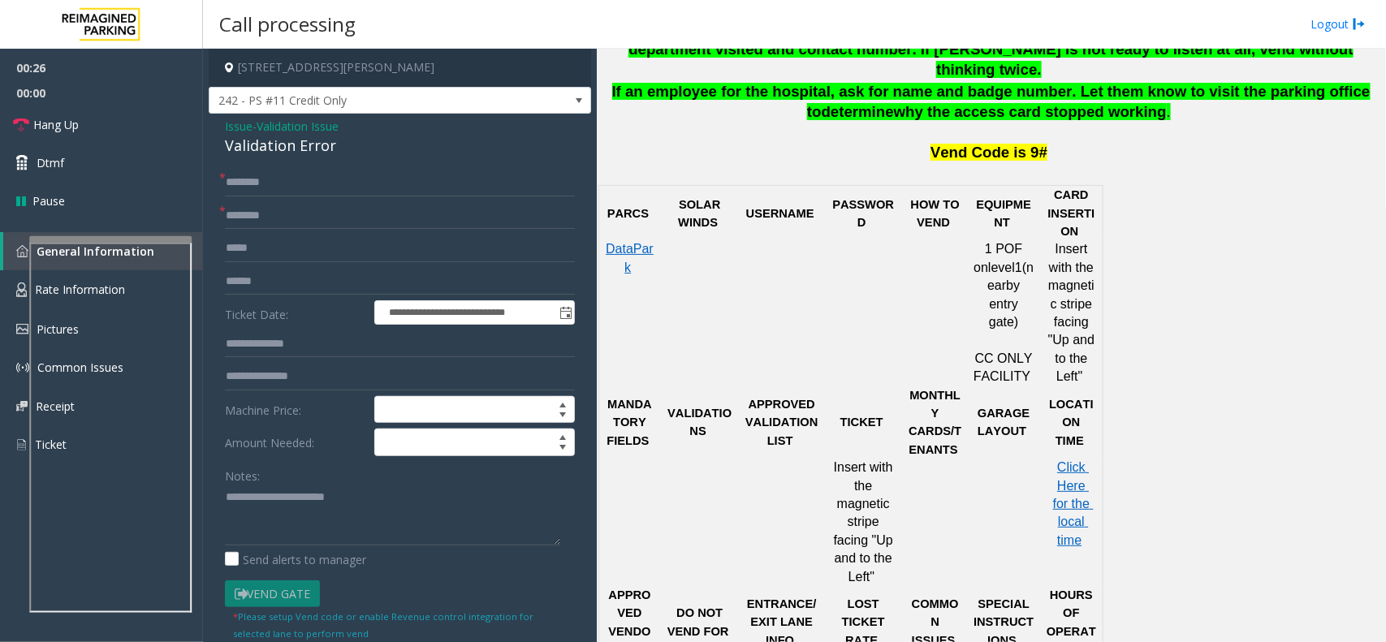
click at [892, 584] on div at bounding box center [864, 587] width 80 height 6
drag, startPoint x: 889, startPoint y: 520, endPoint x: 835, endPoint y: 426, distance: 108.1
click at [835, 459] on p "Insert with the magnetic stripe facing "Up and to the Left"" at bounding box center [863, 523] width 67 height 128
drag, startPoint x: 796, startPoint y: 416, endPoint x: 739, endPoint y: 370, distance: 73.3
click at [739, 387] on tr "MANDATORY FIELDS VALIDATIONS APPROVED VALIDATION LIST TICKET MONTHLY CARDS/TENA…" at bounding box center [851, 423] width 504 height 73
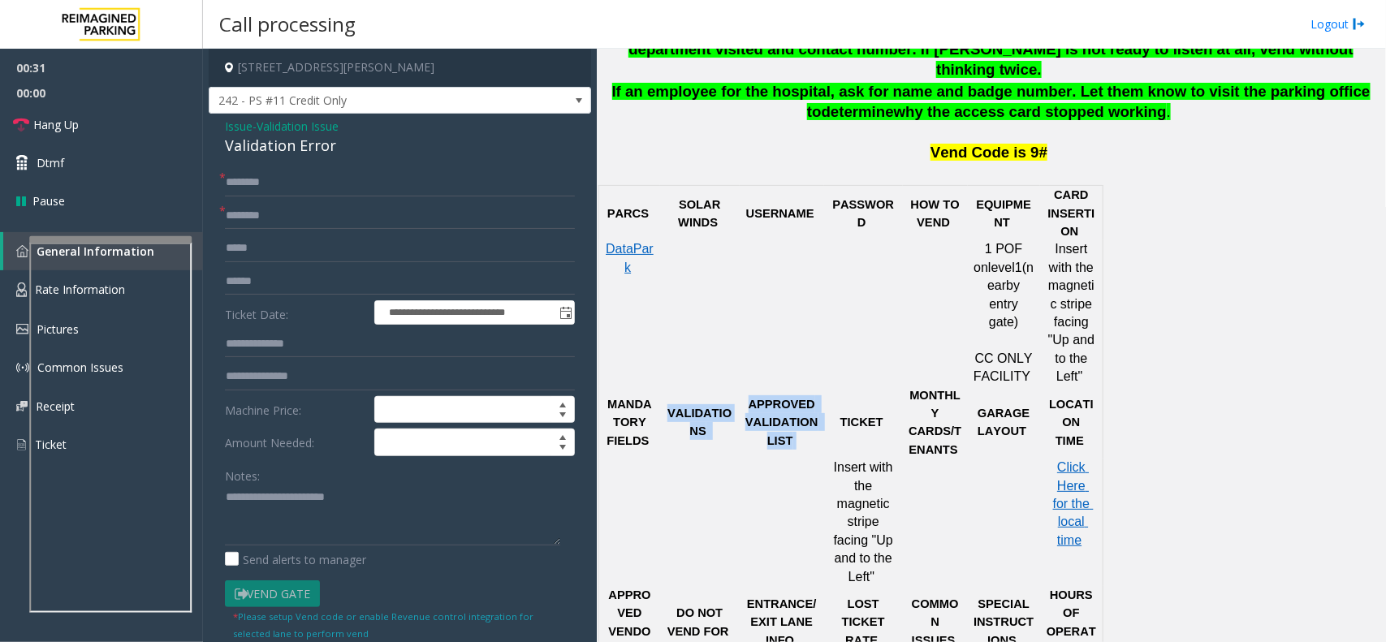
click at [751, 396] on p "APPROVED VALIDATION LIST" at bounding box center [782, 423] width 73 height 54
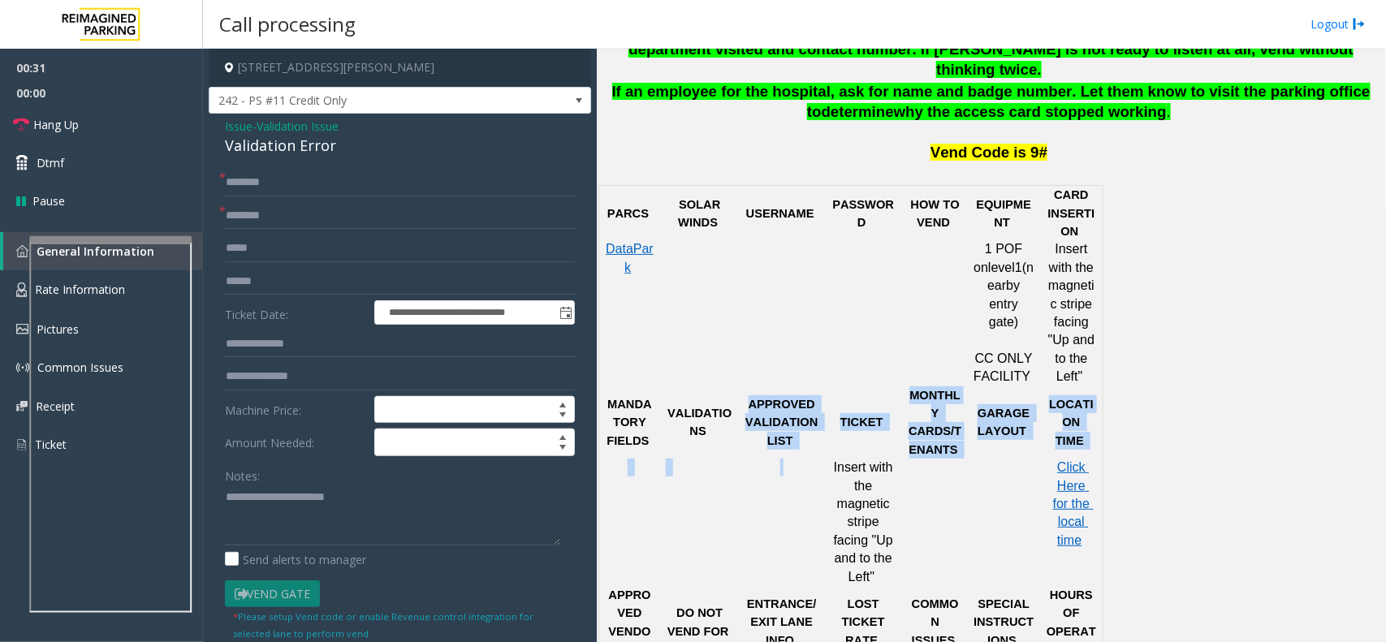
drag, startPoint x: 751, startPoint y: 371, endPoint x: 807, endPoint y: 425, distance: 77.0
click at [807, 425] on tbody "PARCS SOLAR WINDS USERNAME PASSWORD HOW TO VEND EQUIPMENT CARD INSERTION DataPa…" at bounding box center [851, 522] width 504 height 673
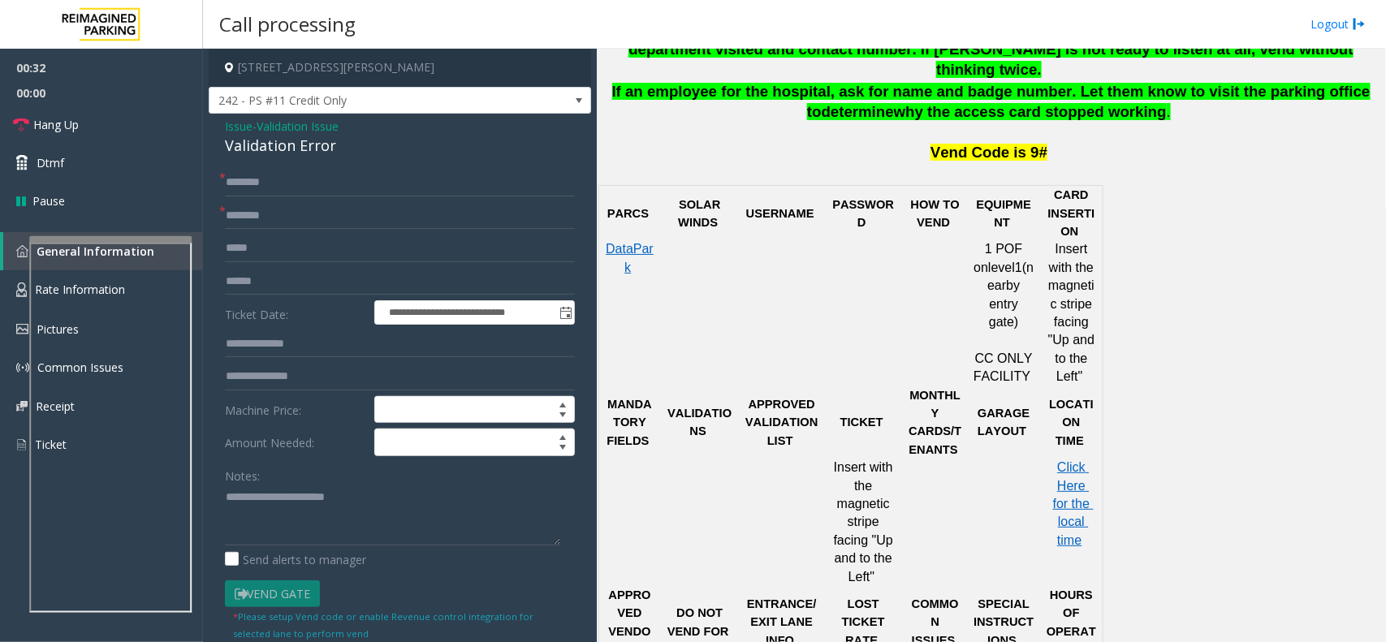
click at [808, 456] on div at bounding box center [781, 459] width 85 height 6
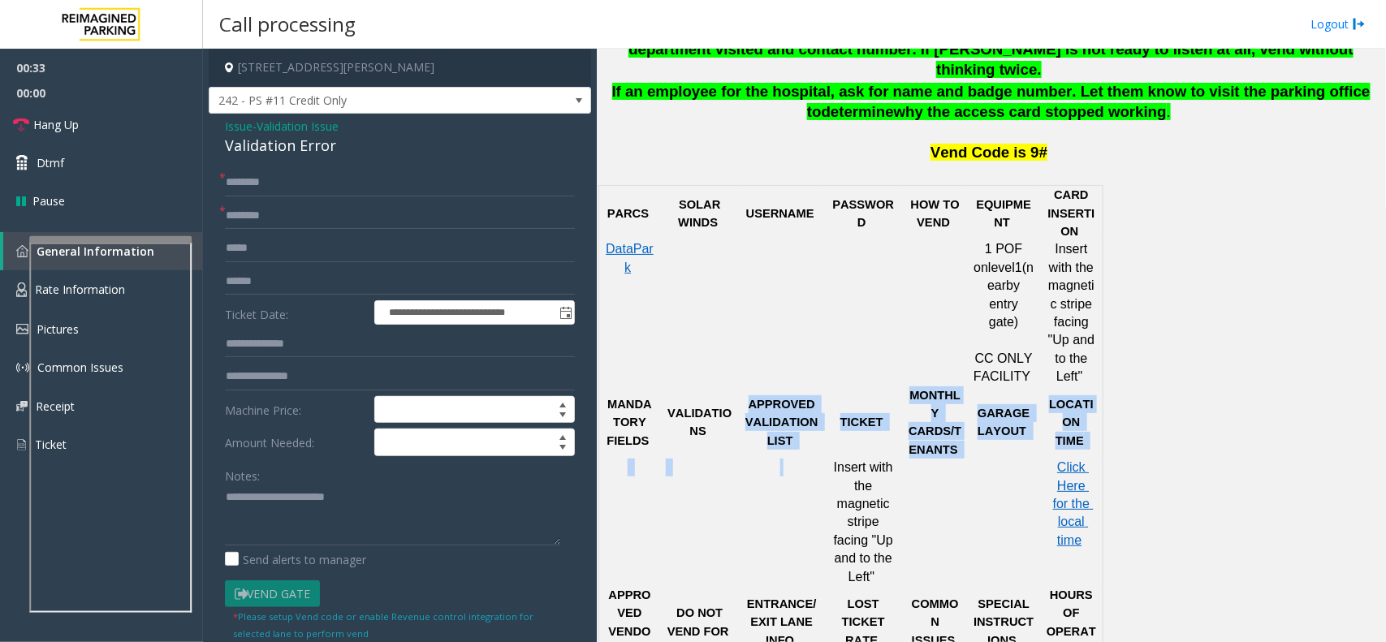
drag, startPoint x: 806, startPoint y: 420, endPoint x: 808, endPoint y: 428, distance: 8.5
click at [808, 428] on tbody "PARCS SOLAR WINDS USERNAME PASSWORD HOW TO VEND EQUIPMENT CARD INSERTION DataPa…" at bounding box center [851, 522] width 504 height 673
click at [801, 456] on div at bounding box center [781, 459] width 85 height 6
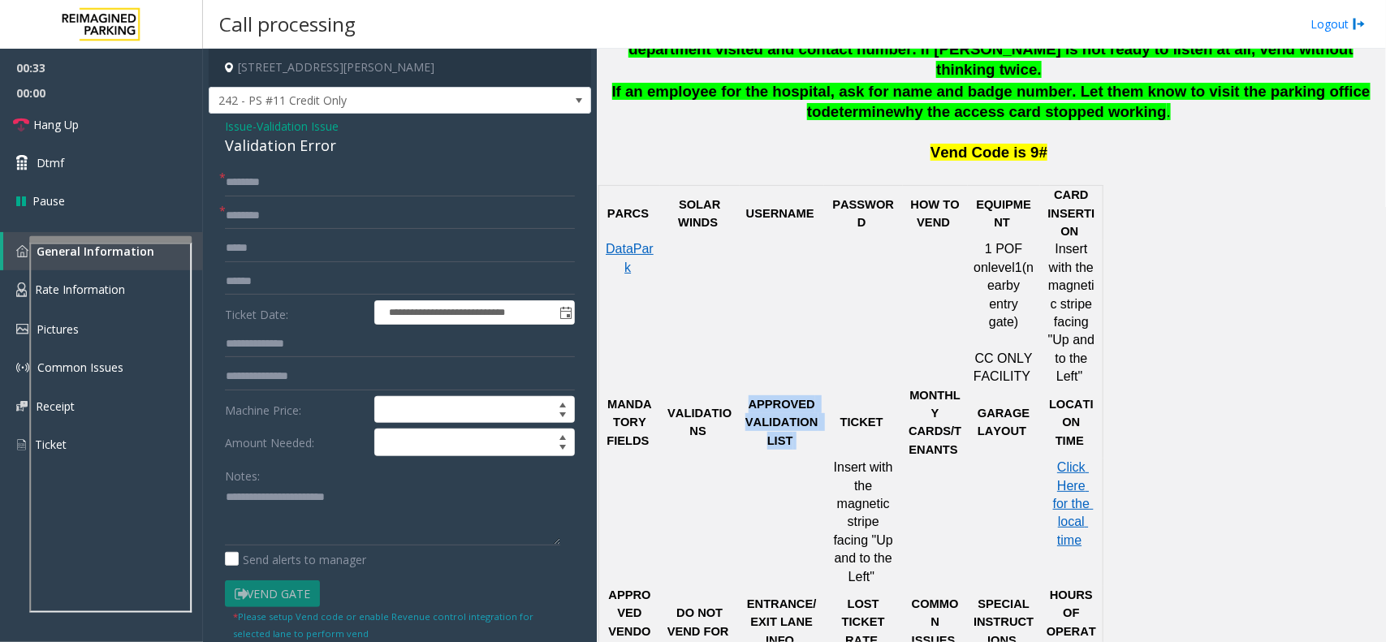
drag, startPoint x: 802, startPoint y: 414, endPoint x: 747, endPoint y: 370, distance: 69.9
click at [748, 396] on p "APPROVED VALIDATION LIST" at bounding box center [782, 423] width 73 height 54
click at [229, 131] on span "Issue" at bounding box center [239, 126] width 28 height 17
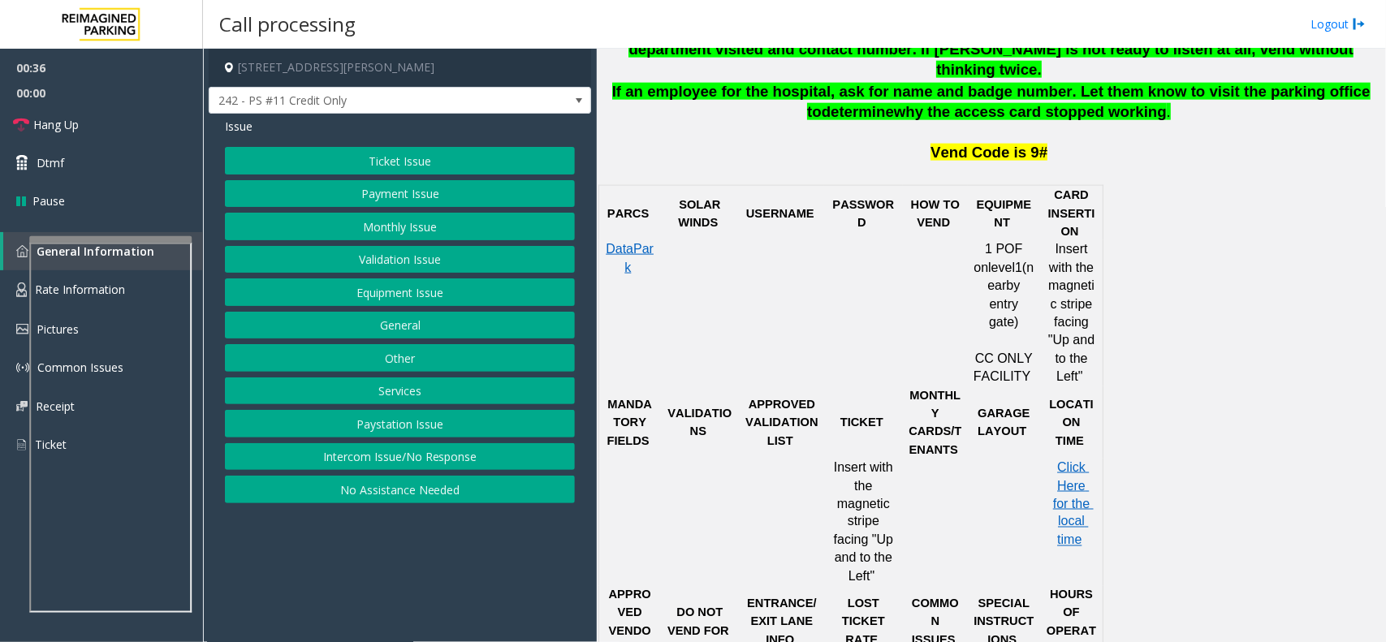
click at [374, 290] on button "Equipment Issue" at bounding box center [400, 293] width 350 height 28
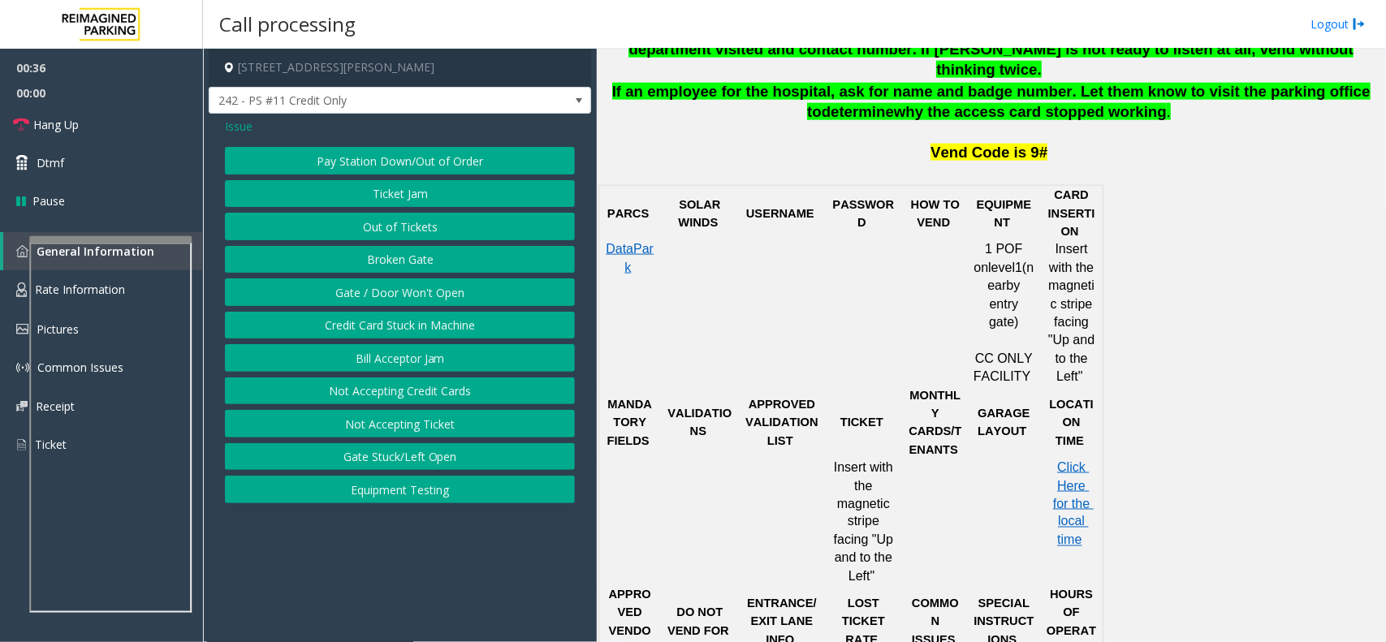
click at [387, 188] on button "Ticket Jam" at bounding box center [400, 194] width 350 height 28
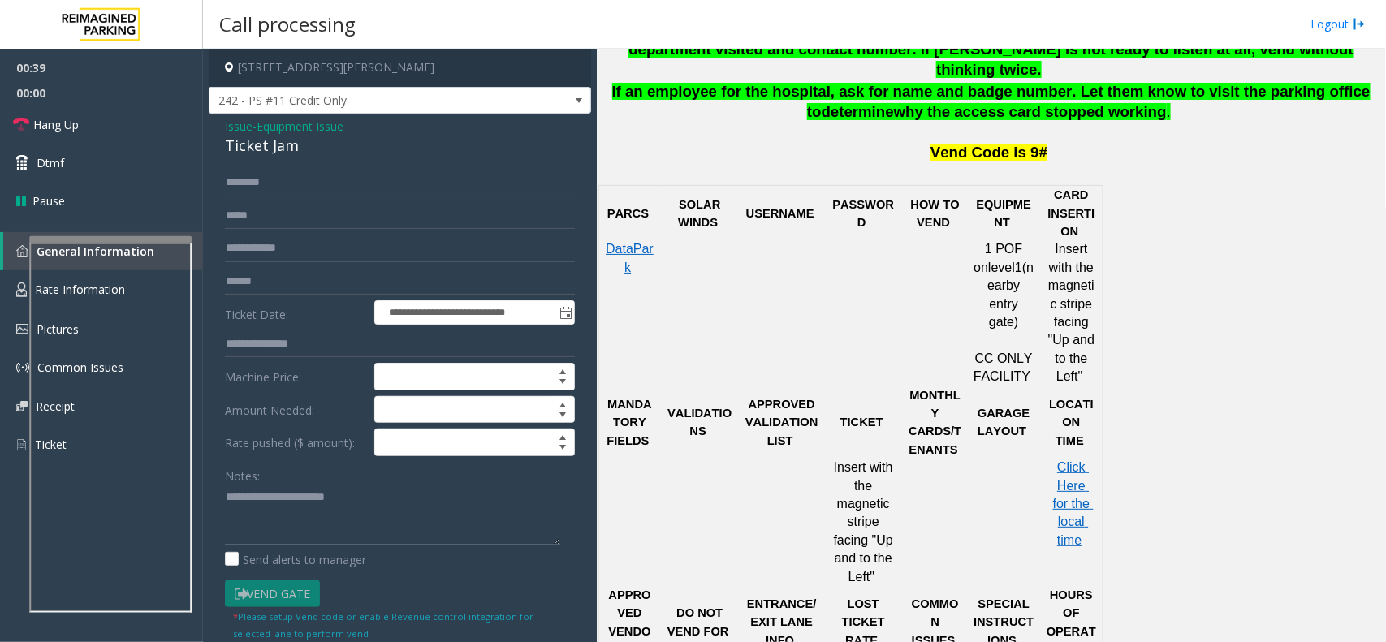
drag, startPoint x: 262, startPoint y: 494, endPoint x: 383, endPoint y: 504, distance: 121.4
click at [383, 504] on textarea at bounding box center [392, 515] width 335 height 61
click at [268, 146] on div "Ticket Jam" at bounding box center [400, 146] width 350 height 22
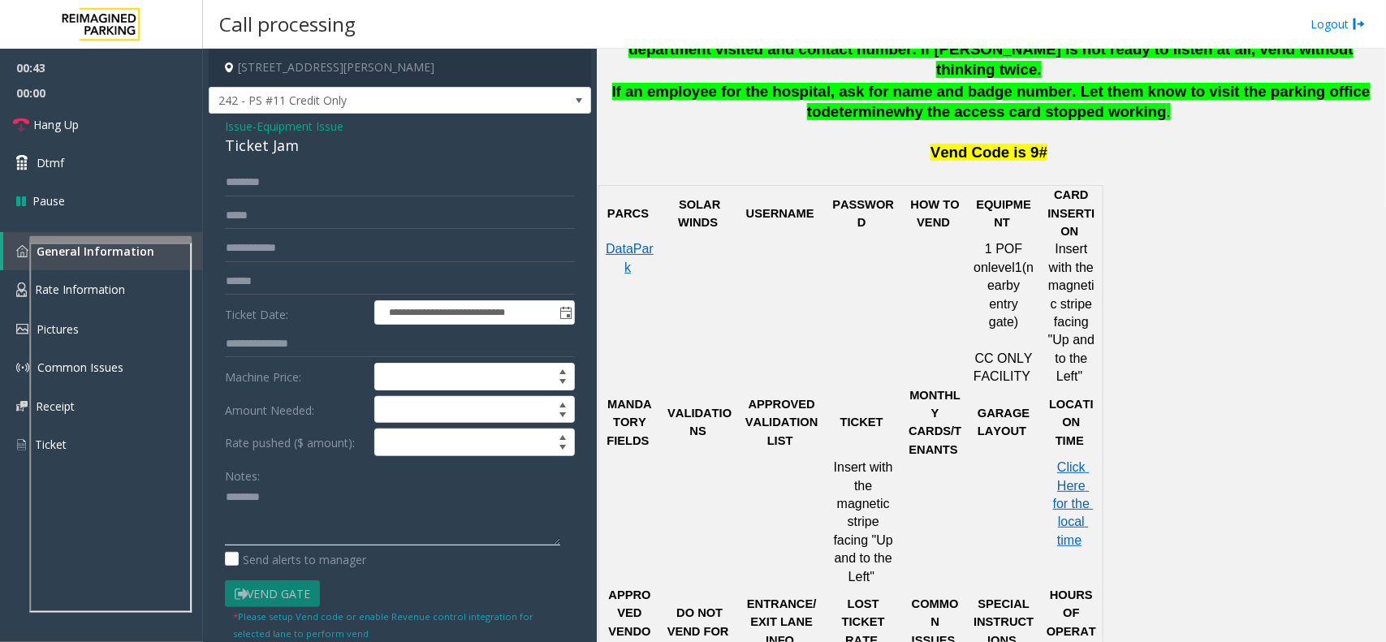
click at [290, 502] on textarea at bounding box center [392, 515] width 335 height 61
paste textarea "**********"
click at [148, 128] on link "Hang Up" at bounding box center [101, 125] width 203 height 38
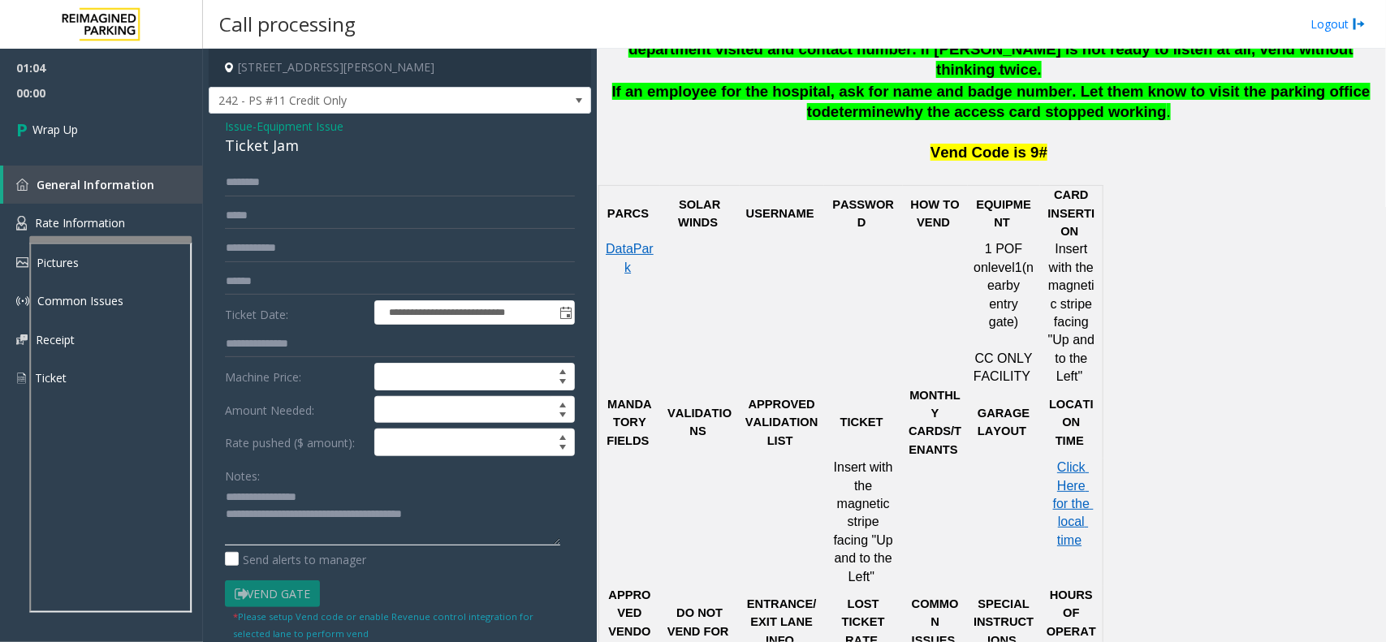
click at [440, 518] on textarea at bounding box center [392, 515] width 335 height 61
type textarea "**********"
click at [171, 149] on link "Wrap Up" at bounding box center [101, 130] width 203 height 48
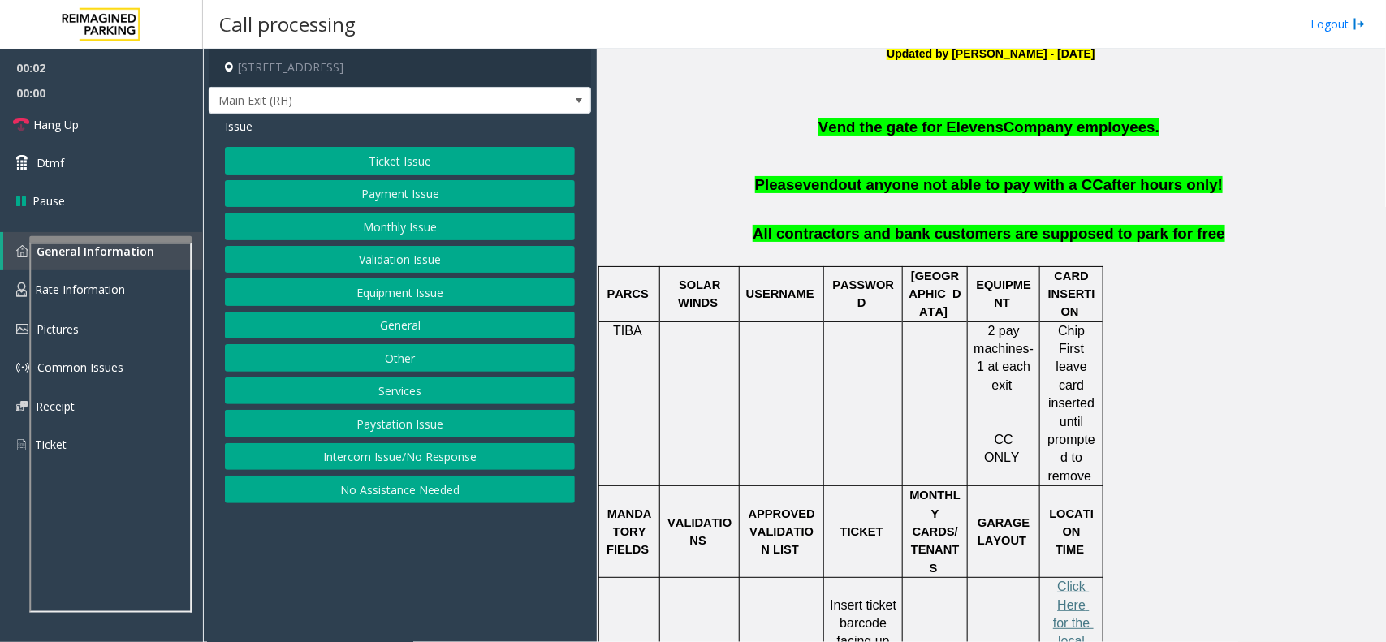
scroll to position [508, 0]
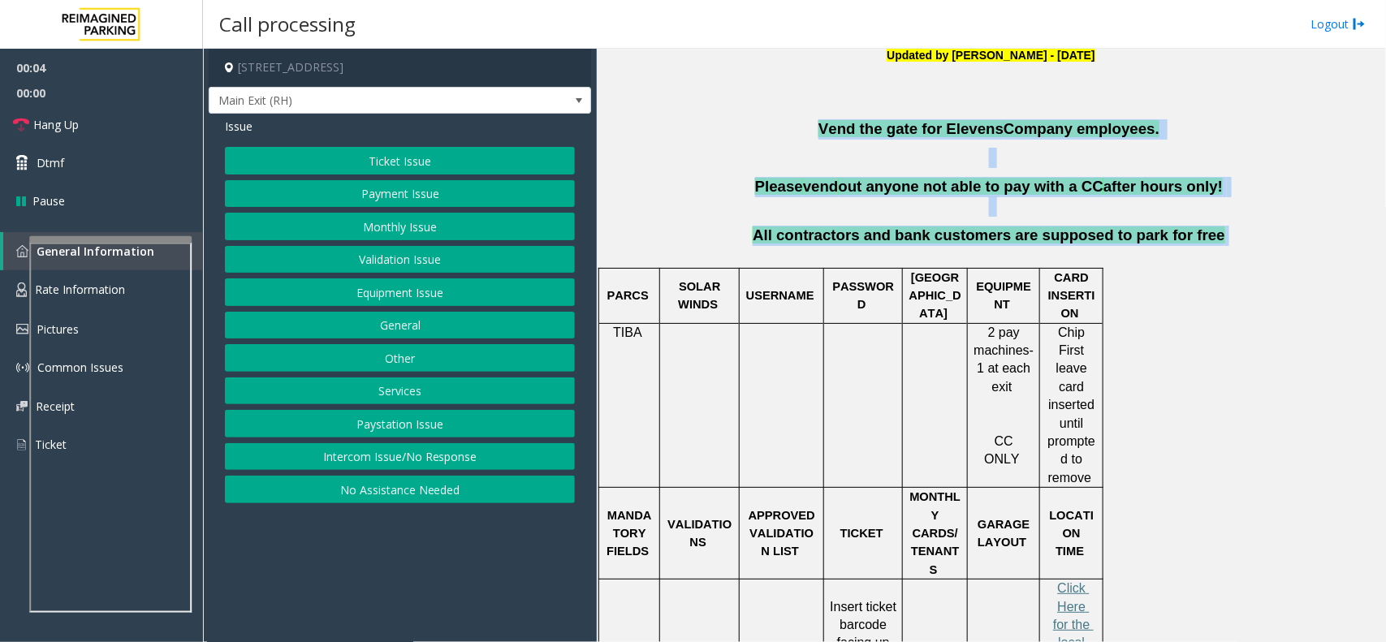
drag, startPoint x: 828, startPoint y: 132, endPoint x: 1211, endPoint y: 233, distance: 395.6
click at [1211, 233] on p "All contractors and bank customers are supposed to park for free" at bounding box center [991, 246] width 777 height 41
drag, startPoint x: 1210, startPoint y: 240, endPoint x: 843, endPoint y: 127, distance: 384.1
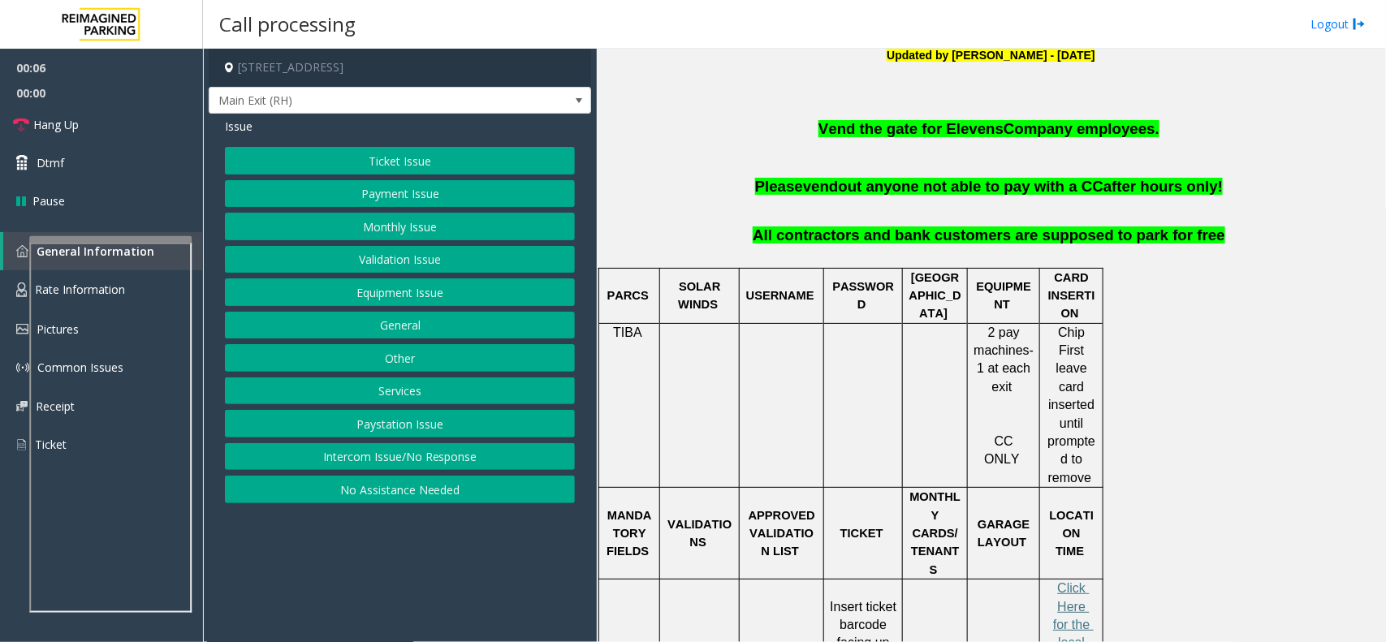
click at [813, 136] on p "Vend the gate for Elevens Company employees." at bounding box center [991, 129] width 777 height 20
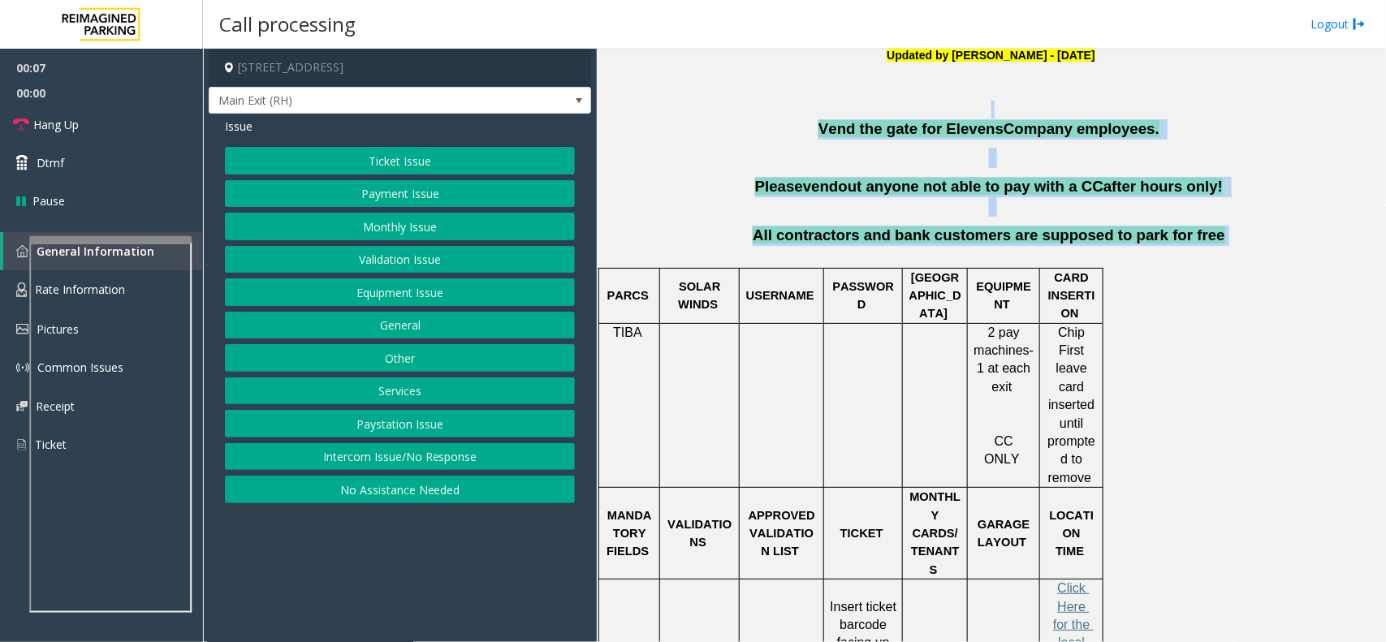
drag, startPoint x: 819, startPoint y: 119, endPoint x: 1212, endPoint y: 244, distance: 412.8
click at [1212, 244] on div "740 W. Peachtree St. NW Atlanta, GA Updated by Pranav Babbar - 26th April 2024 …" at bounding box center [991, 603] width 777 height 1223
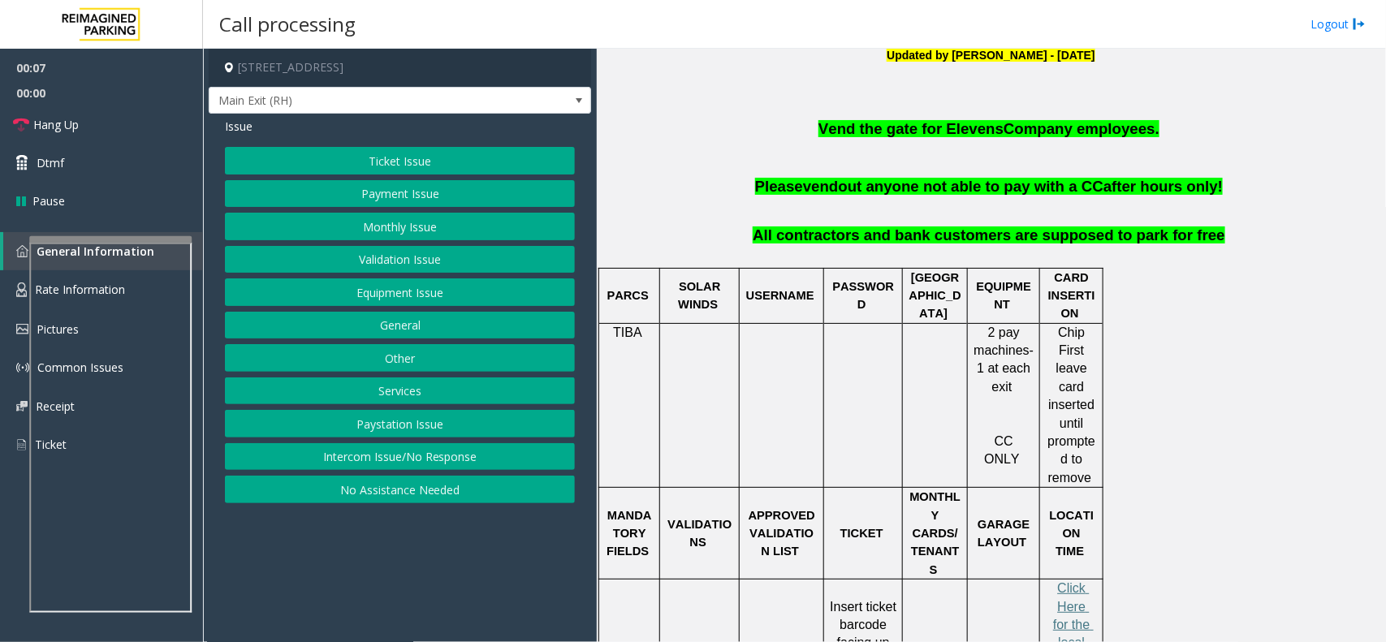
click at [1212, 250] on p "All contractors and bank customers are supposed to park for free" at bounding box center [991, 246] width 777 height 41
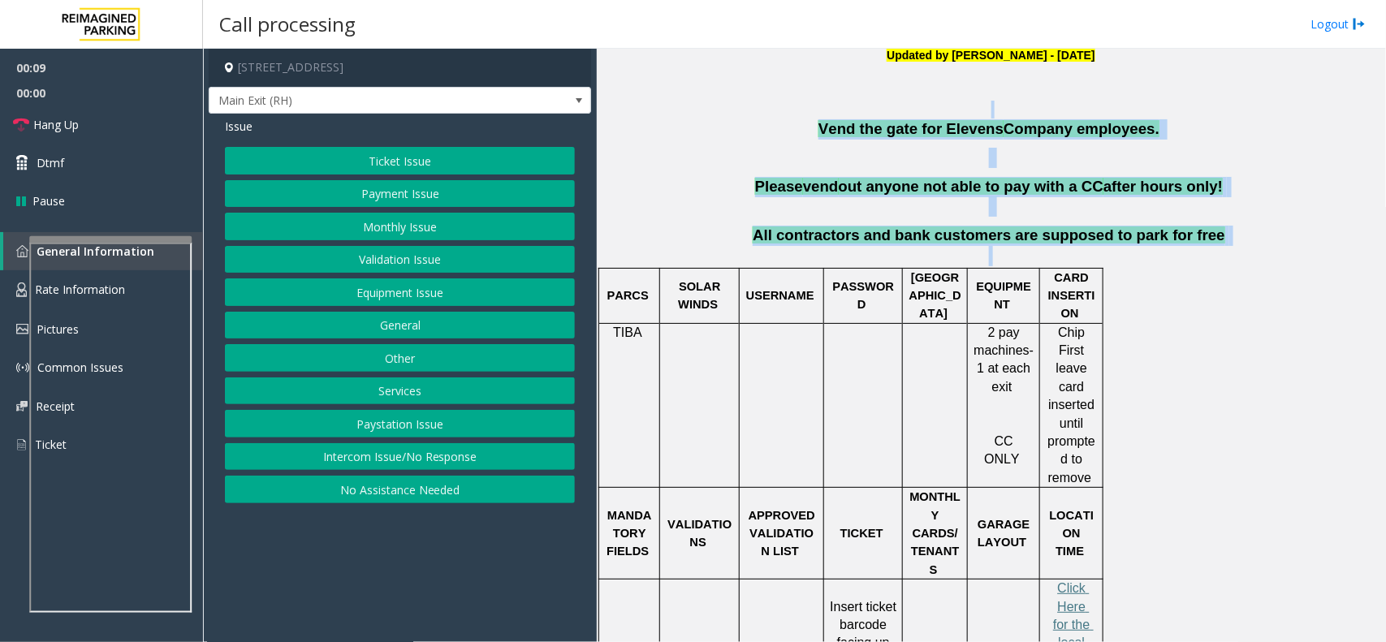
drag, startPoint x: 1211, startPoint y: 256, endPoint x: 804, endPoint y: 102, distance: 435.2
click at [804, 102] on div "740 W. Peachtree St. NW Atlanta, GA Updated by Pranav Babbar - 26th April 2024 …" at bounding box center [991, 603] width 777 height 1223
click at [821, 127] on p "Vend the gate for Elevens Company employees." at bounding box center [991, 129] width 777 height 20
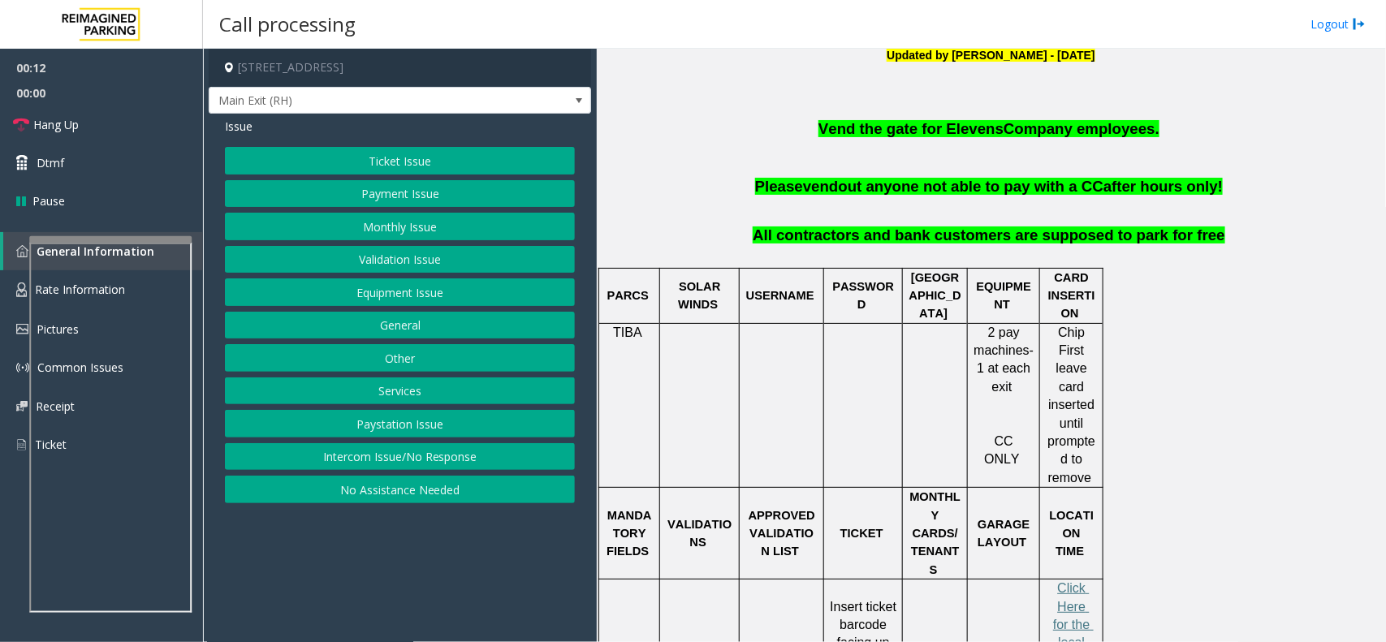
click at [455, 236] on button "Monthly Issue" at bounding box center [400, 227] width 350 height 28
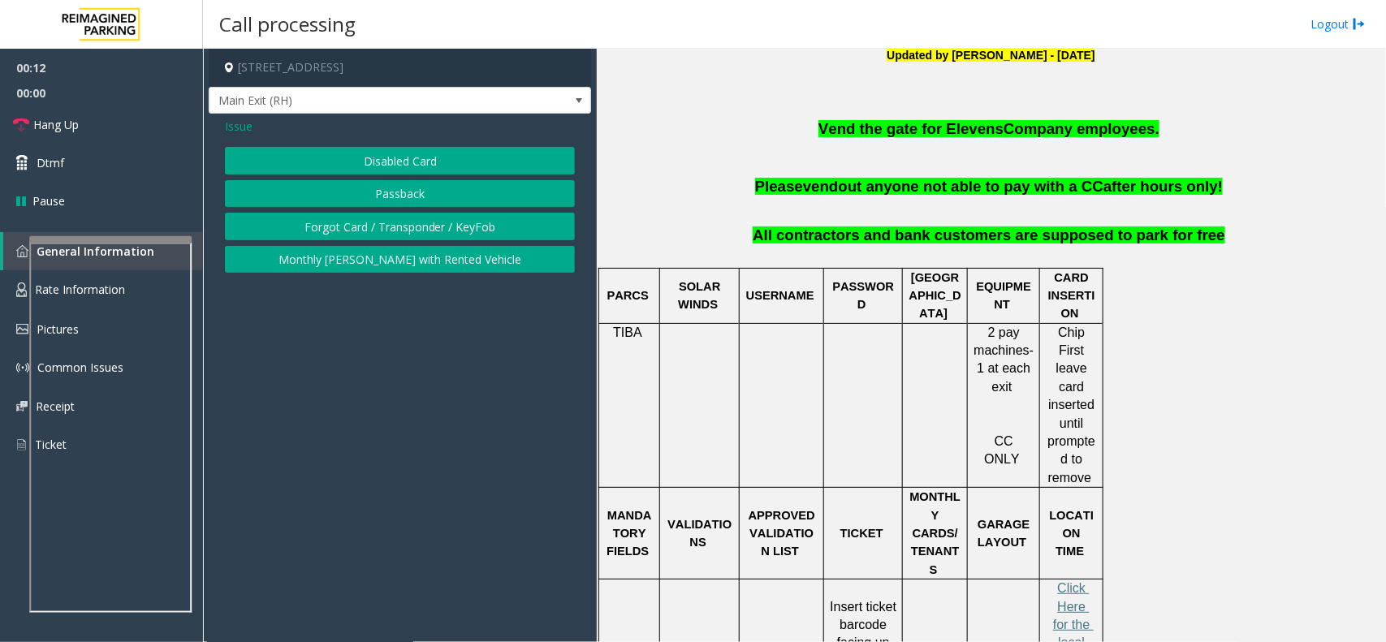
click at [436, 159] on button "Disabled Card" at bounding box center [400, 161] width 350 height 28
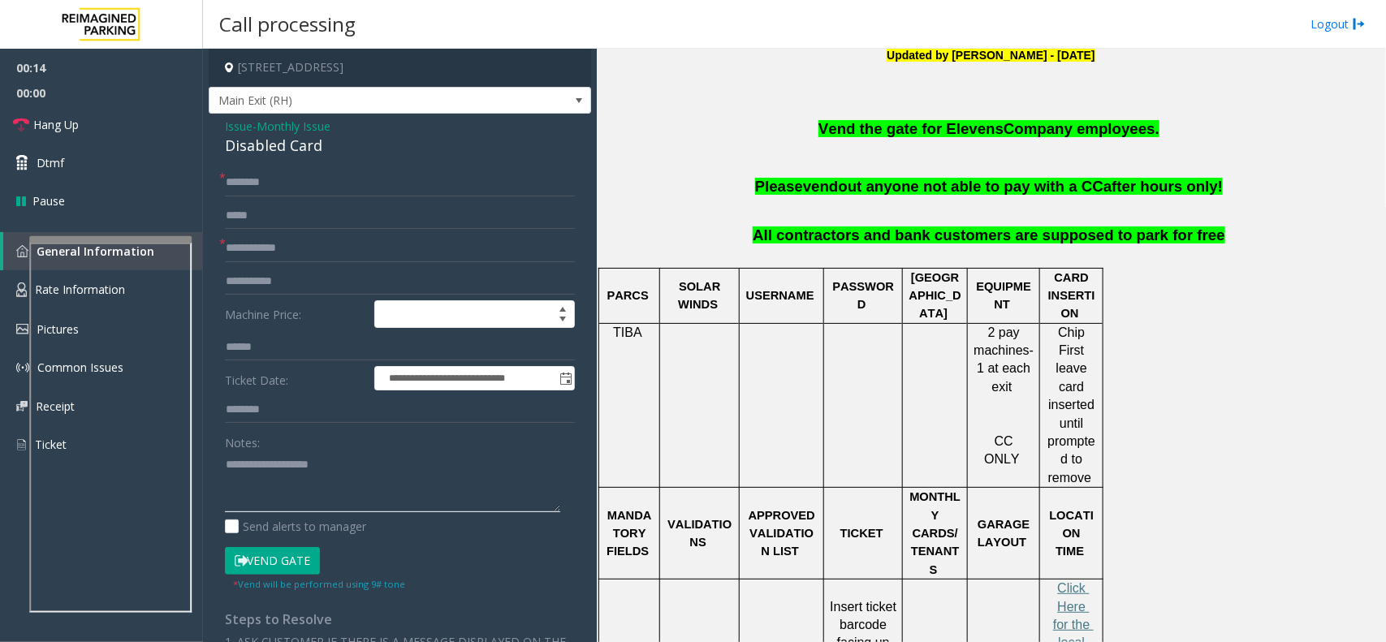
click at [315, 479] on textarea at bounding box center [392, 482] width 335 height 61
click at [285, 158] on div "**********" at bounding box center [400, 552] width 383 height 876
click at [294, 150] on div "Disabled Card" at bounding box center [400, 146] width 350 height 22
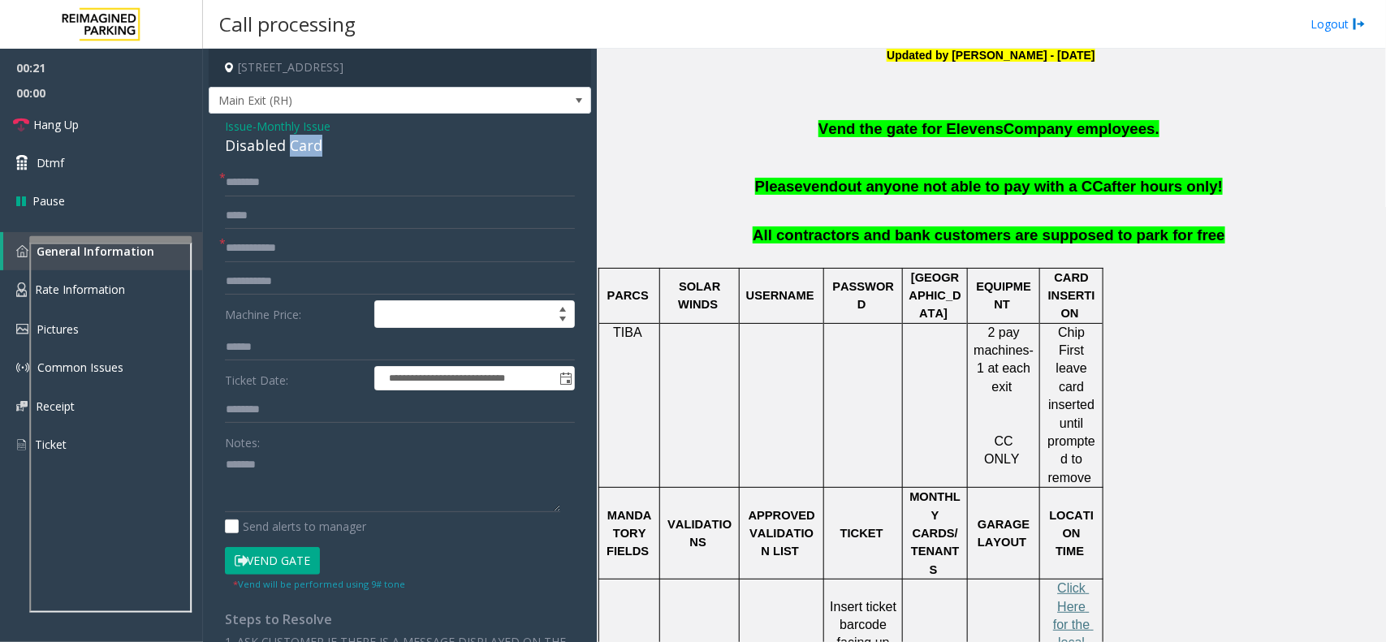
click at [294, 150] on div "Disabled Card" at bounding box center [400, 146] width 350 height 22
click at [301, 476] on textarea at bounding box center [392, 482] width 335 height 61
paste textarea "**********"
type textarea "**********"
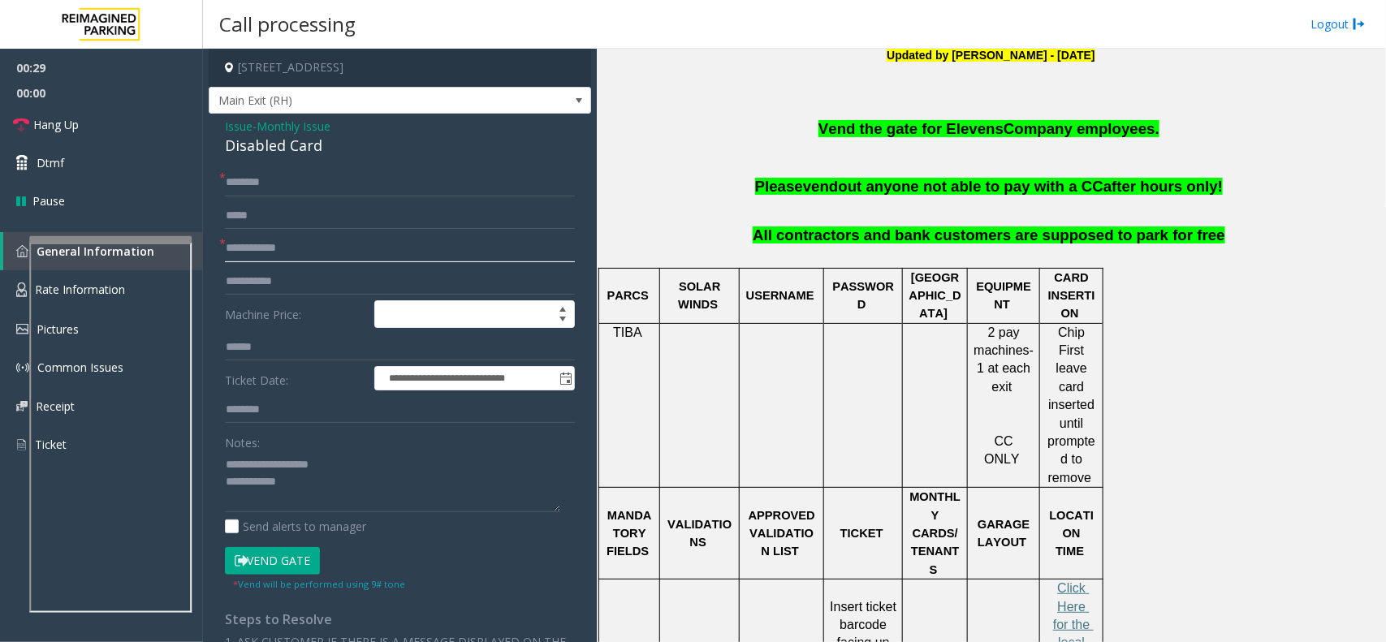
click at [299, 246] on input "text" at bounding box center [400, 249] width 350 height 28
click at [322, 489] on textarea at bounding box center [392, 482] width 335 height 61
click at [241, 120] on span "Issue" at bounding box center [239, 126] width 28 height 17
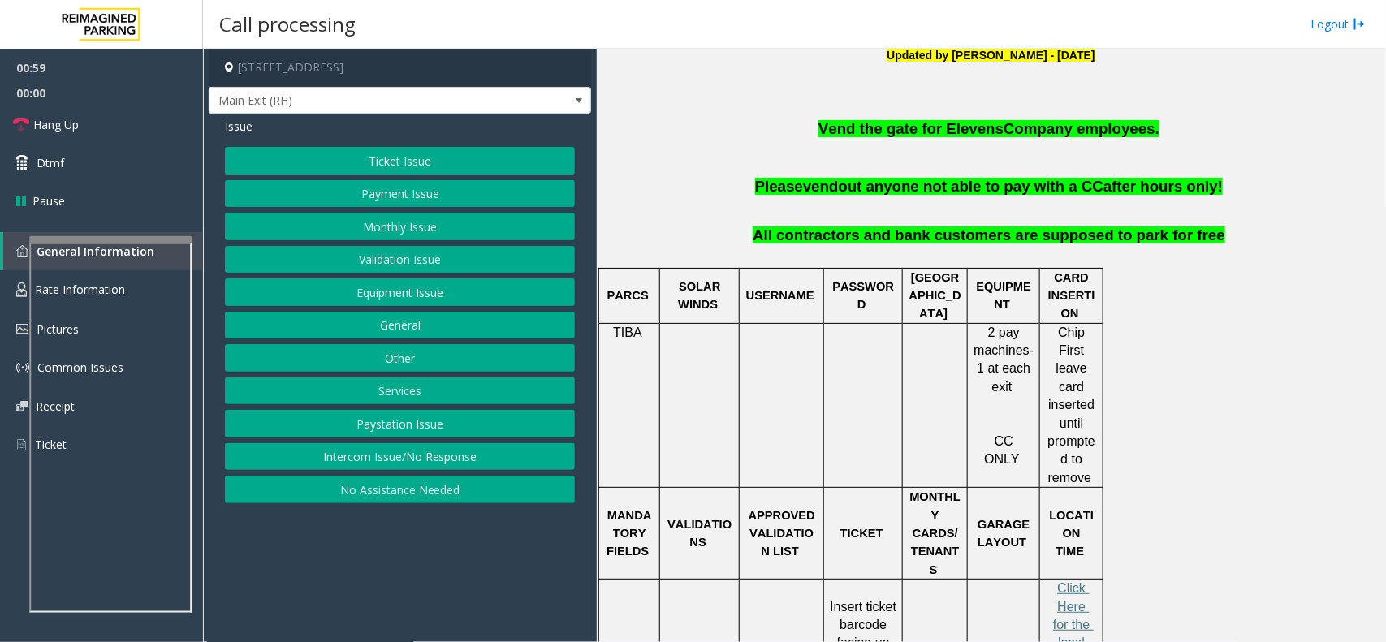
click at [360, 220] on button "Monthly Issue" at bounding box center [400, 227] width 350 height 28
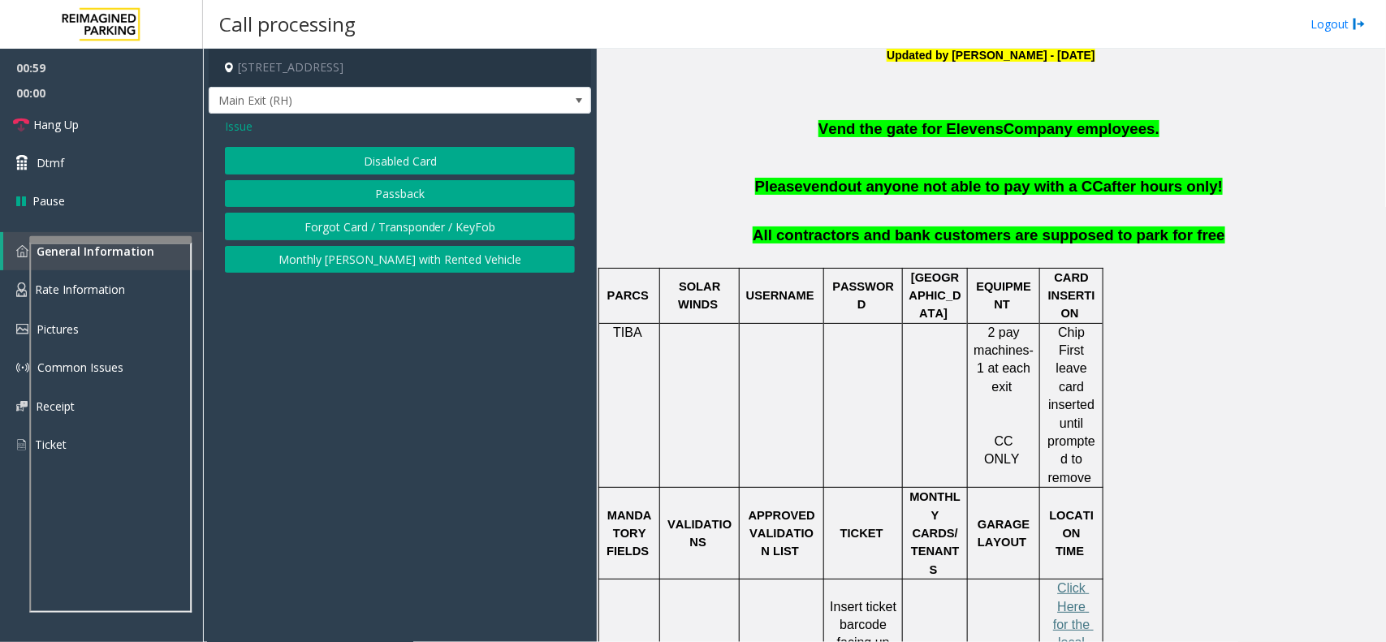
click at [357, 220] on button "Forgot Card / Transponder / KeyFob" at bounding box center [400, 227] width 350 height 28
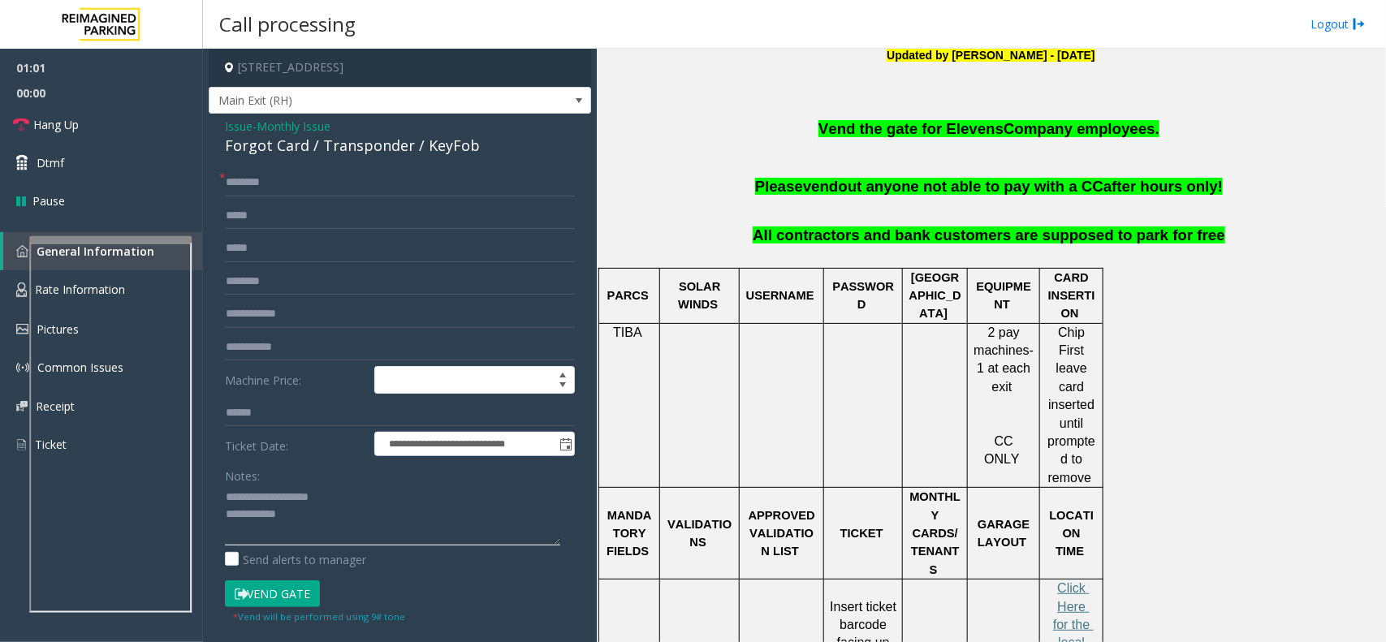
drag, startPoint x: 261, startPoint y: 495, endPoint x: 372, endPoint y: 495, distance: 111.3
click at [372, 495] on textarea at bounding box center [392, 515] width 335 height 61
click at [322, 149] on div "Forgot Card / Transponder / KeyFob" at bounding box center [400, 146] width 350 height 22
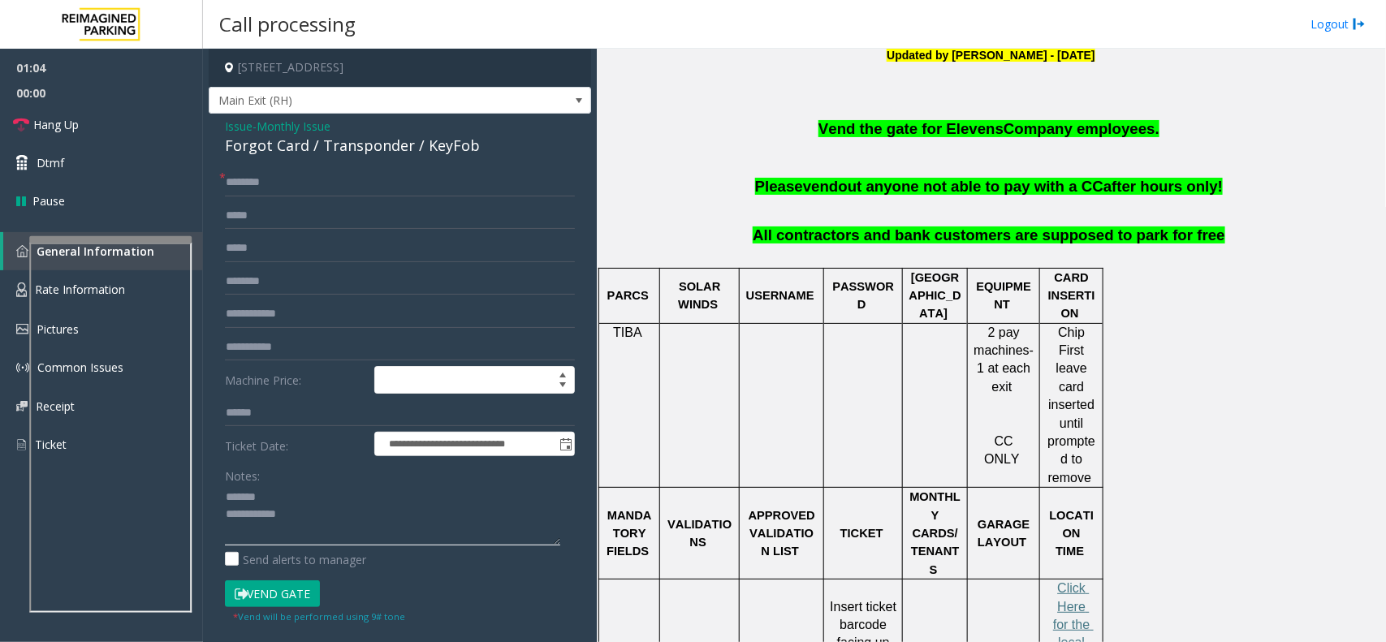
drag, startPoint x: 349, startPoint y: 504, endPoint x: 348, endPoint y: 496, distance: 8.3
click at [349, 504] on textarea at bounding box center [392, 515] width 335 height 61
paste textarea "**********"
type textarea "**********"
click at [283, 199] on form "**********" at bounding box center [400, 397] width 350 height 456
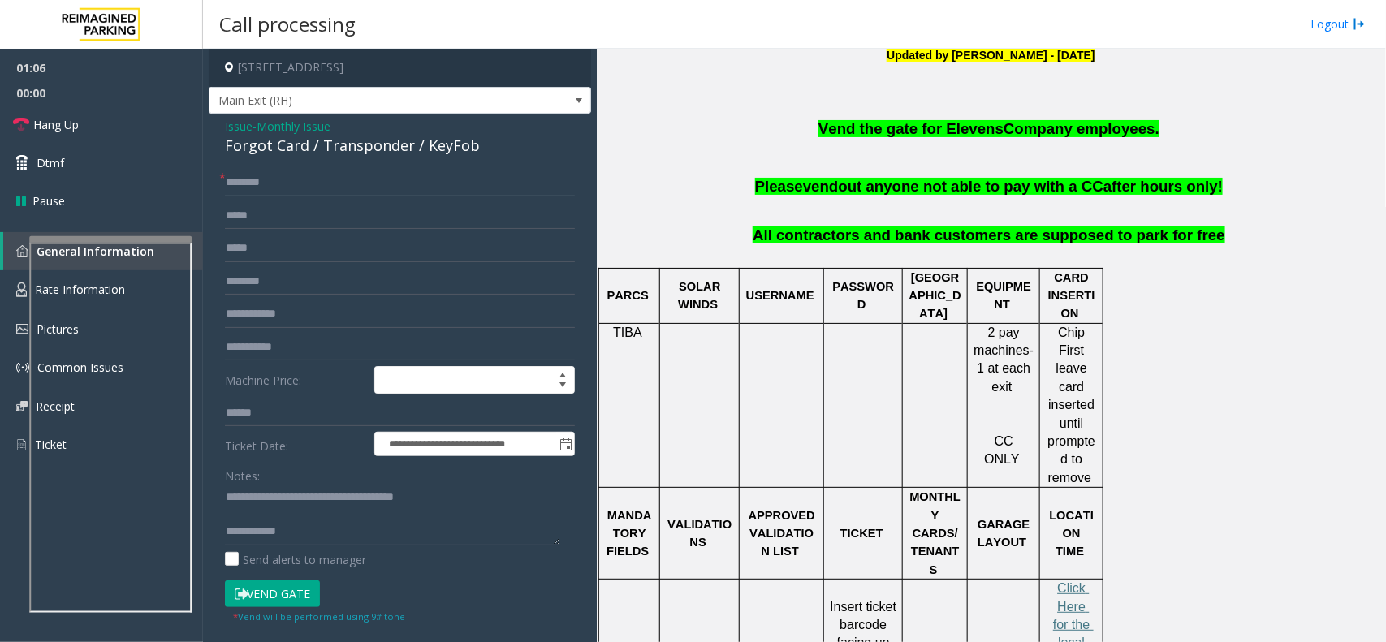
click at [282, 188] on input "text" at bounding box center [400, 183] width 350 height 28
click at [353, 294] on input "text" at bounding box center [400, 282] width 350 height 28
click at [341, 335] on input "text" at bounding box center [400, 348] width 350 height 28
click at [341, 311] on input "text" at bounding box center [400, 315] width 350 height 28
type input "*******"
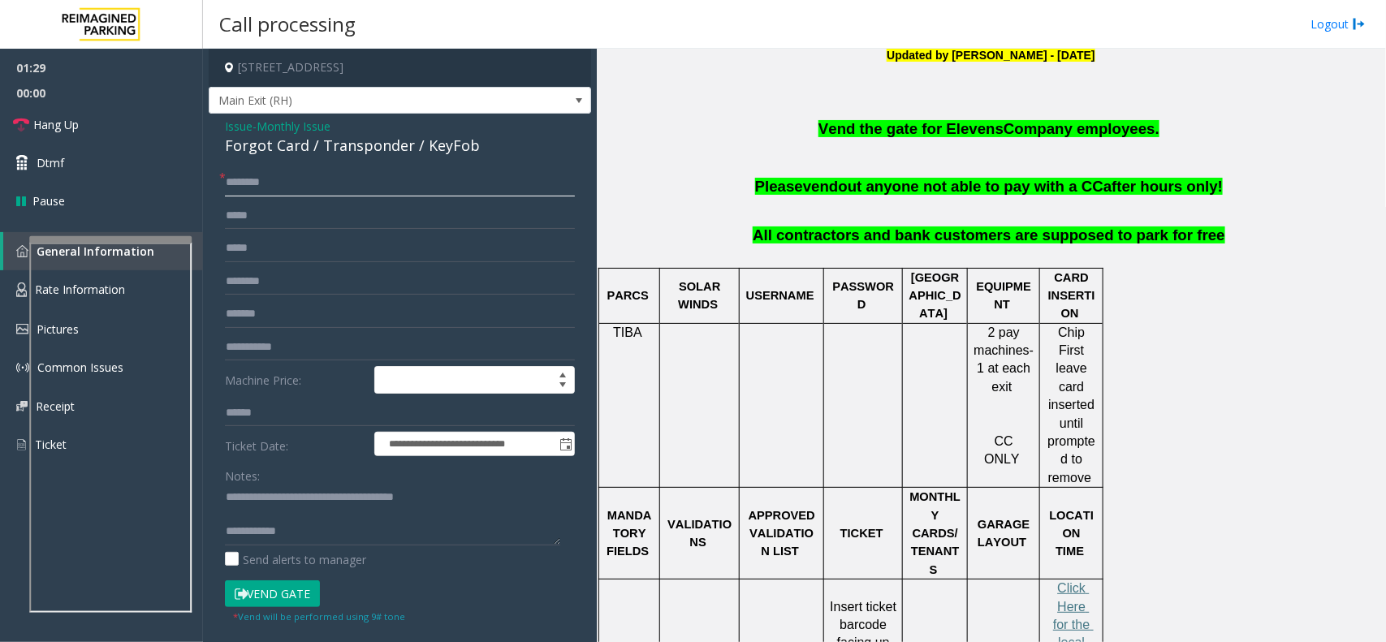
click at [264, 172] on input "text" at bounding box center [400, 183] width 350 height 28
type input "*******"
click at [323, 534] on textarea at bounding box center [392, 515] width 335 height 61
click at [270, 590] on button "Vend Gate" at bounding box center [272, 595] width 95 height 28
click at [314, 552] on label "Send alerts to manager" at bounding box center [295, 560] width 141 height 17
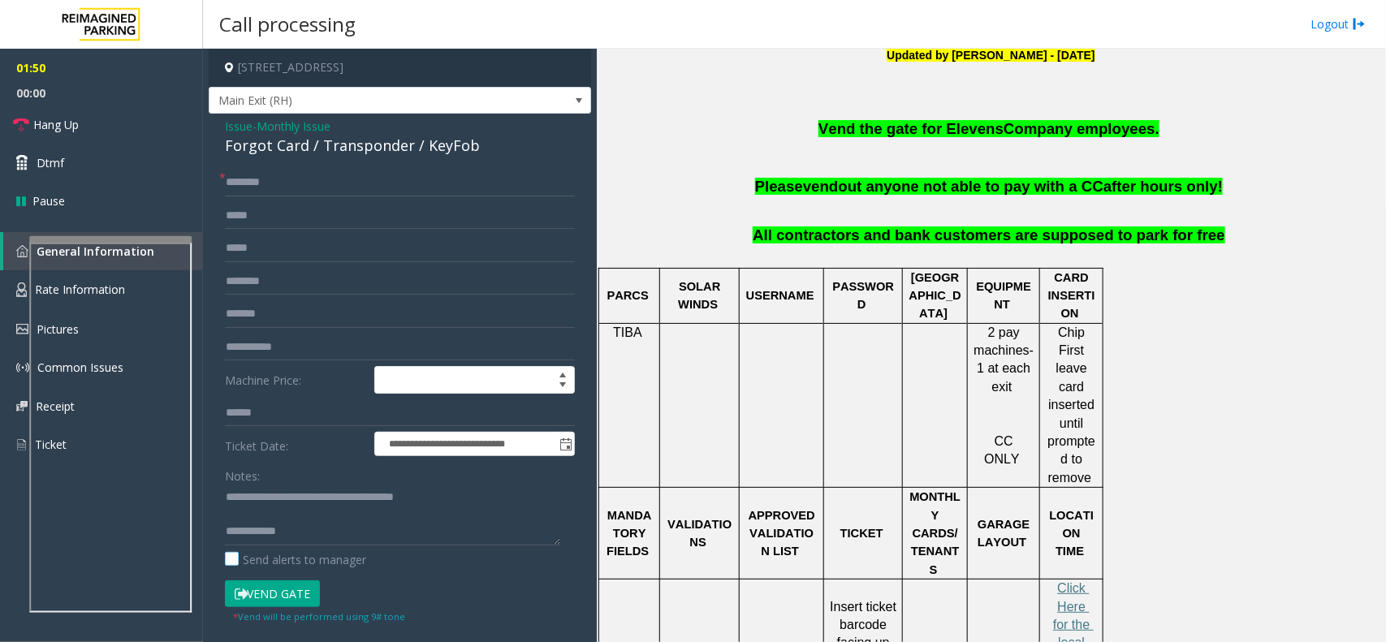
click at [314, 555] on label "Send alerts to manager" at bounding box center [295, 560] width 141 height 17
click at [334, 536] on textarea at bounding box center [392, 515] width 335 height 61
type textarea "**********"
click at [128, 124] on link "Hang Up" at bounding box center [101, 125] width 203 height 38
click at [343, 298] on form "**********" at bounding box center [400, 411] width 350 height 484
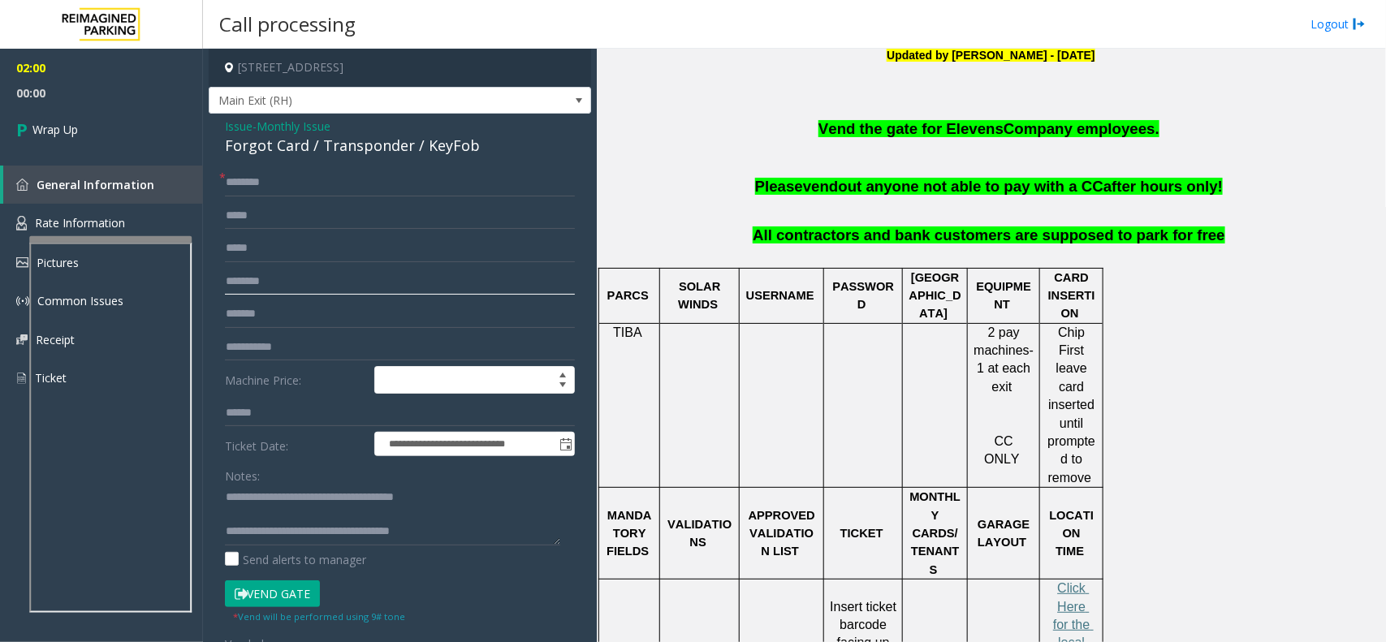
click at [344, 293] on input "text" at bounding box center [400, 282] width 350 height 28
drag, startPoint x: 997, startPoint y: 131, endPoint x: 948, endPoint y: 131, distance: 48.7
click at [948, 131] on span "Vend the gate for Elevens Company employees." at bounding box center [989, 128] width 341 height 17
click at [384, 288] on input "text" at bounding box center [400, 282] width 350 height 28
paste input "*******"
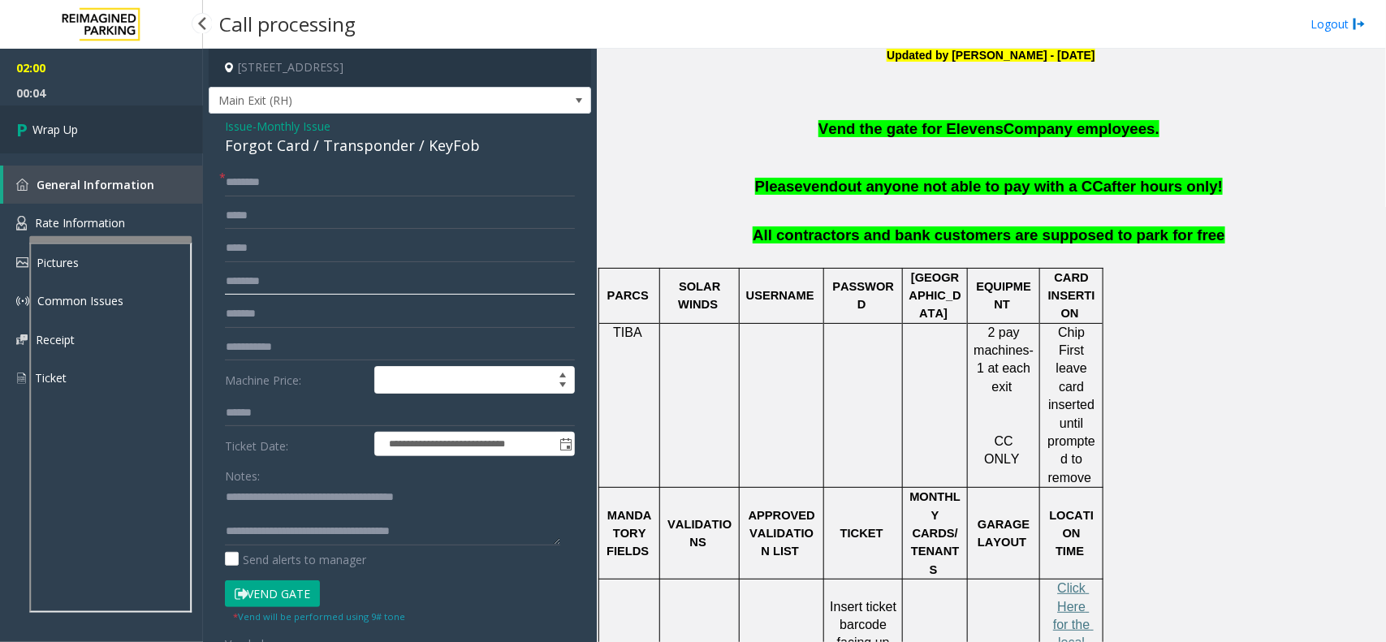
type input "*******"
click at [89, 136] on link "Wrap Up" at bounding box center [101, 130] width 203 height 48
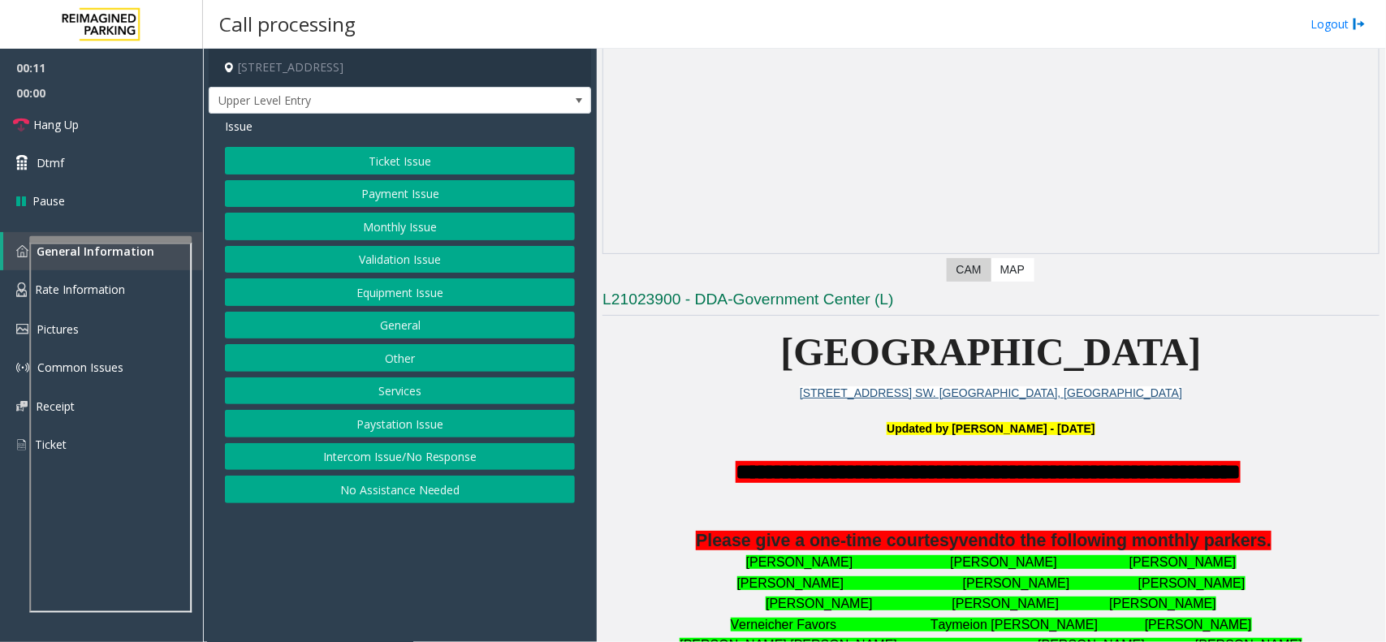
scroll to position [102, 0]
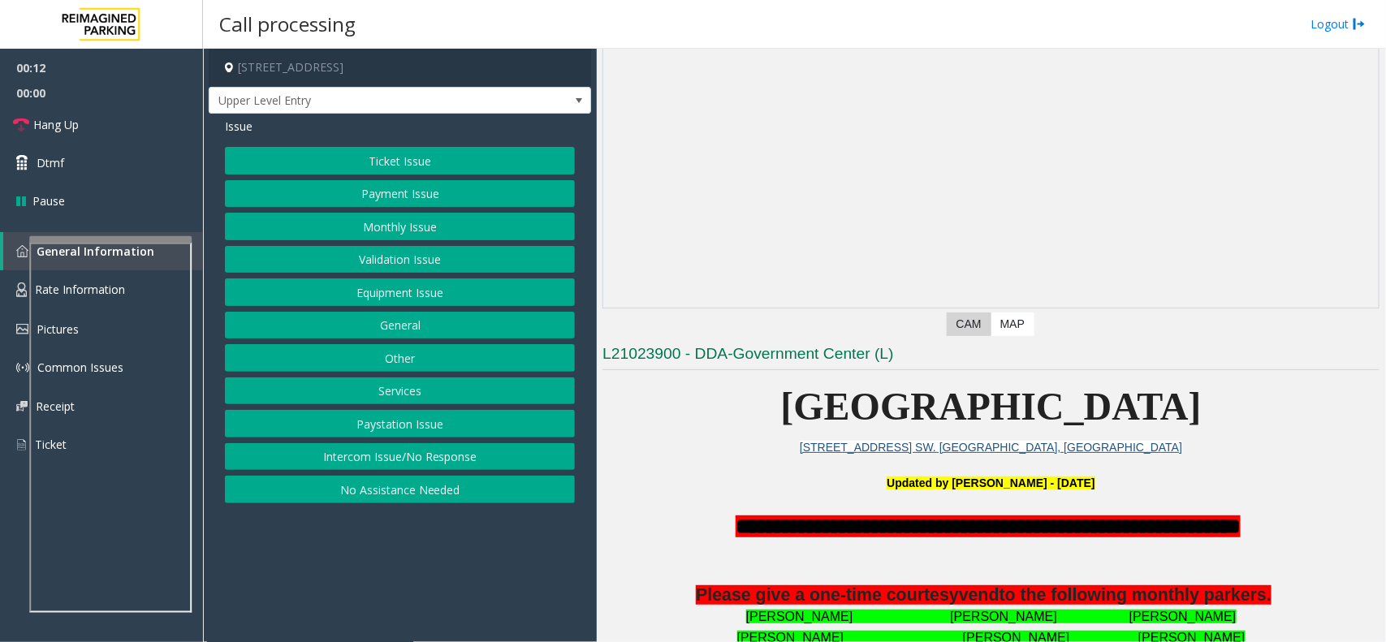
click at [463, 448] on button "Intercom Issue/No Response" at bounding box center [400, 457] width 350 height 28
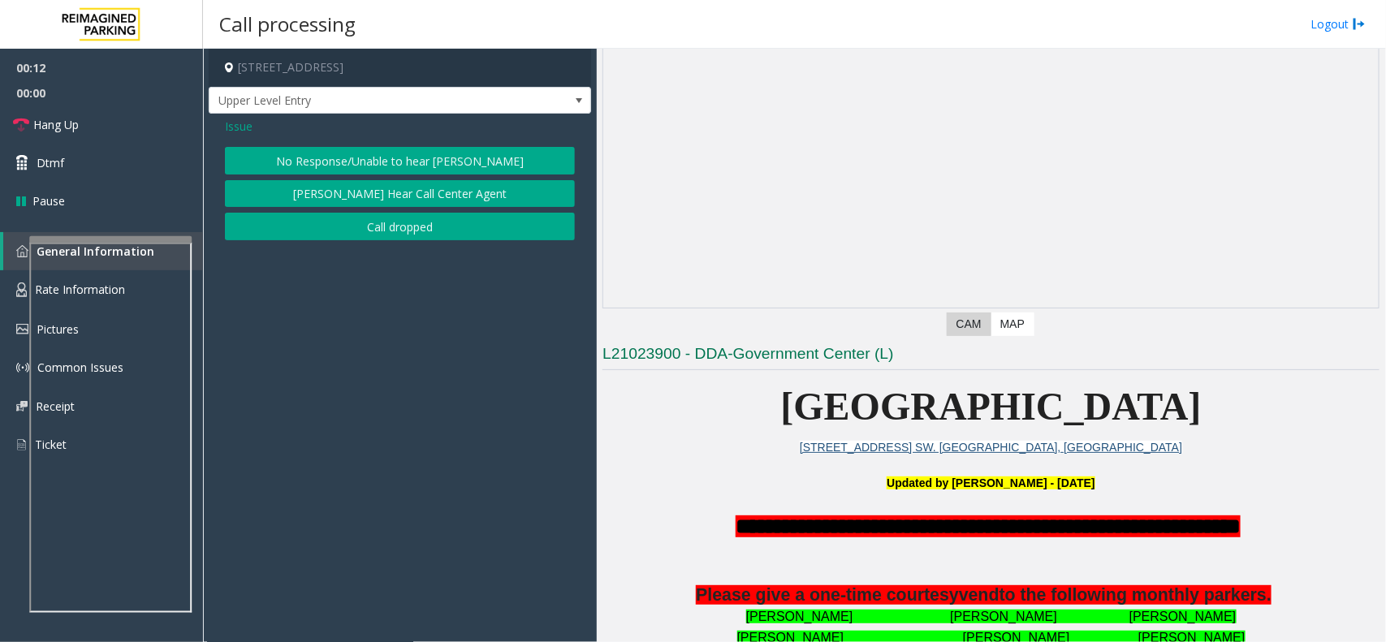
click at [431, 162] on button "No Response/Unable to hear [PERSON_NAME]" at bounding box center [400, 161] width 350 height 28
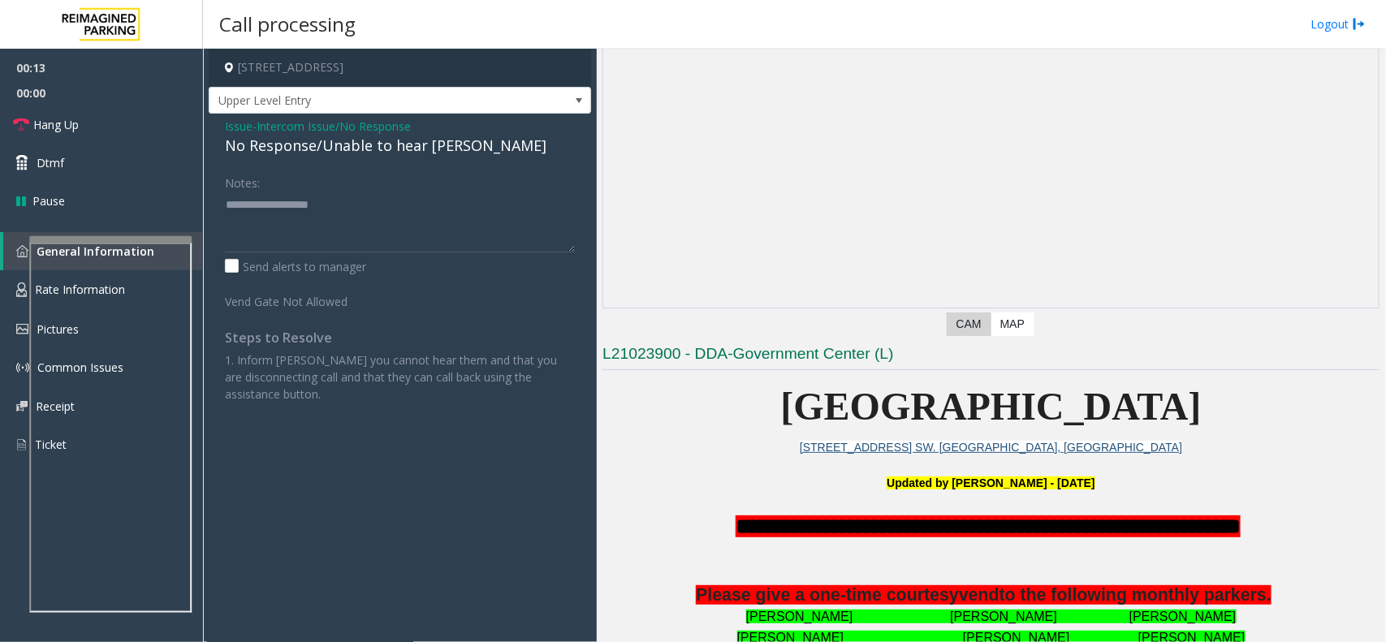
click at [422, 136] on div "No Response/Unable to hear [PERSON_NAME]" at bounding box center [400, 146] width 350 height 22
drag, startPoint x: 465, startPoint y: 188, endPoint x: 444, endPoint y: 171, distance: 27.1
click at [467, 188] on div "Notes:" at bounding box center [400, 211] width 350 height 84
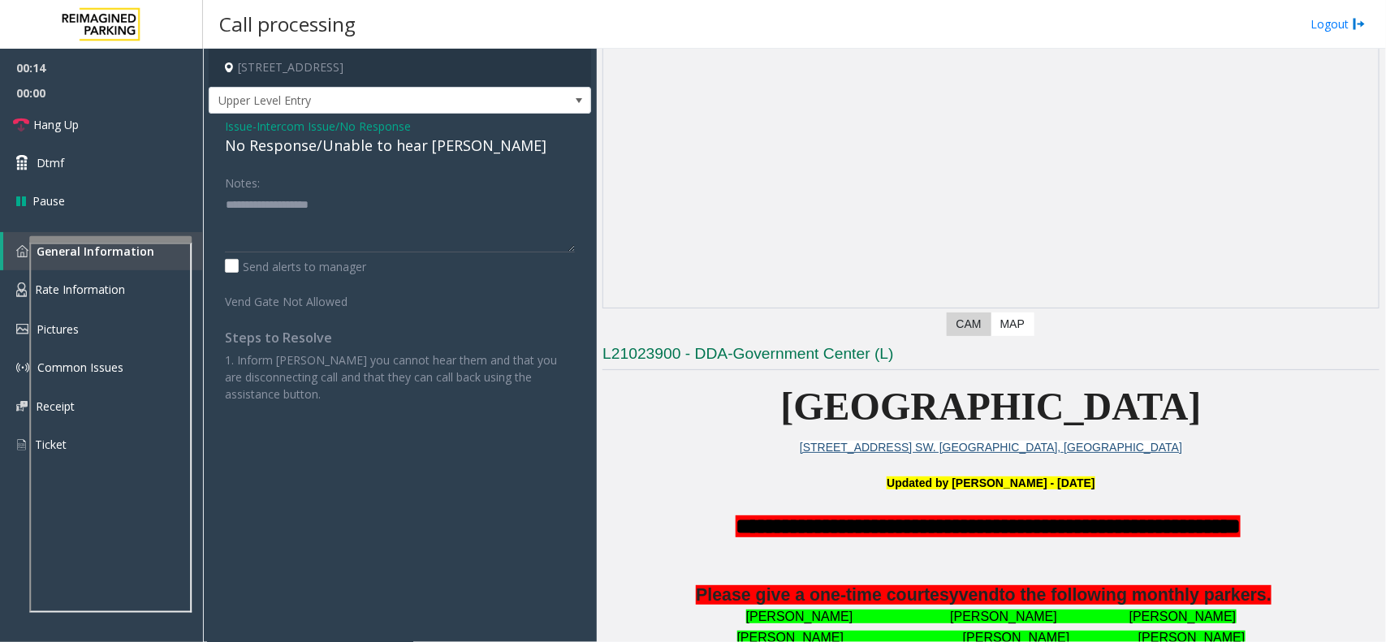
click at [429, 146] on div "No Response/Unable to hear [PERSON_NAME]" at bounding box center [400, 146] width 350 height 22
click at [469, 197] on textarea at bounding box center [400, 222] width 350 height 61
type textarea "**********"
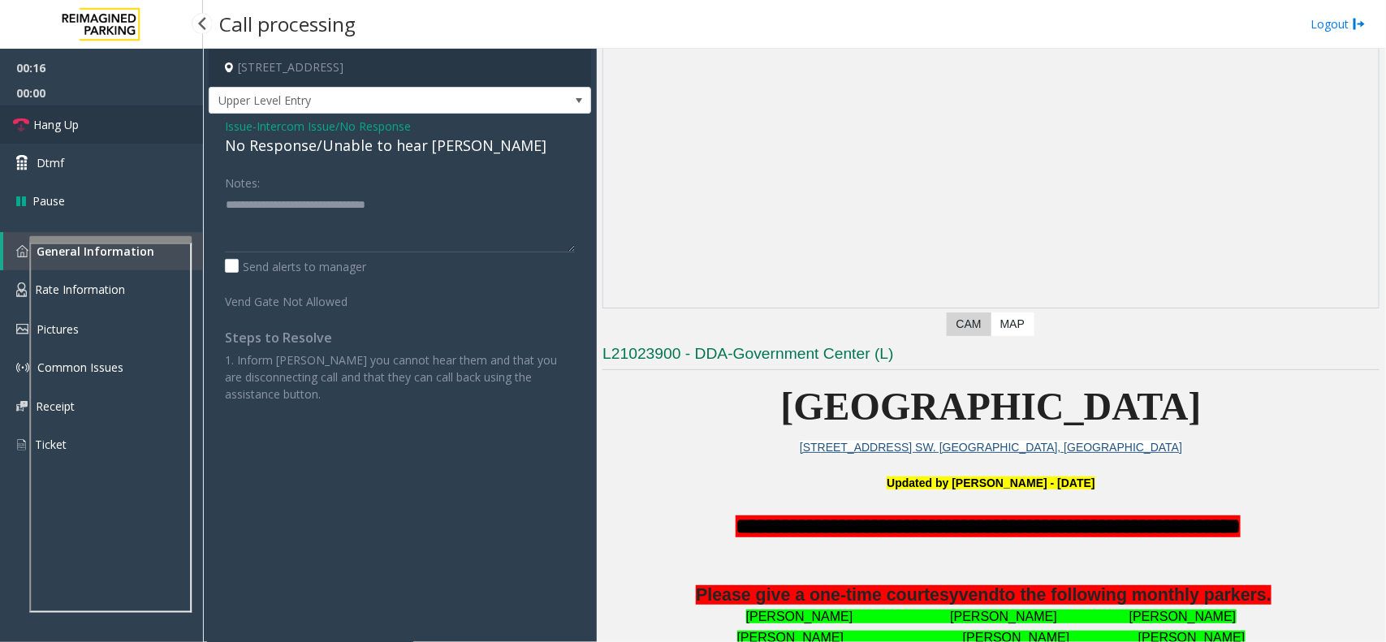
click at [120, 123] on link "Hang Up" at bounding box center [101, 125] width 203 height 38
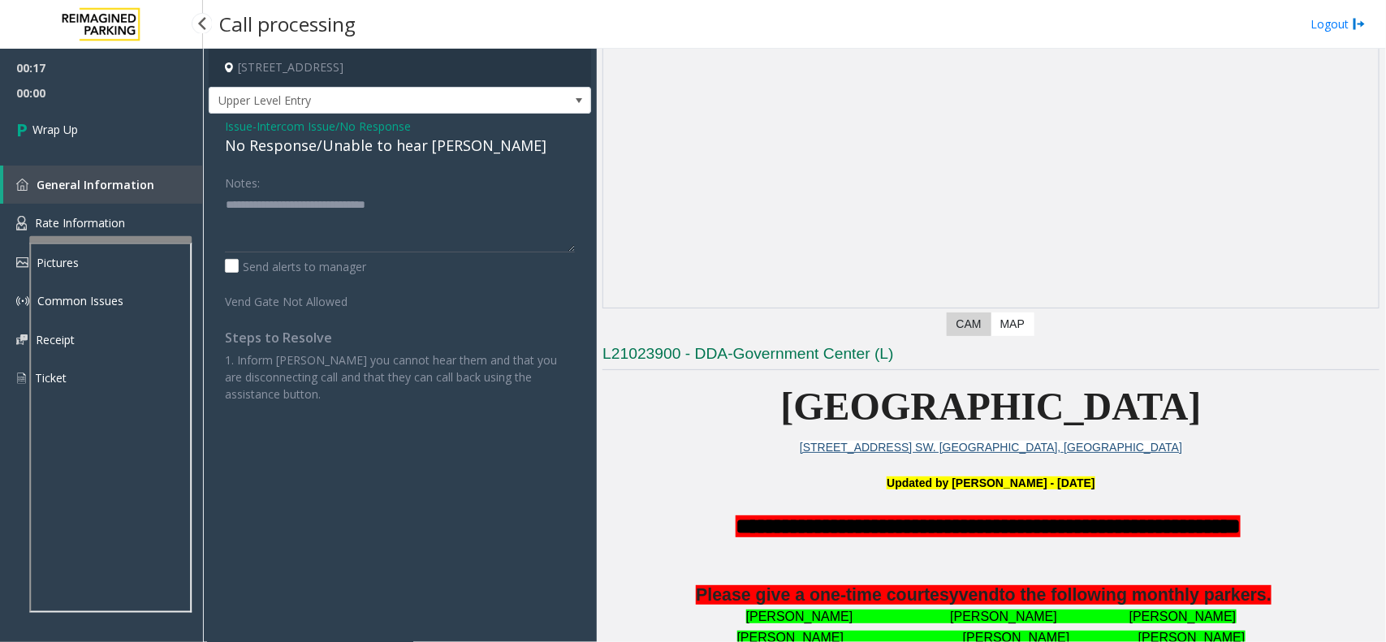
click at [119, 123] on link "Wrap Up" at bounding box center [101, 130] width 203 height 48
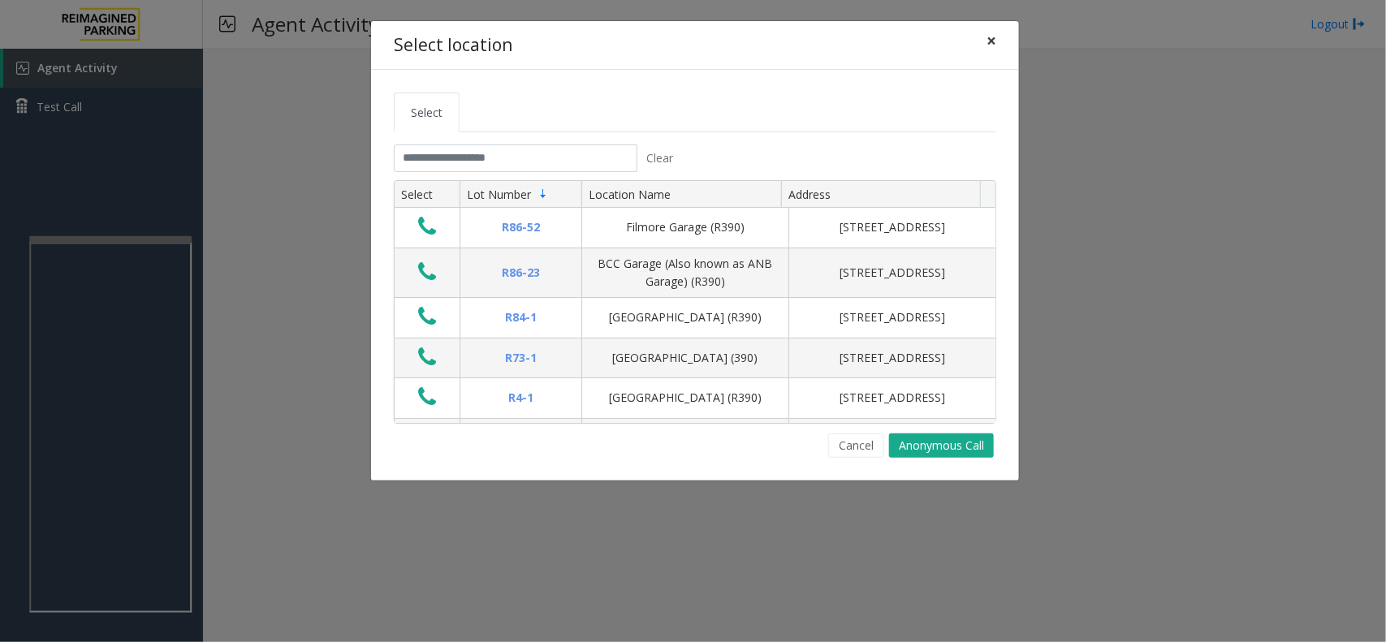
click at [992, 38] on span "×" at bounding box center [992, 40] width 10 height 23
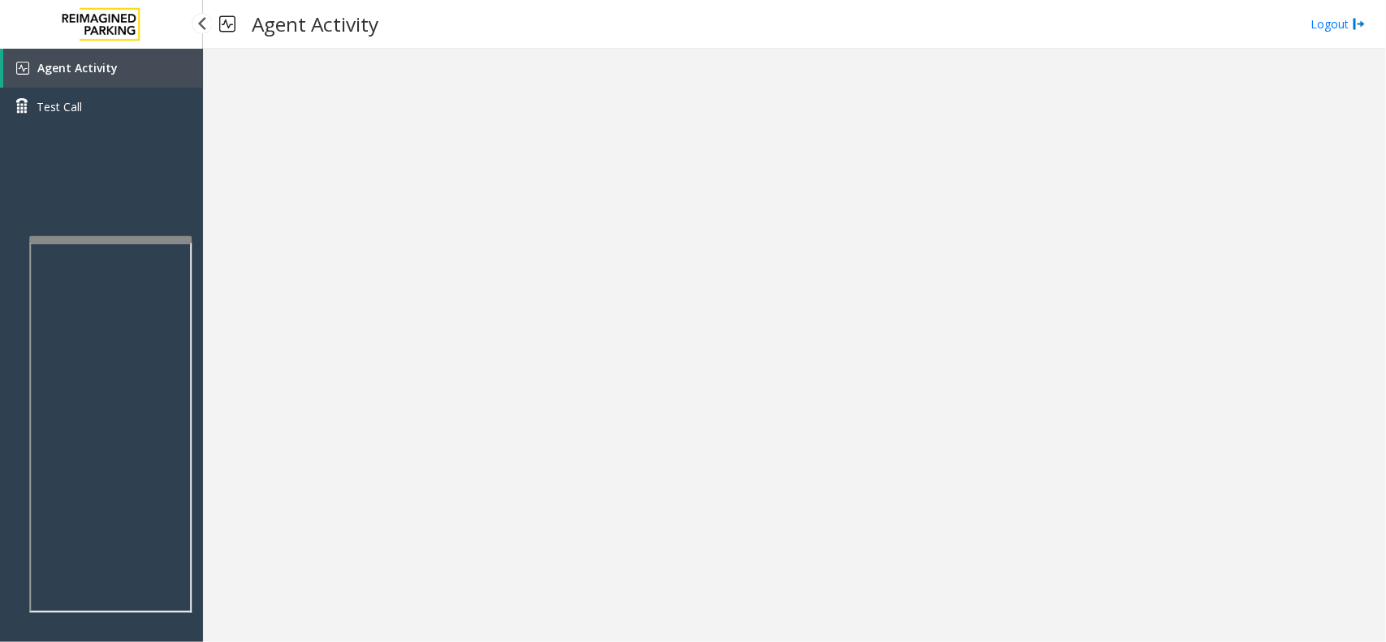
click at [119, 73] on link "Agent Activity" at bounding box center [103, 68] width 200 height 39
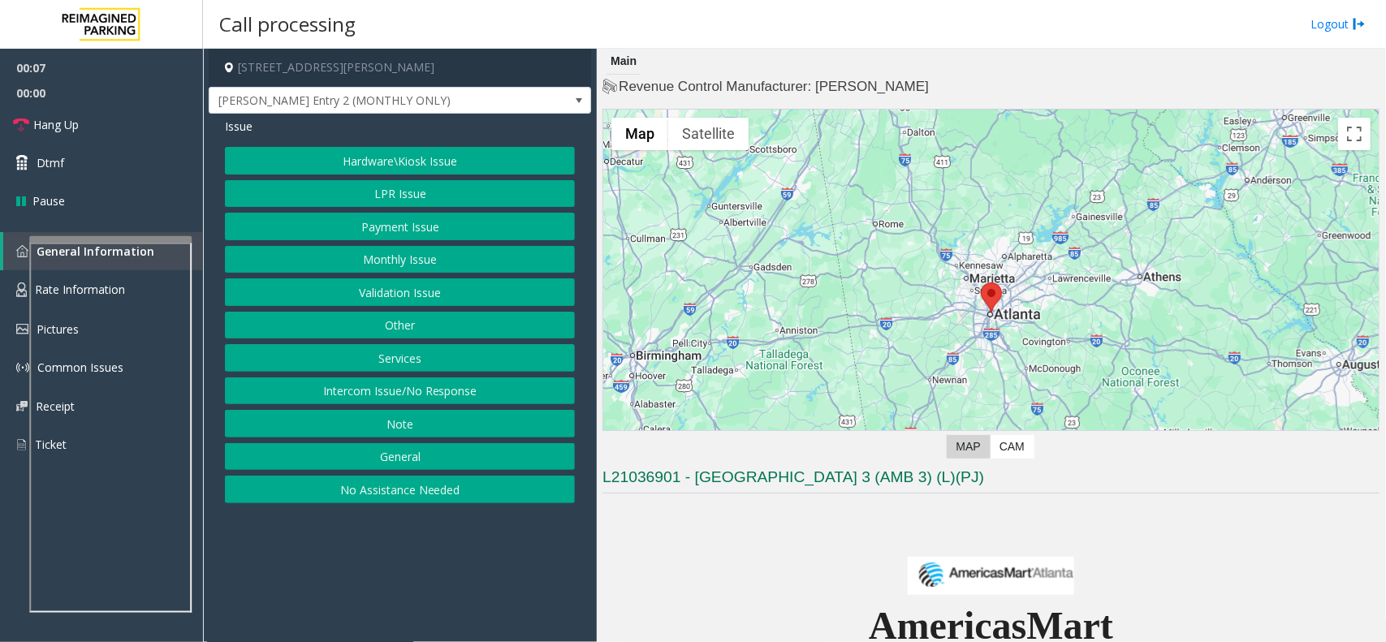
scroll to position [609, 0]
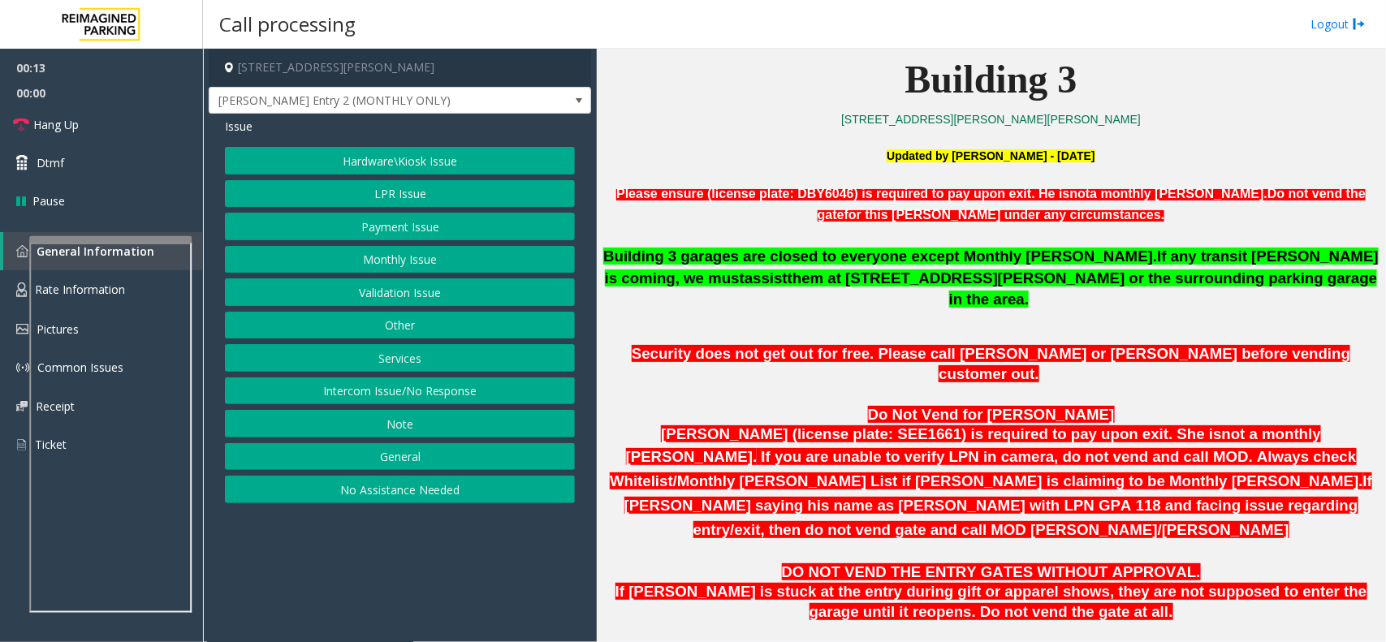
click at [469, 382] on button "Intercom Issue/No Response" at bounding box center [400, 392] width 350 height 28
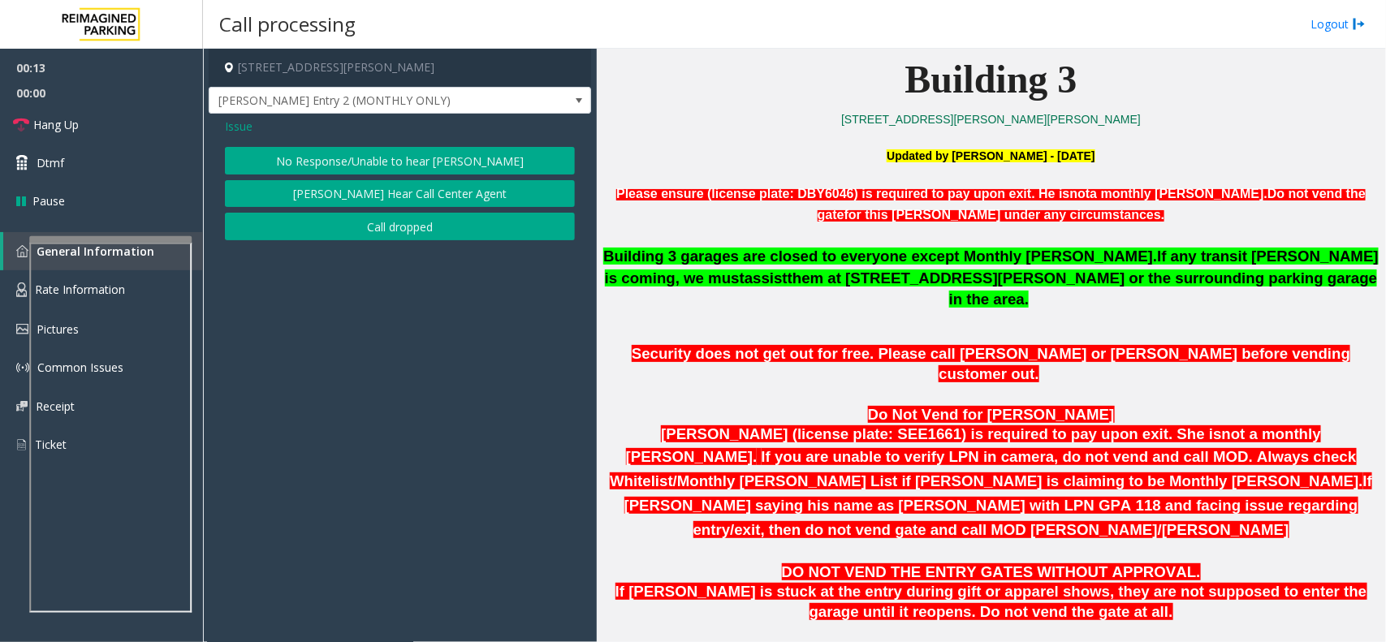
click at [413, 151] on button "No Response/Unable to hear [PERSON_NAME]" at bounding box center [400, 161] width 350 height 28
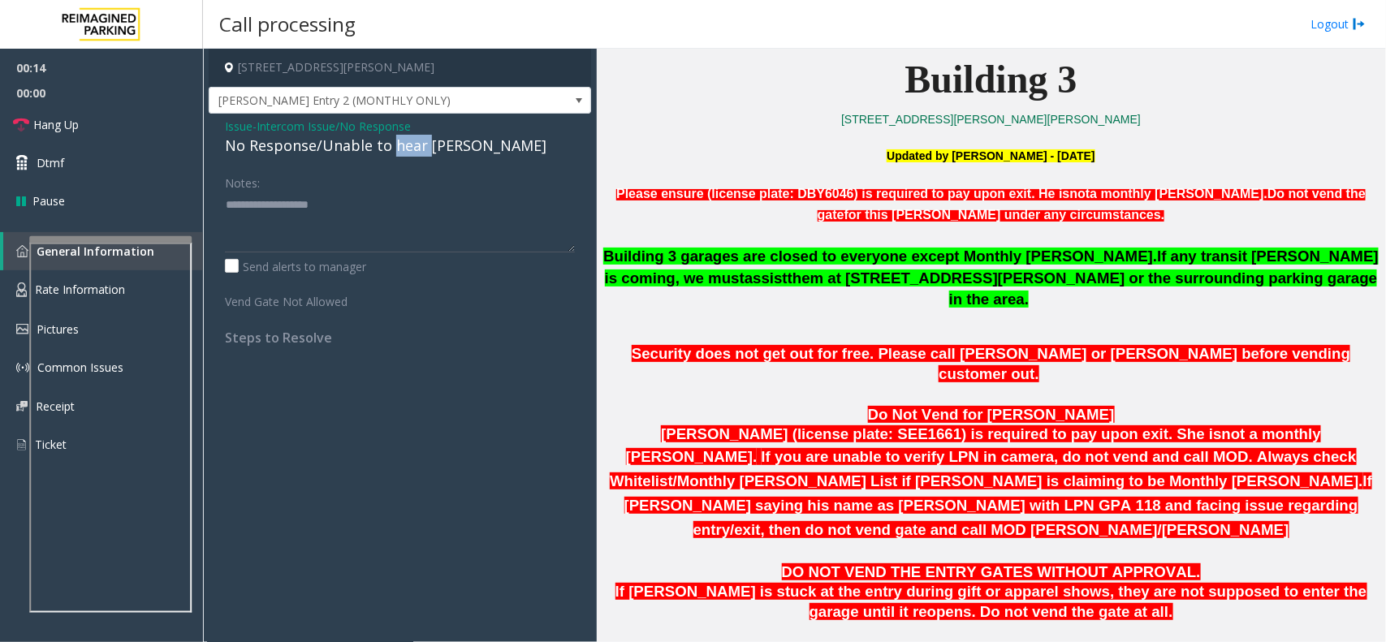
click at [413, 151] on div "No Response/Unable to hear [PERSON_NAME]" at bounding box center [400, 146] width 350 height 22
click at [479, 216] on textarea at bounding box center [400, 222] width 350 height 61
type textarea "**********"
click at [207, 132] on app-call-processing-form "230 Harris Street Northeast, Atlanta, GA J. Portman Entry 2 (MONTHLY ONLY) Issu…" at bounding box center [400, 346] width 394 height 594
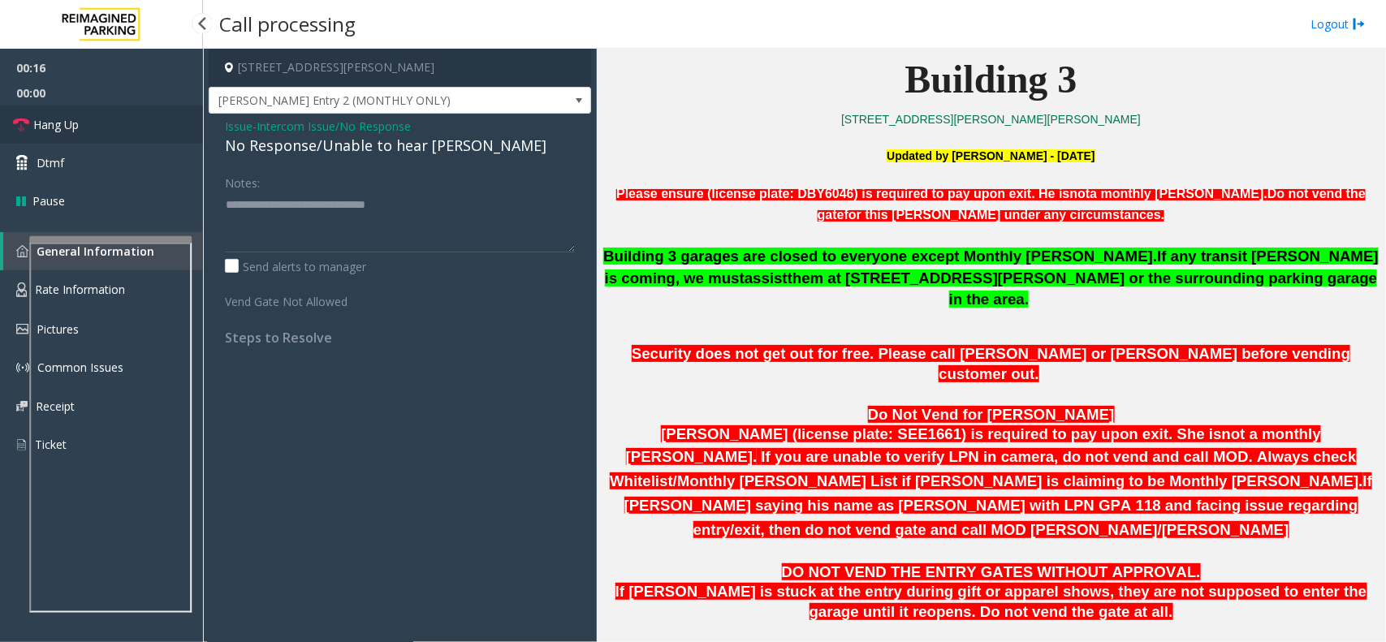
click at [162, 124] on link "Hang Up" at bounding box center [101, 125] width 203 height 38
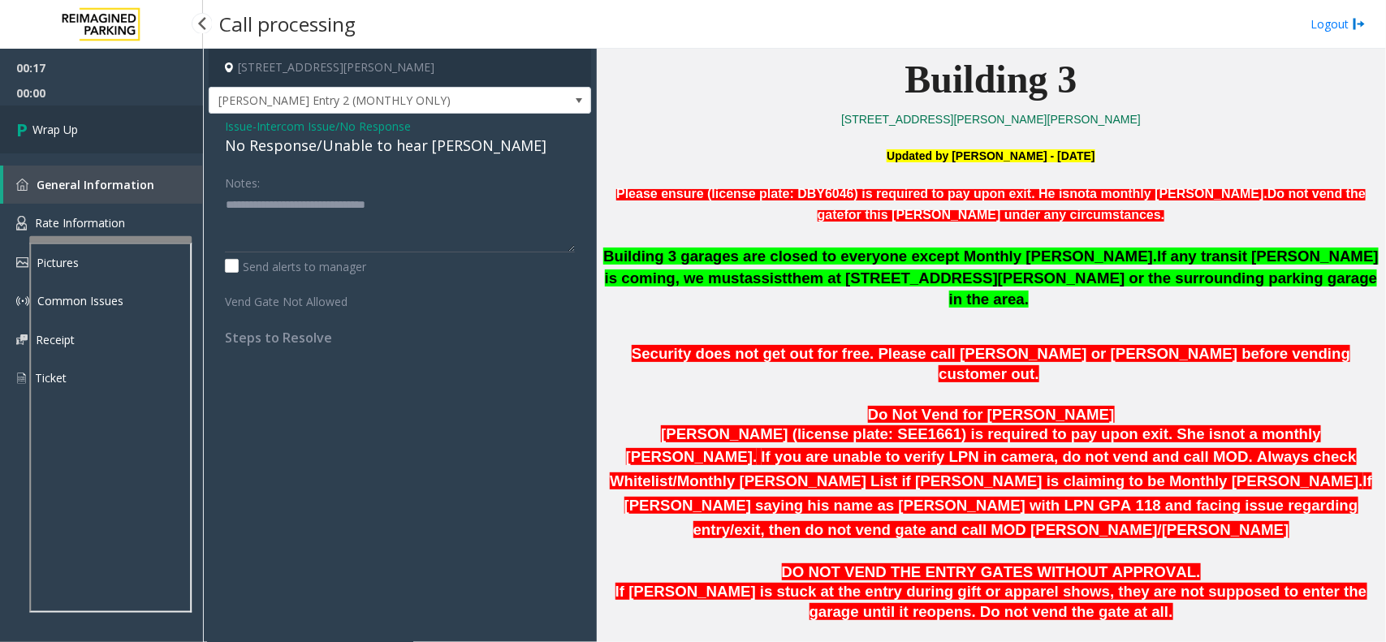
click at [160, 122] on link "Wrap Up" at bounding box center [101, 130] width 203 height 48
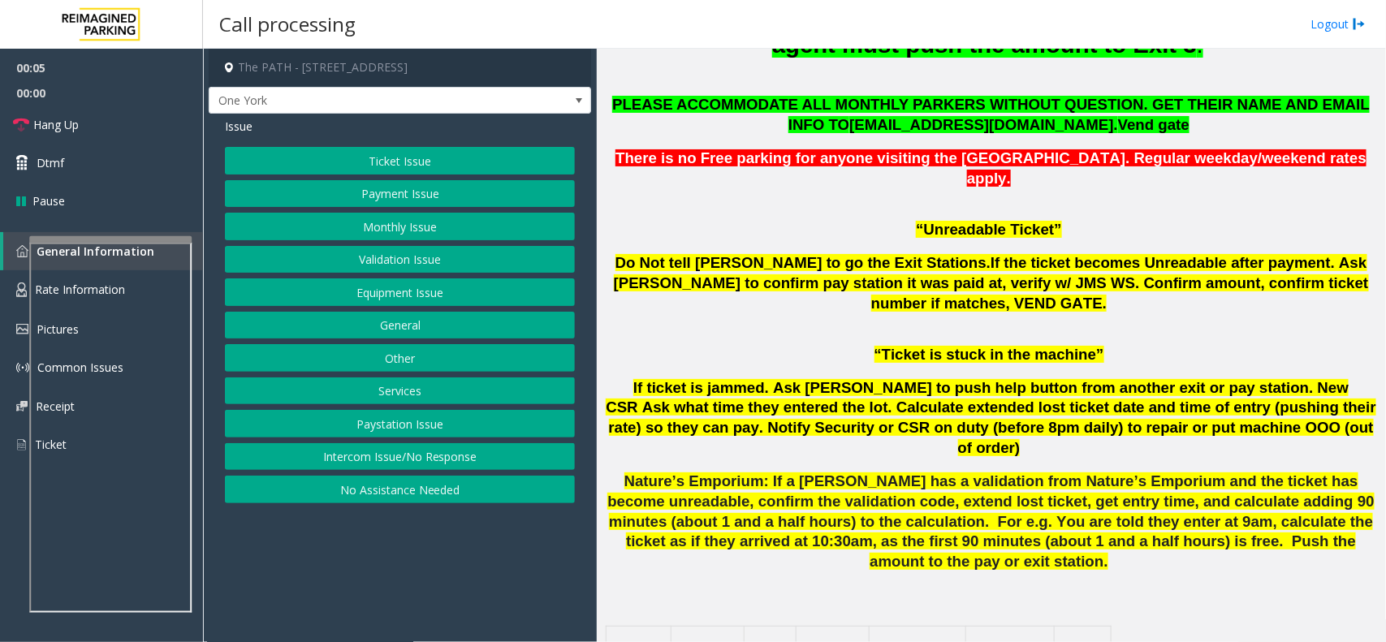
scroll to position [812, 0]
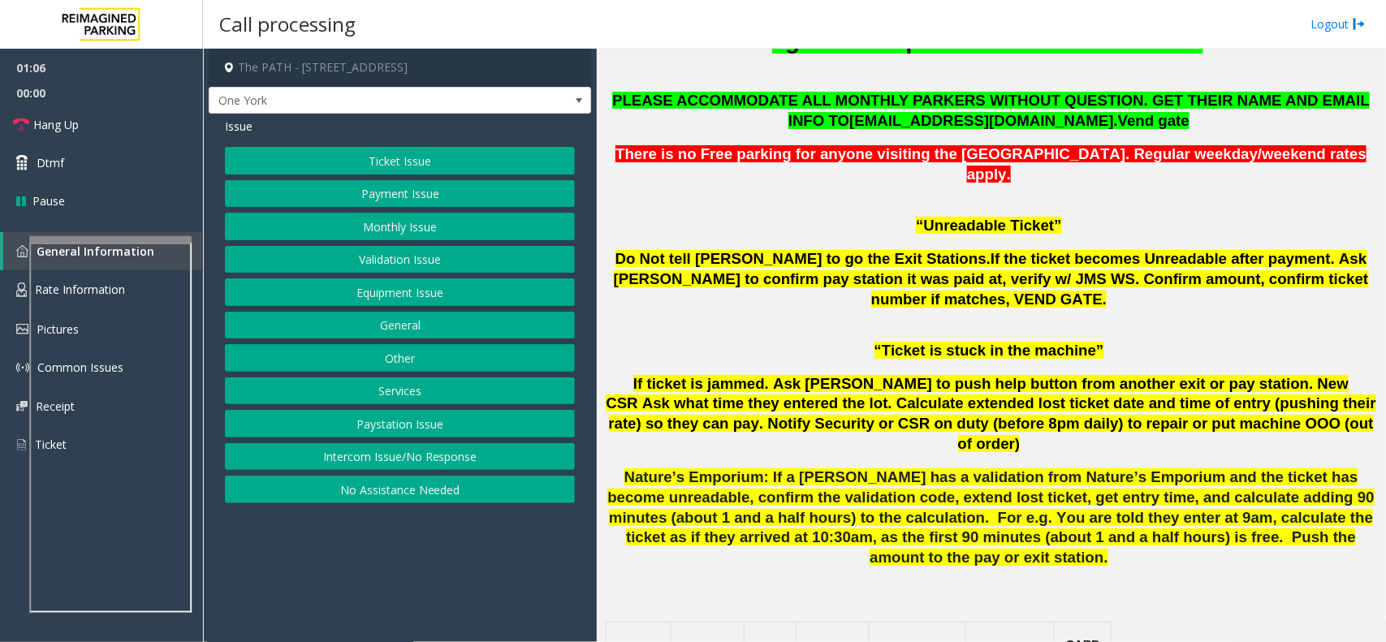
click at [399, 269] on button "Validation Issue" at bounding box center [400, 260] width 350 height 28
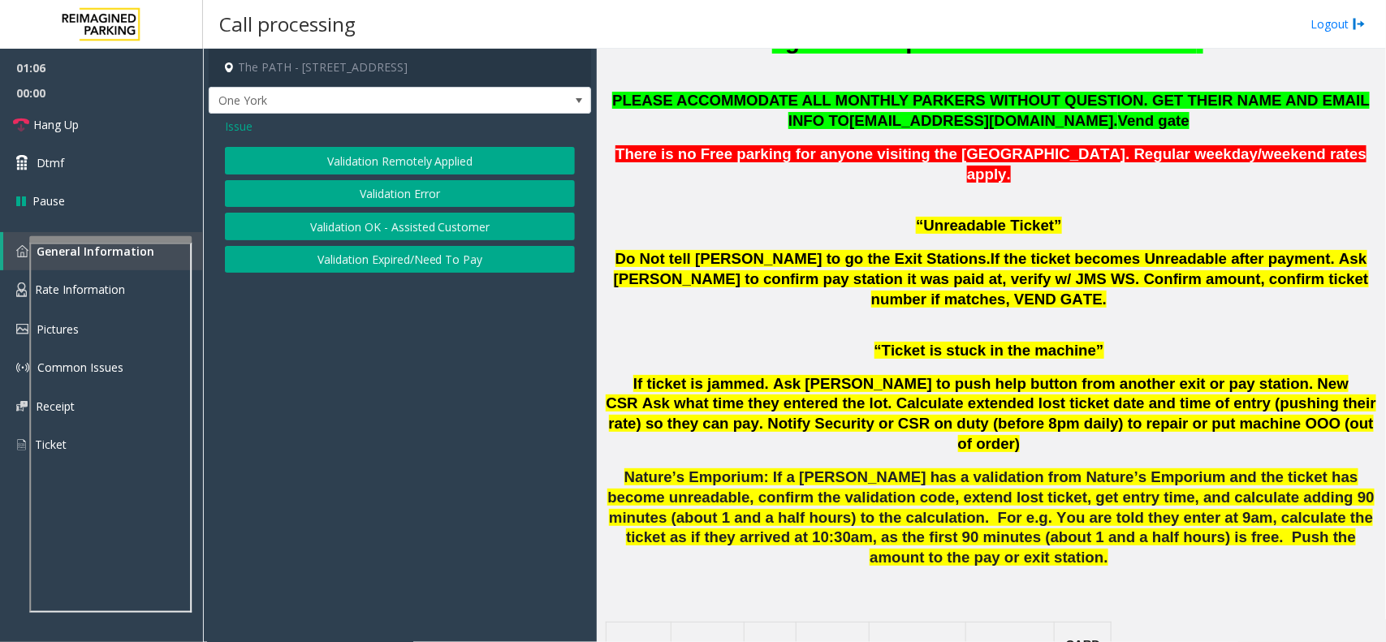
click at [409, 195] on button "Validation Error" at bounding box center [400, 194] width 350 height 28
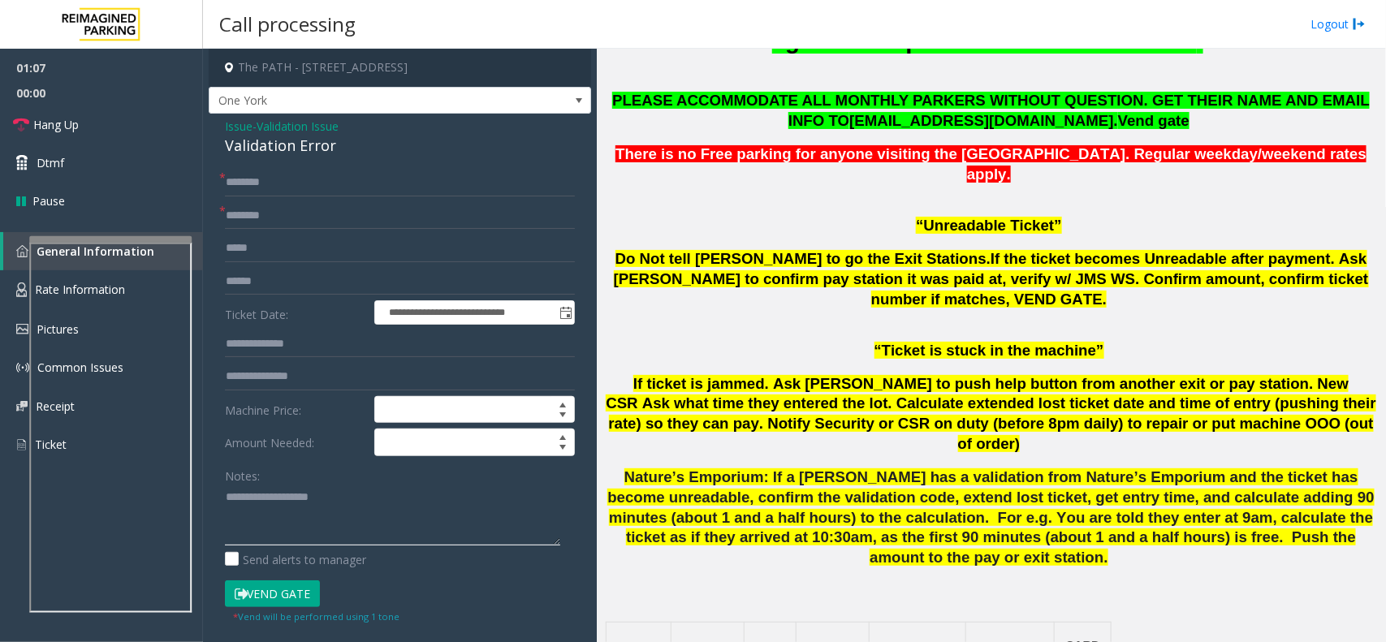
click at [334, 495] on textarea at bounding box center [392, 515] width 335 height 61
type textarea "******"
drag, startPoint x: 725, startPoint y: 383, endPoint x: 607, endPoint y: 379, distance: 118.6
click at [608, 469] on span "Nature’s Emporium: If a parker has a validation from Nature’s Emporium and the …" at bounding box center [991, 517] width 767 height 97
click at [297, 205] on input "text" at bounding box center [400, 216] width 350 height 28
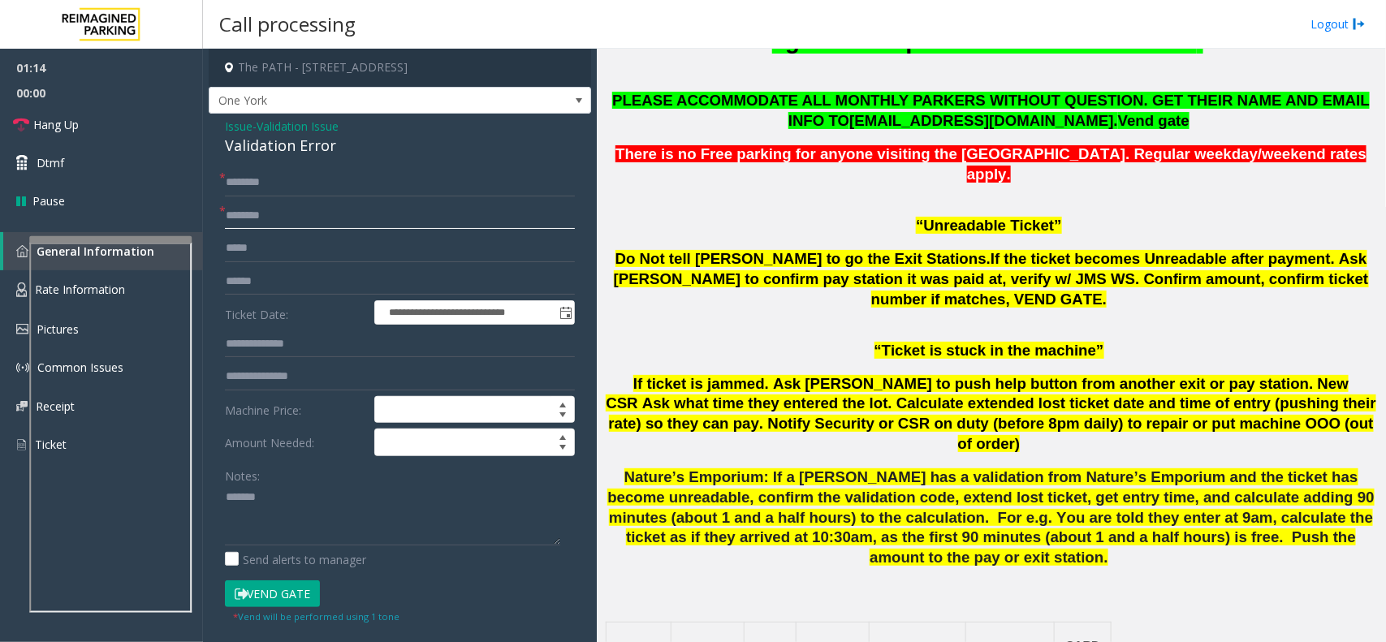
paste input "**********"
type input "**********"
click at [290, 493] on textarea at bounding box center [392, 515] width 335 height 61
click at [306, 146] on div "Validation Error" at bounding box center [400, 146] width 350 height 22
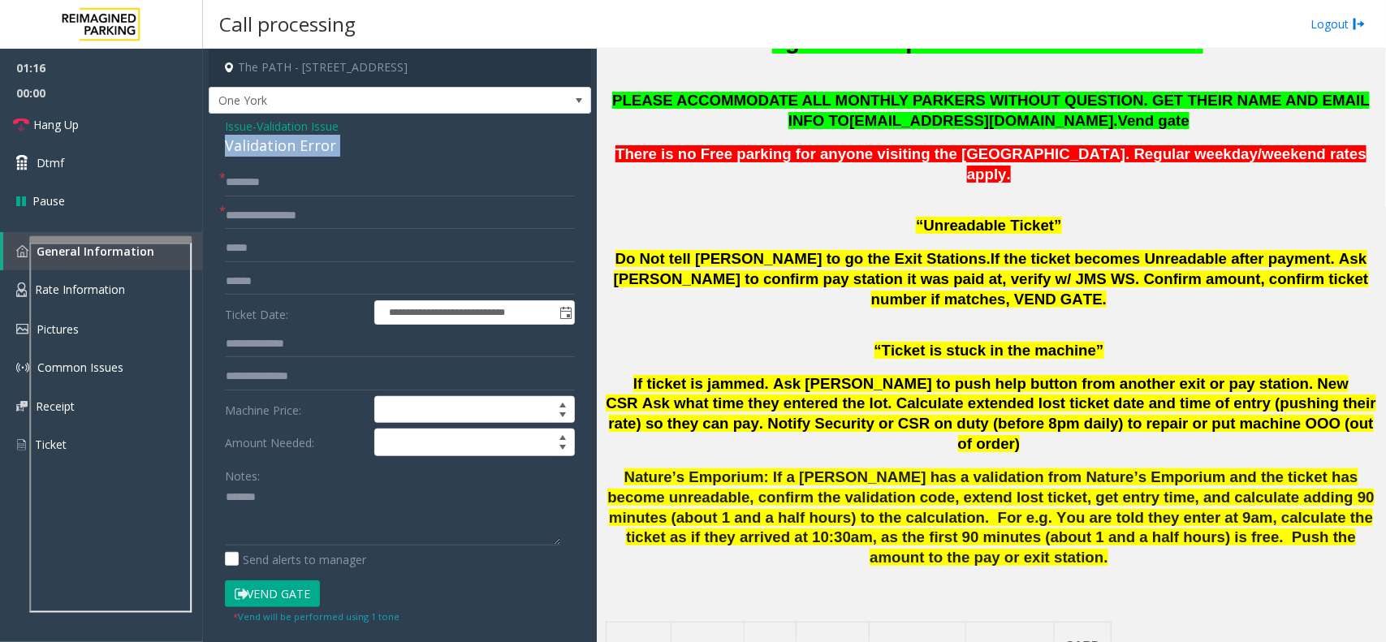
click at [306, 146] on div "Validation Error" at bounding box center [400, 146] width 350 height 22
click at [295, 504] on textarea at bounding box center [392, 515] width 335 height 61
paste textarea "**********"
type textarea "**********"
click at [277, 288] on input "text" at bounding box center [400, 282] width 350 height 28
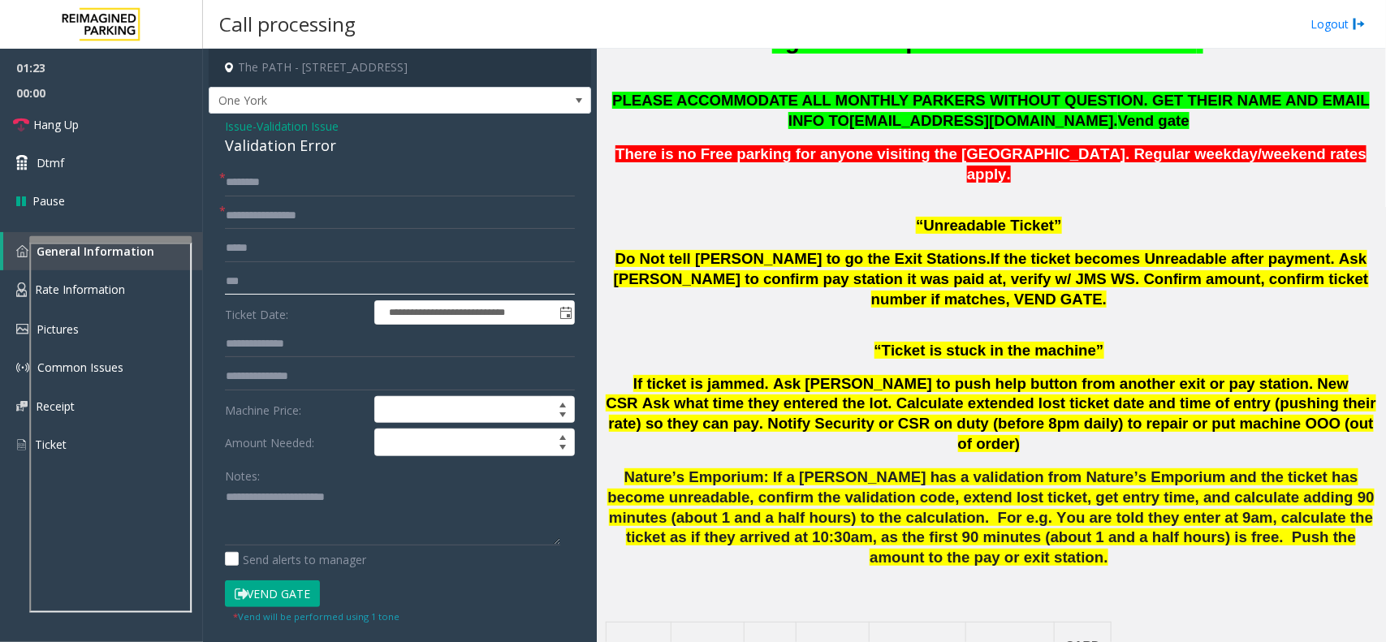
type input "***"
click at [265, 184] on input "text" at bounding box center [400, 183] width 350 height 28
type input "**"
click at [265, 286] on input "***" at bounding box center [400, 282] width 350 height 28
type input "*"
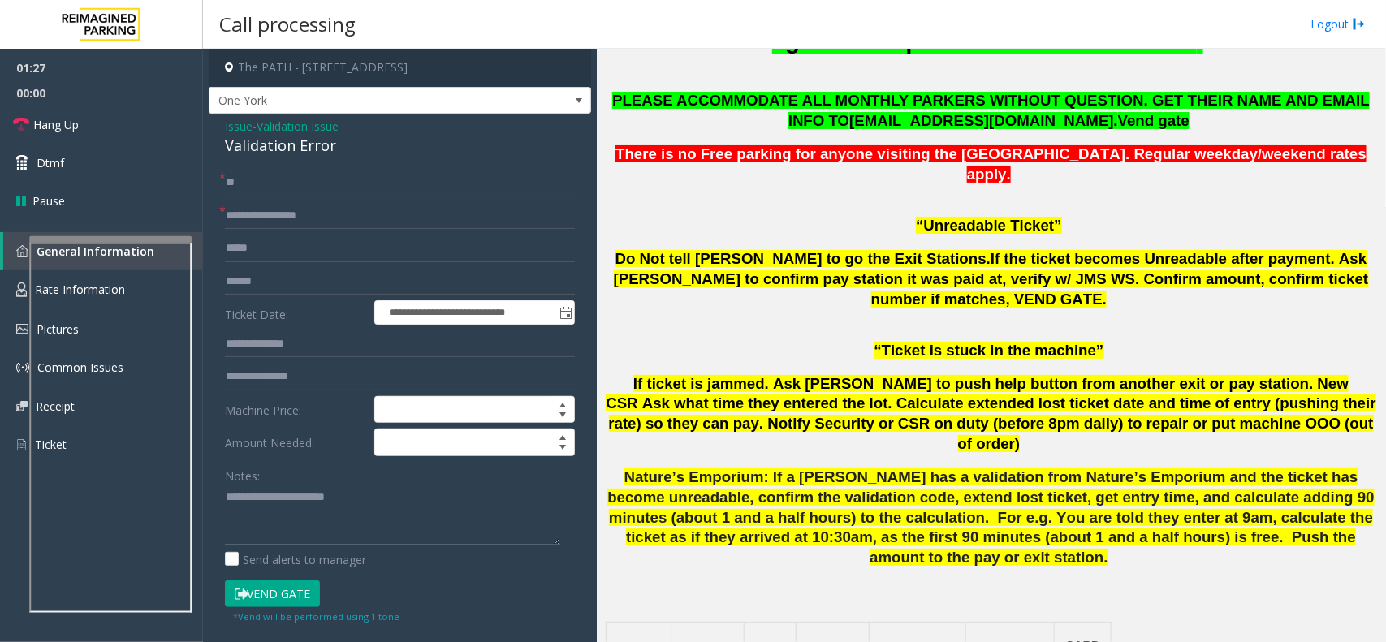
click at [264, 532] on textarea at bounding box center [392, 515] width 335 height 61
click at [112, 124] on link "Hang Up" at bounding box center [101, 125] width 203 height 38
click at [253, 534] on textarea at bounding box center [392, 515] width 335 height 61
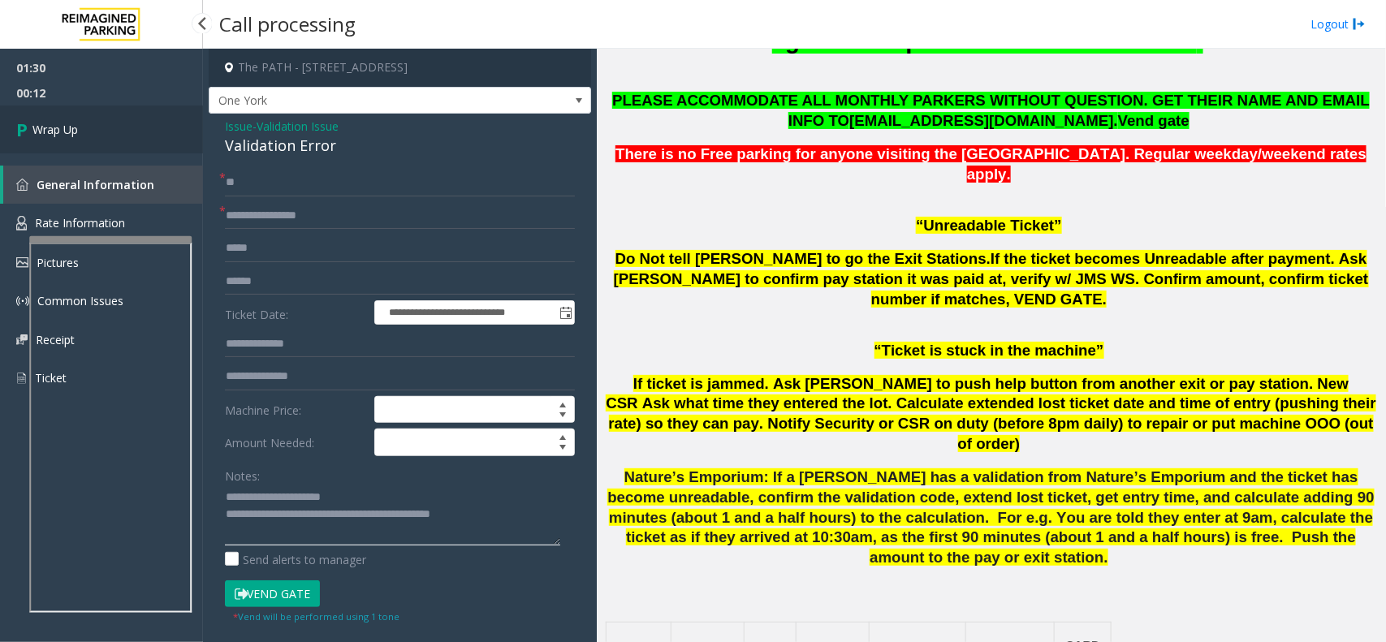
type textarea "**********"
click at [100, 128] on link "Wrap Up" at bounding box center [101, 130] width 203 height 48
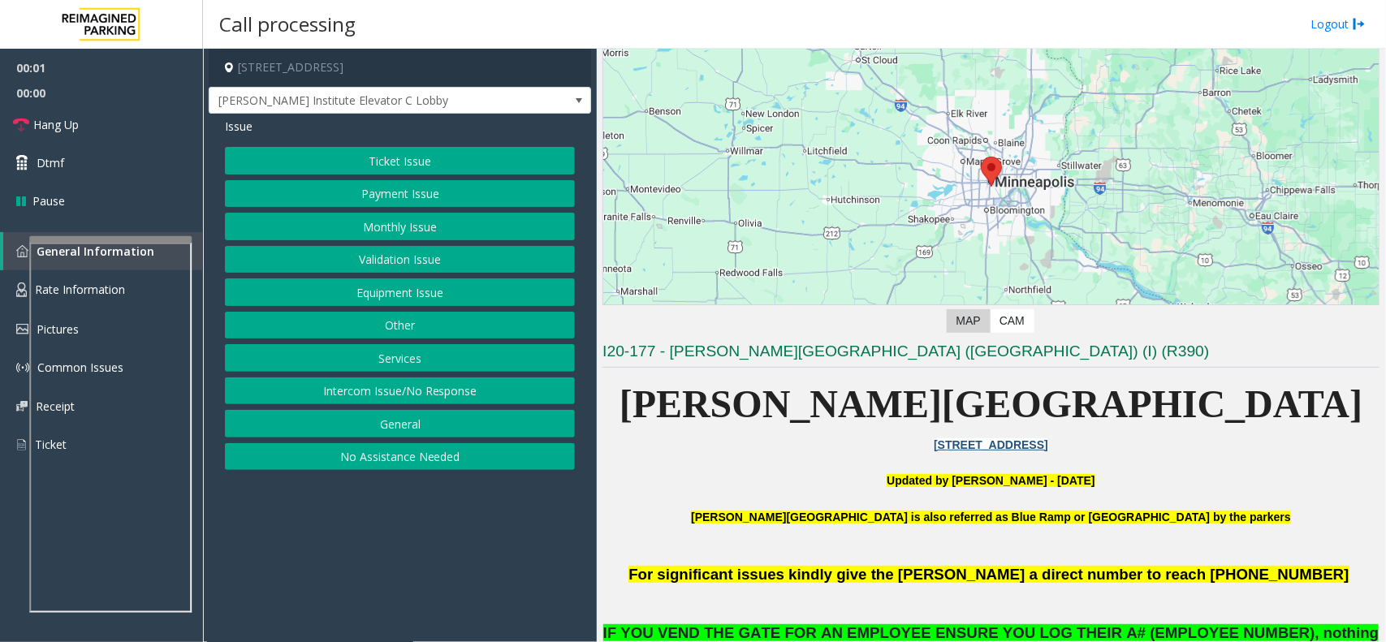
scroll to position [406, 0]
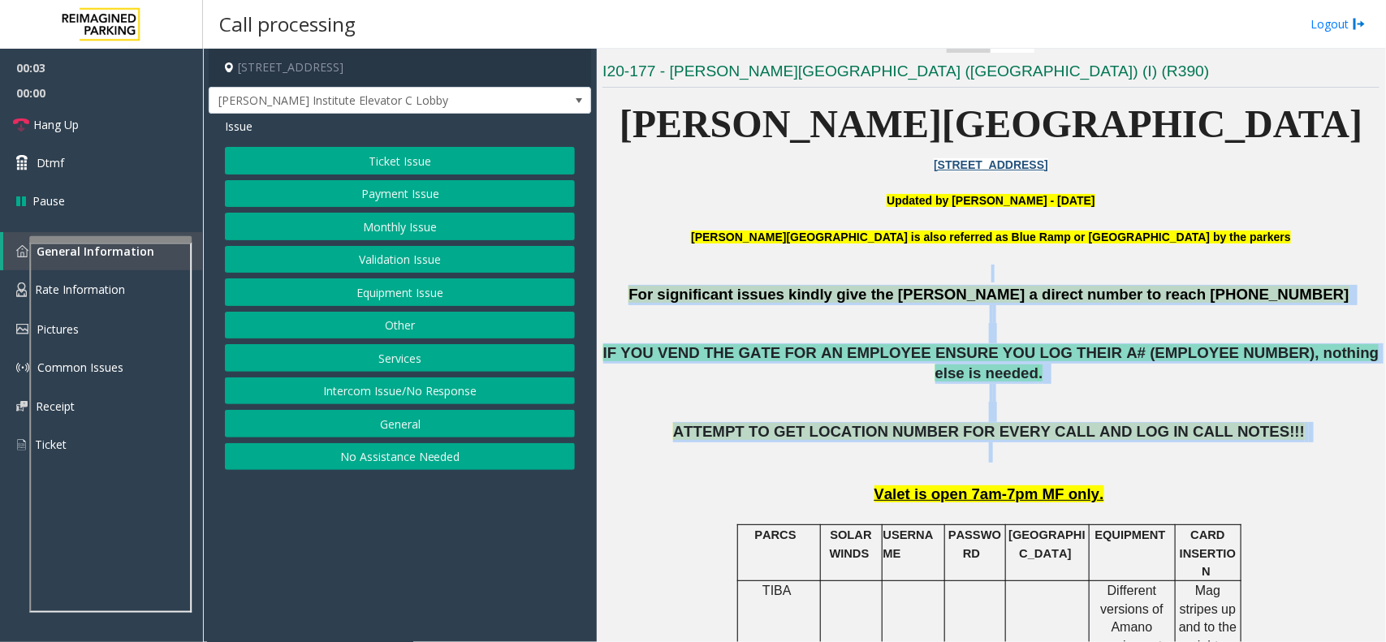
drag, startPoint x: 712, startPoint y: 268, endPoint x: 1187, endPoint y: 436, distance: 504.0
click at [1198, 440] on p "ATTEMPT TO GET LOCATION NUMBER FOR EVERY CALL AND LOG IN CALL NOTES!!!" at bounding box center [991, 452] width 777 height 60
drag, startPoint x: 1224, startPoint y: 455, endPoint x: 677, endPoint y: 301, distance: 568.6
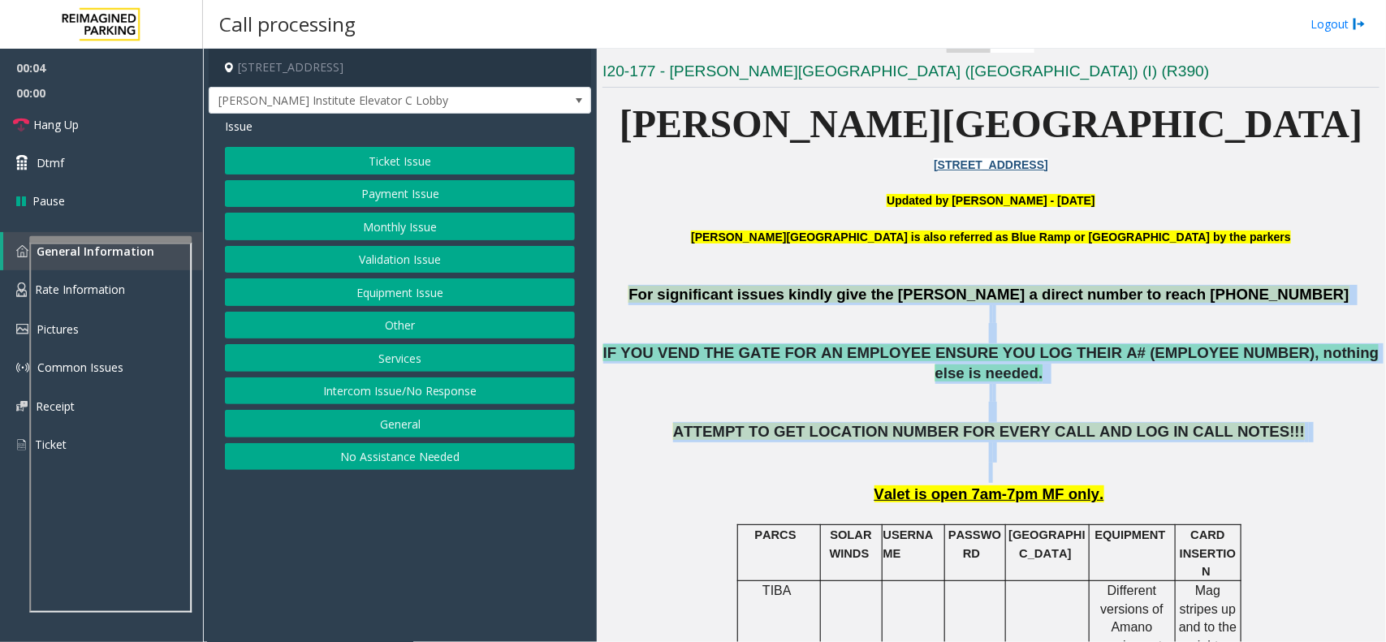
click at [689, 291] on p "For significant issues kindly give the parker a direct number to reach 612-863-…" at bounding box center [991, 295] width 777 height 20
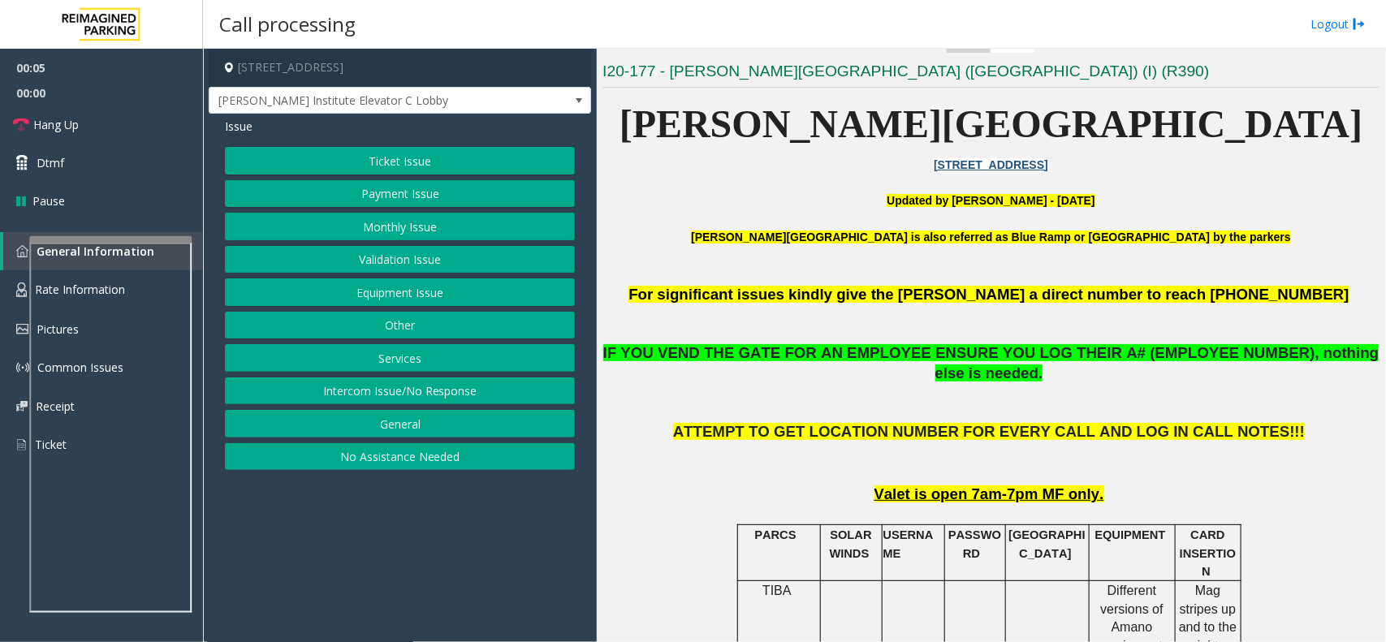
click at [408, 201] on button "Payment Issue" at bounding box center [400, 194] width 350 height 28
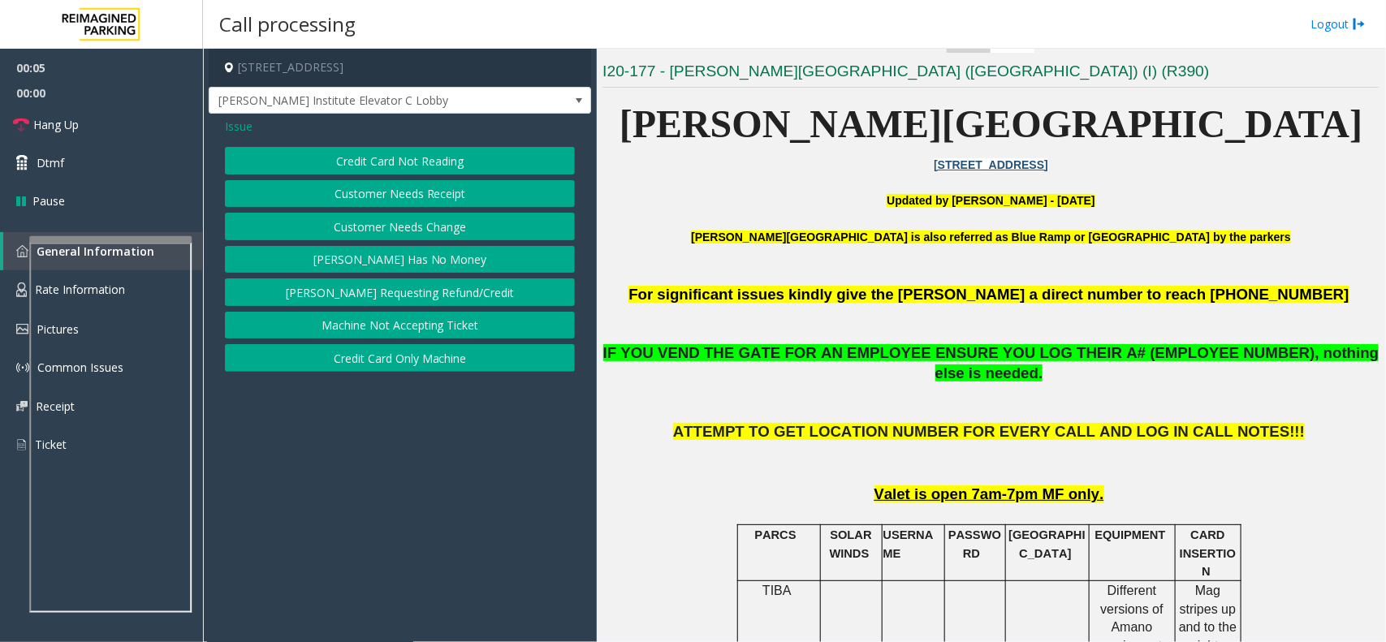
click at [420, 188] on button "Customer Needs Receipt" at bounding box center [400, 194] width 350 height 28
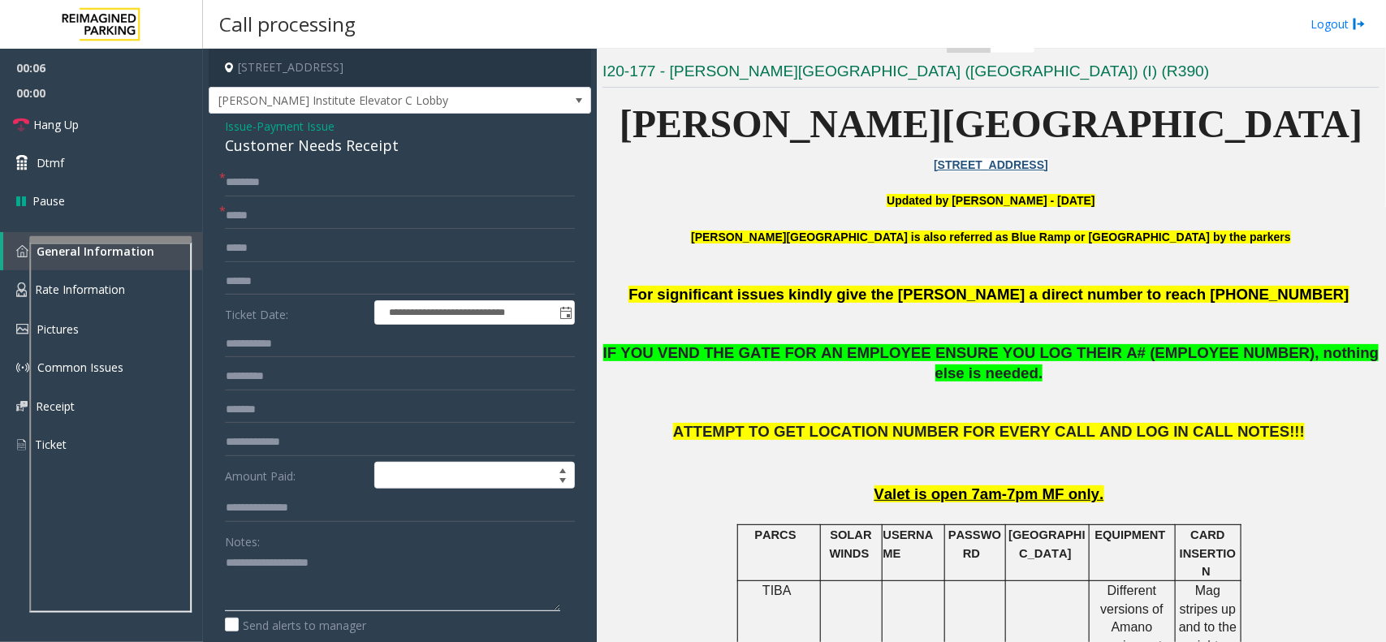
click at [291, 582] on textarea at bounding box center [392, 581] width 335 height 61
click at [363, 158] on div "**********" at bounding box center [400, 480] width 383 height 732
click at [368, 147] on div "Customer Needs Receipt" at bounding box center [400, 146] width 350 height 22
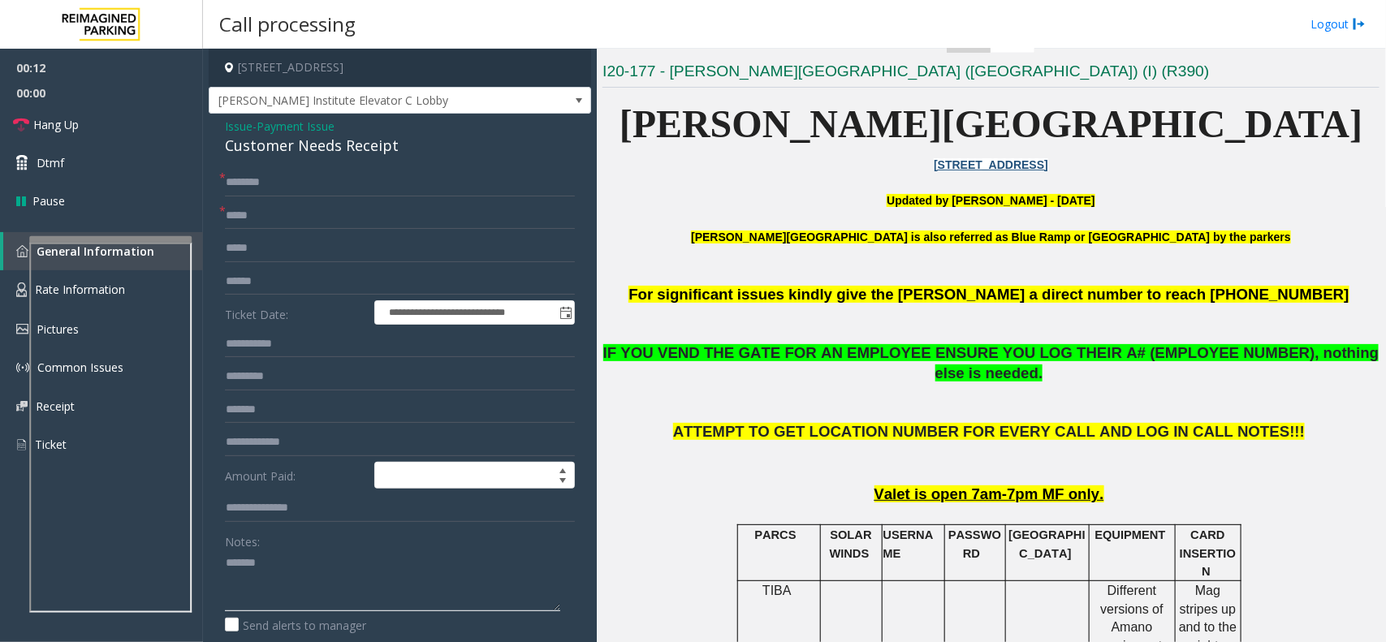
click at [345, 578] on textarea at bounding box center [392, 581] width 335 height 61
paste textarea "**********"
type textarea "**********"
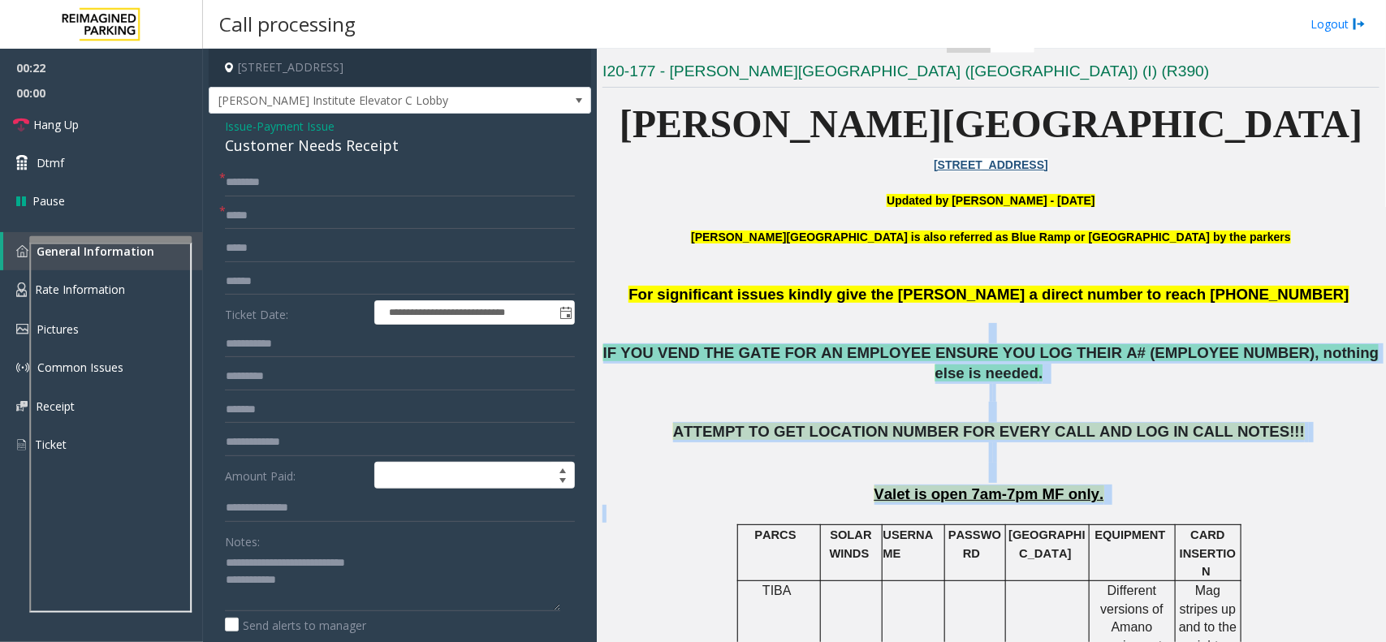
drag, startPoint x: 602, startPoint y: 344, endPoint x: 1188, endPoint y: 502, distance: 607.5
click at [1188, 502] on div "Main Revenue Control Manufacturer: Amano McGann ← Move left → Move right ↑ Move…" at bounding box center [991, 346] width 789 height 594
click at [1140, 485] on p "Valet is open 7am-7pm MF only." at bounding box center [991, 495] width 777 height 20
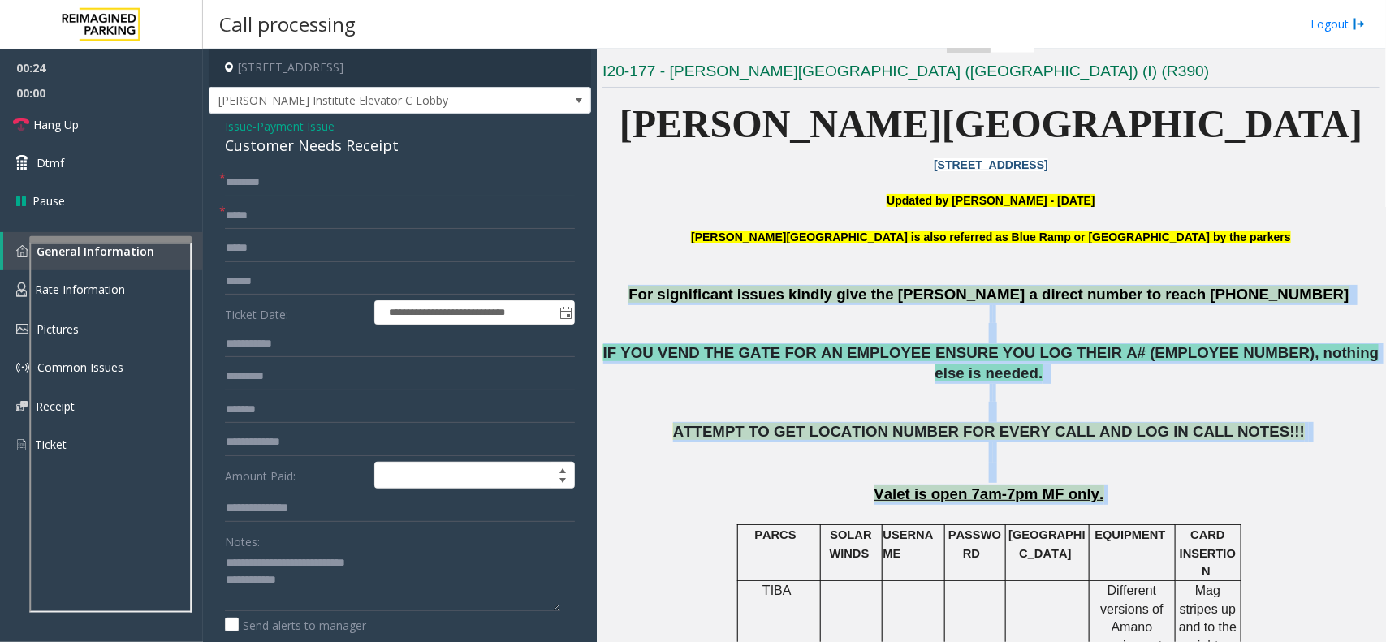
drag, startPoint x: 1141, startPoint y: 473, endPoint x: 713, endPoint y: 287, distance: 466.7
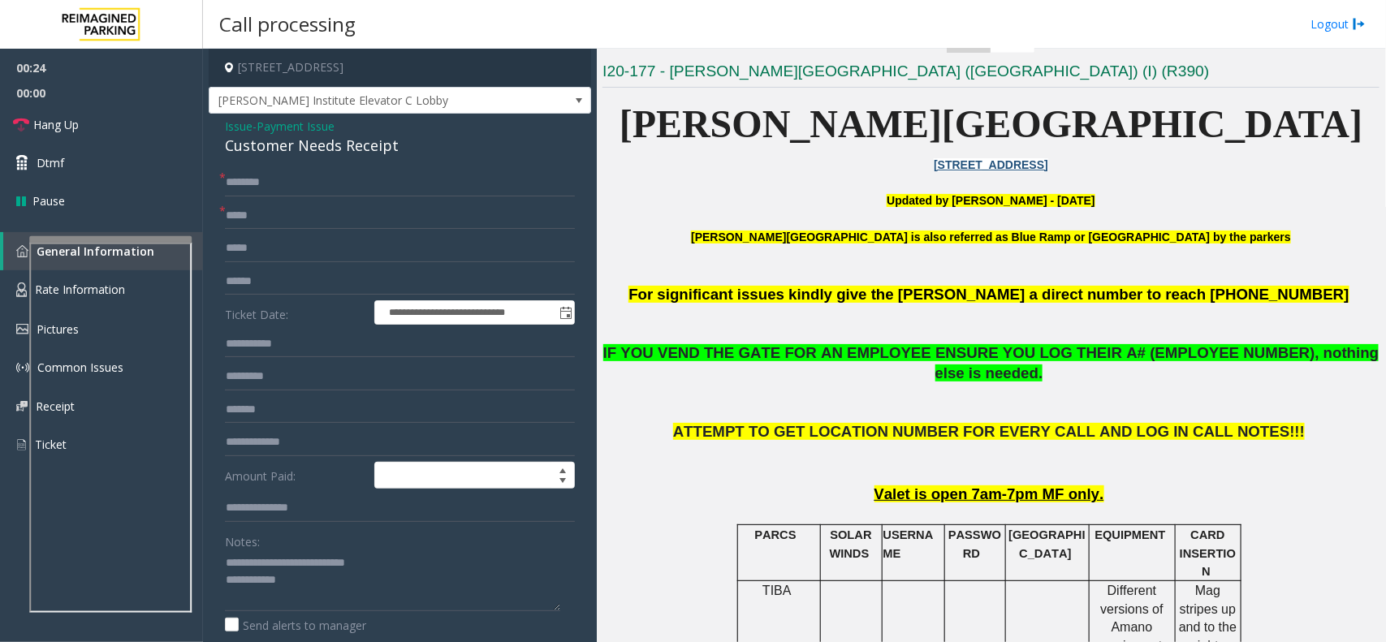
click at [713, 244] on p "Abbott Hospital is also referred as Blue Ramp or Children's Hospital by the par…" at bounding box center [991, 246] width 777 height 37
click at [368, 599] on textarea at bounding box center [392, 581] width 335 height 61
click at [293, 183] on input "text" at bounding box center [400, 183] width 350 height 28
type input "**"
click at [292, 220] on input "text" at bounding box center [400, 216] width 350 height 28
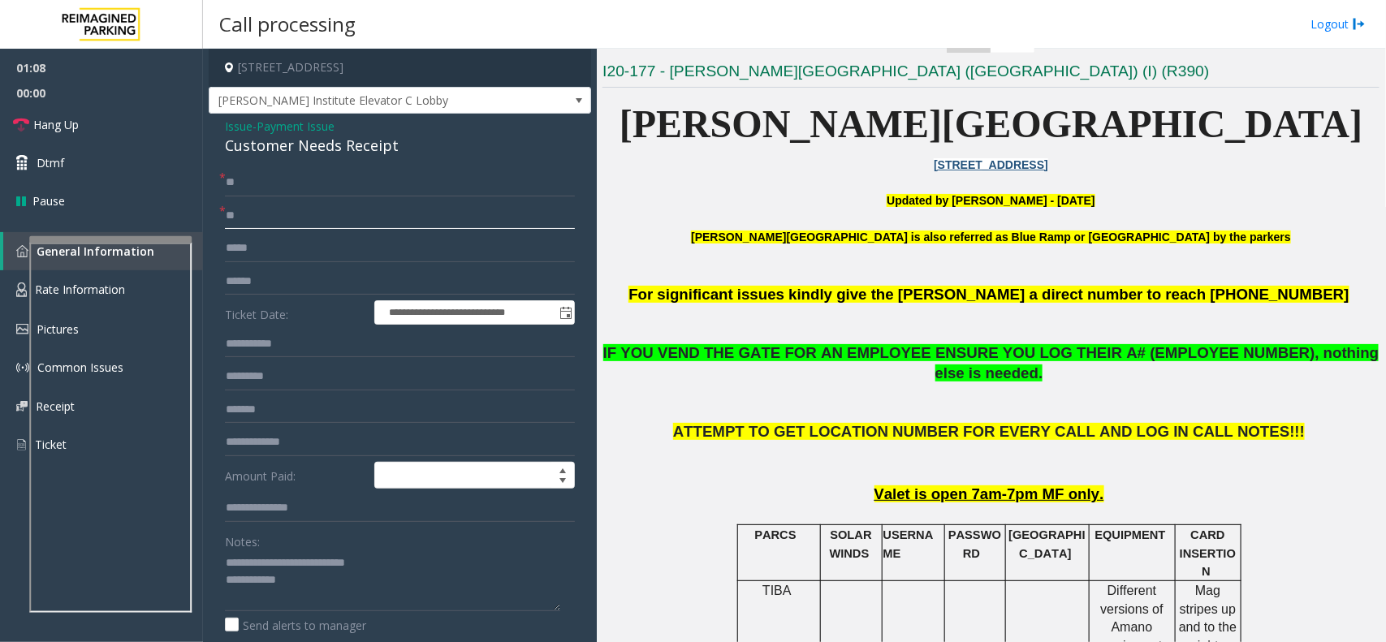
type input "**"
click at [326, 587] on textarea at bounding box center [392, 581] width 335 height 61
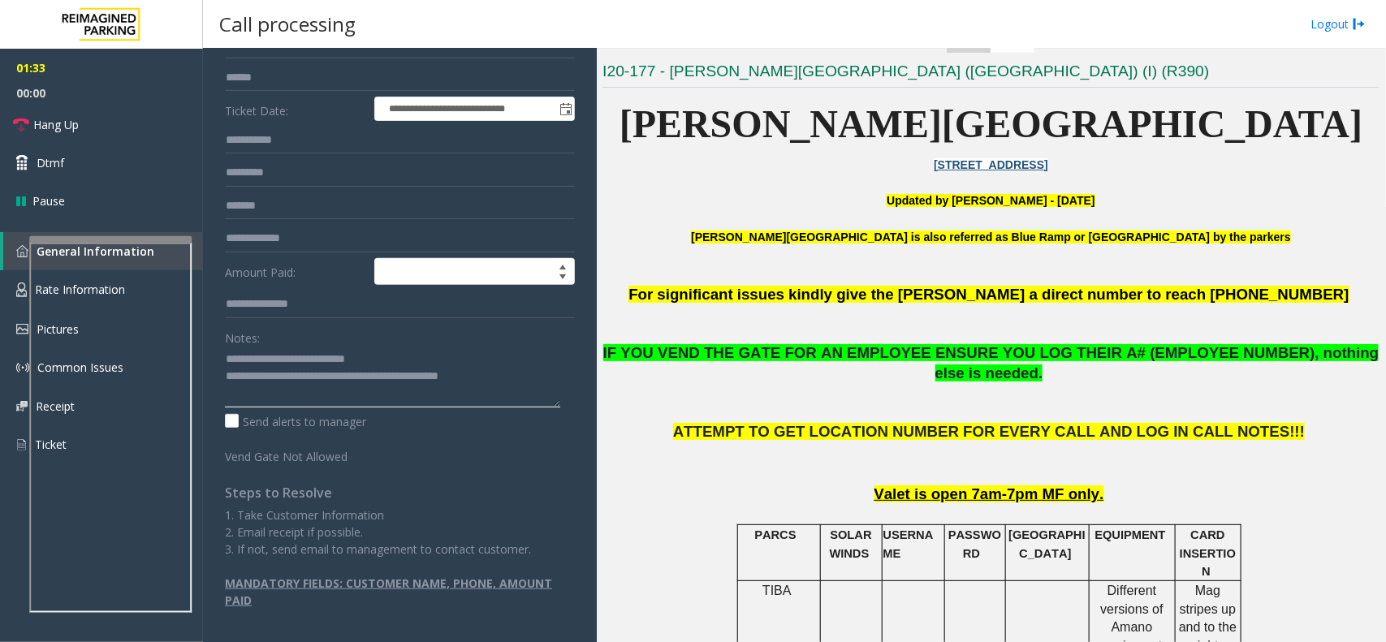
scroll to position [0, 0]
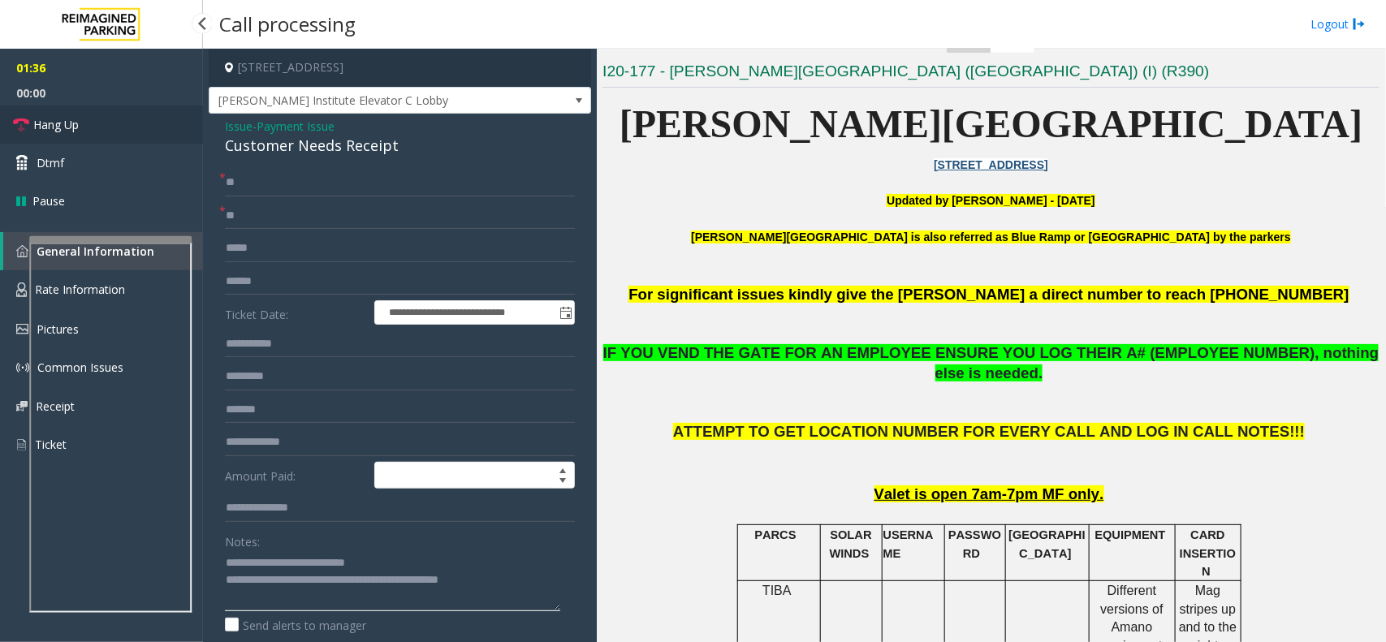
type textarea "**********"
click at [106, 135] on link "Hang Up" at bounding box center [101, 125] width 203 height 38
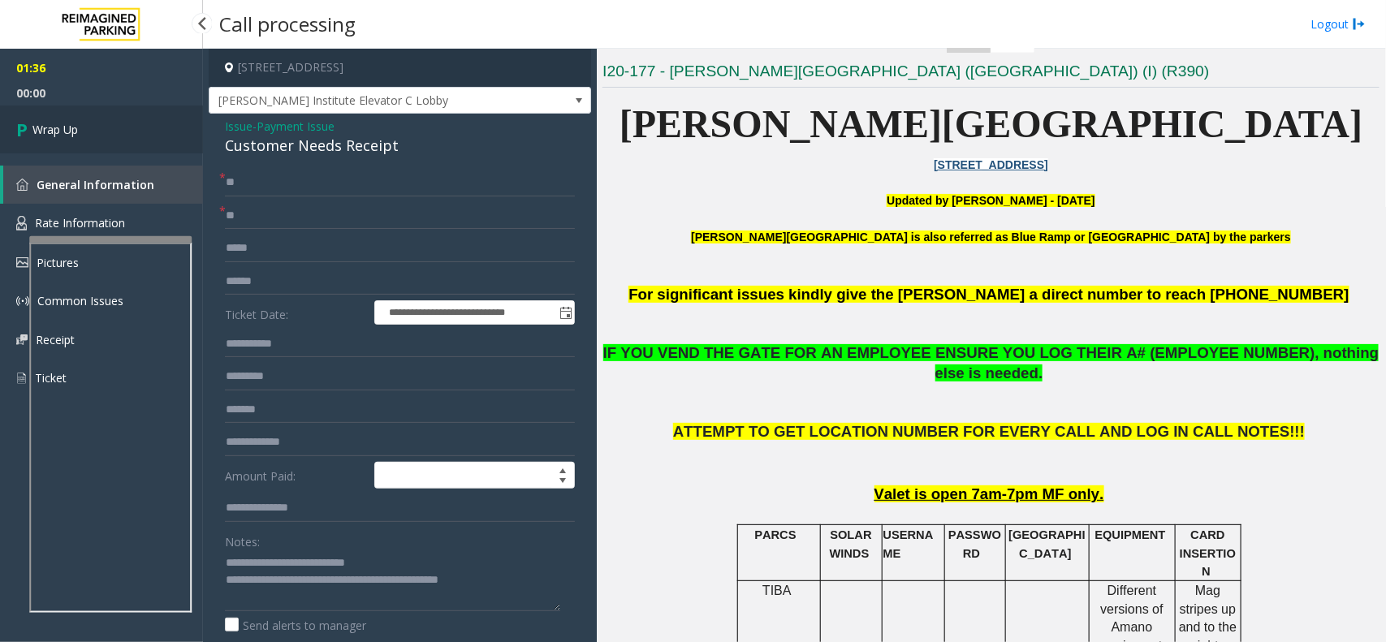
click at [106, 135] on link "Wrap Up" at bounding box center [101, 130] width 203 height 48
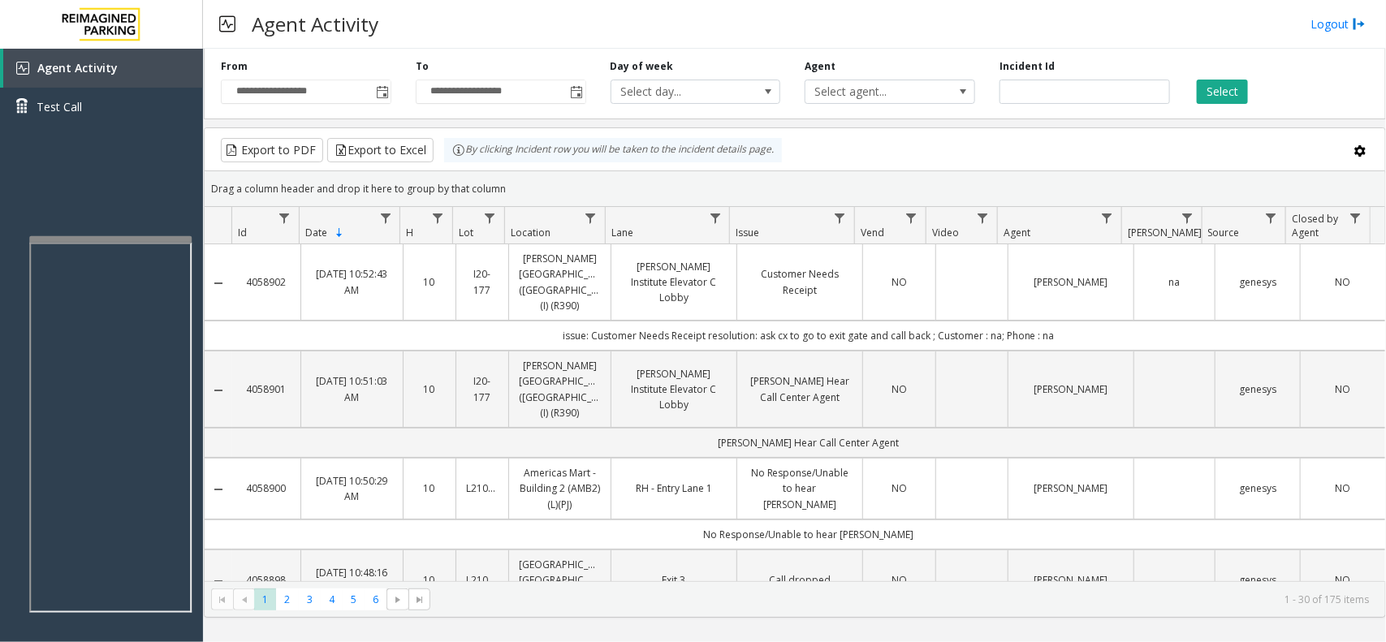
drag, startPoint x: 478, startPoint y: 180, endPoint x: 459, endPoint y: 171, distance: 20.7
click at [459, 171] on kendo-grid "Export to PDF Export to Excel By clicking Incident row you will be taken to the…" at bounding box center [795, 373] width 1183 height 491
click at [517, 191] on div "Drag a column header and drop it here to group by that column" at bounding box center [795, 189] width 1181 height 28
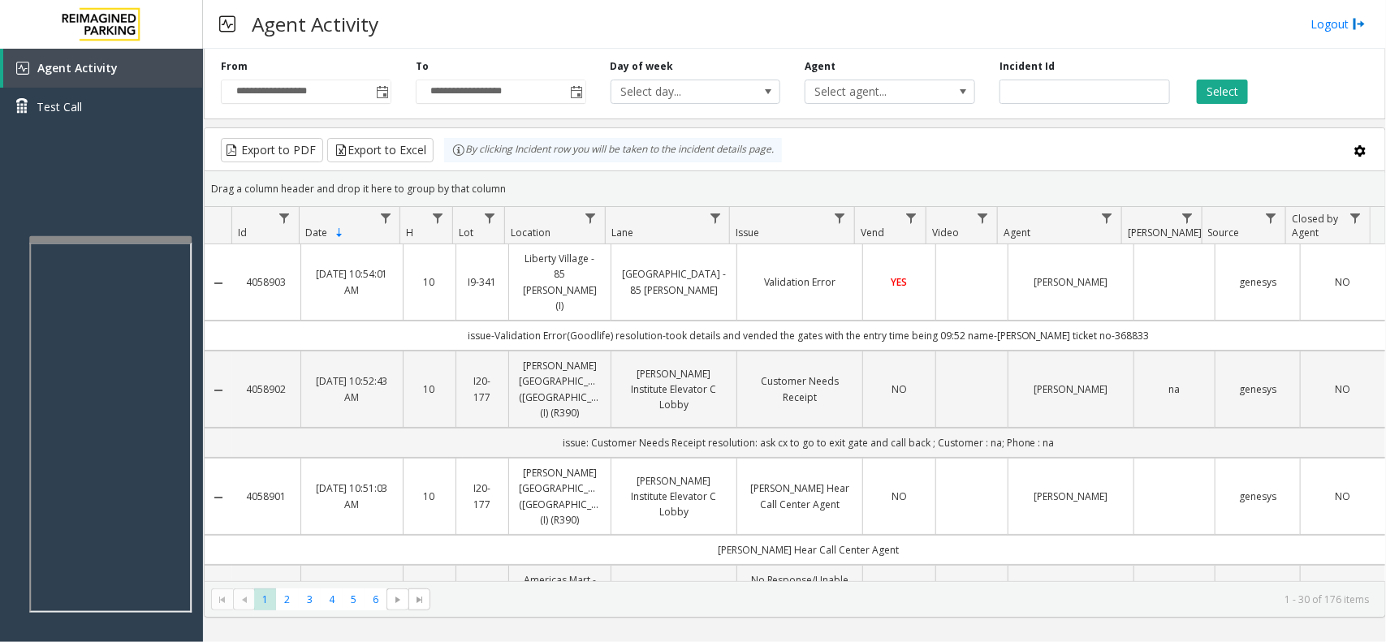
drag, startPoint x: 522, startPoint y: 173, endPoint x: 441, endPoint y: 142, distance: 86.9
click at [441, 142] on kendo-grid "Export to PDF Export to Excel By clicking Incident row you will be taken to the…" at bounding box center [795, 373] width 1183 height 491
click at [562, 188] on div "Drag a column header and drop it here to group by that column" at bounding box center [795, 189] width 1181 height 28
drag, startPoint x: 518, startPoint y: 189, endPoint x: 456, endPoint y: 159, distance: 69.4
click at [456, 159] on kendo-grid "Export to PDF Export to Excel By clicking Incident row you will be taken to the…" at bounding box center [795, 373] width 1183 height 491
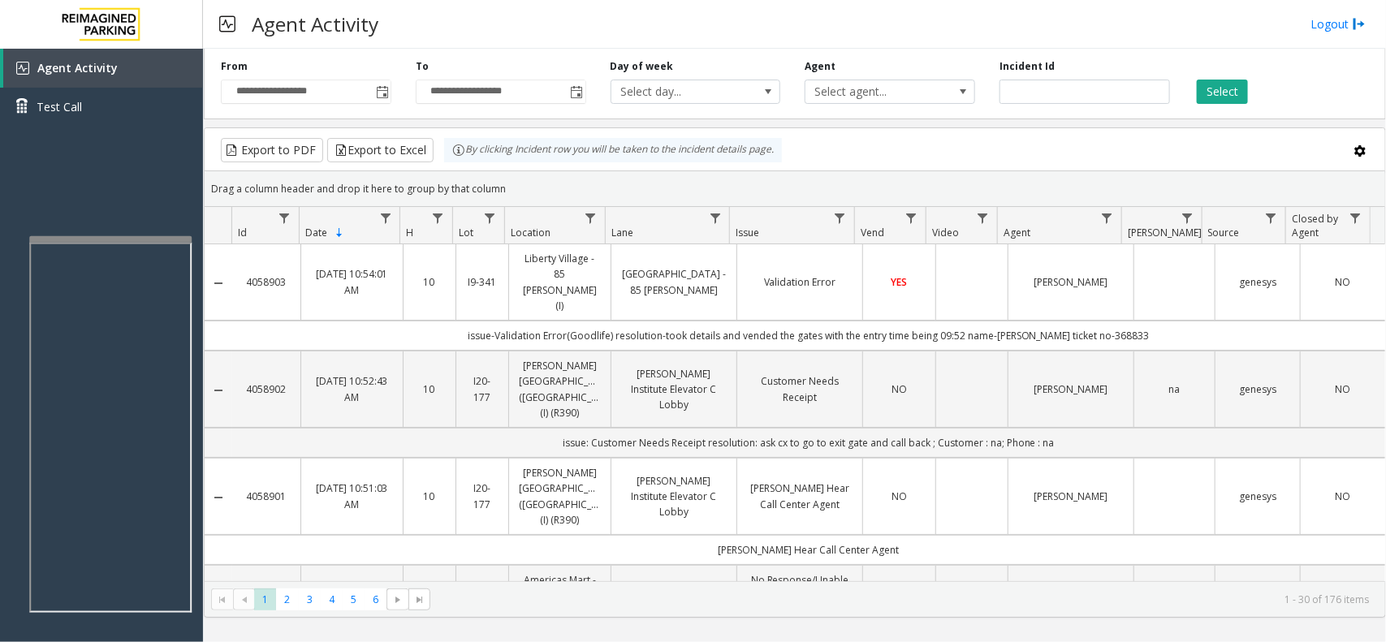
click at [525, 177] on div "Drag a column header and drop it here to group by that column" at bounding box center [795, 189] width 1181 height 28
drag, startPoint x: 520, startPoint y: 199, endPoint x: 363, endPoint y: 153, distance: 163.5
click at [363, 153] on kendo-grid "Export to PDF Export to Excel By clicking Incident row you will be taken to the…" at bounding box center [795, 373] width 1183 height 491
click at [534, 185] on div "Drag a column header and drop it here to group by that column" at bounding box center [795, 189] width 1181 height 28
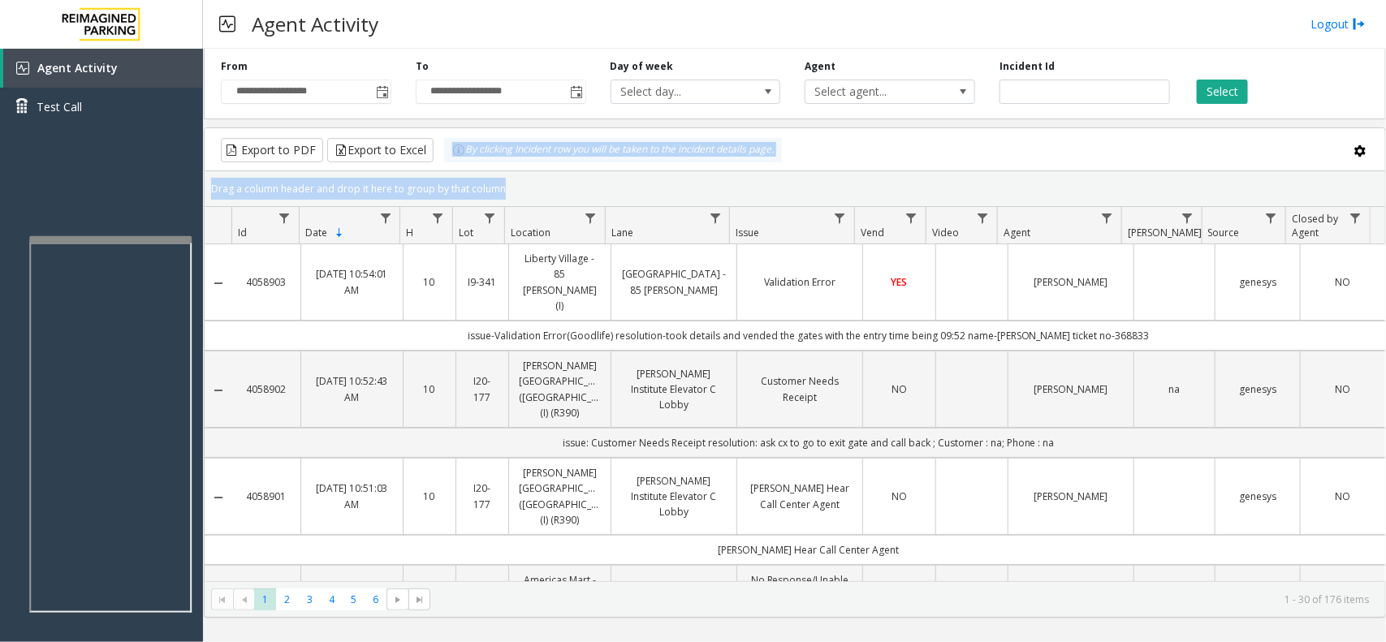
drag, startPoint x: 533, startPoint y: 185, endPoint x: 445, endPoint y: 167, distance: 89.5
click at [445, 167] on kendo-grid "Export to PDF Export to Excel By clicking Incident row you will be taken to the…" at bounding box center [795, 373] width 1183 height 491
click at [522, 181] on div "Drag a column header and drop it here to group by that column" at bounding box center [795, 189] width 1181 height 28
drag, startPoint x: 522, startPoint y: 181, endPoint x: 463, endPoint y: 163, distance: 61.9
click at [463, 163] on kendo-grid "Export to PDF Export to Excel By clicking Incident row you will be taken to the…" at bounding box center [795, 373] width 1183 height 491
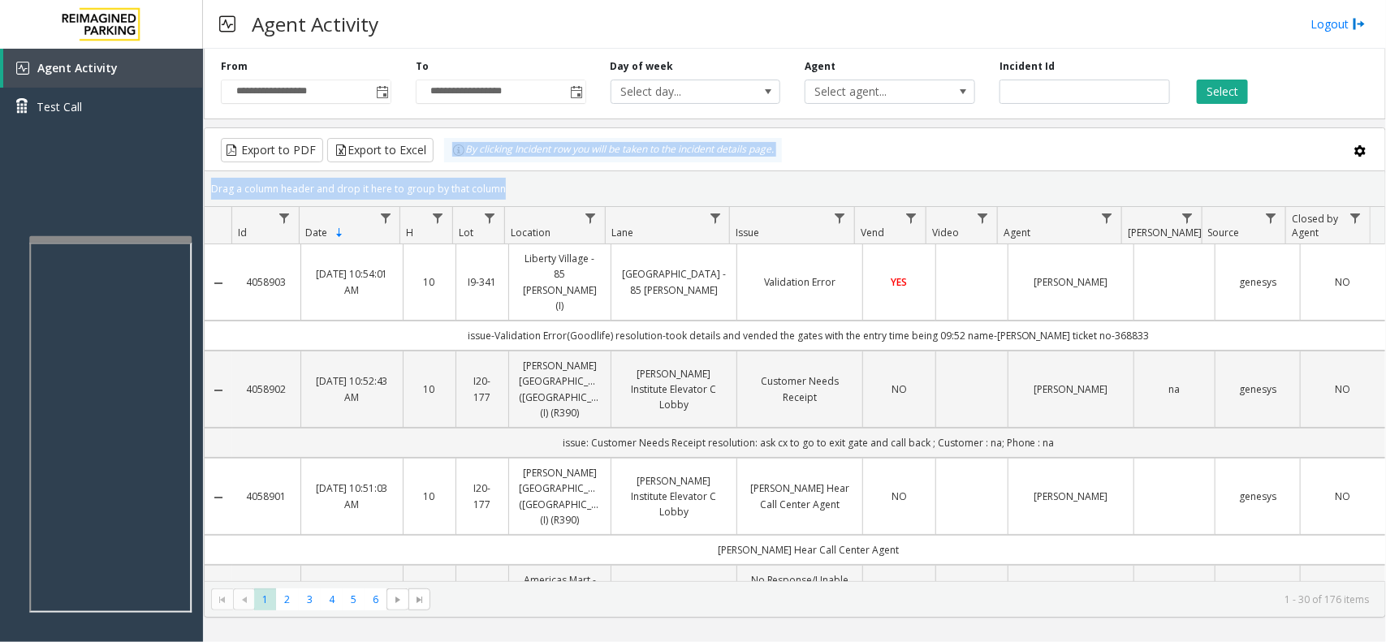
click at [545, 185] on div "Drag a column header and drop it here to group by that column" at bounding box center [795, 189] width 1181 height 28
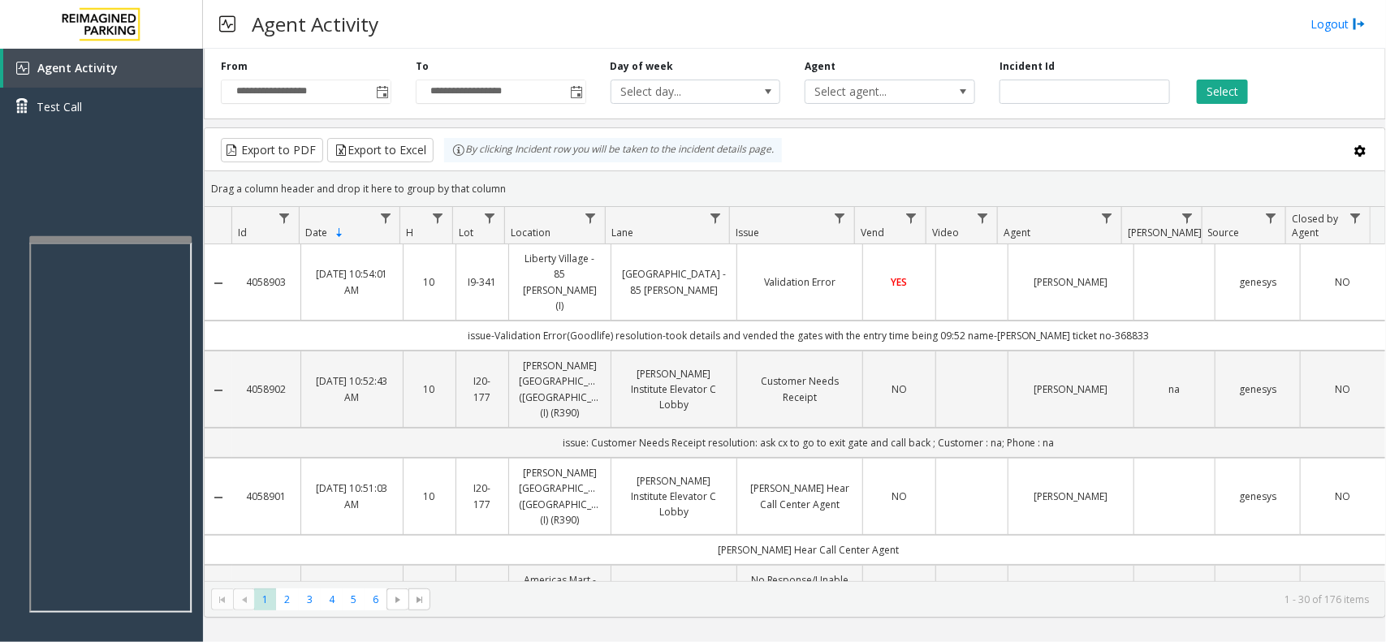
drag, startPoint x: 522, startPoint y: 189, endPoint x: 449, endPoint y: 162, distance: 77.9
click at [449, 162] on kendo-grid "Export to PDF Export to Excel By clicking Incident row you will be taken to the…" at bounding box center [795, 373] width 1183 height 491
click at [539, 180] on div "Drag a column header and drop it here to group by that column" at bounding box center [795, 189] width 1181 height 28
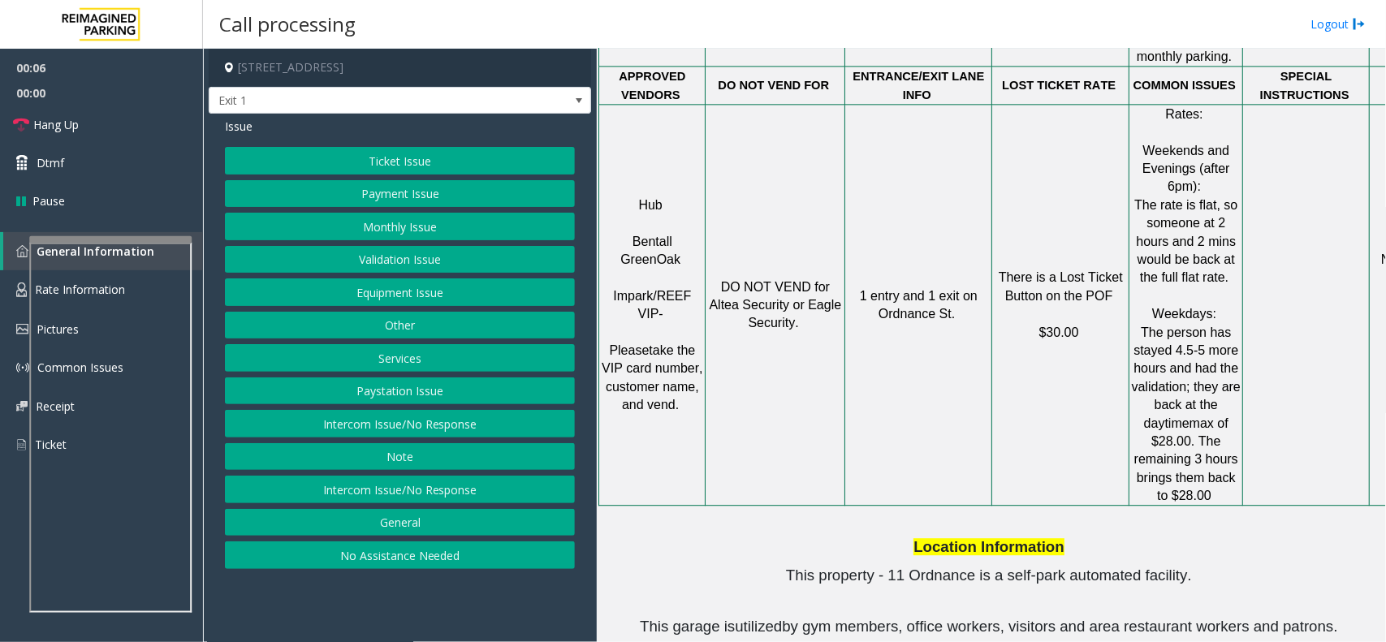
scroll to position [1739, 0]
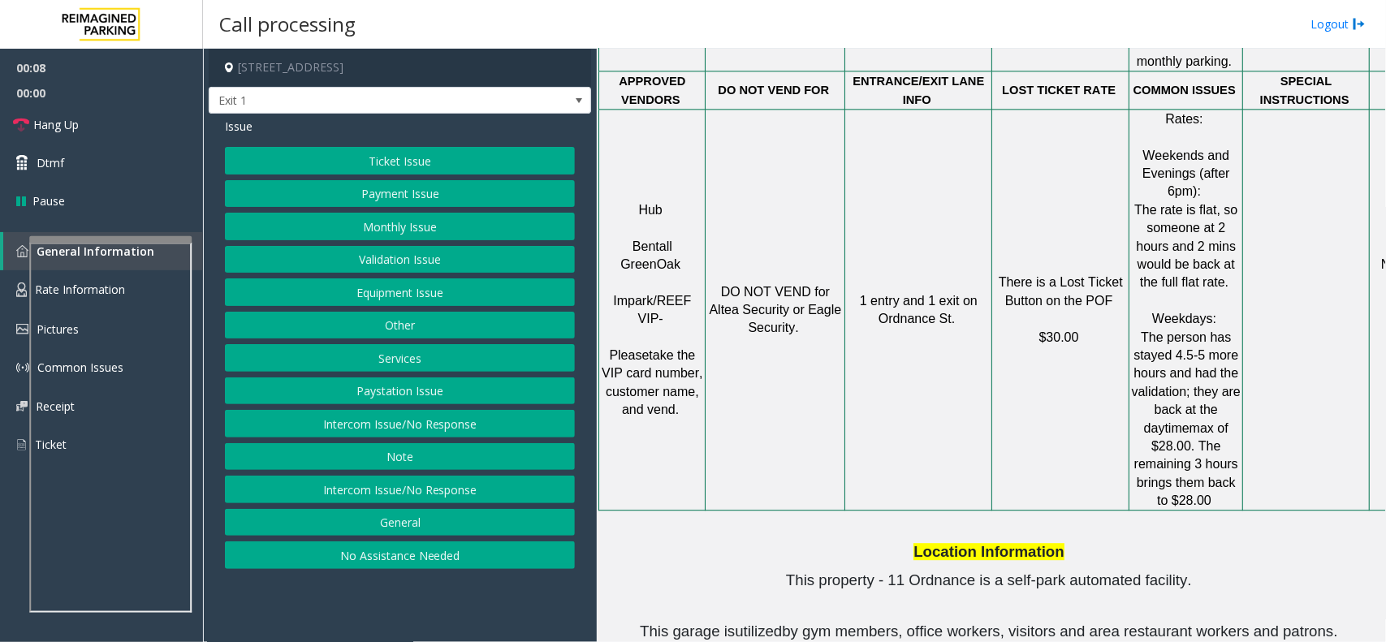
click at [410, 262] on button "Validation Issue" at bounding box center [400, 260] width 350 height 28
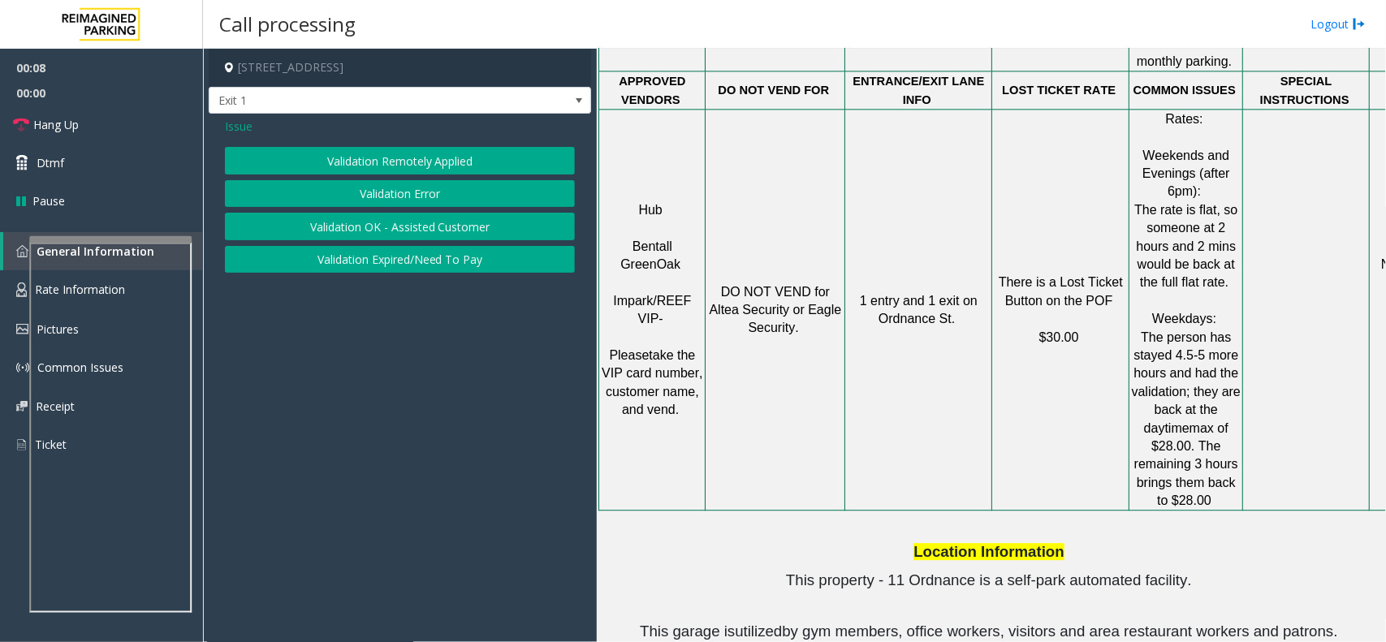
click at [404, 192] on button "Validation Error" at bounding box center [400, 194] width 350 height 28
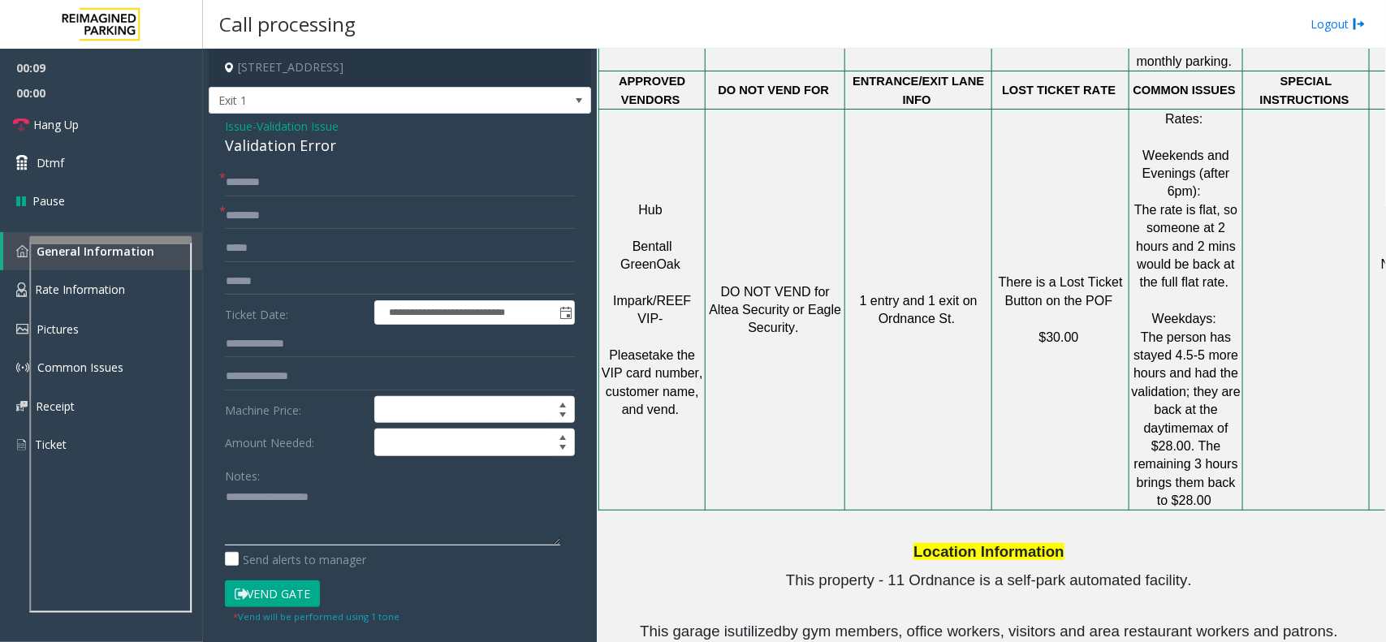
click at [305, 528] on textarea at bounding box center [392, 515] width 335 height 61
click at [279, 152] on div "Validation Error" at bounding box center [400, 146] width 350 height 22
click at [295, 501] on textarea at bounding box center [392, 515] width 335 height 61
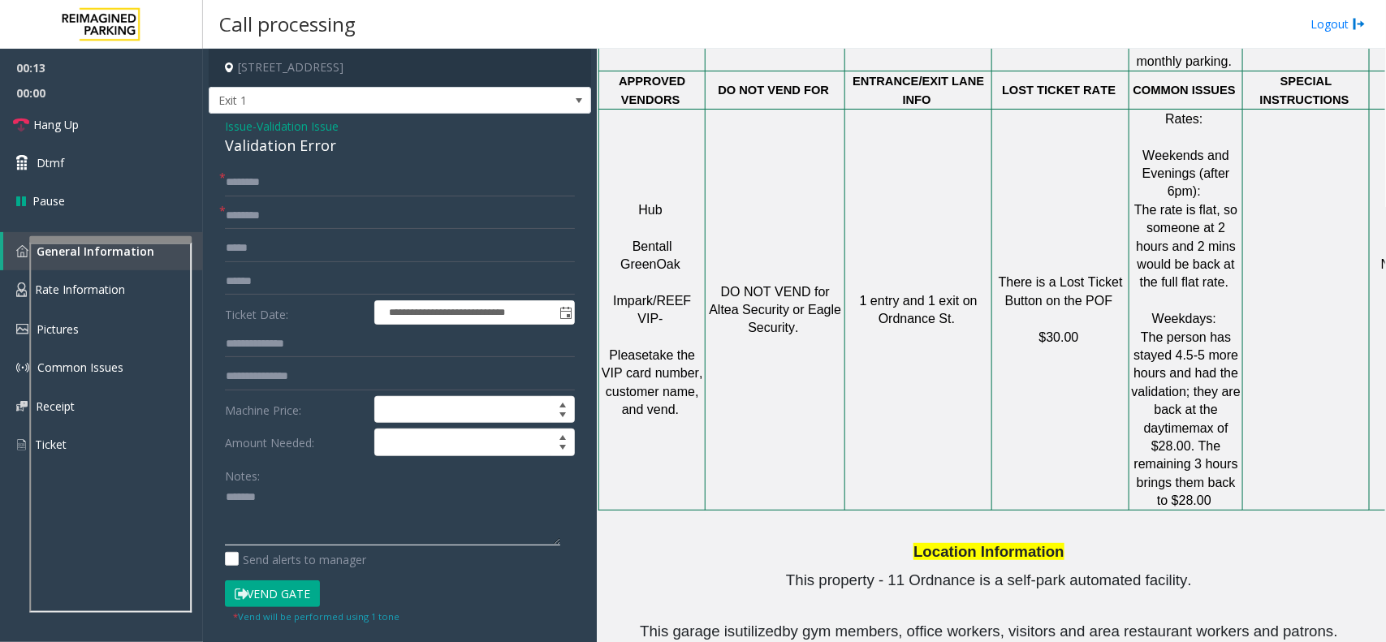
paste textarea "**********"
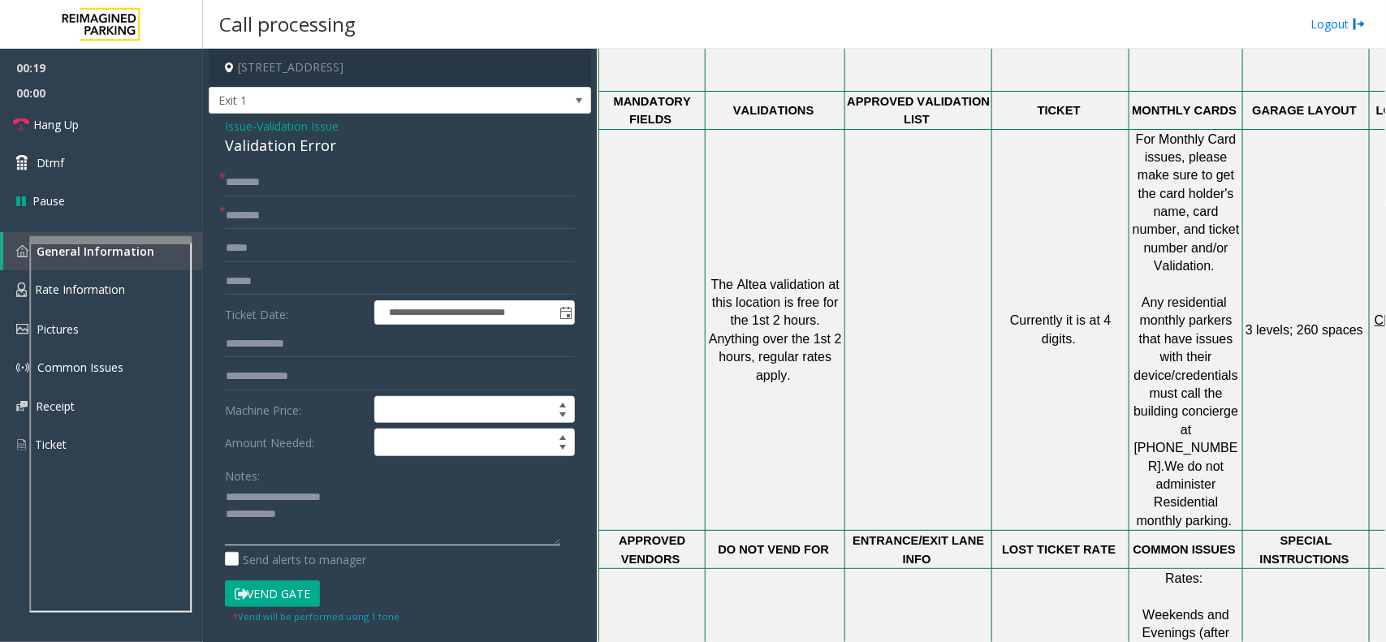
scroll to position [1231, 0]
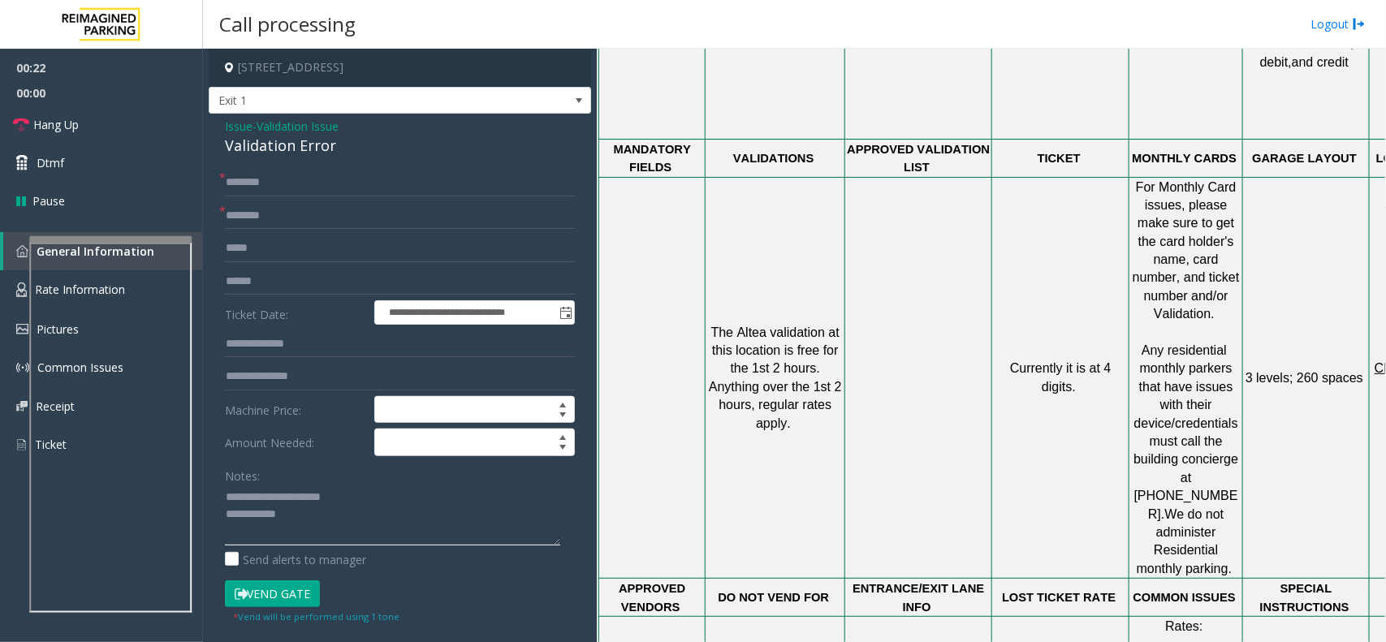
type textarea "**********"
click at [296, 154] on div "Validation Error" at bounding box center [400, 146] width 350 height 22
click at [334, 513] on textarea at bounding box center [392, 515] width 335 height 61
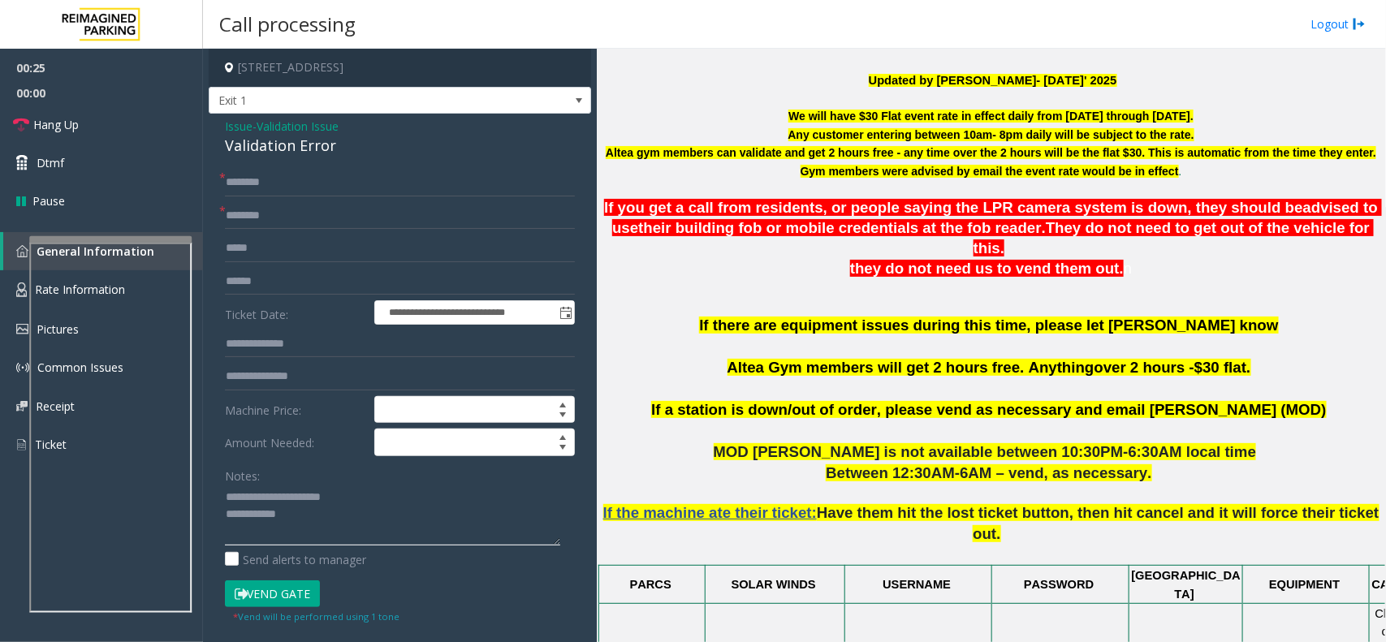
scroll to position [521, 0]
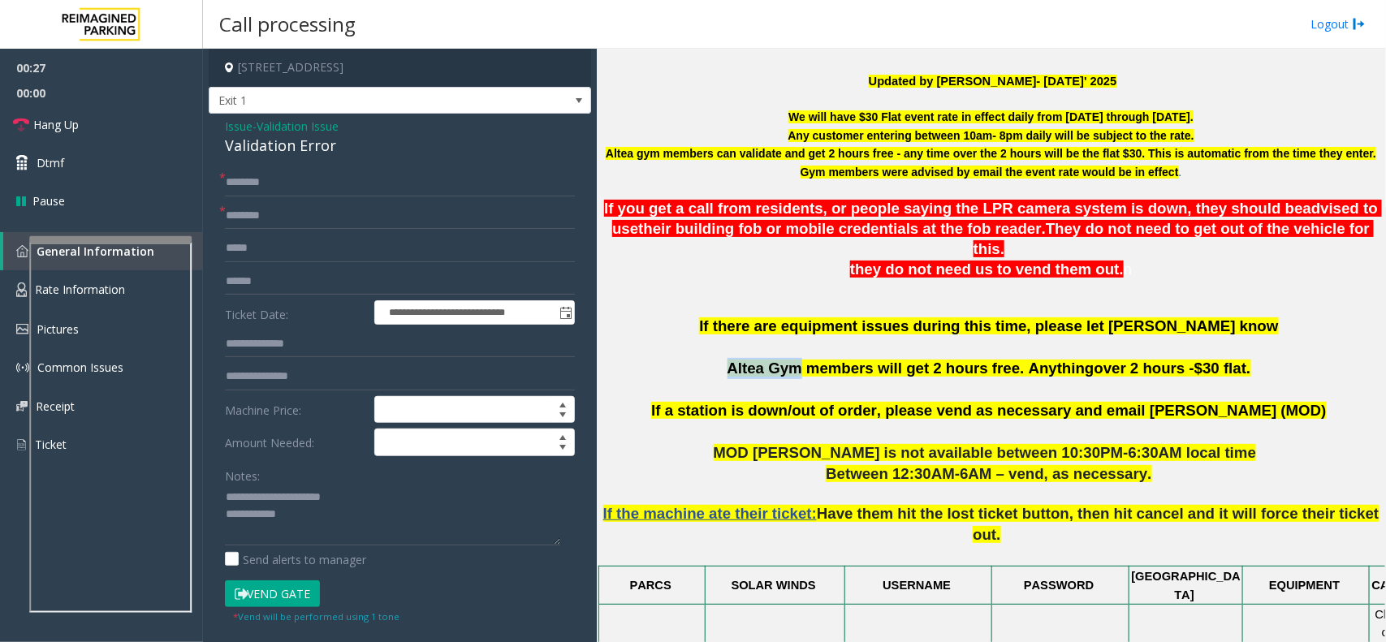
drag, startPoint x: 815, startPoint y: 352, endPoint x: 752, endPoint y: 358, distance: 62.9
click at [752, 358] on p "If there are equipment issues during this time, please let OM Vairavan Jegathee…" at bounding box center [991, 358] width 777 height 84
click at [289, 230] on form "**********" at bounding box center [400, 397] width 350 height 456
click at [289, 224] on input "text" at bounding box center [400, 216] width 350 height 28
paste input "*********"
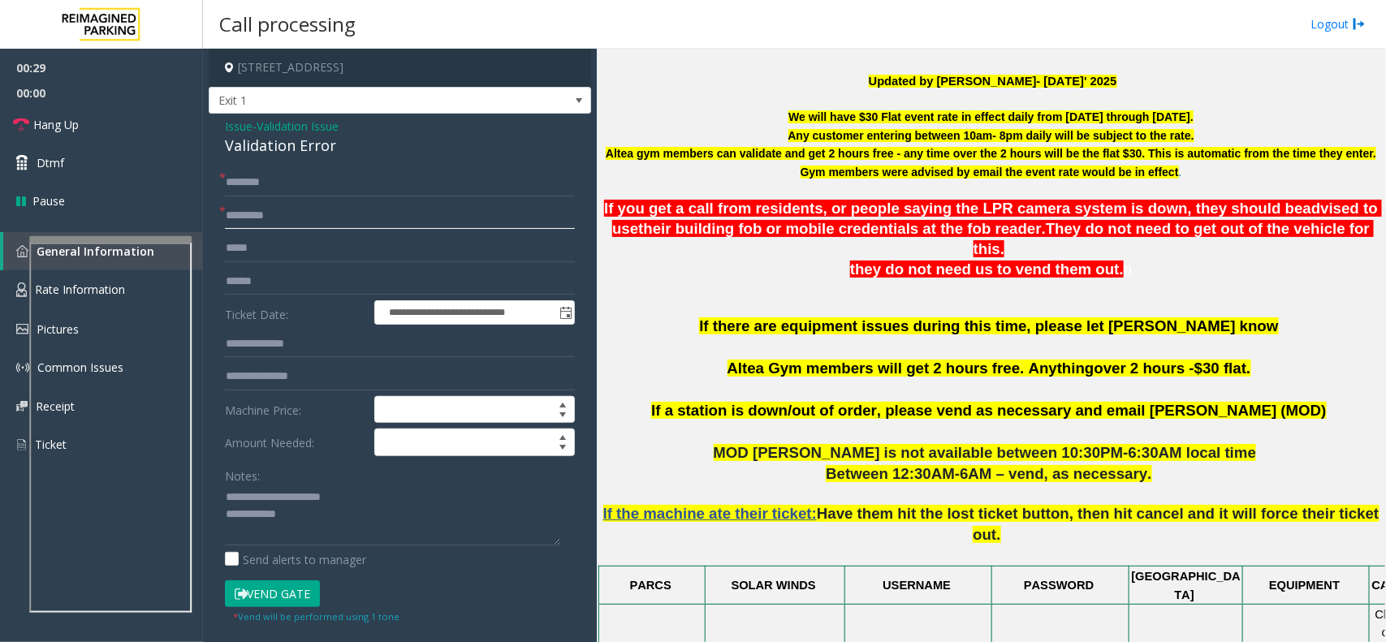
type input "*********"
click at [305, 505] on textarea at bounding box center [392, 515] width 335 height 61
click at [307, 513] on textarea at bounding box center [392, 515] width 335 height 61
click at [273, 280] on input "text" at bounding box center [400, 282] width 350 height 28
type input "*******"
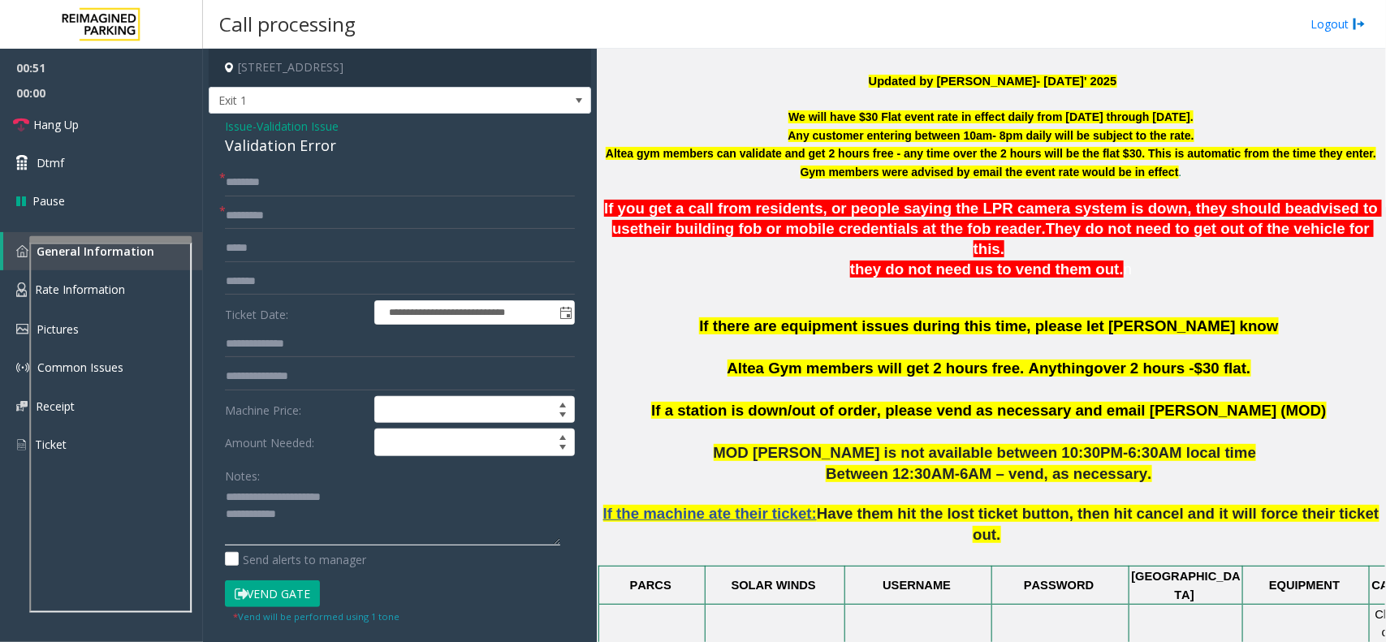
click at [321, 514] on textarea at bounding box center [392, 515] width 335 height 61
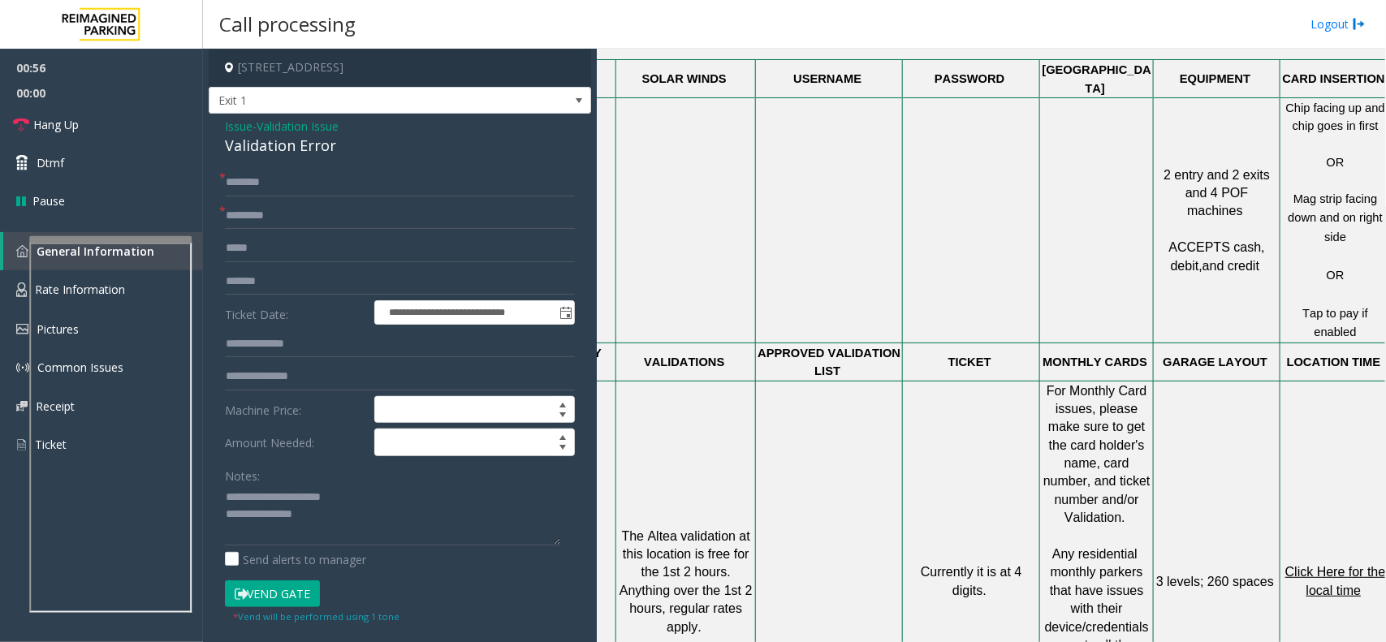
scroll to position [1023, 118]
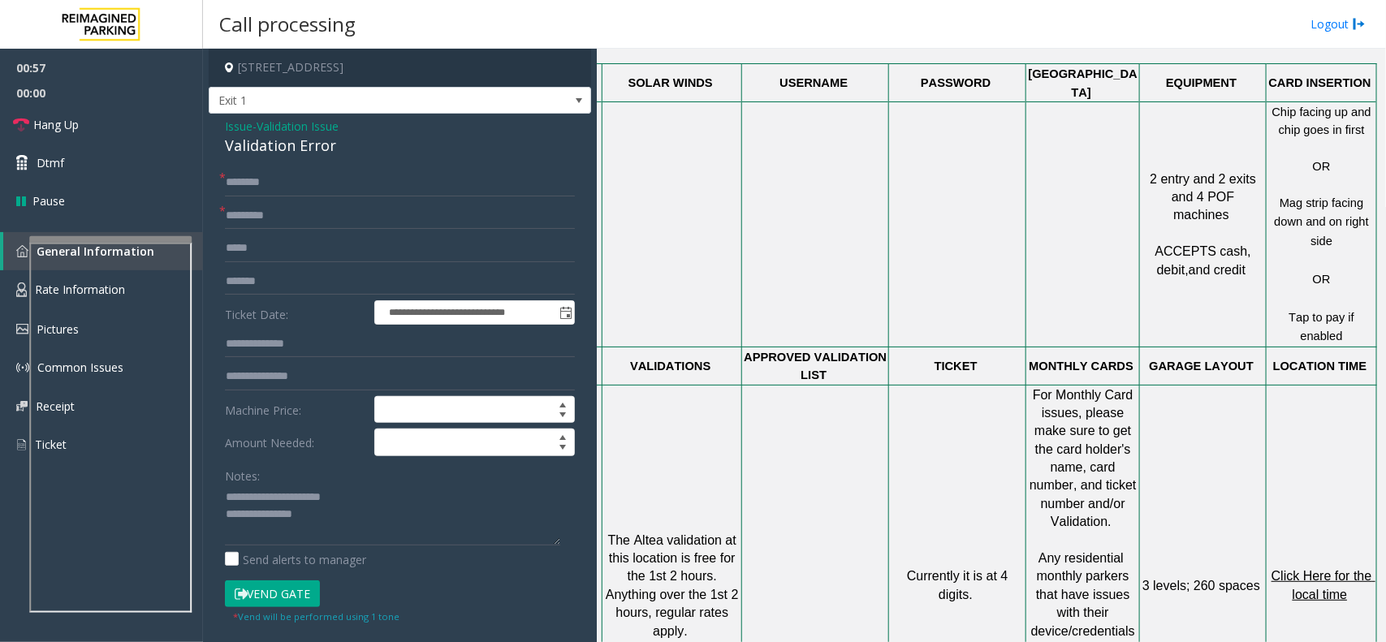
click at [1305, 569] on span "Click Here for the local time" at bounding box center [1324, 585] width 104 height 32
click at [346, 530] on textarea at bounding box center [392, 515] width 335 height 61
type textarea "**********"
click at [322, 188] on input "text" at bounding box center [400, 183] width 350 height 28
click at [245, 189] on input "*****" at bounding box center [400, 183] width 350 height 28
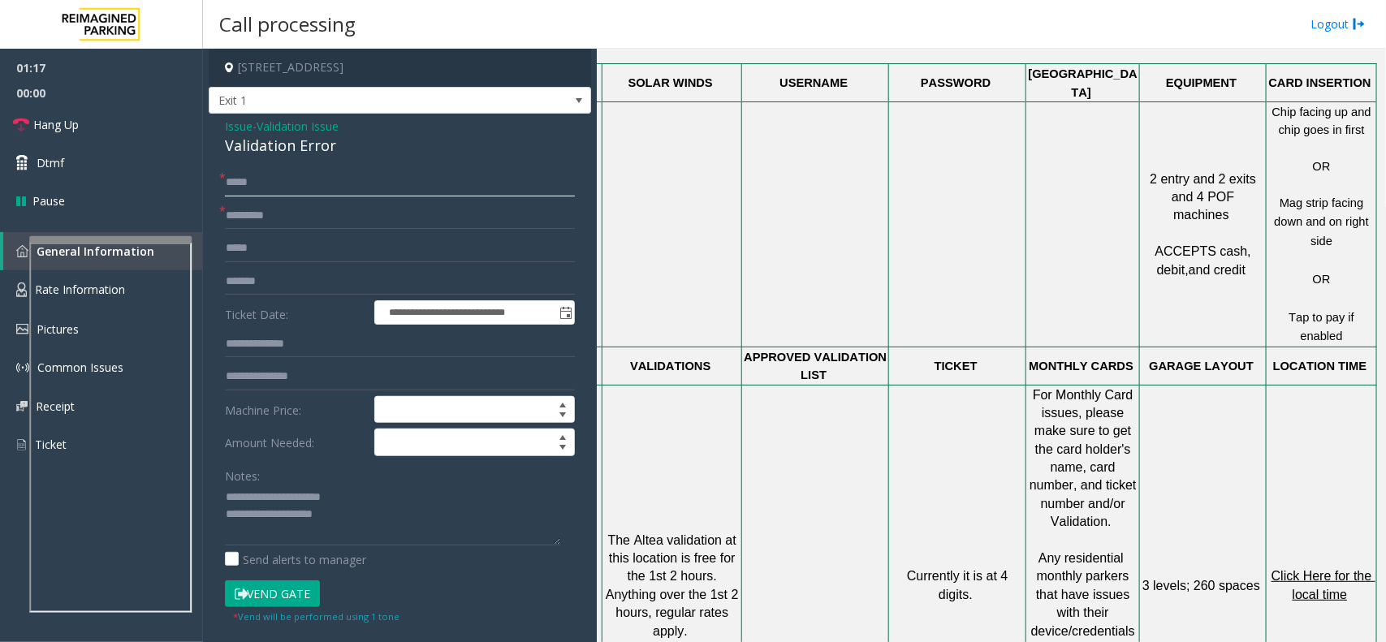
click at [277, 180] on input "*****" at bounding box center [400, 183] width 350 height 28
type input "*****"
click at [354, 538] on textarea at bounding box center [392, 515] width 335 height 61
click at [301, 595] on button "Vend Gate" at bounding box center [272, 595] width 95 height 28
click at [351, 530] on textarea at bounding box center [392, 515] width 335 height 61
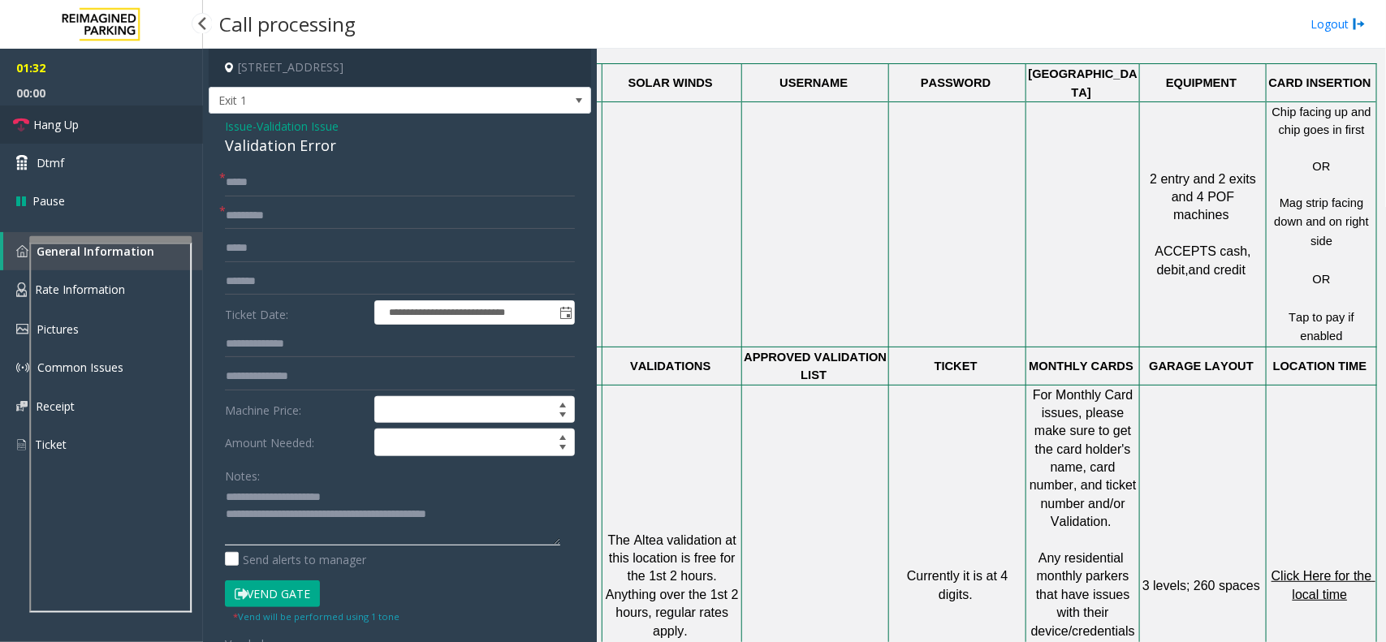
type textarea "**********"
drag, startPoint x: 143, startPoint y: 136, endPoint x: 138, endPoint y: 116, distance: 20.9
click at [143, 136] on link "Hang Up" at bounding box center [101, 125] width 203 height 38
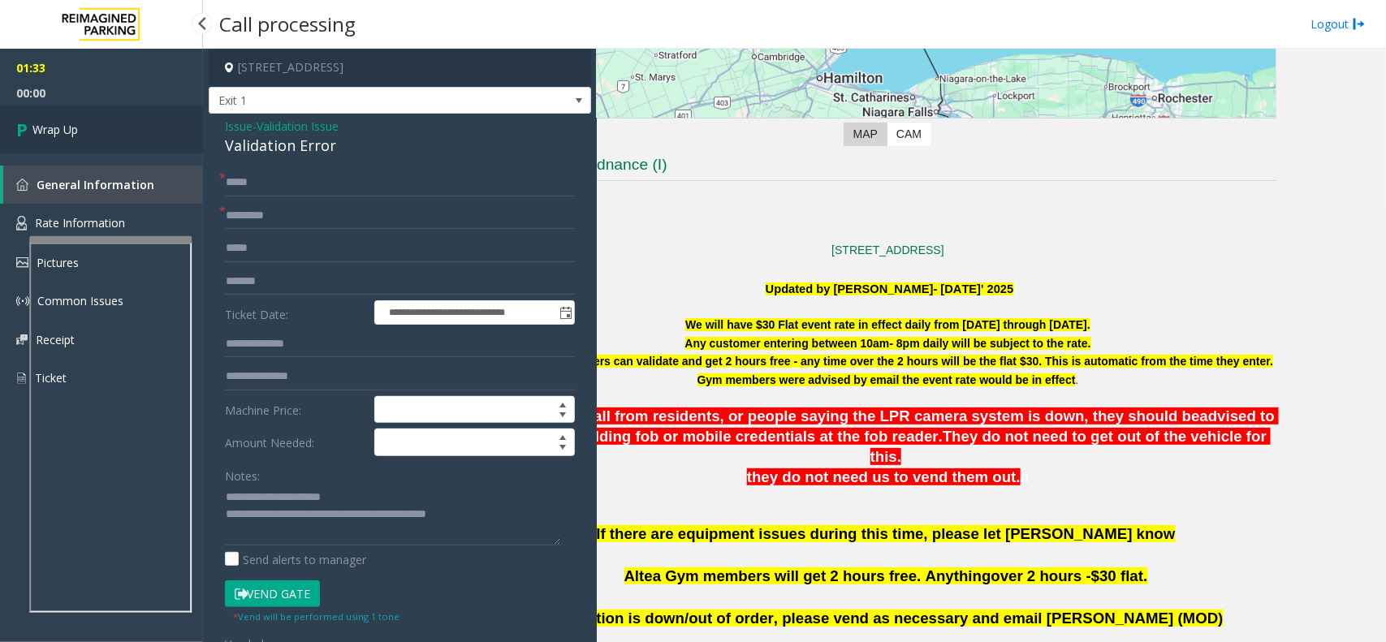
click at [167, 136] on link "Wrap Up" at bounding box center [101, 130] width 203 height 48
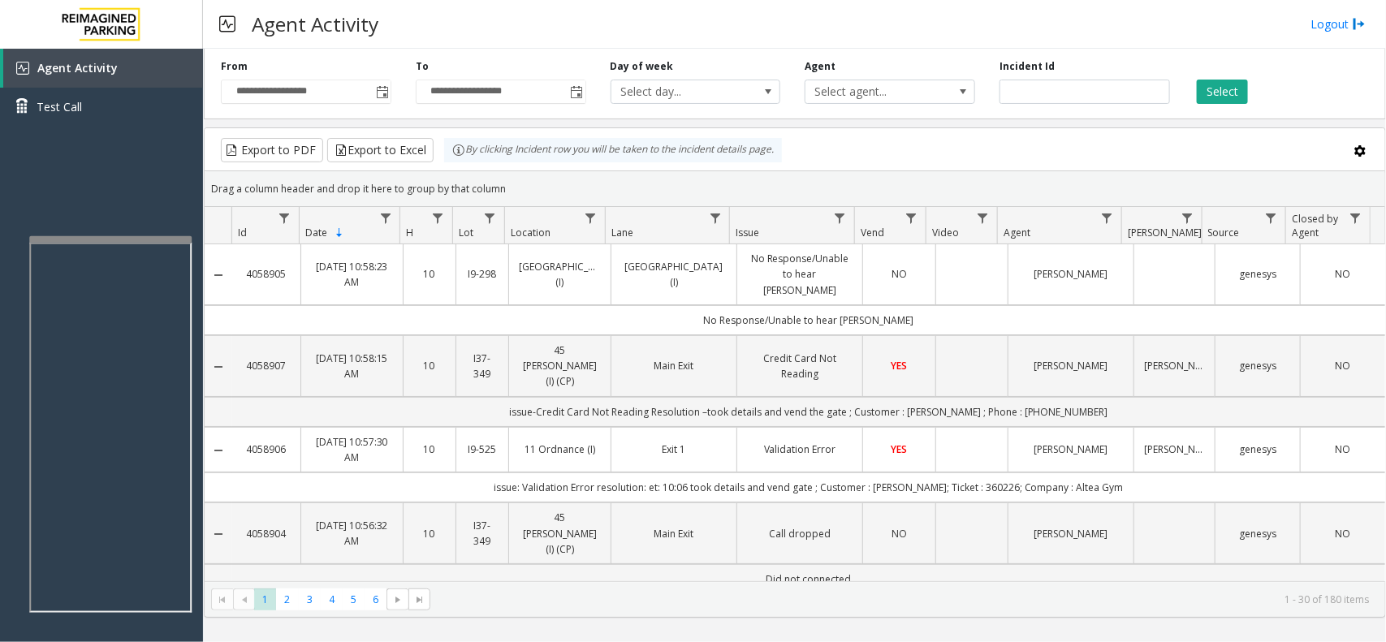
click at [825, 11] on div "Agent Activity Logout" at bounding box center [794, 24] width 1183 height 49
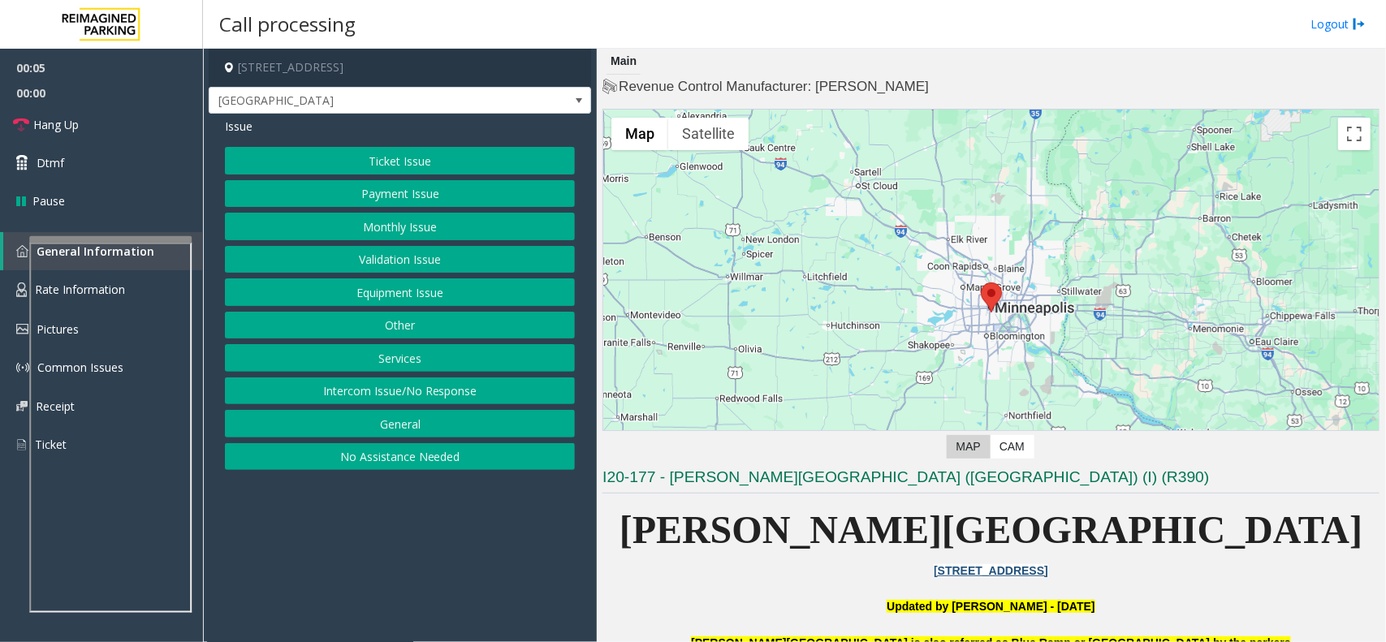
click at [469, 189] on button "Payment Issue" at bounding box center [400, 194] width 350 height 28
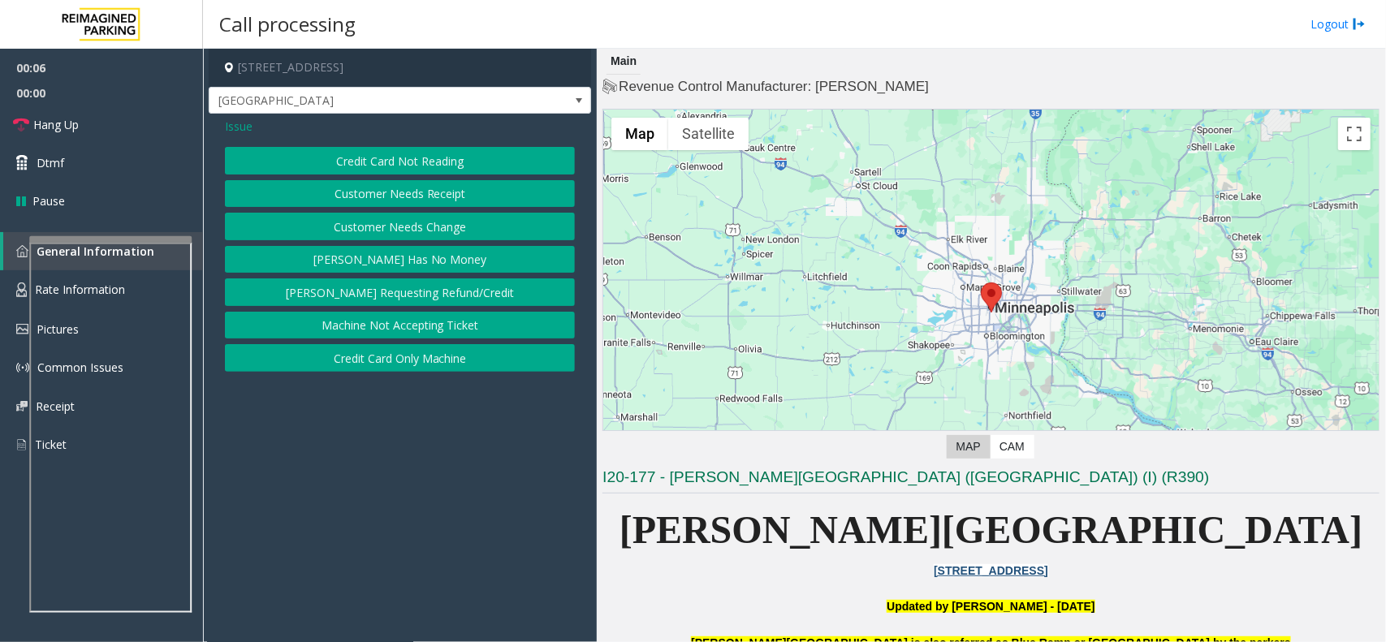
click at [469, 189] on button "Customer Needs Receipt" at bounding box center [400, 194] width 350 height 28
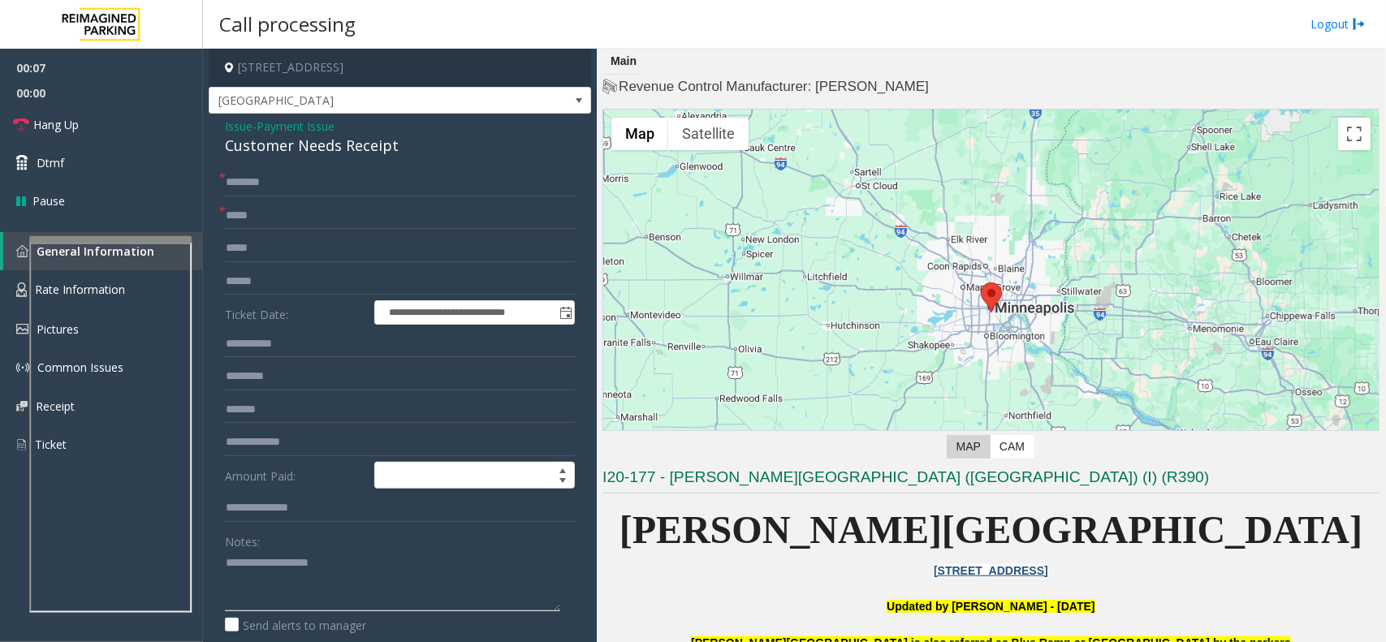
click at [327, 574] on textarea at bounding box center [392, 581] width 335 height 61
click at [379, 155] on div "Customer Needs Receipt" at bounding box center [400, 146] width 350 height 22
click at [350, 571] on textarea at bounding box center [392, 581] width 335 height 61
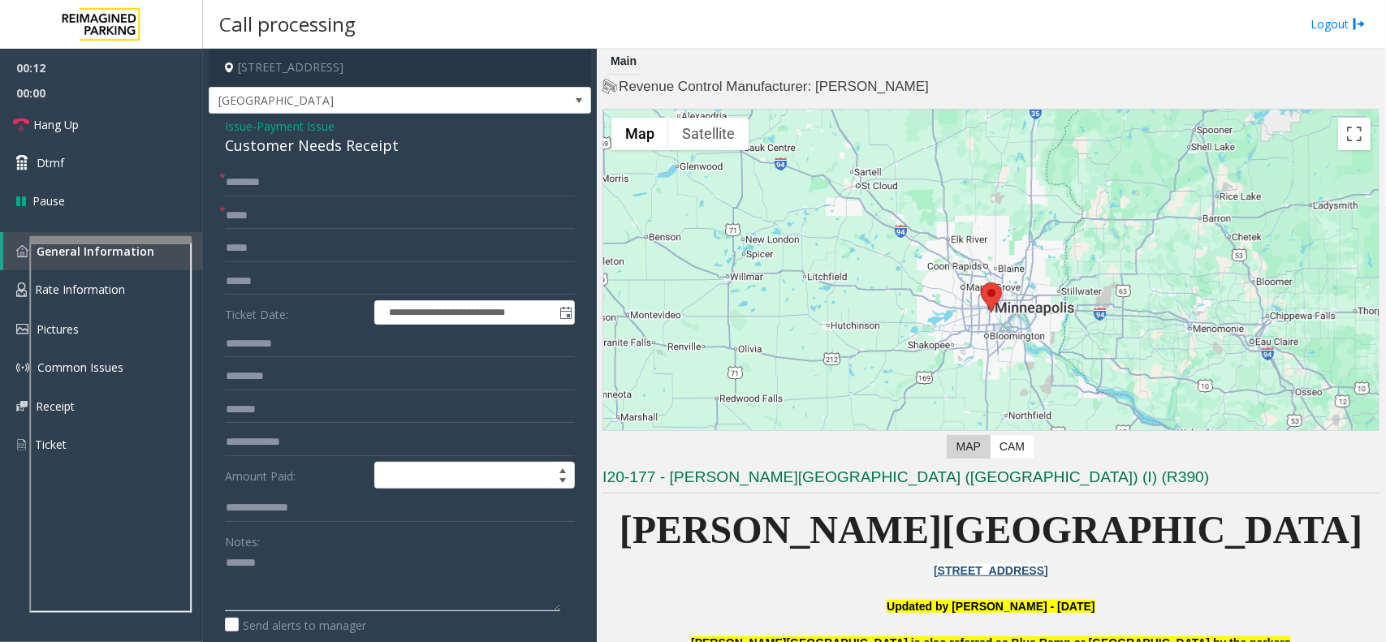
paste textarea "**********"
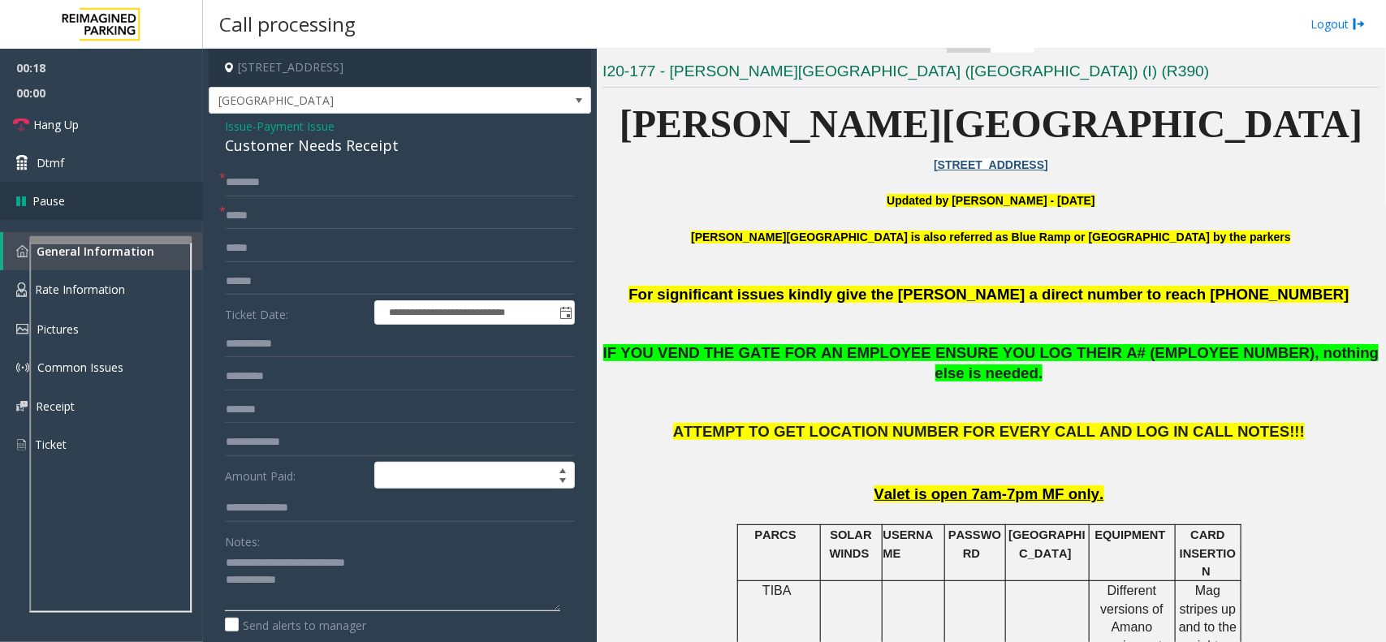
type textarea "**********"
click at [333, 212] on input "text" at bounding box center [400, 216] width 350 height 28
type input "**"
click at [301, 176] on input "text" at bounding box center [400, 183] width 350 height 28
type input "**"
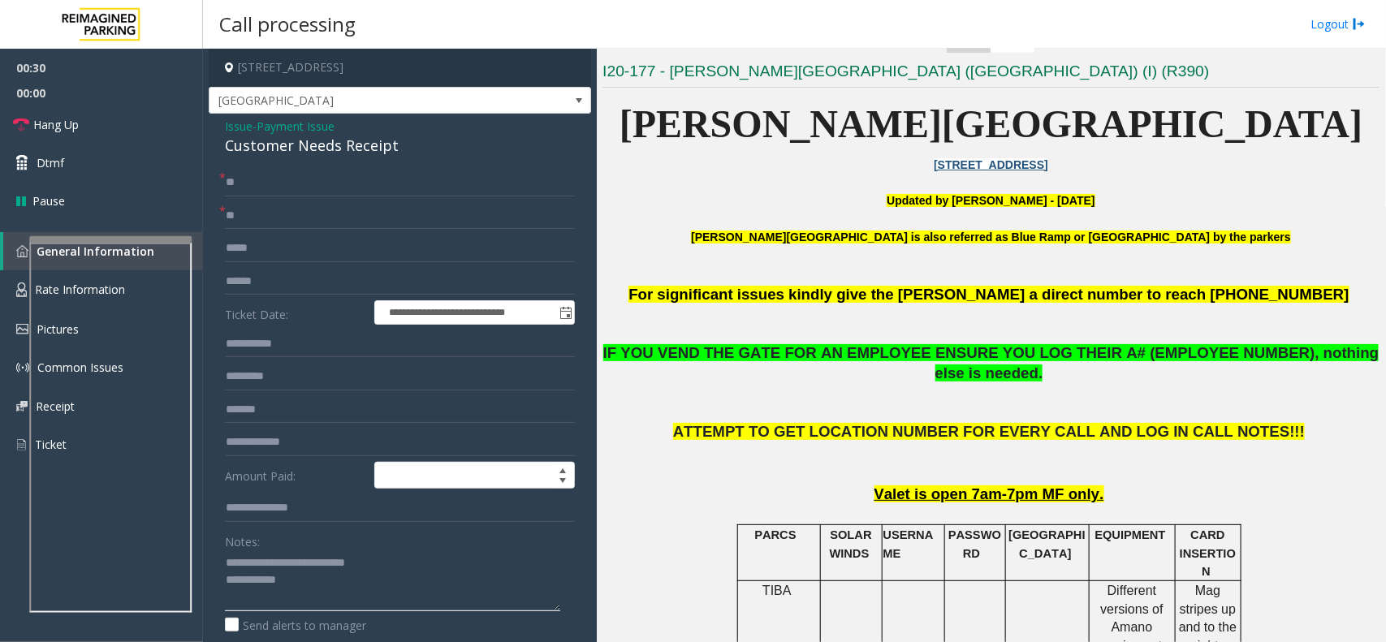
click at [330, 581] on textarea at bounding box center [392, 581] width 335 height 61
drag, startPoint x: 581, startPoint y: 244, endPoint x: 593, endPoint y: 364, distance: 120.8
click at [593, 364] on app-call-processing-form "**********" at bounding box center [400, 346] width 394 height 594
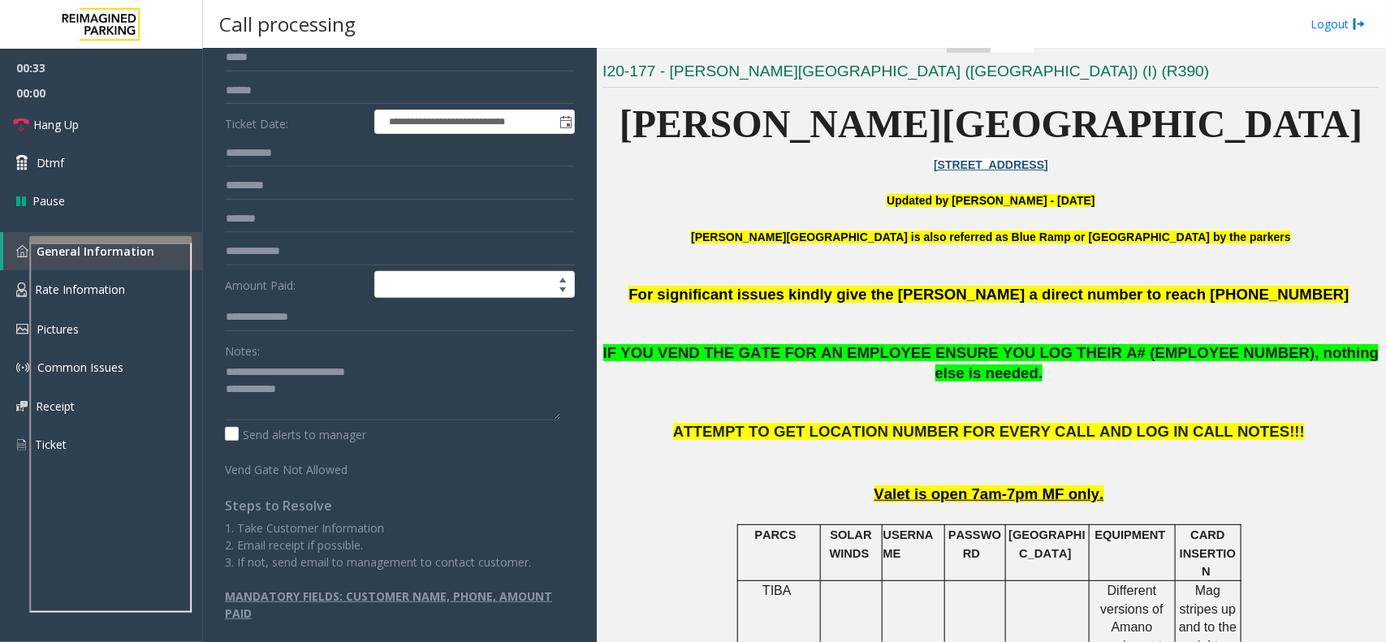
scroll to position [0, 0]
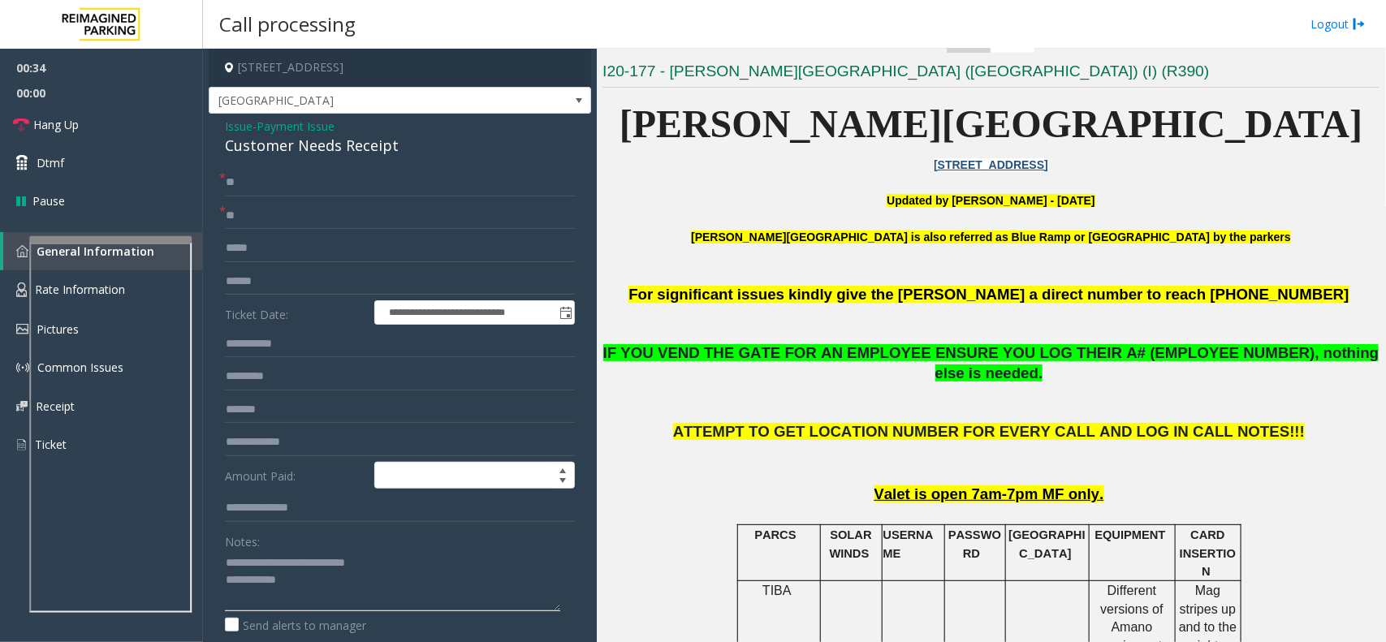
click at [364, 593] on textarea at bounding box center [392, 581] width 335 height 61
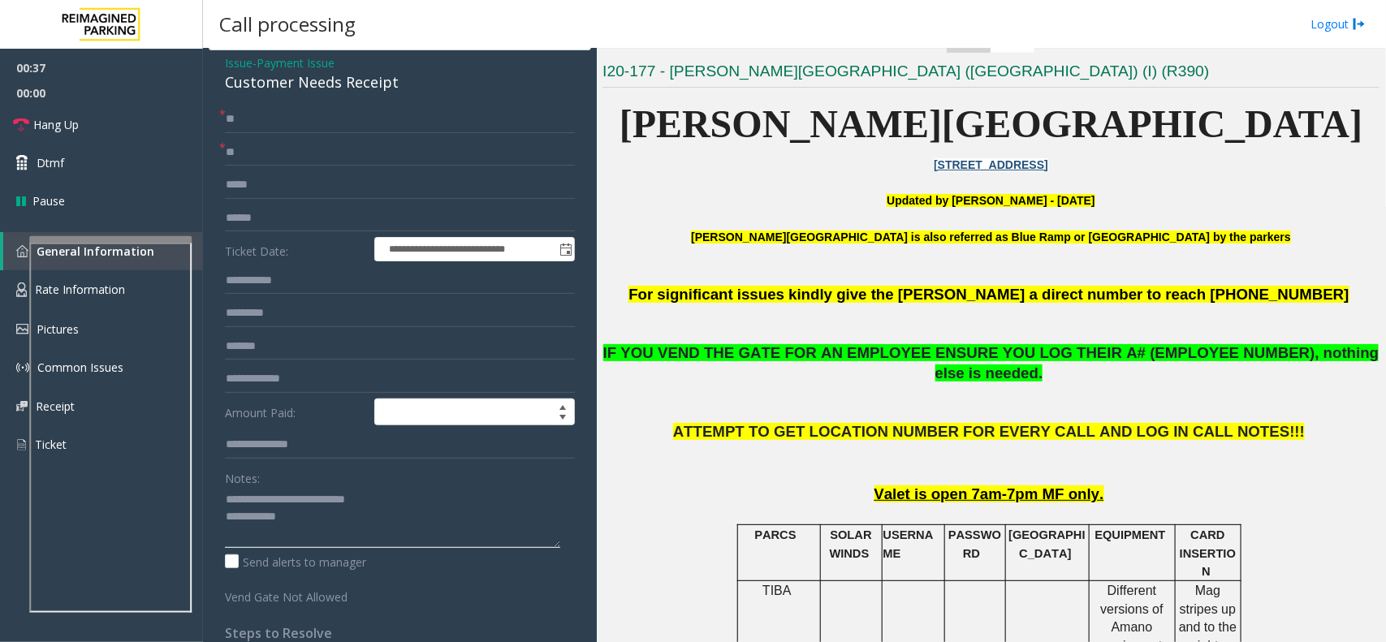
scroll to position [54, 0]
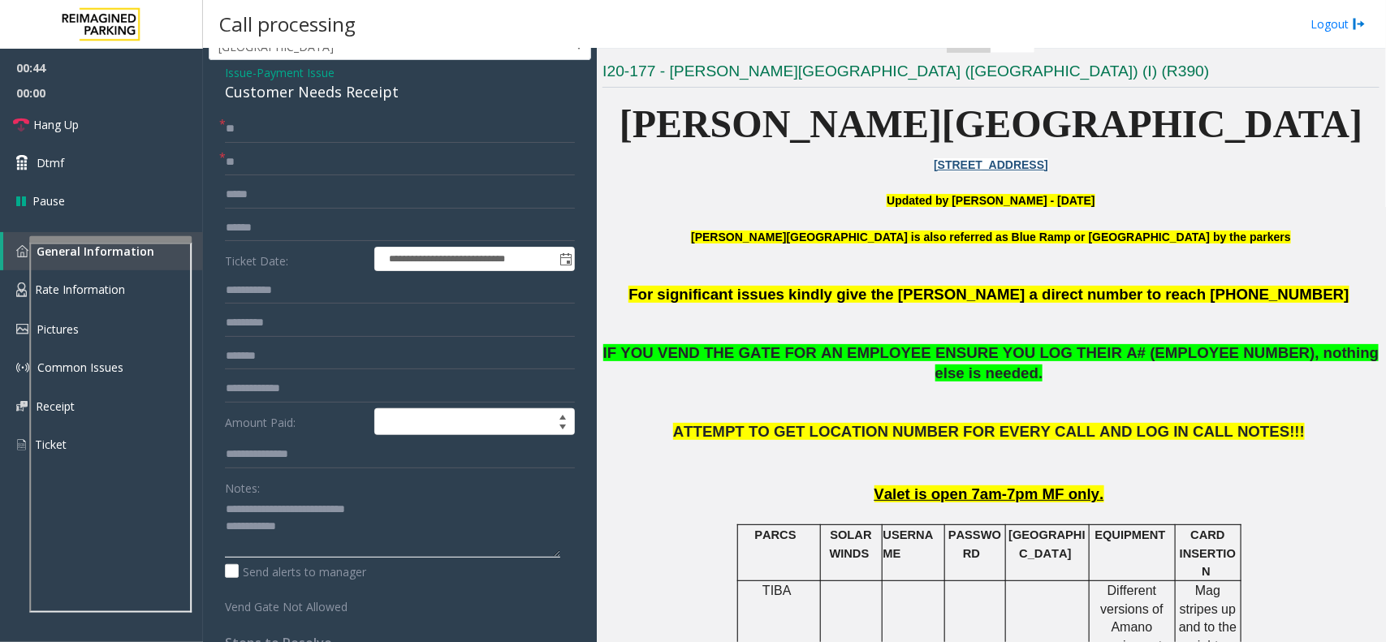
click at [341, 529] on textarea at bounding box center [392, 527] width 335 height 61
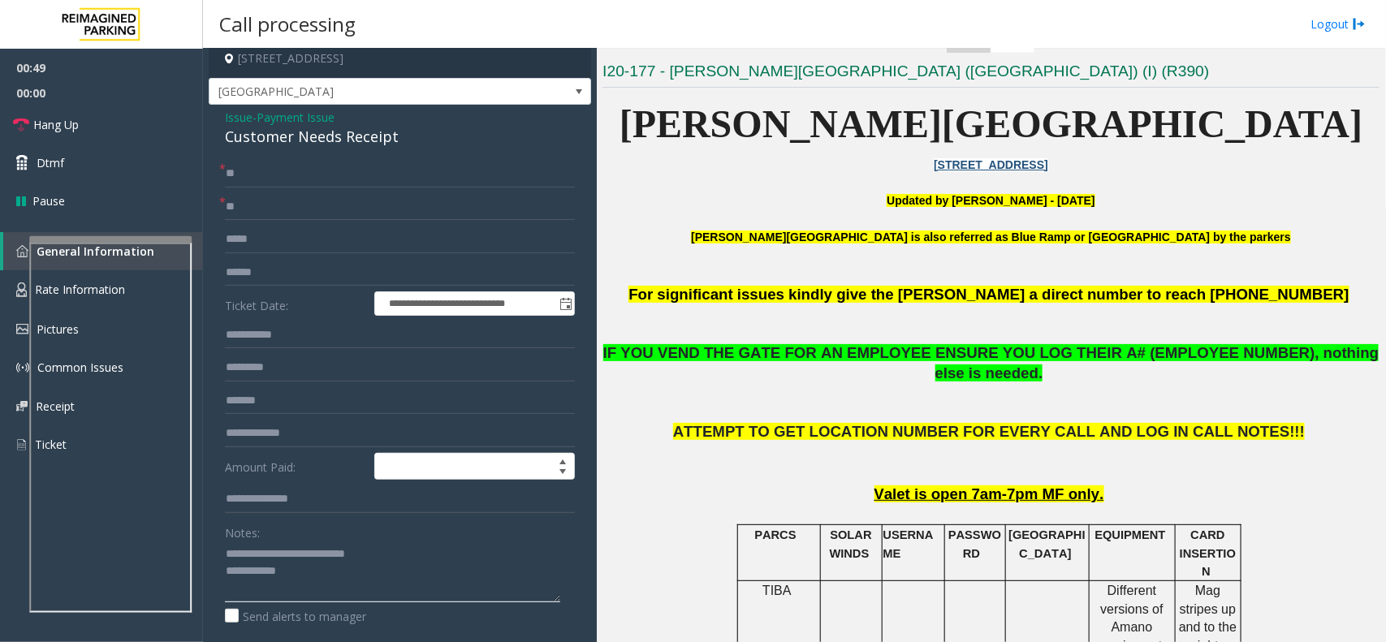
scroll to position [0, 0]
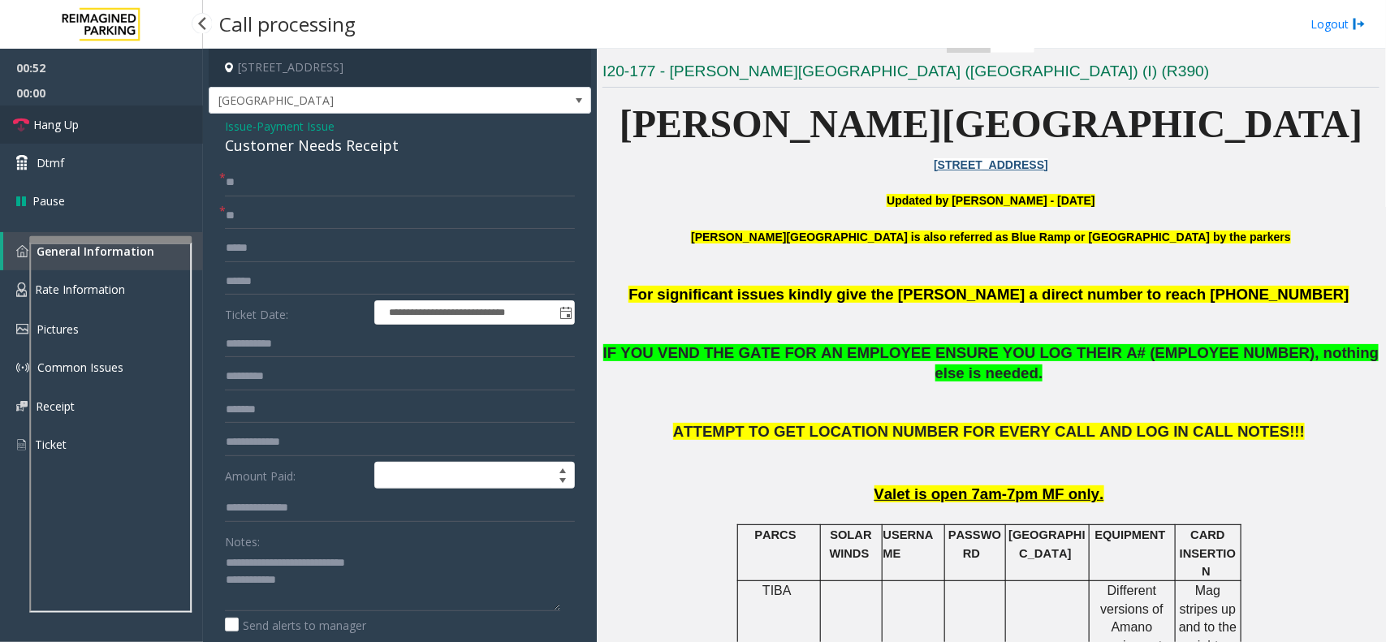
click at [104, 111] on link "Hang Up" at bounding box center [101, 125] width 203 height 38
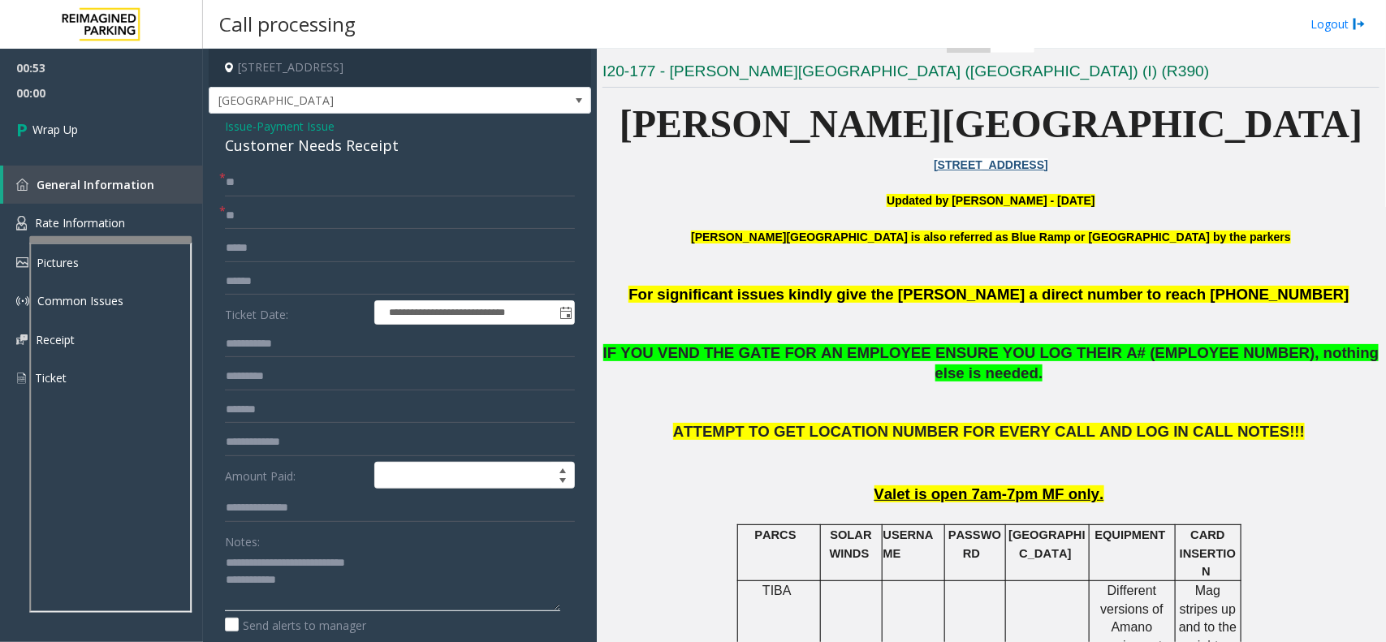
click at [321, 599] on textarea at bounding box center [392, 581] width 335 height 61
click at [266, 598] on textarea at bounding box center [392, 581] width 335 height 61
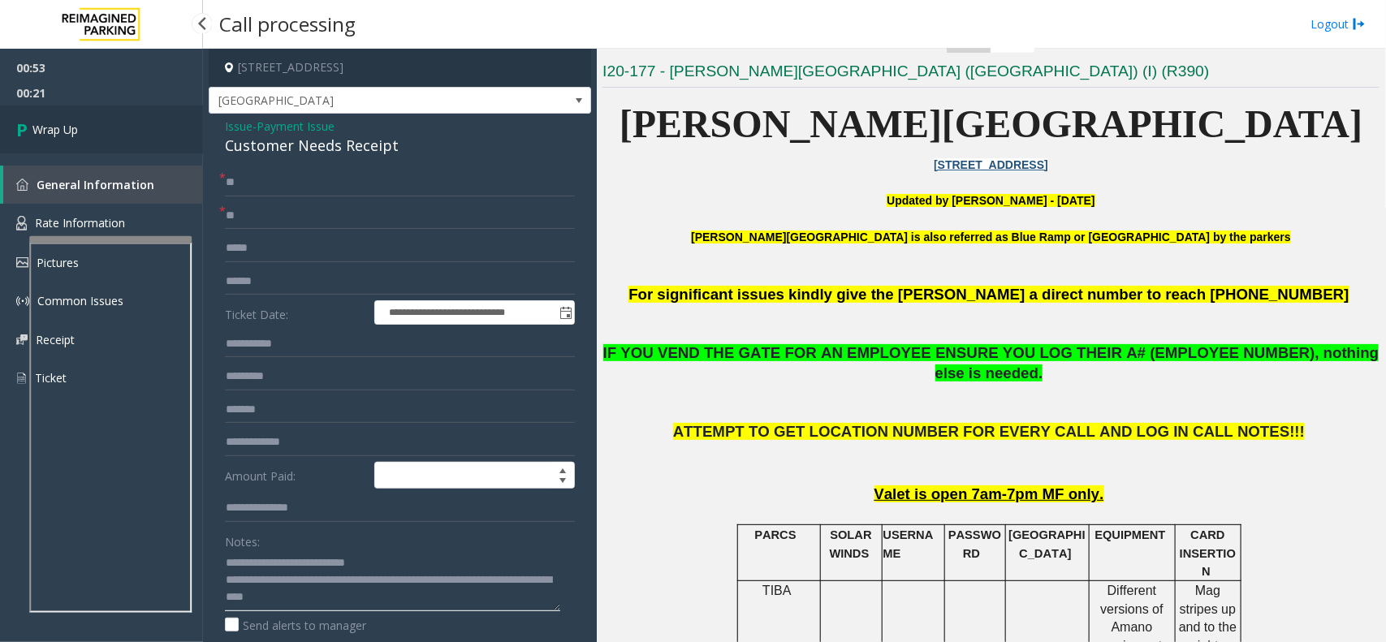
type textarea "**********"
click at [120, 128] on link "Wrap Up" at bounding box center [101, 130] width 203 height 48
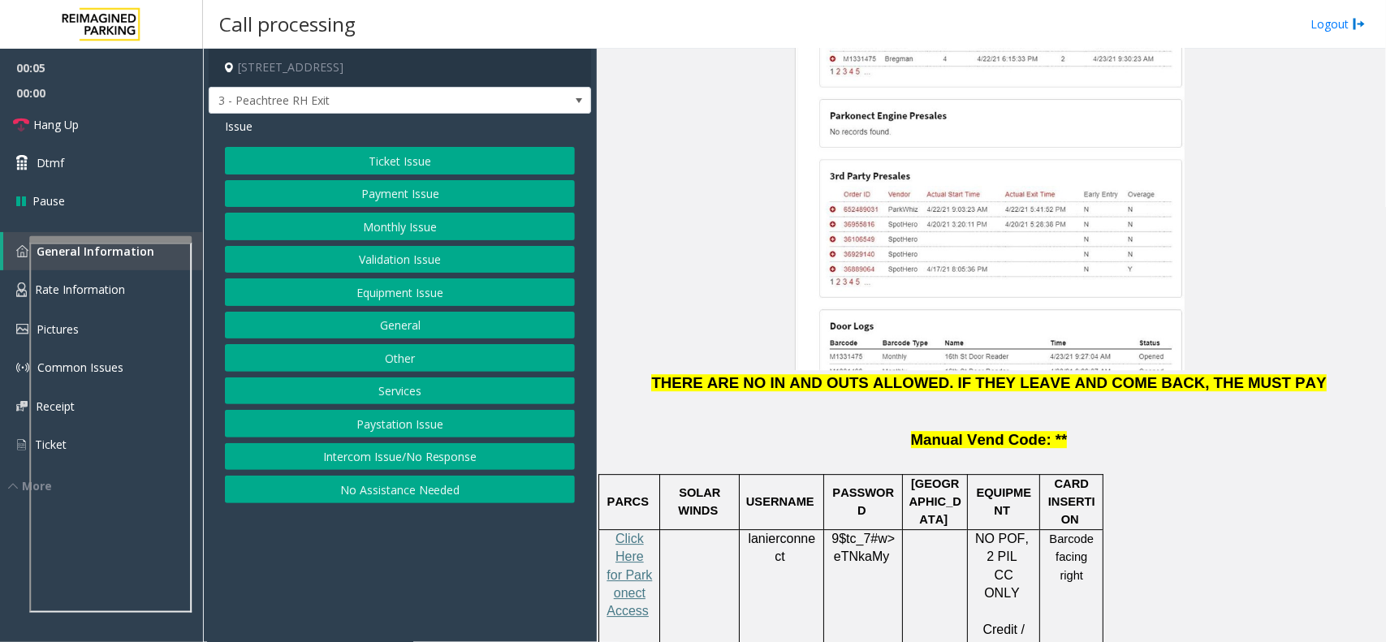
scroll to position [2132, 0]
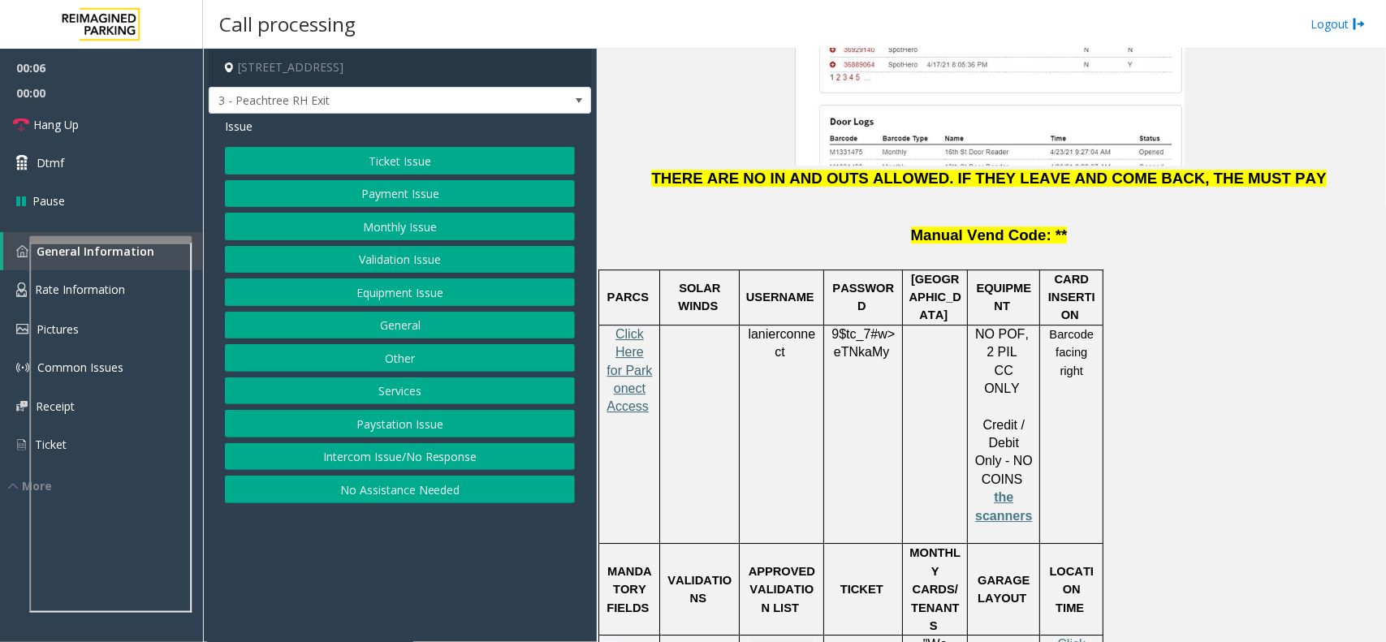
click at [611, 327] on span "Click Here for Parkonect Access" at bounding box center [629, 370] width 45 height 87
click at [785, 345] on span at bounding box center [786, 352] width 3 height 14
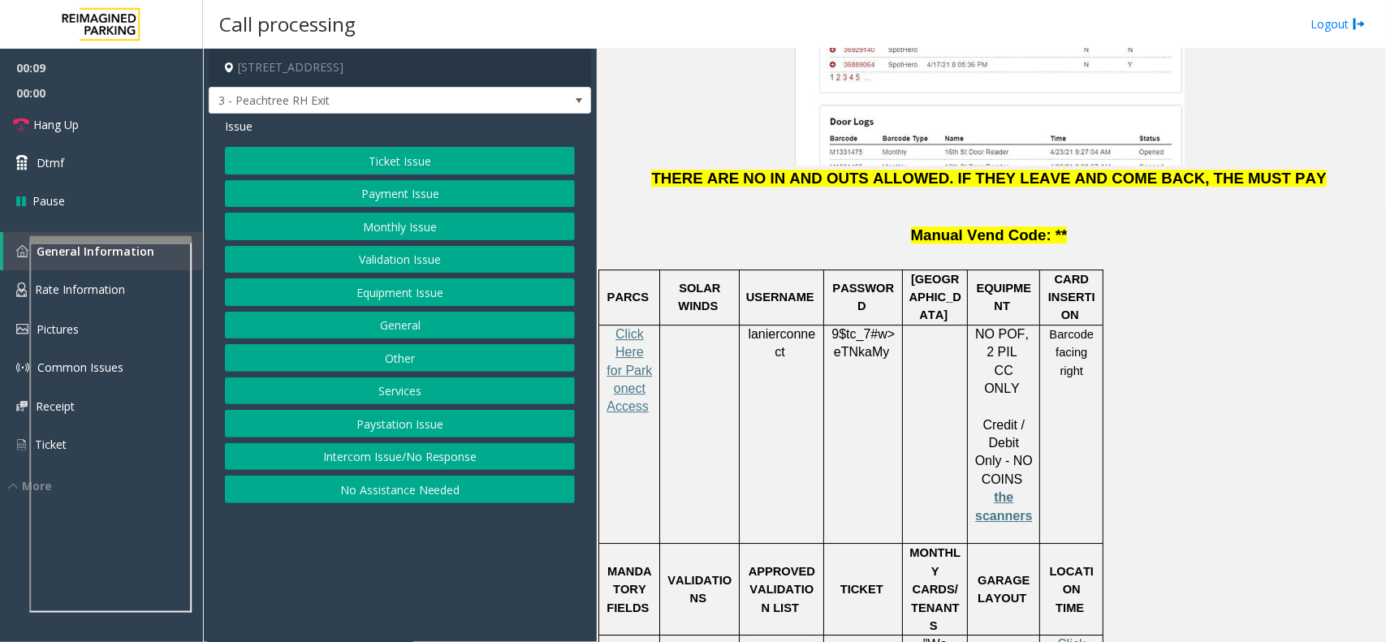
click at [785, 327] on span "lanierconnect" at bounding box center [781, 343] width 67 height 32
copy p "lanierconnect"
click at [873, 345] on span "eTNkaMy" at bounding box center [861, 352] width 55 height 15
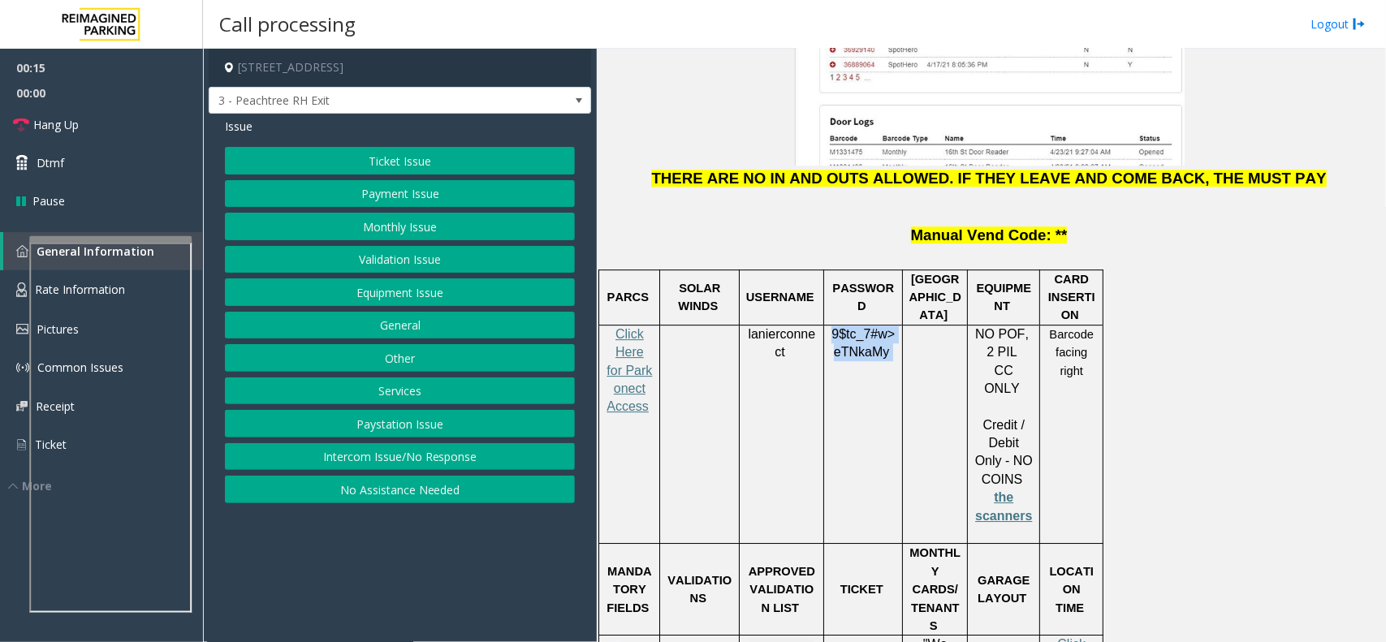
click at [873, 345] on span "eTNkaMy" at bounding box center [861, 352] width 55 height 15
copy p "9$tc_7#w> eTNkaMy"
click at [406, 249] on button "Validation Issue" at bounding box center [400, 260] width 350 height 28
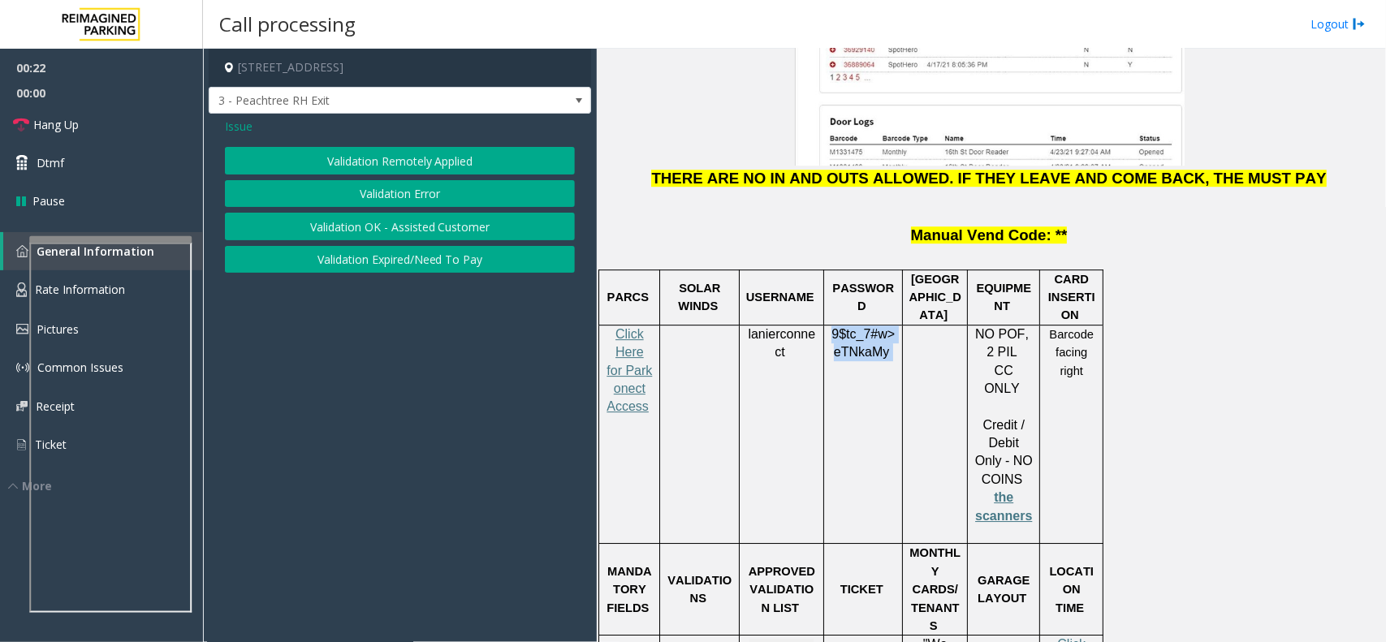
click at [400, 192] on button "Validation Error" at bounding box center [400, 194] width 350 height 28
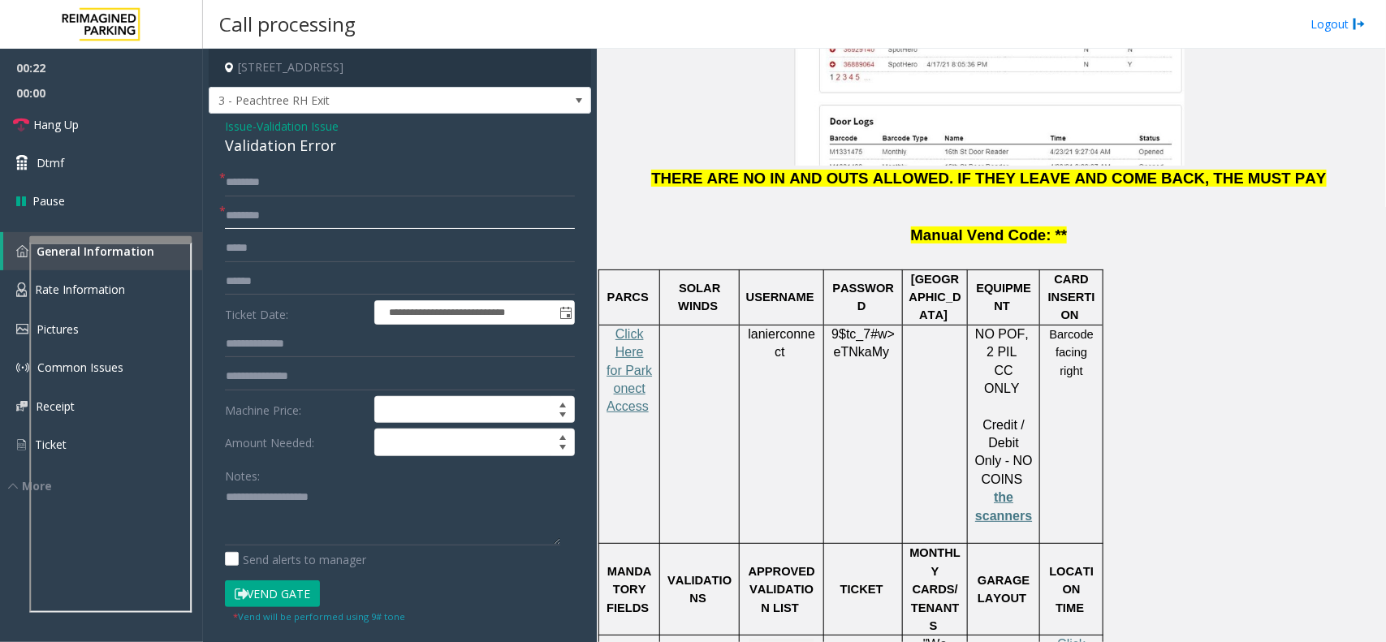
drag, startPoint x: 335, startPoint y: 226, endPoint x: 334, endPoint y: 398, distance: 172.2
click at [335, 234] on form "**********" at bounding box center [400, 397] width 350 height 456
click at [315, 500] on textarea at bounding box center [392, 515] width 335 height 61
click at [311, 145] on div "Validation Error" at bounding box center [400, 146] width 350 height 22
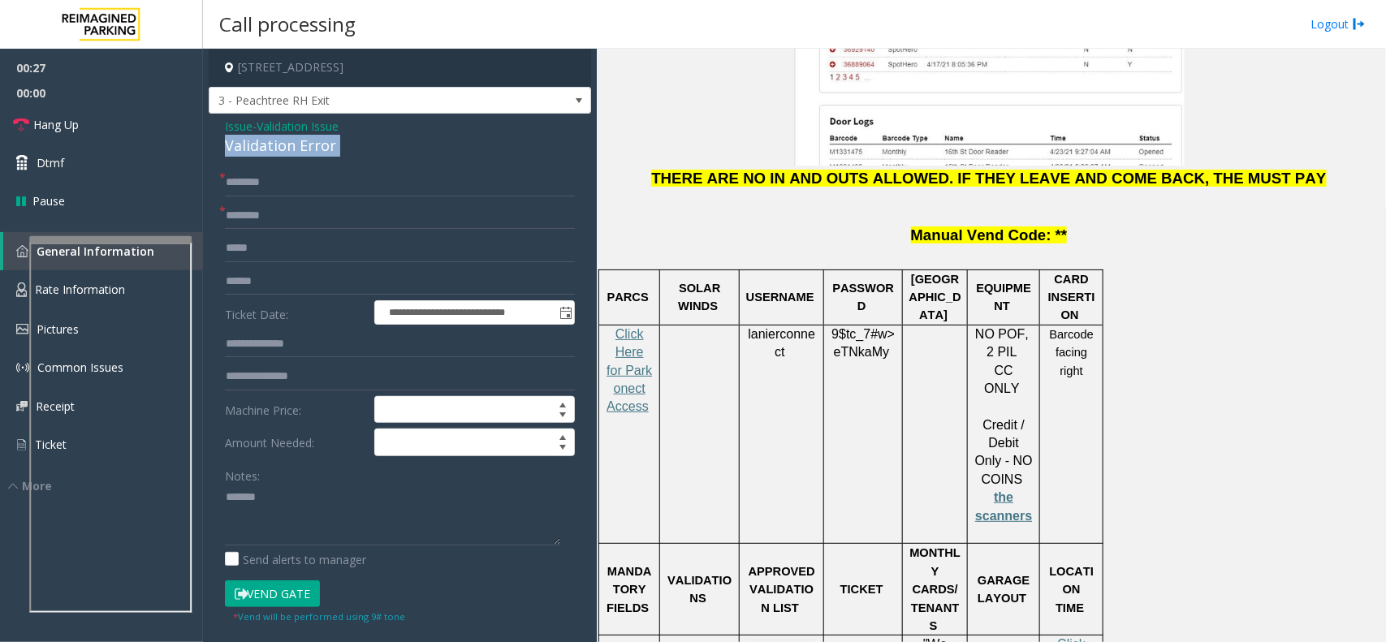
click at [311, 145] on div "Validation Error" at bounding box center [400, 146] width 350 height 22
copy div "Validation Error"
click at [311, 512] on textarea at bounding box center [392, 515] width 335 height 61
paste textarea "**********"
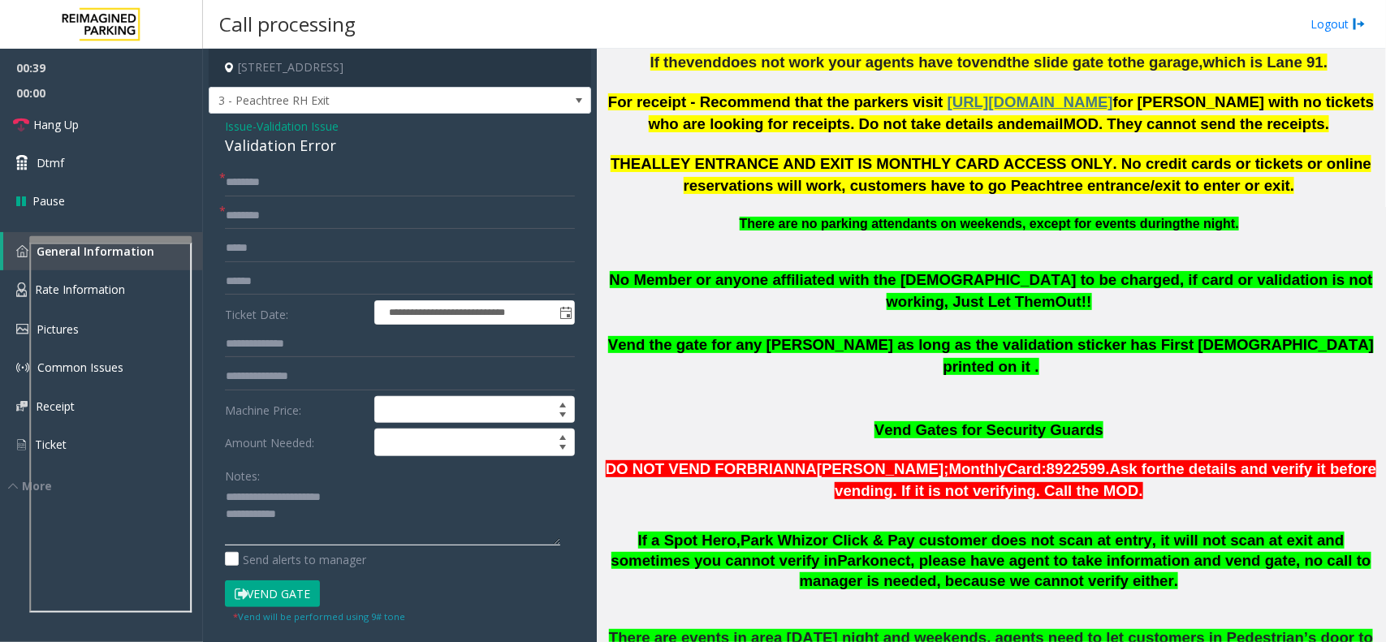
scroll to position [711, 0]
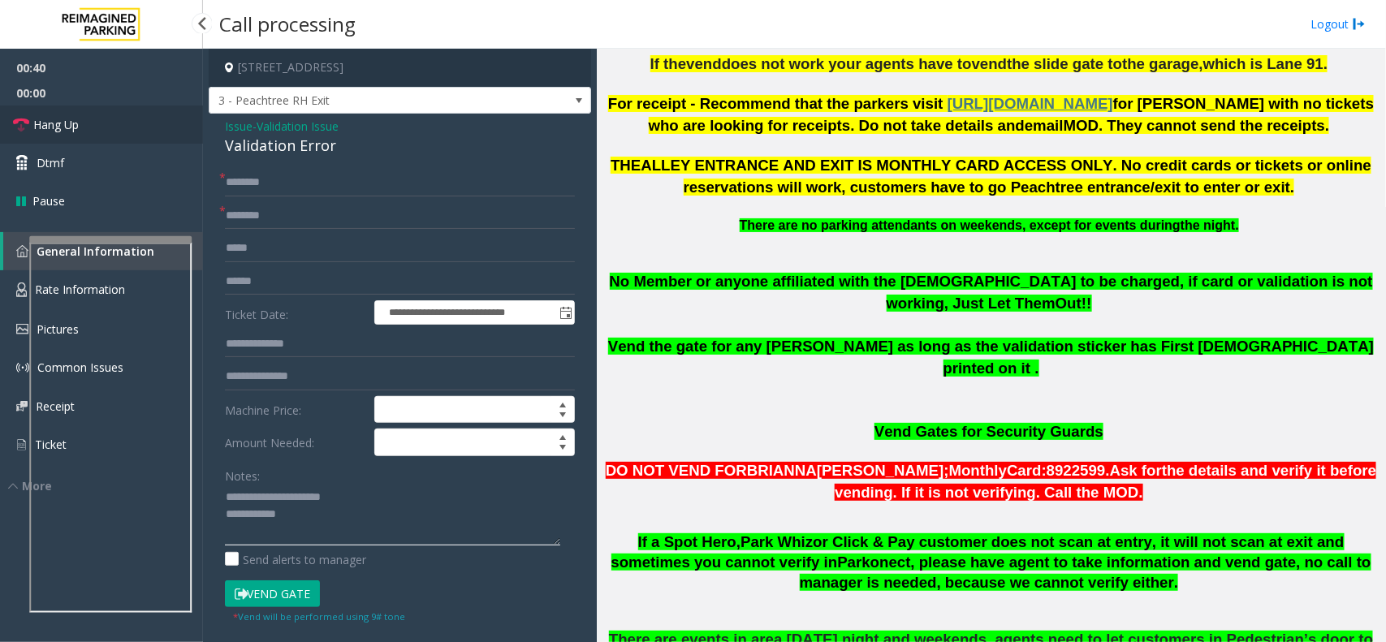
type textarea "**********"
click at [88, 114] on link "Hang Up" at bounding box center [101, 125] width 203 height 38
click at [253, 184] on input "text" at bounding box center [400, 183] width 350 height 28
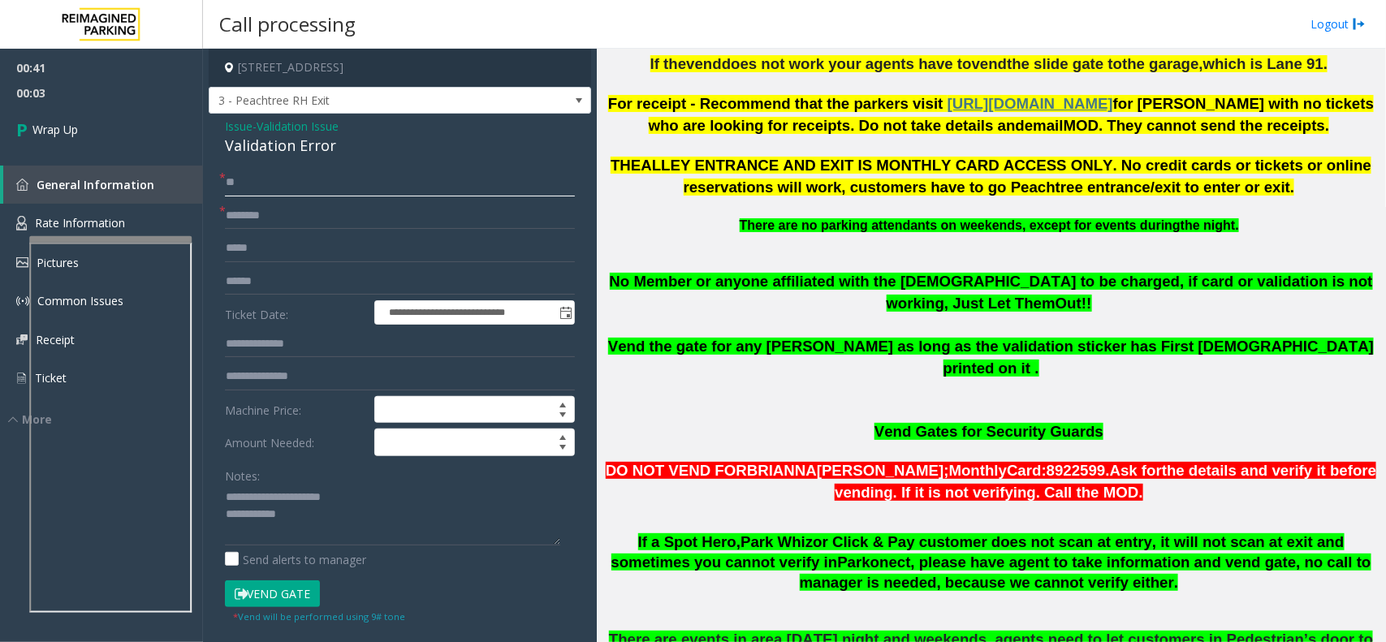
type input "**"
copy span "church"
drag, startPoint x: 910, startPoint y: 281, endPoint x: 869, endPoint y: 283, distance: 40.6
click at [869, 283] on span "No Member or anyone affiliated with the church to be charged, if card or valida…" at bounding box center [992, 292] width 764 height 39
click at [313, 233] on form "**********" at bounding box center [400, 397] width 350 height 456
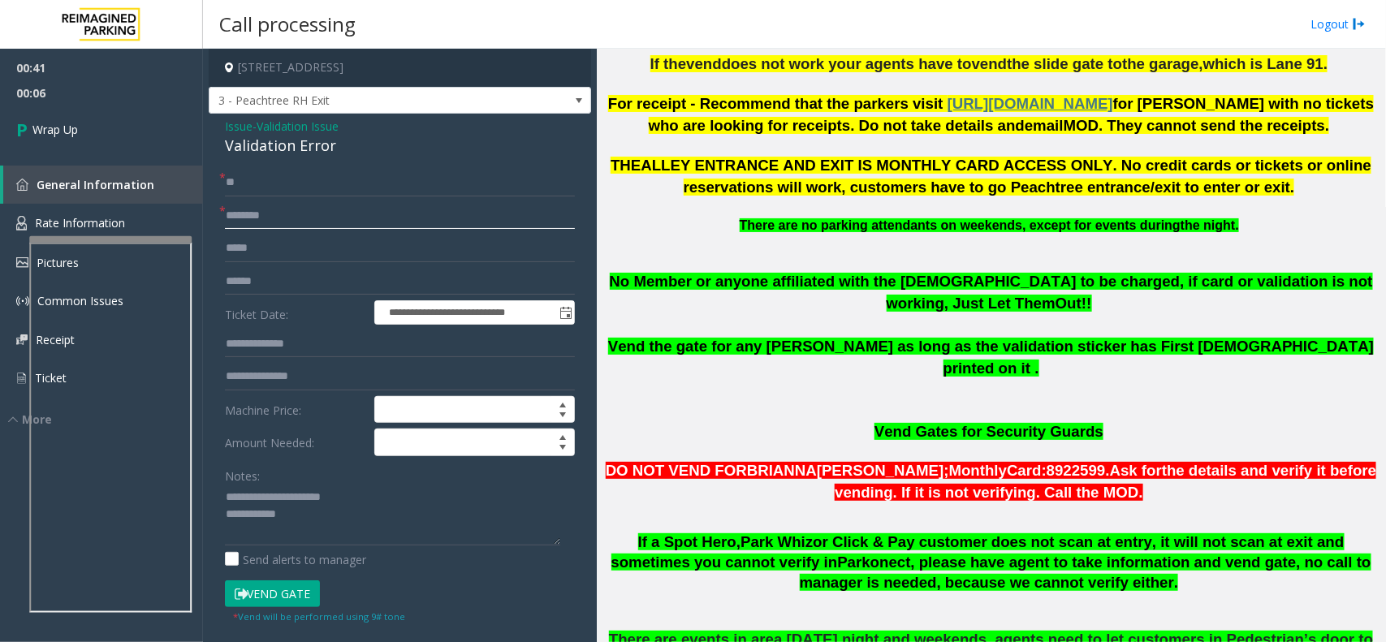
click at [309, 222] on input "text" at bounding box center [400, 216] width 350 height 28
paste input "******"
type input "******"
click at [330, 517] on textarea at bounding box center [392, 515] width 335 height 61
type textarea "**********"
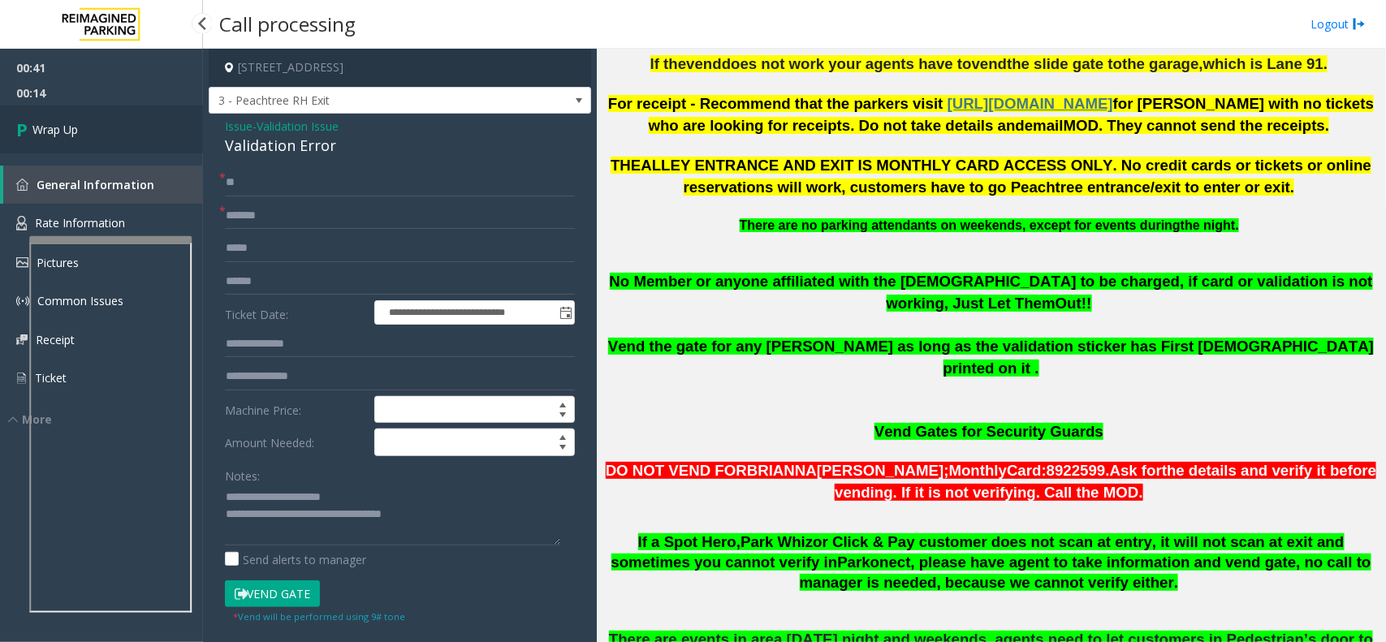
click at [123, 124] on link "Wrap Up" at bounding box center [101, 130] width 203 height 48
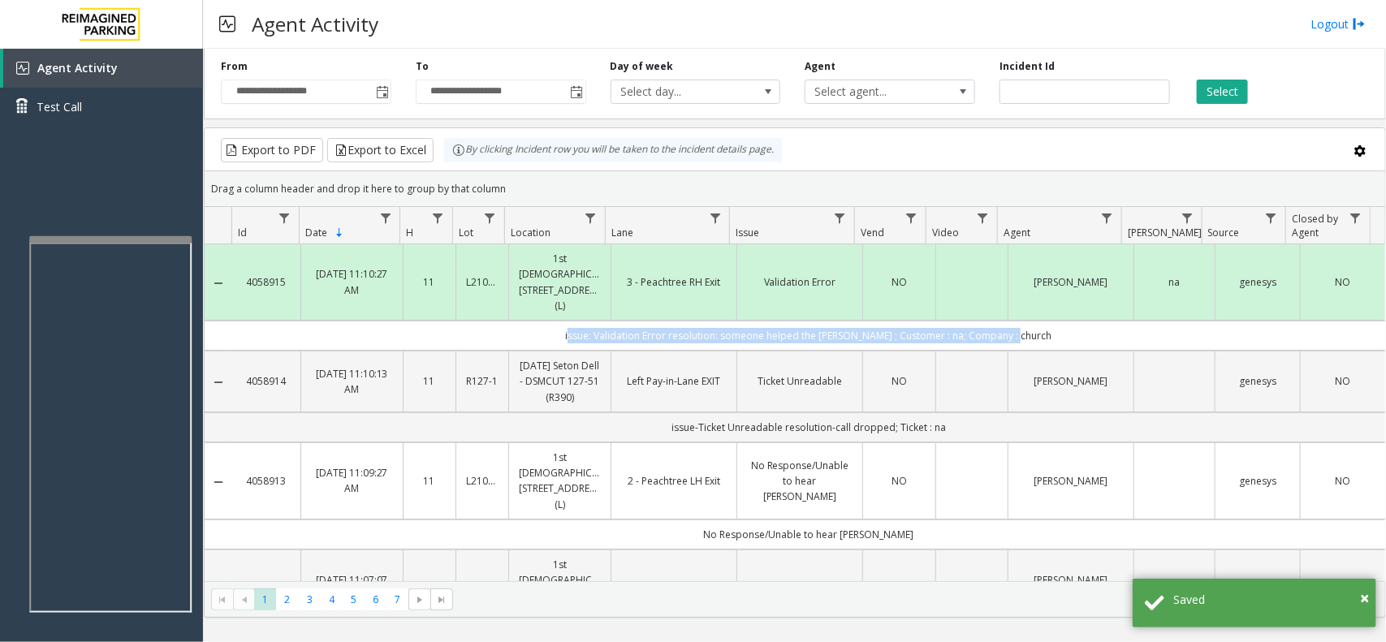
drag, startPoint x: 1036, startPoint y: 317, endPoint x: 573, endPoint y: 331, distance: 464.0
click at [573, 331] on td "issue: Validation Error resolution: someone helped the parker ; Customer : na; …" at bounding box center [808, 336] width 1153 height 30
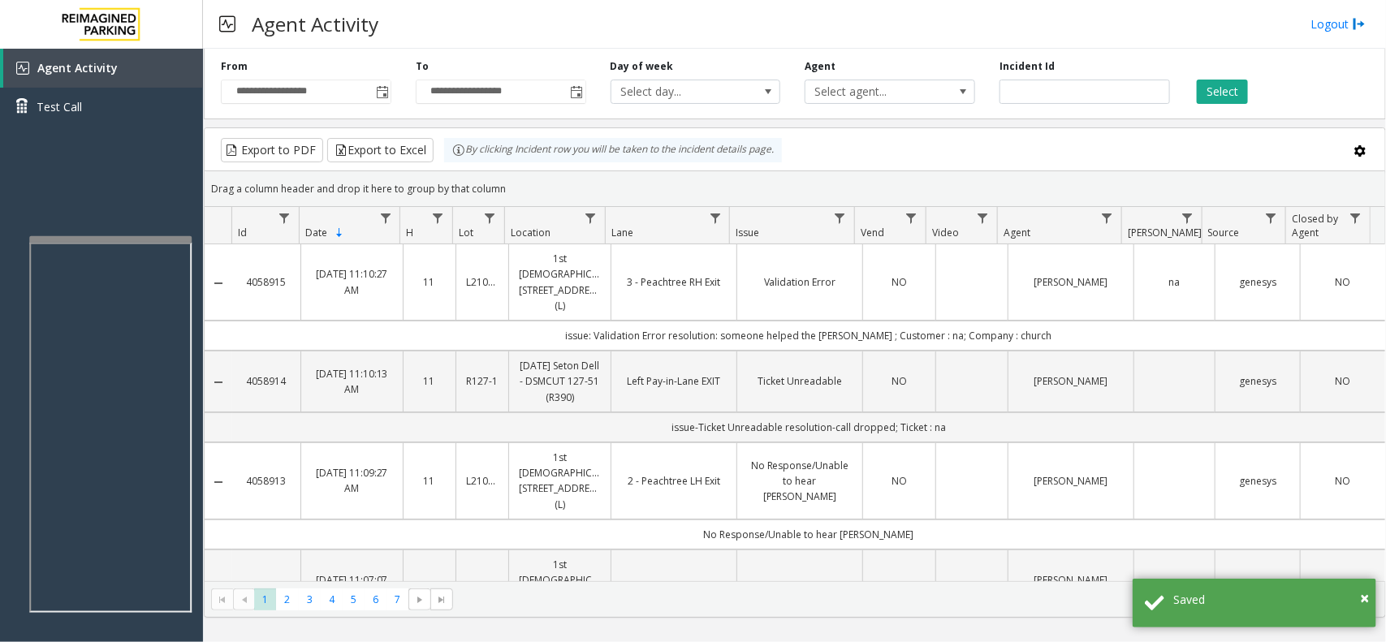
click at [558, 303] on td "1st [DEMOGRAPHIC_DATA], [STREET_ADDRESS] (L)" at bounding box center [559, 282] width 102 height 76
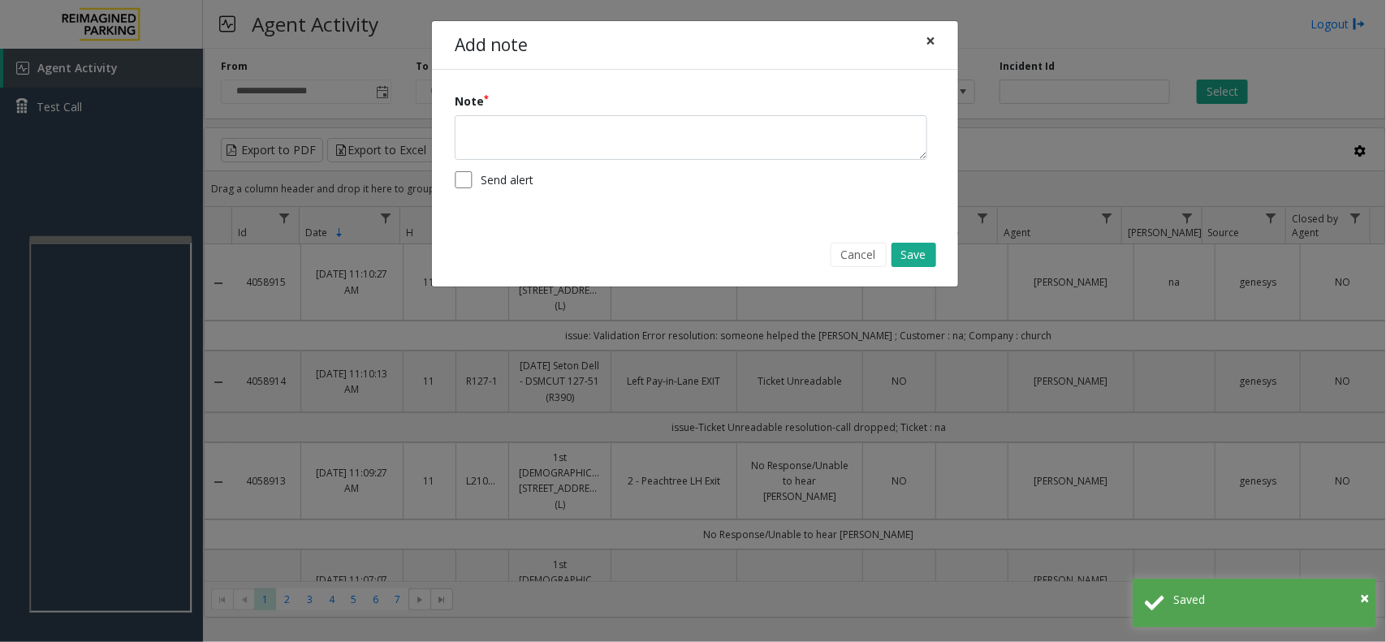
click at [930, 37] on span "×" at bounding box center [931, 40] width 10 height 23
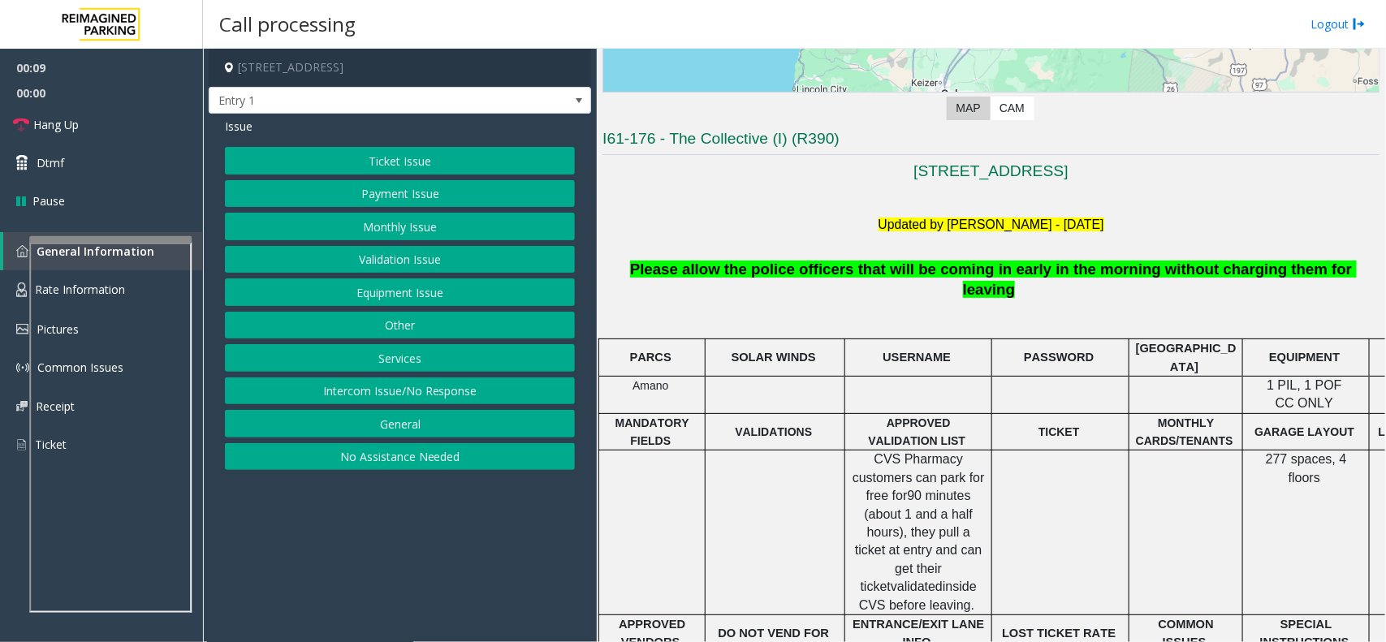
scroll to position [508, 0]
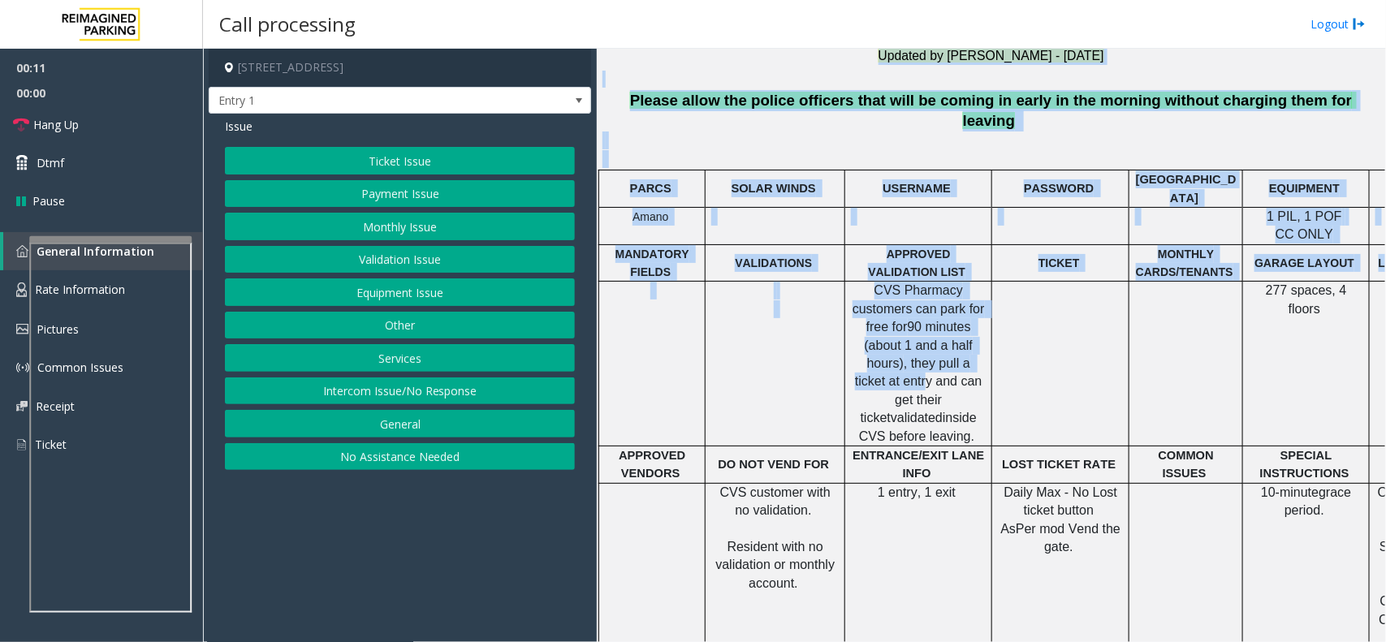
drag, startPoint x: 625, startPoint y: 88, endPoint x: 928, endPoint y: 346, distance: 397.5
click at [928, 346] on div "1815 SW 4th Ave Portland, OR Updated by Pranav Babbar - 27th Feb 2025 Please al…" at bounding box center [991, 439] width 777 height 895
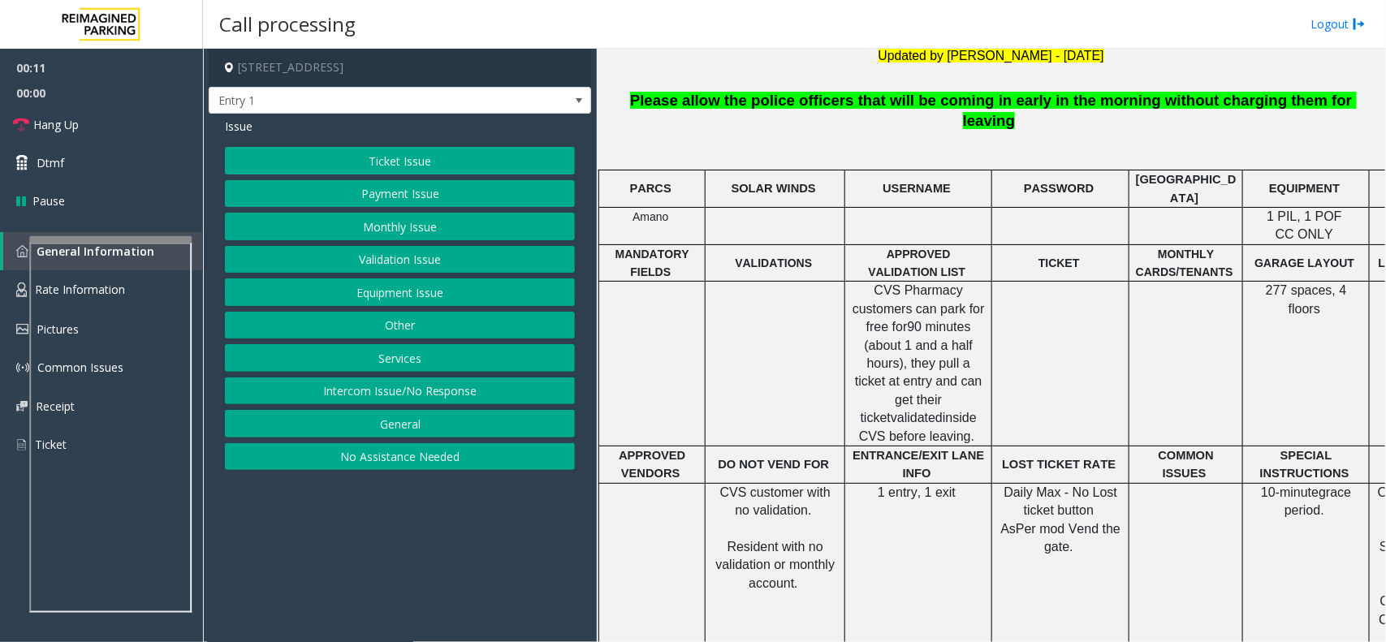
click at [1017, 334] on td at bounding box center [1061, 364] width 137 height 165
click at [417, 396] on button "Intercom Issue/No Response" at bounding box center [400, 392] width 350 height 28
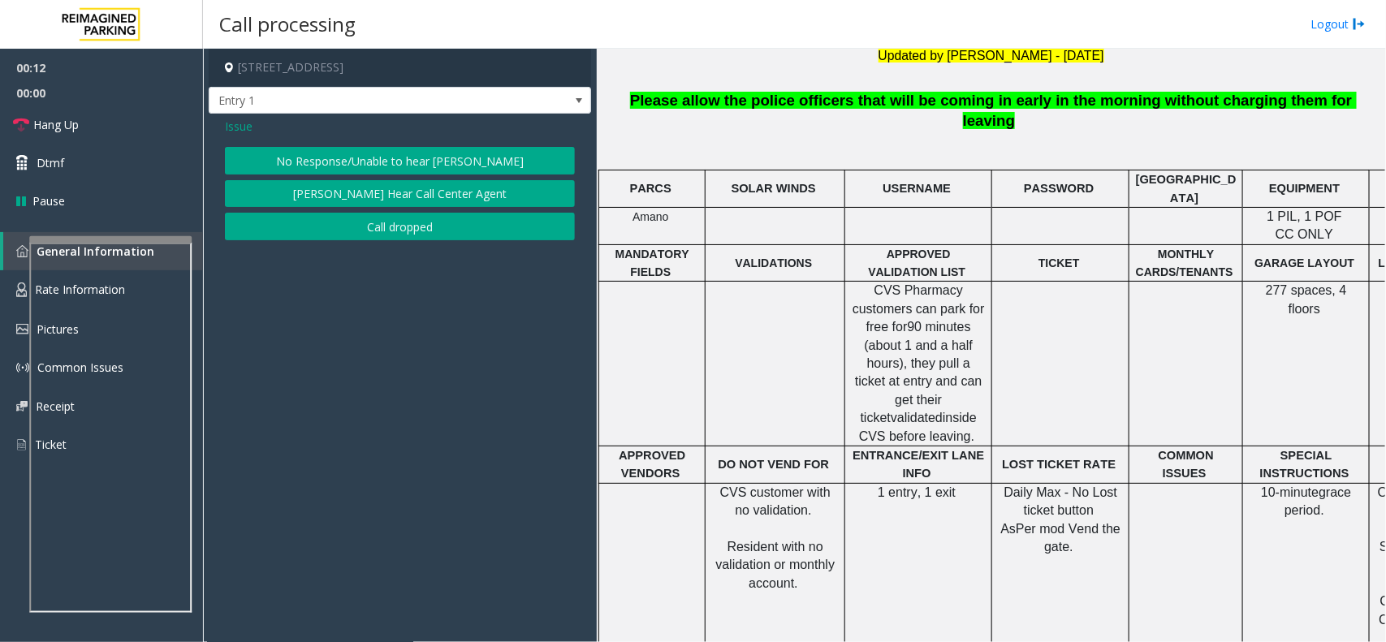
click at [386, 158] on button "No Response/Unable to hear [PERSON_NAME]" at bounding box center [400, 161] width 350 height 28
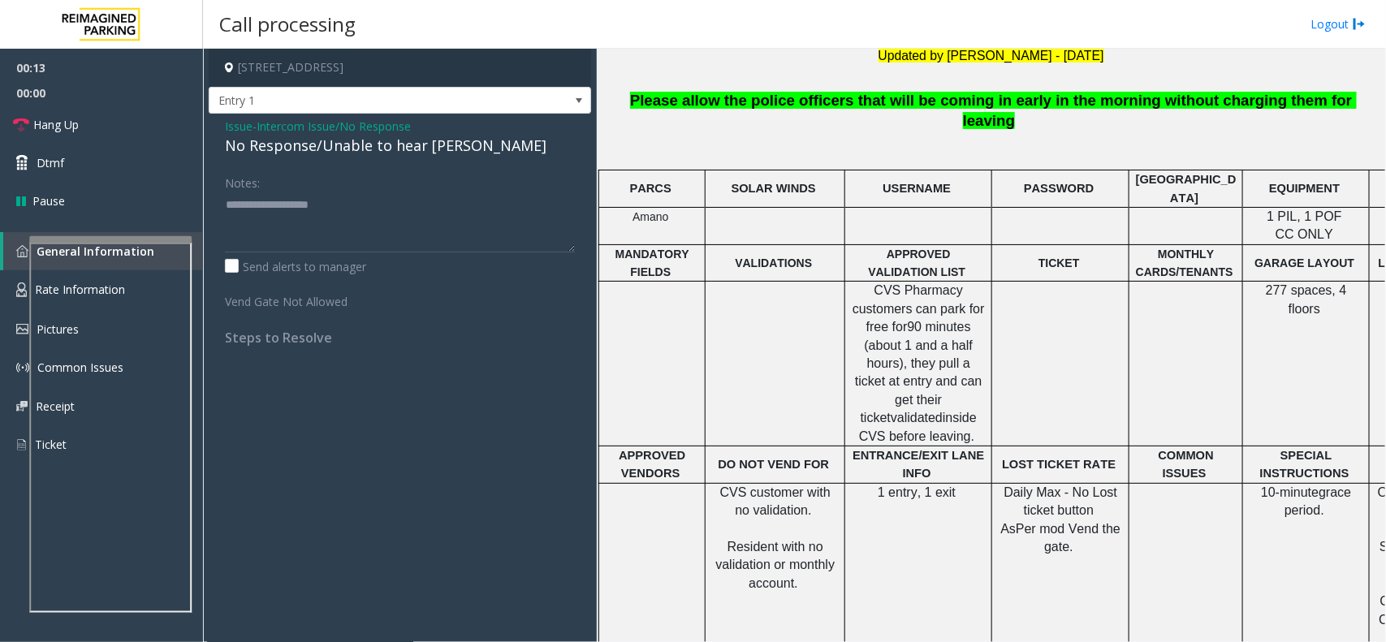
click at [386, 155] on div "No Response/Unable to hear [PERSON_NAME]" at bounding box center [400, 146] width 350 height 22
click at [439, 212] on textarea at bounding box center [400, 222] width 350 height 61
type textarea "**********"
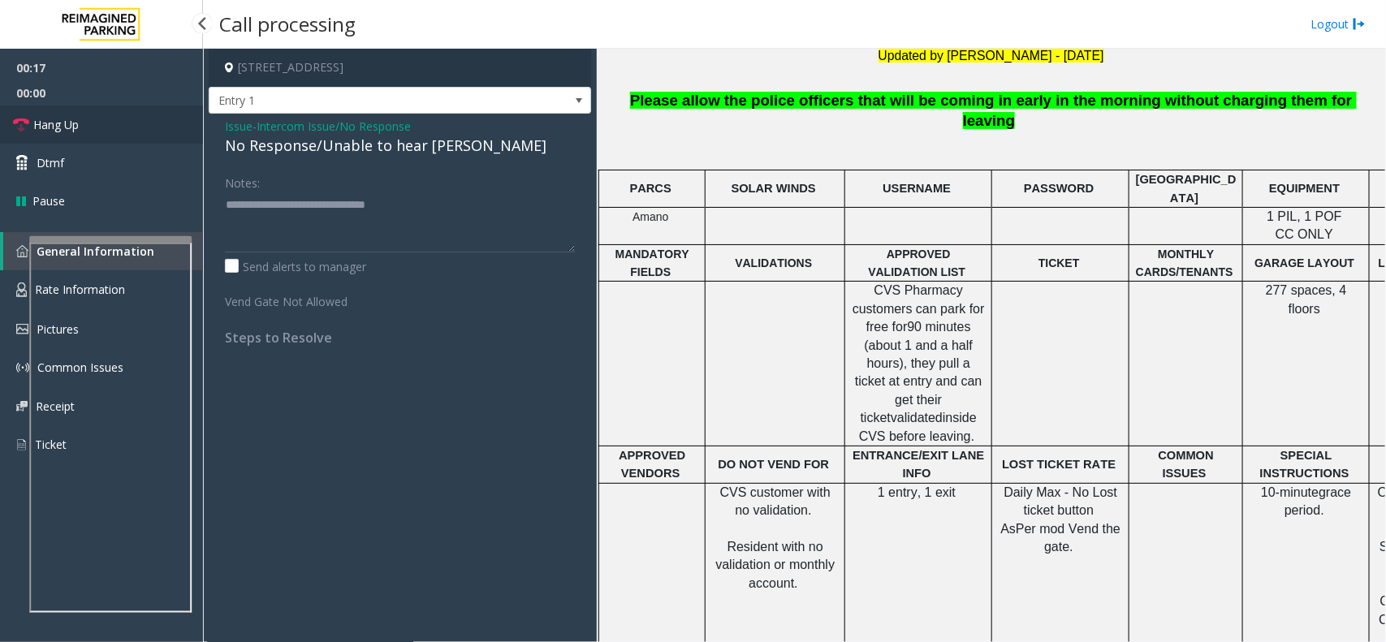
click at [84, 131] on link "Hang Up" at bounding box center [101, 125] width 203 height 38
click at [103, 128] on link "Hang Up" at bounding box center [101, 125] width 203 height 38
click at [51, 119] on span "Hang Up" at bounding box center [55, 124] width 45 height 17
click at [108, 120] on link "Hang Up" at bounding box center [101, 125] width 203 height 38
click at [88, 127] on link "Hang Up" at bounding box center [101, 125] width 203 height 38
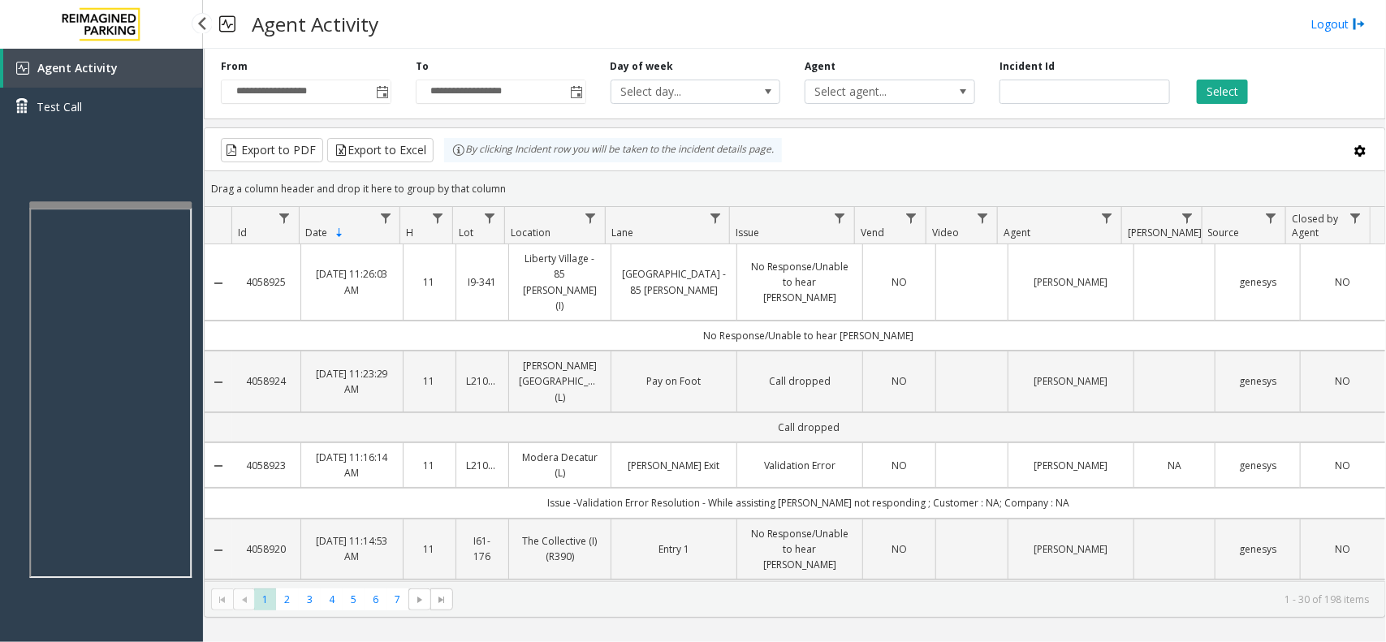
click at [132, 200] on app-root "**********" at bounding box center [693, 321] width 1386 height 642
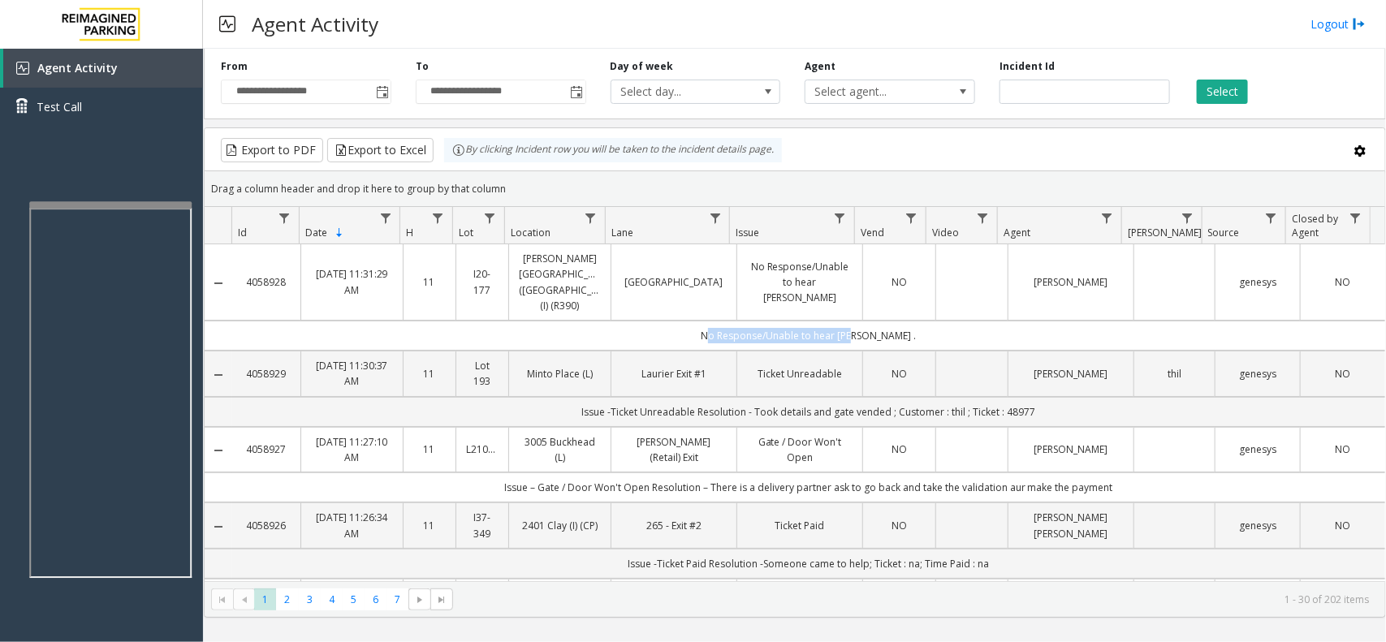
drag, startPoint x: 578, startPoint y: 309, endPoint x: 911, endPoint y: 329, distance: 332.8
click at [863, 334] on td "No Response/Unable to hear [PERSON_NAME] ." at bounding box center [808, 336] width 1153 height 30
click at [911, 329] on td "No Response/Unable to hear [PERSON_NAME] ." at bounding box center [808, 336] width 1153 height 30
drag, startPoint x: 914, startPoint y: 318, endPoint x: 693, endPoint y: 318, distance: 220.9
click at [693, 321] on td "No Response/Unable to hear [PERSON_NAME] ." at bounding box center [808, 336] width 1153 height 30
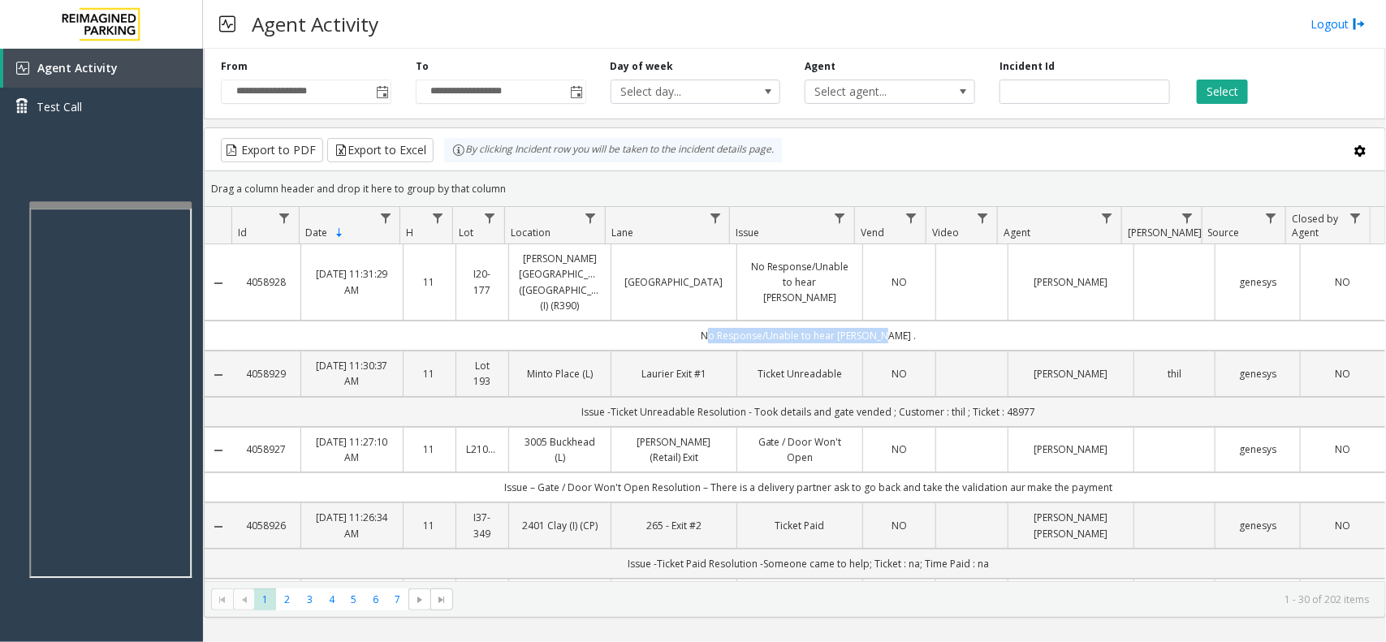
click at [693, 321] on td "No Response/Unable to hear [PERSON_NAME] ." at bounding box center [808, 336] width 1153 height 30
drag, startPoint x: 693, startPoint y: 318, endPoint x: 965, endPoint y: 318, distance: 272.1
click at [965, 321] on td "No Response/Unable to hear [PERSON_NAME] ." at bounding box center [808, 336] width 1153 height 30
click at [964, 321] on td "No Response/Unable to hear [PERSON_NAME] ." at bounding box center [808, 336] width 1153 height 30
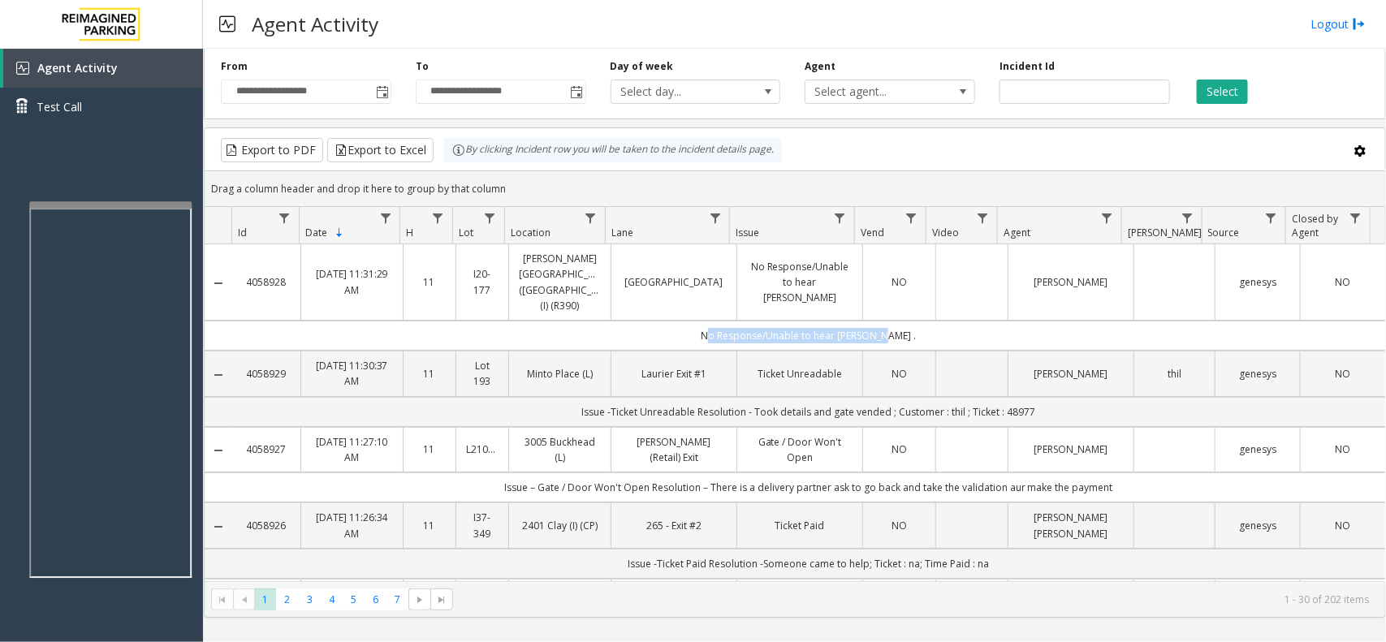
drag, startPoint x: 961, startPoint y: 321, endPoint x: 573, endPoint y: 309, distance: 387.6
click at [573, 321] on td "No Response/Unable to hear [PERSON_NAME] ." at bounding box center [808, 336] width 1153 height 30
click at [720, 331] on td "No Response/Unable to hear [PERSON_NAME] ." at bounding box center [808, 336] width 1153 height 30
drag, startPoint x: 679, startPoint y: 329, endPoint x: 988, endPoint y: 321, distance: 308.8
click at [988, 321] on td "No Response/Unable to hear [PERSON_NAME] ." at bounding box center [808, 336] width 1153 height 30
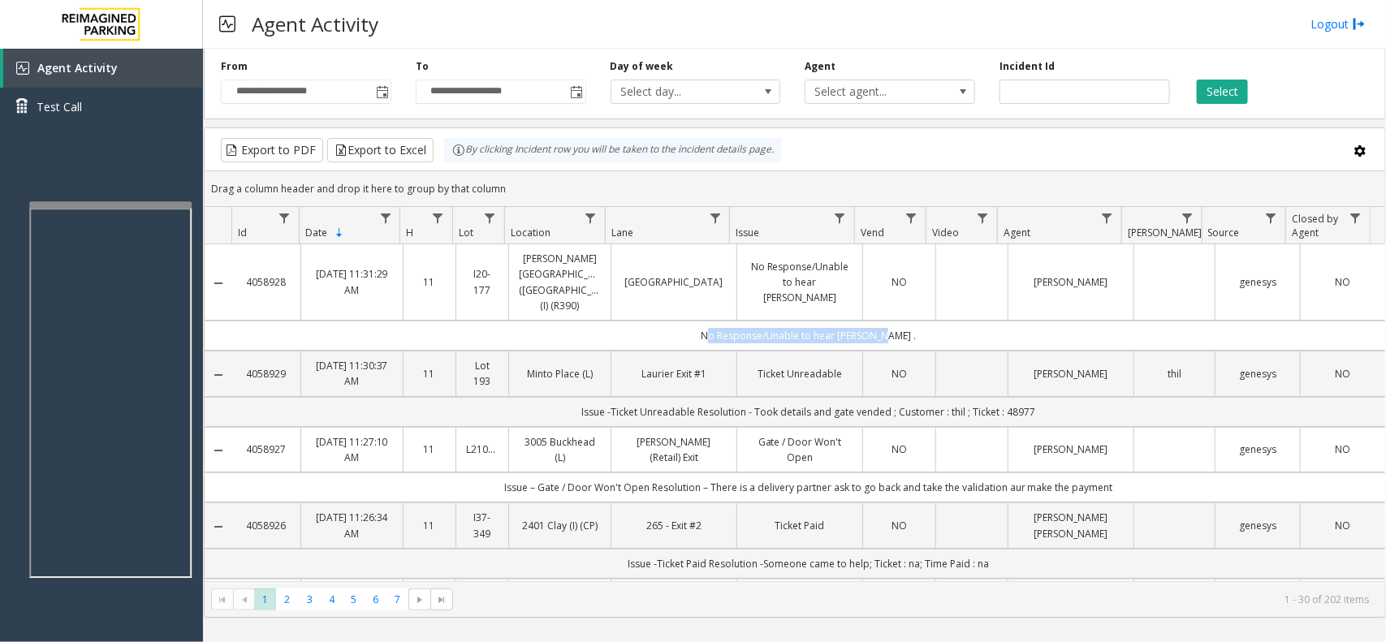
click at [976, 322] on td "No Response/Unable to hear [PERSON_NAME] ." at bounding box center [808, 336] width 1153 height 30
drag, startPoint x: 976, startPoint y: 322, endPoint x: 672, endPoint y: 329, distance: 303.9
click at [672, 329] on td "No Response/Unable to hear [PERSON_NAME] ." at bounding box center [808, 336] width 1153 height 30
drag, startPoint x: 652, startPoint y: 327, endPoint x: 1075, endPoint y: 326, distance: 422.4
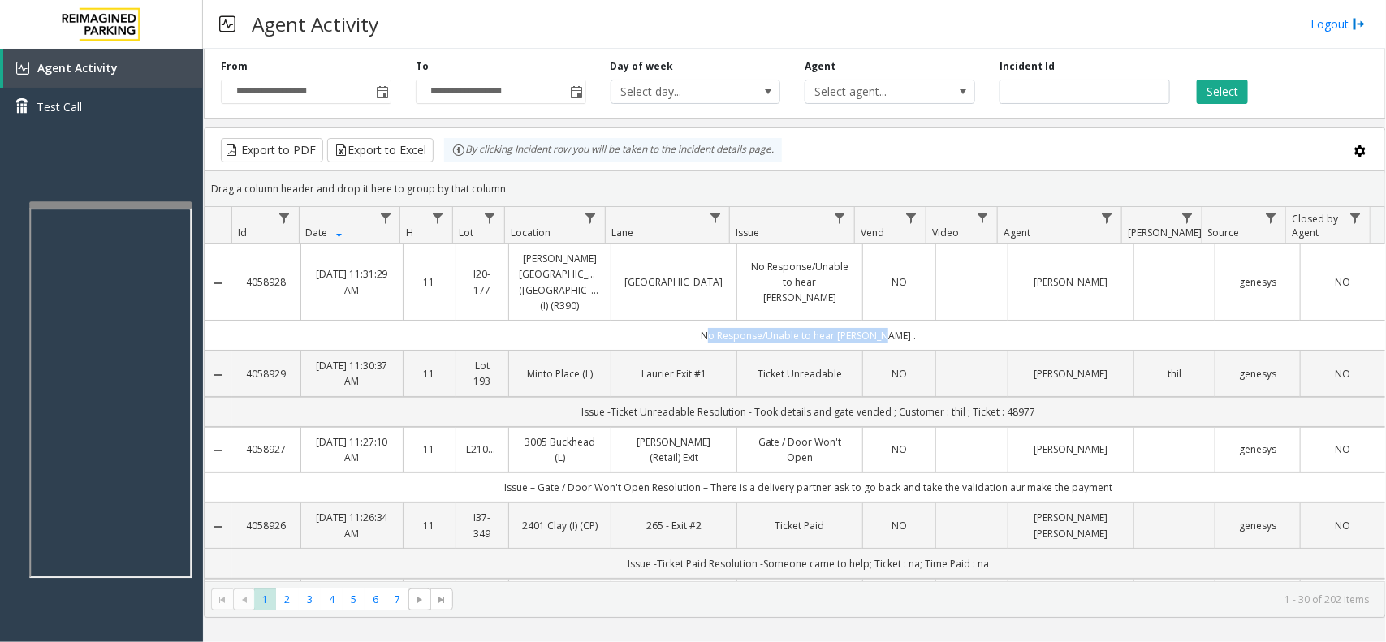
click at [1075, 326] on td "No Response/Unable to hear [PERSON_NAME] ." at bounding box center [808, 336] width 1153 height 30
click at [939, 322] on td "No Response/Unable to hear [PERSON_NAME] ." at bounding box center [808, 336] width 1153 height 30
drag, startPoint x: 943, startPoint y: 319, endPoint x: 634, endPoint y: 318, distance: 308.7
click at [634, 321] on td "No Response/Unable to hear [PERSON_NAME] ." at bounding box center [808, 336] width 1153 height 30
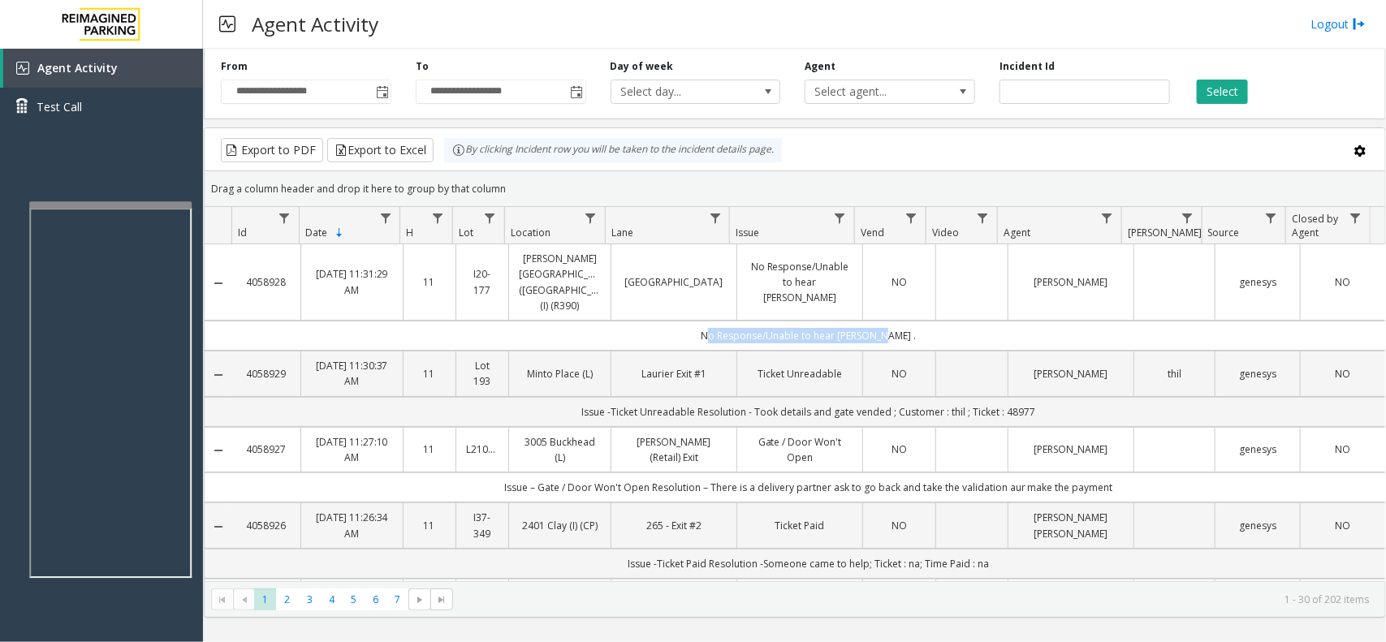
drag, startPoint x: 634, startPoint y: 318, endPoint x: 1085, endPoint y: 315, distance: 450.8
click at [1085, 321] on td "No Response/Unable to hear [PERSON_NAME] ." at bounding box center [808, 336] width 1153 height 30
click at [935, 321] on td "No Response/Unable to hear [PERSON_NAME] ." at bounding box center [808, 336] width 1153 height 30
drag, startPoint x: 947, startPoint y: 321, endPoint x: 625, endPoint y: 325, distance: 321.7
click at [625, 325] on td "No Response/Unable to hear [PERSON_NAME] ." at bounding box center [808, 336] width 1153 height 30
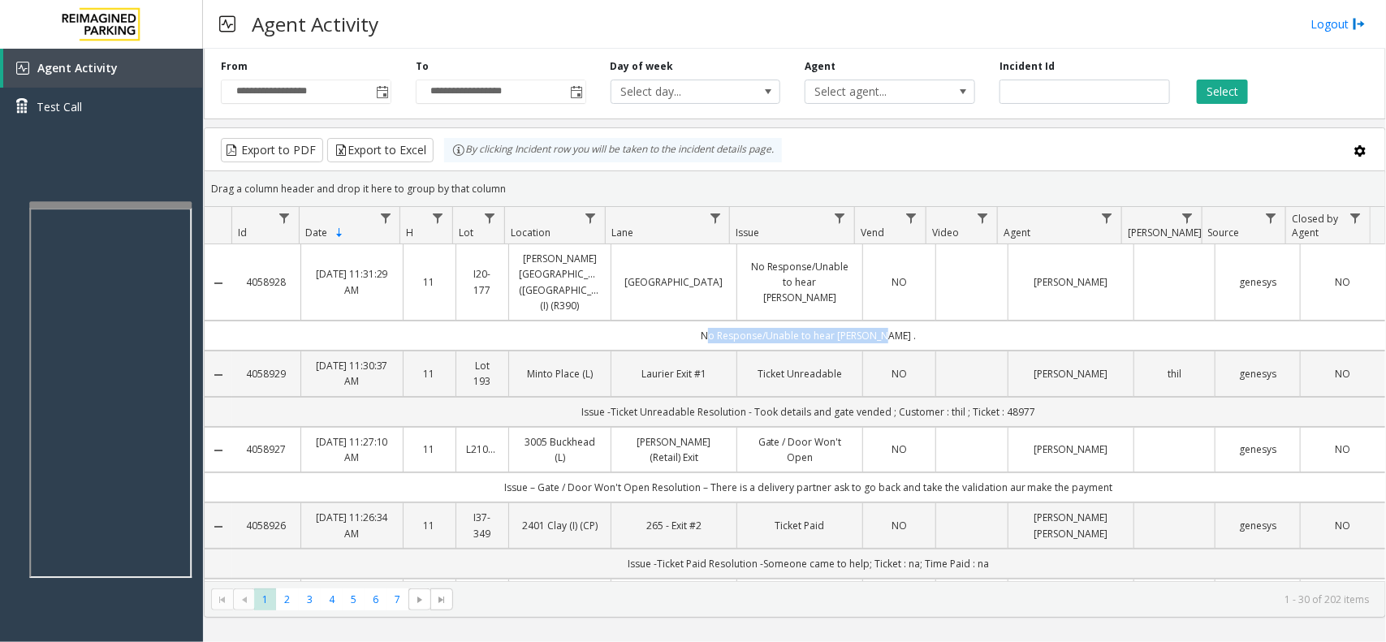
click at [625, 325] on td "No Response/Unable to hear [PERSON_NAME] ." at bounding box center [808, 336] width 1153 height 30
drag, startPoint x: 625, startPoint y: 325, endPoint x: 975, endPoint y: 330, distance: 349.3
click at [975, 330] on td "No Response/Unable to hear [PERSON_NAME] ." at bounding box center [808, 336] width 1153 height 30
click at [931, 325] on td "No Response/Unable to hear [PERSON_NAME] ." at bounding box center [808, 336] width 1153 height 30
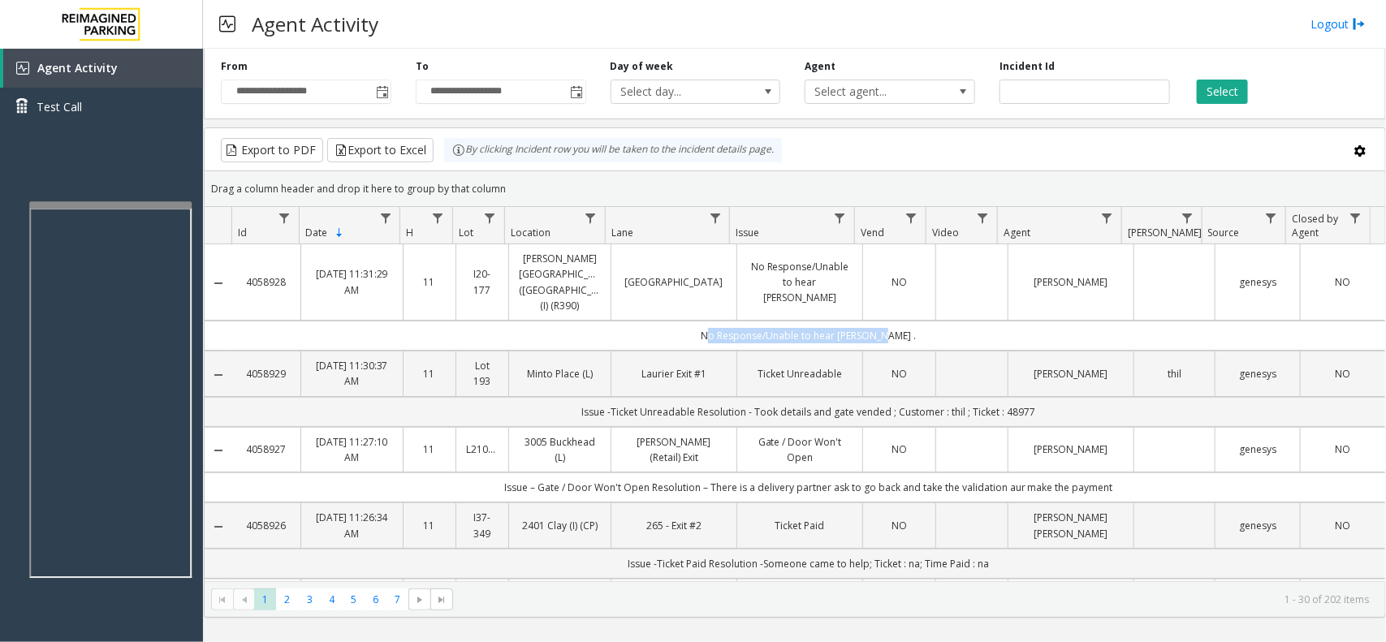
drag, startPoint x: 831, startPoint y: 318, endPoint x: 695, endPoint y: 310, distance: 135.8
click at [695, 321] on td "No Response/Unable to hear [PERSON_NAME] ." at bounding box center [808, 336] width 1153 height 30
click at [687, 321] on td "No Response/Unable to hear [PERSON_NAME] ." at bounding box center [808, 336] width 1153 height 30
drag, startPoint x: 691, startPoint y: 318, endPoint x: 935, endPoint y: 319, distance: 243.7
click at [935, 321] on td "No Response/Unable to hear [PERSON_NAME] ." at bounding box center [808, 336] width 1153 height 30
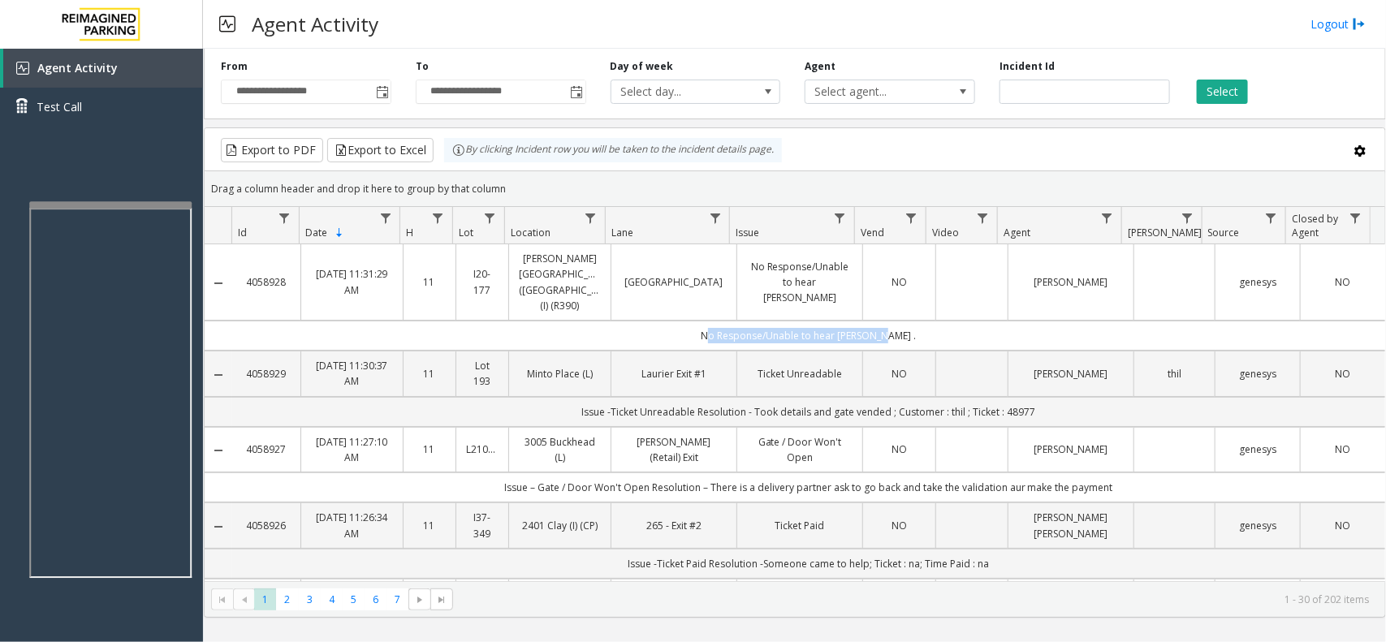
click at [935, 321] on td "No Response/Unable to hear [PERSON_NAME] ." at bounding box center [808, 336] width 1153 height 30
drag, startPoint x: 935, startPoint y: 319, endPoint x: 697, endPoint y: 331, distance: 238.3
click at [697, 331] on td "No Response/Unable to hear [PERSON_NAME] ." at bounding box center [808, 336] width 1153 height 30
click at [693, 326] on td "No Response/Unable to hear [PERSON_NAME] ." at bounding box center [808, 336] width 1153 height 30
drag, startPoint x: 693, startPoint y: 325, endPoint x: 880, endPoint y: 326, distance: 186.8
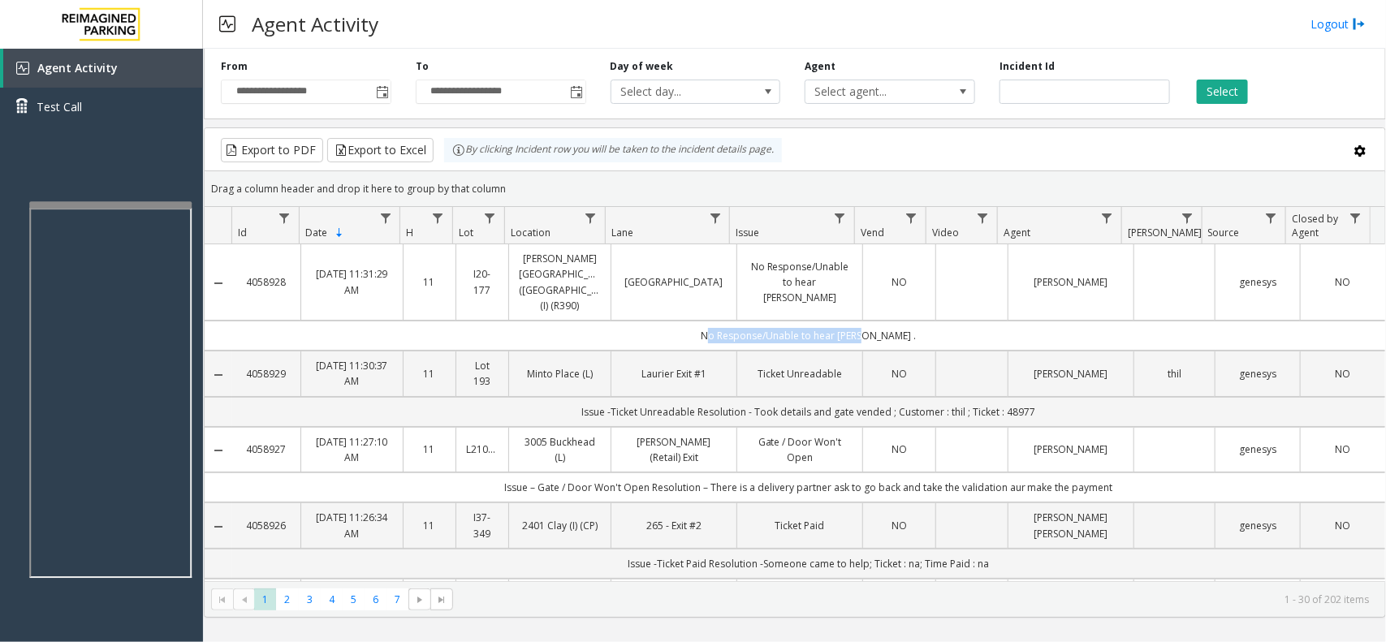
click at [872, 325] on td "No Response/Unable to hear [PERSON_NAME] ." at bounding box center [808, 336] width 1153 height 30
click at [896, 327] on td "No Response/Unable to hear [PERSON_NAME] ." at bounding box center [808, 336] width 1153 height 30
click at [907, 322] on td "No Response/Unable to hear [PERSON_NAME] ." at bounding box center [808, 336] width 1153 height 30
click at [907, 321] on td "No Response/Unable to hear [PERSON_NAME] ." at bounding box center [808, 336] width 1153 height 30
drag, startPoint x: 907, startPoint y: 319, endPoint x: 712, endPoint y: 327, distance: 195.9
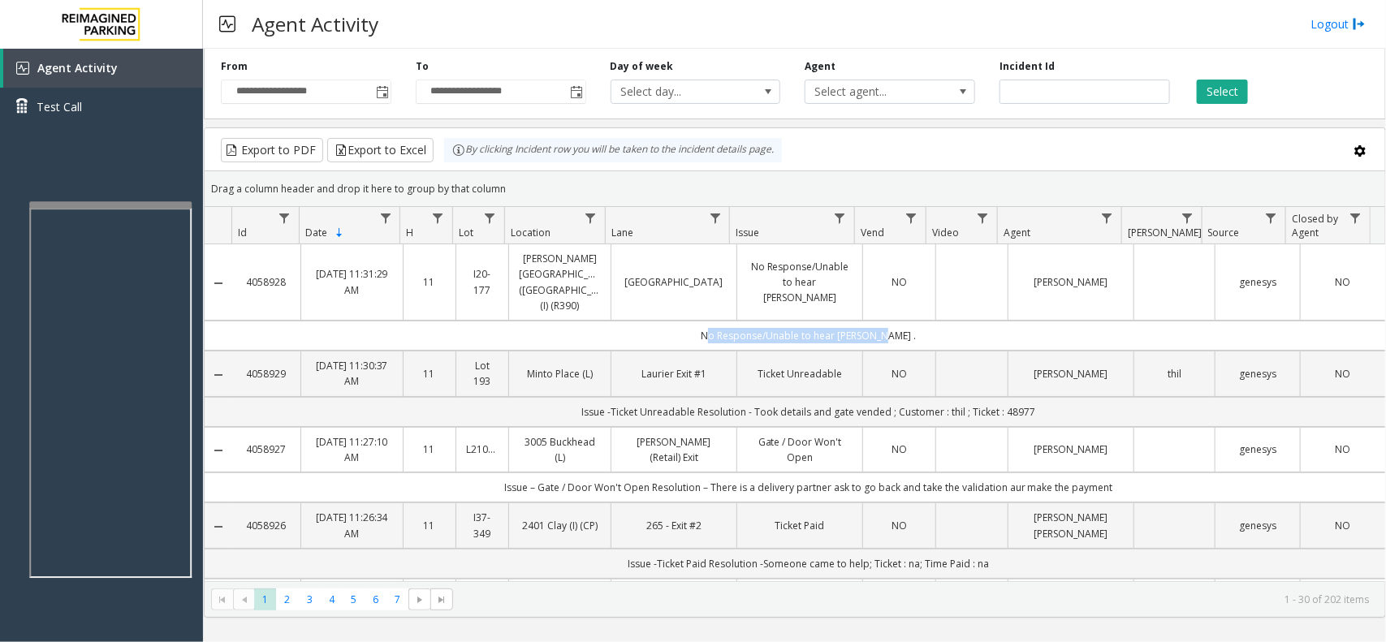
click at [712, 327] on td "No Response/Unable to hear [PERSON_NAME] ." at bounding box center [808, 336] width 1153 height 30
click at [693, 321] on td "No Response/Unable to hear [PERSON_NAME] ." at bounding box center [808, 336] width 1153 height 30
drag, startPoint x: 693, startPoint y: 321, endPoint x: 895, endPoint y: 321, distance: 202.2
click at [894, 321] on td "No Response/Unable to hear [PERSON_NAME] ." at bounding box center [808, 336] width 1153 height 30
click at [896, 322] on td "No Response/Unable to hear [PERSON_NAME] ." at bounding box center [808, 336] width 1153 height 30
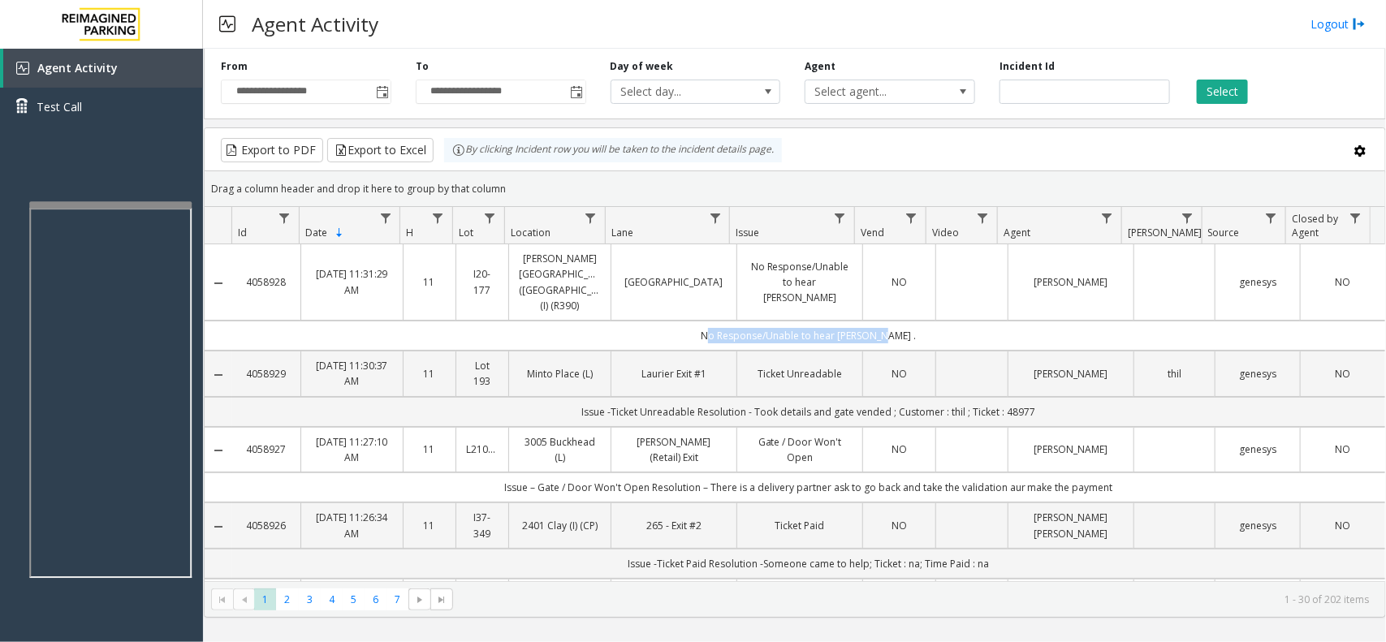
drag, startPoint x: 902, startPoint y: 318, endPoint x: 699, endPoint y: 322, distance: 202.3
click at [699, 322] on td "No Response/Unable to hear [PERSON_NAME] ." at bounding box center [808, 336] width 1153 height 30
drag, startPoint x: 701, startPoint y: 325, endPoint x: 898, endPoint y: 322, distance: 197.4
click at [898, 322] on td "No Response/Unable to hear [PERSON_NAME] ." at bounding box center [808, 336] width 1153 height 30
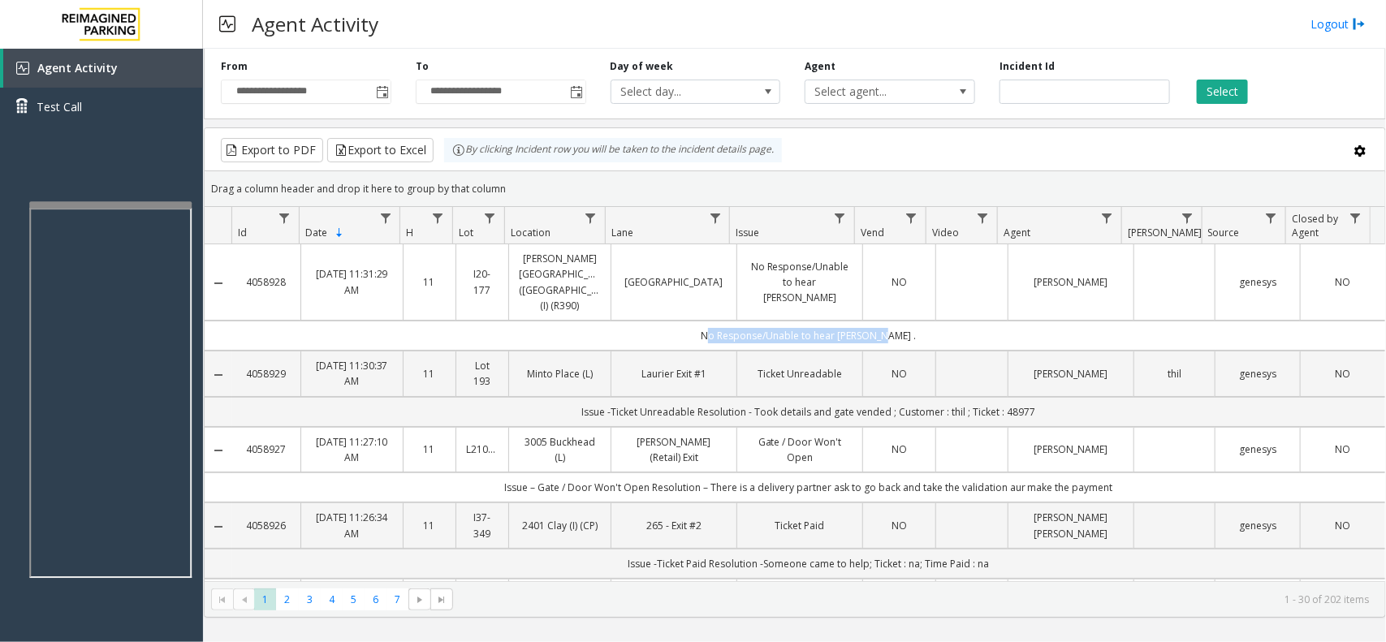
click at [898, 322] on td "No Response/Unable to hear [PERSON_NAME] ." at bounding box center [808, 336] width 1153 height 30
drag, startPoint x: 898, startPoint y: 322, endPoint x: 699, endPoint y: 329, distance: 199.9
click at [699, 329] on td "No Response/Unable to hear [PERSON_NAME] ." at bounding box center [808, 336] width 1153 height 30
click at [703, 321] on td "No Response/Unable to hear [PERSON_NAME] ." at bounding box center [808, 336] width 1153 height 30
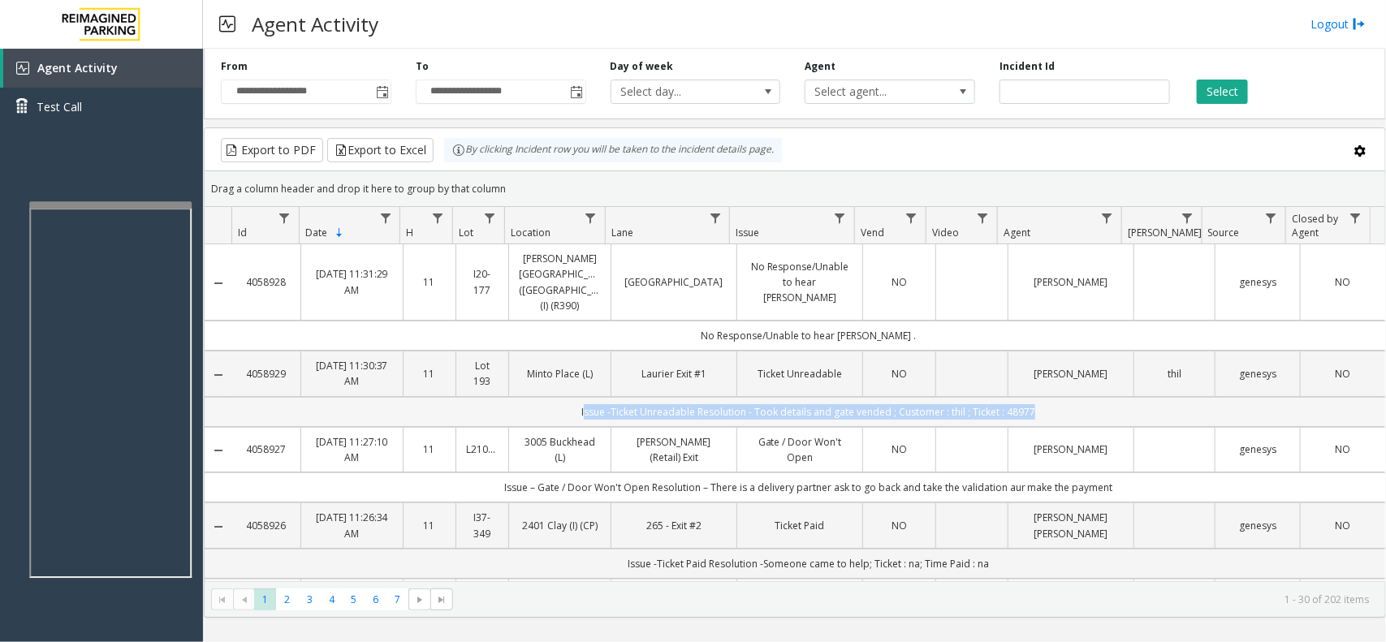
drag, startPoint x: 560, startPoint y: 392, endPoint x: 1021, endPoint y: 392, distance: 460.5
click at [1021, 397] on td "Issue -Ticket Unreadable Resolution - Took details and gate vended ; Customer :…" at bounding box center [808, 412] width 1153 height 30
click at [1044, 397] on td "Issue -Ticket Unreadable Resolution - Took details and gate vended ; Customer :…" at bounding box center [808, 412] width 1153 height 30
drag, startPoint x: 1045, startPoint y: 396, endPoint x: 570, endPoint y: 400, distance: 475.2
click at [570, 400] on td "Issue -Ticket Unreadable Resolution - Took details and gate vended ; Customer :…" at bounding box center [808, 412] width 1153 height 30
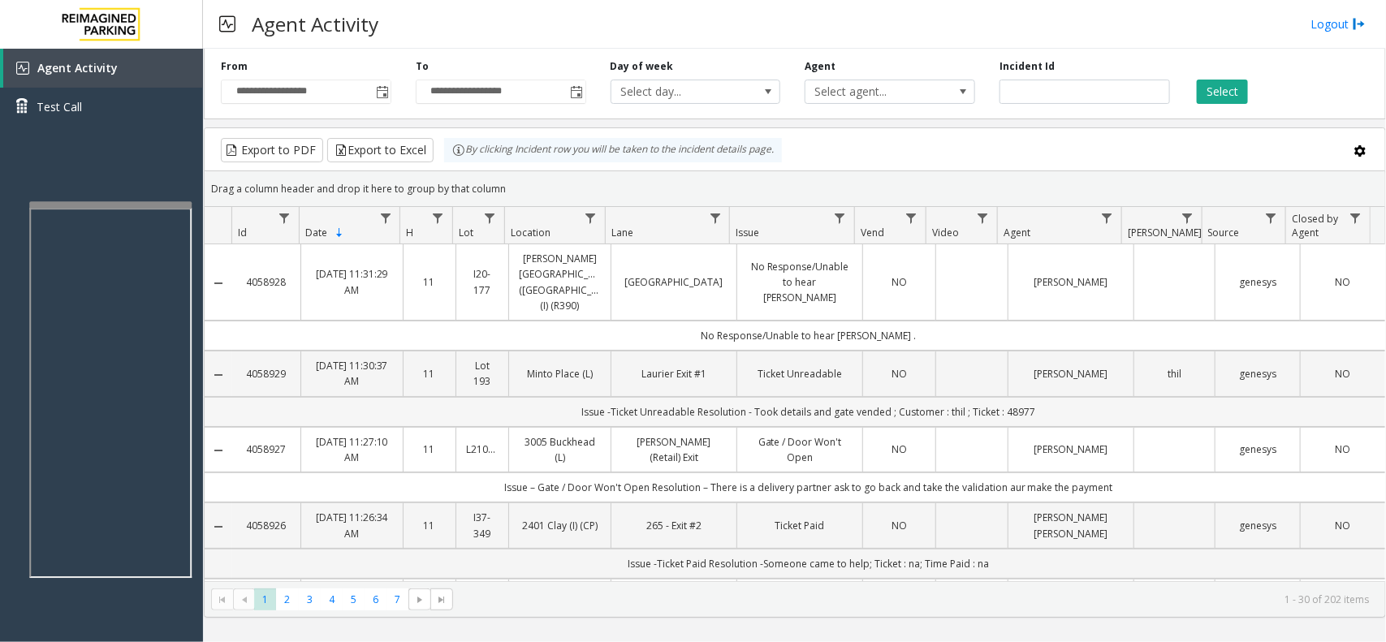
click at [559, 400] on td "Issue -Ticket Unreadable Resolution - Took details and gate vended ; Customer :…" at bounding box center [808, 412] width 1153 height 30
drag, startPoint x: 569, startPoint y: 395, endPoint x: 1053, endPoint y: 406, distance: 485.0
click at [1053, 406] on td "Issue -Ticket Unreadable Resolution - Took details and gate vended ; Customer :…" at bounding box center [808, 412] width 1153 height 30
click at [1049, 397] on td "Issue -Ticket Unreadable Resolution - Took details and gate vended ; Customer :…" at bounding box center [808, 412] width 1153 height 30
drag, startPoint x: 1049, startPoint y: 391, endPoint x: 590, endPoint y: 404, distance: 459.9
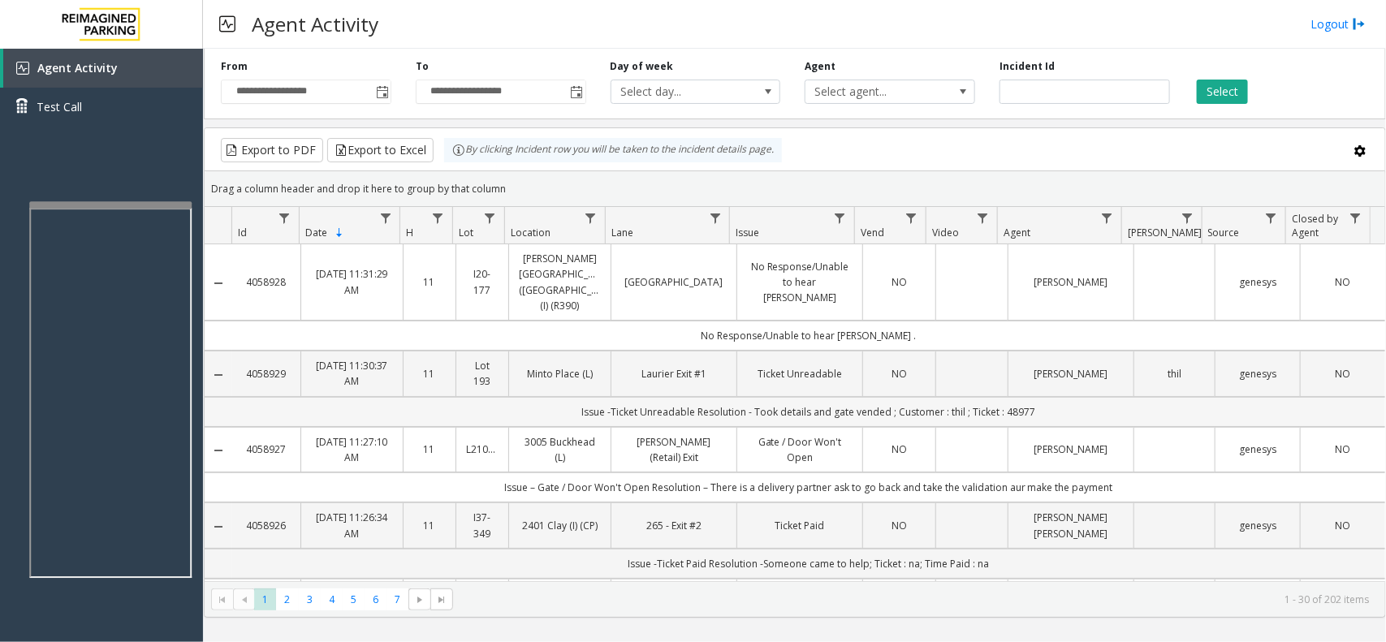
click at [599, 404] on td "Issue -Ticket Unreadable Resolution - Took details and gate vended ; Customer :…" at bounding box center [808, 412] width 1153 height 30
click at [512, 404] on td "Issue -Ticket Unreadable Resolution - Took details and gate vended ; Customer :…" at bounding box center [808, 412] width 1153 height 30
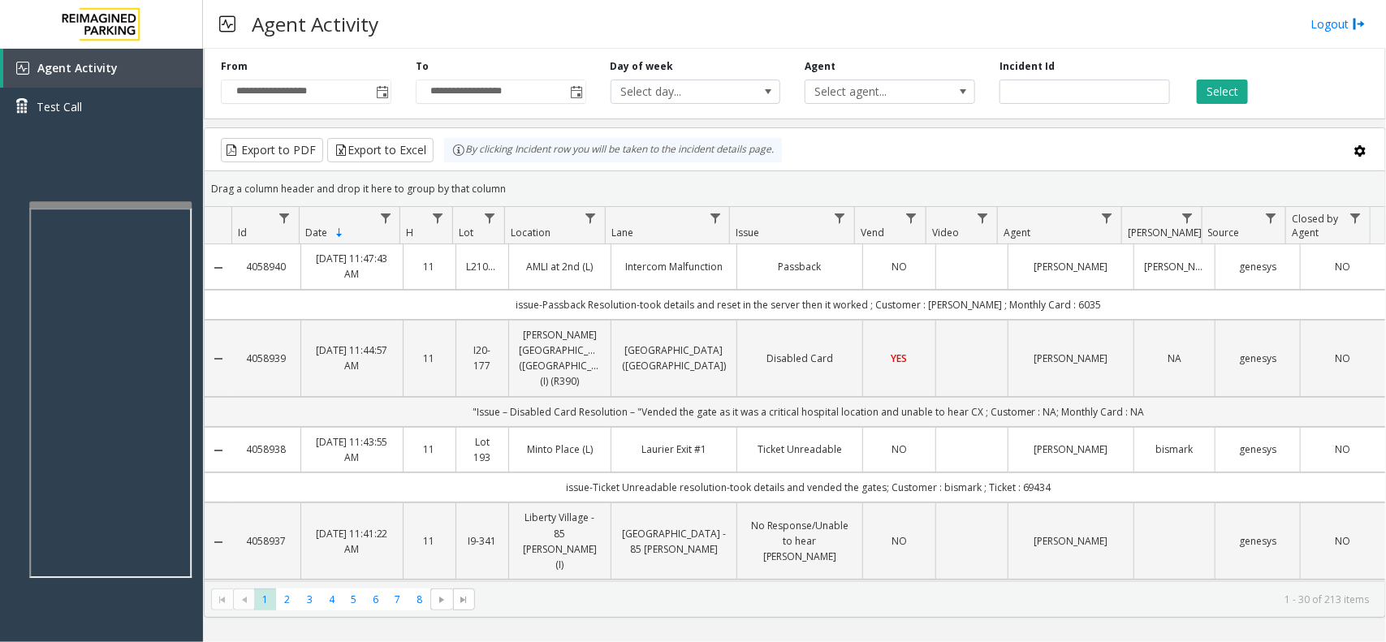
drag, startPoint x: 513, startPoint y: 187, endPoint x: 443, endPoint y: 153, distance: 78.5
click at [443, 153] on kendo-grid "Export to PDF Export to Excel By clicking Incident row you will be taken to the…" at bounding box center [795, 373] width 1183 height 491
click at [518, 181] on div "Drag a column header and drop it here to group by that column" at bounding box center [795, 189] width 1181 height 28
drag, startPoint x: 510, startPoint y: 189, endPoint x: 433, endPoint y: 150, distance: 86.5
click at [433, 150] on kendo-grid "Export to PDF Export to Excel By clicking Incident row you will be taken to the…" at bounding box center [795, 373] width 1183 height 491
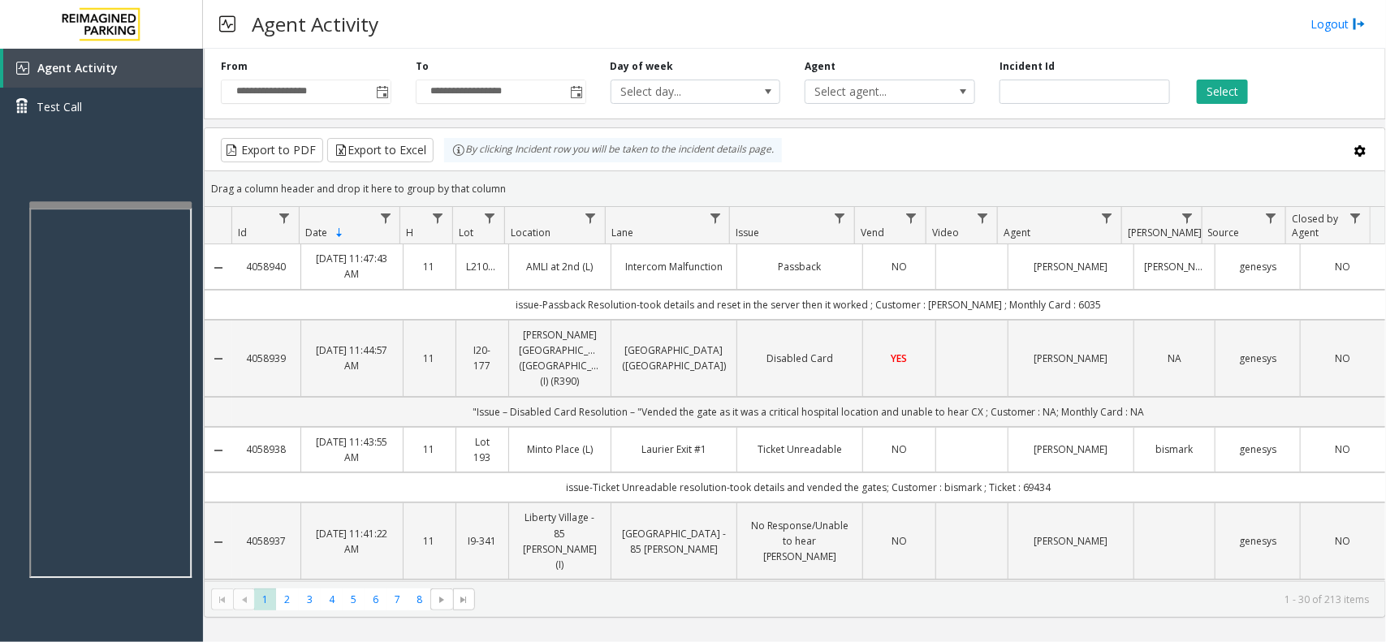
click at [534, 179] on div "Drag a column header and drop it here to group by that column" at bounding box center [795, 189] width 1181 height 28
drag, startPoint x: 512, startPoint y: 188, endPoint x: 448, endPoint y: 152, distance: 73.1
click at [448, 152] on kendo-grid "Export to PDF Export to Excel By clicking Incident row you will be taken to the…" at bounding box center [795, 373] width 1183 height 491
click at [513, 172] on kendo-grid-group-panel "Drag a column header and drop it here to group by that column" at bounding box center [795, 189] width 1181 height 36
drag, startPoint x: 508, startPoint y: 193, endPoint x: 430, endPoint y: 151, distance: 88.0
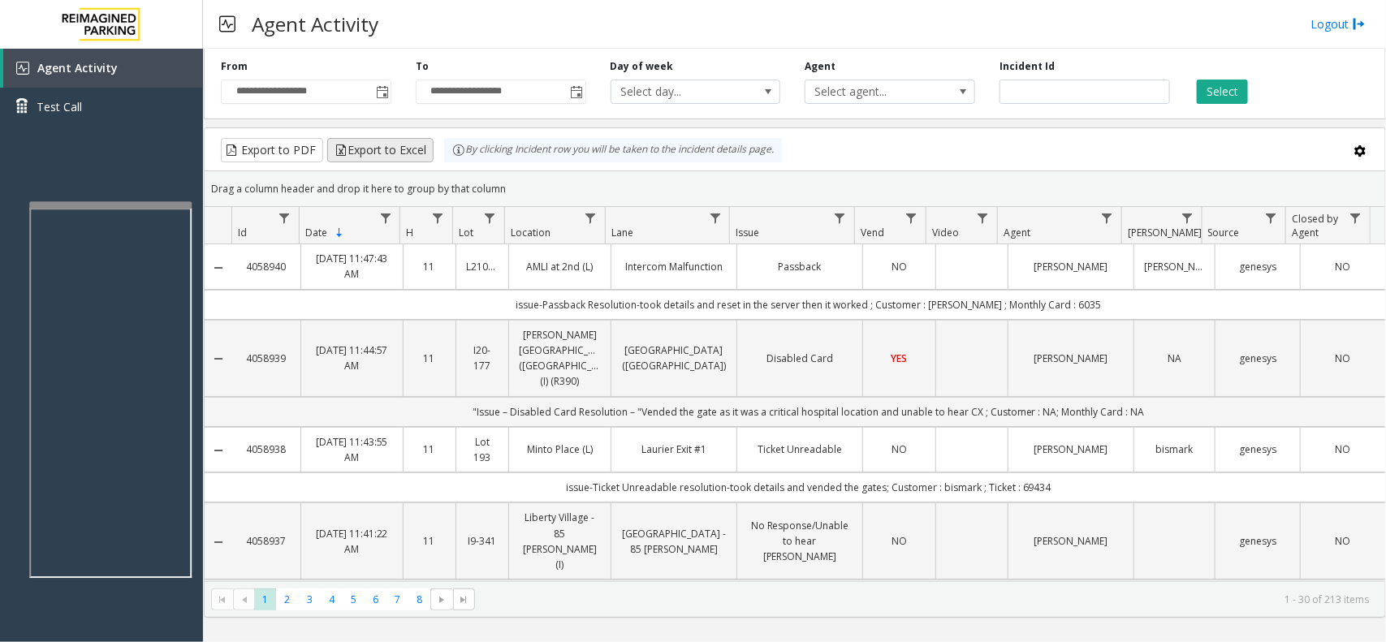
click at [430, 151] on kendo-grid "Export to PDF Export to Excel By clicking Incident row you will be taken to the…" at bounding box center [795, 373] width 1183 height 491
click at [516, 185] on div "Drag a column header and drop it here to group by that column" at bounding box center [795, 189] width 1181 height 28
drag, startPoint x: 513, startPoint y: 192, endPoint x: 453, endPoint y: 161, distance: 67.6
click at [453, 161] on kendo-grid "Export to PDF Export to Excel By clicking Incident row you will be taken to the…" at bounding box center [795, 373] width 1183 height 491
click at [506, 189] on div "Drag a column header and drop it here to group by that column" at bounding box center [795, 189] width 1181 height 28
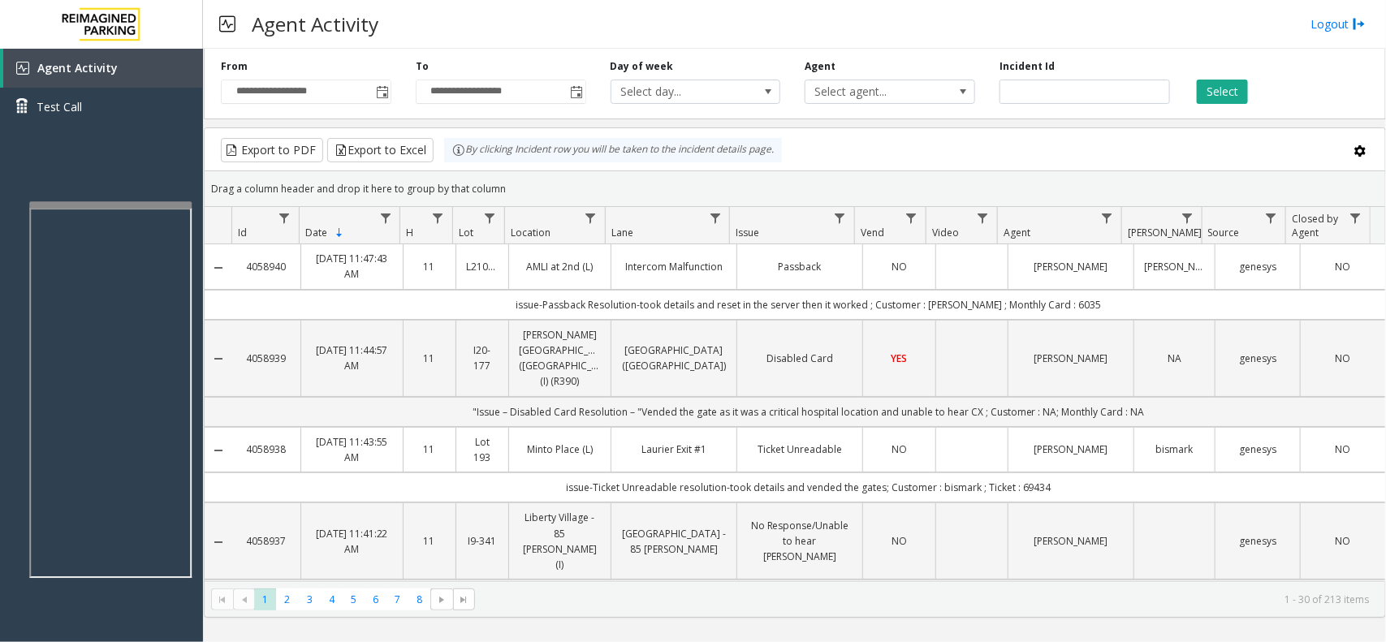
drag, startPoint x: 513, startPoint y: 189, endPoint x: 448, endPoint y: 151, distance: 74.7
click at [448, 151] on kendo-grid "Export to PDF Export to Excel By clicking Incident row you will be taken to the…" at bounding box center [795, 373] width 1183 height 491
click at [513, 191] on div "Drag a column header and drop it here to group by that column" at bounding box center [795, 189] width 1181 height 28
click at [513, 187] on div "Drag a column header and drop it here to group by that column" at bounding box center [795, 189] width 1181 height 28
drag, startPoint x: 516, startPoint y: 191, endPoint x: 456, endPoint y: 163, distance: 65.4
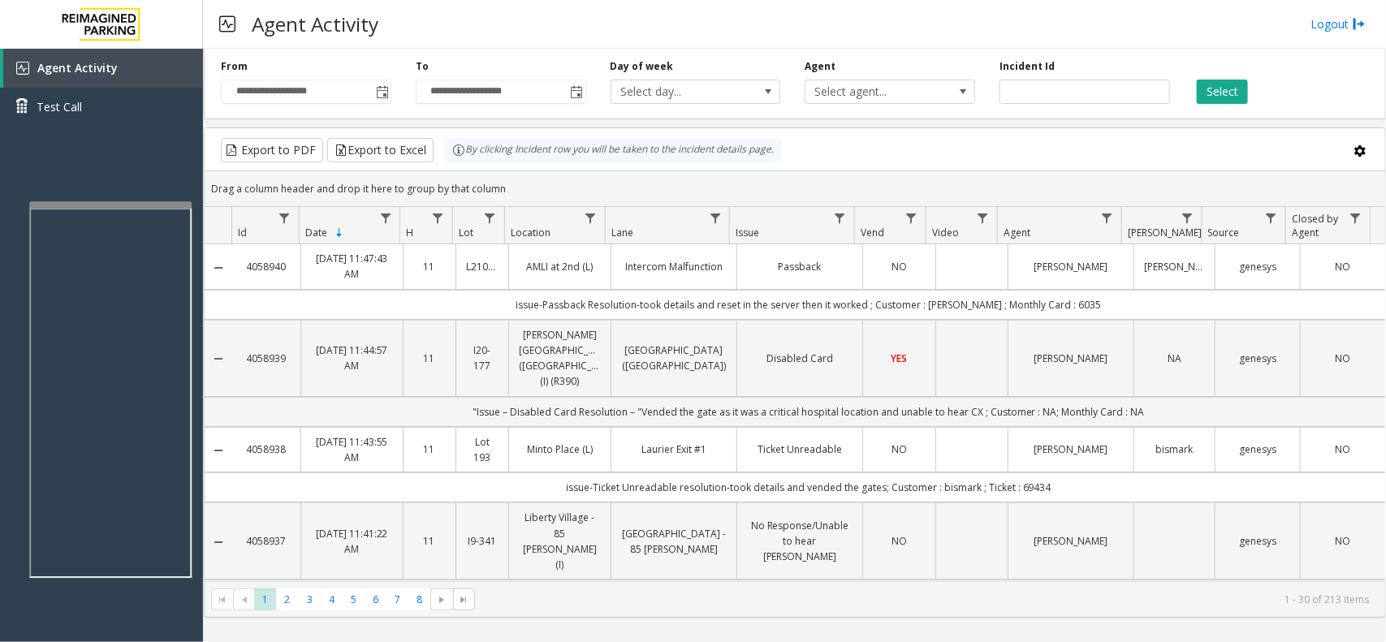
click at [456, 163] on kendo-grid "Export to PDF Export to Excel By clicking Incident row you will be taken to the…" at bounding box center [795, 373] width 1183 height 491
click at [534, 187] on div "Drag a column header and drop it here to group by that column" at bounding box center [795, 189] width 1181 height 28
click at [148, 77] on link "Agent Activity" at bounding box center [103, 68] width 200 height 39
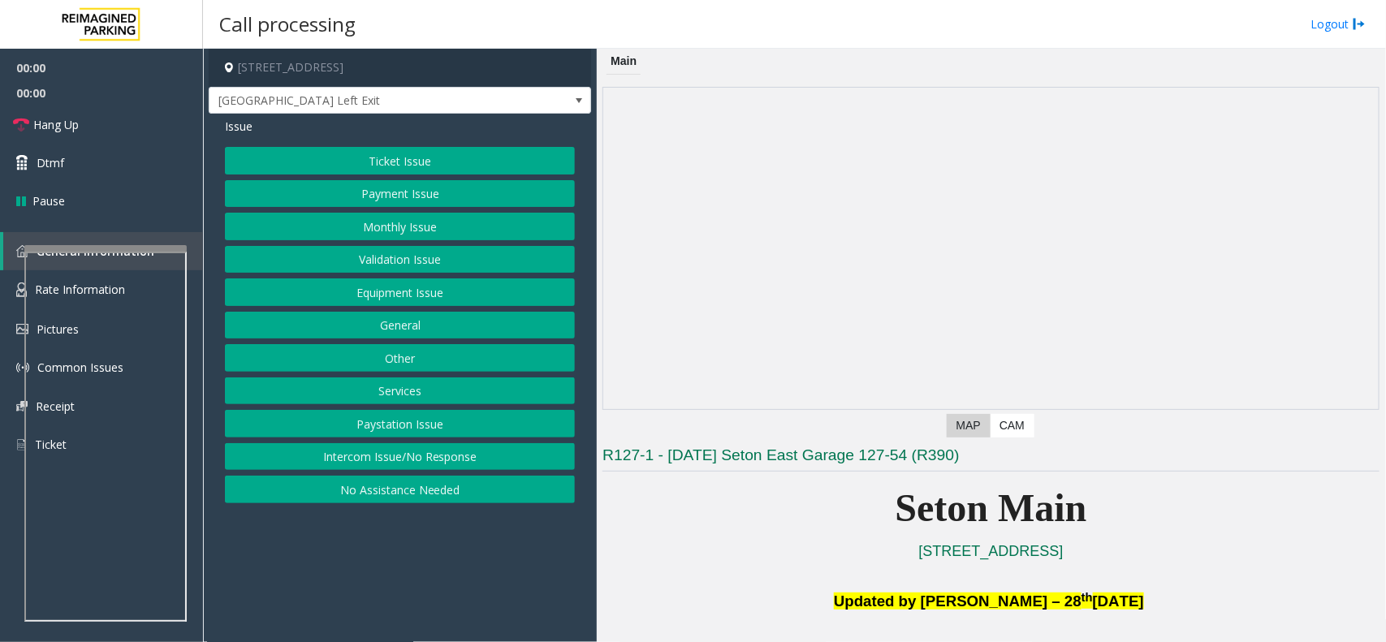
scroll to position [406, 0]
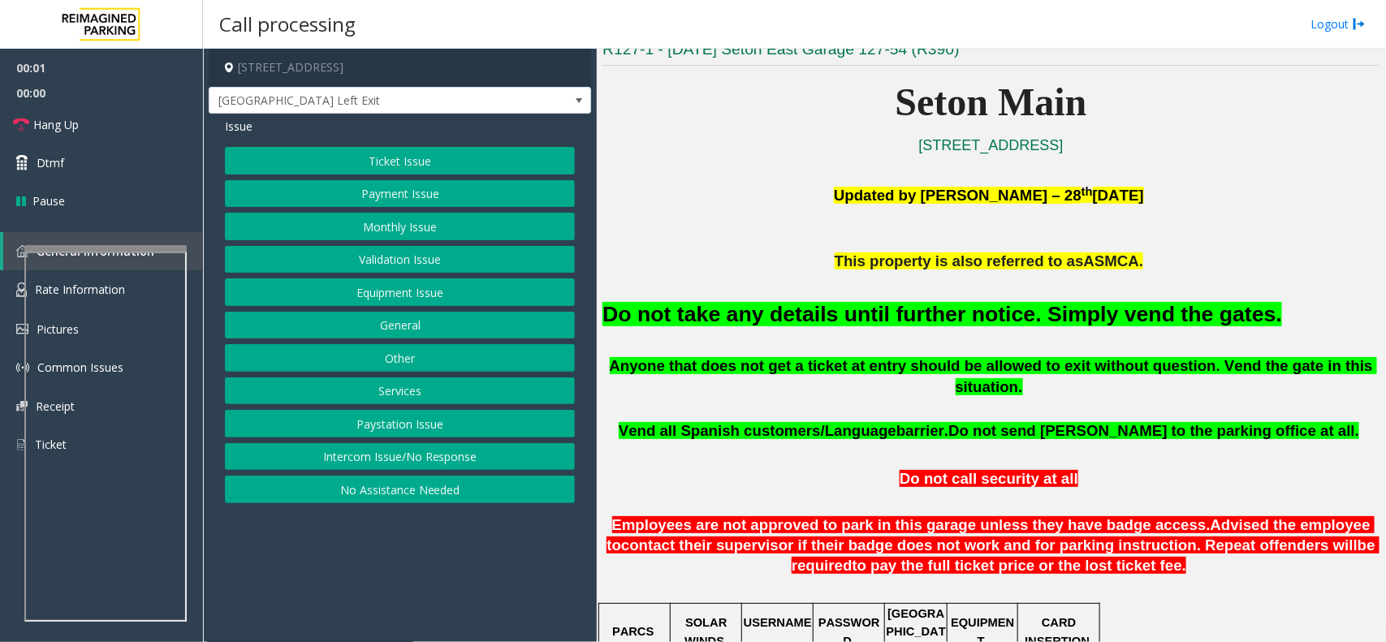
click at [878, 313] on font "Do not take any details until further notice. Simply vend the gates." at bounding box center [943, 314] width 680 height 24
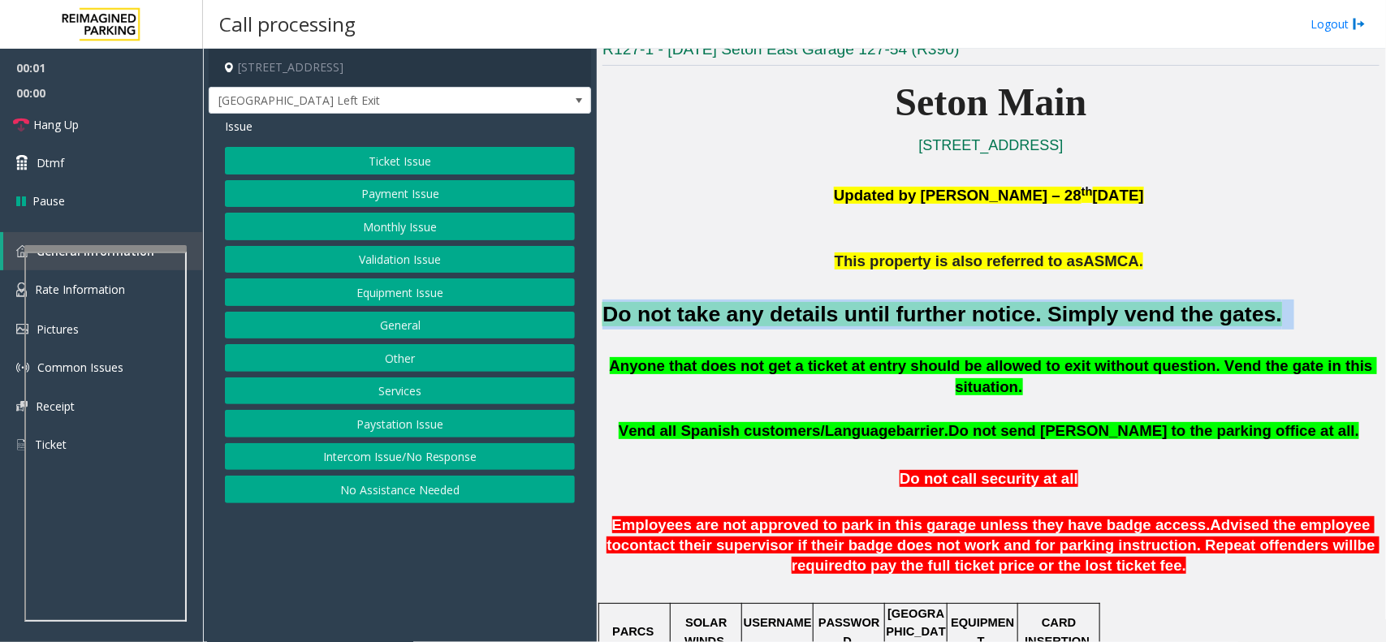
click at [878, 313] on font "Do not take any details until further notice. Simply vend the gates." at bounding box center [943, 314] width 680 height 24
copy h2 "Do not take any details until further notice. Simply vend the gates."
click at [425, 497] on button "No Assistance Needed" at bounding box center [400, 490] width 350 height 28
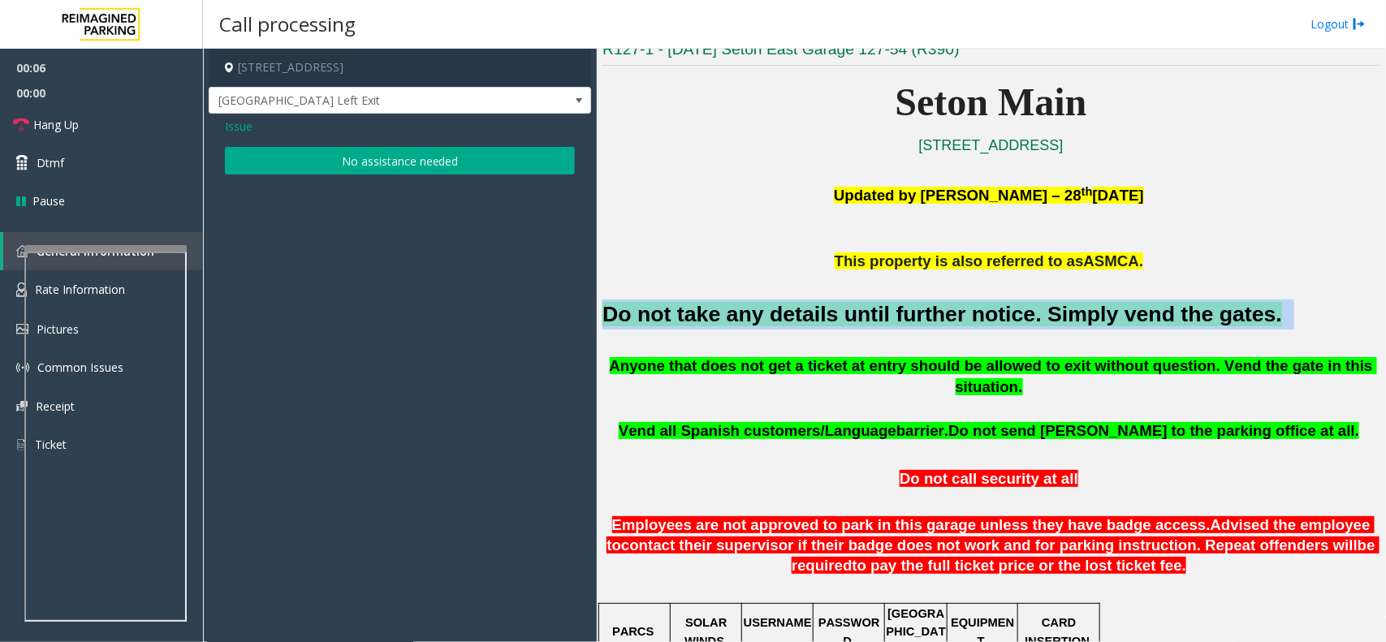
click at [348, 169] on button "No assistance needed" at bounding box center [400, 161] width 350 height 28
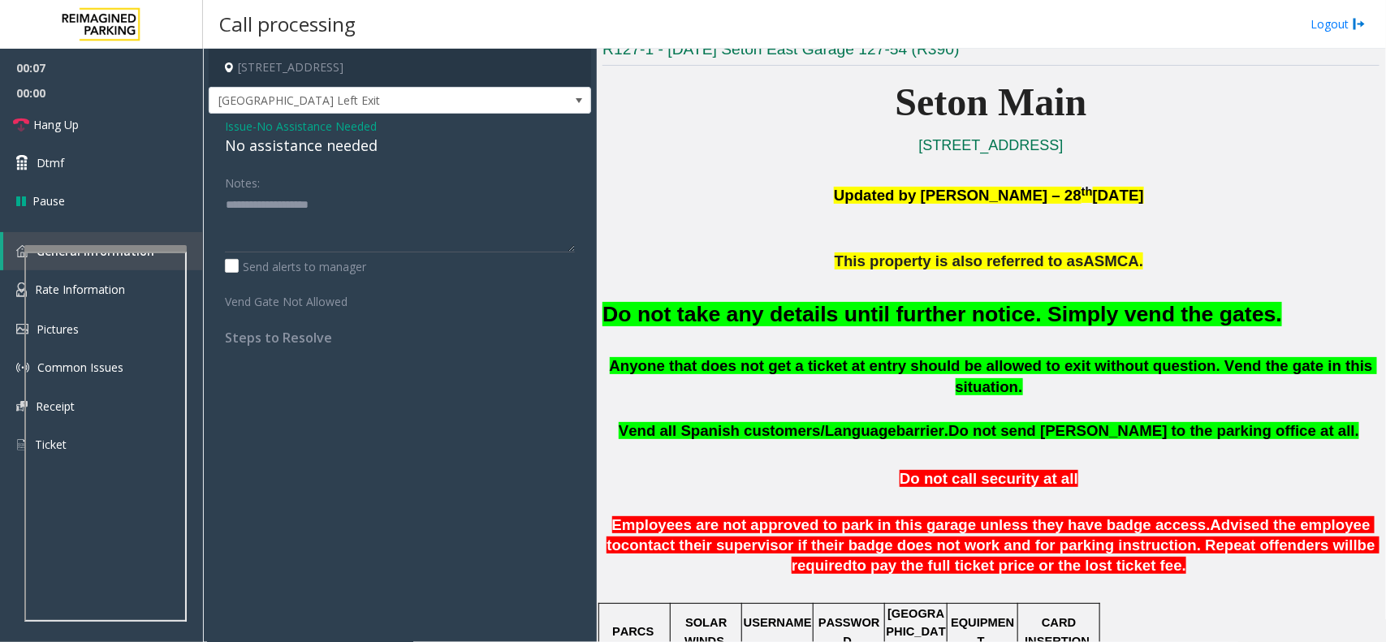
click at [327, 150] on div "No assistance needed" at bounding box center [400, 146] width 350 height 22
click at [370, 207] on textarea at bounding box center [400, 222] width 350 height 61
type textarea "**********"
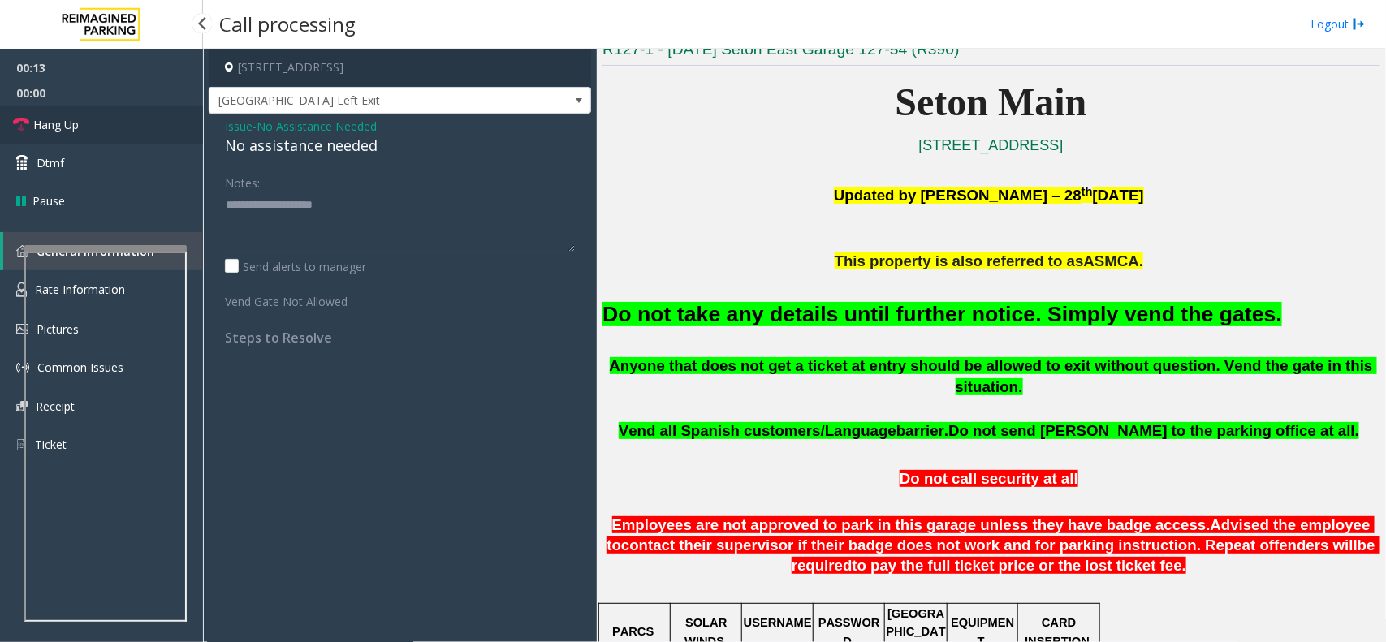
click at [136, 132] on link "Hang Up" at bounding box center [101, 125] width 203 height 38
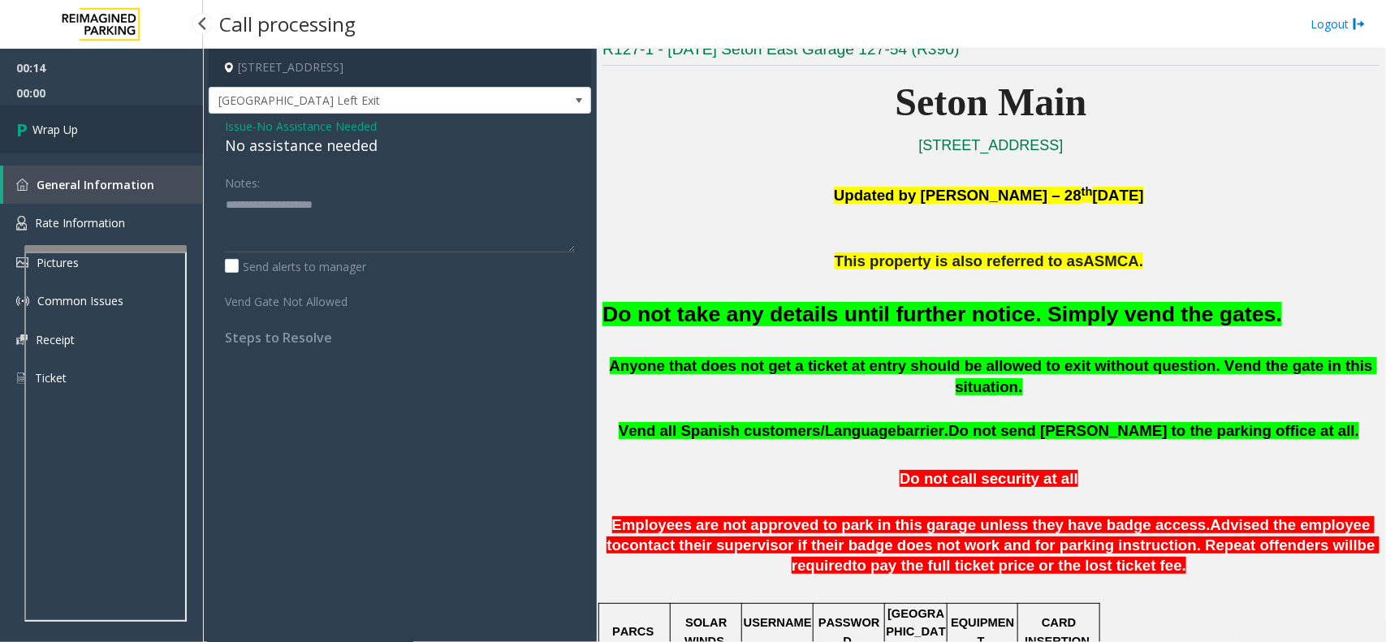
click at [136, 132] on link "Wrap Up" at bounding box center [101, 130] width 203 height 48
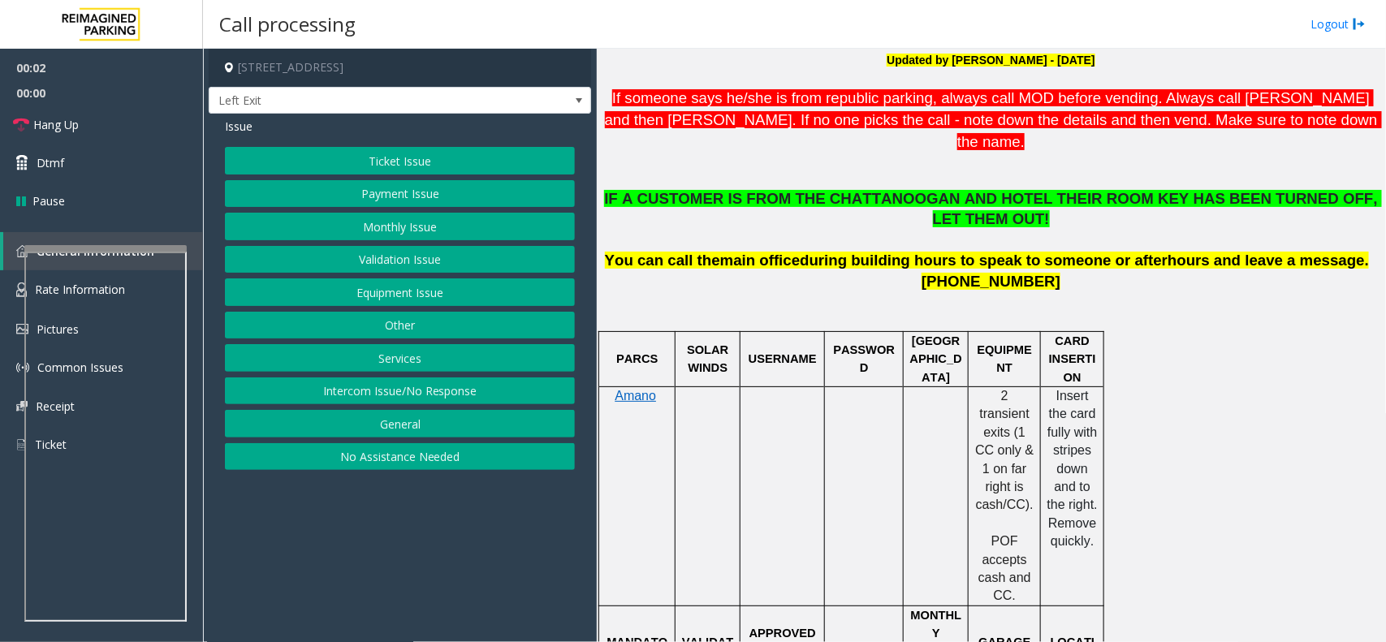
scroll to position [508, 0]
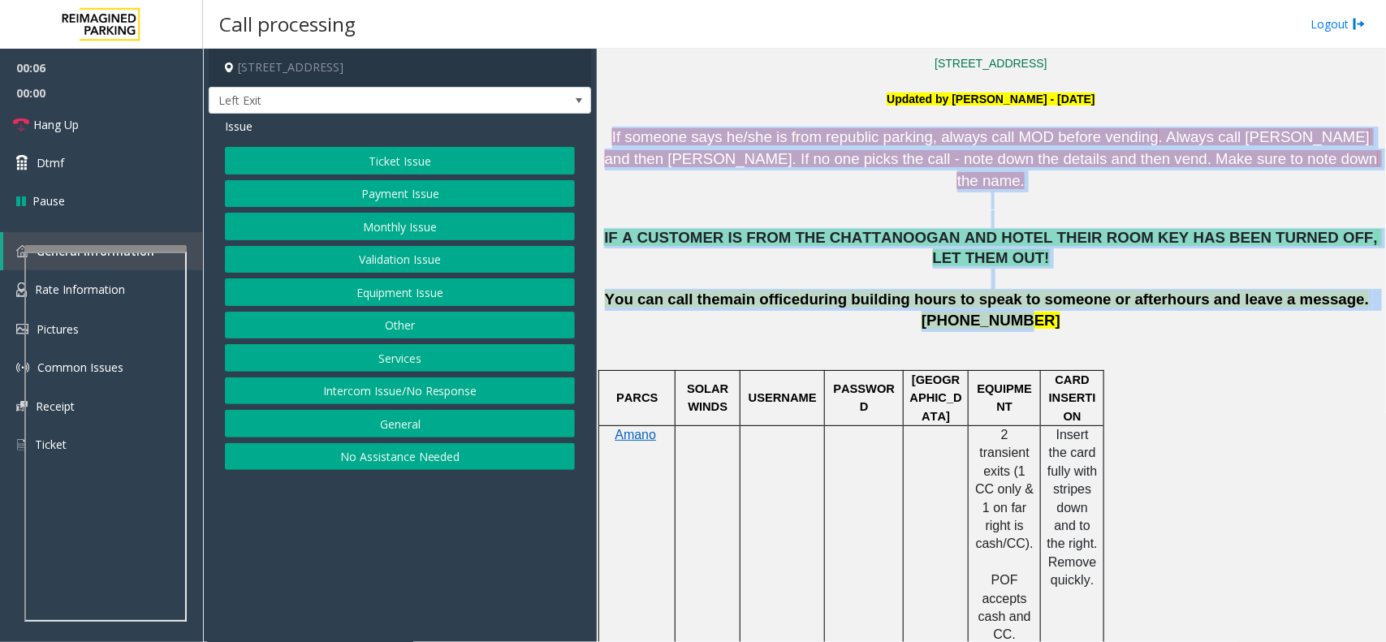
drag, startPoint x: 606, startPoint y: 134, endPoint x: 1021, endPoint y: 280, distance: 440.1
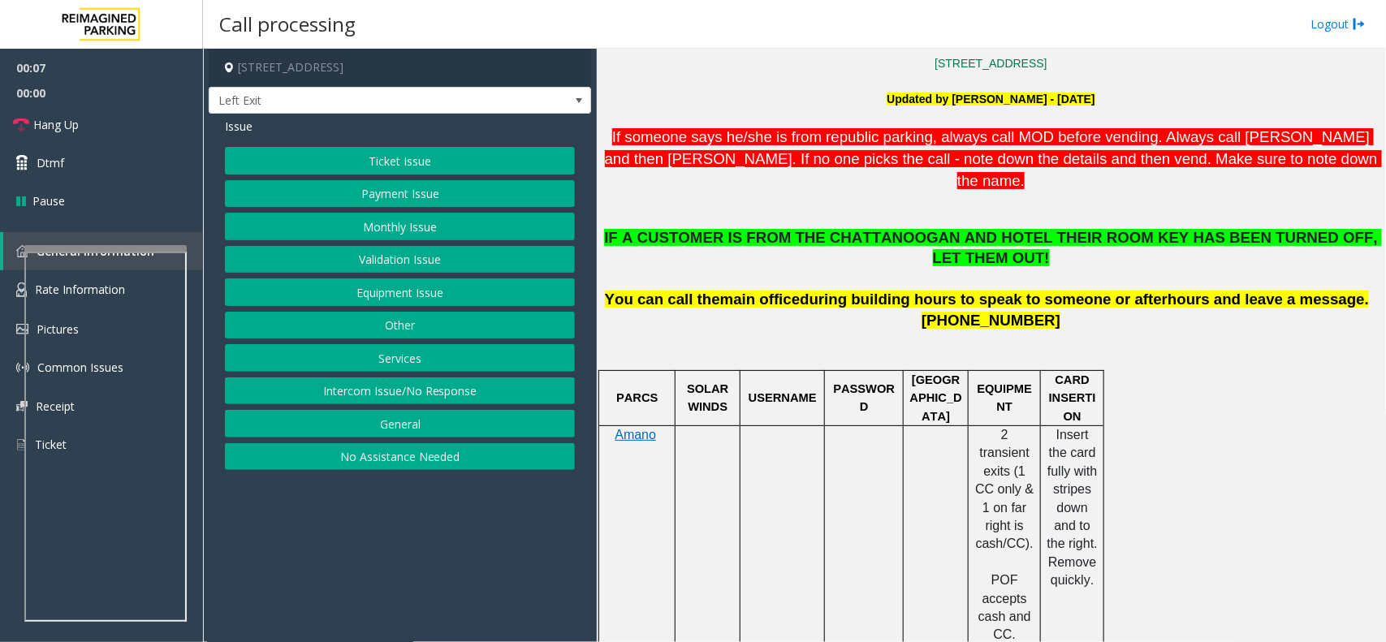
click at [1054, 332] on p at bounding box center [991, 350] width 777 height 37
click at [839, 269] on p at bounding box center [991, 279] width 777 height 20
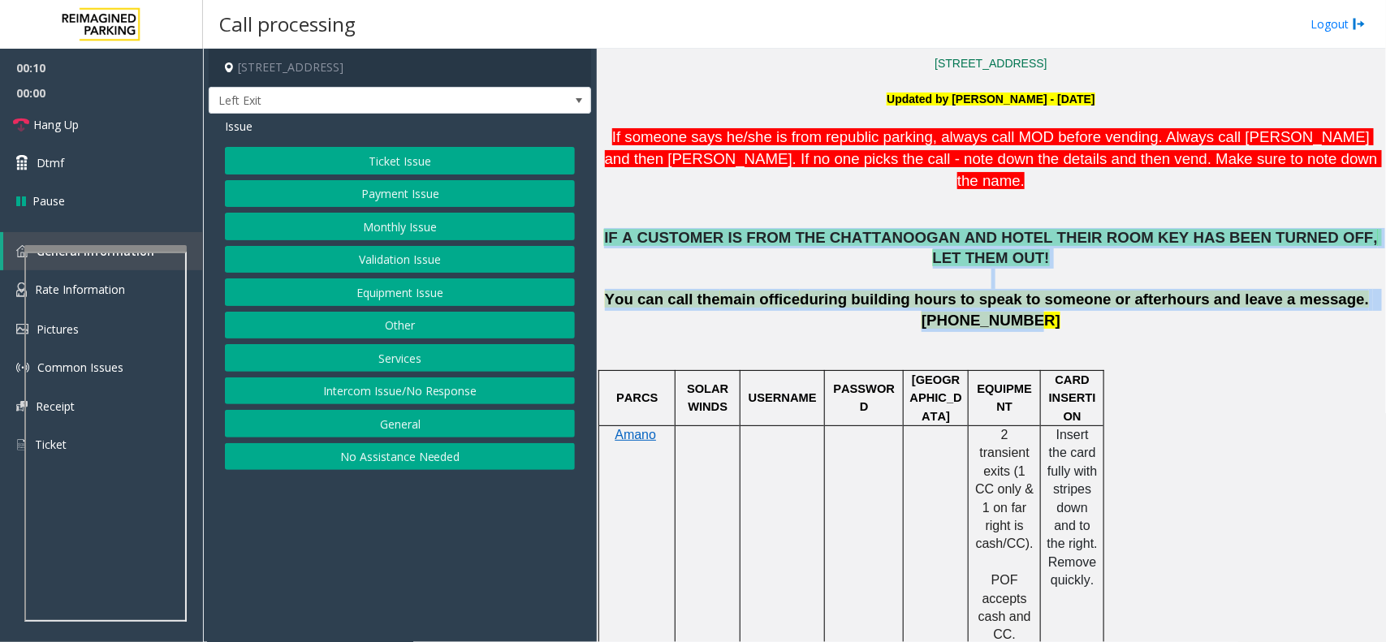
drag, startPoint x: 610, startPoint y: 210, endPoint x: 1094, endPoint y: 282, distance: 489.5
click at [1094, 282] on div "IF A CUSTOMER IS FROM THE CHATTANOOGAN AND HOTEL THEIR ROOM KEY HAS BEEN TURNED…" at bounding box center [991, 280] width 777 height 104
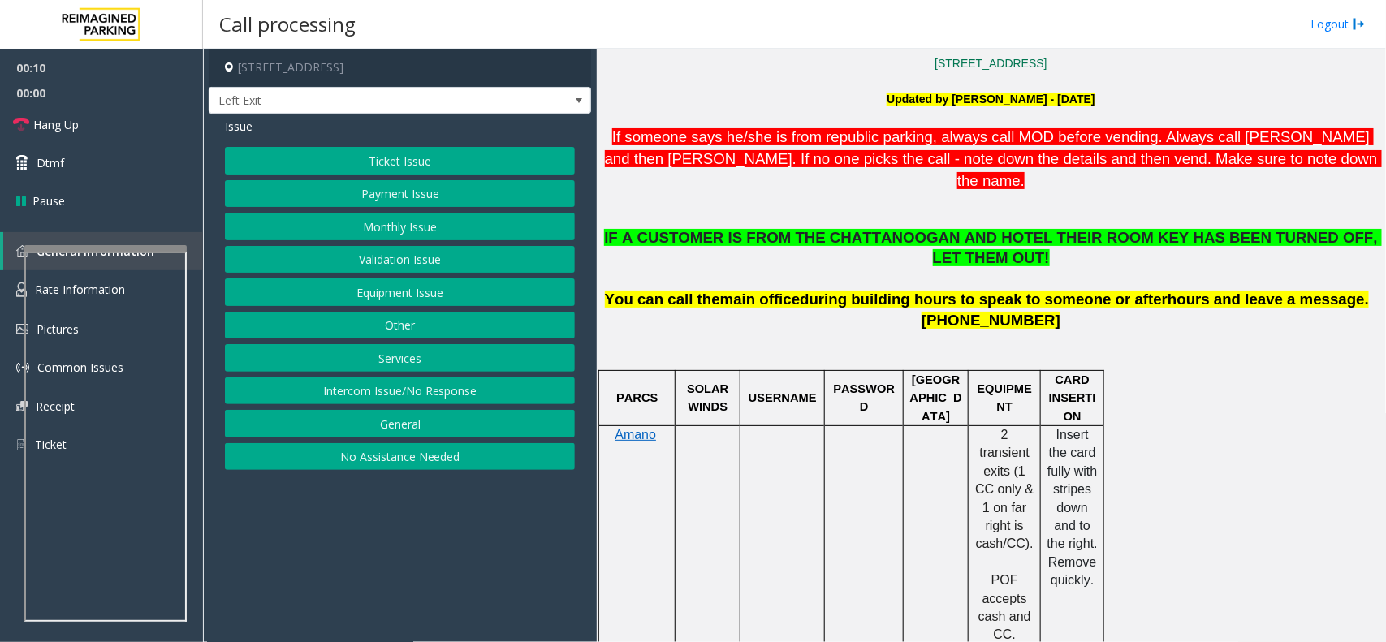
click at [1087, 332] on p at bounding box center [991, 350] width 777 height 37
click at [475, 155] on button "Ticket Issue" at bounding box center [400, 161] width 350 height 28
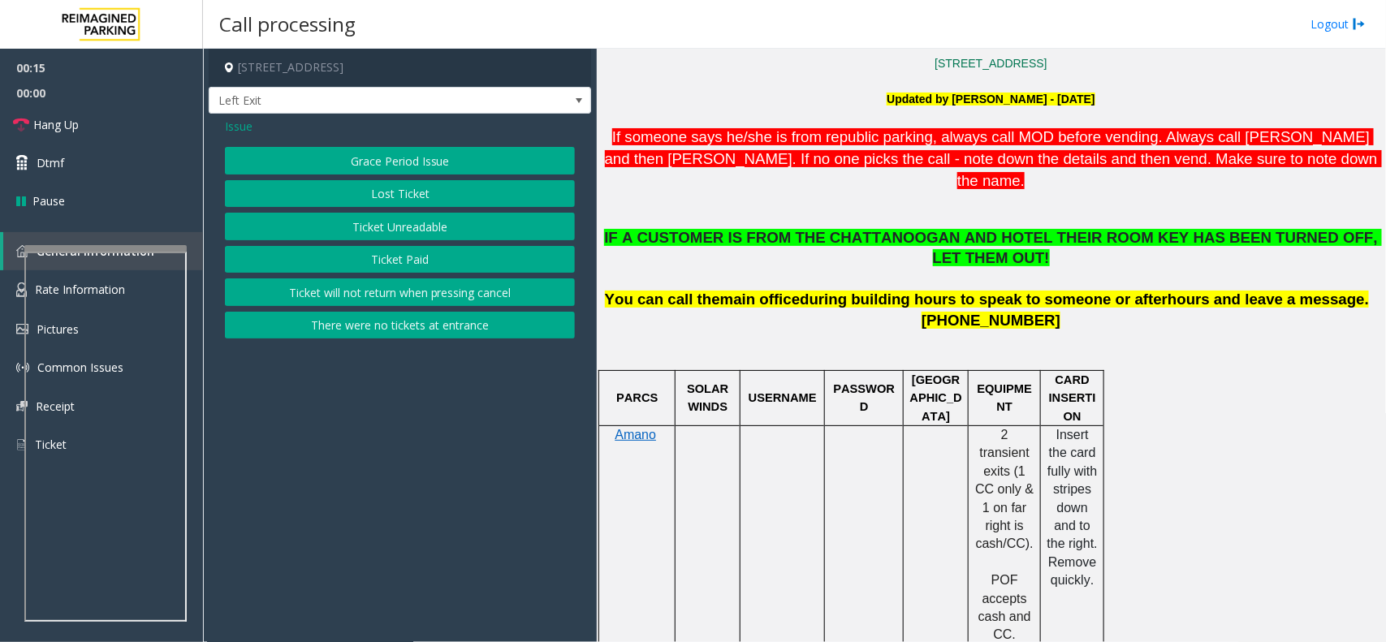
click at [414, 245] on div "Grace Period Issue Lost Ticket Ticket Unreadable Ticket Paid Ticket will not re…" at bounding box center [400, 243] width 350 height 192
click at [409, 258] on button "Ticket Paid" at bounding box center [400, 260] width 350 height 28
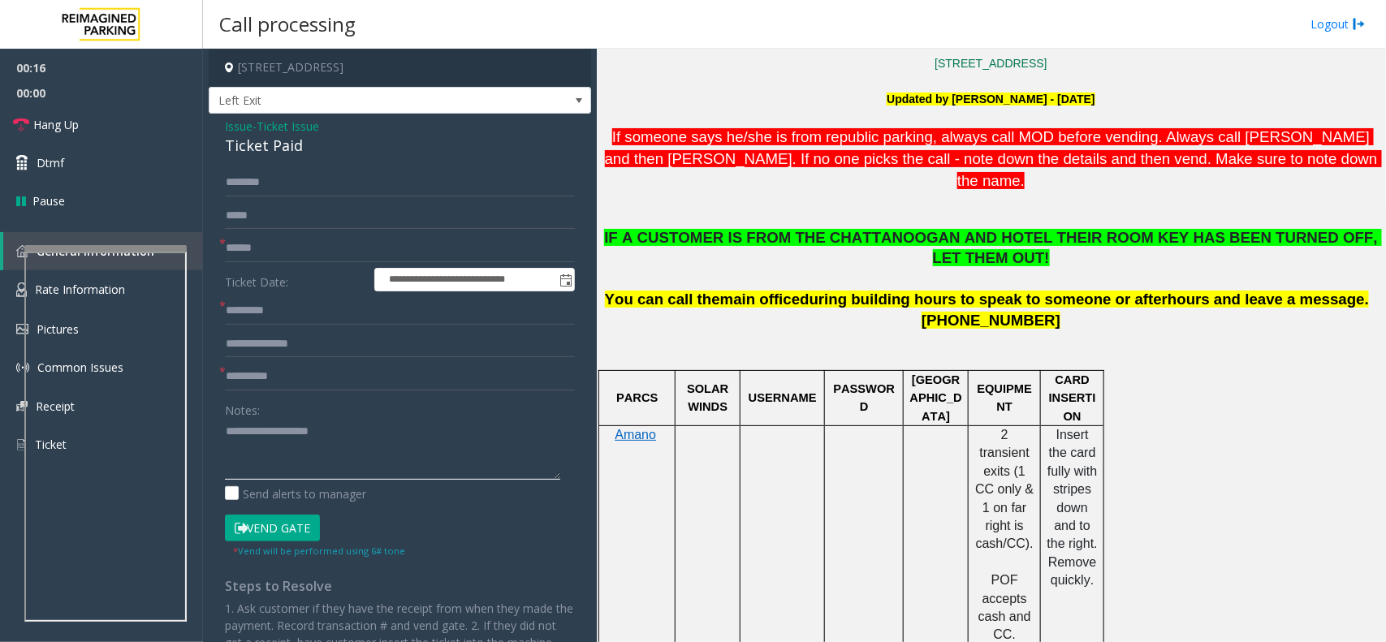
click at [297, 449] on textarea at bounding box center [392, 449] width 335 height 61
click at [270, 153] on div "Ticket Paid" at bounding box center [400, 146] width 350 height 22
copy div "Ticket Paid"
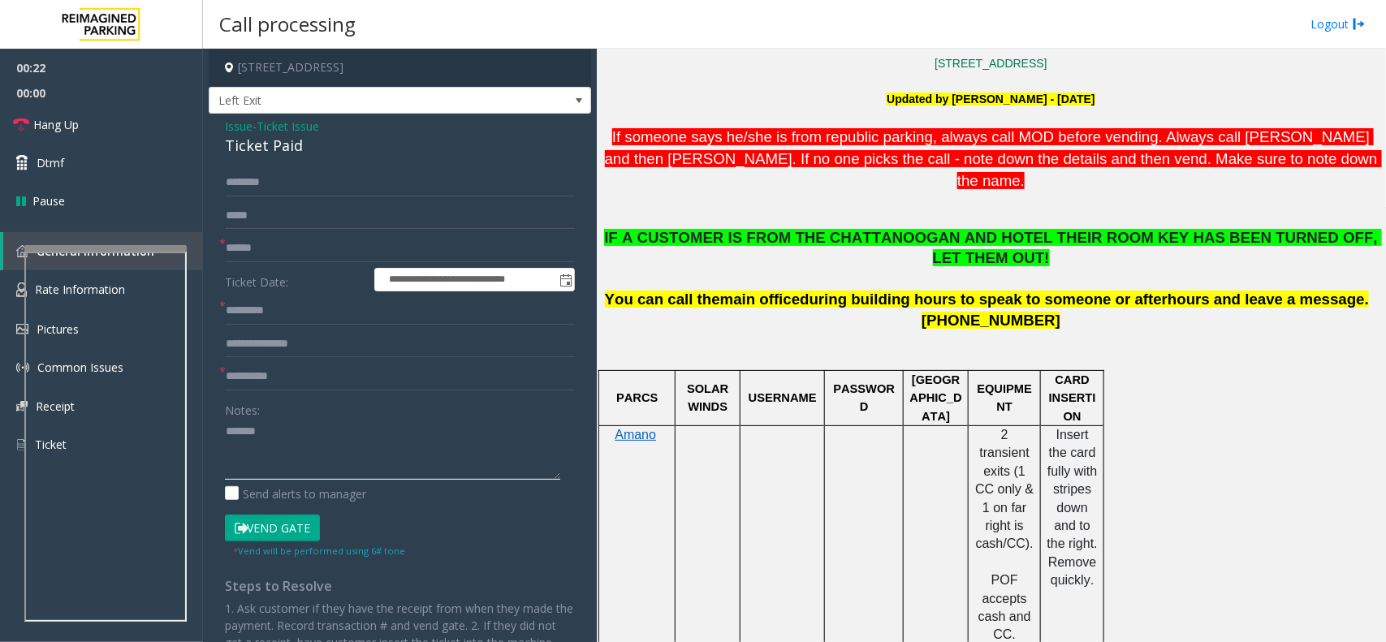
click at [305, 448] on textarea at bounding box center [392, 449] width 335 height 61
paste textarea "**********"
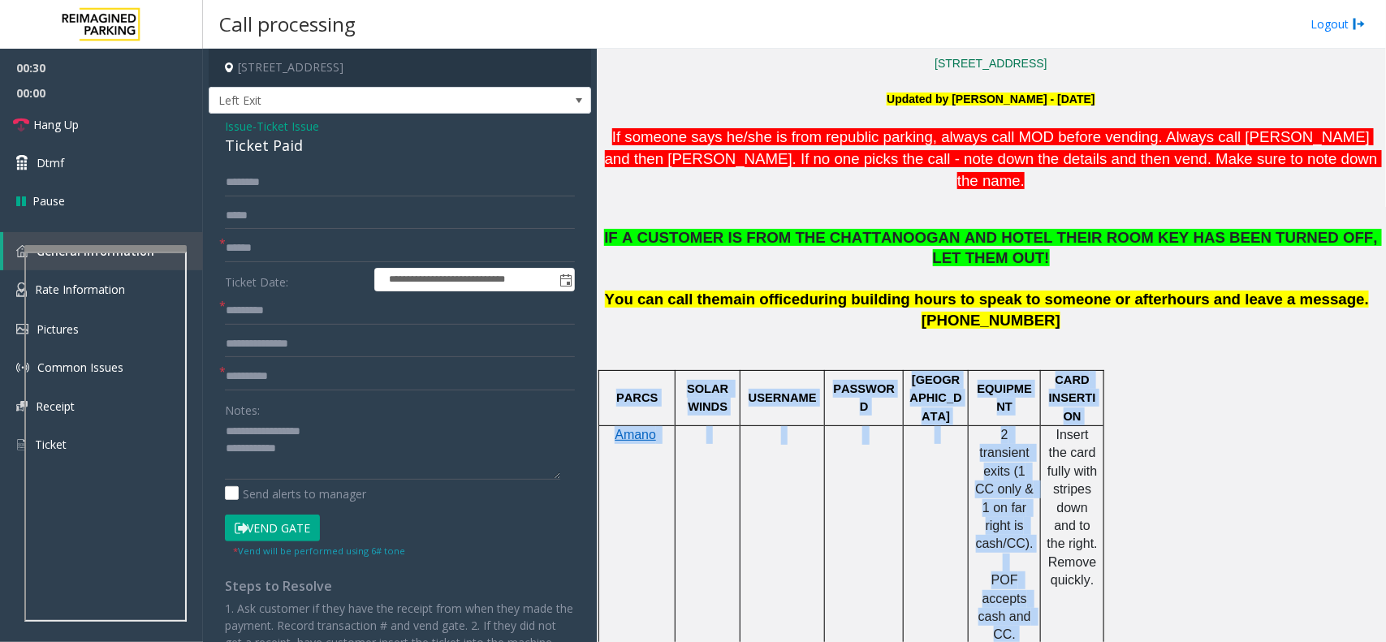
drag, startPoint x: 1049, startPoint y: 388, endPoint x: 1107, endPoint y: 549, distance: 170.9
click at [1097, 556] on td "Insert the card fully with stripes down and to the right. Remove quickly." at bounding box center [1072, 535] width 63 height 219
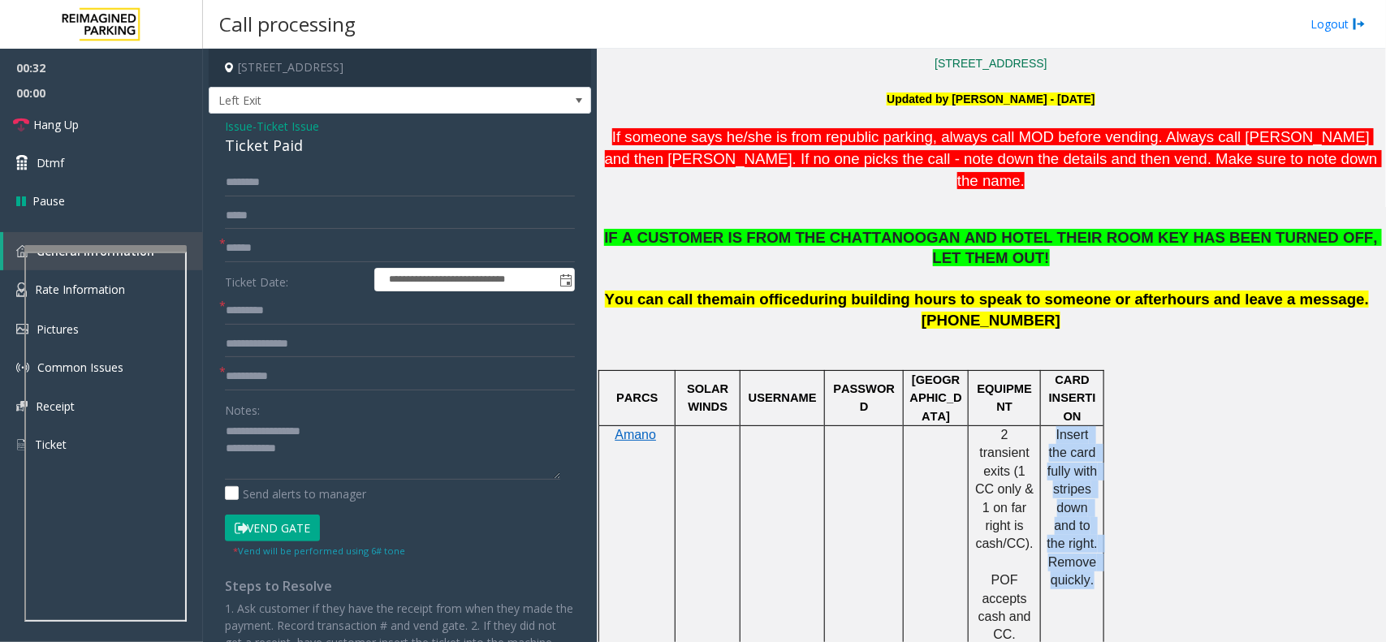
drag, startPoint x: 1092, startPoint y: 551, endPoint x: 1046, endPoint y: 402, distance: 155.7
click at [1046, 426] on td "Insert the card fully with stripes down and to the right. Remove quickly." at bounding box center [1072, 535] width 63 height 219
click at [1050, 426] on p "Insert the card fully with stripes down and to the right. Remove quickly." at bounding box center [1072, 508] width 51 height 164
drag, startPoint x: 1052, startPoint y: 395, endPoint x: 1091, endPoint y: 544, distance: 154.5
click at [1091, 544] on p "Insert the card fully with stripes down and to the right. Remove quickly." at bounding box center [1072, 508] width 51 height 164
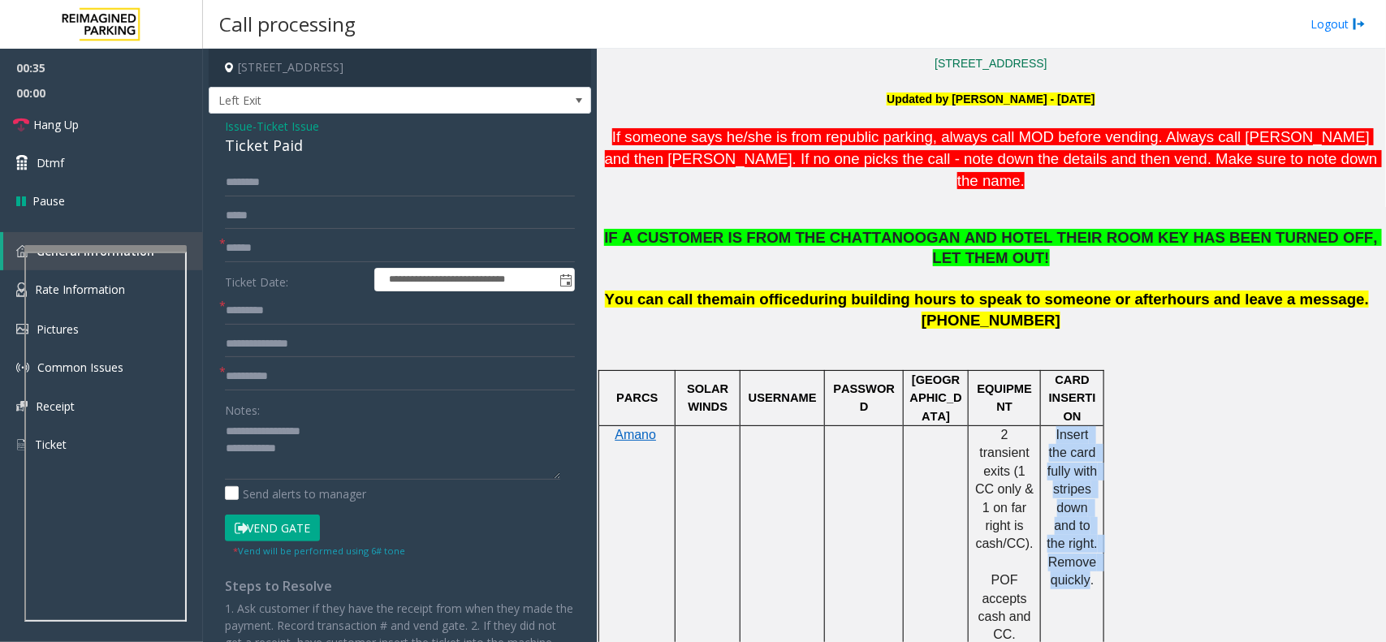
click at [1083, 561] on td "Insert the card fully with stripes down and to the right. Remove quickly." at bounding box center [1072, 535] width 63 height 219
drag, startPoint x: 1089, startPoint y: 553, endPoint x: 1054, endPoint y: 395, distance: 162.2
click at [1054, 426] on td "Insert the card fully with stripes down and to the right. Remove quickly." at bounding box center [1072, 535] width 63 height 219
click at [1054, 426] on p "Insert the card fully with stripes down and to the right. Remove quickly." at bounding box center [1072, 508] width 51 height 164
click at [355, 440] on textarea at bounding box center [392, 449] width 335 height 61
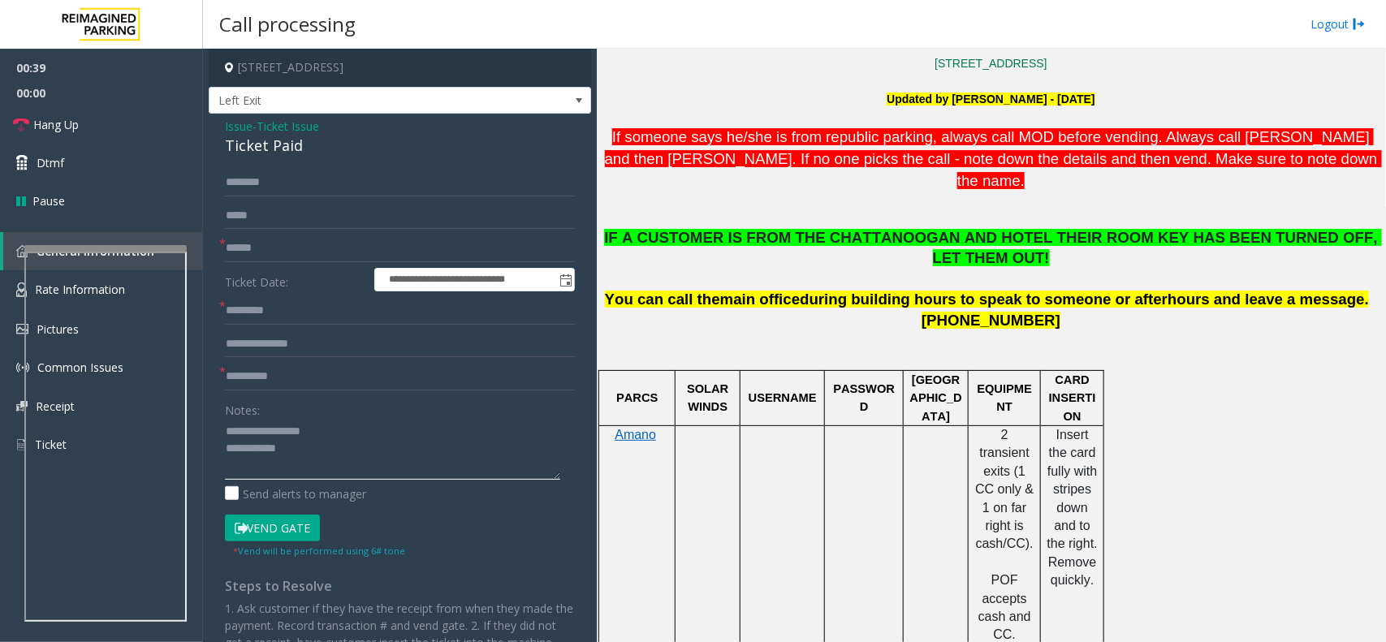
click at [350, 449] on textarea at bounding box center [392, 449] width 335 height 61
click at [396, 453] on textarea at bounding box center [392, 449] width 335 height 61
click at [404, 439] on textarea at bounding box center [392, 449] width 335 height 61
click at [371, 455] on textarea at bounding box center [392, 449] width 335 height 61
type textarea "**********"
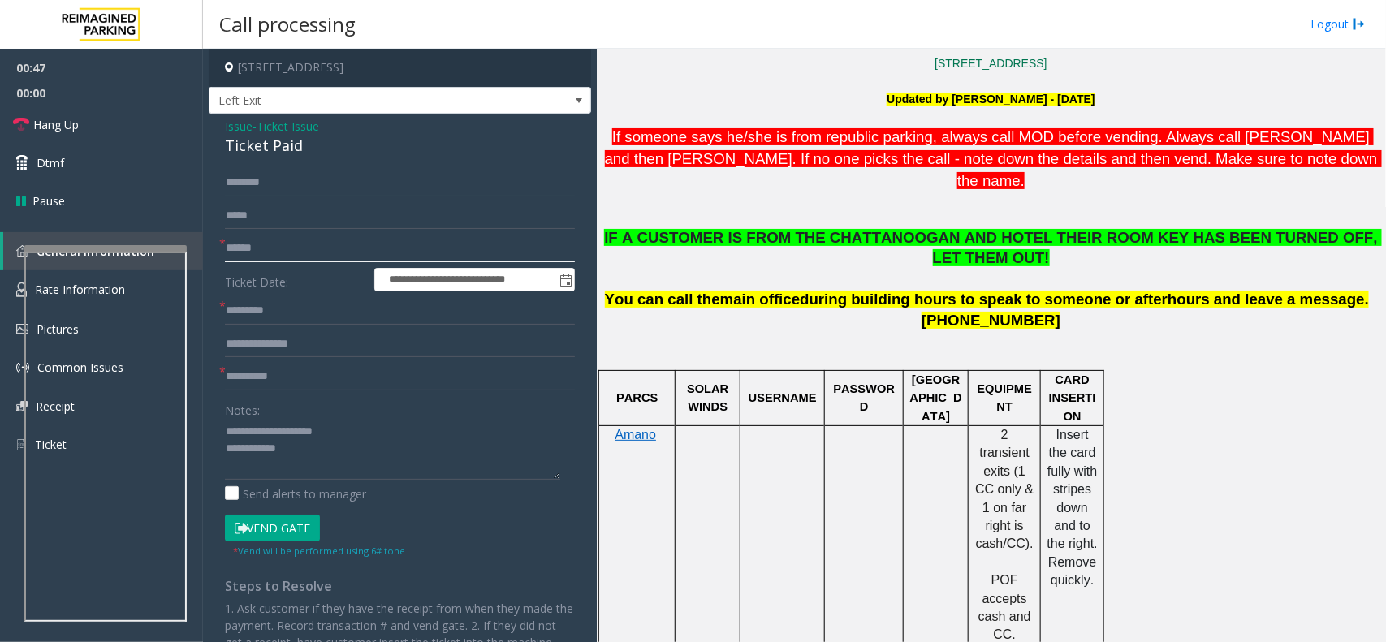
click at [284, 249] on input "text" at bounding box center [400, 249] width 350 height 28
click at [344, 249] on input "text" at bounding box center [400, 249] width 350 height 28
type input "*******"
click at [323, 380] on input "text" at bounding box center [400, 377] width 350 height 28
click at [337, 456] on textarea at bounding box center [392, 449] width 335 height 61
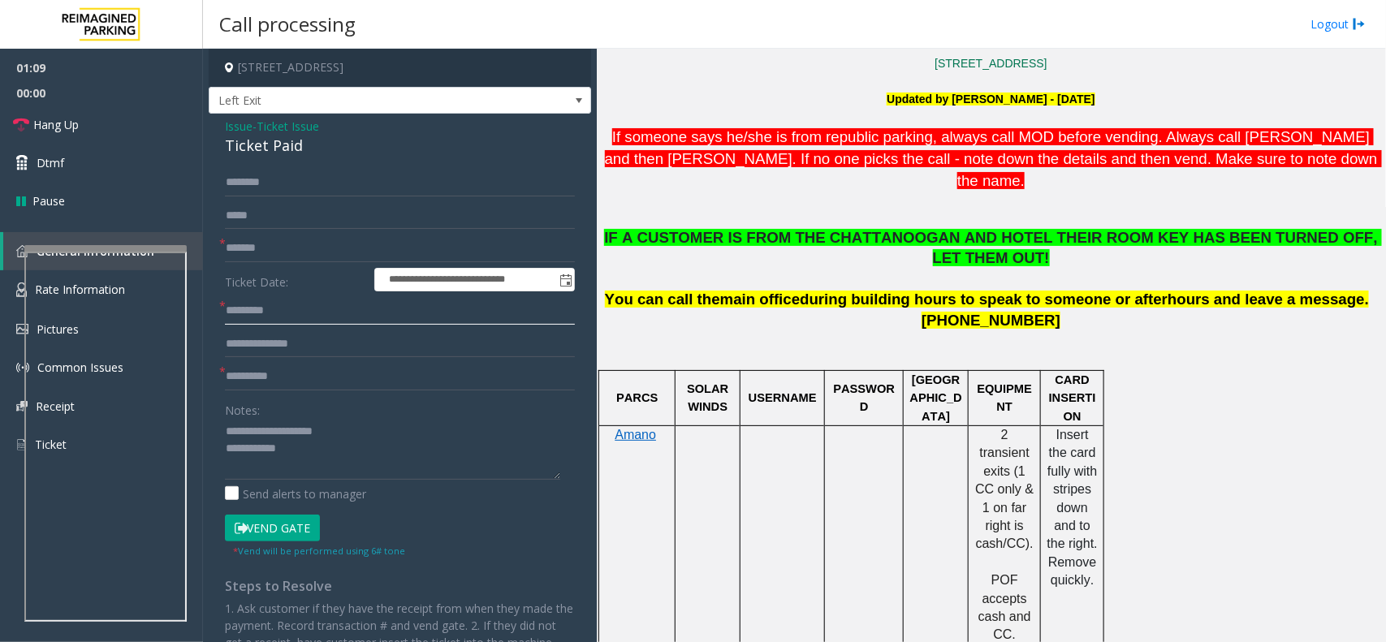
click at [305, 317] on input "text" at bounding box center [400, 311] width 350 height 28
type input "*****"
click at [311, 457] on textarea at bounding box center [392, 449] width 335 height 61
type textarea "**********"
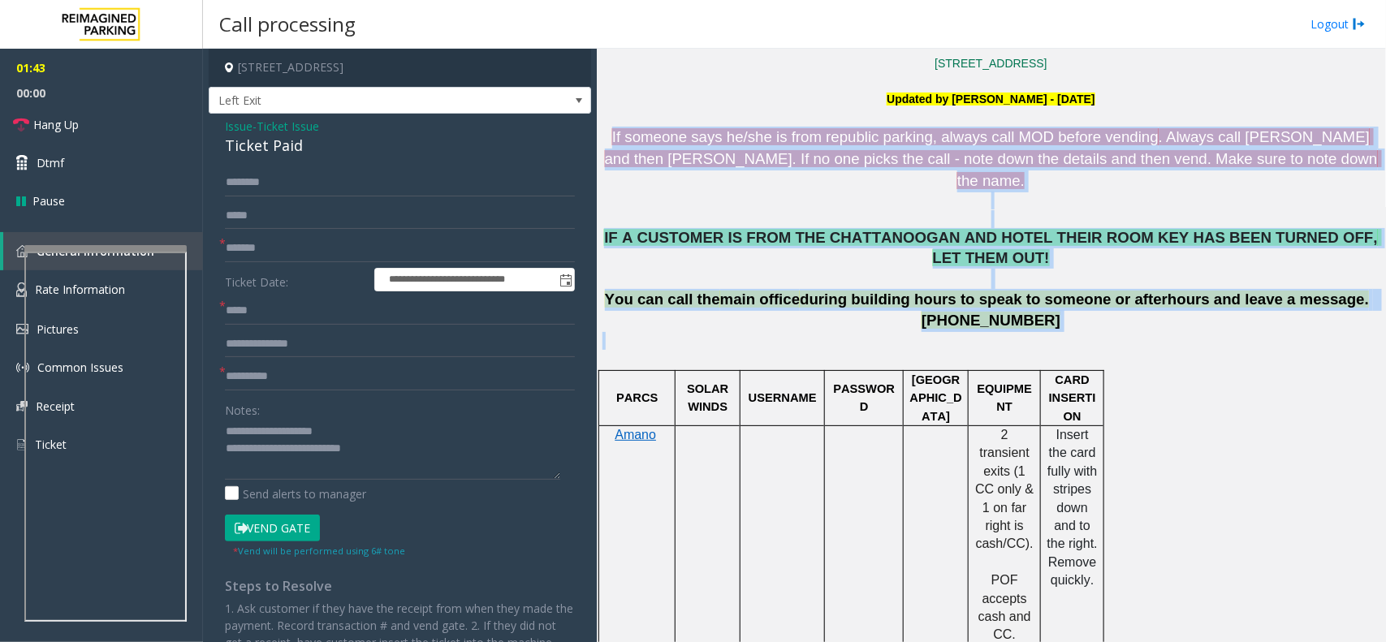
drag, startPoint x: 605, startPoint y: 136, endPoint x: 1094, endPoint y: 305, distance: 517.1
click at [1044, 310] on p "[PHONE_NUMBER]" at bounding box center [991, 321] width 777 height 22
drag, startPoint x: 1044, startPoint y: 293, endPoint x: 660, endPoint y: 131, distance: 417.1
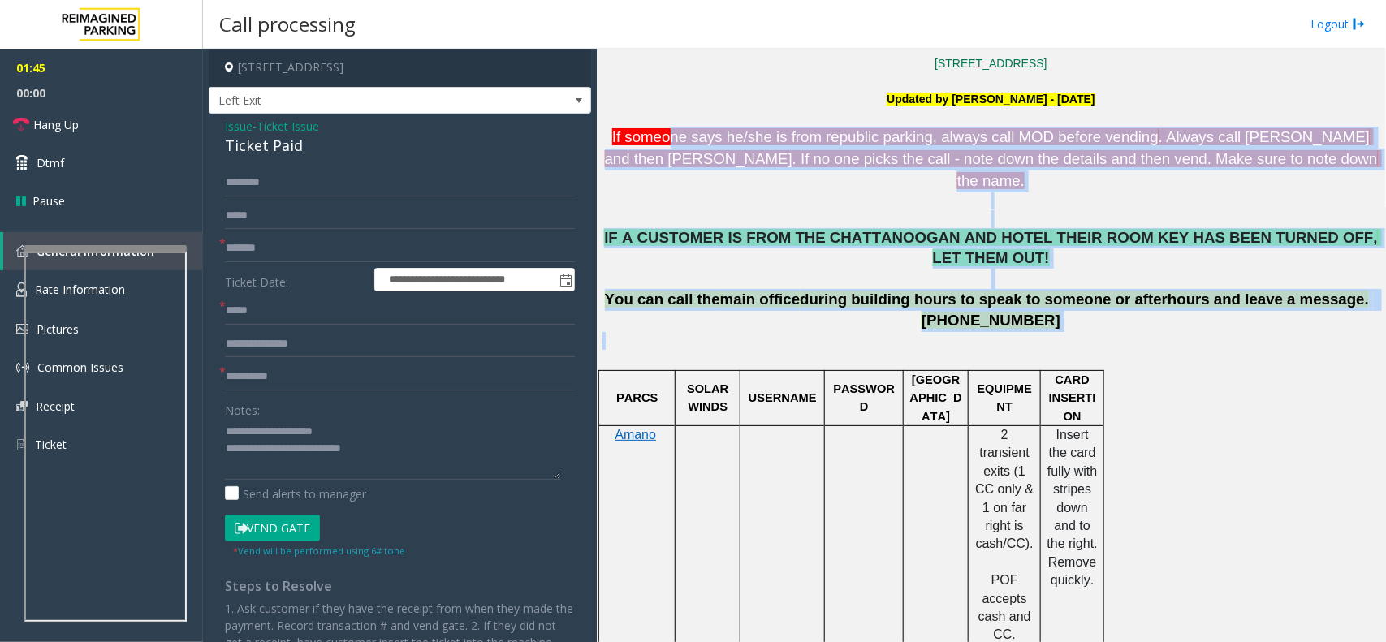
click at [636, 164] on p "If someone says he/she is from republic parking, always call MOD before vending…" at bounding box center [991, 159] width 777 height 65
drag, startPoint x: 606, startPoint y: 140, endPoint x: 1045, endPoint y: 305, distance: 469.3
click at [1045, 332] on p at bounding box center [991, 350] width 777 height 37
drag, startPoint x: 1045, startPoint y: 301, endPoint x: 601, endPoint y: 119, distance: 479.8
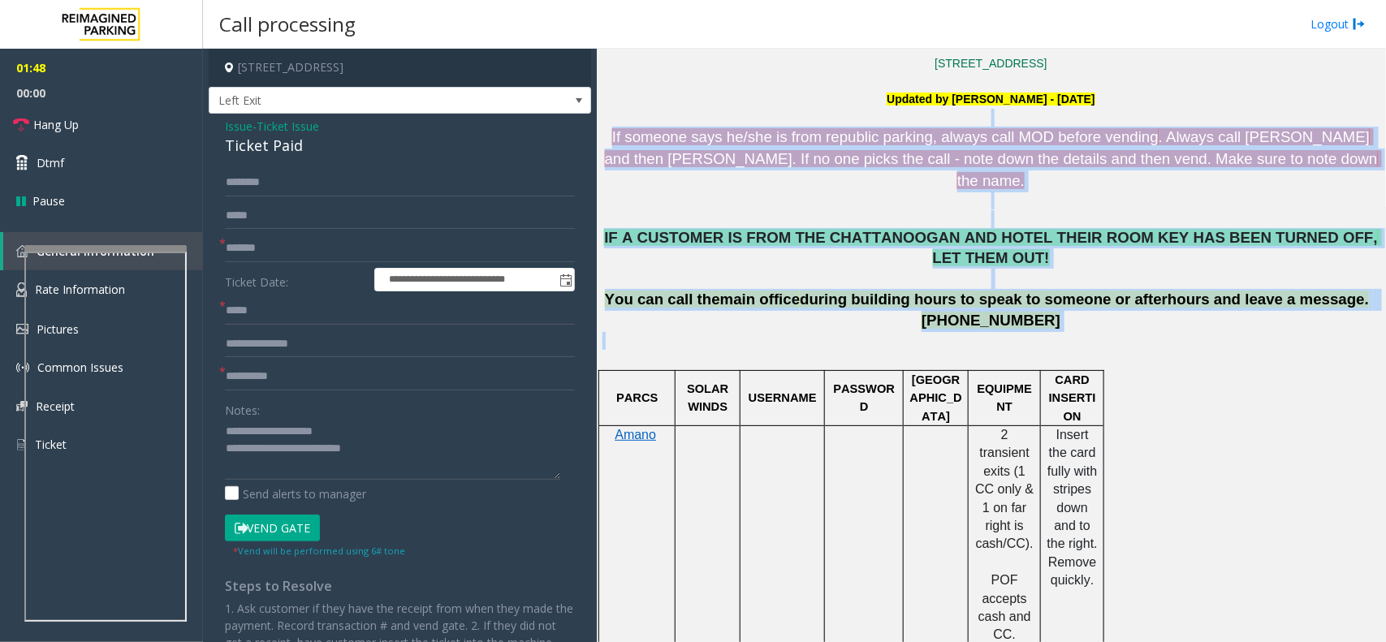
click at [601, 119] on div "Main Revenue Control Manufacturer: [PERSON_NAME] Previous Next CAM Map R26-509 …" at bounding box center [991, 346] width 789 height 594
click at [625, 163] on p "If someone says he/she is from republic parking, always call MOD before vending…" at bounding box center [991, 159] width 777 height 65
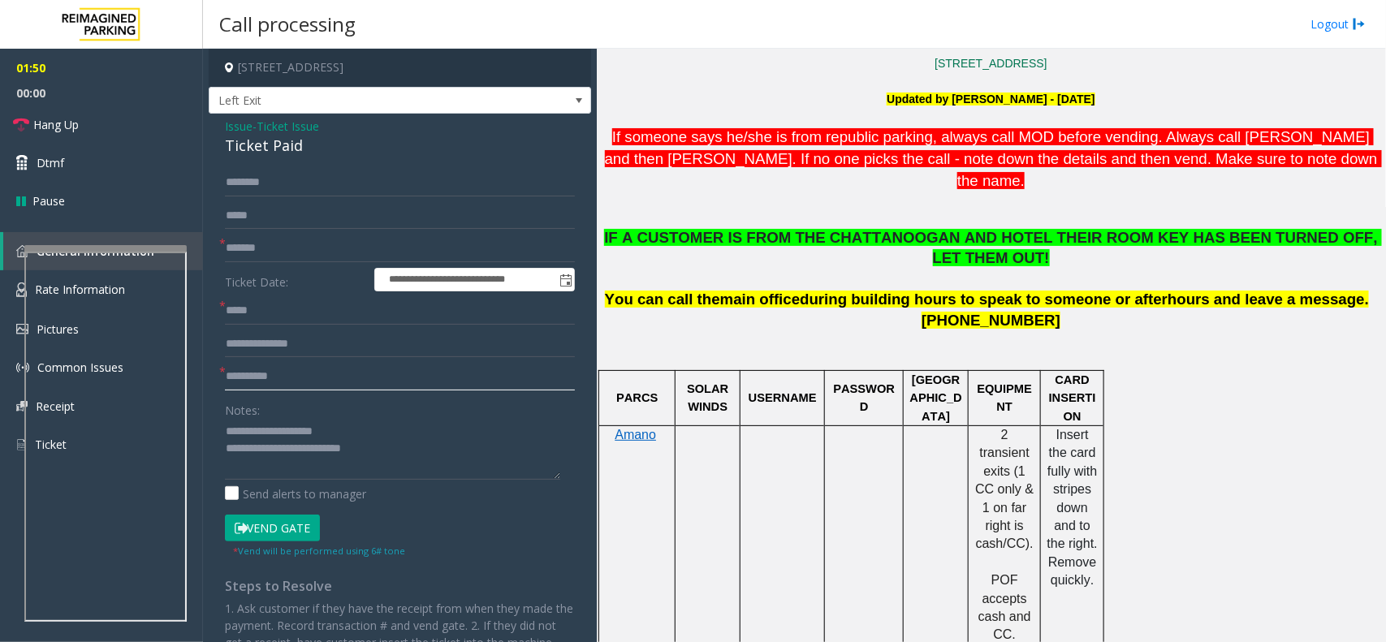
click at [301, 383] on input "text" at bounding box center [400, 377] width 350 height 28
type input "**"
click at [404, 457] on textarea at bounding box center [392, 449] width 335 height 61
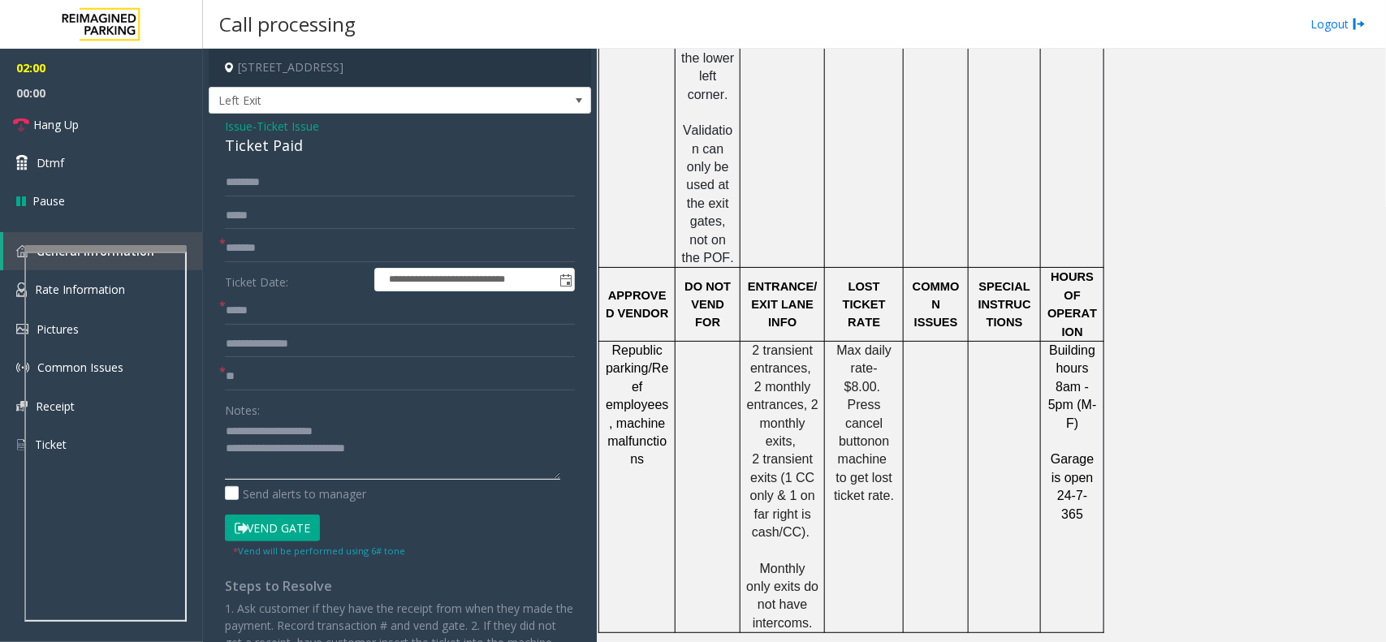
scroll to position [2020, 0]
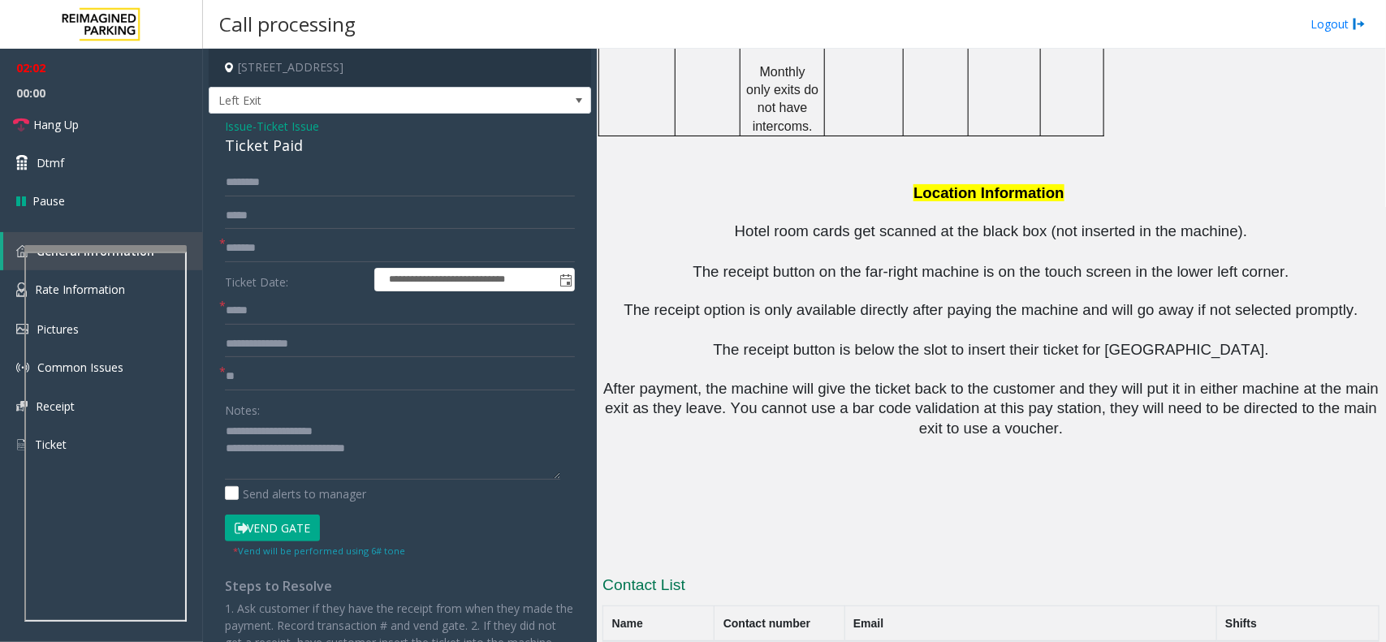
click at [295, 528] on button "Vend Gate" at bounding box center [272, 529] width 95 height 28
click at [383, 449] on textarea at bounding box center [392, 449] width 335 height 61
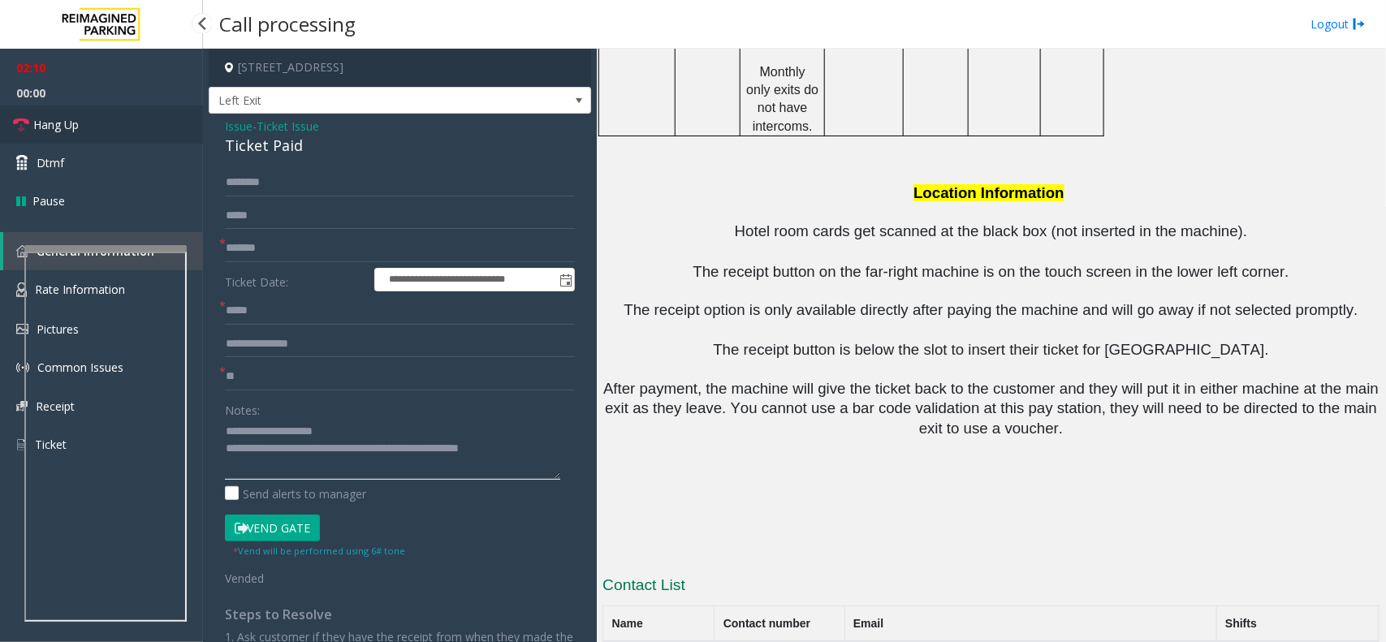
type textarea "**********"
click at [119, 131] on link "Hang Up" at bounding box center [101, 125] width 203 height 38
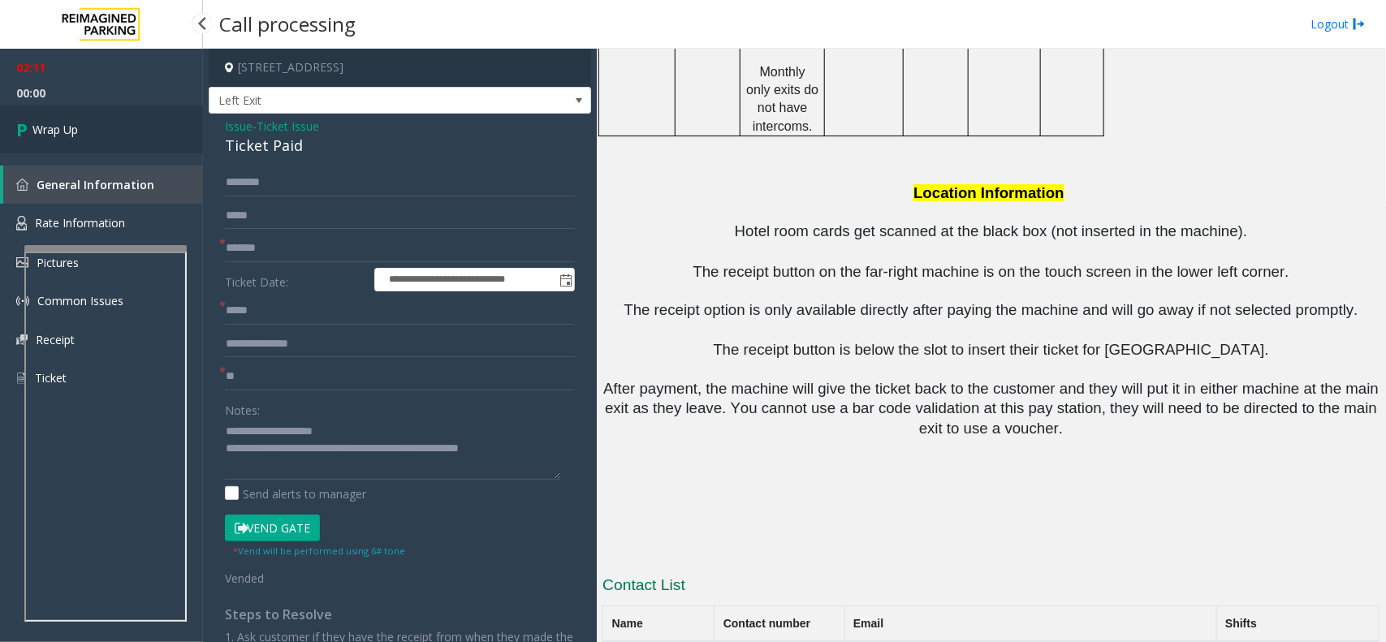
click at [119, 131] on link "Wrap Up" at bounding box center [101, 130] width 203 height 48
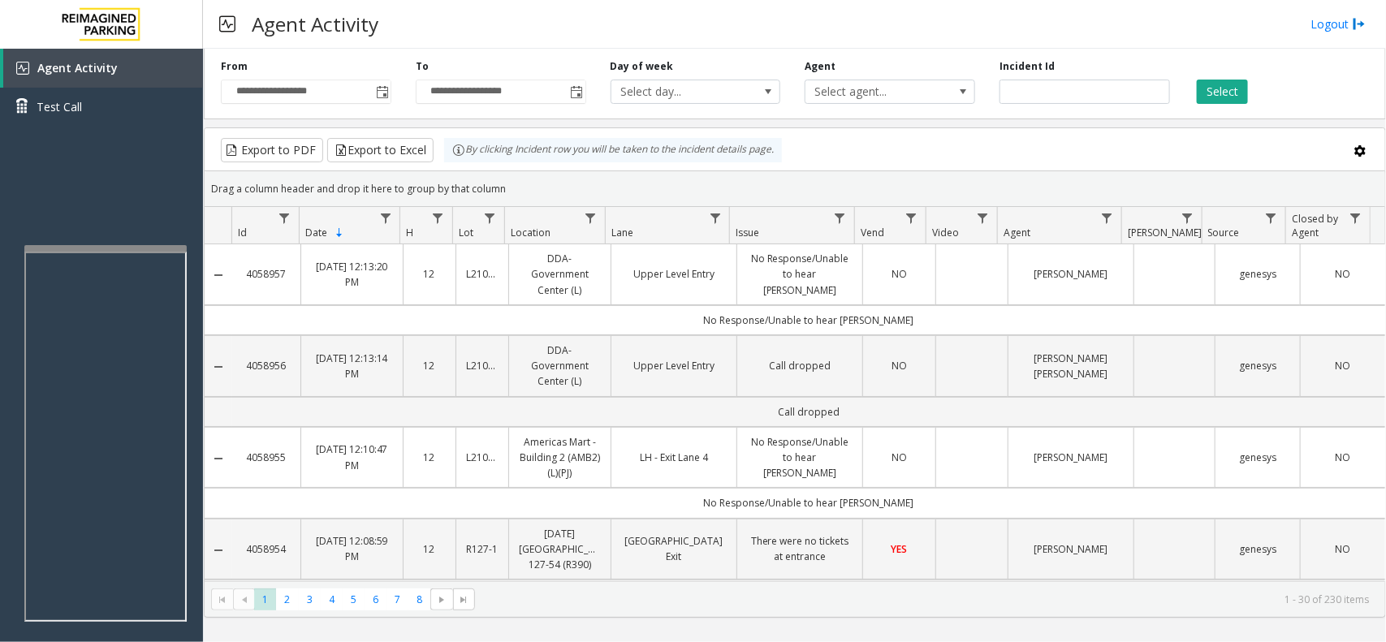
drag, startPoint x: 502, startPoint y: 187, endPoint x: 465, endPoint y: 162, distance: 43.9
click at [465, 162] on kendo-grid "Export to PDF Export to Excel By clicking Incident row you will be taken to the…" at bounding box center [795, 373] width 1183 height 491
click at [497, 167] on kendo-grid-toolbar "Export to PDF Export to Excel By clicking Incident row you will be taken to the…" at bounding box center [795, 149] width 1181 height 43
drag, startPoint x: 504, startPoint y: 193, endPoint x: 461, endPoint y: 152, distance: 59.2
click at [461, 150] on kendo-grid "Export to PDF Export to Excel By clicking Incident row you will be taken to the…" at bounding box center [795, 373] width 1183 height 491
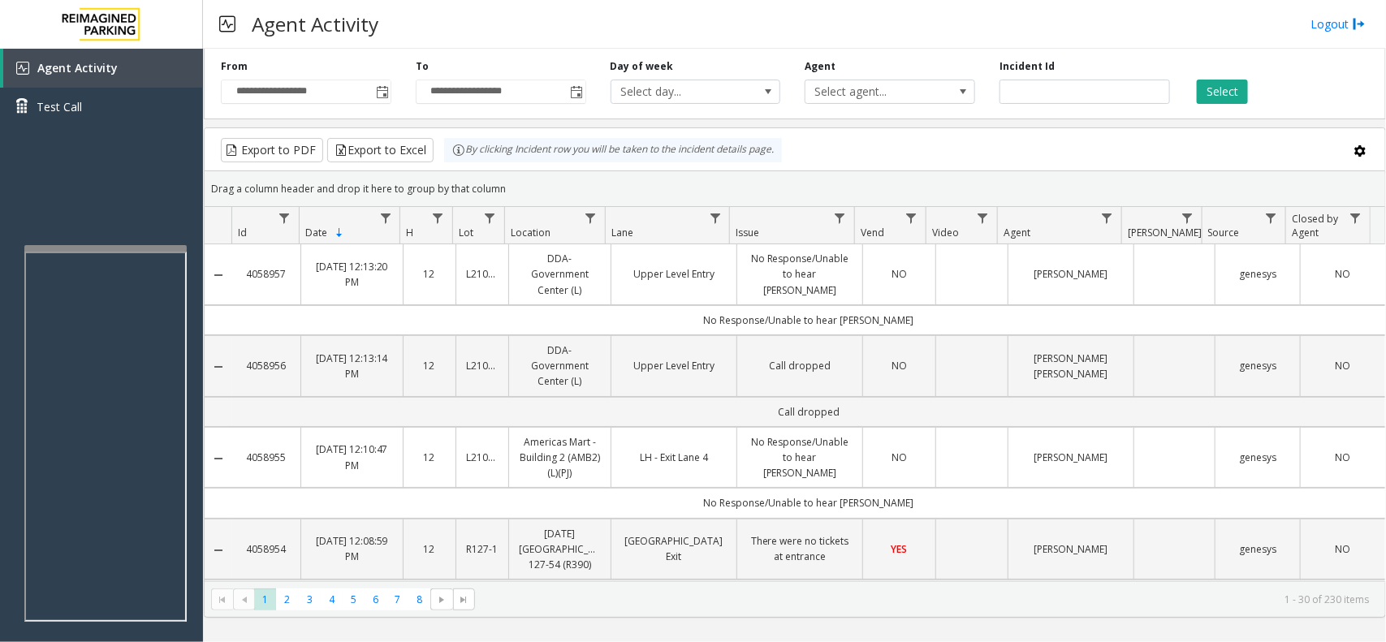
click at [493, 171] on kendo-grid-toolbar "Export to PDF Export to Excel By clicking Incident row you will be taken to the…" at bounding box center [795, 149] width 1181 height 43
drag, startPoint x: 498, startPoint y: 184, endPoint x: 452, endPoint y: 160, distance: 51.6
click at [452, 160] on kendo-grid "Export to PDF Export to Excel By clicking Incident row you will be taken to the…" at bounding box center [795, 373] width 1183 height 491
click at [517, 195] on div "Drag a column header and drop it here to group by that column" at bounding box center [795, 189] width 1181 height 28
drag, startPoint x: 508, startPoint y: 193, endPoint x: 452, endPoint y: 171, distance: 60.5
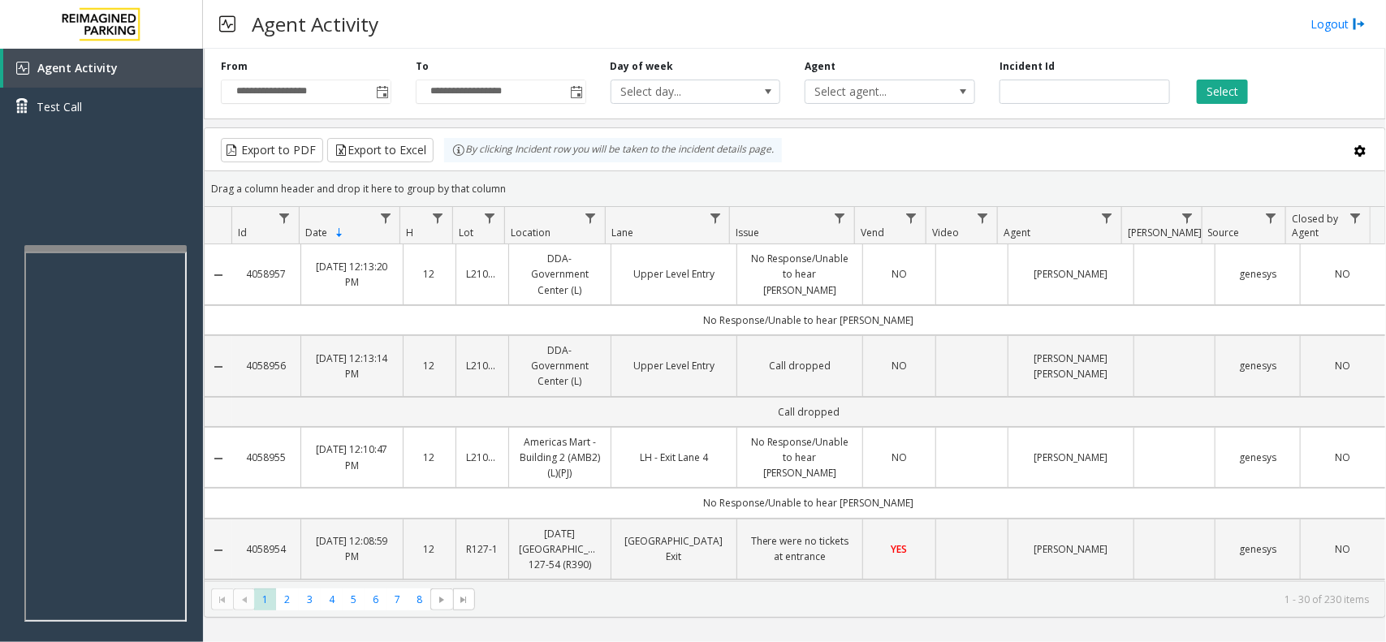
click at [452, 171] on kendo-grid "Export to PDF Export to Excel By clicking Incident row you will be taken to the…" at bounding box center [795, 373] width 1183 height 491
click at [484, 180] on div "Drag a column header and drop it here to group by that column" at bounding box center [795, 189] width 1181 height 28
drag, startPoint x: 506, startPoint y: 192, endPoint x: 436, endPoint y: 148, distance: 82.5
click at [436, 148] on kendo-grid "Export to PDF Export to Excel By clicking Incident row you will be taken to the…" at bounding box center [795, 373] width 1183 height 491
click at [578, 181] on div "Drag a column header and drop it here to group by that column" at bounding box center [795, 189] width 1181 height 28
